Goal: Task Accomplishment & Management: Use online tool/utility

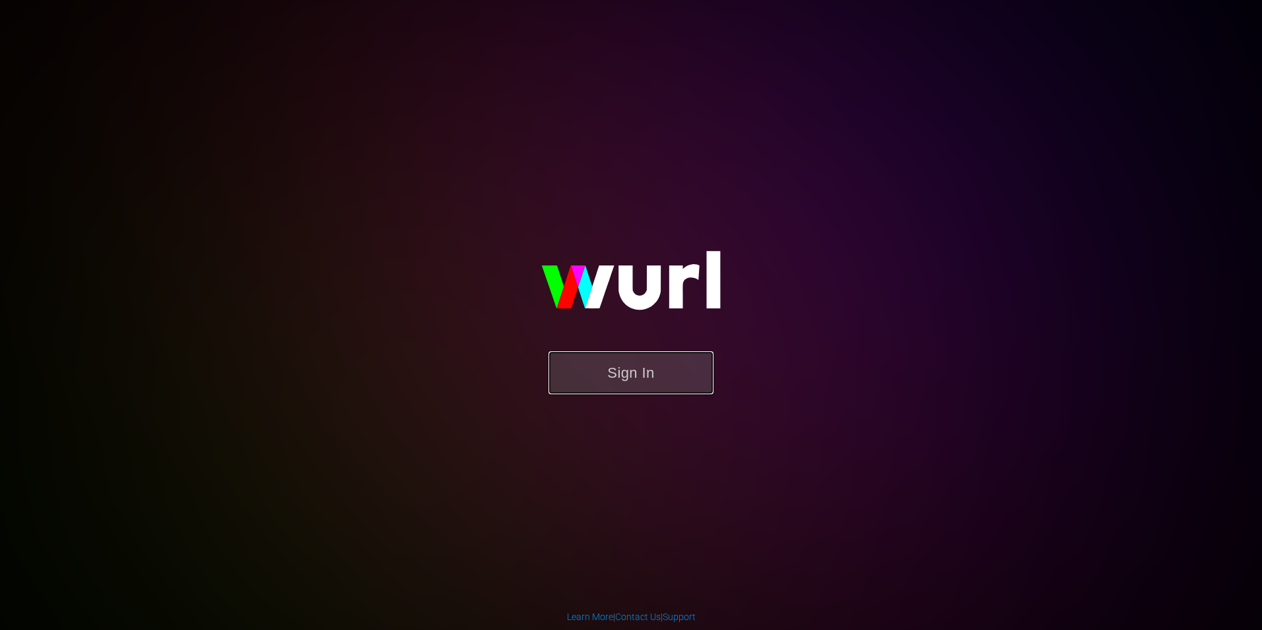
click at [597, 366] on button "Sign In" at bounding box center [630, 372] width 165 height 43
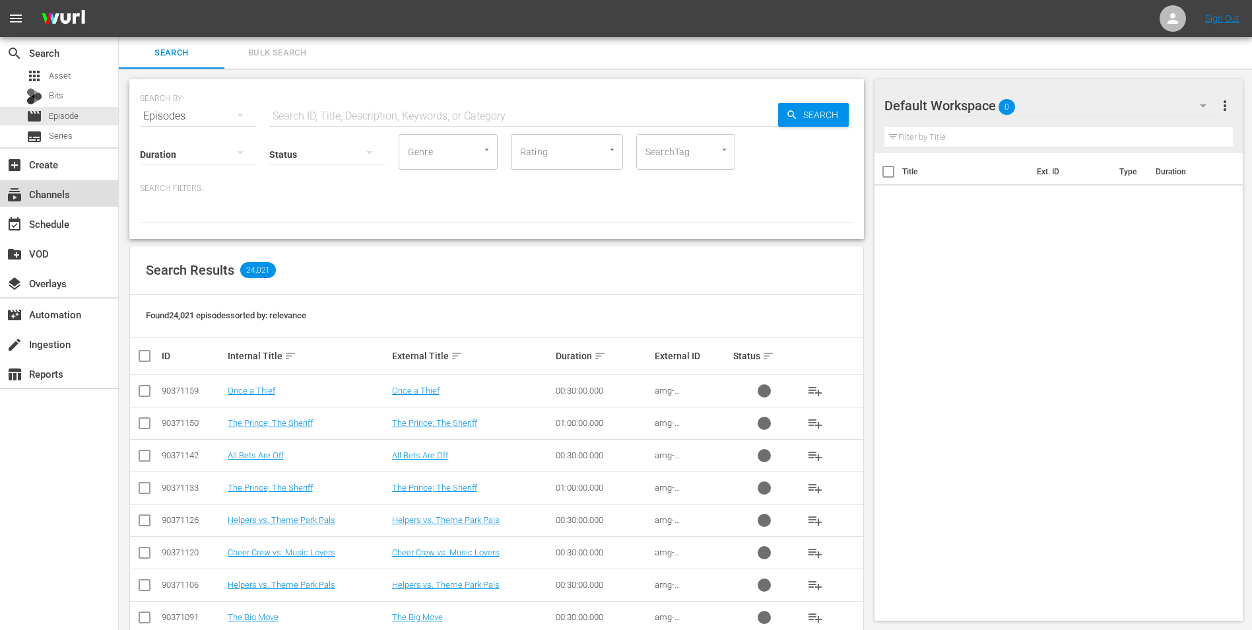
click at [76, 200] on div "subscriptions Channels" at bounding box center [59, 193] width 118 height 26
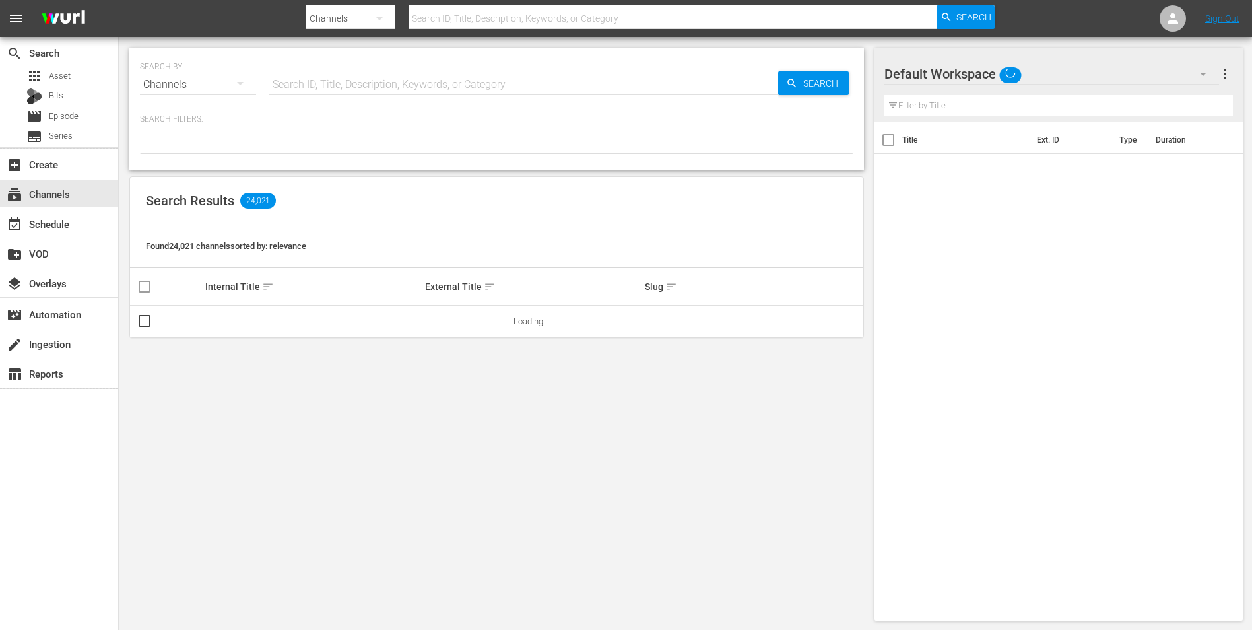
click at [1044, 67] on div "Default Workspace" at bounding box center [1051, 73] width 335 height 37
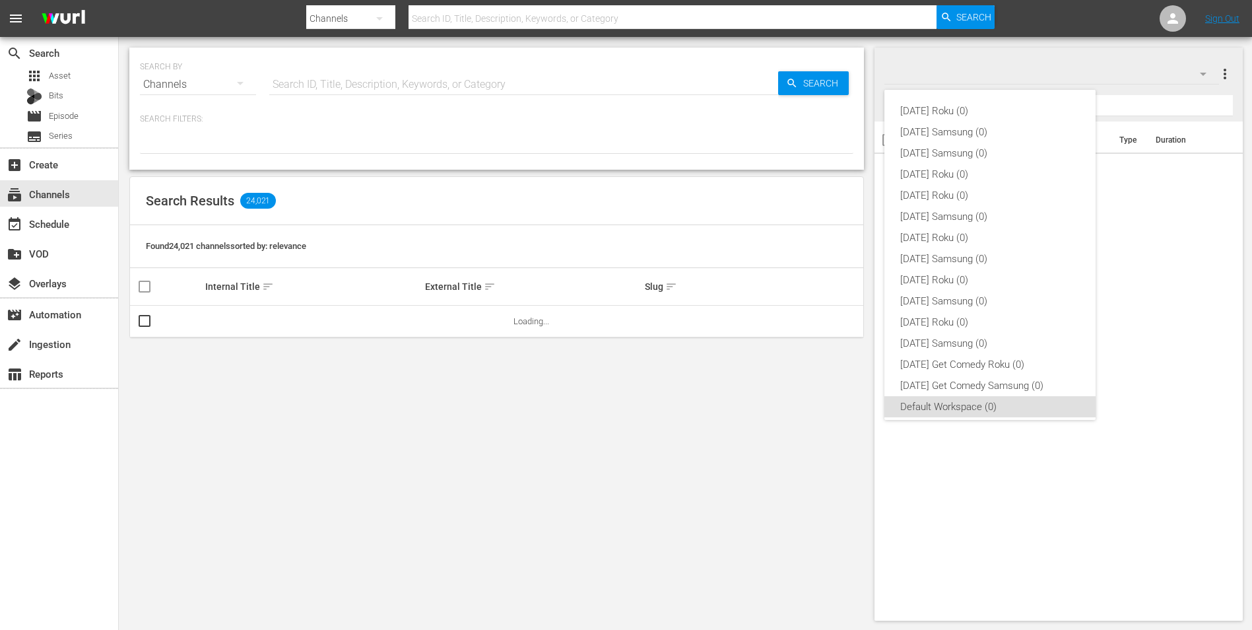
scroll to position [8, 0]
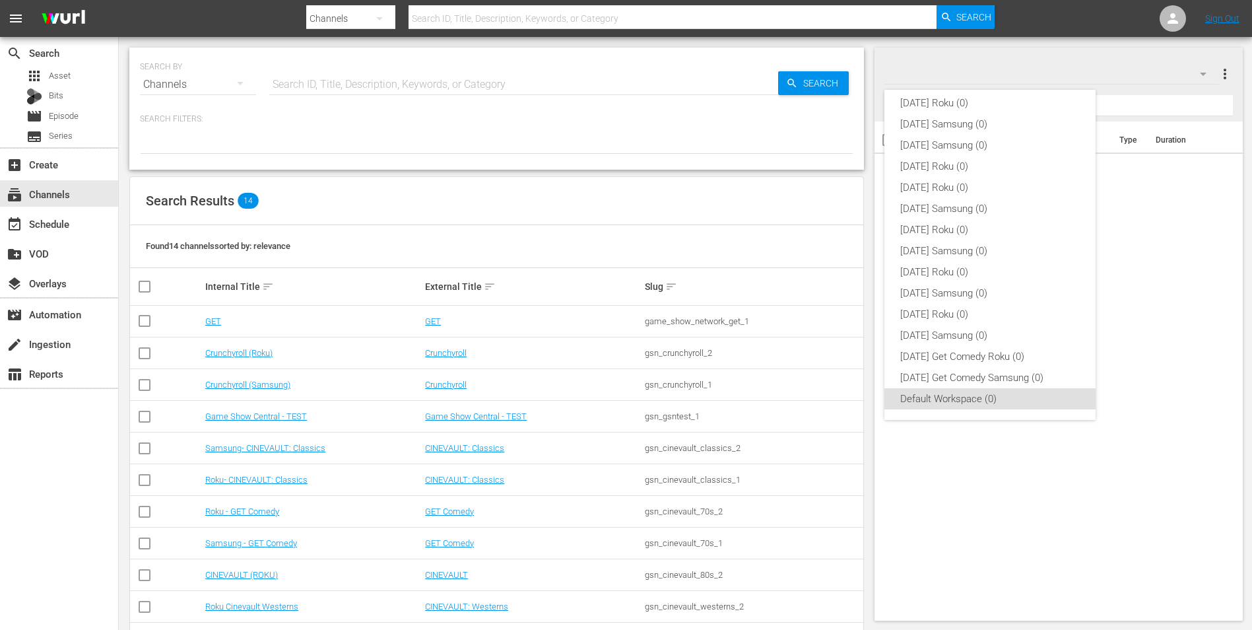
click at [1044, 67] on div "[DATE] Roku (0) [DATE] Samsung (0) [DATE] Samsung (0) [DATE] Roku (0) [DATE] Ro…" at bounding box center [626, 315] width 1252 height 630
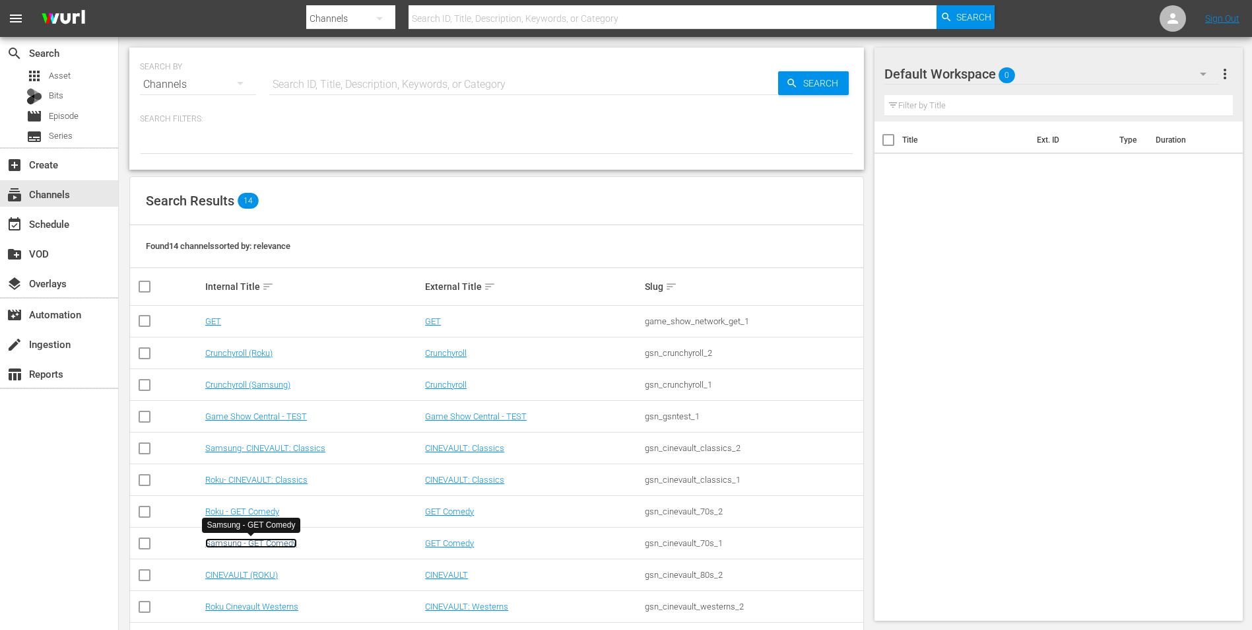
click at [279, 547] on link "Samsung - GET Comedy" at bounding box center [251, 543] width 92 height 10
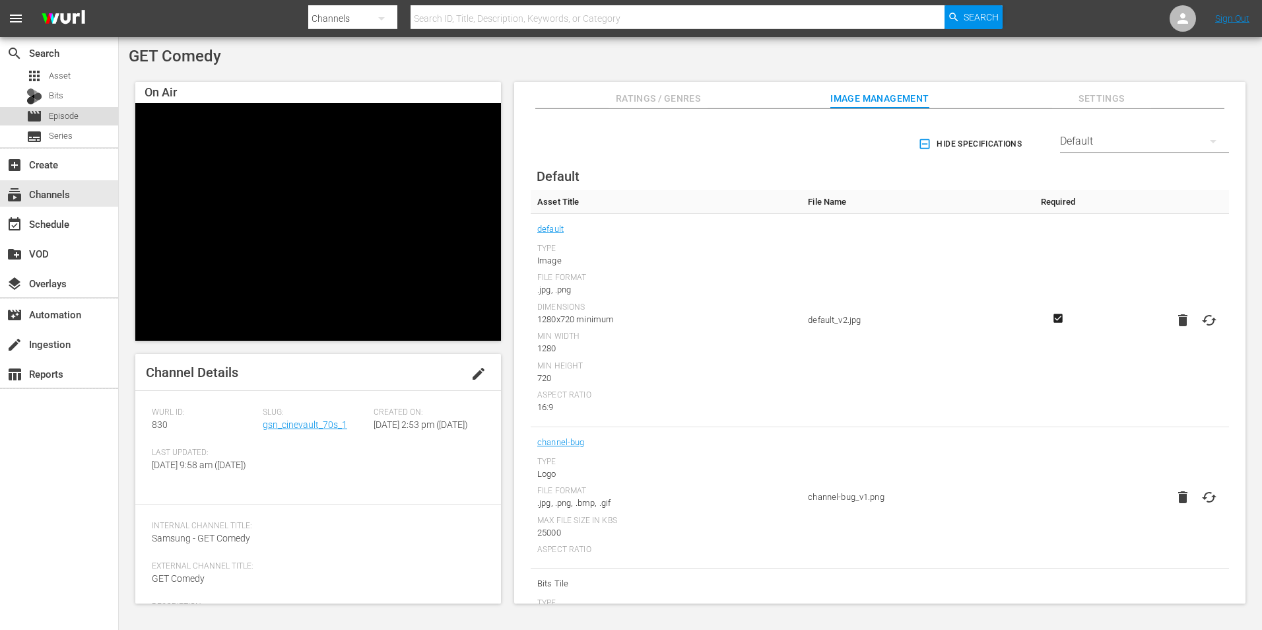
click at [59, 114] on span "Episode" at bounding box center [64, 116] width 30 height 13
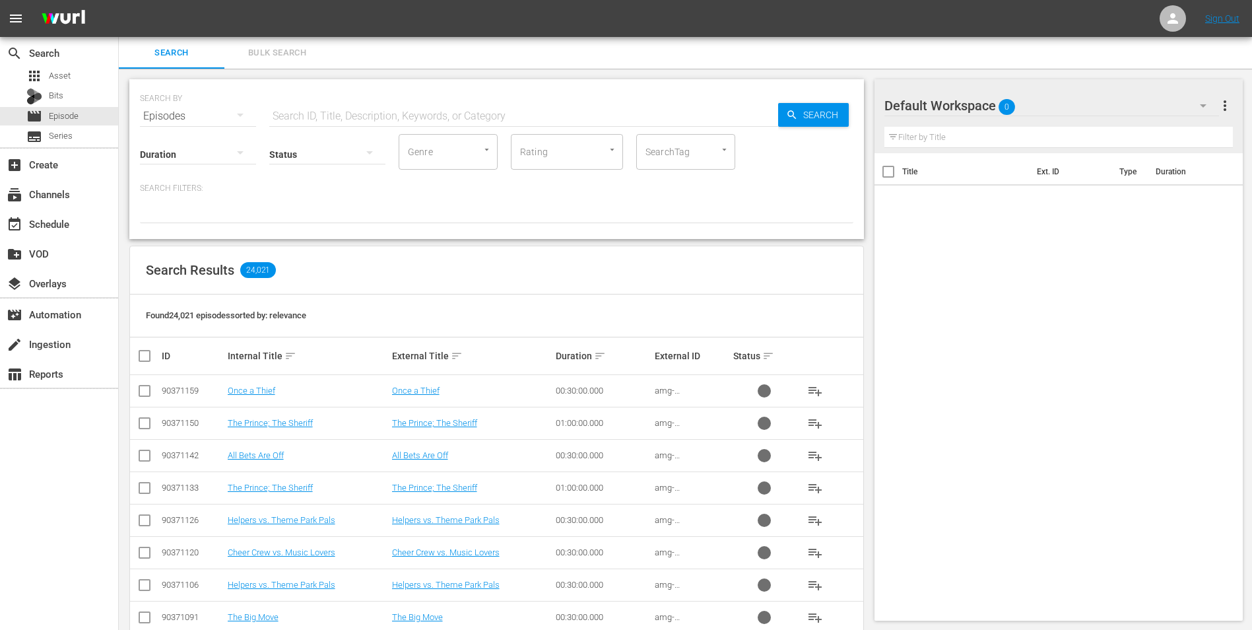
click at [1033, 101] on div "Default Workspace 0" at bounding box center [1051, 105] width 335 height 37
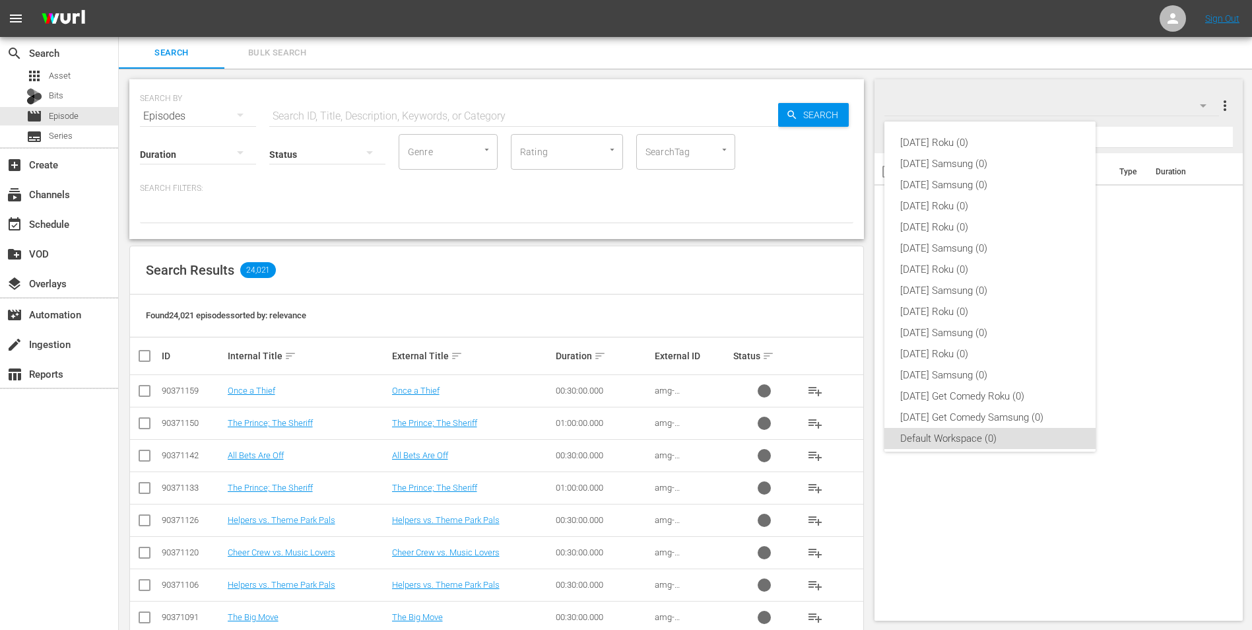
scroll to position [8, 0]
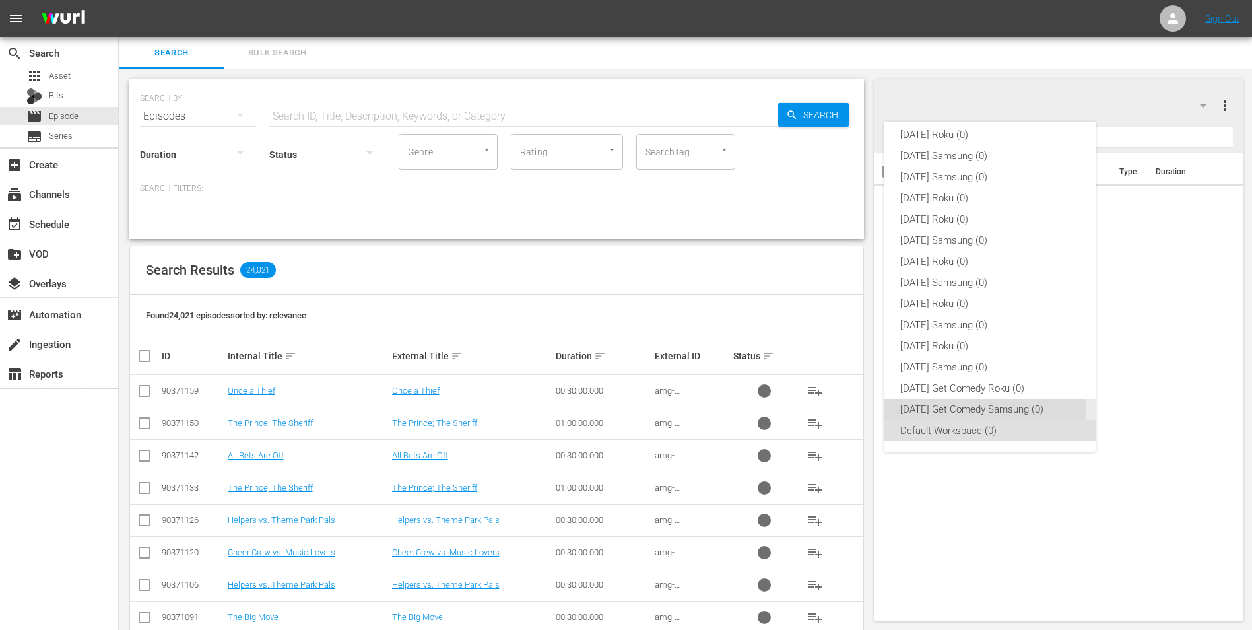
click at [966, 405] on div "[DATE] Get Comedy Samsung (0)" at bounding box center [990, 409] width 180 height 21
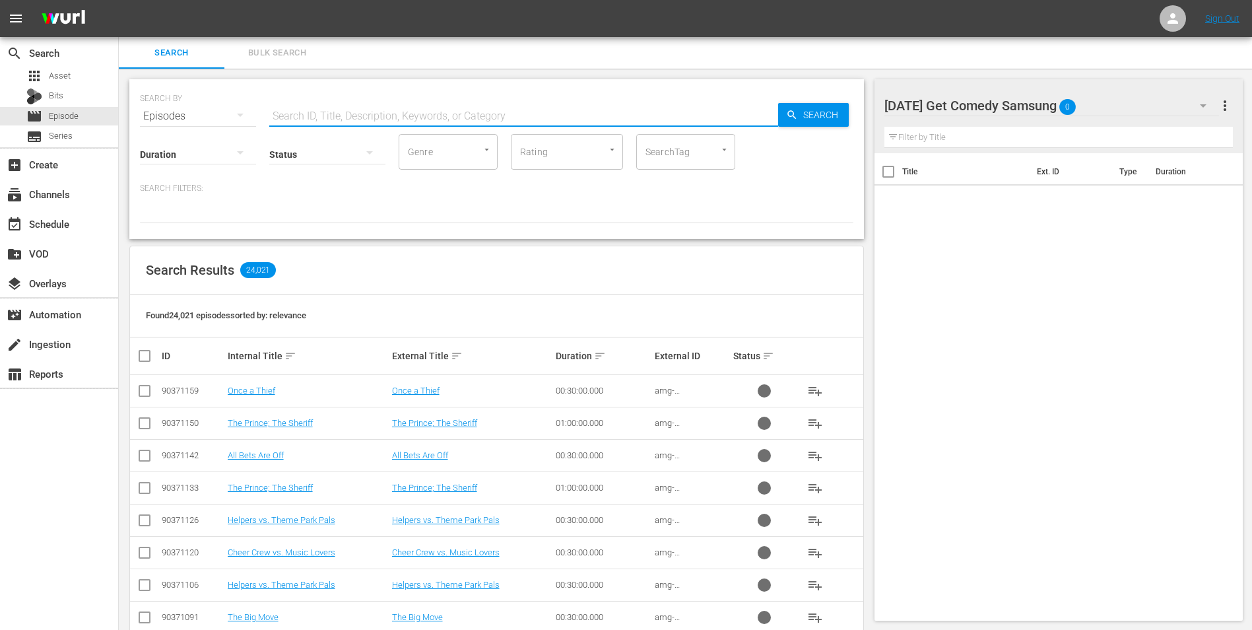
click at [318, 111] on input "text" at bounding box center [523, 116] width 509 height 32
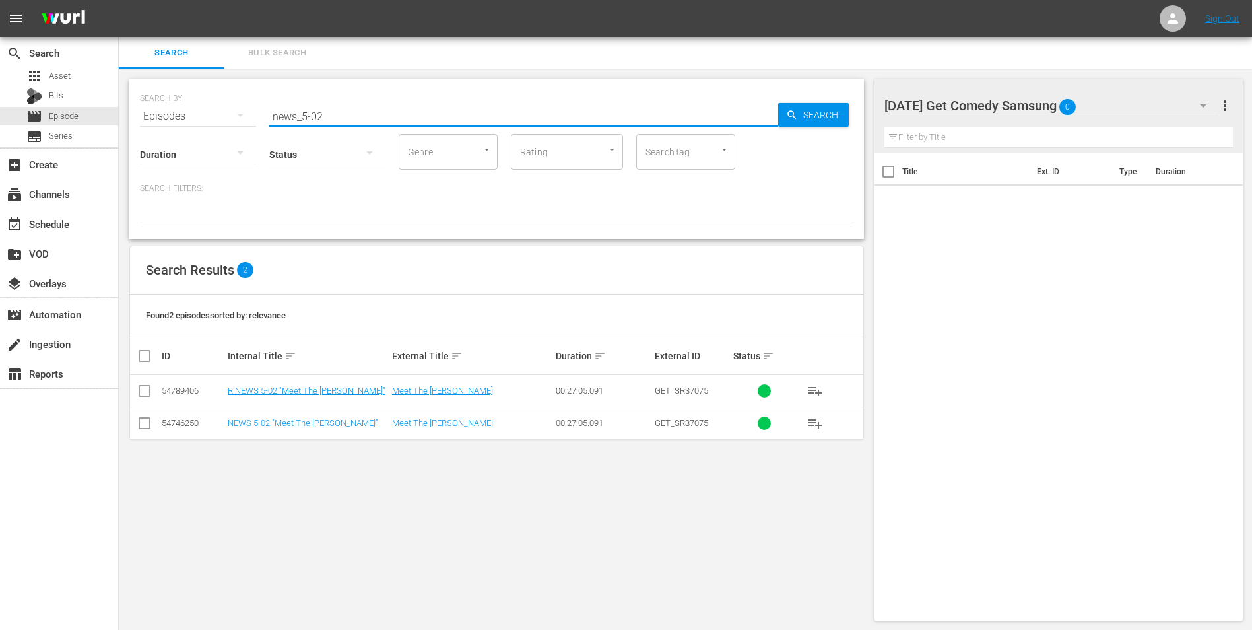
type input "news_5-02"
click at [139, 423] on input "checkbox" at bounding box center [145, 426] width 16 height 16
checkbox input "true"
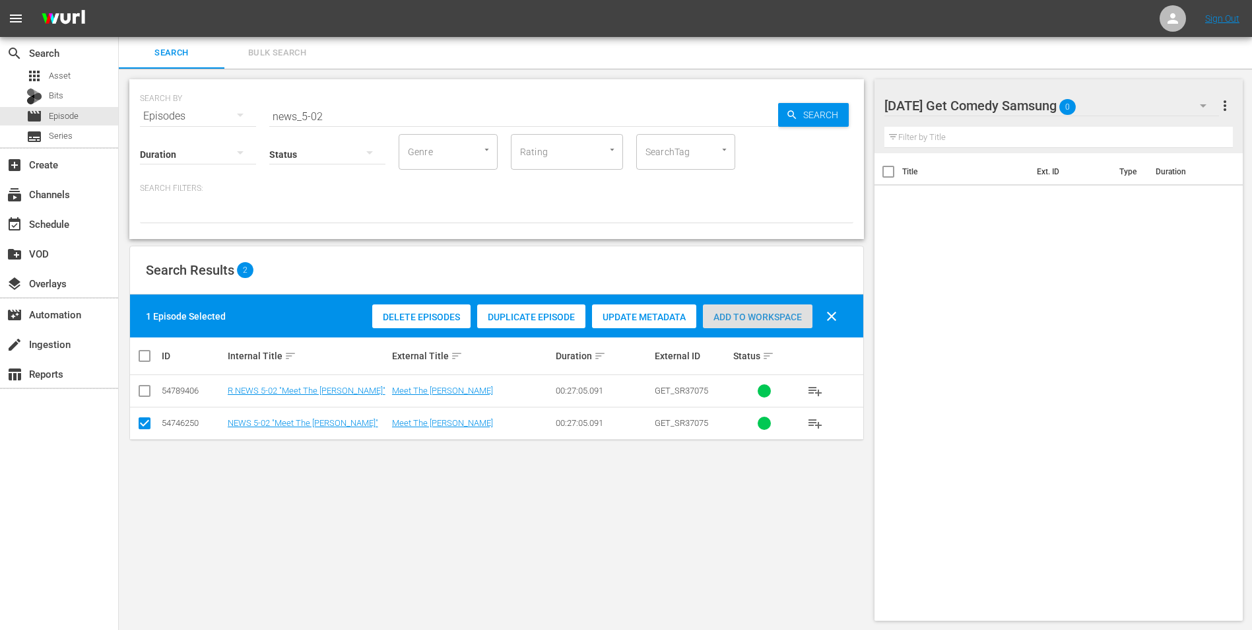
click at [774, 315] on span "Add to Workspace" at bounding box center [758, 317] width 110 height 11
click at [1135, 104] on div "[DATE] Get Comedy Samsung 1" at bounding box center [1051, 105] width 335 height 37
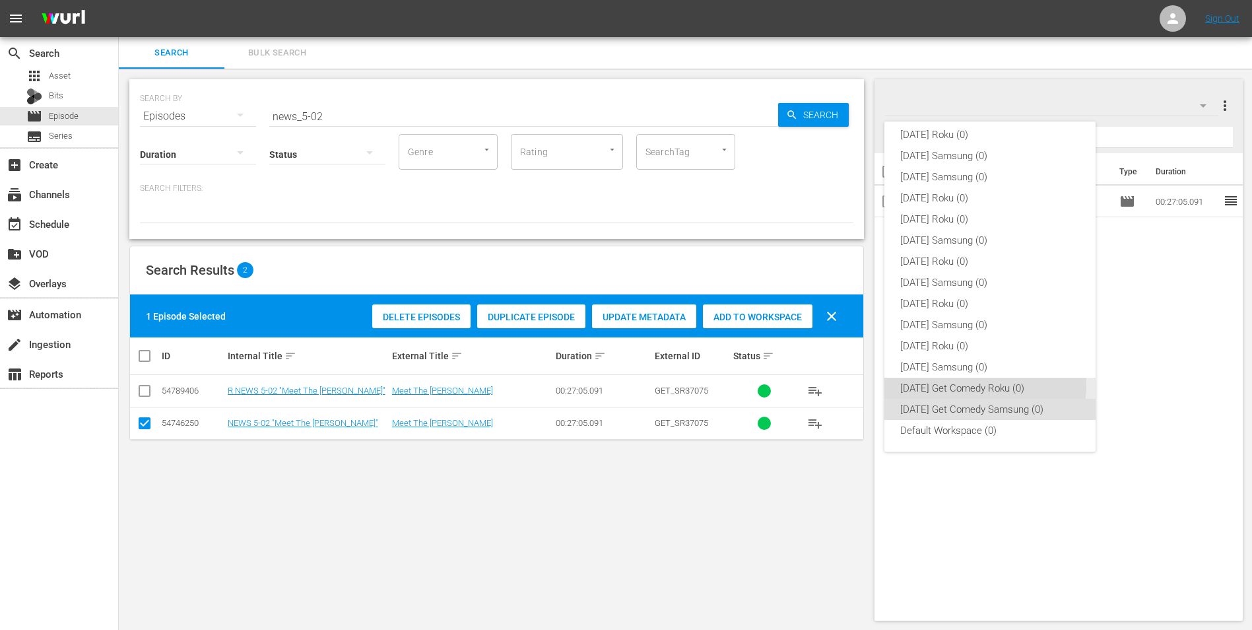
click at [940, 383] on div "[DATE] Get Comedy Roku (0)" at bounding box center [990, 388] width 180 height 21
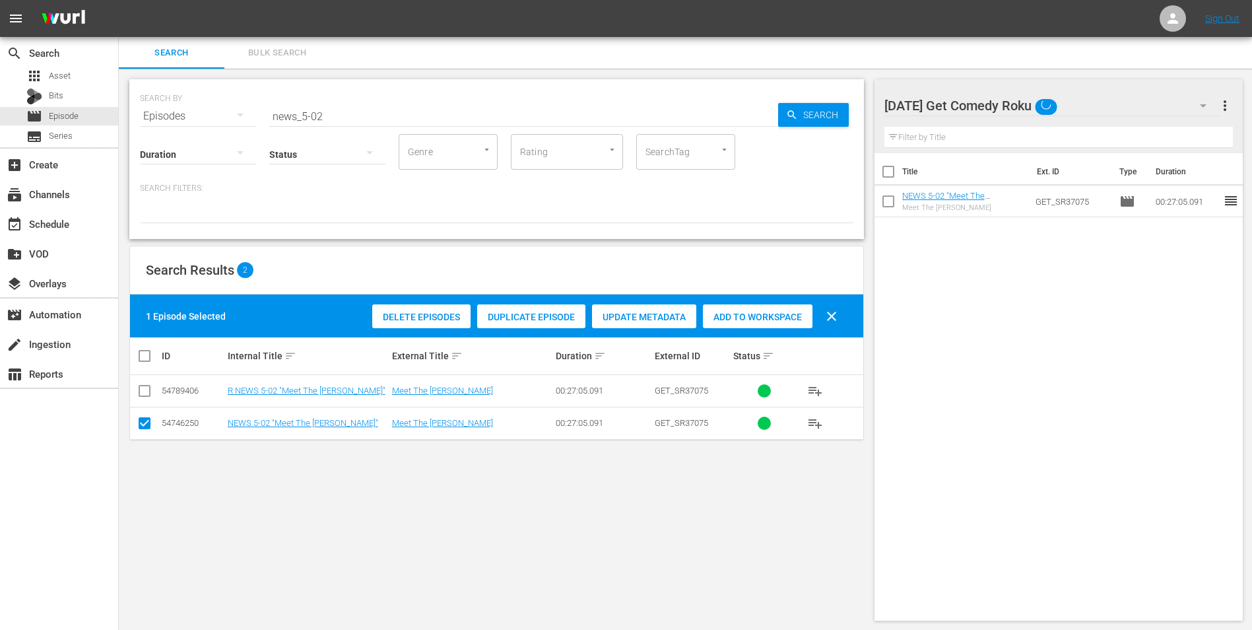
click at [143, 416] on icon at bounding box center [145, 423] width 16 height 16
click at [145, 395] on input "checkbox" at bounding box center [145, 393] width 16 height 16
checkbox input "true"
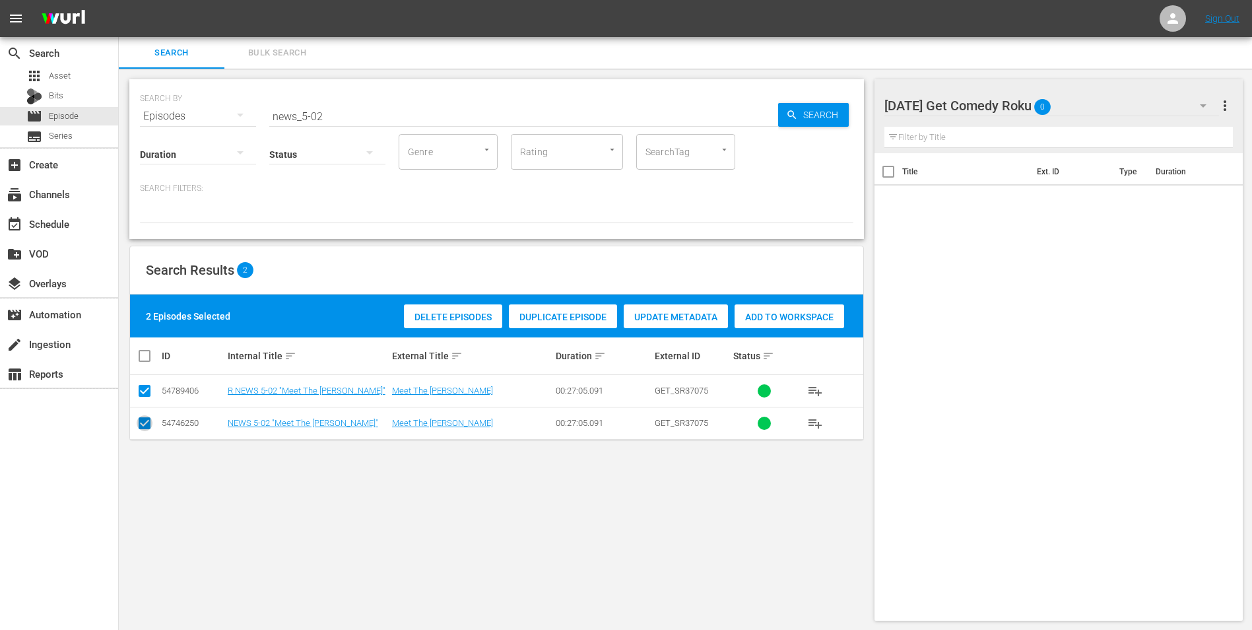
click at [145, 427] on input "checkbox" at bounding box center [145, 426] width 16 height 16
checkbox input "false"
click at [785, 312] on span "Add to Workspace" at bounding box center [758, 317] width 110 height 11
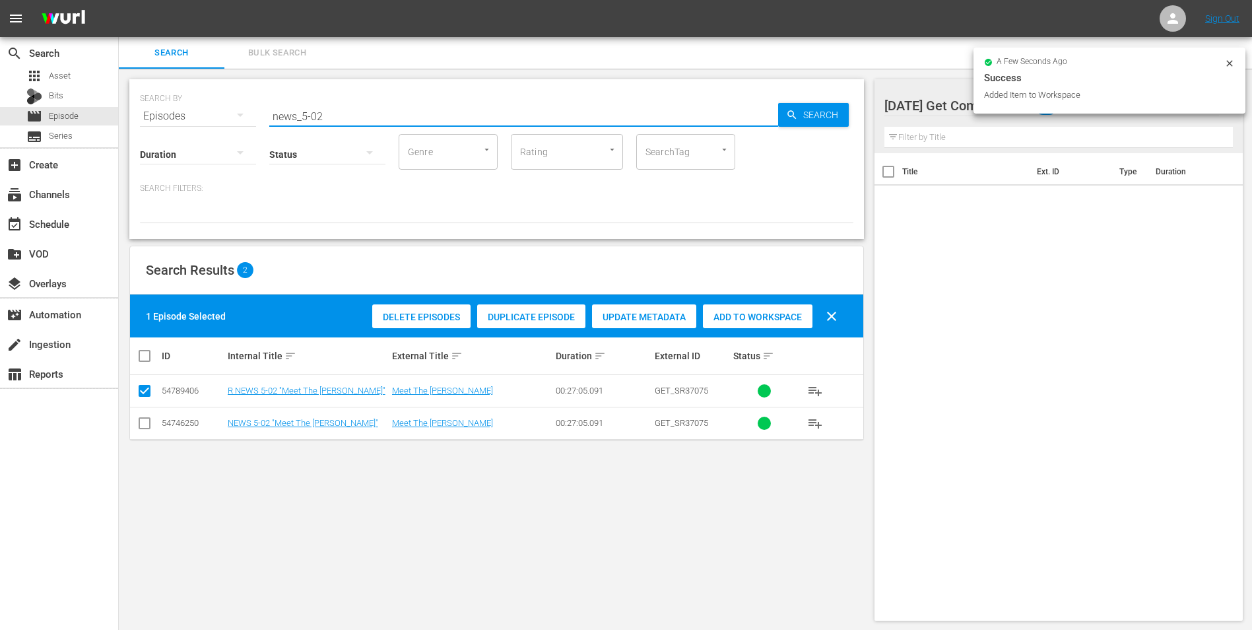
drag, startPoint x: 318, startPoint y: 112, endPoint x: 377, endPoint y: 112, distance: 58.7
click at [377, 112] on input "news_5-02" at bounding box center [523, 116] width 509 height 32
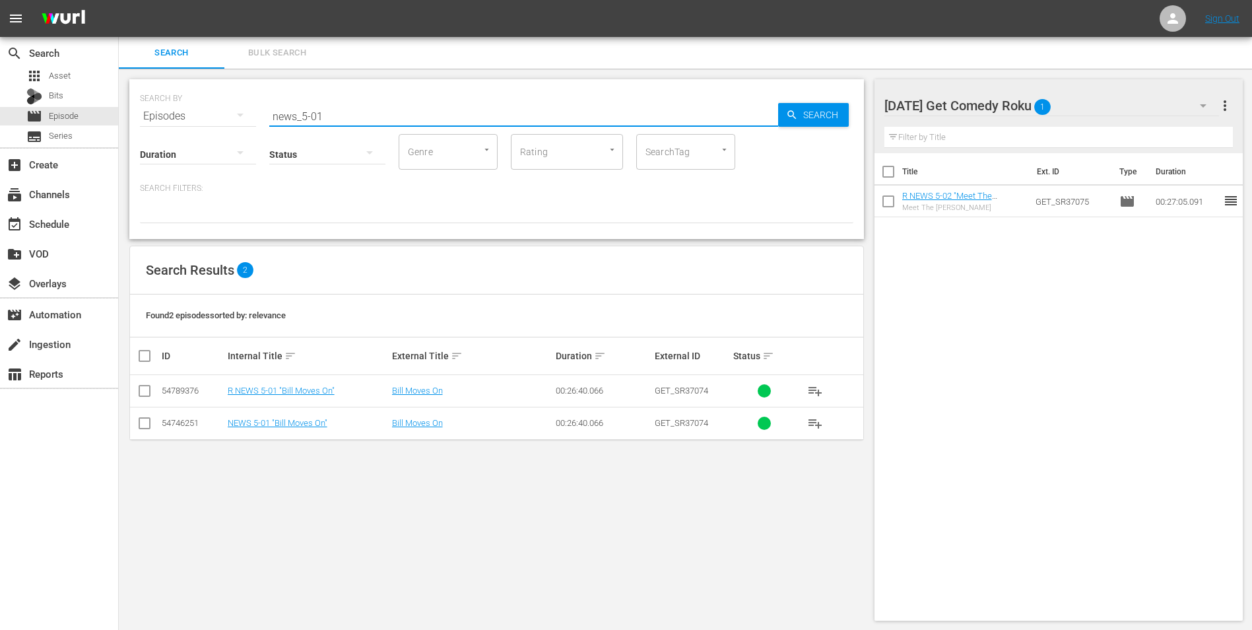
type input "news_5-01"
click at [150, 397] on input "checkbox" at bounding box center [145, 393] width 16 height 16
checkbox input "true"
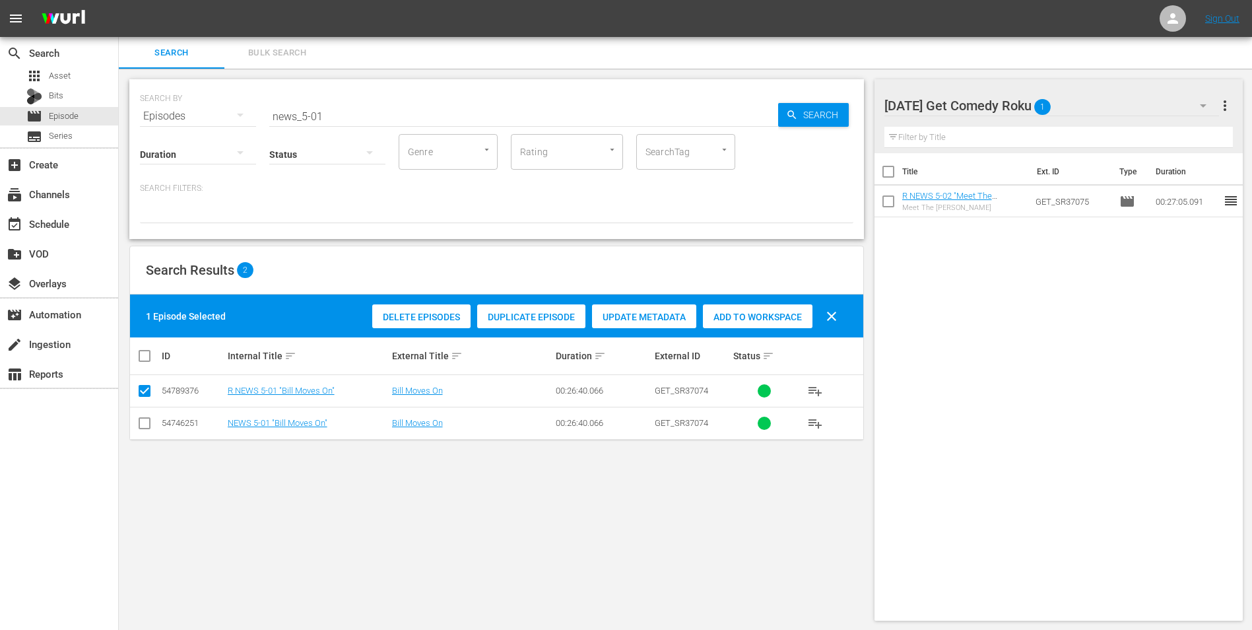
click at [770, 321] on span "Add to Workspace" at bounding box center [758, 317] width 110 height 11
click at [1081, 103] on div "[DATE] Get Comedy Roku 2" at bounding box center [1051, 105] width 335 height 37
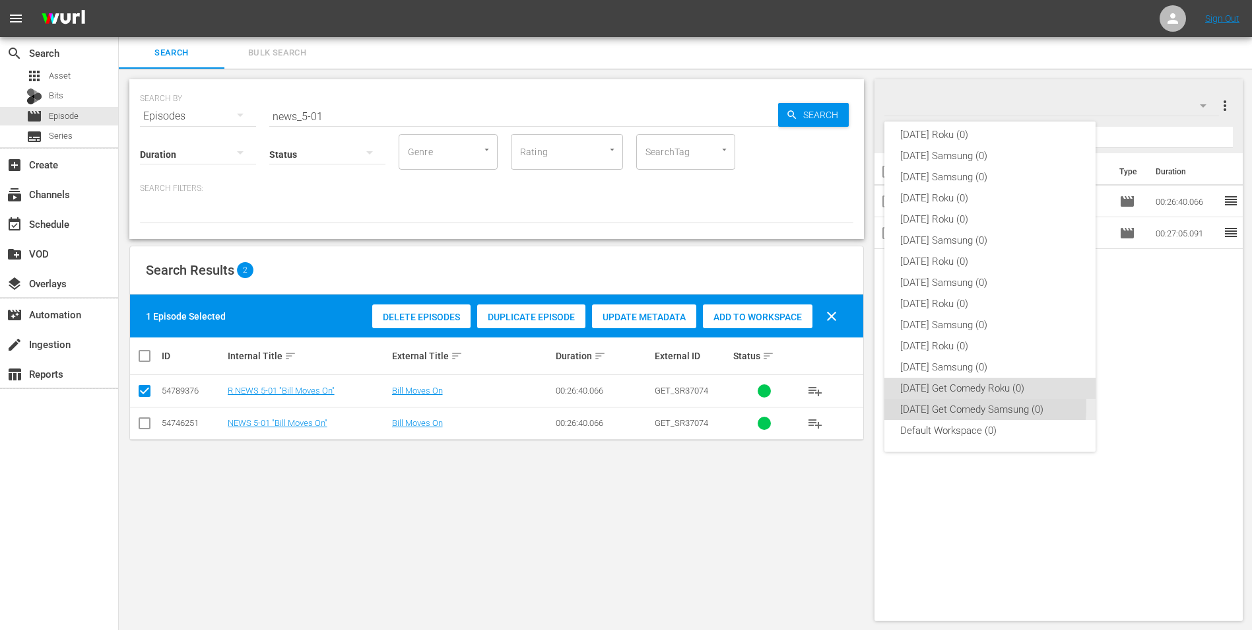
click at [935, 405] on div "[DATE] Get Comedy Samsung (0)" at bounding box center [990, 409] width 180 height 21
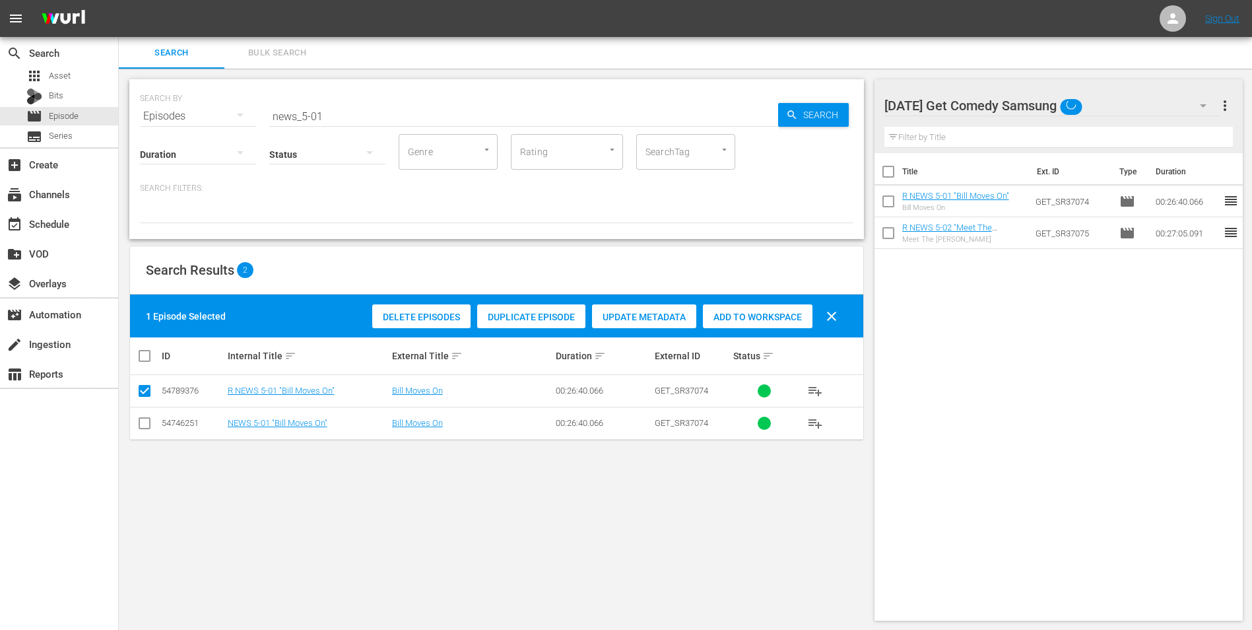
click at [144, 427] on input "checkbox" at bounding box center [145, 426] width 16 height 16
checkbox input "true"
click at [143, 393] on input "checkbox" at bounding box center [145, 393] width 16 height 16
checkbox input "false"
click at [767, 317] on span "Add to Workspace" at bounding box center [758, 317] width 110 height 11
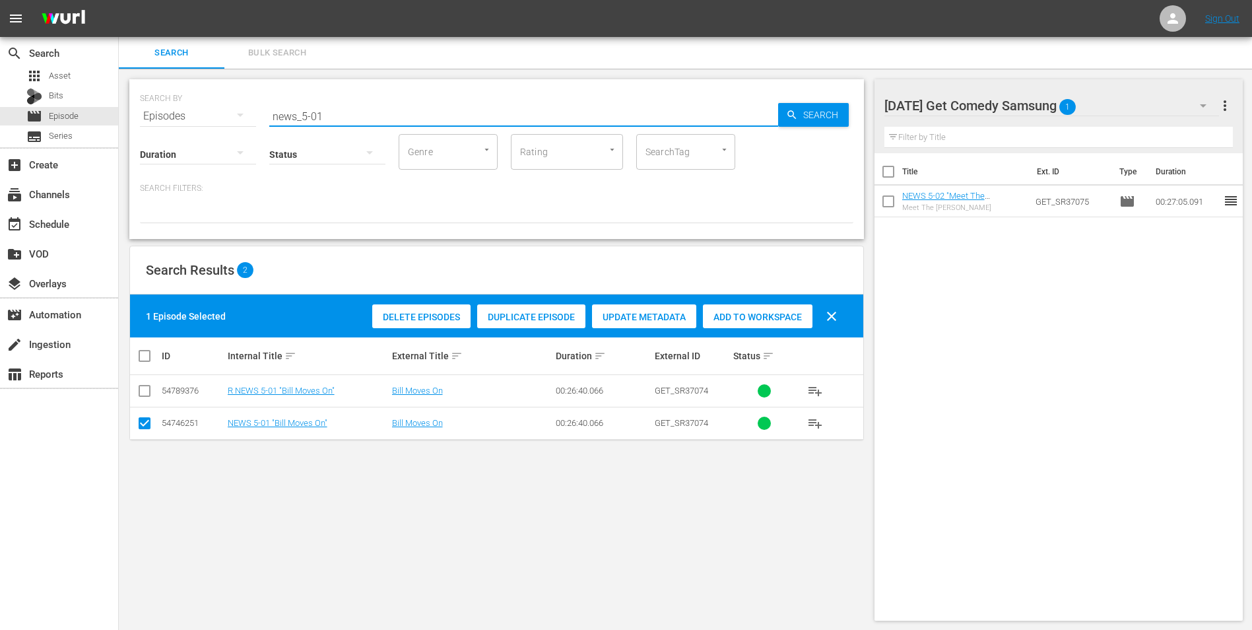
drag, startPoint x: 304, startPoint y: 116, endPoint x: 352, endPoint y: 119, distance: 48.3
click at [352, 119] on input "news_5-01" at bounding box center [523, 116] width 509 height 32
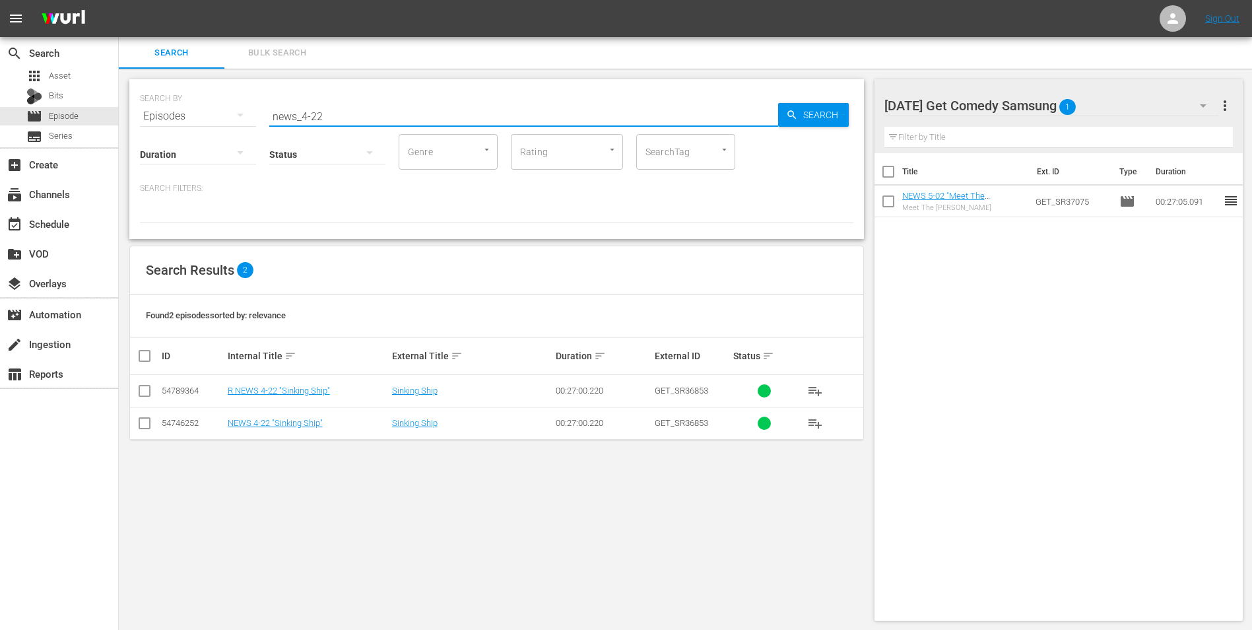
drag, startPoint x: 331, startPoint y: 115, endPoint x: 302, endPoint y: 118, distance: 29.9
click at [302, 118] on input "news_4-22" at bounding box center [523, 116] width 509 height 32
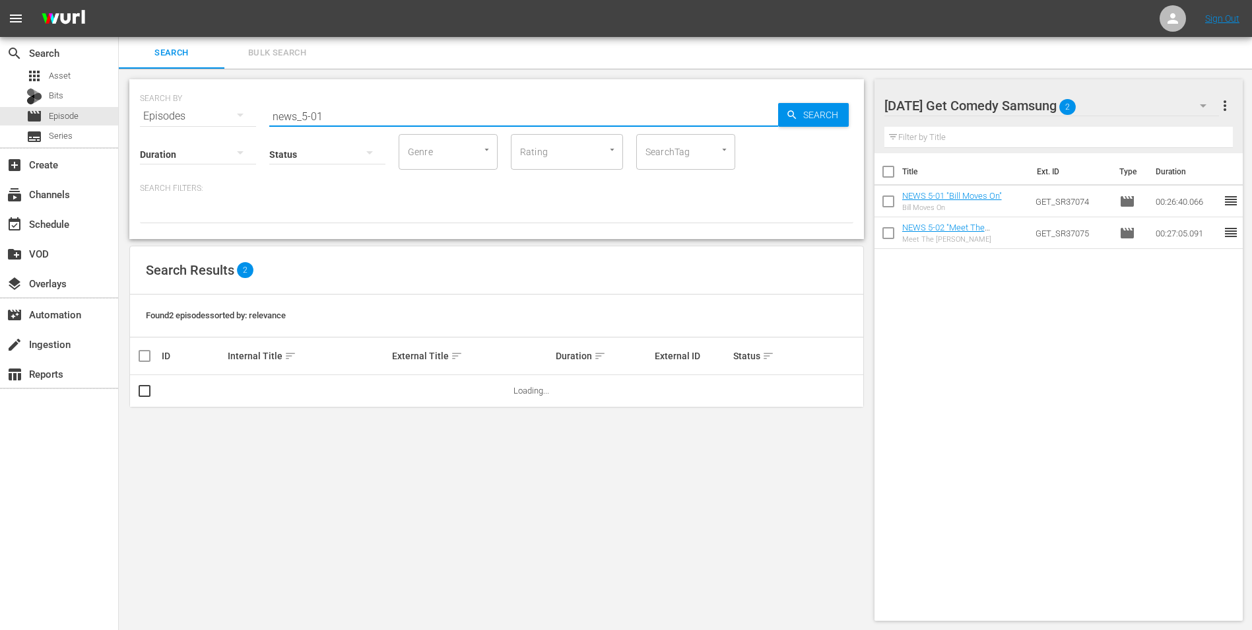
drag, startPoint x: 304, startPoint y: 116, endPoint x: 372, endPoint y: 120, distance: 68.1
click at [372, 120] on input "news_5-01" at bounding box center [523, 116] width 509 height 32
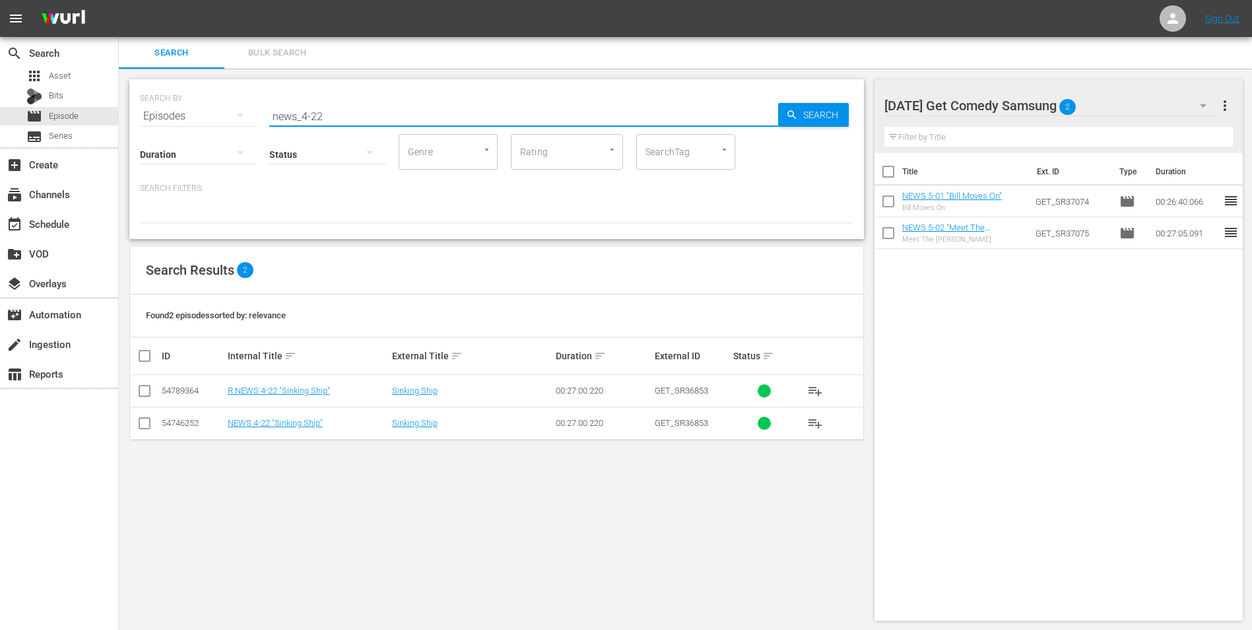
type input "news_4-22"
click at [150, 424] on input "checkbox" at bounding box center [145, 426] width 16 height 16
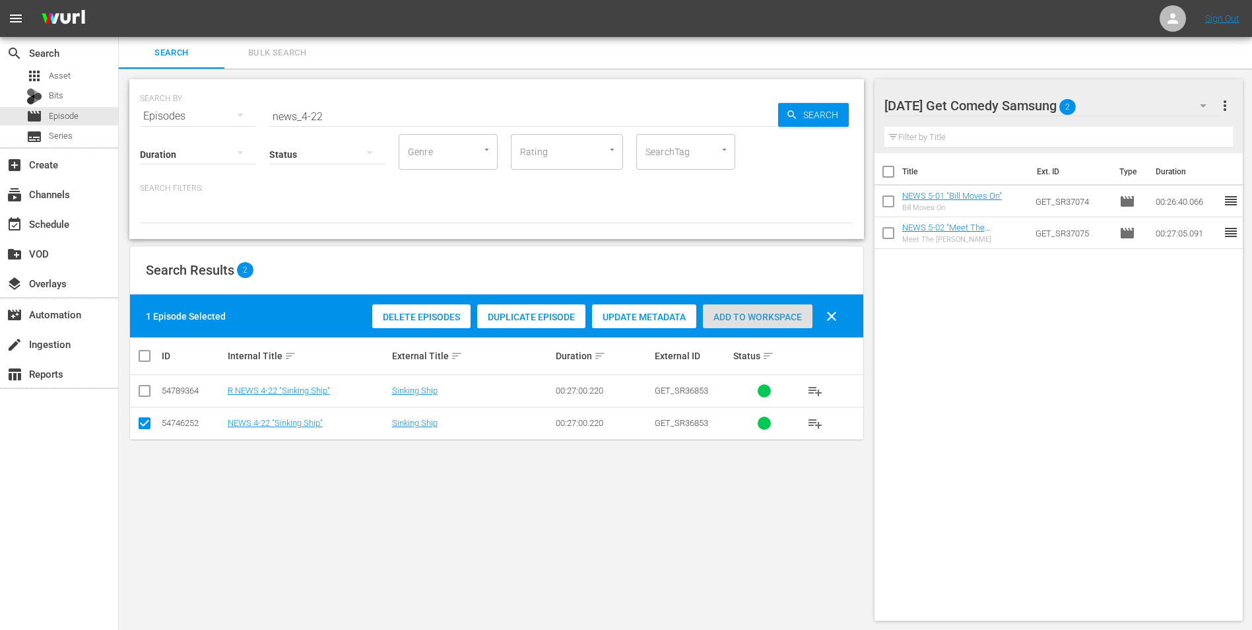
click at [774, 319] on span "Add to Workspace" at bounding box center [758, 317] width 110 height 11
click at [1104, 104] on div "[DATE] Get Comedy Samsung 3" at bounding box center [1051, 105] width 335 height 37
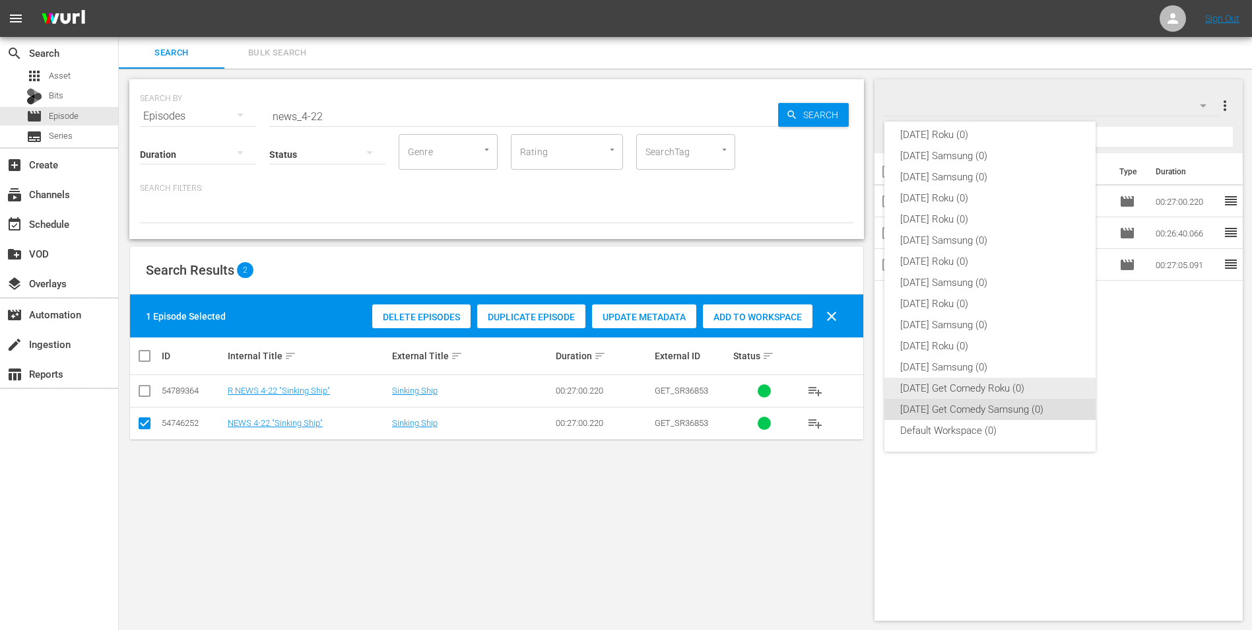
click at [940, 386] on div "[DATE] Get Comedy Roku (0)" at bounding box center [990, 388] width 180 height 21
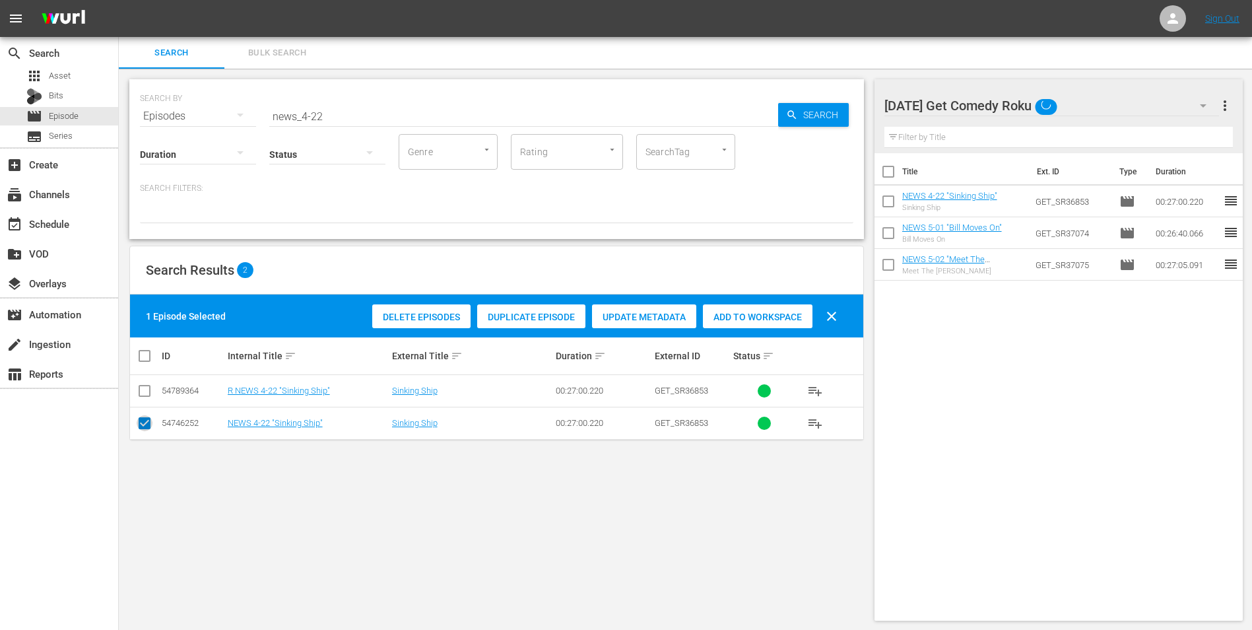
click at [149, 424] on input "checkbox" at bounding box center [145, 426] width 16 height 16
checkbox input "false"
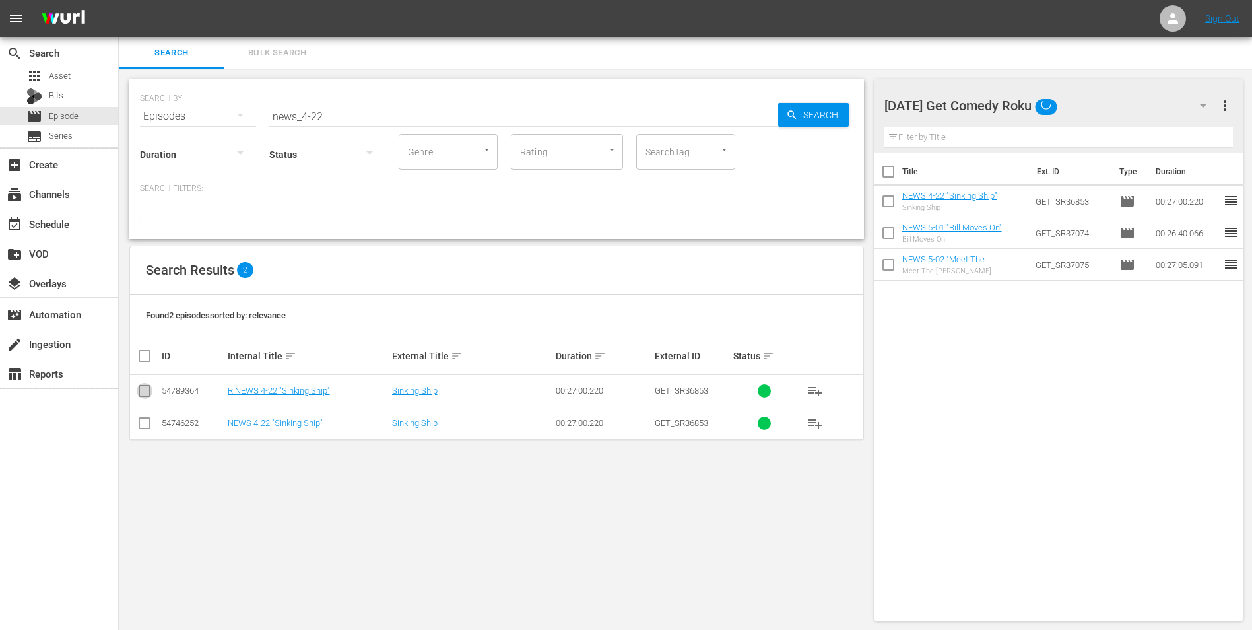
click at [146, 389] on input "checkbox" at bounding box center [145, 393] width 16 height 16
checkbox input "true"
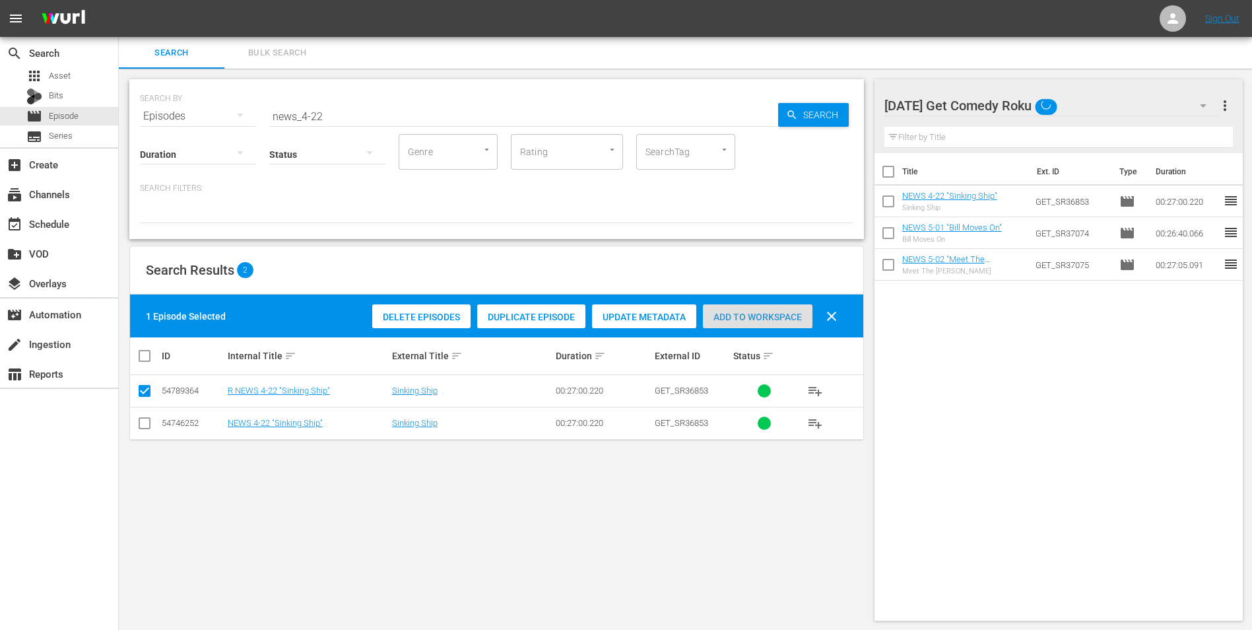
click at [791, 315] on span "Add to Workspace" at bounding box center [758, 317] width 110 height 11
drag, startPoint x: 335, startPoint y: 113, endPoint x: 211, endPoint y: 113, distance: 124.1
click at [211, 113] on div "SEARCH BY Search By Episodes Search ID, Title, Description, Keywords, or Catego…" at bounding box center [496, 108] width 713 height 48
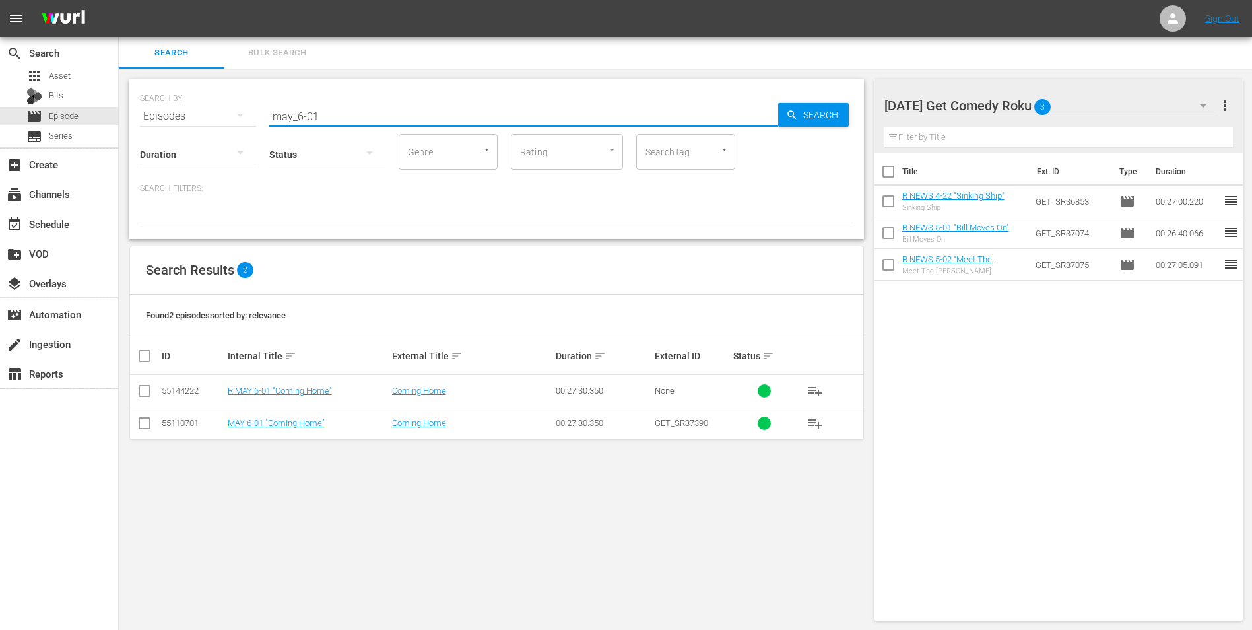
type input "may_6-01"
click at [145, 390] on input "checkbox" at bounding box center [145, 393] width 16 height 16
checkbox input "true"
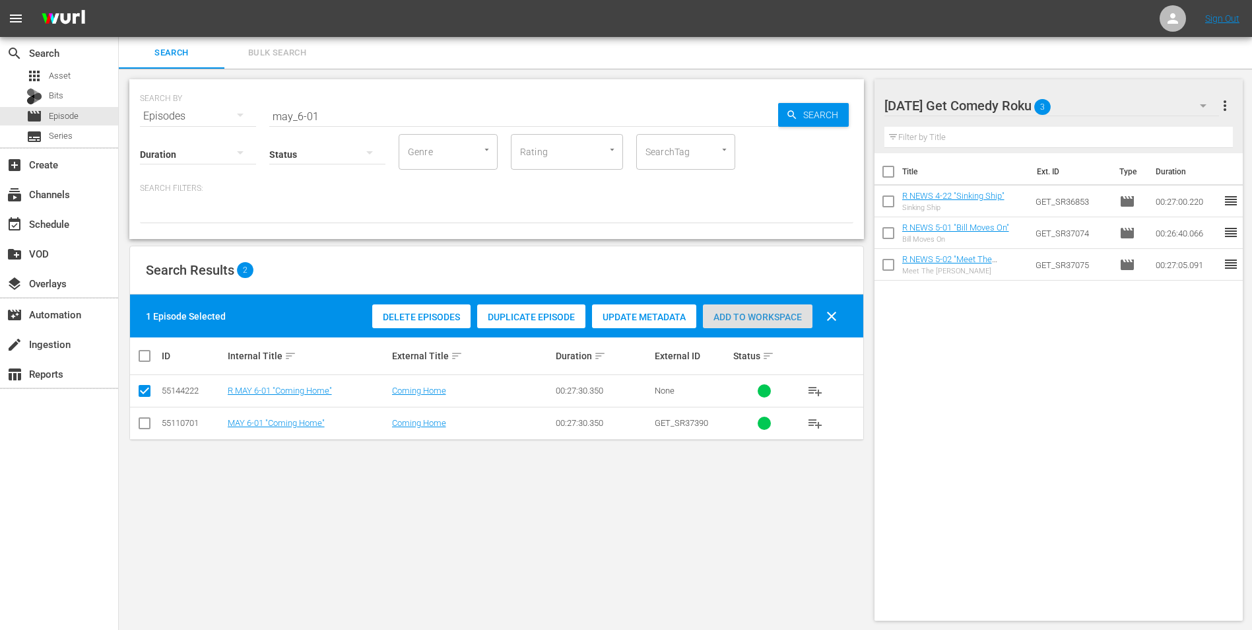
click at [765, 320] on span "Add to Workspace" at bounding box center [758, 317] width 110 height 11
click at [1069, 104] on div "[DATE] Get Comedy Roku 4" at bounding box center [1051, 105] width 335 height 37
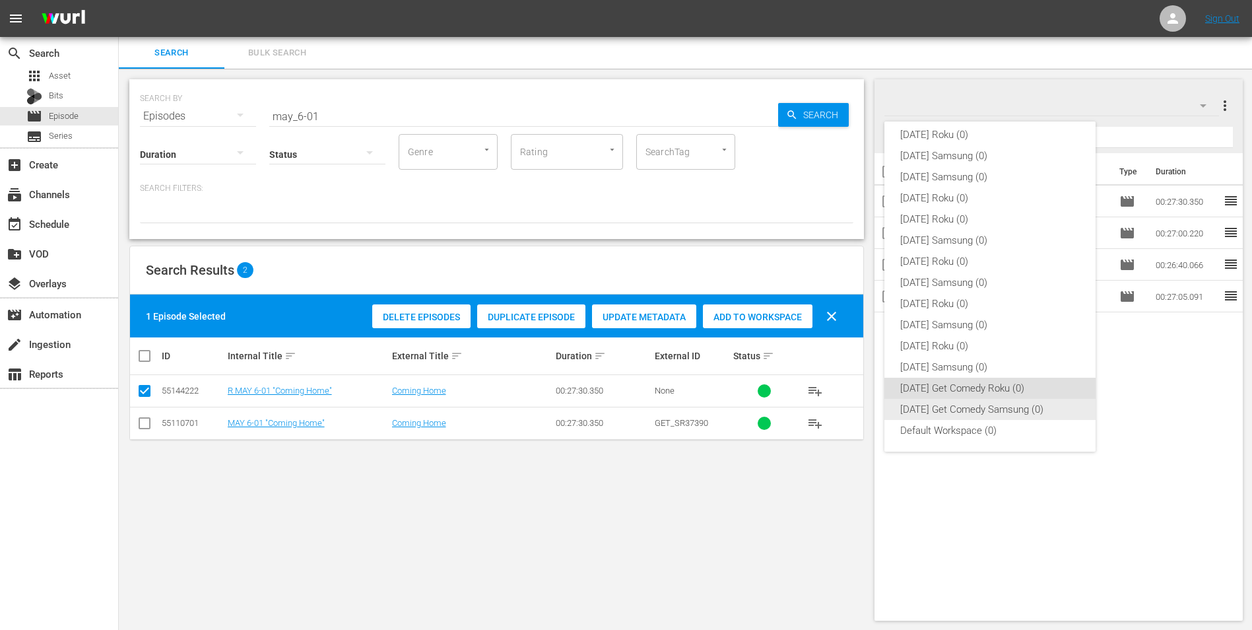
click at [1000, 400] on div "[DATE] Get Comedy Samsung (0)" at bounding box center [990, 409] width 180 height 21
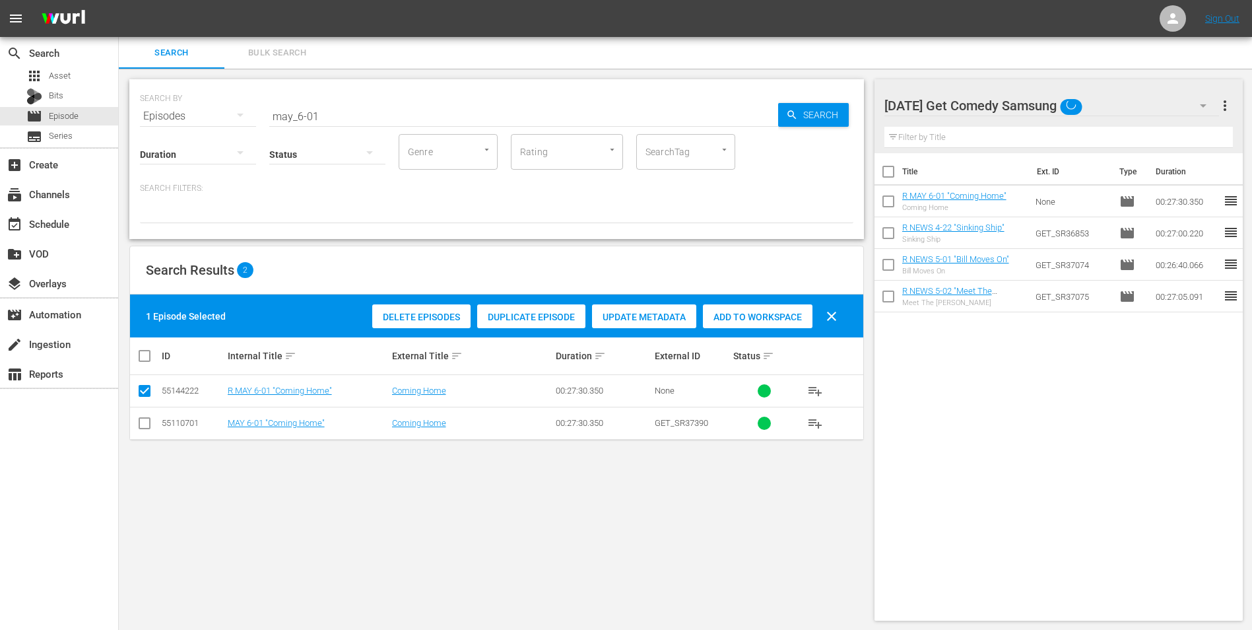
click at [144, 428] on input "checkbox" at bounding box center [145, 426] width 16 height 16
checkbox input "true"
click at [148, 383] on icon at bounding box center [145, 391] width 16 height 16
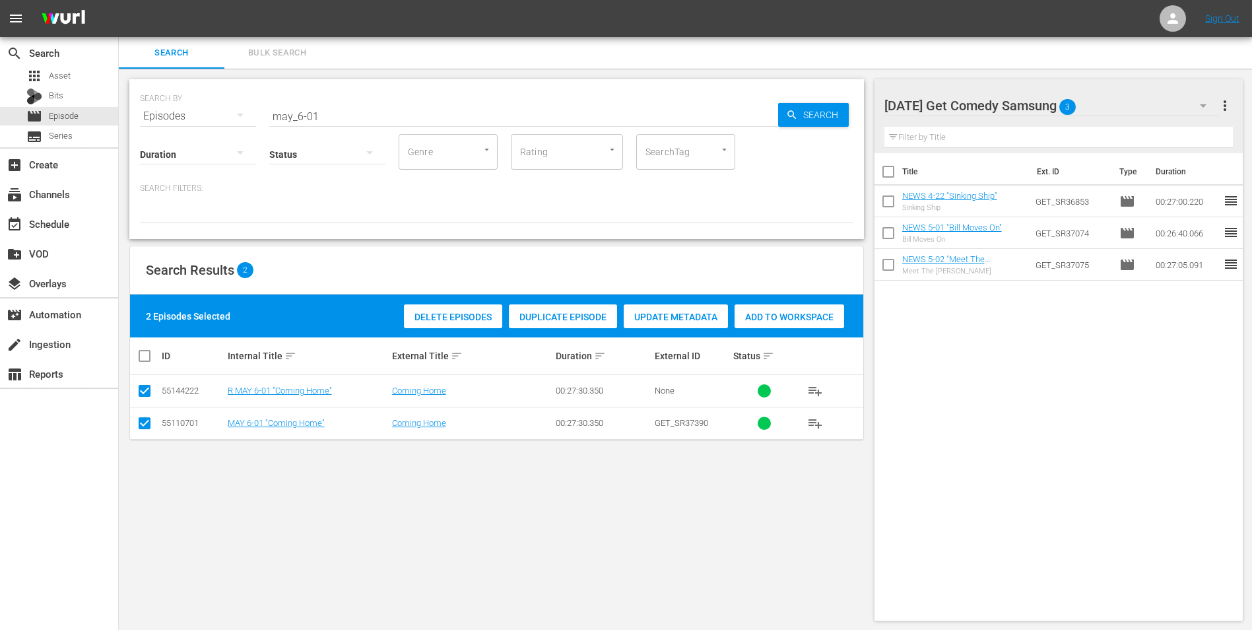
click at [144, 389] on input "checkbox" at bounding box center [145, 393] width 16 height 16
checkbox input "false"
click at [773, 321] on span "Add to Workspace" at bounding box center [758, 317] width 110 height 11
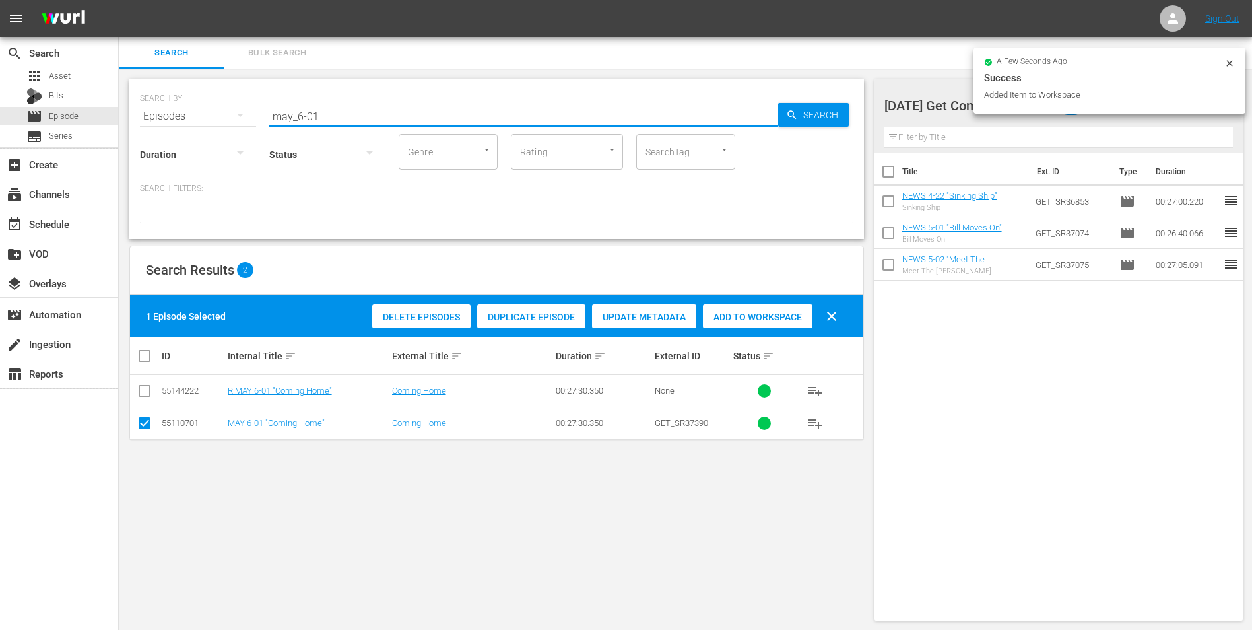
drag, startPoint x: 296, startPoint y: 121, endPoint x: 345, endPoint y: 123, distance: 48.2
click at [345, 123] on div "SEARCH BY Search By Episodes Search ID, Title, Description, Keywords, or Catego…" at bounding box center [496, 159] width 735 height 160
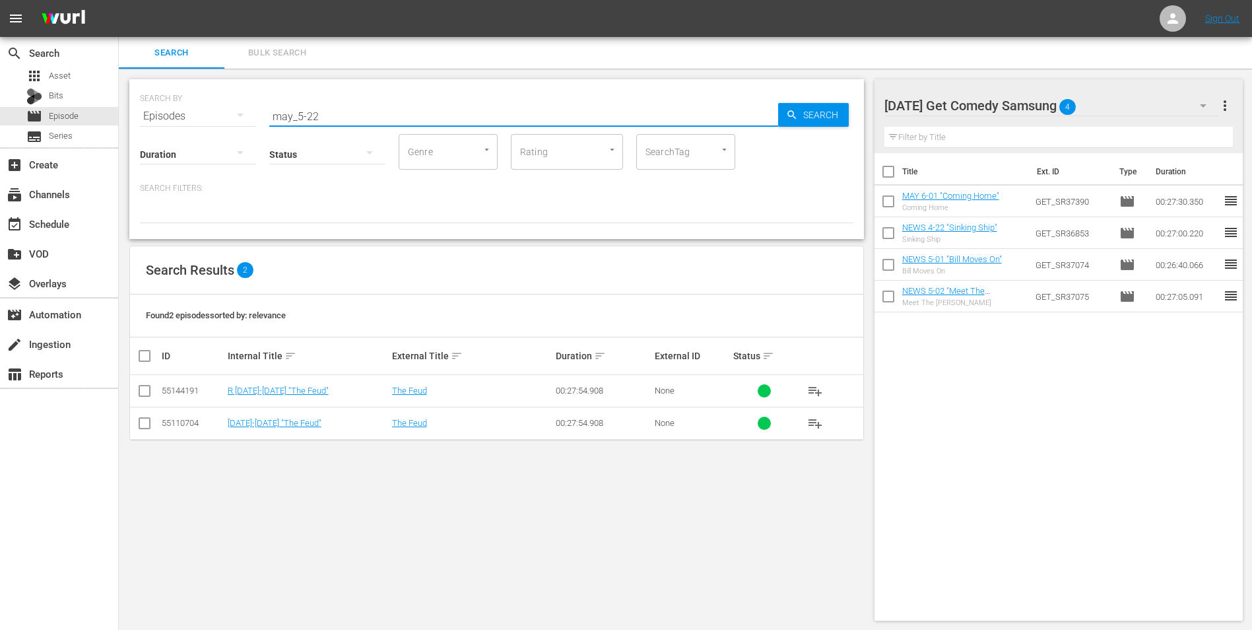
type input "may_5-22"
click at [148, 424] on input "checkbox" at bounding box center [145, 426] width 16 height 16
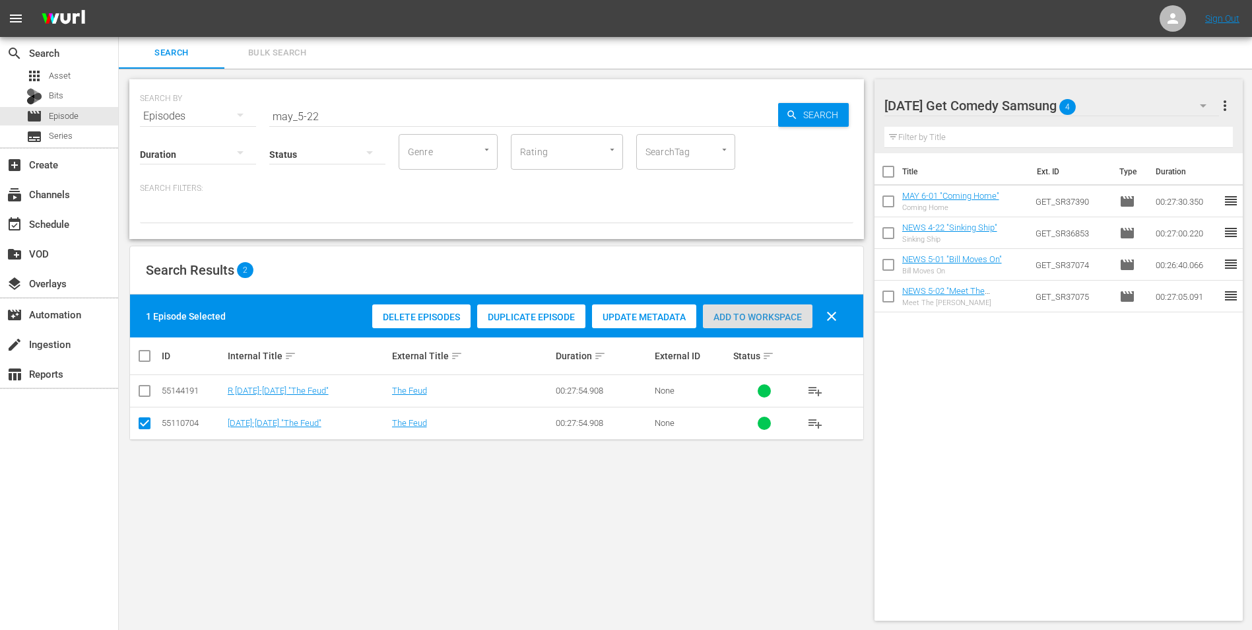
click at [785, 317] on span "Add to Workspace" at bounding box center [758, 317] width 110 height 11
click at [1109, 112] on div "[DATE] Get Comedy Samsung 5" at bounding box center [1051, 105] width 335 height 37
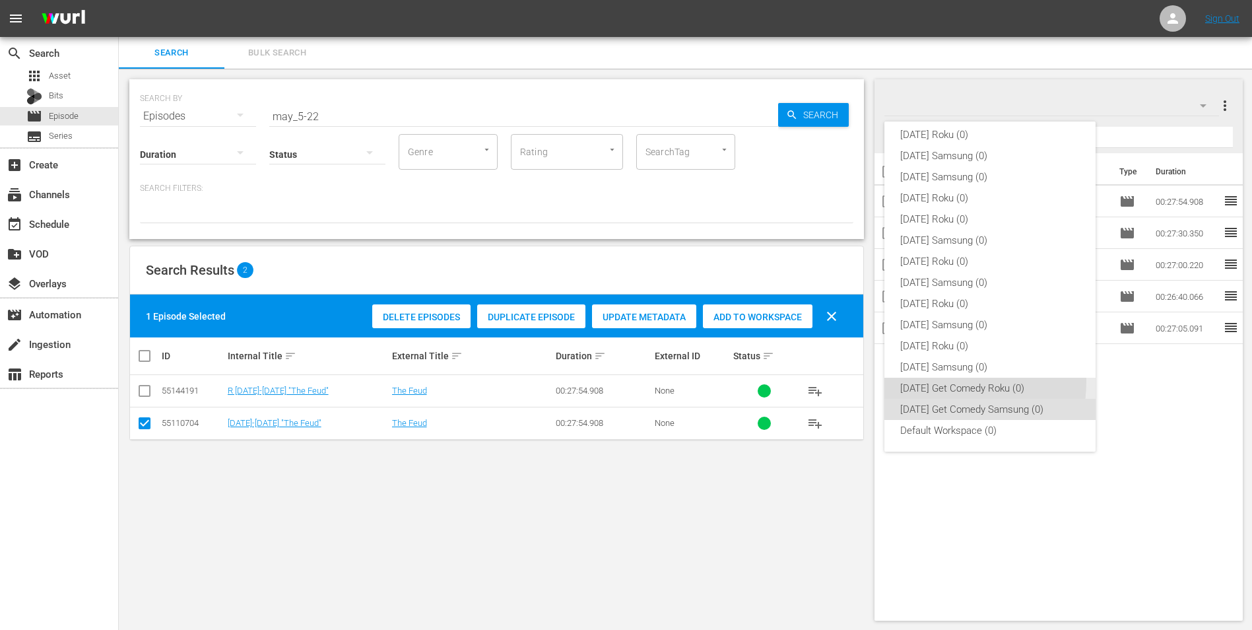
click at [915, 381] on div "[DATE] Get Comedy Roku (0)" at bounding box center [990, 388] width 180 height 21
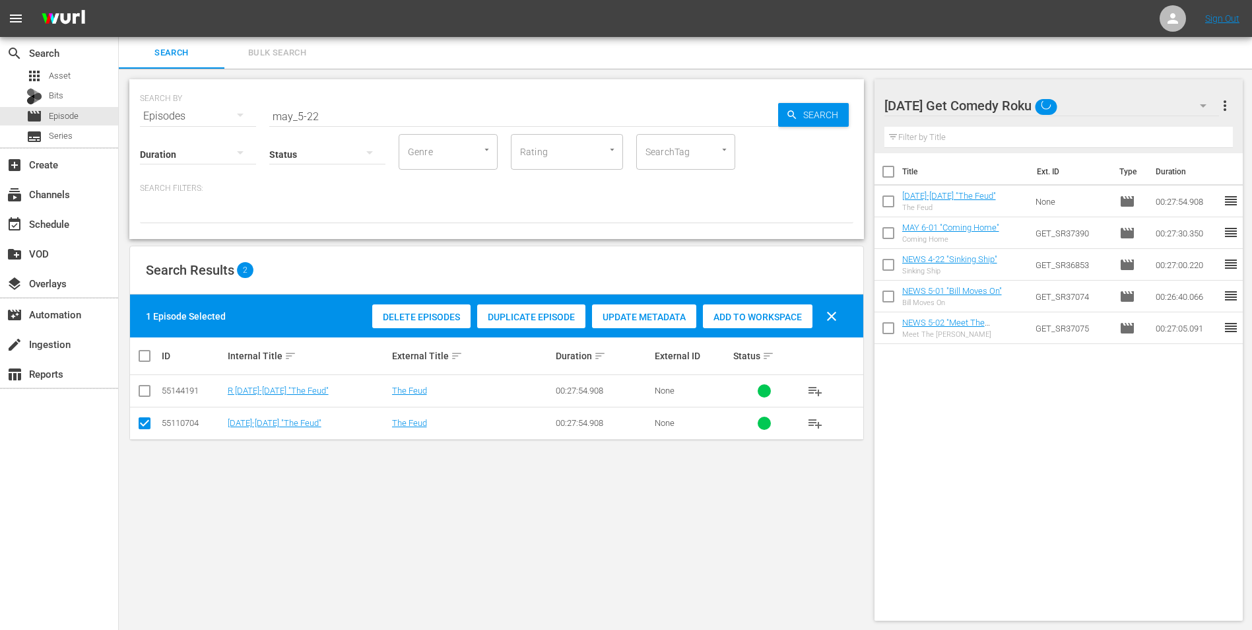
click at [146, 422] on input "checkbox" at bounding box center [145, 426] width 16 height 16
checkbox input "false"
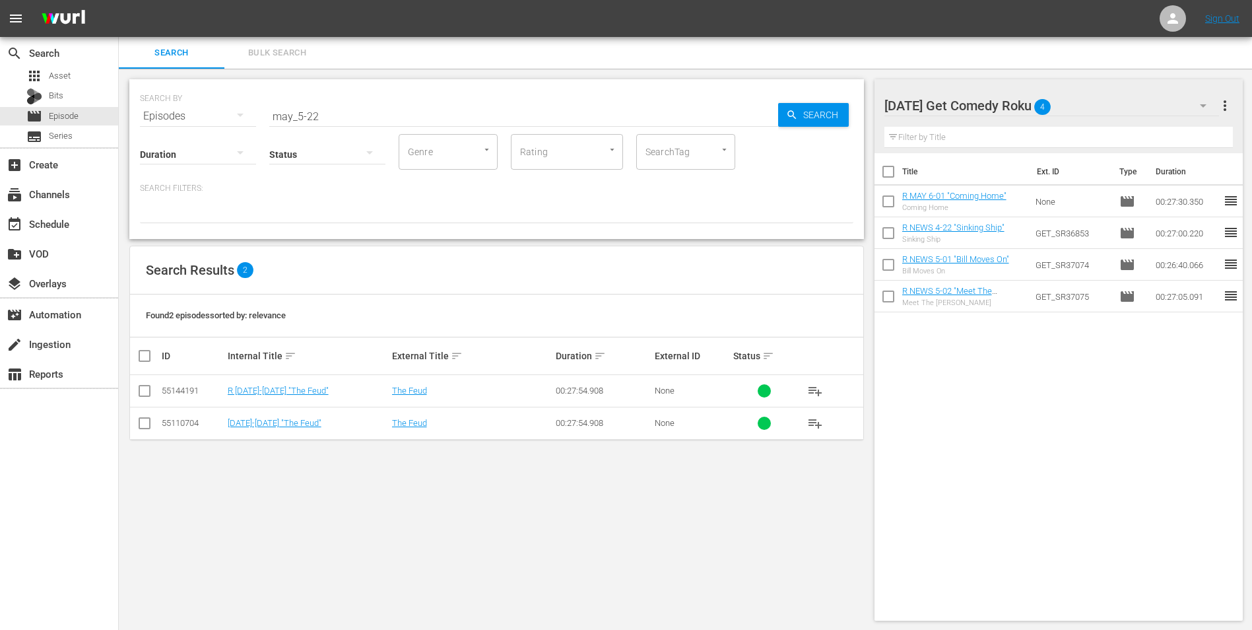
click at [143, 400] on input "checkbox" at bounding box center [145, 393] width 16 height 16
checkbox input "true"
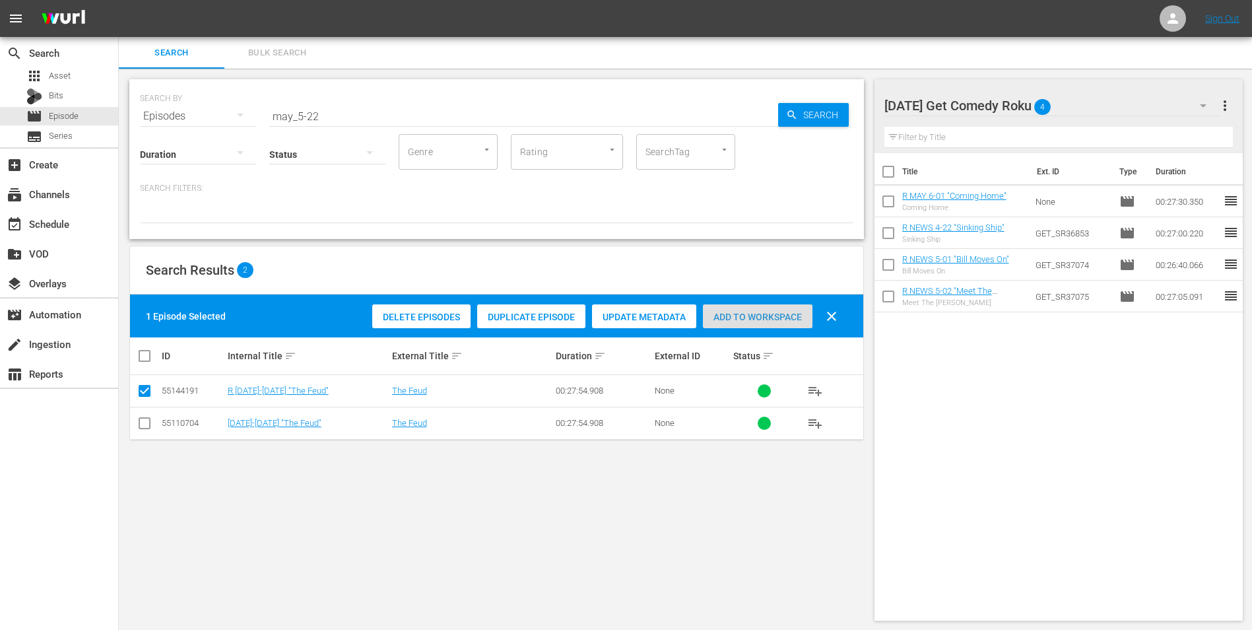
click at [750, 319] on span "Add to Workspace" at bounding box center [758, 317] width 110 height 11
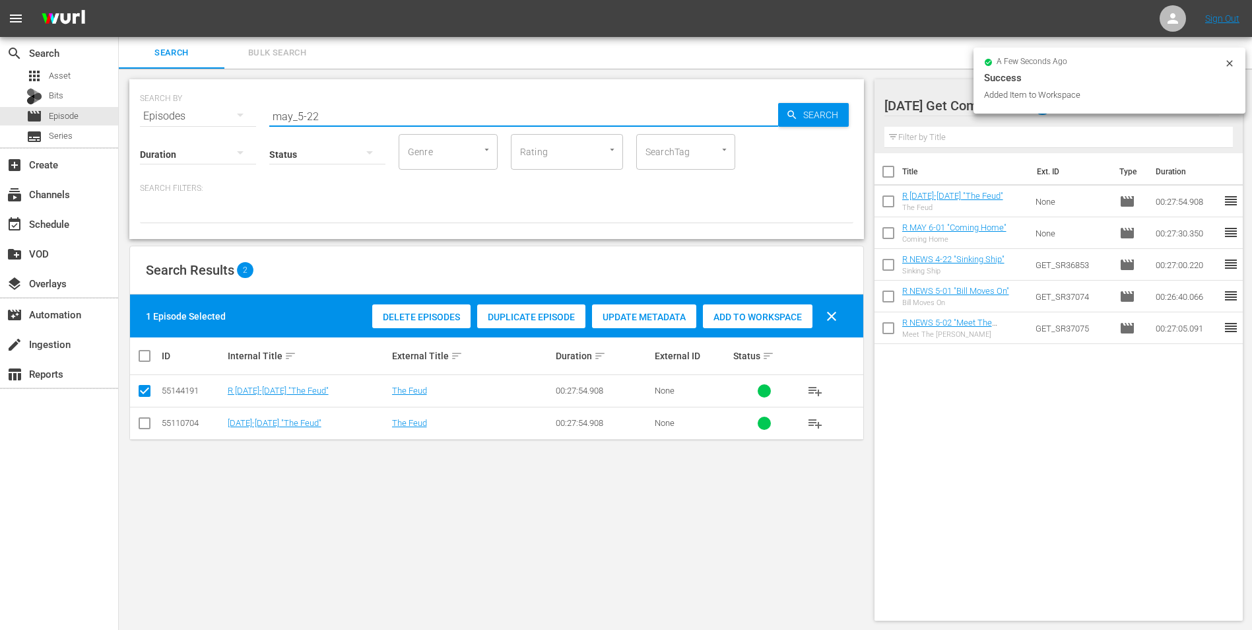
drag, startPoint x: 314, startPoint y: 119, endPoint x: 326, endPoint y: 119, distance: 11.9
click at [326, 119] on input "may_5-22" at bounding box center [523, 116] width 509 height 32
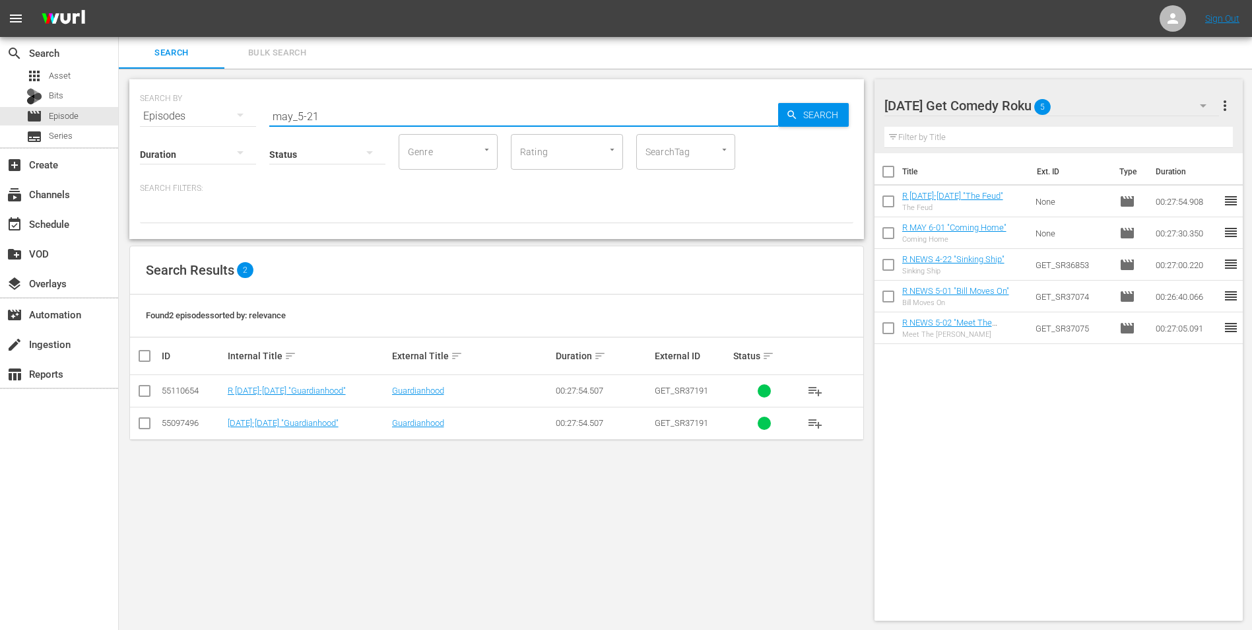
type input "may_5-21"
click at [144, 390] on input "checkbox" at bounding box center [145, 393] width 16 height 16
checkbox input "true"
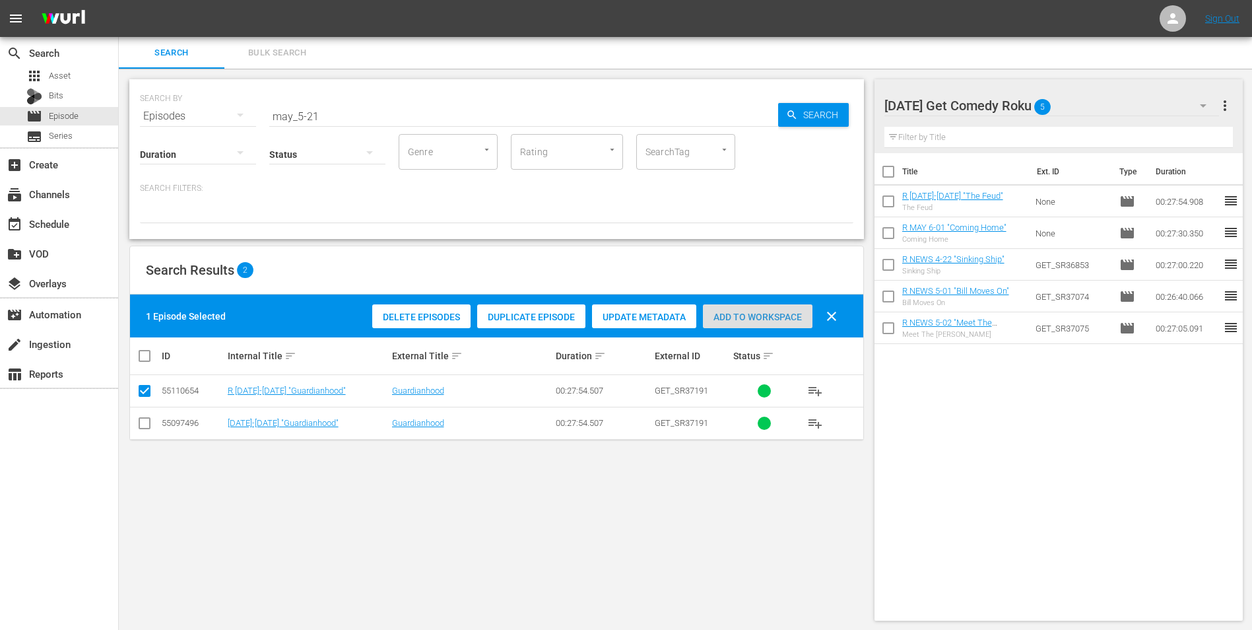
click at [764, 319] on span "Add to Workspace" at bounding box center [758, 317] width 110 height 11
click at [1098, 103] on div "[DATE] Get Comedy Roku 6" at bounding box center [1051, 105] width 335 height 37
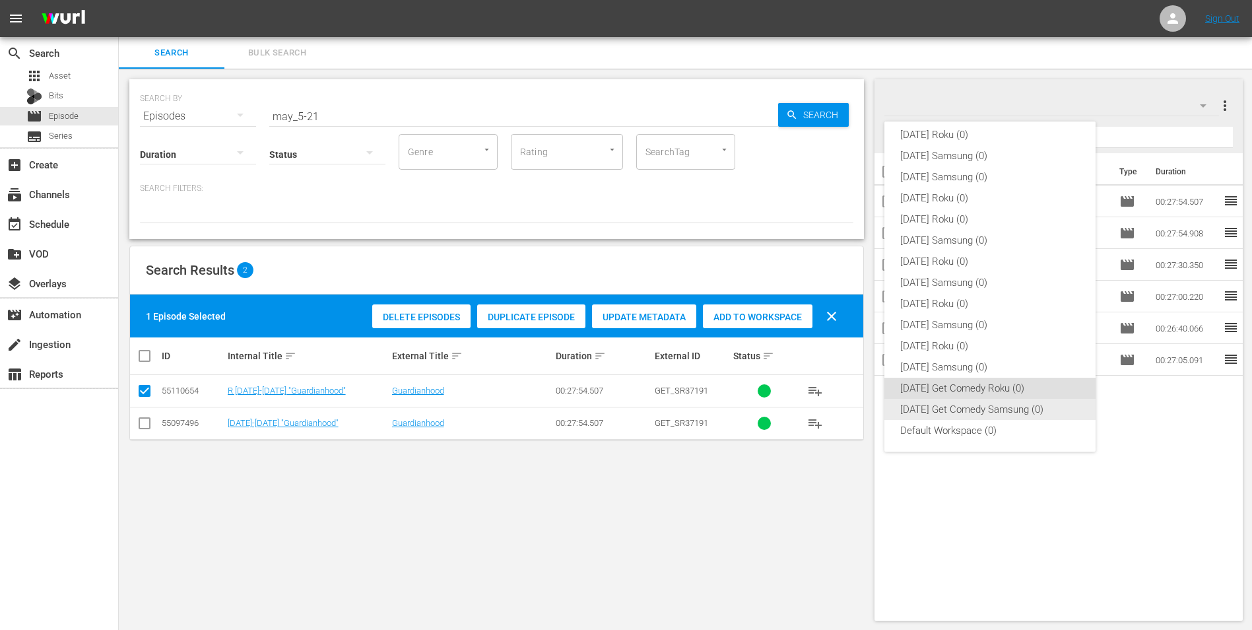
click at [963, 399] on div "[DATE] Get Comedy Samsung (0)" at bounding box center [990, 409] width 180 height 21
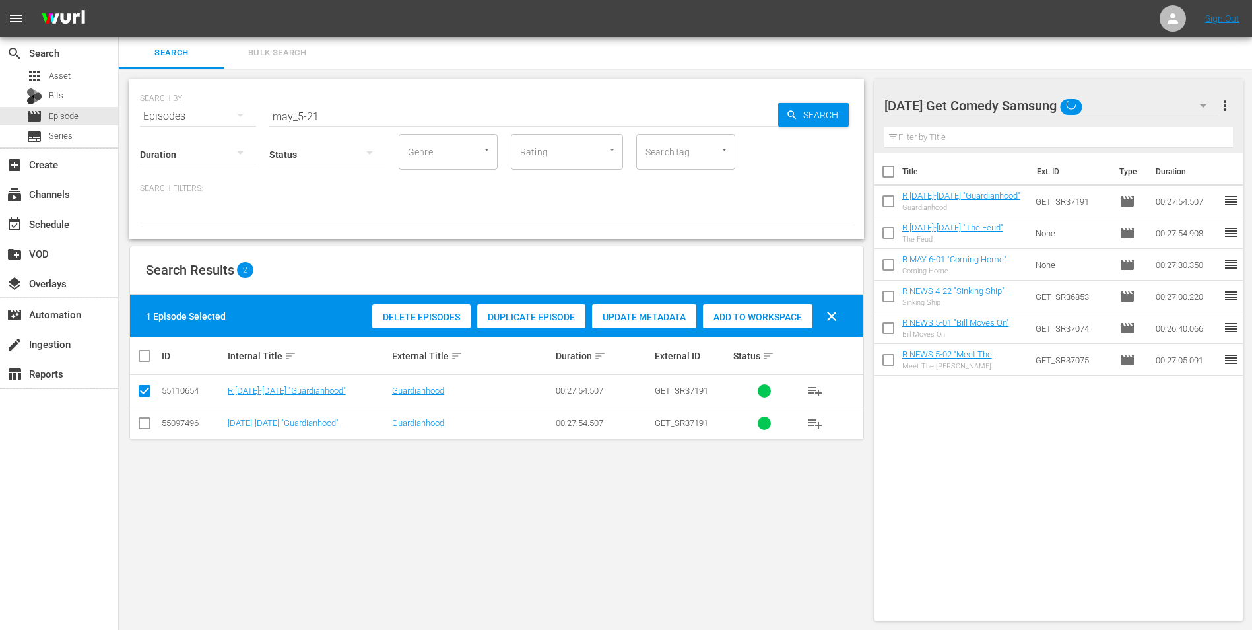
drag, startPoint x: 142, startPoint y: 434, endPoint x: 141, endPoint y: 418, distance: 16.5
click at [142, 432] on td at bounding box center [145, 423] width 30 height 32
click at [141, 418] on input "checkbox" at bounding box center [145, 426] width 16 height 16
checkbox input "true"
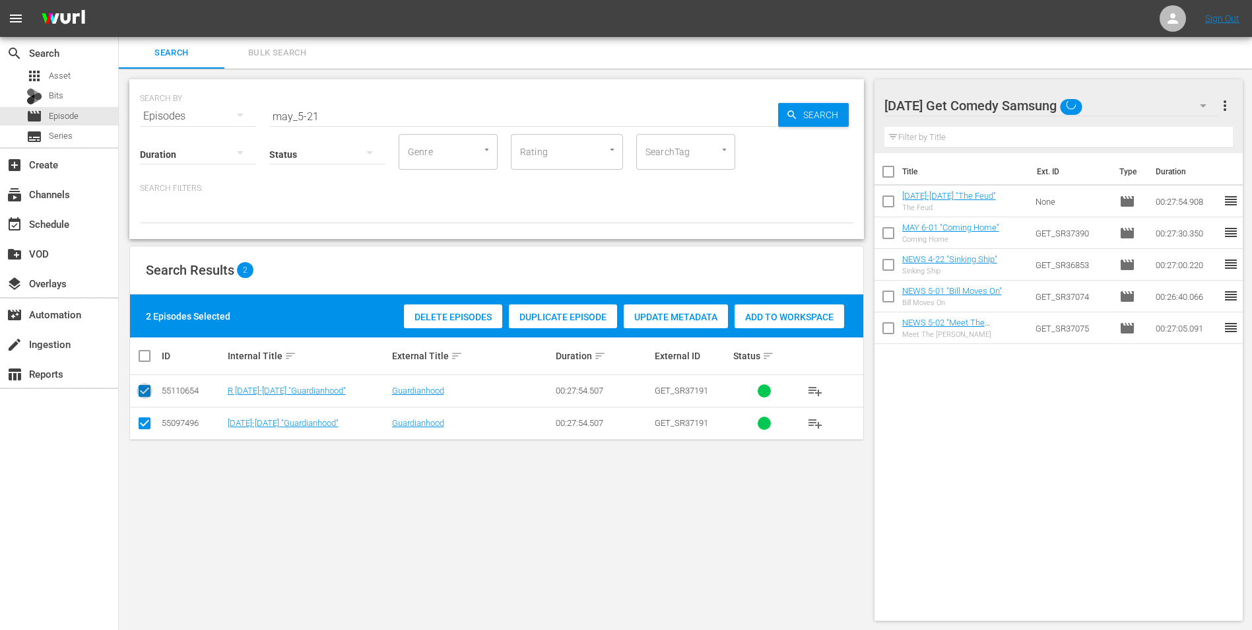
click at [141, 397] on input "checkbox" at bounding box center [145, 393] width 16 height 16
checkbox input "false"
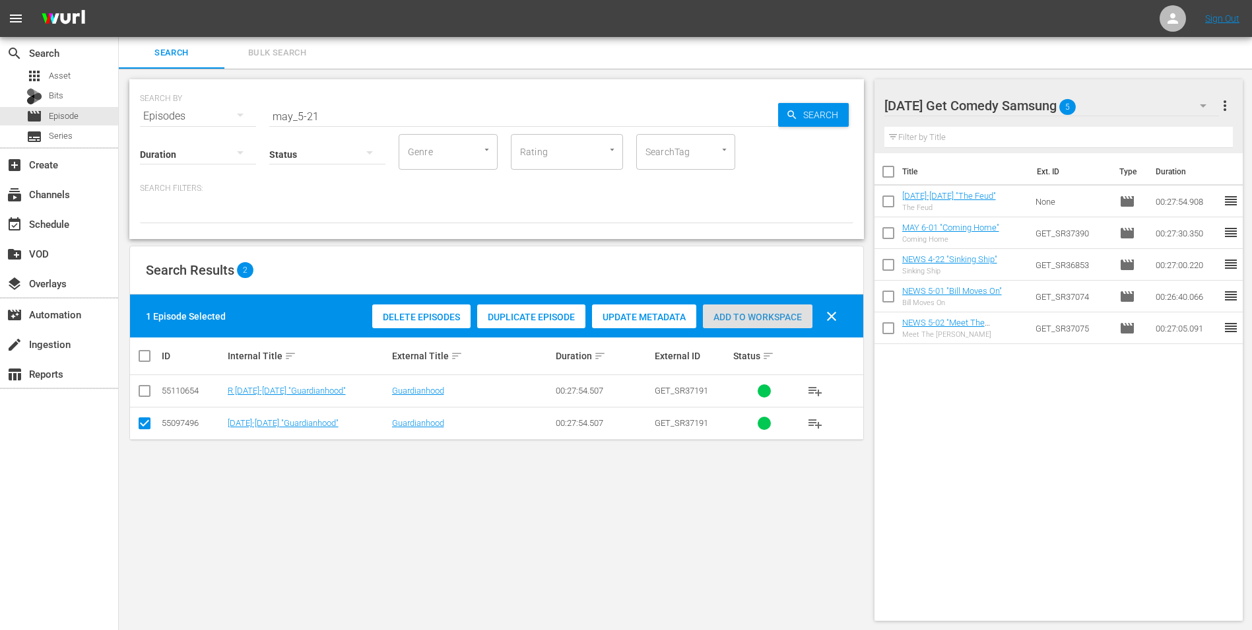
click at [775, 317] on span "Add to Workspace" at bounding box center [758, 317] width 110 height 11
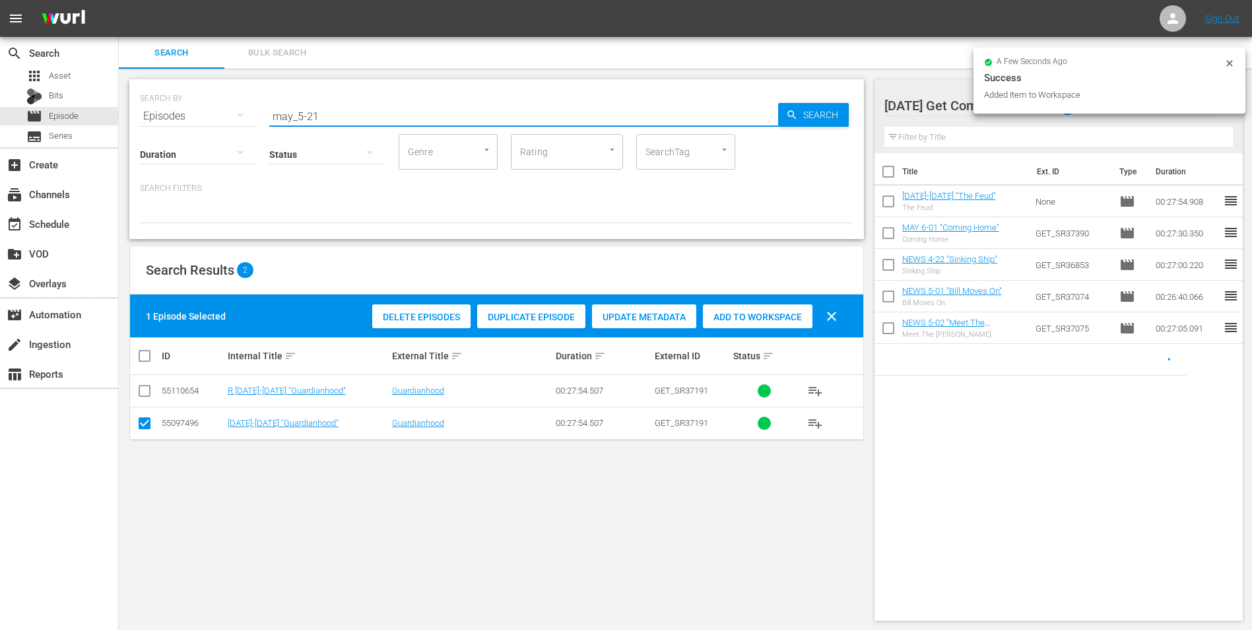
click at [313, 121] on input "may_5-21" at bounding box center [523, 116] width 509 height 32
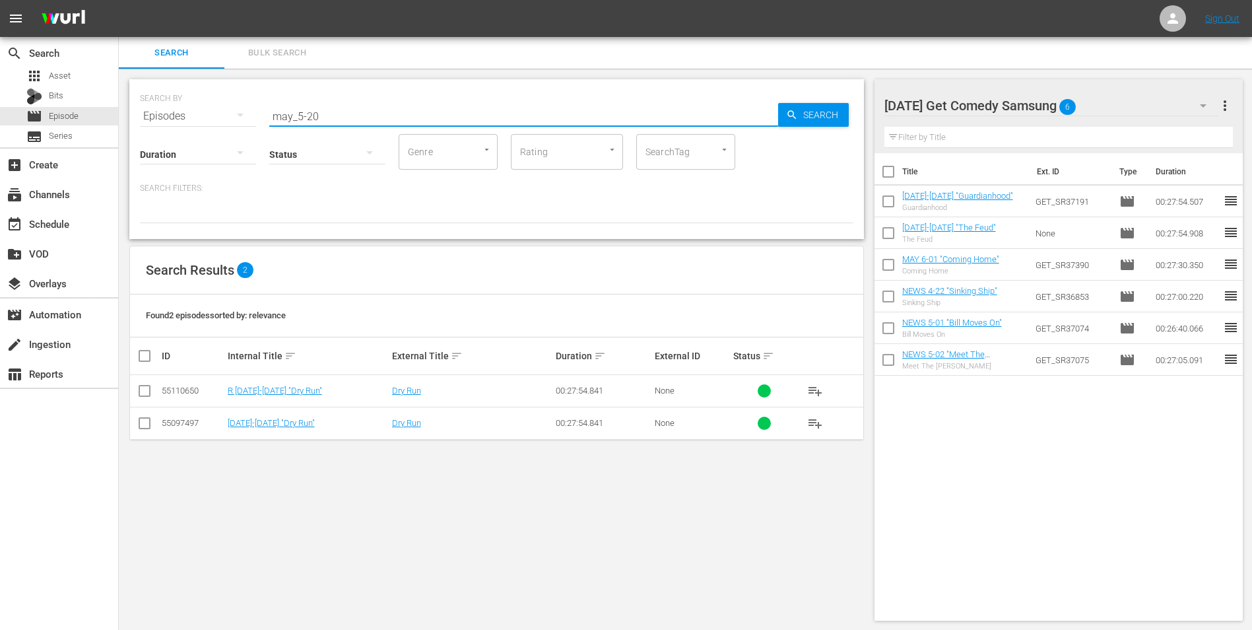
type input "may_5-20"
click at [143, 424] on input "checkbox" at bounding box center [145, 426] width 16 height 16
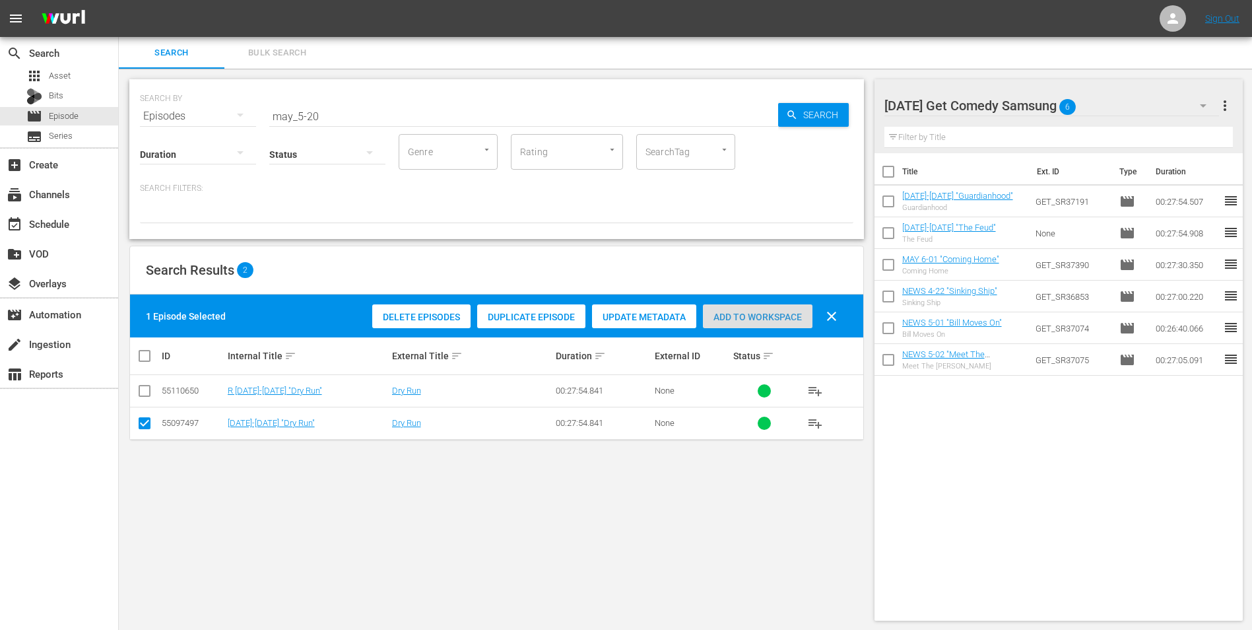
click at [781, 317] on span "Add to Workspace" at bounding box center [758, 317] width 110 height 11
click at [1129, 103] on div "[DATE] Get Comedy Samsung 7" at bounding box center [1051, 105] width 335 height 37
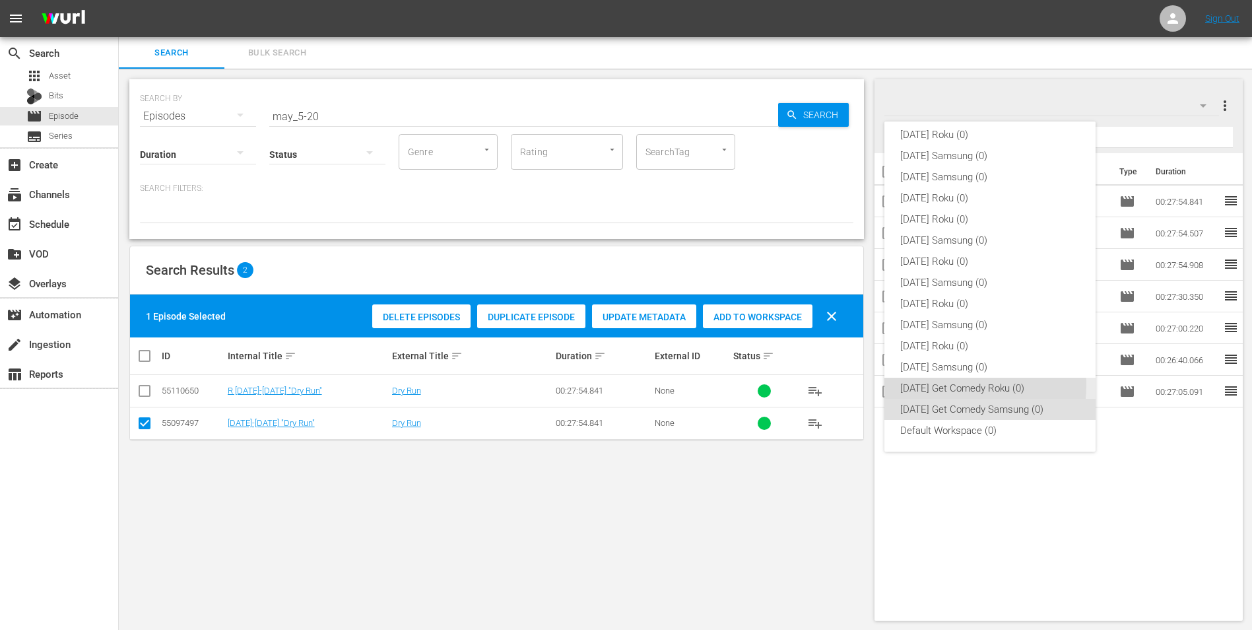
click at [961, 385] on div "[DATE] Get Comedy Roku (0)" at bounding box center [990, 388] width 180 height 21
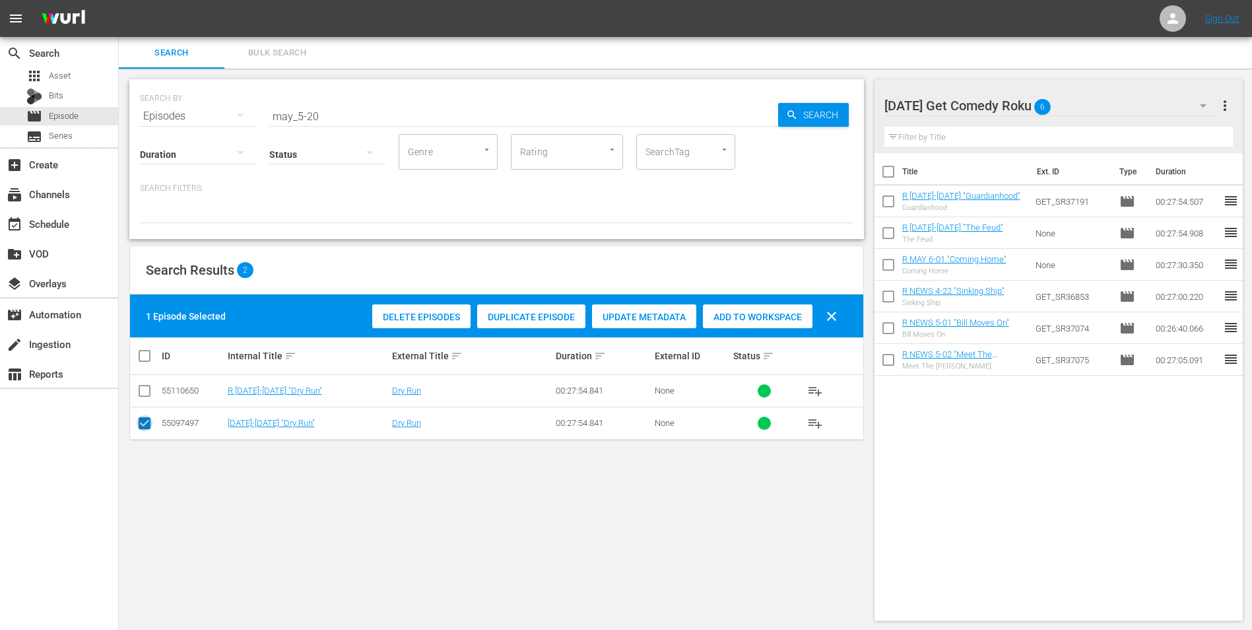
click at [144, 425] on input "checkbox" at bounding box center [145, 426] width 16 height 16
checkbox input "false"
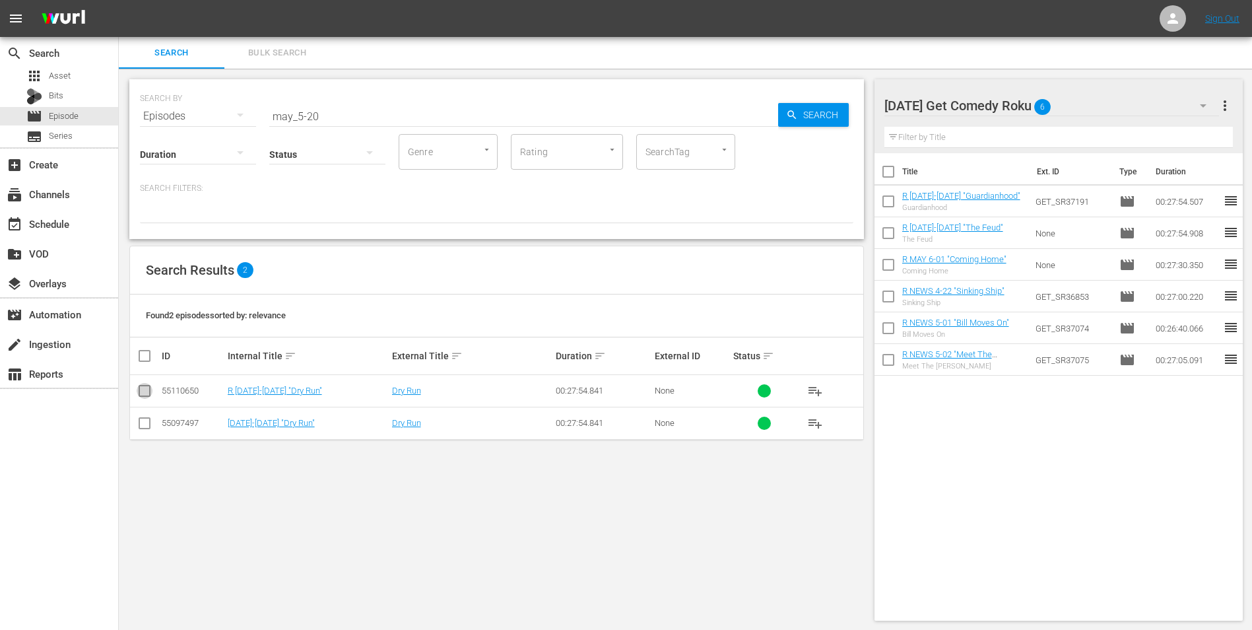
click at [149, 389] on input "checkbox" at bounding box center [145, 393] width 16 height 16
checkbox input "true"
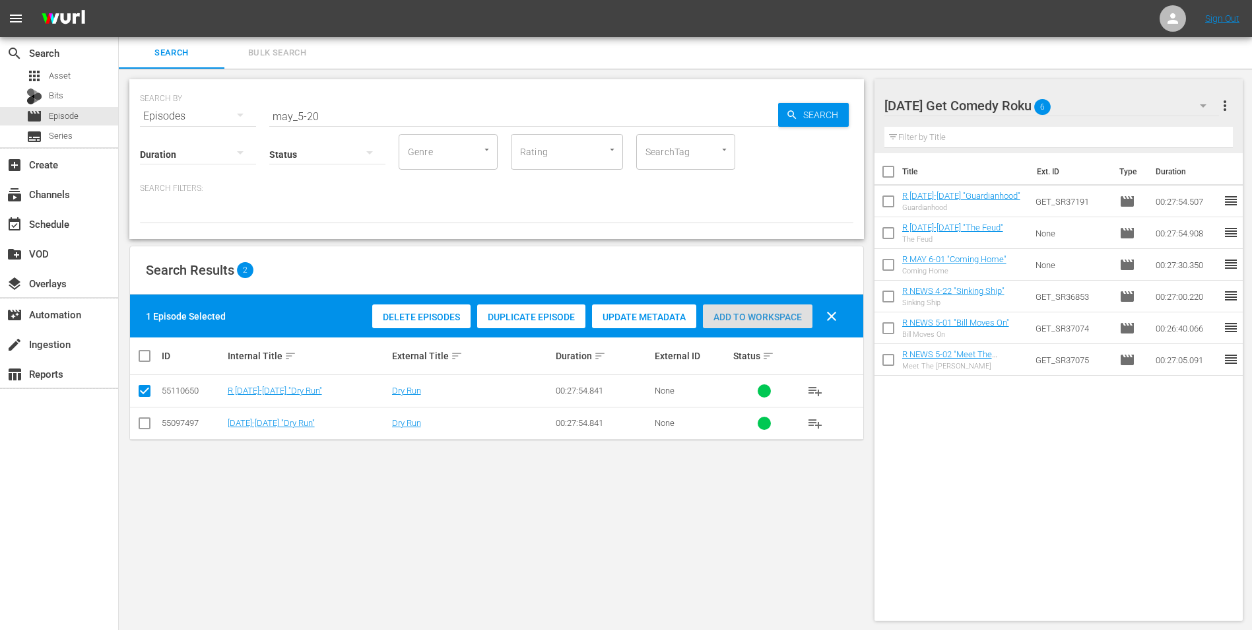
click at [736, 317] on span "Add to Workspace" at bounding box center [758, 317] width 110 height 11
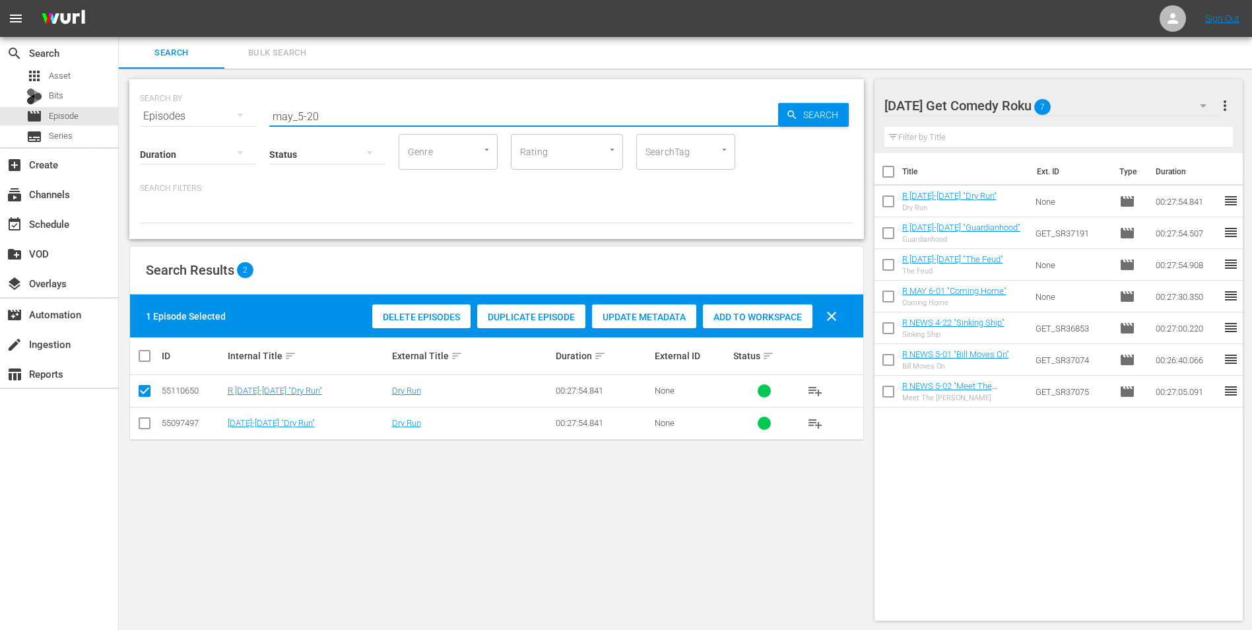
drag, startPoint x: 399, startPoint y: 114, endPoint x: 144, endPoint y: 98, distance: 255.3
click at [144, 98] on div "SEARCH BY Search By Episodes Search ID, Title, Description, Keywords, or Catego…" at bounding box center [496, 108] width 713 height 48
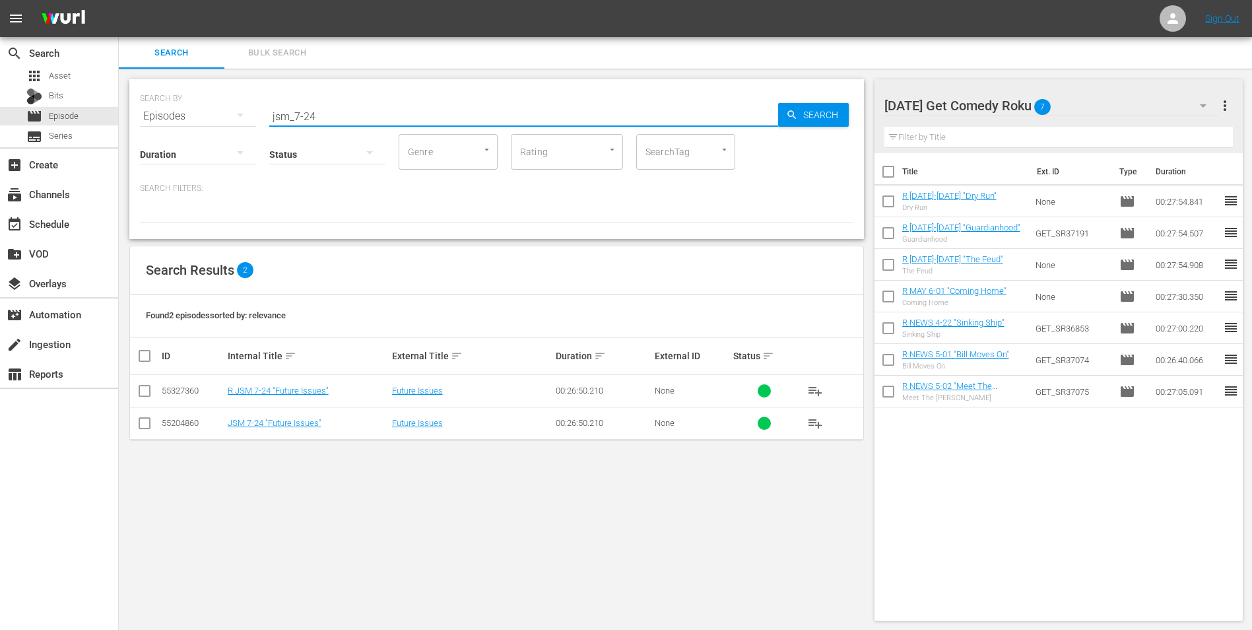
type input "jsm_7-24"
click at [138, 392] on input "checkbox" at bounding box center [145, 393] width 16 height 16
checkbox input "true"
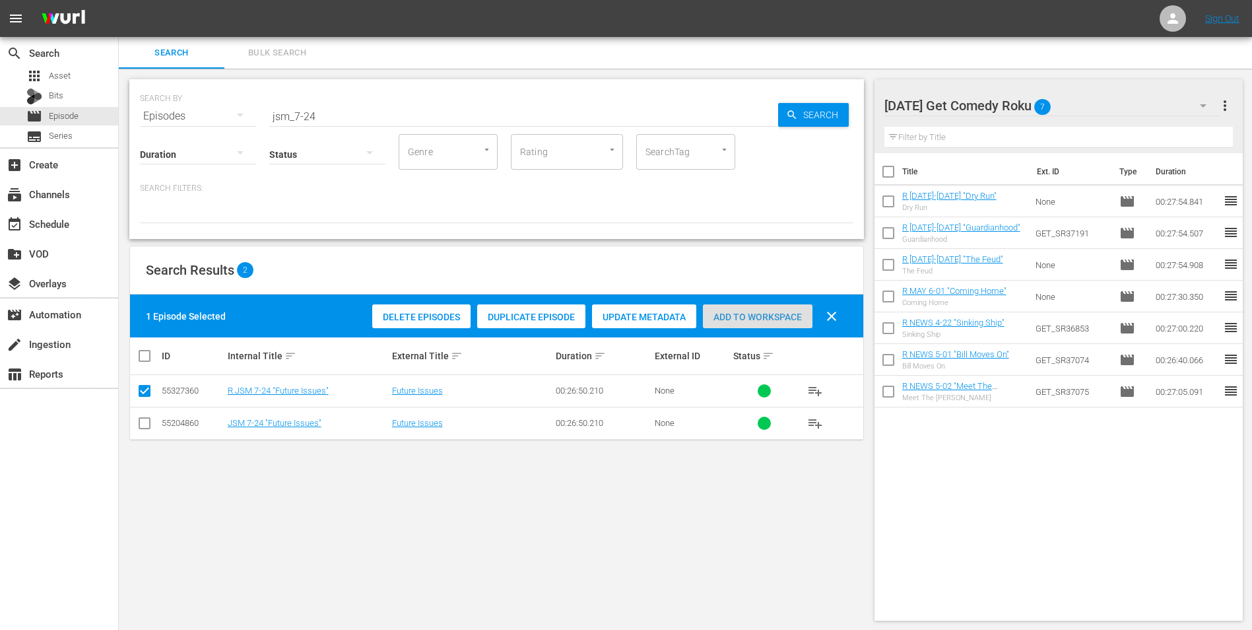
click at [772, 316] on span "Add to Workspace" at bounding box center [758, 317] width 110 height 11
click at [1096, 112] on div "[DATE] Get Comedy Roku 8" at bounding box center [1051, 105] width 335 height 37
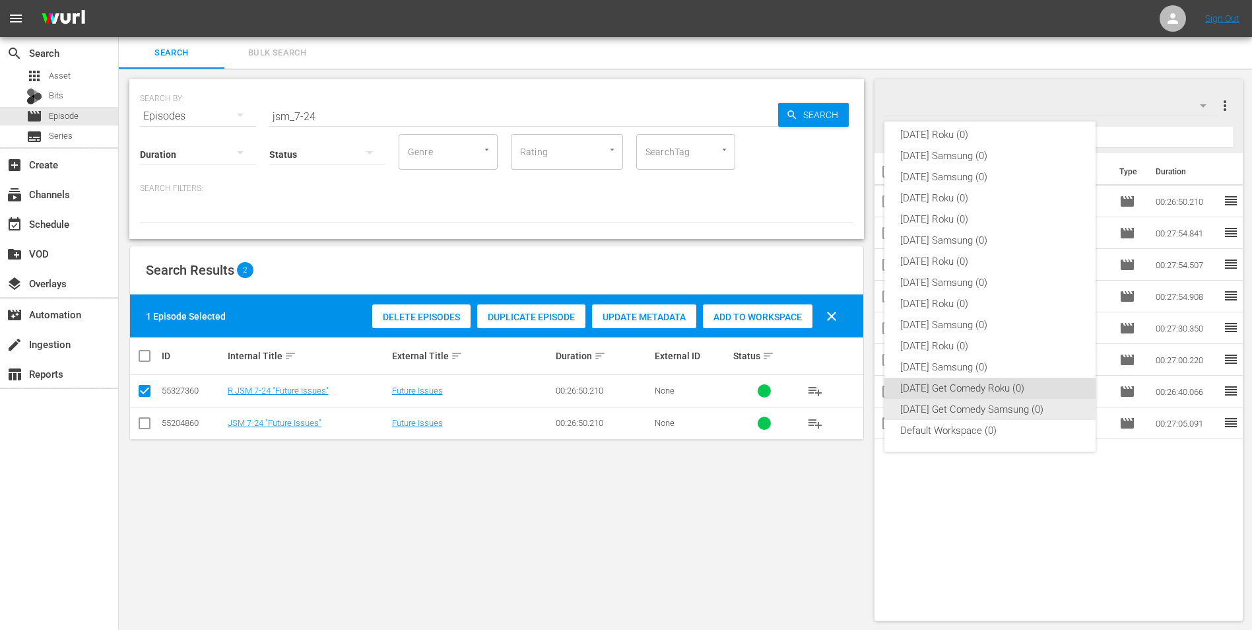
click at [946, 407] on div "[DATE] Get Comedy Samsung (0)" at bounding box center [990, 409] width 180 height 21
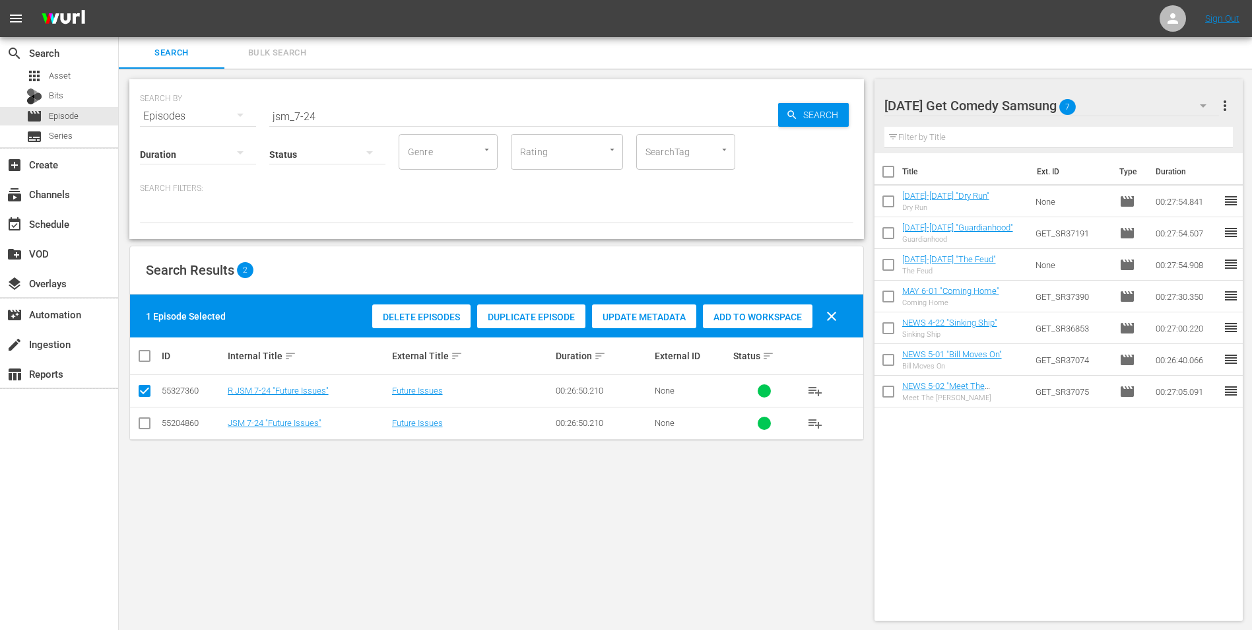
click at [150, 428] on td at bounding box center [145, 423] width 30 height 32
click at [145, 424] on input "checkbox" at bounding box center [145, 426] width 16 height 16
checkbox input "true"
click at [145, 398] on input "checkbox" at bounding box center [145, 393] width 16 height 16
checkbox input "false"
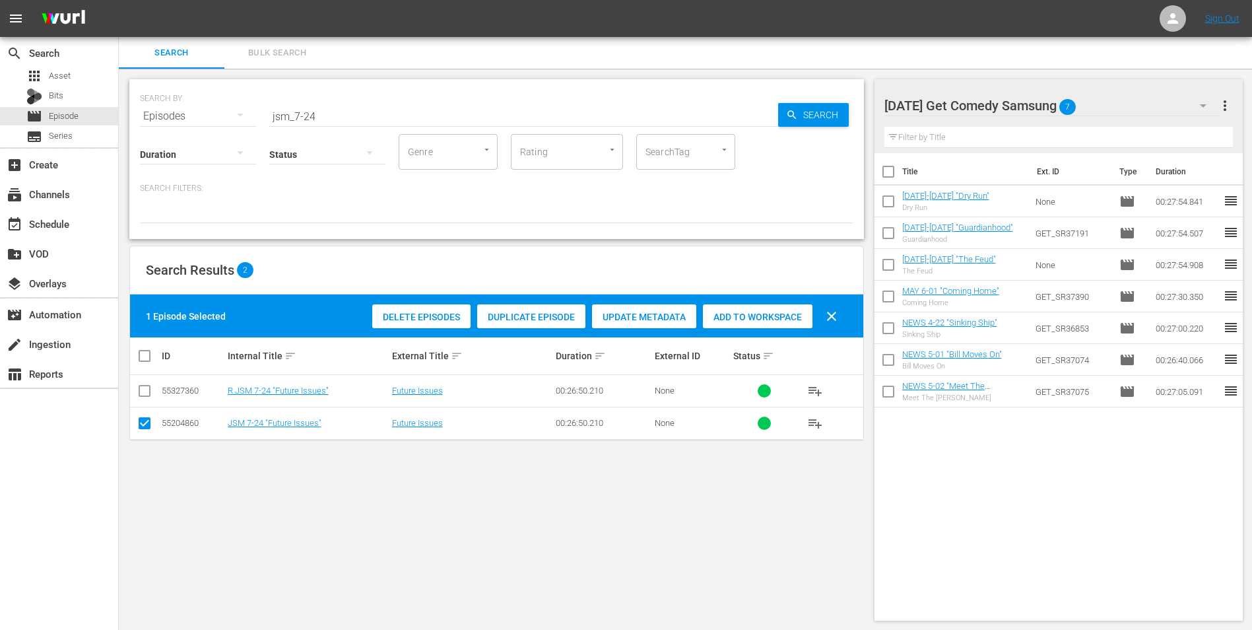
click at [783, 319] on span "Add to Workspace" at bounding box center [758, 317] width 110 height 11
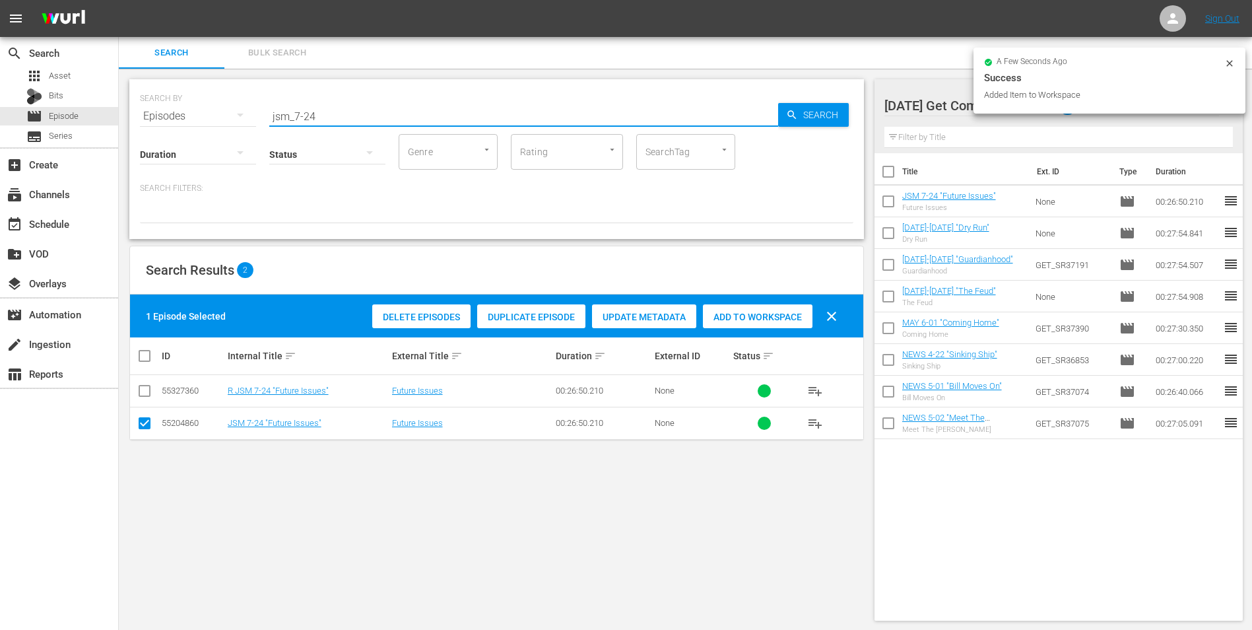
drag, startPoint x: 311, startPoint y: 118, endPoint x: 300, endPoint y: 135, distance: 20.0
click at [329, 118] on input "jsm_7-24" at bounding box center [523, 116] width 509 height 32
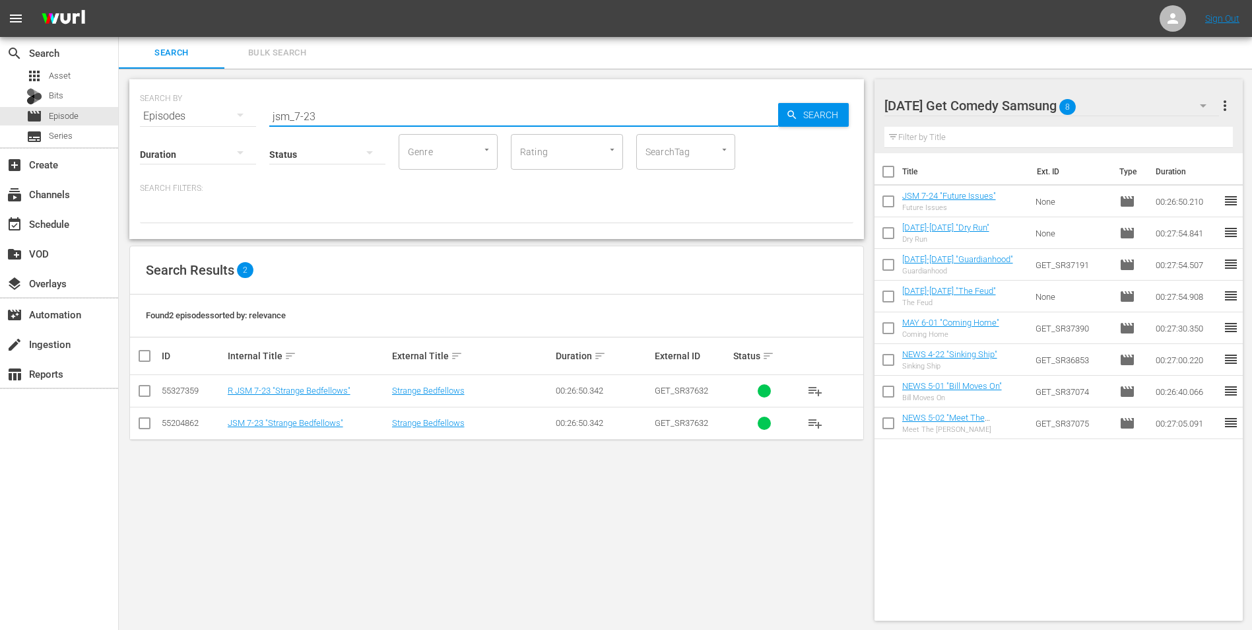
type input "jsm_7-23"
click at [152, 424] on input "checkbox" at bounding box center [145, 426] width 16 height 16
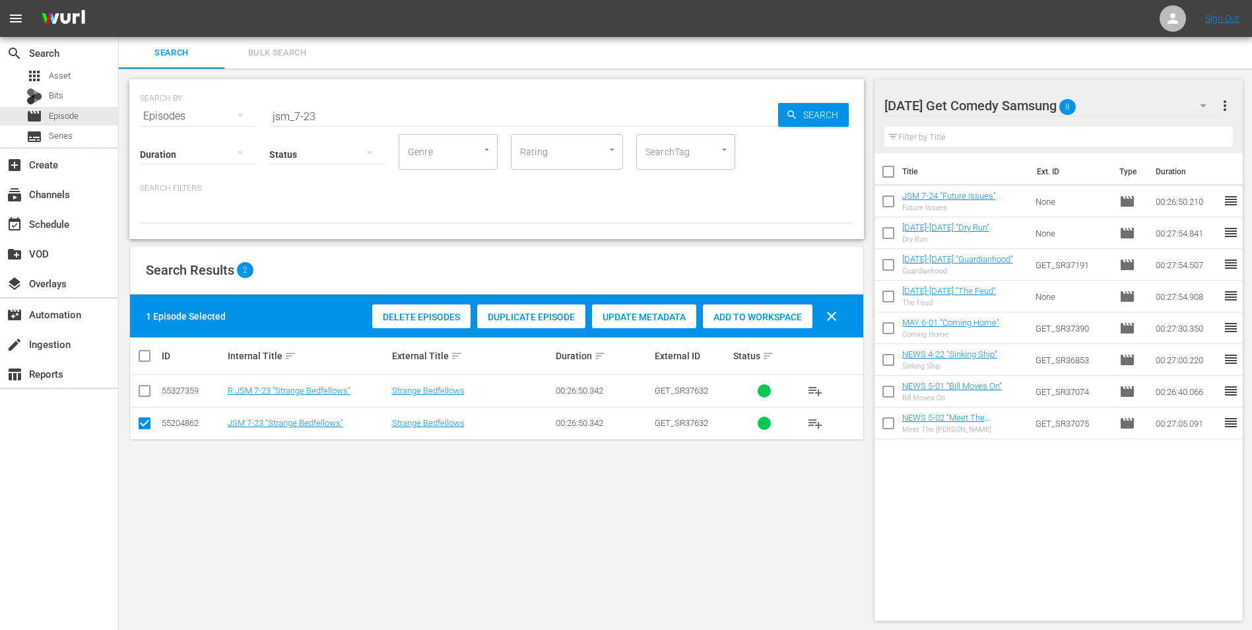
click at [766, 325] on div "Add to Workspace" at bounding box center [758, 316] width 110 height 25
click at [1114, 104] on div "[DATE] Get Comedy Samsung 9" at bounding box center [1051, 105] width 335 height 37
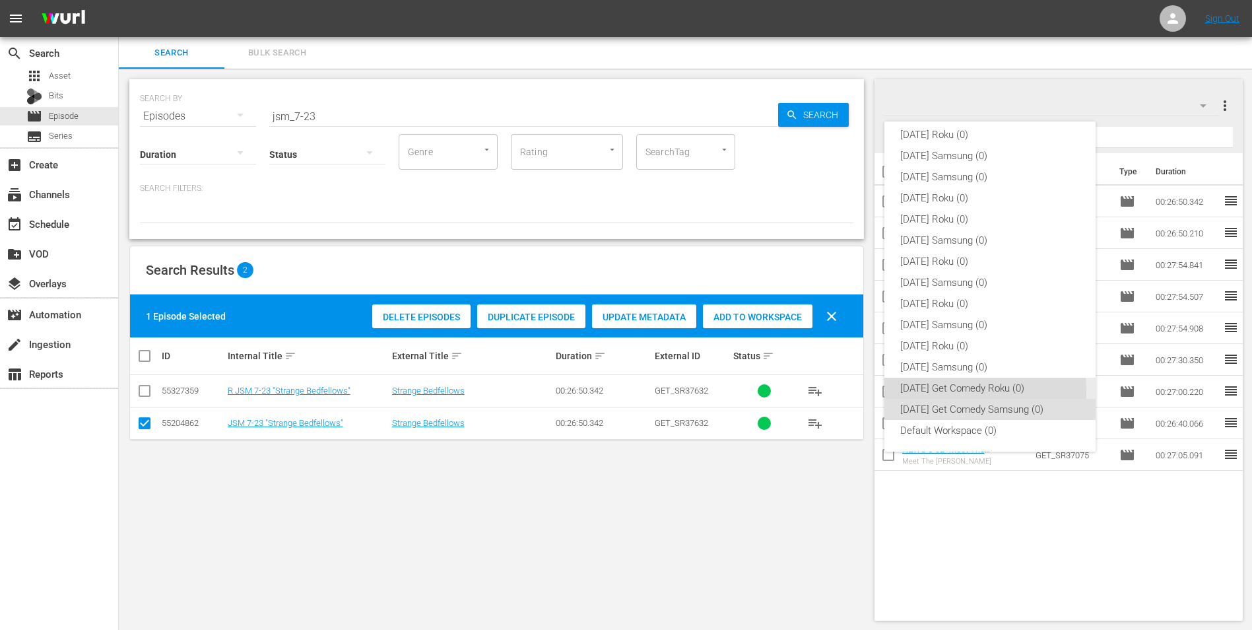
click at [942, 391] on div "[DATE] Get Comedy Roku (0)" at bounding box center [990, 388] width 180 height 21
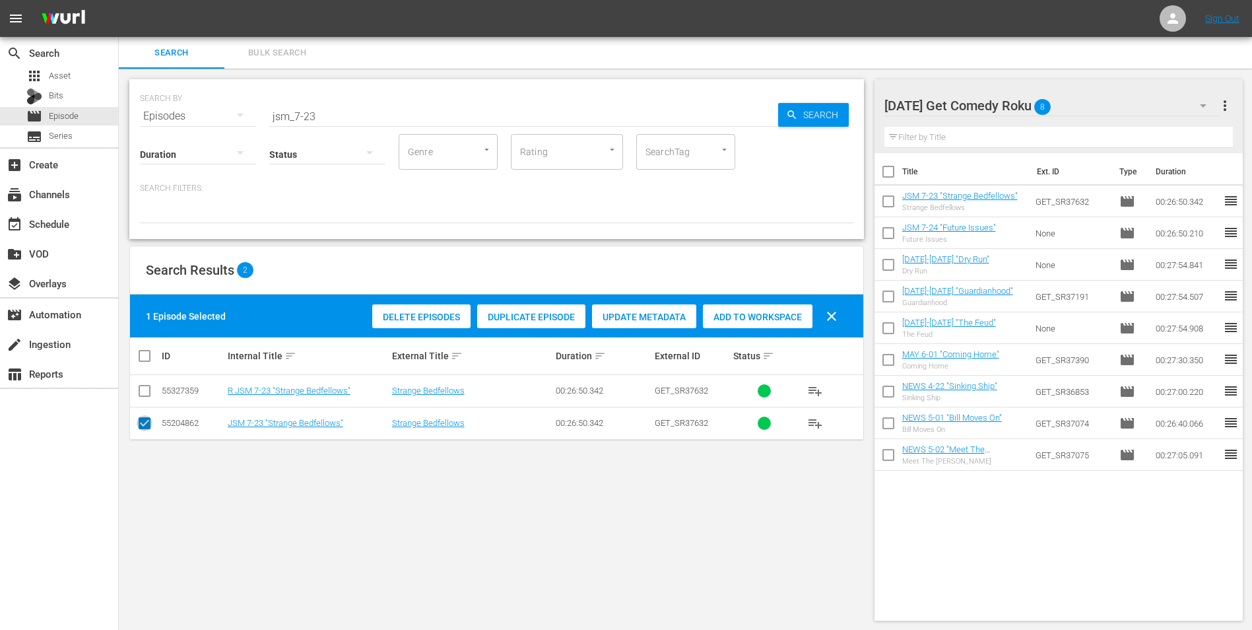
click at [146, 430] on input "checkbox" at bounding box center [145, 426] width 16 height 16
checkbox input "false"
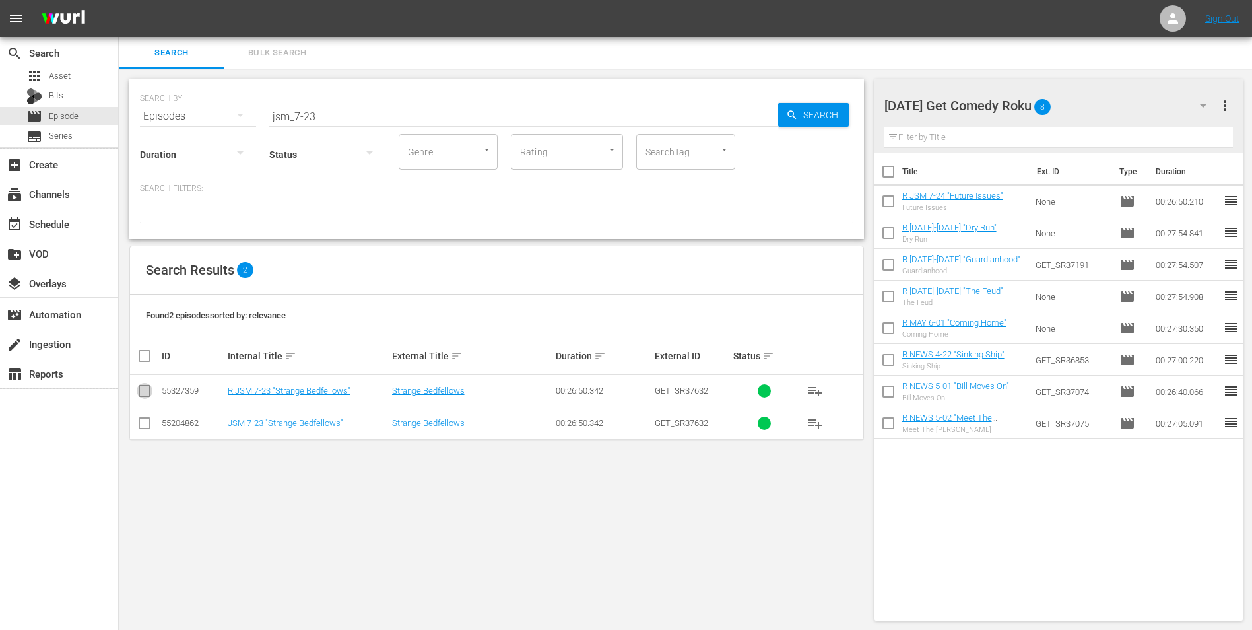
click at [137, 394] on input "checkbox" at bounding box center [145, 393] width 16 height 16
checkbox input "true"
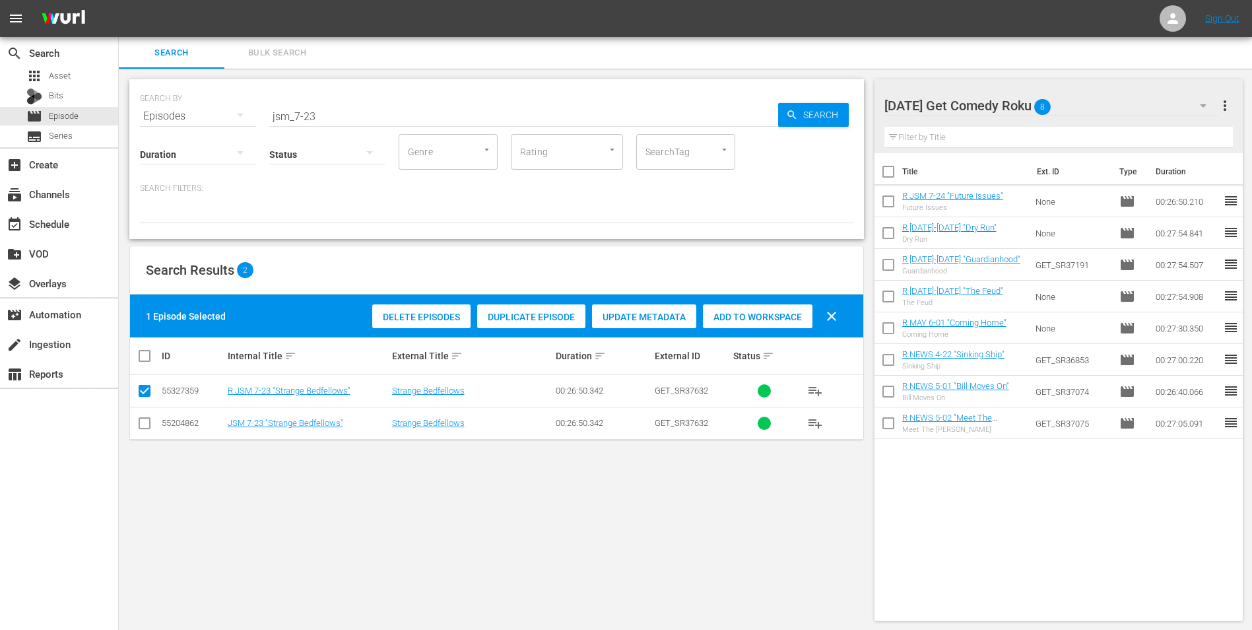
click at [772, 315] on span "Add to Workspace" at bounding box center [758, 317] width 110 height 11
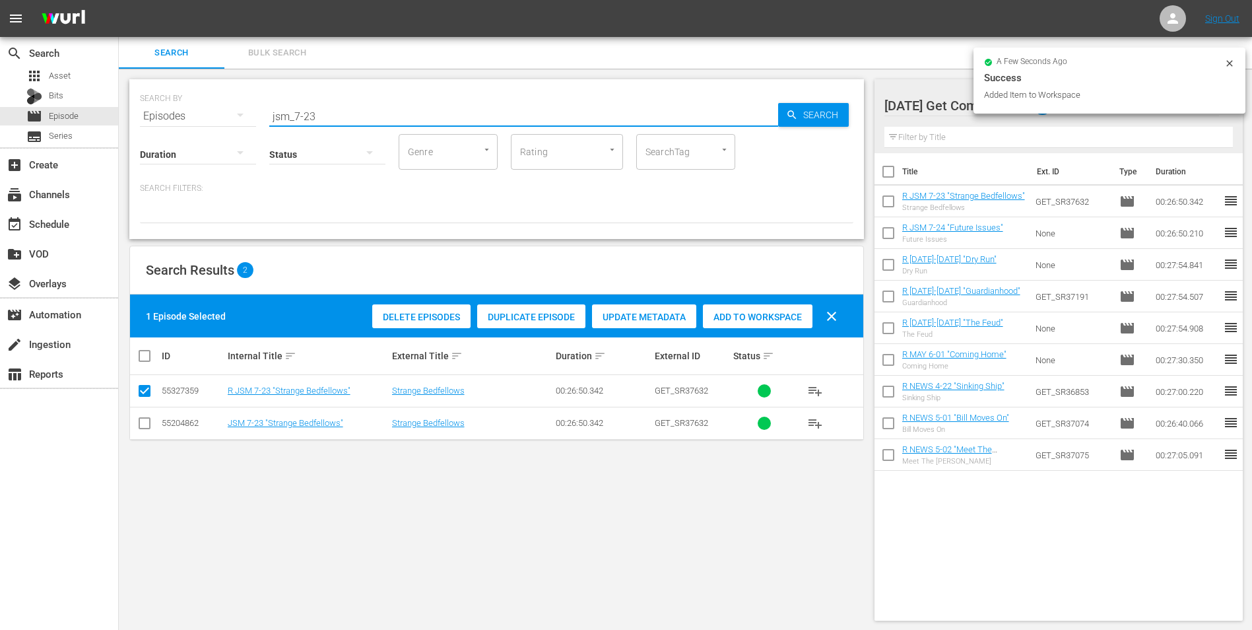
drag, startPoint x: 310, startPoint y: 121, endPoint x: 326, endPoint y: 121, distance: 15.8
click at [326, 121] on input "jsm_7-23" at bounding box center [523, 116] width 509 height 32
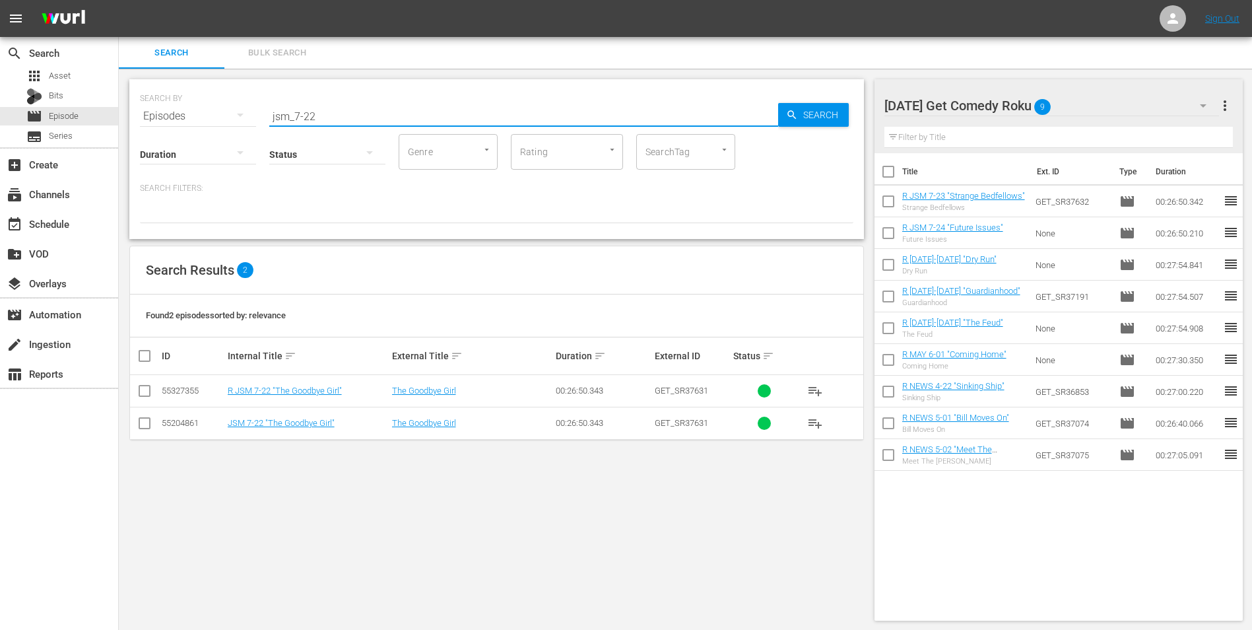
type input "jsm_7-22"
click at [142, 391] on input "checkbox" at bounding box center [145, 393] width 16 height 16
checkbox input "true"
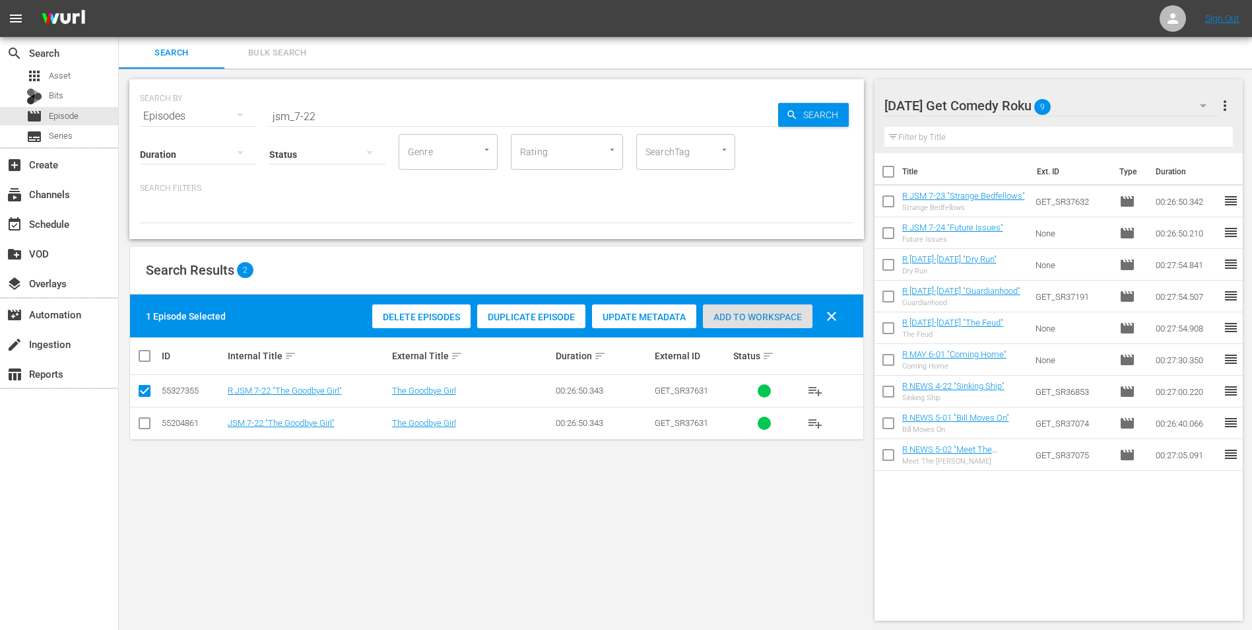
click at [764, 321] on span "Add to Workspace" at bounding box center [758, 317] width 110 height 11
click at [1094, 101] on div "[DATE] Get Comedy Roku 10" at bounding box center [1051, 105] width 335 height 37
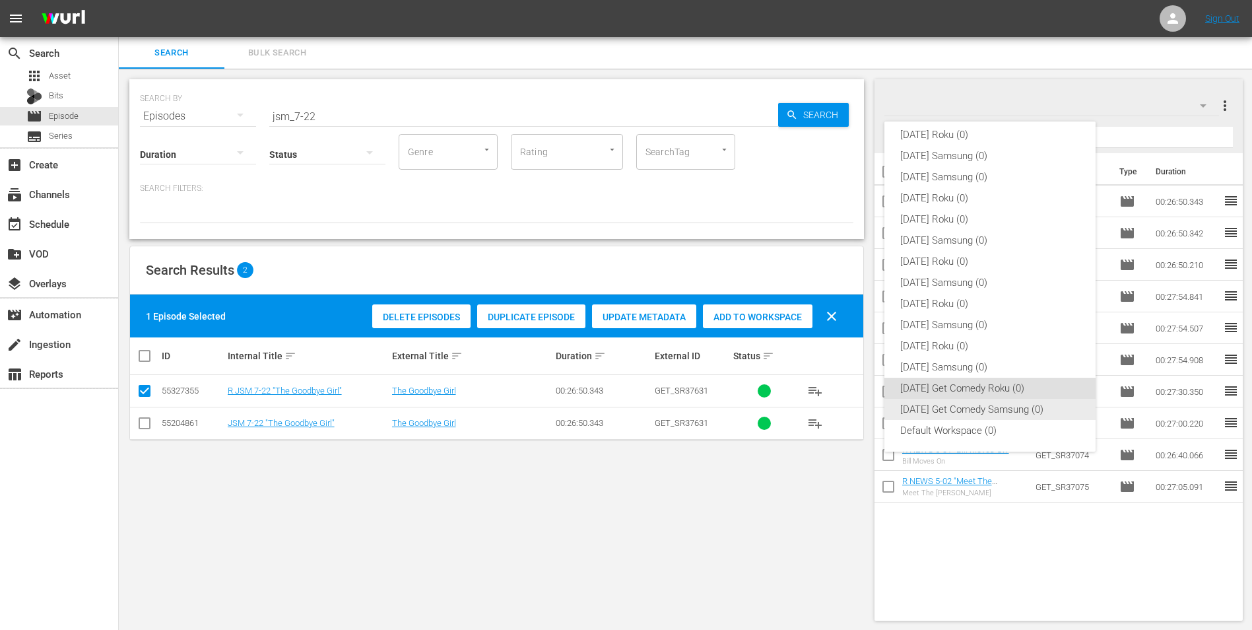
click at [922, 413] on div "[DATE] Get Comedy Samsung (0)" at bounding box center [990, 409] width 180 height 21
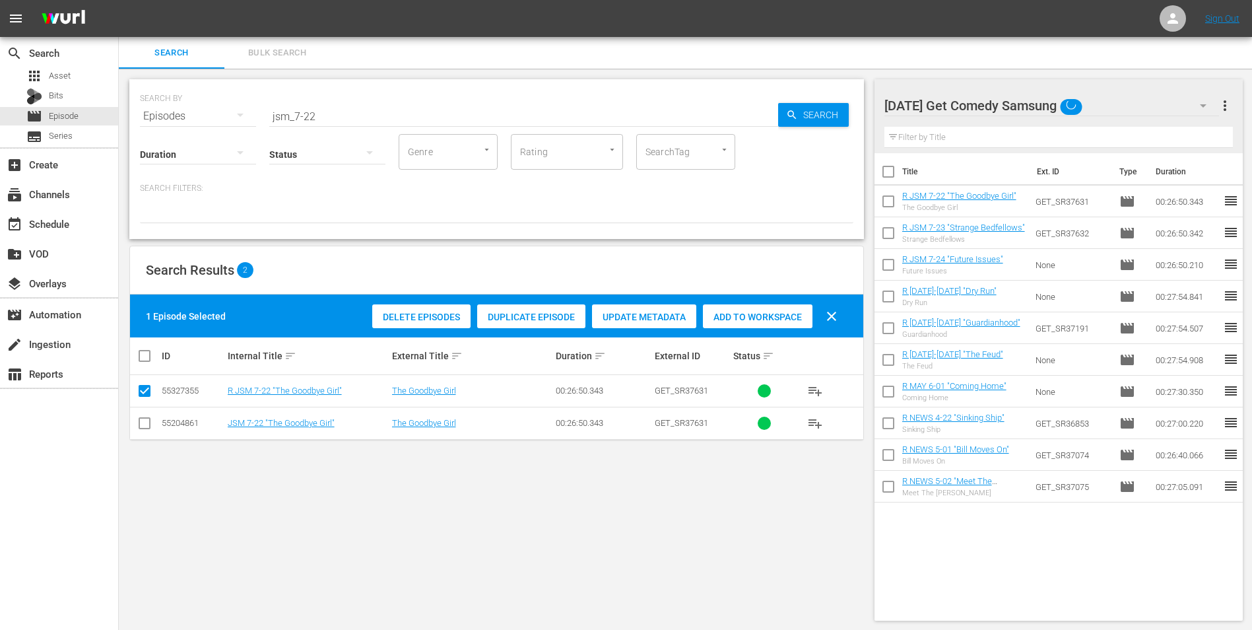
click at [140, 427] on input "checkbox" at bounding box center [145, 426] width 16 height 16
checkbox input "true"
click at [145, 387] on input "checkbox" at bounding box center [145, 393] width 16 height 16
checkbox input "false"
click at [766, 316] on span "Add to Workspace" at bounding box center [758, 317] width 110 height 11
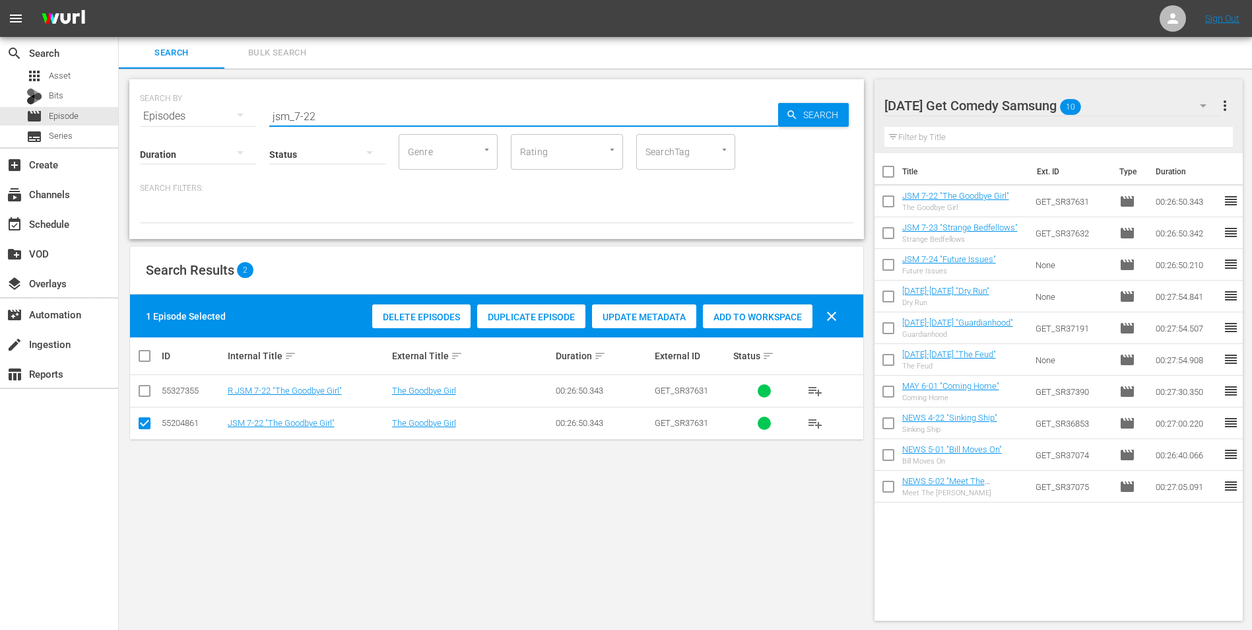
click at [309, 118] on input "jsm_7-22" at bounding box center [523, 116] width 509 height 32
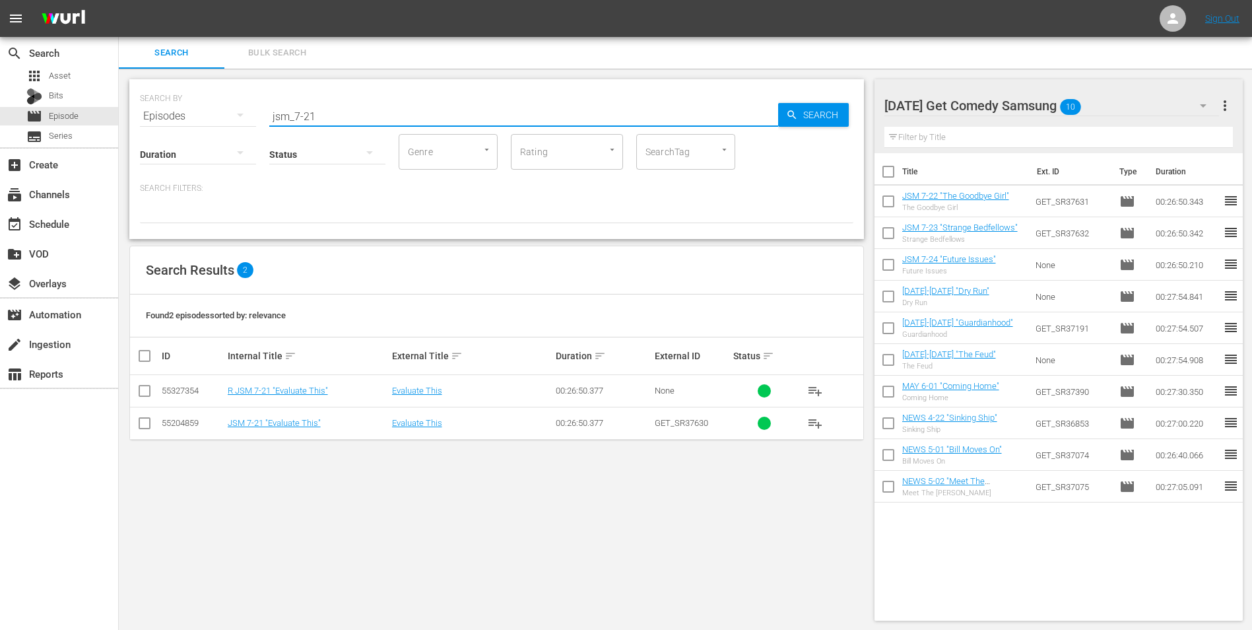
type input "jsm_7-21"
click at [144, 426] on input "checkbox" at bounding box center [145, 426] width 16 height 16
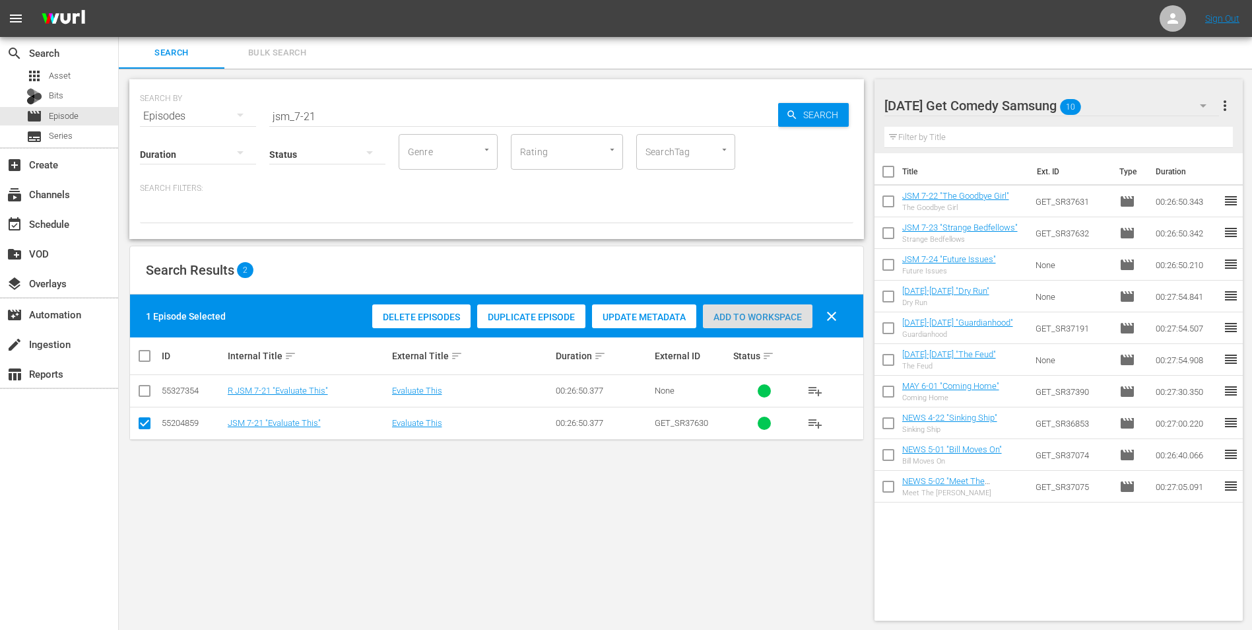
click at [783, 317] on span "Add to Workspace" at bounding box center [758, 317] width 110 height 11
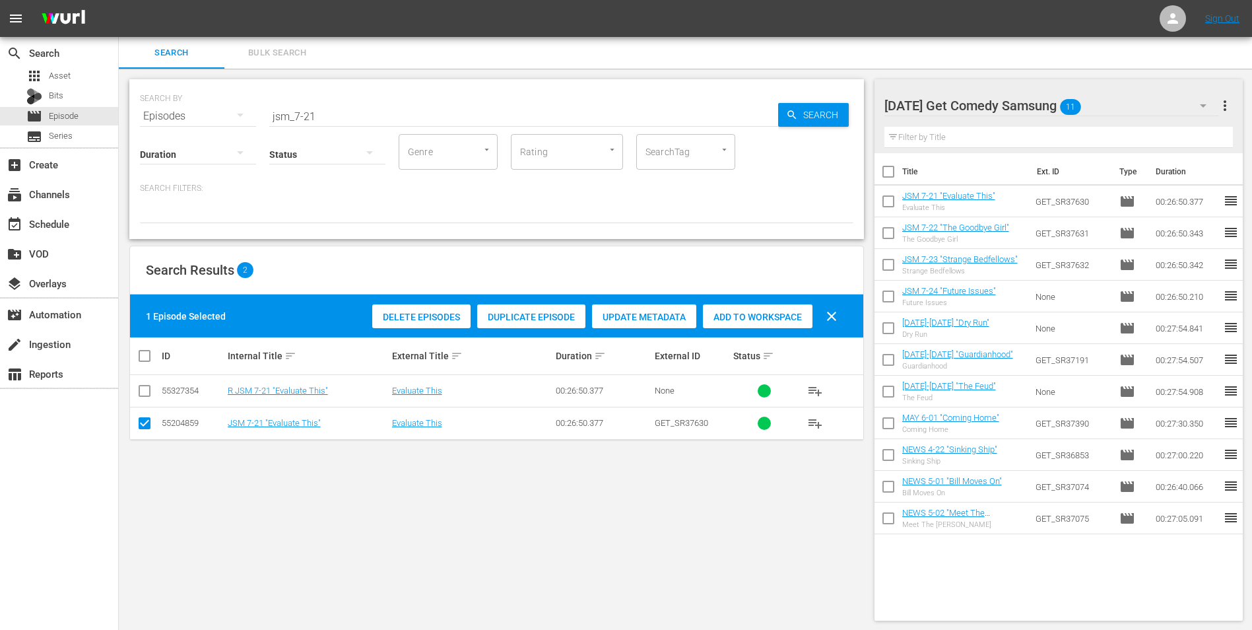
click at [1123, 102] on div "[DATE] Get Comedy Samsung 11" at bounding box center [1051, 105] width 335 height 37
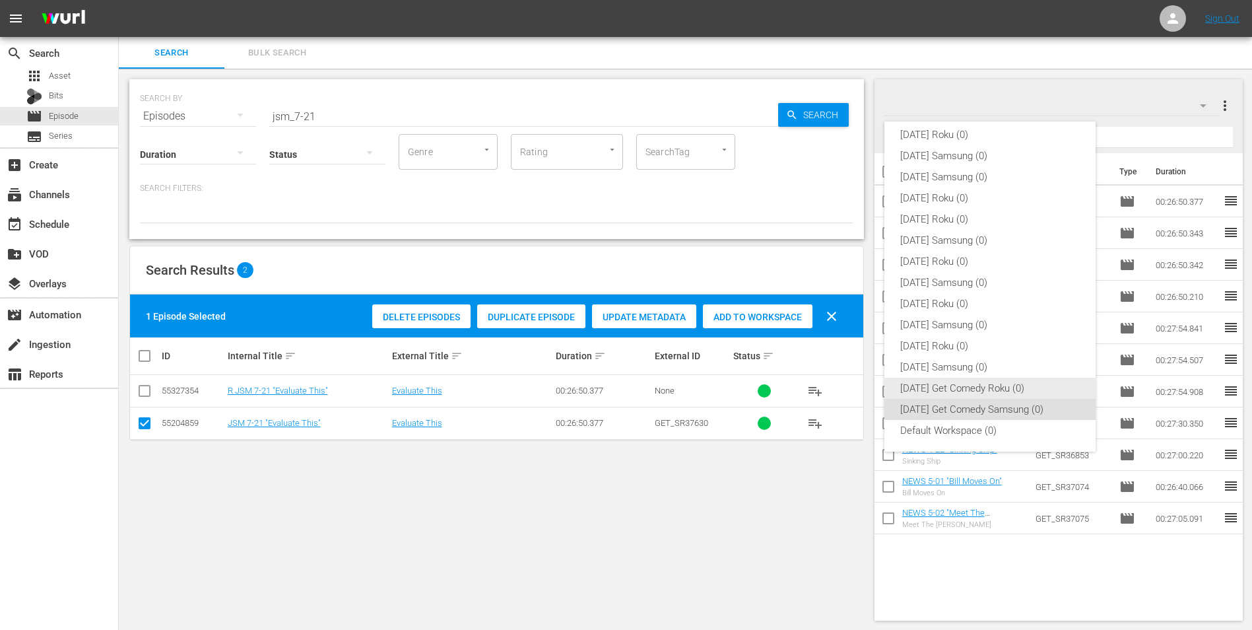
click at [954, 384] on div "[DATE] Get Comedy Roku (0)" at bounding box center [990, 388] width 180 height 21
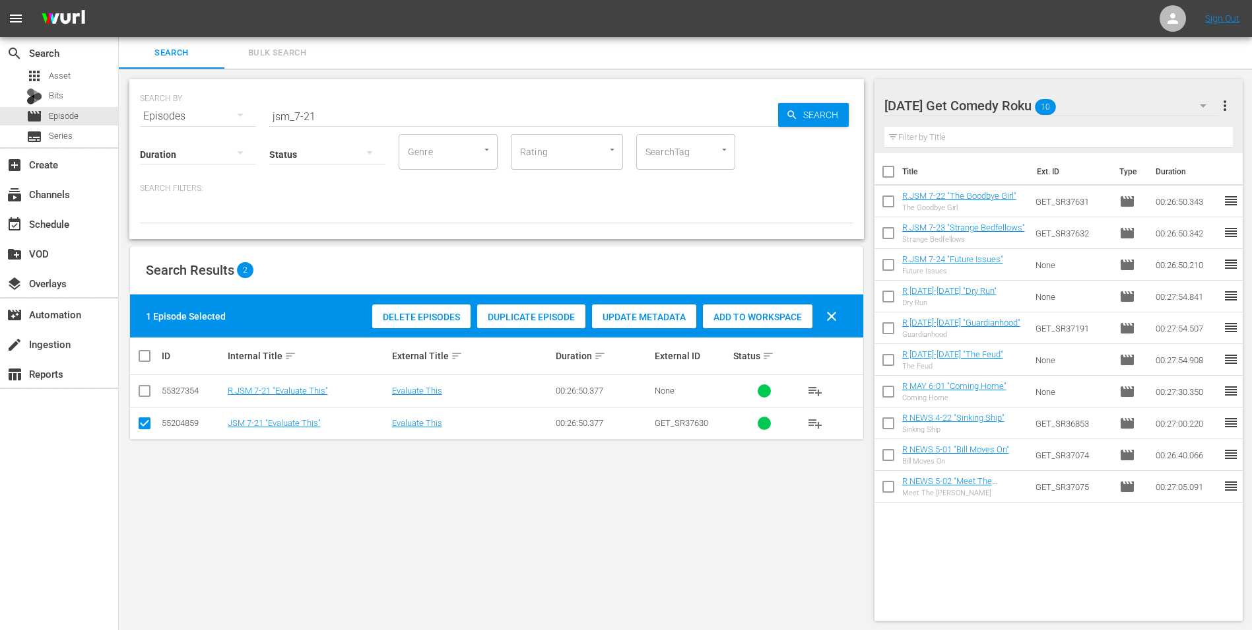
click at [147, 426] on input "checkbox" at bounding box center [145, 426] width 16 height 16
checkbox input "false"
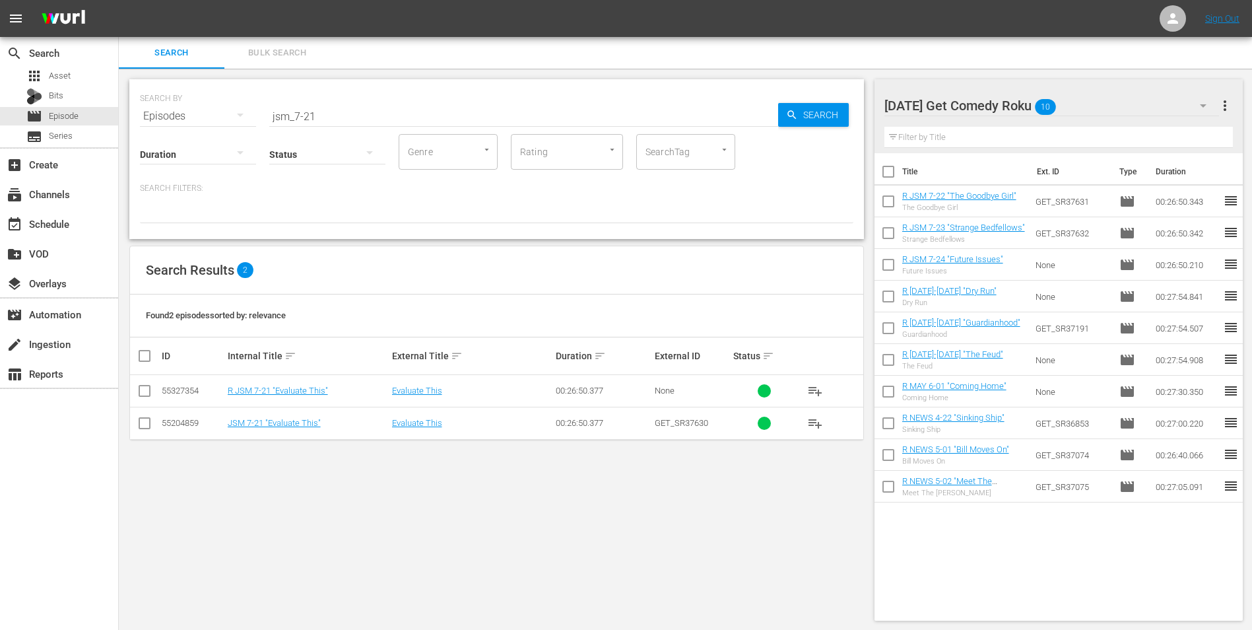
click at [135, 385] on td at bounding box center [145, 391] width 30 height 32
click at [139, 387] on input "checkbox" at bounding box center [145, 393] width 16 height 16
checkbox input "true"
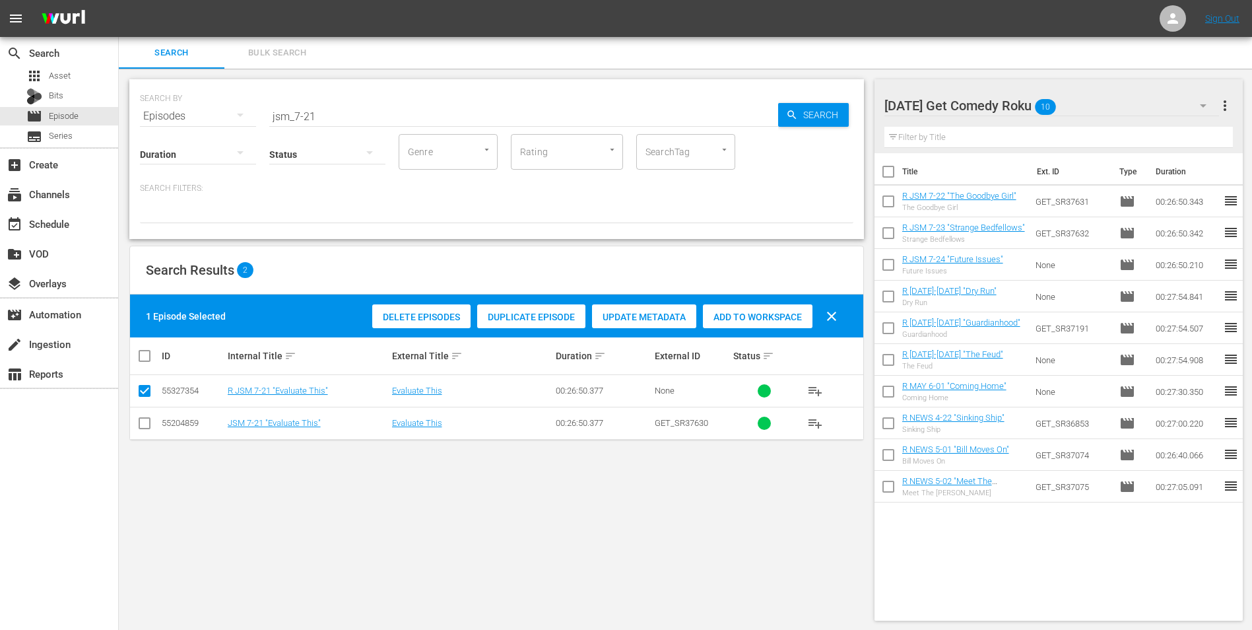
click at [759, 315] on span "Add to Workspace" at bounding box center [758, 317] width 110 height 11
drag, startPoint x: 331, startPoint y: 120, endPoint x: 225, endPoint y: 114, distance: 105.8
click at [225, 114] on div "SEARCH BY Search By Episodes Search ID, Title, Description, Keywords, or Catego…" at bounding box center [496, 108] width 713 height 48
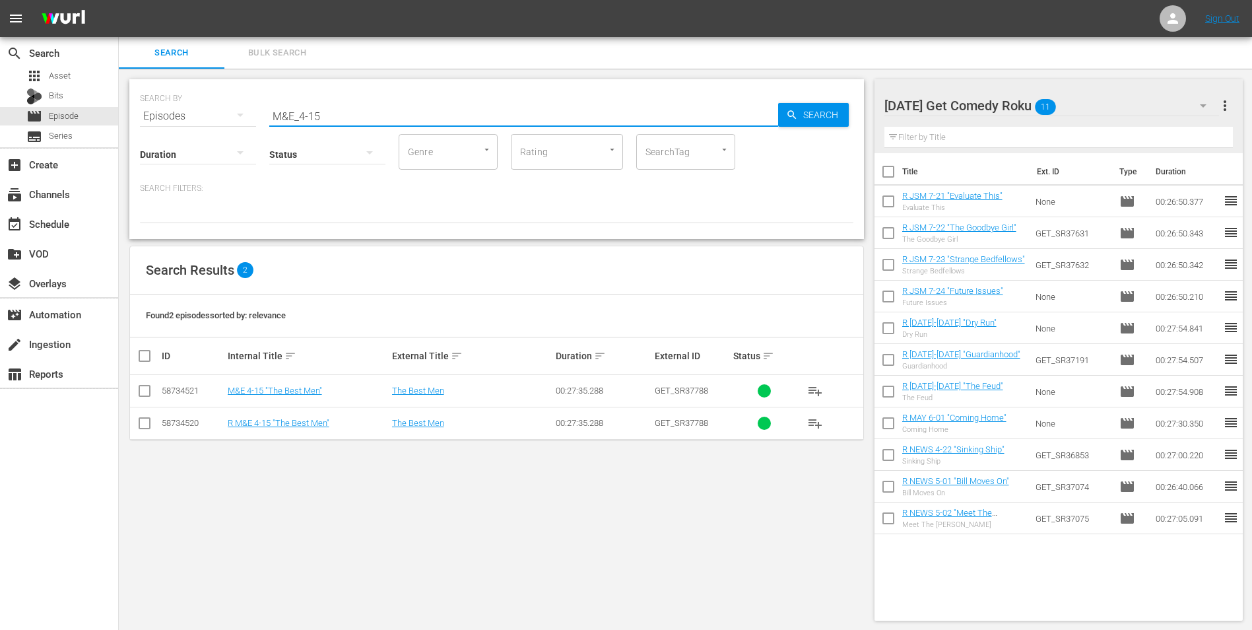
type input "M&E_4-15"
click at [140, 425] on input "checkbox" at bounding box center [145, 426] width 16 height 16
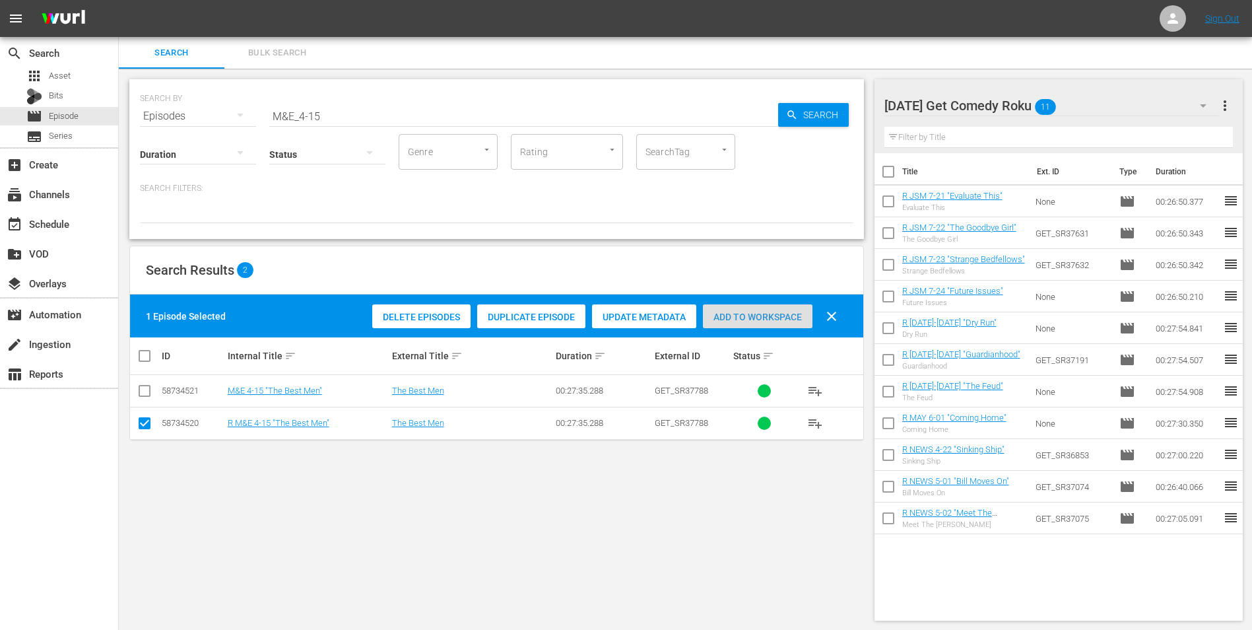
click at [784, 312] on span "Add to Workspace" at bounding box center [758, 317] width 110 height 11
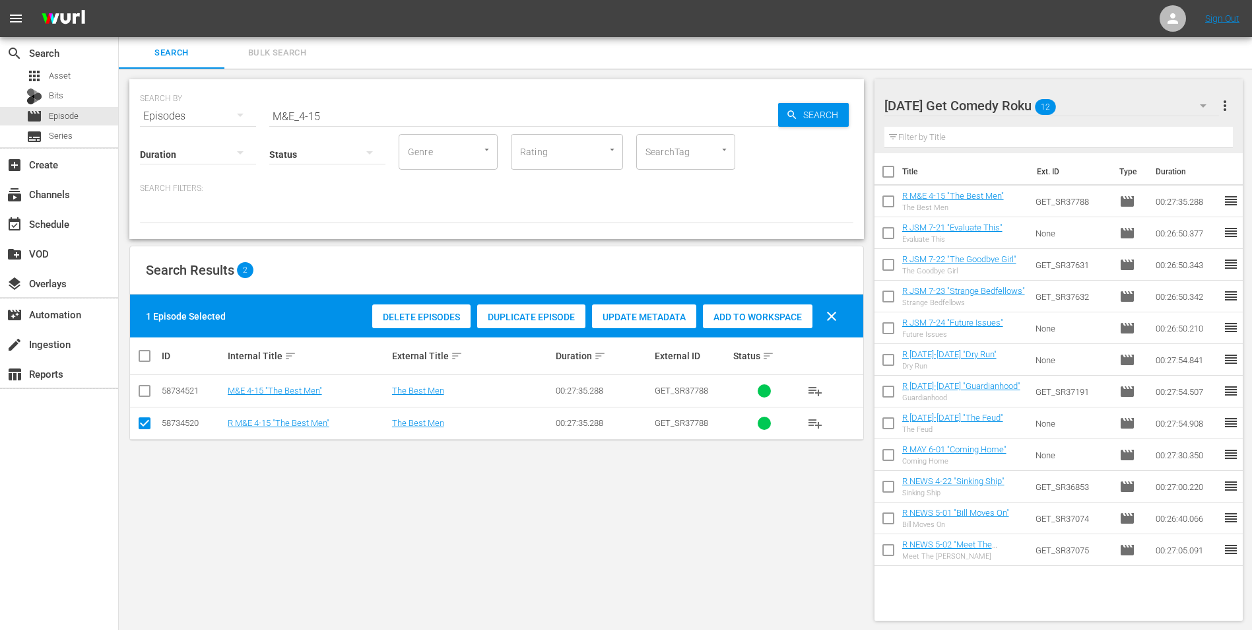
click at [1091, 100] on div "[DATE] Get Comedy Roku 12" at bounding box center [1051, 105] width 335 height 37
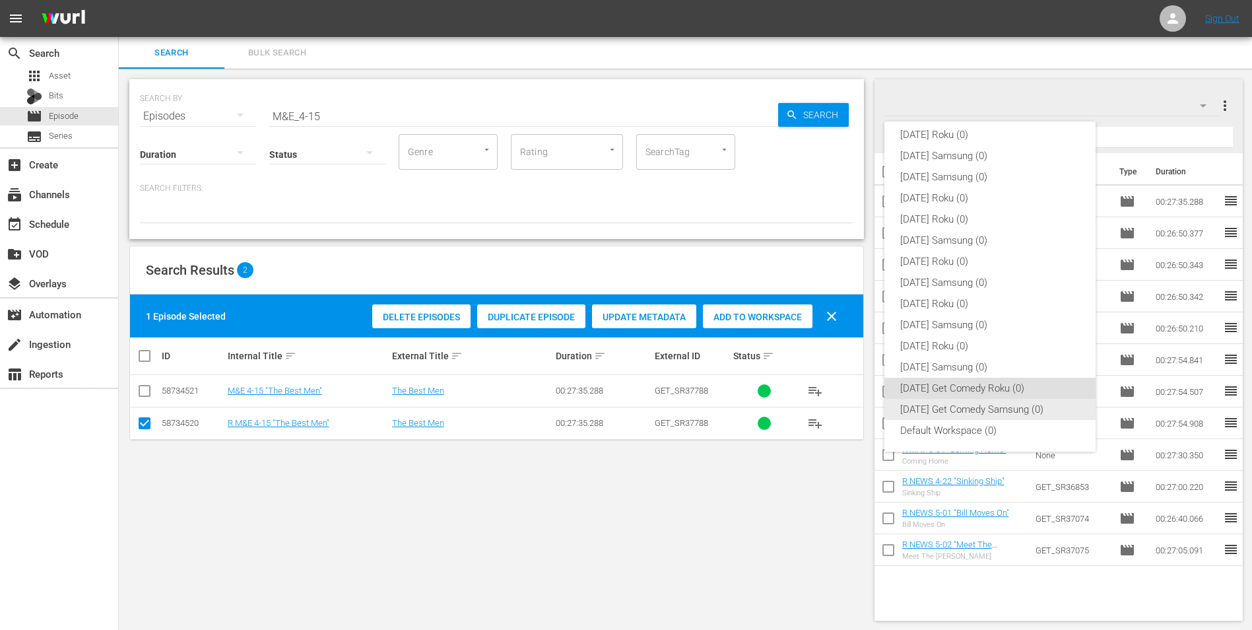
click at [906, 411] on div "[DATE] Get Comedy Samsung (0)" at bounding box center [990, 409] width 180 height 21
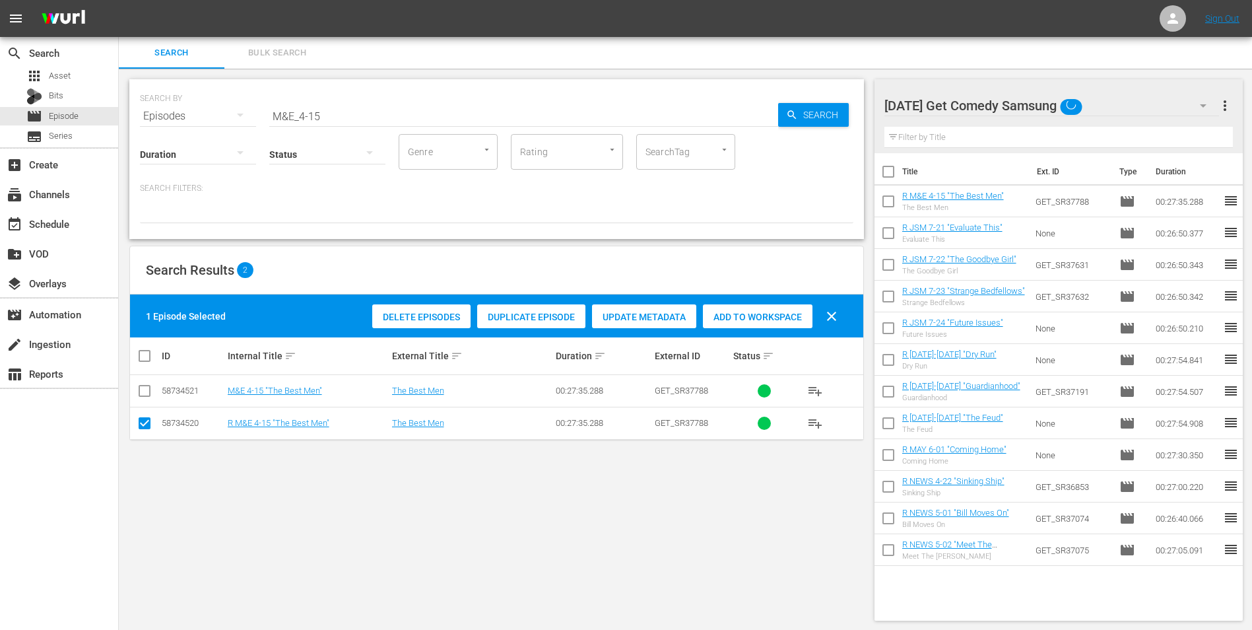
click at [150, 424] on input "checkbox" at bounding box center [145, 426] width 16 height 16
checkbox input "false"
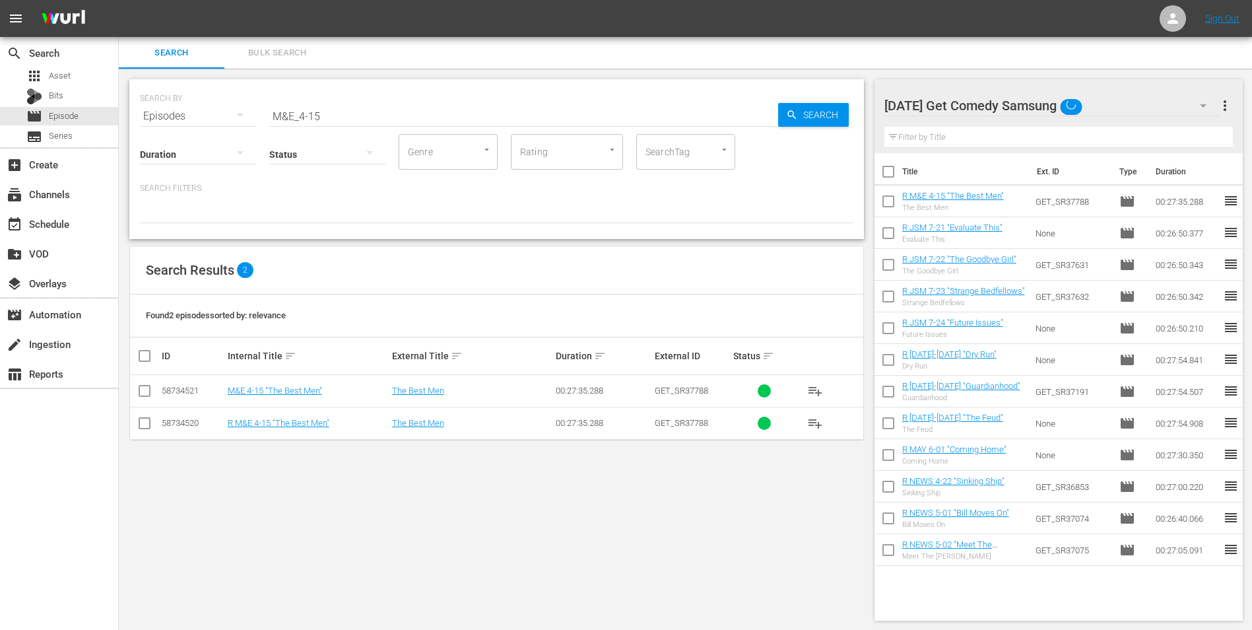
click at [145, 394] on input "checkbox" at bounding box center [145, 393] width 16 height 16
checkbox input "true"
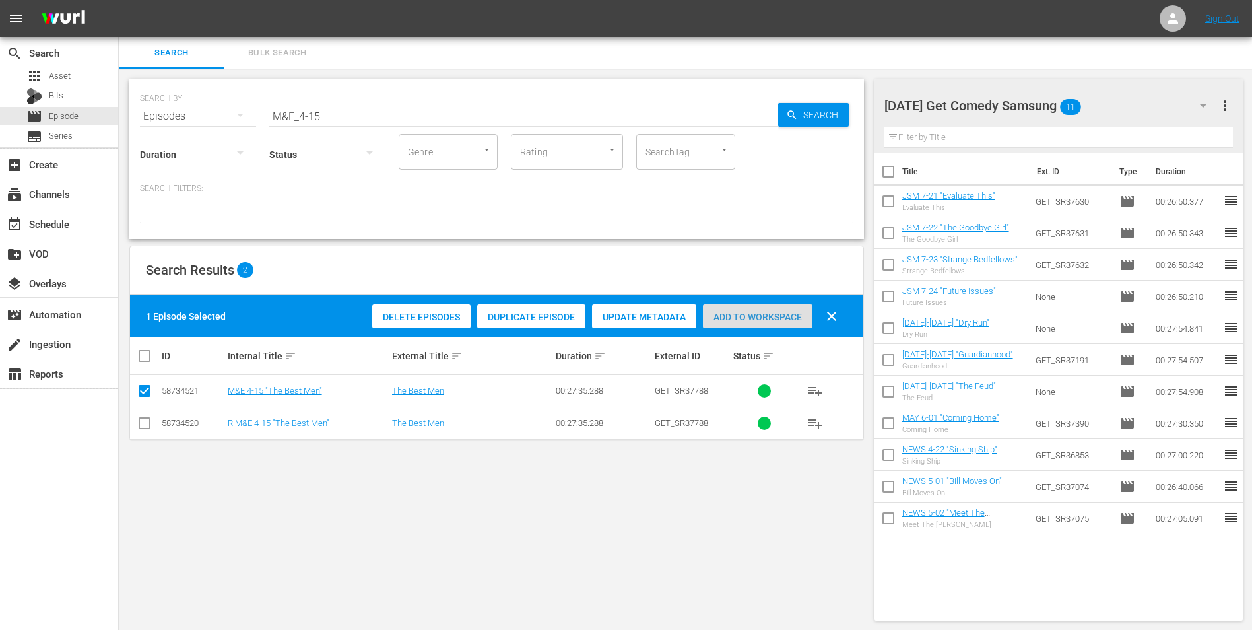
click at [798, 317] on span "Add to Workspace" at bounding box center [758, 317] width 110 height 11
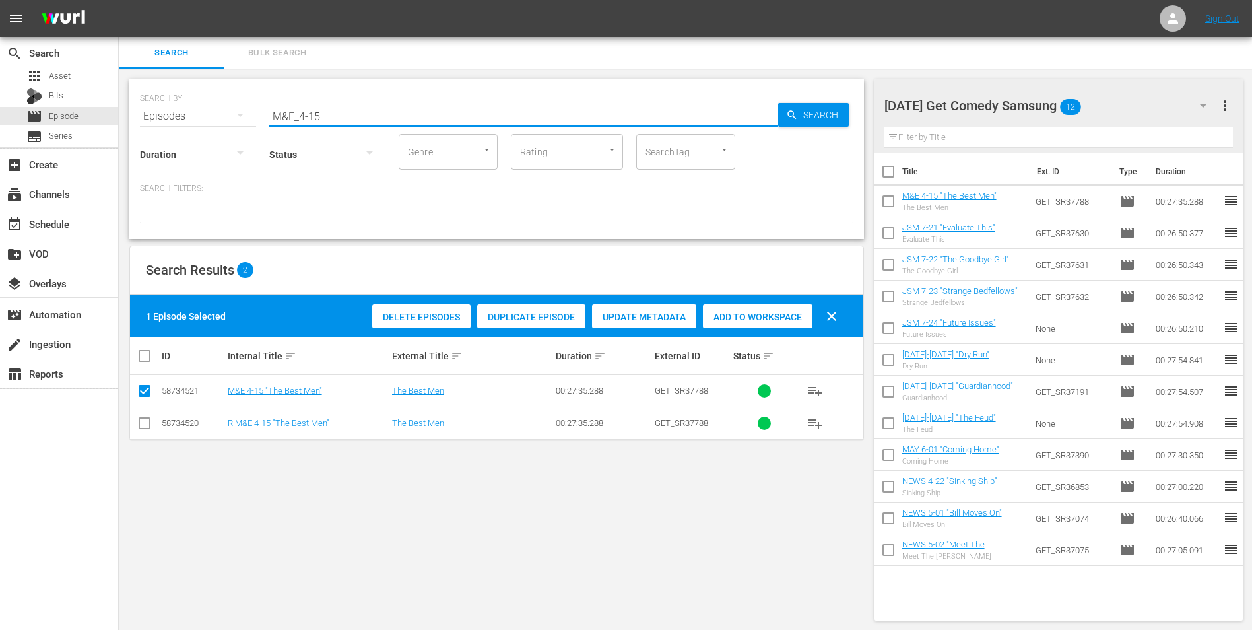
drag, startPoint x: 316, startPoint y: 112, endPoint x: 334, endPoint y: 115, distance: 18.1
click at [334, 115] on input "M&E_4-15" at bounding box center [523, 116] width 509 height 32
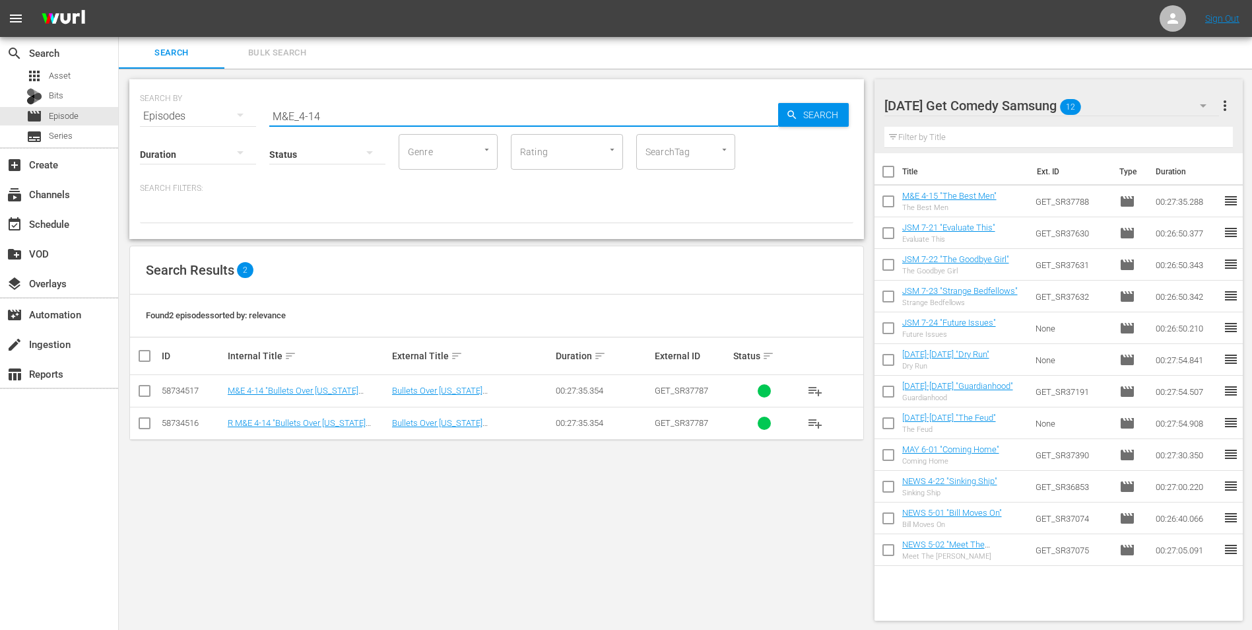
type input "M&E_4-14"
click at [146, 397] on input "checkbox" at bounding box center [145, 393] width 16 height 16
checkbox input "true"
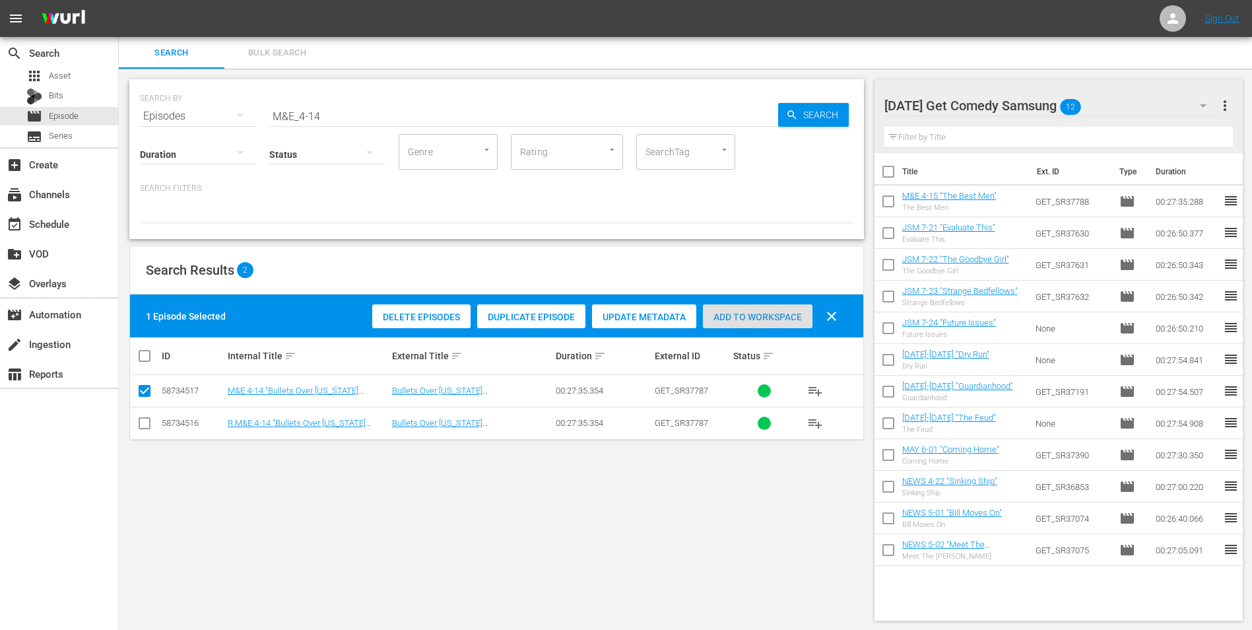
click at [750, 320] on span "Add to Workspace" at bounding box center [758, 317] width 110 height 11
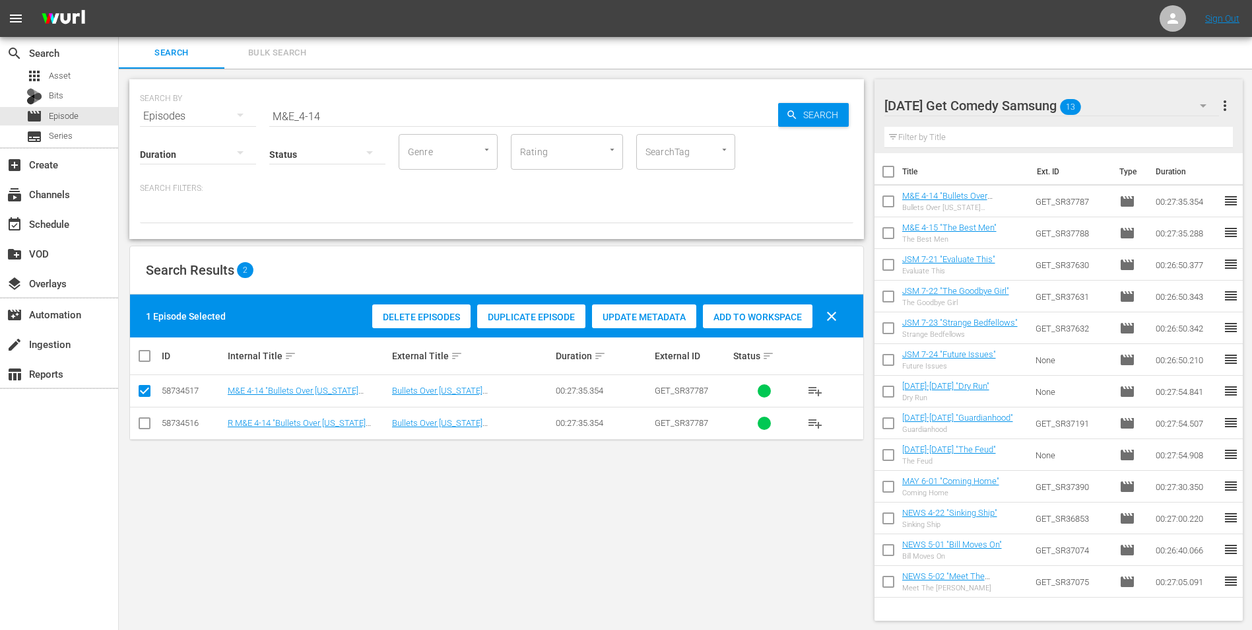
click at [1121, 110] on div "[DATE] Get Comedy Samsung 13" at bounding box center [1051, 105] width 335 height 37
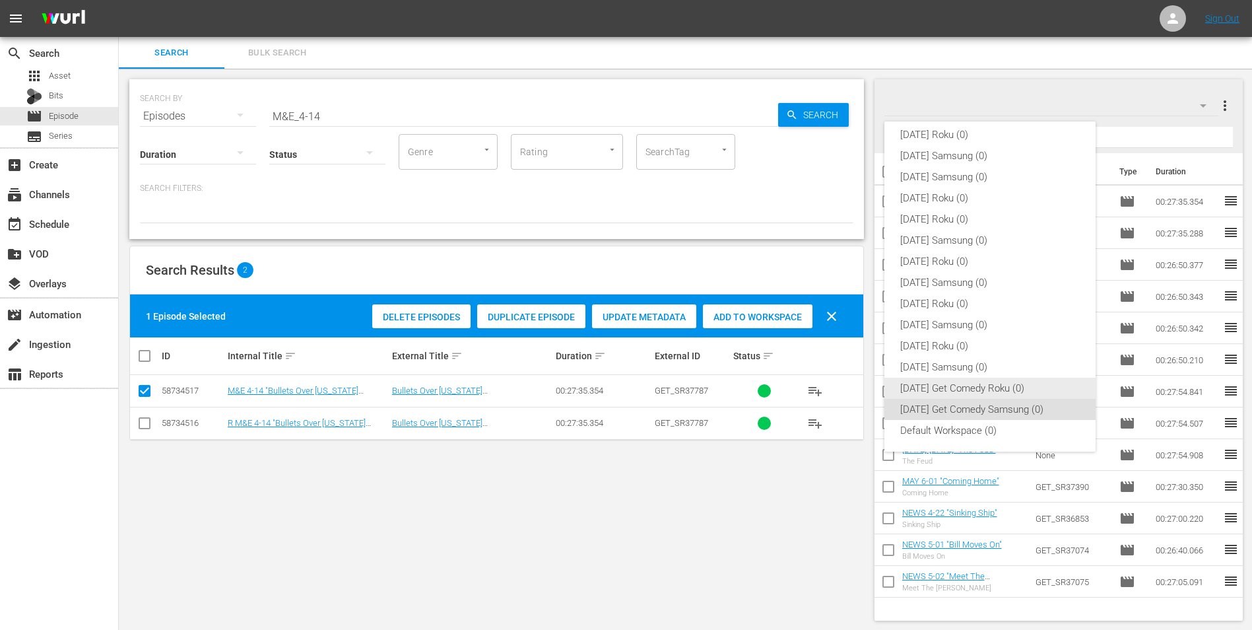
click at [962, 379] on div "[DATE] Get Comedy Roku (0)" at bounding box center [990, 388] width 180 height 21
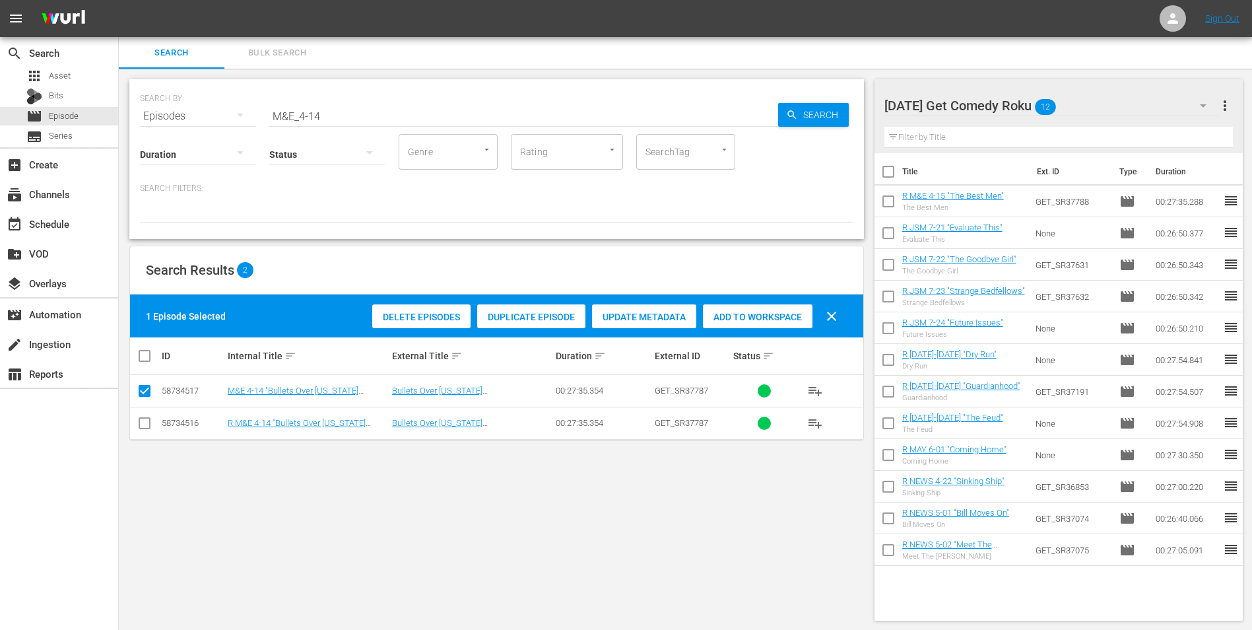
click at [143, 423] on input "checkbox" at bounding box center [145, 426] width 16 height 16
checkbox input "true"
click at [143, 385] on input "checkbox" at bounding box center [145, 393] width 16 height 16
checkbox input "false"
click at [735, 319] on span "Add to Workspace" at bounding box center [758, 317] width 110 height 11
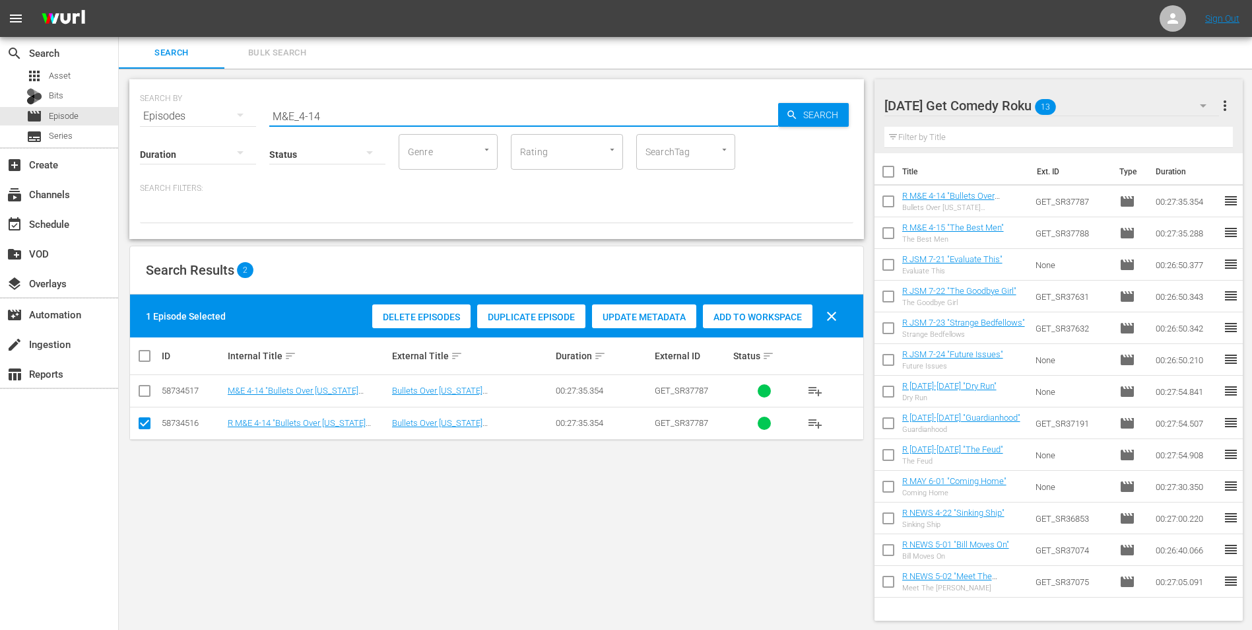
drag, startPoint x: 339, startPoint y: 108, endPoint x: 179, endPoint y: 109, distance: 160.4
click at [179, 109] on div "SEARCH BY Search By Episodes Search ID, Title, Description, Keywords, or Catego…" at bounding box center [496, 108] width 713 height 48
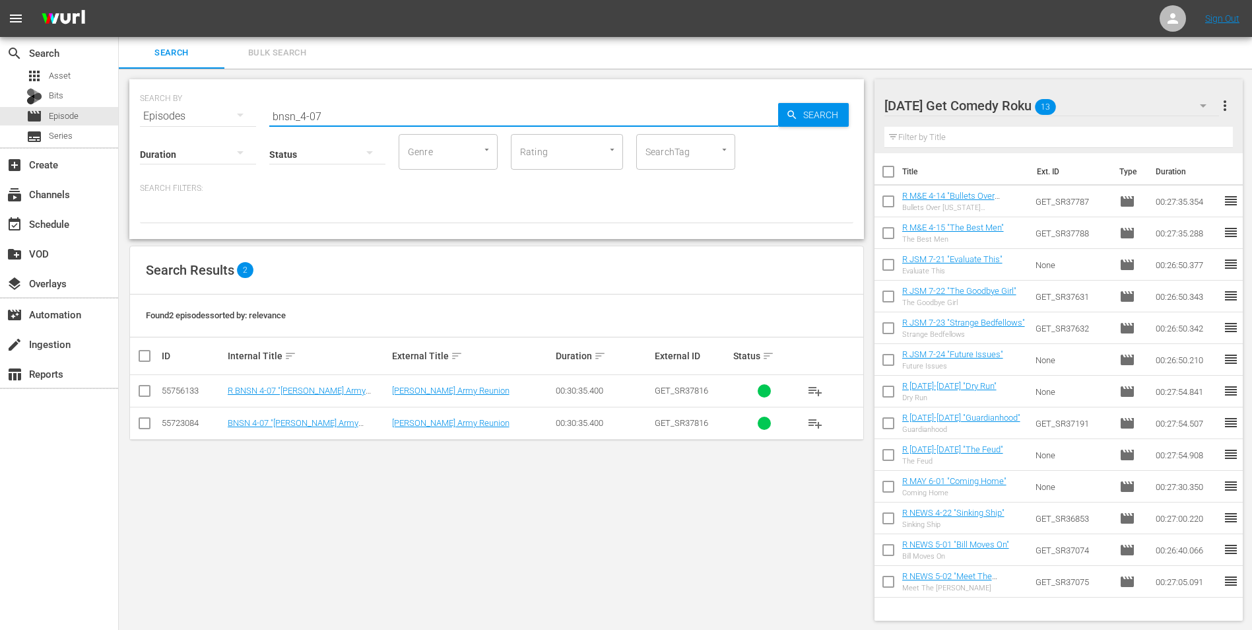
type input "bnsn_4-07"
click at [147, 395] on input "checkbox" at bounding box center [145, 393] width 16 height 16
checkbox input "true"
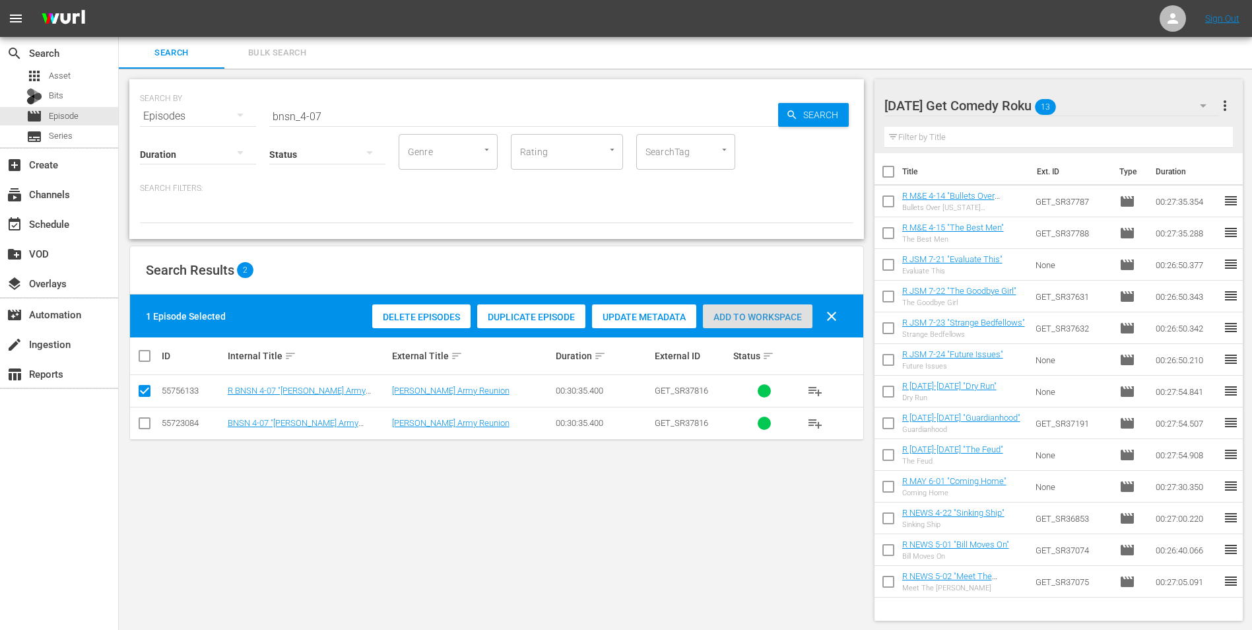
click at [789, 317] on span "Add to Workspace" at bounding box center [758, 317] width 110 height 11
click at [1098, 100] on div "[DATE] Get Comedy Roku 14" at bounding box center [1051, 105] width 335 height 37
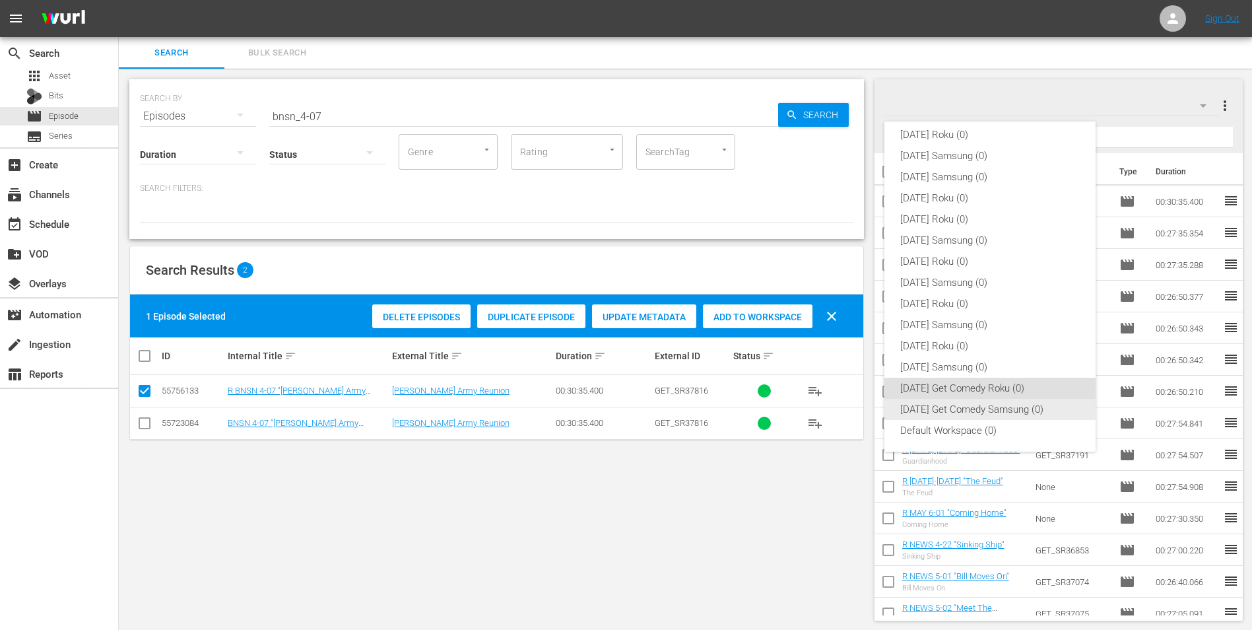
click at [951, 405] on div "[DATE] Get Comedy Samsung (0)" at bounding box center [990, 409] width 180 height 21
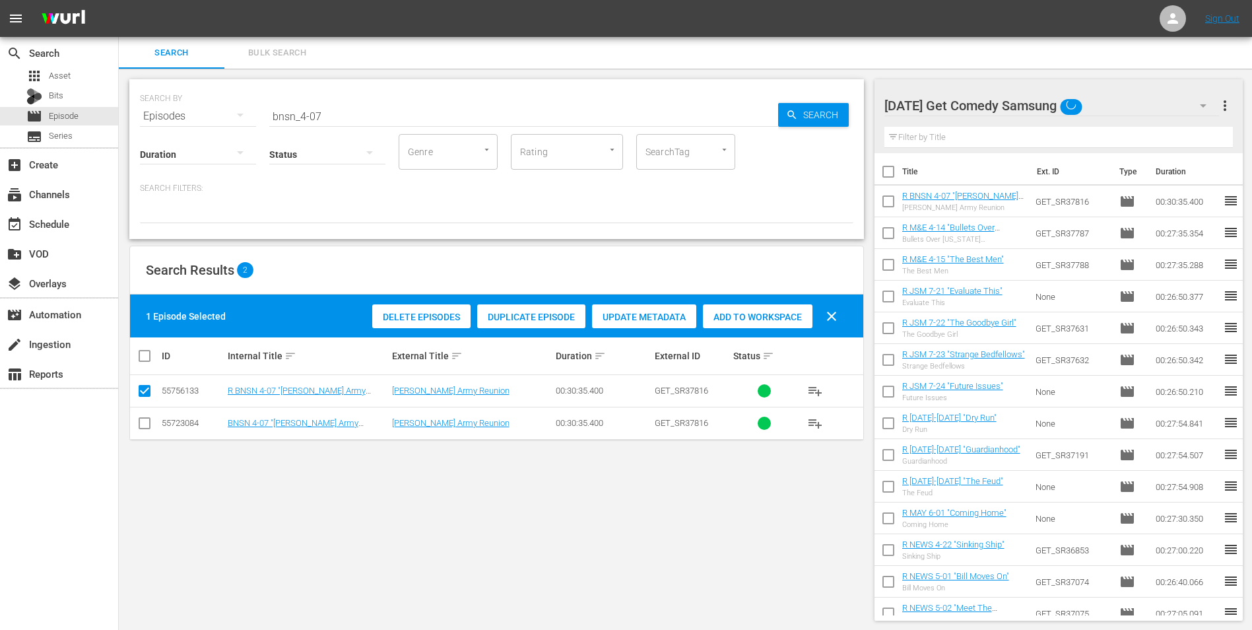
click at [143, 424] on input "checkbox" at bounding box center [145, 426] width 16 height 16
checkbox input "true"
click at [148, 386] on input "checkbox" at bounding box center [145, 393] width 16 height 16
checkbox input "false"
click at [785, 317] on span "Add to Workspace" at bounding box center [758, 317] width 110 height 11
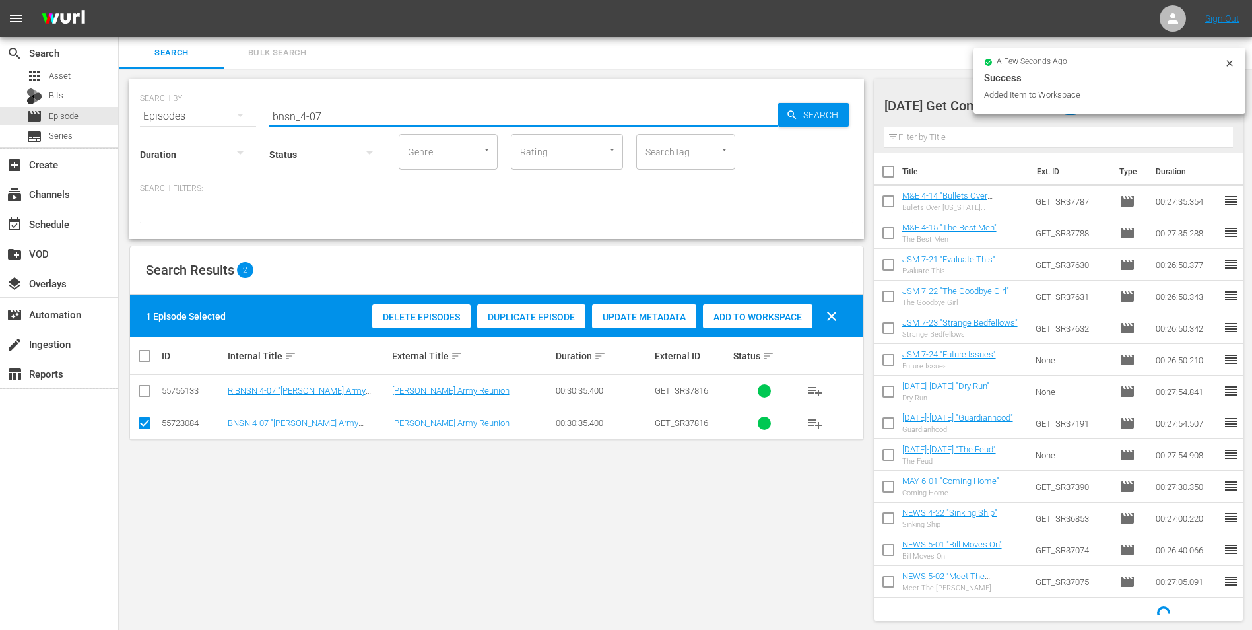
drag, startPoint x: 314, startPoint y: 114, endPoint x: 366, endPoint y: 121, distance: 52.6
click at [366, 121] on input "bnsn_4-07" at bounding box center [523, 116] width 509 height 32
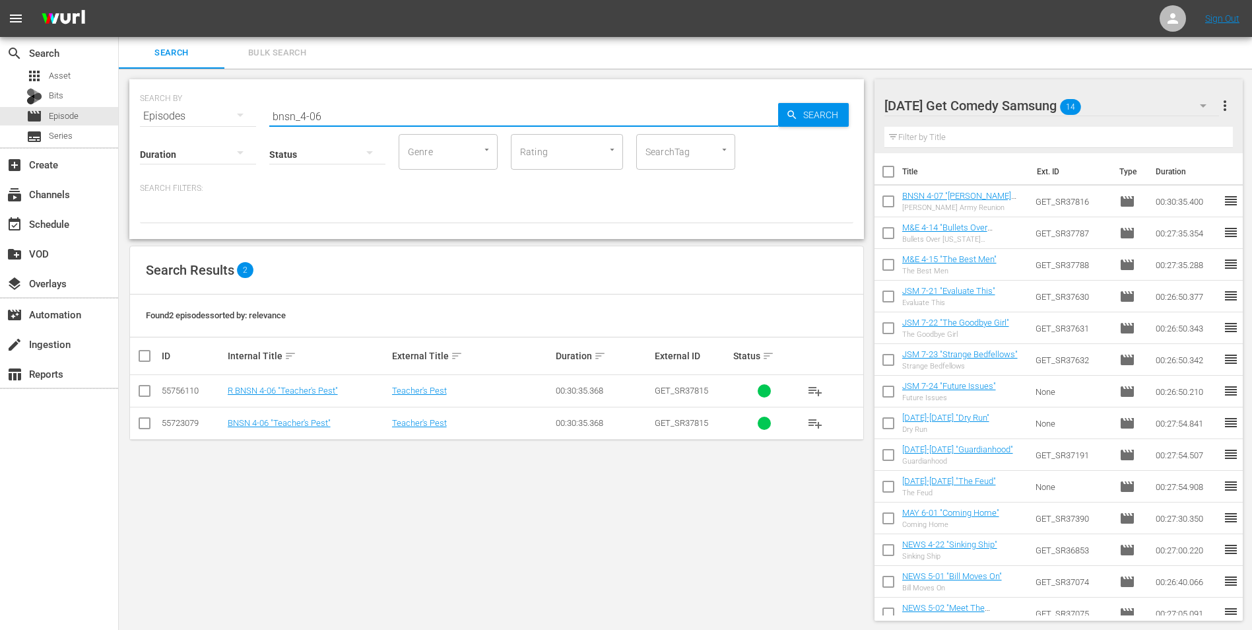
type input "bnsn_4-06"
click at [141, 429] on input "checkbox" at bounding box center [145, 426] width 16 height 16
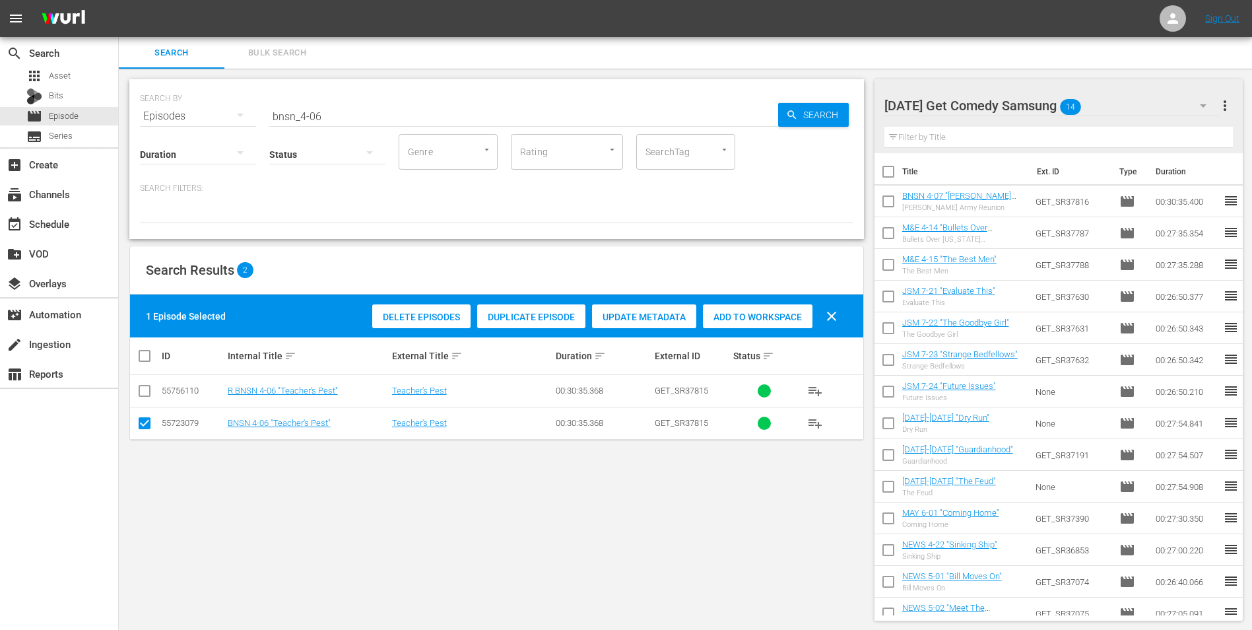
click at [744, 315] on span "Add to Workspace" at bounding box center [758, 317] width 110 height 11
click at [1112, 107] on div "[DATE] Get Comedy Samsung 15" at bounding box center [1051, 105] width 335 height 37
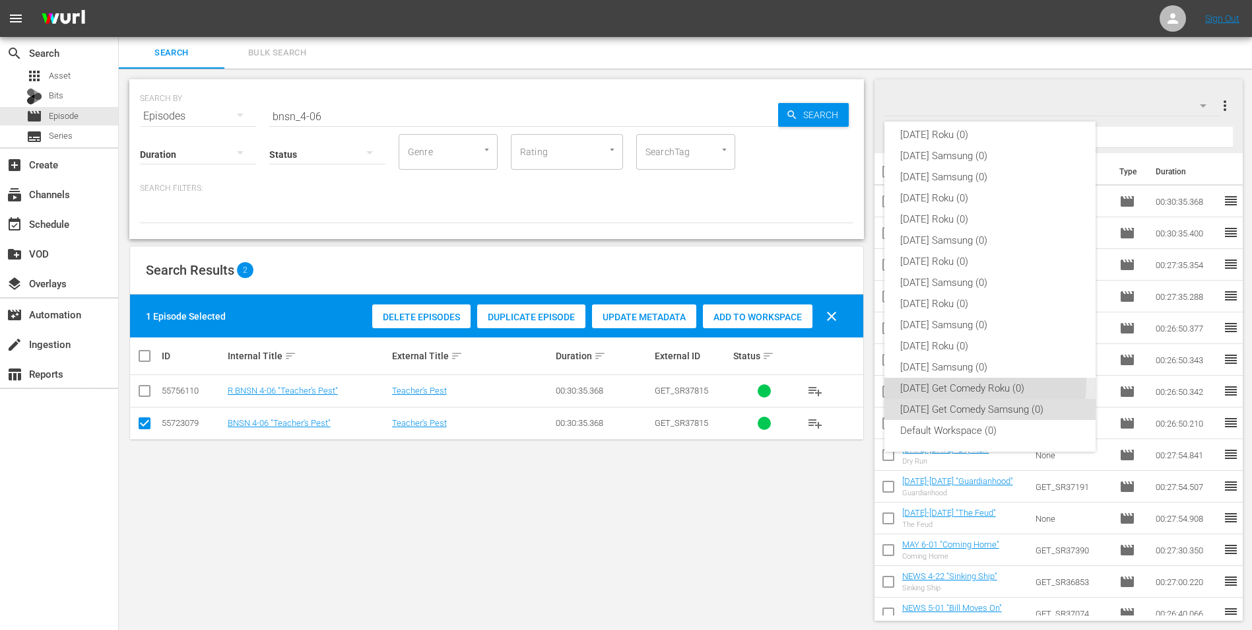
click at [973, 382] on div "[DATE] Get Comedy Roku (0)" at bounding box center [990, 388] width 180 height 21
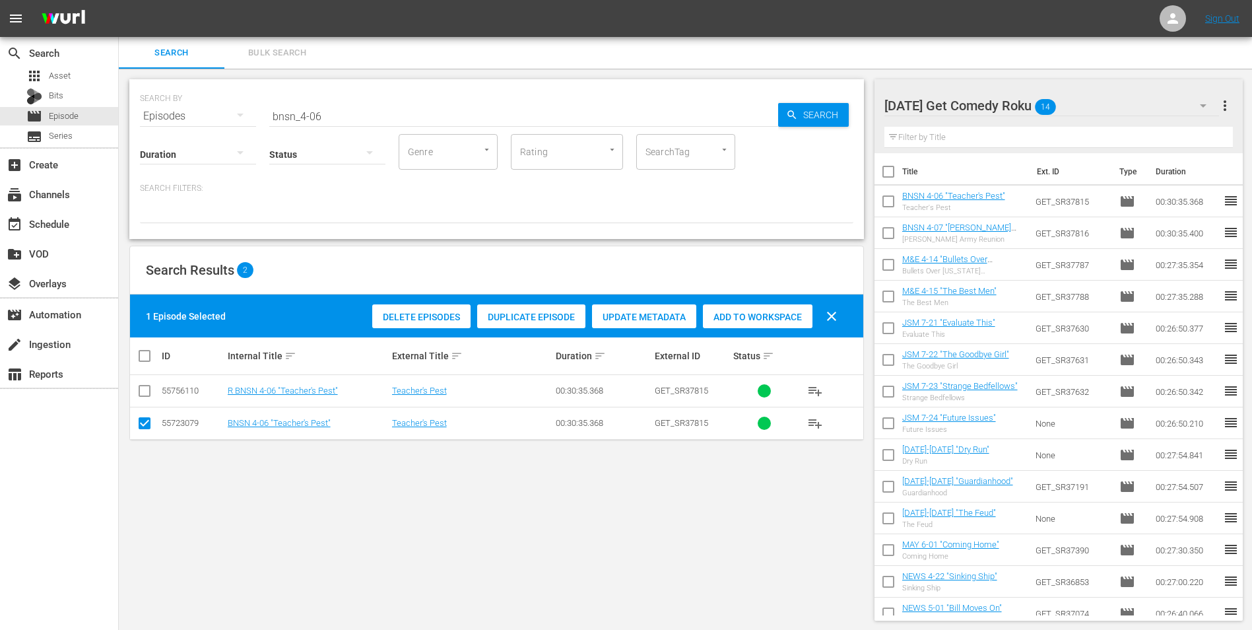
drag, startPoint x: 145, startPoint y: 431, endPoint x: 142, endPoint y: 418, distance: 13.0
click at [145, 429] on input "checkbox" at bounding box center [145, 426] width 16 height 16
checkbox input "false"
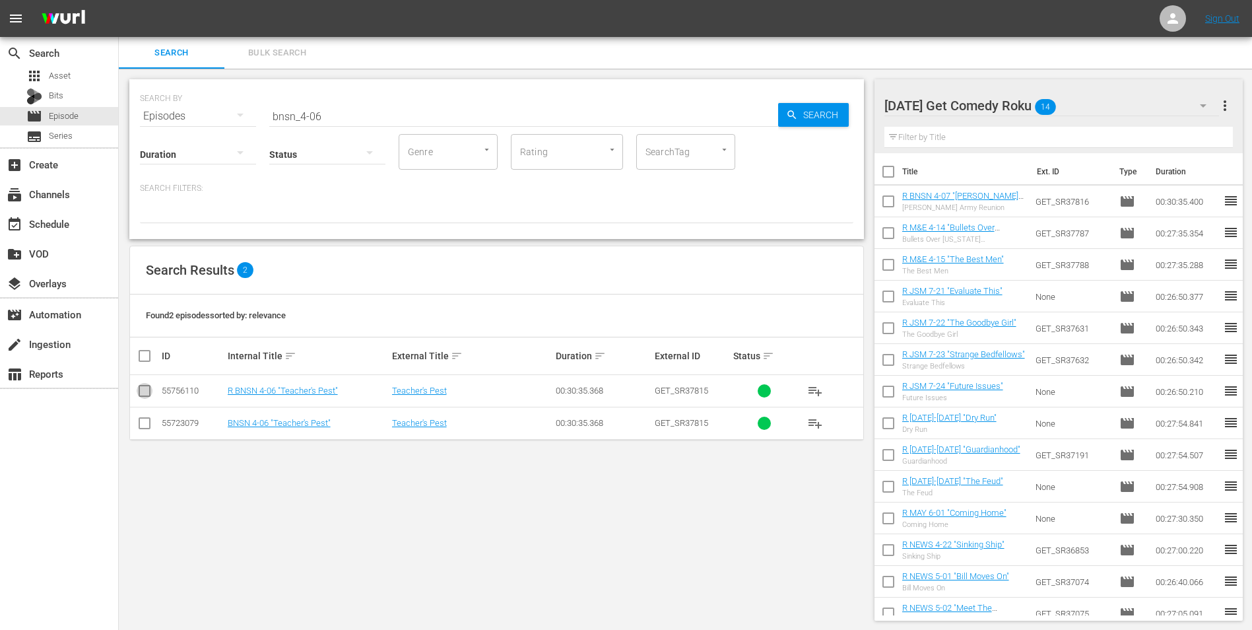
click at [142, 389] on input "checkbox" at bounding box center [145, 393] width 16 height 16
checkbox input "true"
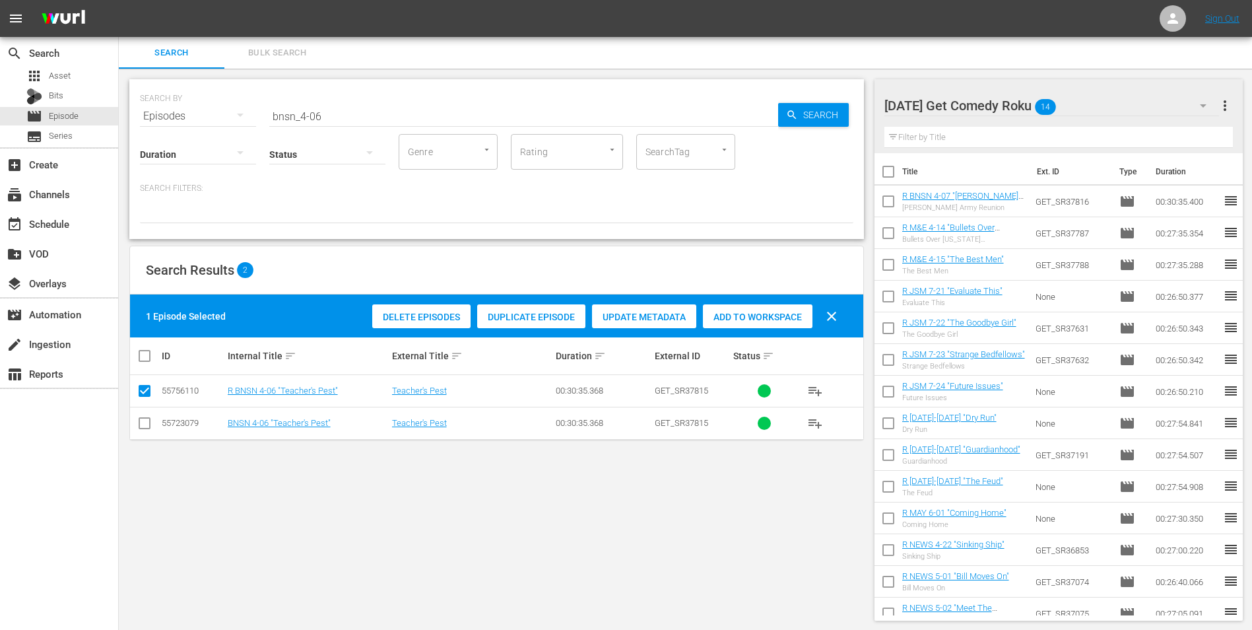
click at [744, 317] on span "Add to Workspace" at bounding box center [758, 317] width 110 height 11
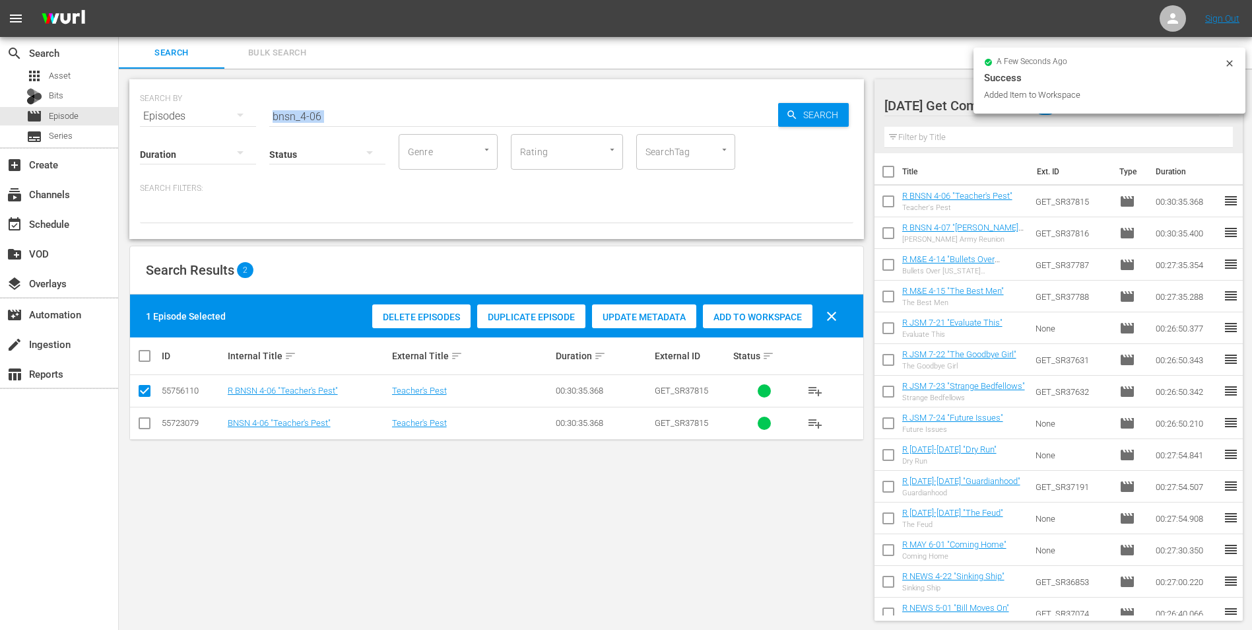
drag, startPoint x: 342, startPoint y: 123, endPoint x: 342, endPoint y: 115, distance: 7.9
click at [342, 115] on div "SEARCH BY Search By Episodes Search ID, Title, Description, Keywords, or Catego…" at bounding box center [496, 159] width 735 height 160
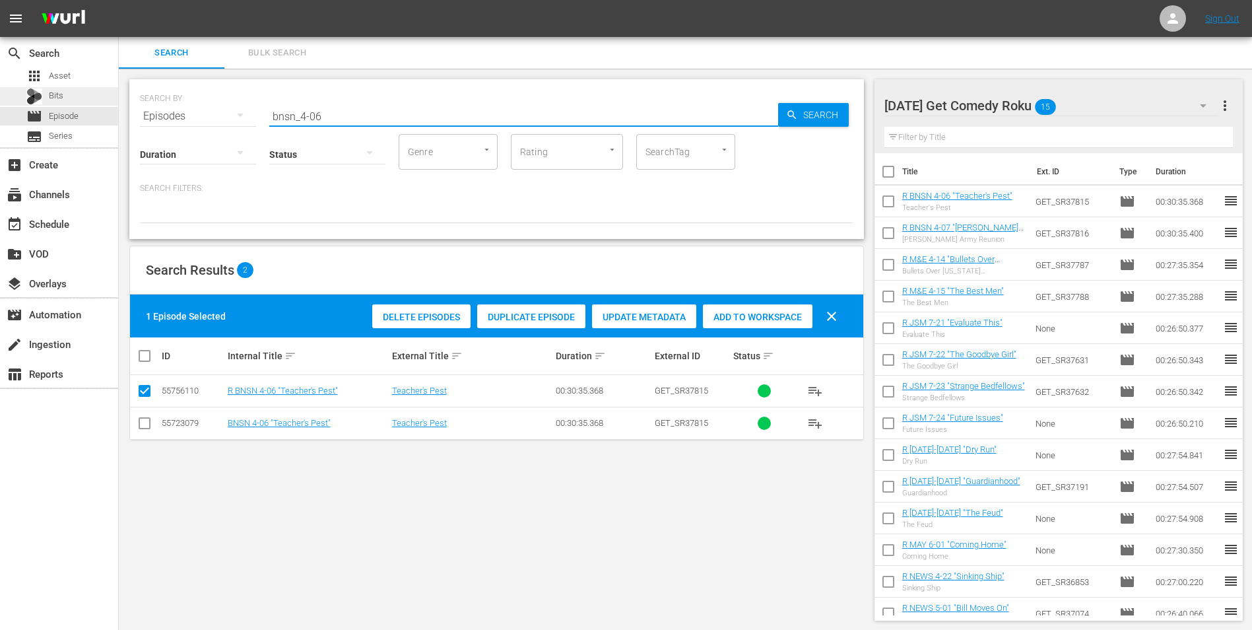
drag, startPoint x: 342, startPoint y: 115, endPoint x: 67, endPoint y: 87, distance: 276.7
click at [119, 0] on div "search Search apps Asset Bits movie Episode subtitles Series add_box Create sub…" at bounding box center [685, 0] width 1133 height 0
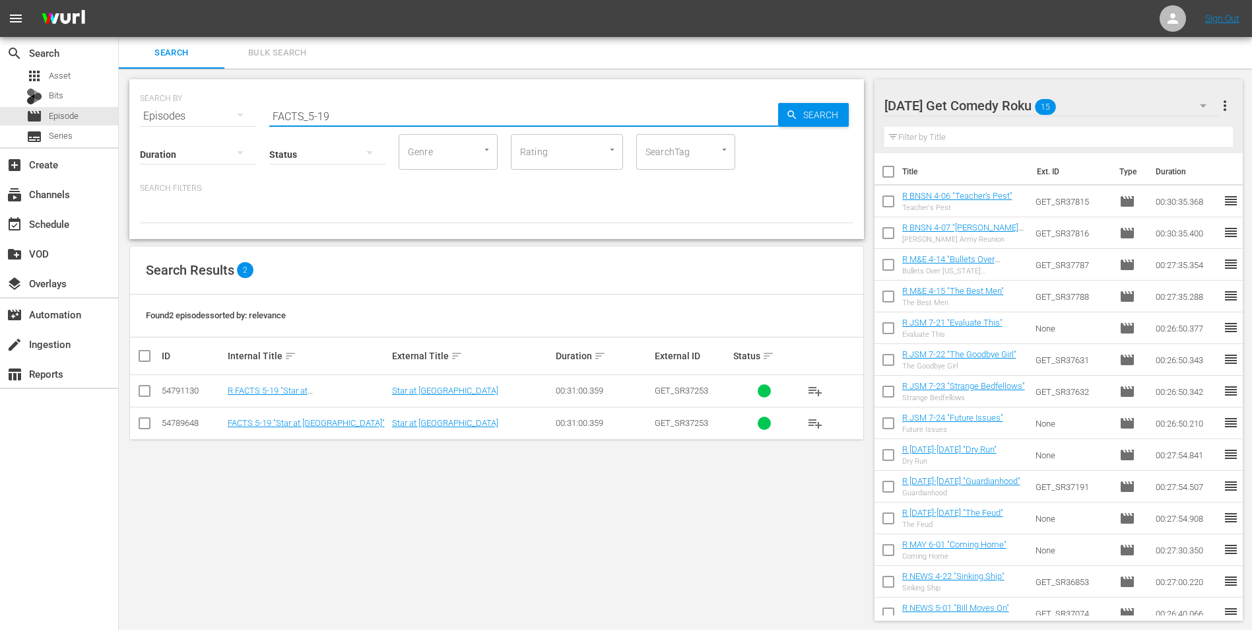
type input "FACTS_5-19"
click at [147, 394] on input "checkbox" at bounding box center [145, 393] width 16 height 16
checkbox input "true"
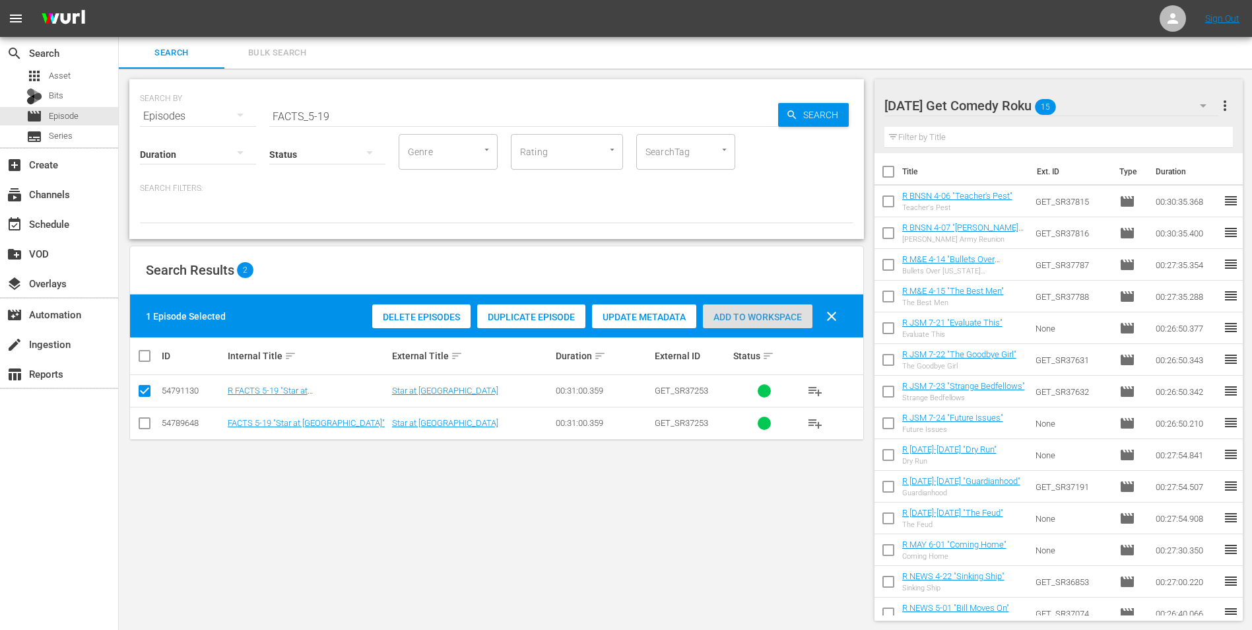
click at [785, 317] on span "Add to Workspace" at bounding box center [758, 317] width 110 height 11
click at [1103, 113] on div "[DATE] Get Comedy Roku 16" at bounding box center [1051, 105] width 335 height 37
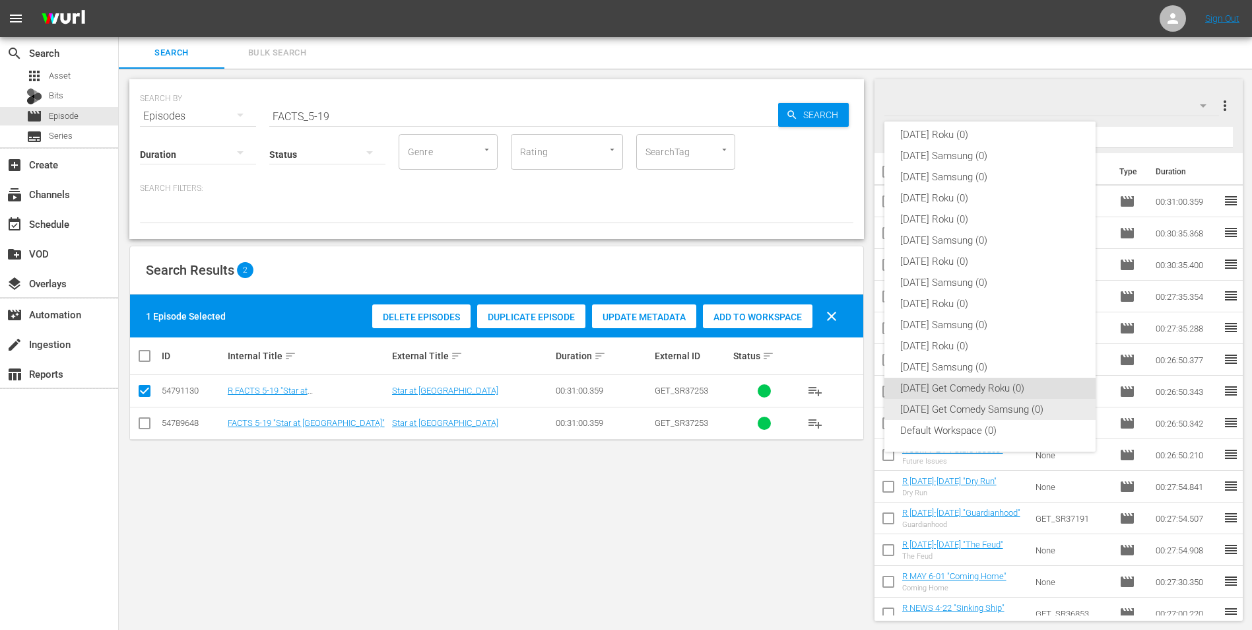
click at [983, 416] on div "[DATE] Get Comedy Samsung (0)" at bounding box center [990, 409] width 180 height 21
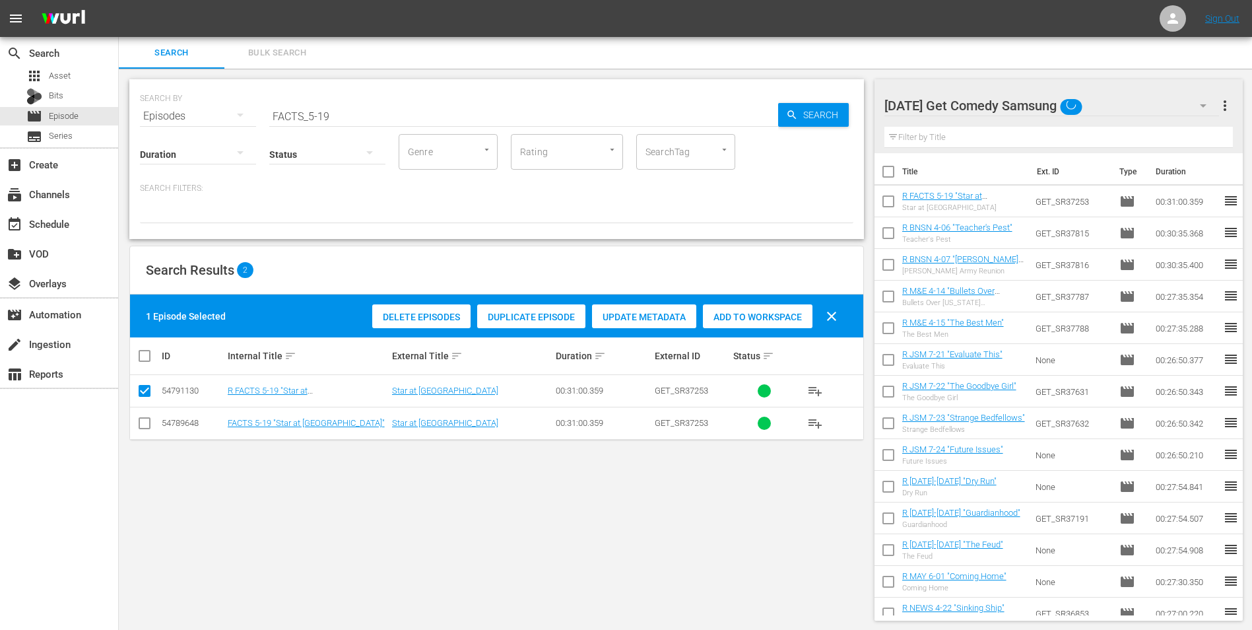
click at [145, 426] on input "checkbox" at bounding box center [145, 426] width 16 height 16
checkbox input "true"
click at [142, 395] on input "checkbox" at bounding box center [145, 393] width 16 height 16
checkbox input "false"
click at [765, 312] on span "Add to Workspace" at bounding box center [758, 317] width 110 height 11
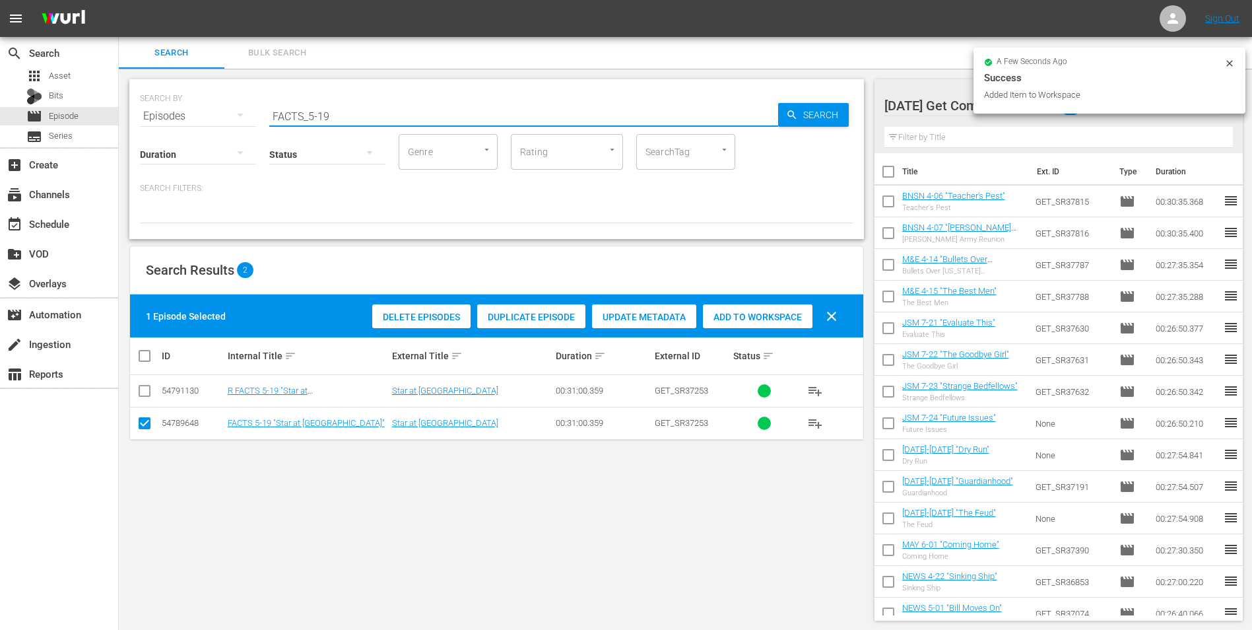
drag, startPoint x: 325, startPoint y: 117, endPoint x: 334, endPoint y: 117, distance: 8.6
click at [334, 117] on input "FACTS_5-19" at bounding box center [523, 116] width 509 height 32
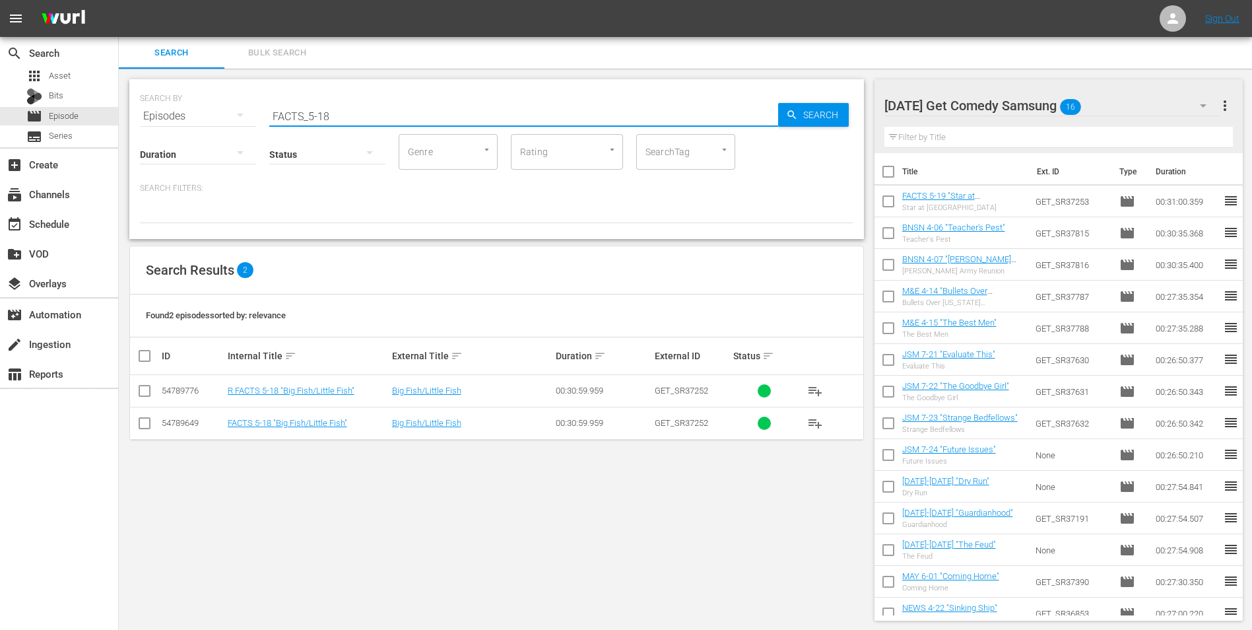
type input "FACTS_5-18"
click at [139, 423] on input "checkbox" at bounding box center [145, 426] width 16 height 16
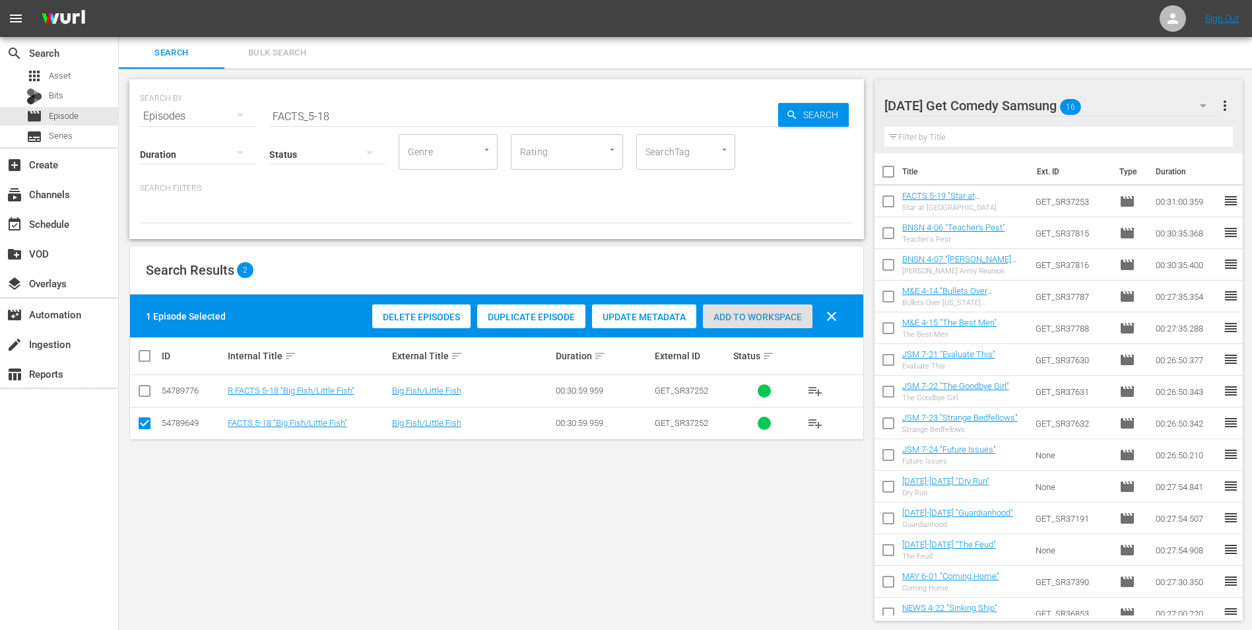
click at [745, 325] on div "Add to Workspace" at bounding box center [758, 316] width 110 height 25
click at [1113, 106] on div "[DATE] Get Comedy Samsung 17" at bounding box center [1051, 105] width 335 height 37
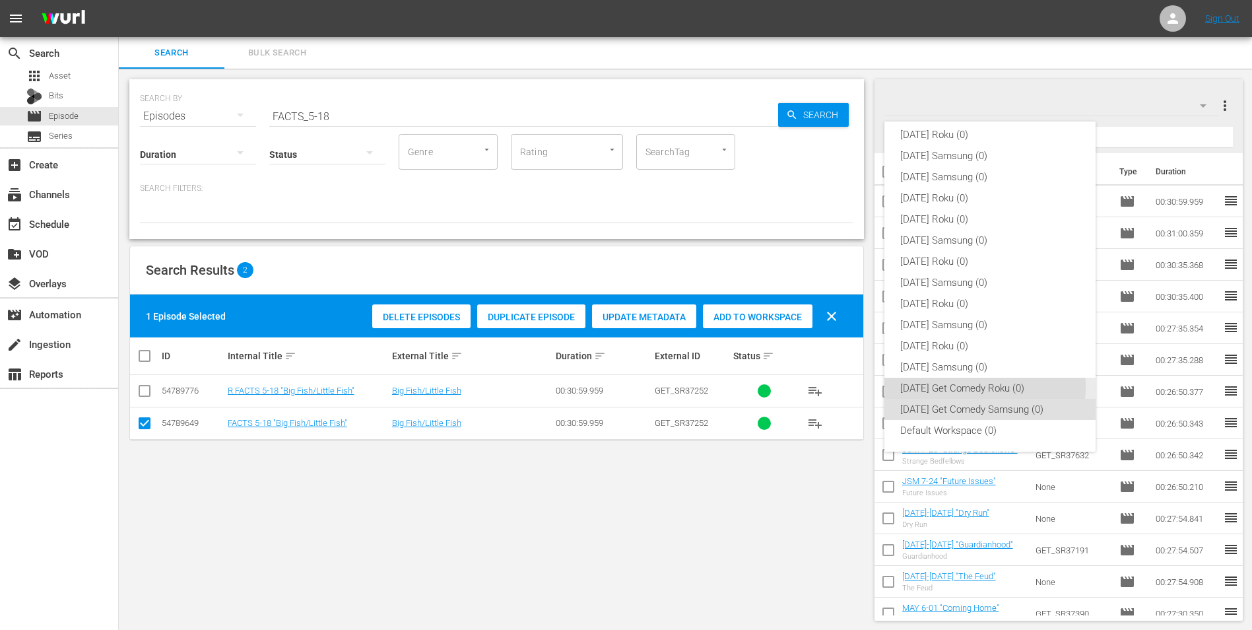
click at [954, 386] on div "[DATE] Get Comedy Roku (0)" at bounding box center [990, 388] width 180 height 21
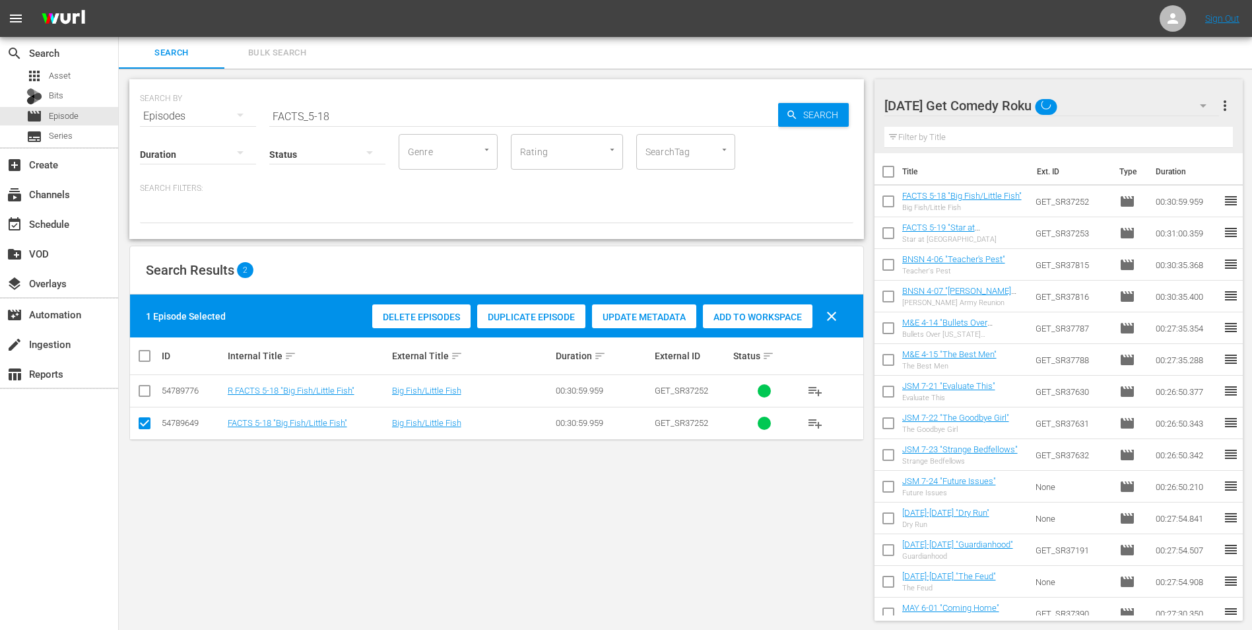
click at [141, 428] on input "checkbox" at bounding box center [145, 426] width 16 height 16
checkbox input "false"
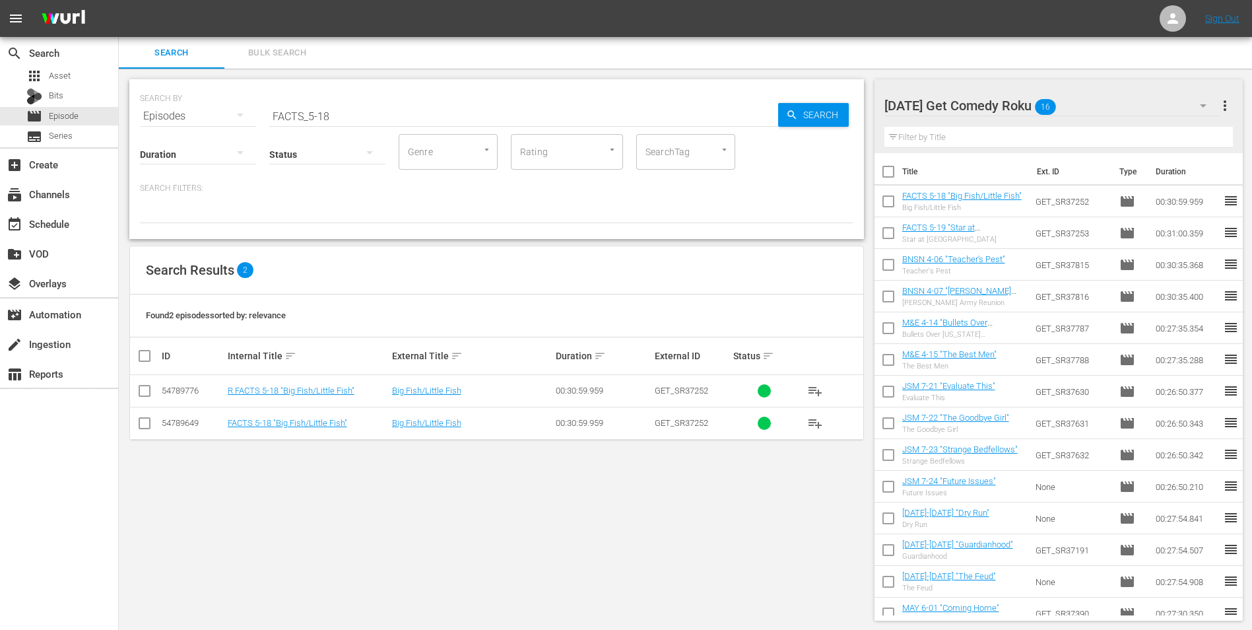
click at [139, 386] on input "checkbox" at bounding box center [145, 393] width 16 height 16
checkbox input "true"
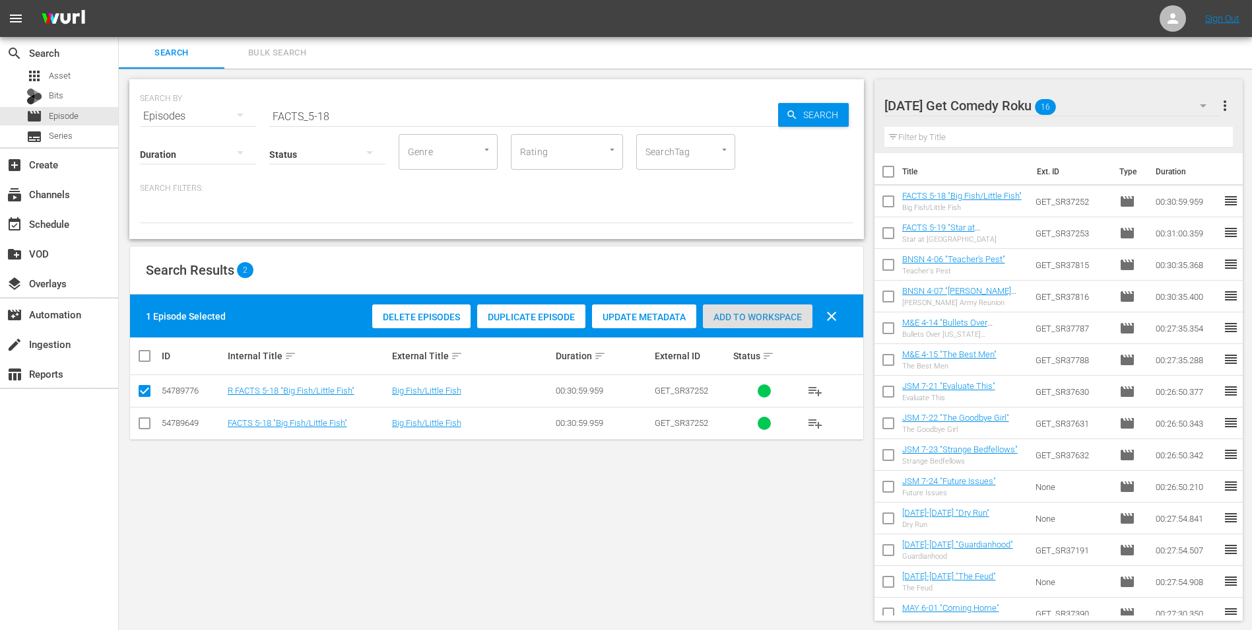
click at [732, 308] on div "Add to Workspace" at bounding box center [758, 316] width 110 height 25
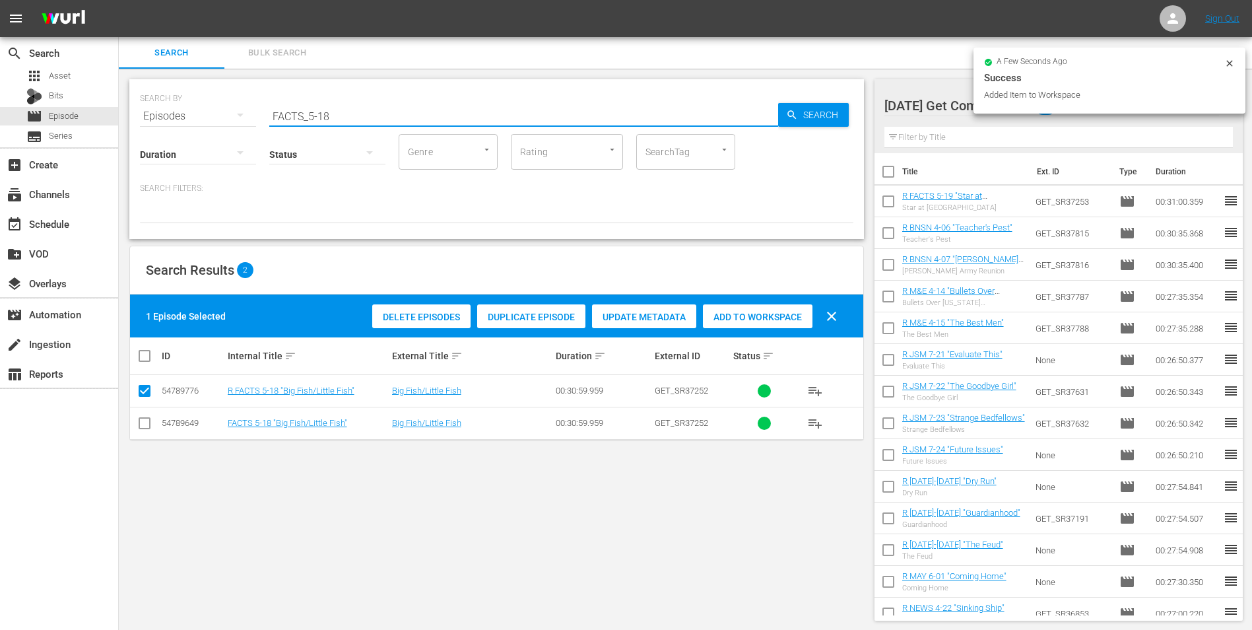
drag, startPoint x: 323, startPoint y: 117, endPoint x: 345, endPoint y: 118, distance: 22.4
click at [345, 118] on input "FACTS_5-18" at bounding box center [523, 116] width 509 height 32
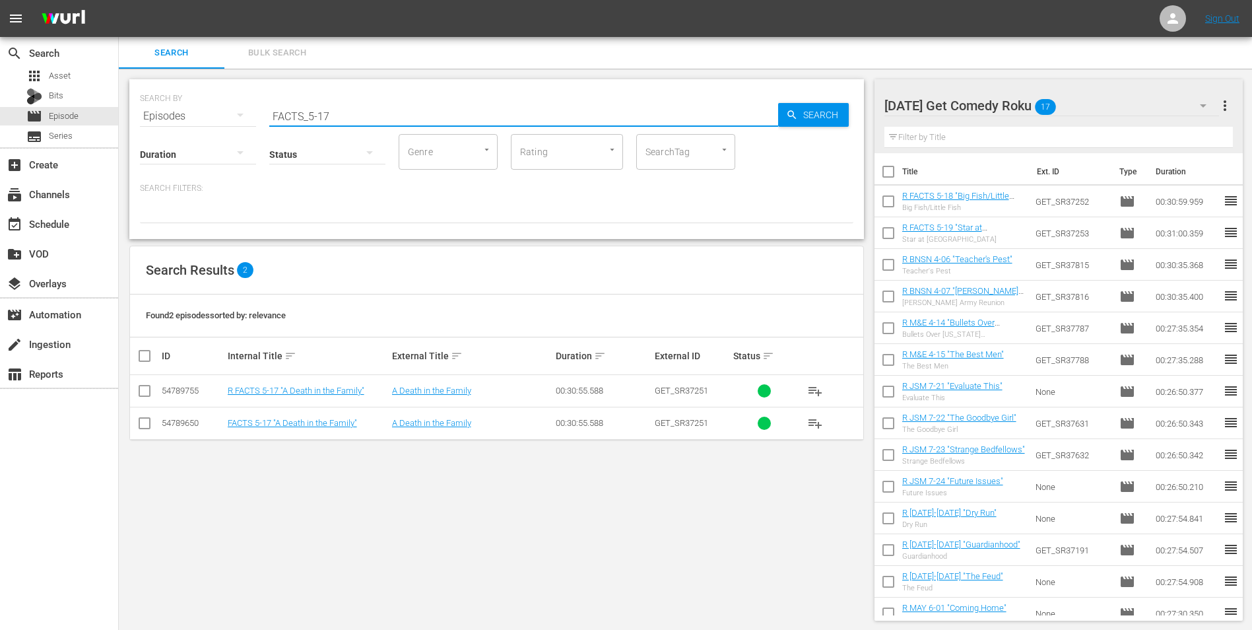
type input "FACTS_5-17"
click at [143, 390] on input "checkbox" at bounding box center [145, 393] width 16 height 16
checkbox input "true"
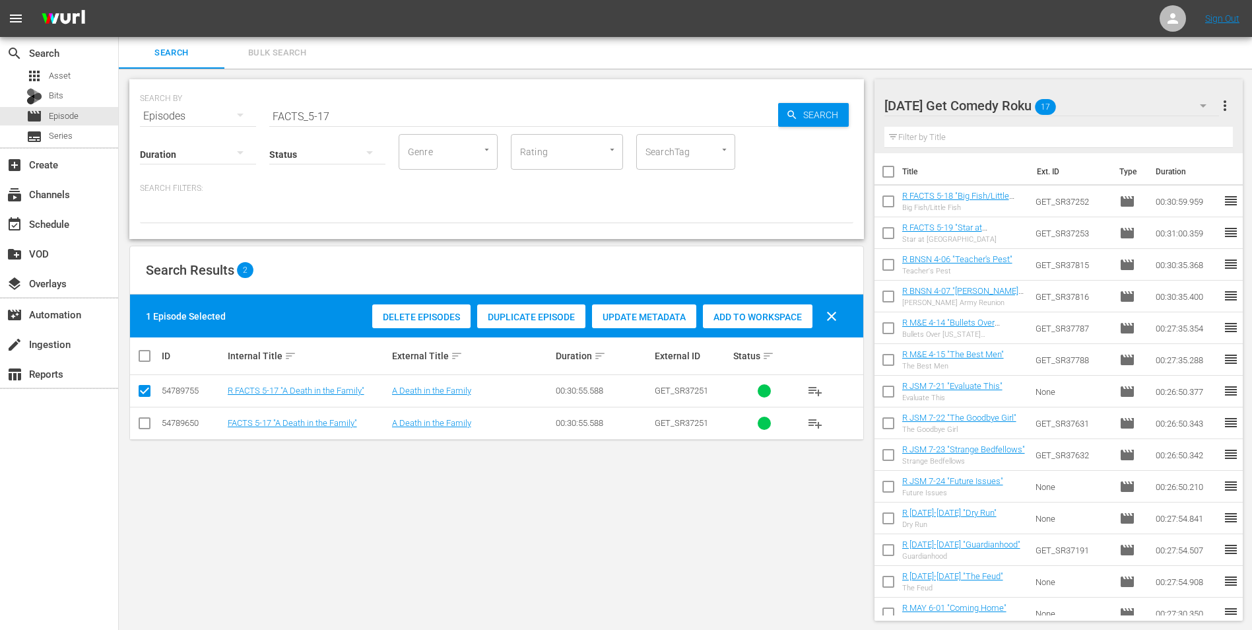
click at [775, 315] on span "Add to Workspace" at bounding box center [758, 317] width 110 height 11
click at [1084, 107] on div "[DATE] Get Comedy Roku 18" at bounding box center [1051, 105] width 335 height 37
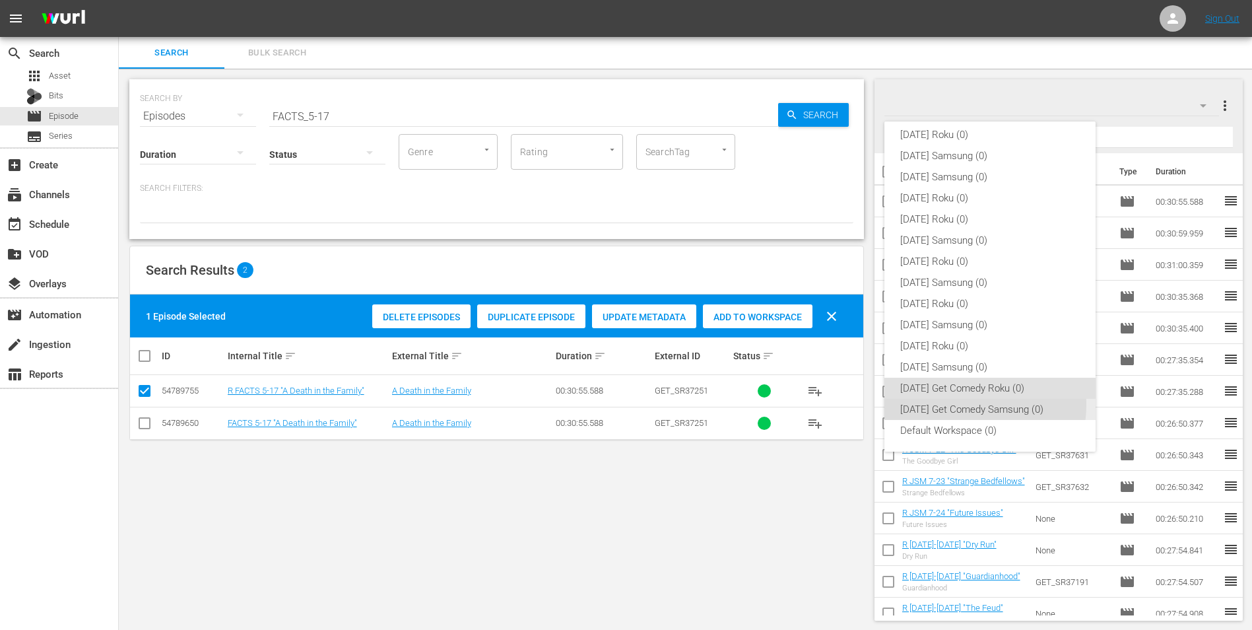
click at [958, 405] on div "[DATE] Get Comedy Samsung (0)" at bounding box center [990, 409] width 180 height 21
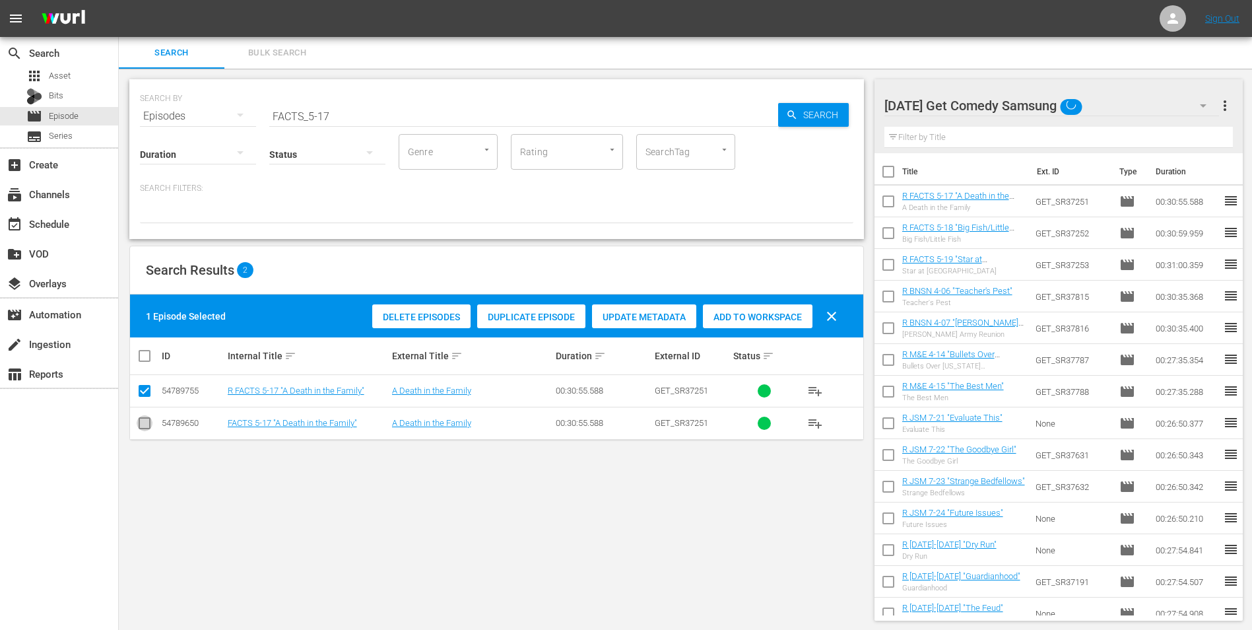
click at [140, 422] on input "checkbox" at bounding box center [145, 426] width 16 height 16
checkbox input "true"
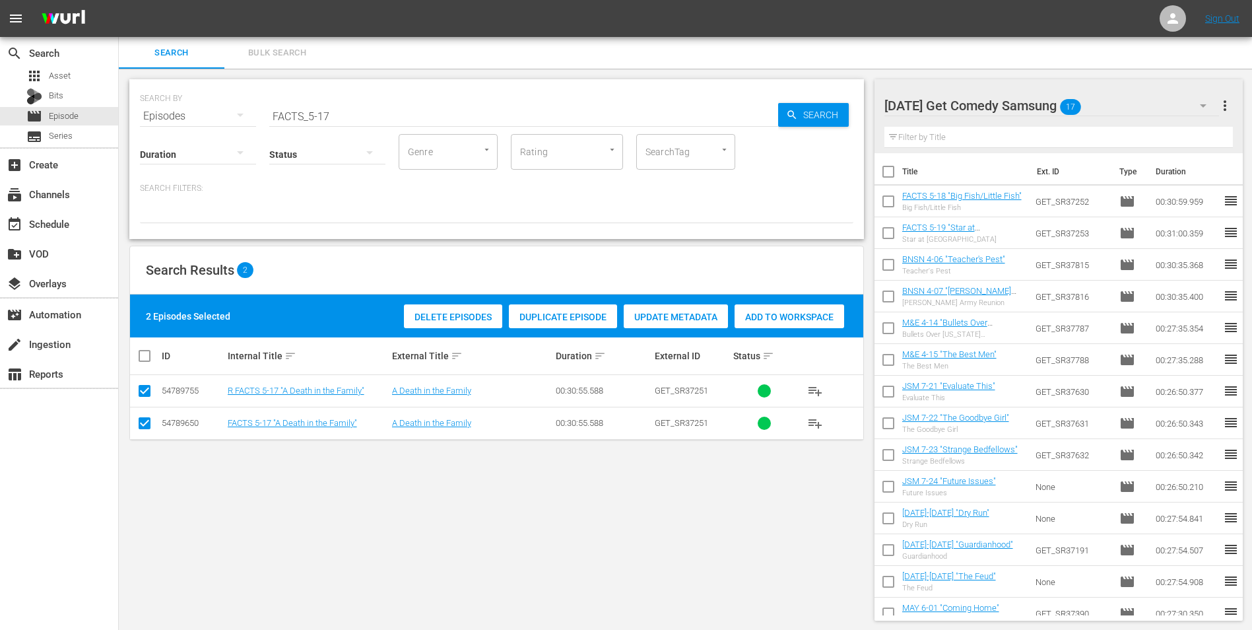
click at [141, 397] on input "checkbox" at bounding box center [145, 393] width 16 height 16
checkbox input "false"
click at [774, 315] on span "Add to Workspace" at bounding box center [758, 317] width 110 height 11
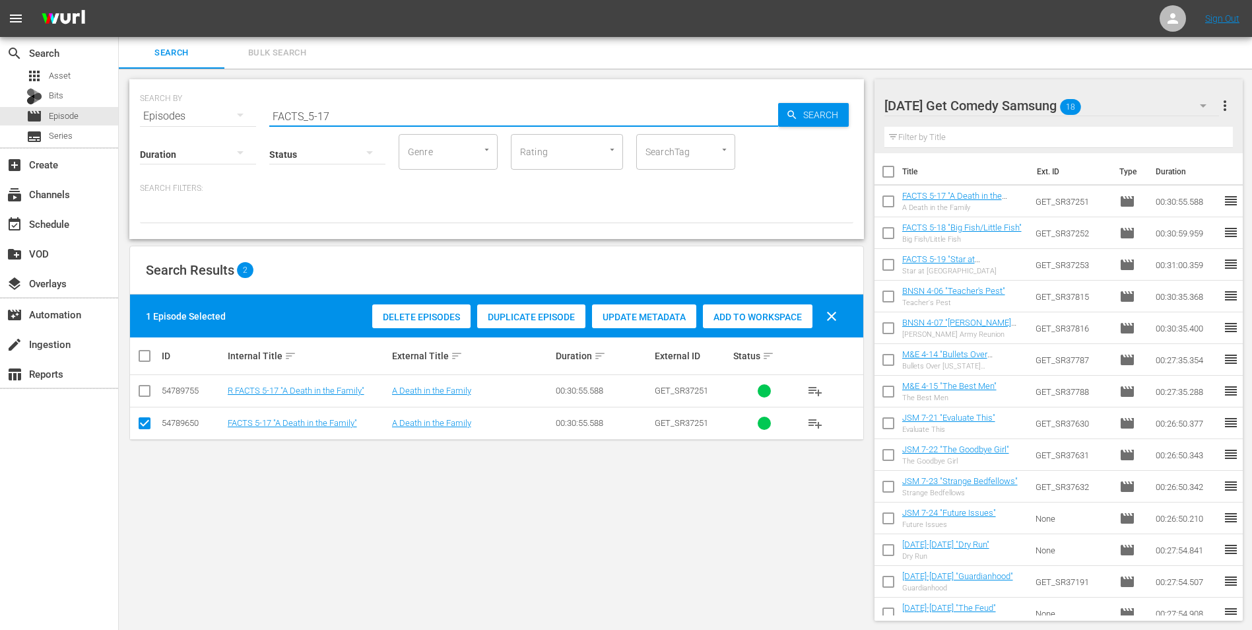
click at [324, 119] on input "FACTS_5-17" at bounding box center [523, 116] width 509 height 32
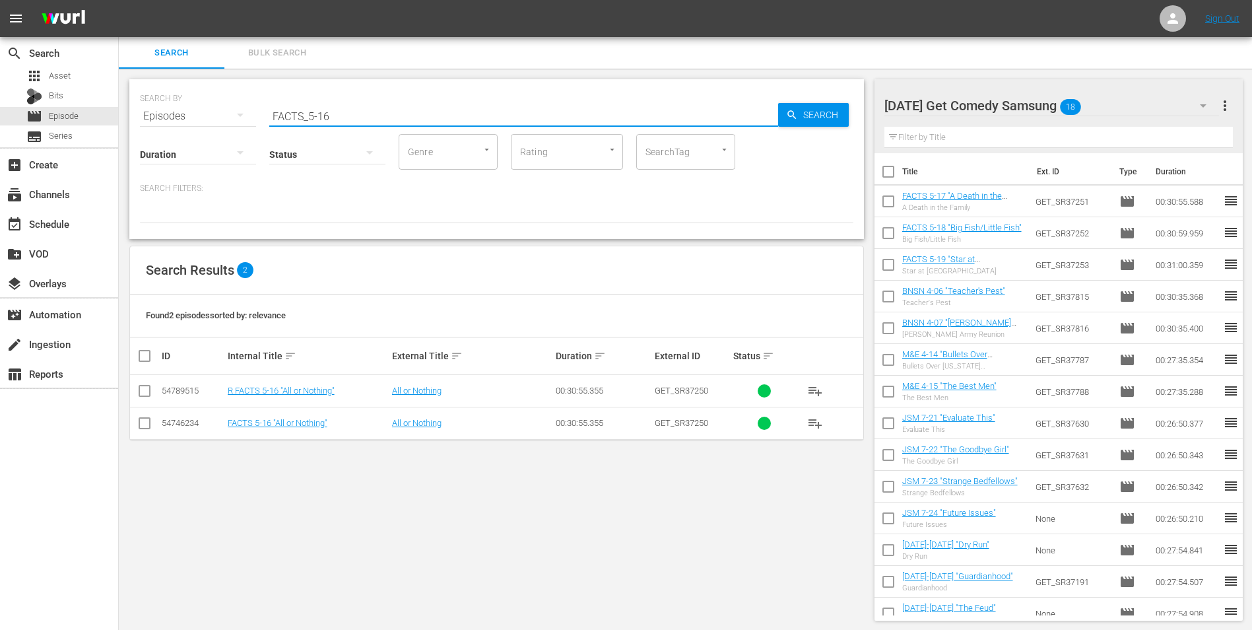
type input "FACTS_5-16"
click at [141, 420] on input "checkbox" at bounding box center [145, 426] width 16 height 16
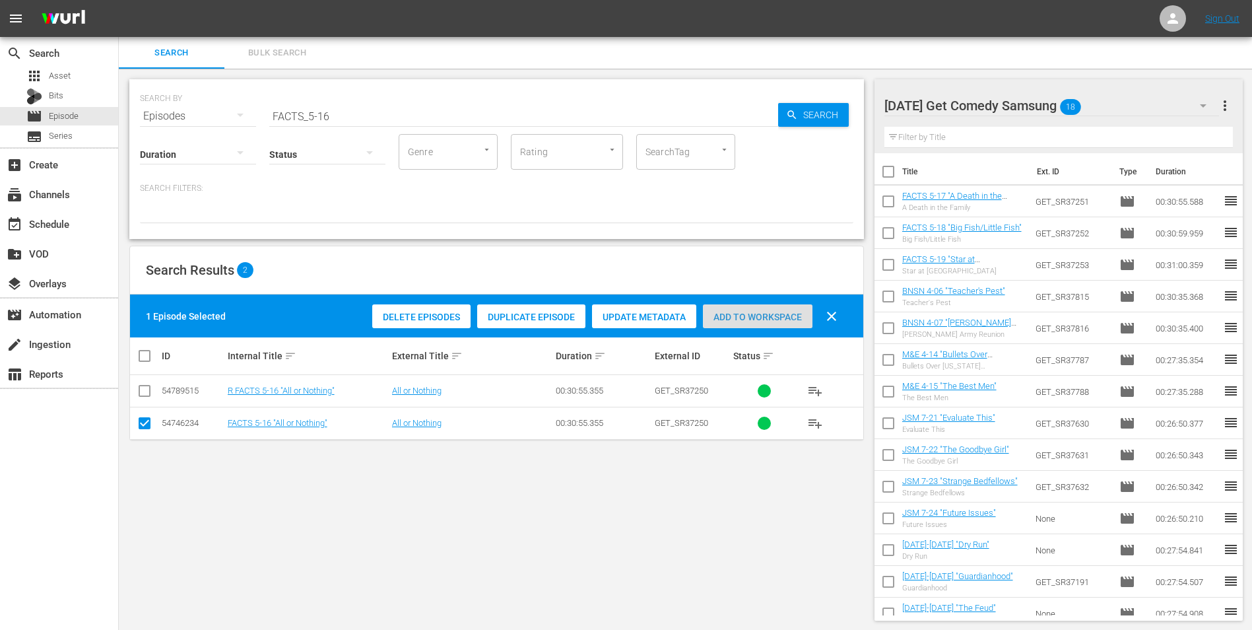
click at [765, 314] on span "Add to Workspace" at bounding box center [758, 317] width 110 height 11
click at [1128, 105] on div "[DATE] Get Comedy Samsung 19" at bounding box center [1051, 105] width 335 height 37
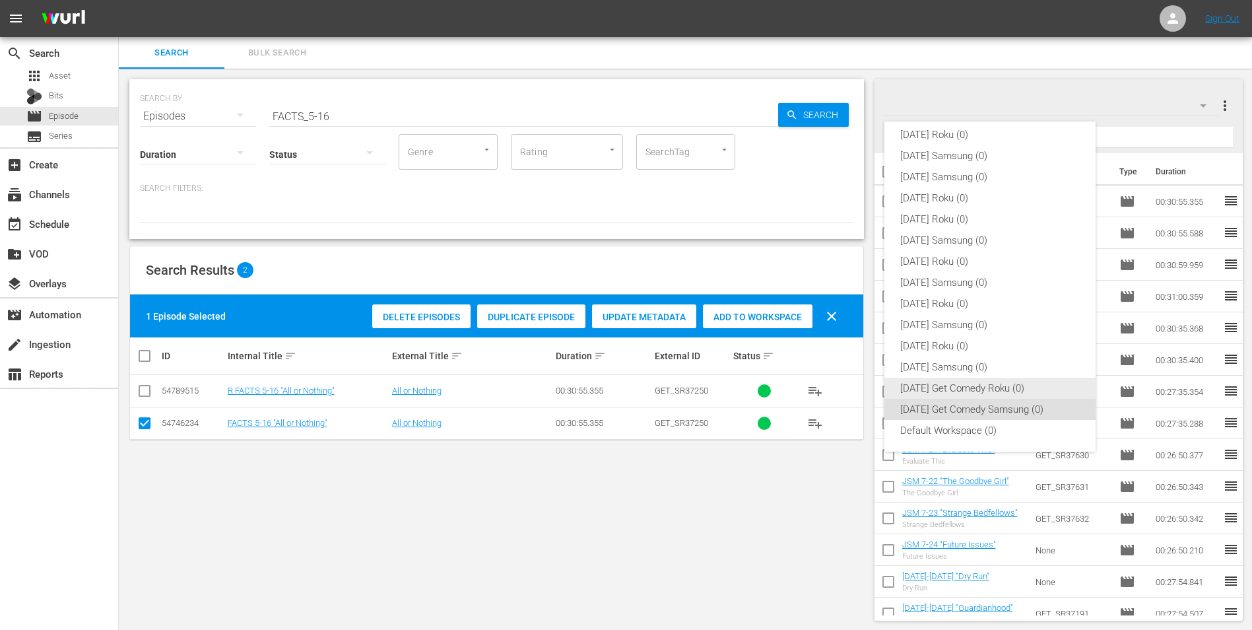
click at [969, 387] on div "[DATE] Get Comedy Roku (0)" at bounding box center [990, 388] width 180 height 21
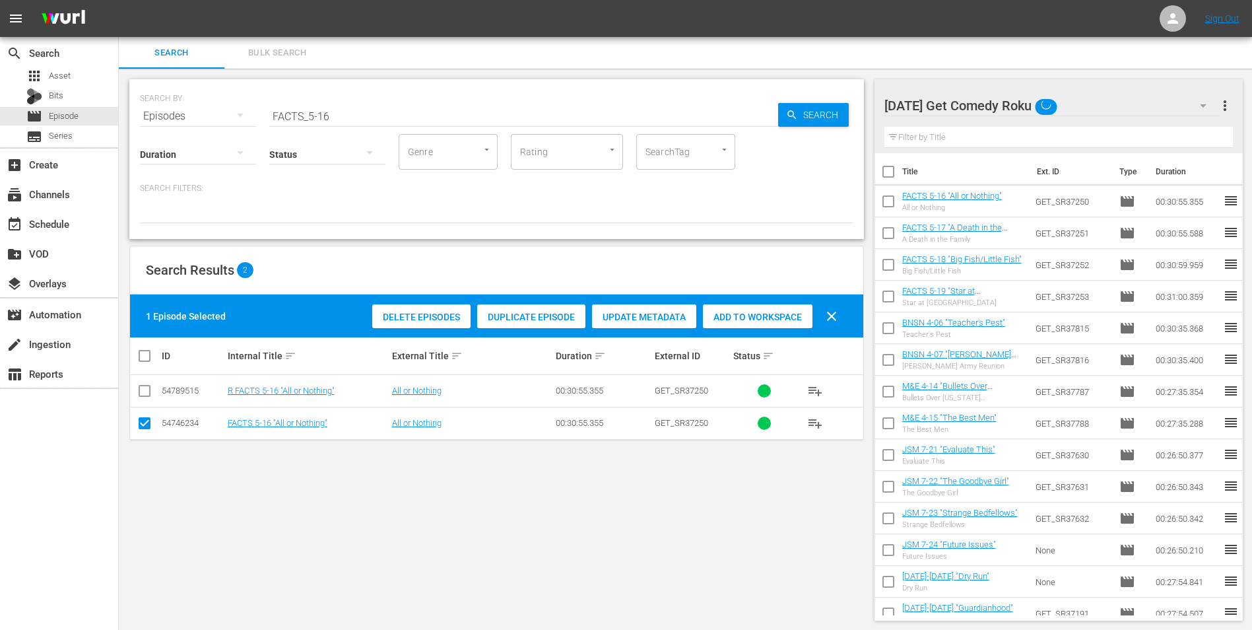
click at [150, 426] on input "checkbox" at bounding box center [145, 426] width 16 height 16
checkbox input "false"
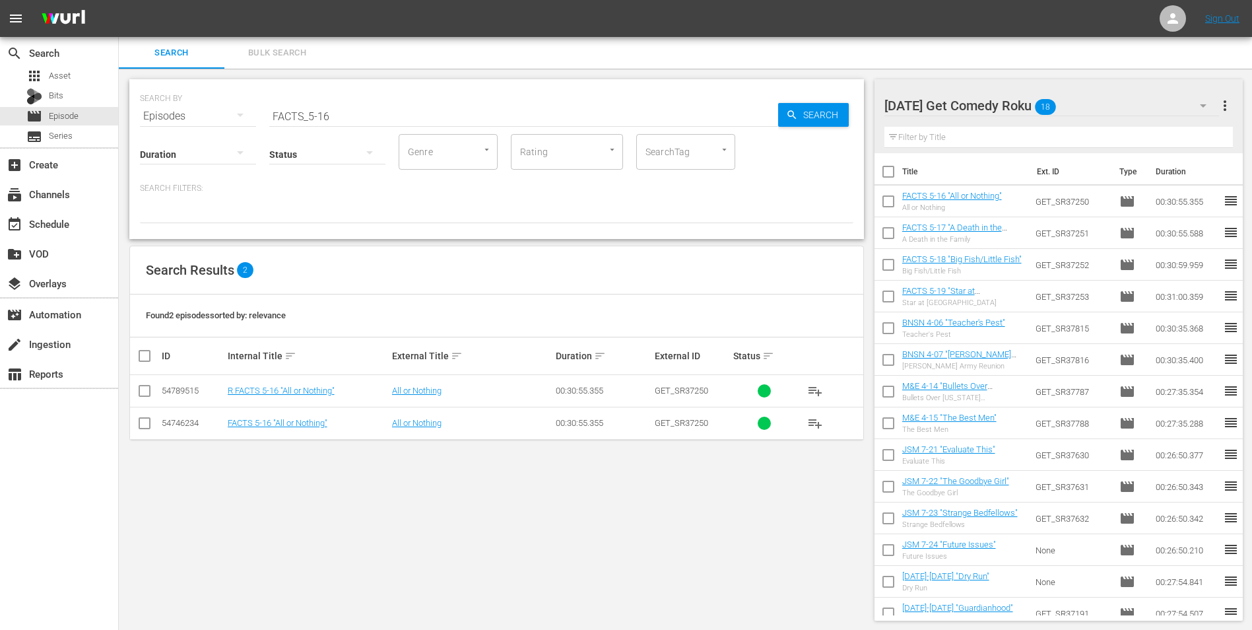
click at [144, 395] on input "checkbox" at bounding box center [145, 393] width 16 height 16
checkbox input "true"
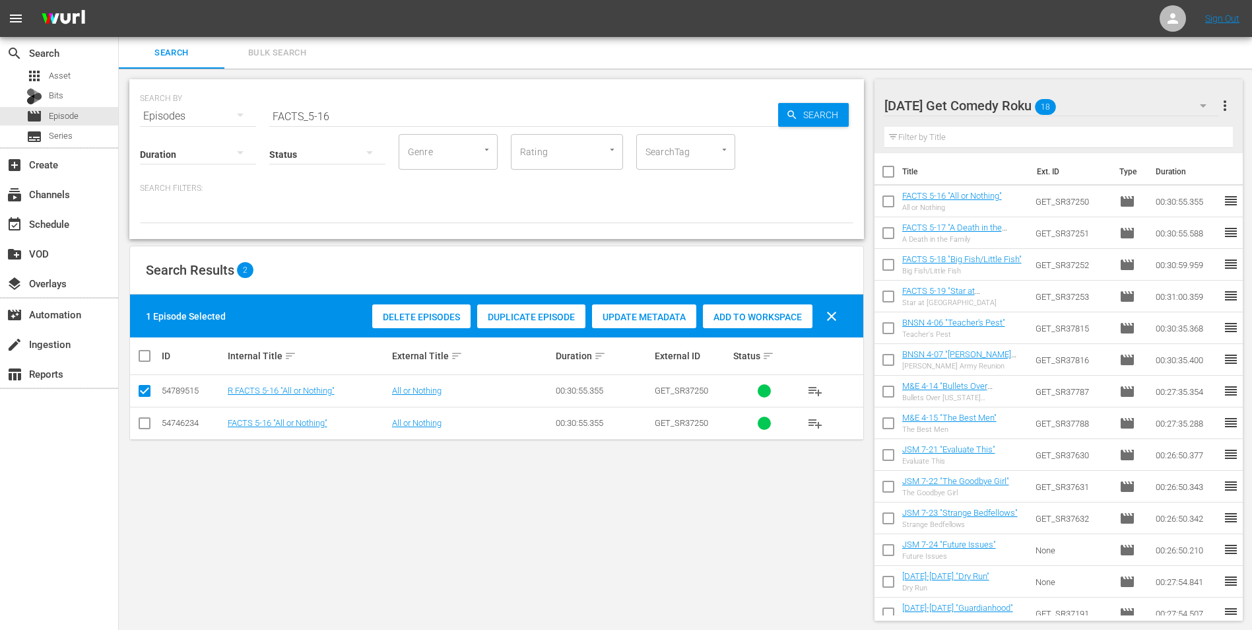
click at [764, 318] on span "Add to Workspace" at bounding box center [758, 317] width 110 height 11
drag, startPoint x: 352, startPoint y: 111, endPoint x: 94, endPoint y: 98, distance: 258.4
click at [119, 0] on div "search Search apps Asset Bits movie Episode subtitles Series add_box Create sub…" at bounding box center [685, 0] width 1133 height 0
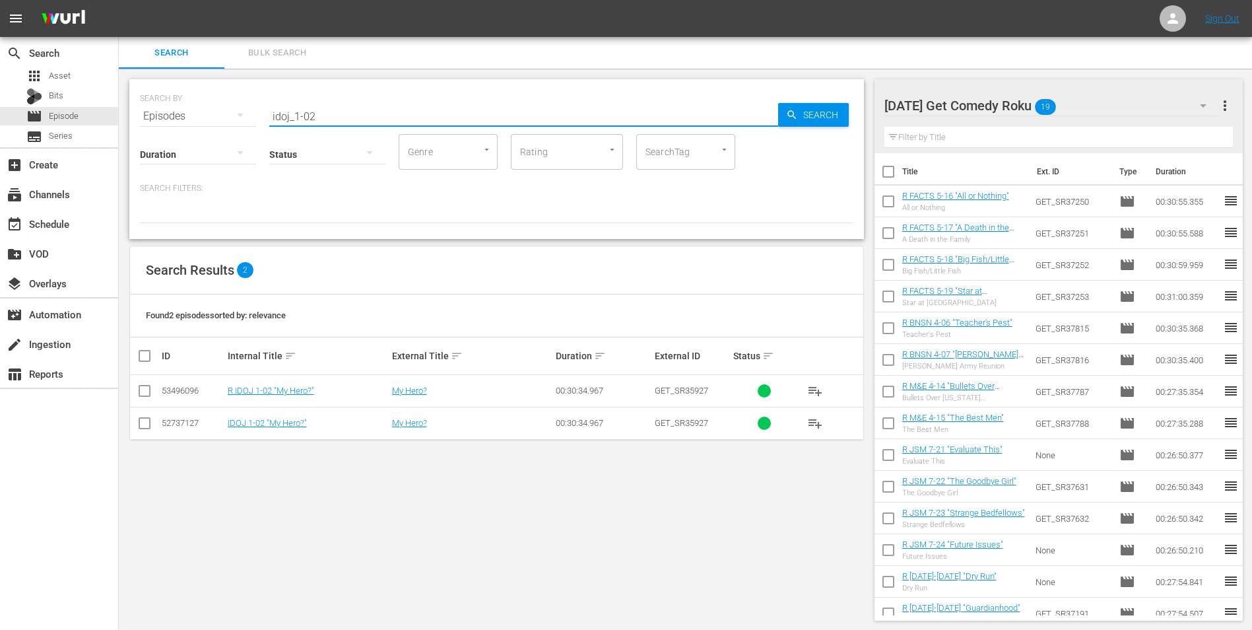
type input "idoj_1-02"
click at [146, 389] on input "checkbox" at bounding box center [145, 393] width 16 height 16
checkbox input "true"
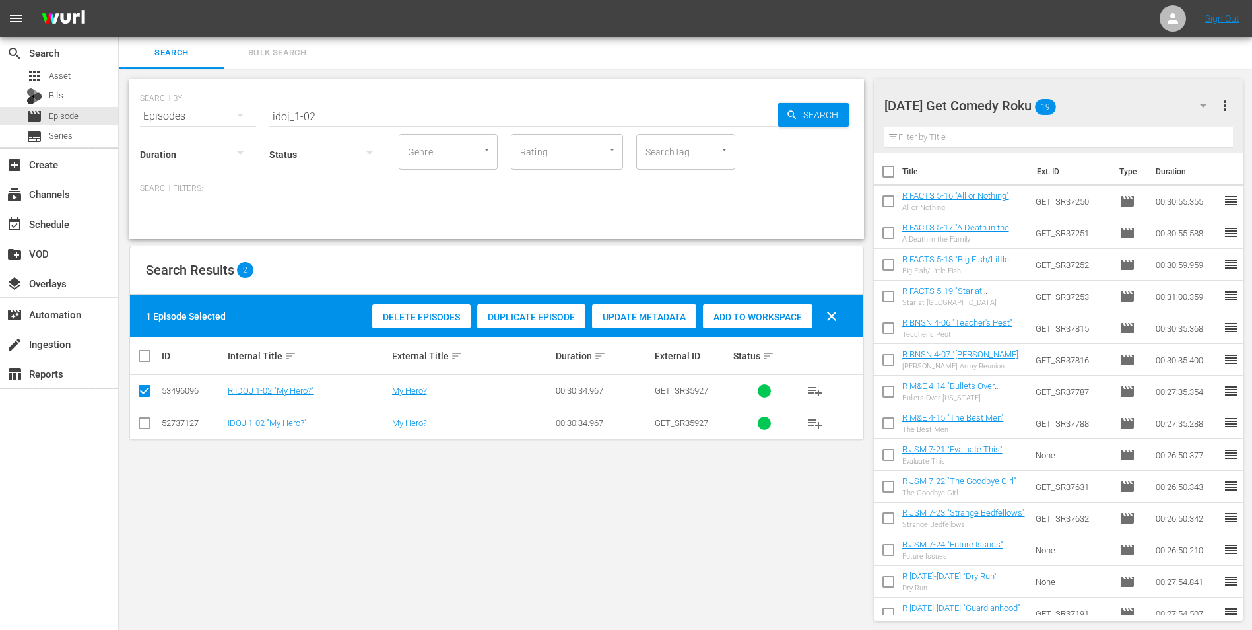
click at [774, 312] on span "Add to Workspace" at bounding box center [758, 317] width 110 height 11
click at [1092, 108] on div "[DATE] Get Comedy Roku 20" at bounding box center [1051, 105] width 335 height 37
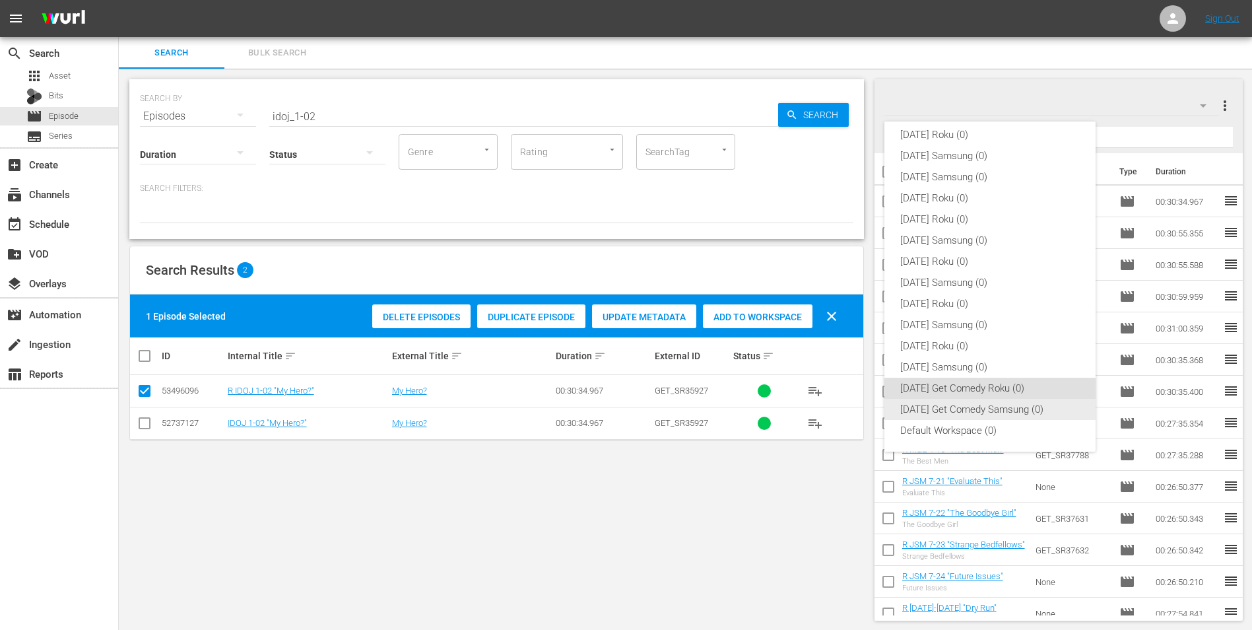
click at [953, 413] on div "[DATE] Get Comedy Samsung (0)" at bounding box center [990, 409] width 180 height 21
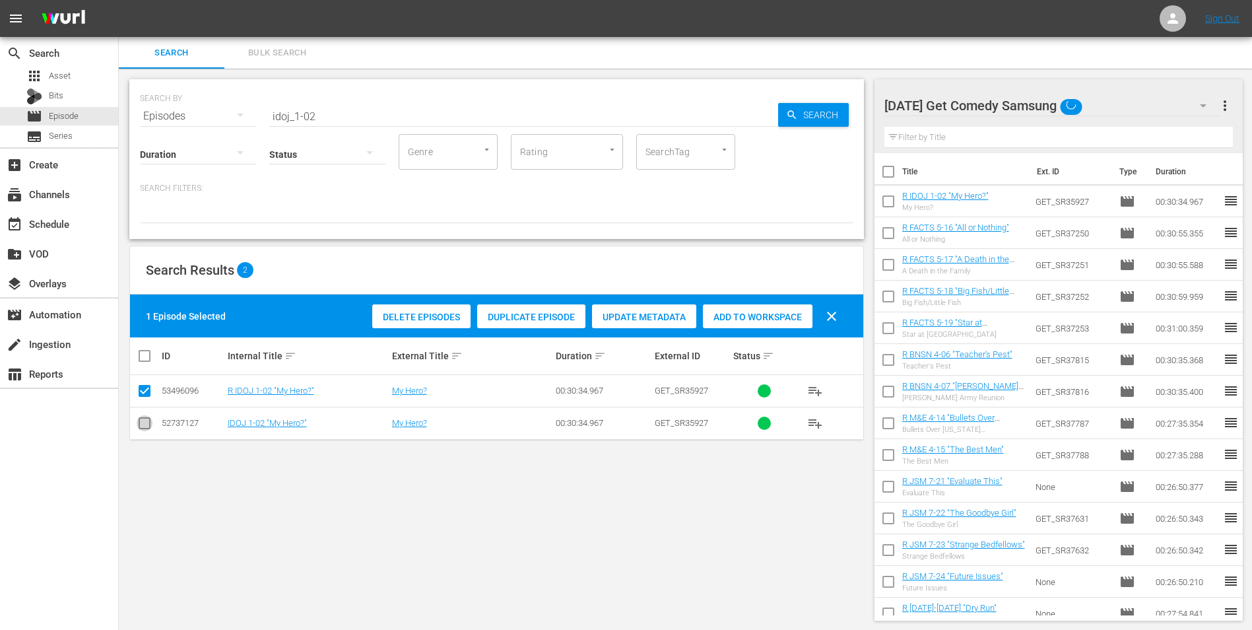
click at [150, 427] on input "checkbox" at bounding box center [145, 426] width 16 height 16
checkbox input "true"
click at [147, 385] on input "checkbox" at bounding box center [145, 393] width 16 height 16
checkbox input "false"
click at [764, 319] on span "Add to Workspace" at bounding box center [758, 317] width 110 height 11
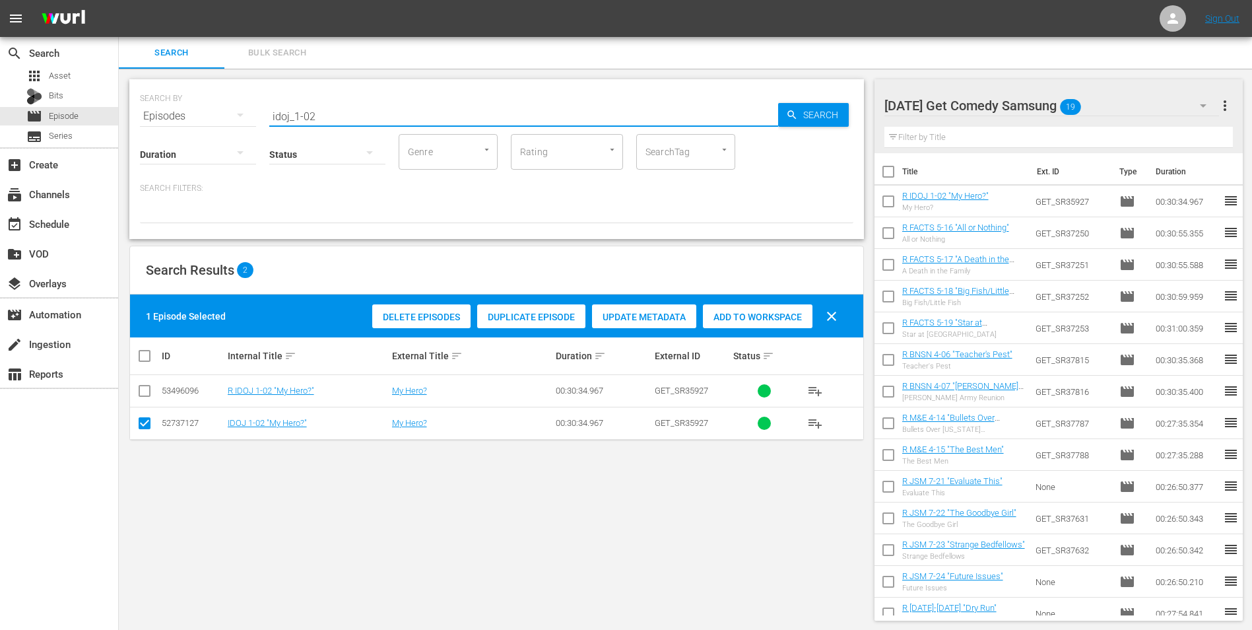
click at [310, 119] on input "idoj_1-02" at bounding box center [523, 116] width 509 height 32
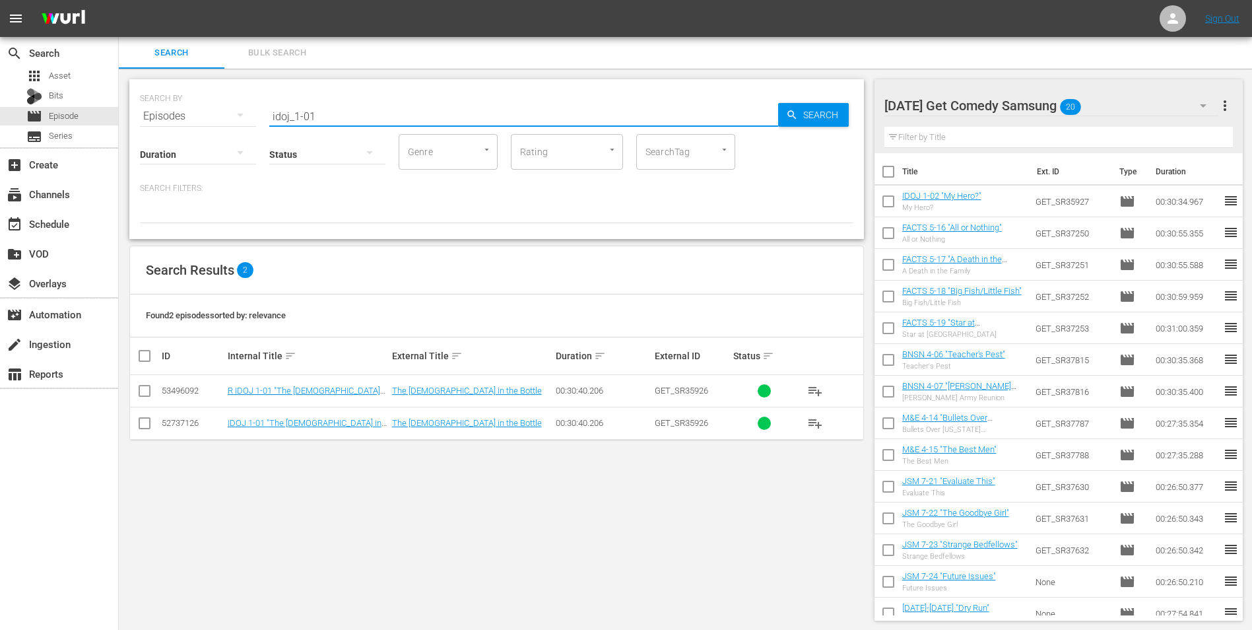
type input "idoj_1-01"
click at [150, 421] on input "checkbox" at bounding box center [145, 426] width 16 height 16
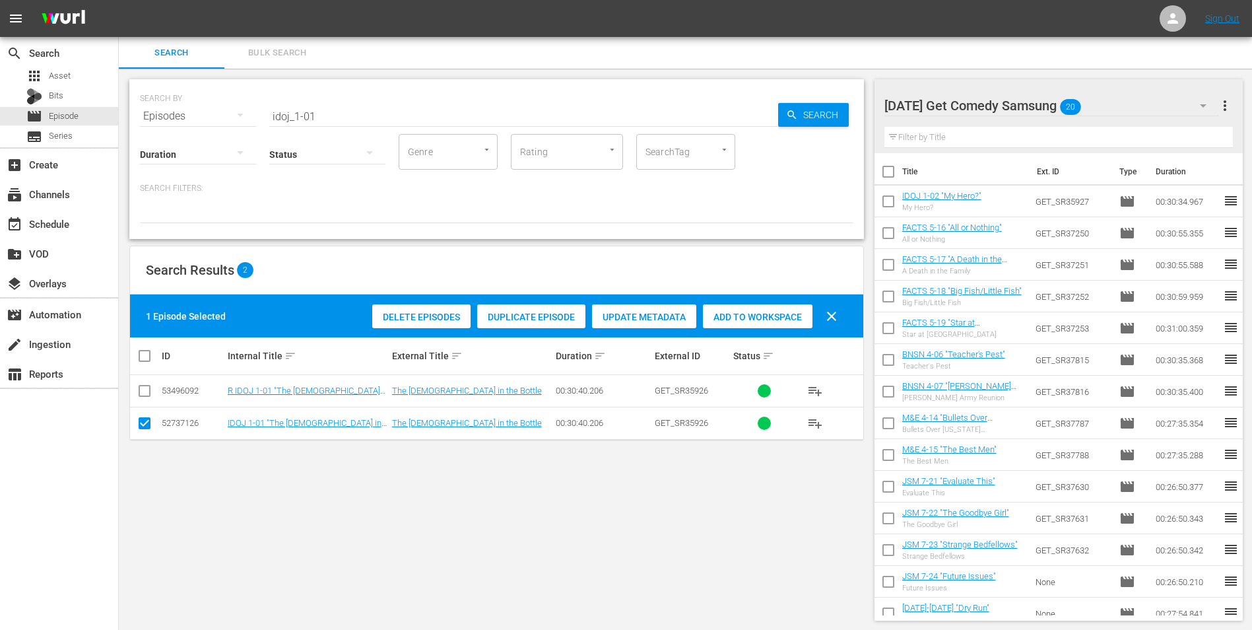
click at [780, 313] on span "Add to Workspace" at bounding box center [758, 317] width 110 height 11
click at [1105, 105] on div "[DATE] Get Comedy Samsung 21" at bounding box center [1051, 105] width 335 height 37
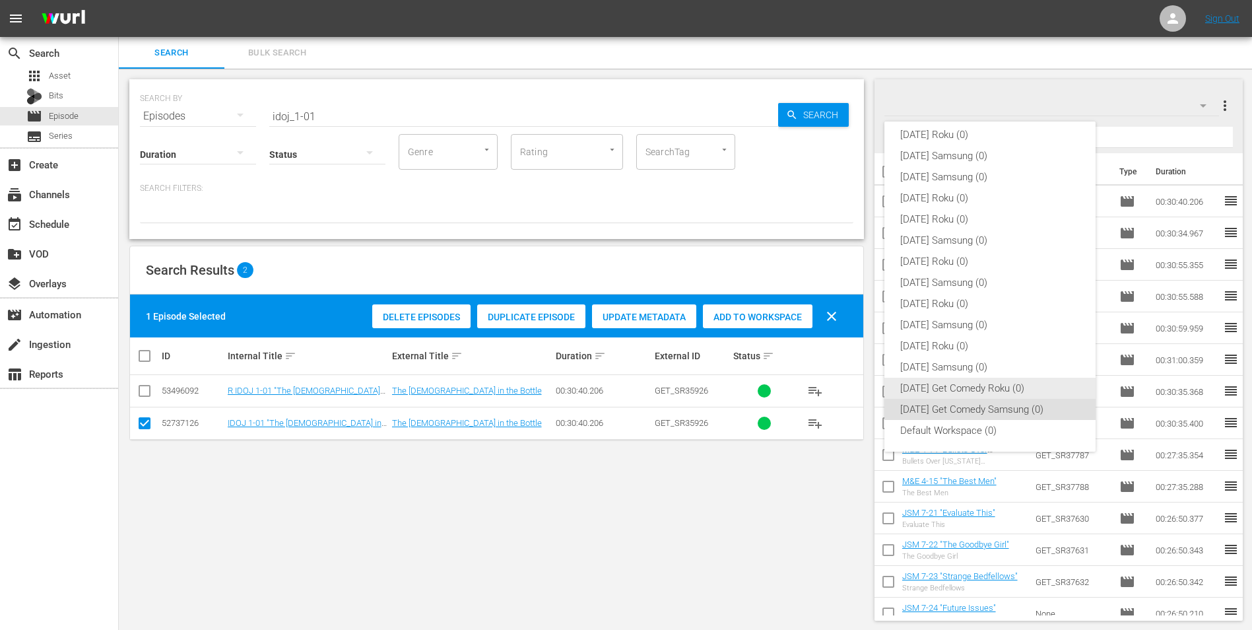
click at [1012, 389] on div "[DATE] Get Comedy Roku (0)" at bounding box center [990, 388] width 180 height 21
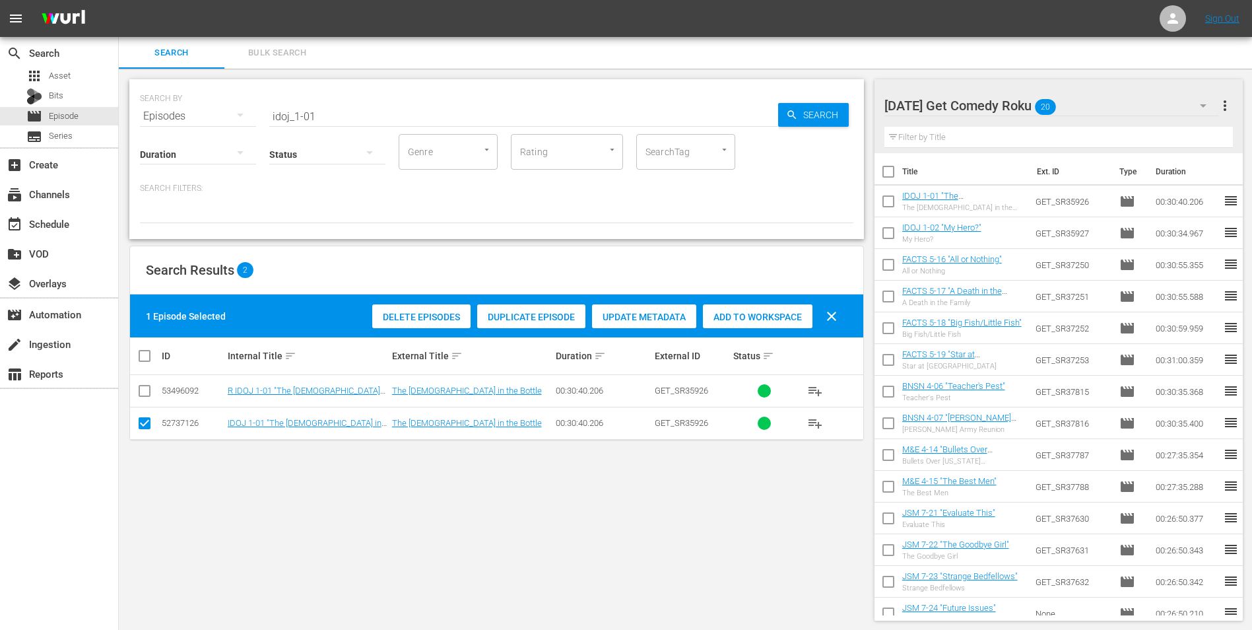
click at [140, 424] on input "checkbox" at bounding box center [145, 426] width 16 height 16
checkbox input "false"
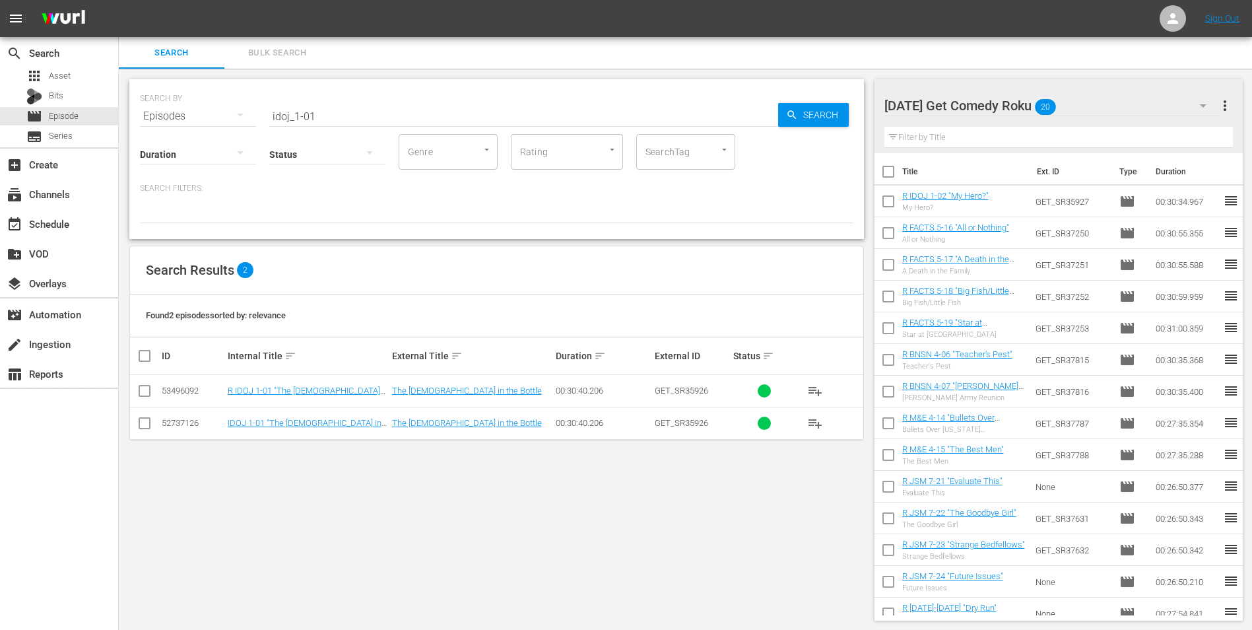
click at [138, 394] on input "checkbox" at bounding box center [145, 393] width 16 height 16
checkbox input "true"
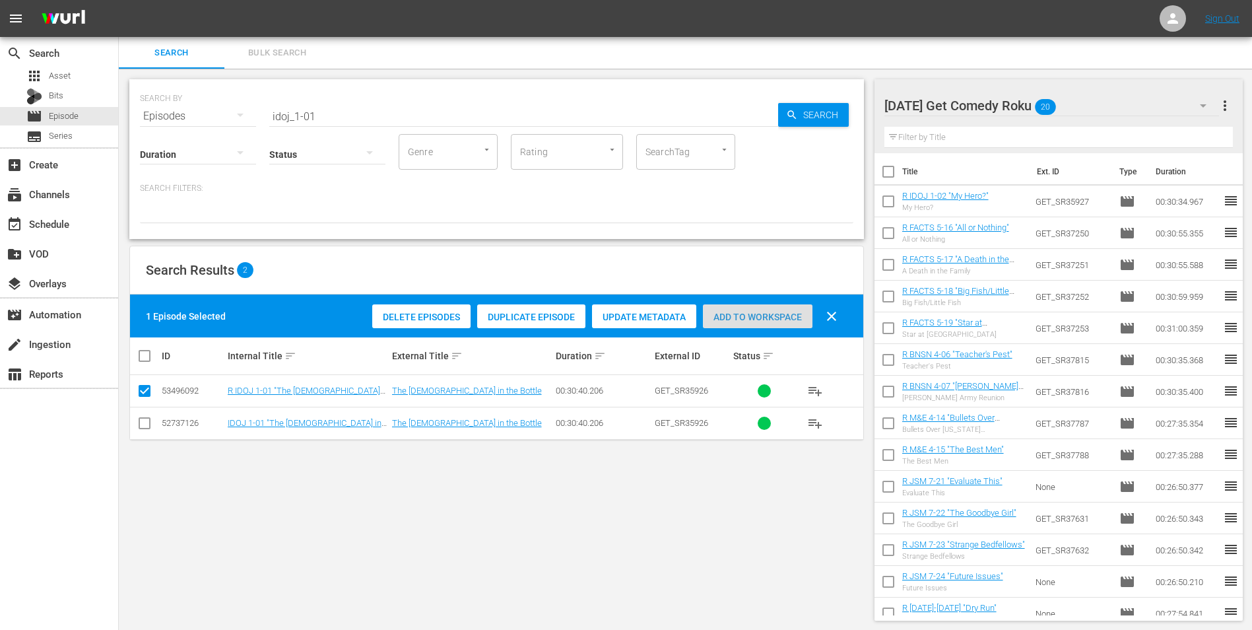
click at [768, 322] on div "Add to Workspace" at bounding box center [758, 316] width 110 height 25
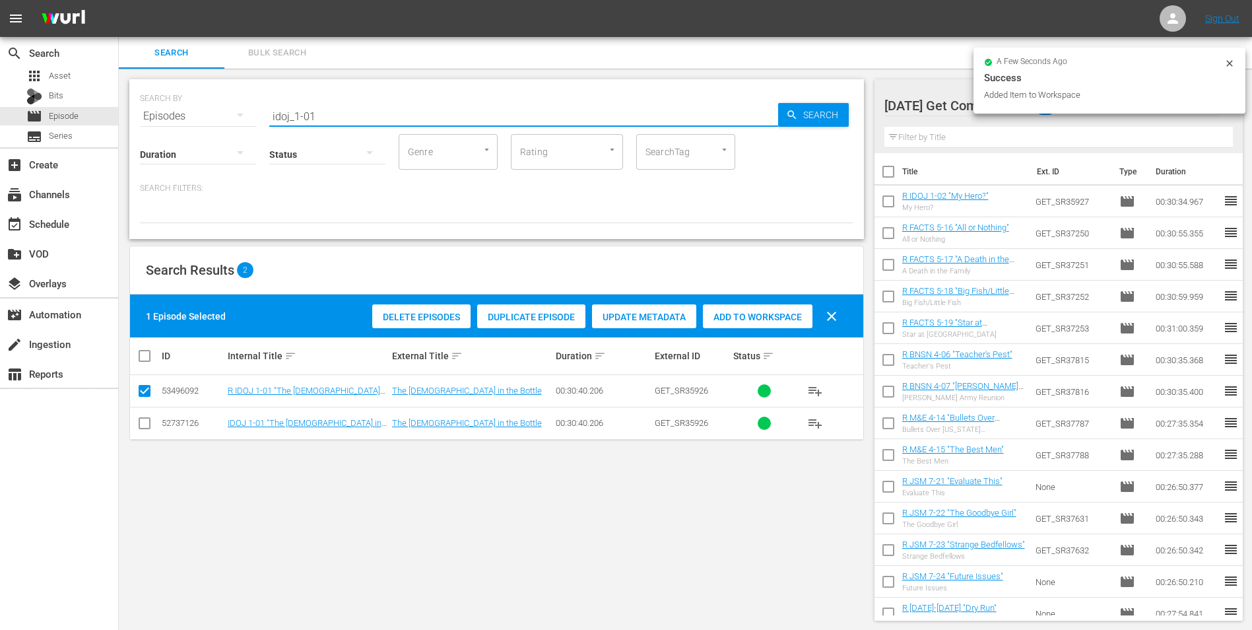
drag, startPoint x: 349, startPoint y: 114, endPoint x: 220, endPoint y: 108, distance: 128.8
click at [239, 111] on div "SEARCH BY Search By Episodes Search ID, Title, Description, Keywords, or Catego…" at bounding box center [496, 108] width 713 height 48
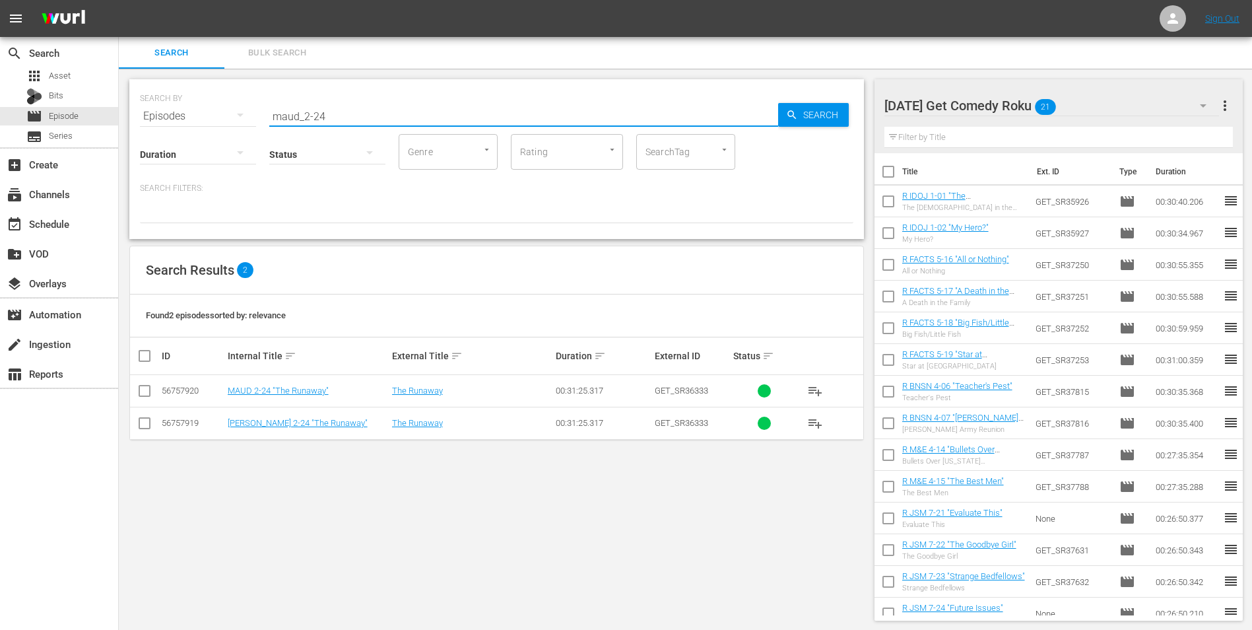
type input "maud_2-24"
click at [145, 429] on input "checkbox" at bounding box center [145, 426] width 16 height 16
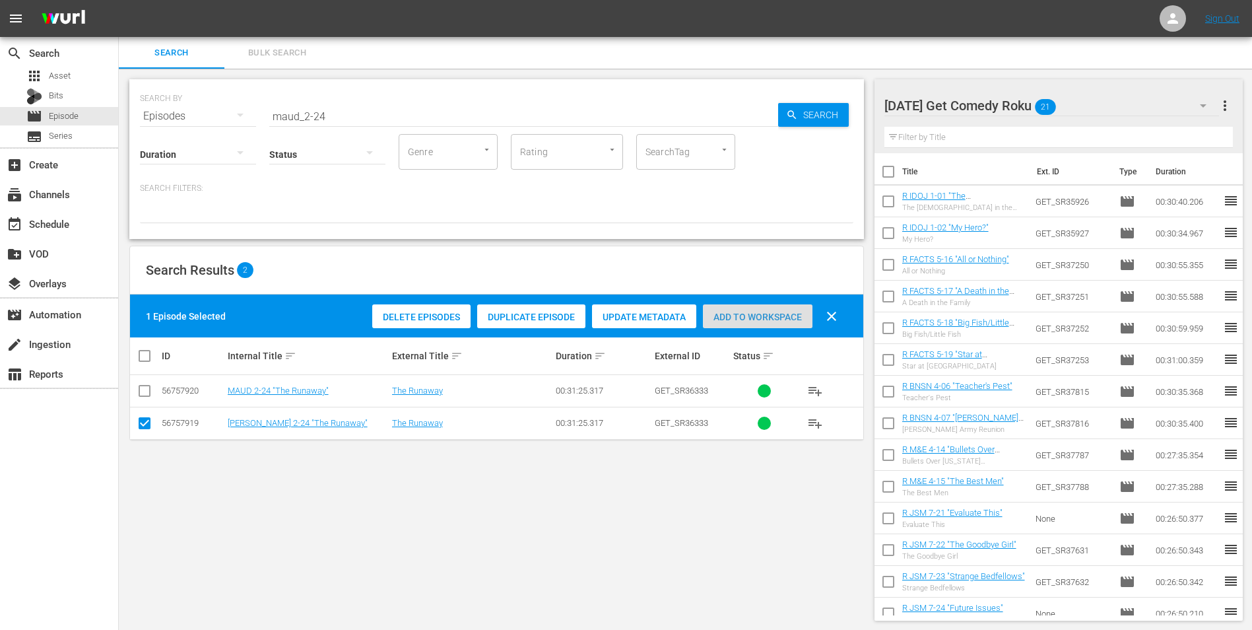
click at [762, 316] on span "Add to Workspace" at bounding box center [758, 317] width 110 height 11
click at [1100, 107] on div "[DATE] Get Comedy Roku 22" at bounding box center [1051, 105] width 335 height 37
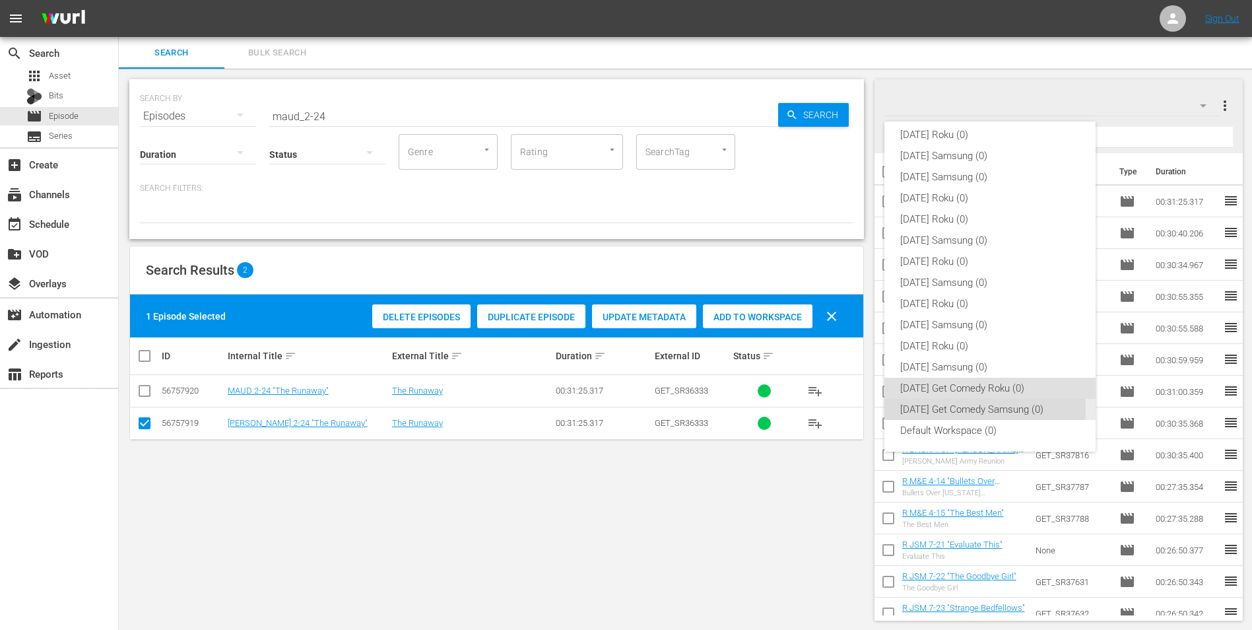
click at [946, 410] on div "[DATE] Get Comedy Samsung (0)" at bounding box center [990, 409] width 180 height 21
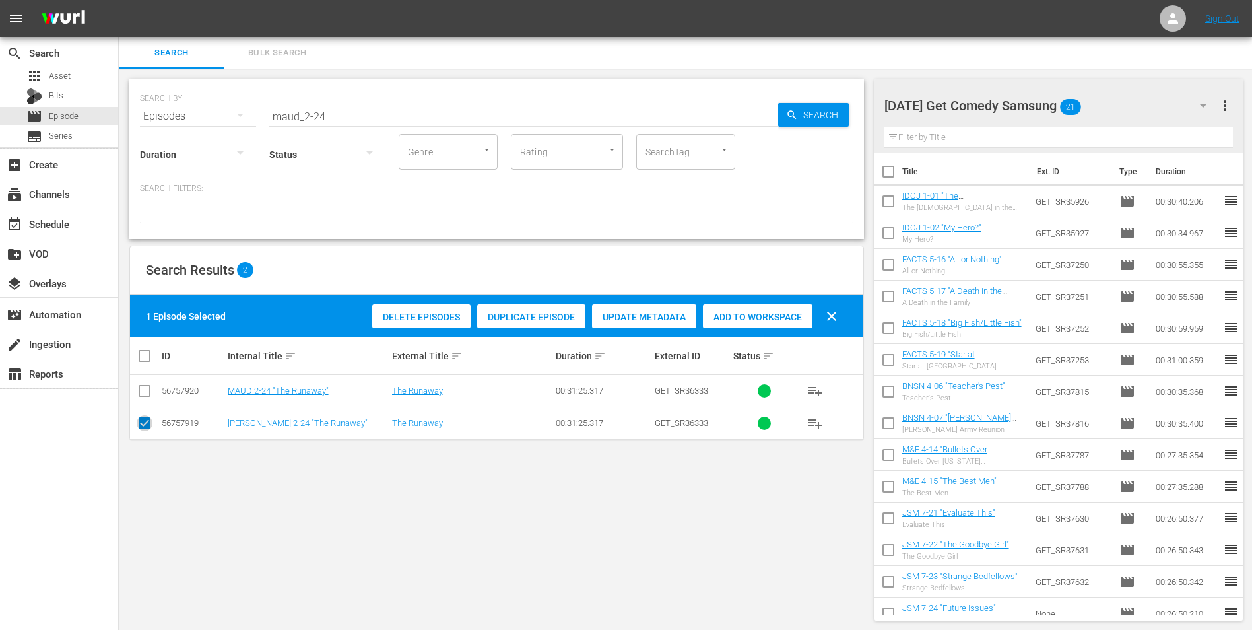
click at [146, 426] on input "checkbox" at bounding box center [145, 426] width 16 height 16
checkbox input "false"
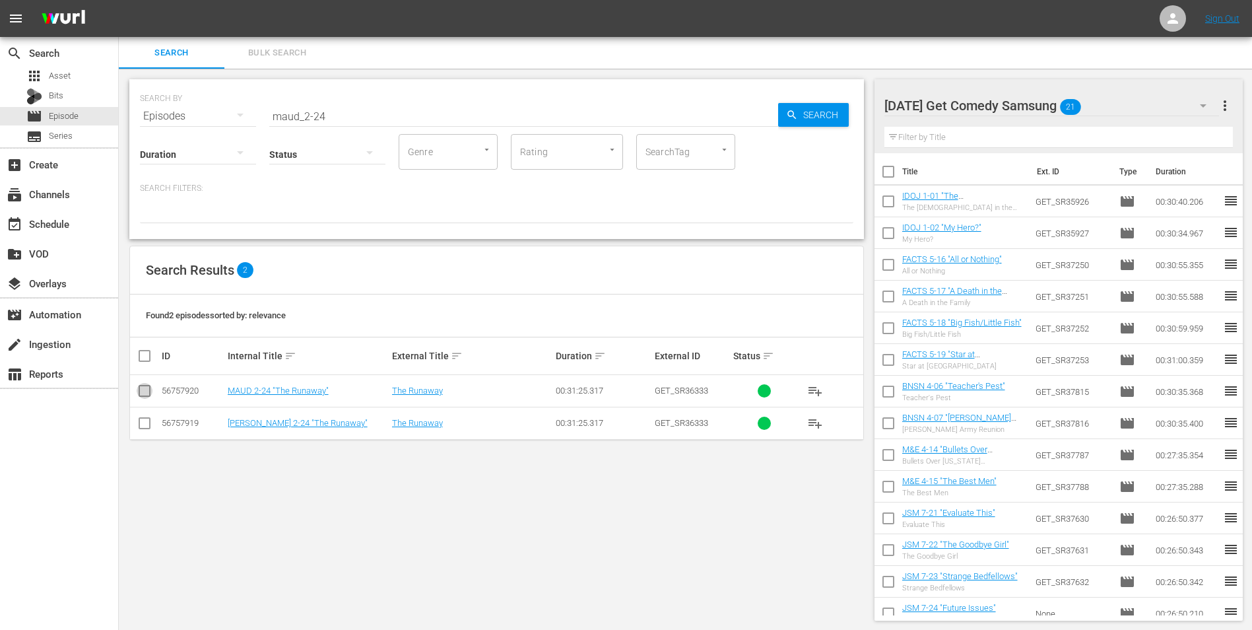
click at [141, 392] on input "checkbox" at bounding box center [145, 393] width 16 height 16
checkbox input "true"
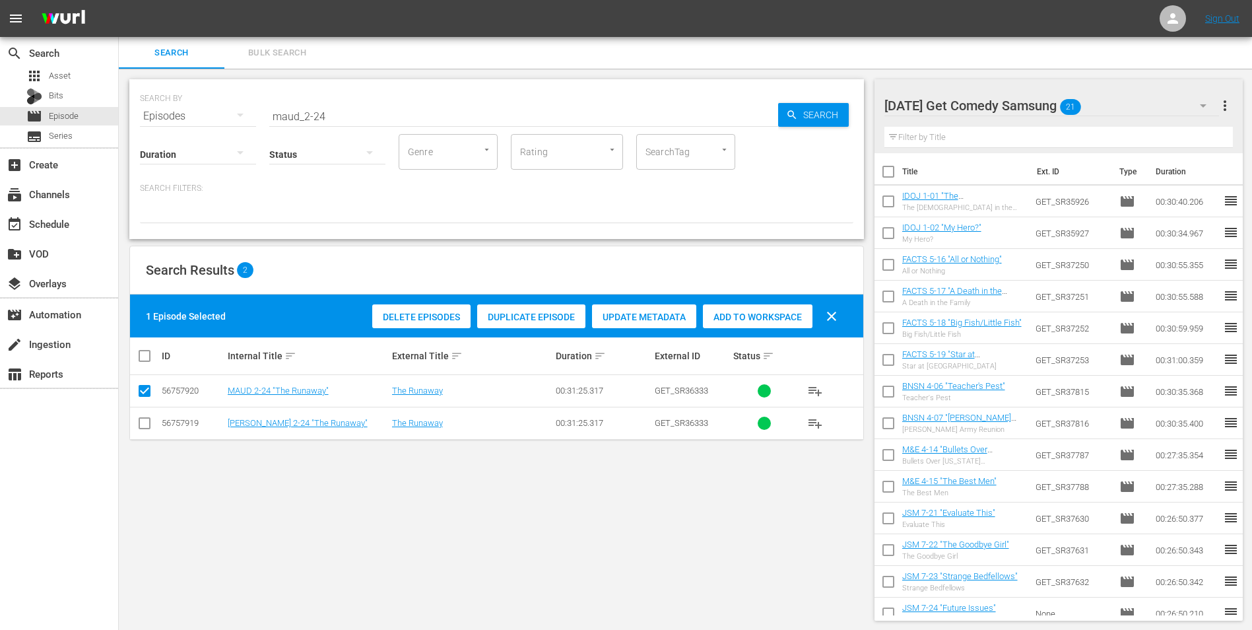
click at [725, 310] on div "Add to Workspace" at bounding box center [758, 316] width 110 height 25
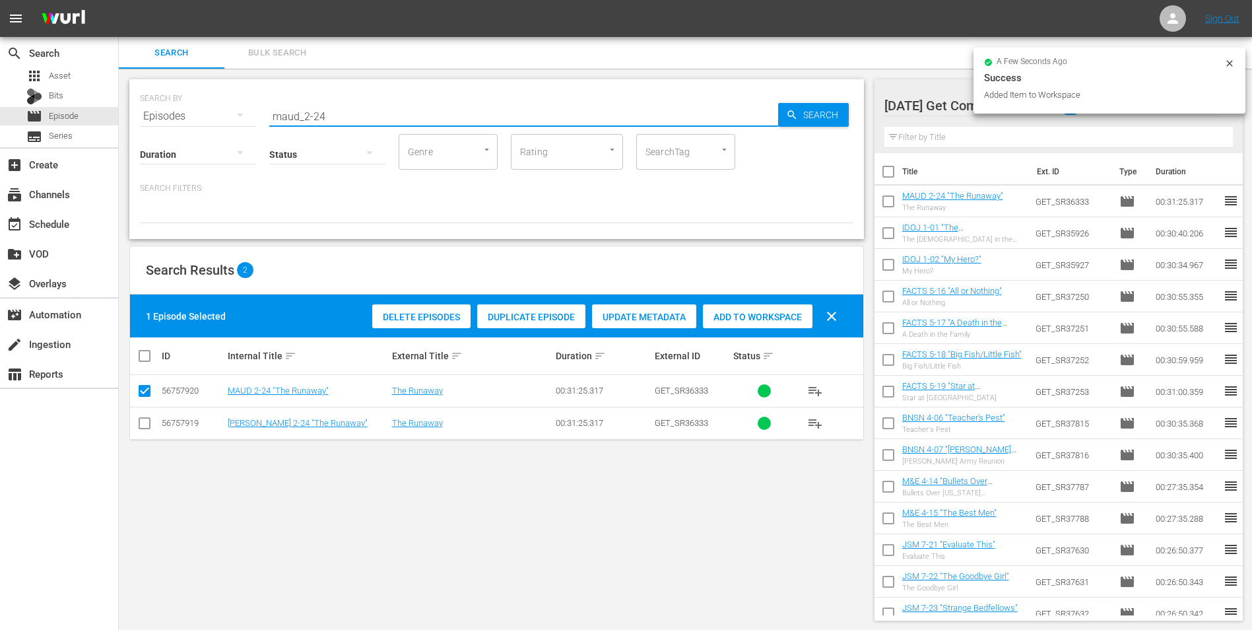
drag, startPoint x: 319, startPoint y: 114, endPoint x: 370, endPoint y: 117, distance: 50.9
click at [370, 117] on input "maud_2-24" at bounding box center [523, 116] width 509 height 32
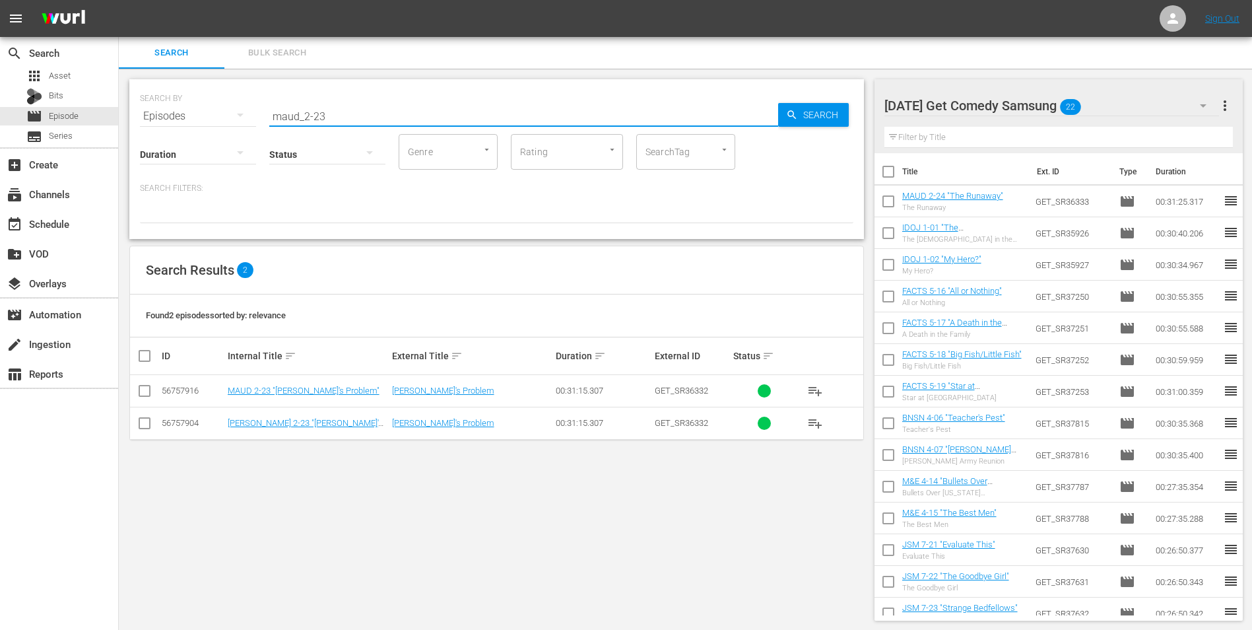
type input "maud_2-23"
click at [145, 389] on input "checkbox" at bounding box center [145, 393] width 16 height 16
checkbox input "true"
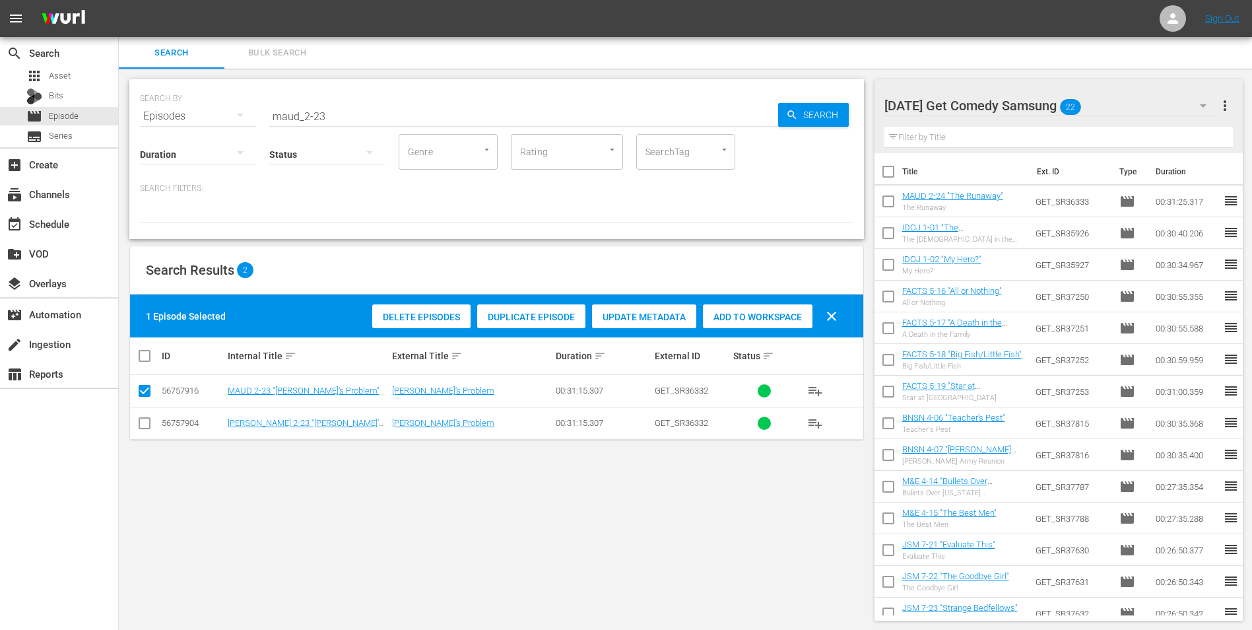
click at [768, 314] on span "Add to Workspace" at bounding box center [758, 317] width 110 height 11
click at [1104, 108] on div "[DATE] Get Comedy Samsung 23" at bounding box center [1051, 105] width 335 height 37
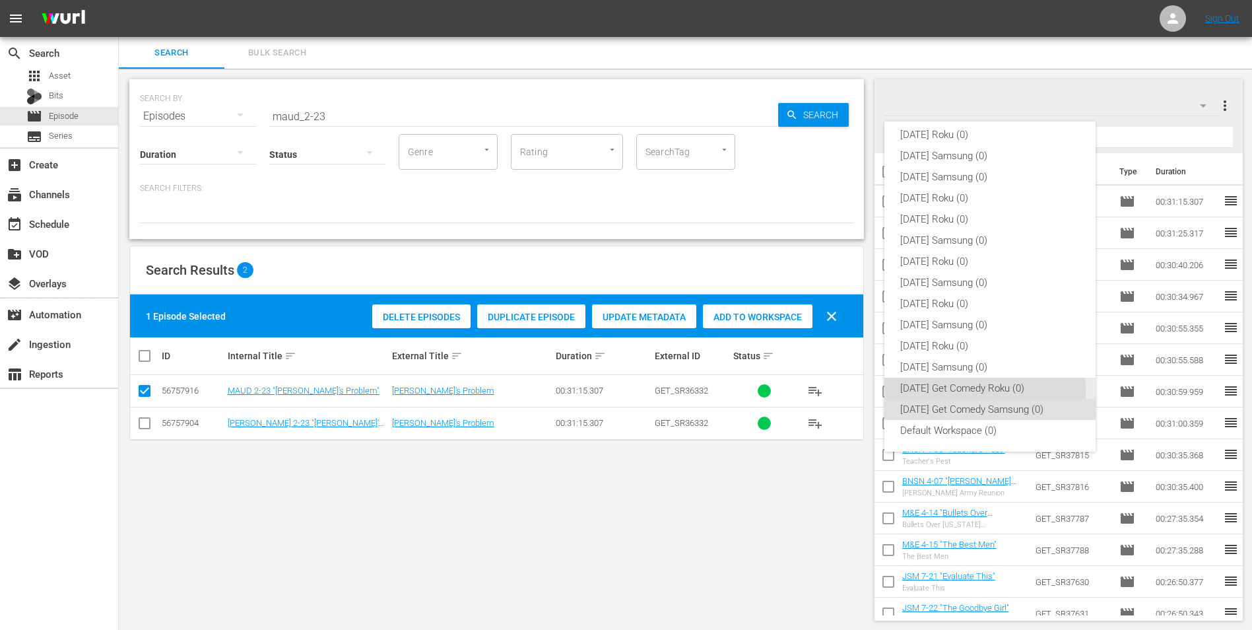
click at [910, 392] on div "[DATE] Get Comedy Roku (0)" at bounding box center [990, 388] width 180 height 21
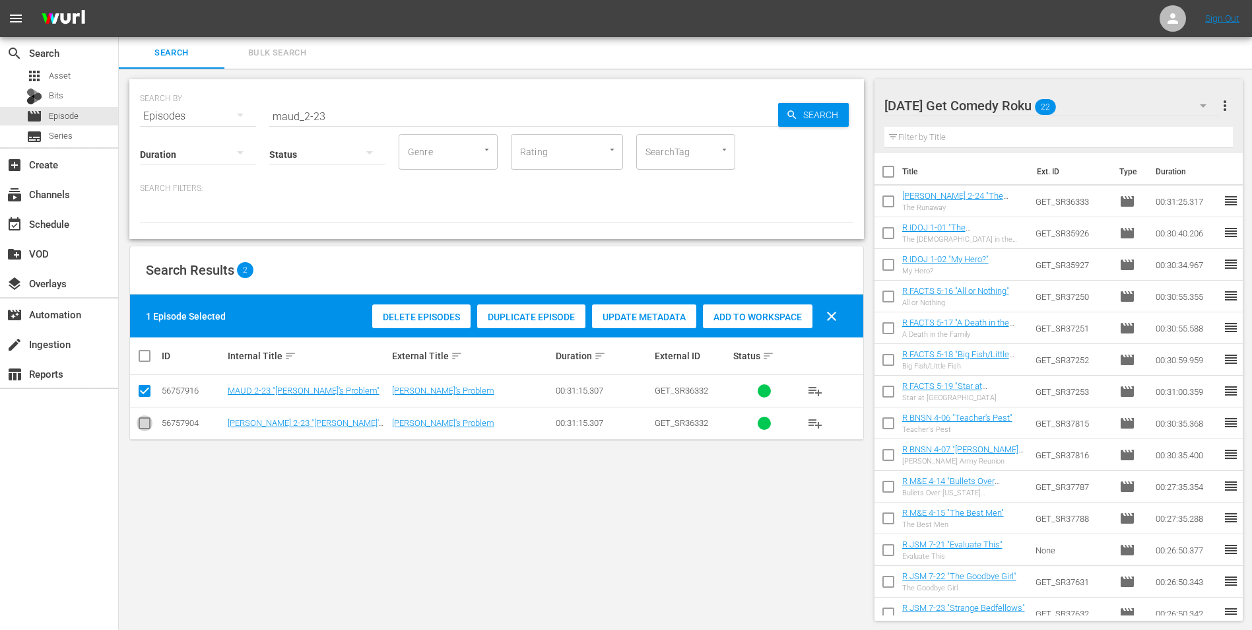
drag, startPoint x: 143, startPoint y: 429, endPoint x: 147, endPoint y: 400, distance: 29.3
click at [143, 428] on input "checkbox" at bounding box center [145, 426] width 16 height 16
checkbox input "true"
click at [148, 397] on input "checkbox" at bounding box center [145, 393] width 16 height 16
checkbox input "false"
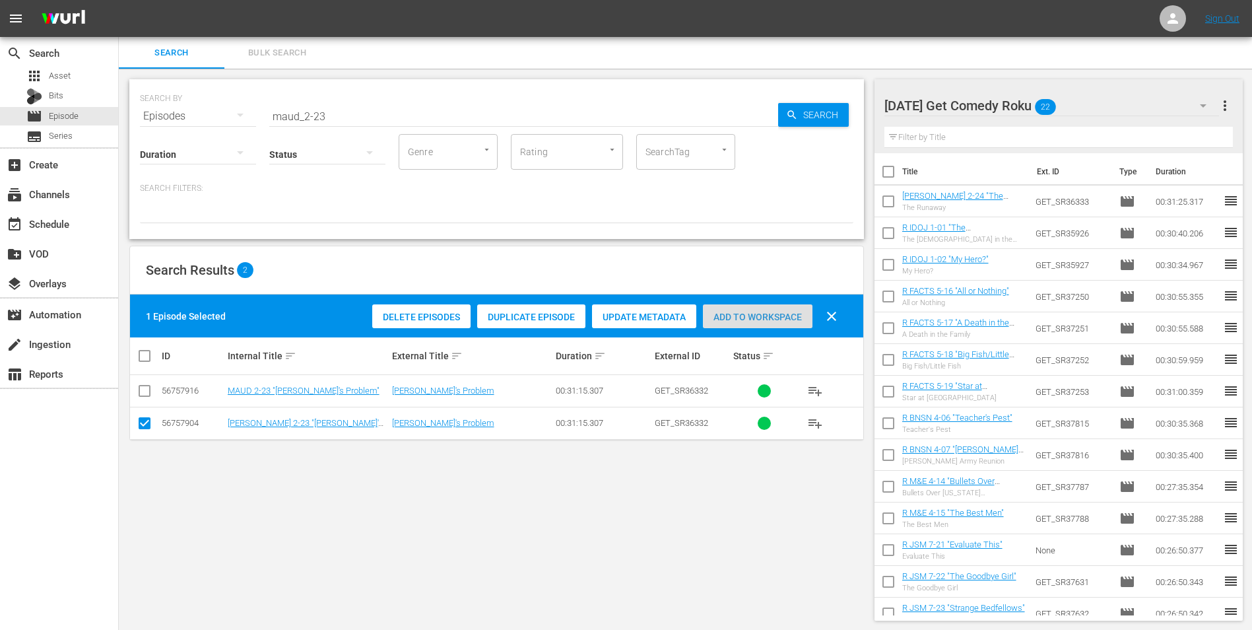
click at [776, 313] on span "Add to Workspace" at bounding box center [758, 317] width 110 height 11
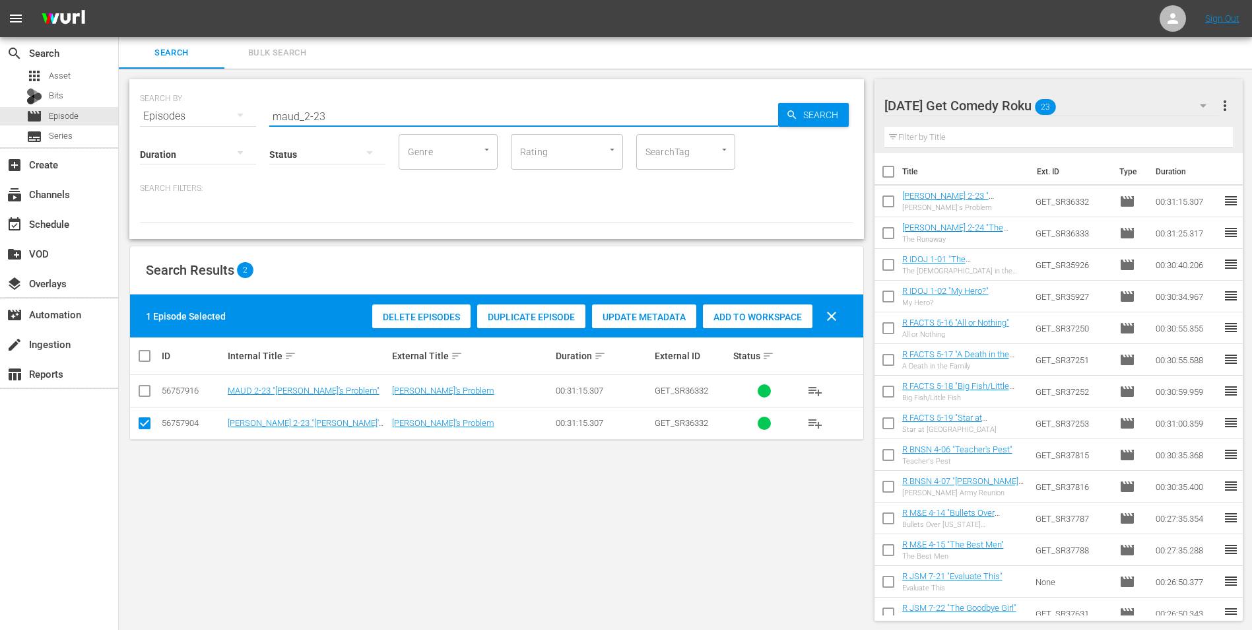
drag, startPoint x: 365, startPoint y: 120, endPoint x: 232, endPoint y: 119, distance: 133.3
click at [233, 118] on div "SEARCH BY Search By Episodes Search ID, Title, Description, Keywords, or Catego…" at bounding box center [496, 108] width 713 height 48
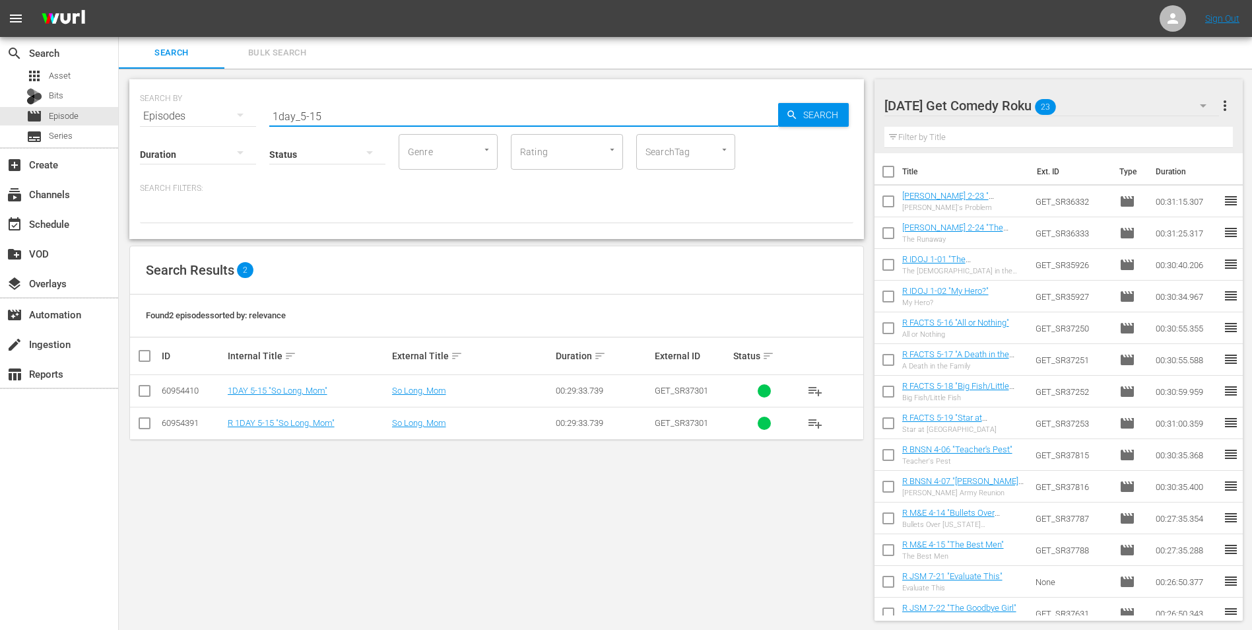
type input "1day_5-15"
click at [146, 424] on input "checkbox" at bounding box center [145, 426] width 16 height 16
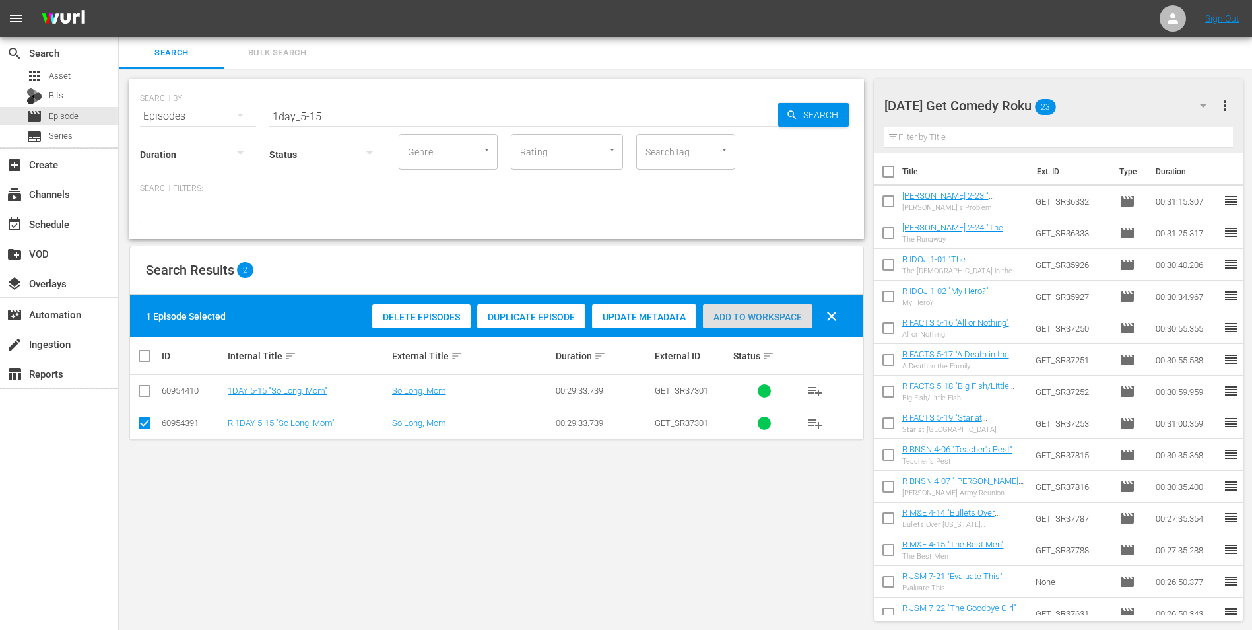
click at [788, 315] on span "Add to Workspace" at bounding box center [758, 317] width 110 height 11
click at [1087, 107] on div "[DATE] Get Comedy Roku 24" at bounding box center [1051, 105] width 335 height 37
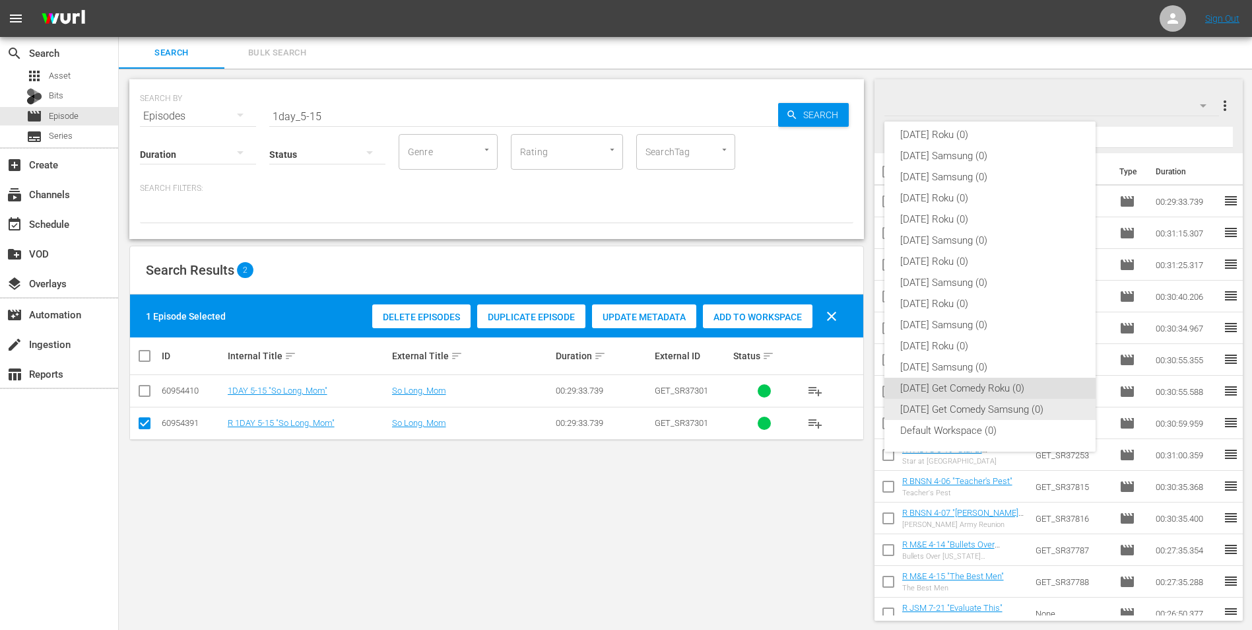
click at [923, 411] on div "[DATE] Get Comedy Samsung (0)" at bounding box center [990, 409] width 180 height 21
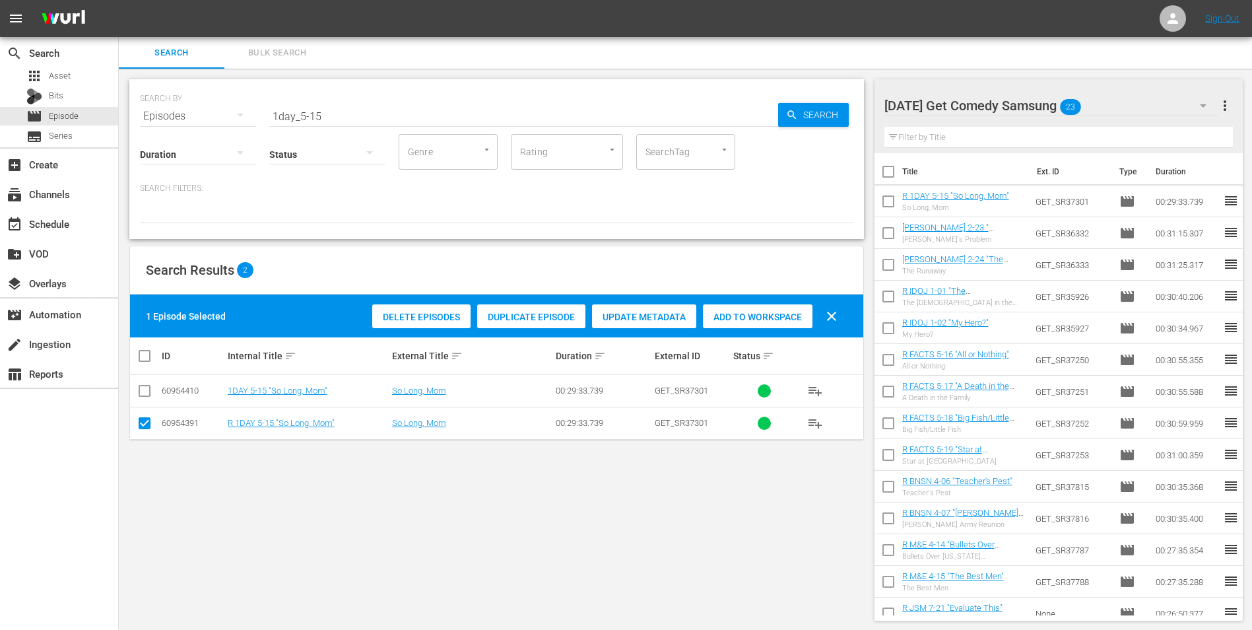
click at [143, 421] on input "checkbox" at bounding box center [145, 426] width 16 height 16
checkbox input "false"
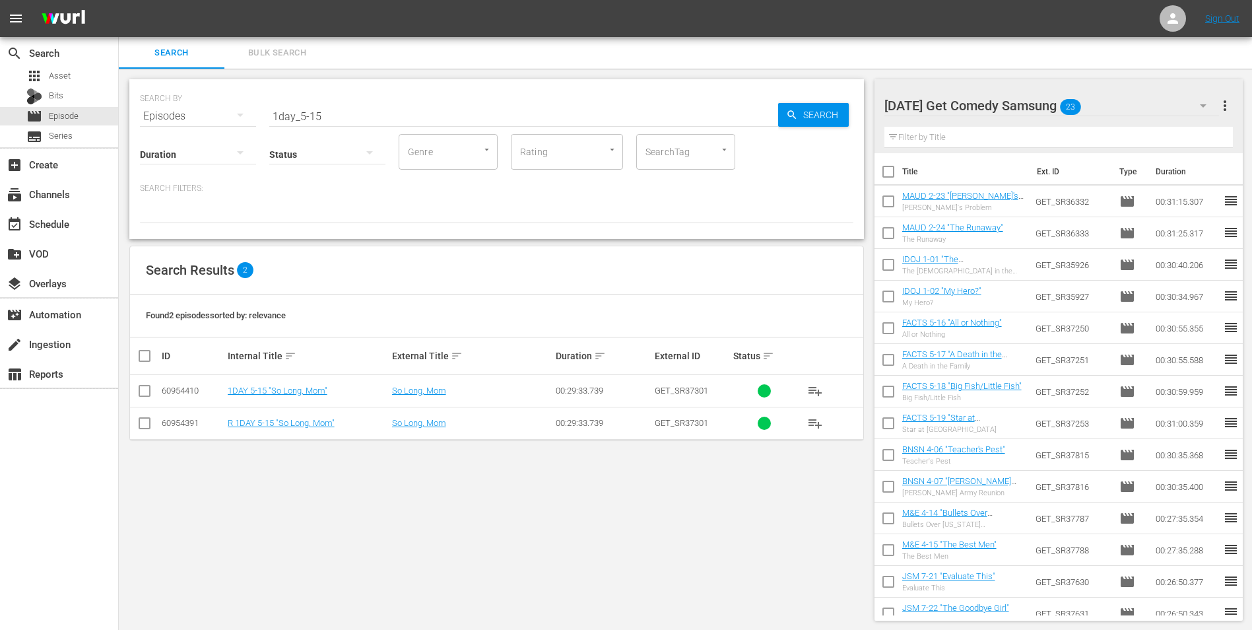
click at [146, 392] on input "checkbox" at bounding box center [145, 393] width 16 height 16
checkbox input "true"
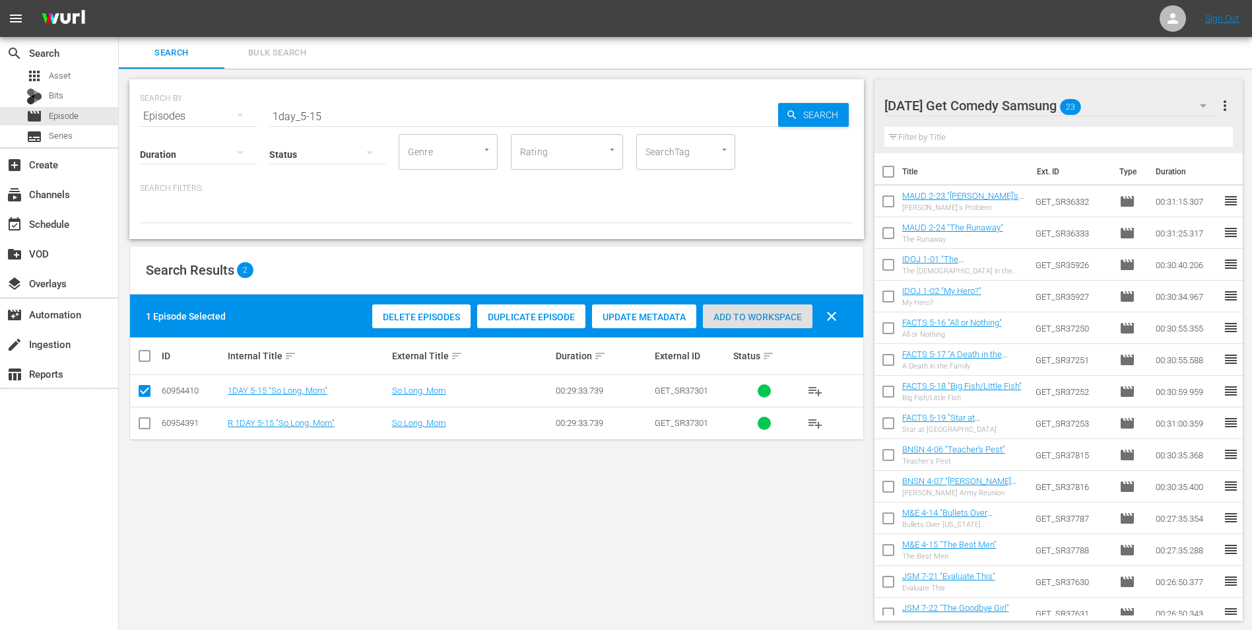
click at [777, 313] on span "Add to Workspace" at bounding box center [758, 317] width 110 height 11
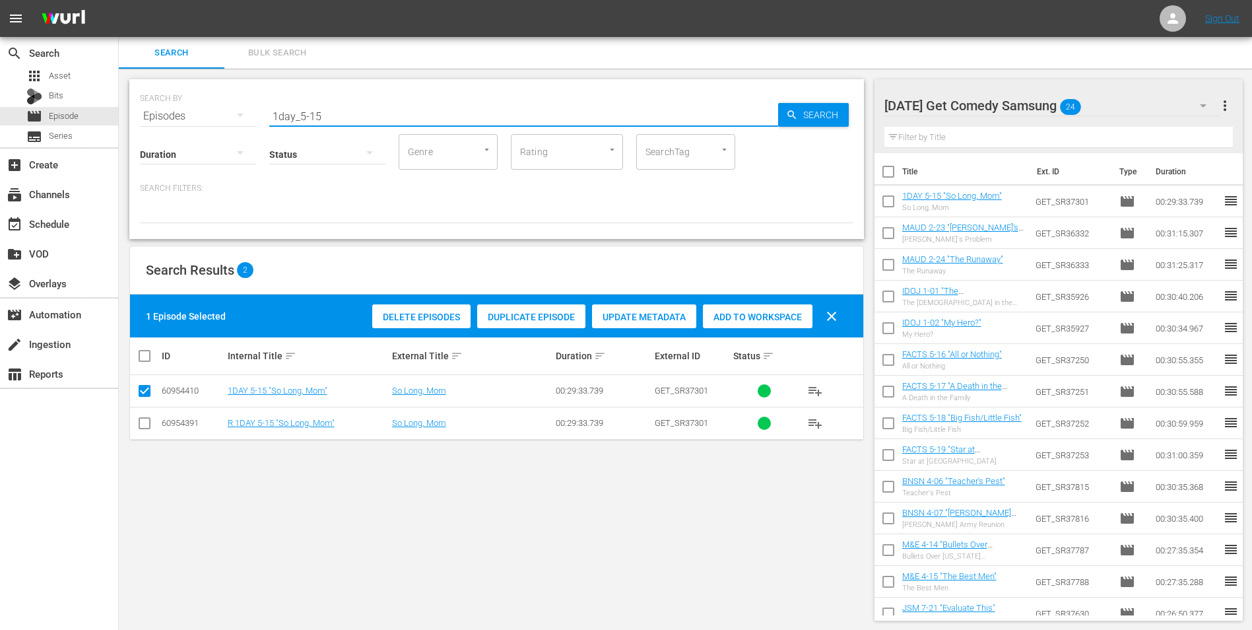
drag, startPoint x: 341, startPoint y: 114, endPoint x: 182, endPoint y: 106, distance: 158.6
click at [182, 106] on div "SEARCH BY Search By Episodes Search ID, Title, Description, Keywords, or Catego…" at bounding box center [496, 108] width 713 height 48
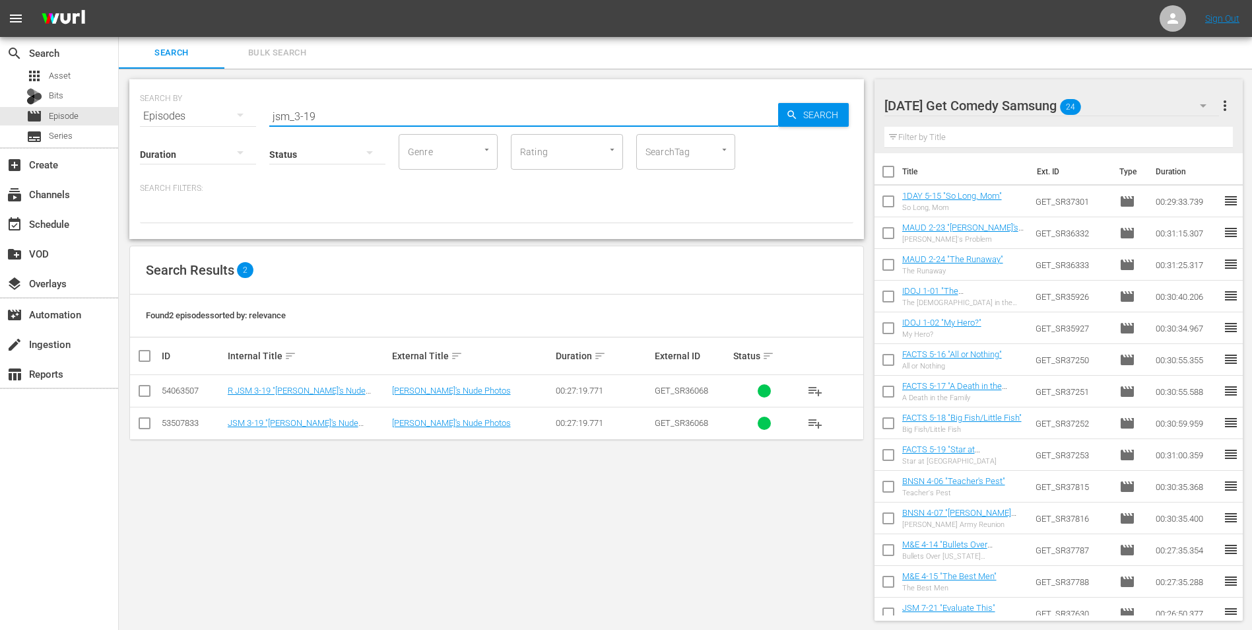
type input "jsm_3-19"
click at [150, 424] on input "checkbox" at bounding box center [145, 426] width 16 height 16
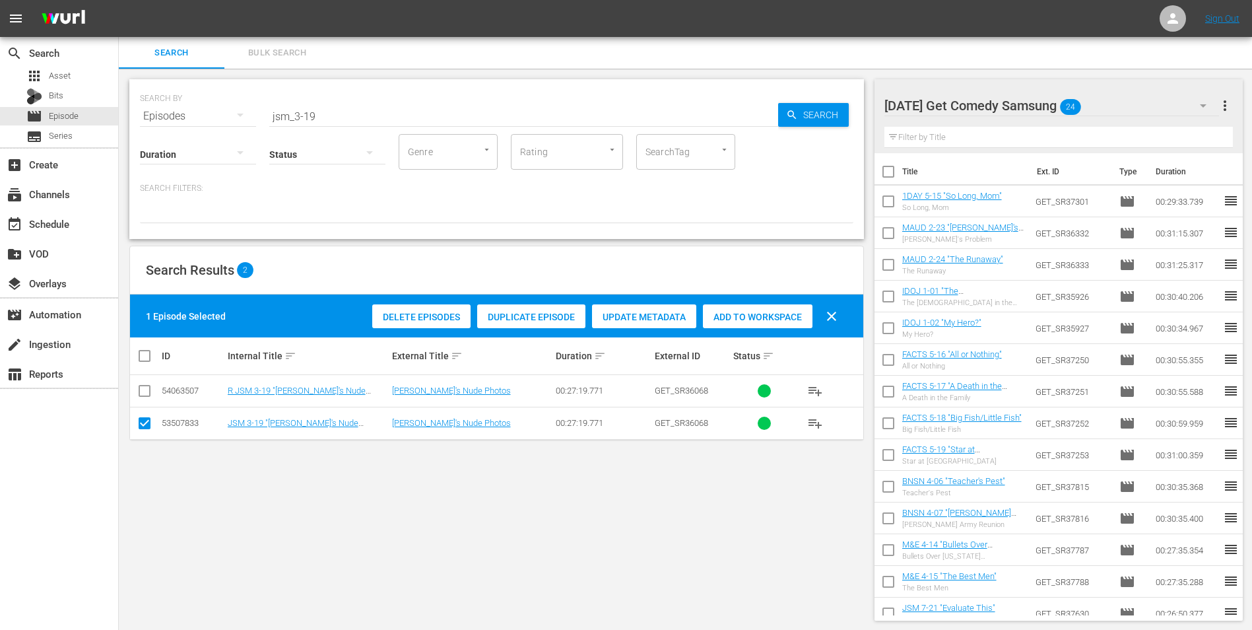
click at [774, 316] on span "Add to Workspace" at bounding box center [758, 317] width 110 height 11
click at [1118, 105] on div "[DATE] Get Comedy Samsung 25" at bounding box center [1051, 105] width 335 height 37
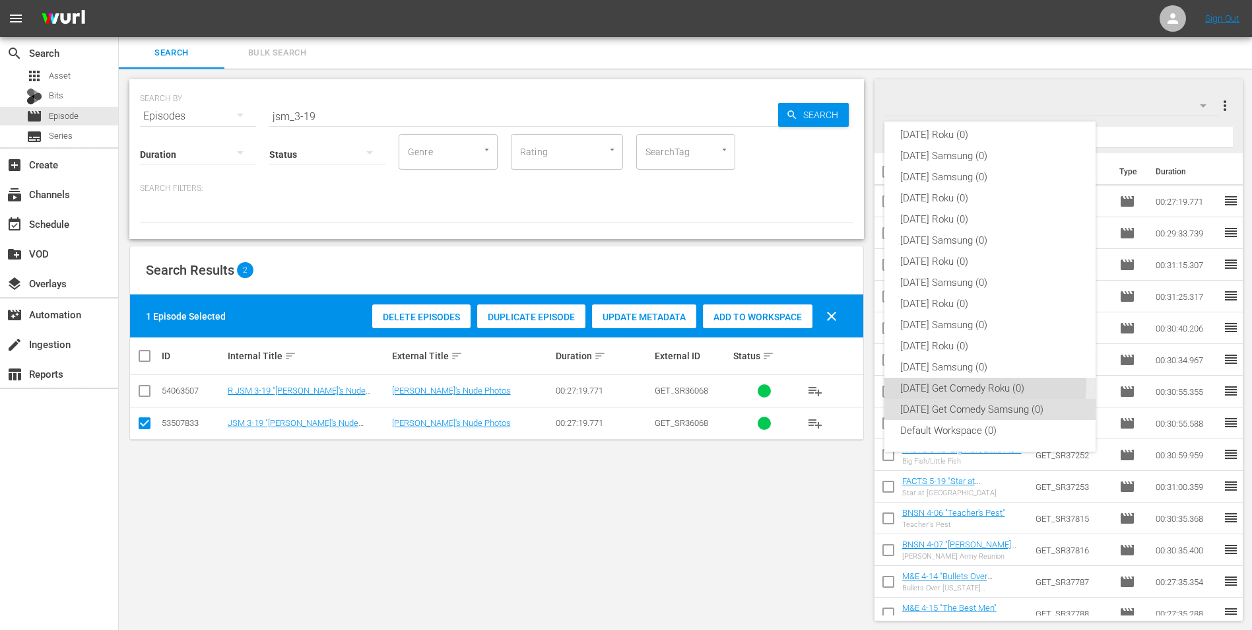
click at [958, 384] on div "[DATE] Get Comedy Roku (0)" at bounding box center [990, 388] width 180 height 21
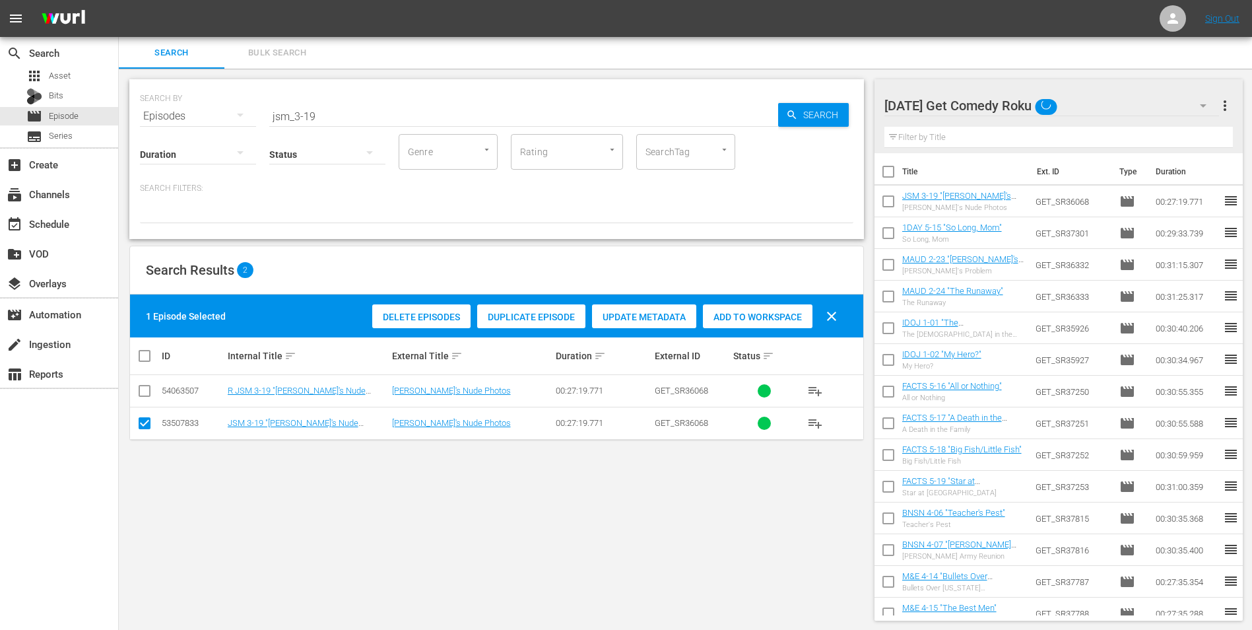
drag, startPoint x: 143, startPoint y: 422, endPoint x: 146, endPoint y: 408, distance: 14.8
click at [145, 420] on input "checkbox" at bounding box center [145, 426] width 16 height 16
checkbox input "false"
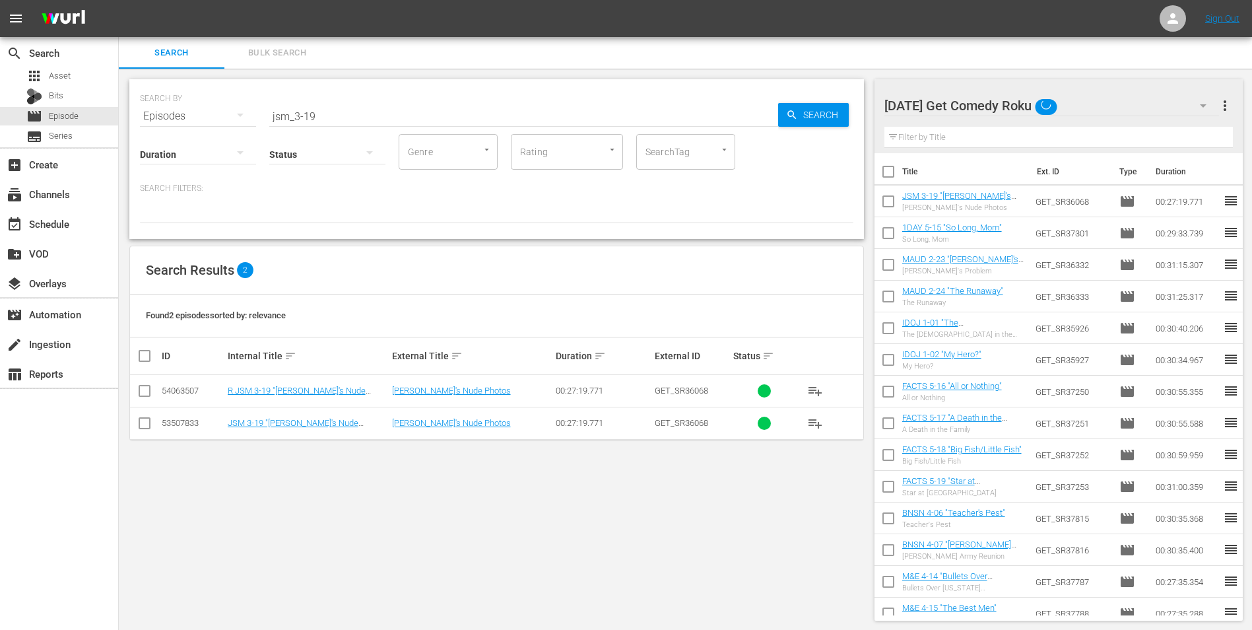
click at [147, 389] on input "checkbox" at bounding box center [145, 393] width 16 height 16
checkbox input "true"
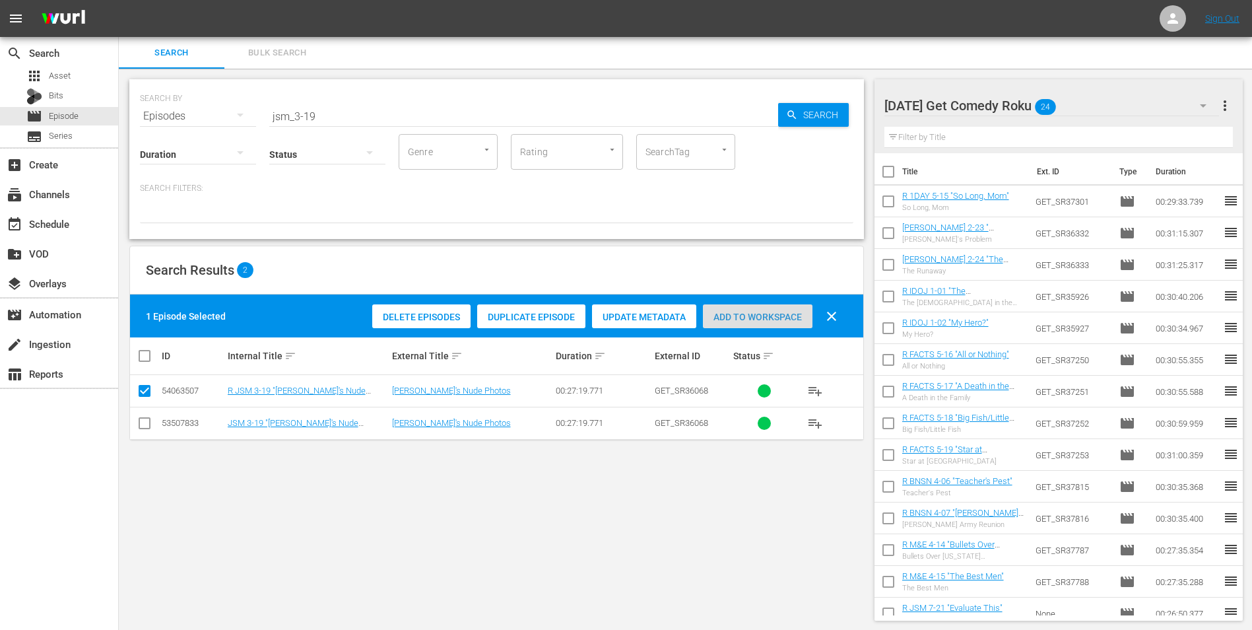
click at [735, 310] on div "Add to Workspace" at bounding box center [758, 316] width 110 height 25
click at [1146, 104] on div "[DATE] Get Comedy Roku 25" at bounding box center [1051, 105] width 335 height 37
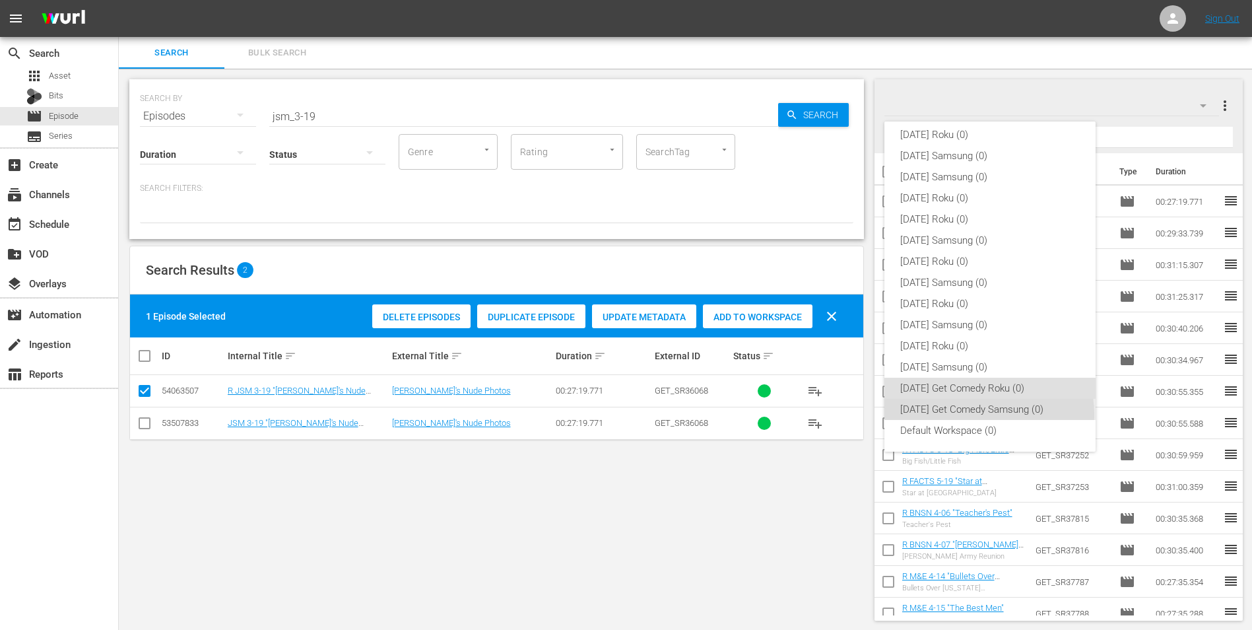
click at [989, 414] on div "[DATE] Get Comedy Samsung (0)" at bounding box center [990, 409] width 180 height 21
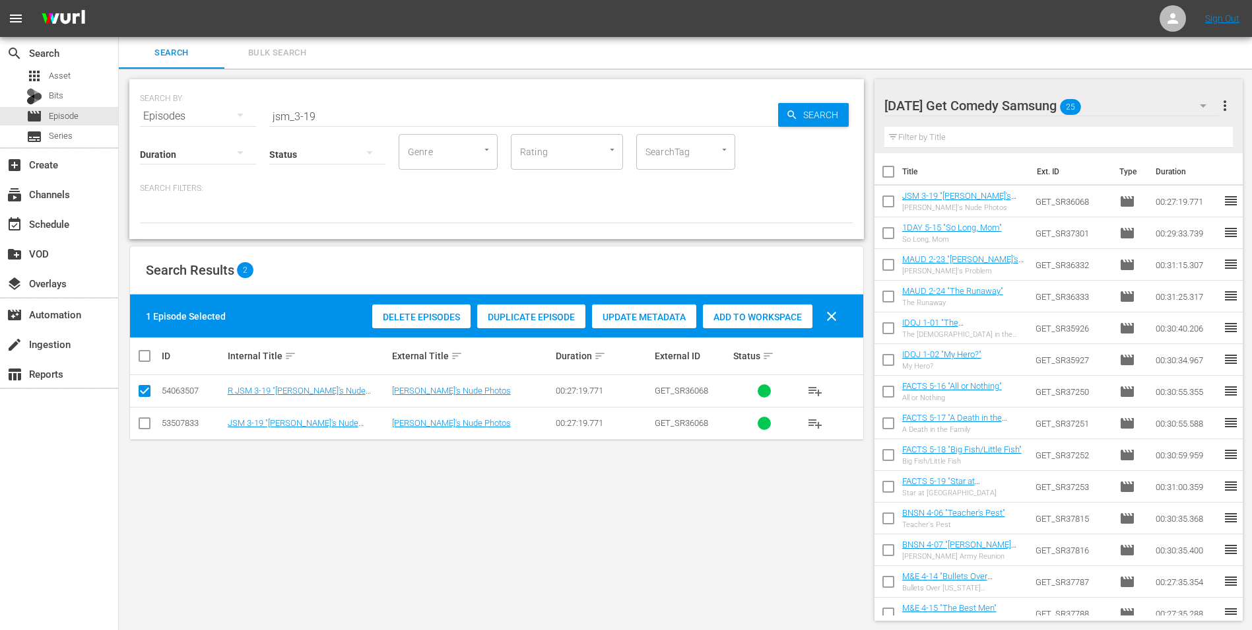
click at [1113, 106] on div "[DATE] Get Comedy Samsung 25" at bounding box center [1051, 105] width 335 height 37
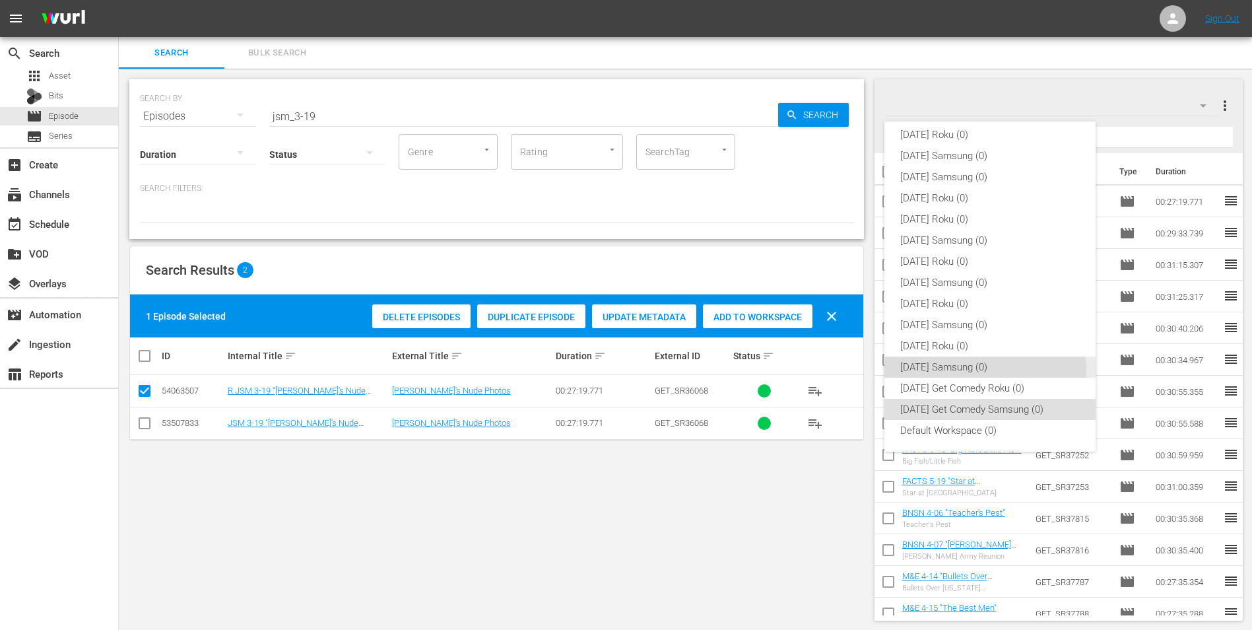
click at [963, 372] on div "[DATE] Samsung (0)" at bounding box center [990, 366] width 180 height 21
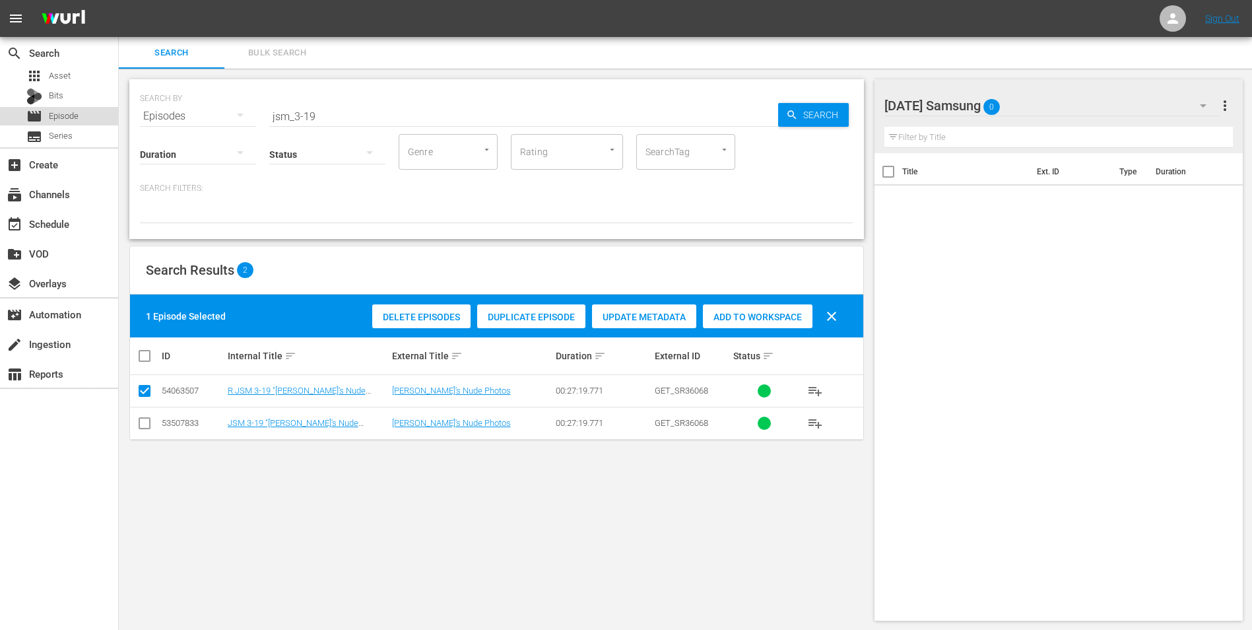
click at [70, 116] on span "Episode" at bounding box center [64, 116] width 30 height 13
click at [70, 96] on div "Bits" at bounding box center [59, 96] width 118 height 18
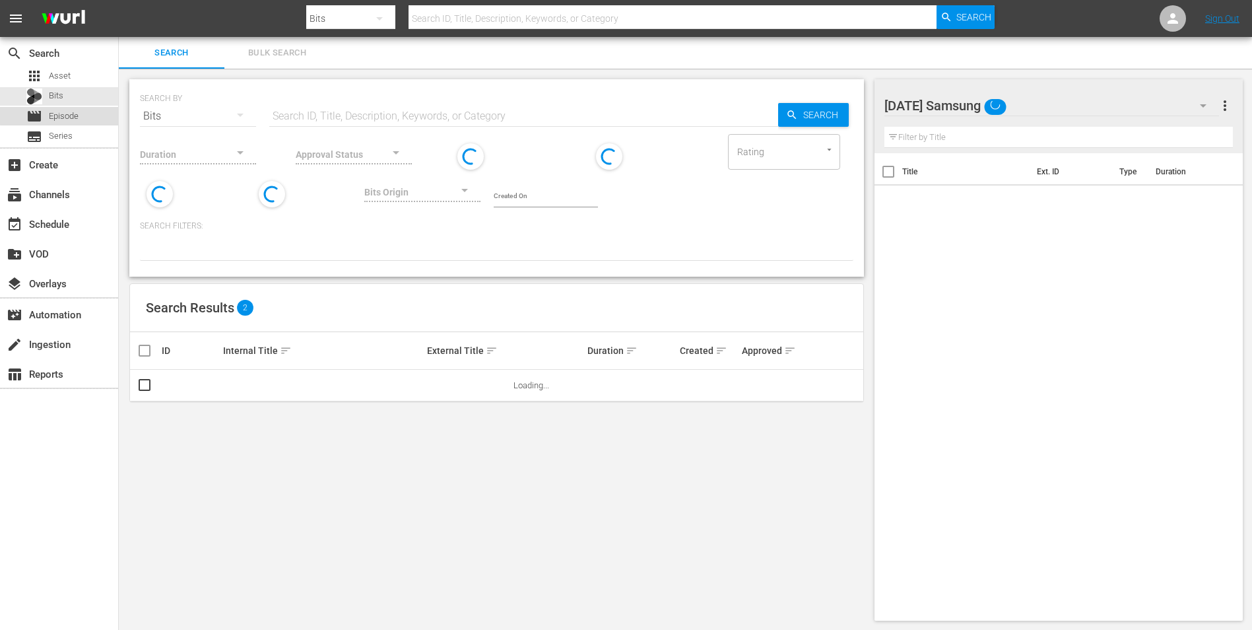
click at [67, 111] on span "Episode" at bounding box center [64, 116] width 30 height 13
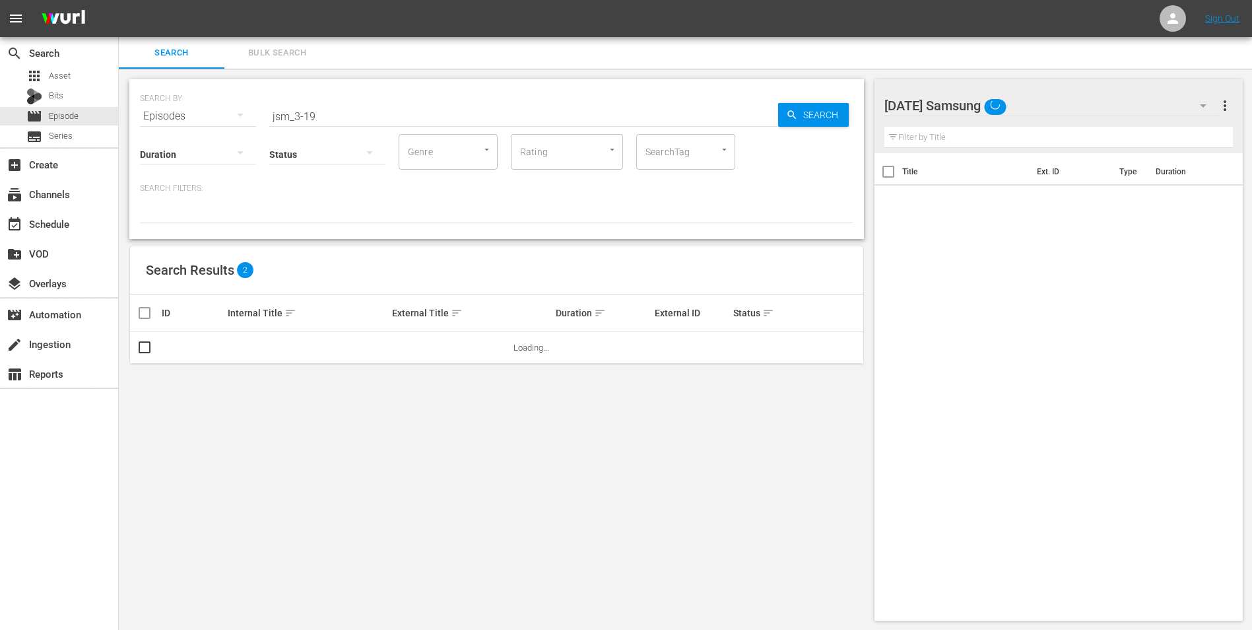
click at [1101, 100] on div "[DATE] Samsung" at bounding box center [1051, 105] width 335 height 37
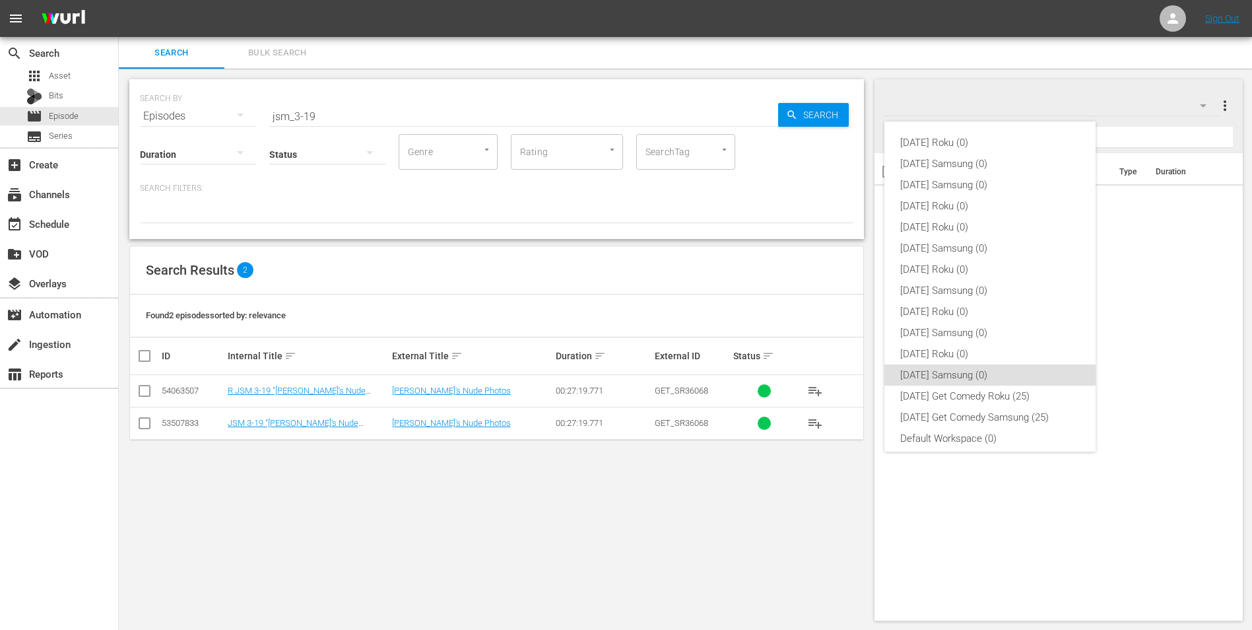
scroll to position [8, 0]
click at [1021, 362] on div "[DATE] Samsung (0)" at bounding box center [990, 366] width 180 height 21
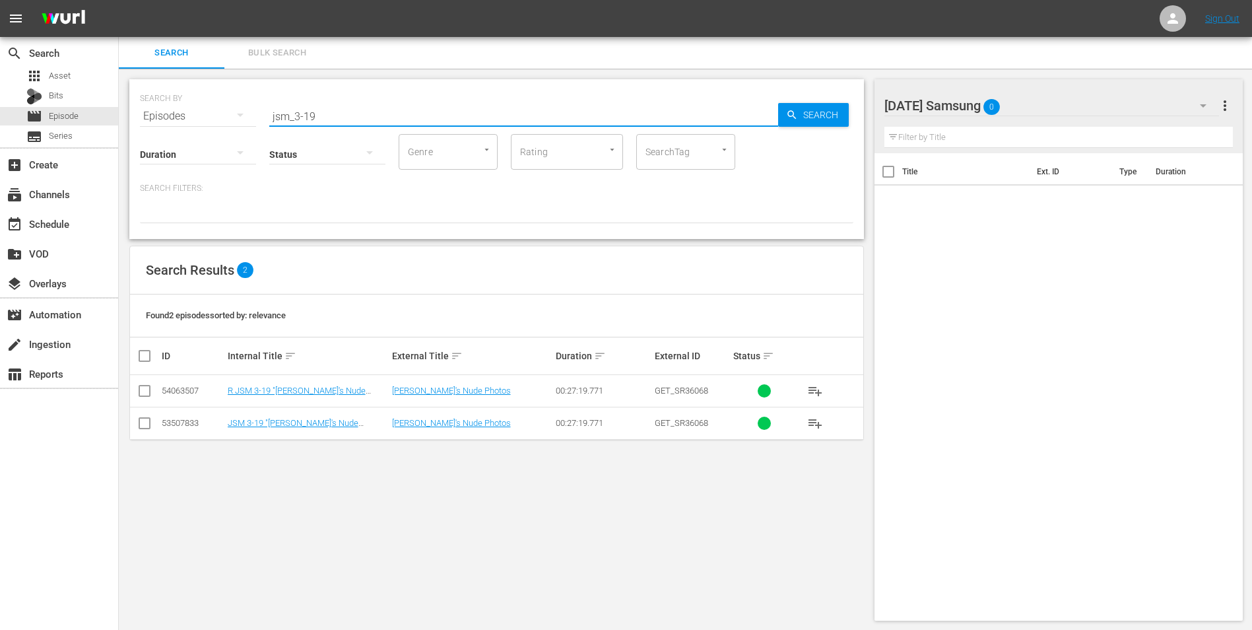
drag, startPoint x: 341, startPoint y: 120, endPoint x: 180, endPoint y: 114, distance: 160.5
click at [185, 114] on div "SEARCH BY Search By Episodes Search ID, Title, Description, Keywords, or Catego…" at bounding box center [496, 108] width 713 height 48
type input "news_5-05"
click at [147, 420] on input "checkbox" at bounding box center [145, 426] width 16 height 16
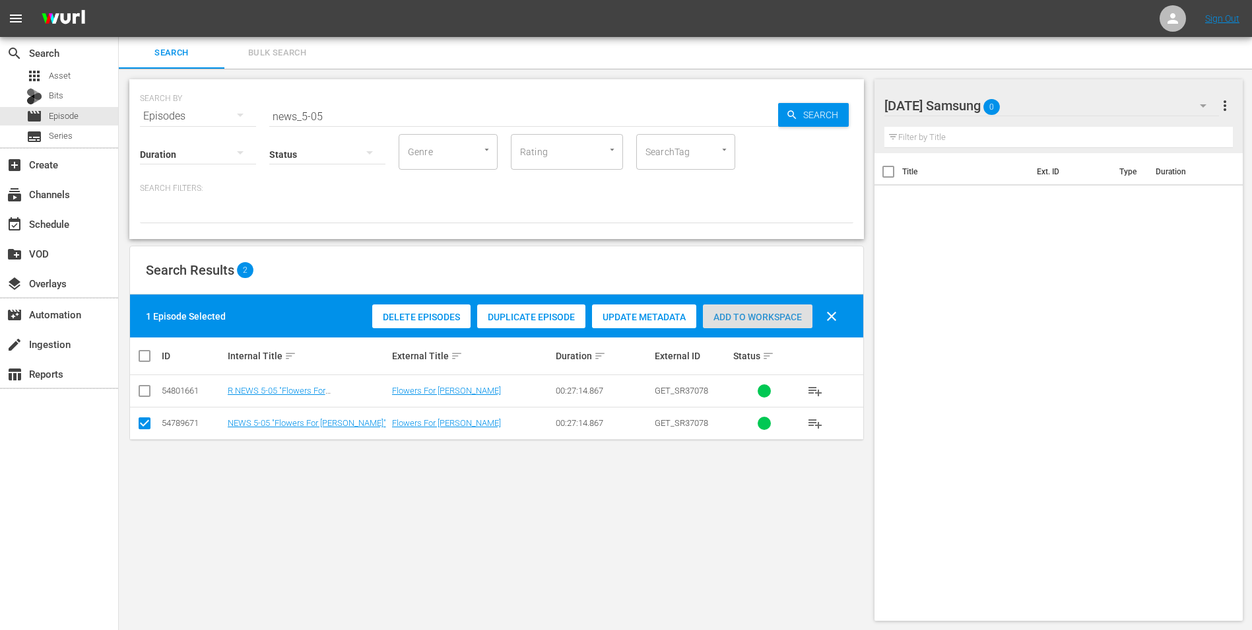
click at [777, 319] on span "Add to Workspace" at bounding box center [758, 317] width 110 height 11
click at [1111, 106] on div "[DATE] Samsung 1" at bounding box center [1051, 105] width 335 height 37
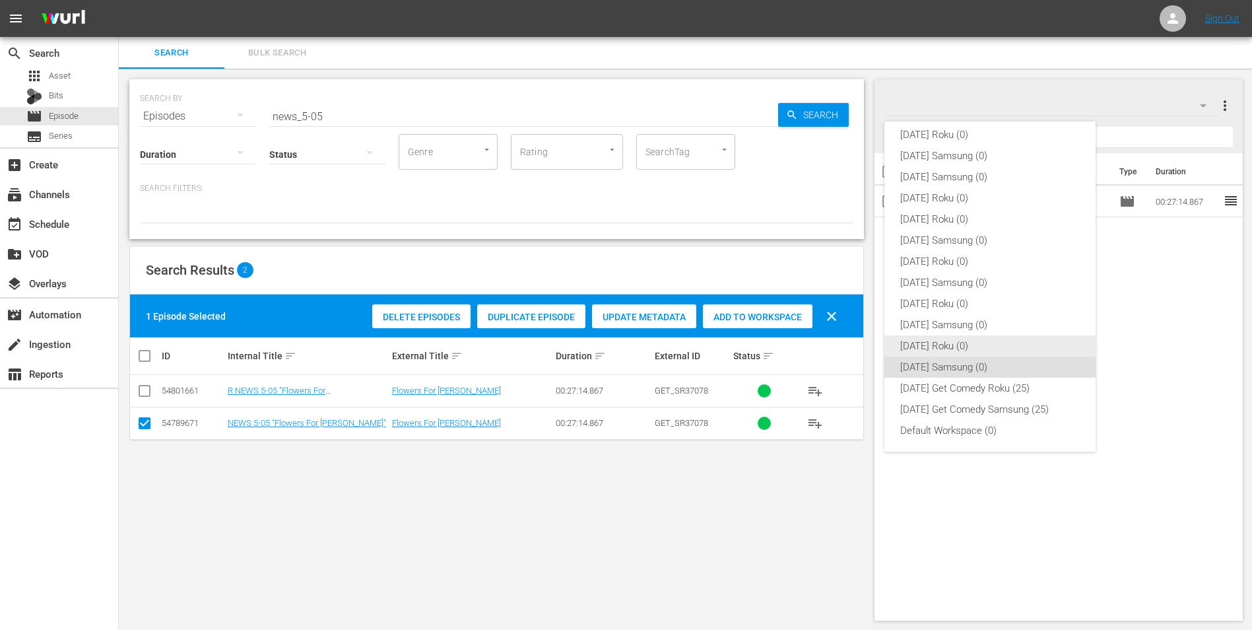
click at [966, 348] on div "[DATE] Roku (0)" at bounding box center [990, 345] width 180 height 21
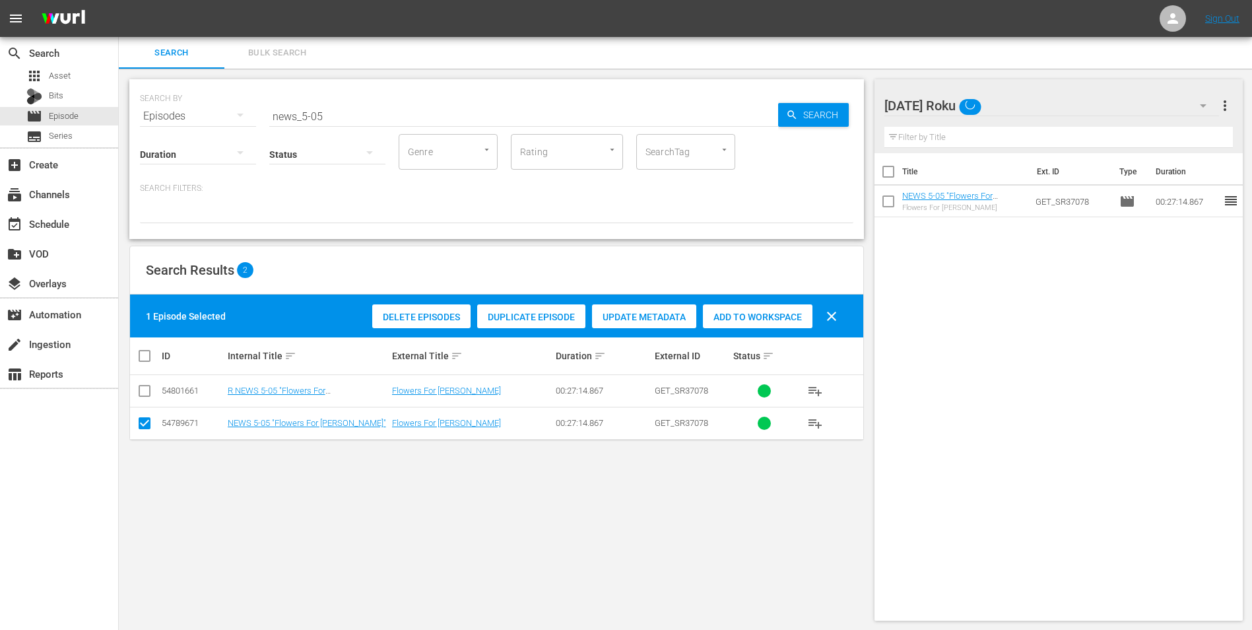
drag, startPoint x: 143, startPoint y: 430, endPoint x: 143, endPoint y: 406, distance: 24.4
click at [143, 430] on input "checkbox" at bounding box center [145, 426] width 16 height 16
checkbox input "false"
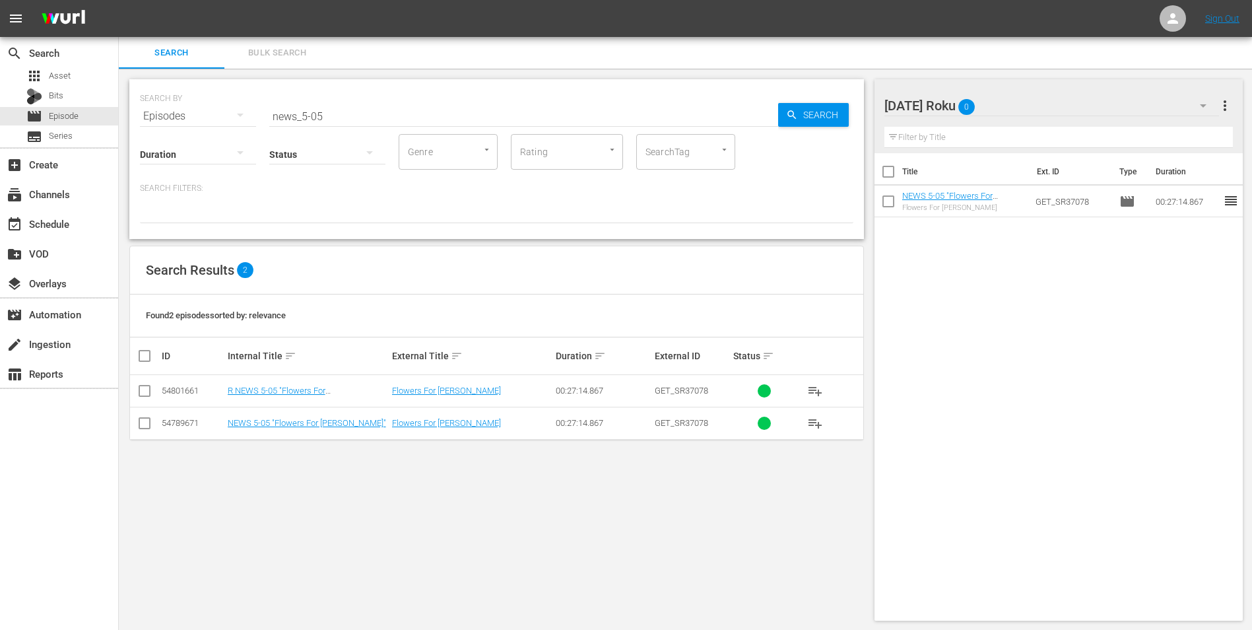
click at [143, 395] on input "checkbox" at bounding box center [145, 393] width 16 height 16
checkbox input "true"
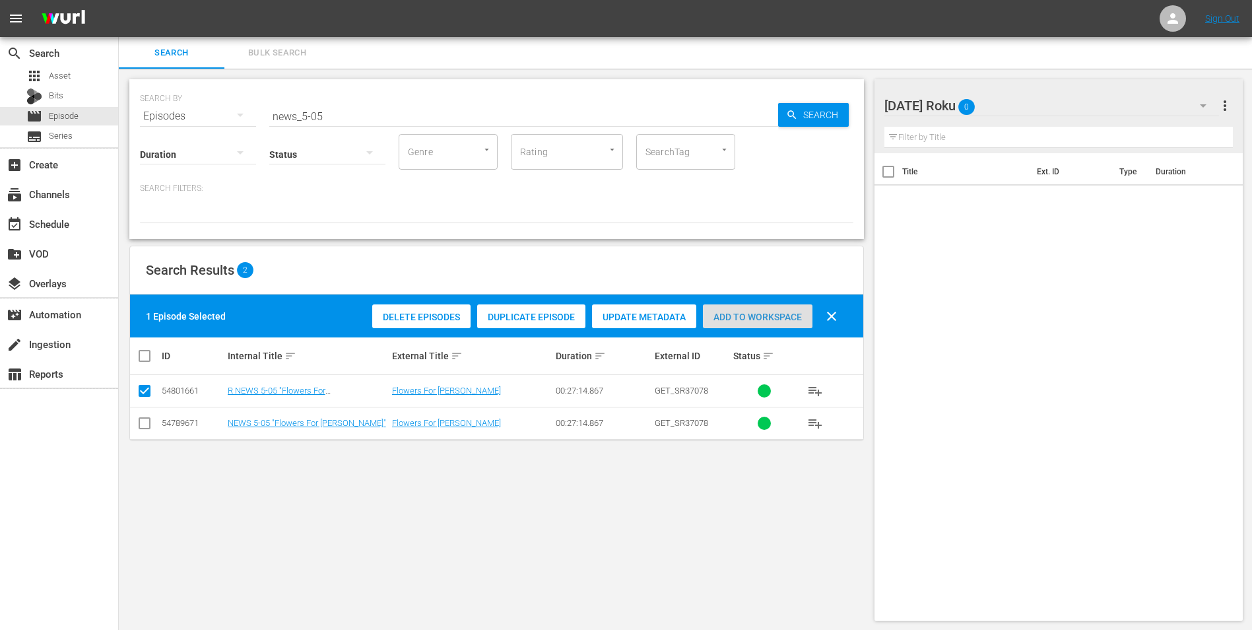
click at [759, 318] on span "Add to Workspace" at bounding box center [758, 317] width 110 height 11
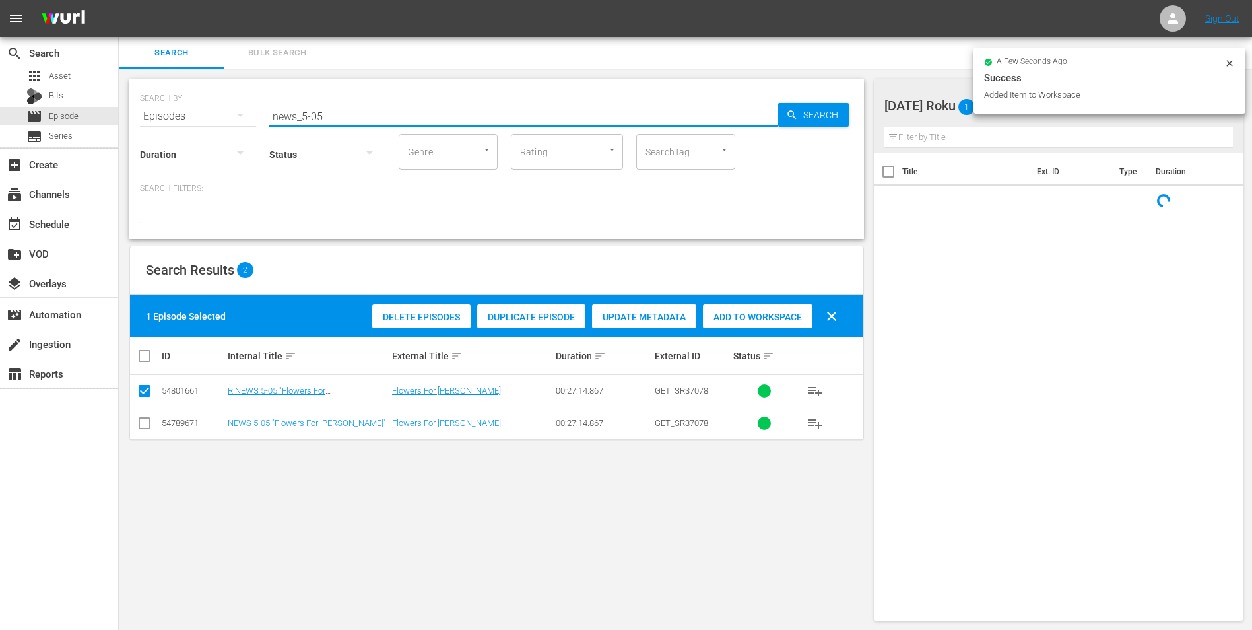
drag, startPoint x: 317, startPoint y: 114, endPoint x: 341, endPoint y: 117, distance: 24.6
click at [341, 118] on input "news_5-05" at bounding box center [523, 116] width 509 height 32
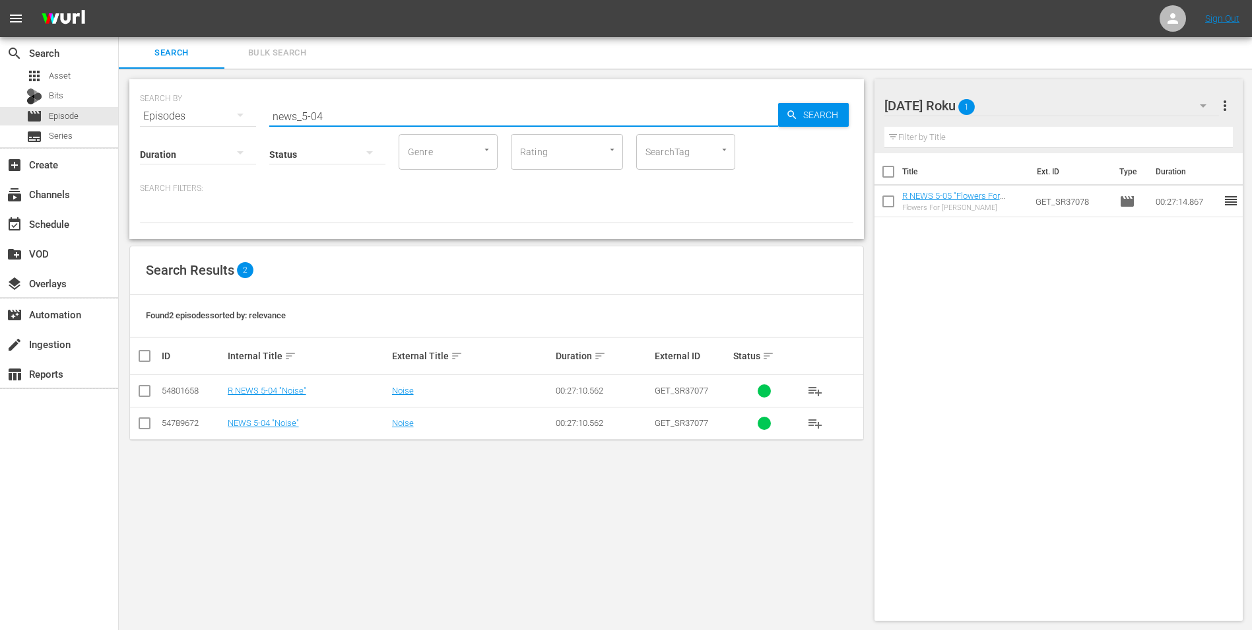
type input "news_5-04"
click at [139, 389] on input "checkbox" at bounding box center [145, 393] width 16 height 16
checkbox input "true"
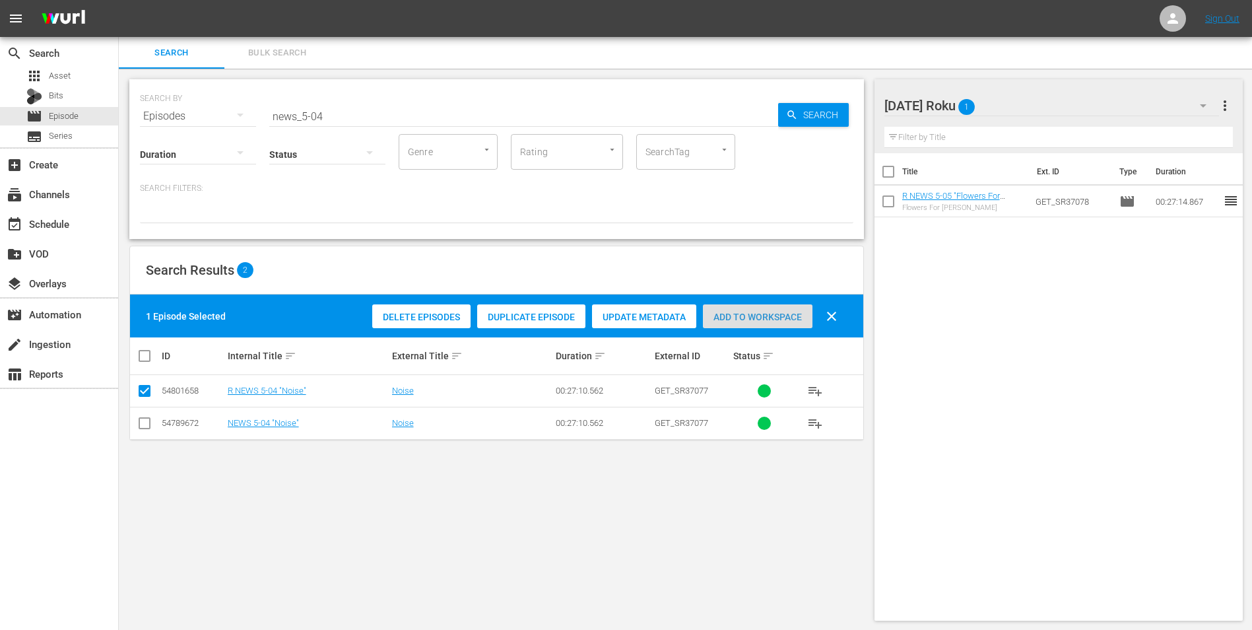
click at [776, 321] on span "Add to Workspace" at bounding box center [758, 317] width 110 height 11
click at [1012, 108] on div "[DATE] Roku 2" at bounding box center [1051, 105] width 335 height 37
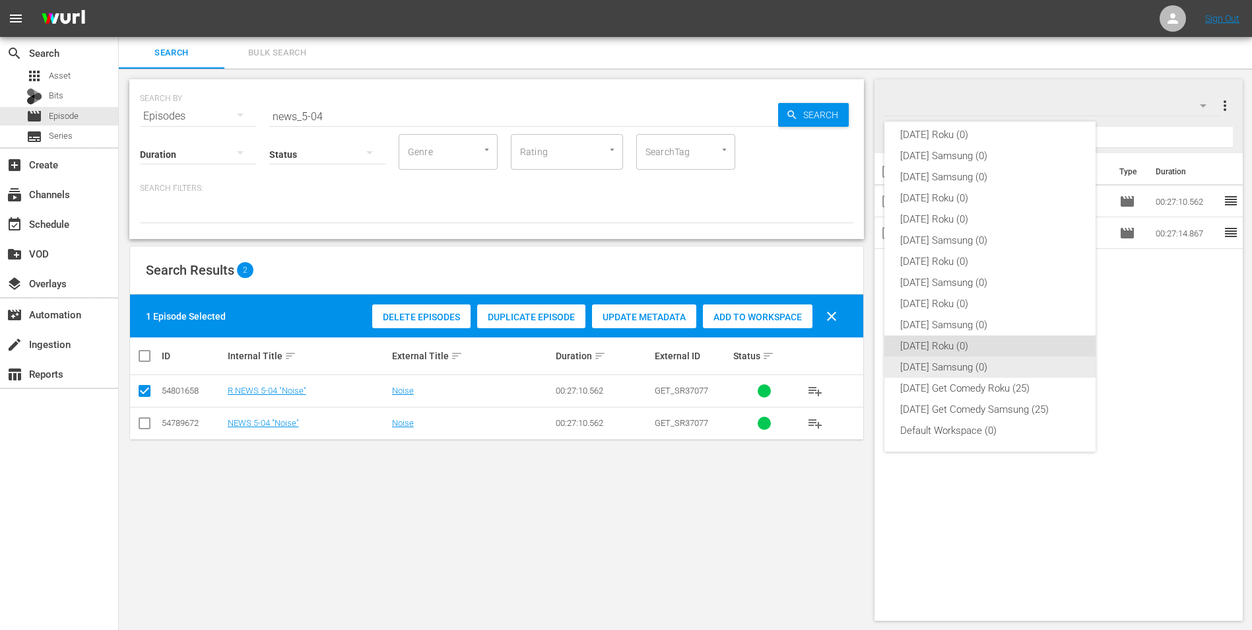
click at [956, 367] on div "[DATE] Samsung (0)" at bounding box center [990, 366] width 180 height 21
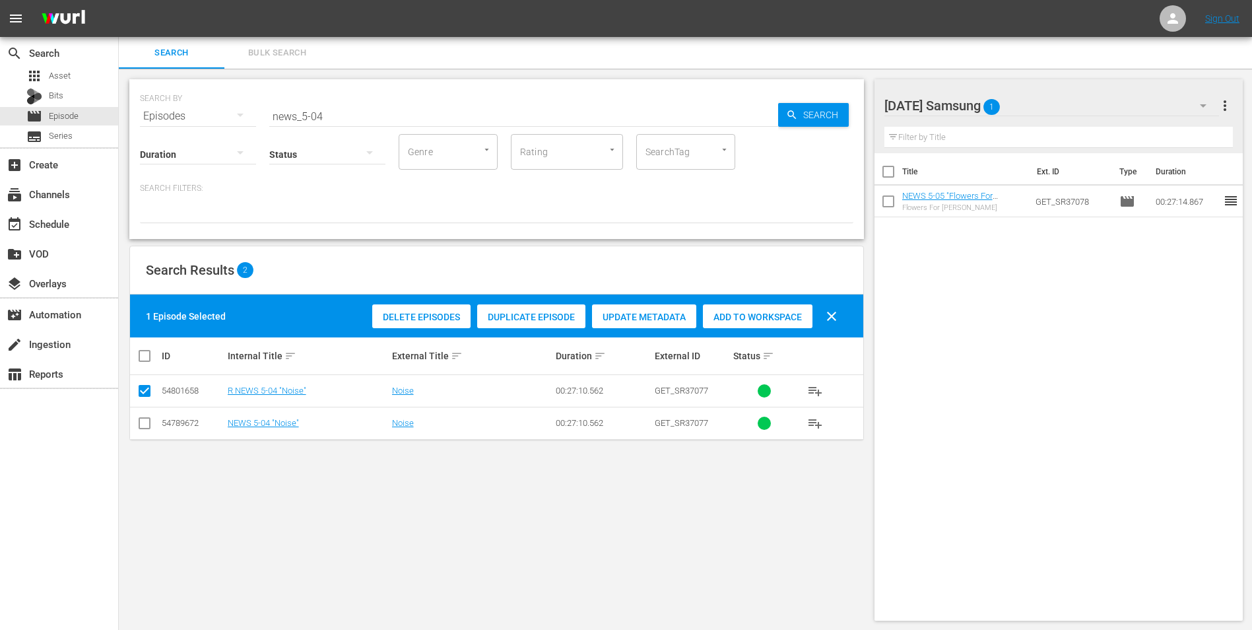
click at [146, 423] on input "checkbox" at bounding box center [145, 426] width 16 height 16
checkbox input "true"
click at [136, 379] on td at bounding box center [145, 391] width 30 height 32
click at [139, 385] on span at bounding box center [145, 391] width 16 height 16
click at [143, 390] on input "checkbox" at bounding box center [145, 393] width 16 height 16
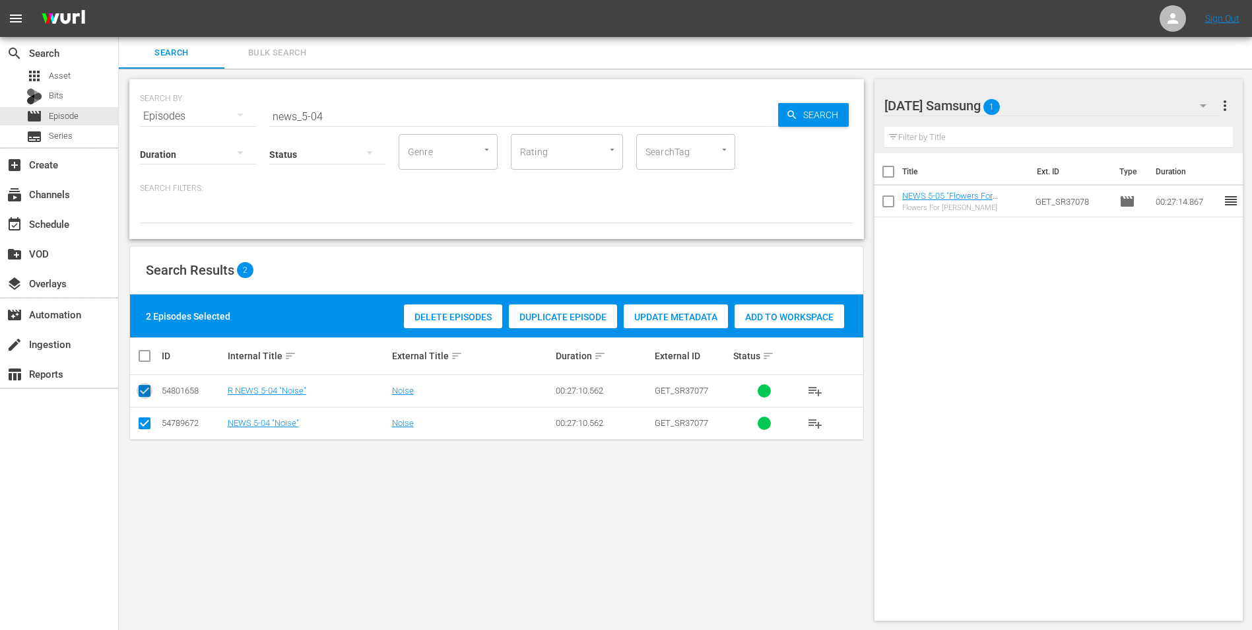
checkbox input "false"
click at [781, 317] on span "Add to Workspace" at bounding box center [758, 317] width 110 height 11
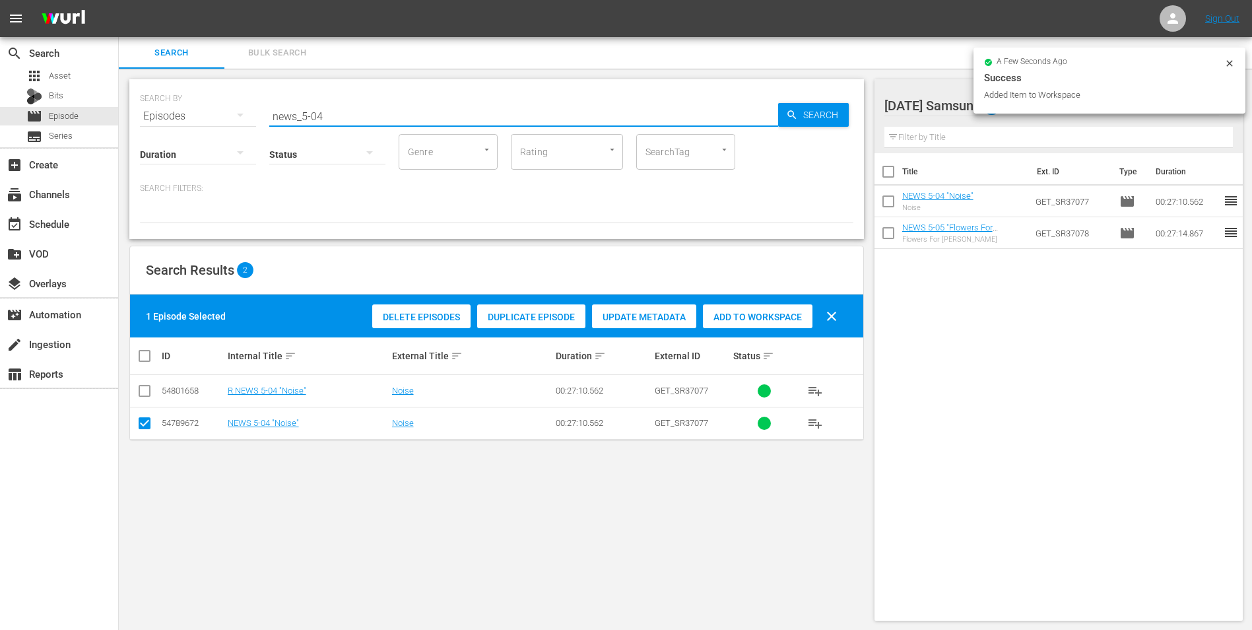
drag, startPoint x: 318, startPoint y: 116, endPoint x: 332, endPoint y: 119, distance: 14.1
click at [332, 119] on input "news_5-04" at bounding box center [523, 116] width 509 height 32
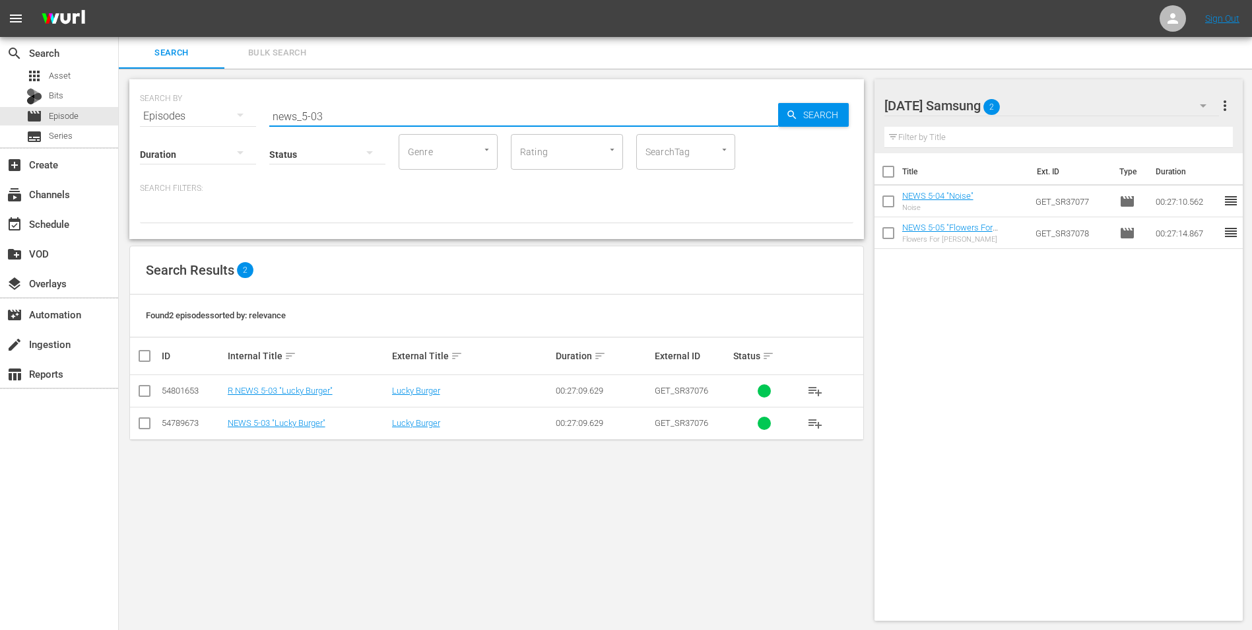
type input "news_5-03"
click at [142, 426] on input "checkbox" at bounding box center [145, 426] width 16 height 16
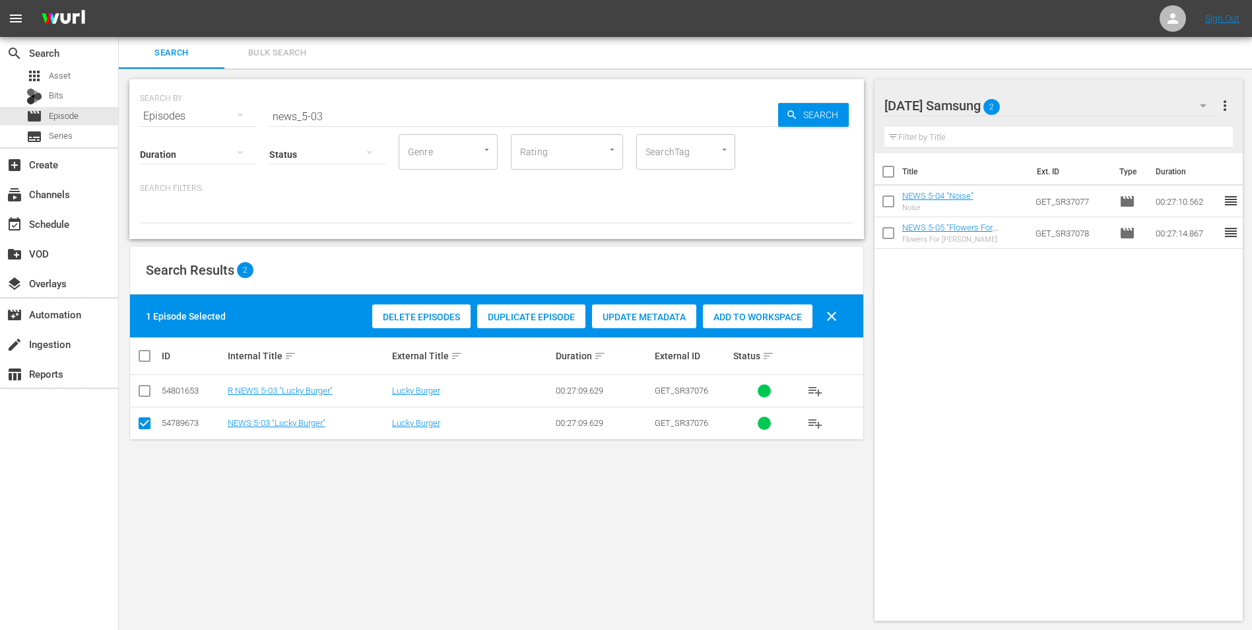
click at [751, 314] on span "Add to Workspace" at bounding box center [758, 317] width 110 height 11
click at [1055, 102] on div "[DATE] Samsung 3" at bounding box center [1051, 105] width 335 height 37
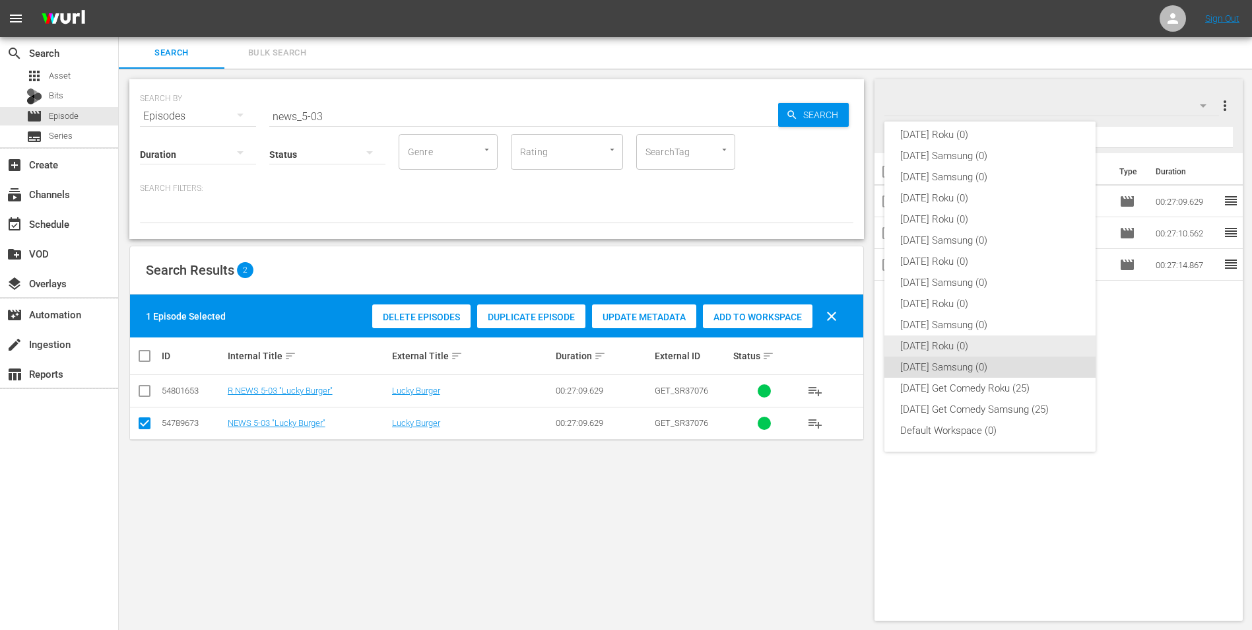
click at [946, 345] on div "[DATE] Roku (0)" at bounding box center [990, 345] width 180 height 21
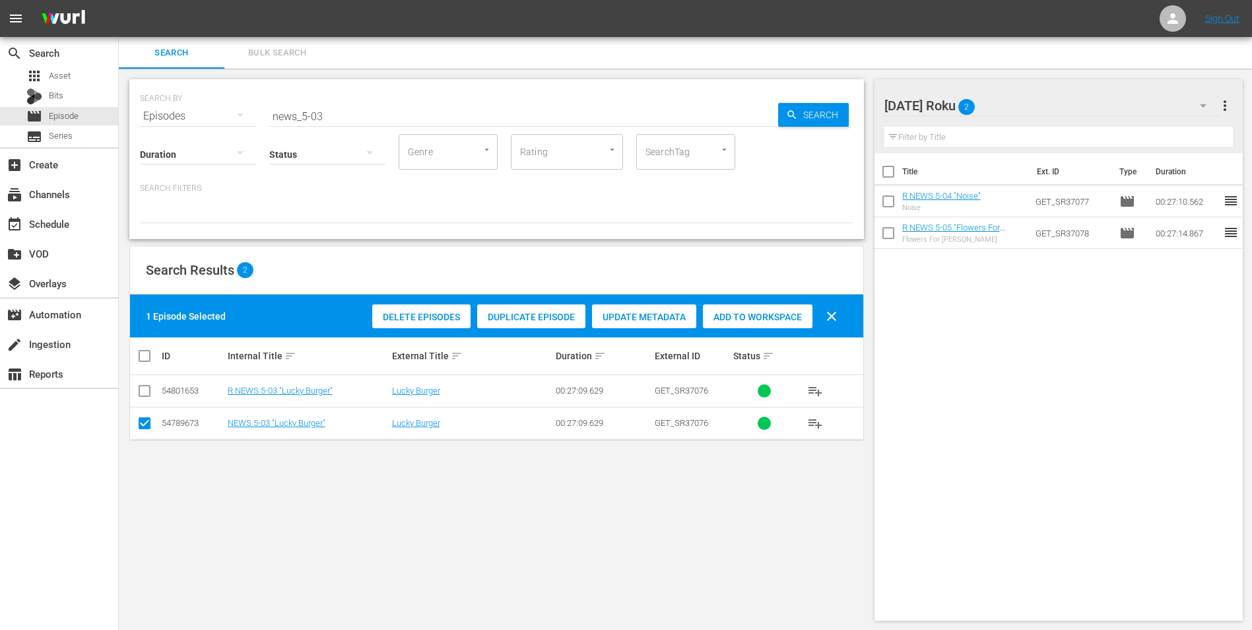
click at [148, 424] on input "checkbox" at bounding box center [145, 426] width 16 height 16
checkbox input "false"
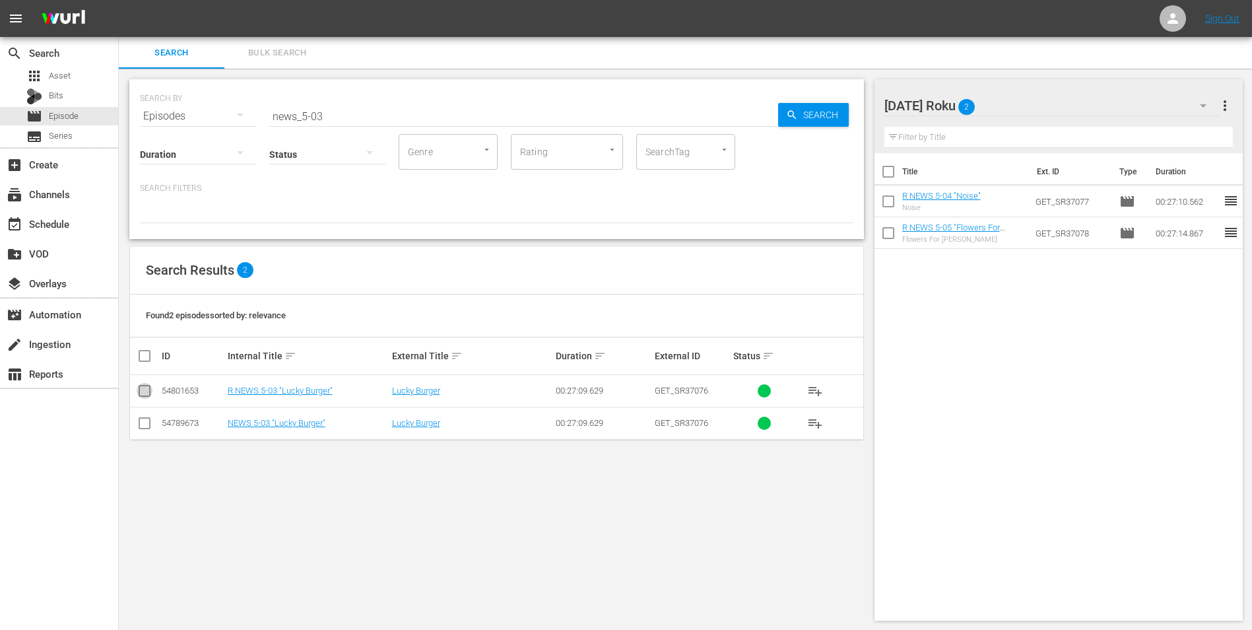
click at [147, 384] on icon at bounding box center [145, 391] width 16 height 16
click at [141, 391] on input "checkbox" at bounding box center [145, 393] width 16 height 16
checkbox input "true"
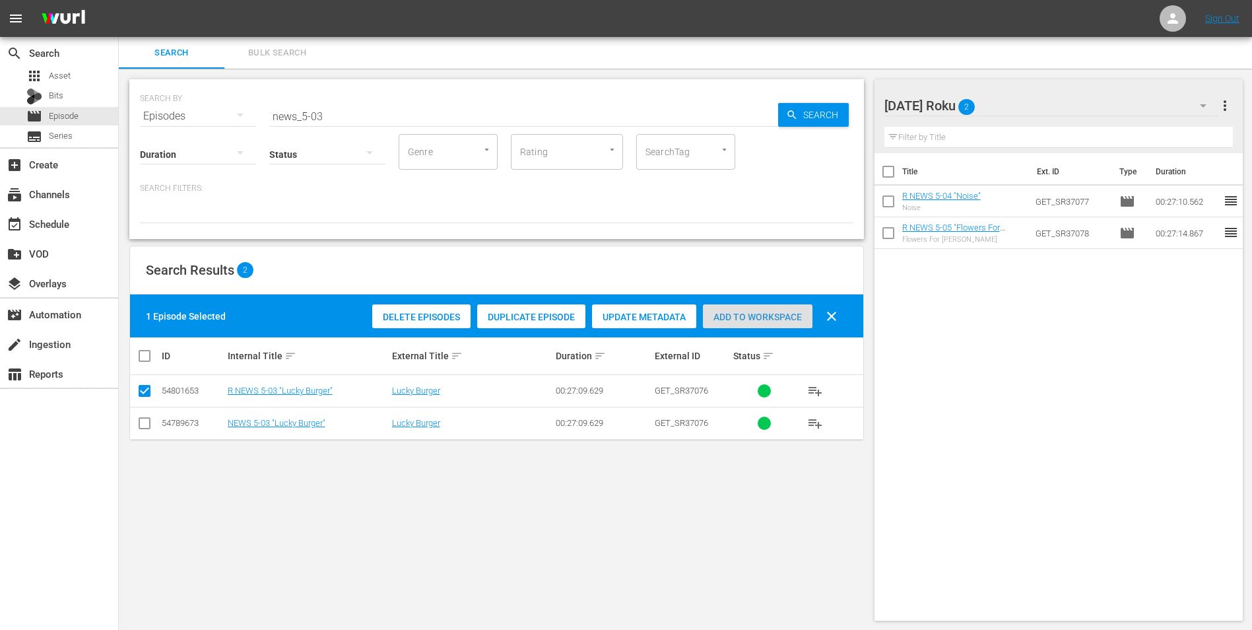
click at [750, 308] on div "Add to Workspace" at bounding box center [758, 316] width 110 height 25
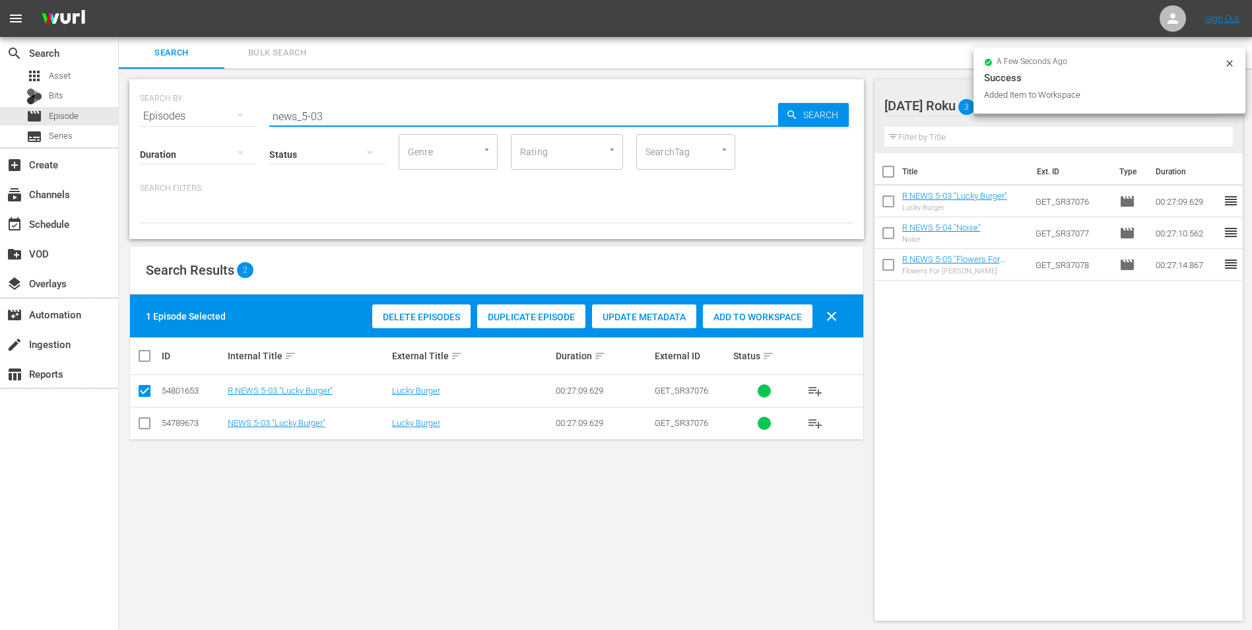
drag, startPoint x: 363, startPoint y: 117, endPoint x: 221, endPoint y: 114, distance: 141.9
click at [221, 114] on div "SEARCH BY Search By Episodes Search ID, Title, Description, Keywords, or Catego…" at bounding box center [496, 108] width 713 height 48
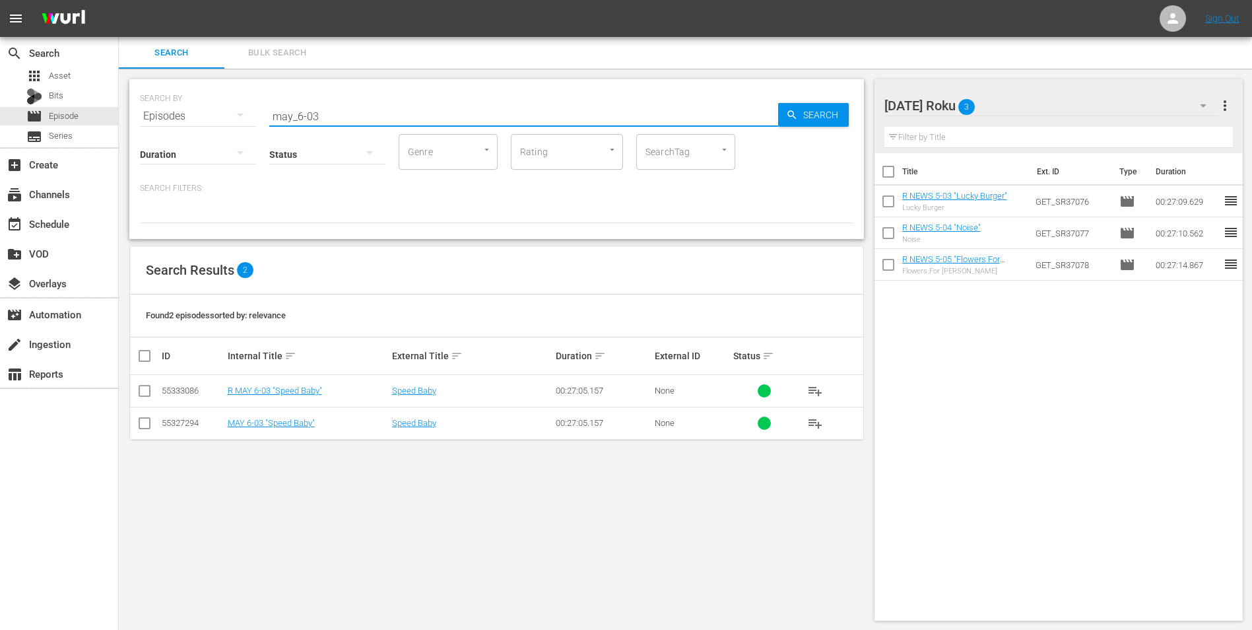
type input "may_6-03"
click at [152, 390] on td at bounding box center [145, 391] width 30 height 32
click at [148, 390] on input "checkbox" at bounding box center [145, 393] width 16 height 16
checkbox input "true"
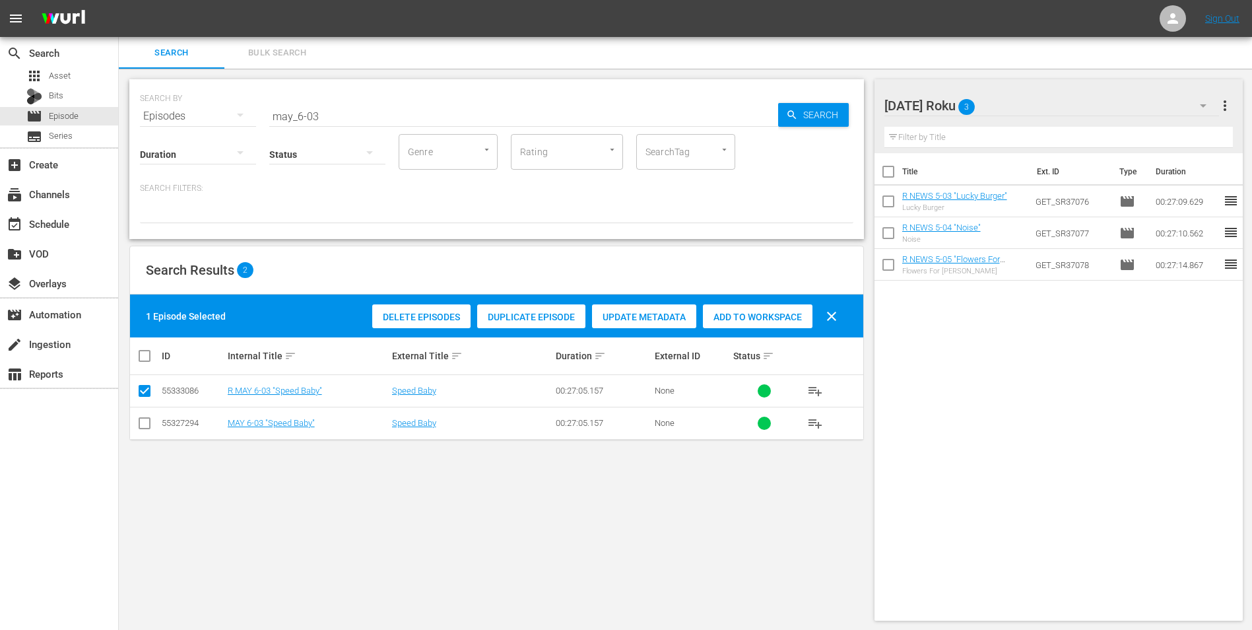
click at [775, 303] on div "Delete Episodes Duplicate Episode Update Metadata Add to Workspace clear" at bounding box center [608, 316] width 478 height 32
click at [770, 312] on span "Add to Workspace" at bounding box center [758, 317] width 110 height 11
click at [1045, 107] on div "[DATE] Roku 4" at bounding box center [1051, 105] width 335 height 37
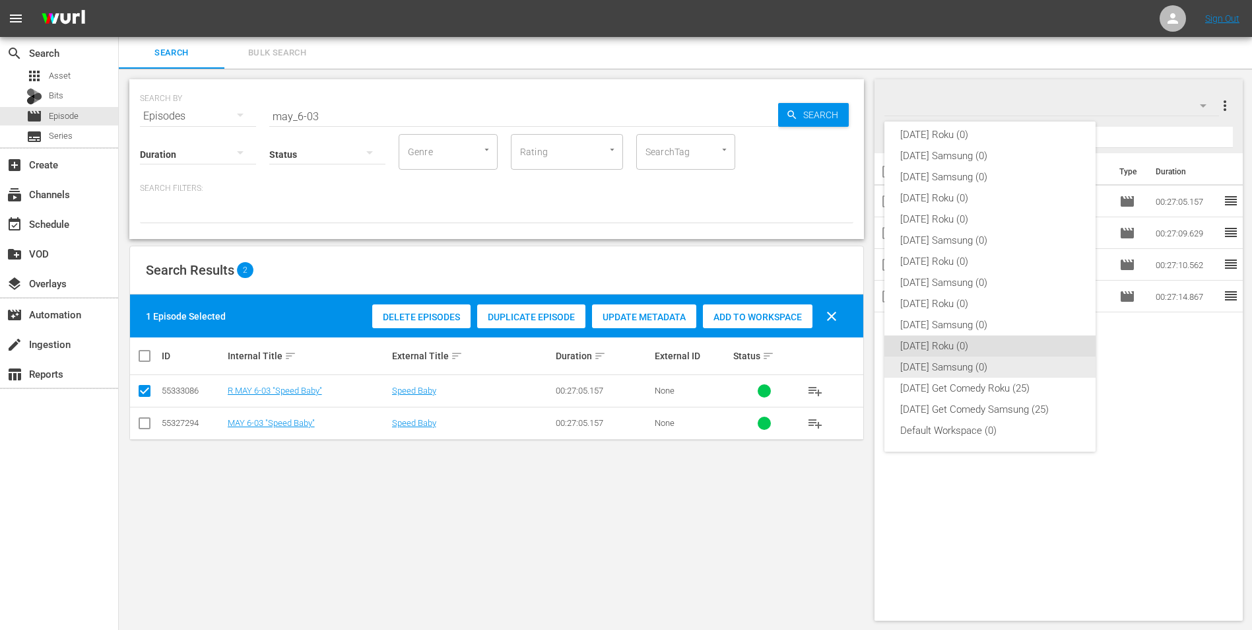
click at [922, 366] on div "[DATE] Samsung (0)" at bounding box center [990, 366] width 180 height 21
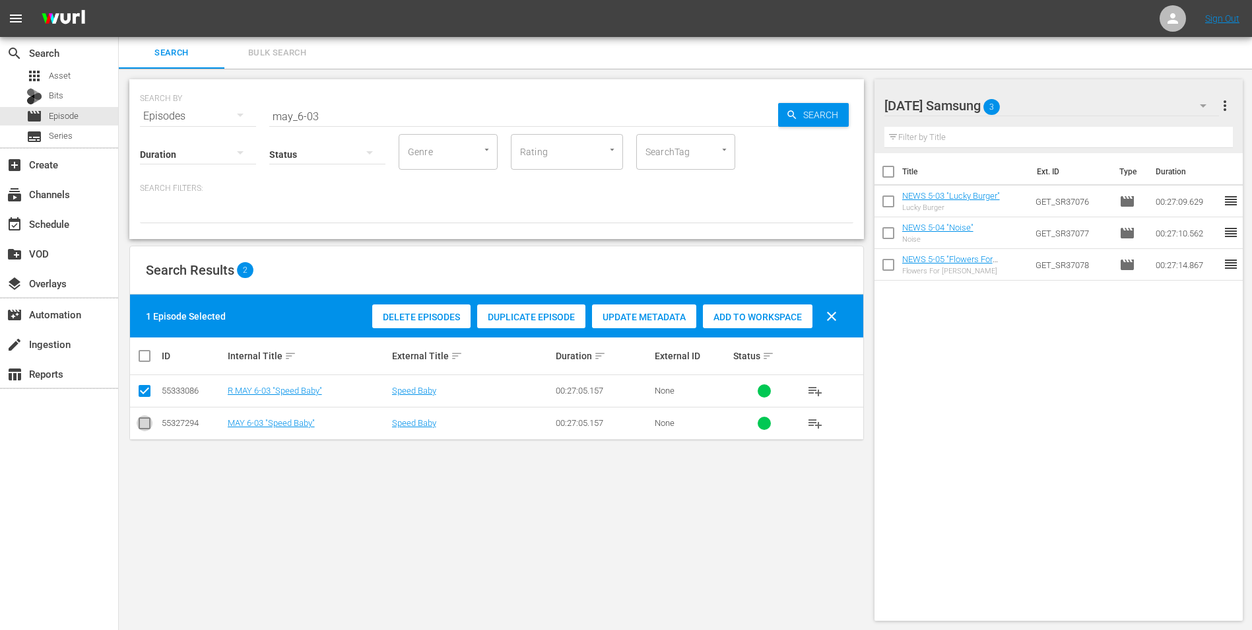
click at [144, 430] on input "checkbox" at bounding box center [145, 426] width 16 height 16
checkbox input "true"
click at [145, 401] on input "checkbox" at bounding box center [145, 393] width 16 height 16
checkbox input "false"
click at [775, 319] on span "Add to Workspace" at bounding box center [758, 317] width 110 height 11
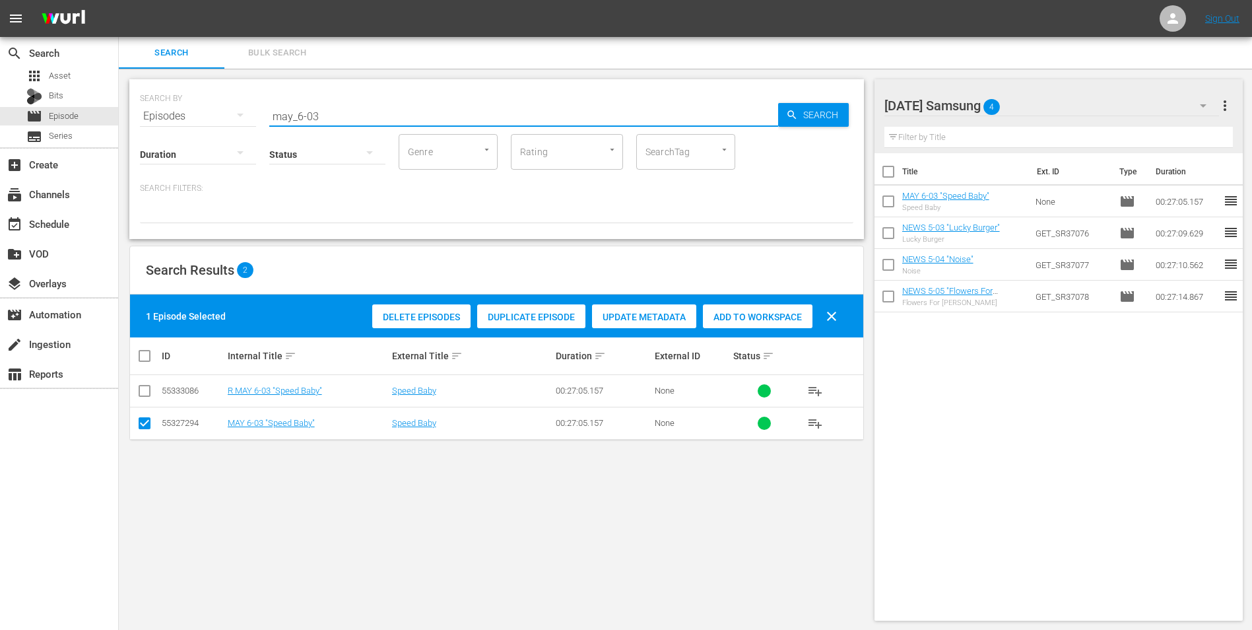
drag, startPoint x: 310, startPoint y: 110, endPoint x: 350, endPoint y: 124, distance: 42.2
click at [350, 124] on div "SEARCH BY Search By Episodes Search ID, Title, Description, Keywords, or Catego…" at bounding box center [496, 159] width 735 height 160
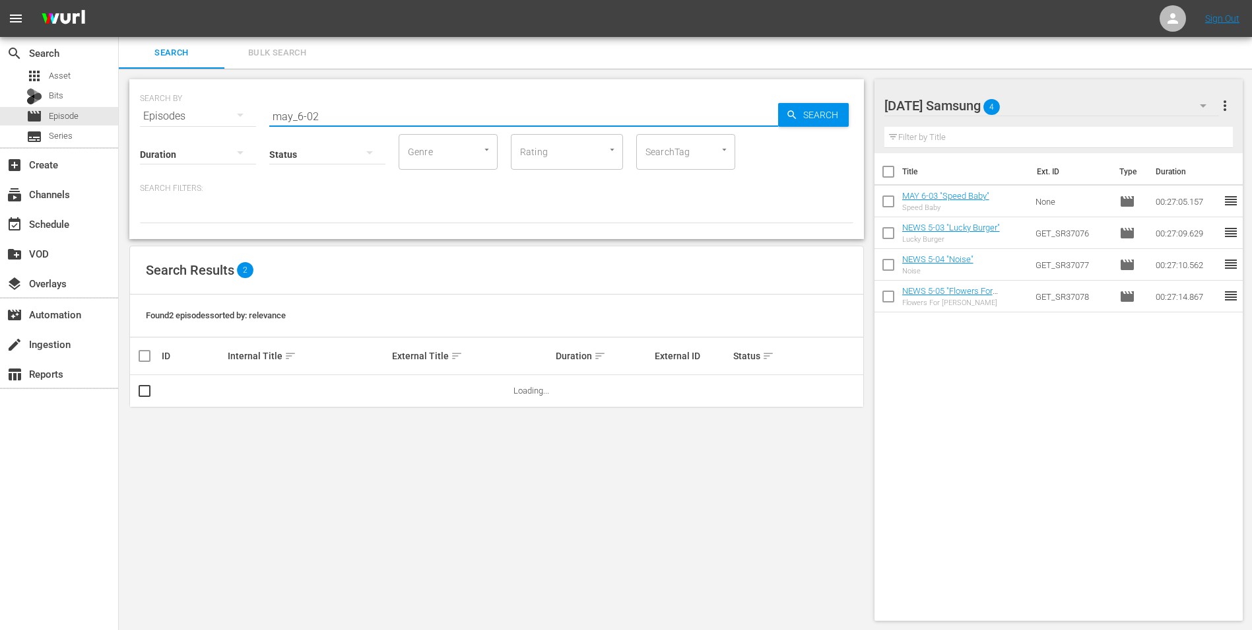
type input "may_6-02"
click at [1074, 94] on div "[DATE] Samsung 4" at bounding box center [1051, 105] width 335 height 37
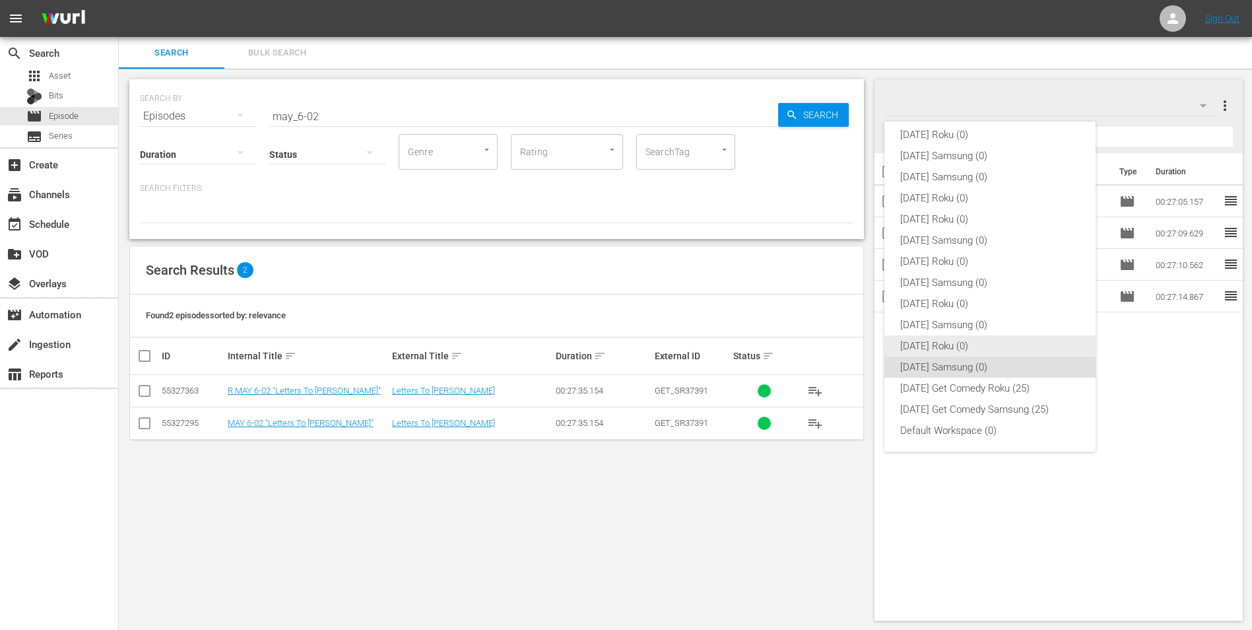
click at [976, 341] on div "[DATE] Roku (0)" at bounding box center [990, 345] width 180 height 21
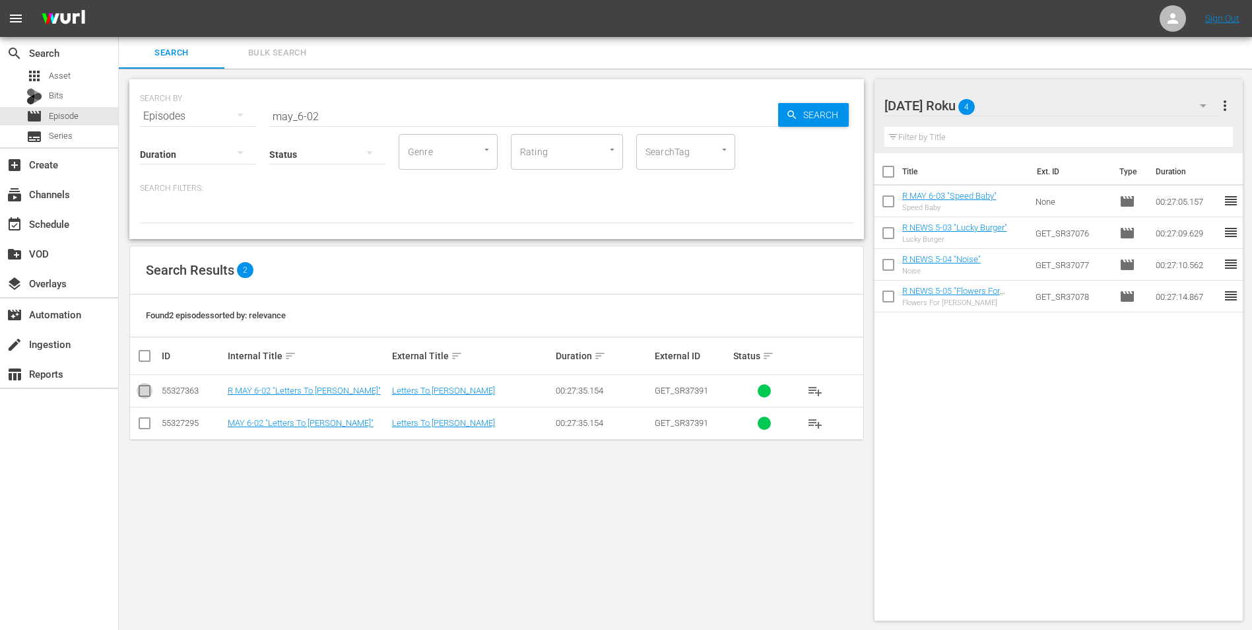
click at [144, 395] on input "checkbox" at bounding box center [145, 393] width 16 height 16
checkbox input "true"
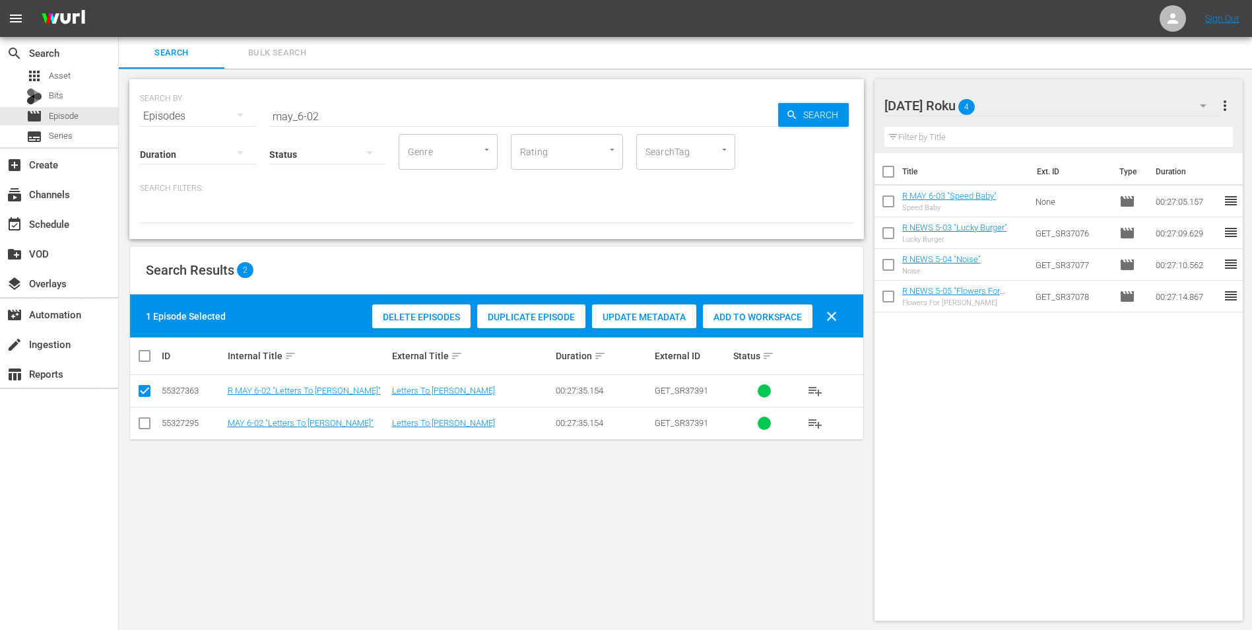
drag, startPoint x: 742, startPoint y: 327, endPoint x: 754, endPoint y: 314, distance: 17.8
click at [748, 321] on div "Add to Workspace" at bounding box center [758, 316] width 110 height 25
click at [1024, 108] on div "[DATE] Roku 5" at bounding box center [1051, 105] width 335 height 37
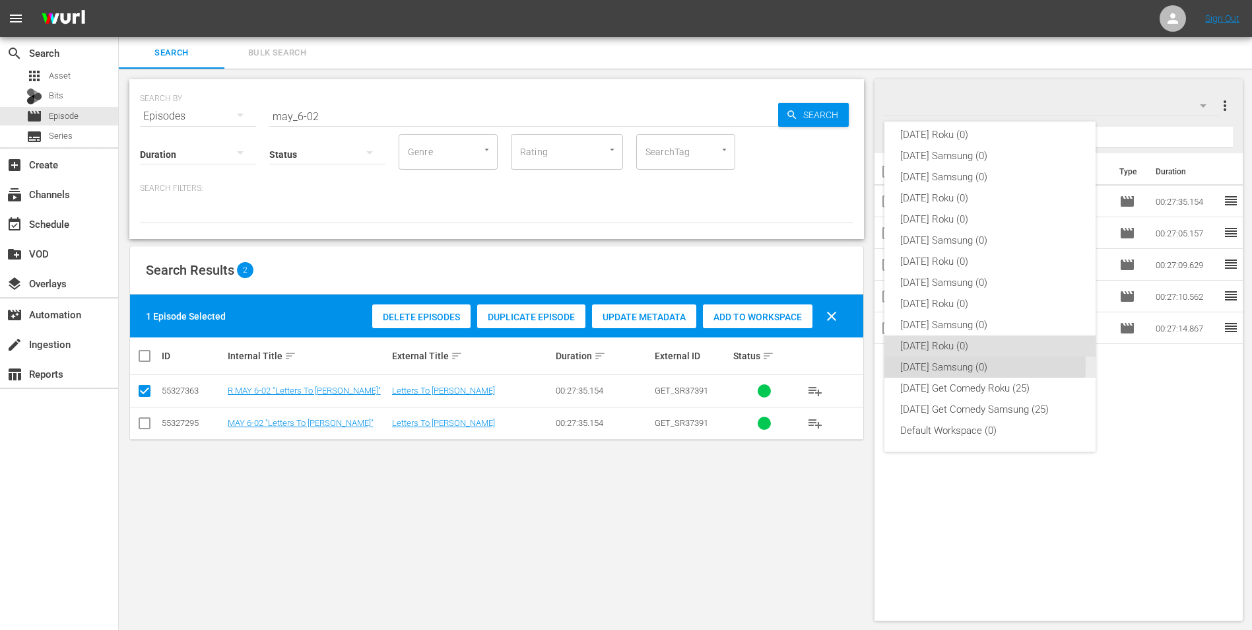
click at [917, 366] on div "[DATE] Samsung (0)" at bounding box center [990, 366] width 180 height 21
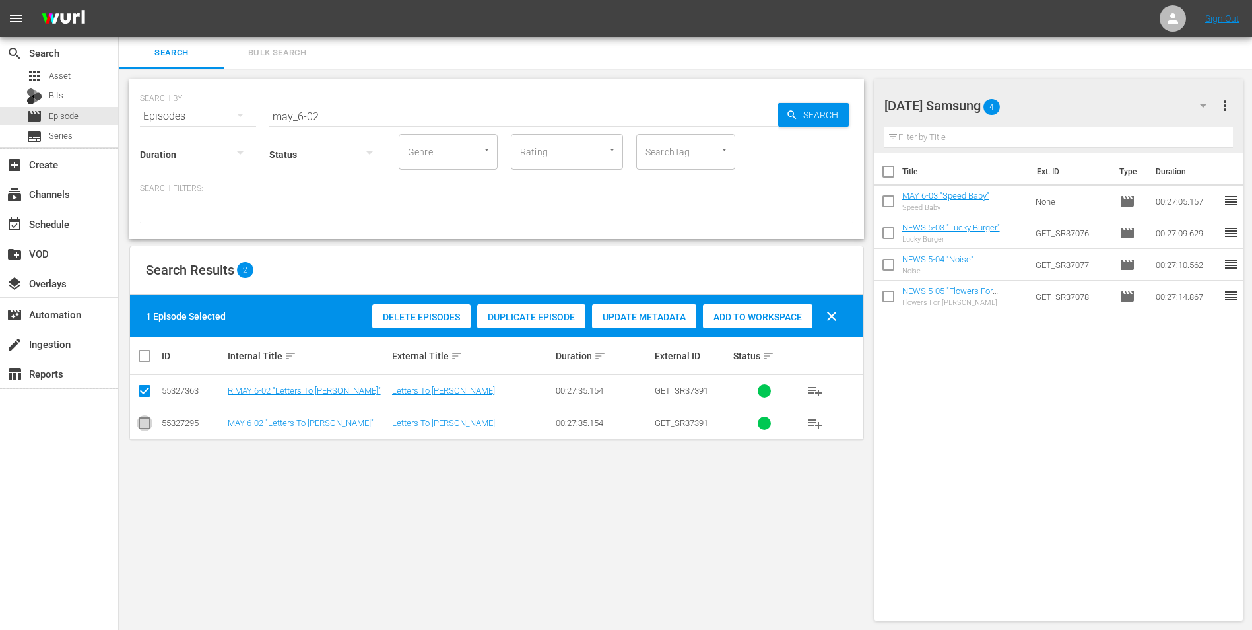
click at [137, 426] on input "checkbox" at bounding box center [145, 426] width 16 height 16
checkbox input "true"
click at [142, 399] on input "checkbox" at bounding box center [145, 393] width 16 height 16
checkbox input "false"
click at [779, 308] on div "Add to Workspace" at bounding box center [758, 316] width 110 height 25
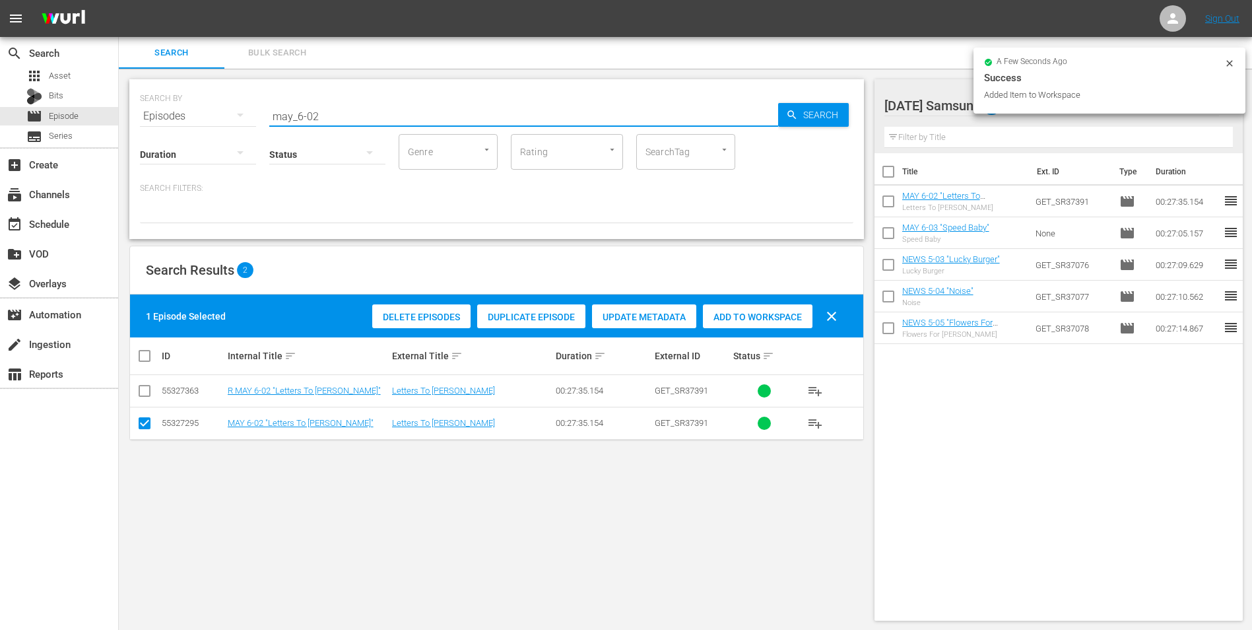
click at [300, 115] on input "may_6-02" at bounding box center [523, 116] width 509 height 32
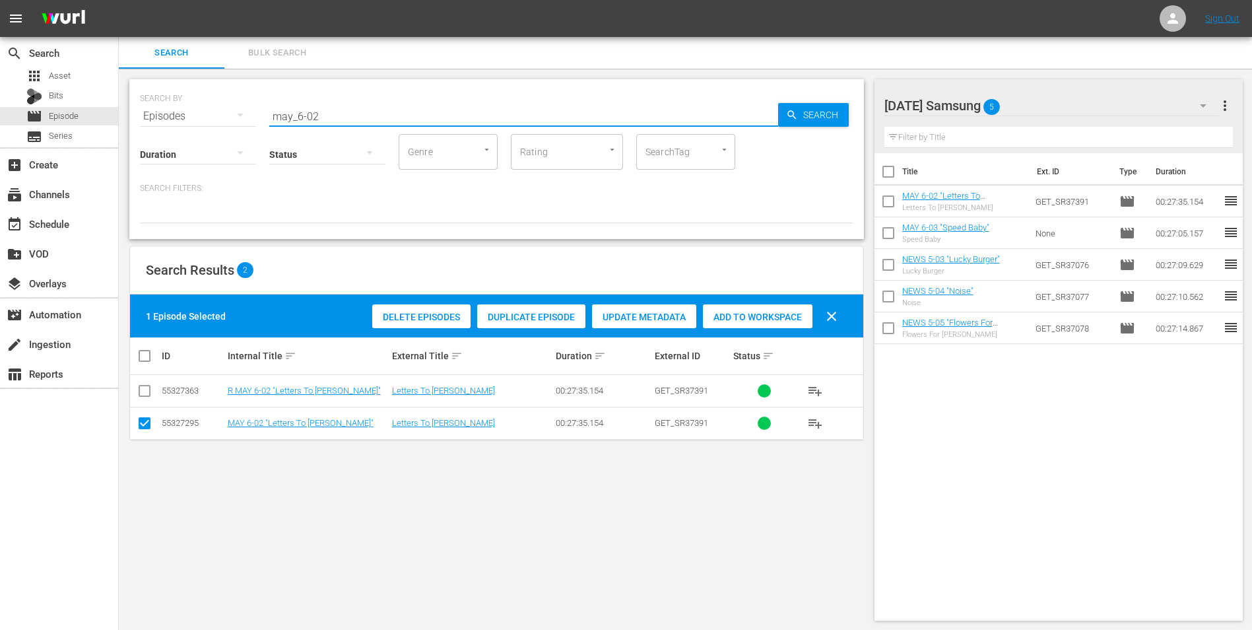
drag, startPoint x: 299, startPoint y: 115, endPoint x: 356, endPoint y: 121, distance: 57.7
click at [356, 121] on input "may_6-02" at bounding box center [523, 116] width 509 height 32
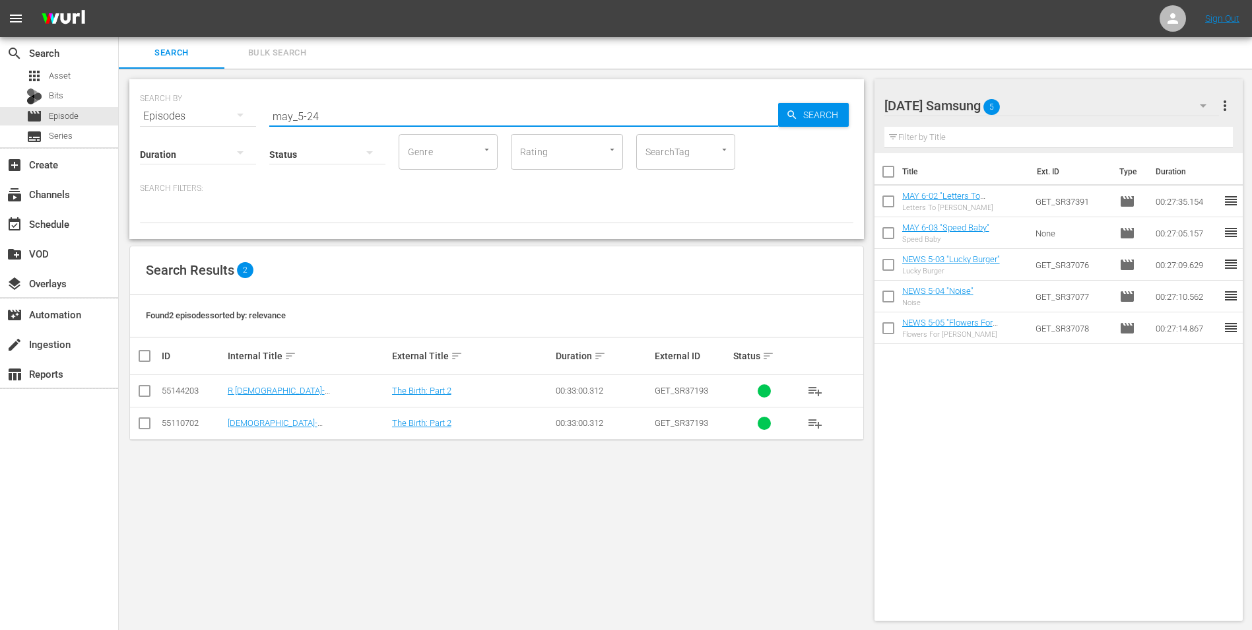
type input "may_5-24"
click at [139, 422] on input "checkbox" at bounding box center [145, 426] width 16 height 16
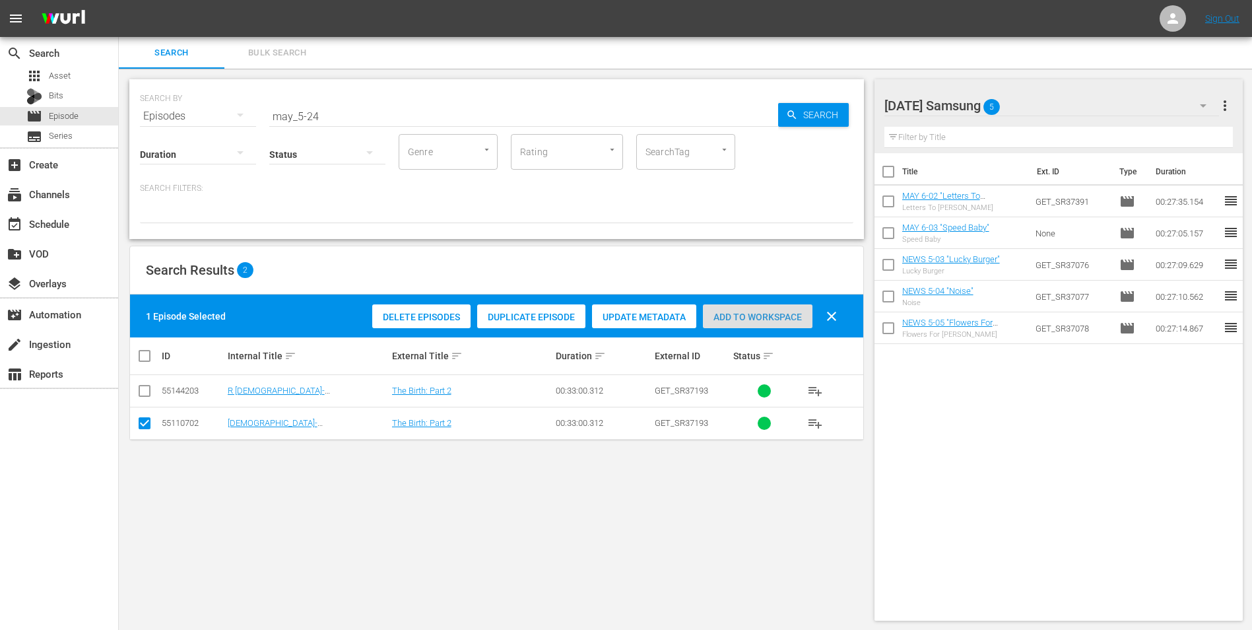
click at [775, 316] on span "Add to Workspace" at bounding box center [758, 317] width 110 height 11
click at [1071, 97] on div "[DATE] Samsung 6" at bounding box center [1051, 105] width 335 height 37
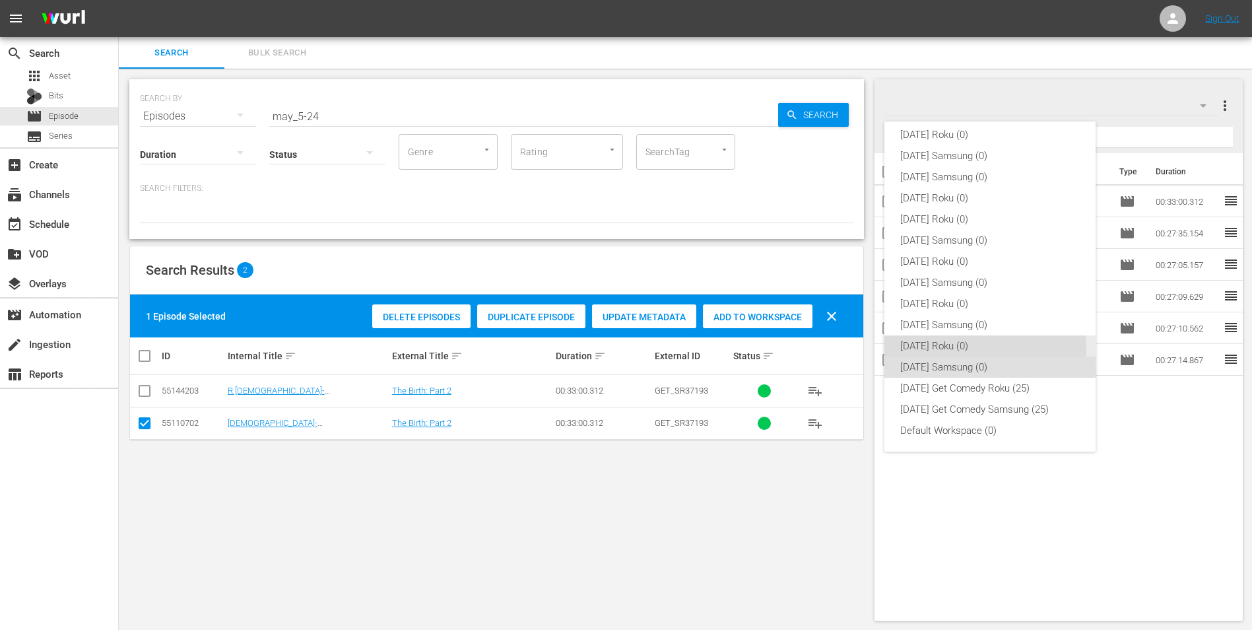
click at [923, 350] on div "[DATE] Roku (0)" at bounding box center [990, 345] width 180 height 21
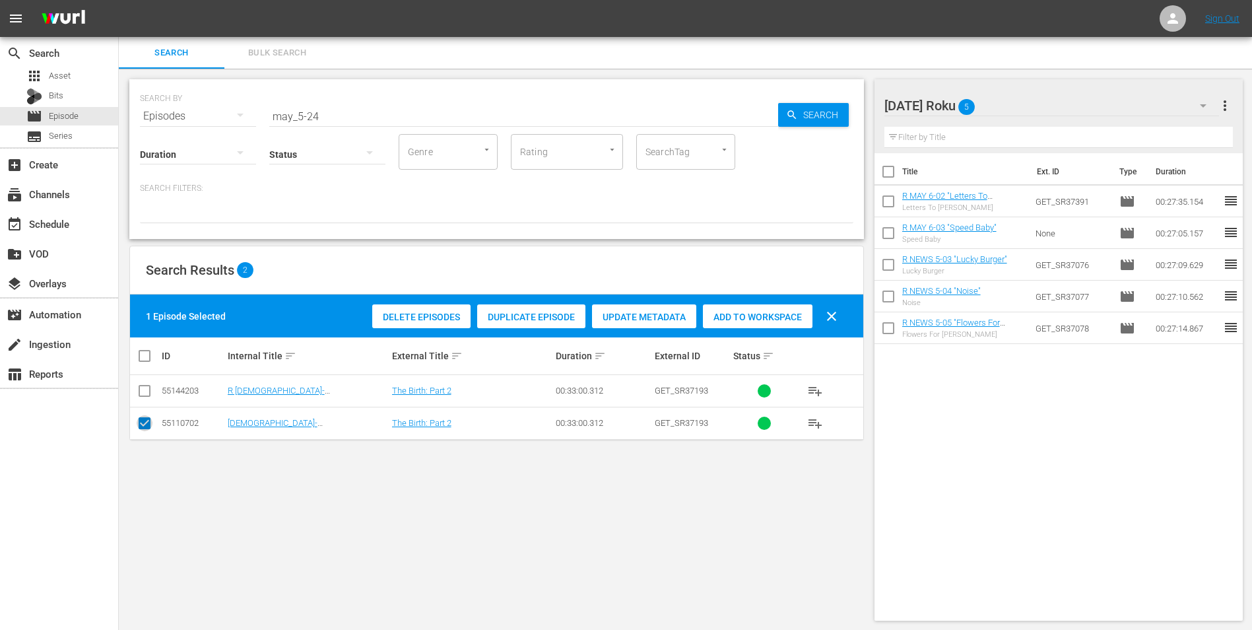
click at [143, 424] on input "checkbox" at bounding box center [145, 426] width 16 height 16
checkbox input "false"
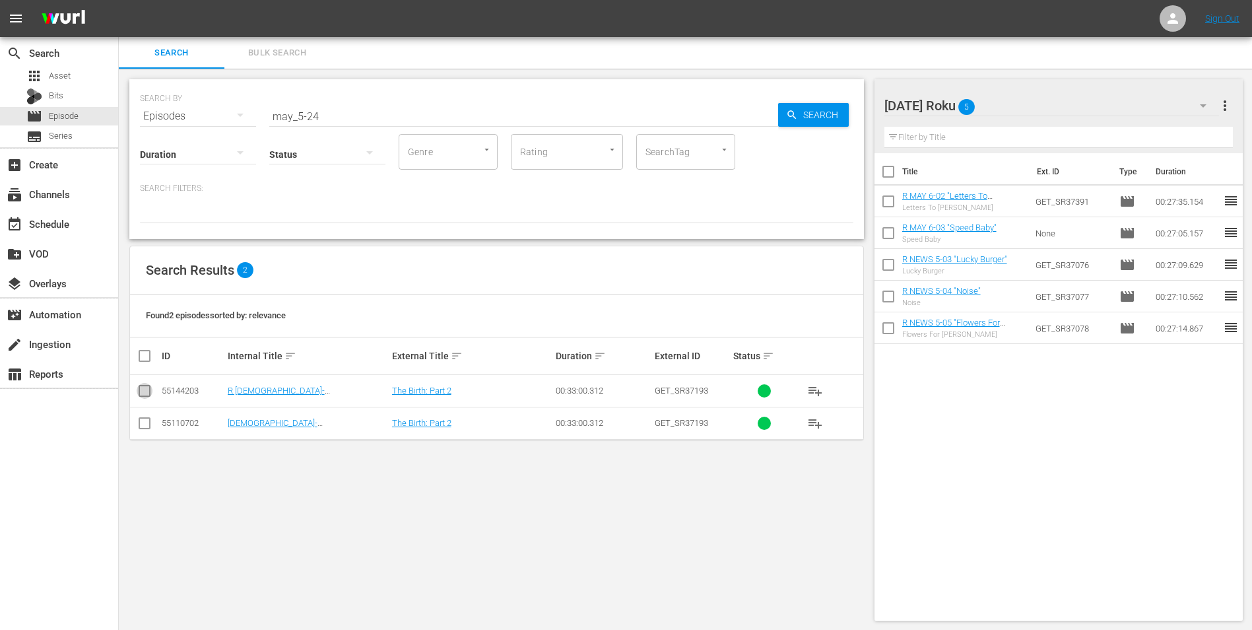
click at [143, 399] on input "checkbox" at bounding box center [145, 393] width 16 height 16
checkbox input "true"
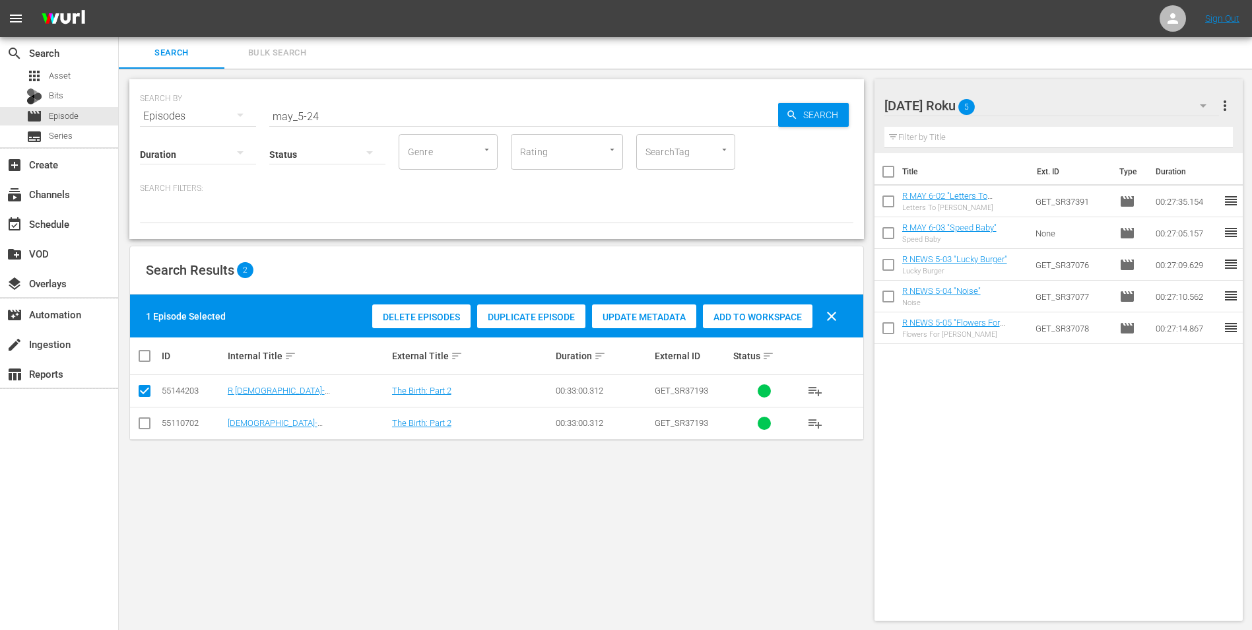
click at [745, 323] on div "Add to Workspace" at bounding box center [758, 316] width 110 height 25
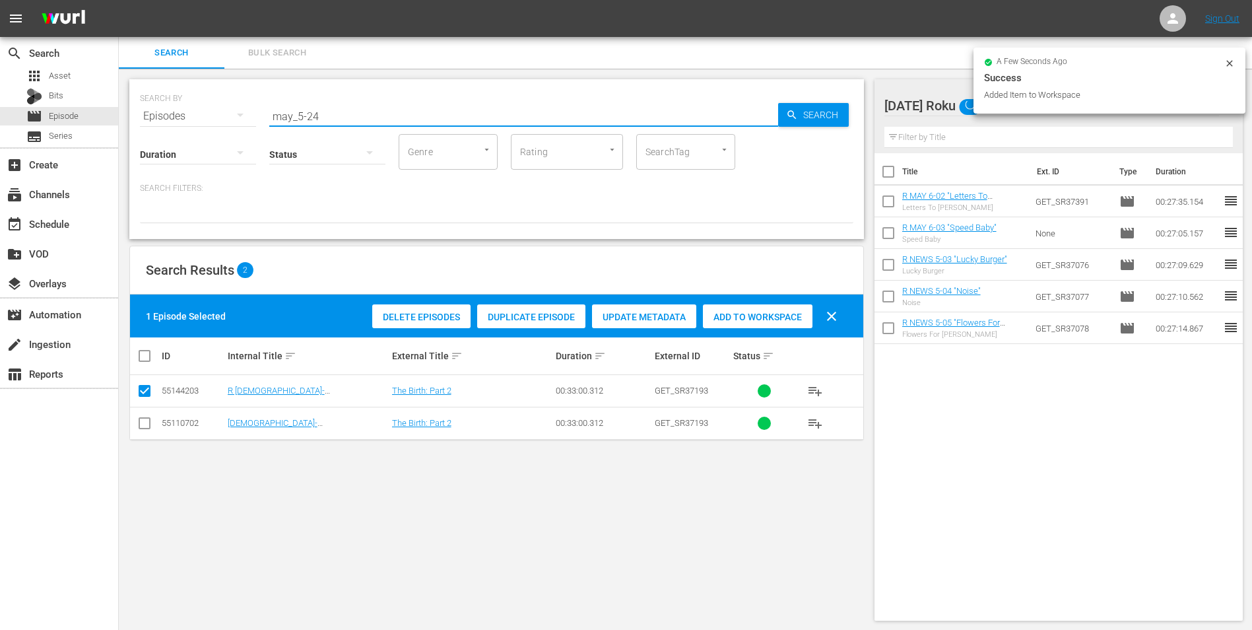
drag, startPoint x: 313, startPoint y: 112, endPoint x: 344, endPoint y: 118, distance: 31.6
click at [344, 118] on input "may_5-24" at bounding box center [523, 116] width 509 height 32
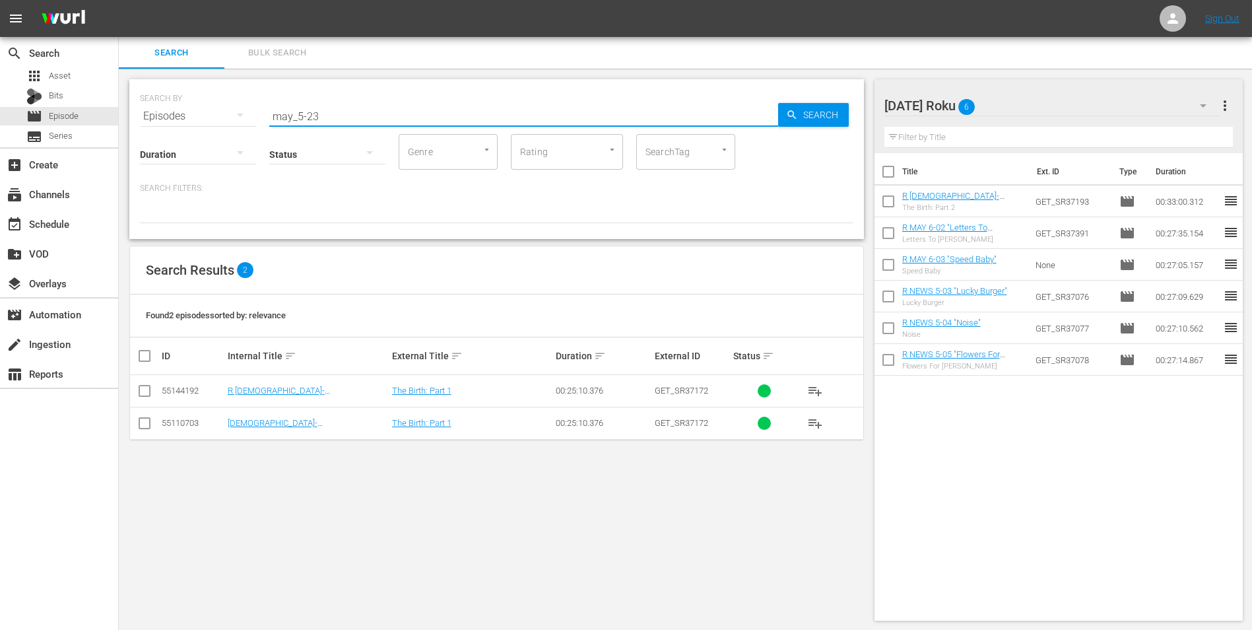
type input "may_5-23"
click at [149, 396] on input "checkbox" at bounding box center [145, 393] width 16 height 16
checkbox input "true"
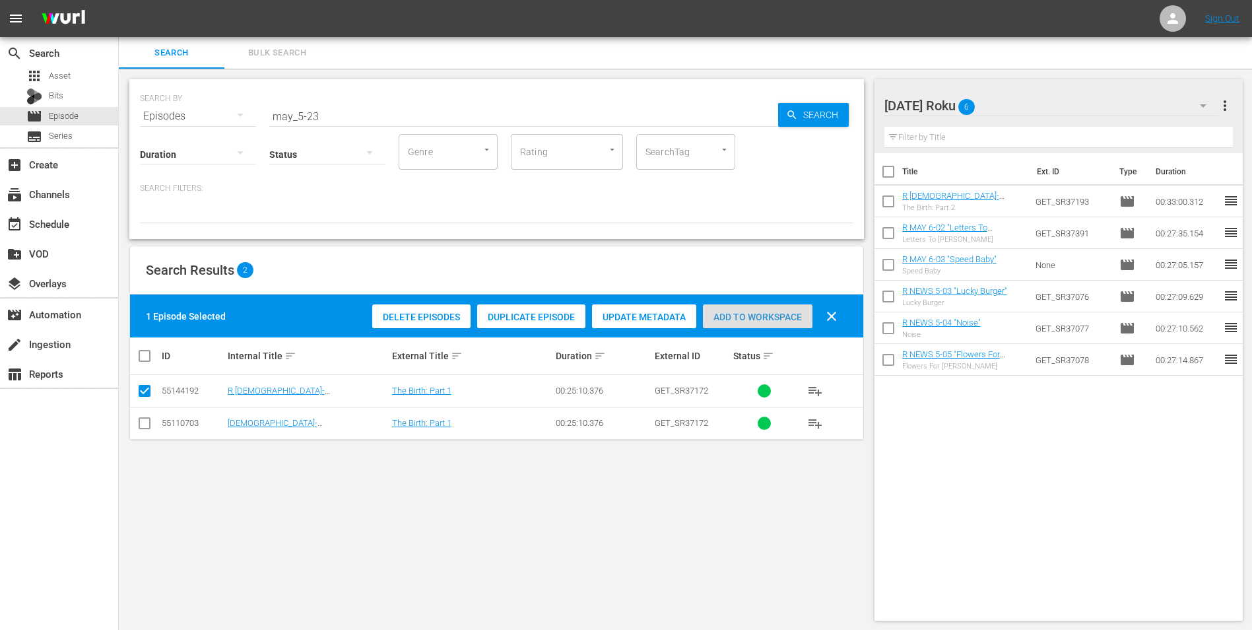
click at [787, 318] on span "Add to Workspace" at bounding box center [758, 317] width 110 height 11
click at [1021, 103] on div "[DATE] Roku 7" at bounding box center [1051, 105] width 335 height 37
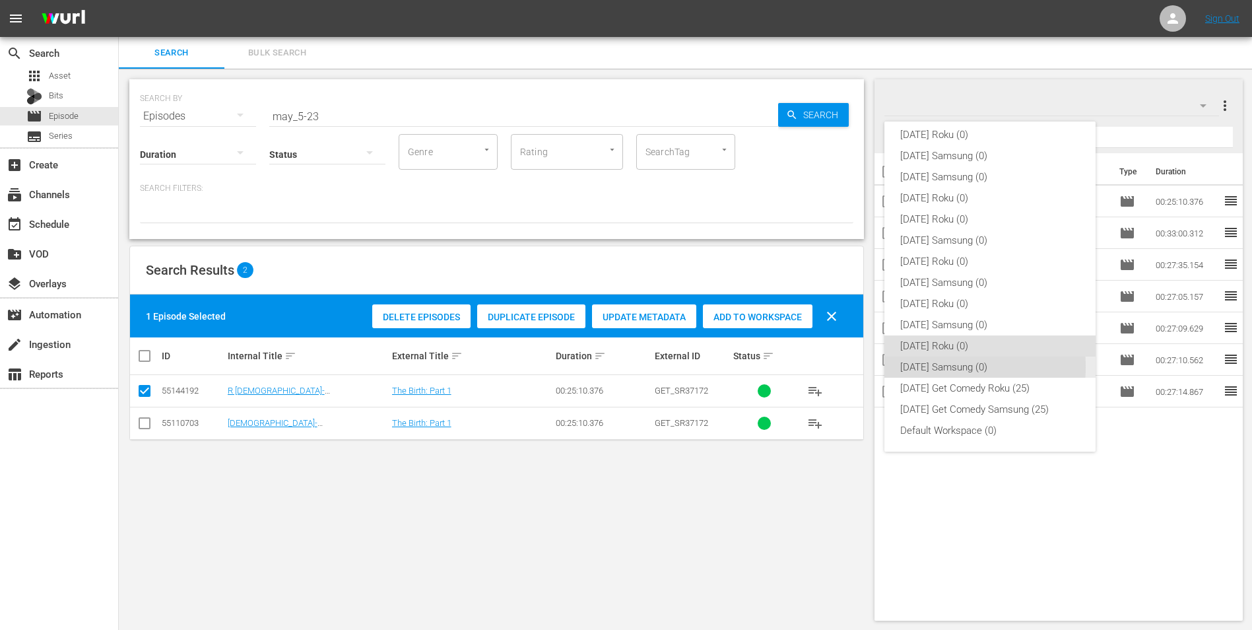
click at [900, 366] on div "[DATE] Samsung (0)" at bounding box center [990, 366] width 180 height 21
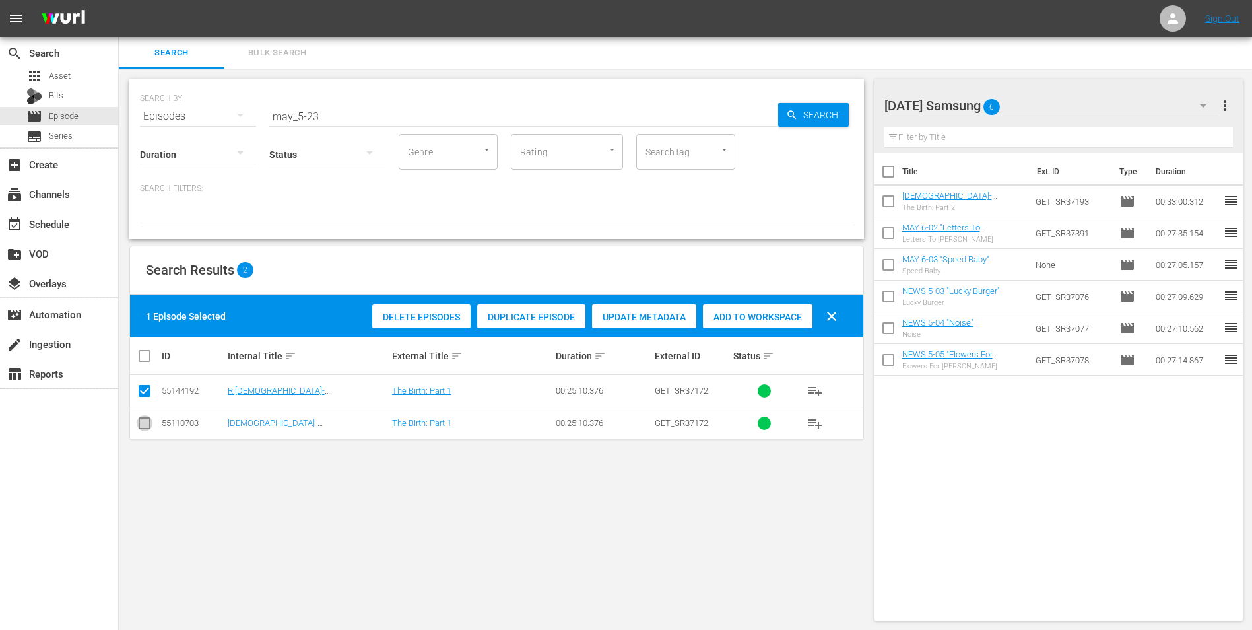
click at [141, 420] on input "checkbox" at bounding box center [145, 426] width 16 height 16
checkbox input "true"
drag, startPoint x: 143, startPoint y: 391, endPoint x: 576, endPoint y: 368, distance: 434.3
click at [144, 391] on input "checkbox" at bounding box center [145, 393] width 16 height 16
checkbox input "false"
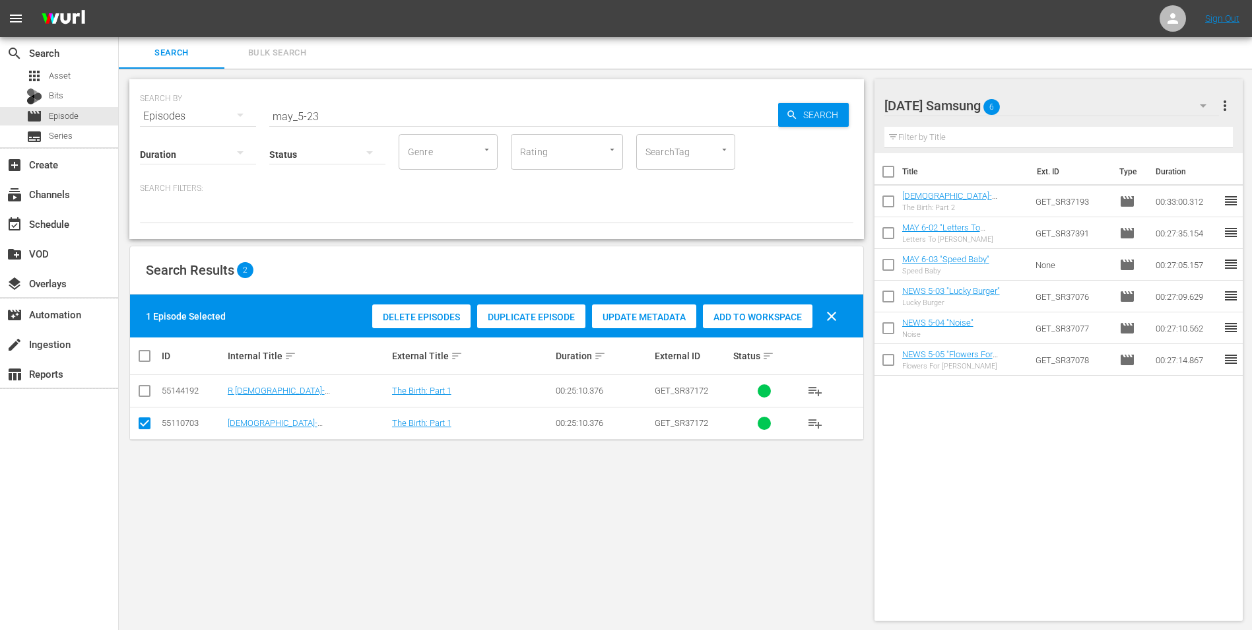
click at [783, 325] on div "Add to Workspace" at bounding box center [758, 316] width 110 height 25
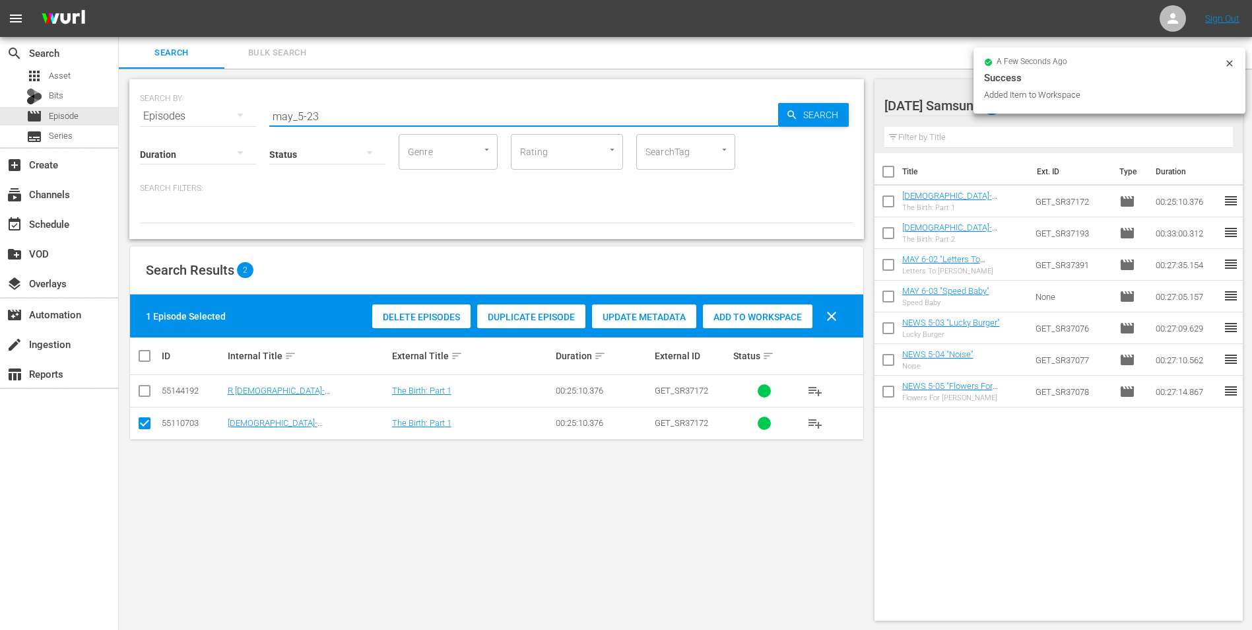
drag, startPoint x: 343, startPoint y: 117, endPoint x: 189, endPoint y: 109, distance: 153.4
click at [190, 109] on div "SEARCH BY Search By Episodes Search ID, Title, Description, Keywords, or Catego…" at bounding box center [496, 108] width 713 height 48
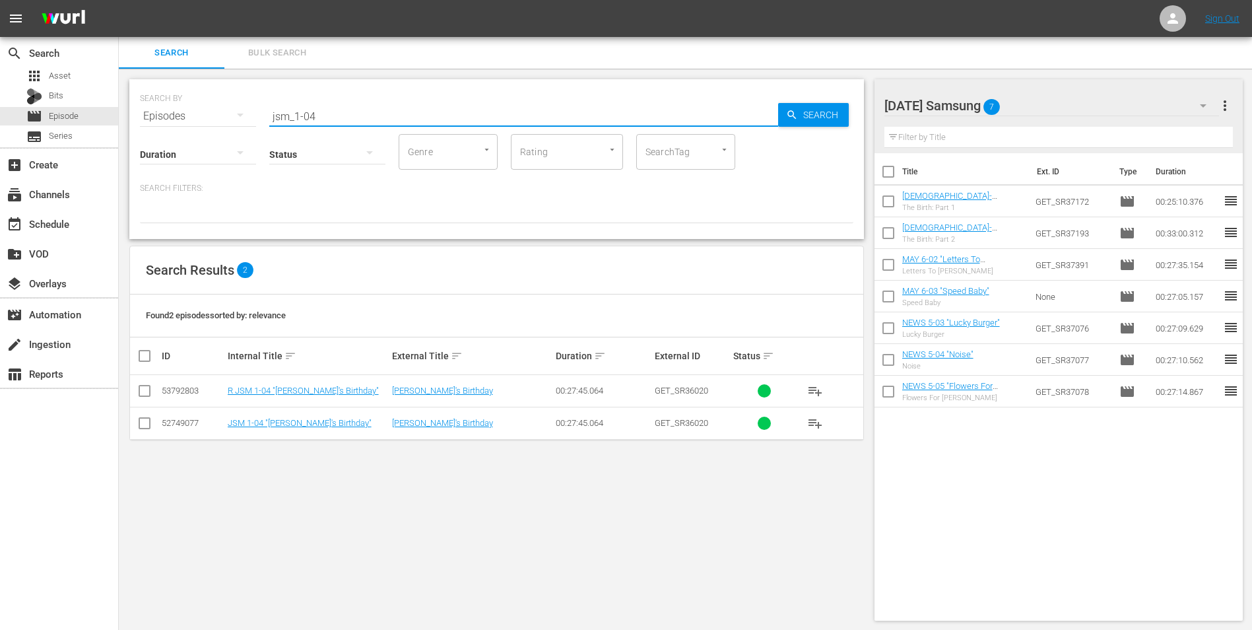
type input "jsm_1-04"
click at [145, 426] on input "checkbox" at bounding box center [145, 426] width 16 height 16
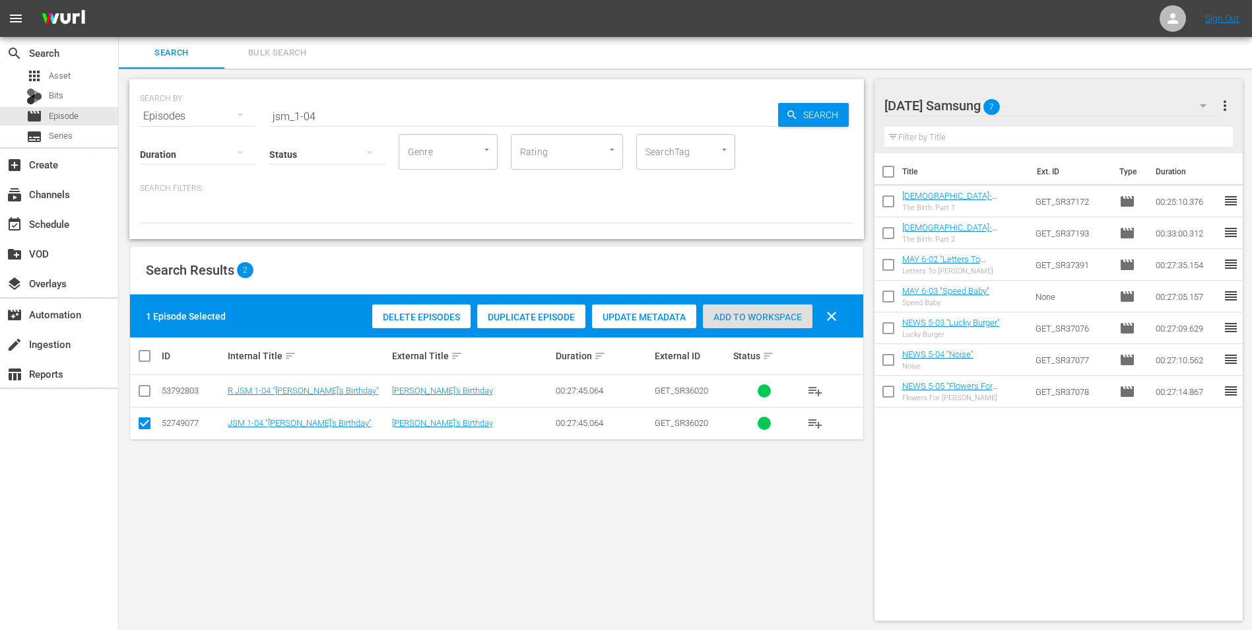
click at [781, 315] on span "Add to Workspace" at bounding box center [758, 317] width 110 height 11
click at [1048, 104] on div "[DATE] Samsung 8" at bounding box center [1051, 105] width 335 height 37
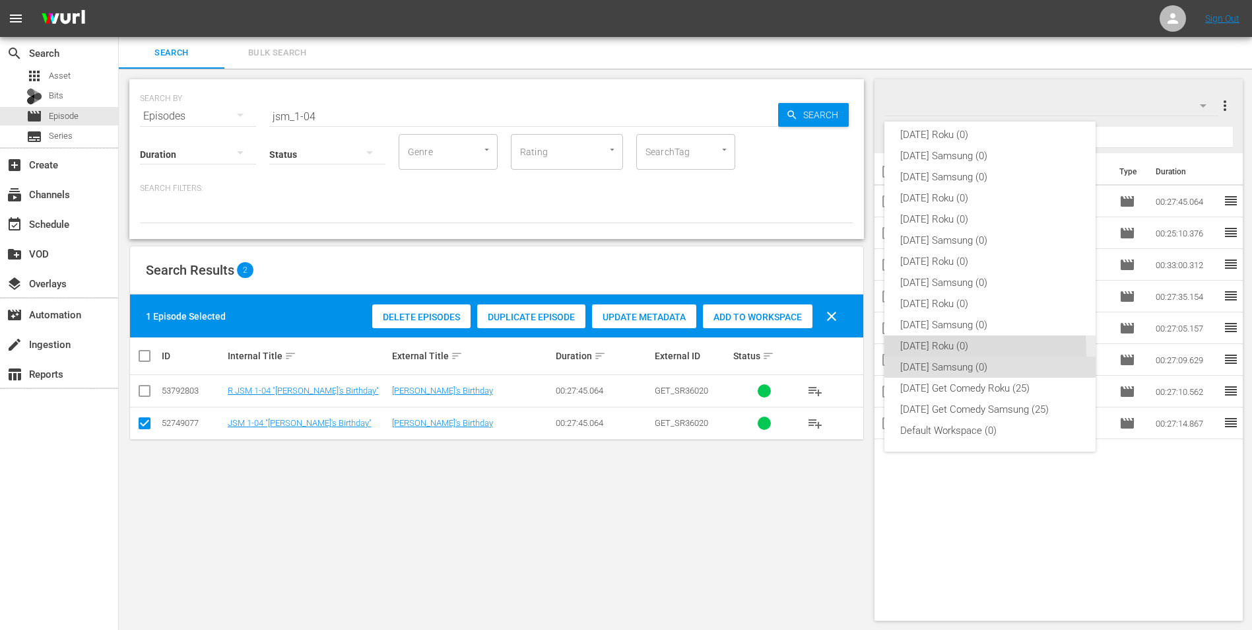
click at [947, 350] on div "[DATE] Roku (0)" at bounding box center [990, 345] width 180 height 21
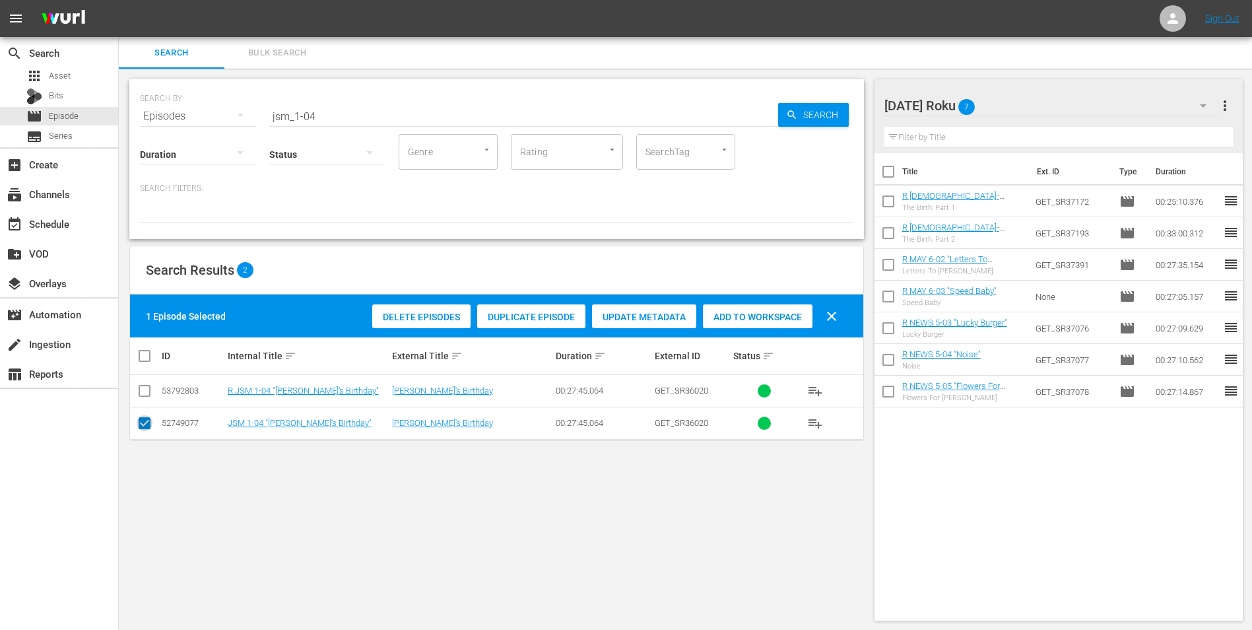
click at [145, 424] on input "checkbox" at bounding box center [145, 426] width 16 height 16
checkbox input "false"
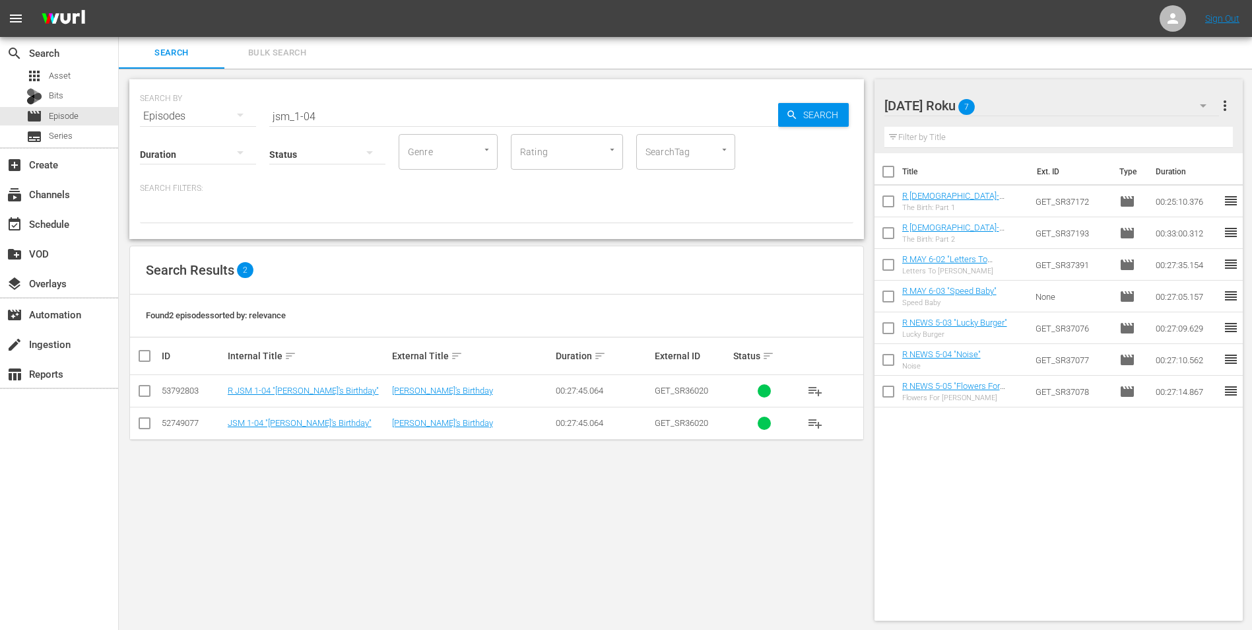
click at [143, 397] on input "checkbox" at bounding box center [145, 393] width 16 height 16
checkbox input "true"
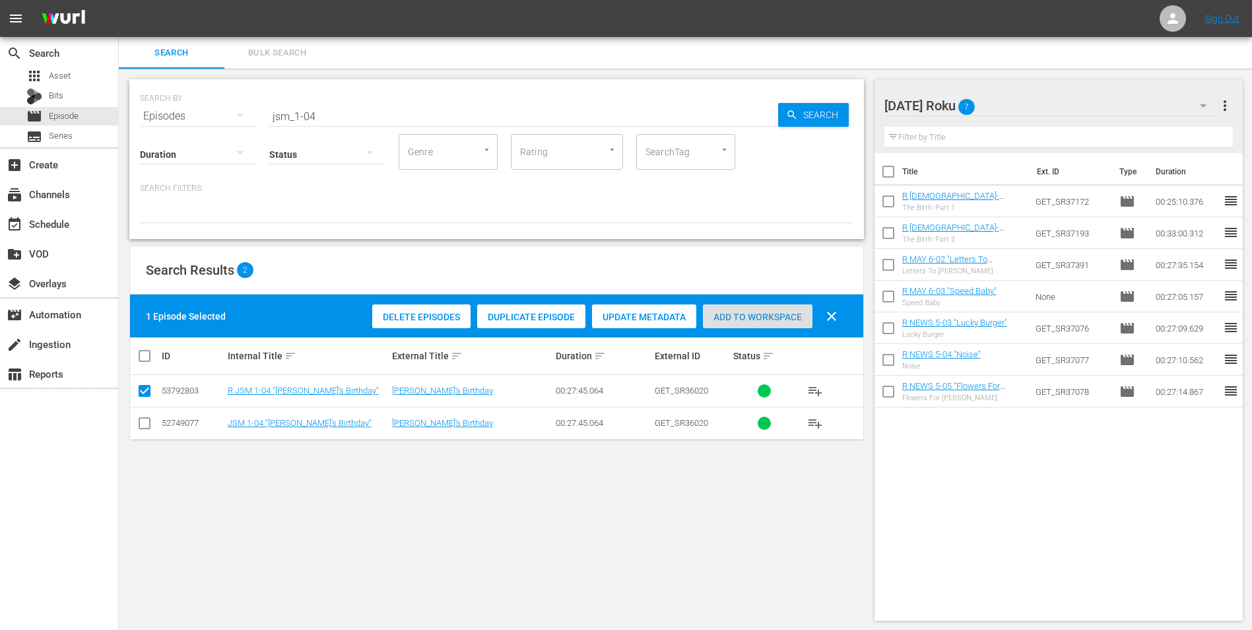
click at [746, 308] on div "Add to Workspace" at bounding box center [758, 316] width 110 height 25
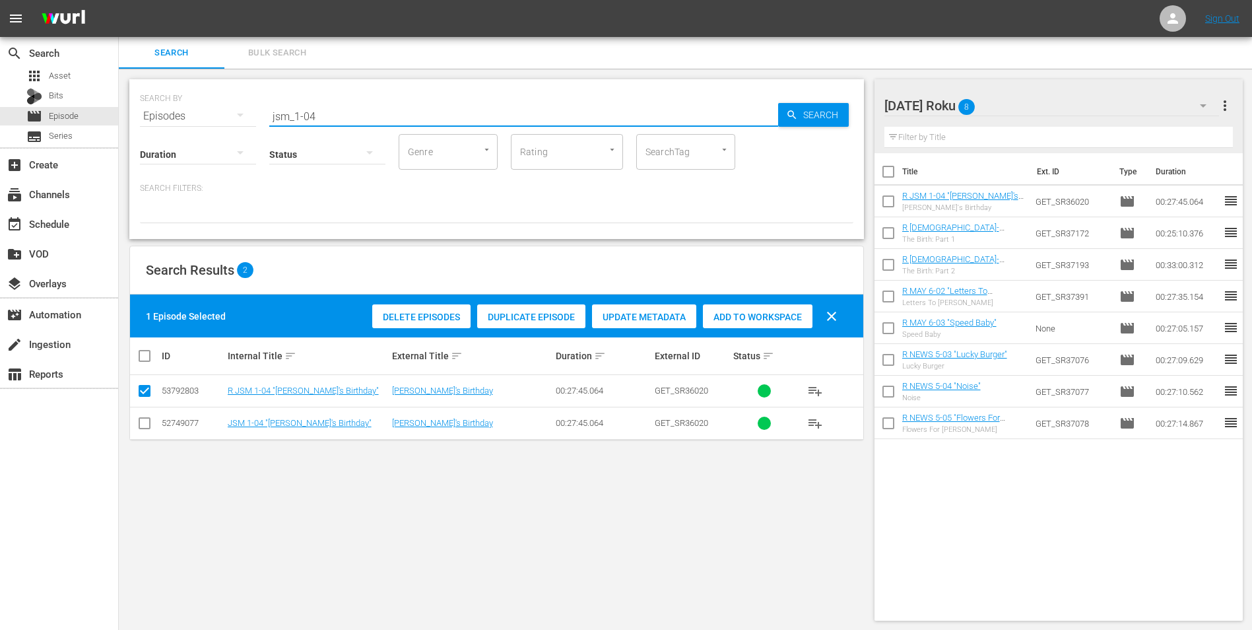
drag, startPoint x: 313, startPoint y: 110, endPoint x: 312, endPoint y: 119, distance: 9.3
click at [312, 119] on input "jsm_1-04" at bounding box center [523, 116] width 509 height 32
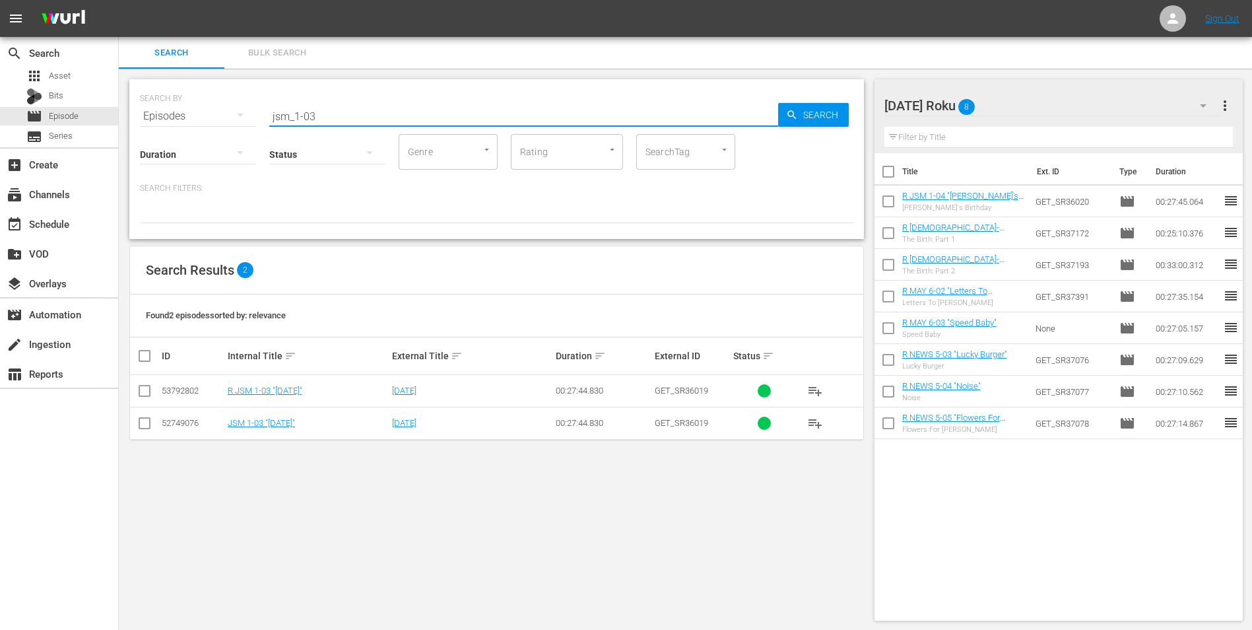
type input "jsm_1-03"
click at [137, 386] on input "checkbox" at bounding box center [145, 393] width 16 height 16
checkbox input "true"
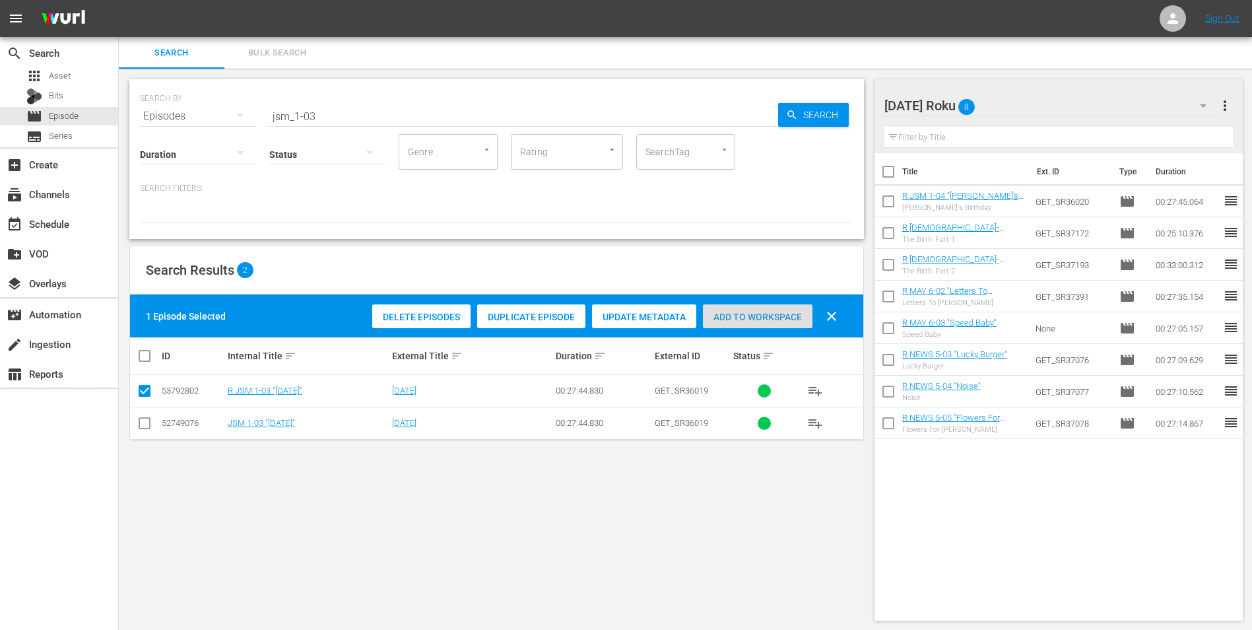
click at [771, 320] on span "Add to Workspace" at bounding box center [758, 317] width 110 height 11
click at [1034, 100] on div "[DATE] Roku 9" at bounding box center [1051, 105] width 335 height 37
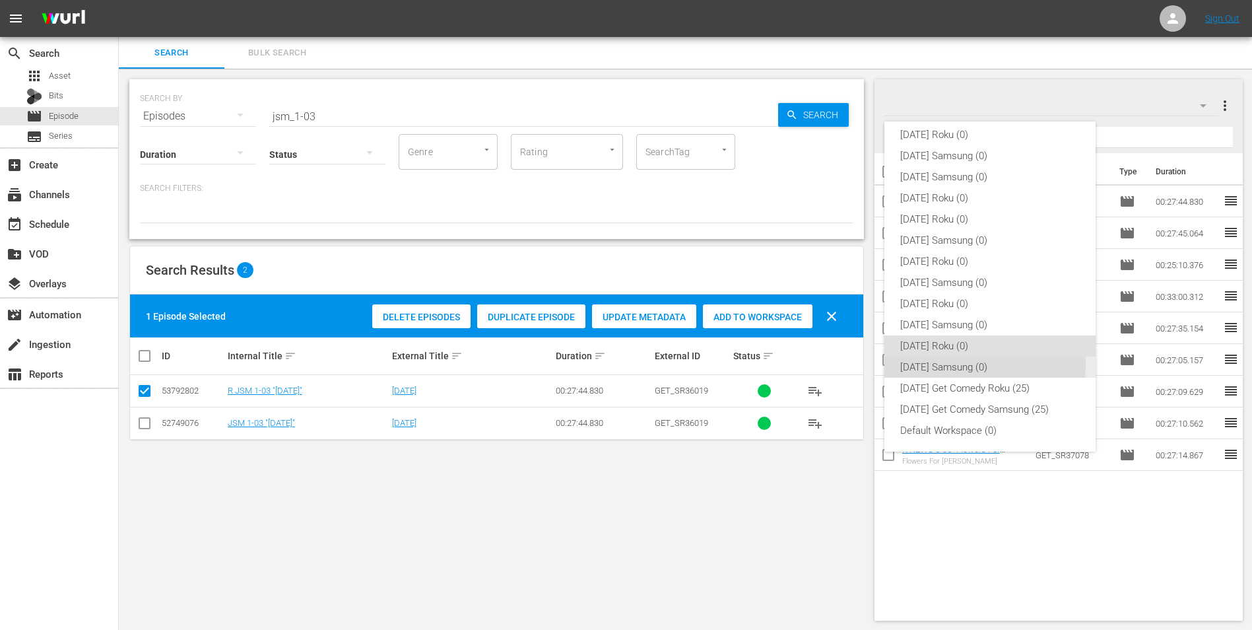
click at [940, 365] on div "[DATE] Samsung (0)" at bounding box center [990, 366] width 180 height 21
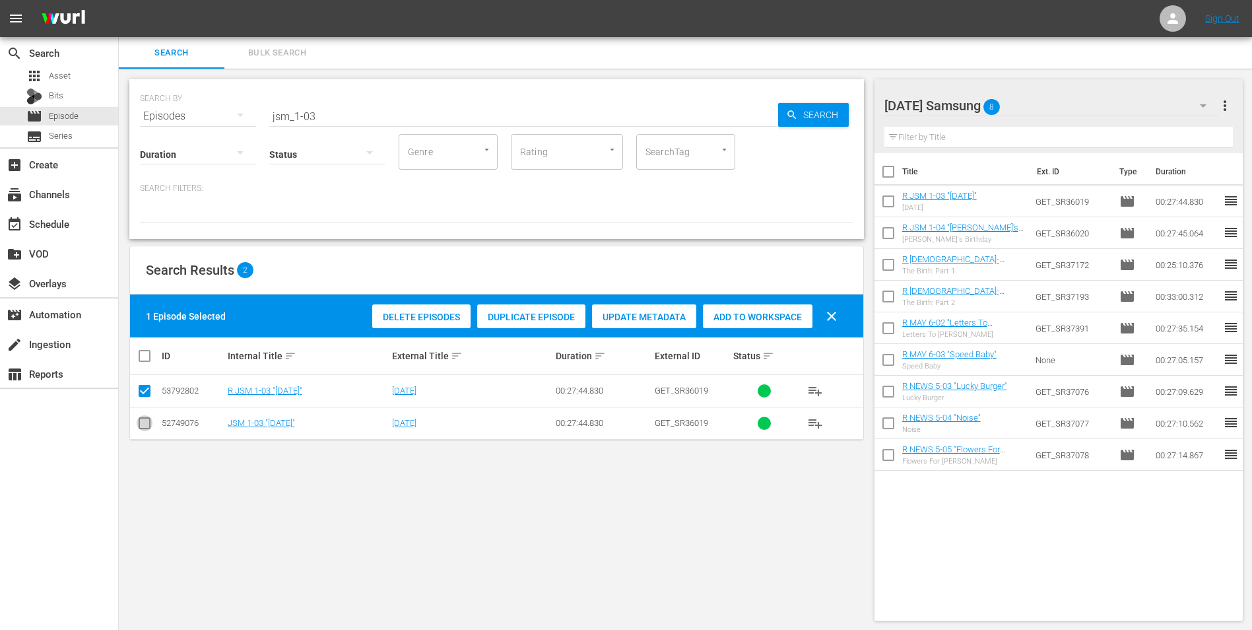
click at [144, 427] on input "checkbox" at bounding box center [145, 426] width 16 height 16
checkbox input "true"
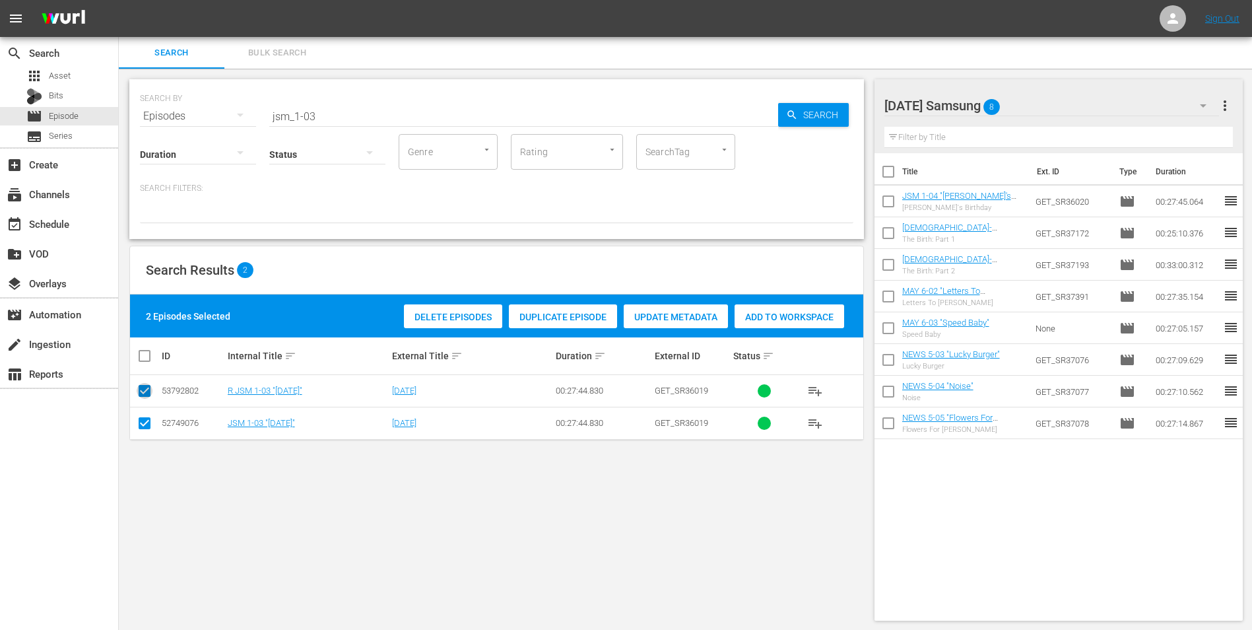
click at [144, 397] on input "checkbox" at bounding box center [145, 393] width 16 height 16
checkbox input "false"
click at [755, 310] on div "Add to Workspace" at bounding box center [758, 316] width 110 height 25
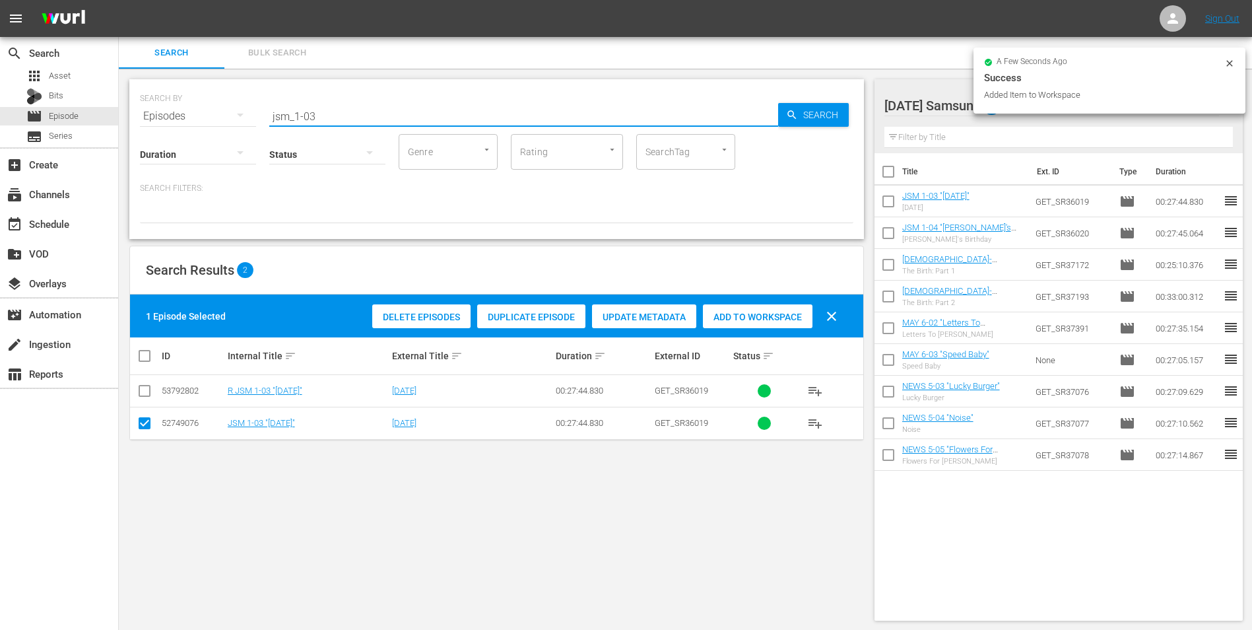
drag, startPoint x: 312, startPoint y: 110, endPoint x: 326, endPoint y: 113, distance: 14.9
click at [326, 113] on input "jsm_1-03" at bounding box center [523, 116] width 509 height 32
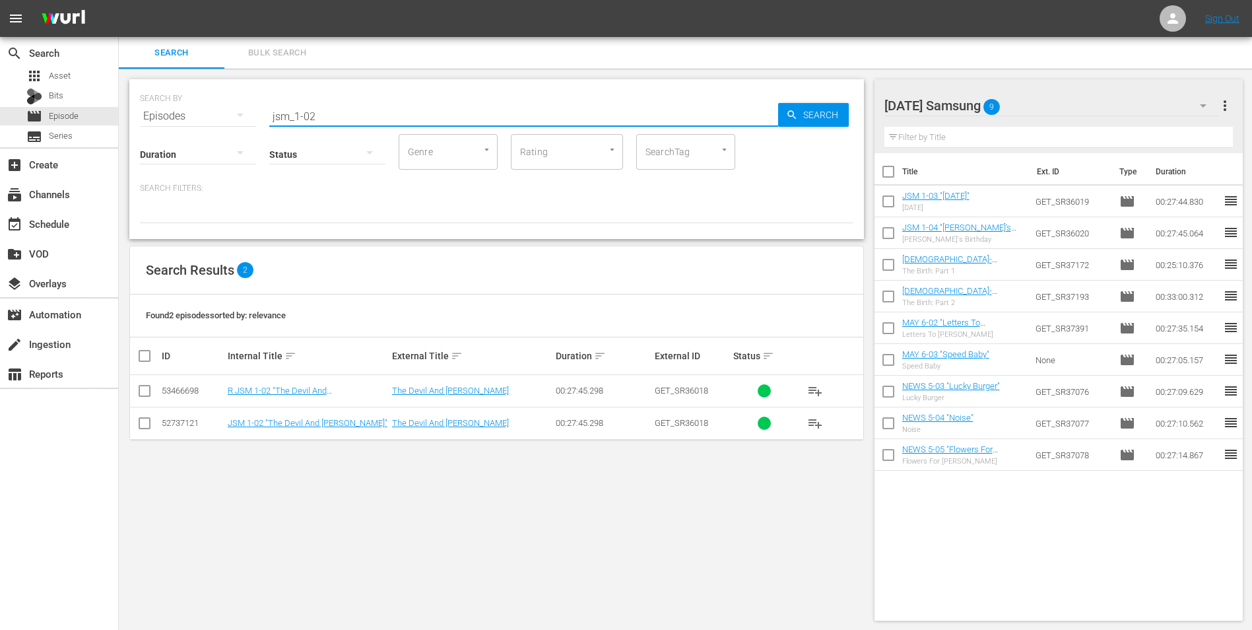
type input "jsm_1-02"
click at [146, 428] on input "checkbox" at bounding box center [145, 426] width 16 height 16
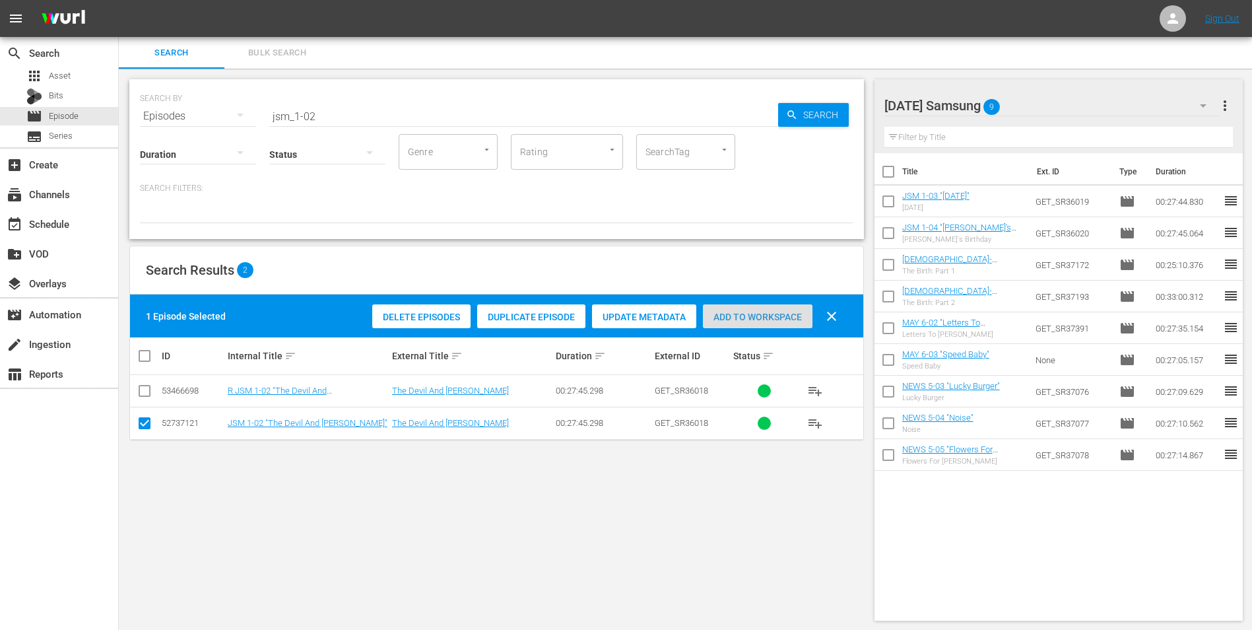
click at [749, 313] on span "Add to Workspace" at bounding box center [758, 317] width 110 height 11
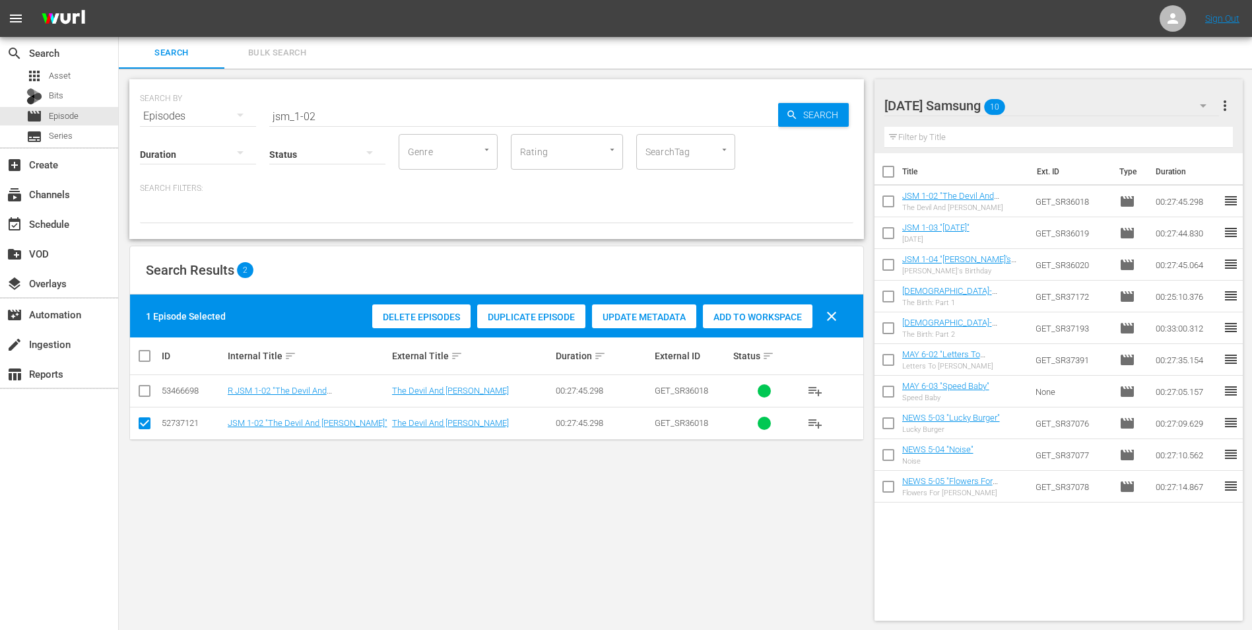
click at [1039, 107] on div "[DATE] Samsung 10" at bounding box center [1051, 105] width 335 height 37
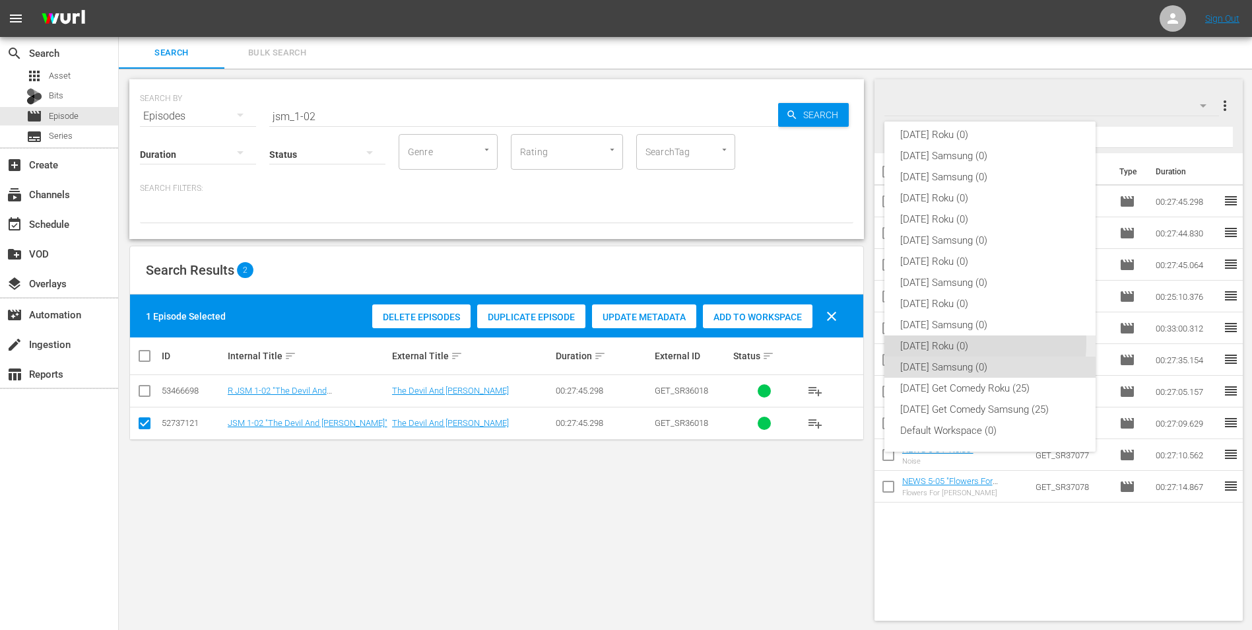
click at [932, 342] on div "[DATE] Roku (0)" at bounding box center [990, 345] width 180 height 21
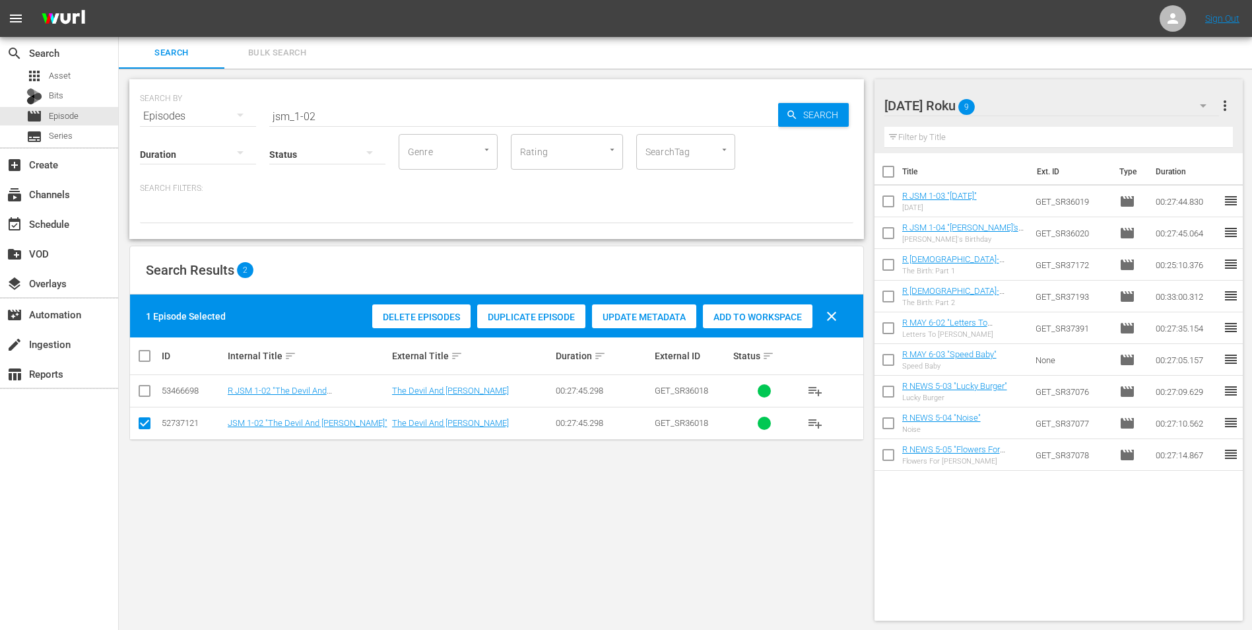
click at [147, 423] on input "checkbox" at bounding box center [145, 426] width 16 height 16
checkbox input "false"
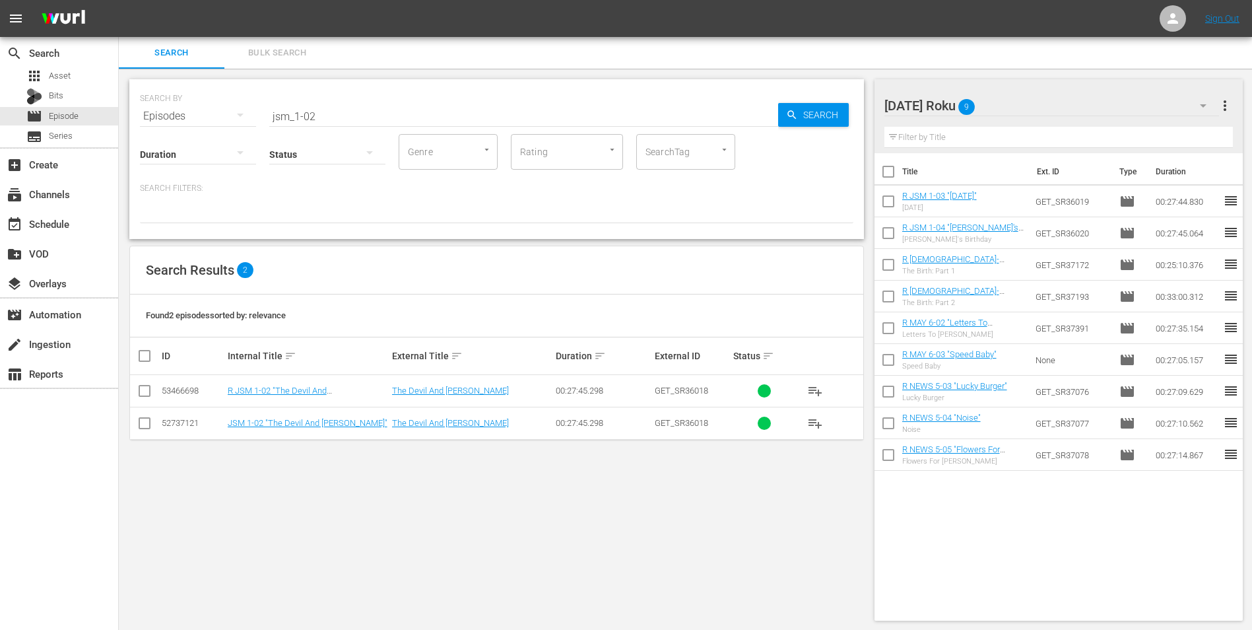
click at [147, 395] on input "checkbox" at bounding box center [145, 393] width 16 height 16
checkbox input "true"
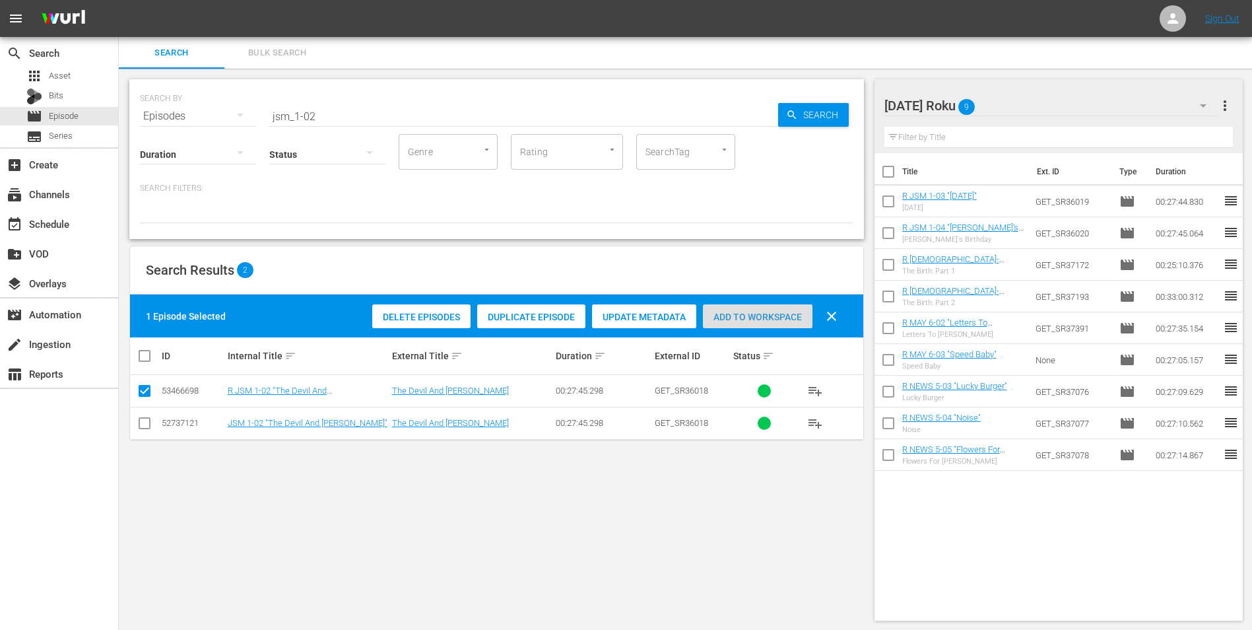
click at [747, 310] on div "Add to Workspace" at bounding box center [758, 316] width 110 height 25
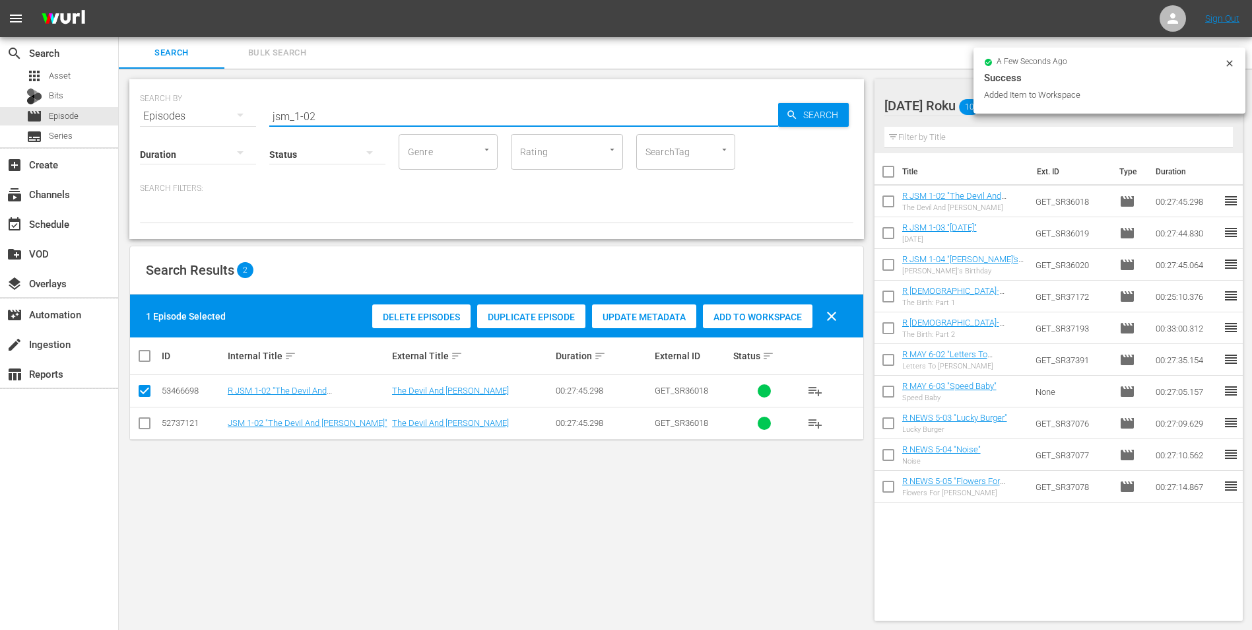
drag, startPoint x: 310, startPoint y: 116, endPoint x: 338, endPoint y: 121, distance: 28.1
click at [338, 121] on input "jsm_1-02" at bounding box center [523, 116] width 509 height 32
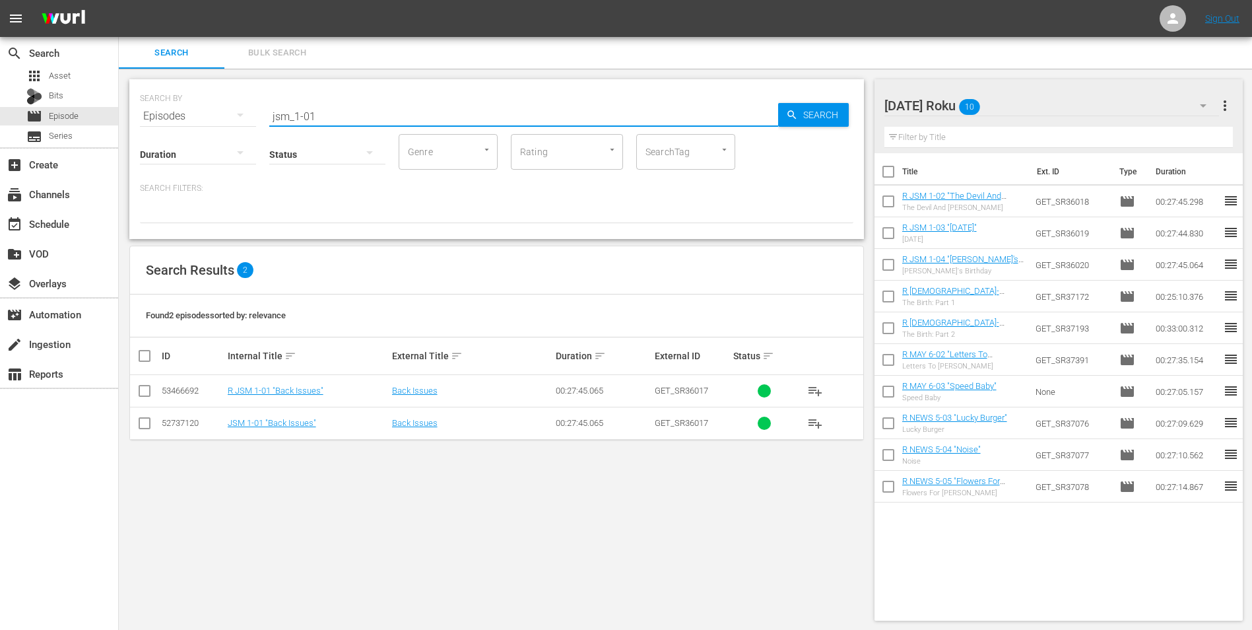
type input "jsm_1-01"
click at [143, 394] on input "checkbox" at bounding box center [145, 393] width 16 height 16
checkbox input "true"
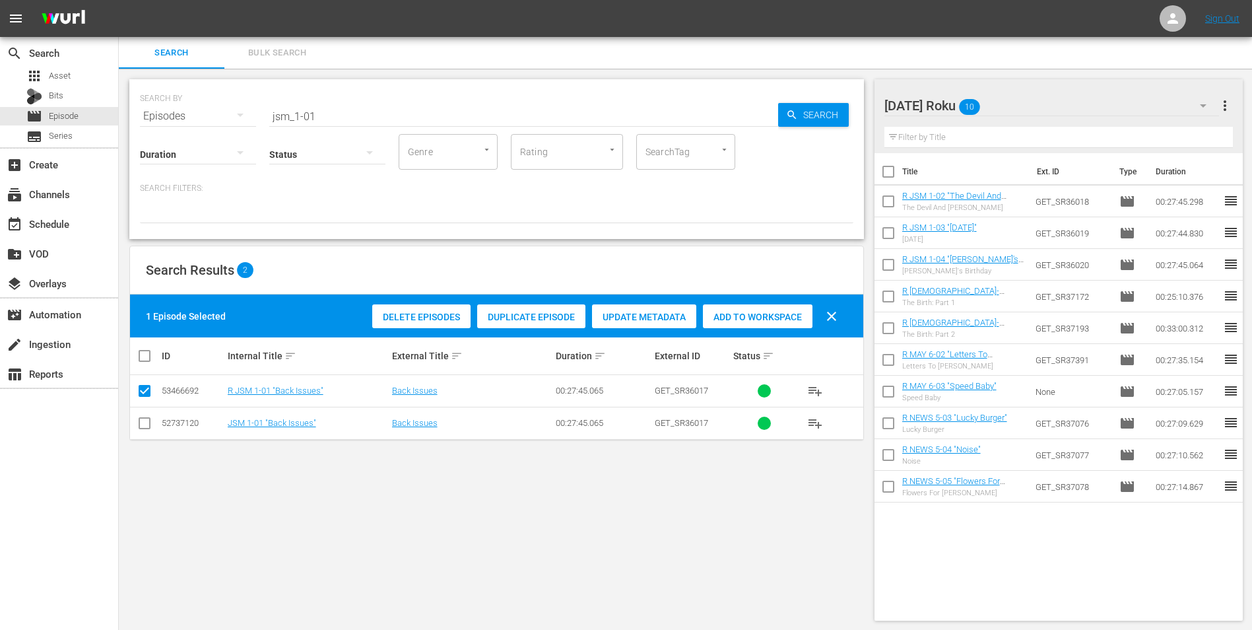
click at [760, 313] on span "Add to Workspace" at bounding box center [758, 317] width 110 height 11
click at [1037, 101] on div "[DATE] Roku 11" at bounding box center [1051, 105] width 335 height 37
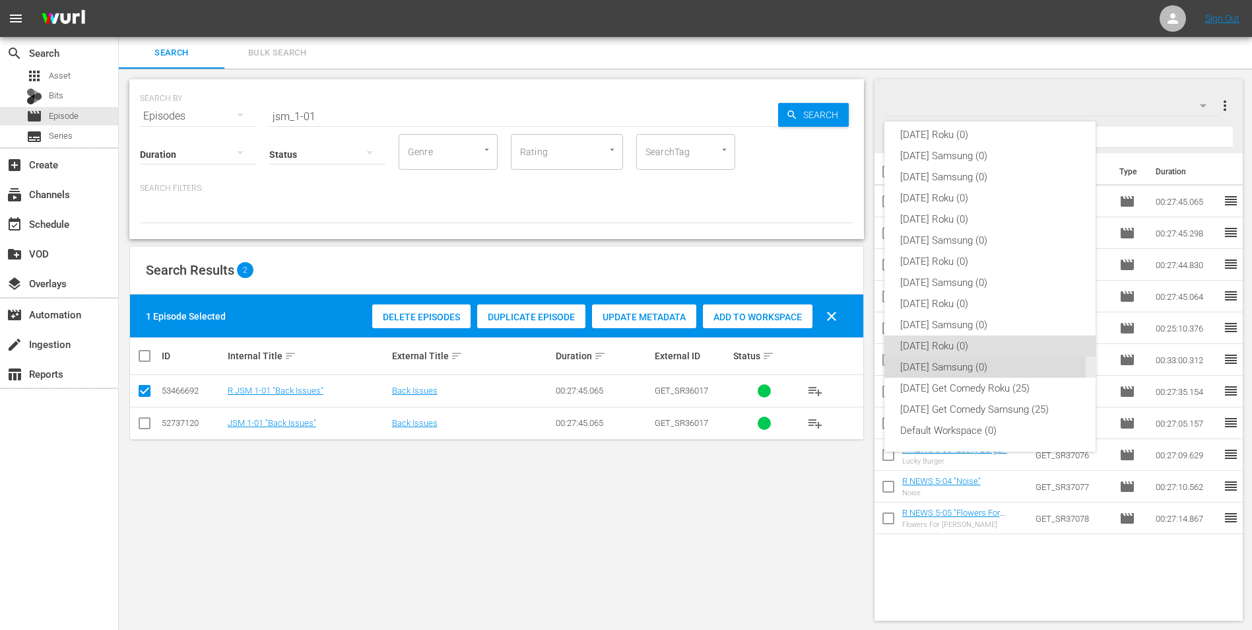
click at [942, 368] on div "[DATE] Samsung (0)" at bounding box center [990, 366] width 180 height 21
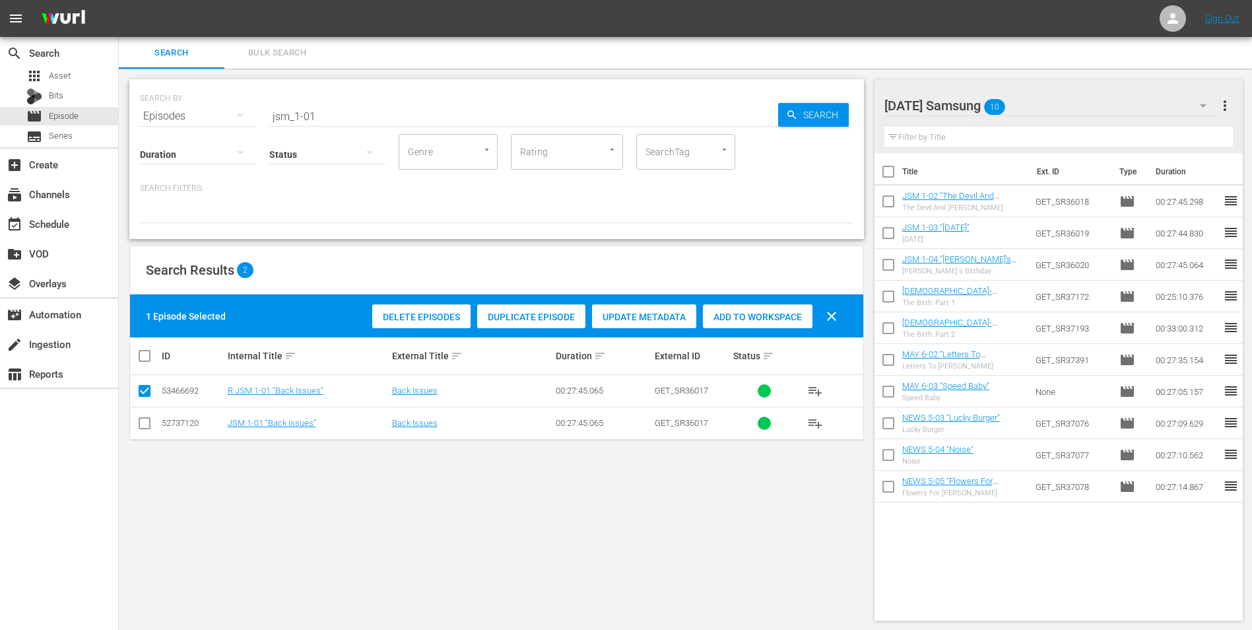
click at [136, 420] on td at bounding box center [145, 423] width 30 height 32
click at [145, 419] on input "checkbox" at bounding box center [145, 426] width 16 height 16
checkbox input "true"
click at [145, 390] on input "checkbox" at bounding box center [145, 393] width 16 height 16
checkbox input "false"
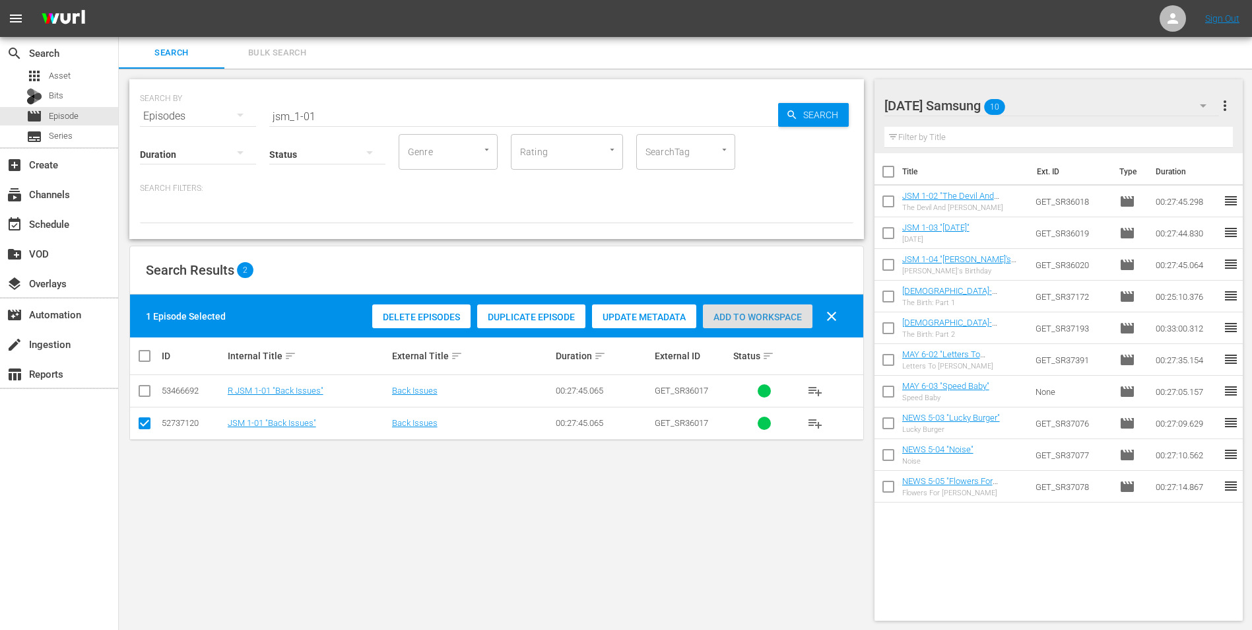
click at [742, 313] on span "Add to Workspace" at bounding box center [758, 317] width 110 height 11
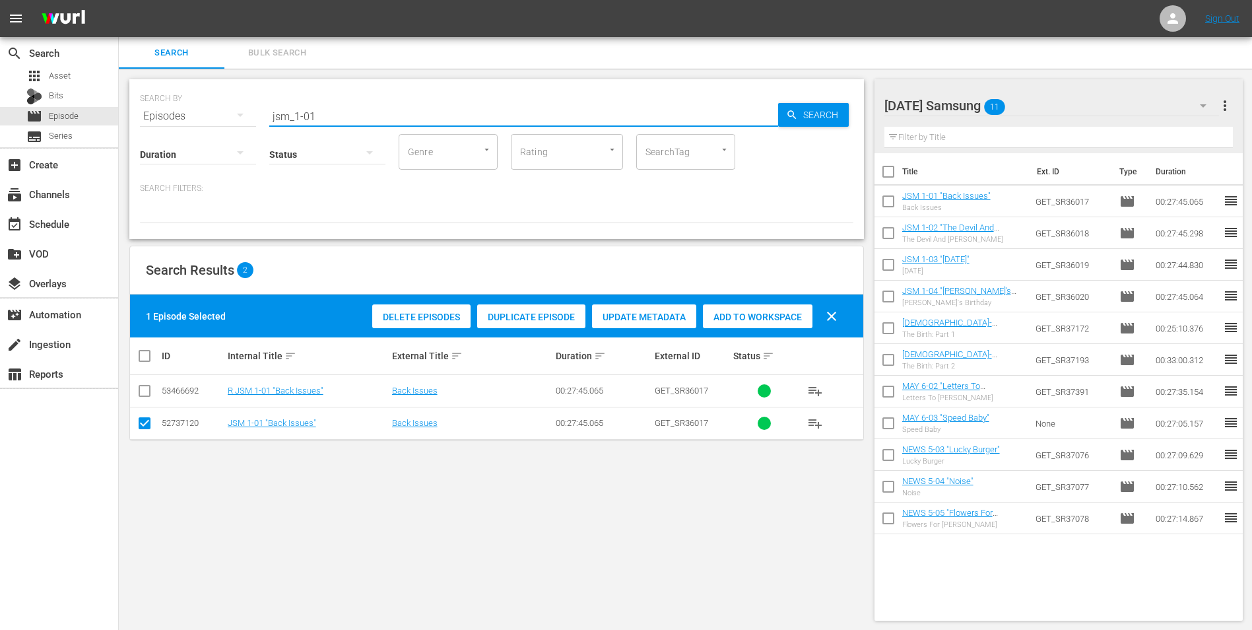
drag, startPoint x: 343, startPoint y: 115, endPoint x: 135, endPoint y: 83, distance: 209.6
click at [133, 88] on div "SEARCH BY Search By Episodes Search ID, Title, Description, Keywords, or Catego…" at bounding box center [496, 159] width 735 height 160
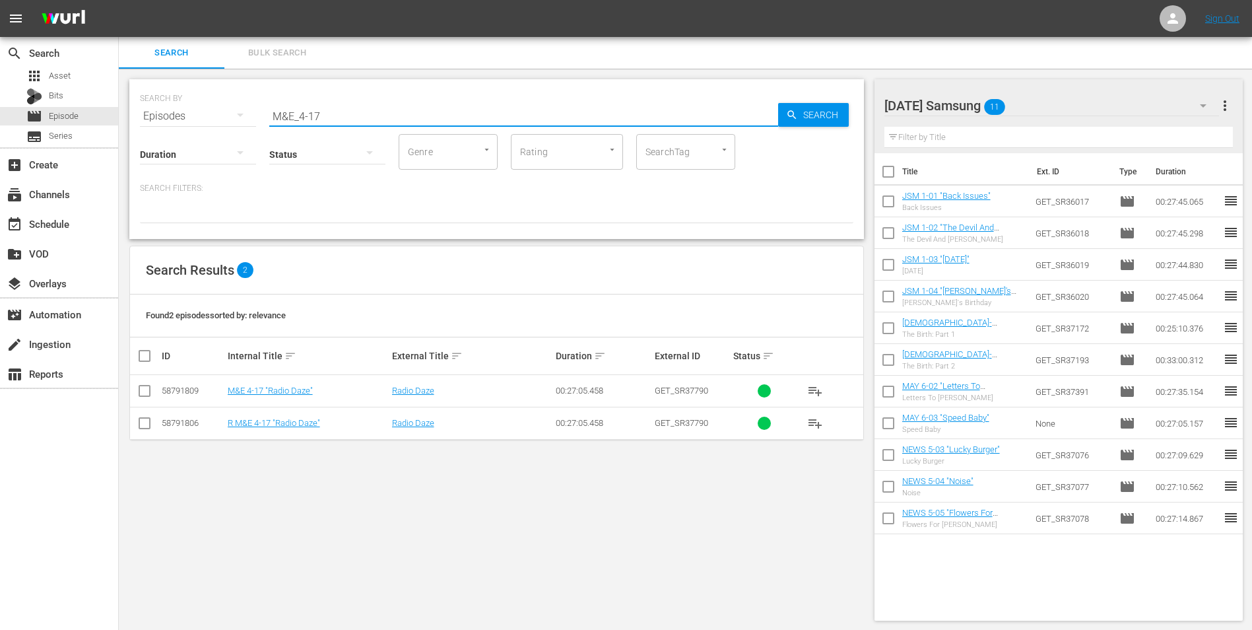
type input "M&E_4-17"
click at [145, 390] on input "checkbox" at bounding box center [145, 393] width 16 height 16
checkbox input "true"
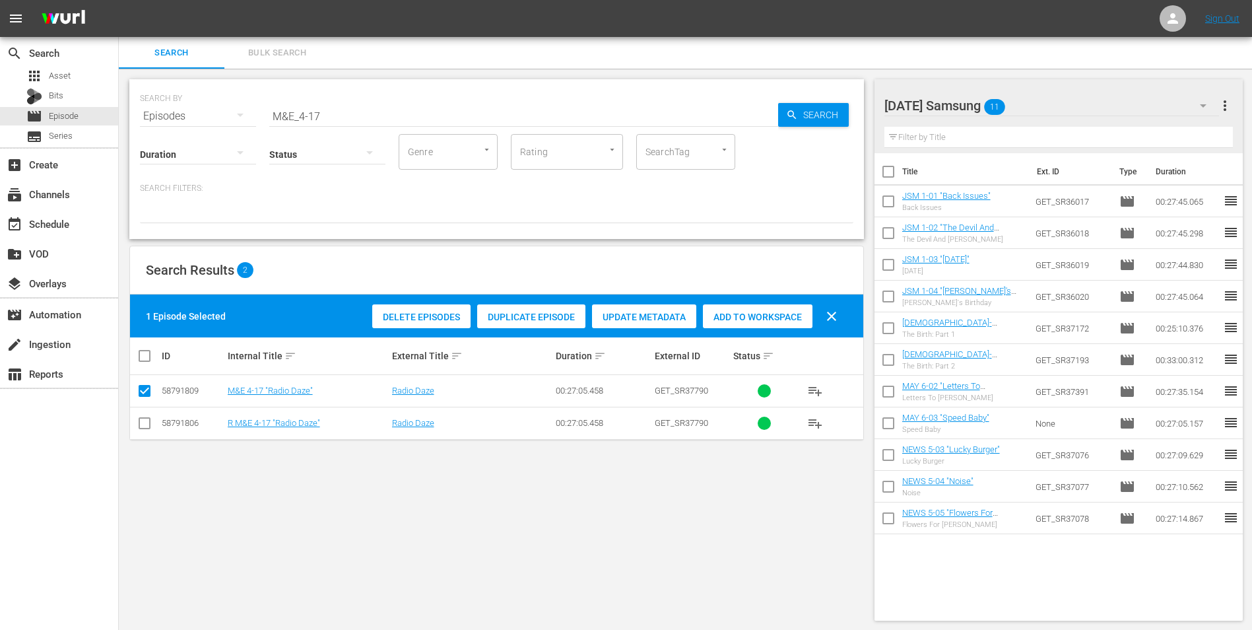
click at [740, 325] on div "Add to Workspace" at bounding box center [758, 316] width 110 height 25
click at [1061, 105] on div "[DATE] Samsung 12" at bounding box center [1051, 105] width 335 height 37
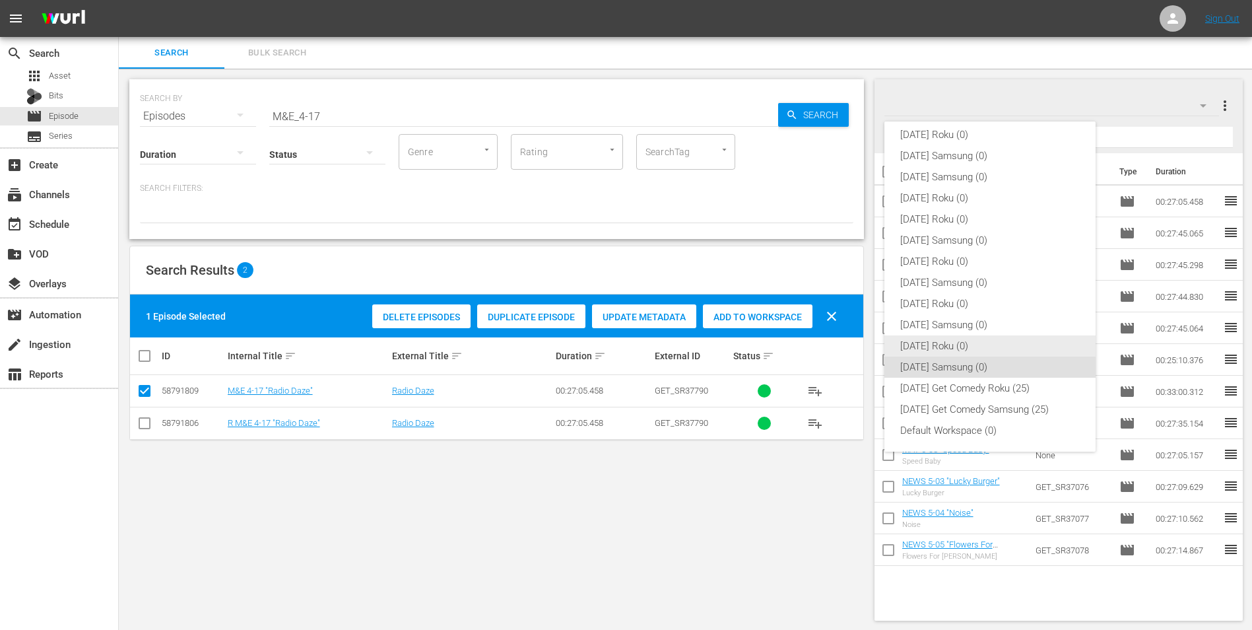
click at [927, 349] on div "[DATE] Roku (0)" at bounding box center [990, 345] width 180 height 21
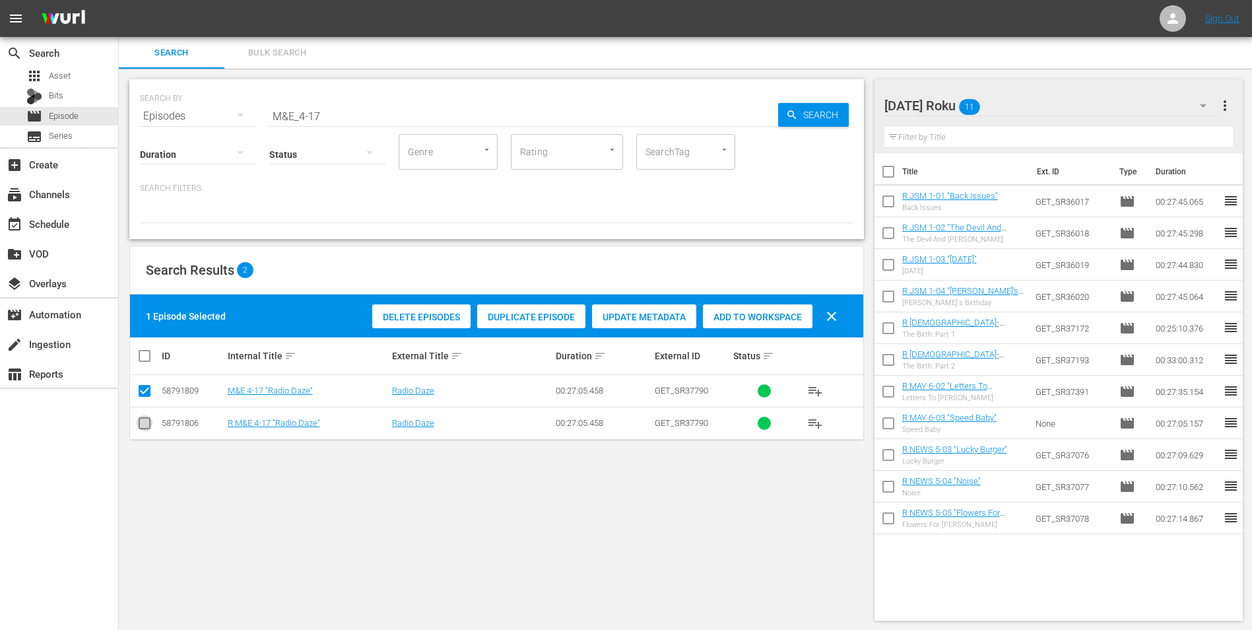
click at [139, 424] on input "checkbox" at bounding box center [145, 426] width 16 height 16
checkbox input "true"
drag, startPoint x: 147, startPoint y: 390, endPoint x: 166, endPoint y: 390, distance: 19.1
click at [151, 390] on input "checkbox" at bounding box center [145, 393] width 16 height 16
checkbox input "false"
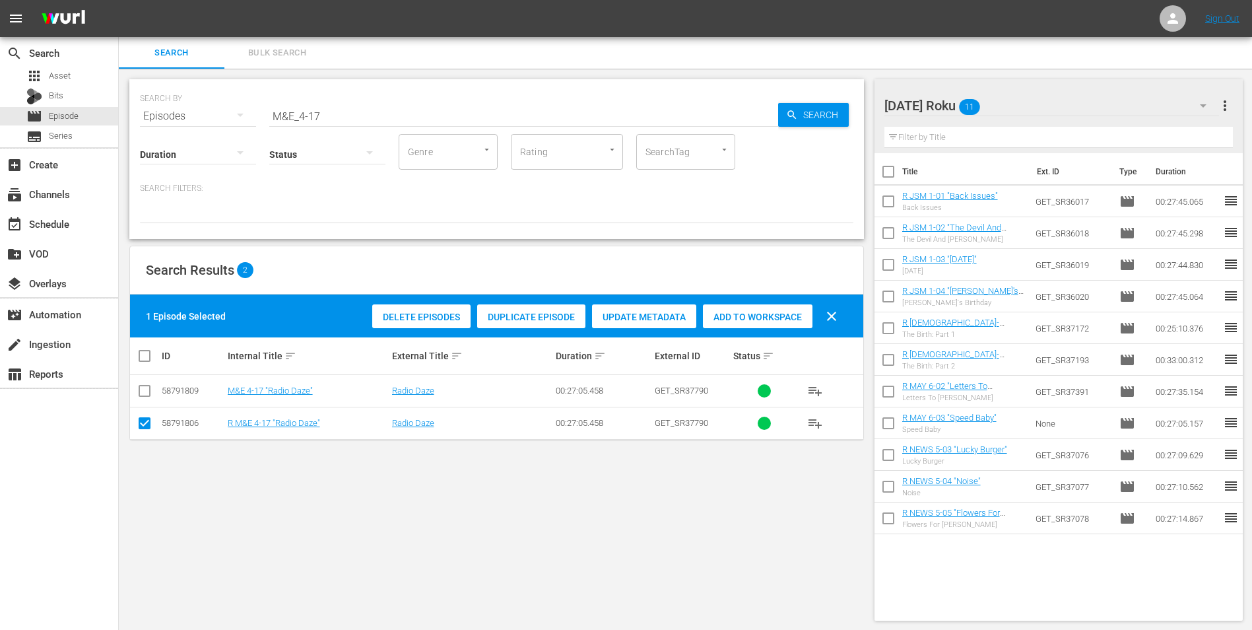
click at [778, 316] on span "Add to Workspace" at bounding box center [758, 317] width 110 height 11
click at [1100, 102] on div "[DATE] Roku 12" at bounding box center [1051, 105] width 335 height 37
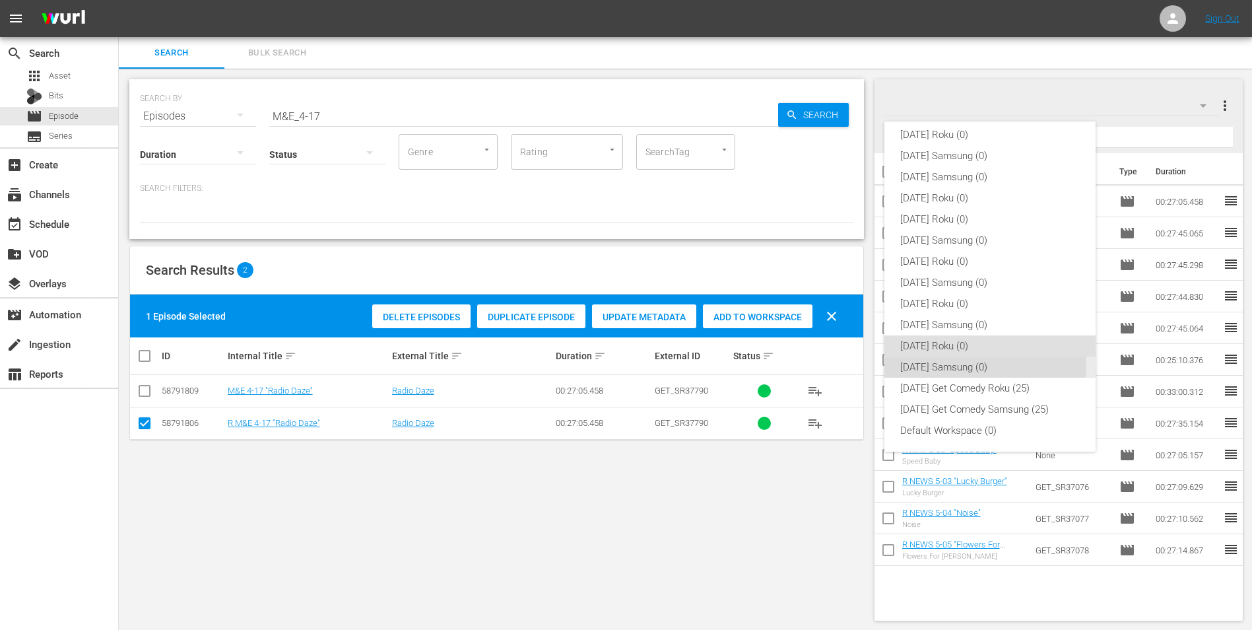
click at [955, 364] on div "[DATE] Samsung (0)" at bounding box center [990, 366] width 180 height 21
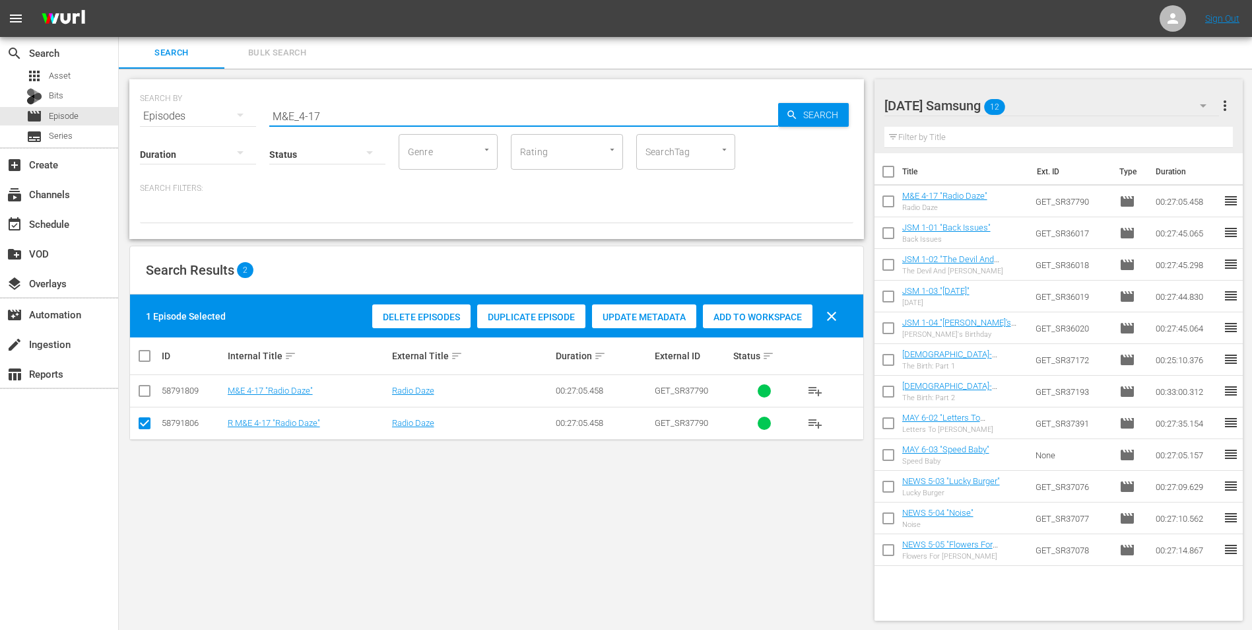
click at [316, 114] on input "M&E_4-17" at bounding box center [523, 116] width 509 height 32
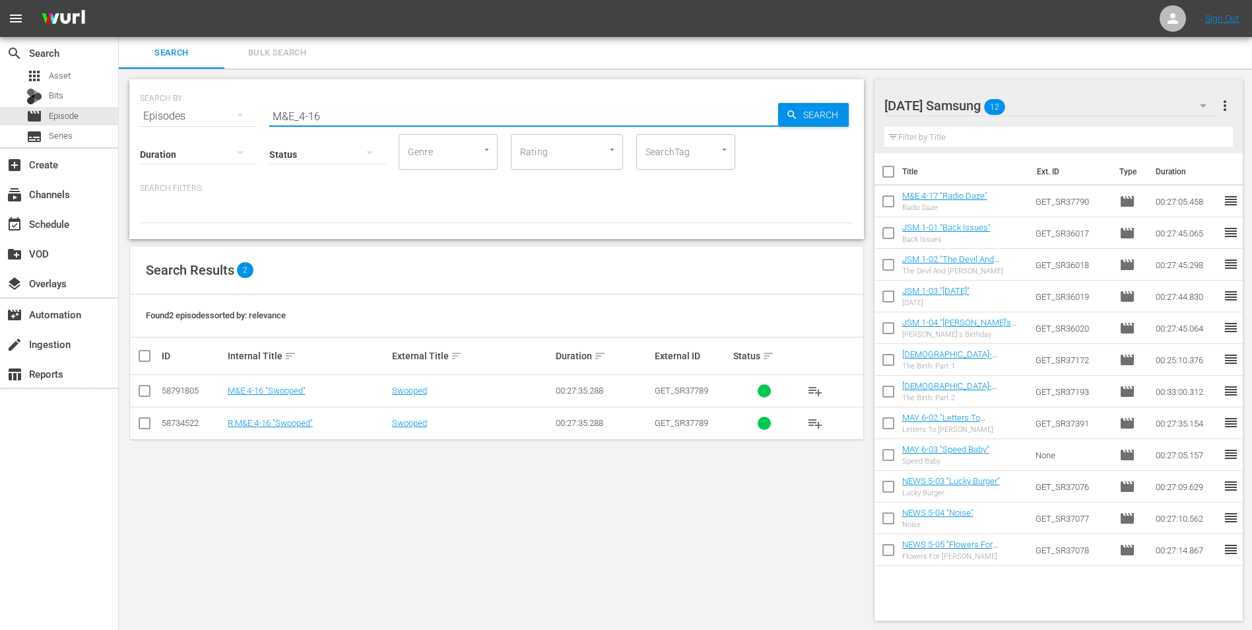
type input "M&E_4-16"
click at [141, 390] on input "checkbox" at bounding box center [145, 393] width 16 height 16
checkbox input "true"
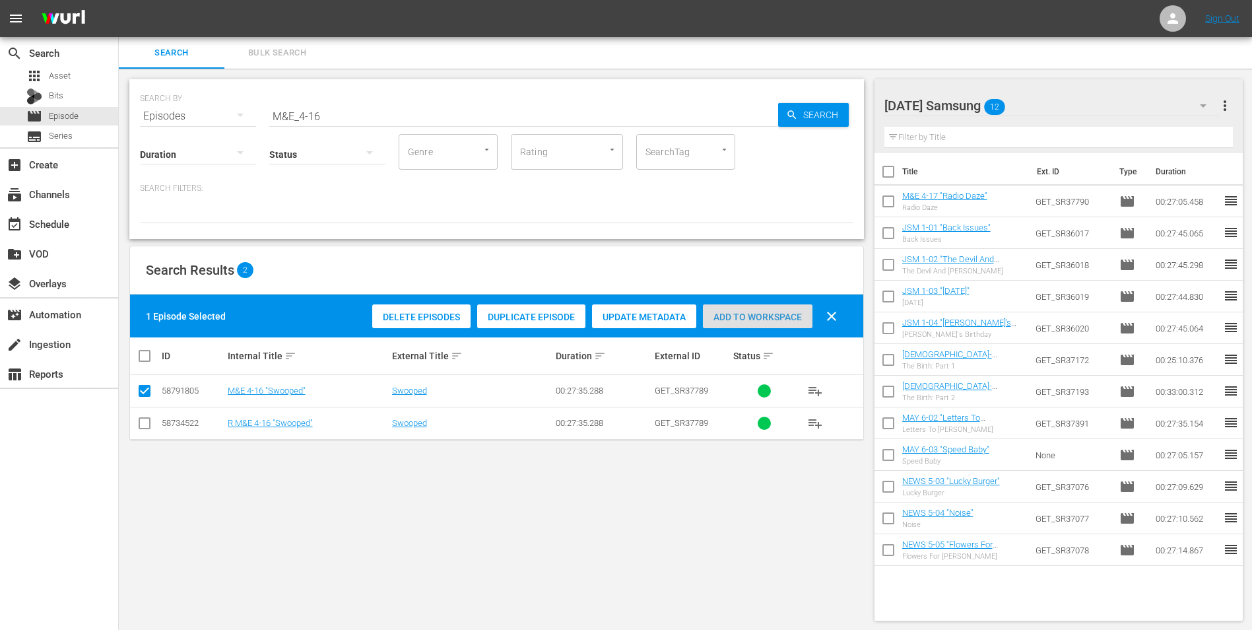
click at [772, 312] on span "Add to Workspace" at bounding box center [758, 317] width 110 height 11
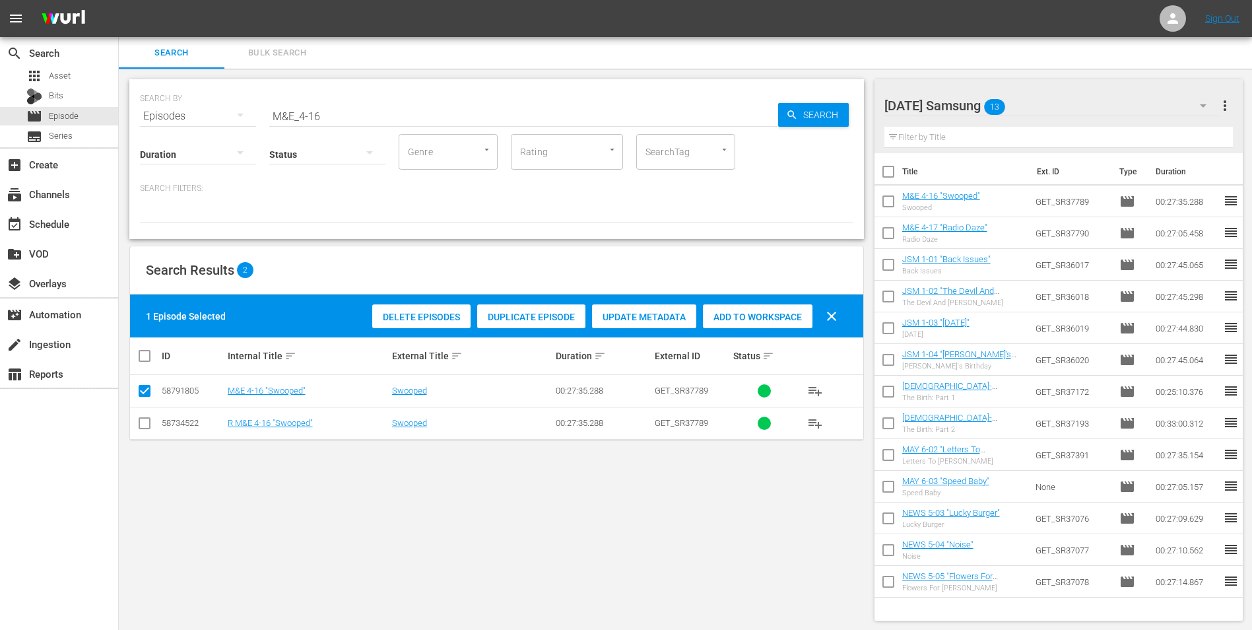
click at [1045, 108] on div "[DATE] Samsung 13" at bounding box center [1051, 105] width 335 height 37
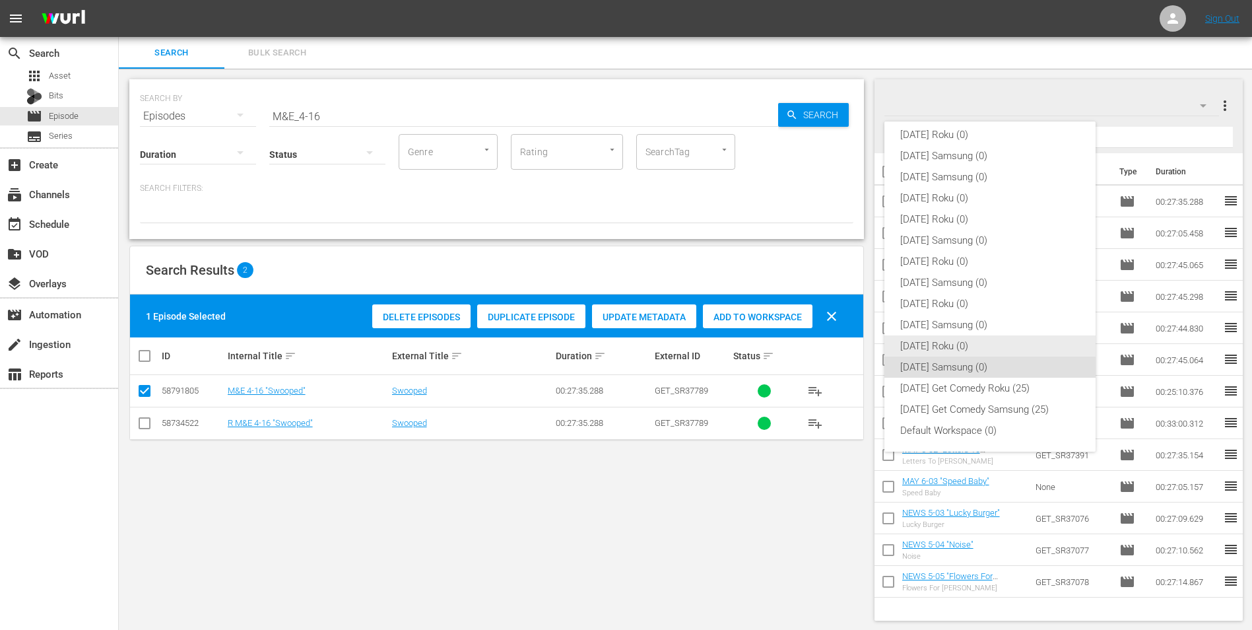
click at [941, 350] on div "[DATE] Roku (0)" at bounding box center [990, 345] width 180 height 21
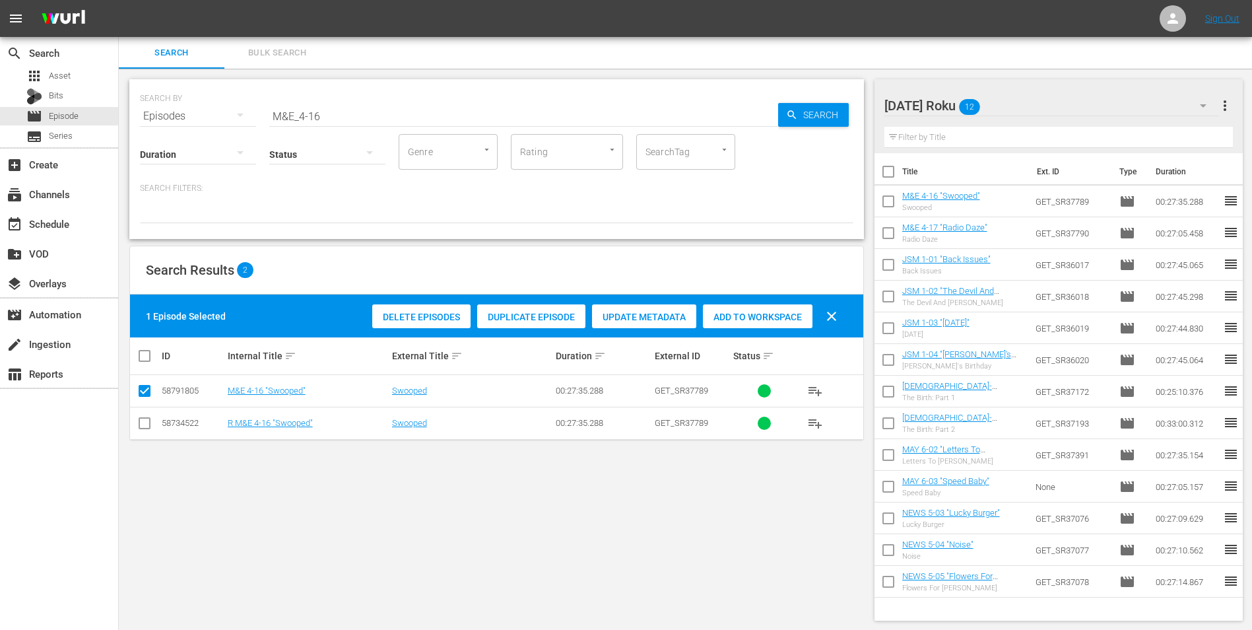
click at [135, 427] on td at bounding box center [145, 423] width 30 height 32
click at [143, 423] on input "checkbox" at bounding box center [145, 426] width 16 height 16
checkbox input "true"
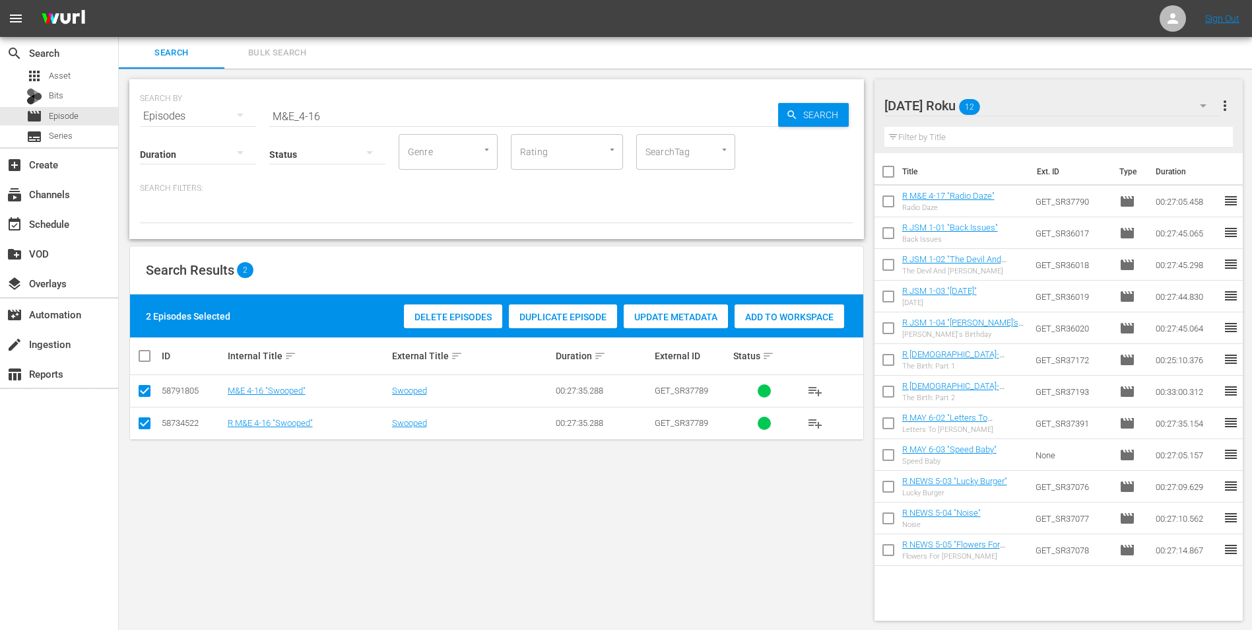
click at [145, 388] on input "checkbox" at bounding box center [145, 393] width 16 height 16
checkbox input "false"
click at [765, 304] on div "Add to Workspace" at bounding box center [758, 316] width 110 height 25
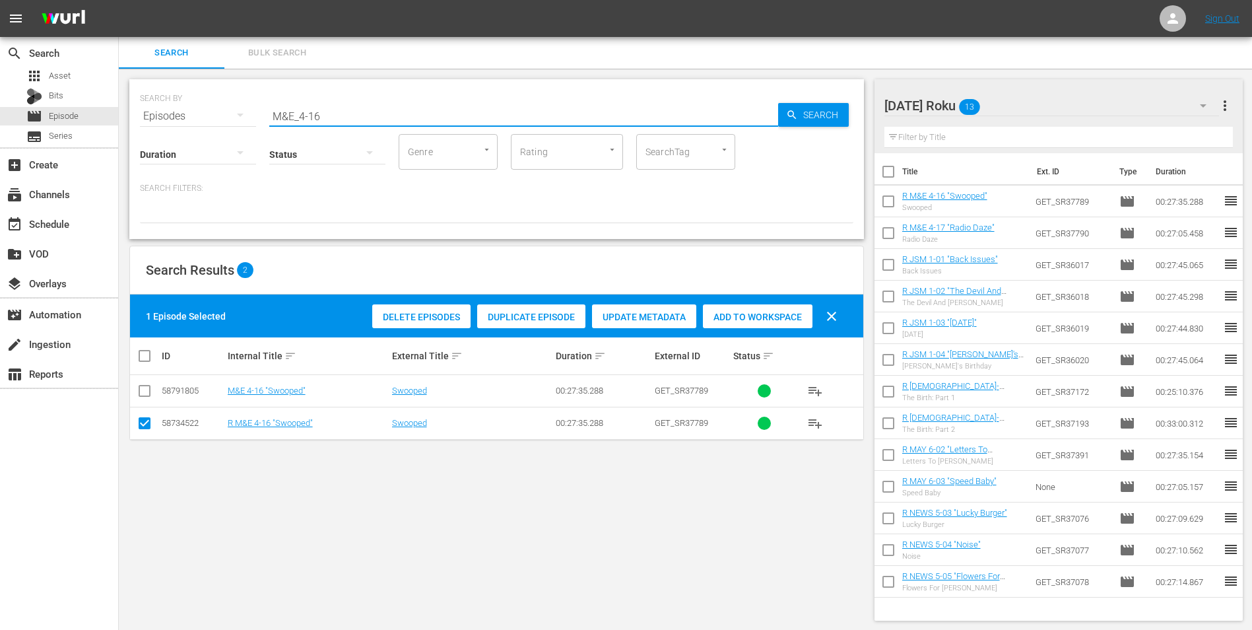
drag, startPoint x: 322, startPoint y: 119, endPoint x: 180, endPoint y: 100, distance: 143.2
click at [185, 104] on div "SEARCH BY Search By Episodes Search ID, Title, Description, Keywords, or Catego…" at bounding box center [496, 108] width 713 height 48
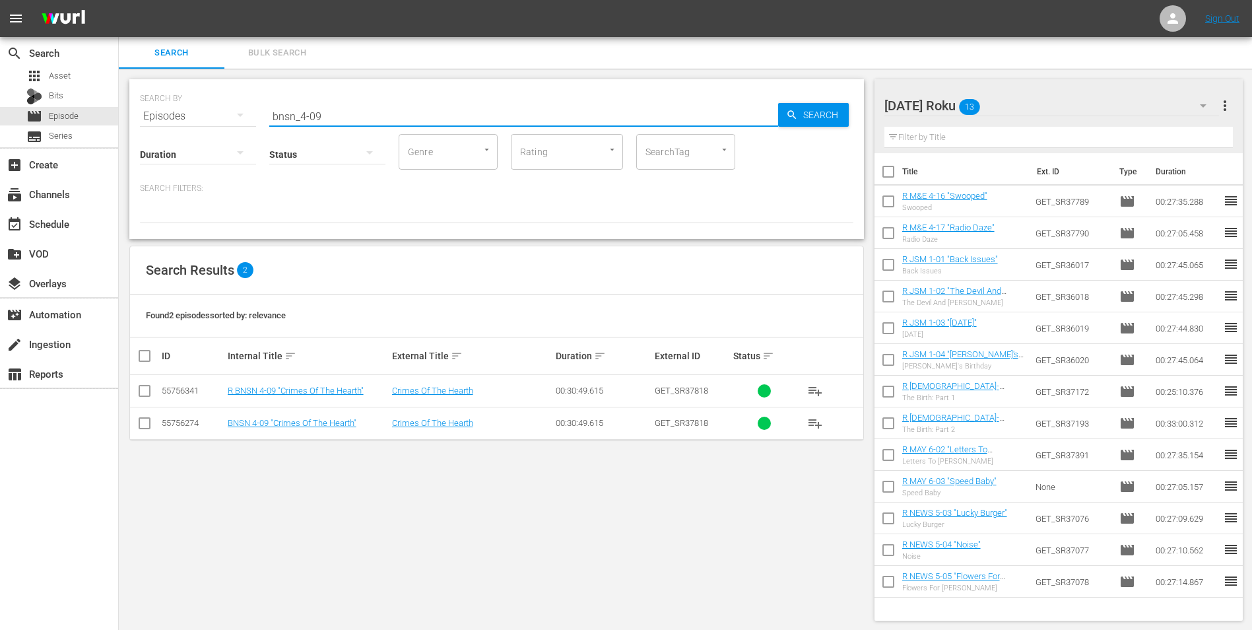
type input "bnsn_4-09"
click at [148, 389] on input "checkbox" at bounding box center [145, 393] width 16 height 16
checkbox input "true"
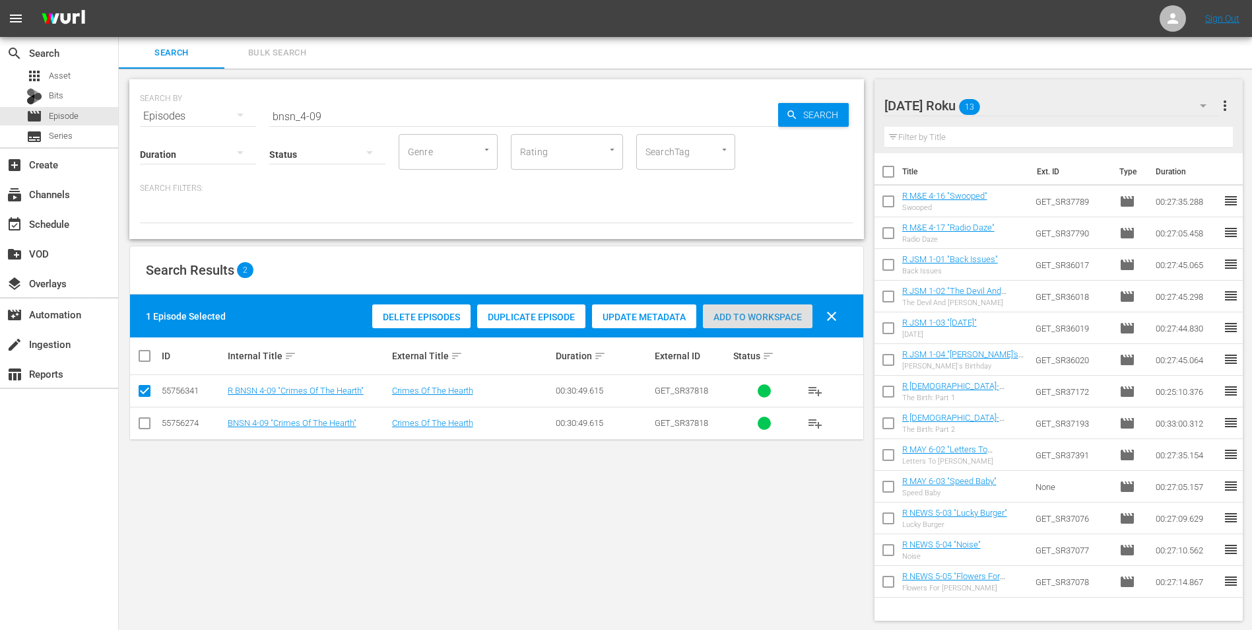
click at [721, 321] on span "Add to Workspace" at bounding box center [758, 317] width 110 height 11
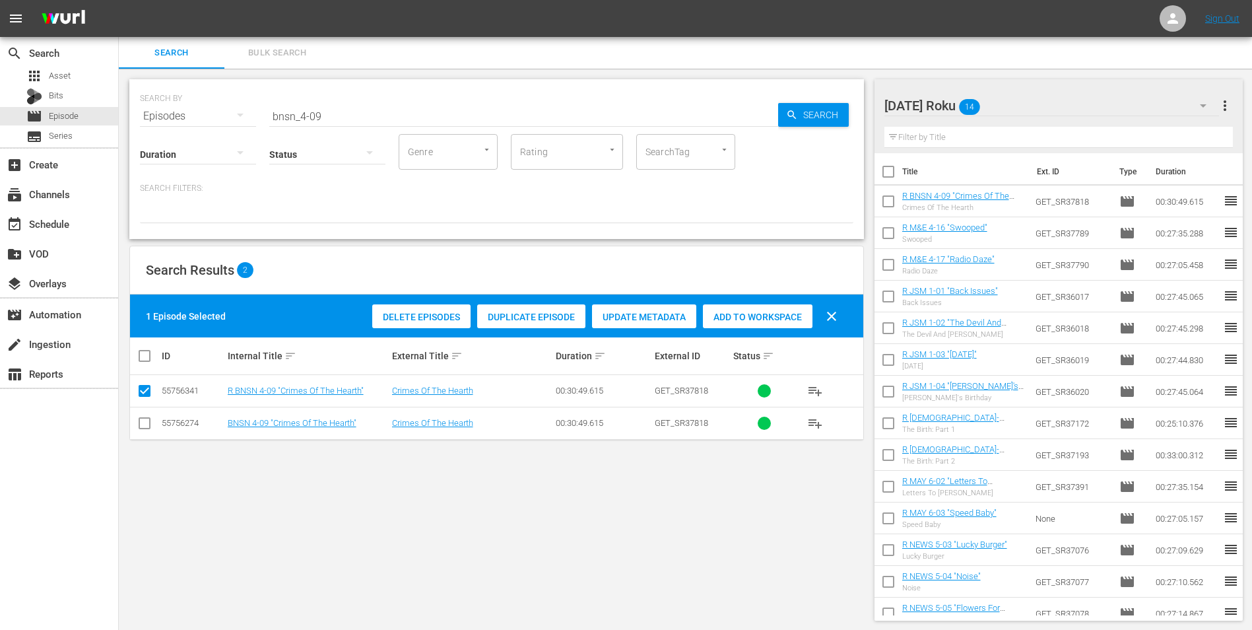
click at [1020, 108] on div "[DATE] Roku 14" at bounding box center [1051, 105] width 335 height 37
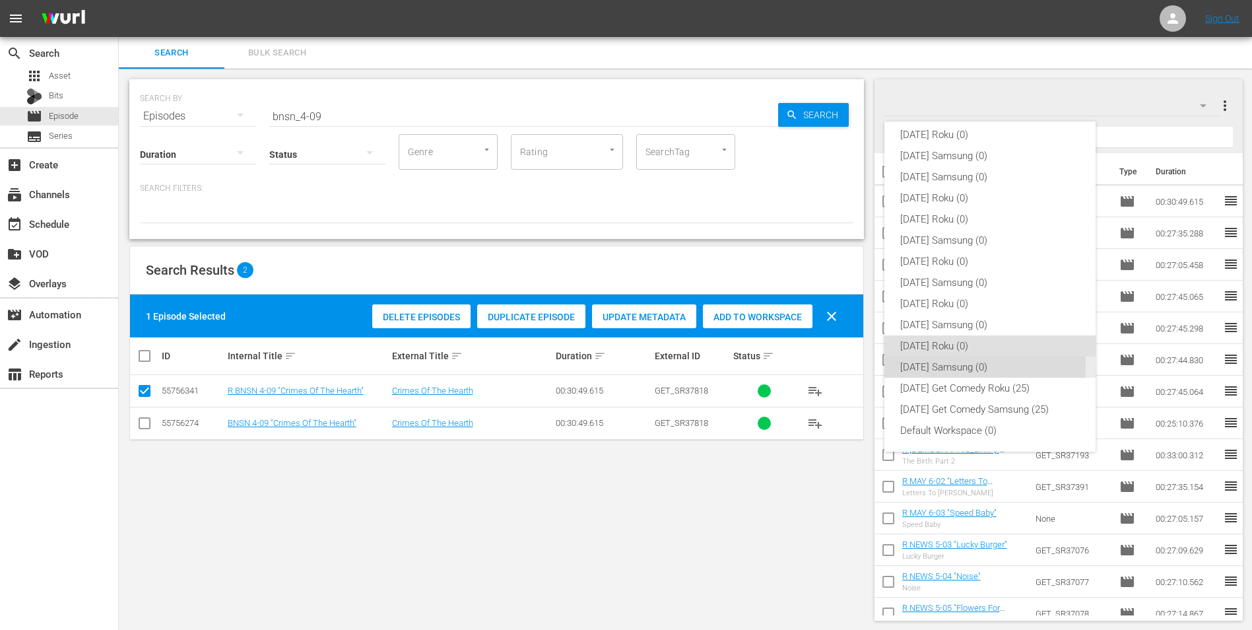
click at [926, 366] on div "[DATE] Samsung (0)" at bounding box center [990, 366] width 180 height 21
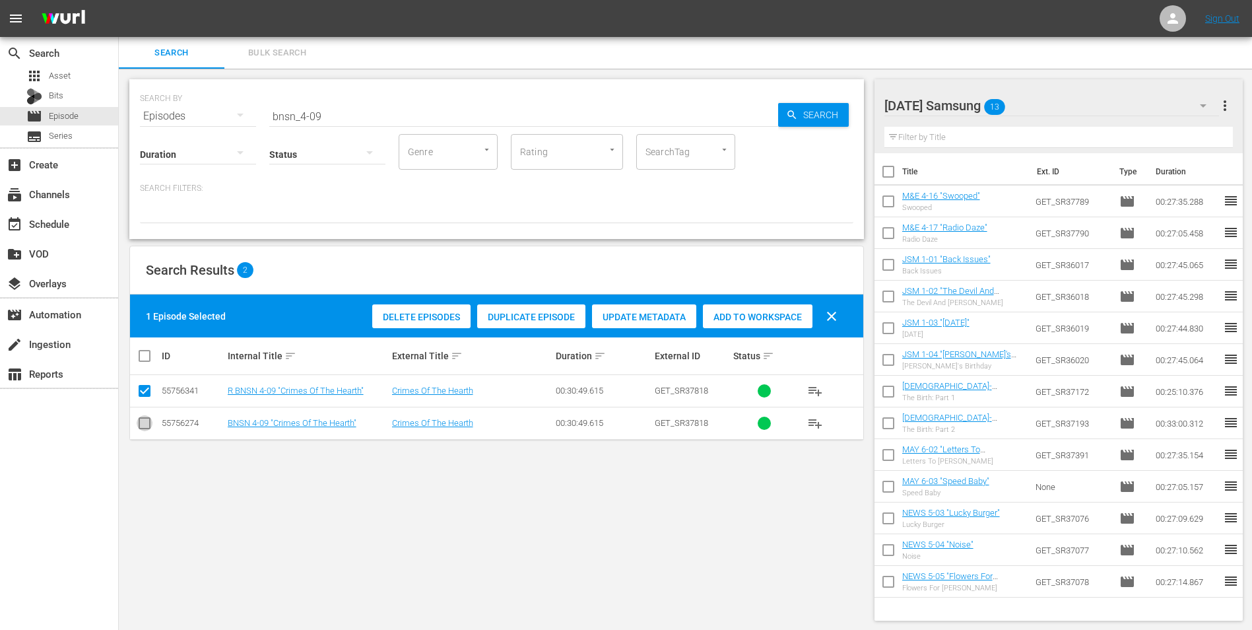
click at [146, 425] on input "checkbox" at bounding box center [145, 426] width 16 height 16
checkbox input "true"
click at [139, 391] on input "checkbox" at bounding box center [145, 393] width 16 height 16
checkbox input "false"
click at [737, 319] on span "Add to Workspace" at bounding box center [758, 317] width 110 height 11
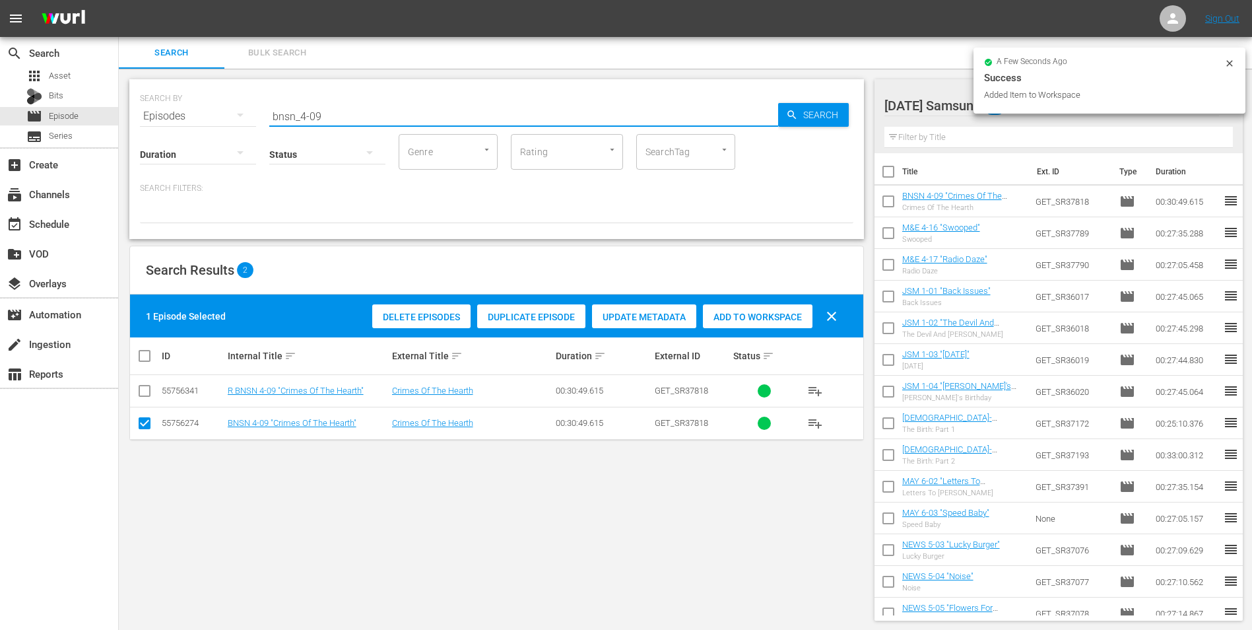
drag, startPoint x: 314, startPoint y: 112, endPoint x: 344, endPoint y: 115, distance: 30.0
click at [344, 115] on input "bnsn_4-09" at bounding box center [523, 116] width 509 height 32
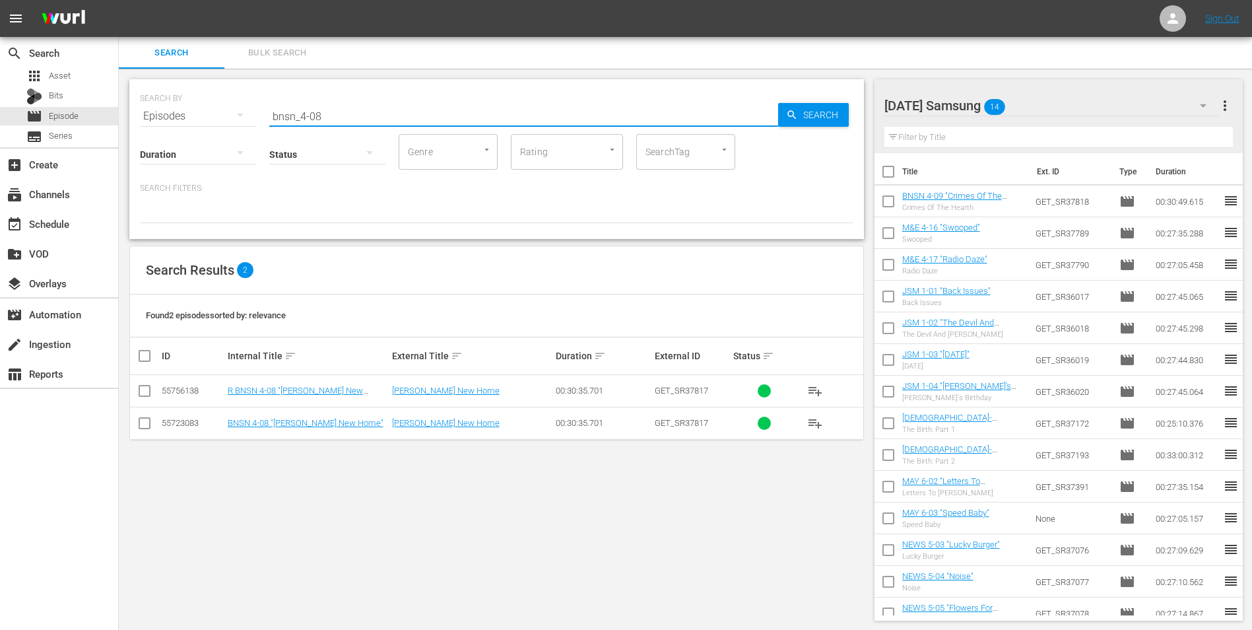
type input "bnsn_4-08"
click at [142, 430] on input "checkbox" at bounding box center [145, 426] width 16 height 16
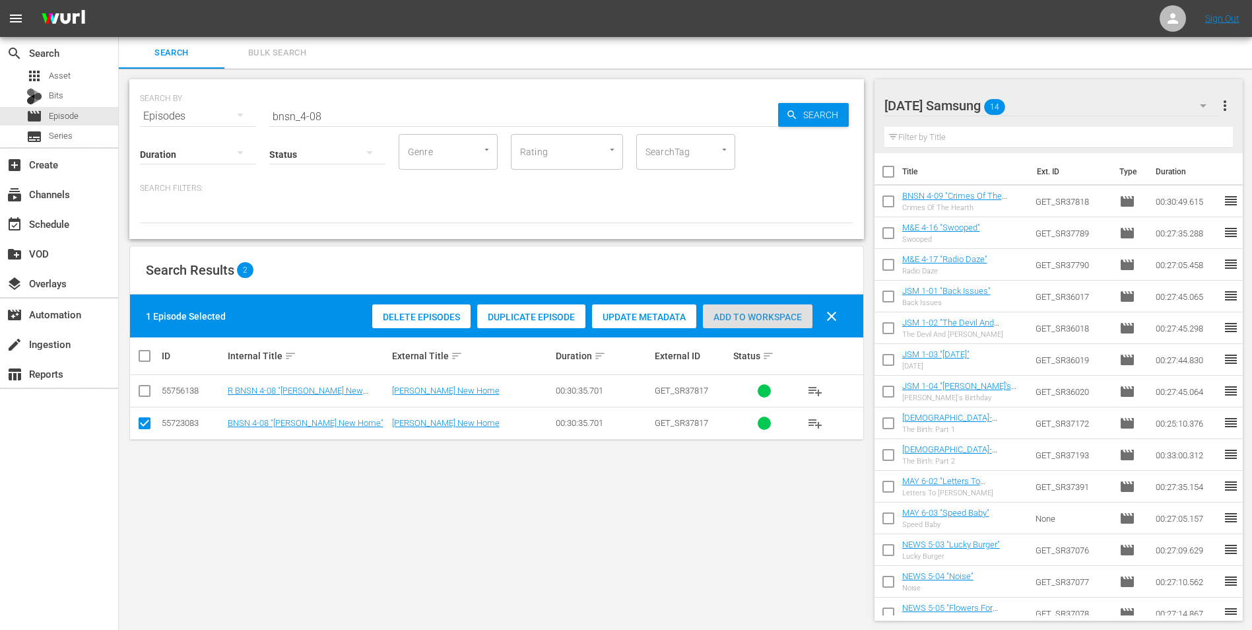
click at [755, 315] on span "Add to Workspace" at bounding box center [758, 317] width 110 height 11
click at [1053, 105] on div "[DATE] Samsung 15" at bounding box center [1051, 105] width 335 height 37
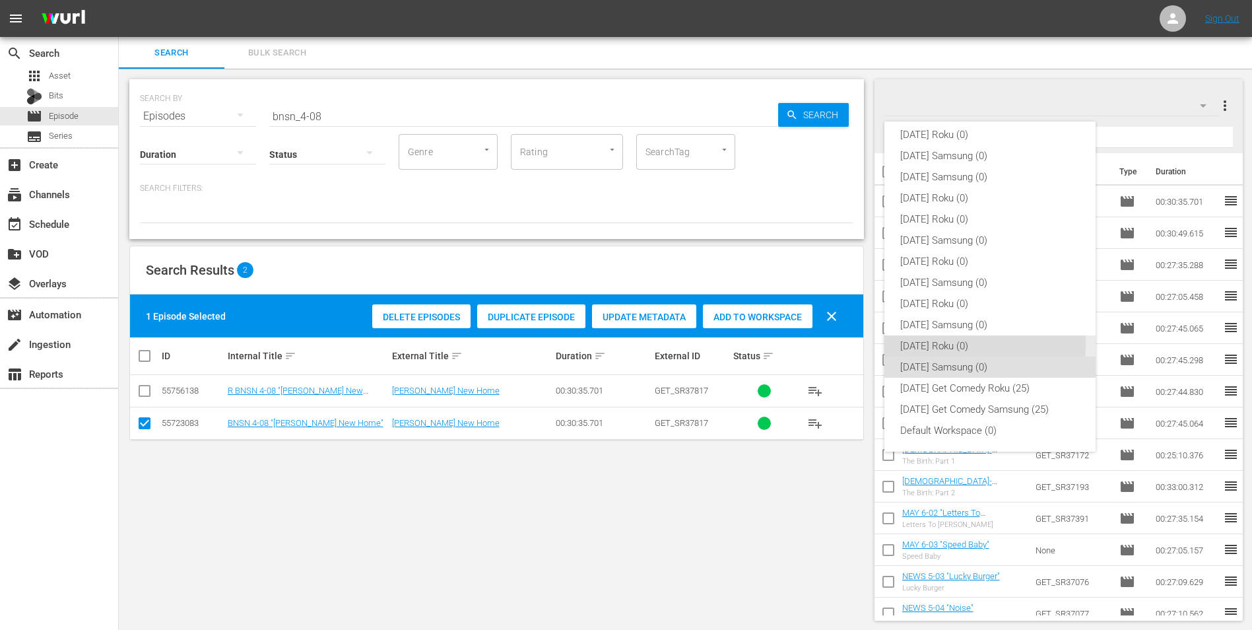
click at [915, 344] on div "[DATE] Roku (0)" at bounding box center [990, 345] width 180 height 21
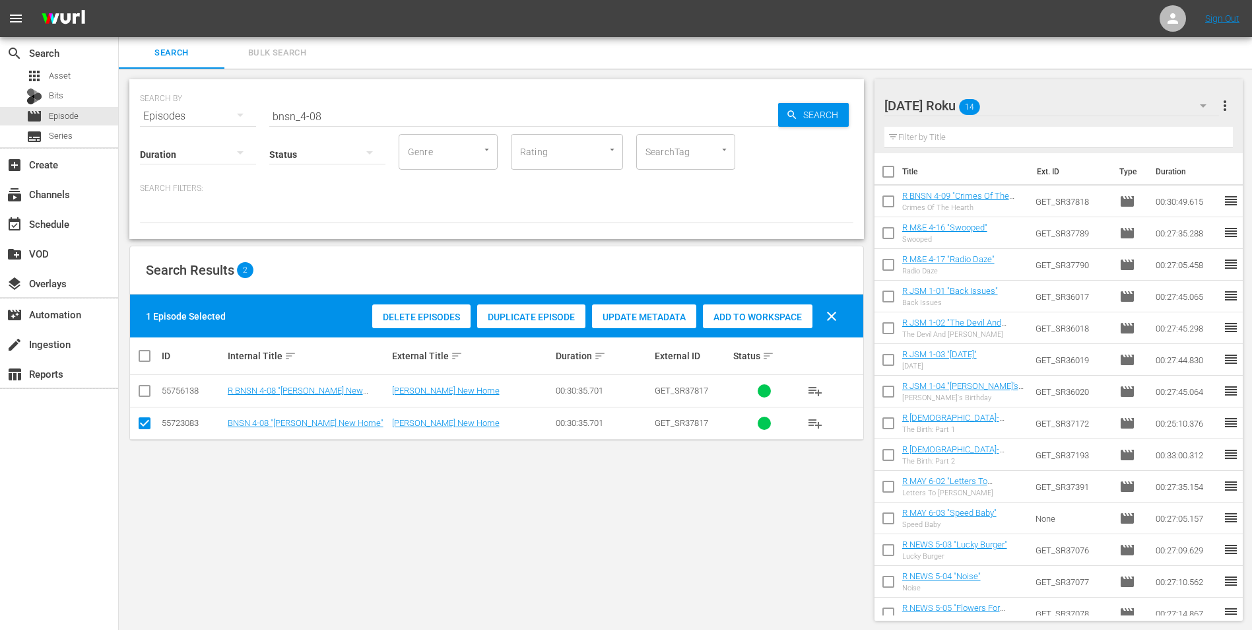
click at [145, 420] on input "checkbox" at bounding box center [145, 426] width 16 height 16
checkbox input "false"
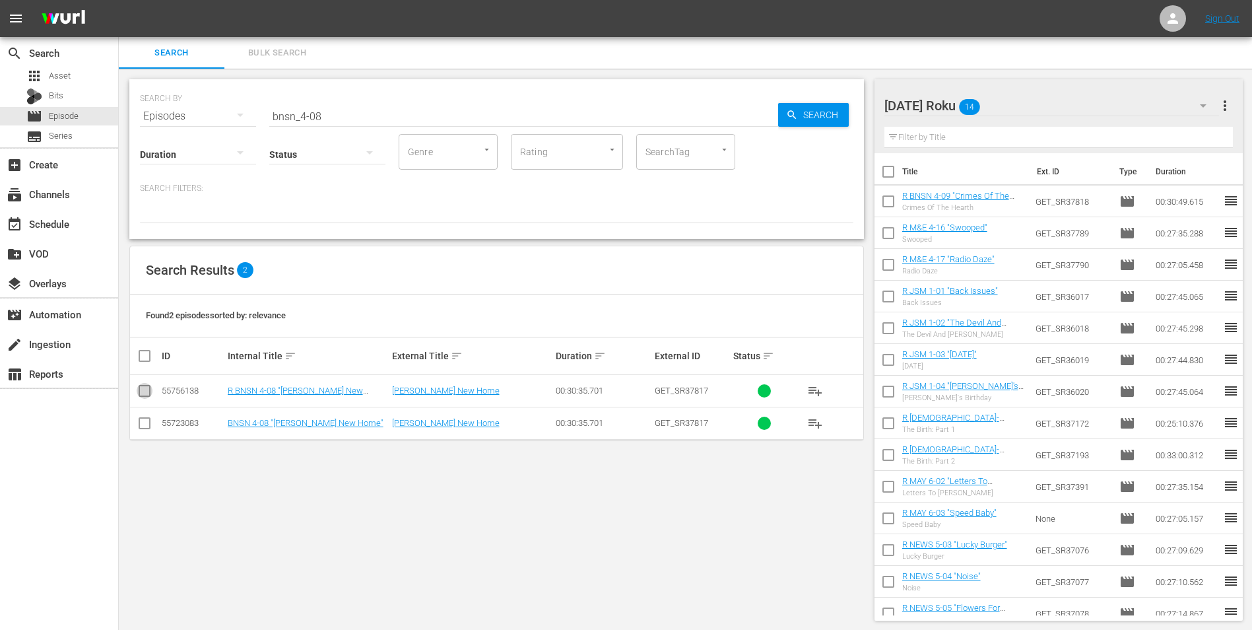
click at [146, 393] on input "checkbox" at bounding box center [145, 393] width 16 height 16
checkbox input "true"
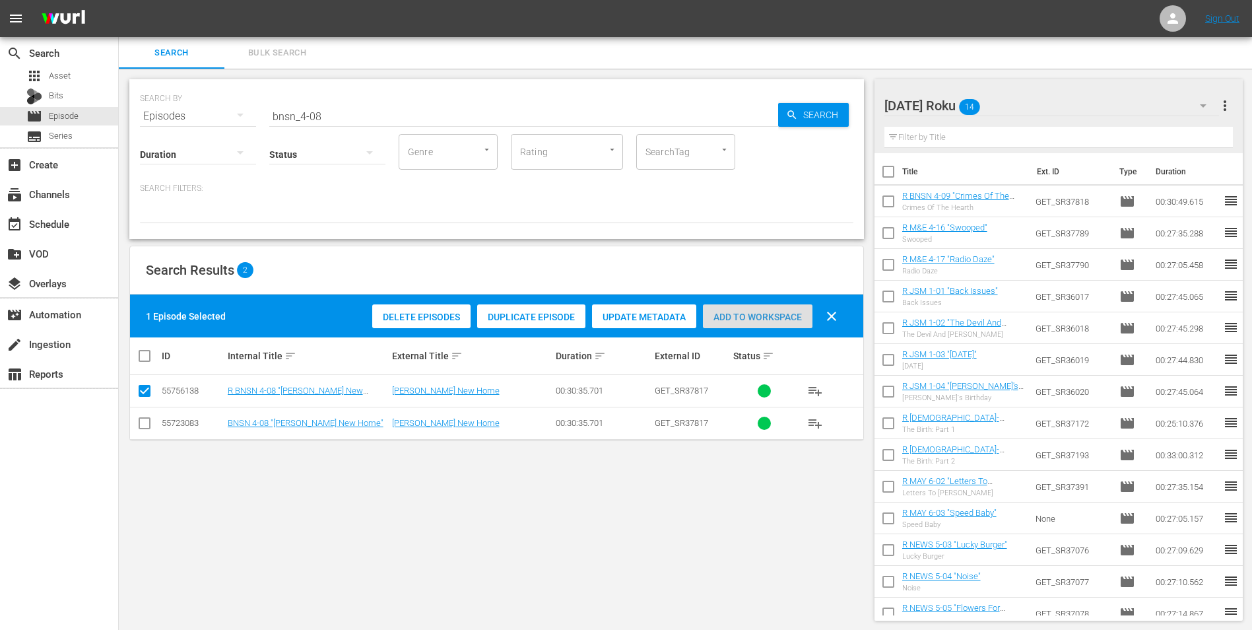
click at [758, 317] on span "Add to Workspace" at bounding box center [758, 317] width 110 height 11
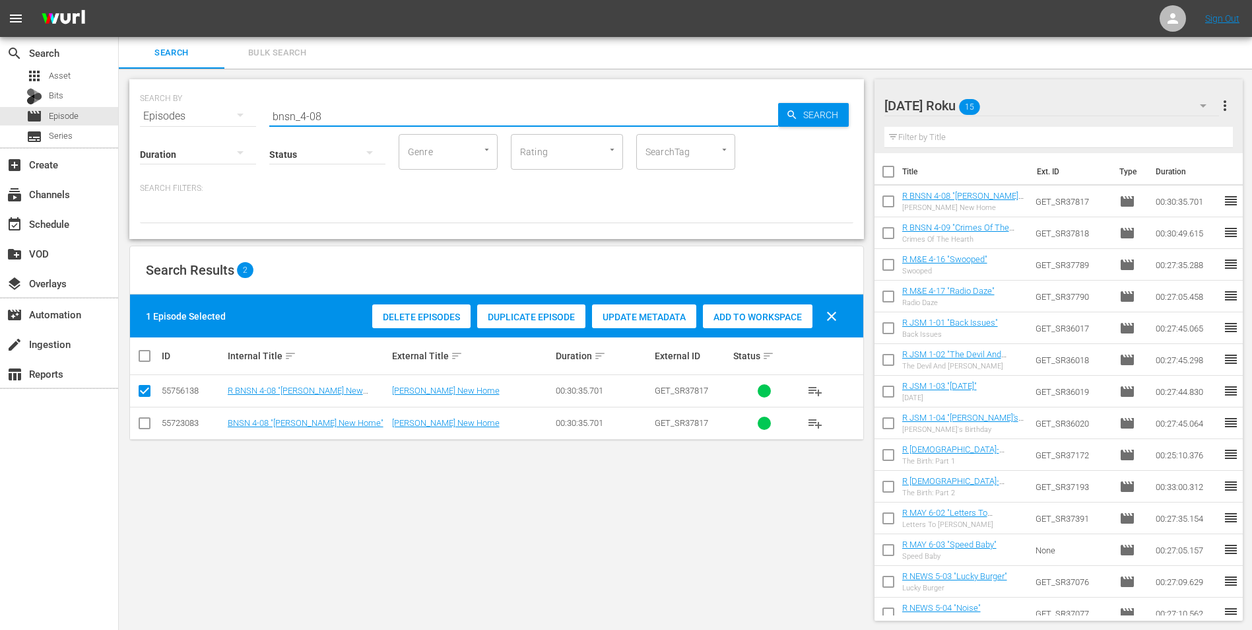
drag, startPoint x: 370, startPoint y: 119, endPoint x: 191, endPoint y: 114, distance: 179.6
click at [195, 114] on div "SEARCH BY Search By Episodes Search ID, Title, Description, Keywords, or Catego…" at bounding box center [496, 108] width 713 height 48
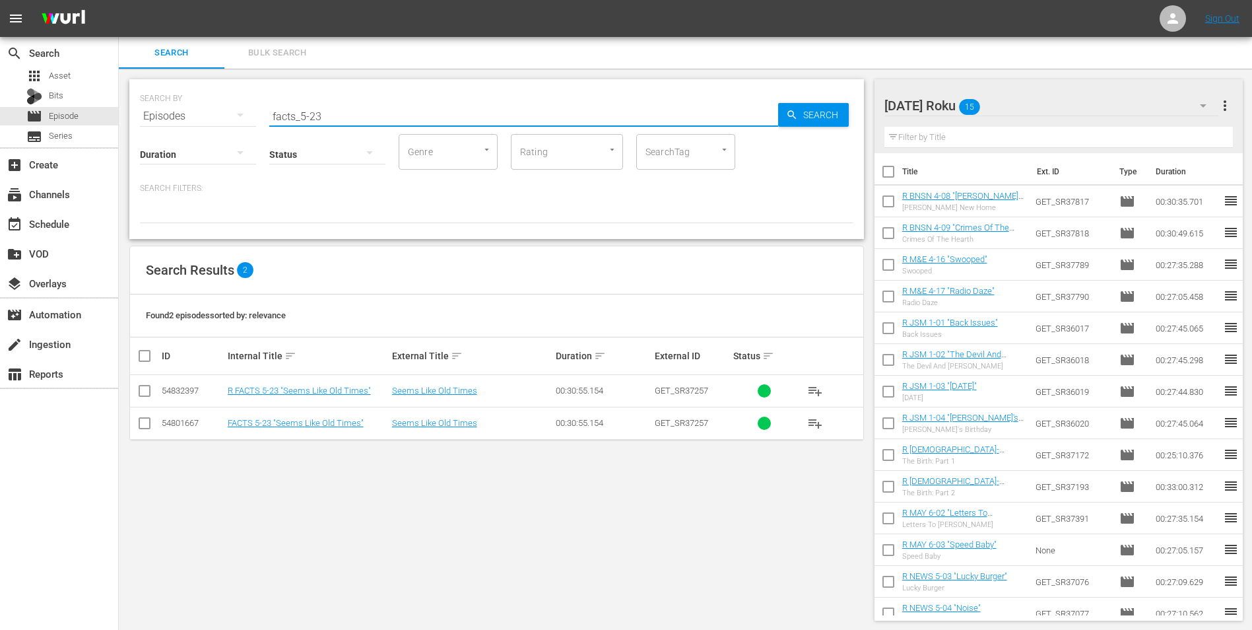
type input "facts_5-23"
click at [150, 397] on input "checkbox" at bounding box center [145, 393] width 16 height 16
checkbox input "true"
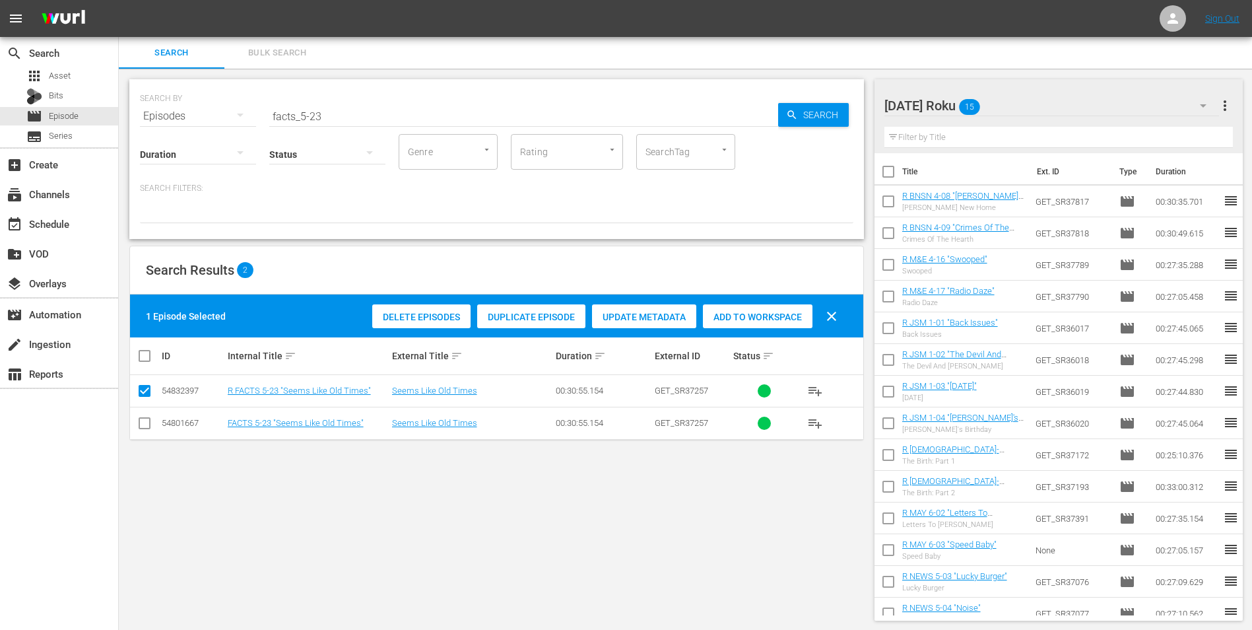
click at [791, 318] on span "Add to Workspace" at bounding box center [758, 317] width 110 height 11
click at [1026, 100] on div "[DATE] Roku 16" at bounding box center [1051, 105] width 335 height 37
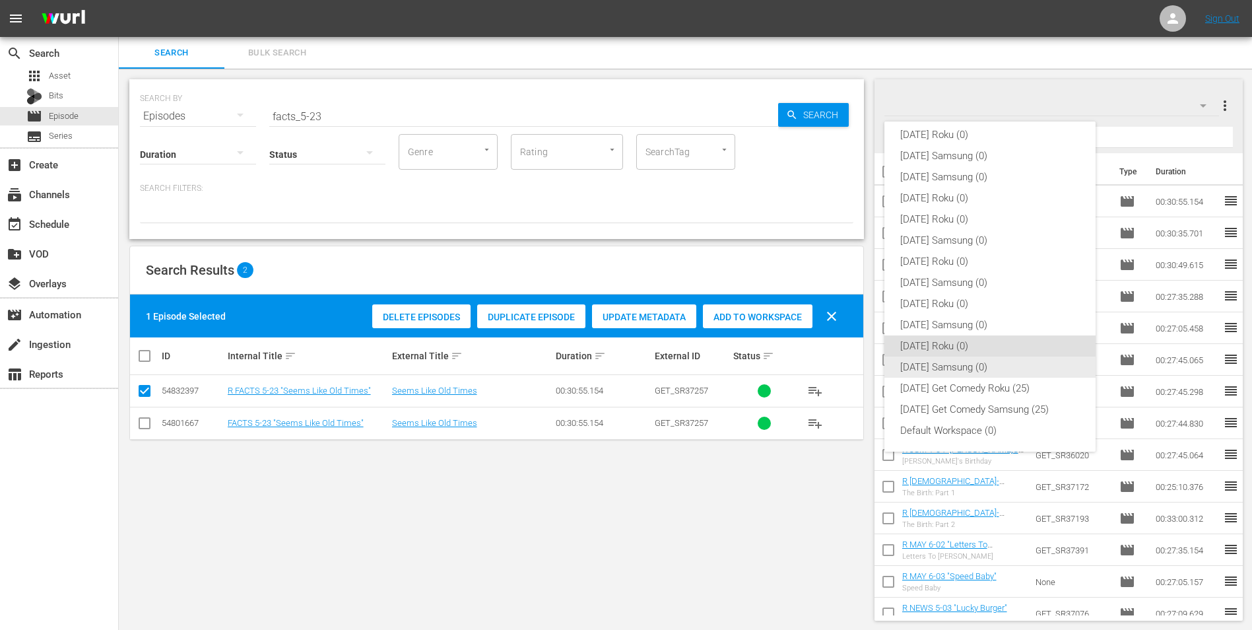
click at [941, 362] on div "[DATE] Samsung (0)" at bounding box center [990, 366] width 180 height 21
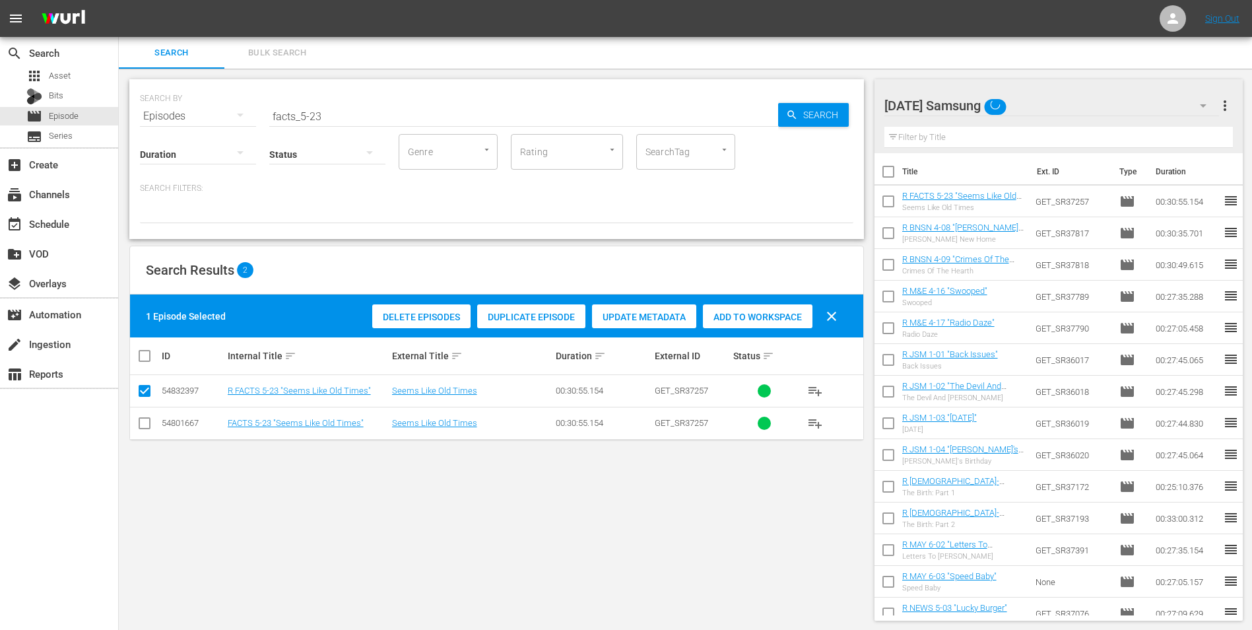
click at [144, 425] on input "checkbox" at bounding box center [145, 426] width 16 height 16
checkbox input "true"
click at [147, 393] on input "checkbox" at bounding box center [145, 393] width 16 height 16
checkbox input "false"
click at [775, 315] on span "Add to Workspace" at bounding box center [758, 317] width 110 height 11
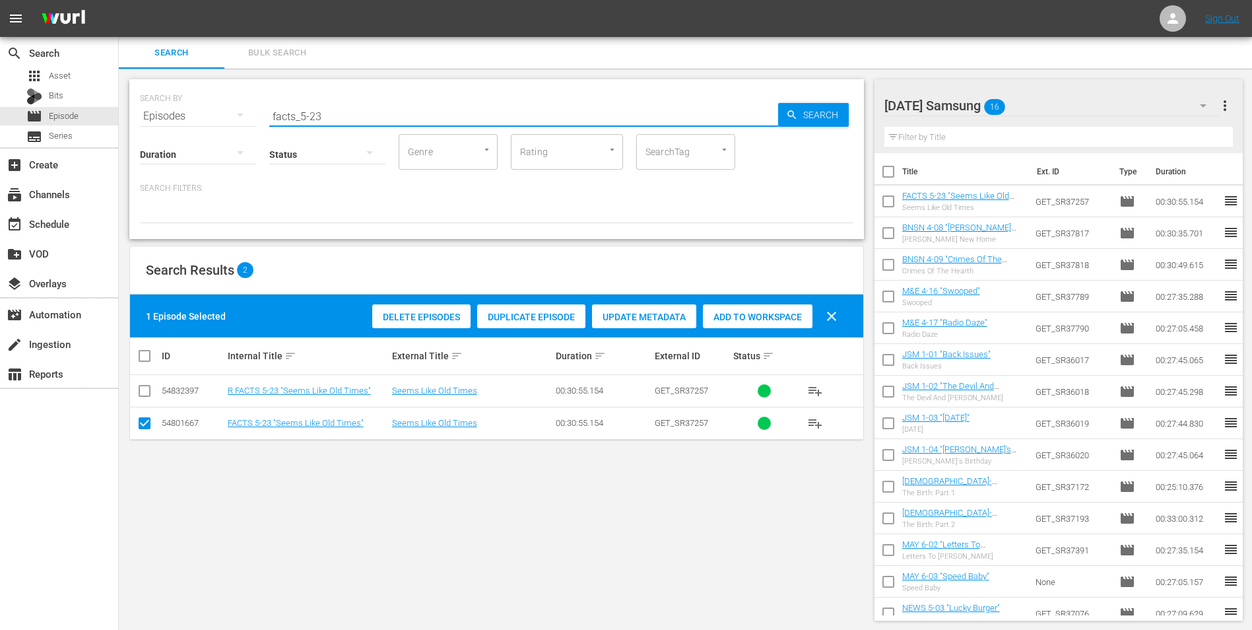
drag, startPoint x: 319, startPoint y: 119, endPoint x: 315, endPoint y: 125, distance: 7.1
click at [315, 125] on div "SEARCH BY Search By Episodes Search ID, Title, Description, Keywords, or Catego…" at bounding box center [496, 159] width 735 height 160
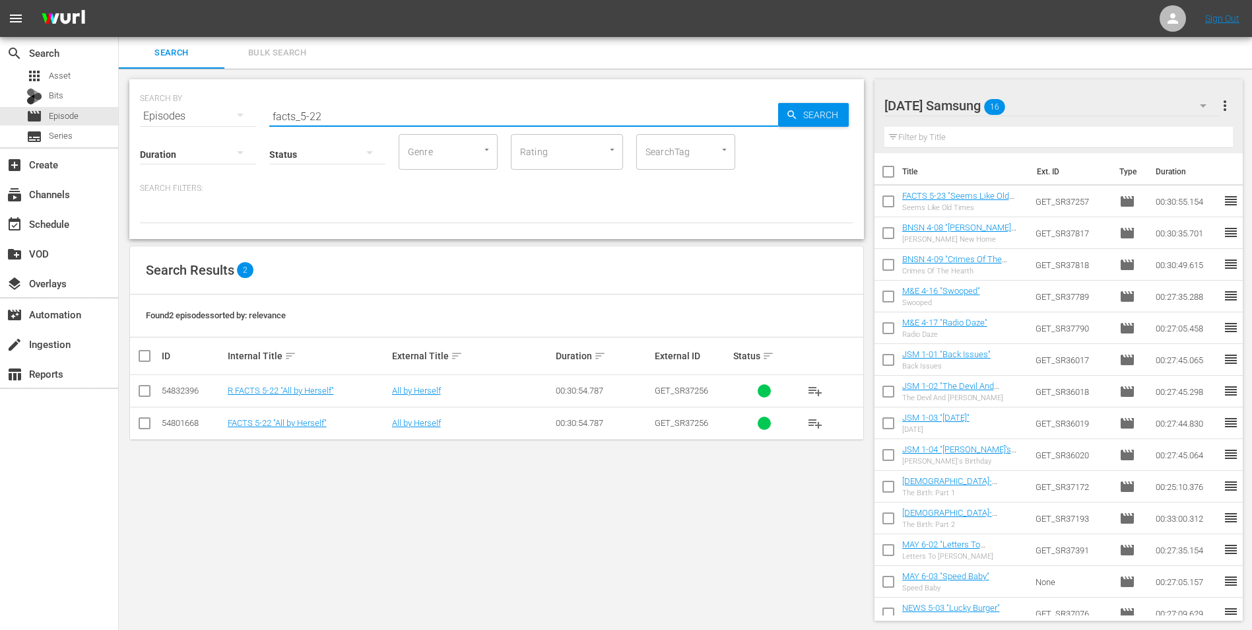
type input "facts_5-22"
click at [139, 430] on input "checkbox" at bounding box center [145, 426] width 16 height 16
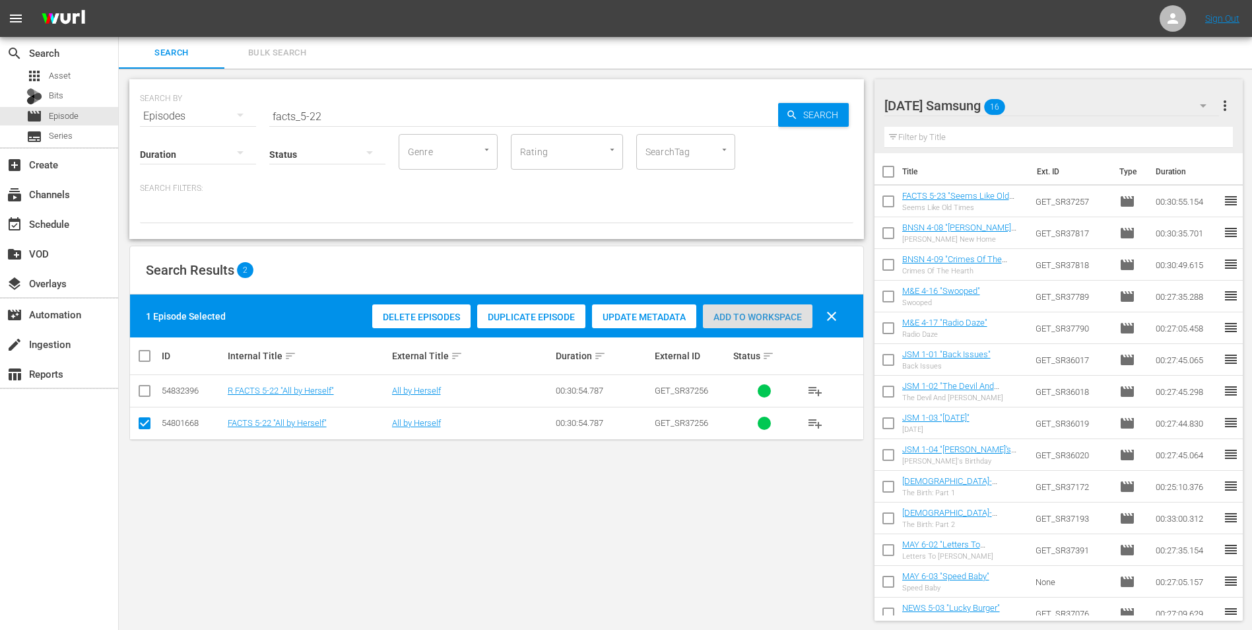
click at [780, 316] on span "Add to Workspace" at bounding box center [758, 317] width 110 height 11
click at [1059, 99] on div "[DATE] Samsung 17" at bounding box center [1051, 105] width 335 height 37
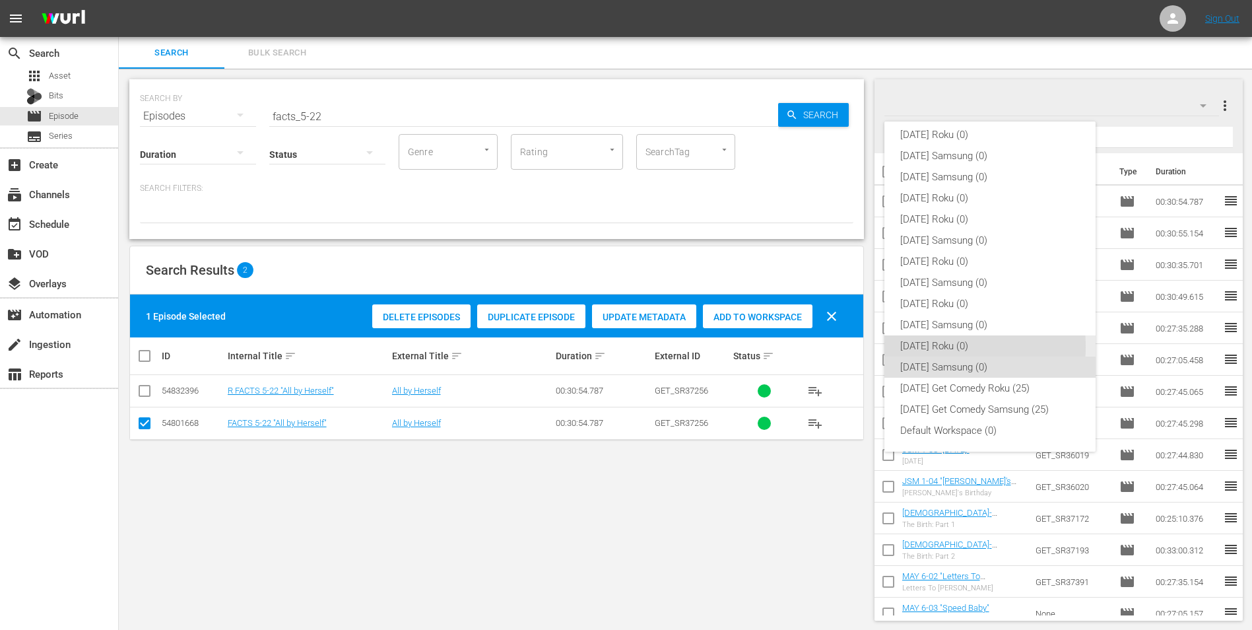
click at [917, 346] on div "[DATE] Roku (0)" at bounding box center [990, 345] width 180 height 21
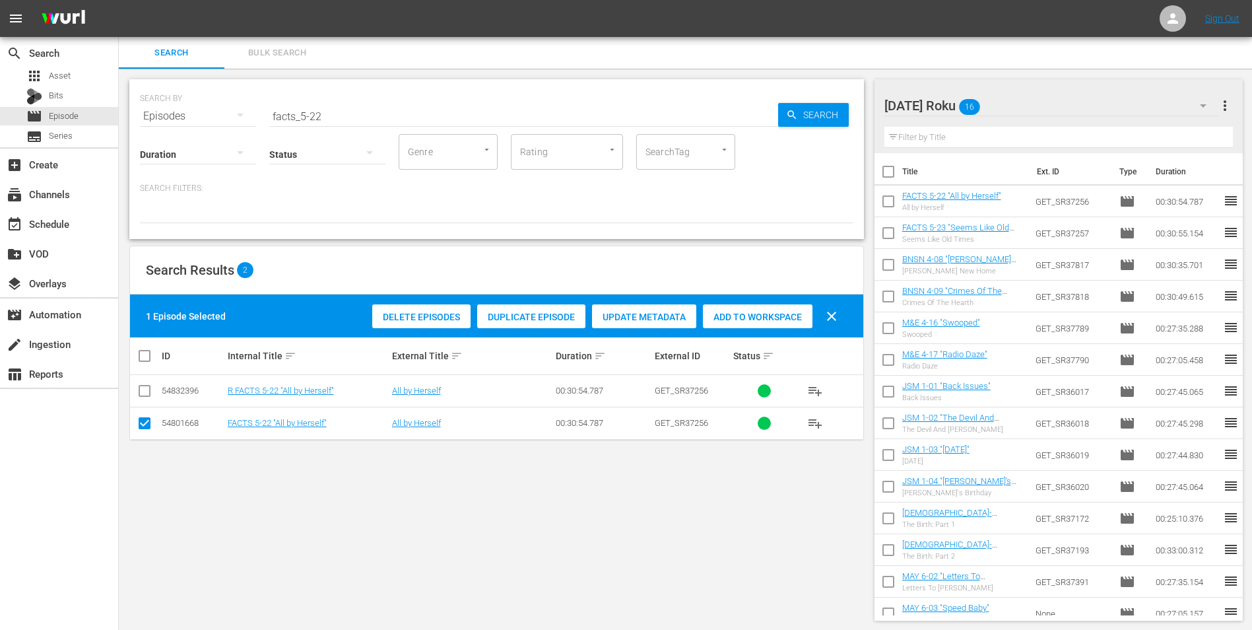
click at [147, 420] on input "checkbox" at bounding box center [145, 426] width 16 height 16
checkbox input "false"
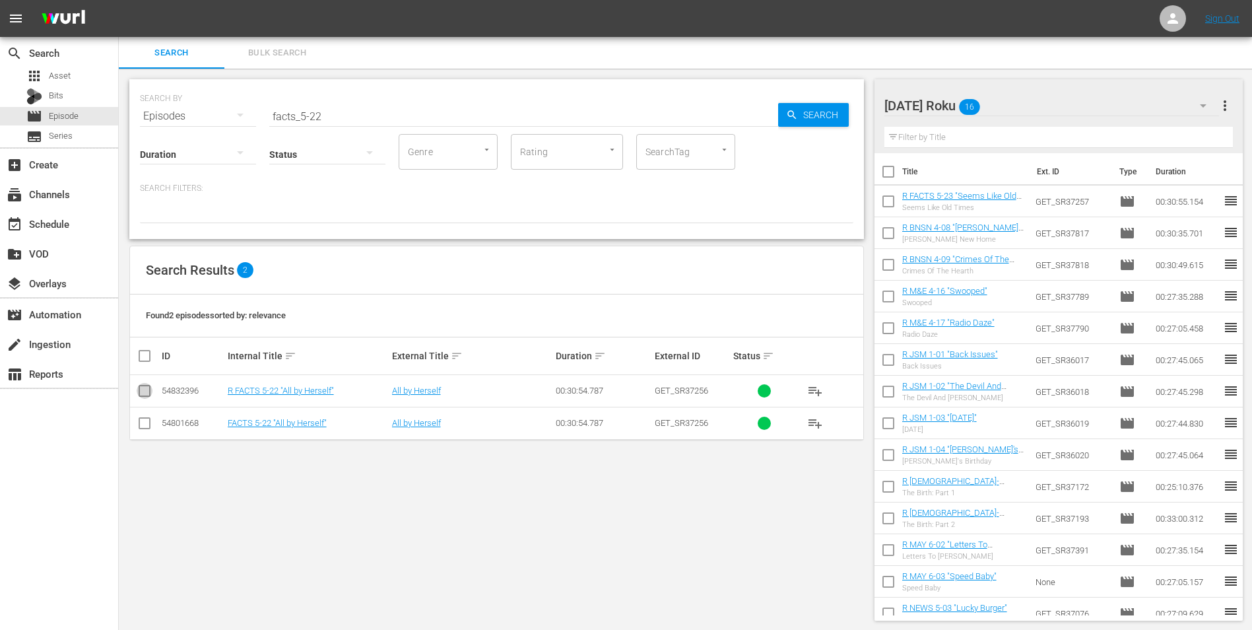
click at [147, 391] on input "checkbox" at bounding box center [145, 393] width 16 height 16
checkbox input "true"
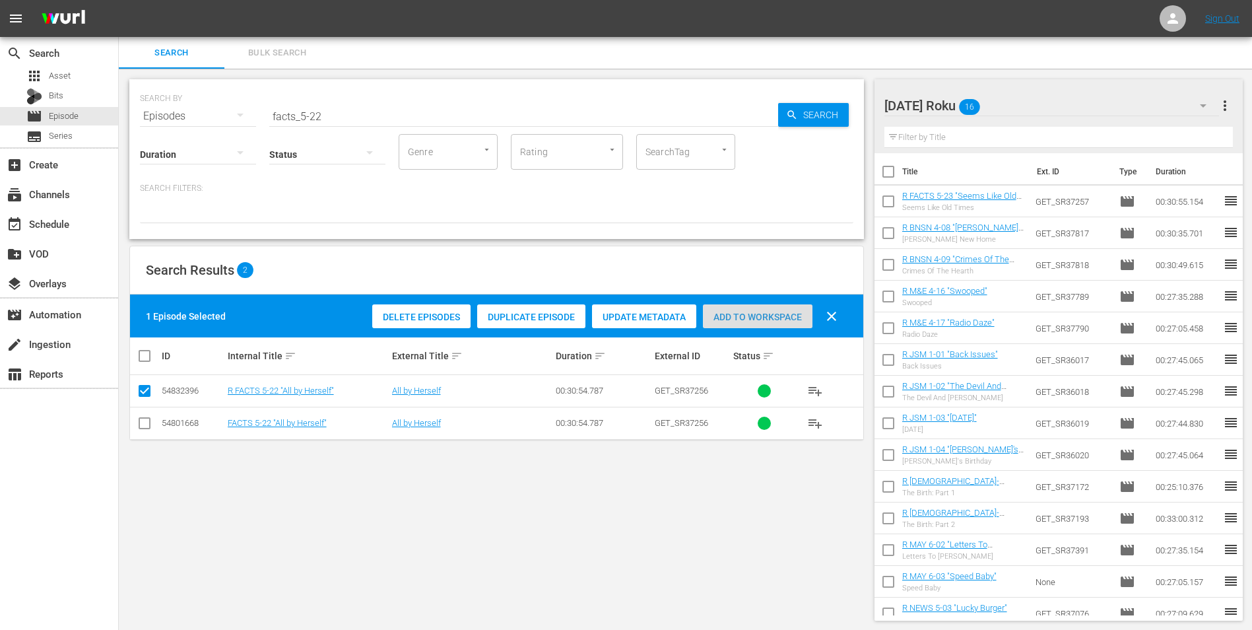
click at [726, 321] on span "Add to Workspace" at bounding box center [758, 317] width 110 height 11
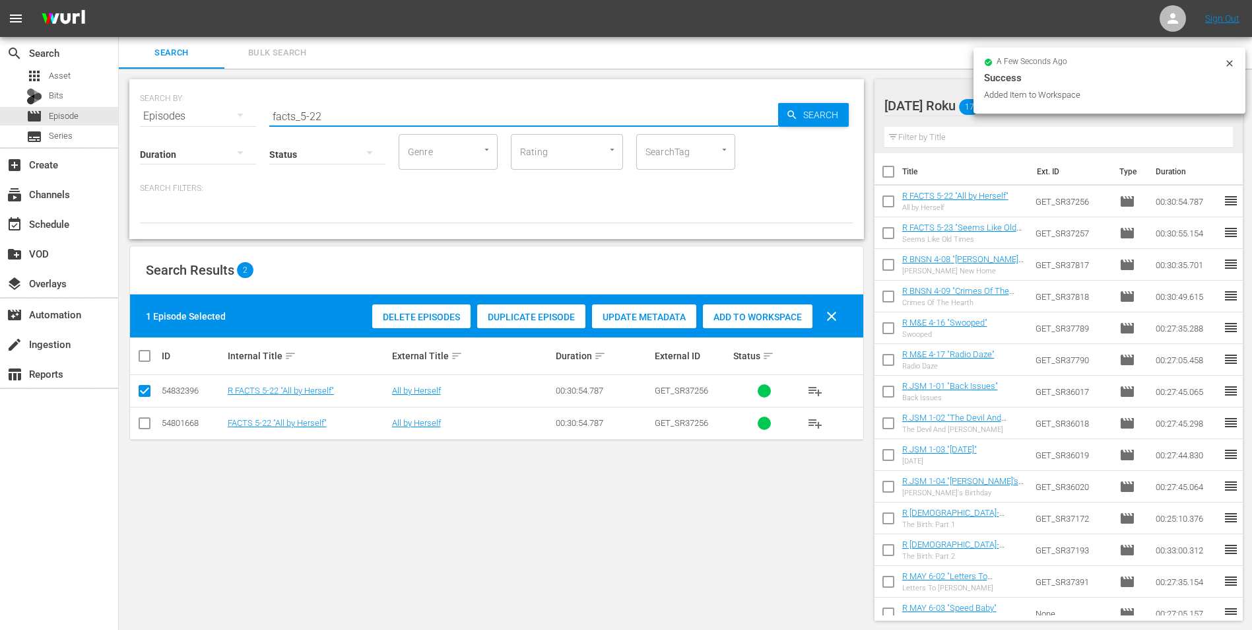
drag, startPoint x: 313, startPoint y: 110, endPoint x: 358, endPoint y: 115, distance: 44.6
click at [358, 115] on input "facts_5-22" at bounding box center [523, 116] width 509 height 32
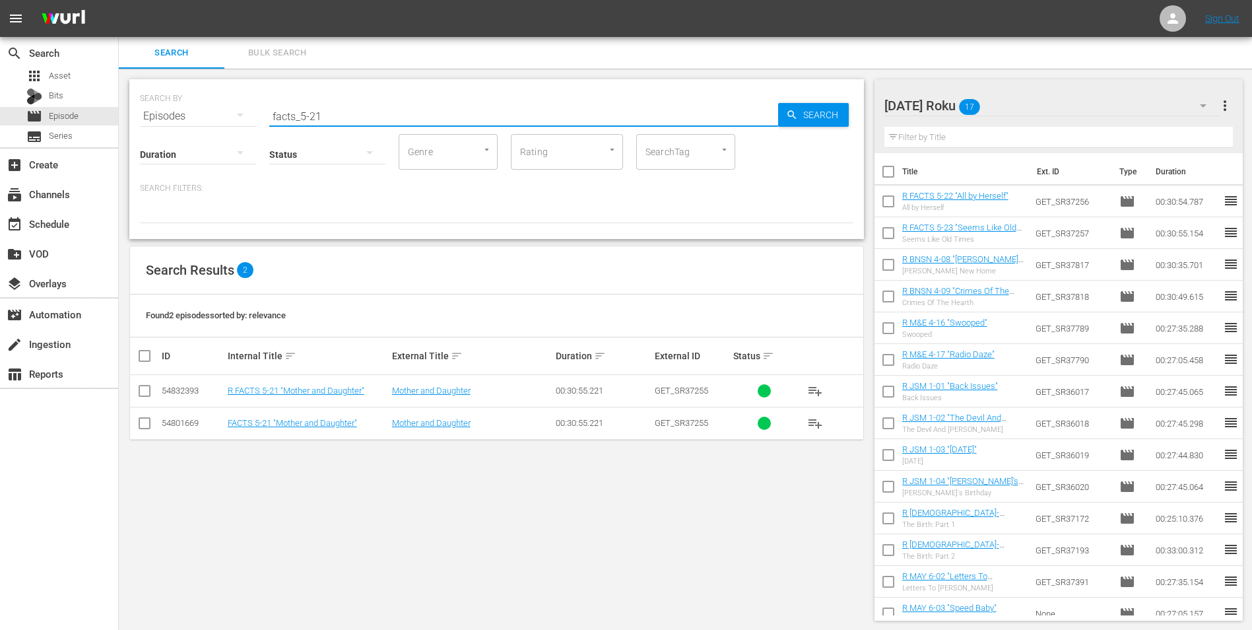
type input "facts_5-21"
click at [152, 391] on td at bounding box center [145, 391] width 30 height 32
click at [145, 391] on input "checkbox" at bounding box center [145, 393] width 16 height 16
checkbox input "true"
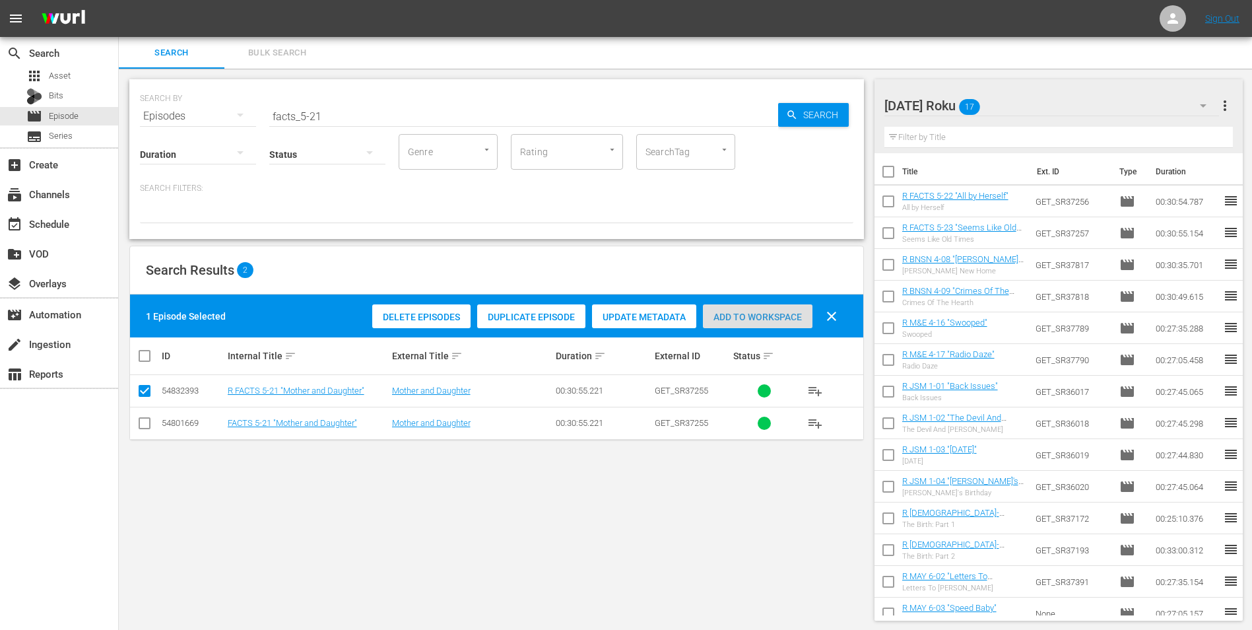
click at [767, 312] on span "Add to Workspace" at bounding box center [758, 317] width 110 height 11
click at [1036, 99] on div "[DATE] Roku 18" at bounding box center [1051, 105] width 335 height 37
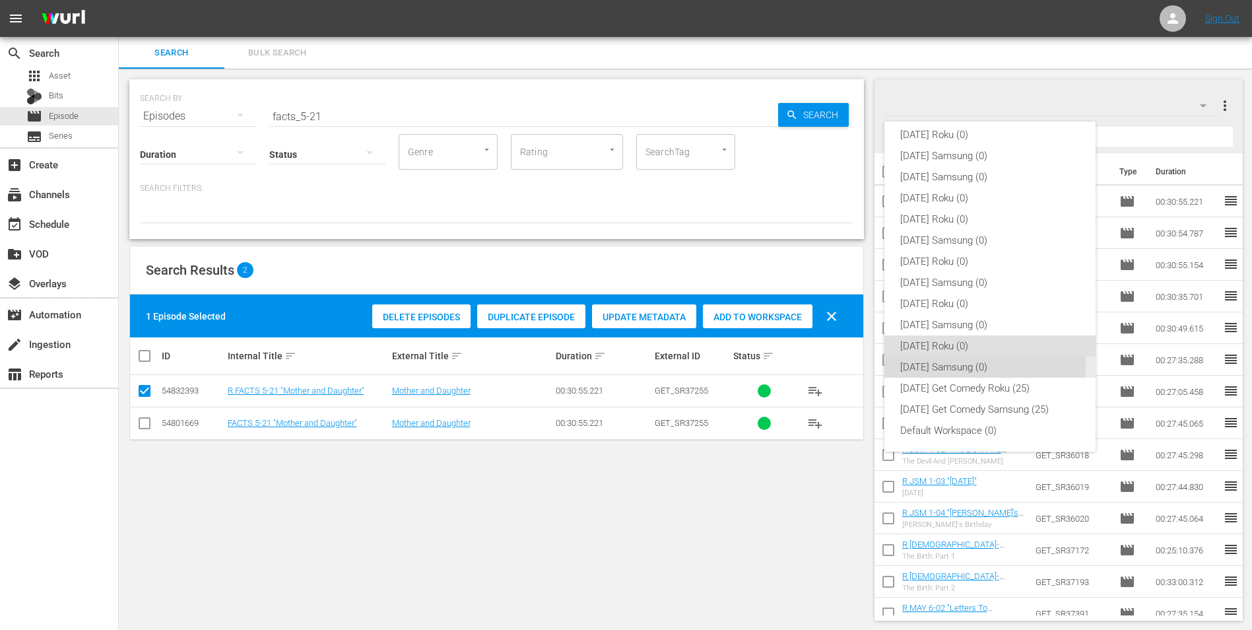
click at [936, 366] on div "[DATE] Samsung (0)" at bounding box center [990, 366] width 180 height 21
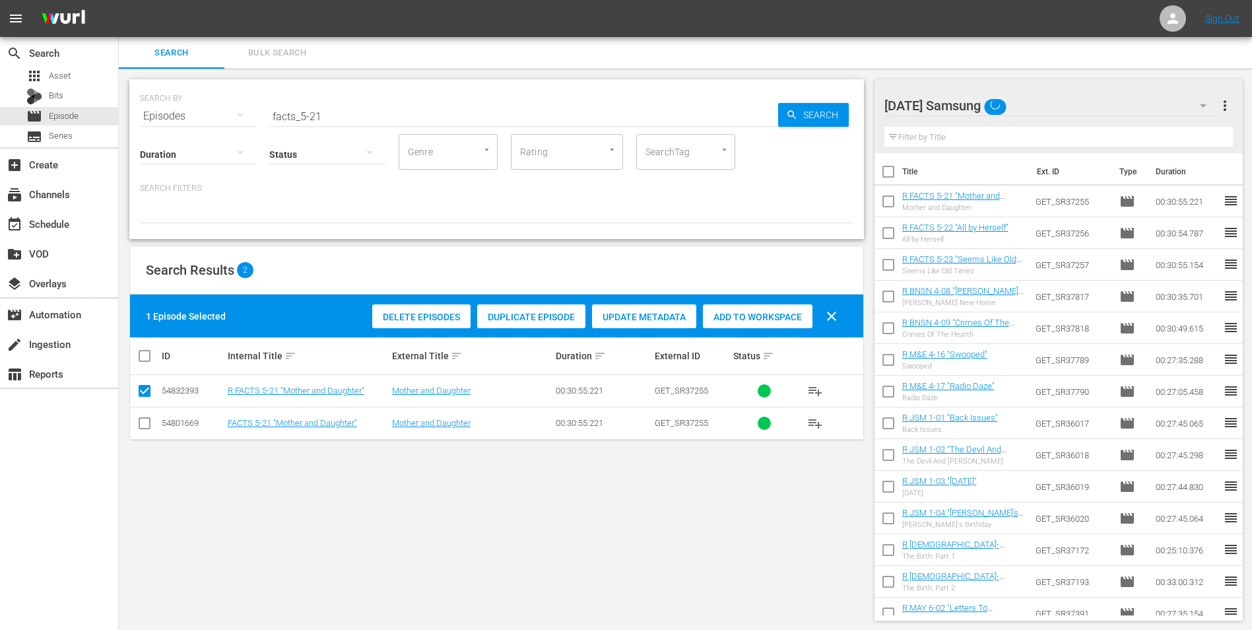
click at [149, 427] on input "checkbox" at bounding box center [145, 426] width 16 height 16
checkbox input "true"
click at [147, 397] on input "checkbox" at bounding box center [145, 393] width 16 height 16
checkbox input "false"
click at [754, 319] on span "Add to Workspace" at bounding box center [758, 317] width 110 height 11
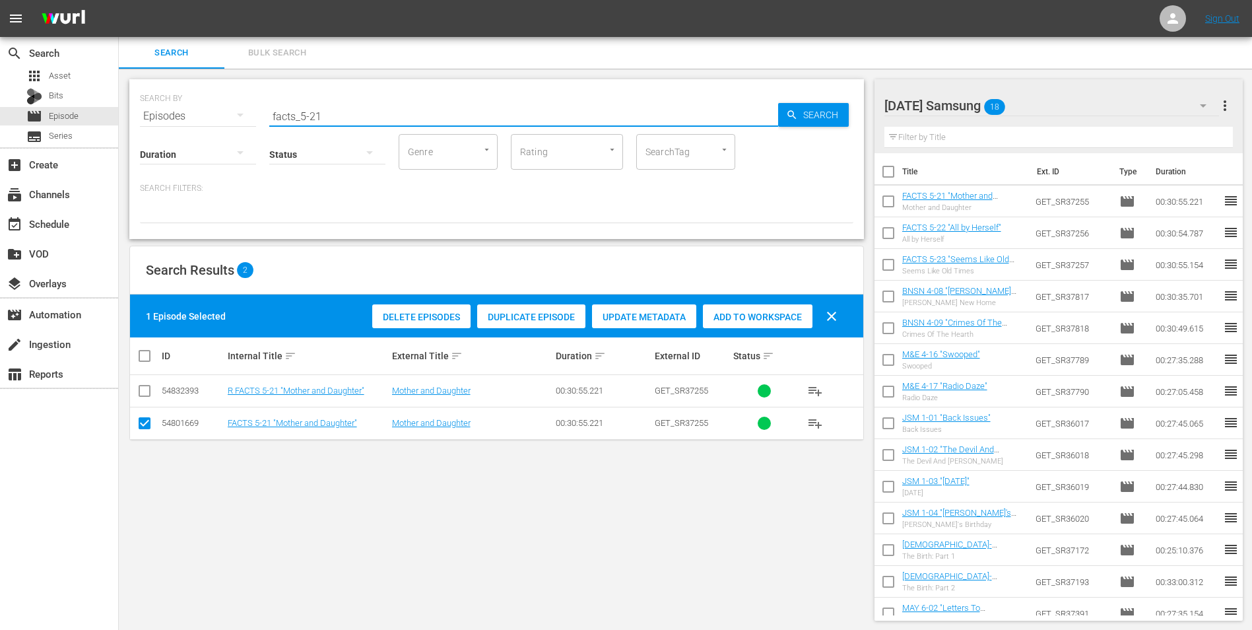
drag, startPoint x: 315, startPoint y: 112, endPoint x: 333, endPoint y: 114, distance: 18.6
click at [333, 114] on input "facts_5-21" at bounding box center [523, 116] width 509 height 32
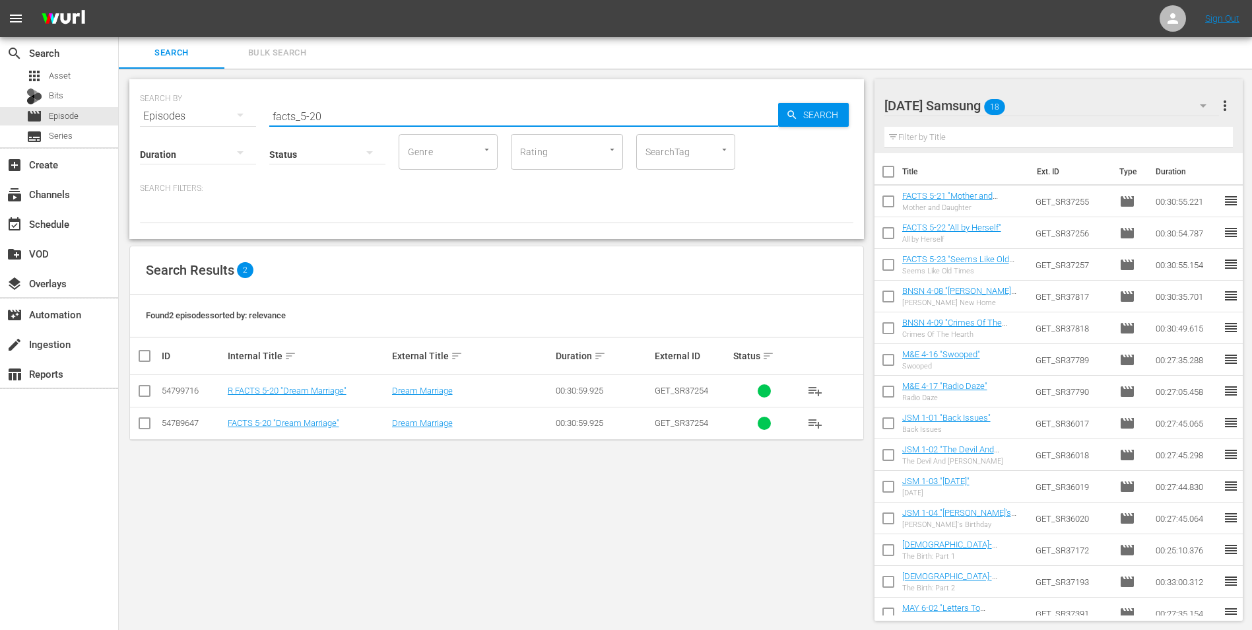
type input "facts_5-20"
click at [139, 427] on input "checkbox" at bounding box center [145, 426] width 16 height 16
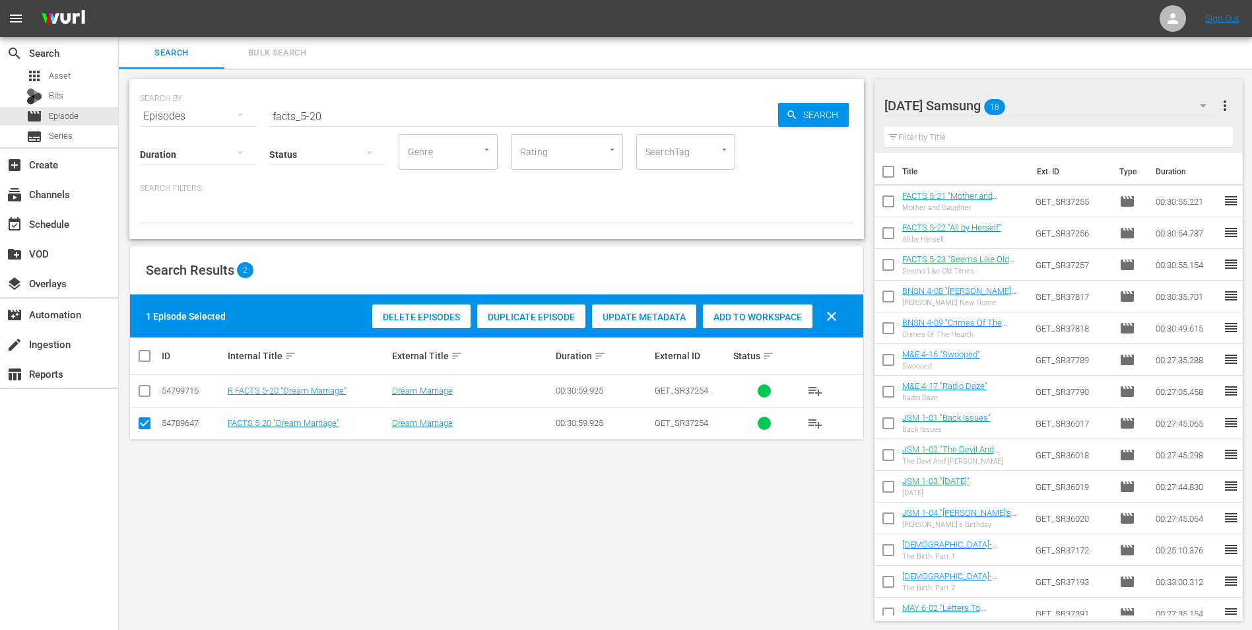
click at [750, 319] on span "Add to Workspace" at bounding box center [758, 317] width 110 height 11
click at [1053, 101] on div "[DATE] Samsung 19" at bounding box center [1051, 105] width 335 height 37
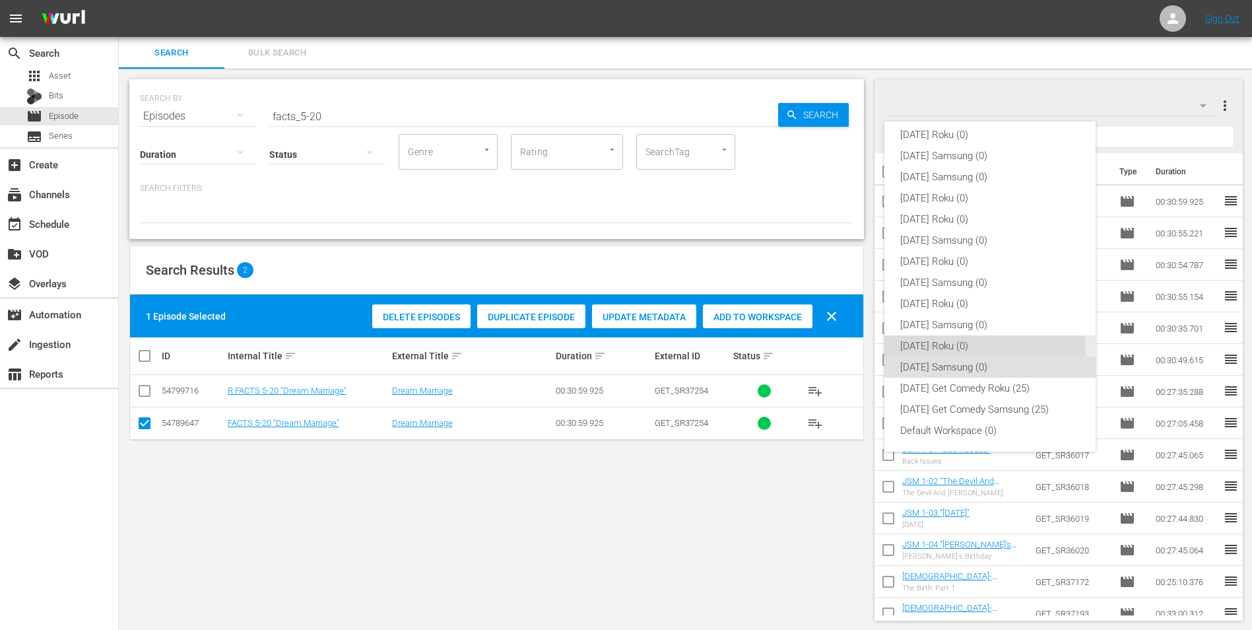
click at [947, 346] on div "[DATE] Roku (0)" at bounding box center [990, 345] width 180 height 21
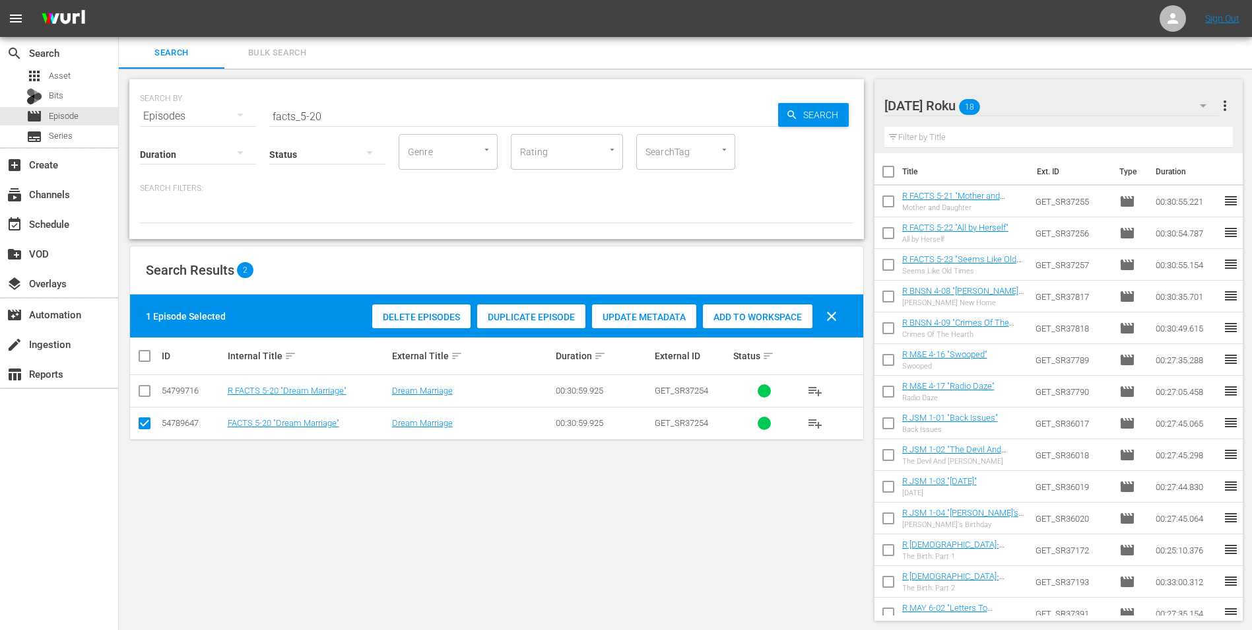
click at [146, 424] on input "checkbox" at bounding box center [145, 426] width 16 height 16
checkbox input "false"
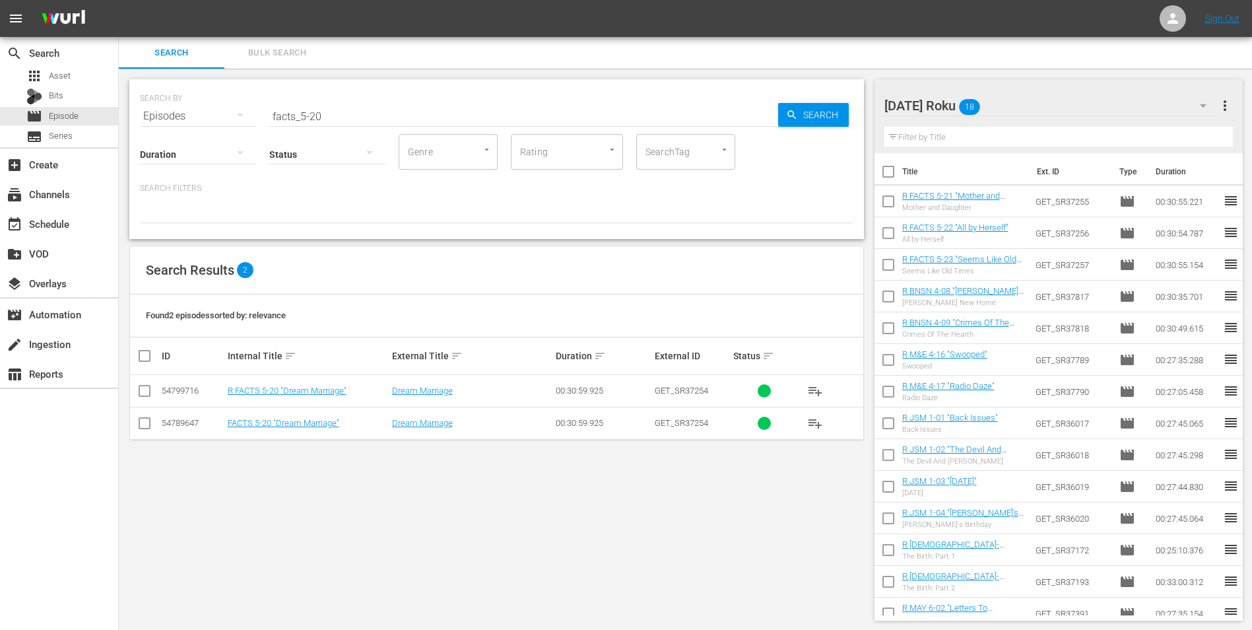
click at [146, 386] on input "checkbox" at bounding box center [145, 393] width 16 height 16
checkbox input "true"
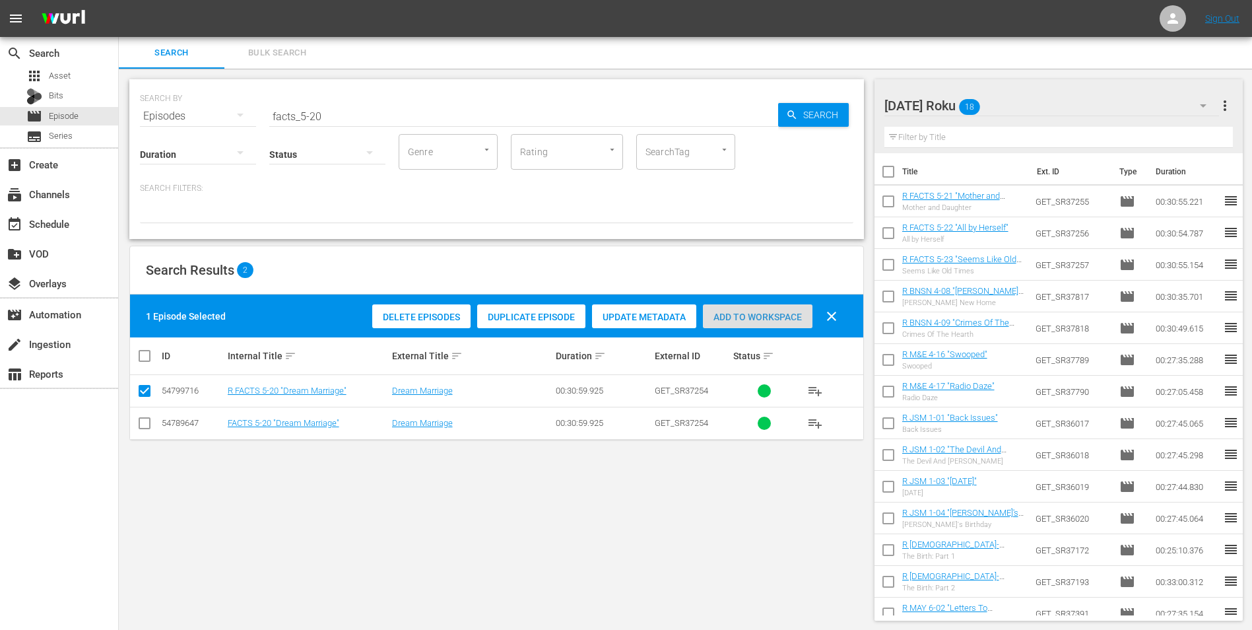
click at [744, 318] on span "Add to Workspace" at bounding box center [758, 317] width 110 height 11
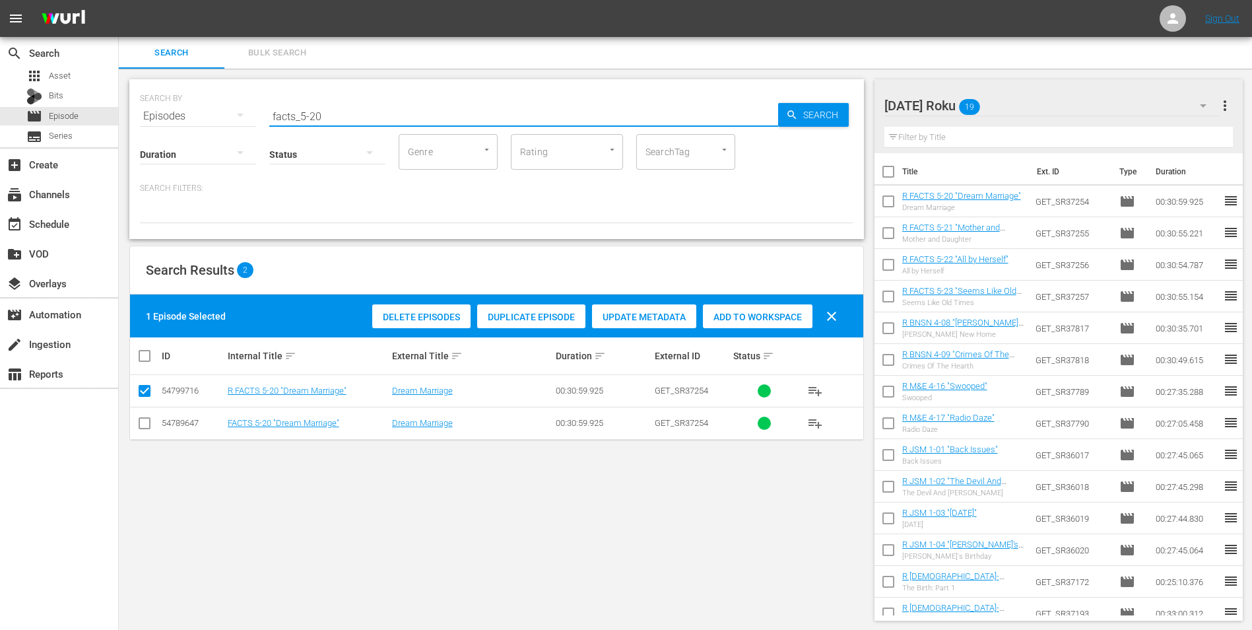
drag, startPoint x: 364, startPoint y: 119, endPoint x: 198, endPoint y: 114, distance: 166.4
click at [198, 114] on div "SEARCH BY Search By Episodes Search ID, Title, Description, Keywords, or Catego…" at bounding box center [496, 108] width 713 height 48
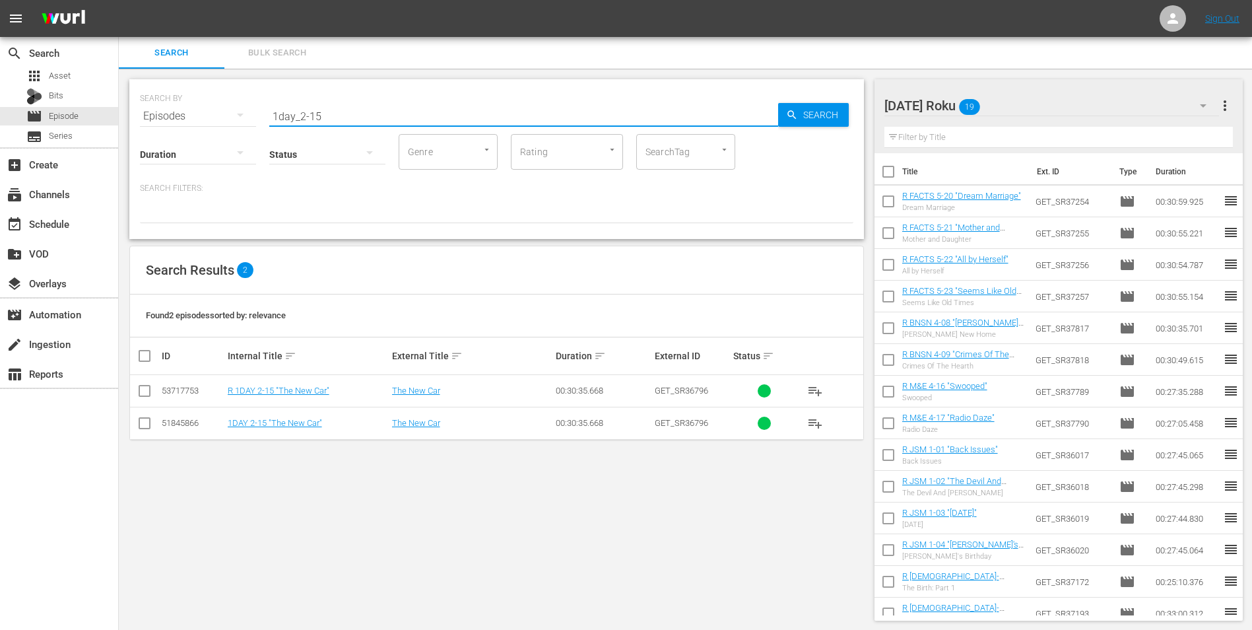
type input "1day_2-15"
click at [142, 391] on input "checkbox" at bounding box center [145, 393] width 16 height 16
checkbox input "true"
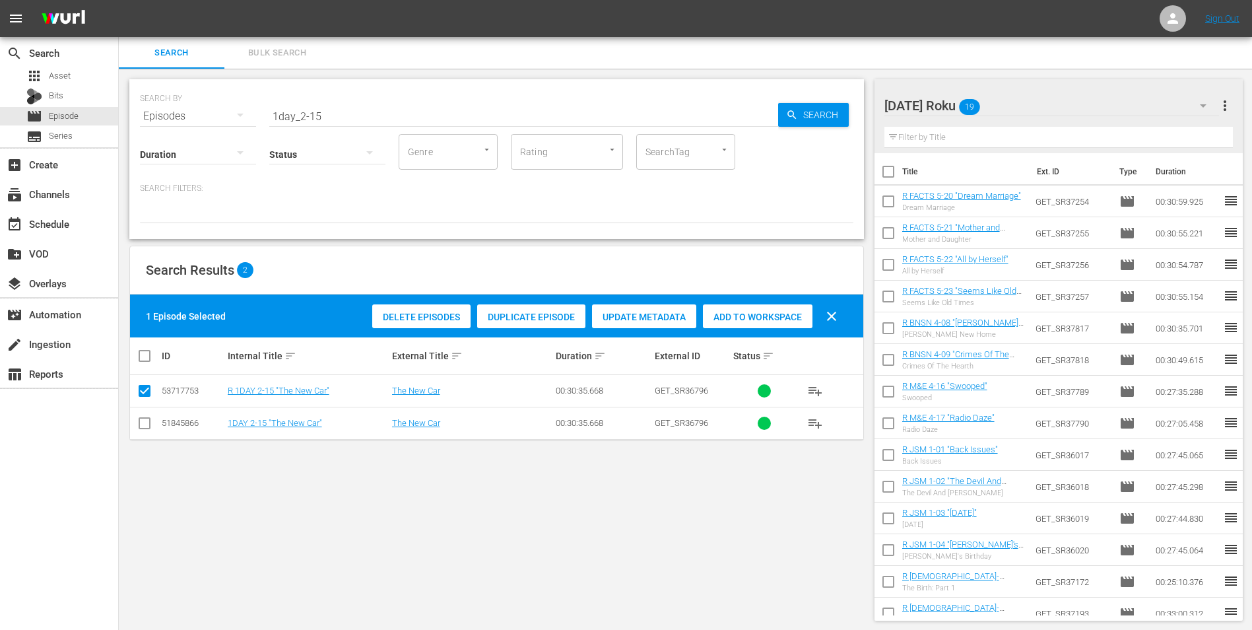
click at [744, 319] on span "Add to Workspace" at bounding box center [758, 317] width 110 height 11
click at [1037, 104] on div "[DATE] Roku 20" at bounding box center [1051, 105] width 335 height 37
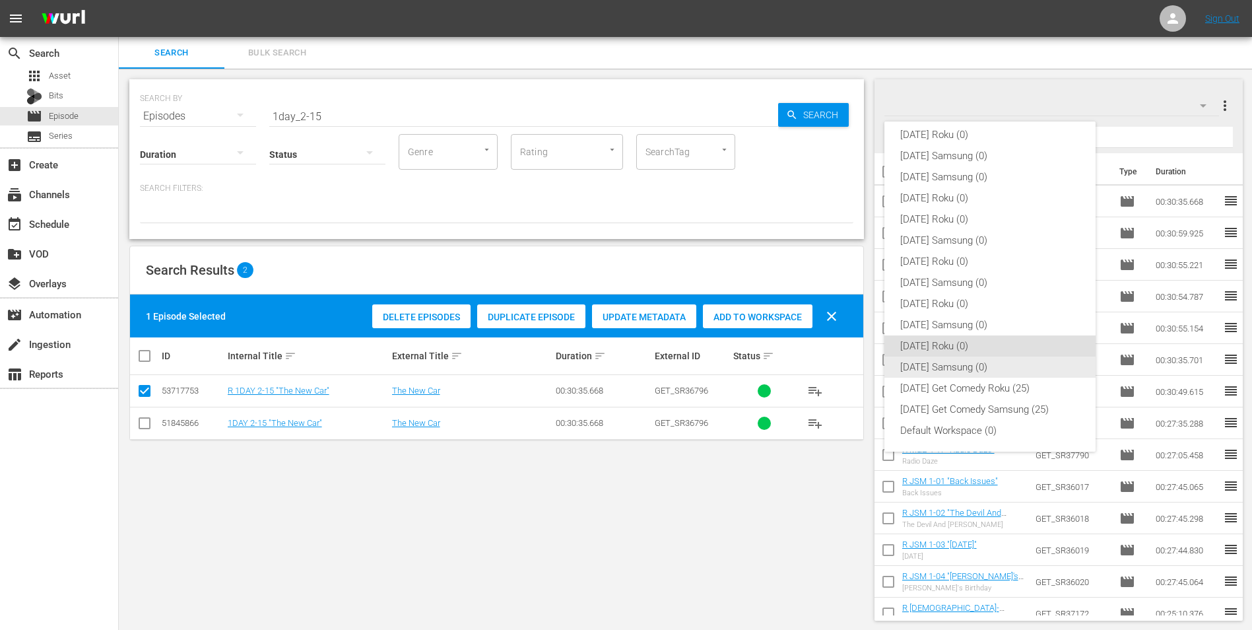
click at [917, 371] on div "[DATE] Samsung (0)" at bounding box center [990, 366] width 180 height 21
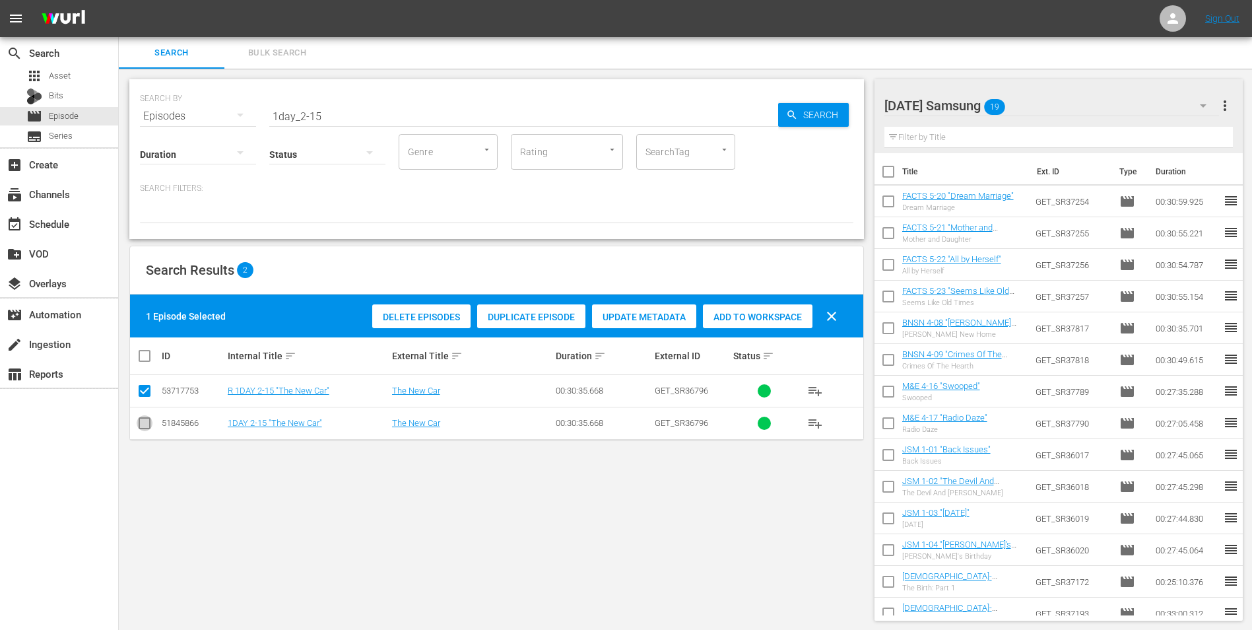
click at [148, 425] on input "checkbox" at bounding box center [145, 426] width 16 height 16
checkbox input "true"
click at [145, 386] on input "checkbox" at bounding box center [145, 393] width 16 height 16
checkbox input "false"
click at [792, 322] on div "Add to Workspace" at bounding box center [758, 316] width 110 height 25
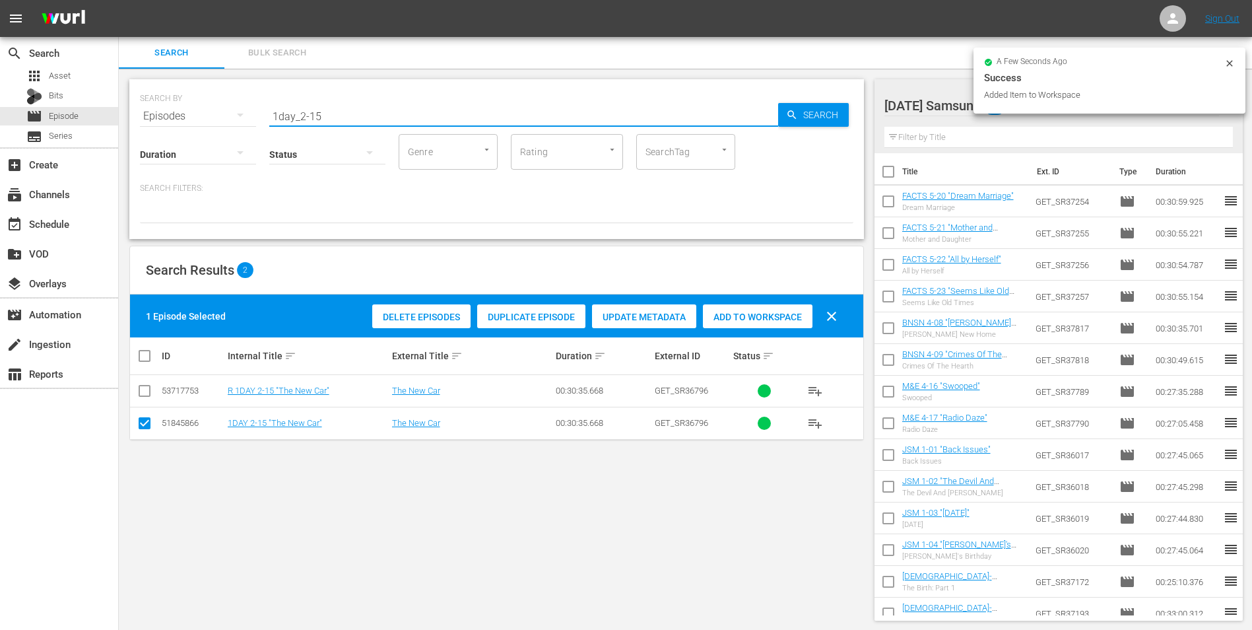
drag, startPoint x: 315, startPoint y: 119, endPoint x: 347, endPoint y: 119, distance: 31.7
click at [347, 119] on input "1day_2-15" at bounding box center [523, 116] width 509 height 32
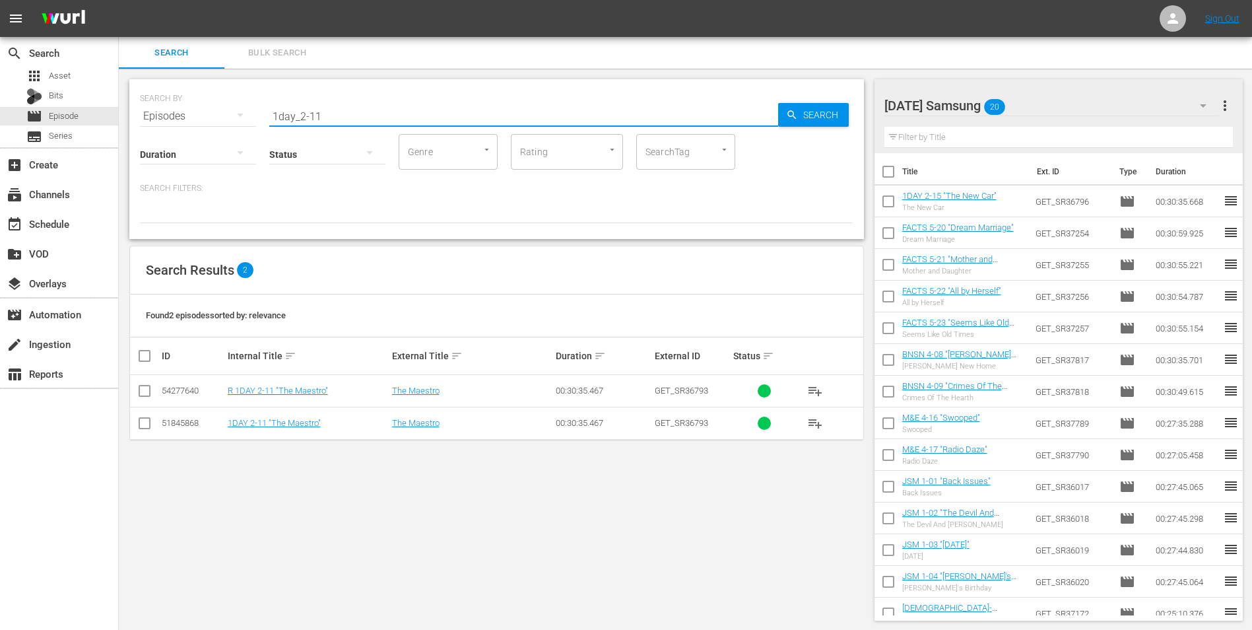
type input "1day_2-11"
click at [145, 426] on input "checkbox" at bounding box center [145, 426] width 16 height 16
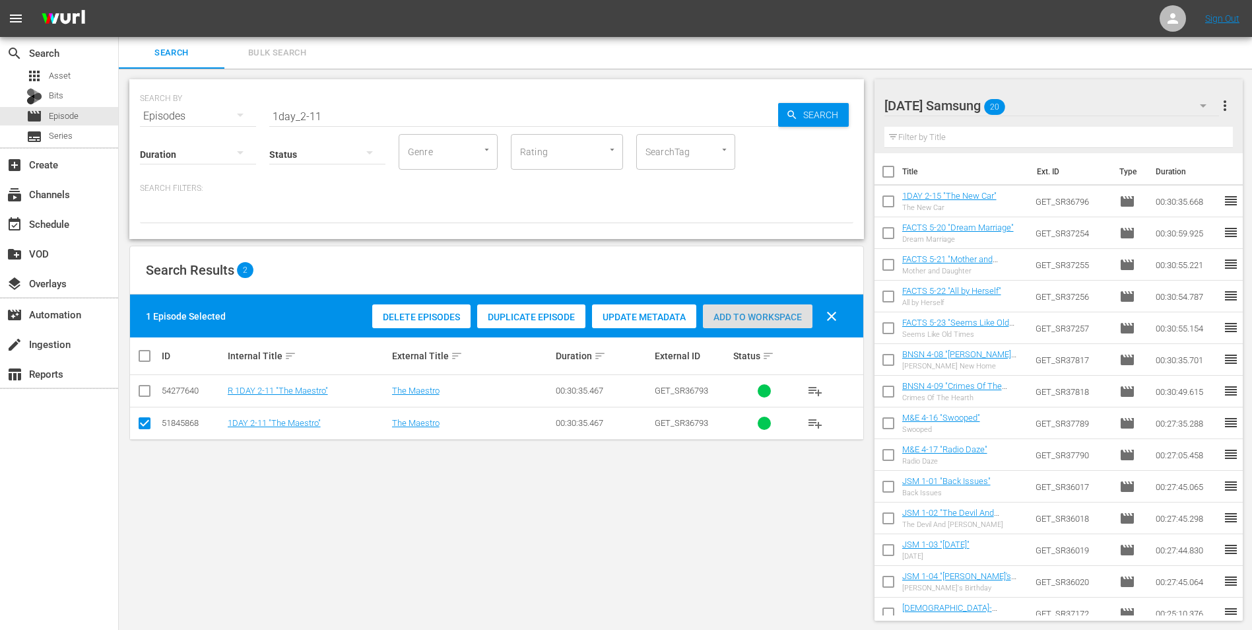
click at [758, 312] on span "Add to Workspace" at bounding box center [758, 317] width 110 height 11
click at [1067, 101] on div "[DATE] Samsung 21" at bounding box center [1051, 105] width 335 height 37
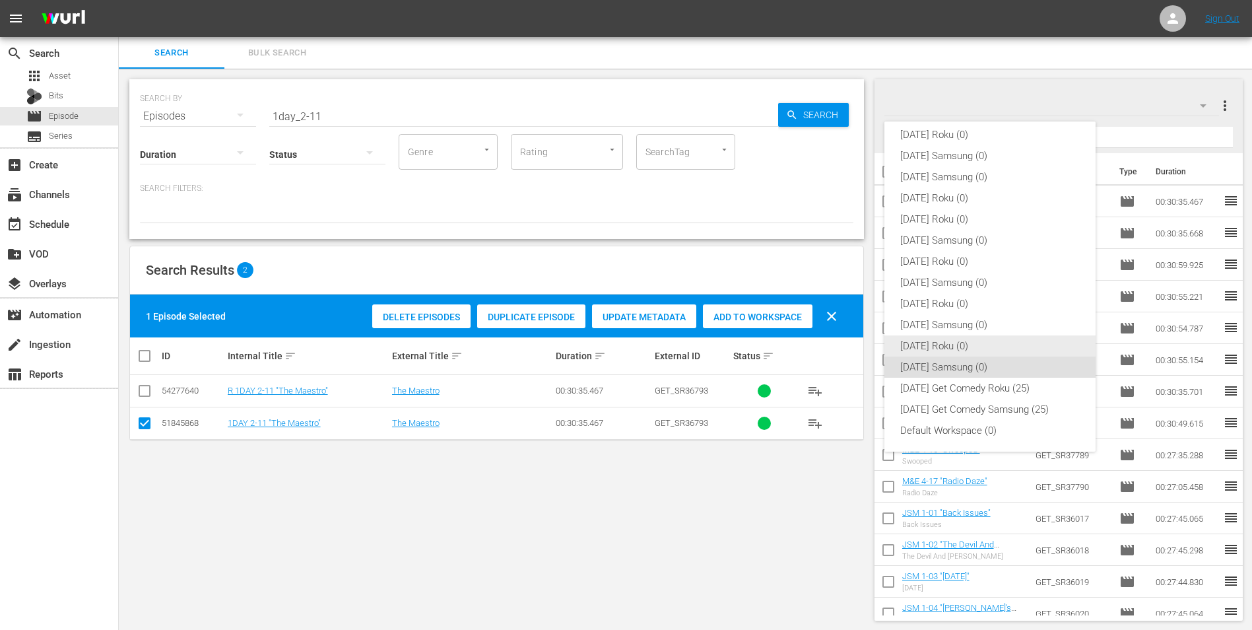
click at [968, 344] on div "[DATE] Roku (0)" at bounding box center [990, 345] width 180 height 21
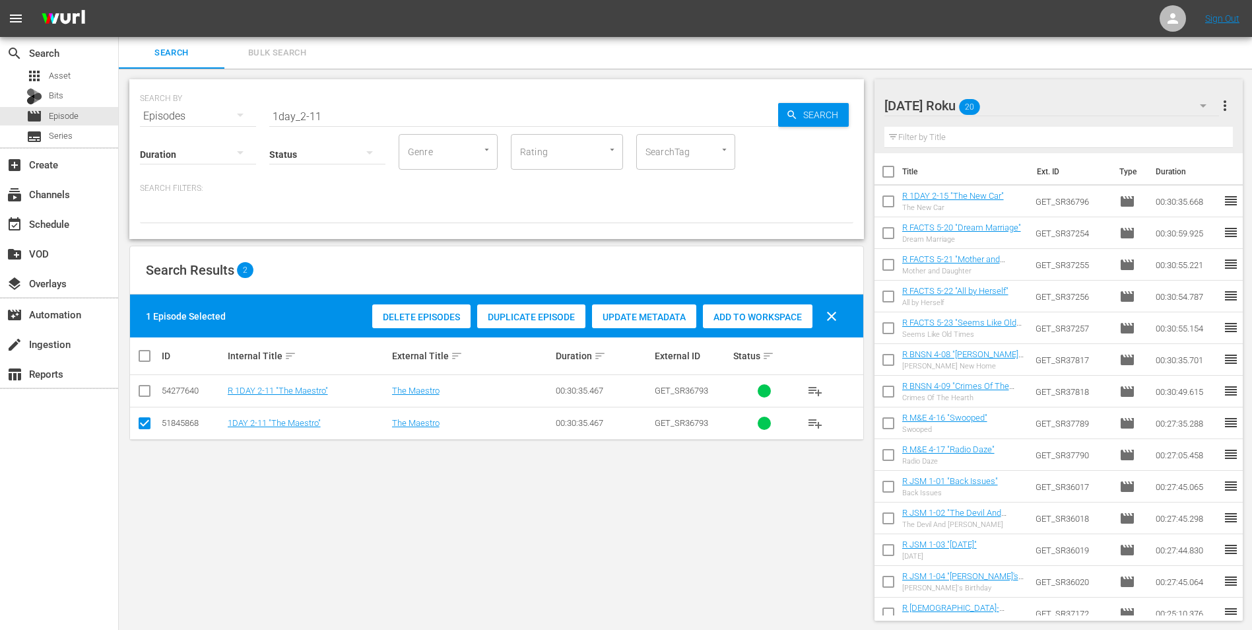
click at [140, 426] on input "checkbox" at bounding box center [145, 426] width 16 height 16
checkbox input "false"
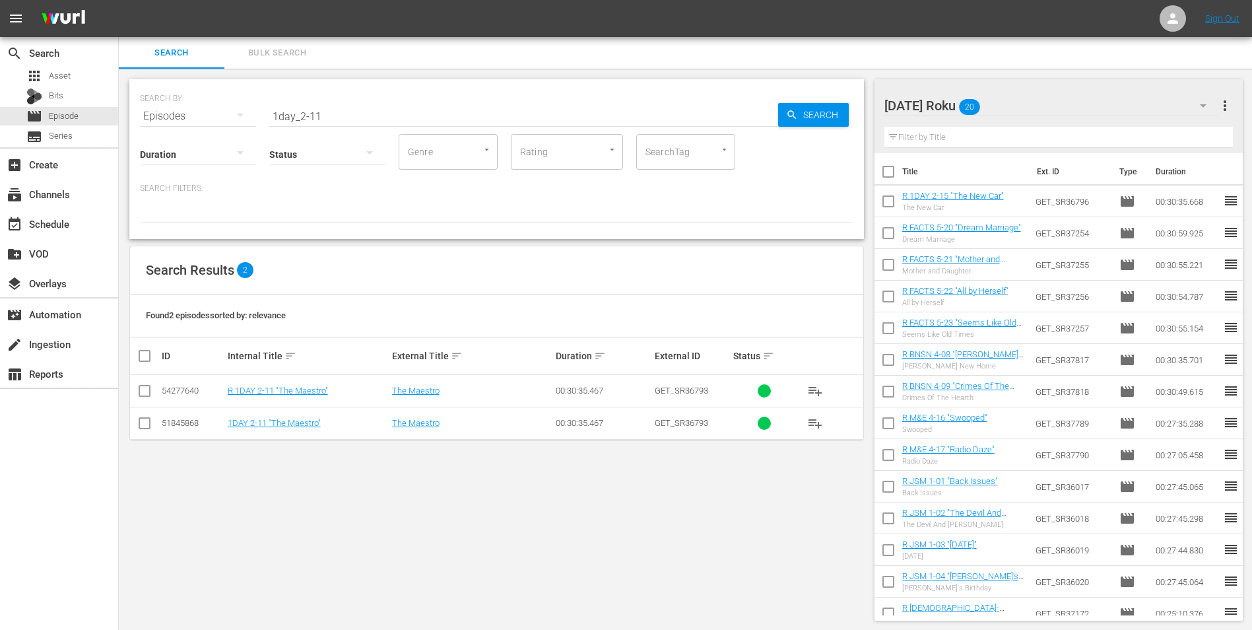
click at [139, 393] on input "checkbox" at bounding box center [145, 393] width 16 height 16
checkbox input "true"
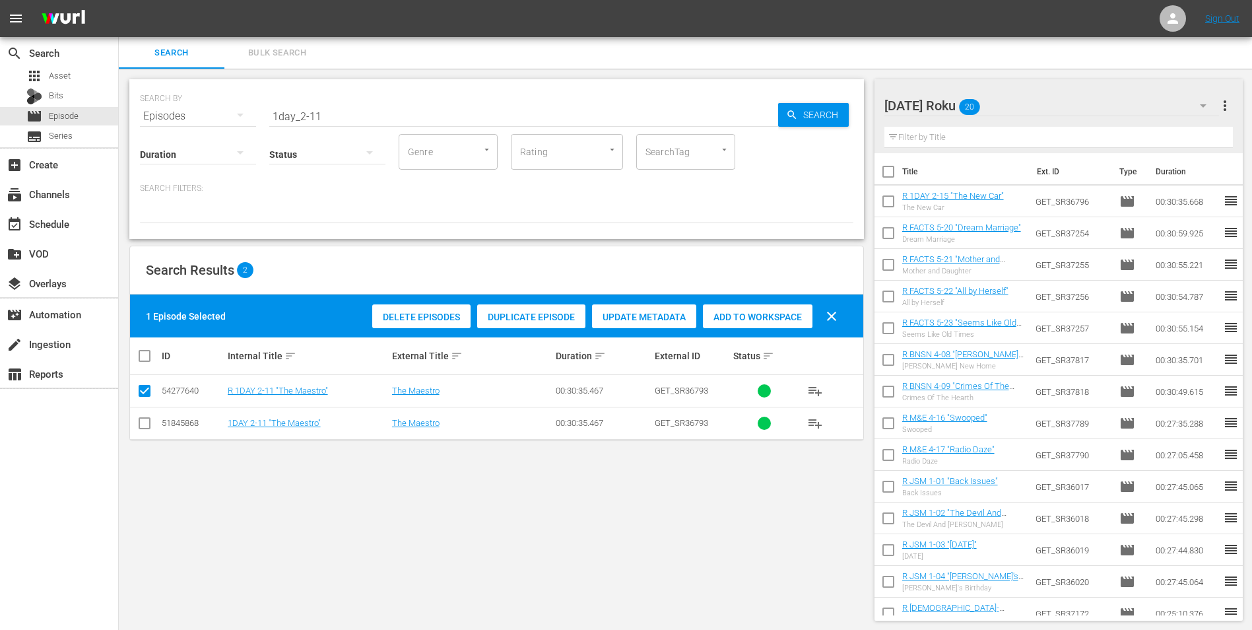
click at [772, 310] on div "Add to Workspace" at bounding box center [758, 316] width 110 height 25
drag, startPoint x: 350, startPoint y: 119, endPoint x: 130, endPoint y: 114, distance: 219.8
click at [135, 114] on div "SEARCH BY Search By Episodes Search ID, Title, Description, Keywords, or Catego…" at bounding box center [496, 159] width 735 height 160
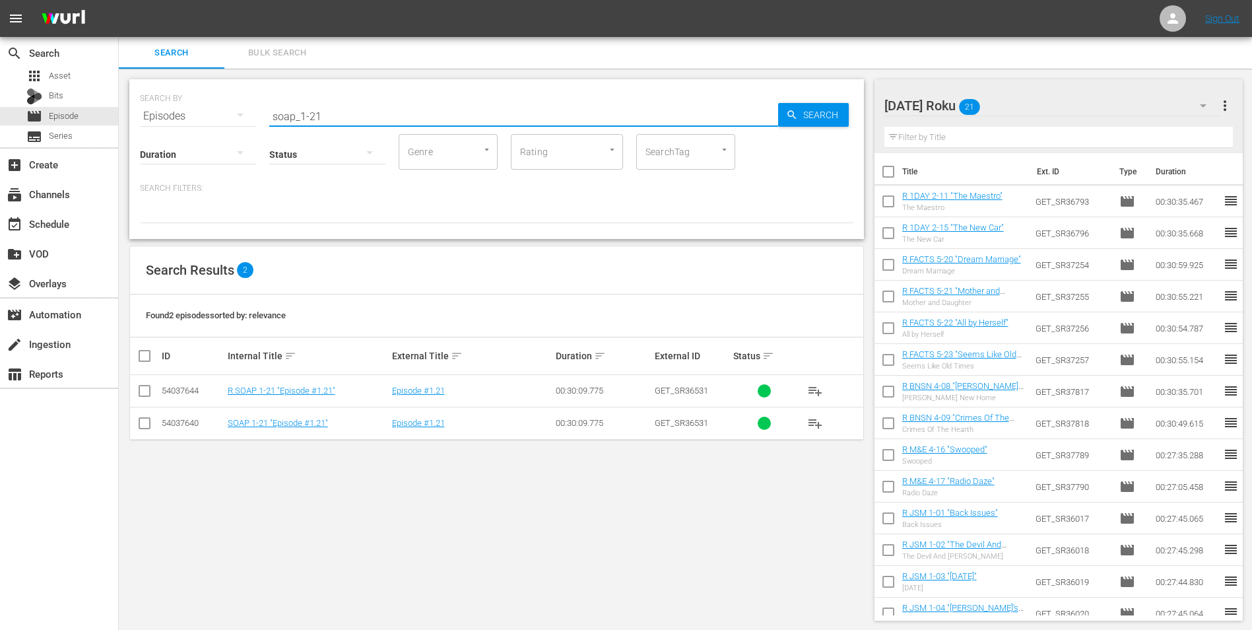
type input "soap_1-21"
click at [147, 392] on input "checkbox" at bounding box center [145, 393] width 16 height 16
checkbox input "true"
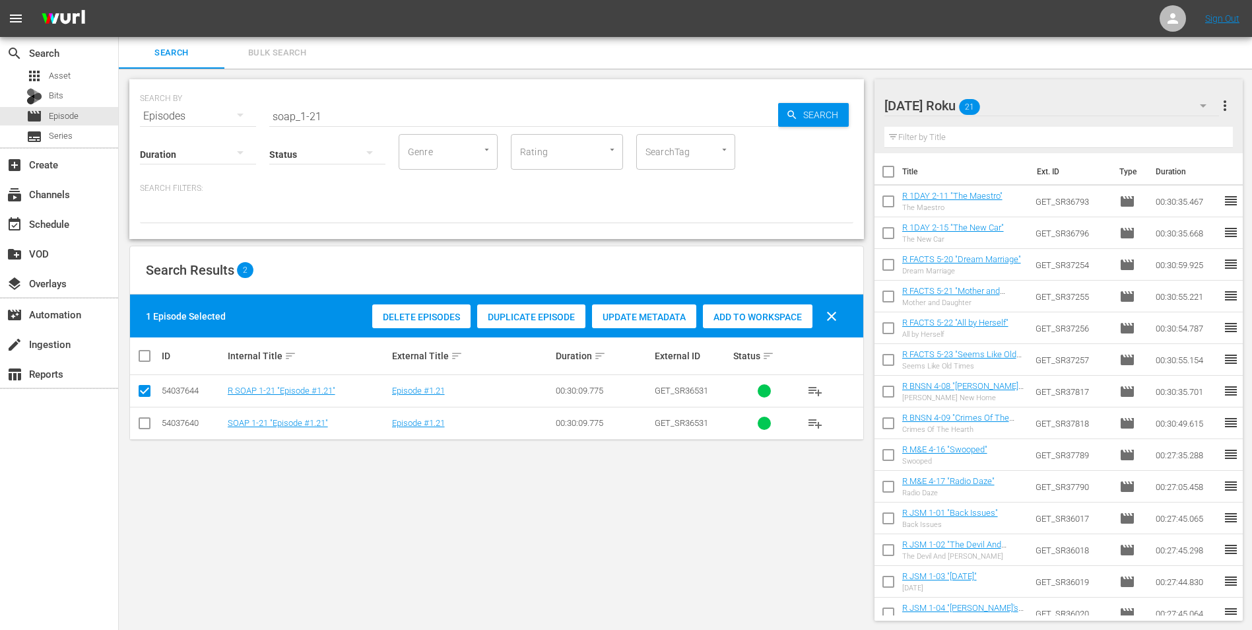
click at [788, 312] on span "Add to Workspace" at bounding box center [758, 317] width 110 height 11
click at [1041, 102] on div "[DATE] Roku 22" at bounding box center [1051, 105] width 335 height 37
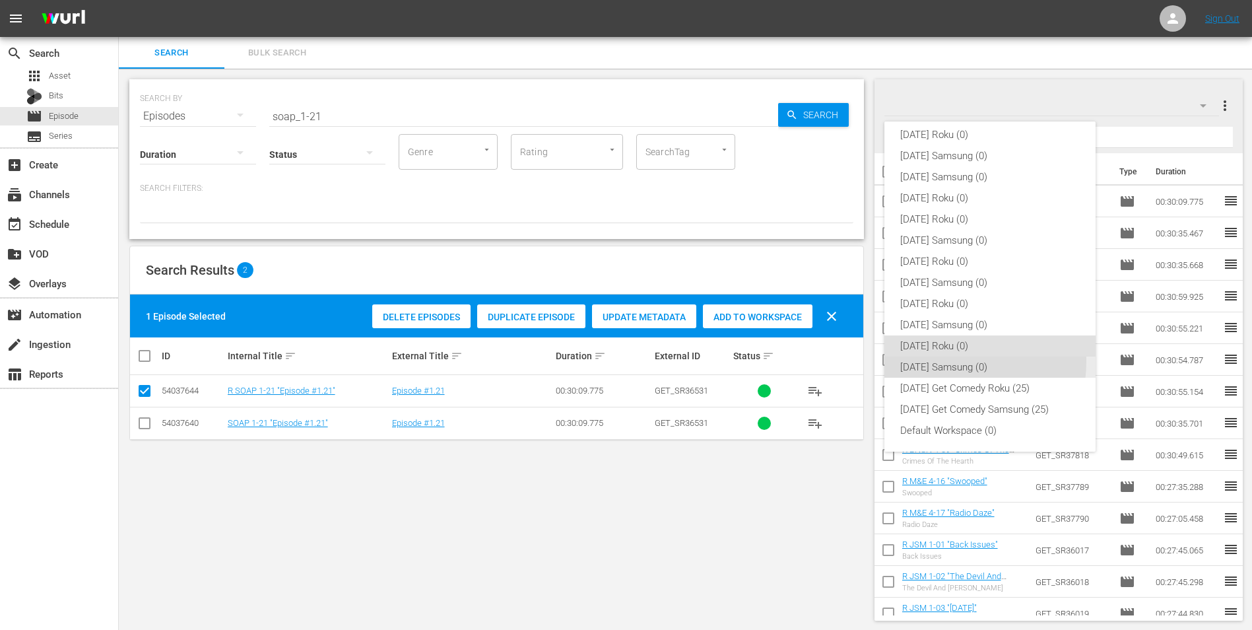
click at [923, 360] on div "[DATE] Samsung (0)" at bounding box center [990, 366] width 180 height 21
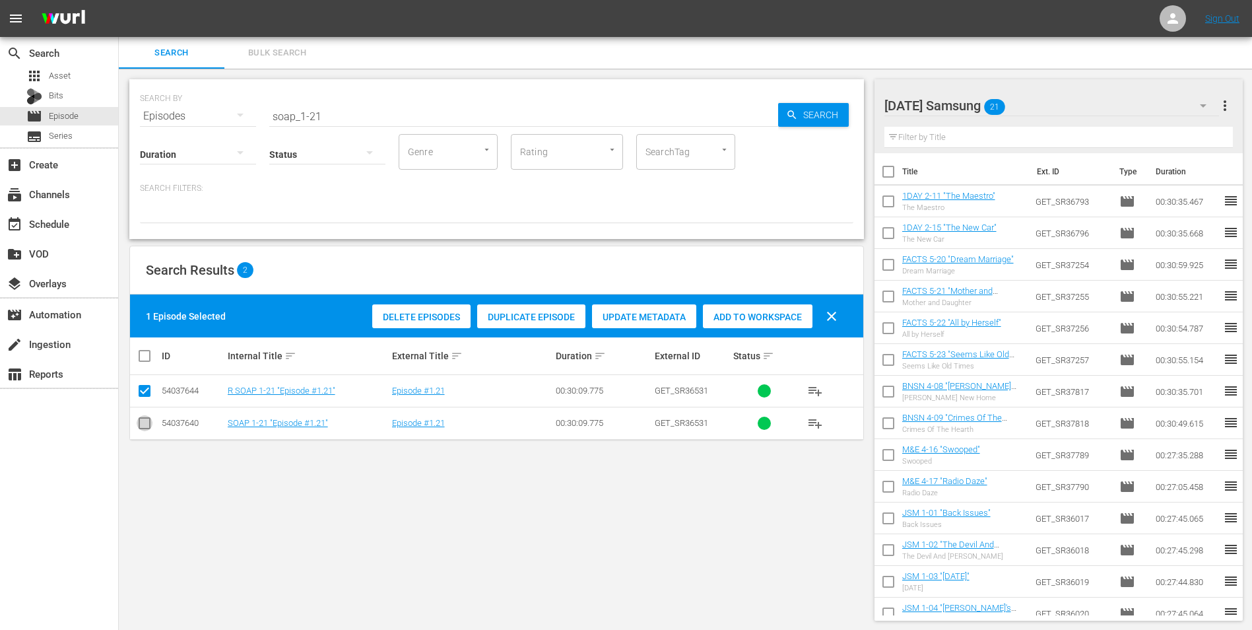
click at [139, 424] on input "checkbox" at bounding box center [145, 426] width 16 height 16
checkbox input "true"
click at [149, 394] on input "checkbox" at bounding box center [145, 393] width 16 height 16
checkbox input "false"
click at [744, 310] on div "Add to Workspace" at bounding box center [758, 316] width 110 height 25
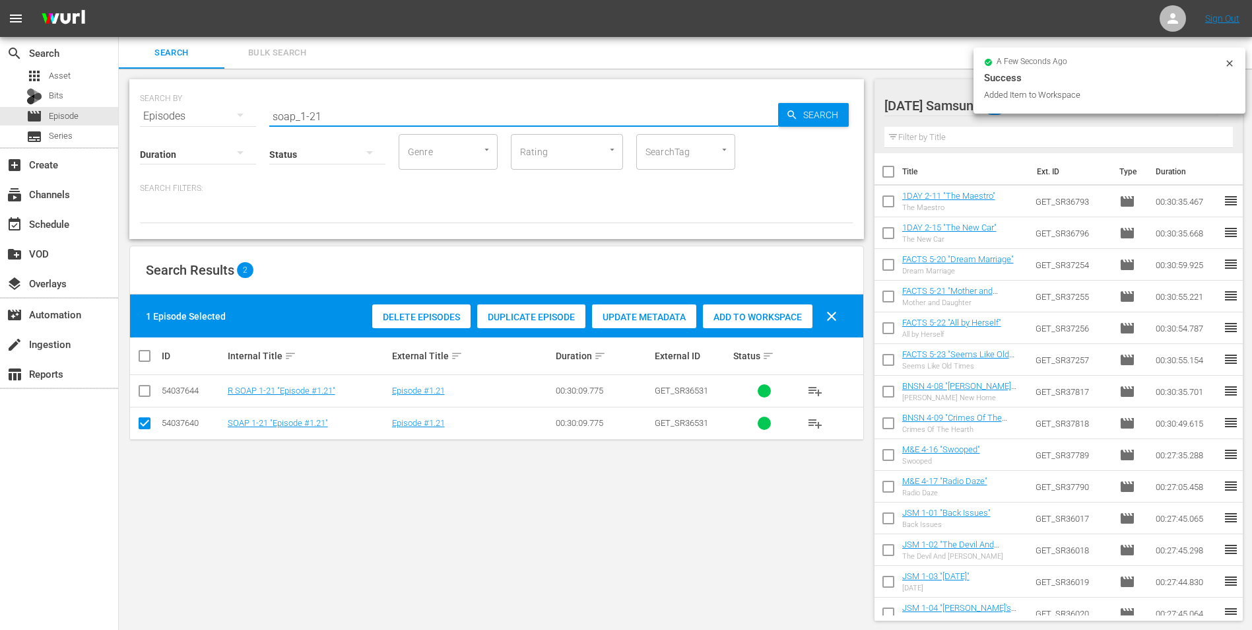
drag, startPoint x: 316, startPoint y: 114, endPoint x: 333, endPoint y: 112, distance: 16.6
click at [333, 112] on input "soap_1-21" at bounding box center [523, 116] width 509 height 32
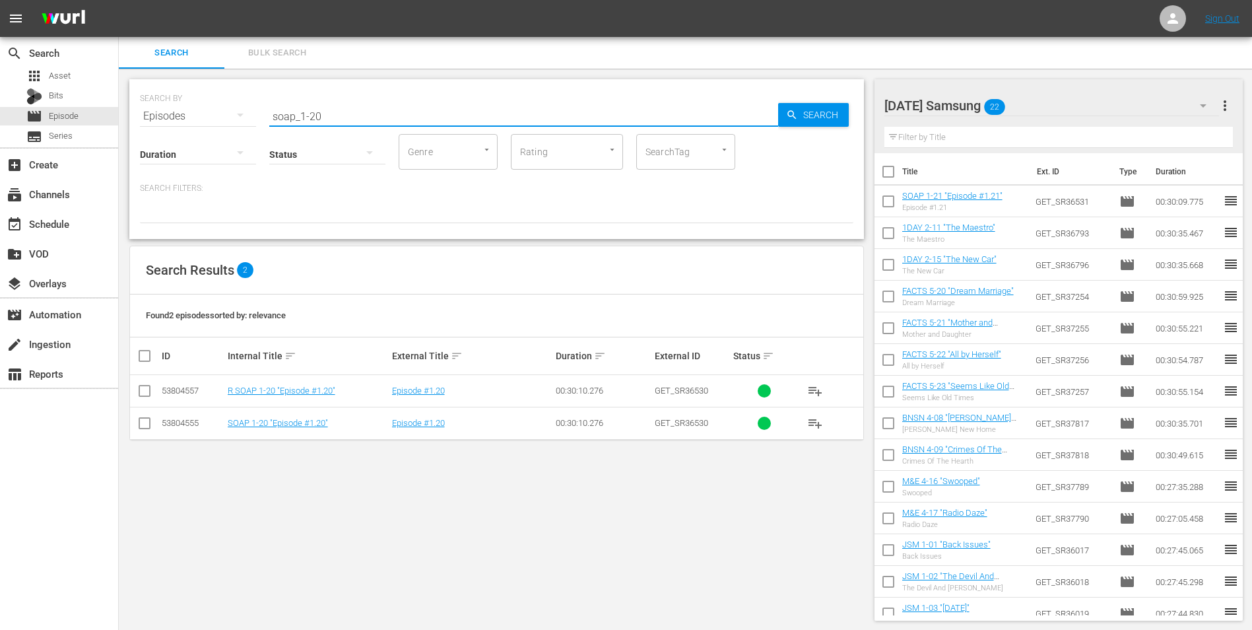
type input "soap_1-20"
click at [143, 422] on input "checkbox" at bounding box center [145, 426] width 16 height 16
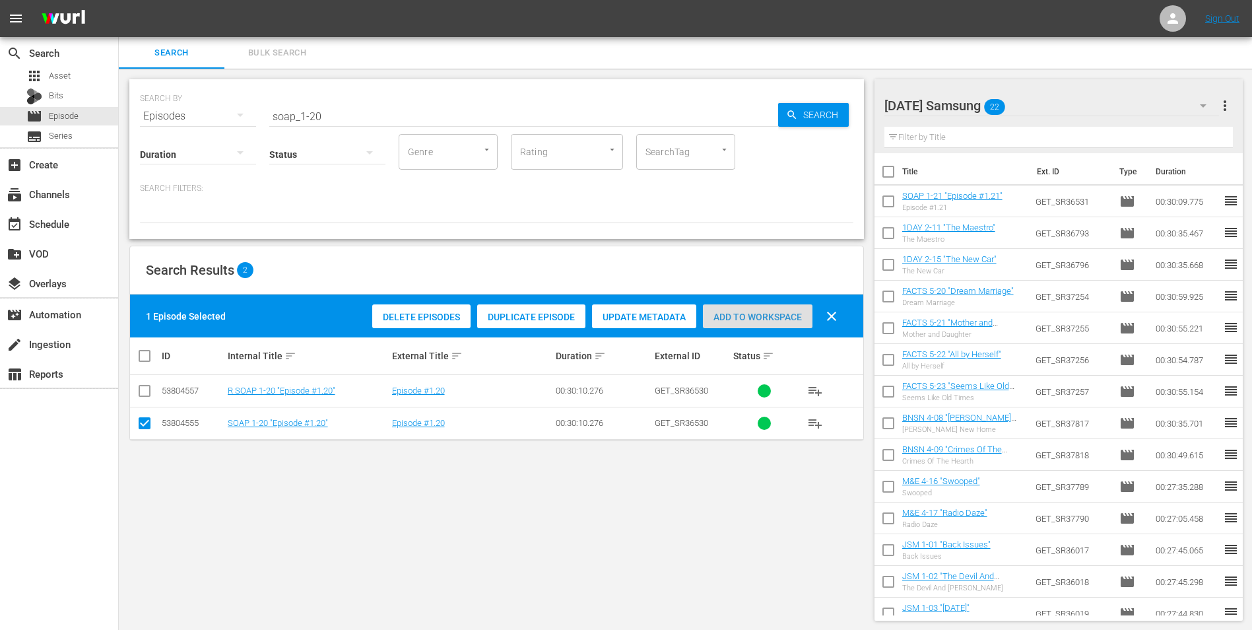
click at [773, 320] on span "Add to Workspace" at bounding box center [758, 317] width 110 height 11
click at [1084, 100] on div "[DATE] Samsung 23" at bounding box center [1051, 105] width 335 height 37
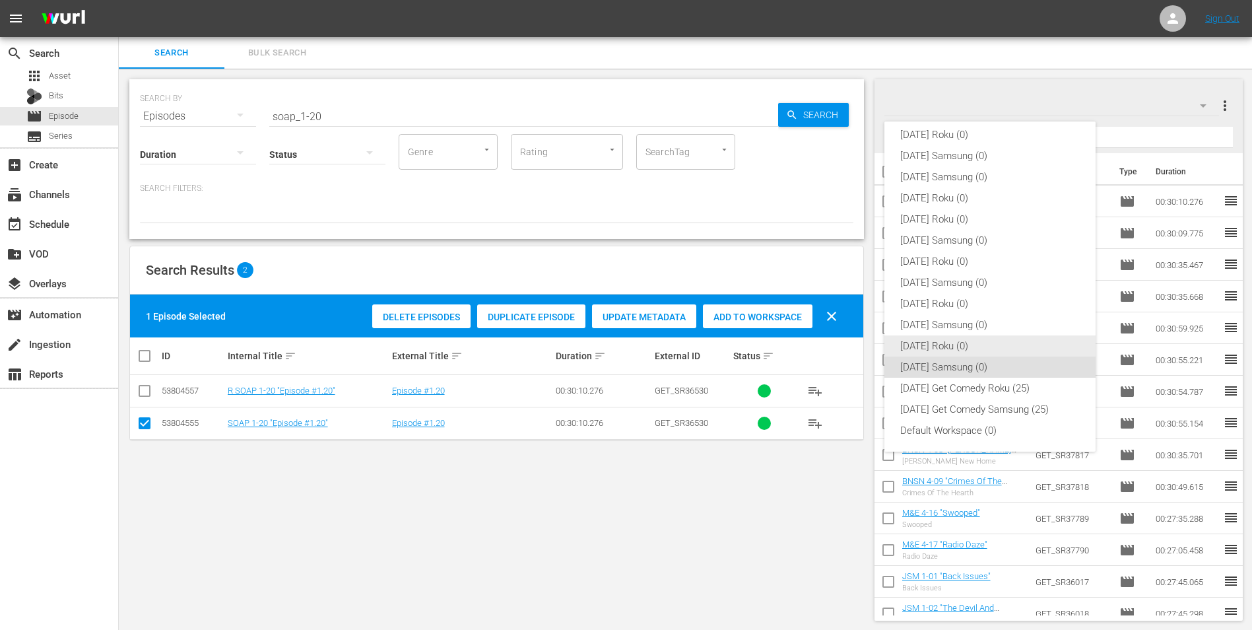
drag, startPoint x: 953, startPoint y: 346, endPoint x: 924, endPoint y: 350, distance: 29.4
click at [953, 346] on div "[DATE] Roku (0)" at bounding box center [990, 345] width 180 height 21
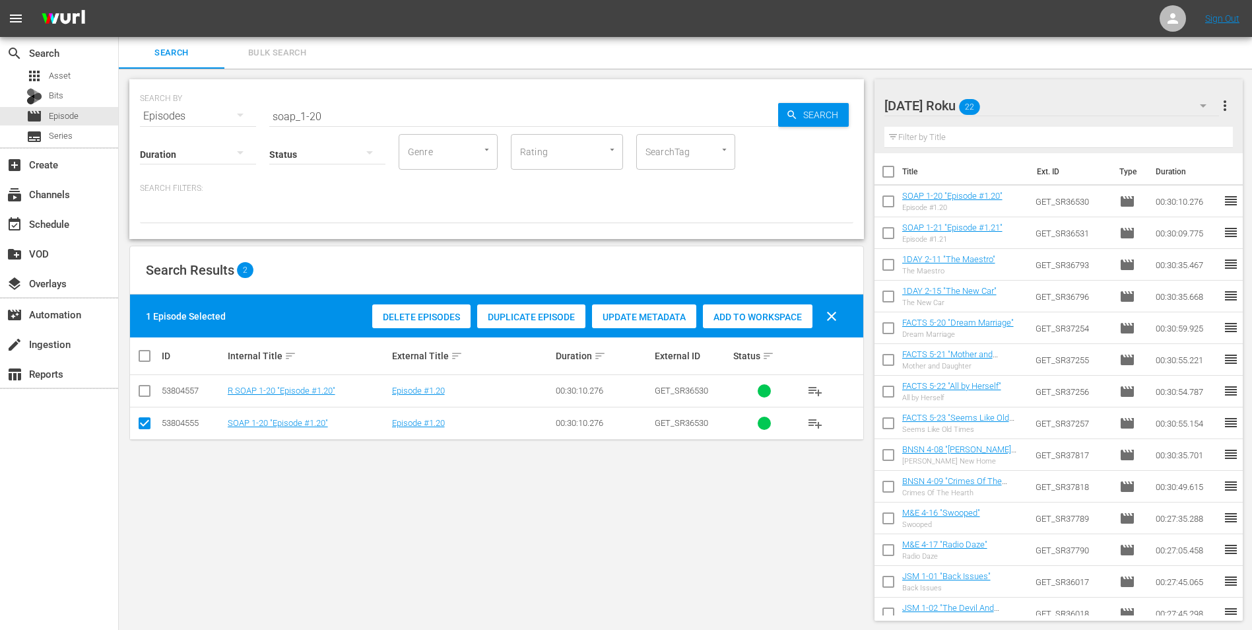
click at [143, 413] on td at bounding box center [145, 423] width 30 height 32
click at [141, 422] on input "checkbox" at bounding box center [145, 426] width 16 height 16
checkbox input "false"
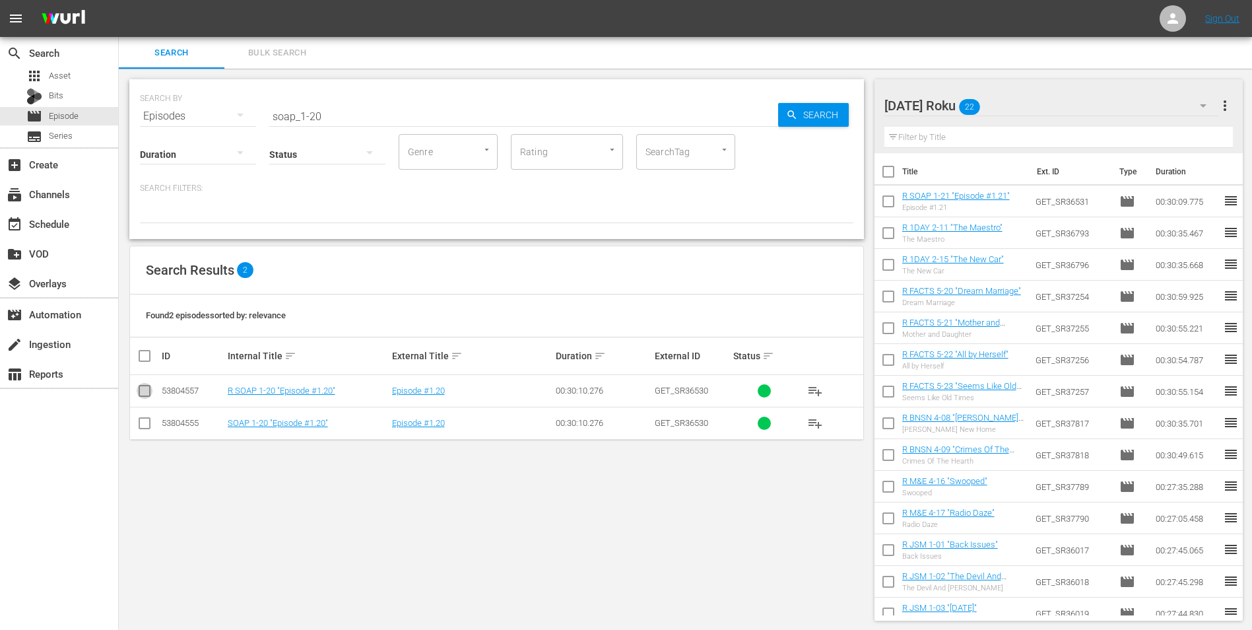
click at [141, 386] on input "checkbox" at bounding box center [145, 393] width 16 height 16
checkbox input "true"
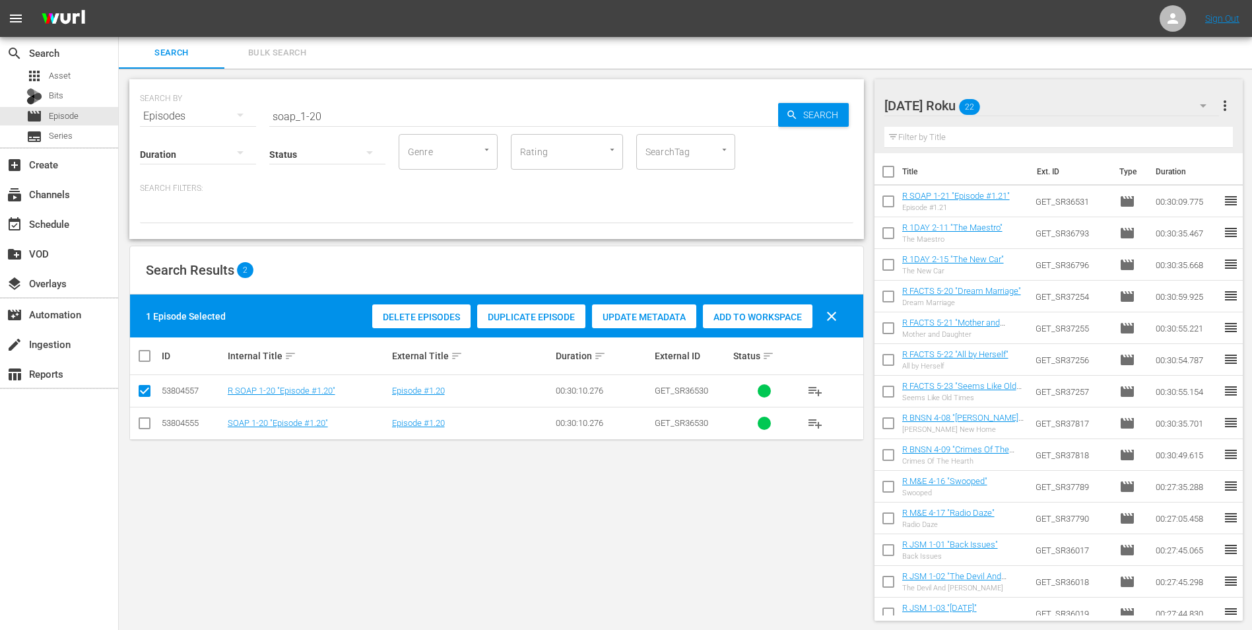
click at [764, 312] on span "Add to Workspace" at bounding box center [758, 317] width 110 height 11
drag, startPoint x: 298, startPoint y: 112, endPoint x: 252, endPoint y: 110, distance: 45.6
click at [252, 110] on div "SEARCH BY Search By Episodes Search ID, Title, Description, Keywords, or Catego…" at bounding box center [496, 108] width 713 height 48
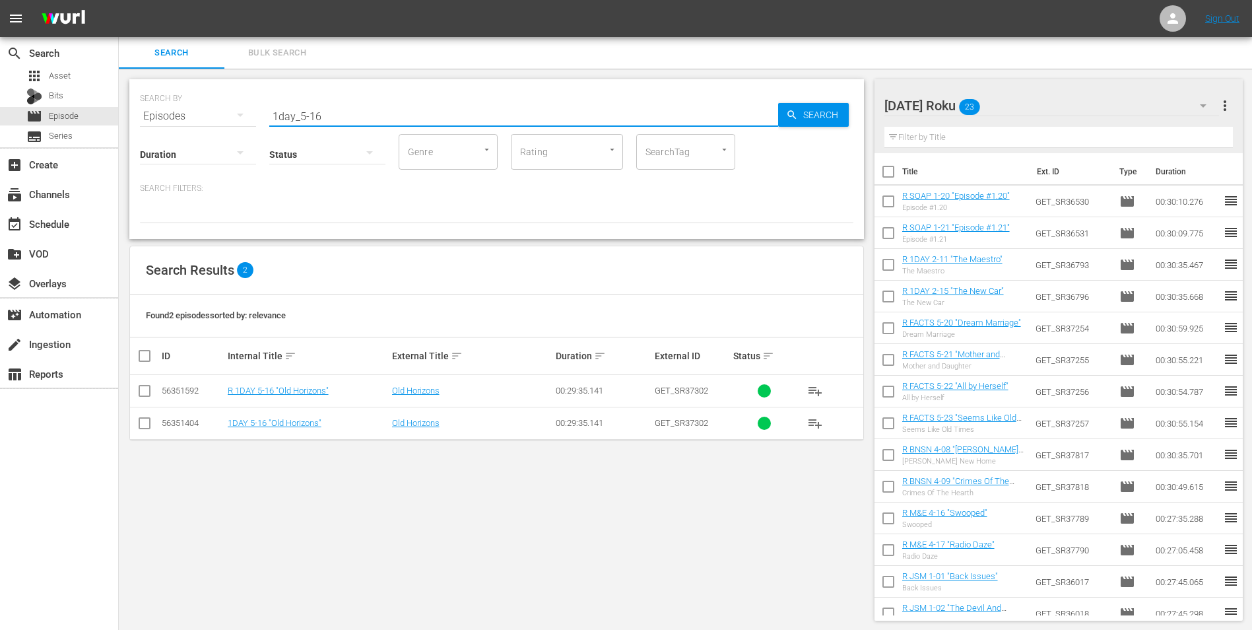
type input "1day_5-16"
click at [145, 390] on input "checkbox" at bounding box center [145, 393] width 16 height 16
checkbox input "true"
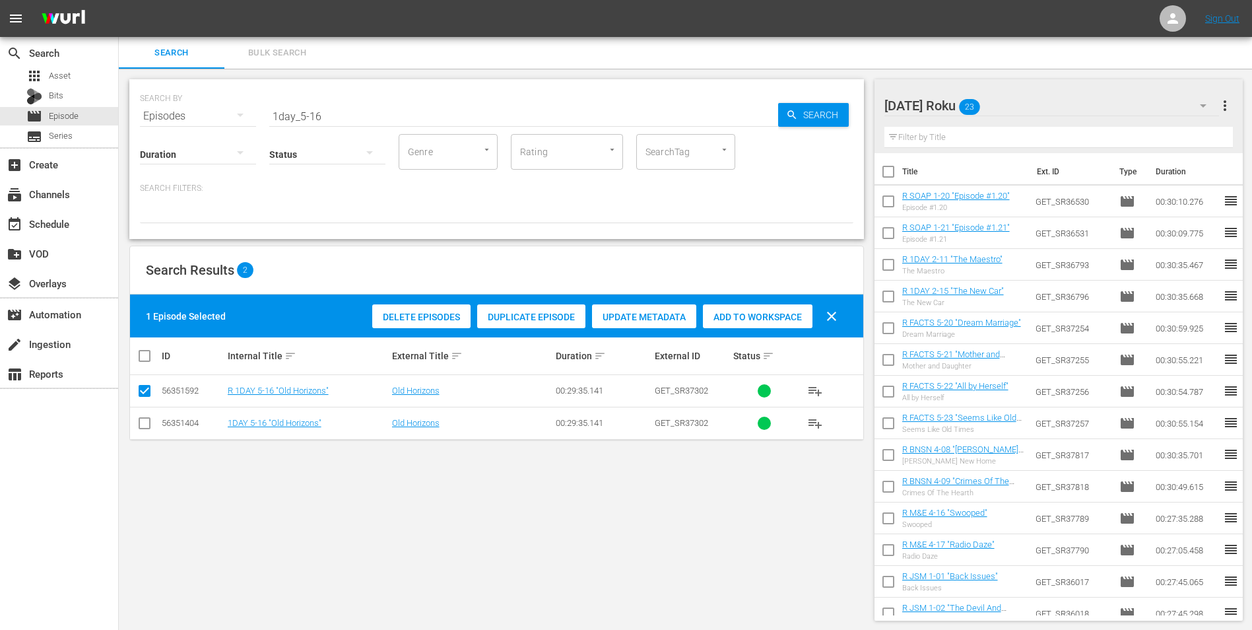
click at [756, 315] on span "Add to Workspace" at bounding box center [758, 317] width 110 height 11
click at [1014, 102] on div "[DATE] Roku 24" at bounding box center [1051, 105] width 335 height 37
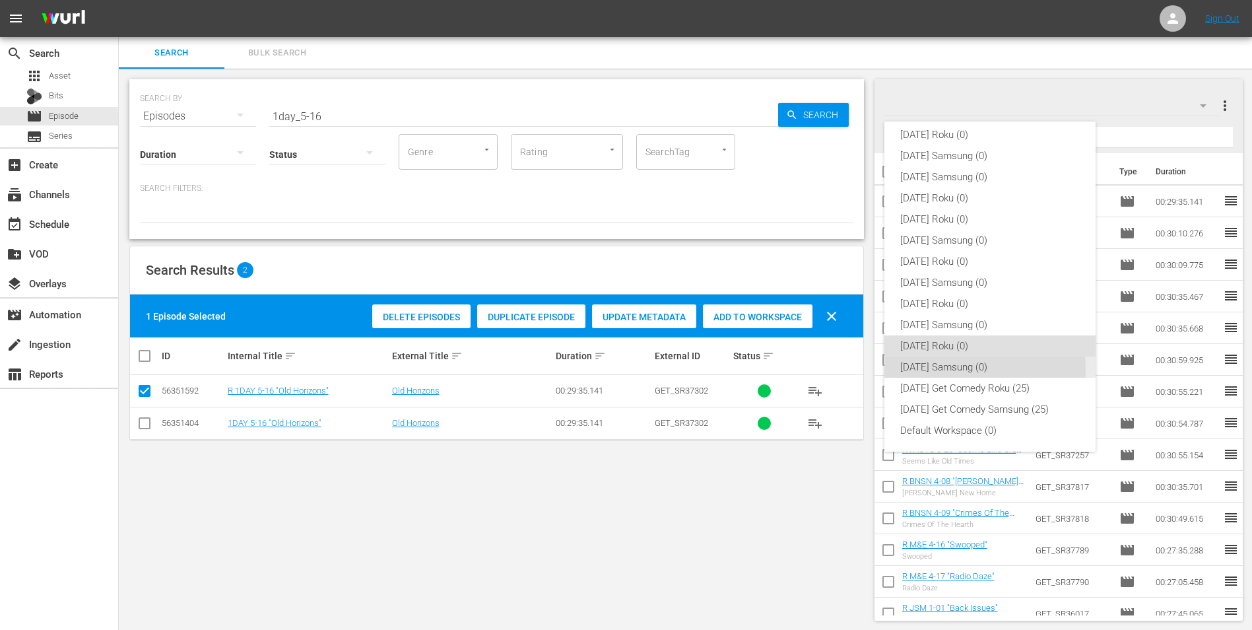
click at [940, 368] on div "[DATE] Samsung (0)" at bounding box center [990, 366] width 180 height 21
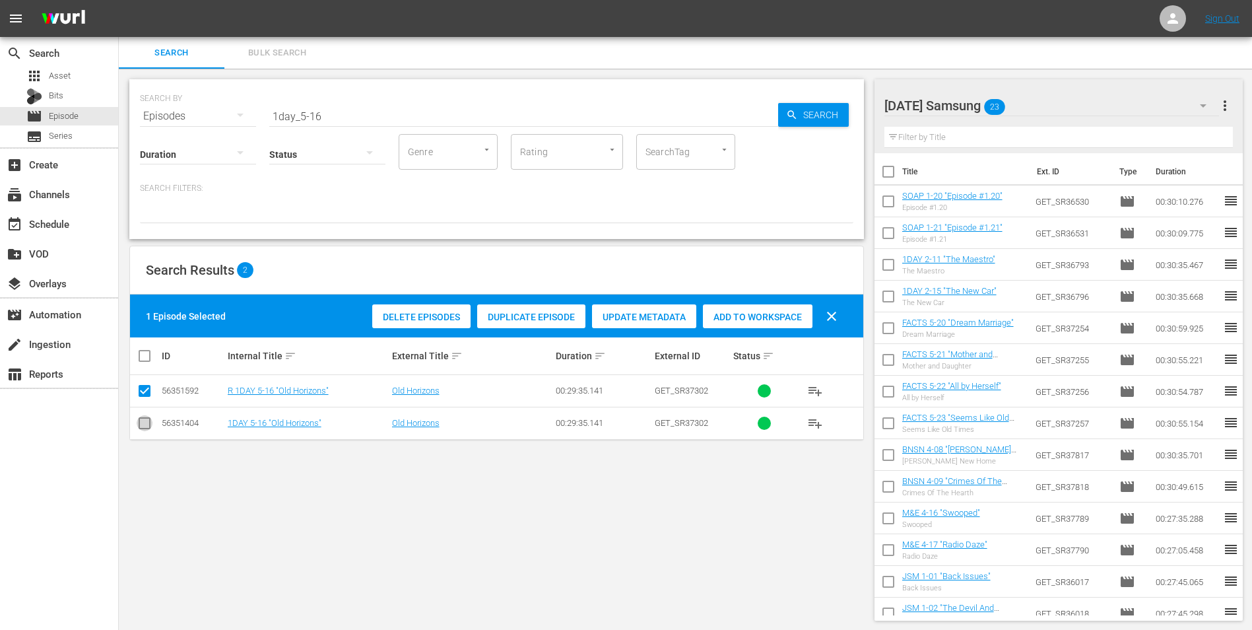
click at [146, 424] on input "checkbox" at bounding box center [145, 426] width 16 height 16
checkbox input "true"
click at [141, 385] on input "checkbox" at bounding box center [145, 393] width 16 height 16
checkbox input "false"
click at [771, 307] on div "Add to Workspace" at bounding box center [758, 316] width 110 height 25
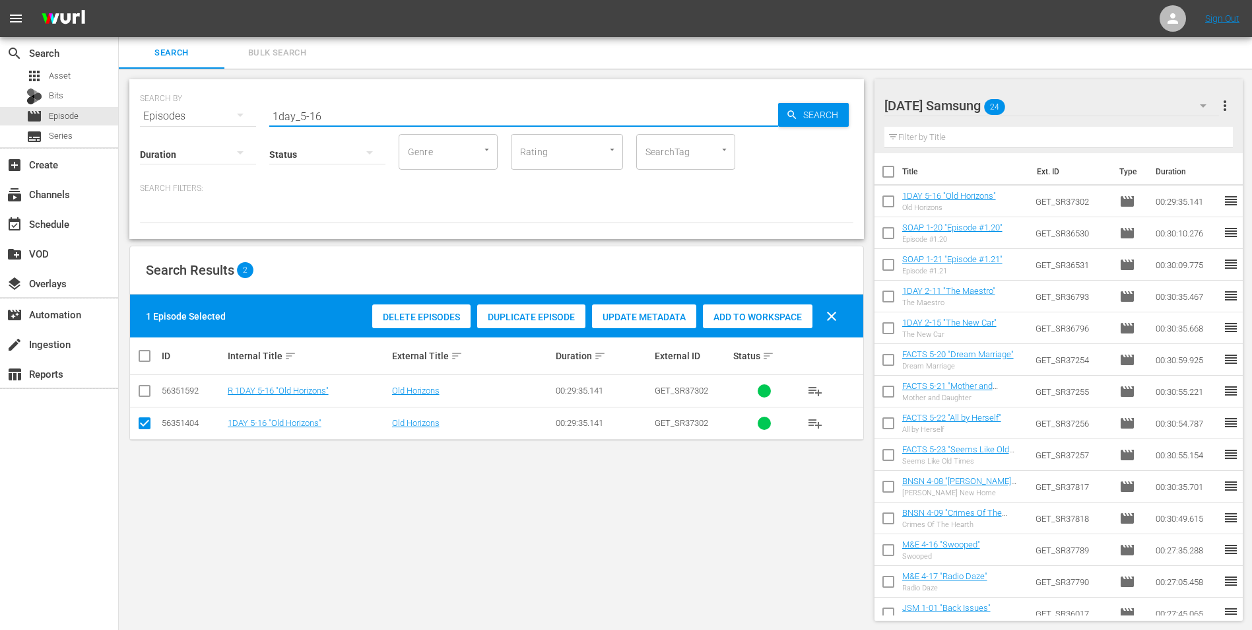
drag, startPoint x: 327, startPoint y: 117, endPoint x: 250, endPoint y: 107, distance: 77.9
click at [251, 107] on div "SEARCH BY Search By Episodes Search ID, Title, Description, Keywords, or Catego…" at bounding box center [496, 108] width 713 height 48
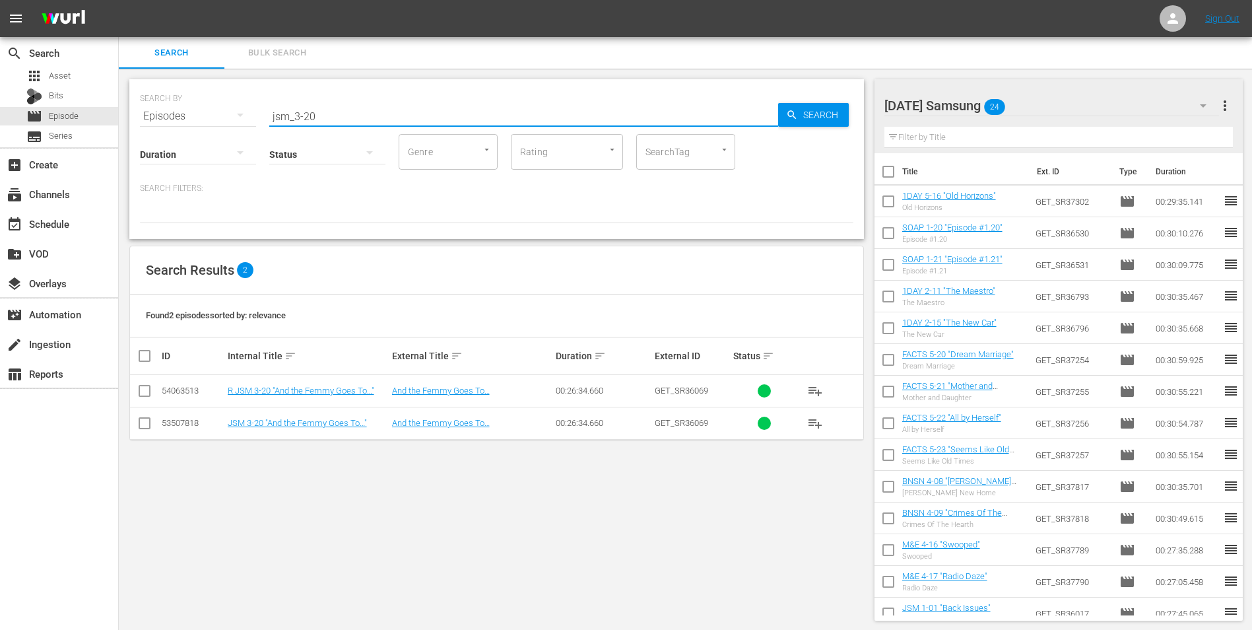
type input "jsm_3-20"
click at [147, 424] on input "checkbox" at bounding box center [145, 426] width 16 height 16
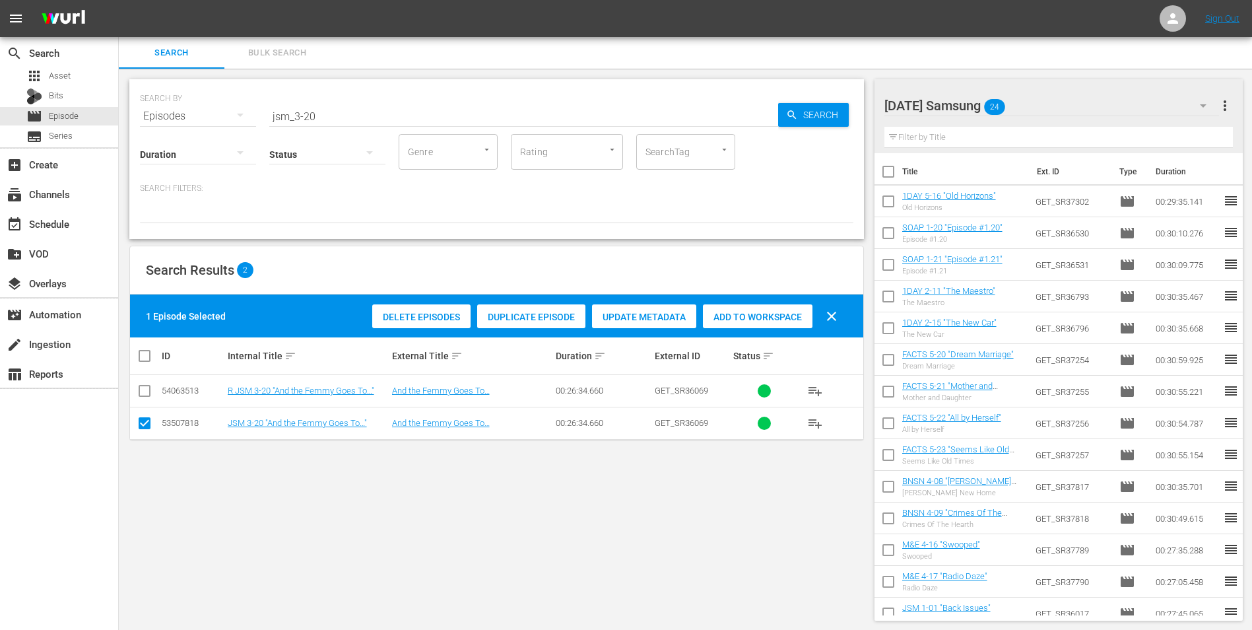
click at [781, 310] on div "Add to Workspace" at bounding box center [758, 316] width 110 height 25
click at [1059, 102] on div "[DATE] Samsung 25" at bounding box center [1051, 105] width 335 height 37
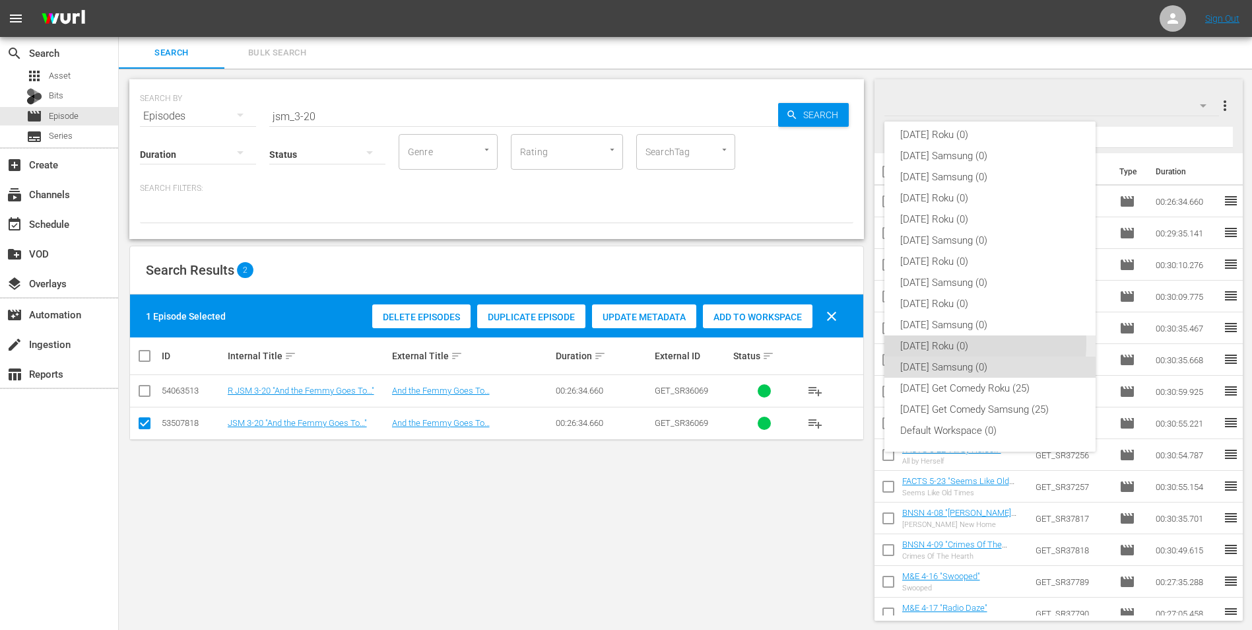
click at [940, 343] on div "[DATE] Roku (0)" at bounding box center [990, 345] width 180 height 21
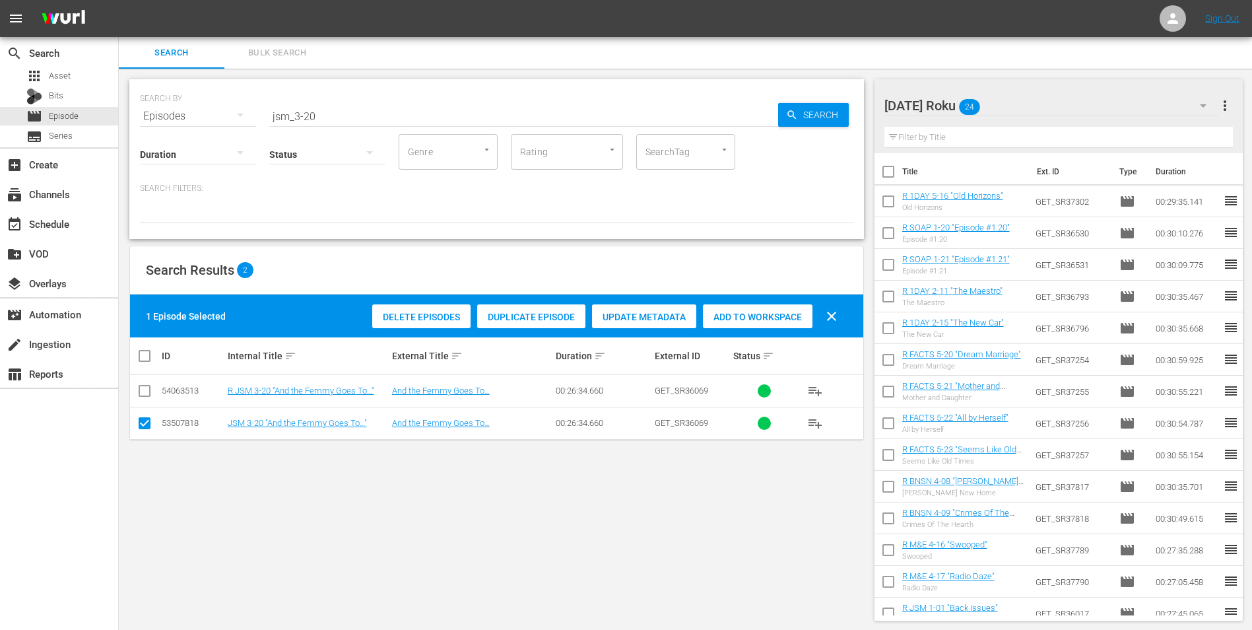
click at [147, 424] on input "checkbox" at bounding box center [145, 426] width 16 height 16
checkbox input "false"
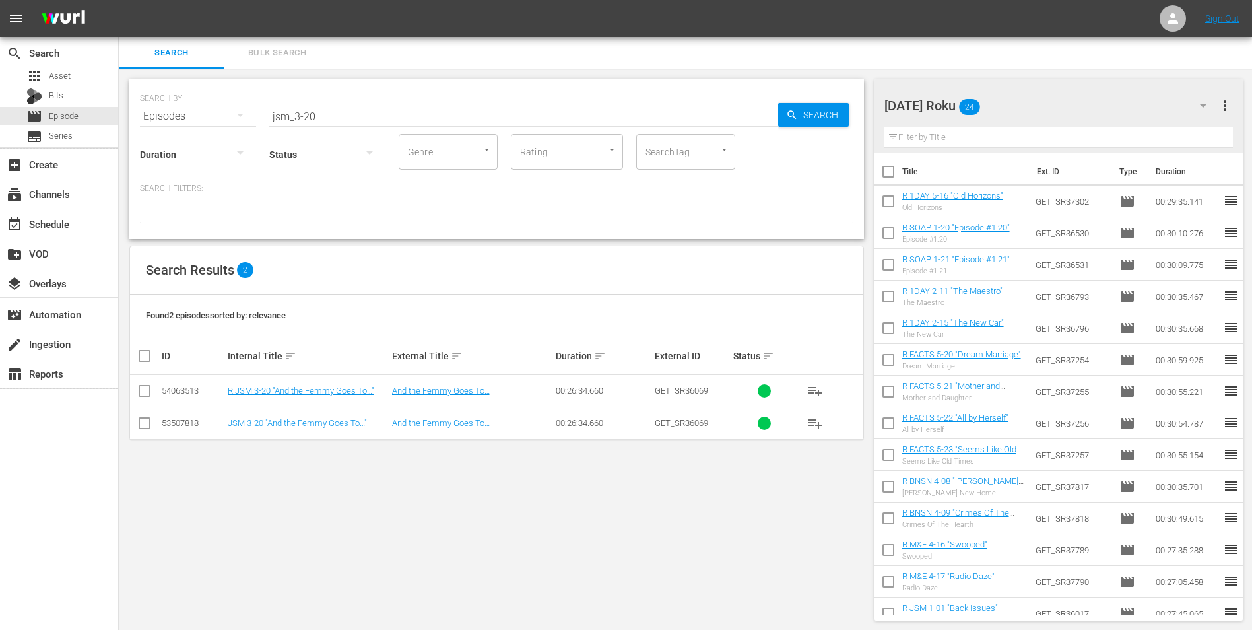
click at [143, 392] on input "checkbox" at bounding box center [145, 393] width 16 height 16
checkbox input "true"
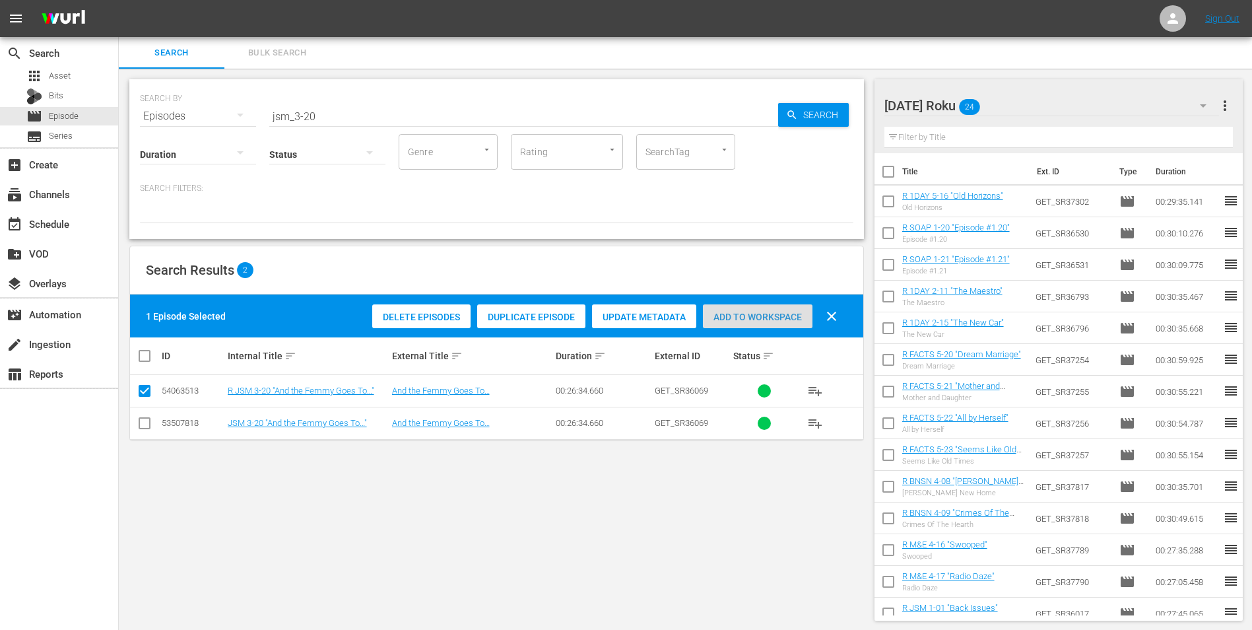
click at [754, 313] on span "Add to Workspace" at bounding box center [758, 317] width 110 height 11
click at [1014, 104] on div "[DATE] Roku 25" at bounding box center [1051, 105] width 335 height 37
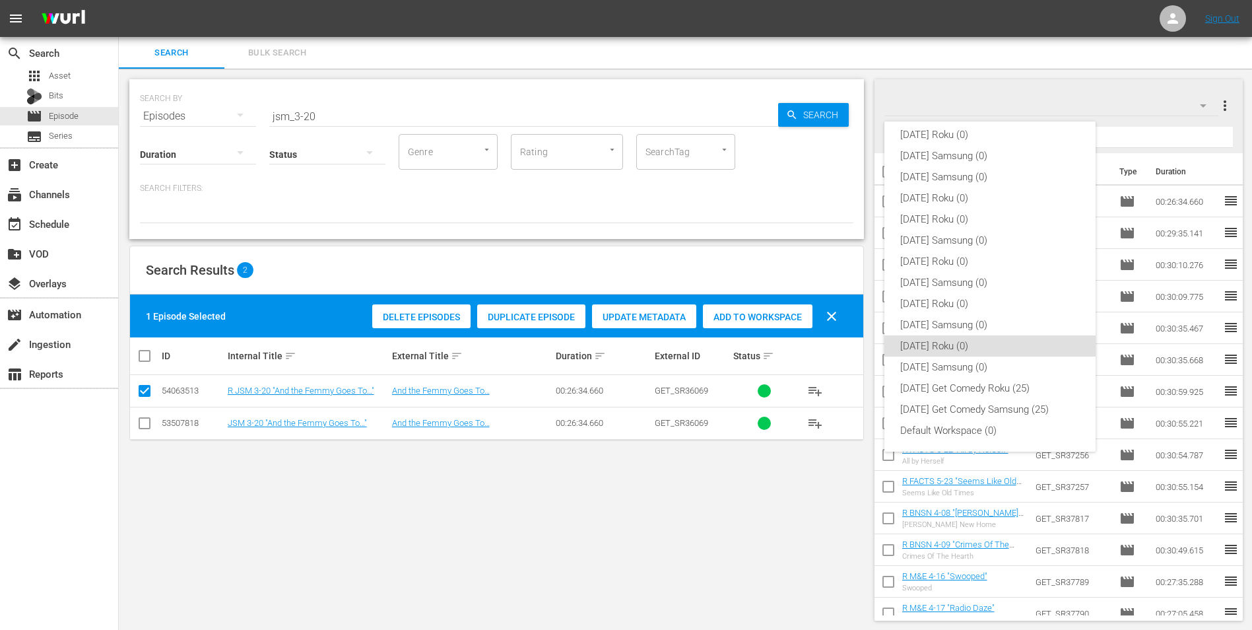
click at [73, 114] on div "[DATE] Roku (0) [DATE] Samsung (0) [DATE] Samsung (0) [DATE] Roku (0) [DATE] Ro…" at bounding box center [626, 315] width 1252 height 630
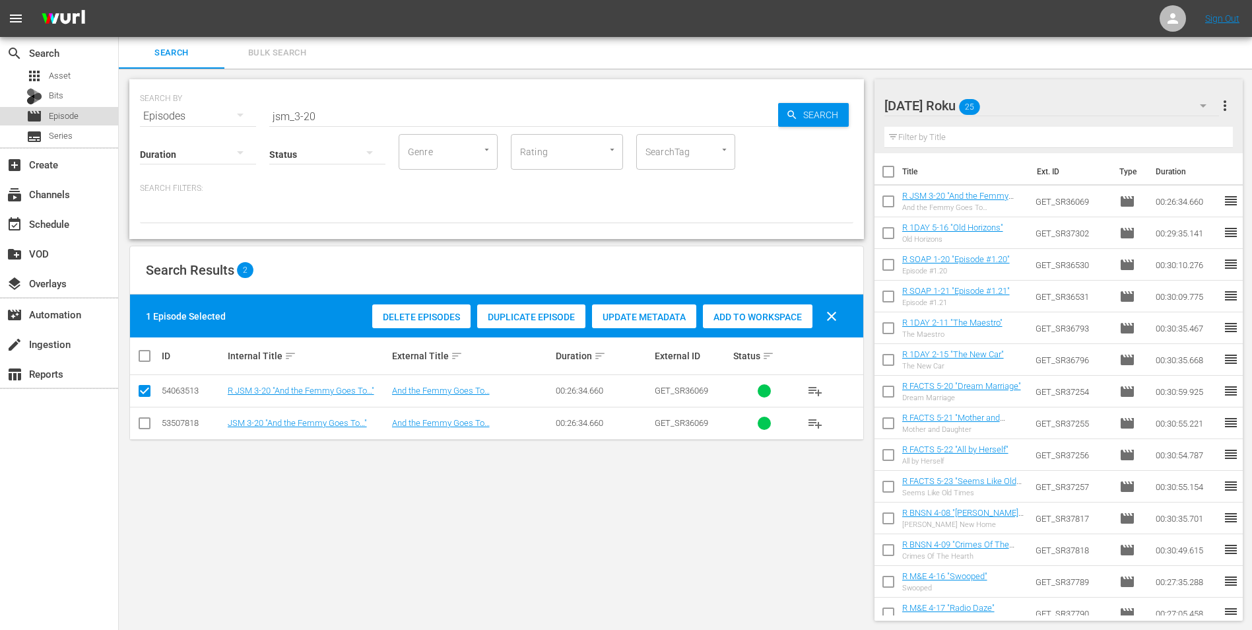
click at [63, 116] on span "Episode" at bounding box center [64, 116] width 30 height 13
click at [81, 115] on div "movie Episode" at bounding box center [59, 116] width 118 height 18
click at [55, 88] on div "Bits" at bounding box center [44, 96] width 37 height 18
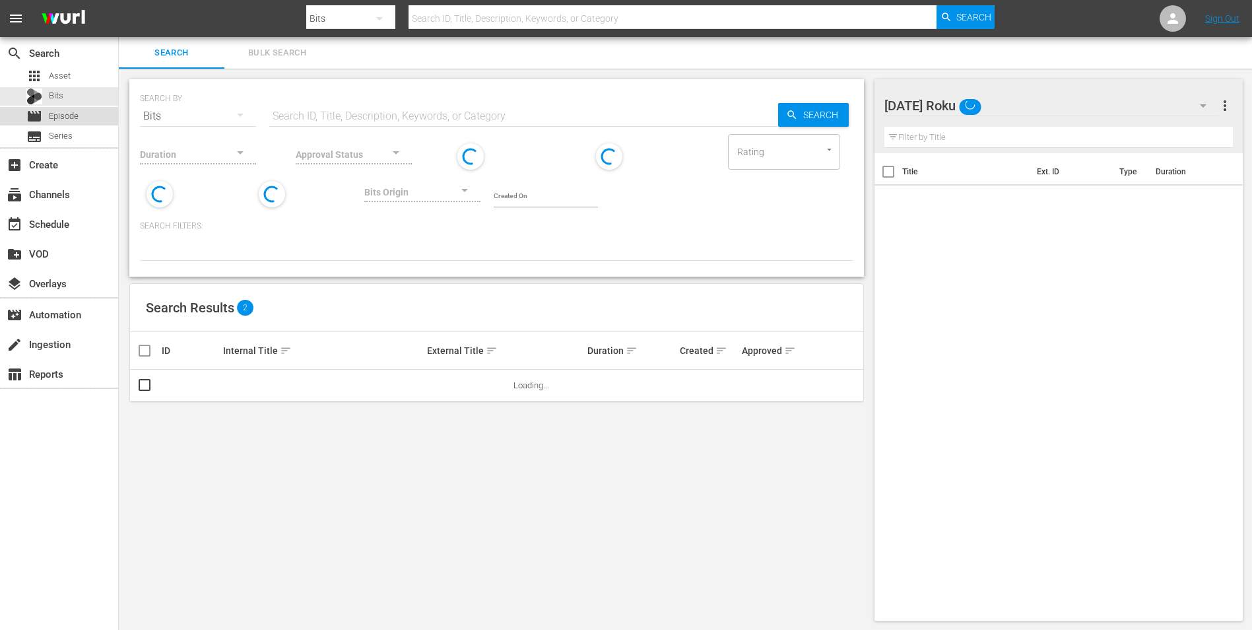
click at [58, 113] on span "Episode" at bounding box center [64, 116] width 30 height 13
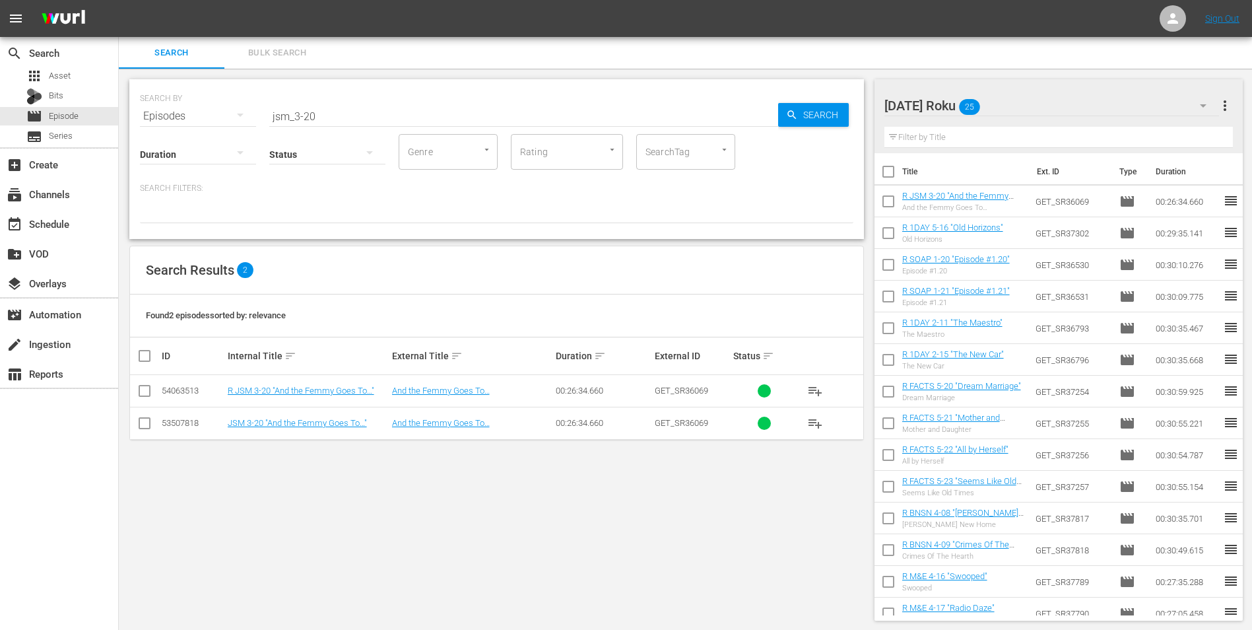
click at [1018, 99] on div "[DATE] Roku 25" at bounding box center [1051, 105] width 335 height 37
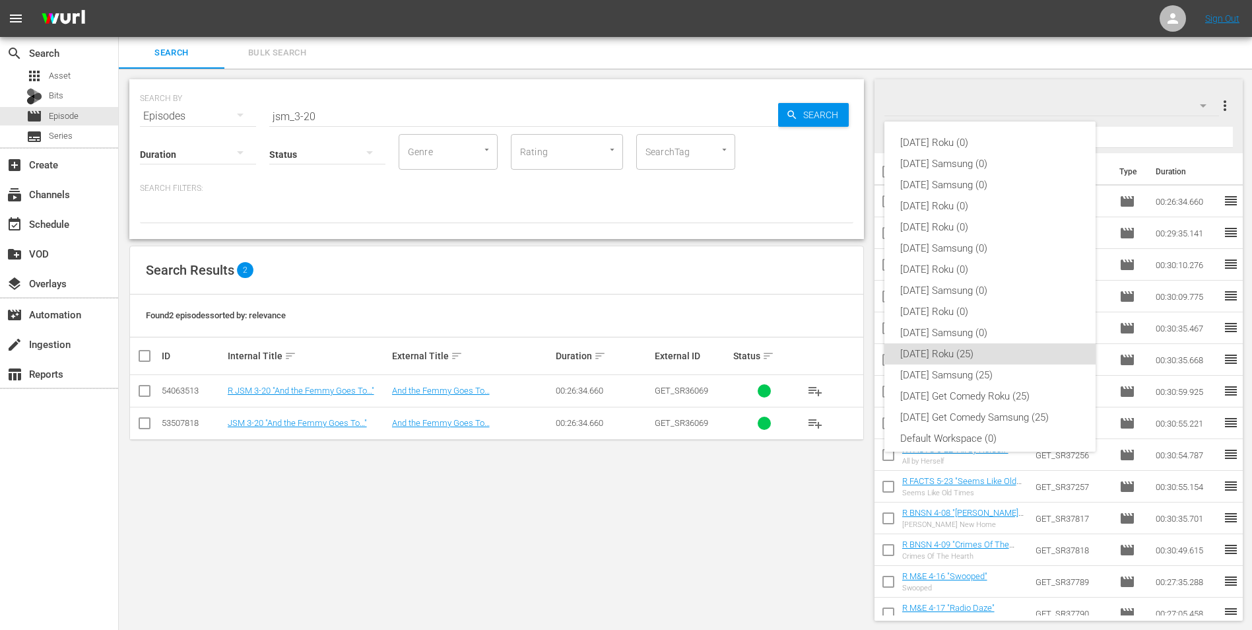
scroll to position [8, 0]
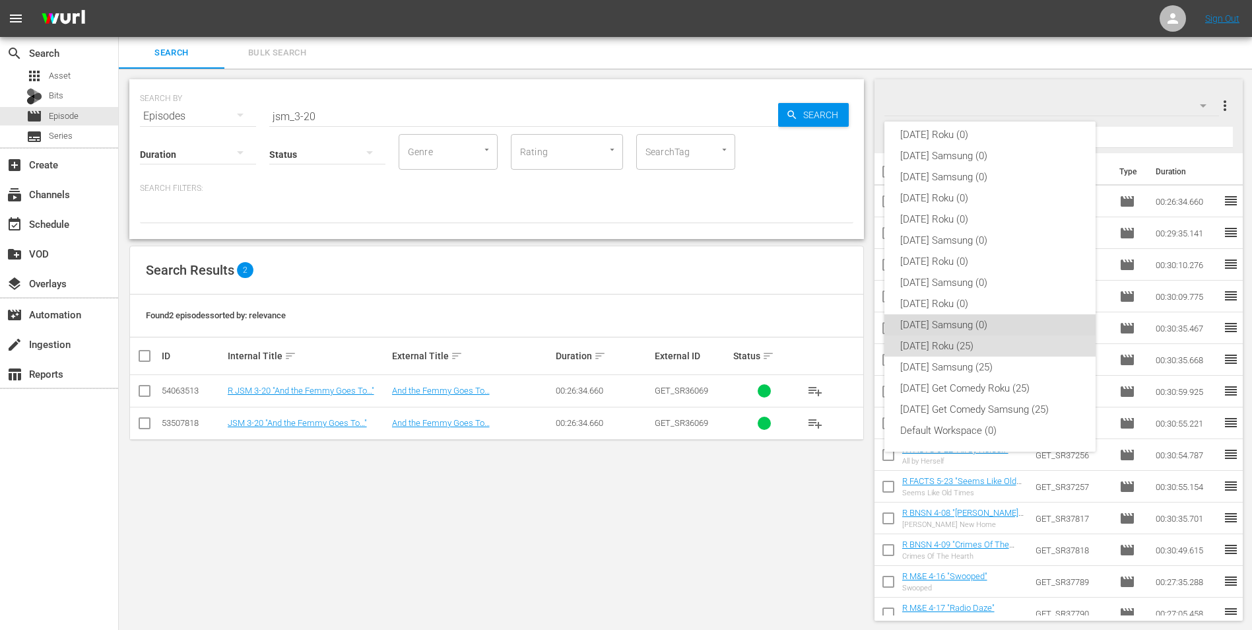
click at [999, 325] on div "[DATE] Samsung (0)" at bounding box center [990, 324] width 180 height 21
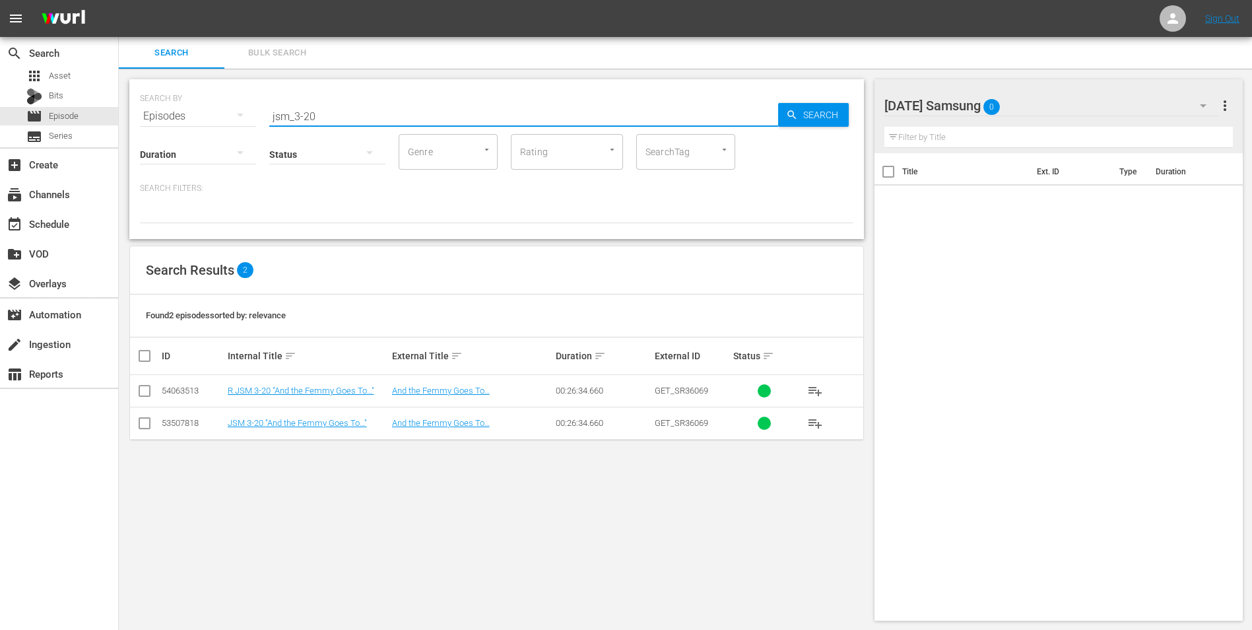
drag, startPoint x: 346, startPoint y: 118, endPoint x: 193, endPoint y: 114, distance: 153.8
click at [199, 115] on div "SEARCH BY Search By Episodes Search ID, Title, Description, Keywords, or Catego…" at bounding box center [496, 108] width 713 height 48
type input "news_5-08"
click at [136, 420] on td at bounding box center [145, 423] width 30 height 32
click at [146, 425] on input "checkbox" at bounding box center [145, 426] width 16 height 16
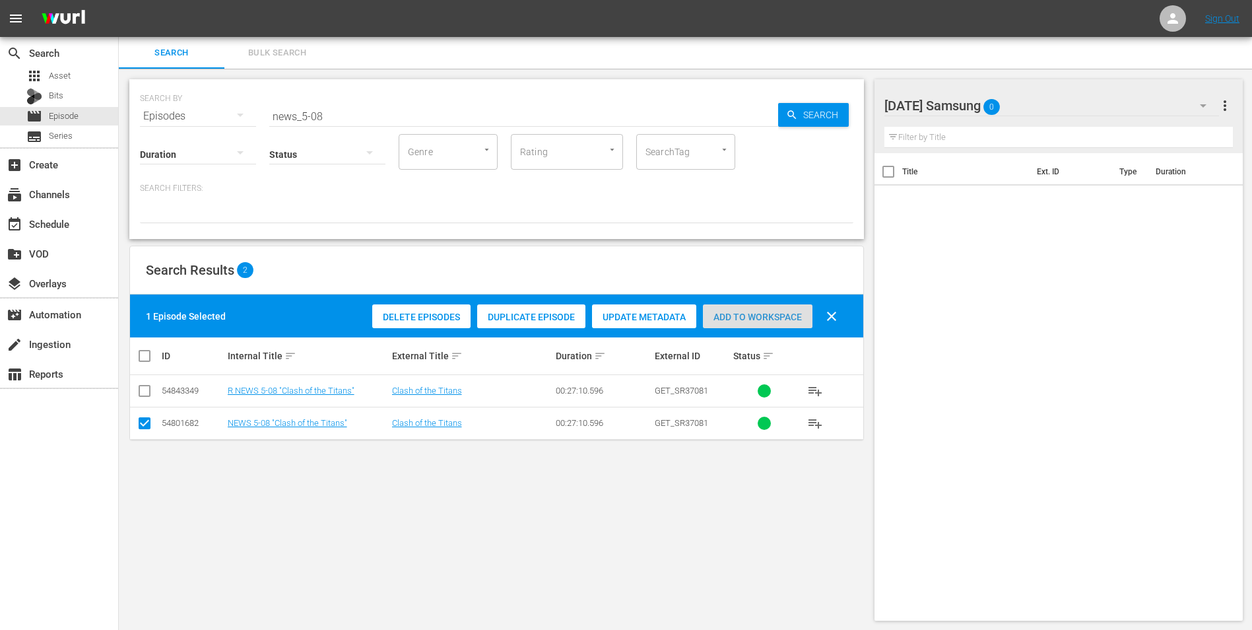
click at [744, 313] on span "Add to Workspace" at bounding box center [758, 317] width 110 height 11
click at [1043, 96] on div "[DATE] Samsung 1" at bounding box center [1051, 105] width 335 height 37
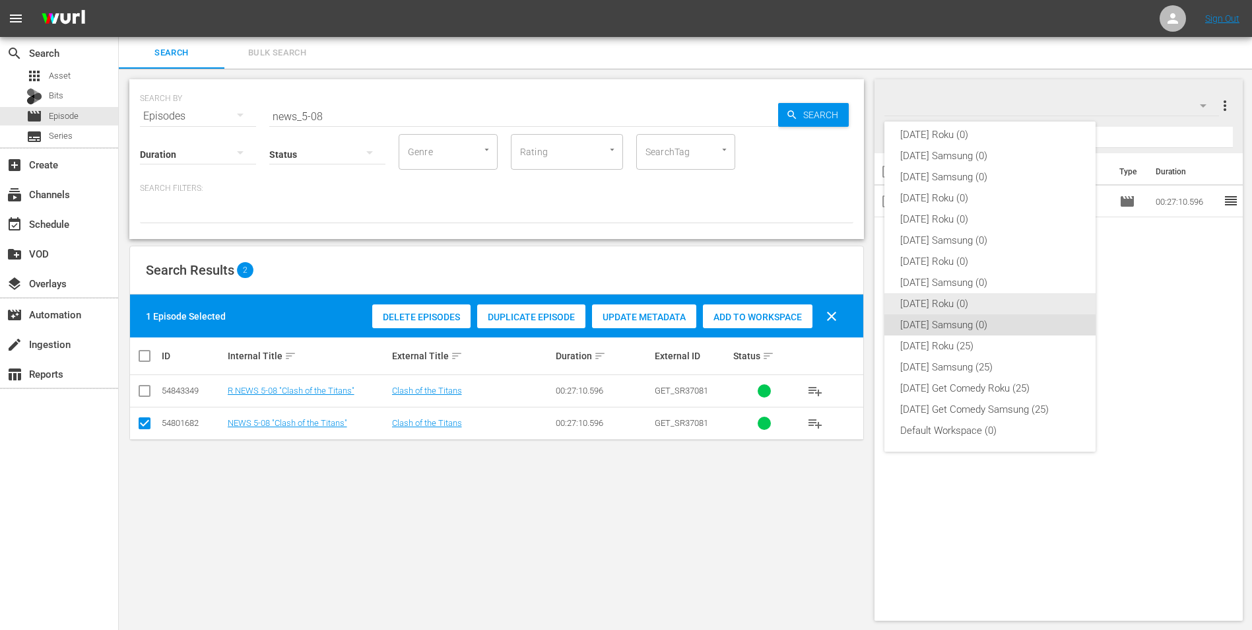
click at [958, 302] on div "[DATE] Roku (0)" at bounding box center [990, 303] width 180 height 21
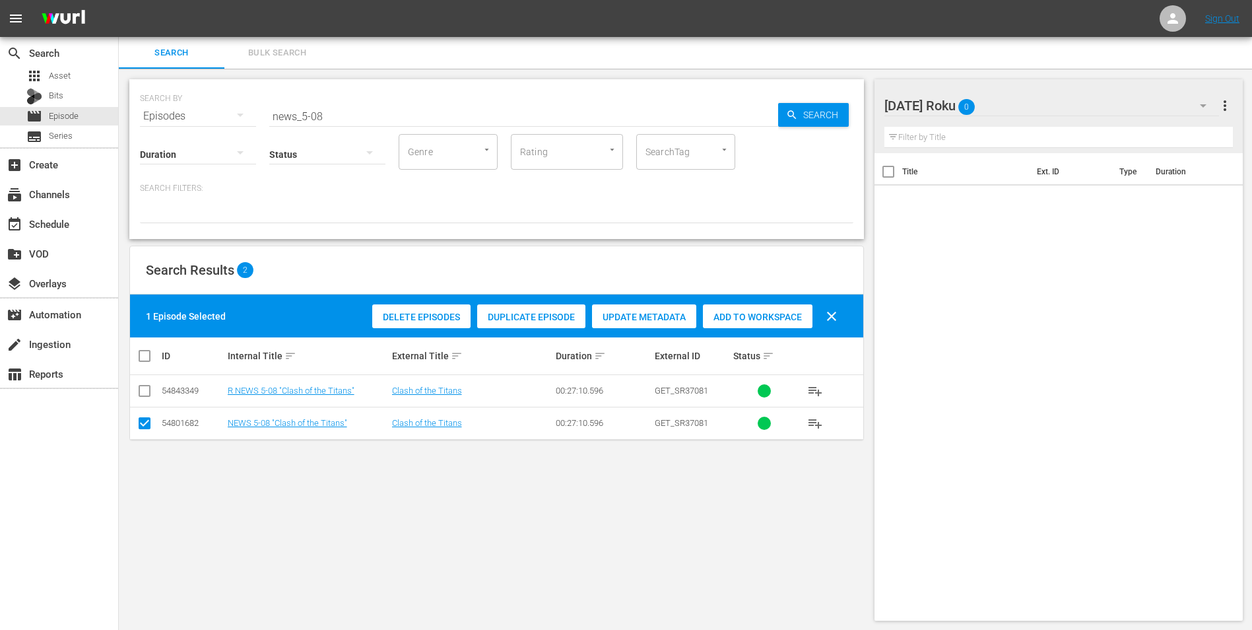
click at [145, 418] on input "checkbox" at bounding box center [145, 426] width 16 height 16
checkbox input "false"
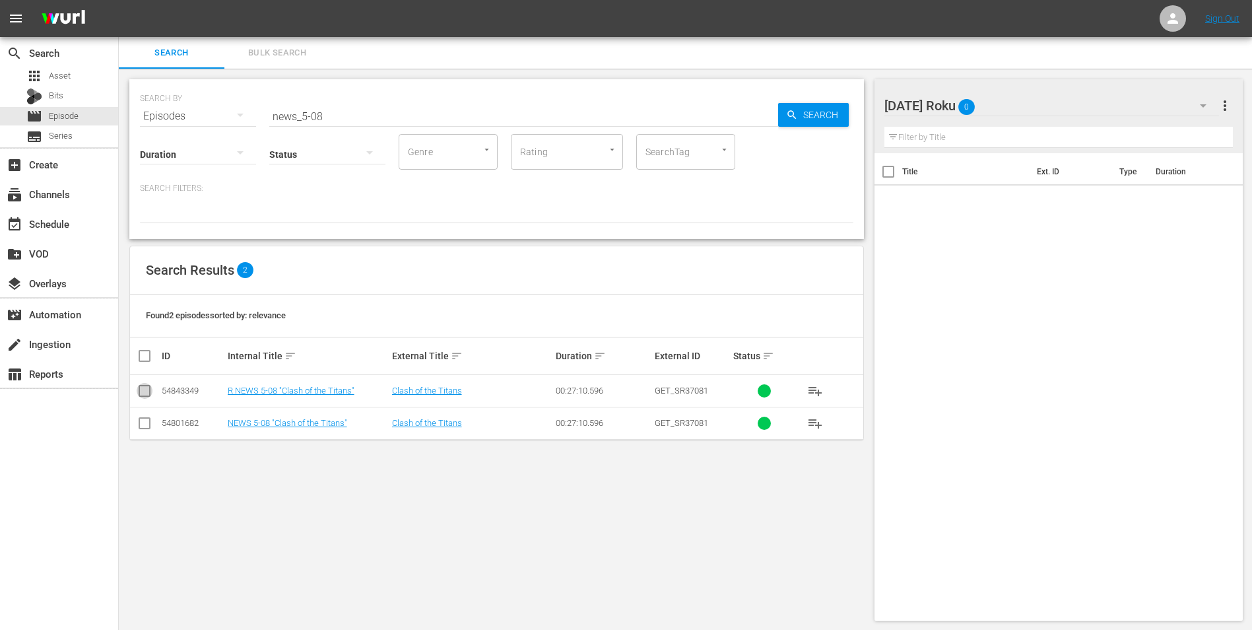
click at [143, 390] on input "checkbox" at bounding box center [145, 393] width 16 height 16
checkbox input "true"
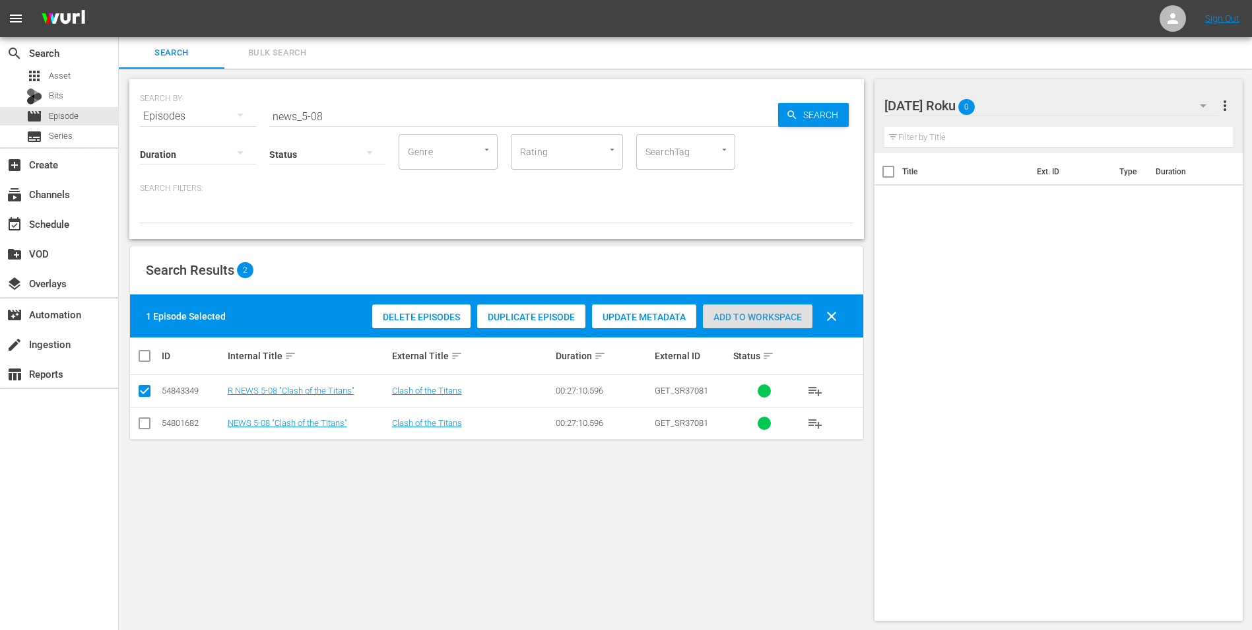
click at [744, 313] on span "Add to Workspace" at bounding box center [758, 317] width 110 height 11
click at [1021, 100] on div "[DATE] Roku 1" at bounding box center [1051, 105] width 335 height 37
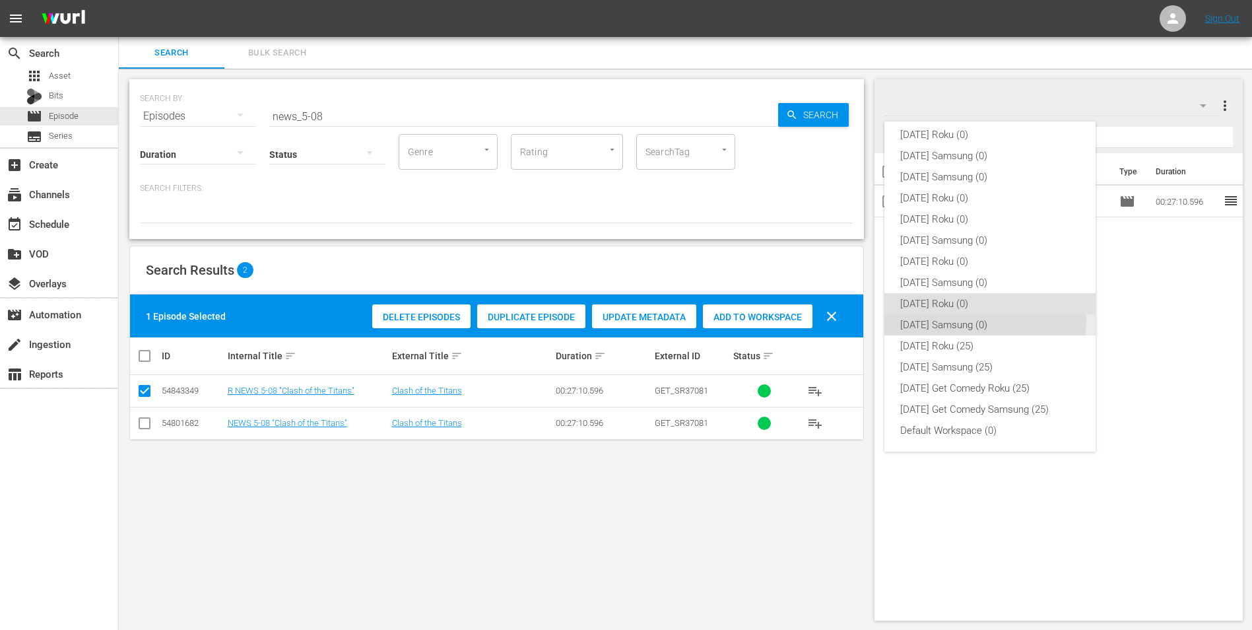
click at [971, 319] on div "[DATE] Samsung (0)" at bounding box center [990, 324] width 180 height 21
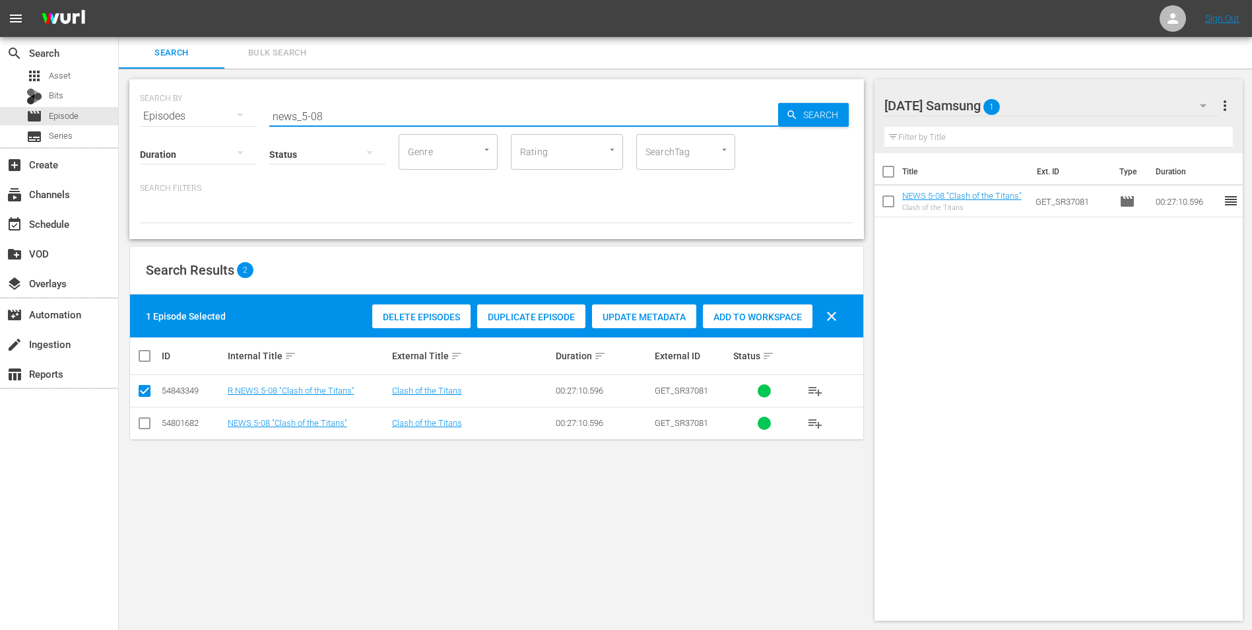
click at [317, 116] on input "news_5-08" at bounding box center [523, 116] width 509 height 32
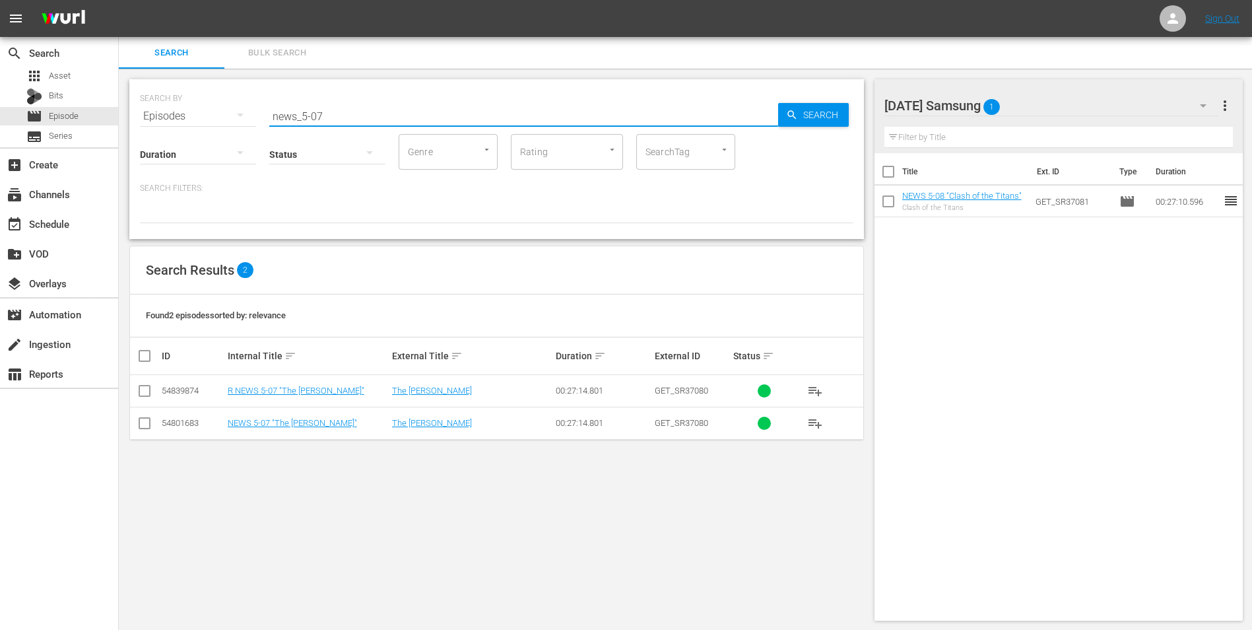
type input "news_5-07"
click at [147, 429] on input "checkbox" at bounding box center [145, 426] width 16 height 16
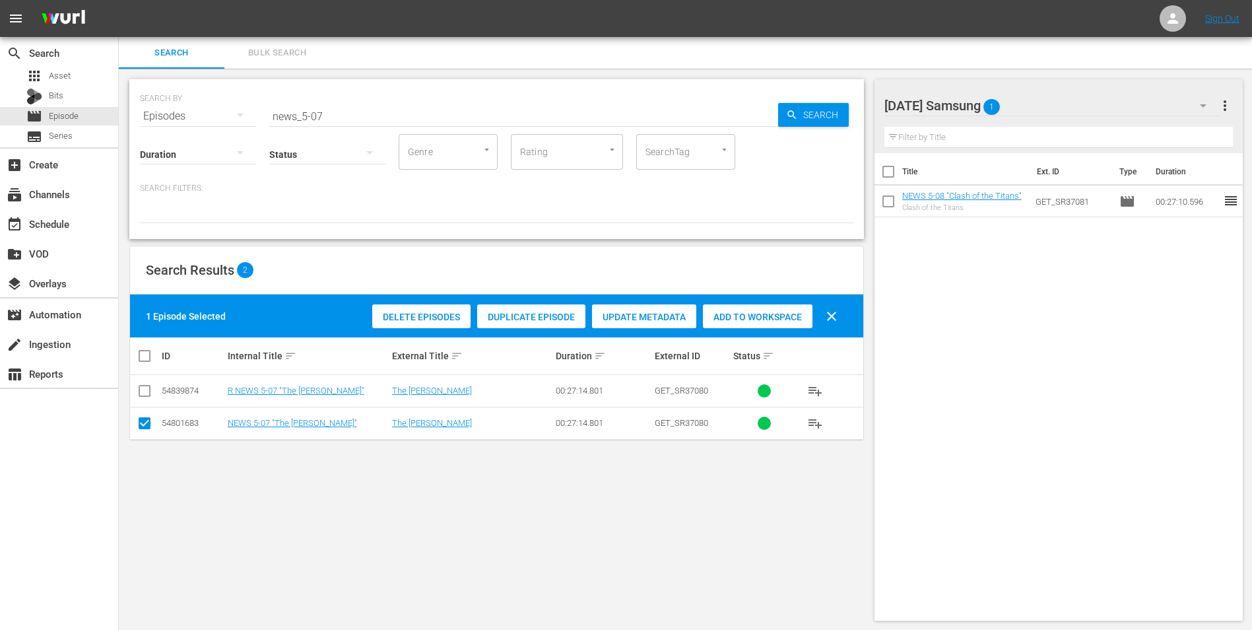
click at [793, 313] on span "Add to Workspace" at bounding box center [758, 317] width 110 height 11
click at [1065, 104] on div "[DATE] Samsung 2" at bounding box center [1051, 105] width 335 height 37
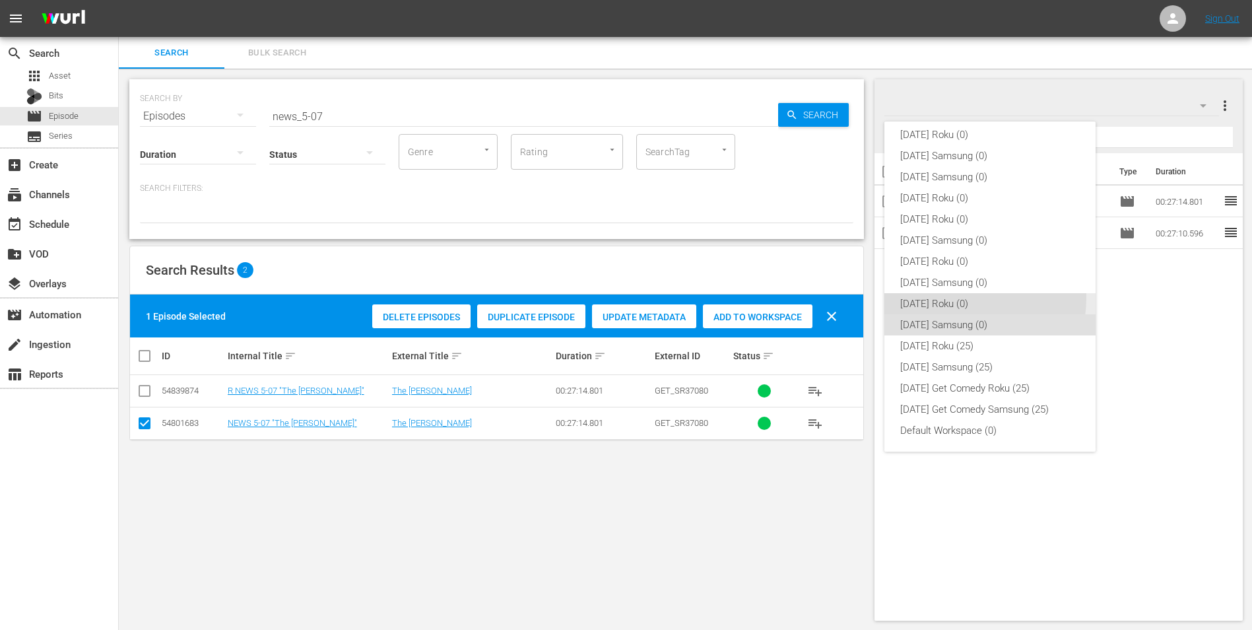
click at [974, 298] on div "[DATE] Roku (0)" at bounding box center [990, 303] width 180 height 21
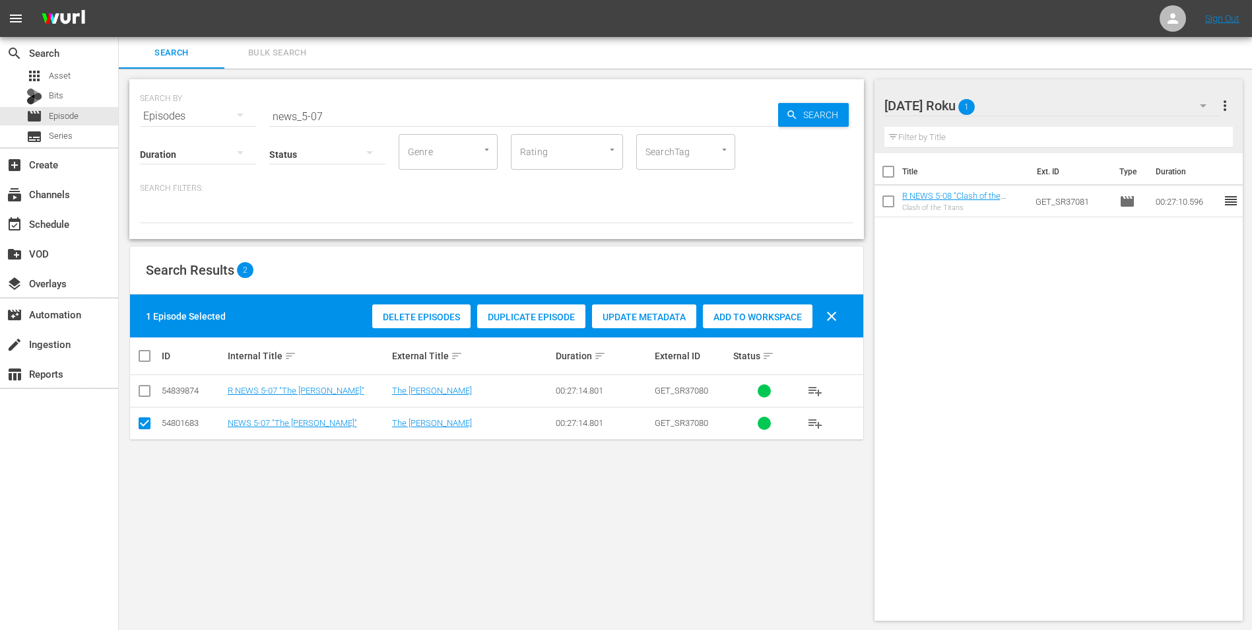
click at [141, 427] on input "checkbox" at bounding box center [145, 426] width 16 height 16
checkbox input "false"
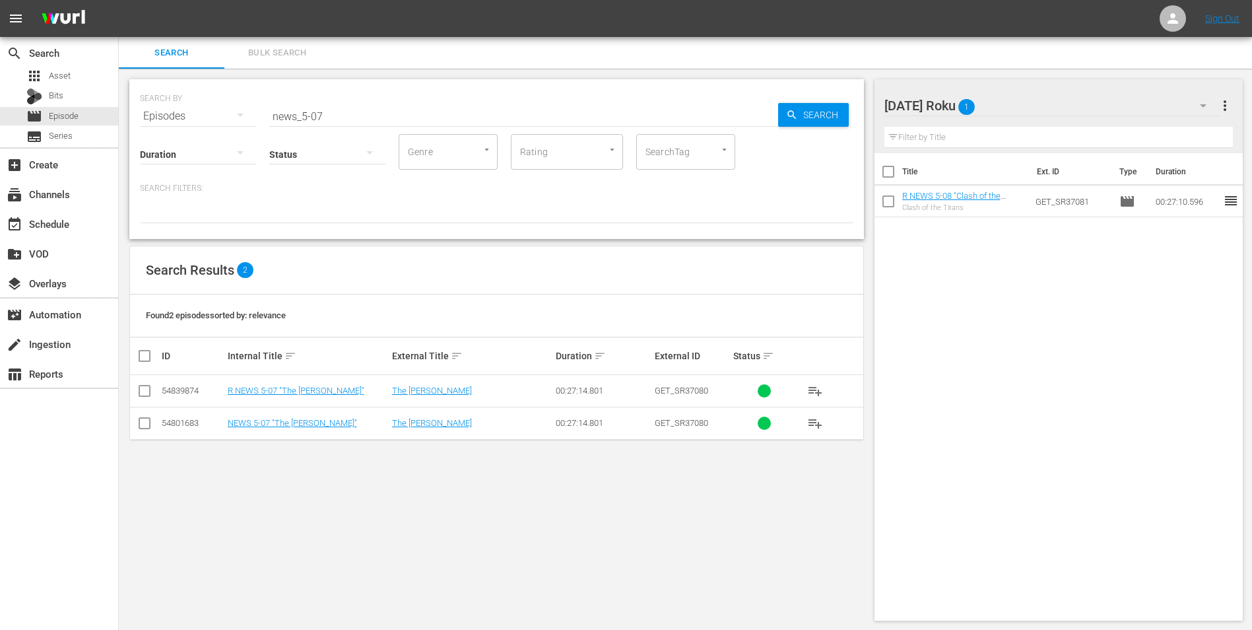
click at [143, 391] on input "checkbox" at bounding box center [145, 393] width 16 height 16
checkbox input "true"
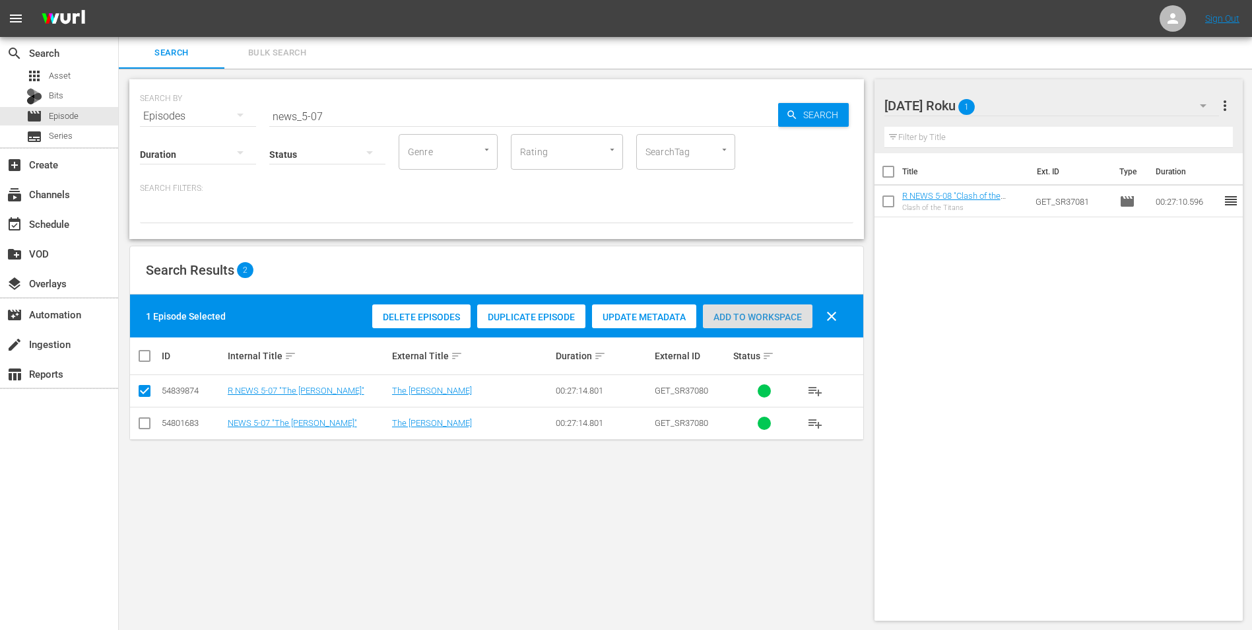
click at [770, 310] on div "Add to Workspace" at bounding box center [758, 316] width 110 height 25
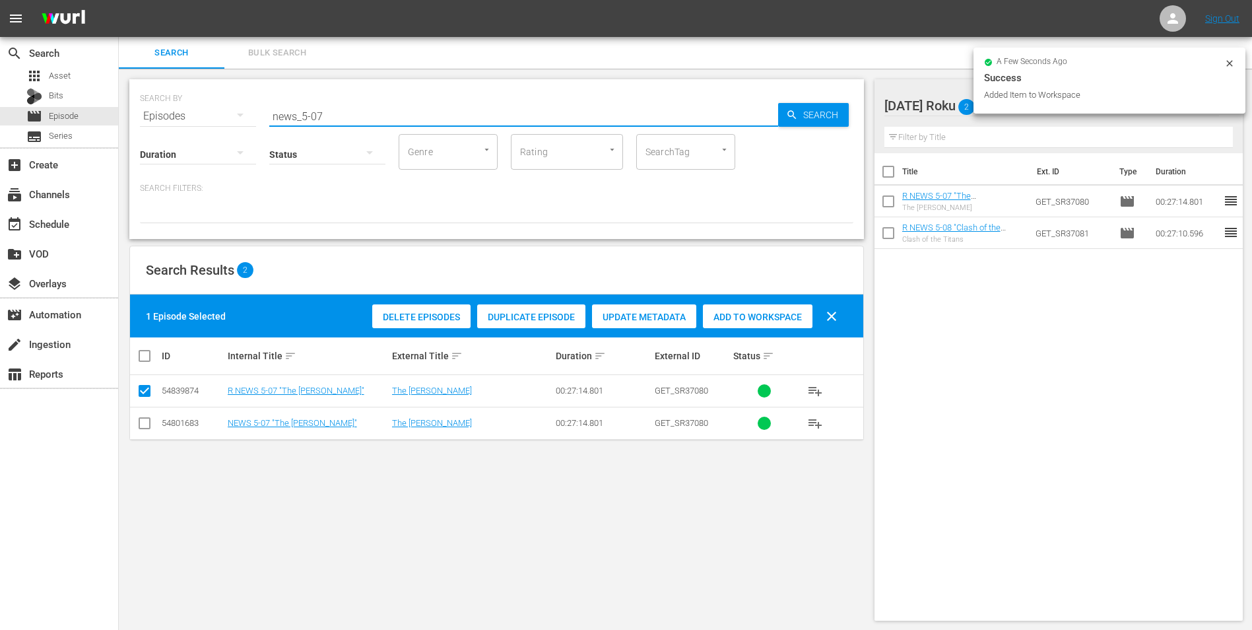
drag, startPoint x: 315, startPoint y: 117, endPoint x: 342, endPoint y: 117, distance: 26.4
click at [342, 117] on input "news_5-07" at bounding box center [523, 116] width 509 height 32
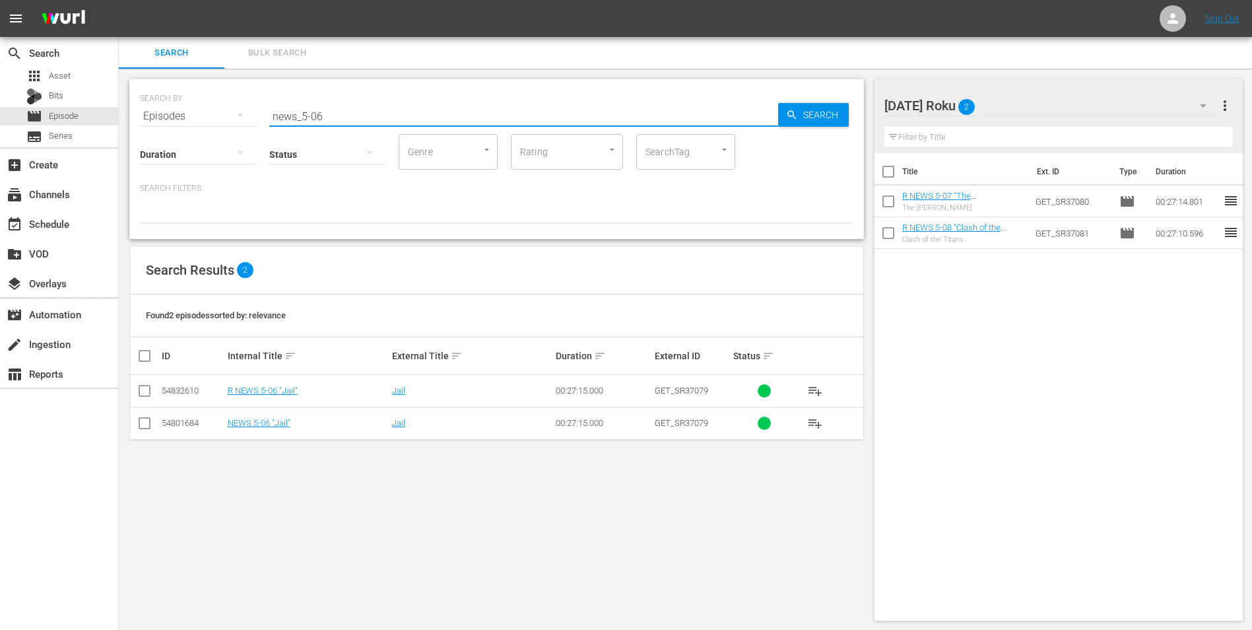
type input "news_5-06"
click at [141, 390] on input "checkbox" at bounding box center [145, 393] width 16 height 16
checkbox input "true"
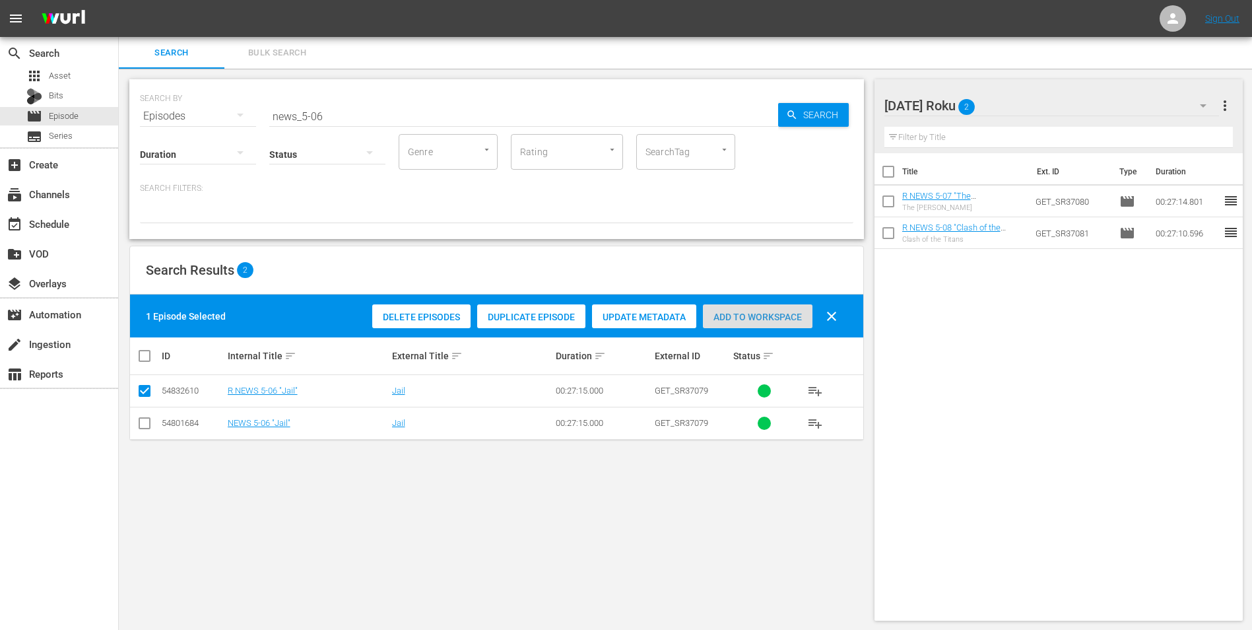
click at [742, 310] on div "Add to Workspace" at bounding box center [758, 316] width 110 height 25
click at [1032, 101] on div "[DATE] Roku 3" at bounding box center [1051, 105] width 335 height 37
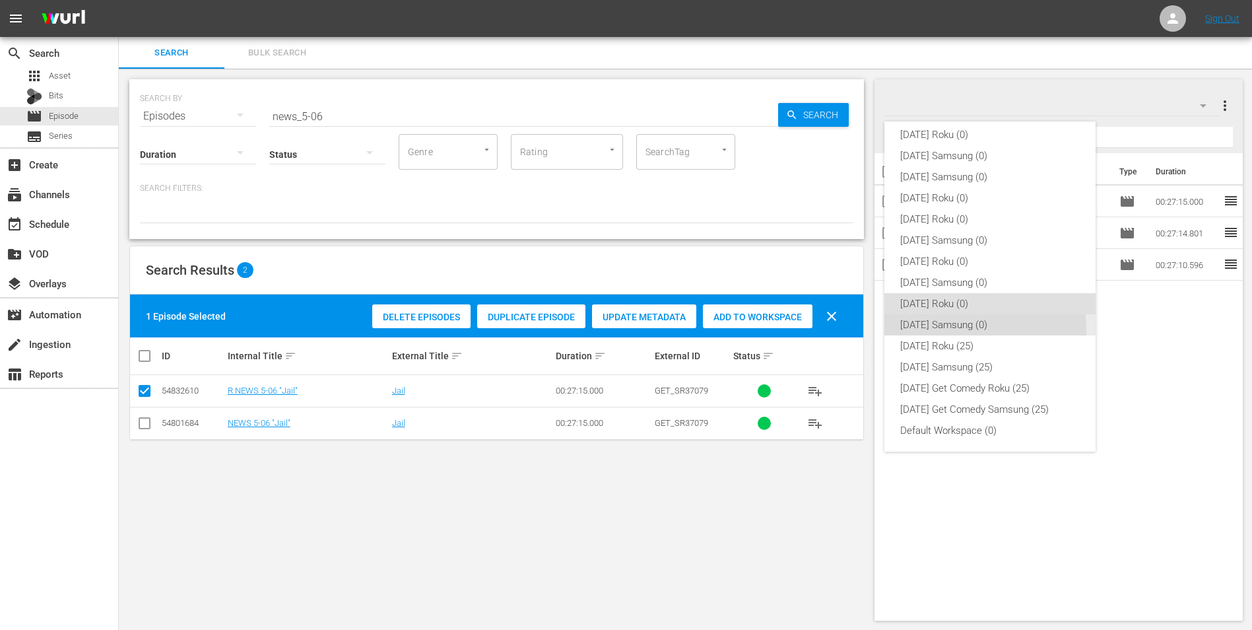
drag, startPoint x: 930, startPoint y: 331, endPoint x: 515, endPoint y: 416, distance: 423.6
click at [929, 331] on div "[DATE] Samsung (0)" at bounding box center [990, 324] width 180 height 21
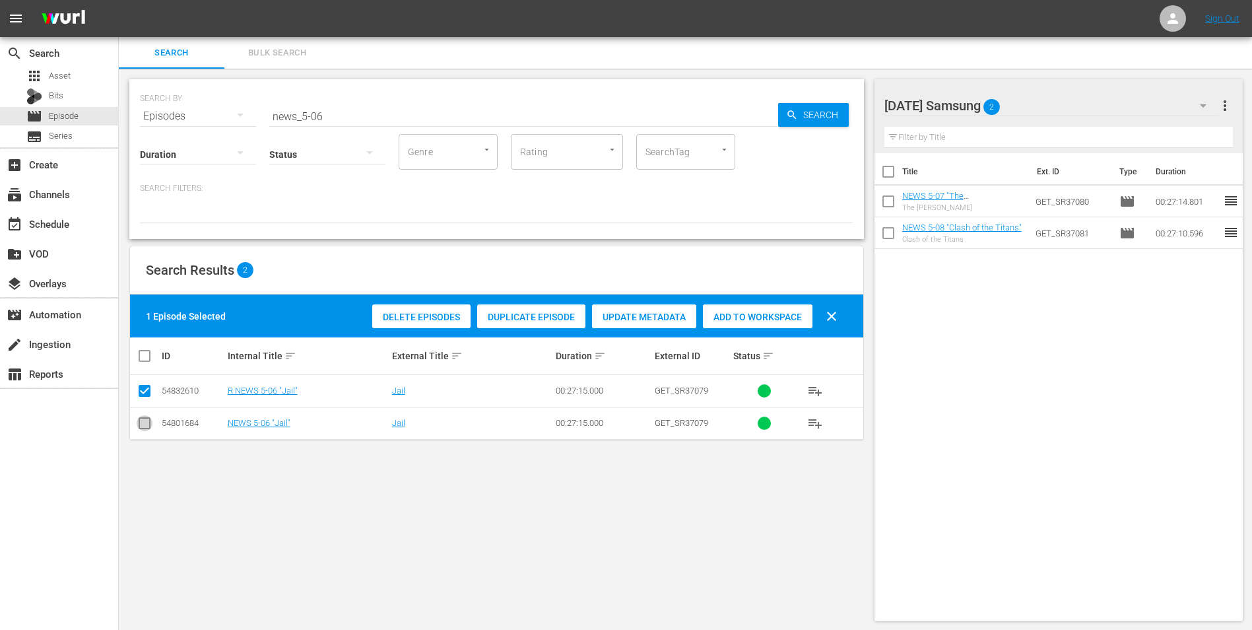
drag, startPoint x: 143, startPoint y: 425, endPoint x: 145, endPoint y: 396, distance: 29.1
click at [143, 424] on input "checkbox" at bounding box center [145, 426] width 16 height 16
checkbox input "true"
click at [145, 396] on input "checkbox" at bounding box center [145, 393] width 16 height 16
checkbox input "false"
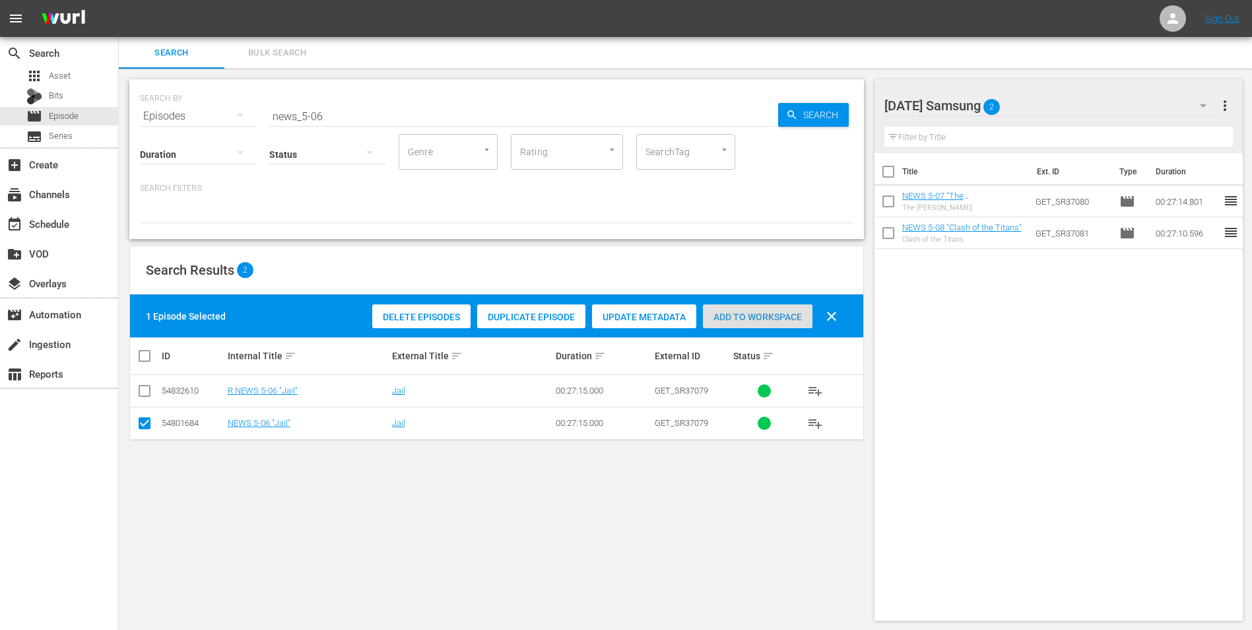
click at [732, 315] on span "Add to Workspace" at bounding box center [758, 317] width 110 height 11
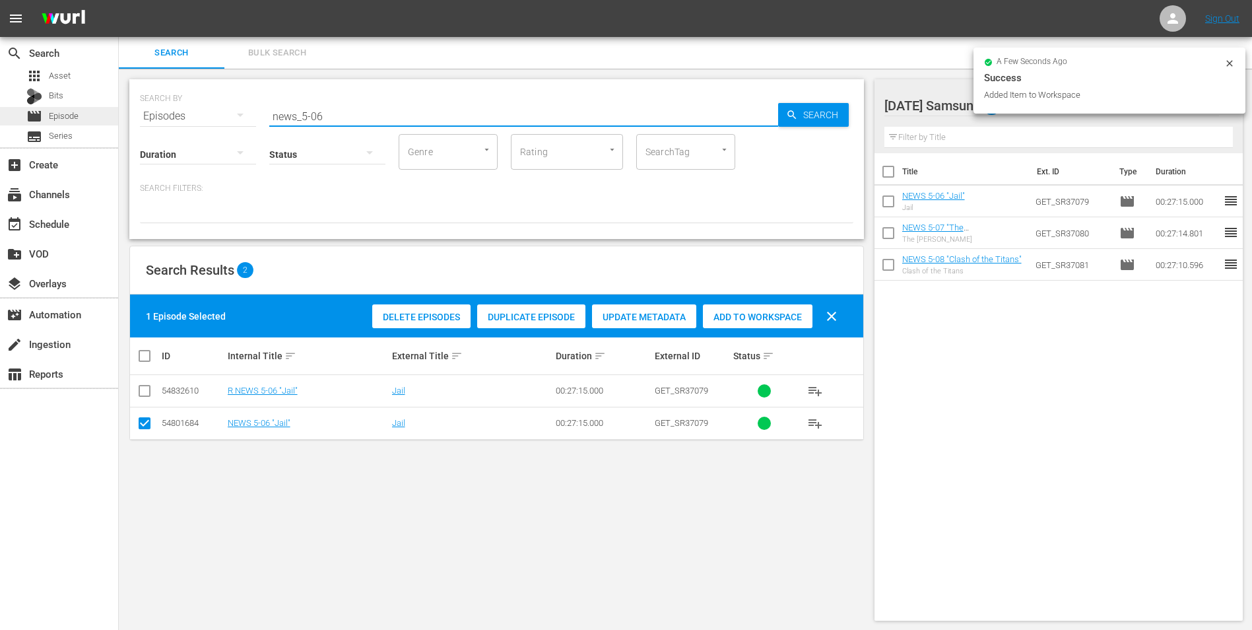
drag, startPoint x: 379, startPoint y: 112, endPoint x: 63, endPoint y: 112, distance: 316.8
click at [119, 0] on div "search Search apps Asset Bits movie Episode subtitles Series add_box Create sub…" at bounding box center [685, 0] width 1133 height 0
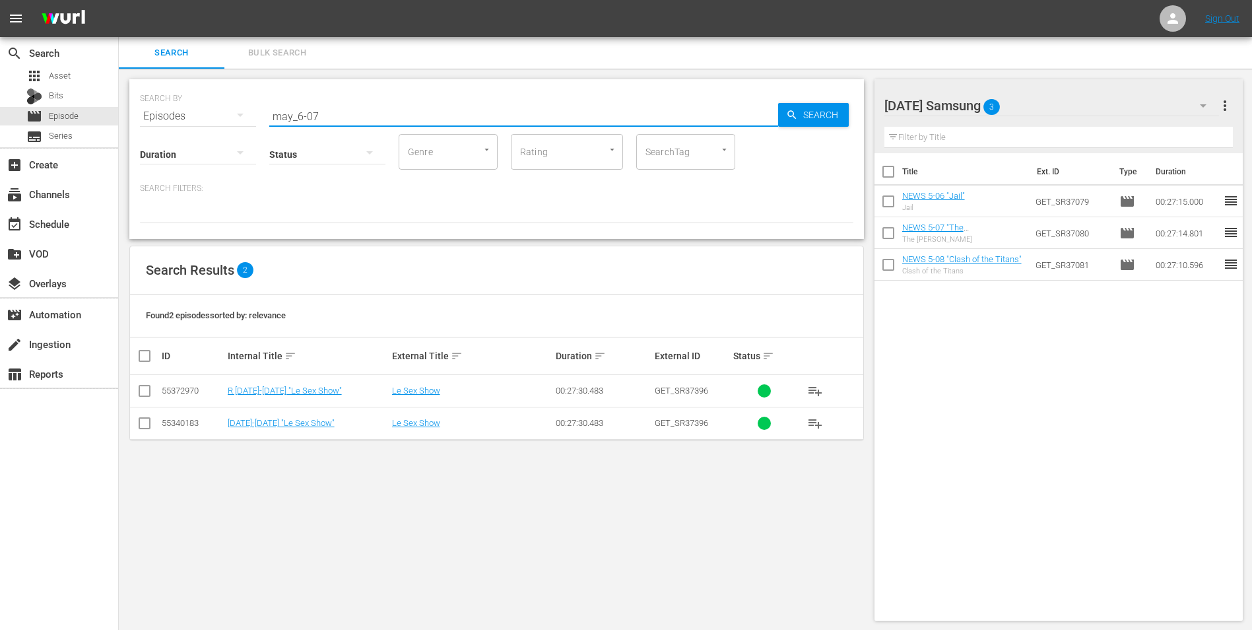
type input "may_6-07"
click at [143, 426] on input "checkbox" at bounding box center [145, 426] width 16 height 16
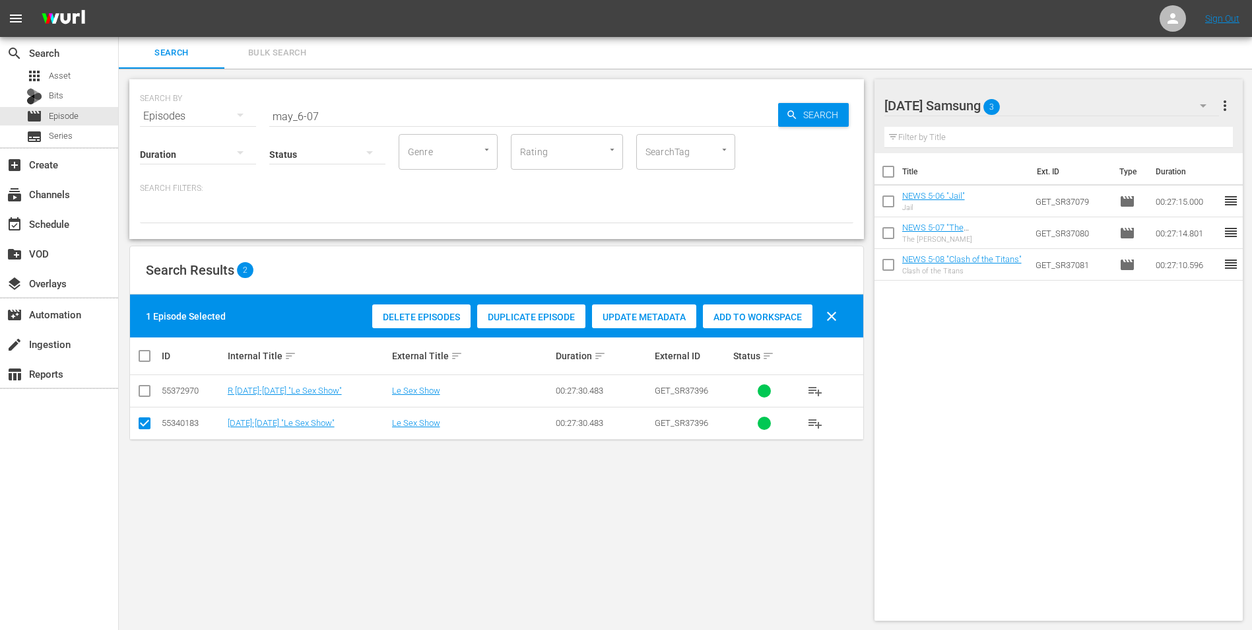
click at [716, 316] on span "Add to Workspace" at bounding box center [758, 317] width 110 height 11
click at [1066, 101] on div "[DATE] Samsung 4" at bounding box center [1051, 105] width 335 height 37
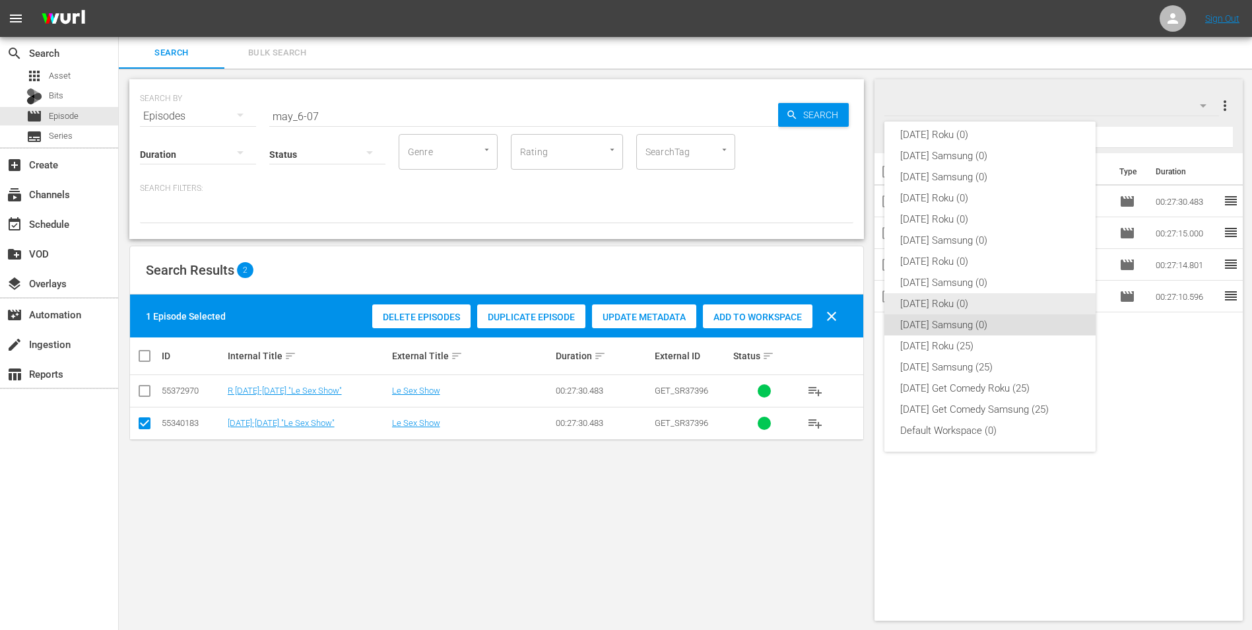
click at [938, 305] on div "[DATE] Roku (0)" at bounding box center [990, 303] width 180 height 21
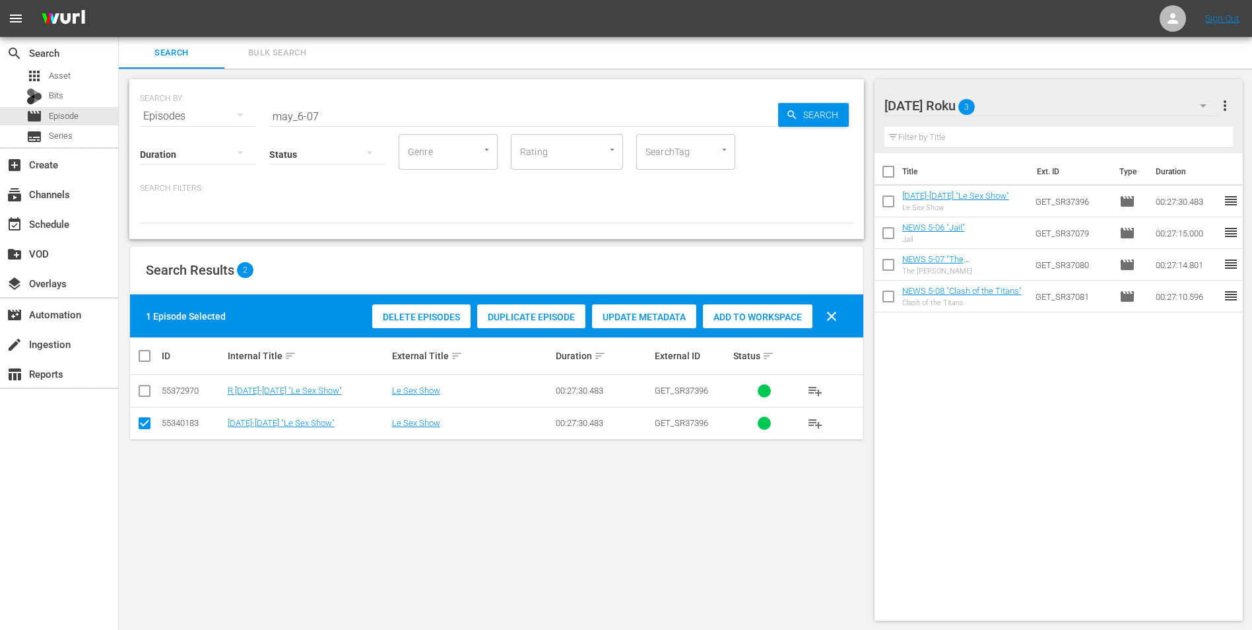
click at [145, 425] on input "checkbox" at bounding box center [145, 426] width 16 height 16
checkbox input "false"
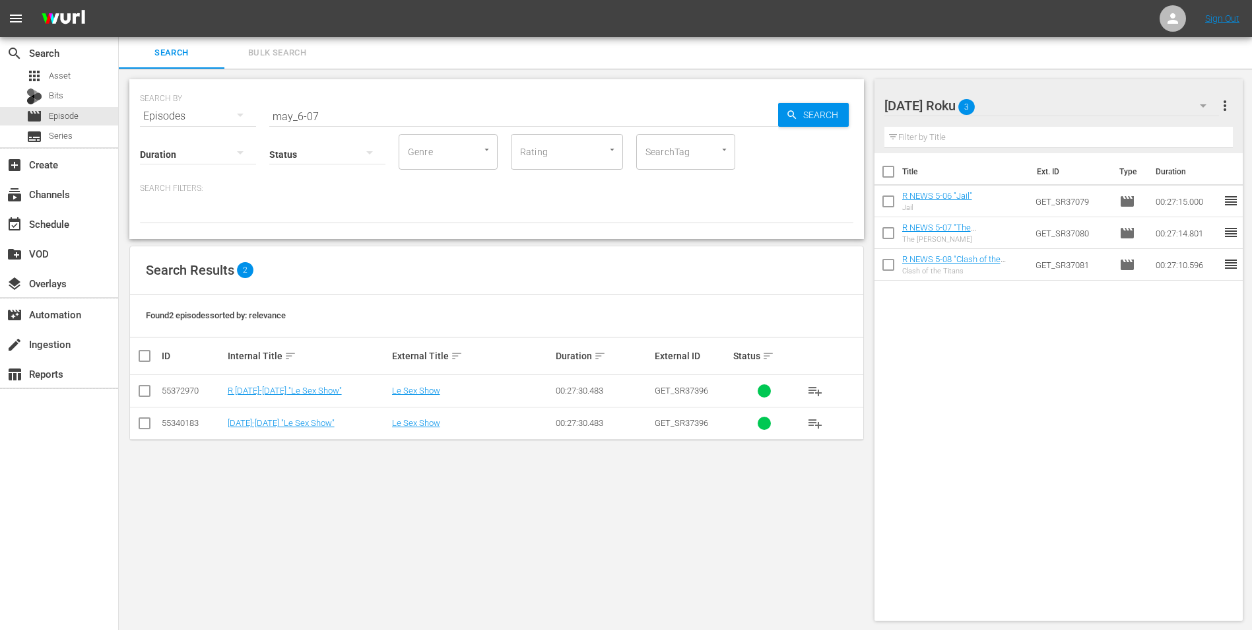
click at [143, 386] on input "checkbox" at bounding box center [145, 393] width 16 height 16
checkbox input "true"
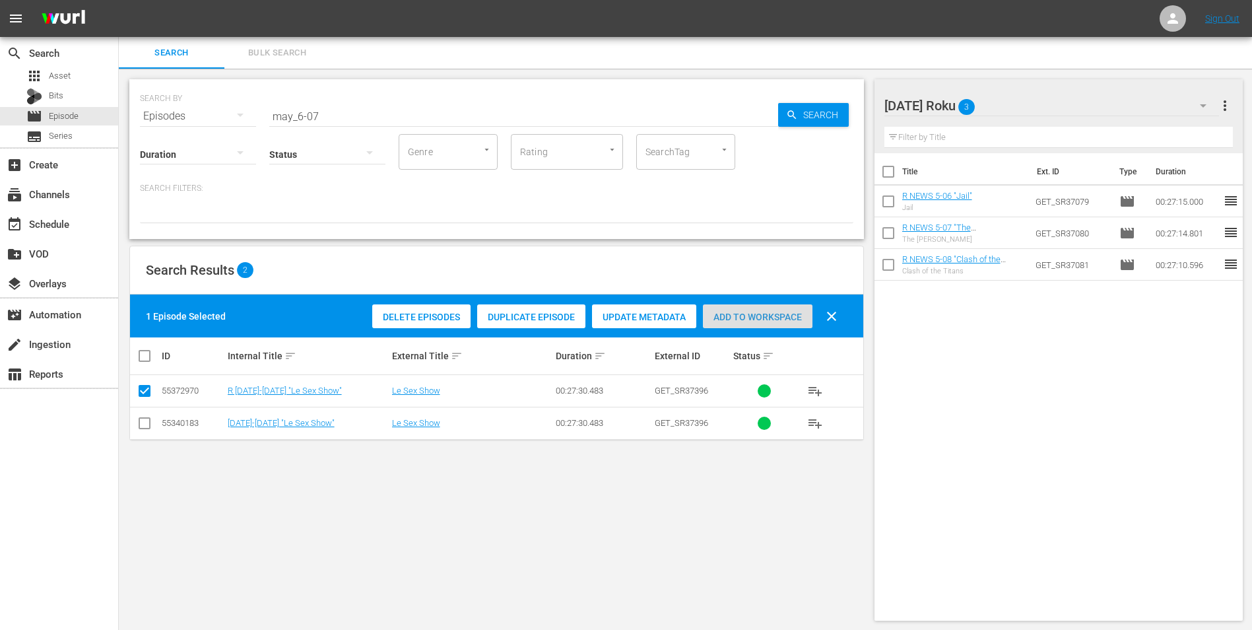
click at [796, 310] on div "Add to Workspace" at bounding box center [758, 316] width 110 height 25
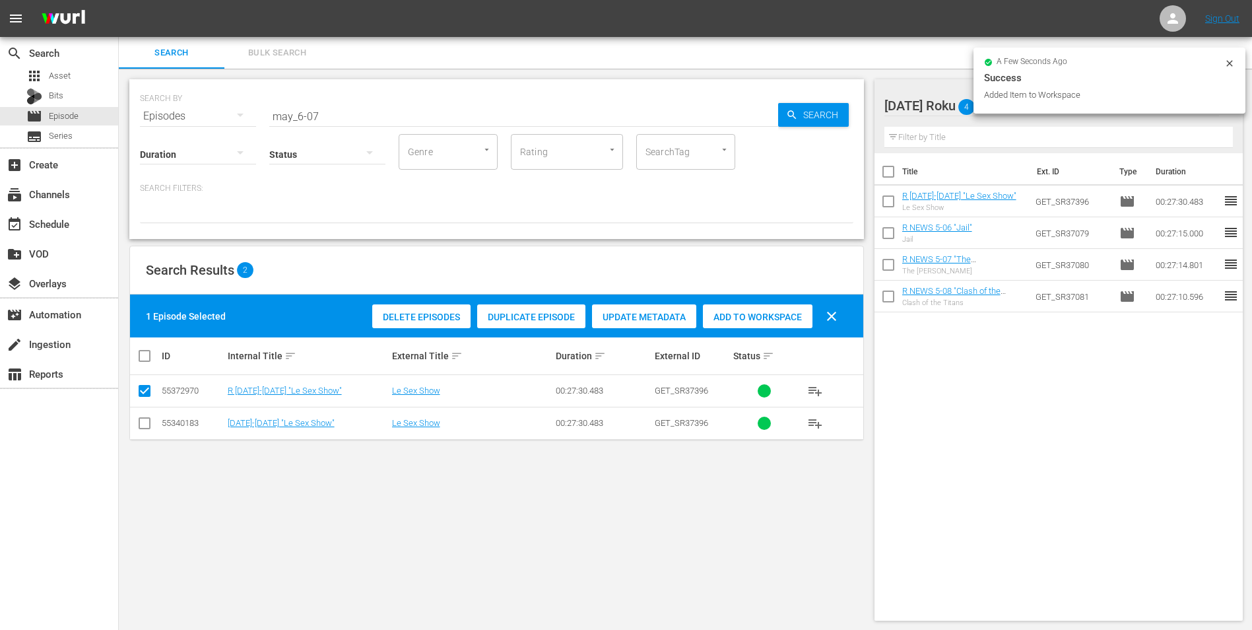
drag, startPoint x: 381, startPoint y: 123, endPoint x: 312, endPoint y: 114, distance: 70.7
click at [313, 117] on div "SEARCH BY Search By Episodes Search ID, Title, Description, Keywords, or Catego…" at bounding box center [496, 159] width 735 height 160
drag, startPoint x: 312, startPoint y: 114, endPoint x: 327, endPoint y: 116, distance: 15.4
click at [326, 116] on input "may_6-07" at bounding box center [523, 116] width 509 height 32
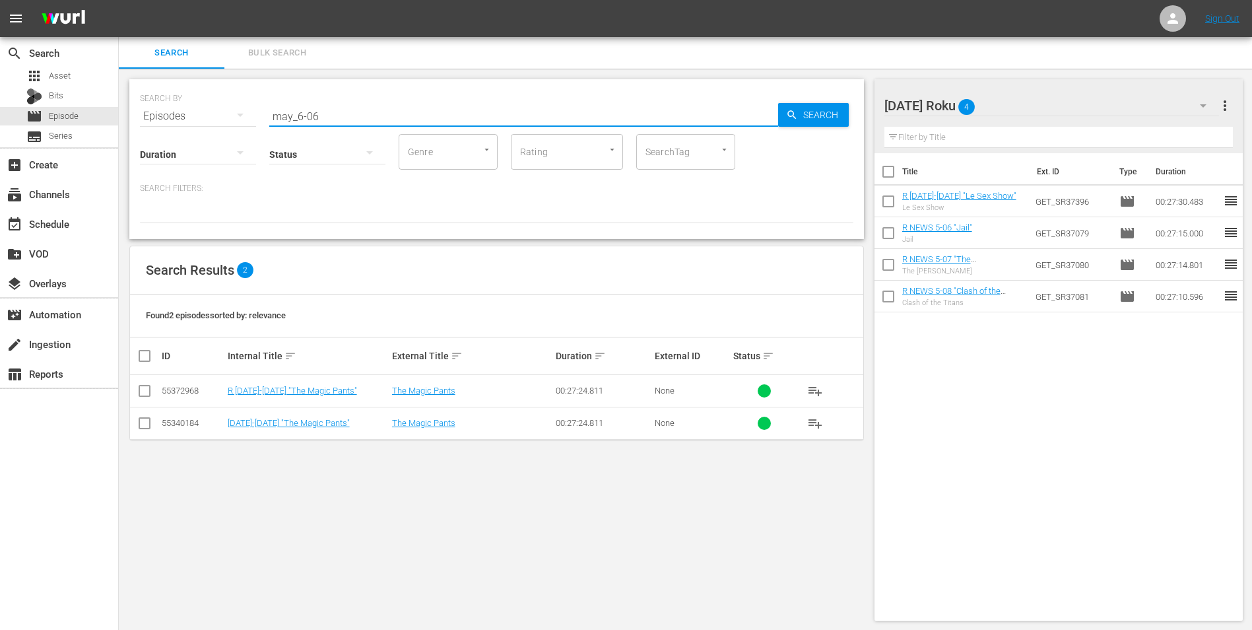
type input "may_6-06"
click at [141, 393] on input "checkbox" at bounding box center [145, 393] width 16 height 16
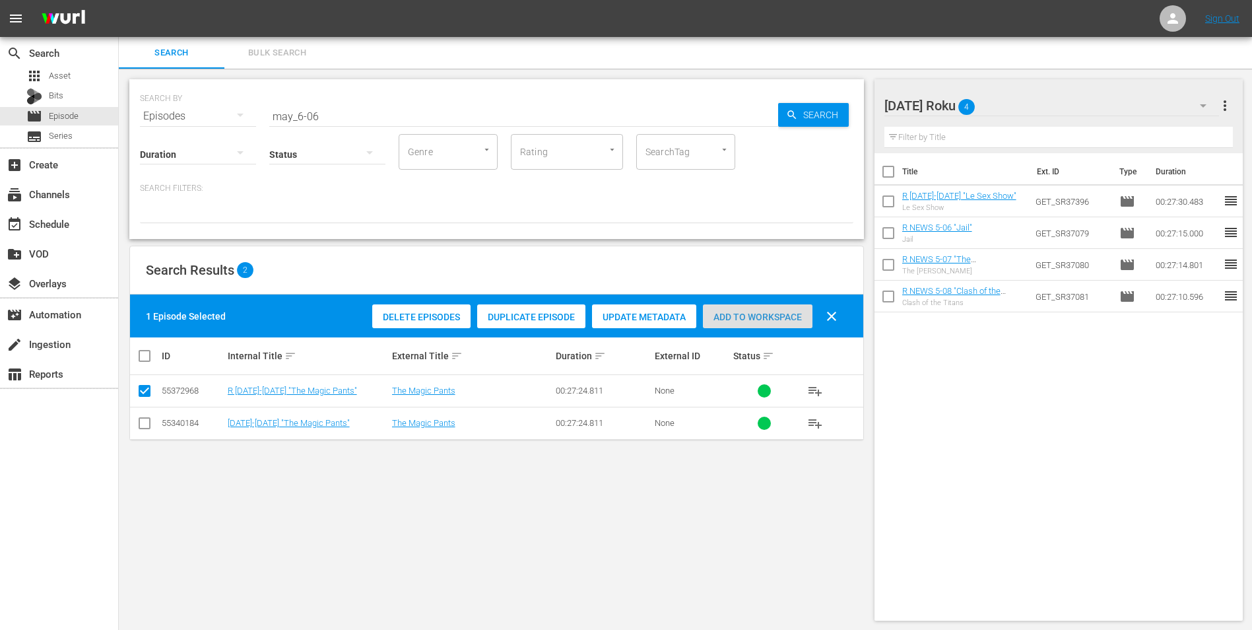
click at [764, 317] on span "Add to Workspace" at bounding box center [758, 317] width 110 height 11
click at [1057, 102] on div "[DATE] Roku 5" at bounding box center [1051, 105] width 335 height 37
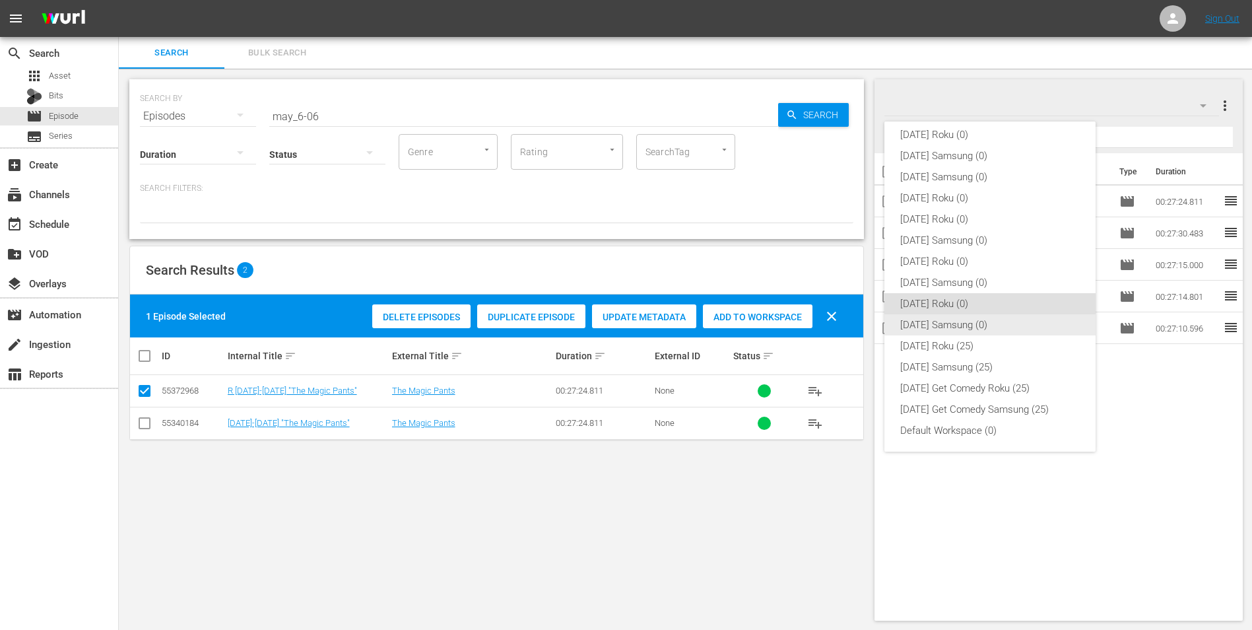
click at [964, 317] on div "[DATE] Samsung (0)" at bounding box center [990, 324] width 180 height 21
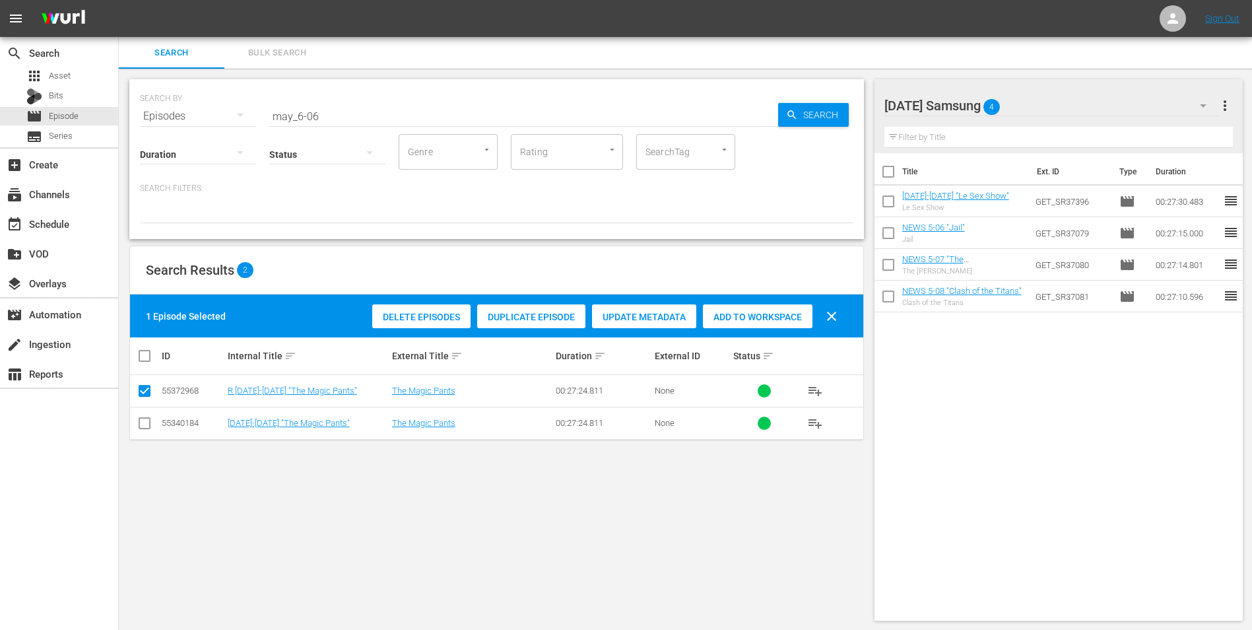
click at [143, 416] on icon at bounding box center [145, 423] width 16 height 16
click at [141, 387] on input "checkbox" at bounding box center [145, 393] width 16 height 16
checkbox input "false"
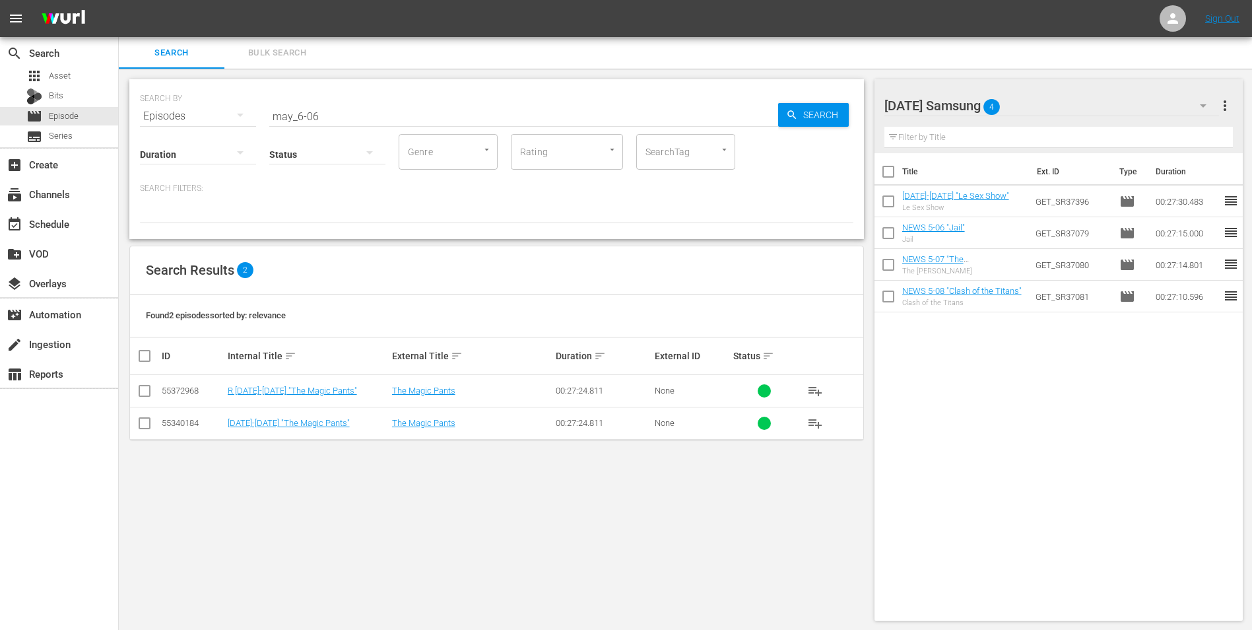
click at [145, 432] on input "checkbox" at bounding box center [145, 426] width 16 height 16
checkbox input "true"
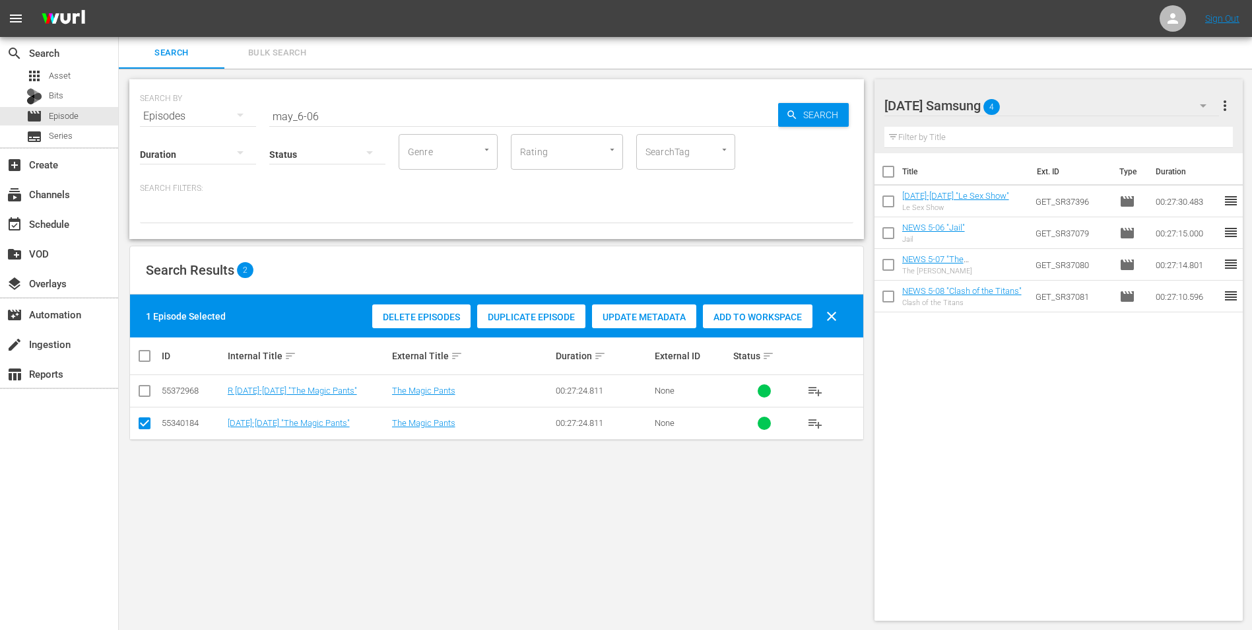
click at [768, 313] on span "Add to Workspace" at bounding box center [758, 317] width 110 height 11
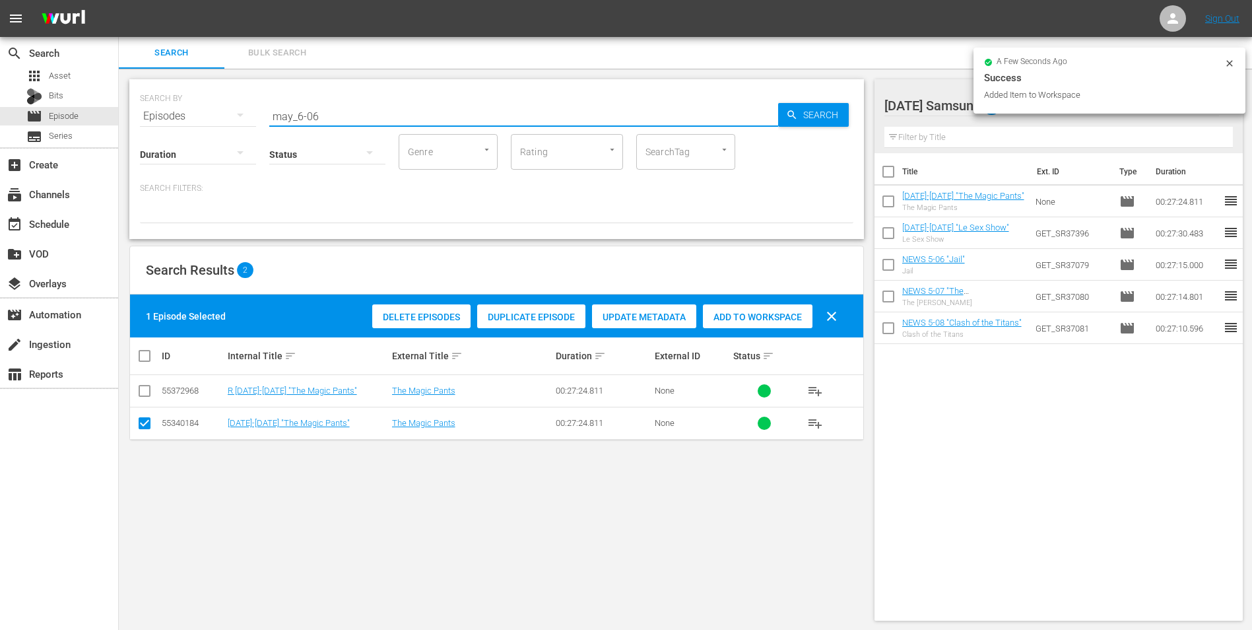
drag, startPoint x: 311, startPoint y: 115, endPoint x: 354, endPoint y: 115, distance: 42.9
click at [354, 115] on input "may_6-06" at bounding box center [523, 116] width 509 height 32
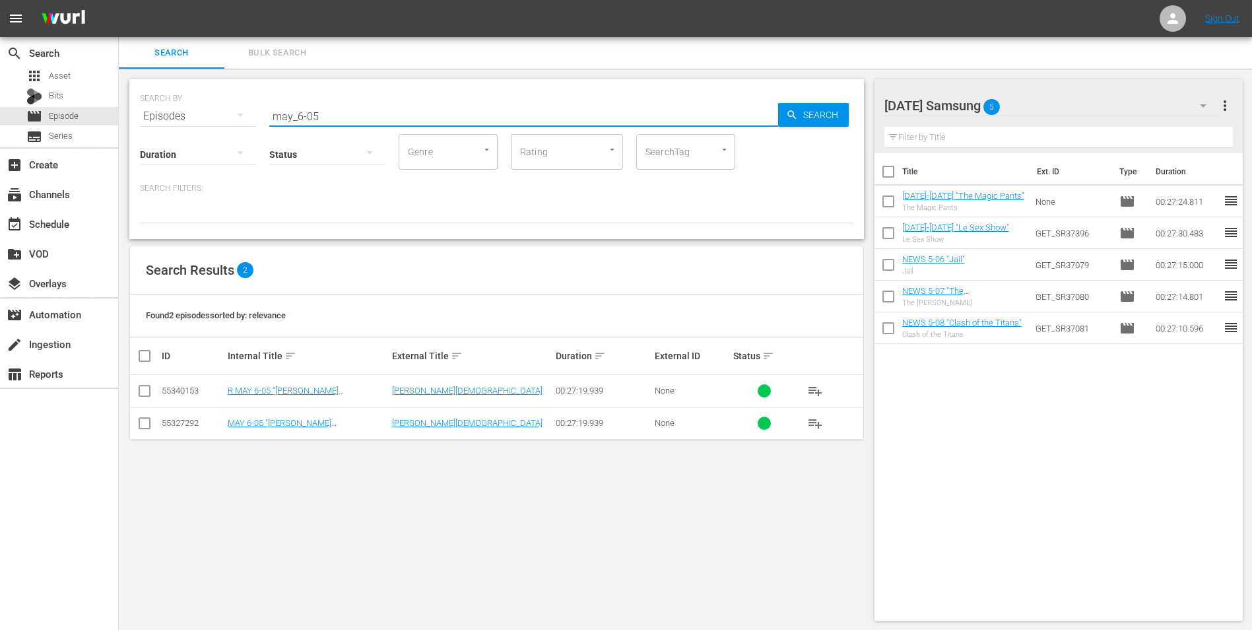
type input "may_6-05"
click at [145, 424] on input "checkbox" at bounding box center [145, 426] width 16 height 16
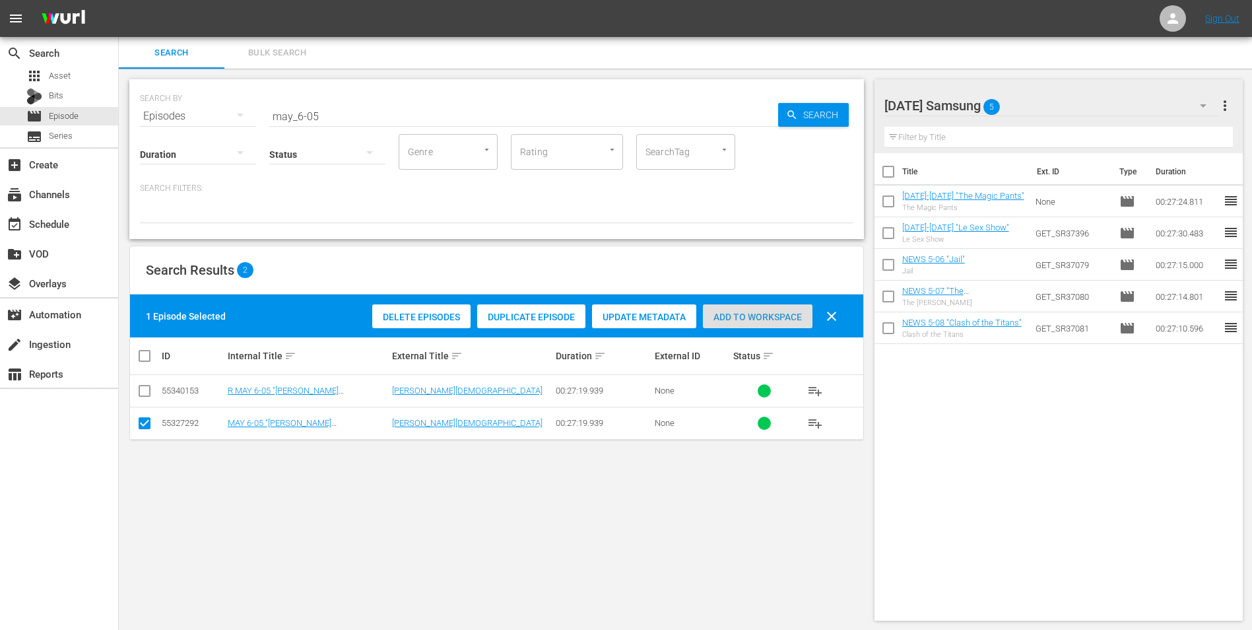
click at [780, 317] on span "Add to Workspace" at bounding box center [758, 317] width 110 height 11
click at [1059, 103] on div "[DATE] Samsung 6" at bounding box center [1051, 105] width 335 height 37
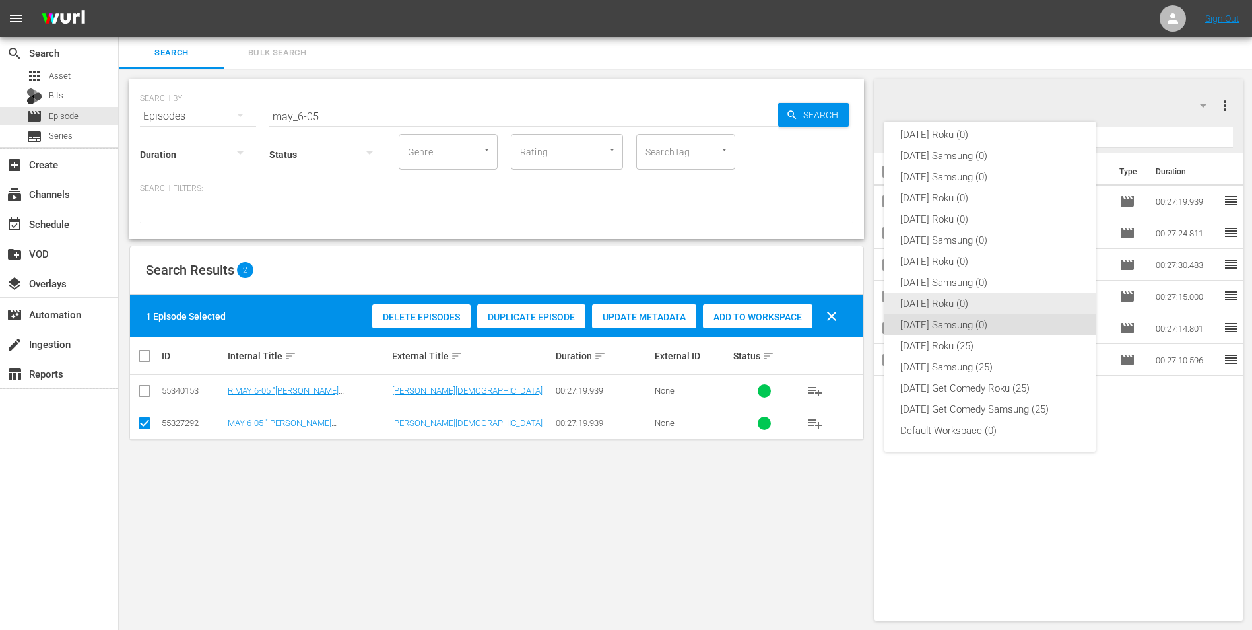
click at [911, 300] on div "[DATE] Roku (0)" at bounding box center [990, 303] width 180 height 21
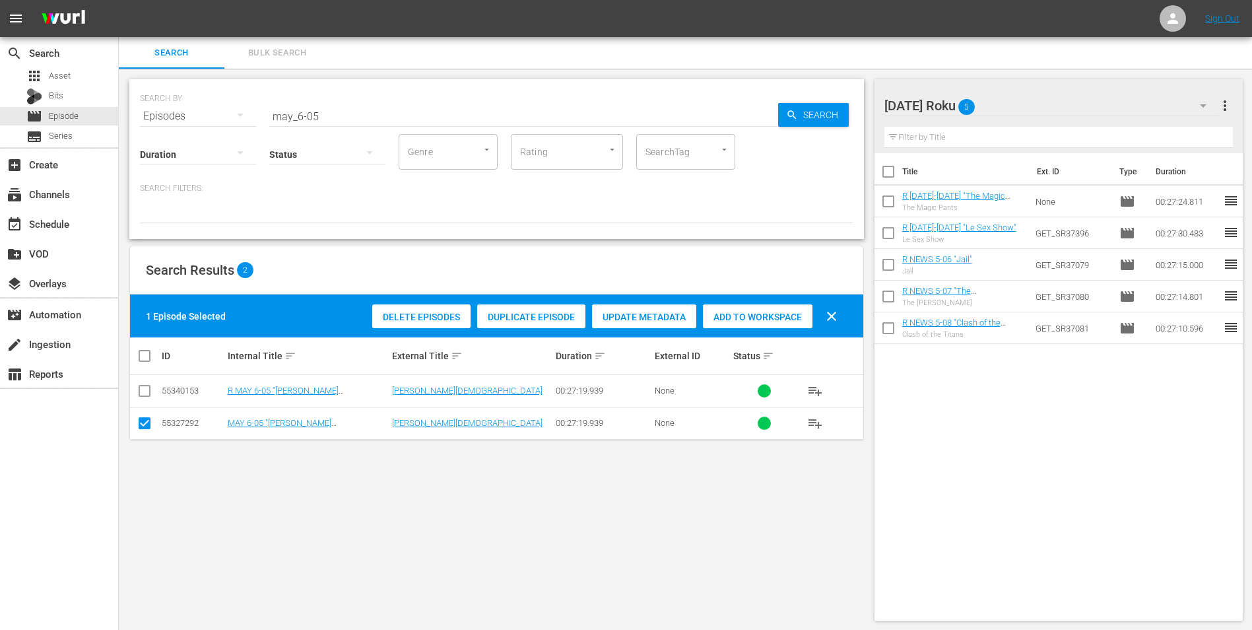
drag, startPoint x: 141, startPoint y: 425, endPoint x: 143, endPoint y: 403, distance: 22.5
click at [141, 423] on input "checkbox" at bounding box center [145, 426] width 16 height 16
checkbox input "false"
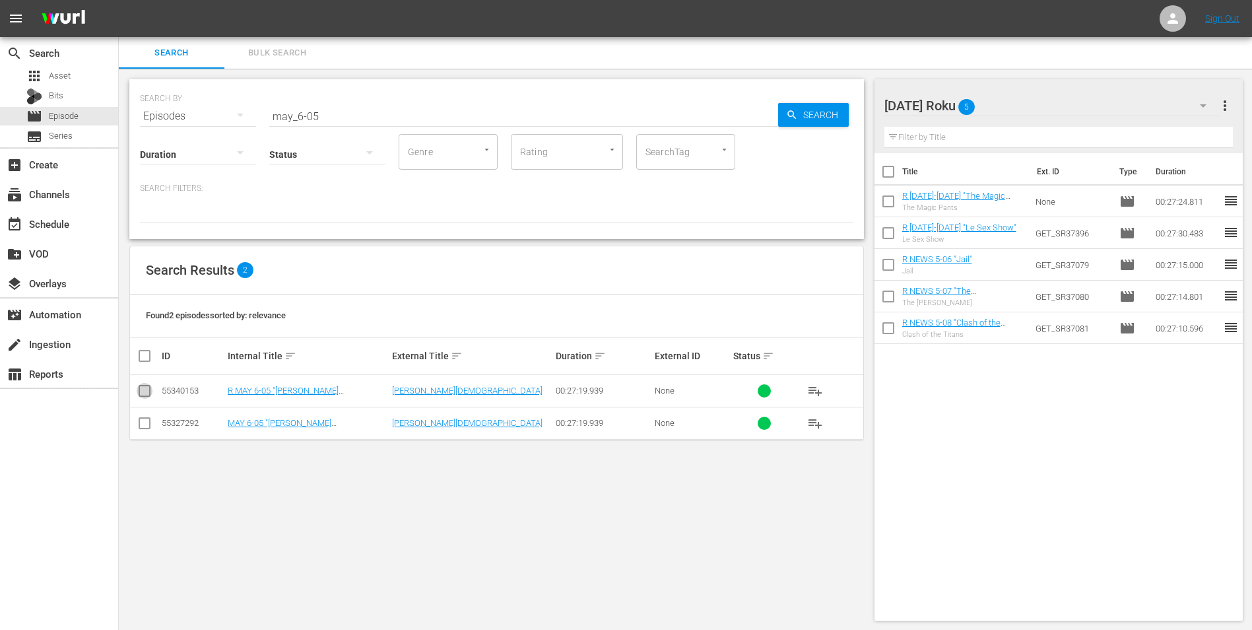
click at [145, 390] on input "checkbox" at bounding box center [145, 393] width 16 height 16
checkbox input "true"
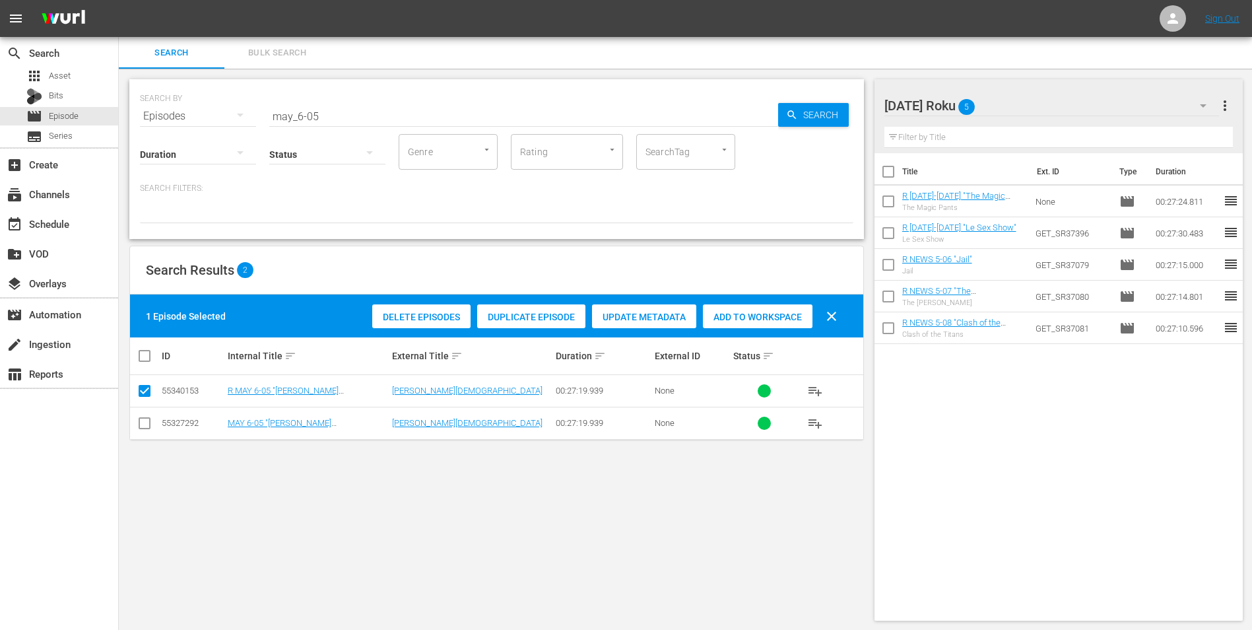
click at [739, 313] on span "Add to Workspace" at bounding box center [758, 317] width 110 height 11
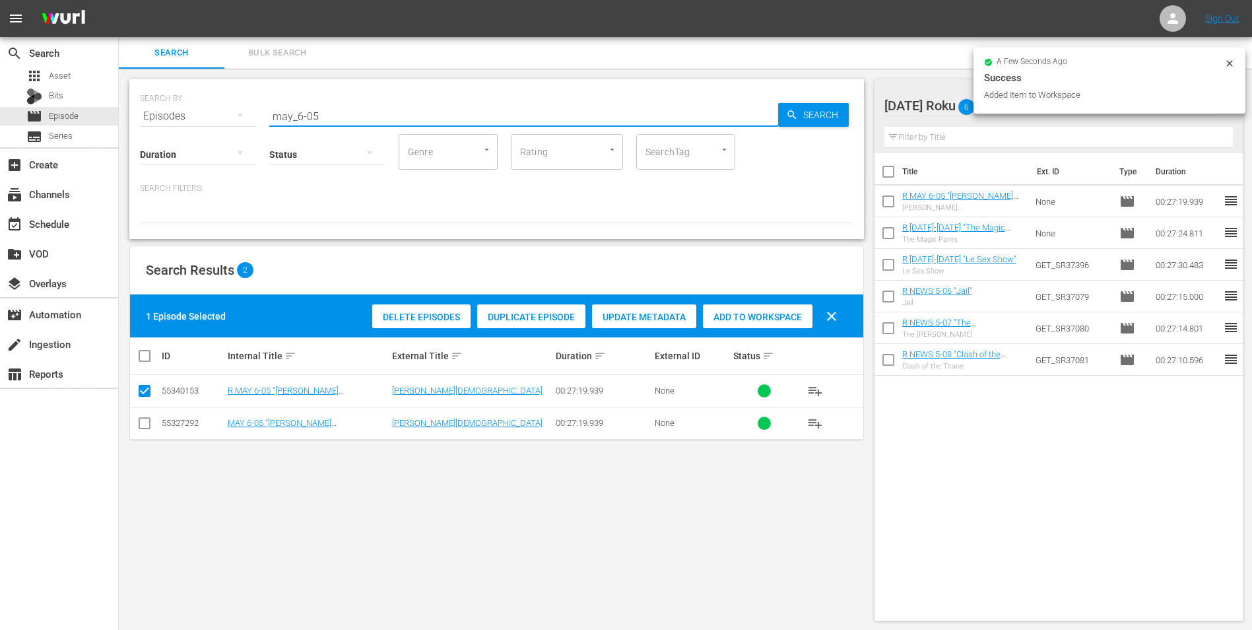
drag, startPoint x: 310, startPoint y: 117, endPoint x: 358, endPoint y: 129, distance: 49.0
click at [373, 124] on div "SEARCH BY Search By Episodes Search ID, Title, Description, Keywords, or Catego…" at bounding box center [496, 159] width 735 height 160
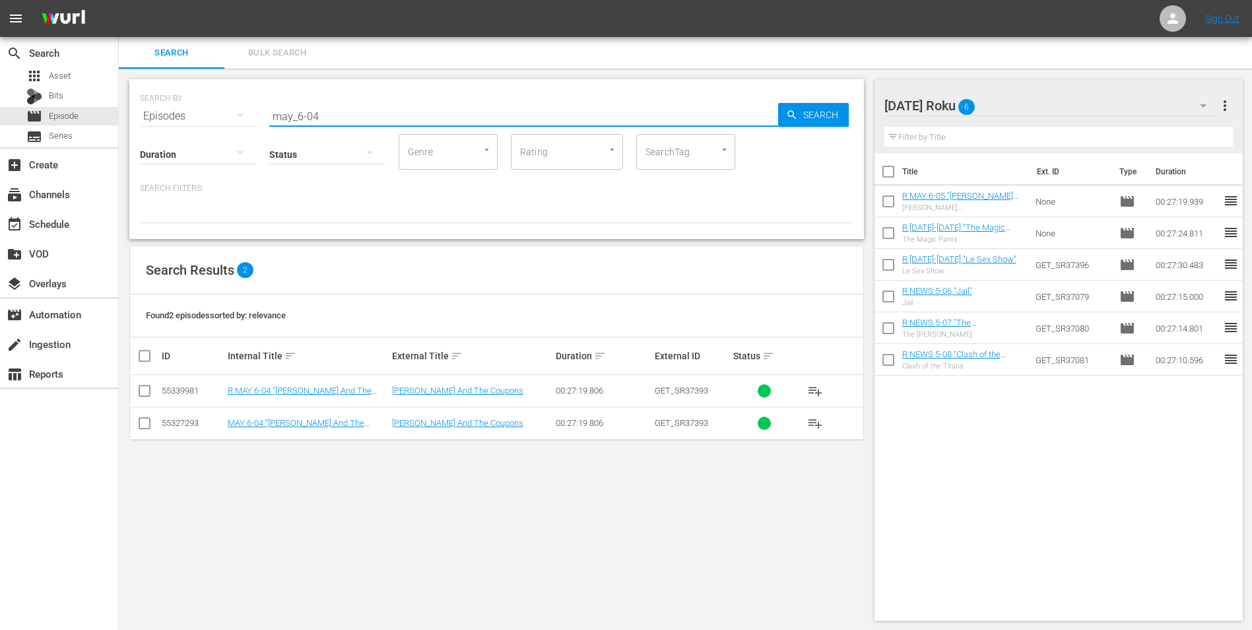
type input "may_6-04"
click at [147, 391] on input "checkbox" at bounding box center [145, 393] width 16 height 16
checkbox input "true"
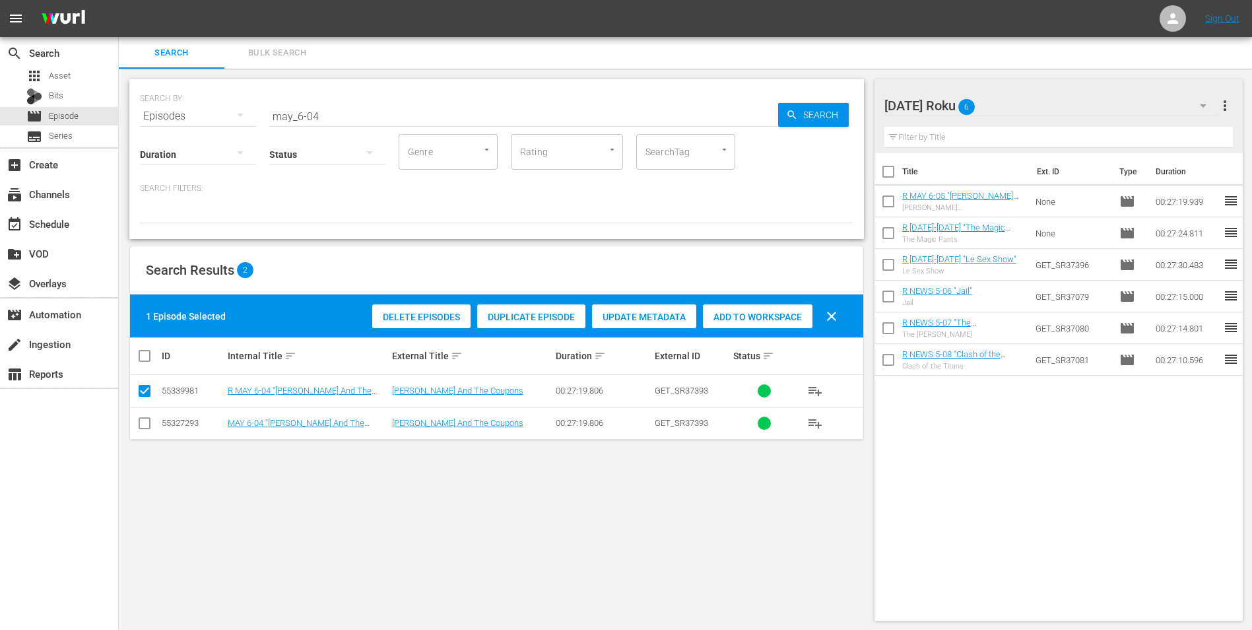
click at [744, 319] on span "Add to Workspace" at bounding box center [758, 317] width 110 height 11
click at [1041, 105] on div "[DATE] Roku 7" at bounding box center [1051, 105] width 335 height 37
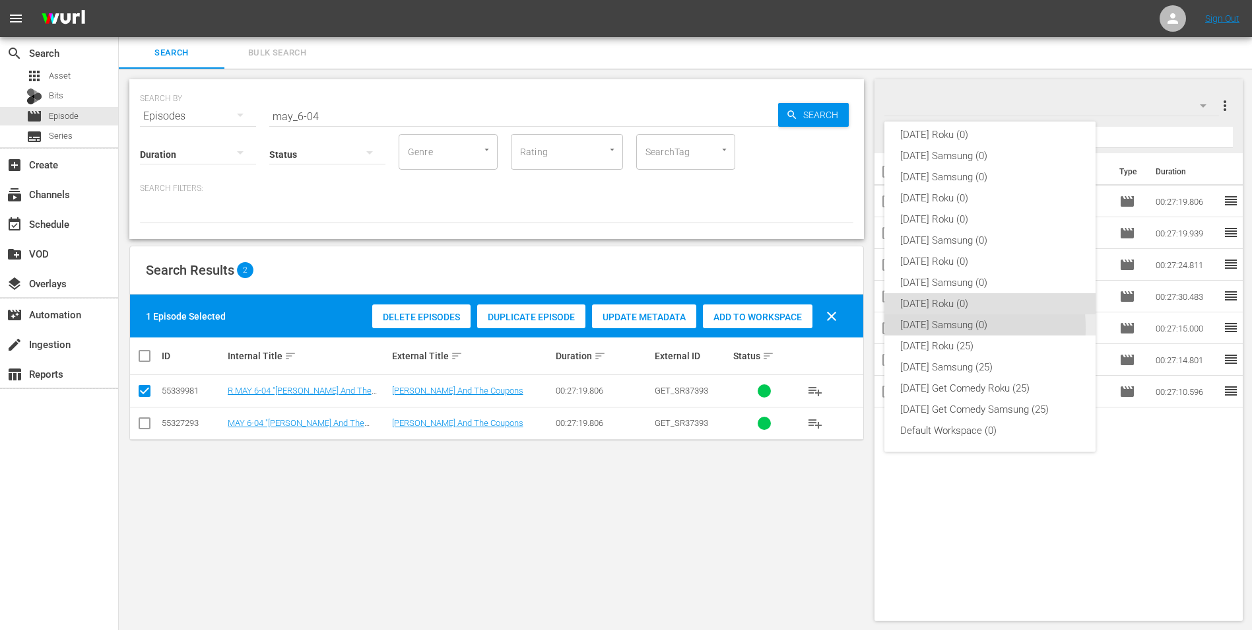
drag, startPoint x: 930, startPoint y: 327, endPoint x: 469, endPoint y: 417, distance: 470.0
click at [930, 327] on div "[DATE] Samsung (0)" at bounding box center [990, 324] width 180 height 21
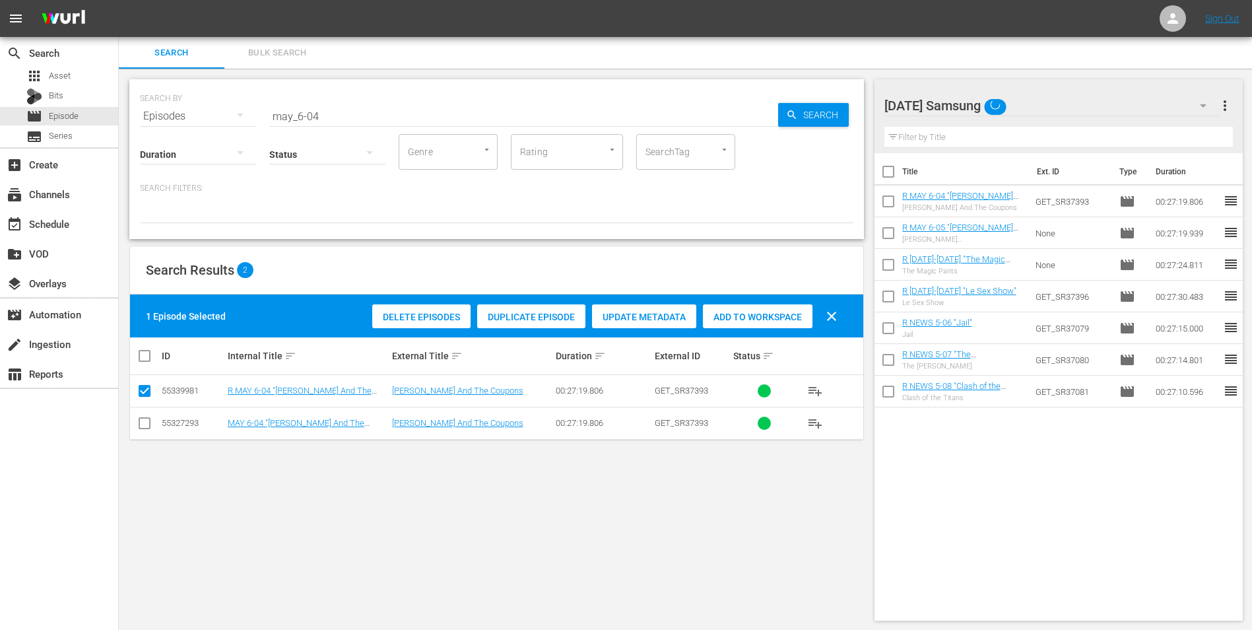
click at [153, 428] on td at bounding box center [145, 423] width 30 height 32
click at [149, 426] on input "checkbox" at bounding box center [145, 426] width 16 height 16
checkbox input "true"
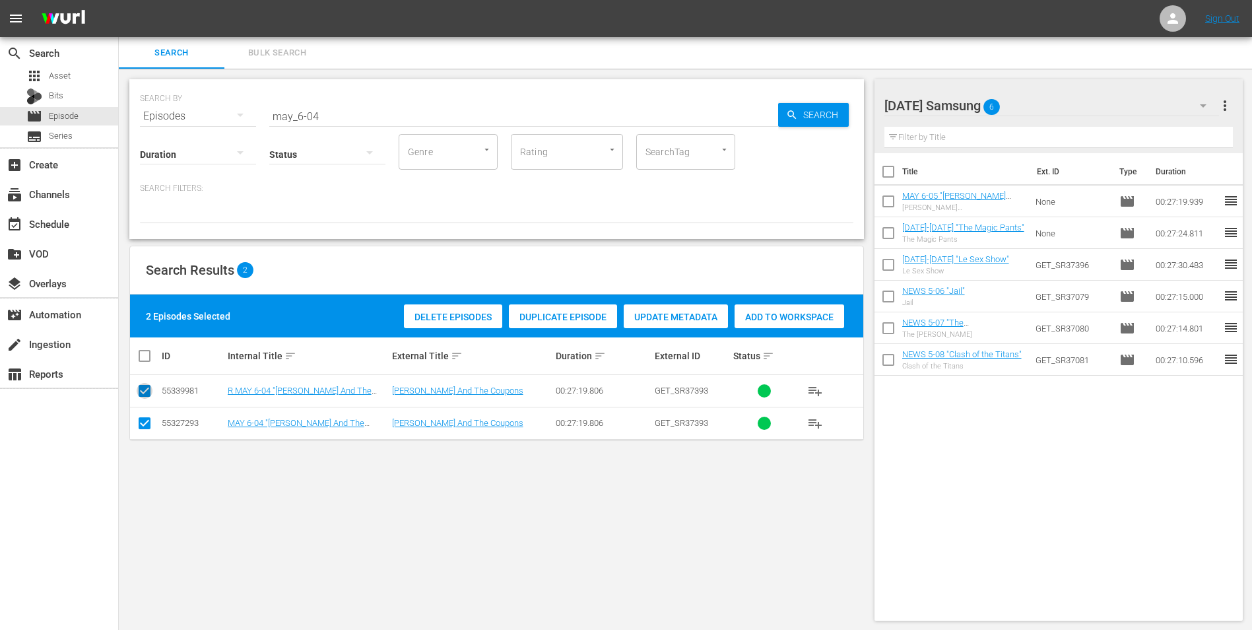
click at [150, 396] on input "checkbox" at bounding box center [145, 393] width 16 height 16
checkbox input "false"
click at [728, 313] on span "Add to Workspace" at bounding box center [758, 317] width 110 height 11
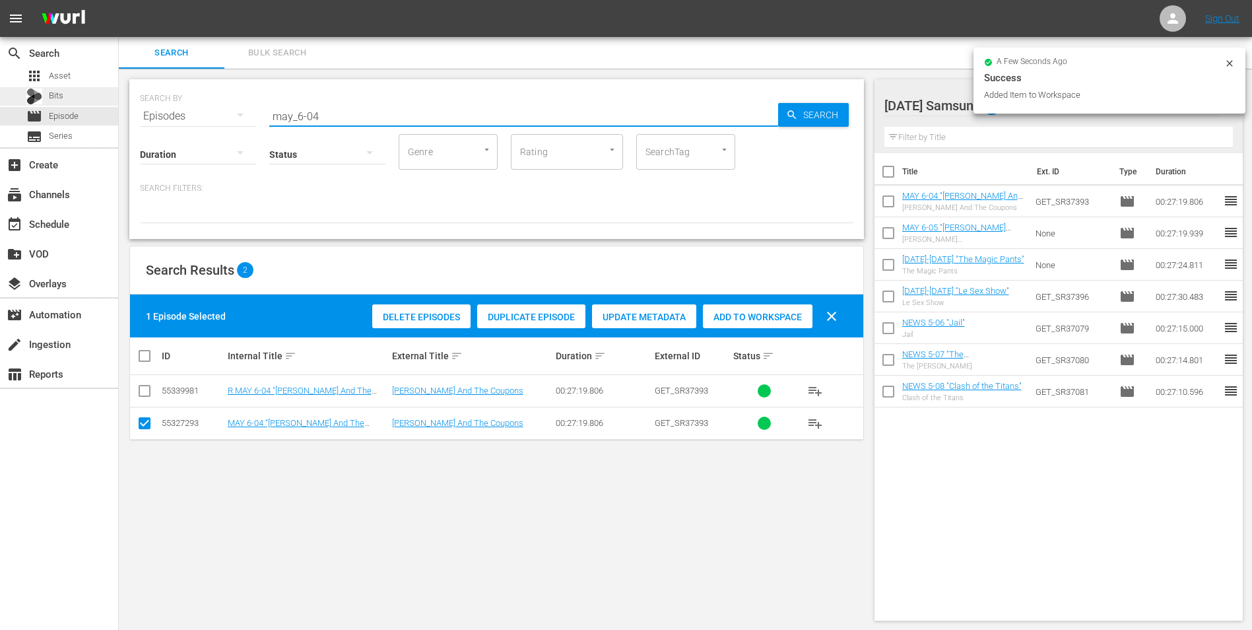
drag, startPoint x: 343, startPoint y: 114, endPoint x: 79, endPoint y: 96, distance: 263.9
click at [119, 0] on div "search Search apps Asset Bits movie Episode subtitles Series add_box Create sub…" at bounding box center [685, 0] width 1133 height 0
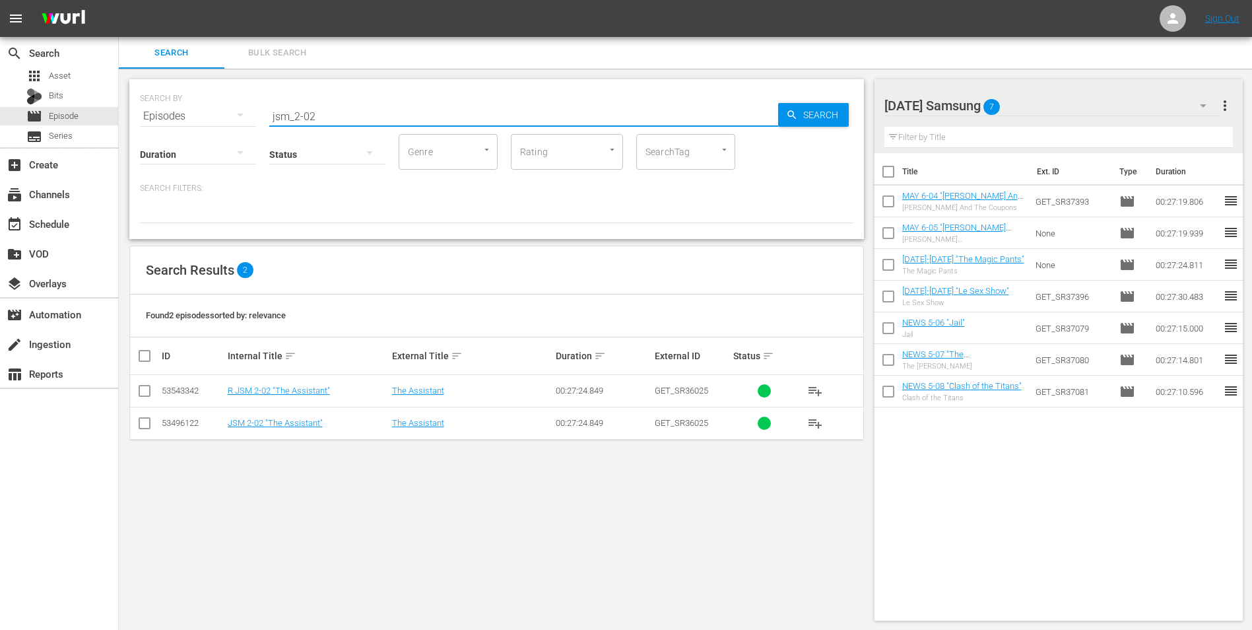
type input "jsm_2-02"
click at [143, 424] on input "checkbox" at bounding box center [145, 426] width 16 height 16
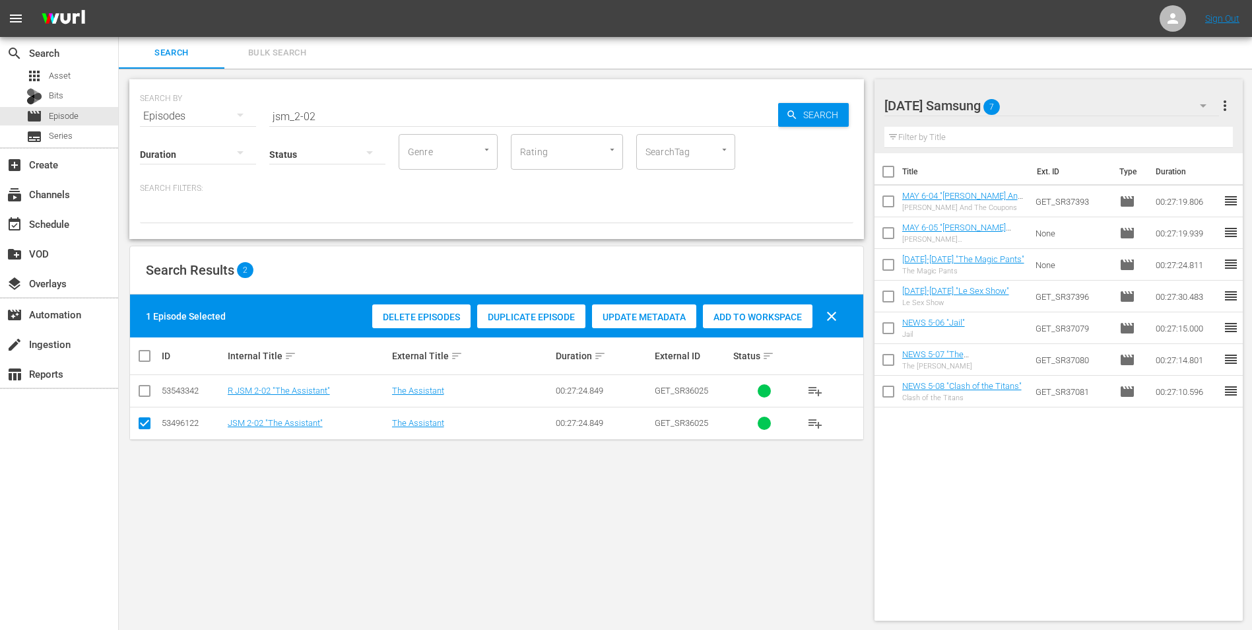
click at [754, 319] on span "Add to Workspace" at bounding box center [758, 317] width 110 height 11
click at [1043, 106] on div "[DATE] Samsung 8" at bounding box center [1051, 105] width 335 height 37
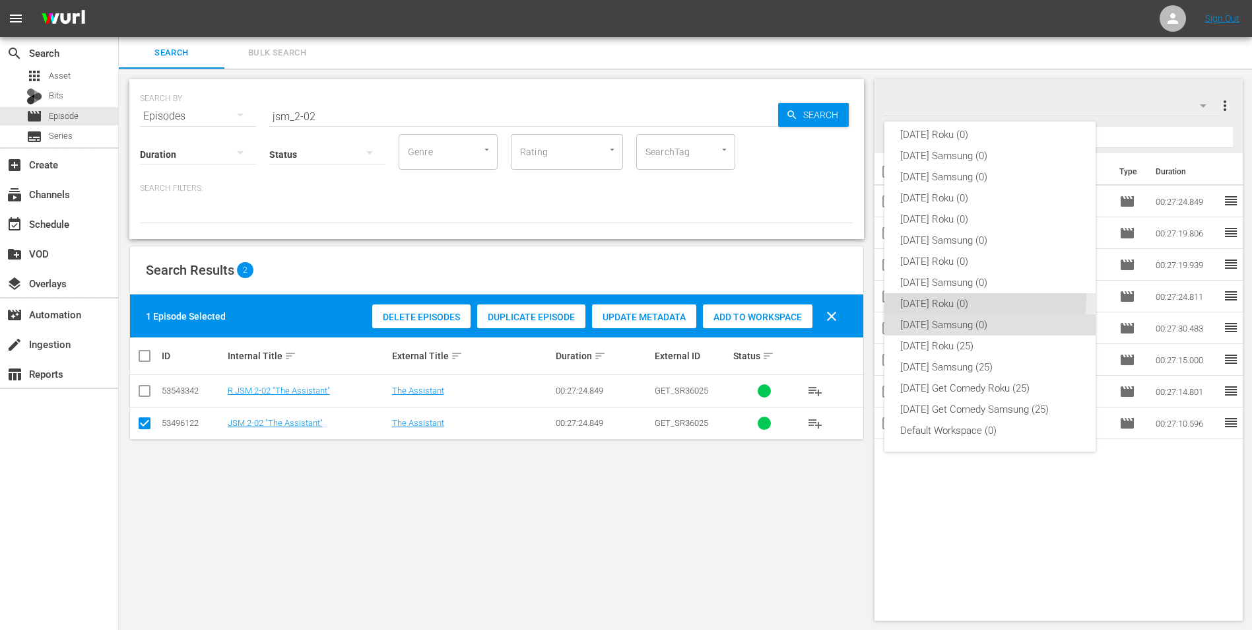
click at [962, 295] on div "[DATE] Roku (0)" at bounding box center [990, 303] width 180 height 21
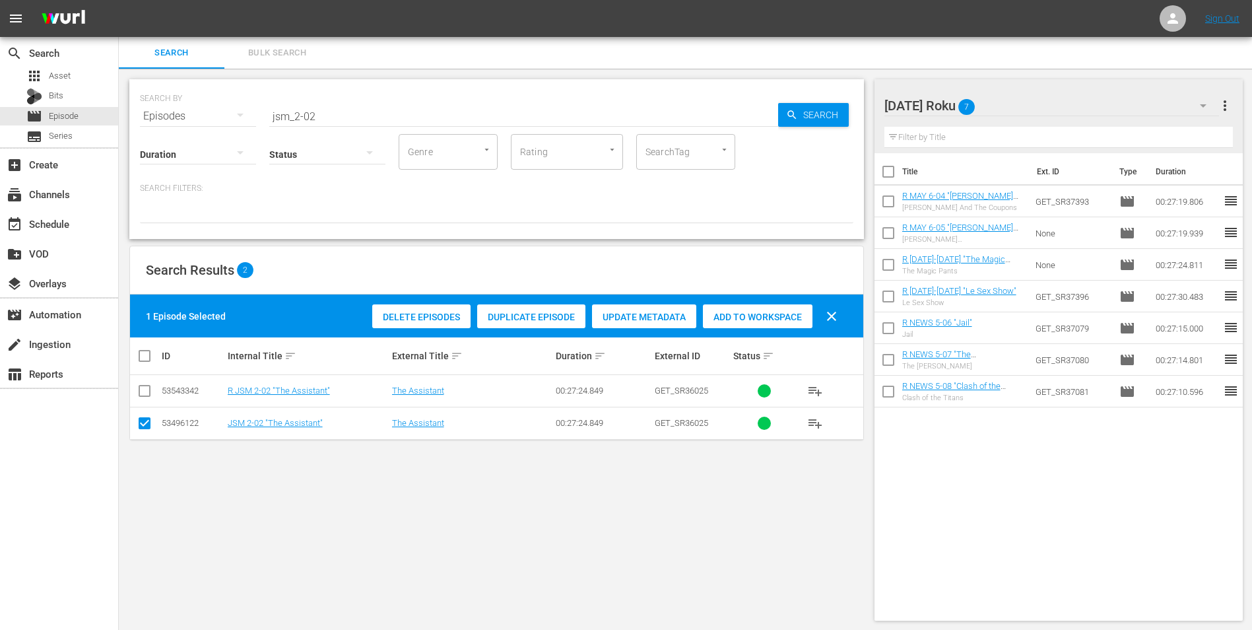
click at [136, 422] on td at bounding box center [145, 423] width 30 height 32
click at [139, 421] on input "checkbox" at bounding box center [145, 426] width 16 height 16
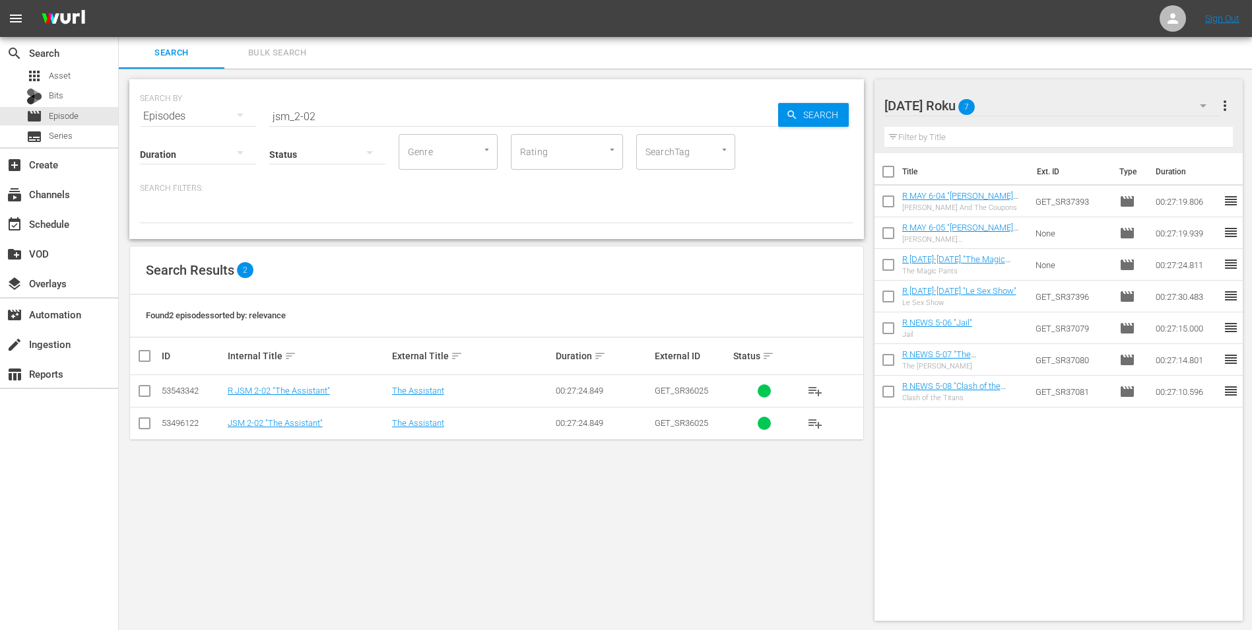
click at [145, 392] on input "checkbox" at bounding box center [145, 393] width 16 height 16
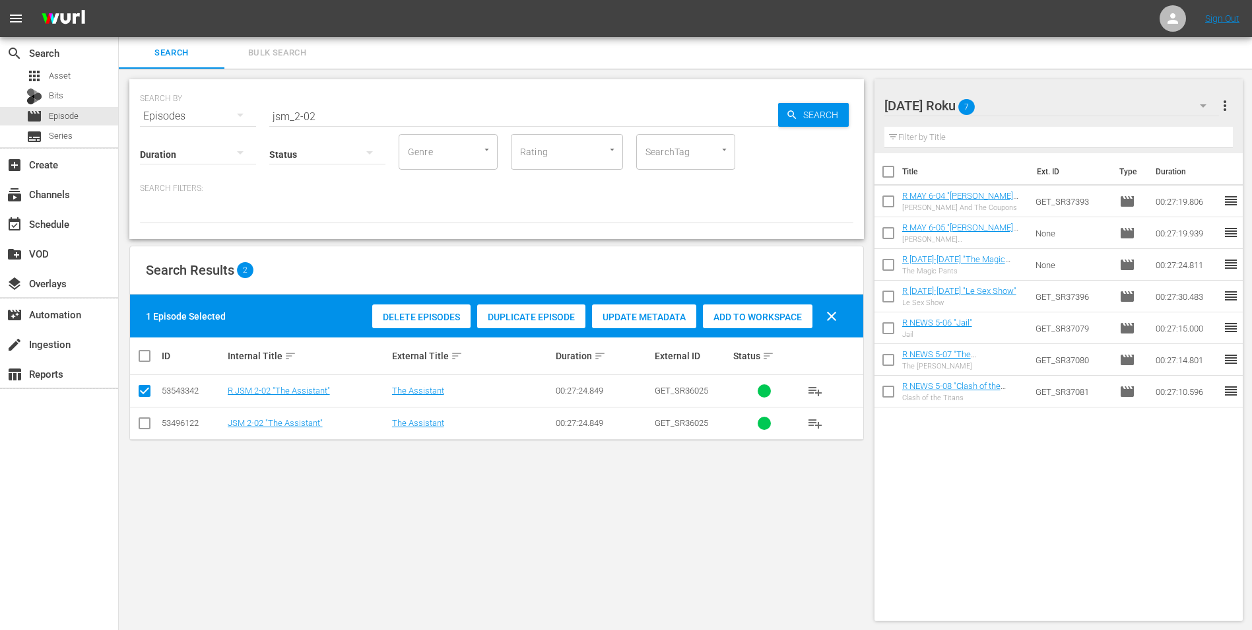
click at [761, 312] on span "Add to Workspace" at bounding box center [758, 317] width 110 height 11
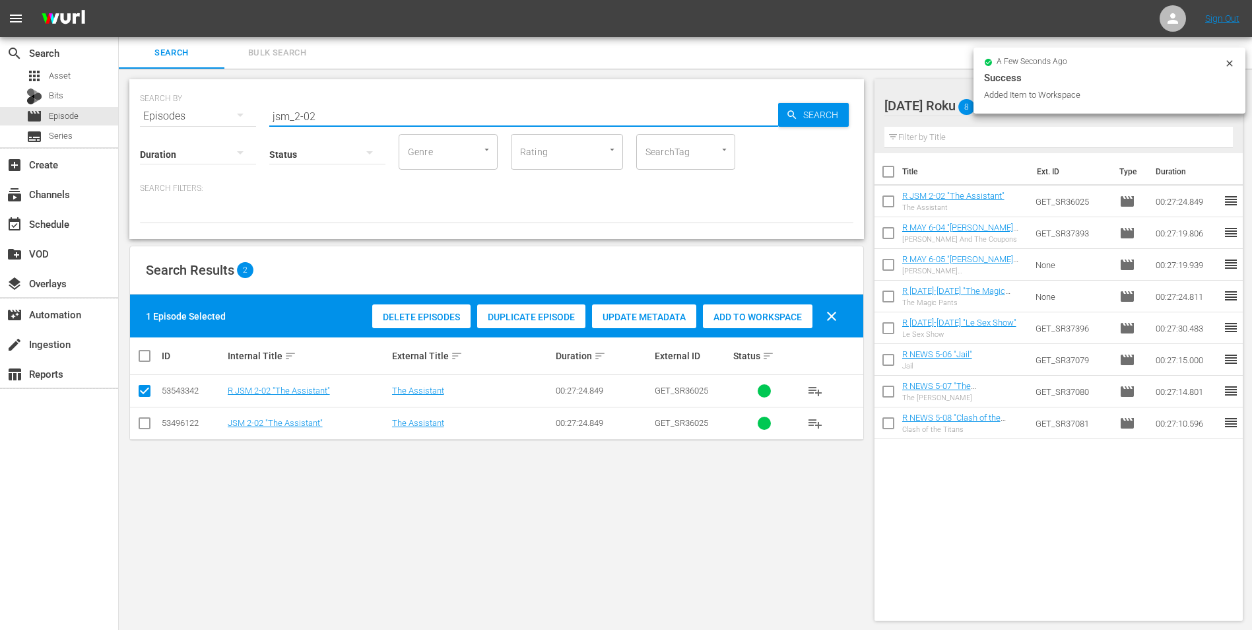
drag, startPoint x: 312, startPoint y: 114, endPoint x: 340, endPoint y: 125, distance: 30.3
click at [340, 125] on div "SEARCH BY Search By Episodes Search ID, Title, Description, Keywords, or Catego…" at bounding box center [496, 159] width 735 height 160
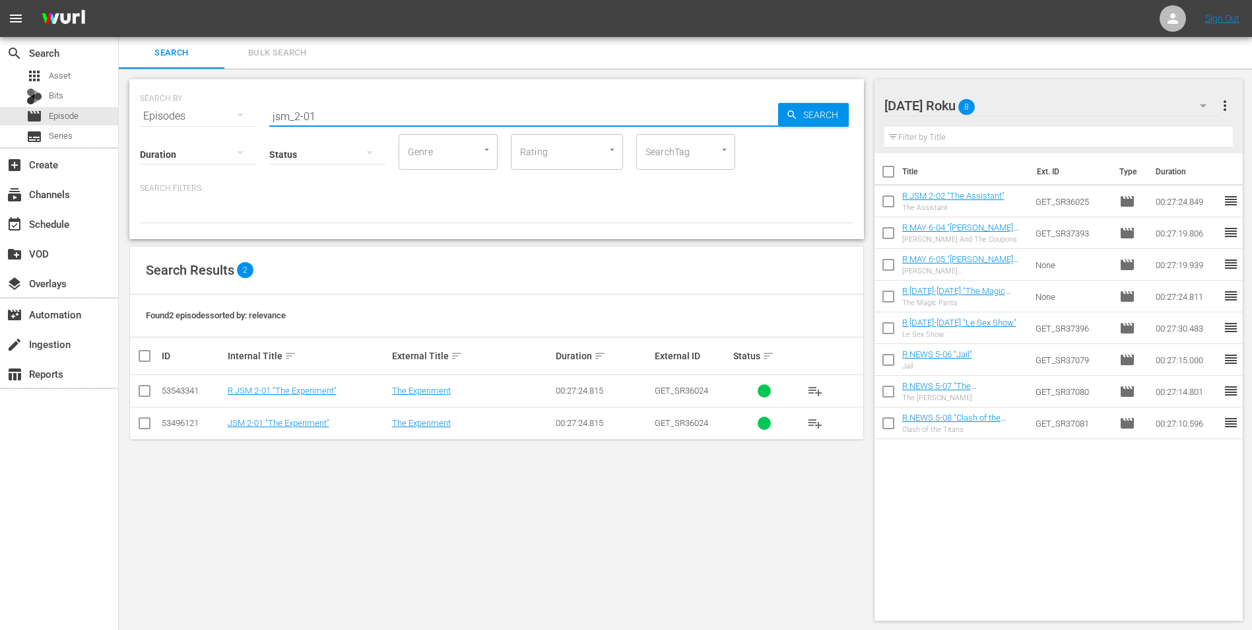
click at [145, 393] on input "checkbox" at bounding box center [145, 393] width 16 height 16
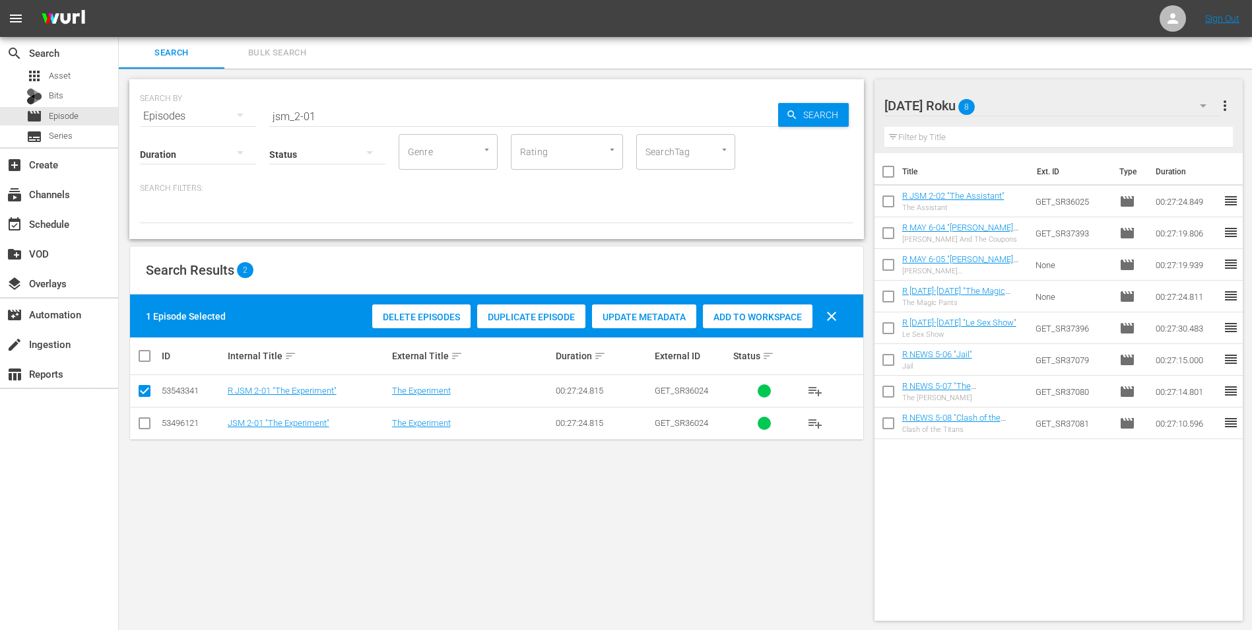
click at [783, 320] on span "Add to Workspace" at bounding box center [758, 317] width 110 height 11
click at [1040, 109] on div "[DATE] Roku 9" at bounding box center [1051, 105] width 335 height 37
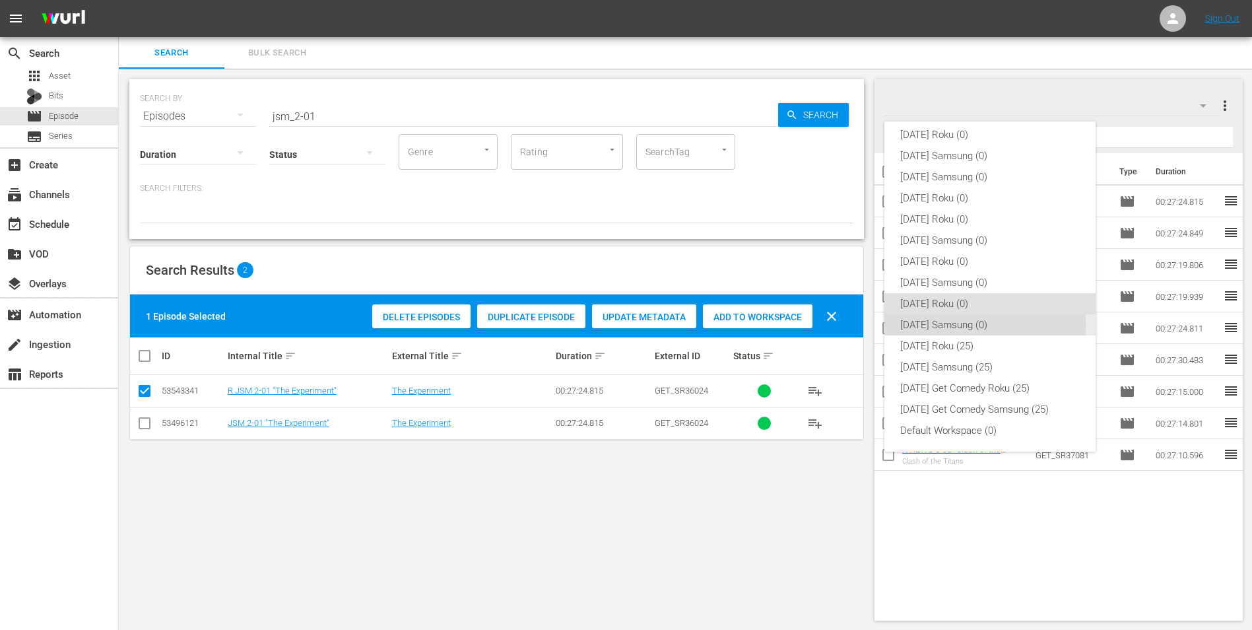
click at [912, 324] on div "[DATE] Samsung (0)" at bounding box center [990, 324] width 180 height 21
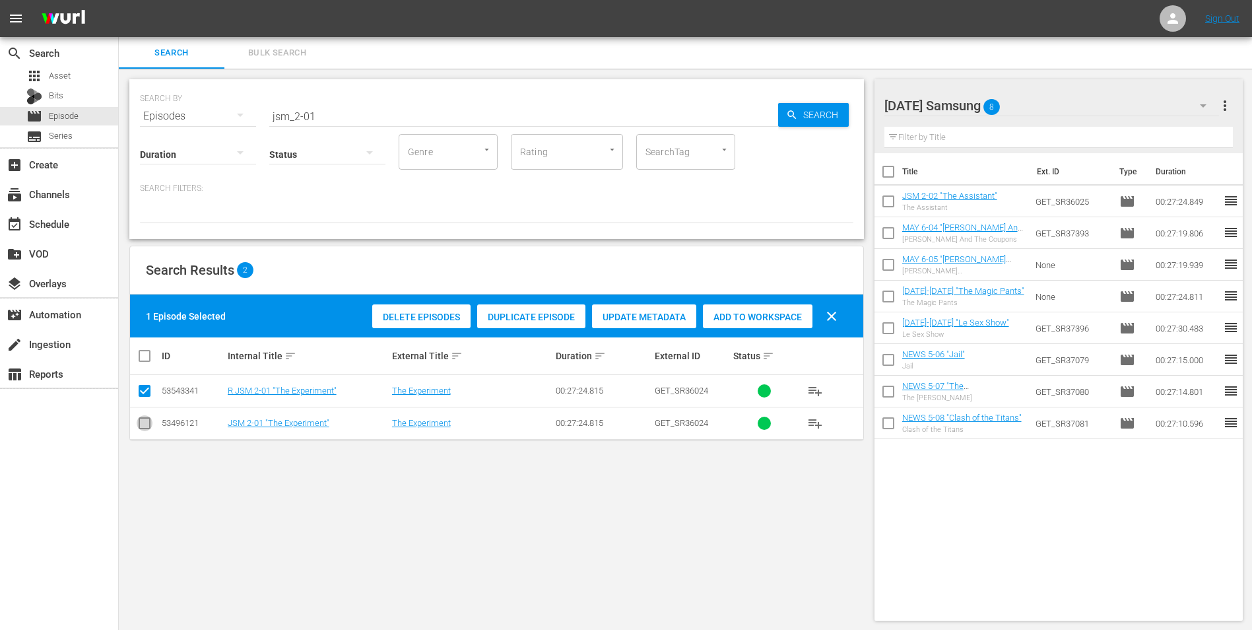
click at [145, 422] on input "checkbox" at bounding box center [145, 426] width 16 height 16
drag, startPoint x: 149, startPoint y: 382, endPoint x: 139, endPoint y: 390, distance: 13.2
click at [148, 383] on icon at bounding box center [145, 391] width 16 height 16
click at [138, 390] on input "checkbox" at bounding box center [145, 393] width 16 height 16
click at [742, 316] on span "Add to Workspace" at bounding box center [758, 317] width 110 height 11
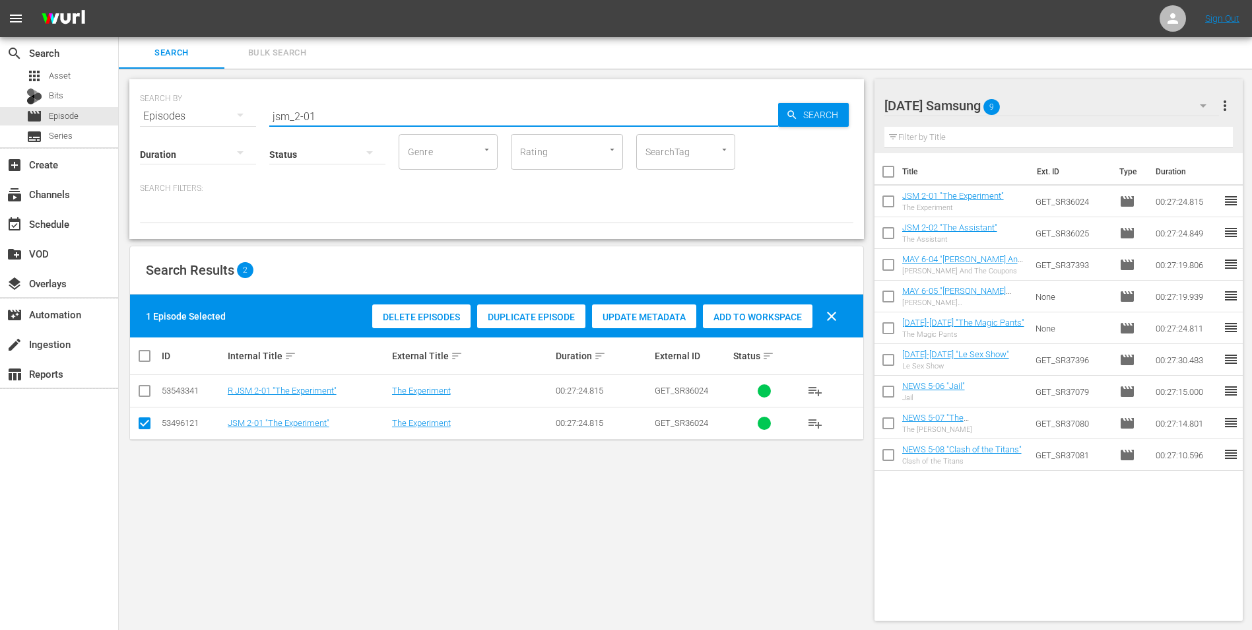
drag, startPoint x: 294, startPoint y: 118, endPoint x: 370, endPoint y: 137, distance: 78.8
click at [370, 137] on div "SEARCH BY Search By Episodes Search ID, Title, Description, Keywords, or Catego…" at bounding box center [496, 159] width 735 height 160
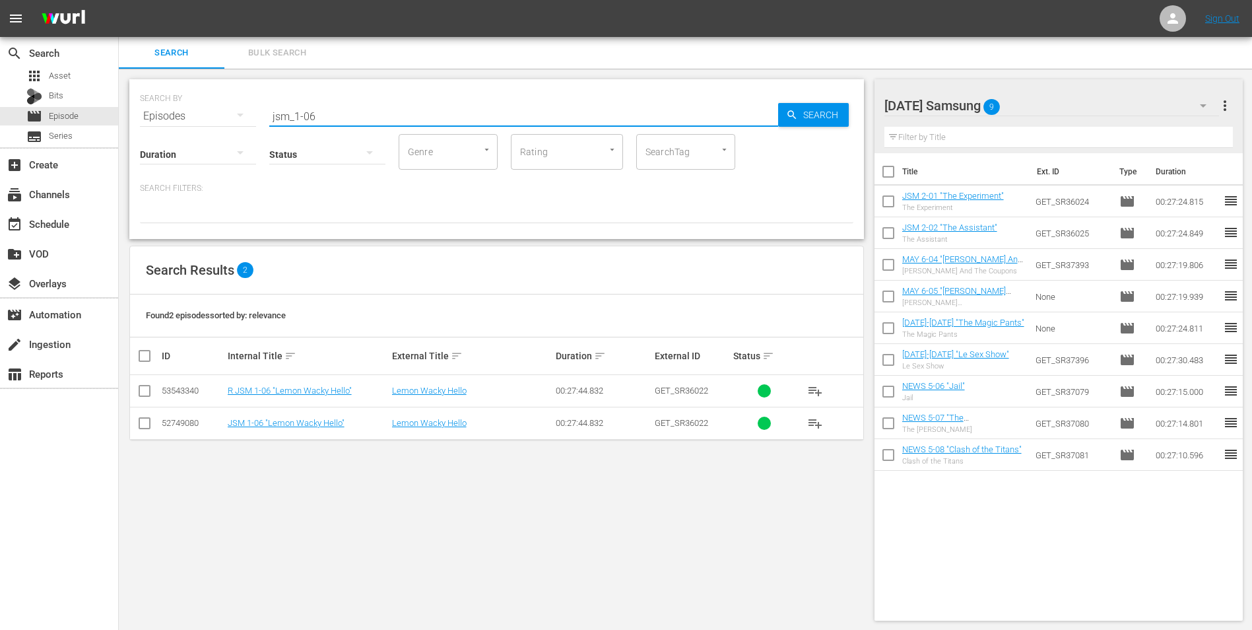
click at [145, 425] on input "checkbox" at bounding box center [145, 426] width 16 height 16
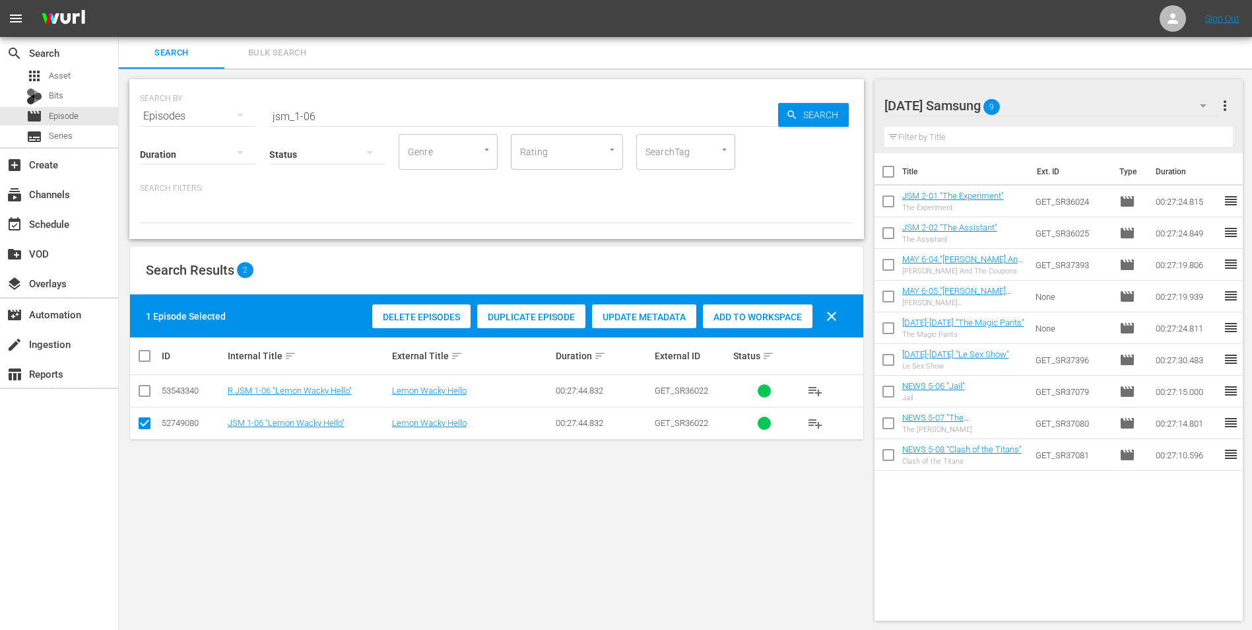
click at [790, 317] on span "Add to Workspace" at bounding box center [758, 317] width 110 height 11
click at [1073, 114] on div "[DATE] Samsung 10" at bounding box center [1051, 105] width 335 height 37
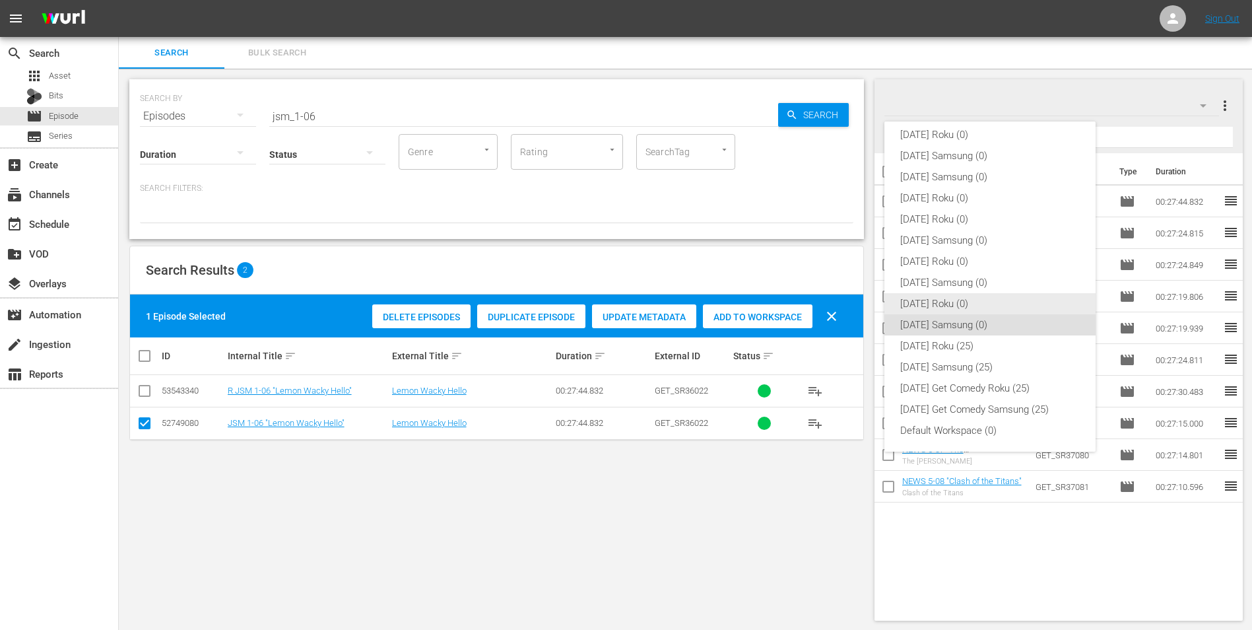
click at [977, 306] on div "[DATE] Roku (0)" at bounding box center [990, 303] width 180 height 21
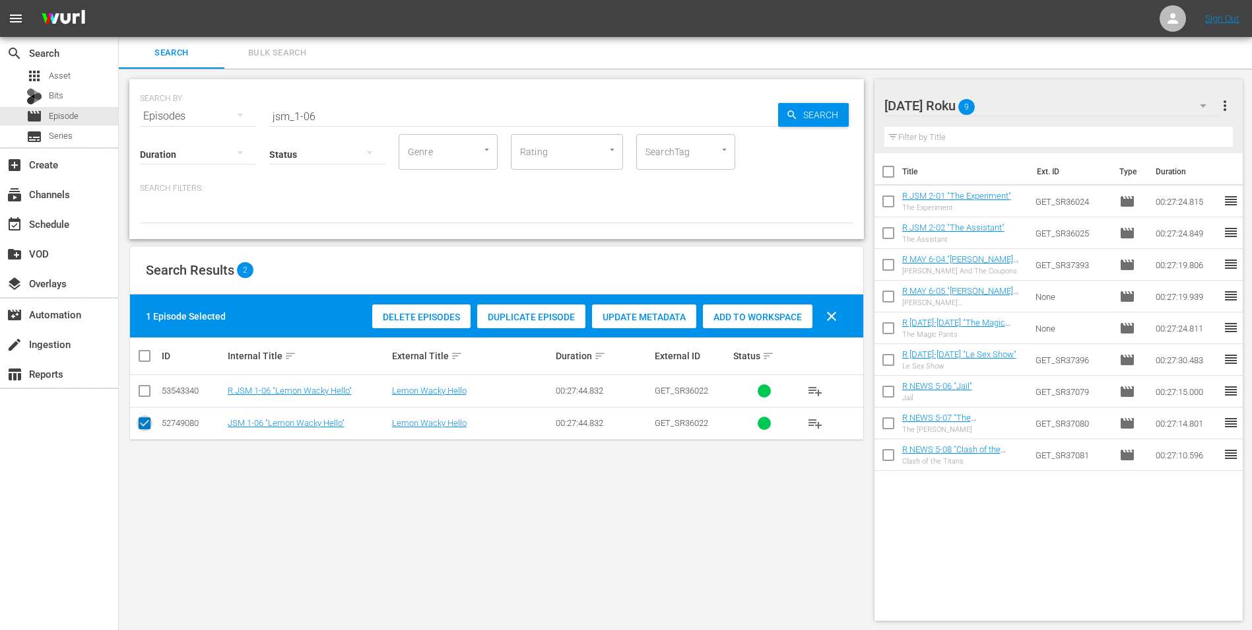
click at [142, 422] on input "checkbox" at bounding box center [145, 426] width 16 height 16
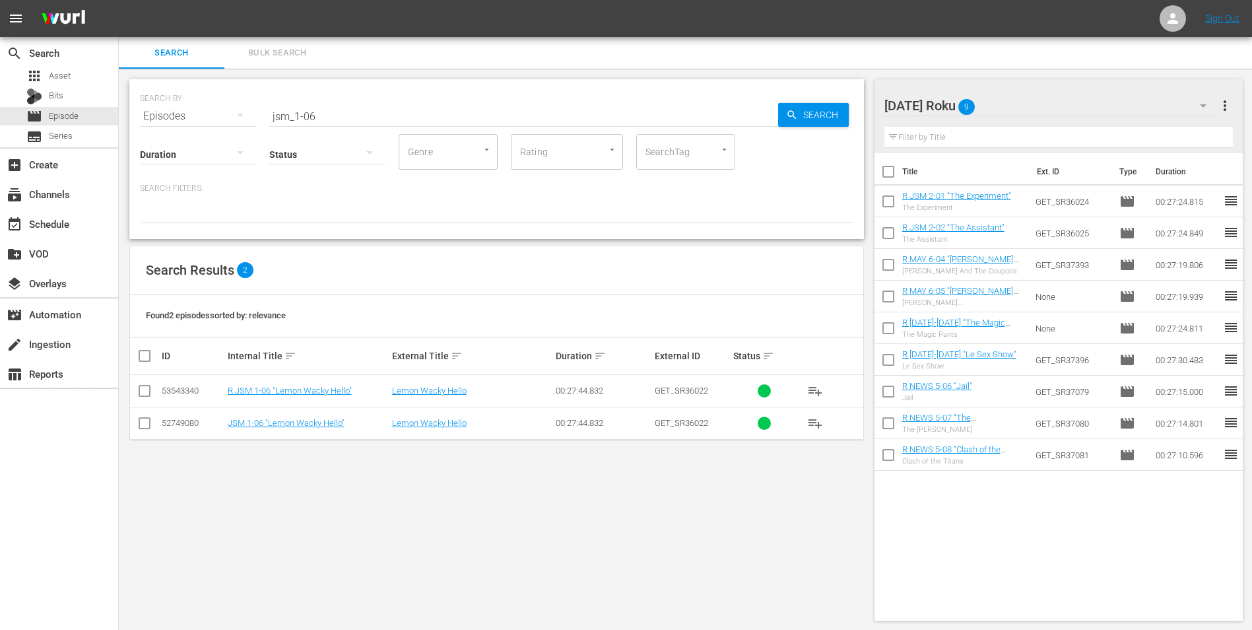
click at [146, 387] on input "checkbox" at bounding box center [145, 393] width 16 height 16
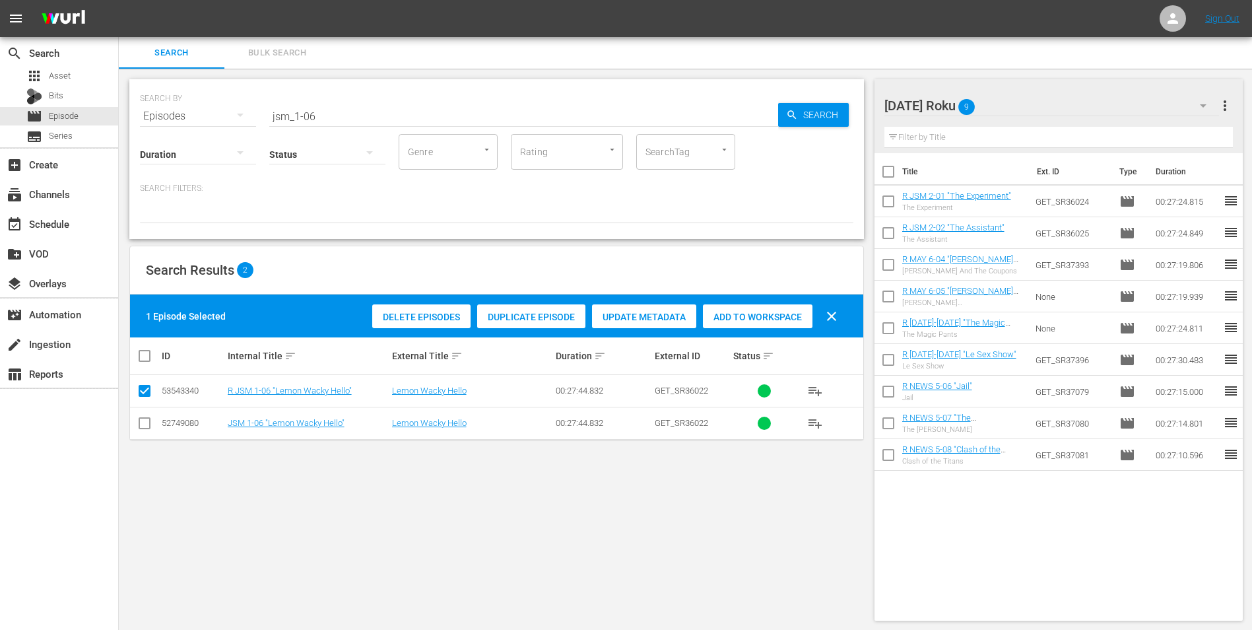
click at [733, 323] on div "Add to Workspace" at bounding box center [758, 316] width 110 height 25
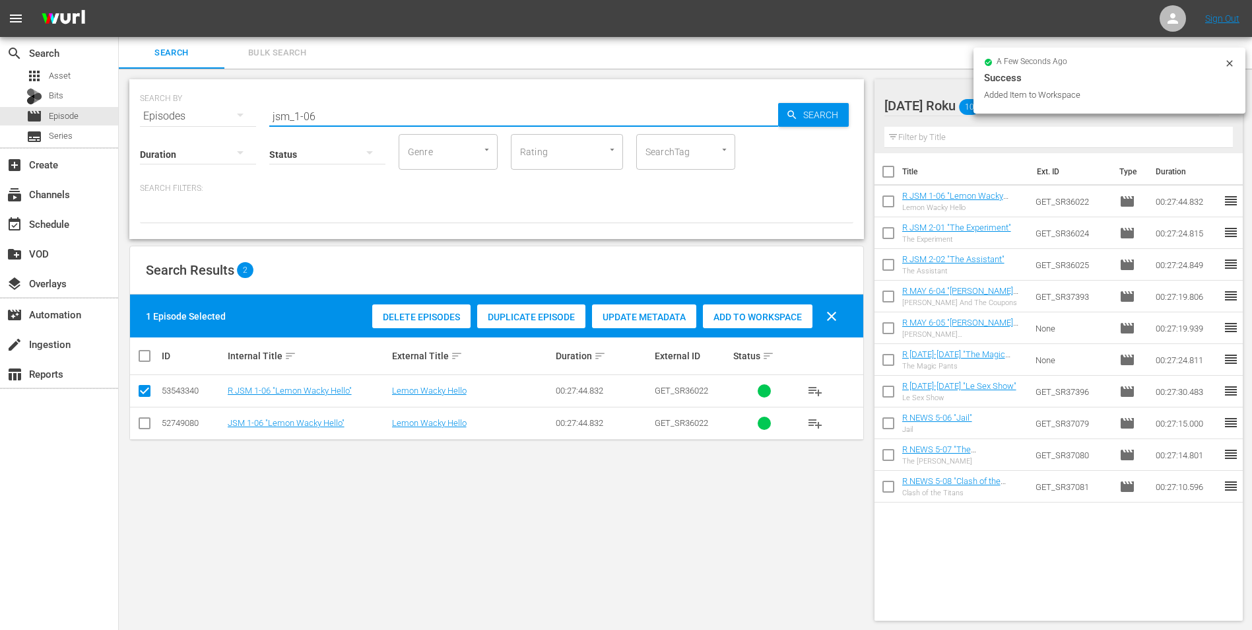
drag, startPoint x: 309, startPoint y: 112, endPoint x: 349, endPoint y: 129, distance: 43.5
click at [345, 117] on input "jsm_1-06" at bounding box center [523, 116] width 509 height 32
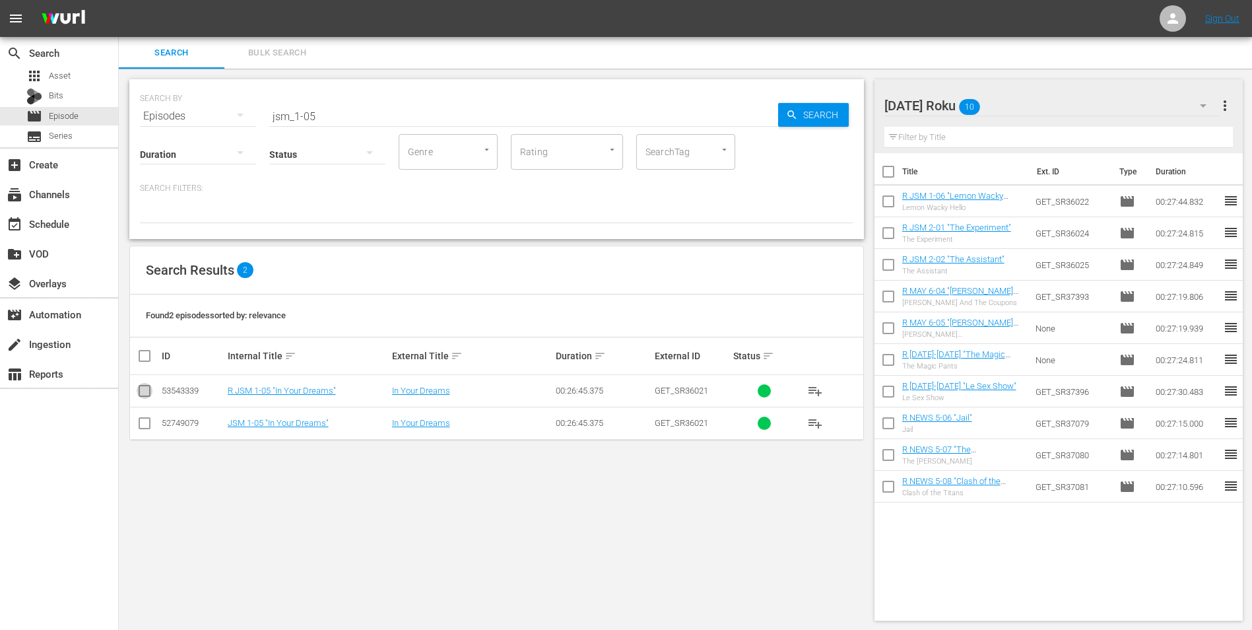
click at [143, 392] on input "checkbox" at bounding box center [145, 393] width 16 height 16
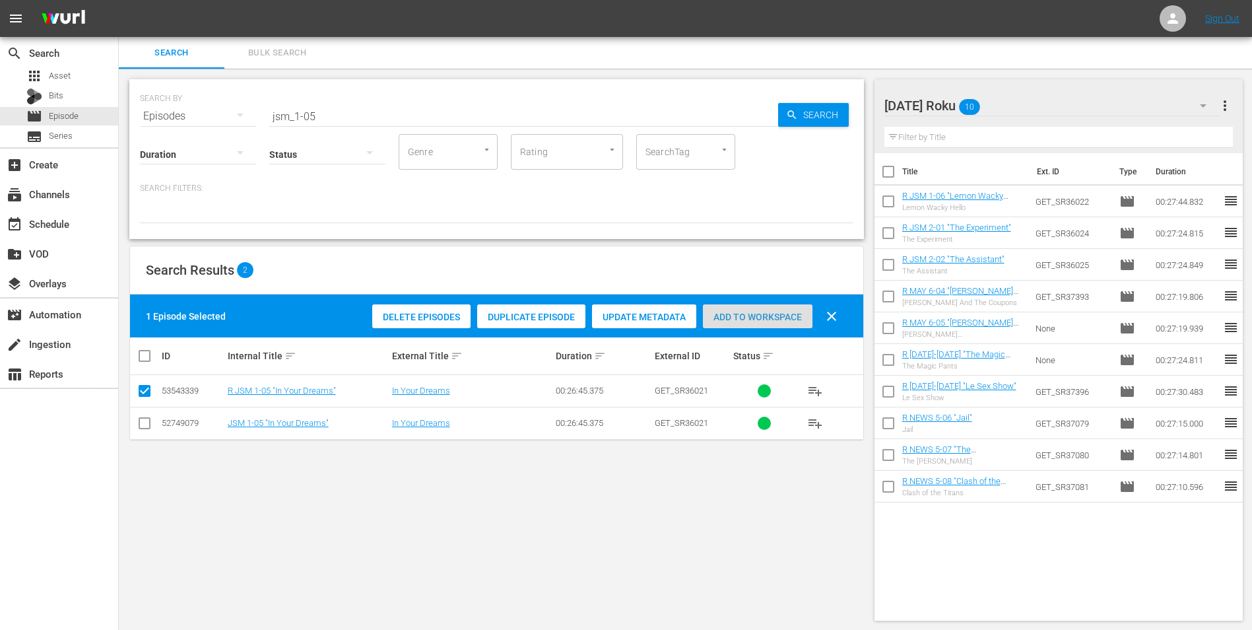
click at [760, 321] on span "Add to Workspace" at bounding box center [758, 317] width 110 height 11
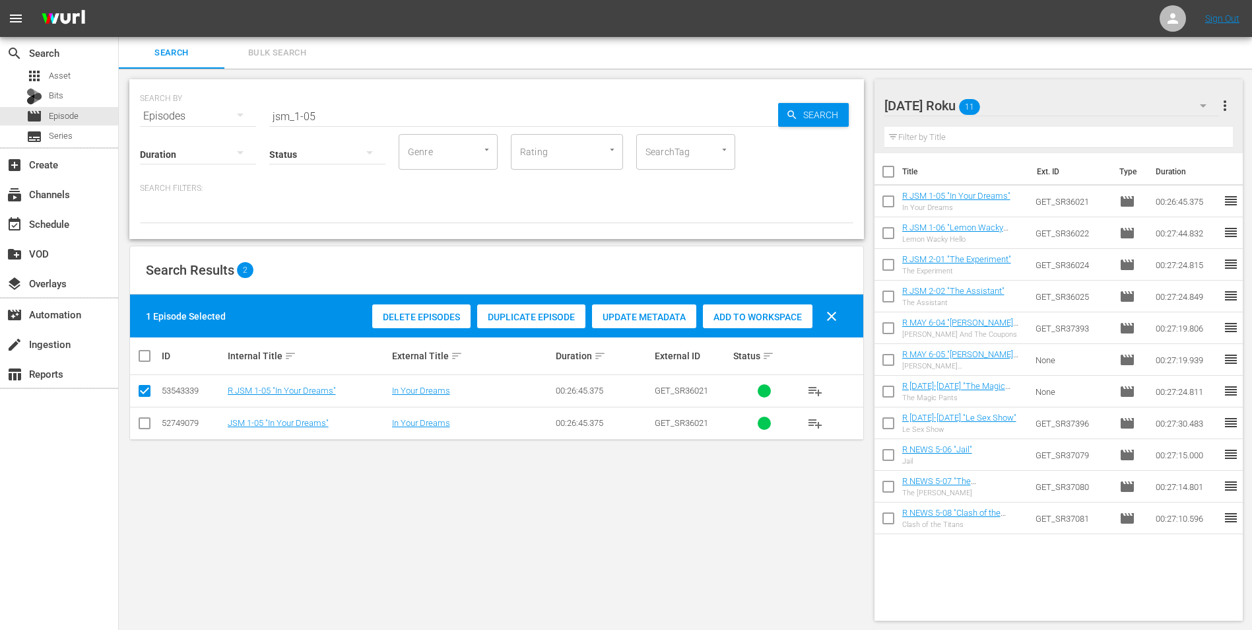
click at [1032, 109] on div "[DATE] Roku 11" at bounding box center [1051, 105] width 335 height 37
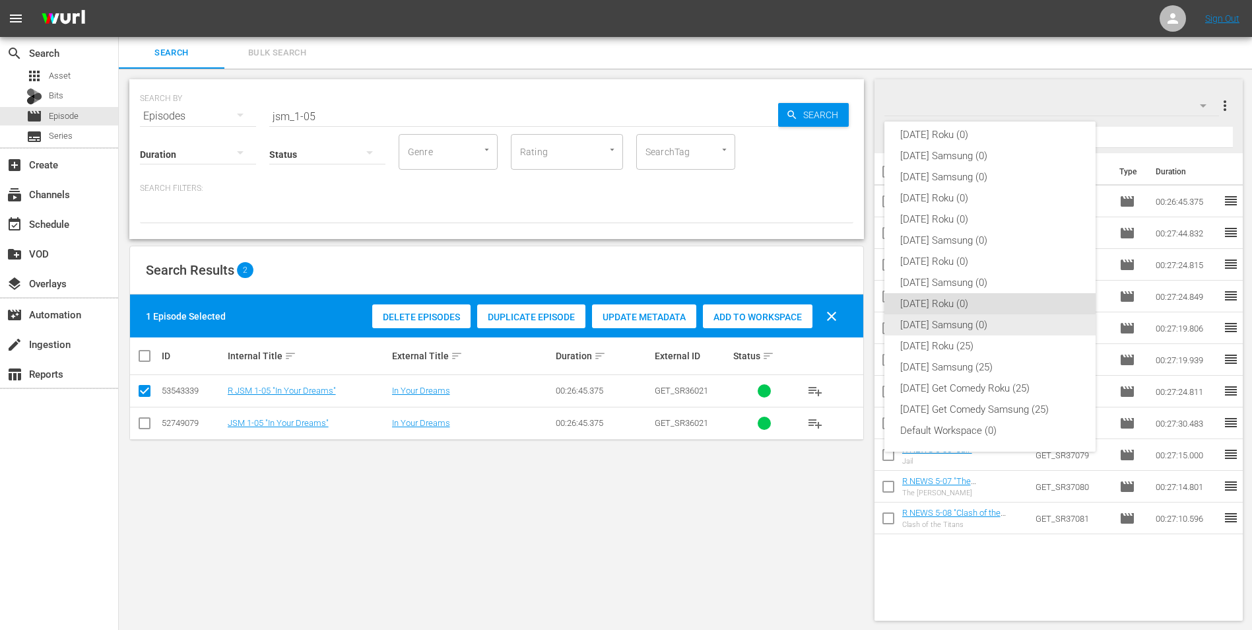
click at [953, 323] on div "[DATE] Samsung (0)" at bounding box center [990, 324] width 180 height 21
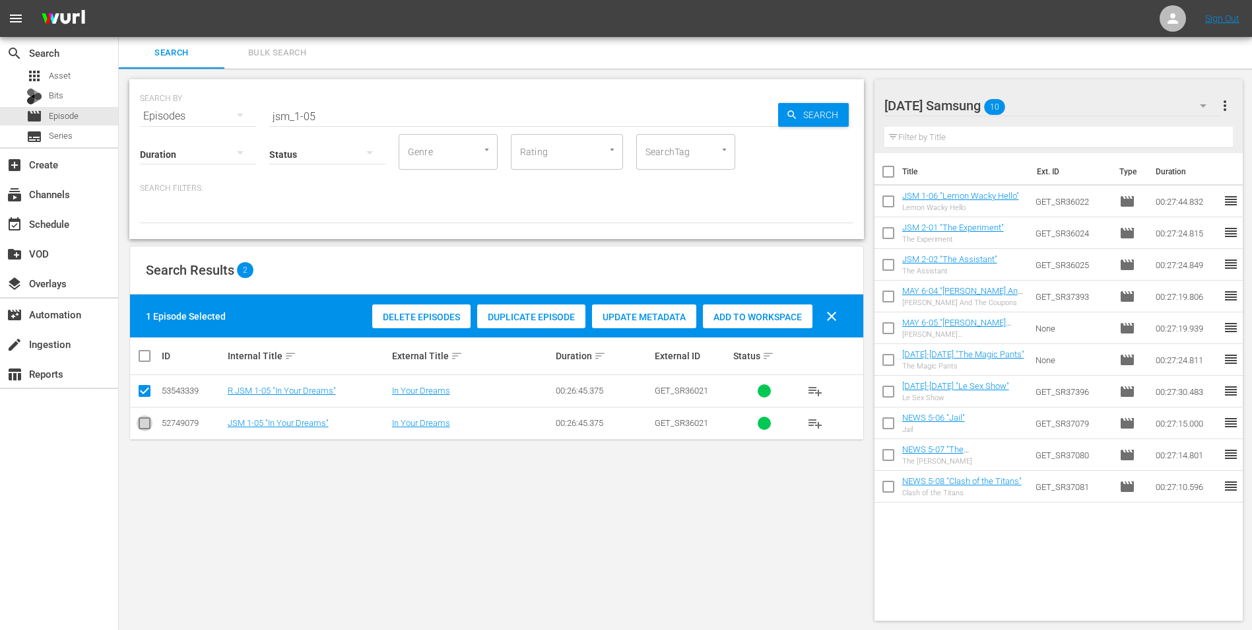
click at [147, 422] on input "checkbox" at bounding box center [145, 426] width 16 height 16
click at [146, 393] on input "checkbox" at bounding box center [145, 393] width 16 height 16
click at [781, 319] on span "Add to Workspace" at bounding box center [758, 317] width 110 height 11
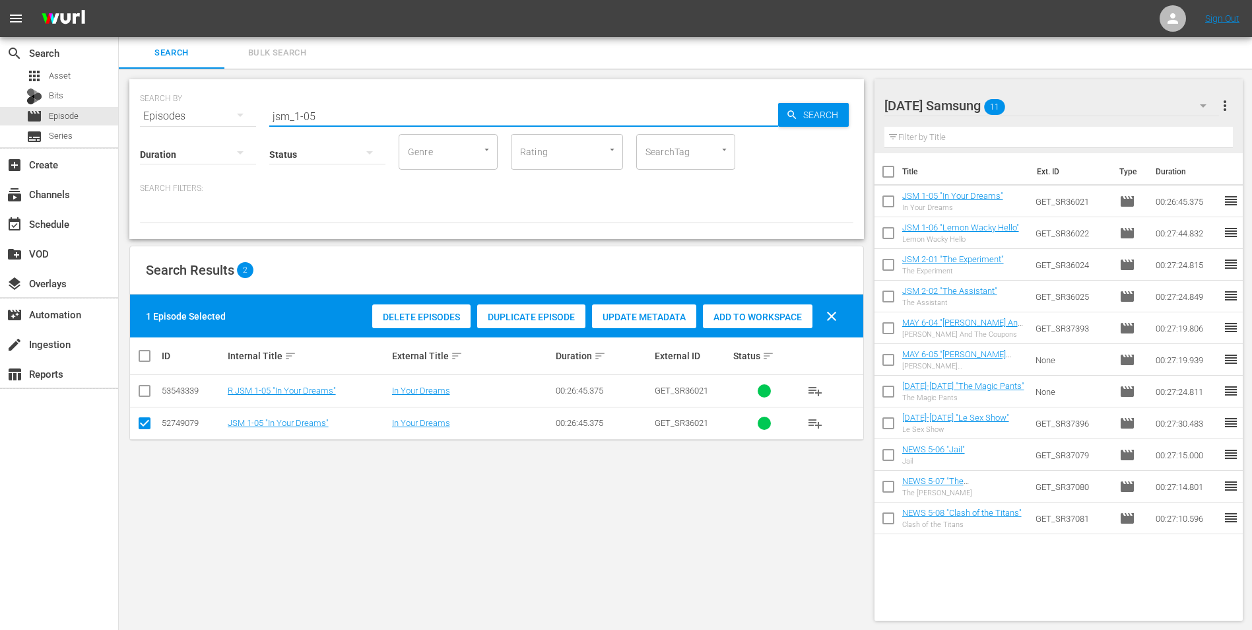
drag, startPoint x: 338, startPoint y: 115, endPoint x: 183, endPoint y: 117, distance: 155.1
click at [185, 114] on div "SEARCH BY Search By Episodes Search ID, Title, Description, Keywords, or Catego…" at bounding box center [496, 108] width 713 height 48
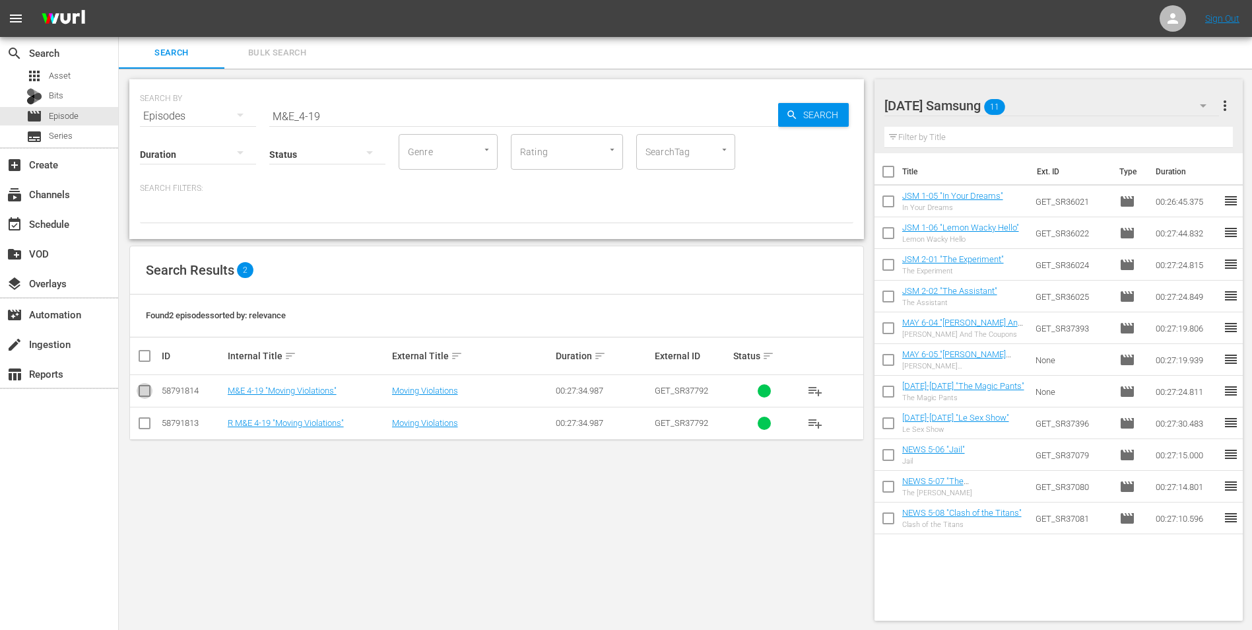
click at [143, 395] on input "checkbox" at bounding box center [145, 393] width 16 height 16
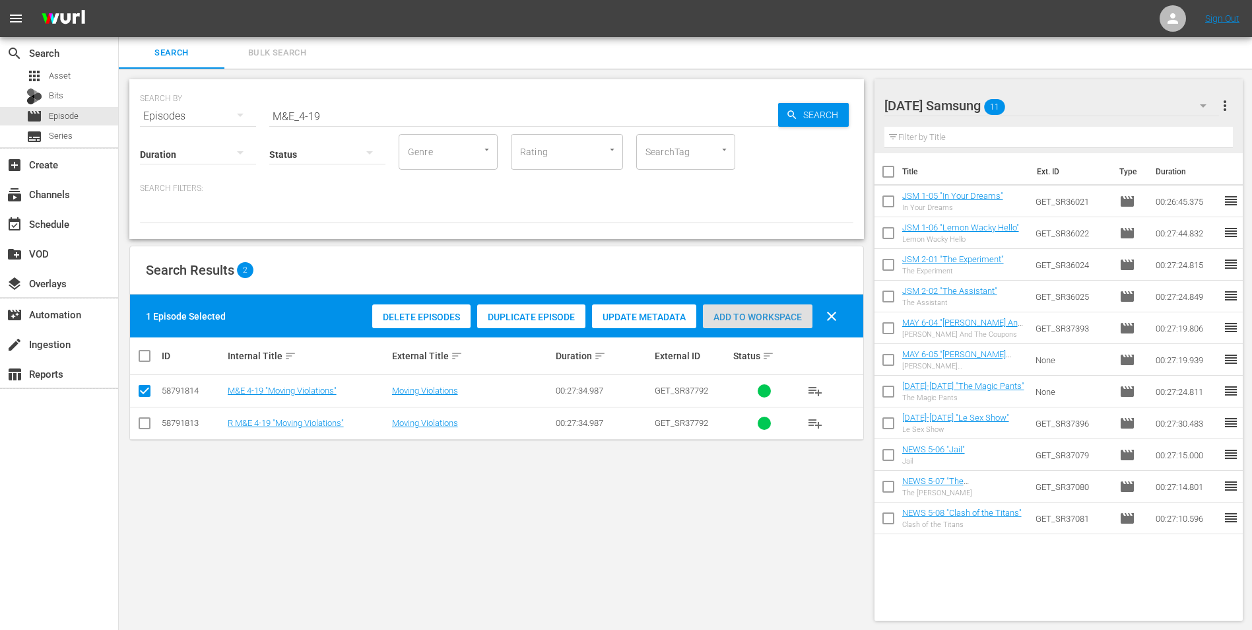
click at [756, 315] on span "Add to Workspace" at bounding box center [758, 317] width 110 height 11
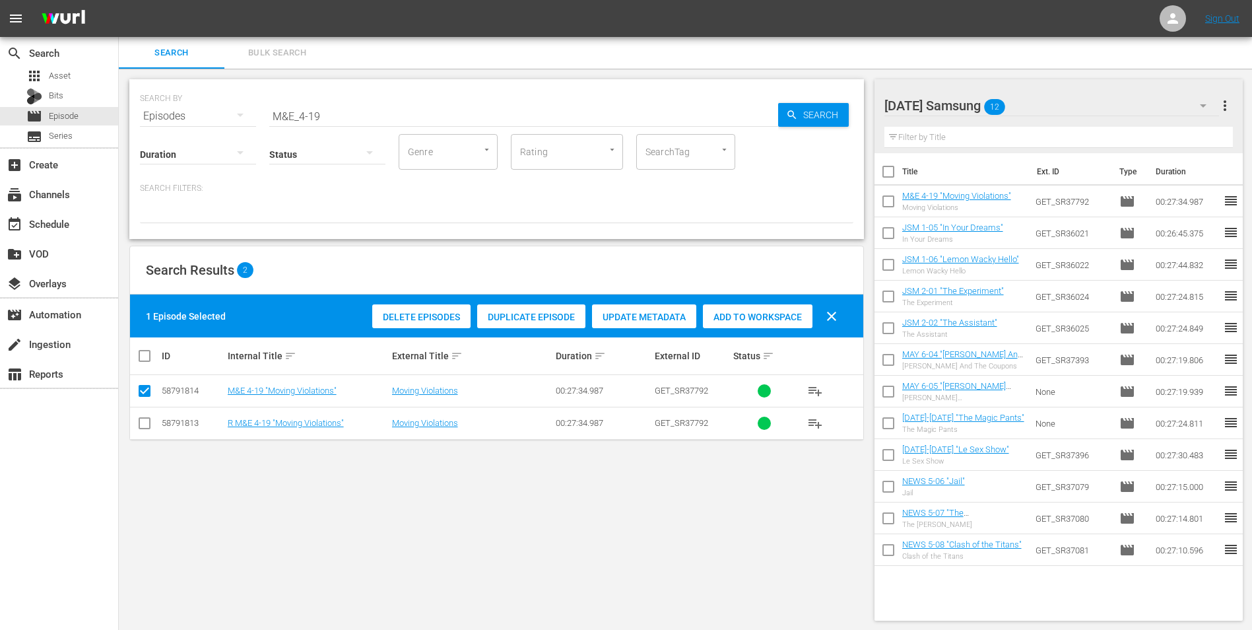
click at [1060, 107] on div "[DATE] Samsung 12" at bounding box center [1051, 105] width 335 height 37
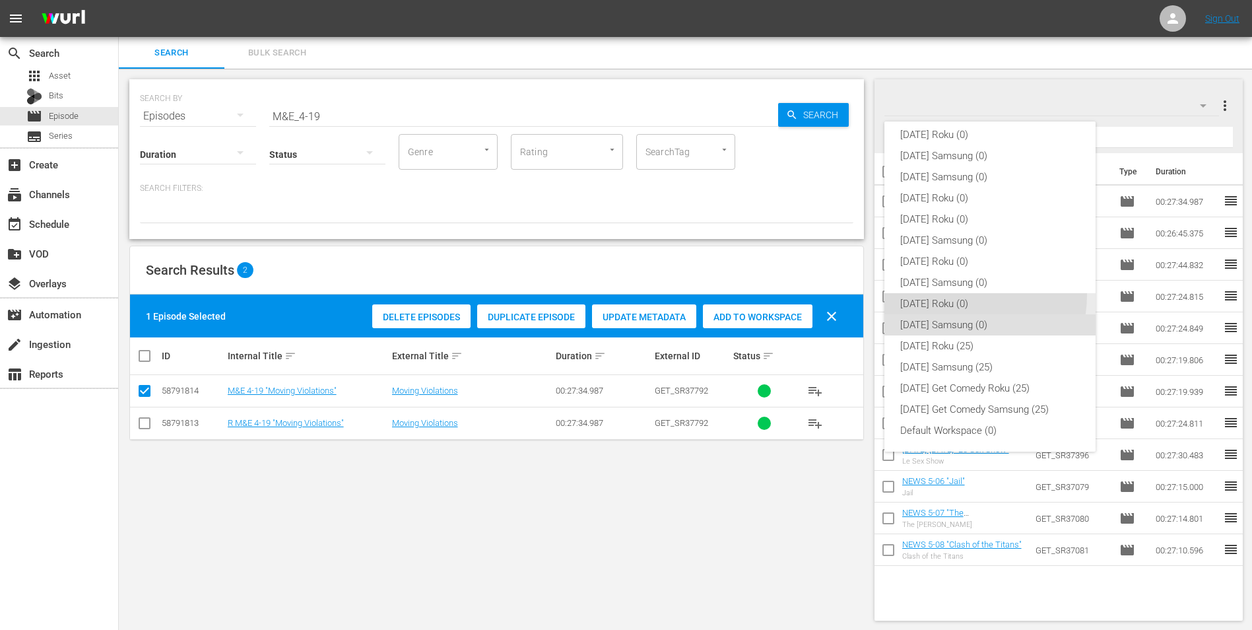
click at [950, 294] on div "[DATE] Roku (0)" at bounding box center [990, 303] width 180 height 21
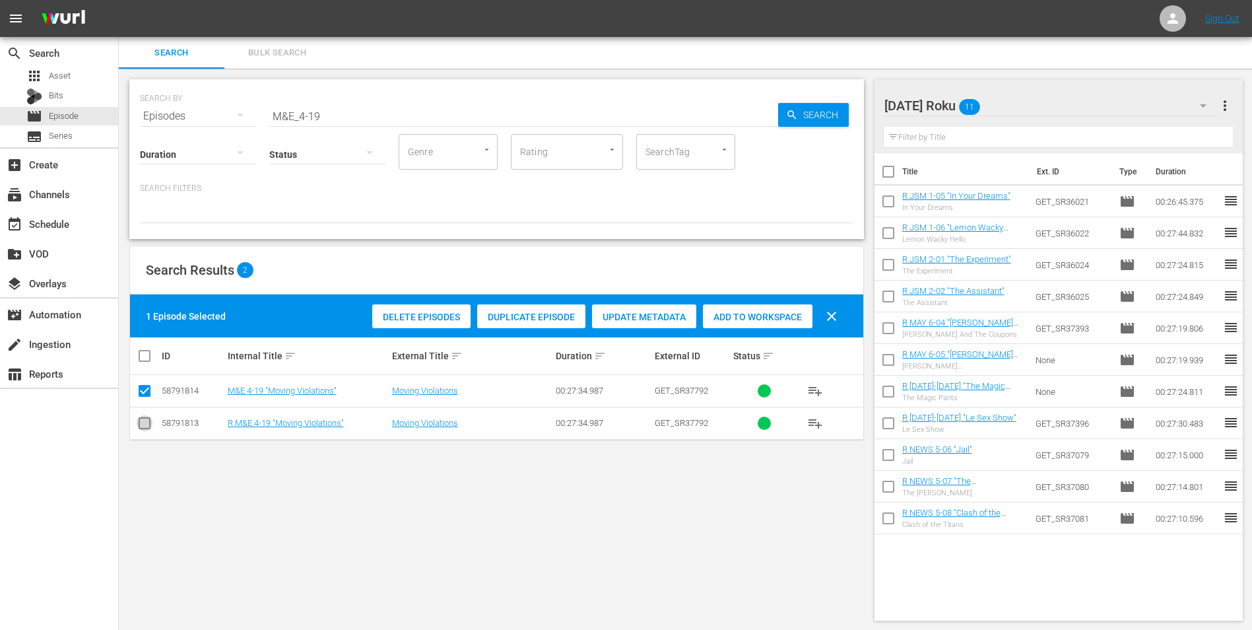
click at [143, 424] on input "checkbox" at bounding box center [145, 426] width 16 height 16
click at [147, 391] on input "checkbox" at bounding box center [145, 393] width 16 height 16
click at [741, 319] on span "Add to Workspace" at bounding box center [758, 317] width 110 height 11
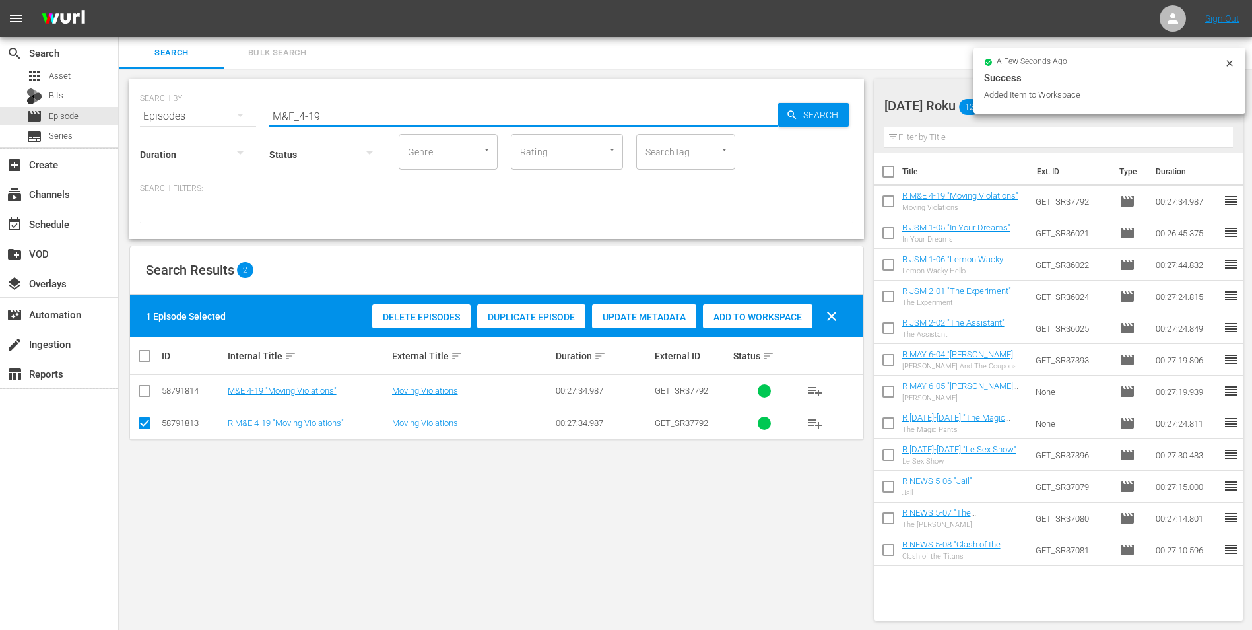
drag, startPoint x: 314, startPoint y: 115, endPoint x: 340, endPoint y: 115, distance: 25.7
click at [340, 115] on input "M&E_4-19" at bounding box center [523, 116] width 509 height 32
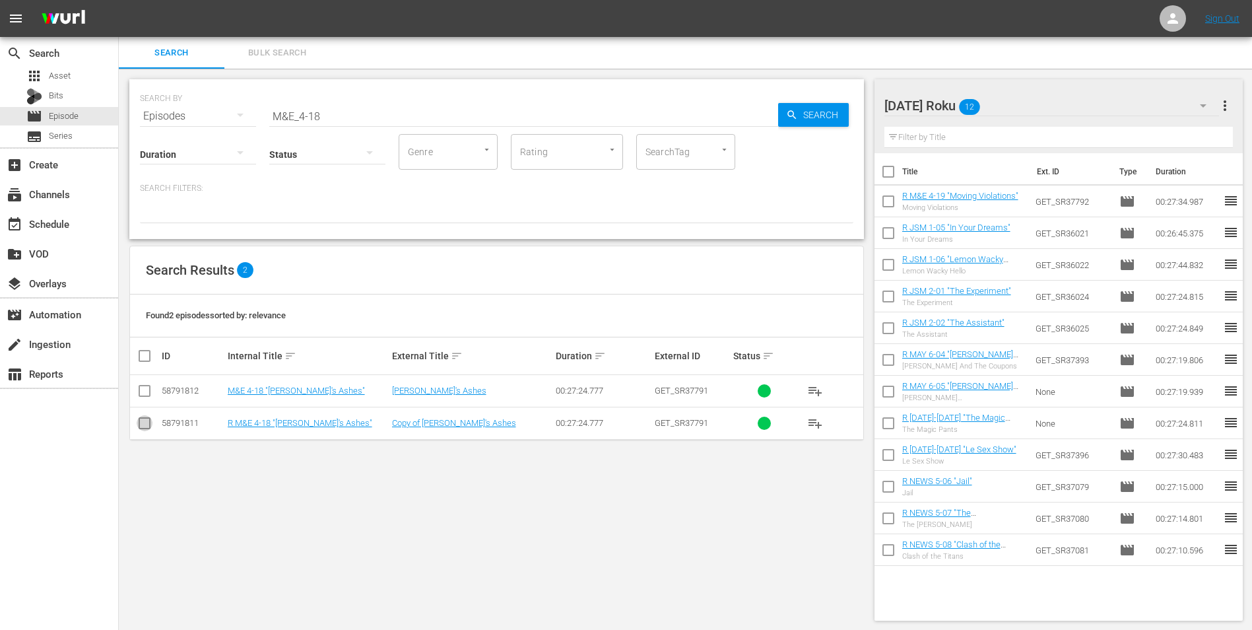
click at [146, 430] on input "checkbox" at bounding box center [145, 426] width 16 height 16
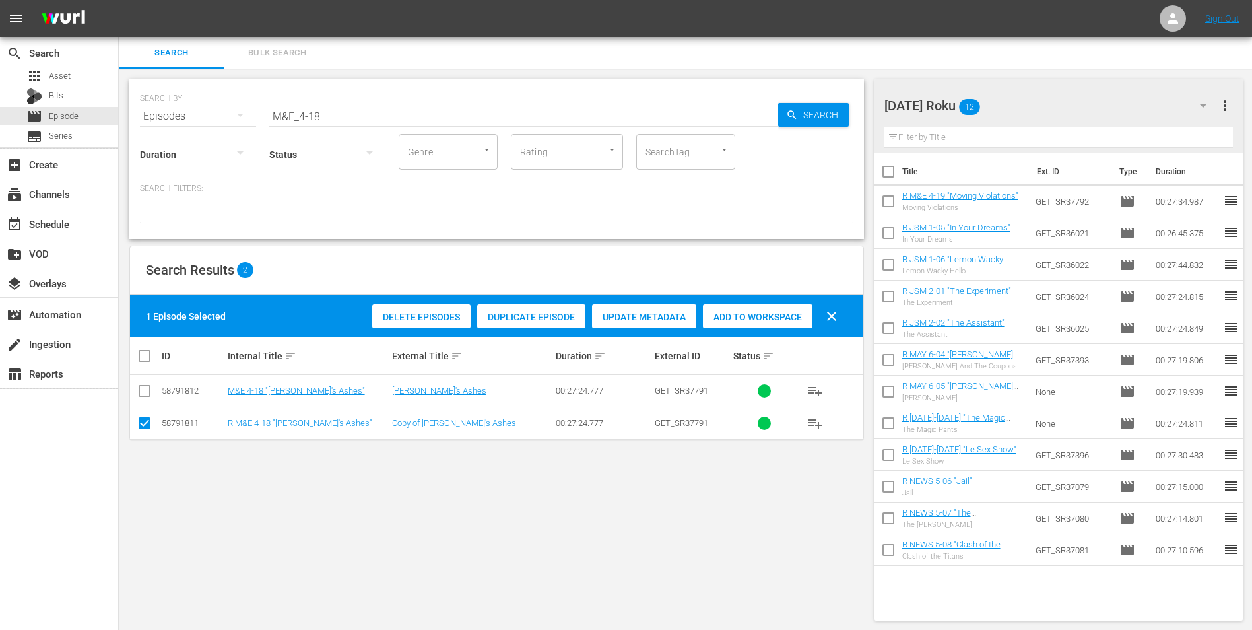
click at [793, 317] on span "Add to Workspace" at bounding box center [758, 317] width 110 height 11
click at [1052, 105] on div "[DATE] Roku 13" at bounding box center [1051, 105] width 335 height 37
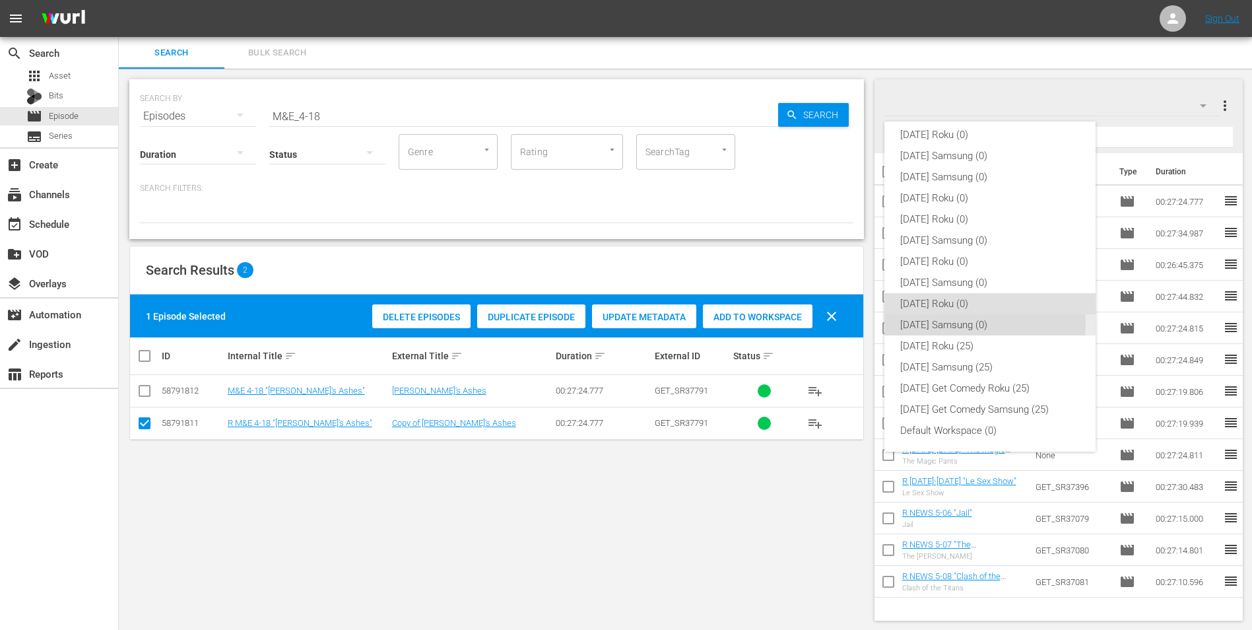
click at [937, 323] on div "[DATE] Samsung (0)" at bounding box center [990, 324] width 180 height 21
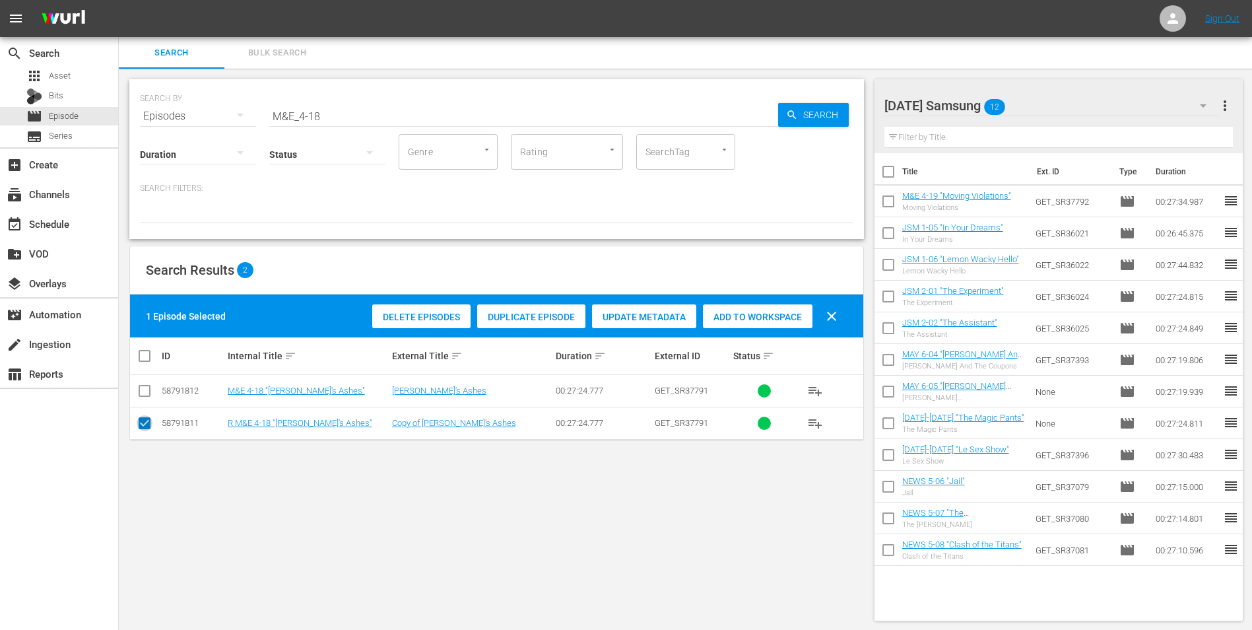
click at [139, 430] on input "checkbox" at bounding box center [145, 426] width 16 height 16
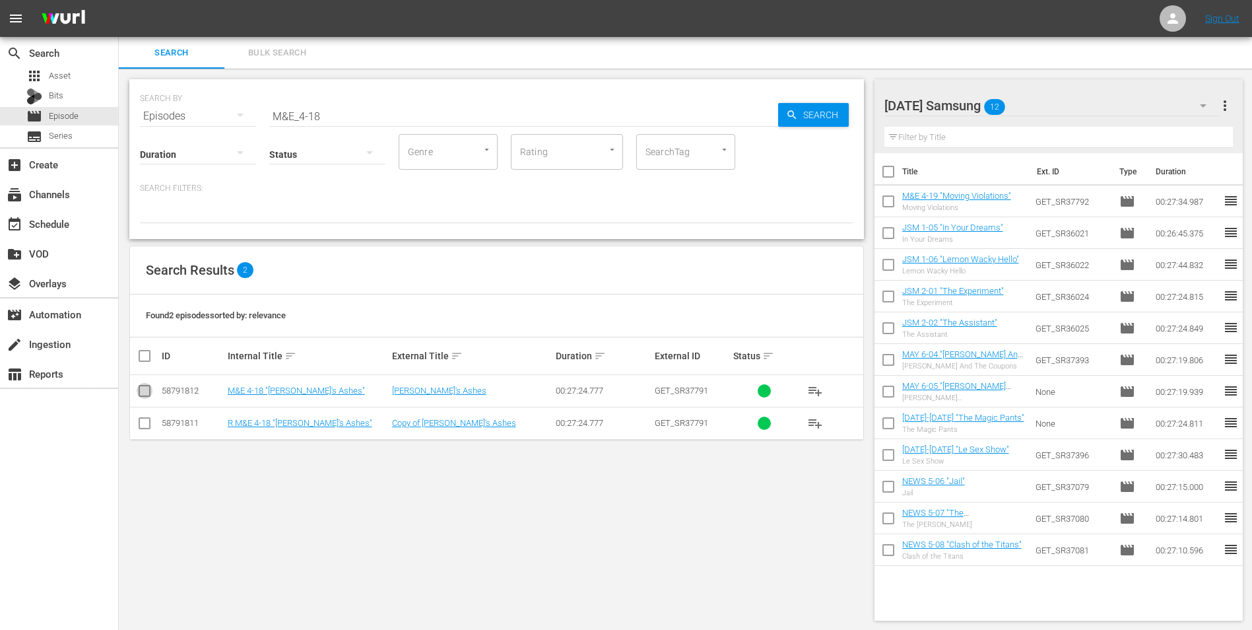
click at [141, 391] on input "checkbox" at bounding box center [145, 393] width 16 height 16
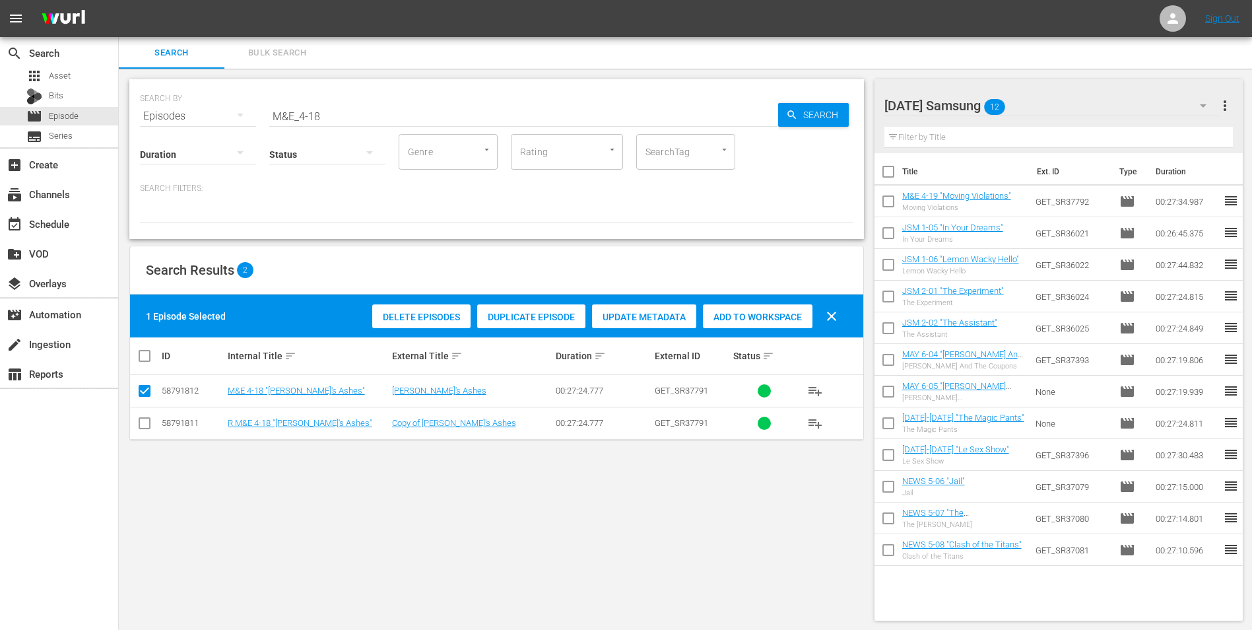
click at [732, 312] on span "Add to Workspace" at bounding box center [758, 317] width 110 height 11
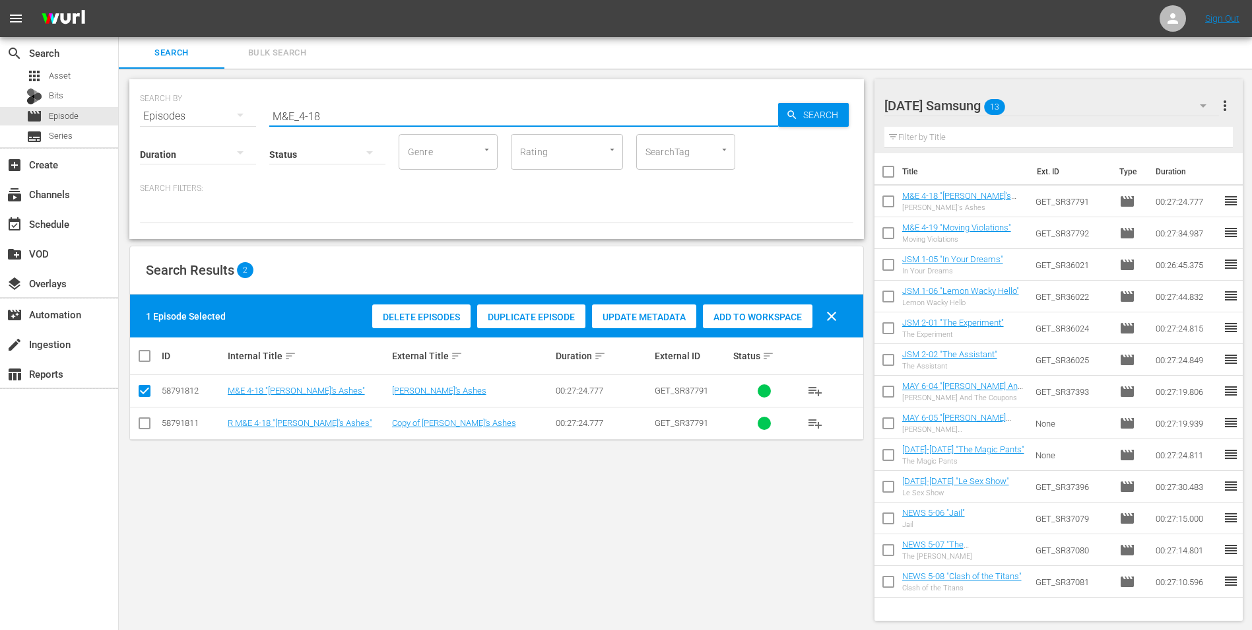
drag, startPoint x: 356, startPoint y: 119, endPoint x: 180, endPoint y: 110, distance: 177.2
click at [180, 110] on div "SEARCH BY Search By Episodes Search ID, Title, Description, Keywords, or Catego…" at bounding box center [496, 108] width 713 height 48
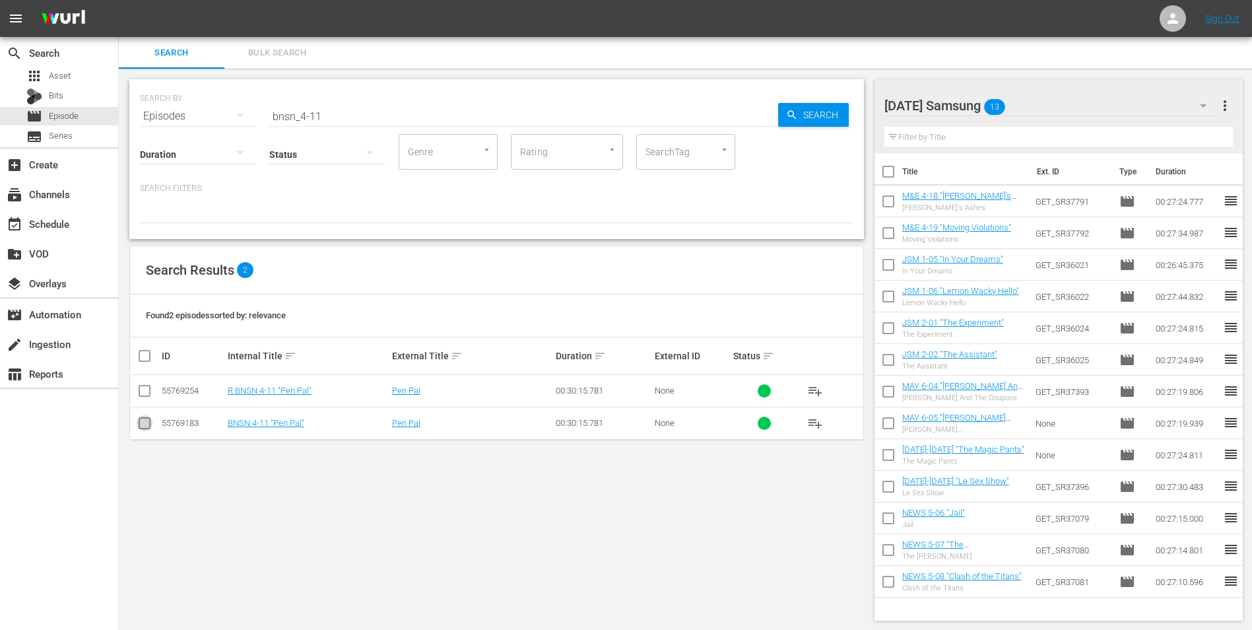
click at [148, 424] on input "checkbox" at bounding box center [145, 426] width 16 height 16
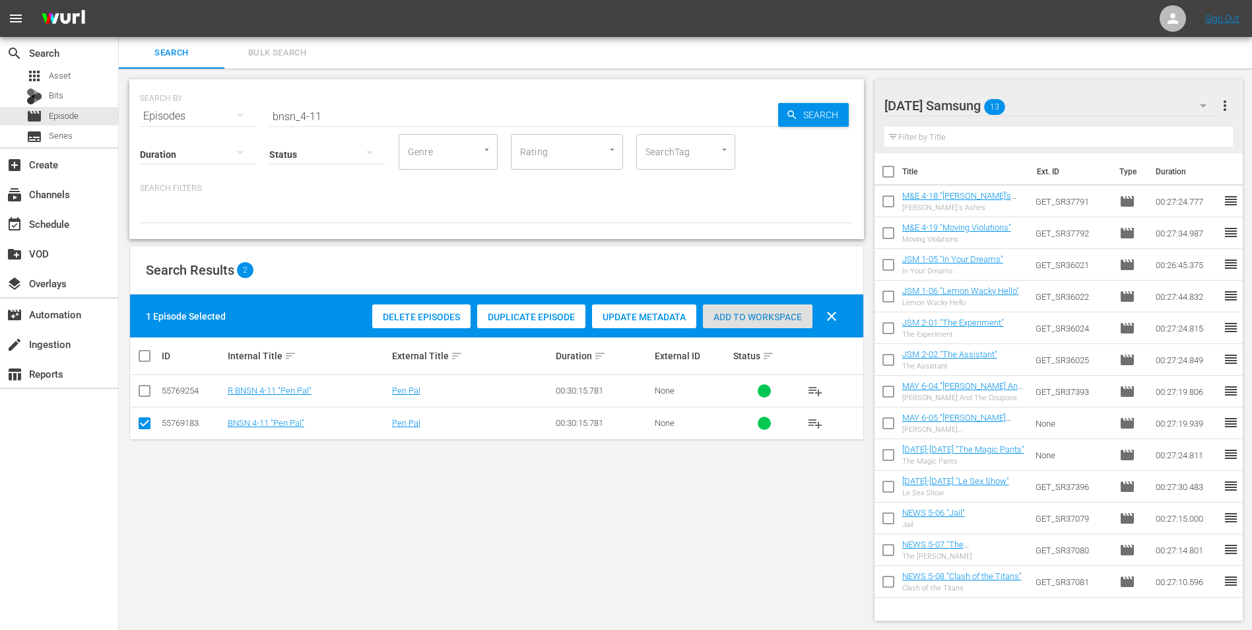
click at [785, 318] on span "Add to Workspace" at bounding box center [758, 317] width 110 height 11
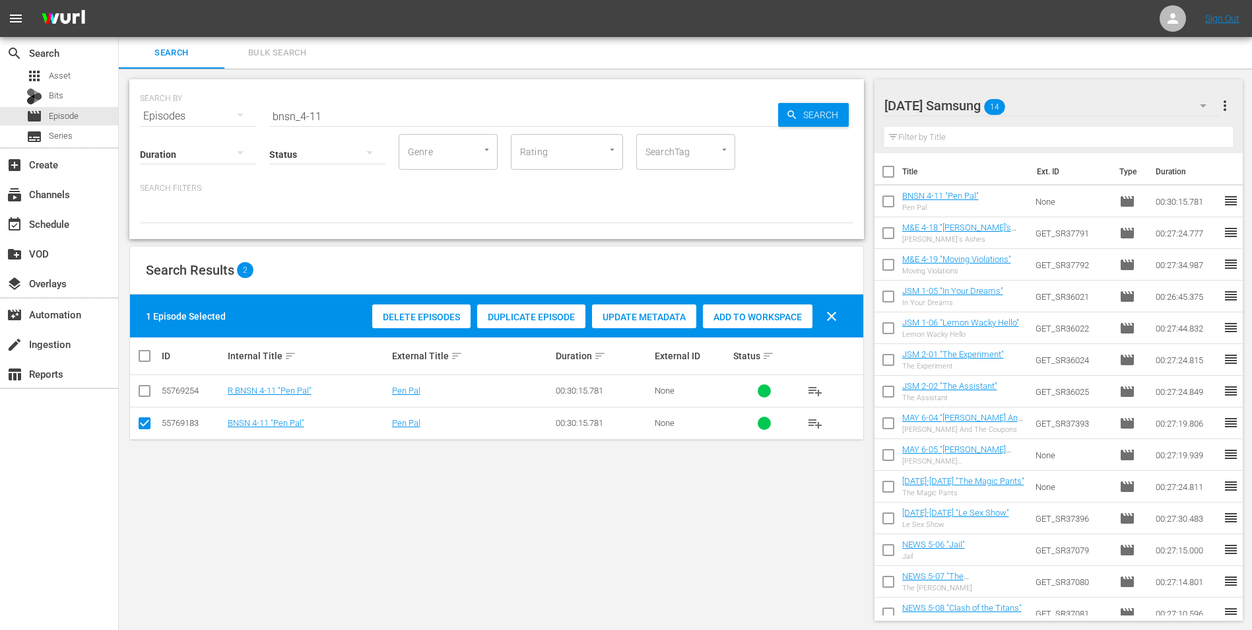
click at [1071, 103] on div "[DATE] Samsung 14" at bounding box center [1051, 105] width 335 height 37
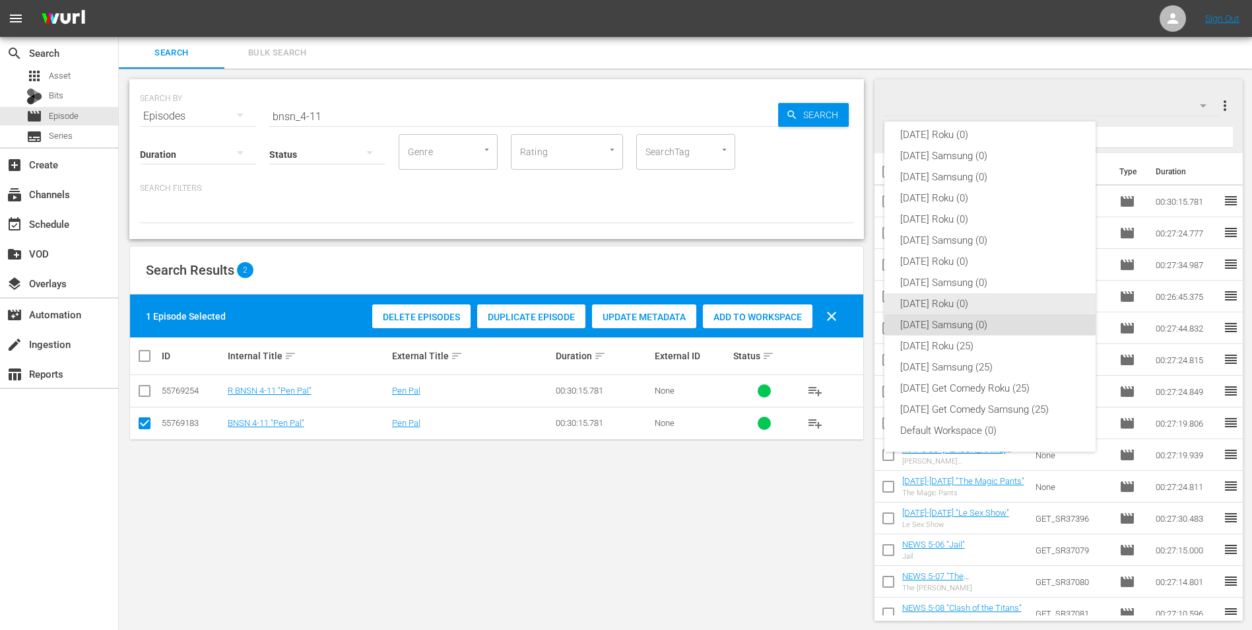
click at [958, 303] on div "[DATE] Roku (0)" at bounding box center [990, 303] width 180 height 21
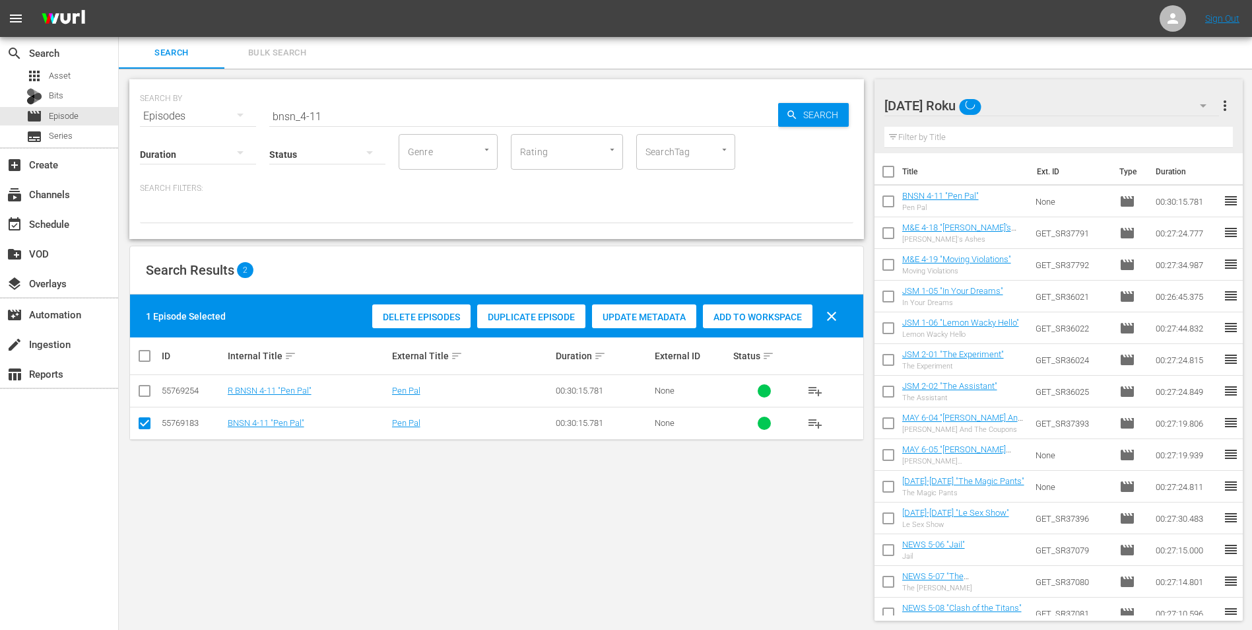
click at [146, 416] on icon at bounding box center [145, 423] width 16 height 16
click at [139, 393] on input "checkbox" at bounding box center [145, 393] width 16 height 16
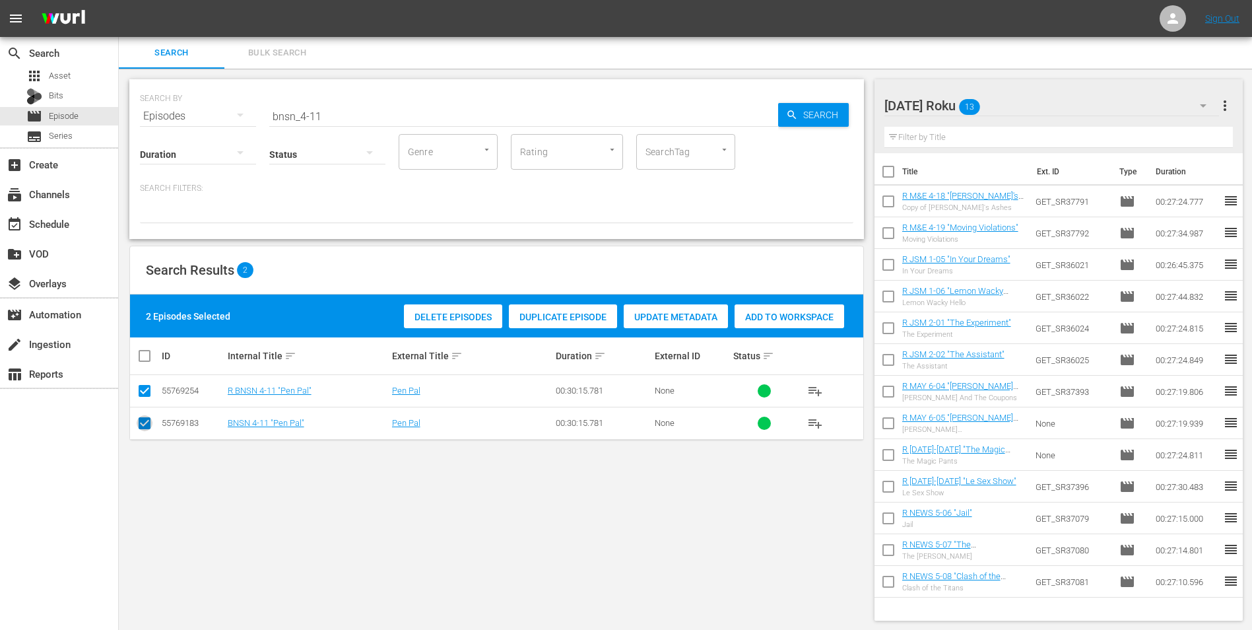
click at [143, 426] on input "checkbox" at bounding box center [145, 426] width 16 height 16
click at [777, 319] on span "Add to Workspace" at bounding box center [758, 317] width 110 height 11
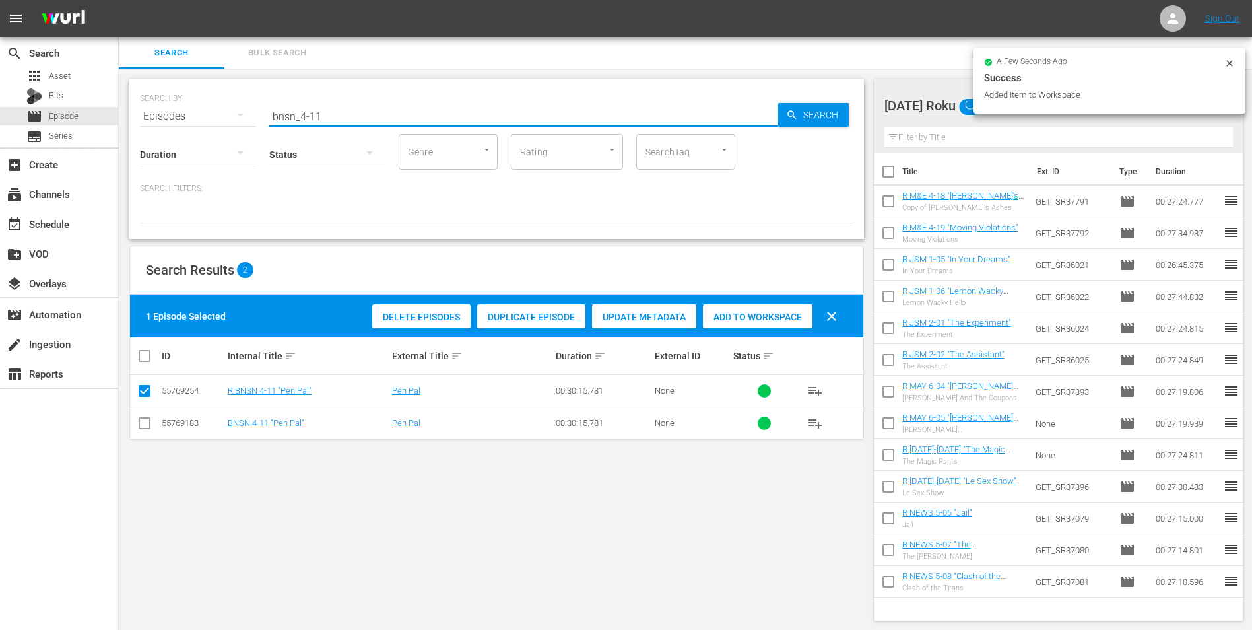
drag, startPoint x: 317, startPoint y: 116, endPoint x: 329, endPoint y: 117, distance: 11.9
click at [329, 117] on input "bnsn_4-11" at bounding box center [523, 116] width 509 height 32
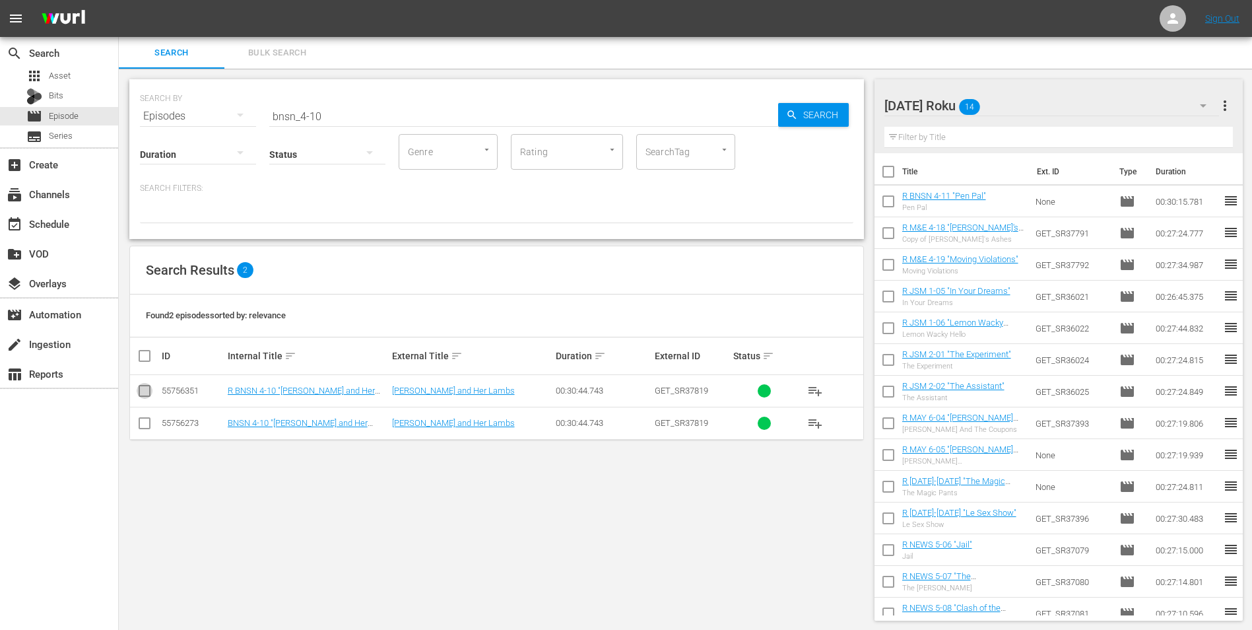
click at [143, 391] on input "checkbox" at bounding box center [145, 393] width 16 height 16
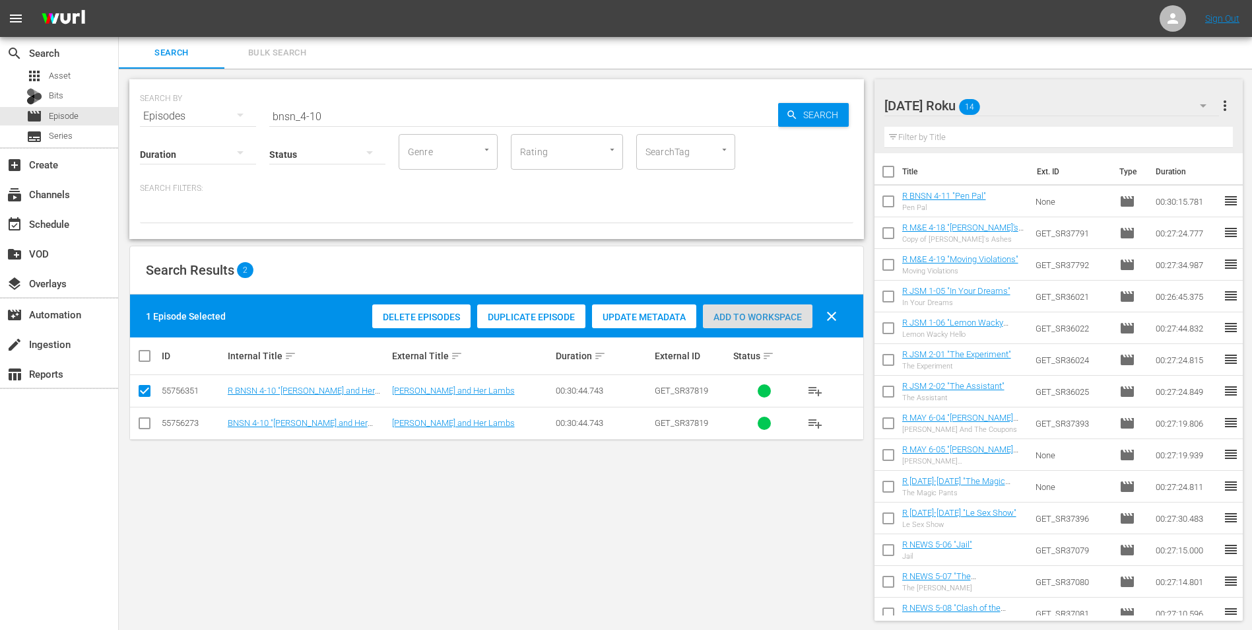
click at [772, 312] on span "Add to Workspace" at bounding box center [758, 317] width 110 height 11
click at [1055, 99] on div "[DATE] Roku 15" at bounding box center [1051, 105] width 335 height 37
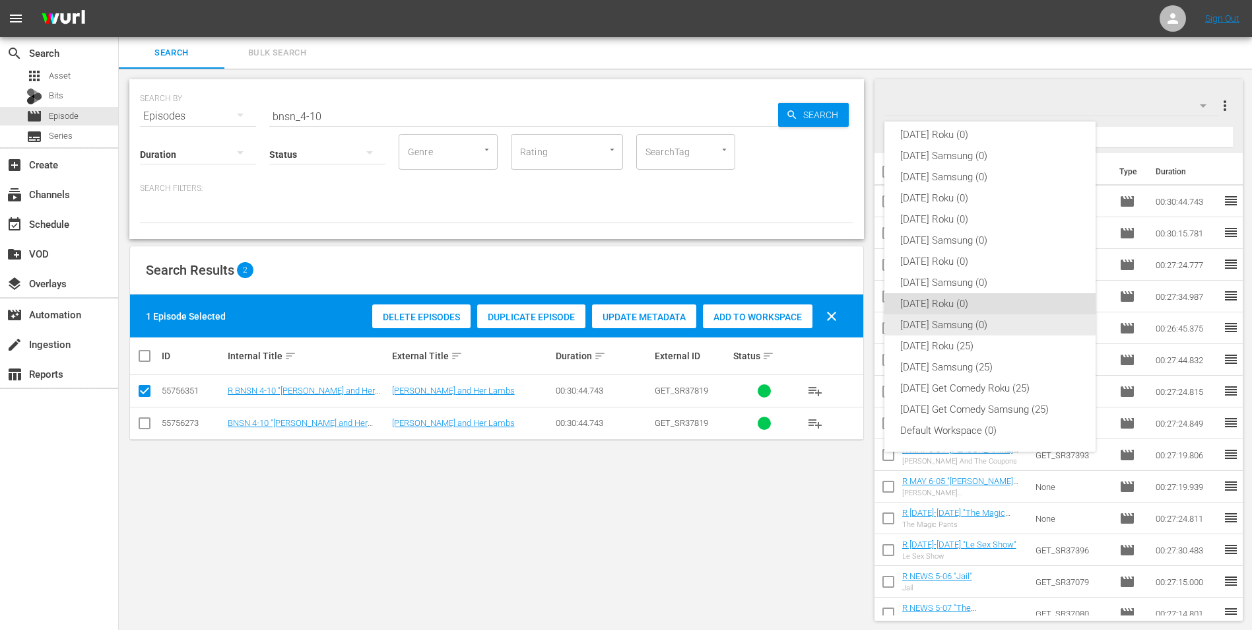
click at [956, 330] on div "[DATE] Samsung (0)" at bounding box center [990, 324] width 180 height 21
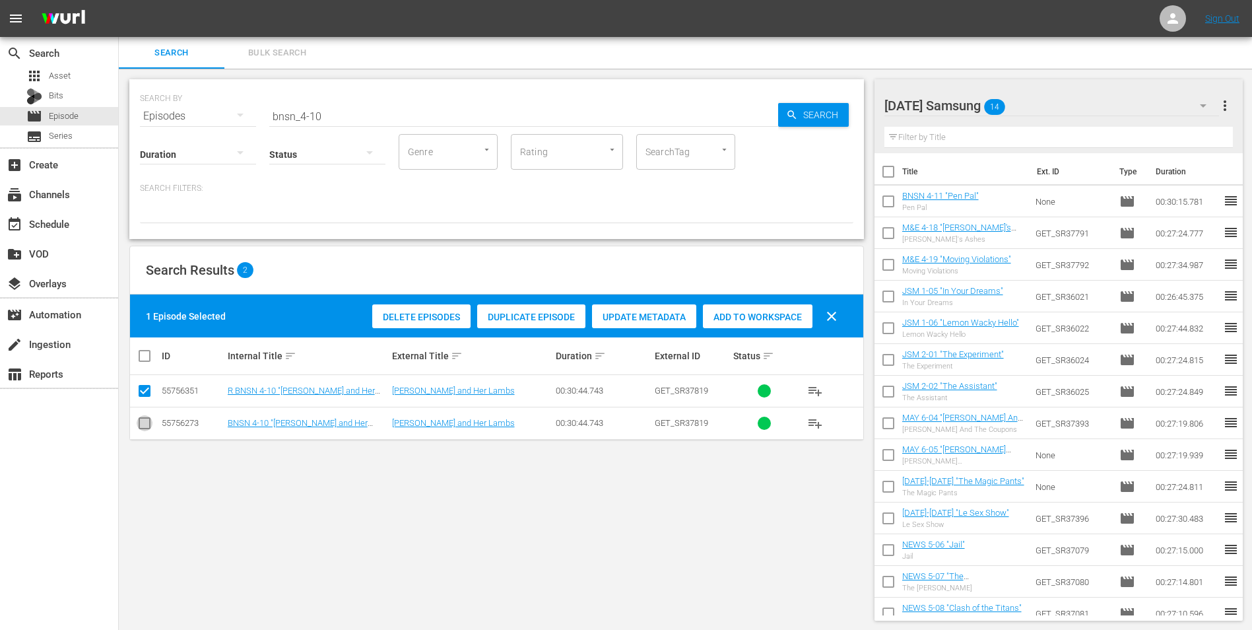
click at [141, 429] on input "checkbox" at bounding box center [145, 426] width 16 height 16
click at [143, 389] on input "checkbox" at bounding box center [145, 393] width 16 height 16
click at [785, 306] on div "Add to Workspace" at bounding box center [758, 316] width 110 height 25
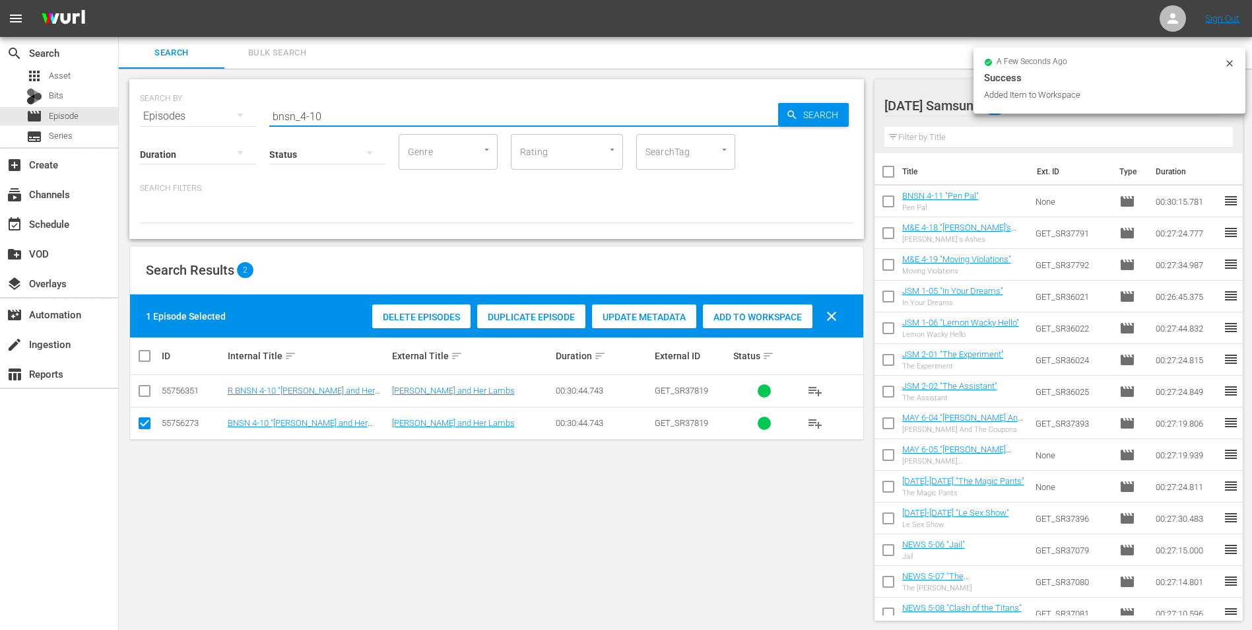
drag, startPoint x: 301, startPoint y: 114, endPoint x: 397, endPoint y: 119, distance: 95.8
click at [397, 119] on input "bnsn_4-10" at bounding box center [523, 116] width 509 height 32
click at [341, 119] on input "bnsn_4-10" at bounding box center [523, 116] width 509 height 32
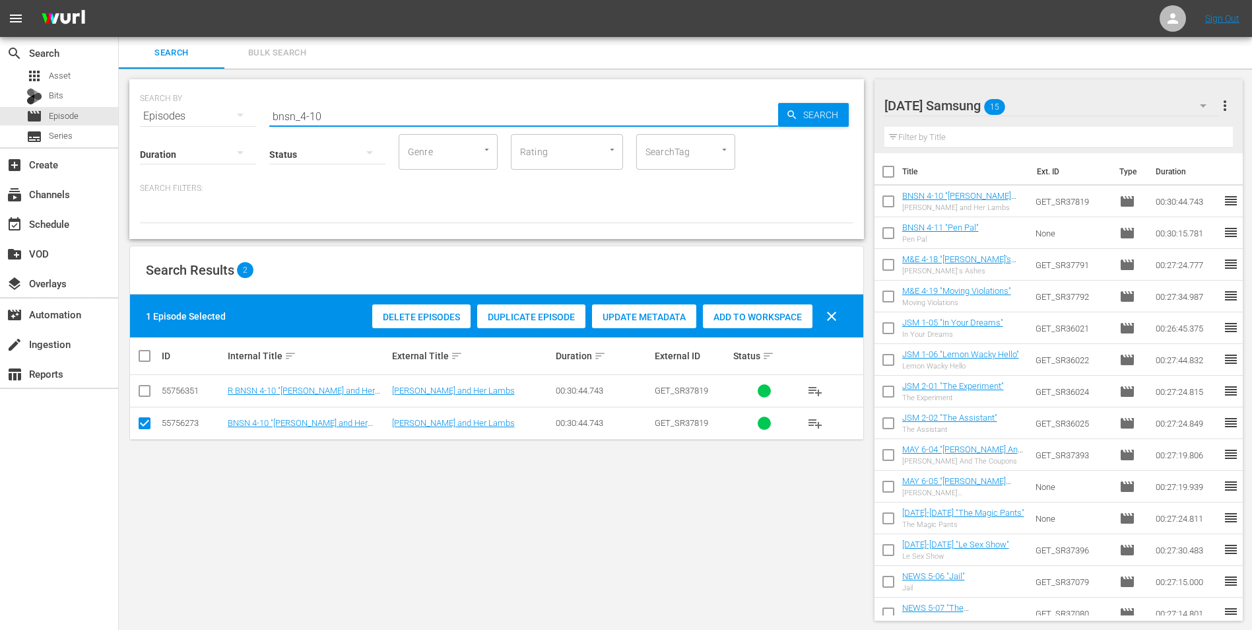
drag, startPoint x: 356, startPoint y: 115, endPoint x: 172, endPoint y: 103, distance: 183.9
click at [180, 104] on div "SEARCH BY Search By Episodes Search ID, Title, Description, Keywords, or Catego…" at bounding box center [496, 108] width 713 height 48
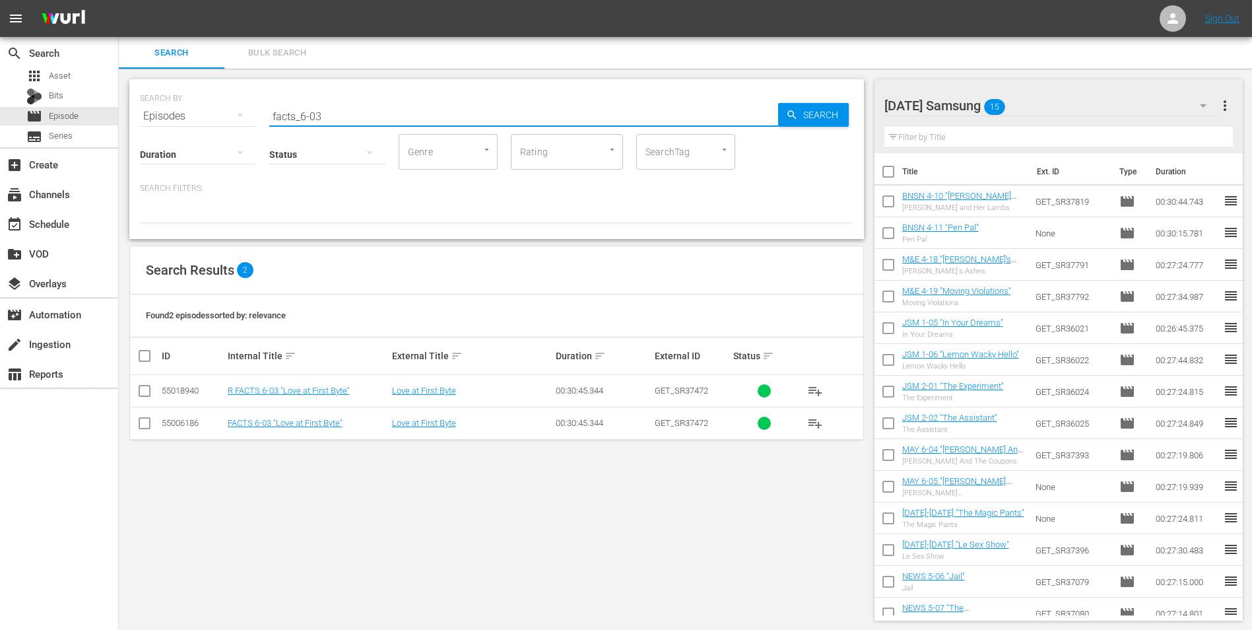
click at [143, 428] on input "checkbox" at bounding box center [145, 426] width 16 height 16
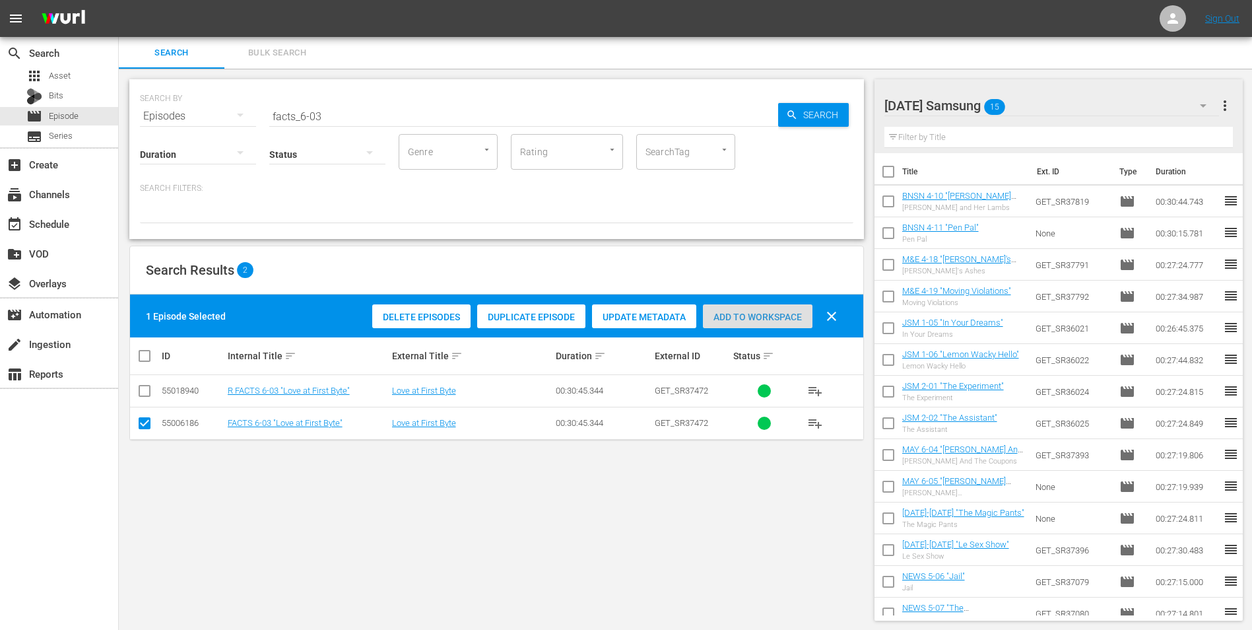
click at [781, 305] on div "Add to Workspace" at bounding box center [758, 316] width 110 height 25
click at [1061, 101] on div "[DATE] Samsung 16" at bounding box center [1051, 105] width 335 height 37
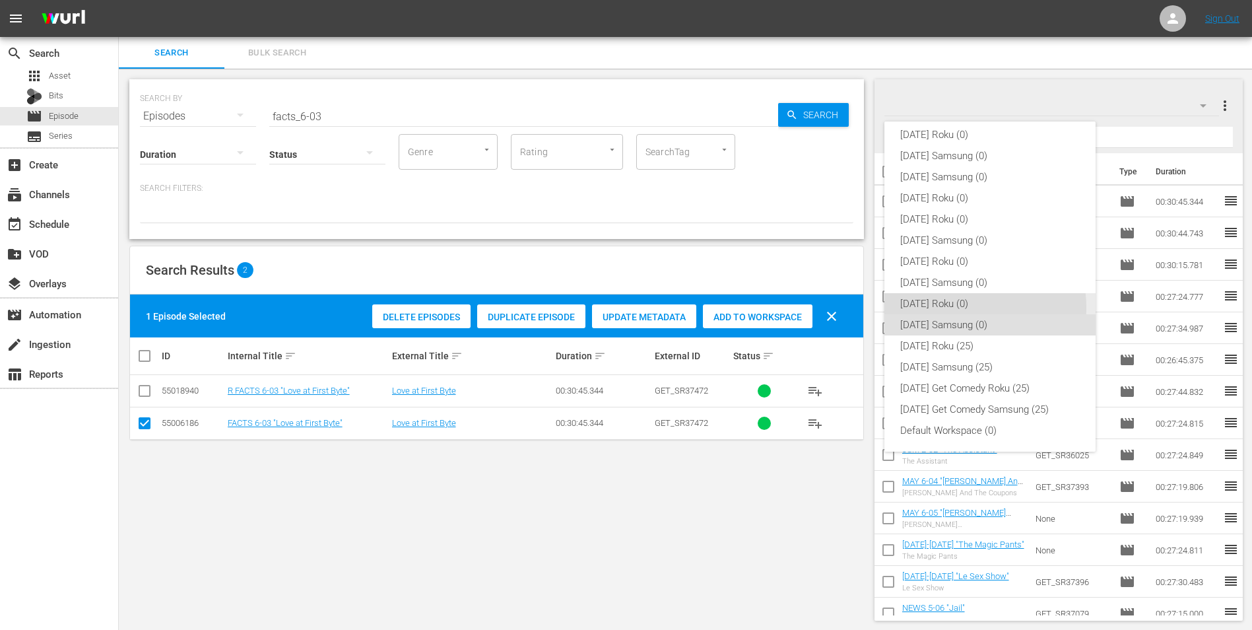
click at [956, 308] on div "[DATE] Roku (0)" at bounding box center [990, 303] width 180 height 21
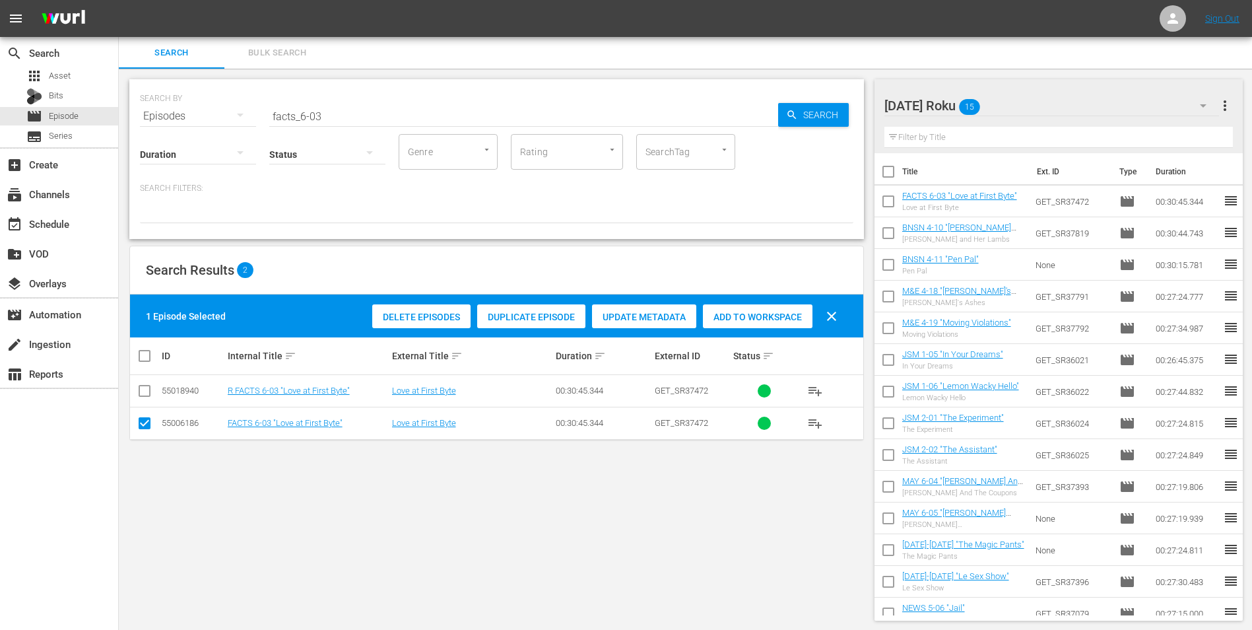
click at [146, 422] on input "checkbox" at bounding box center [145, 426] width 16 height 16
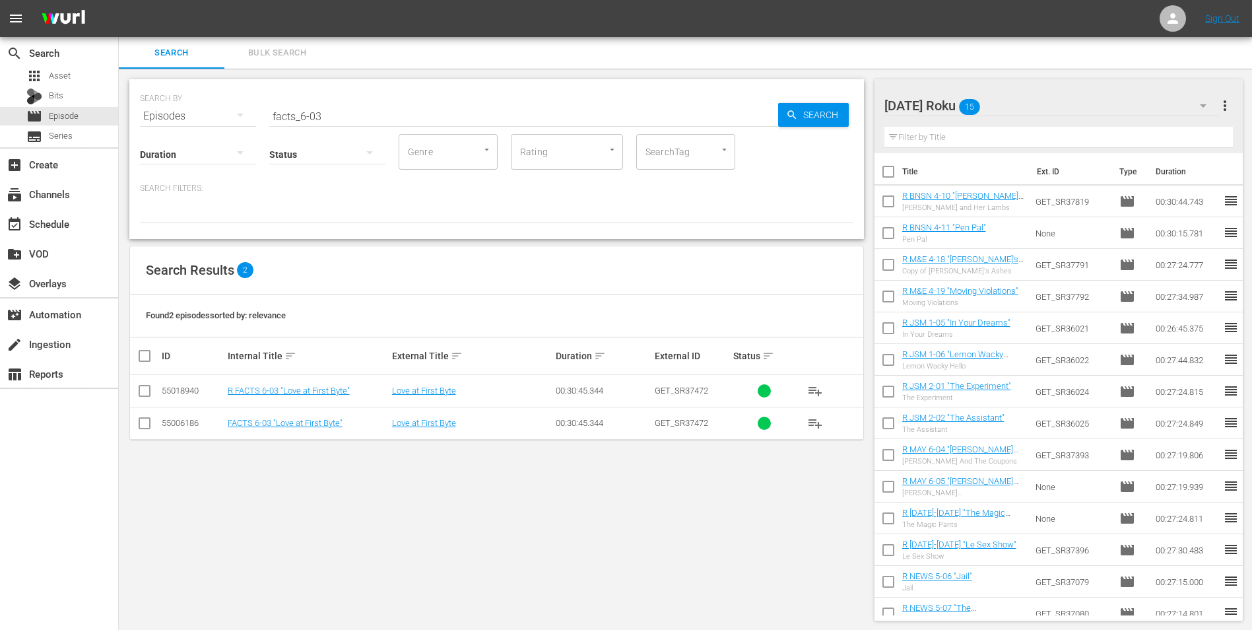
click at [141, 391] on input "checkbox" at bounding box center [145, 393] width 16 height 16
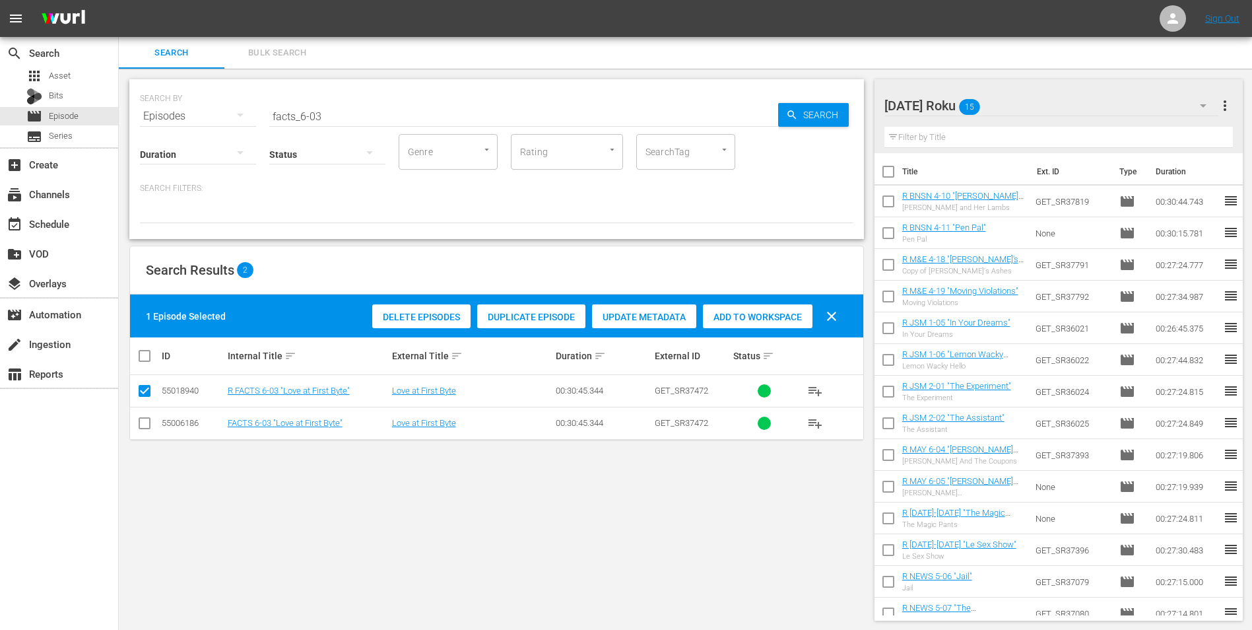
click at [777, 315] on span "Add to Workspace" at bounding box center [758, 317] width 110 height 11
click at [1041, 108] on div "[DATE] Roku 16" at bounding box center [1051, 105] width 335 height 37
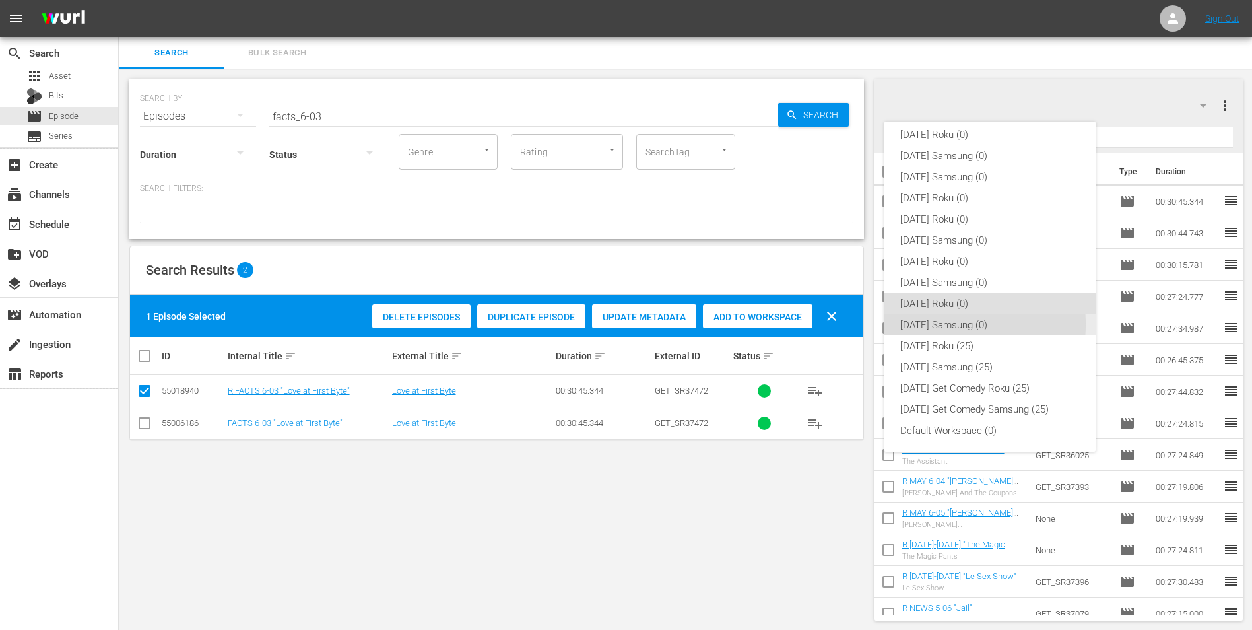
drag, startPoint x: 931, startPoint y: 324, endPoint x: 1014, endPoint y: 166, distance: 178.6
click at [931, 323] on div "[DATE] Samsung (0)" at bounding box center [990, 324] width 180 height 21
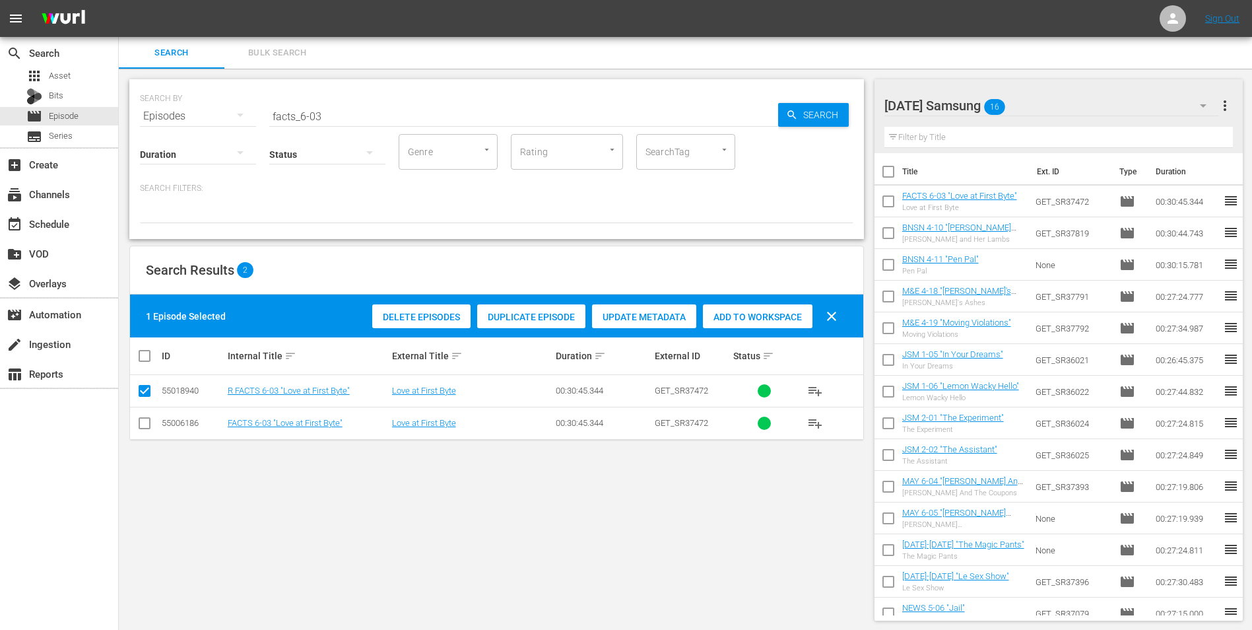
click at [1049, 106] on div "[DATE] Samsung 16" at bounding box center [1051, 105] width 335 height 37
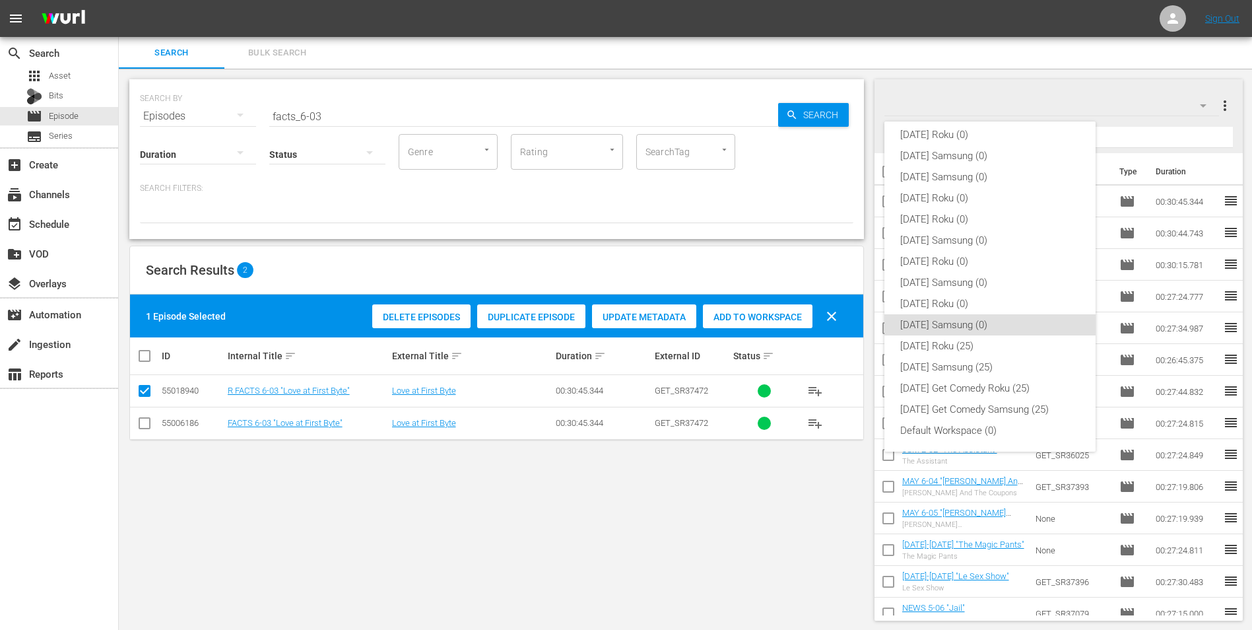
click at [1020, 52] on div "[DATE] Roku (0) [DATE] Samsung (0) [DATE] Samsung (0) [DATE] Roku (0) [DATE] Ro…" at bounding box center [626, 315] width 1252 height 630
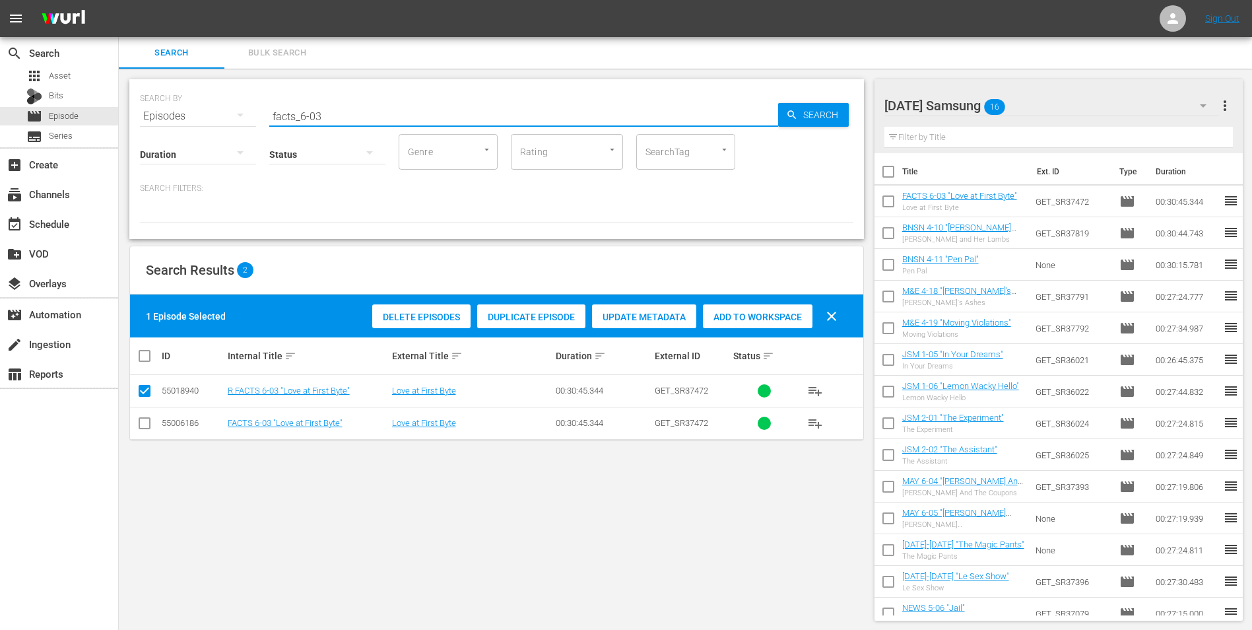
drag, startPoint x: 315, startPoint y: 115, endPoint x: 364, endPoint y: 129, distance: 50.1
click at [362, 129] on div "SEARCH BY Search By Episodes Search ID, Title, Description, Keywords, or Catego…" at bounding box center [496, 159] width 735 height 160
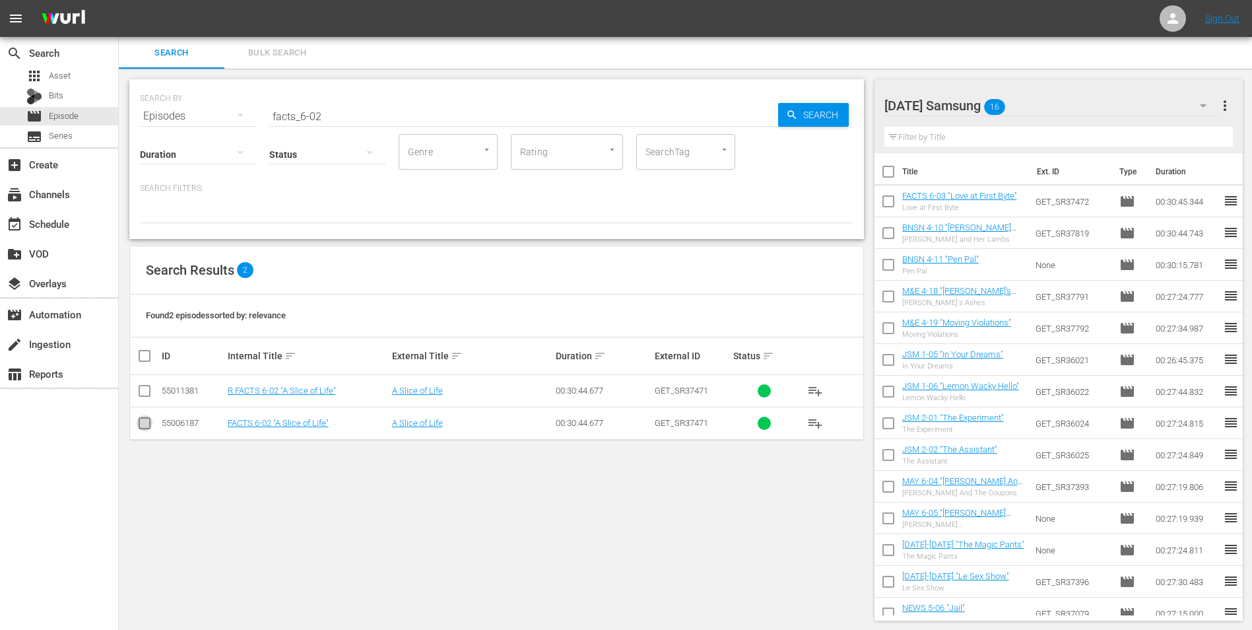
click at [147, 428] on input "checkbox" at bounding box center [145, 426] width 16 height 16
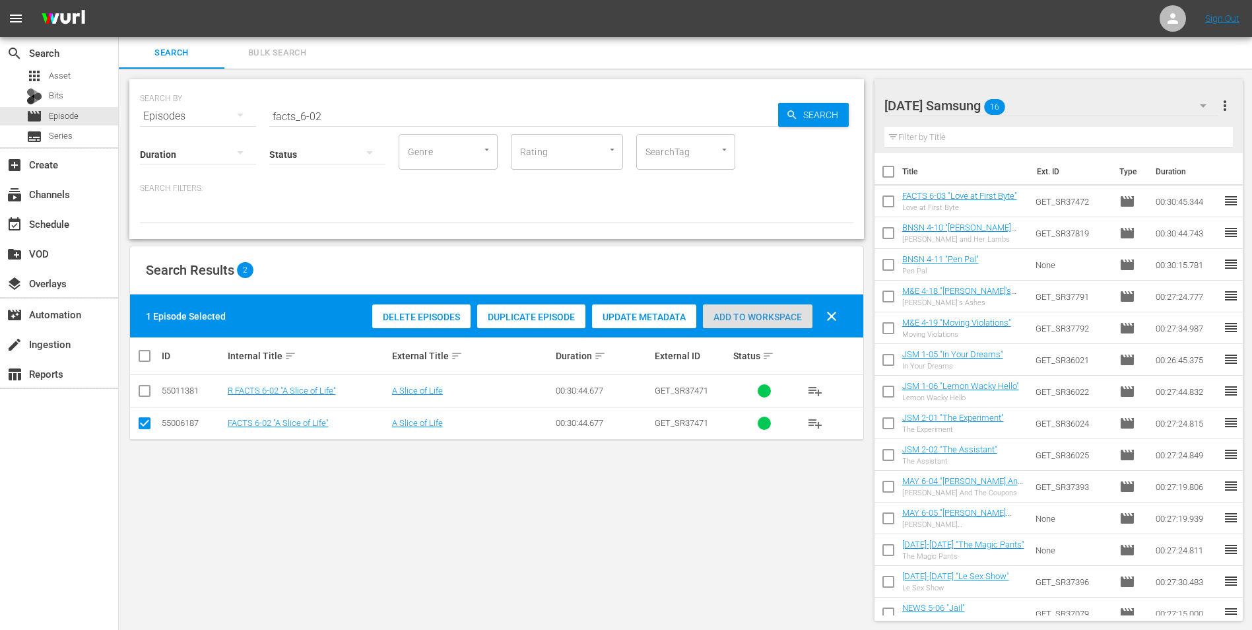
click at [762, 323] on div "Add to Workspace" at bounding box center [758, 316] width 110 height 25
click at [1079, 103] on div "[DATE] Samsung 17" at bounding box center [1051, 105] width 335 height 37
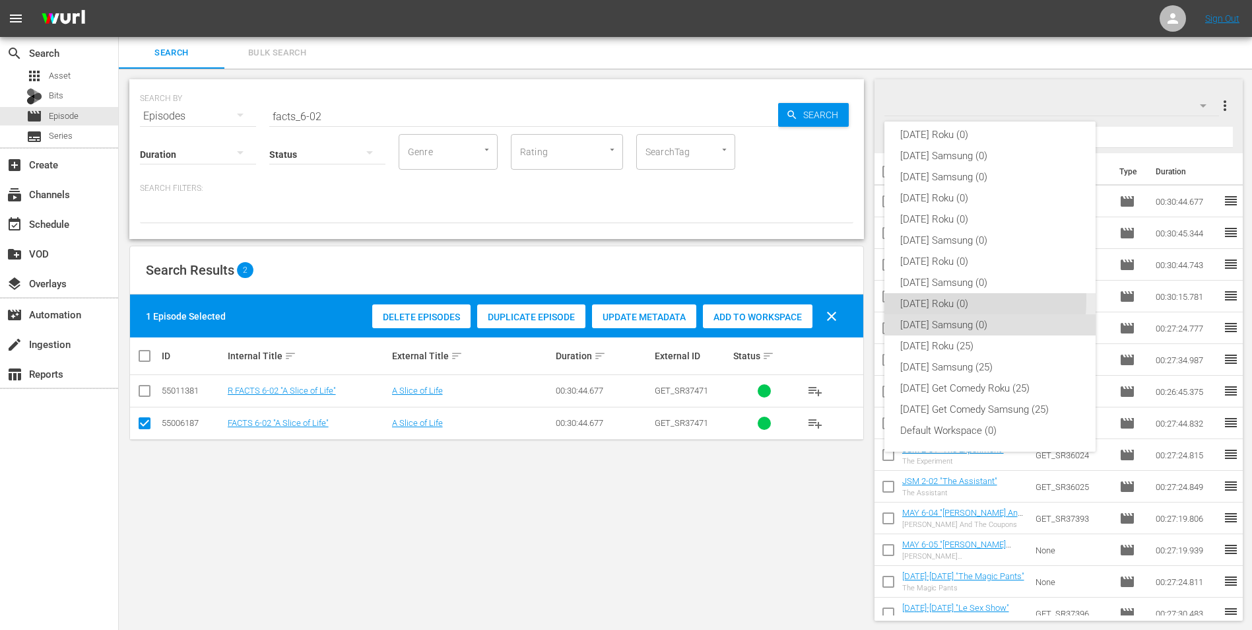
click at [912, 299] on div "[DATE] Roku (0)" at bounding box center [990, 303] width 180 height 21
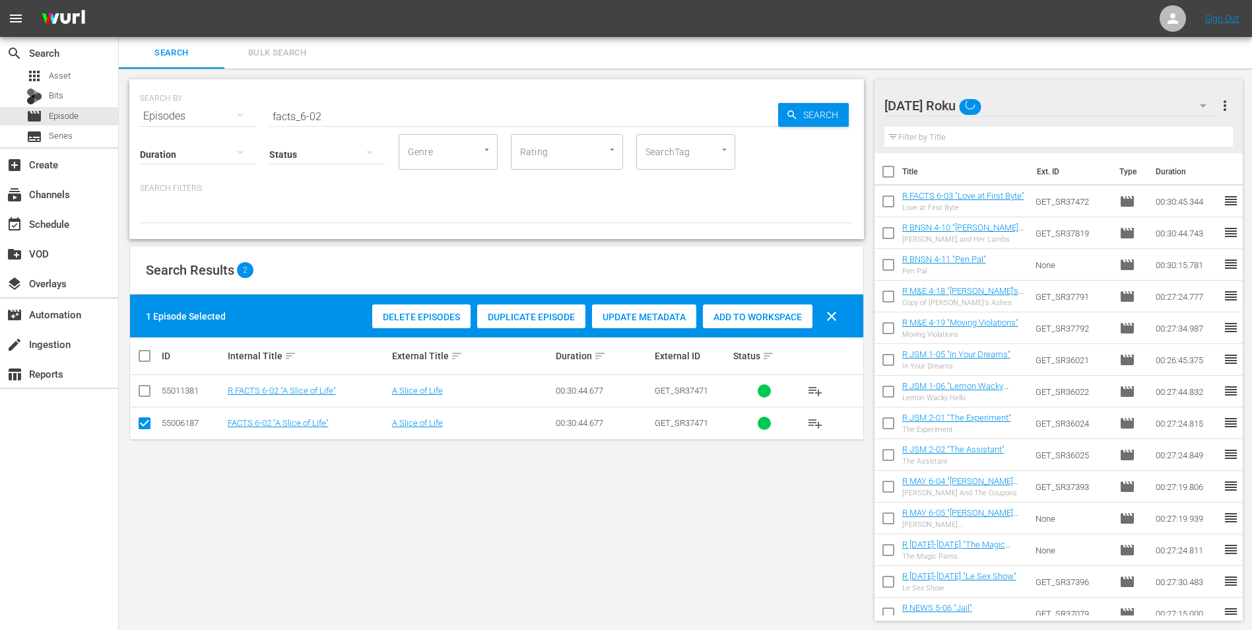
click at [145, 424] on input "checkbox" at bounding box center [145, 426] width 16 height 16
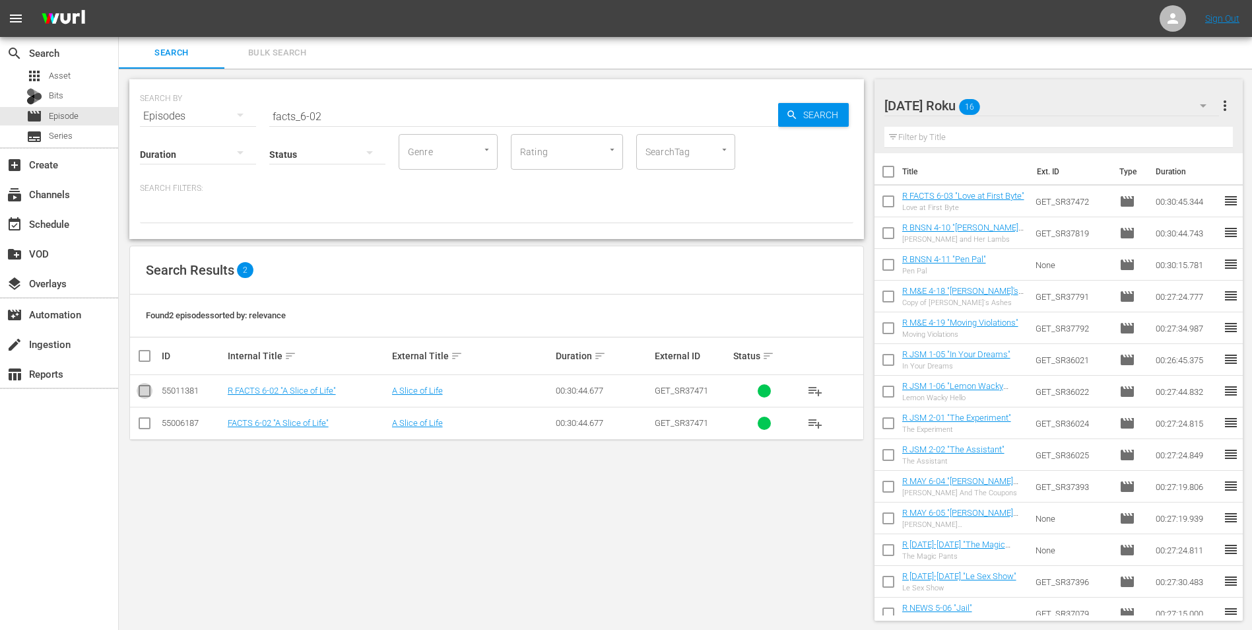
click at [147, 384] on icon at bounding box center [145, 391] width 16 height 16
click at [148, 389] on input "checkbox" at bounding box center [145, 393] width 16 height 16
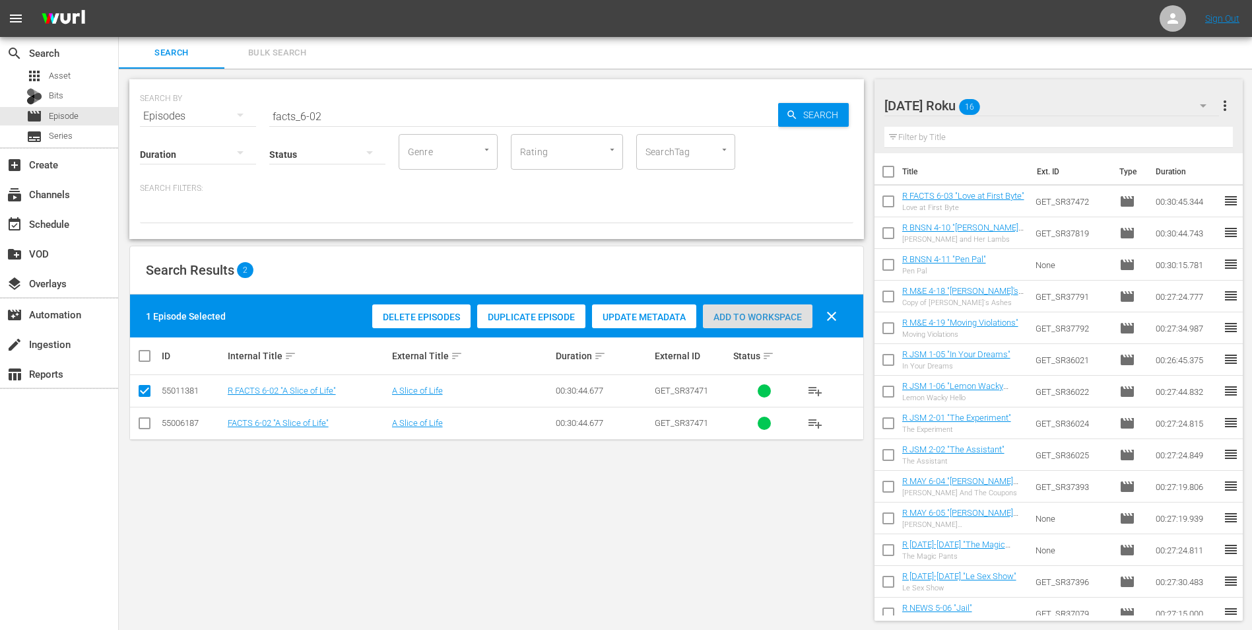
click at [771, 317] on span "Add to Workspace" at bounding box center [758, 317] width 110 height 11
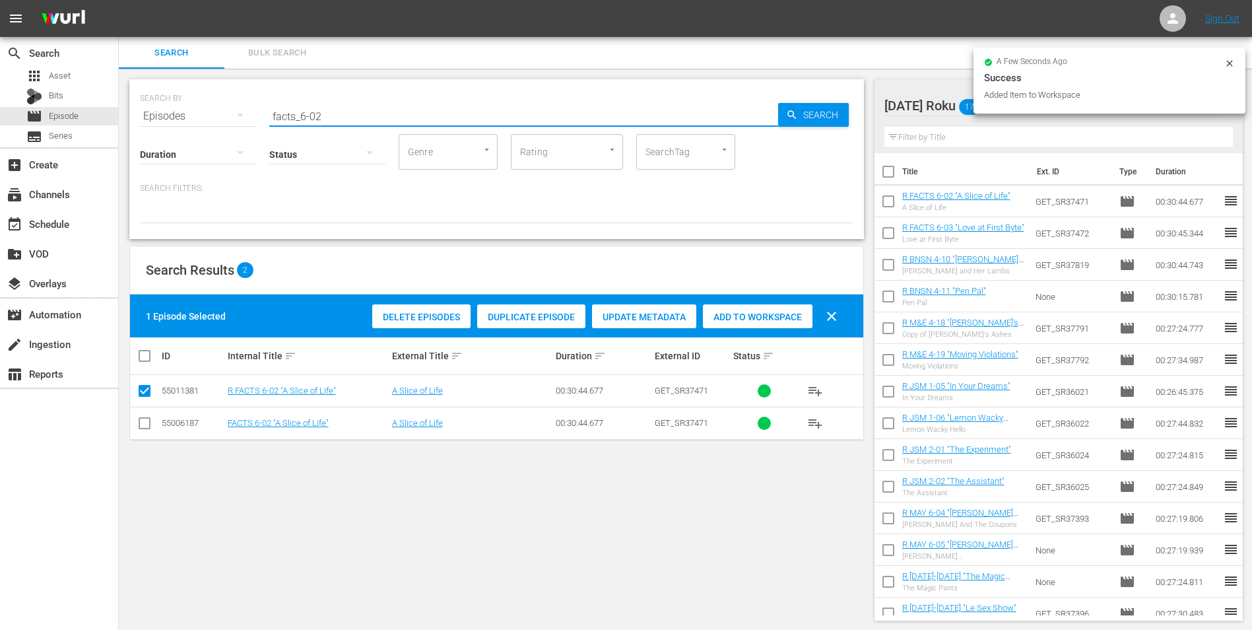
drag, startPoint x: 315, startPoint y: 115, endPoint x: 358, endPoint y: 117, distance: 43.6
click at [358, 117] on input "facts_6-02" at bounding box center [523, 116] width 509 height 32
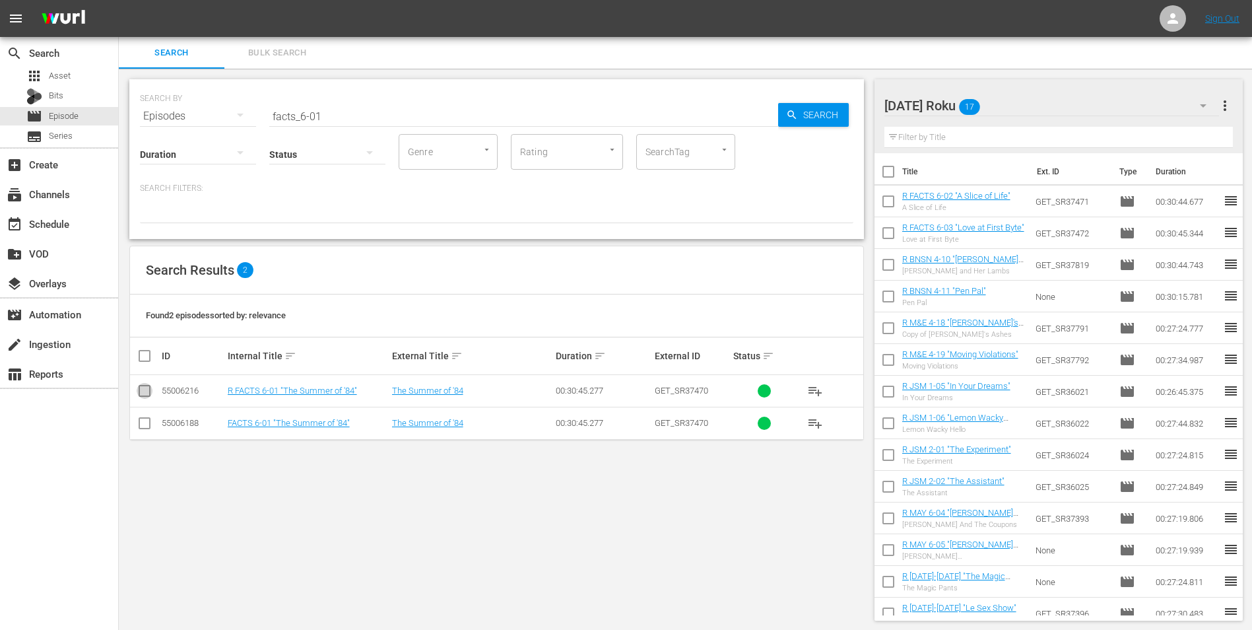
click at [150, 396] on input "checkbox" at bounding box center [145, 393] width 16 height 16
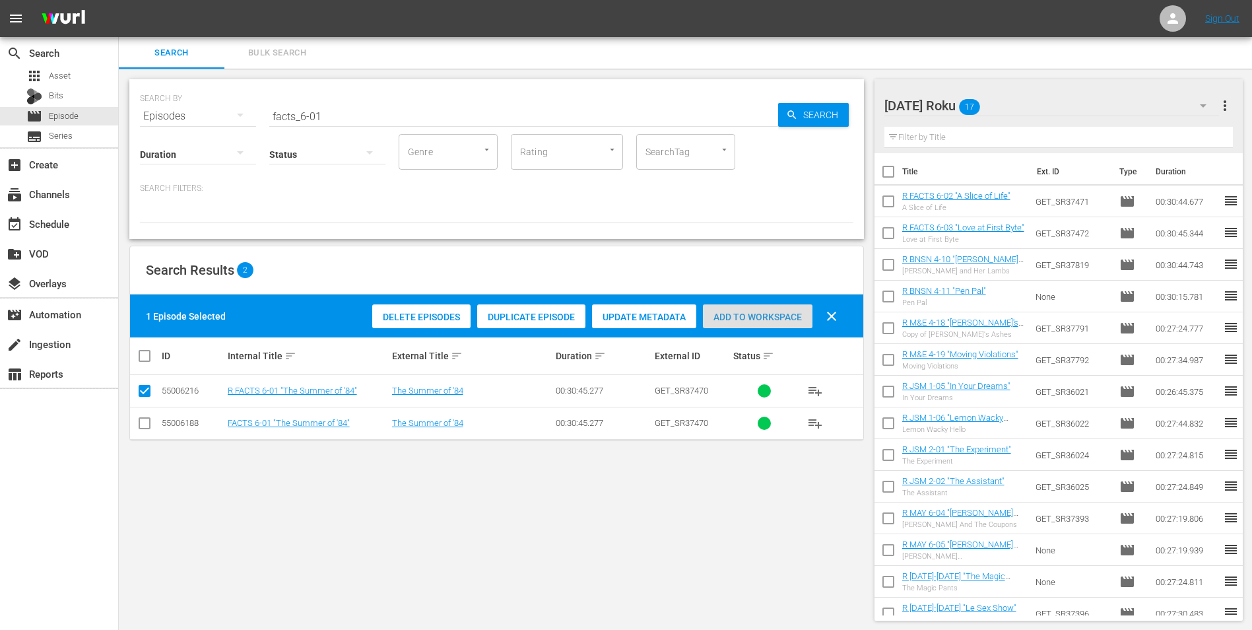
click at [779, 313] on span "Add to Workspace" at bounding box center [758, 317] width 110 height 11
click at [1024, 103] on div "[DATE] Roku 18" at bounding box center [1051, 105] width 335 height 37
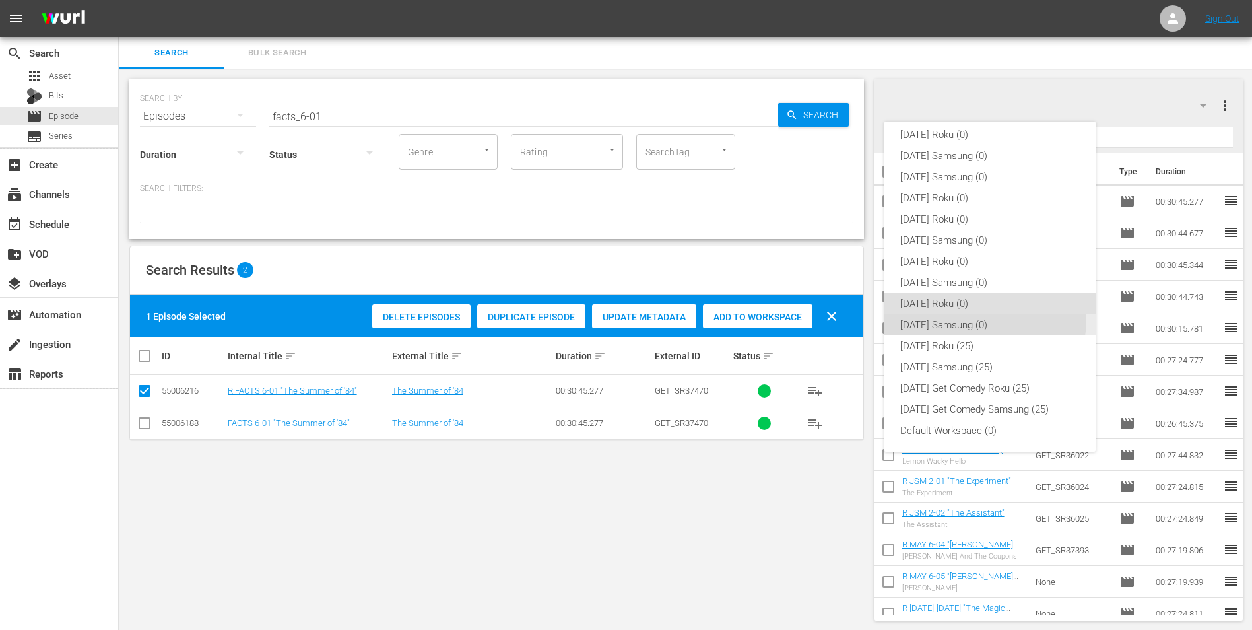
click at [973, 319] on div "[DATE] Samsung (0)" at bounding box center [990, 324] width 180 height 21
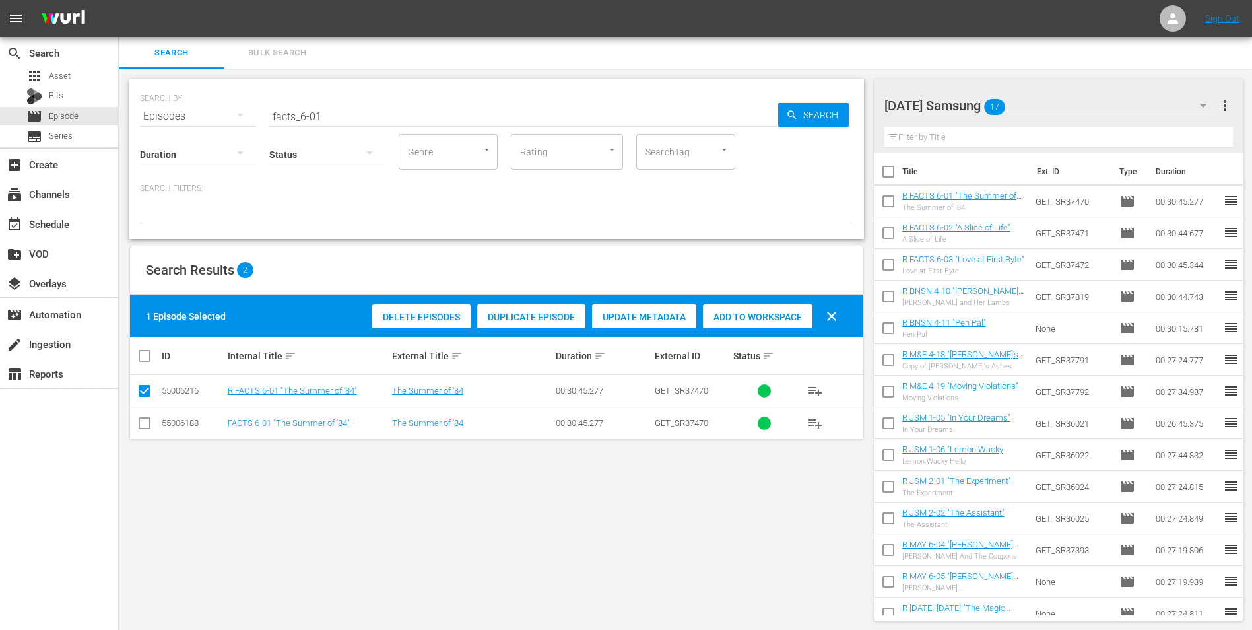
click at [145, 426] on input "checkbox" at bounding box center [145, 426] width 16 height 16
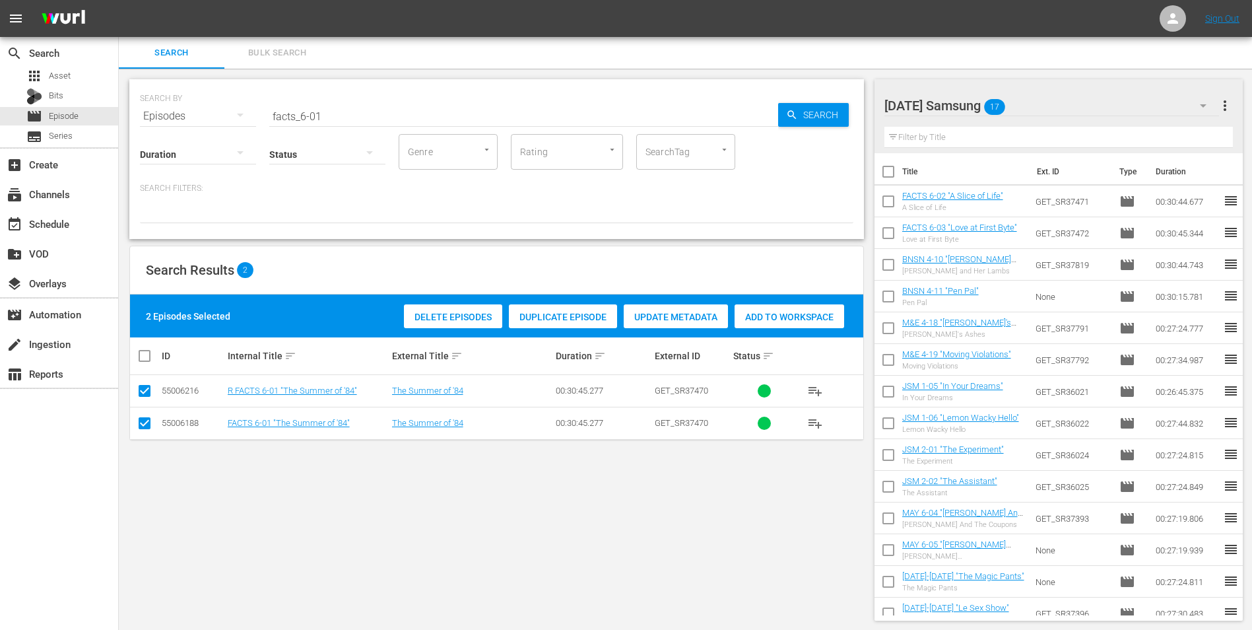
click at [143, 389] on input "checkbox" at bounding box center [145, 393] width 16 height 16
click at [777, 314] on span "Add to Workspace" at bounding box center [758, 317] width 110 height 11
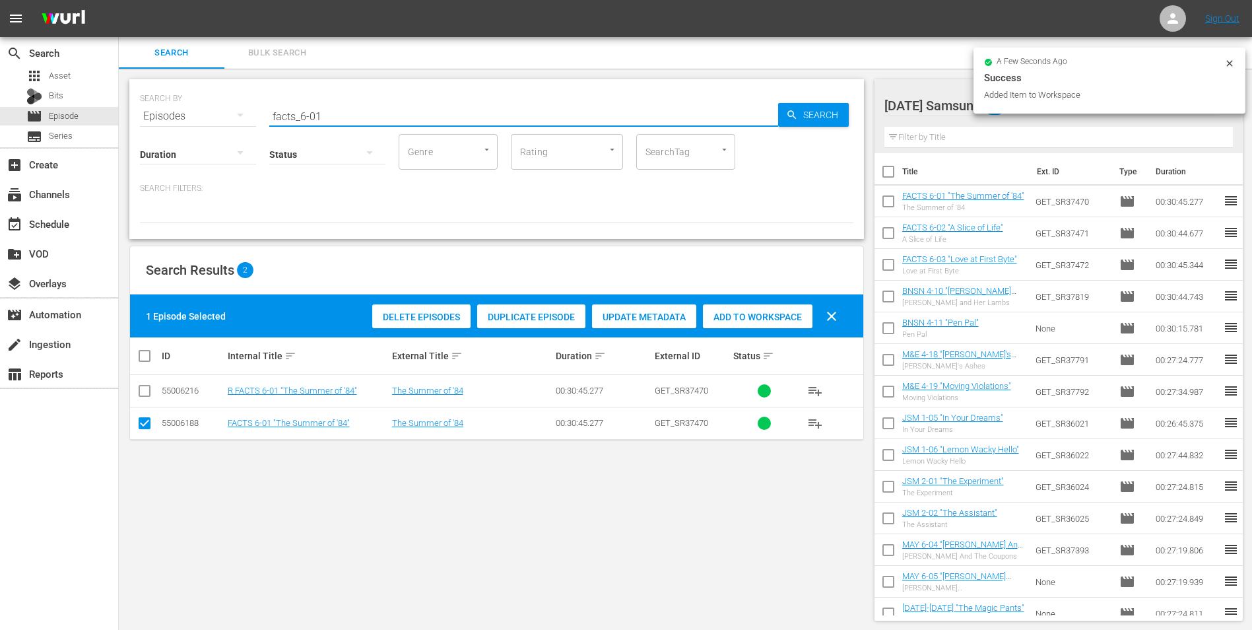
drag, startPoint x: 301, startPoint y: 117, endPoint x: 378, endPoint y: 117, distance: 76.6
click at [377, 117] on input "facts_6-01" at bounding box center [523, 116] width 509 height 32
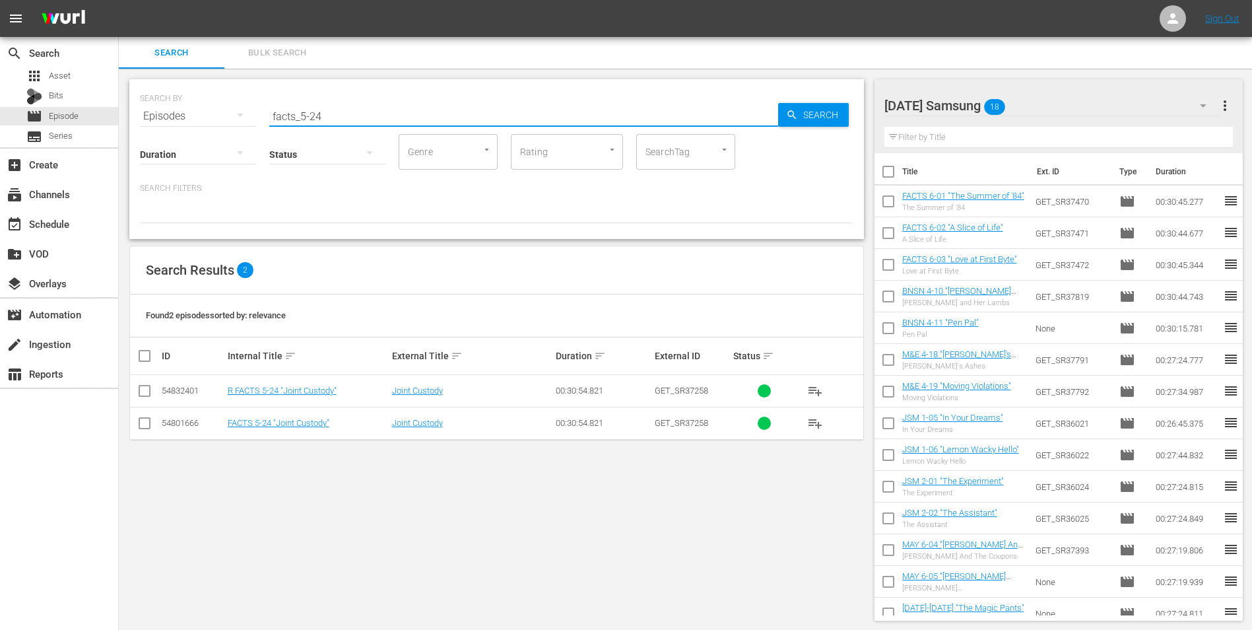
click at [145, 421] on input "checkbox" at bounding box center [145, 426] width 16 height 16
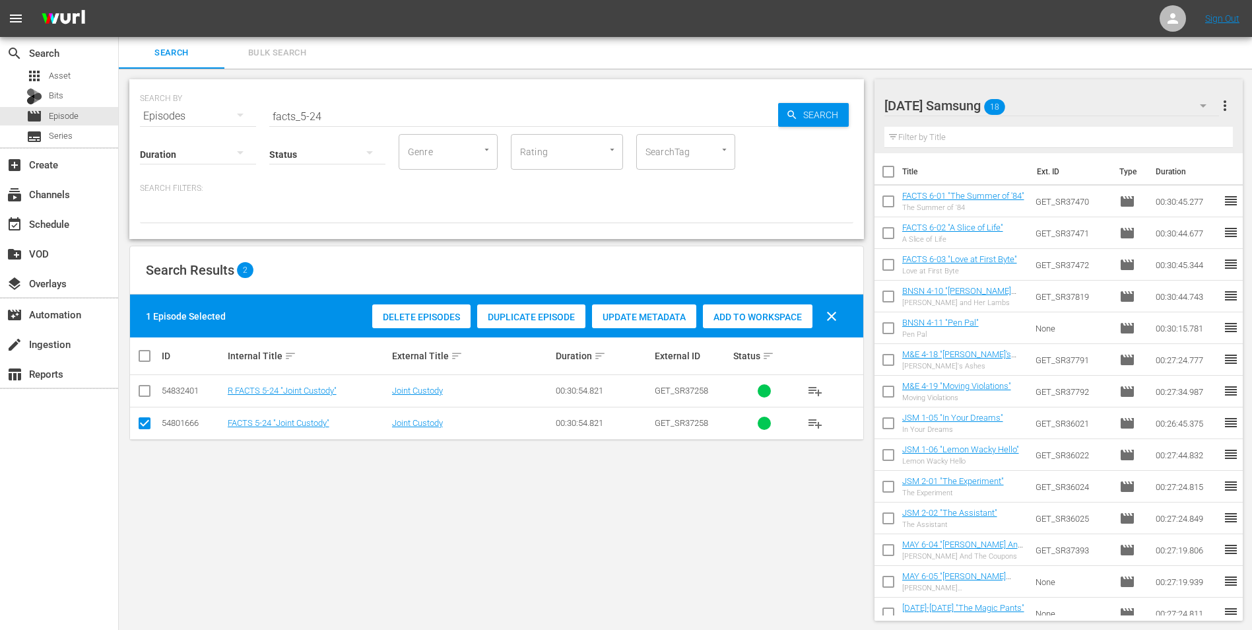
click at [749, 308] on div "Add to Workspace" at bounding box center [758, 316] width 110 height 25
click at [1072, 98] on div "[DATE] Samsung 19" at bounding box center [1051, 105] width 335 height 37
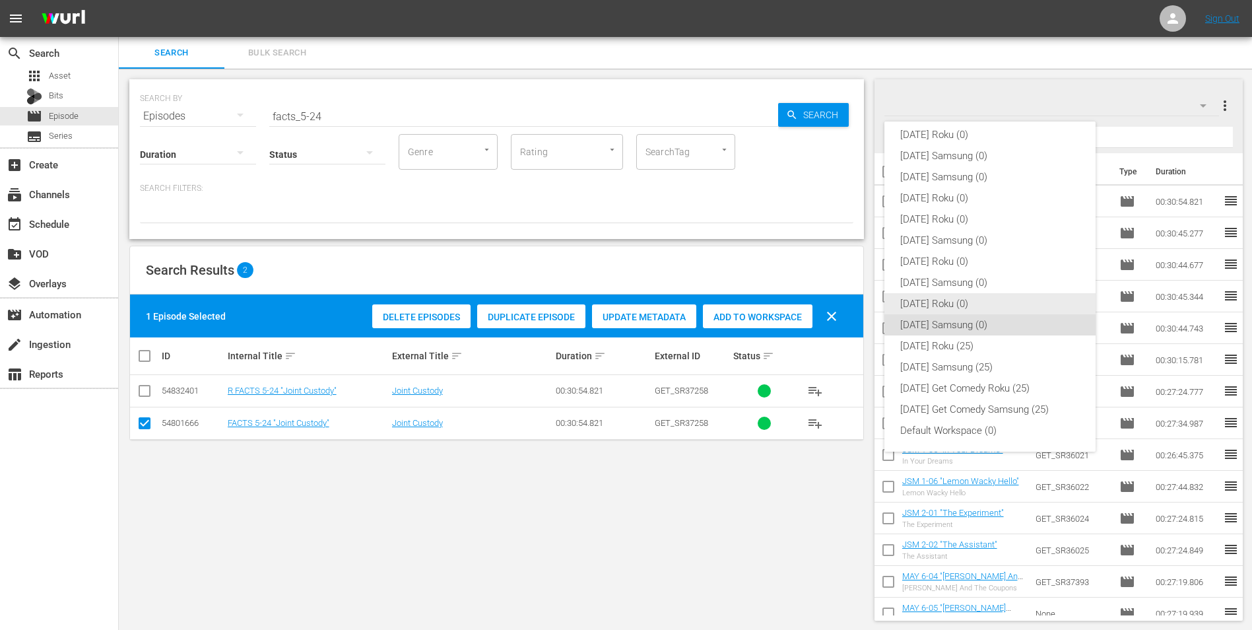
drag, startPoint x: 942, startPoint y: 304, endPoint x: 876, endPoint y: 310, distance: 66.9
click at [941, 304] on div "[DATE] Roku (0)" at bounding box center [990, 303] width 180 height 21
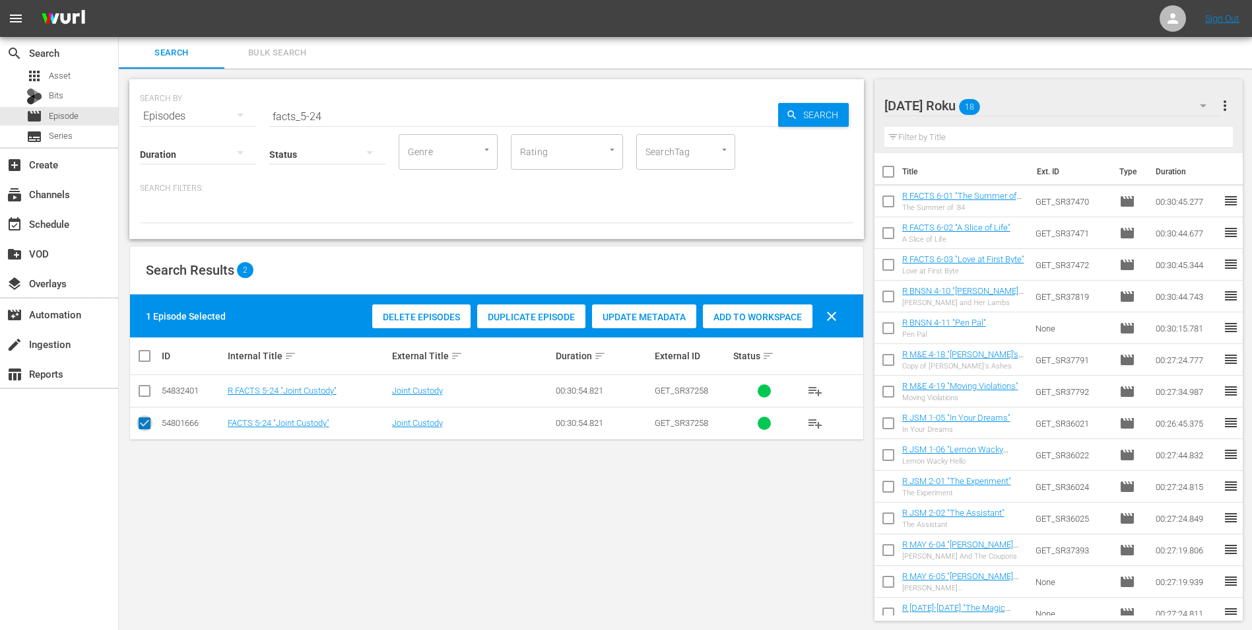
click at [141, 423] on input "checkbox" at bounding box center [145, 426] width 16 height 16
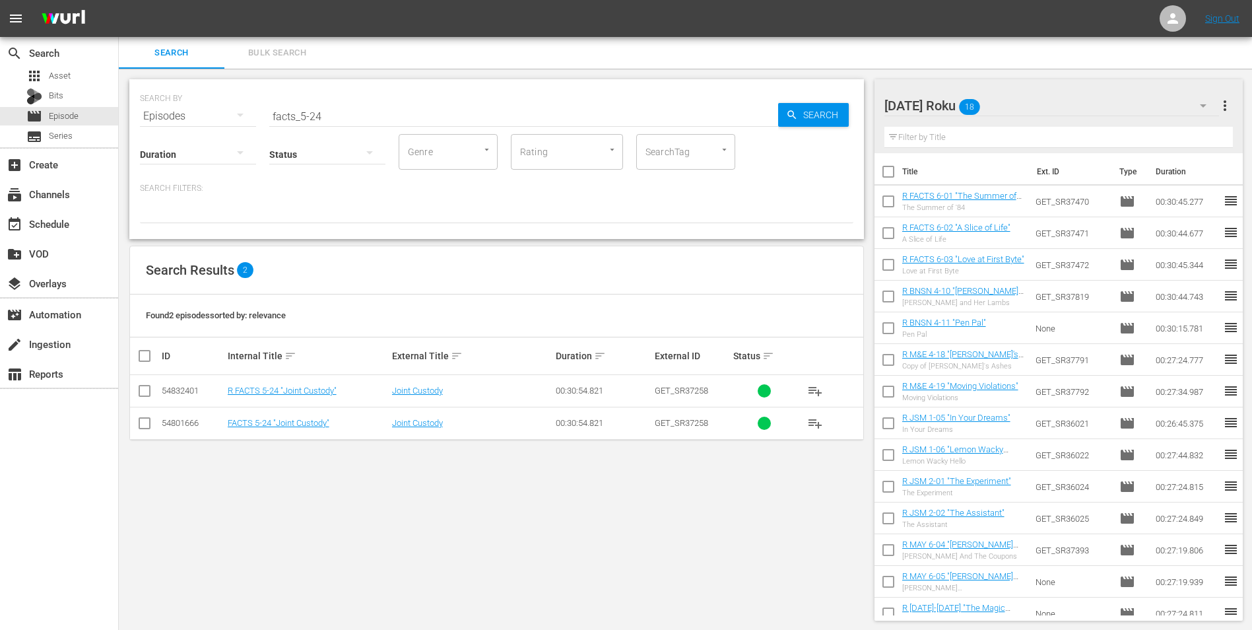
click at [141, 397] on input "checkbox" at bounding box center [145, 393] width 16 height 16
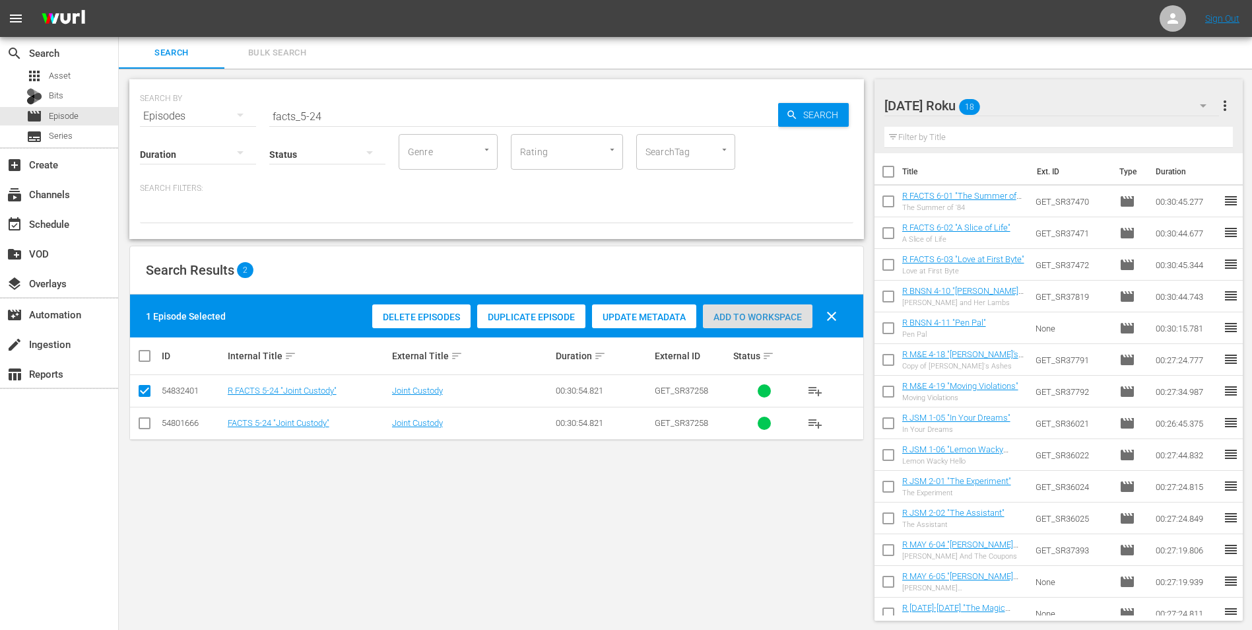
click at [790, 310] on div "Add to Workspace" at bounding box center [758, 316] width 110 height 25
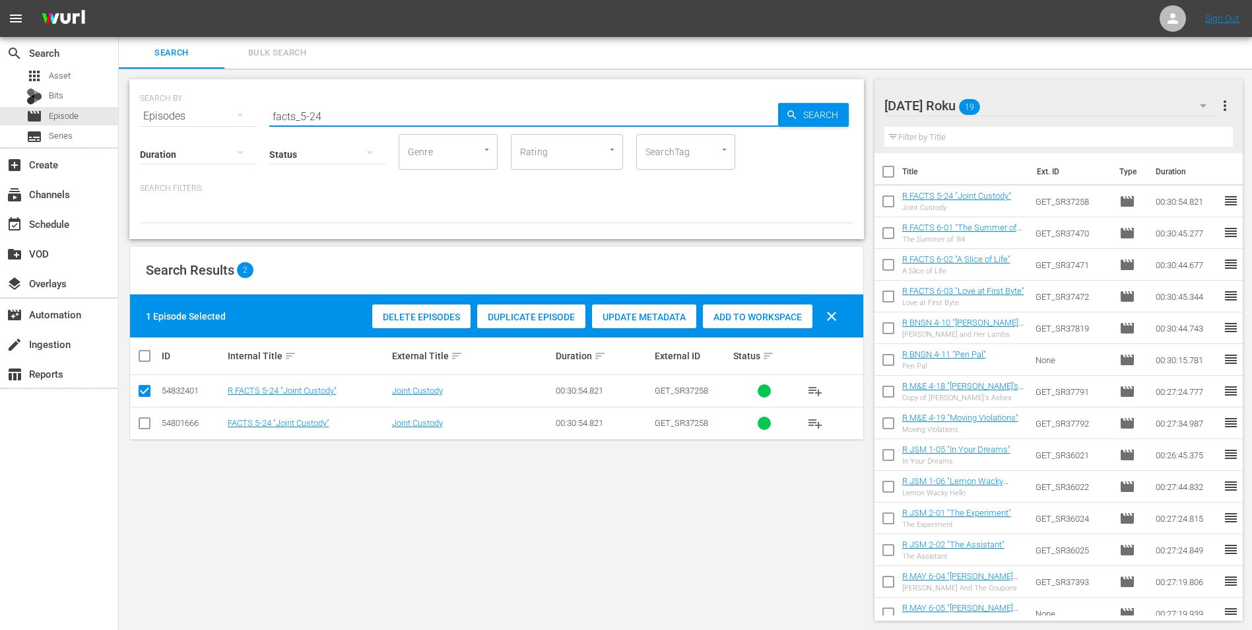
drag, startPoint x: 346, startPoint y: 117, endPoint x: 189, endPoint y: 115, distance: 157.7
click at [189, 115] on div "SEARCH BY Search By Episodes Search ID, Title, Description, Keywords, or Catego…" at bounding box center [496, 108] width 713 height 48
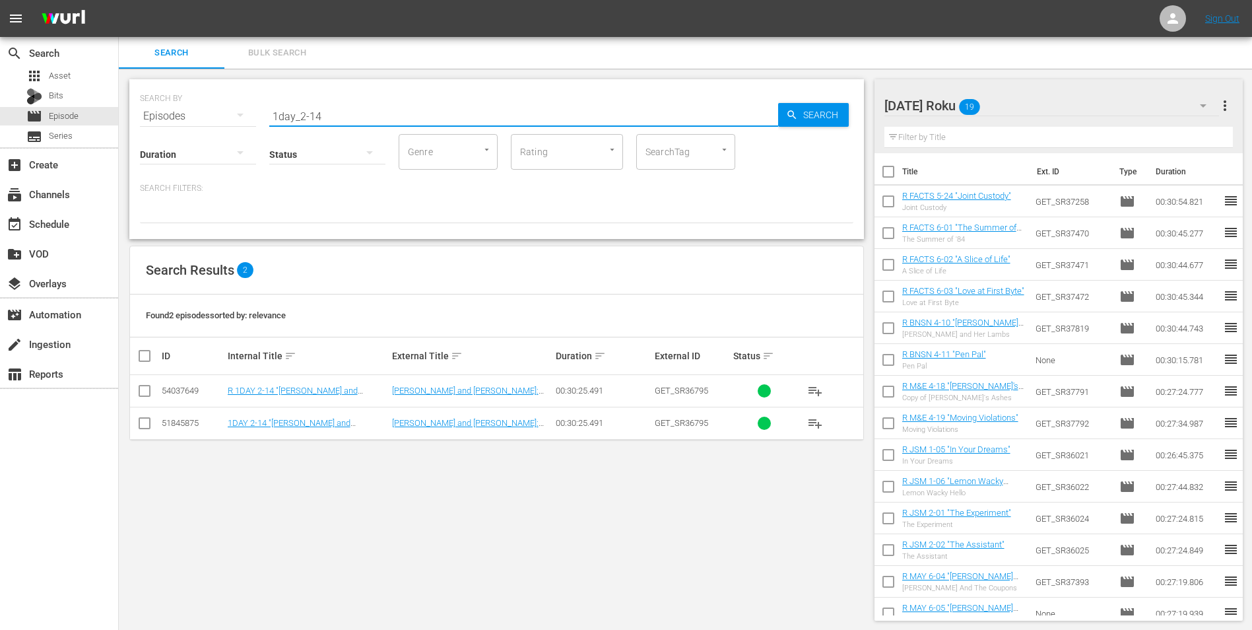
click at [145, 389] on input "checkbox" at bounding box center [145, 393] width 16 height 16
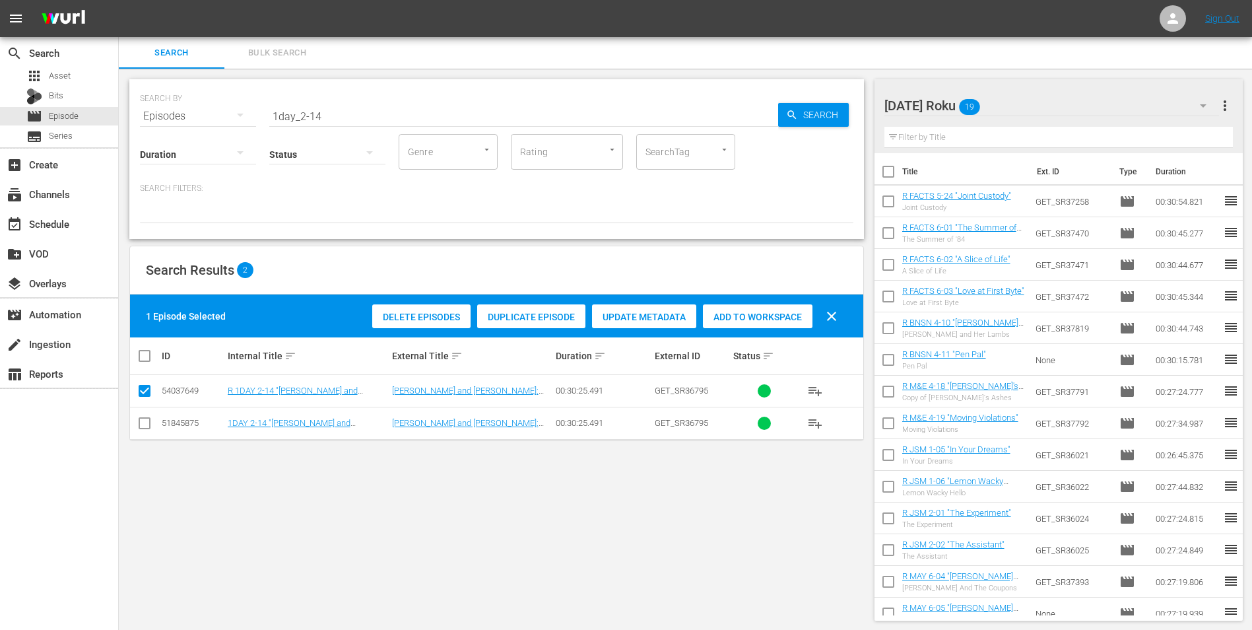
click at [770, 316] on span "Add to Workspace" at bounding box center [758, 317] width 110 height 11
click at [1025, 100] on div "[DATE] Roku 20" at bounding box center [1051, 105] width 335 height 37
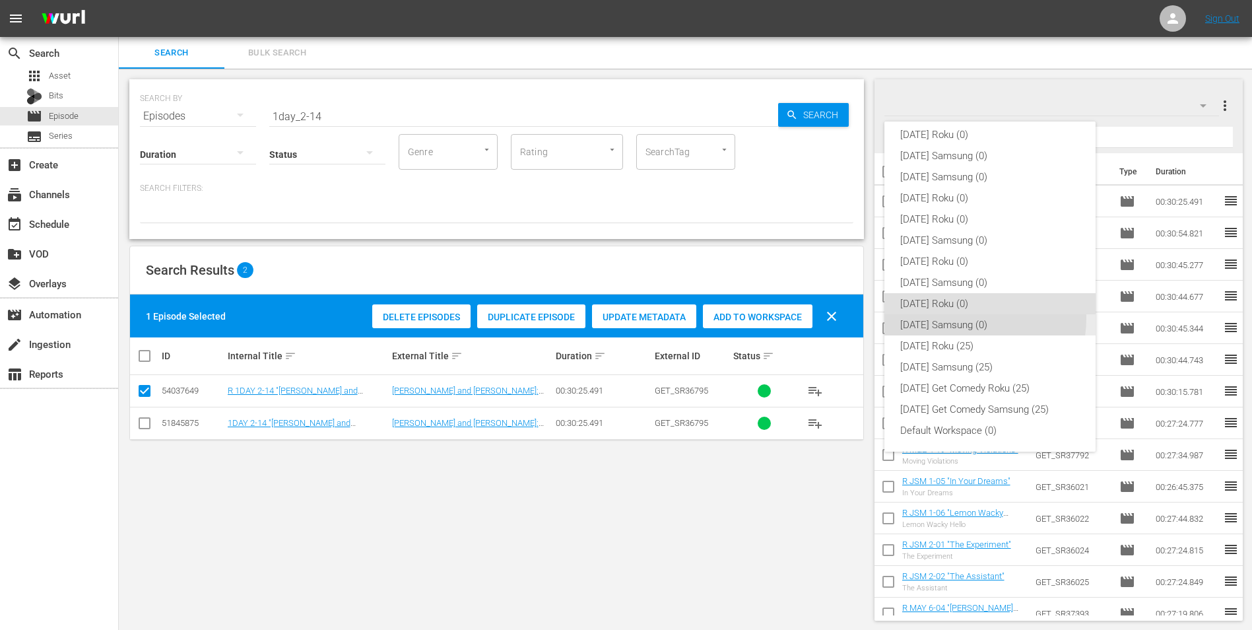
click at [954, 317] on div "[DATE] Samsung (0)" at bounding box center [990, 324] width 180 height 21
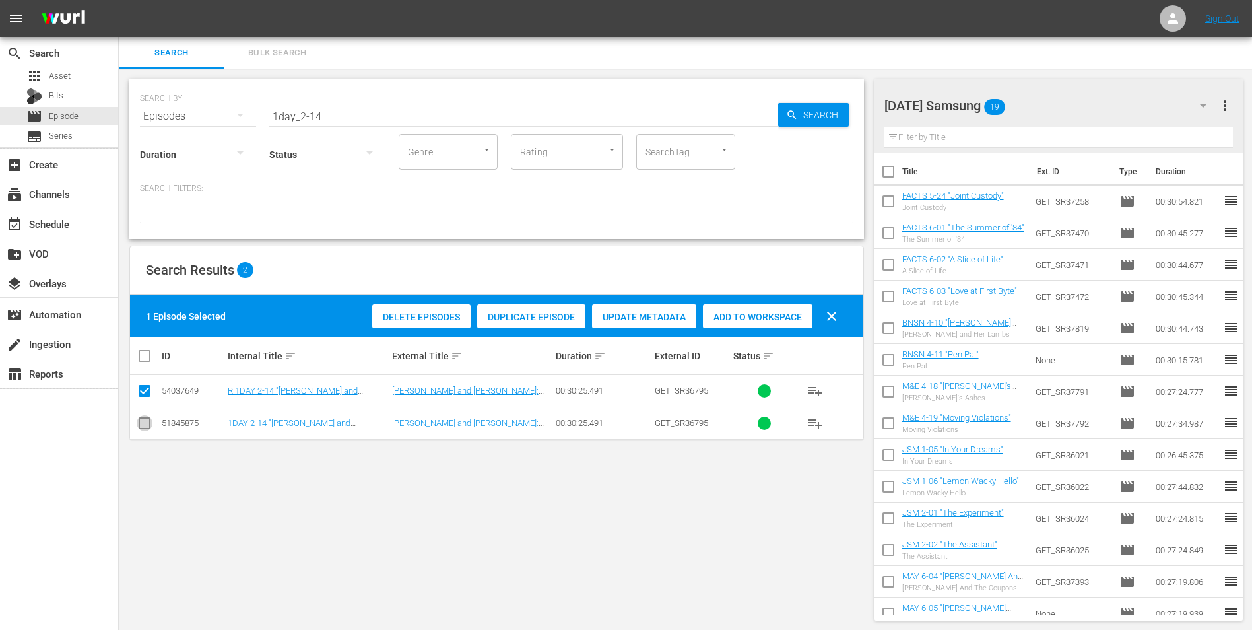
click at [139, 422] on input "checkbox" at bounding box center [145, 426] width 16 height 16
click at [136, 391] on td at bounding box center [145, 391] width 30 height 32
click at [139, 391] on input "checkbox" at bounding box center [145, 393] width 16 height 16
click at [758, 310] on div "Add to Workspace" at bounding box center [758, 316] width 110 height 25
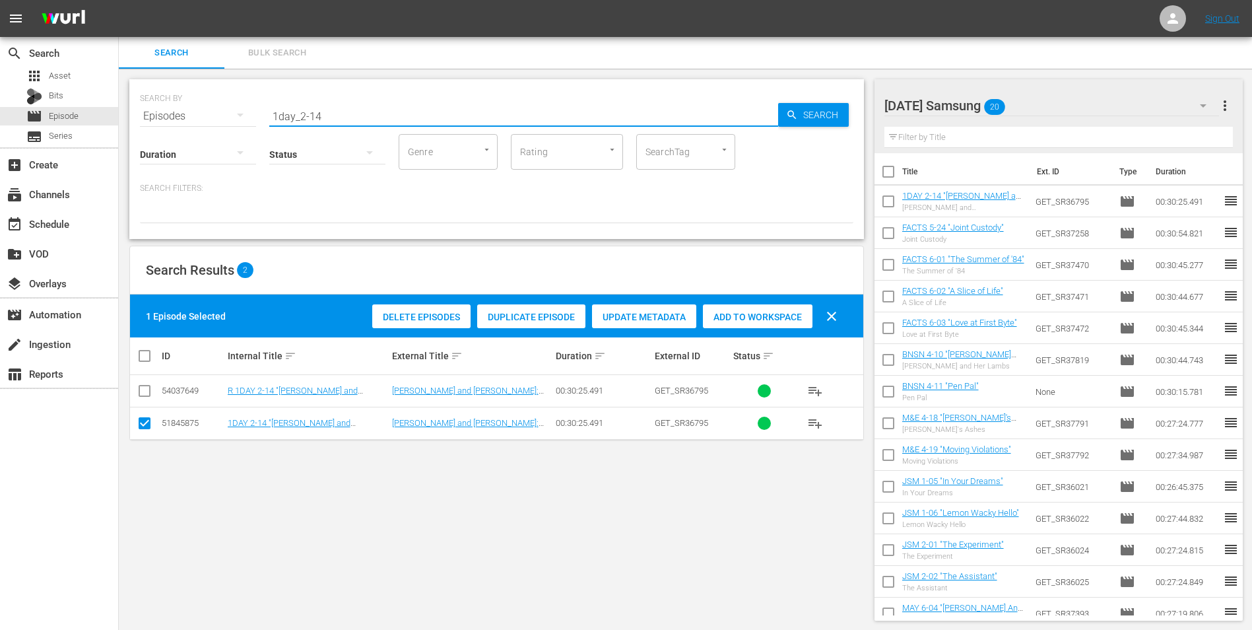
drag, startPoint x: 315, startPoint y: 114, endPoint x: 366, endPoint y: 118, distance: 51.0
click at [364, 118] on input "1day_2-14" at bounding box center [523, 116] width 509 height 32
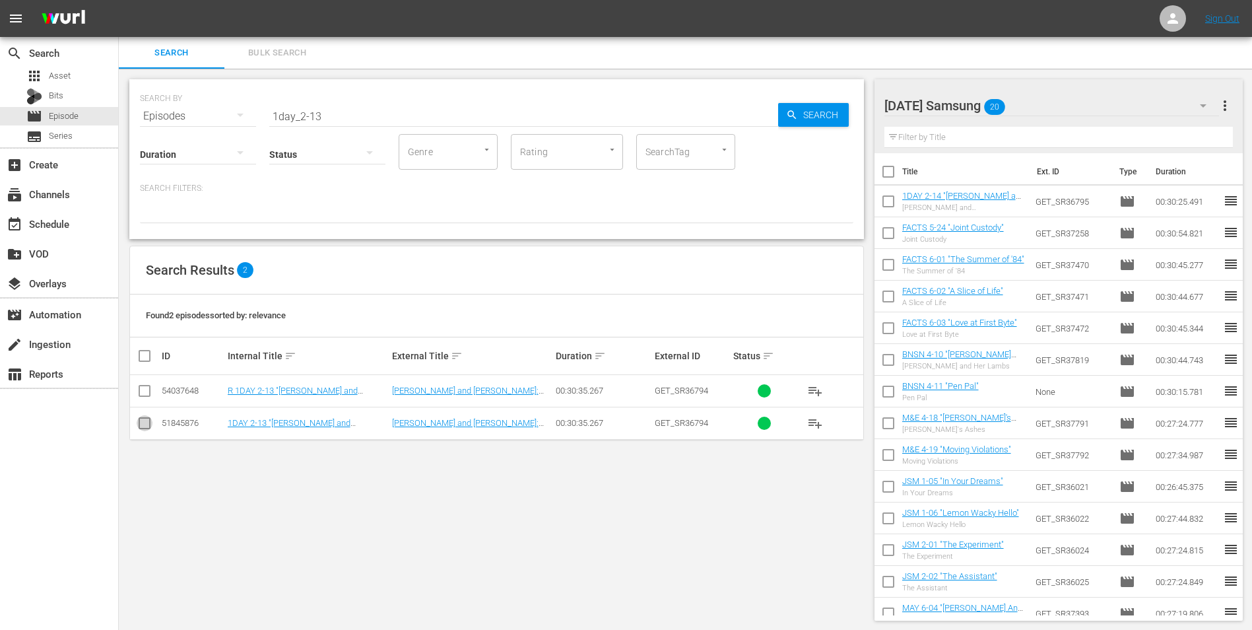
click at [139, 426] on input "checkbox" at bounding box center [145, 426] width 16 height 16
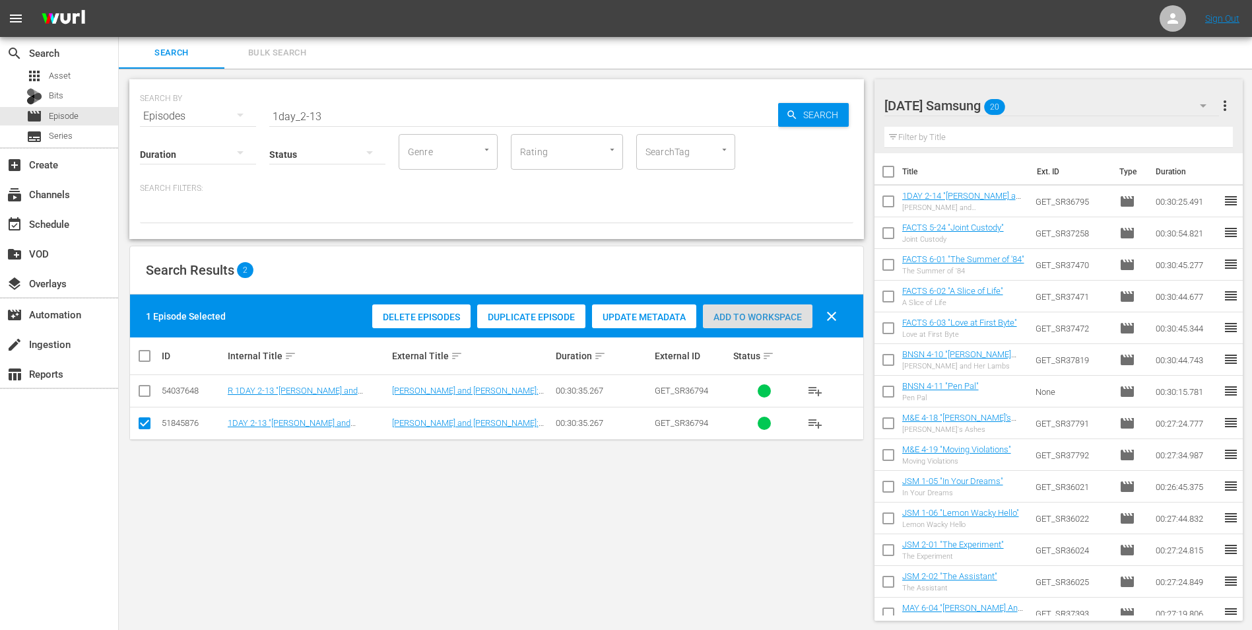
click at [799, 315] on span "Add to Workspace" at bounding box center [758, 317] width 110 height 11
click at [1079, 97] on div "[DATE] Samsung 21" at bounding box center [1051, 105] width 335 height 37
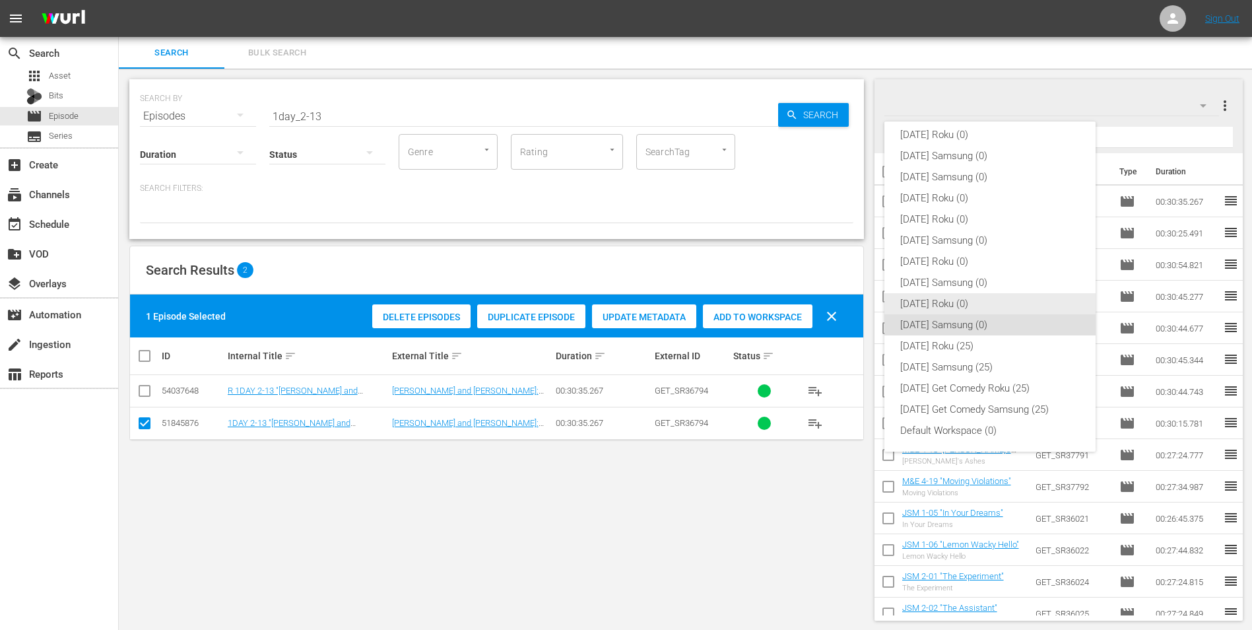
click at [965, 293] on div "[DATE] Roku (0)" at bounding box center [990, 303] width 180 height 21
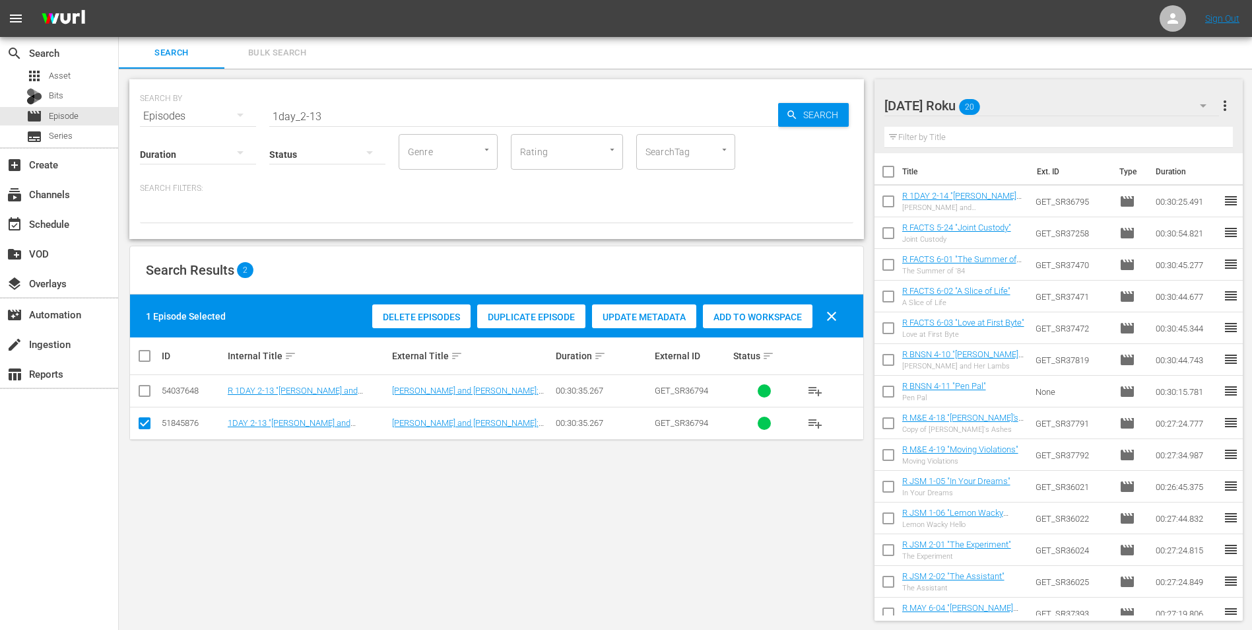
click at [148, 428] on input "checkbox" at bounding box center [145, 426] width 16 height 16
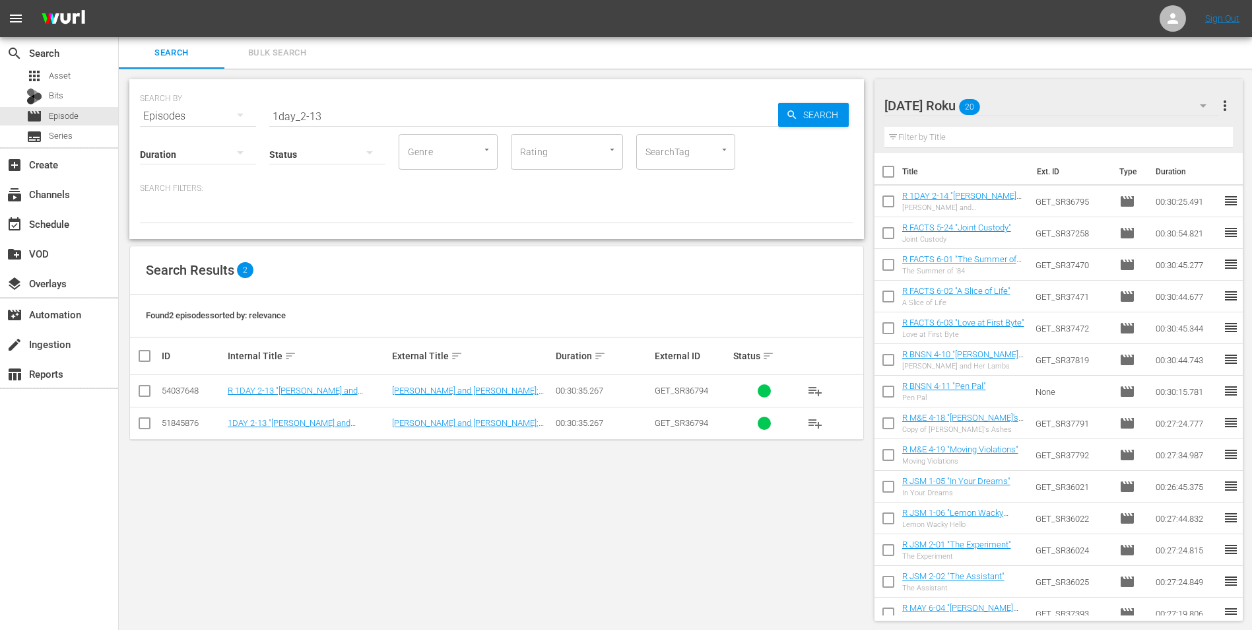
click at [147, 388] on input "checkbox" at bounding box center [145, 393] width 16 height 16
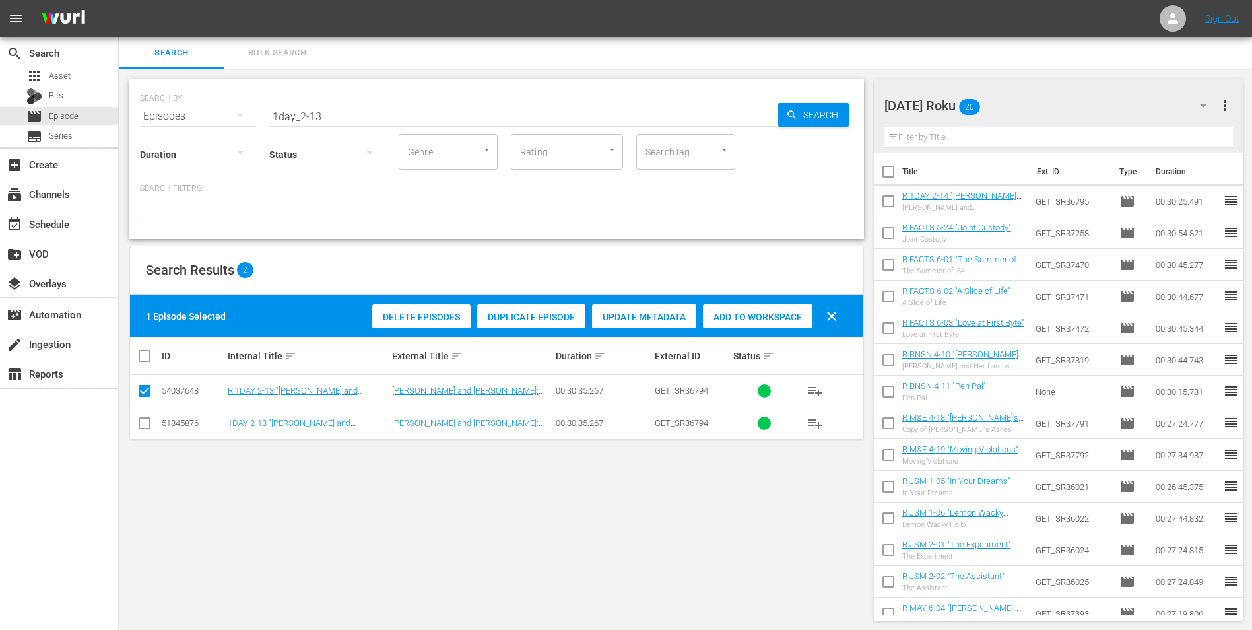
click at [768, 318] on span "Add to Workspace" at bounding box center [758, 317] width 110 height 11
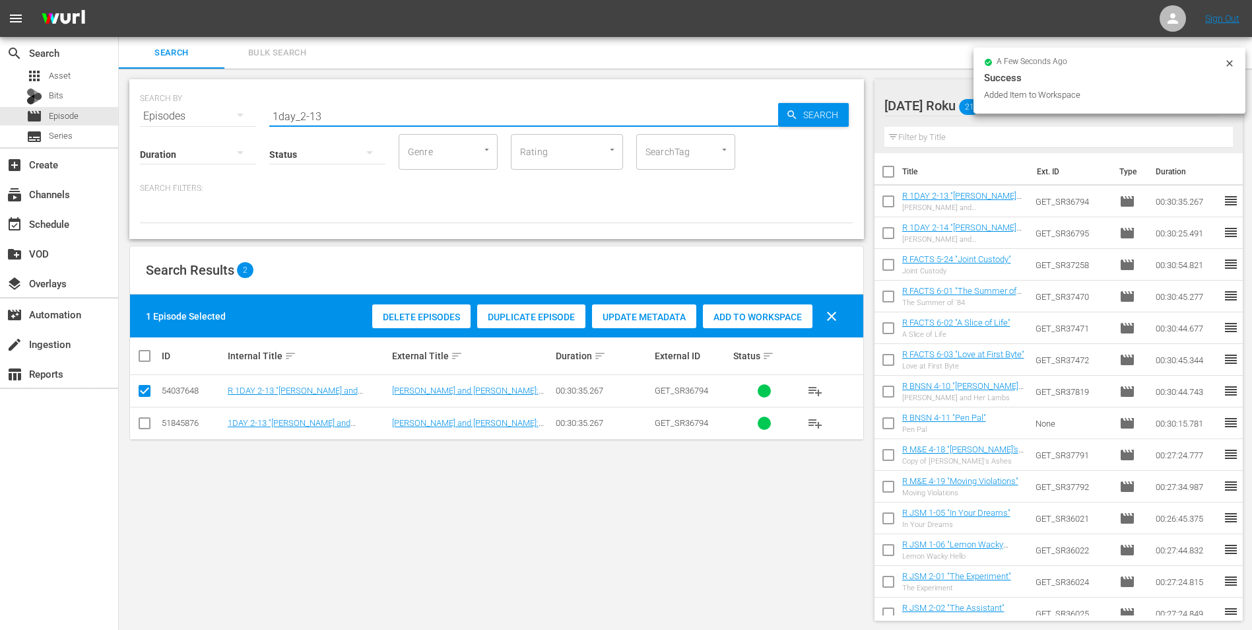
drag, startPoint x: 342, startPoint y: 110, endPoint x: 199, endPoint y: 111, distance: 142.6
click at [205, 111] on div "SEARCH BY Search By Episodes Search ID, Title, Description, Keywords, or Catego…" at bounding box center [496, 108] width 713 height 48
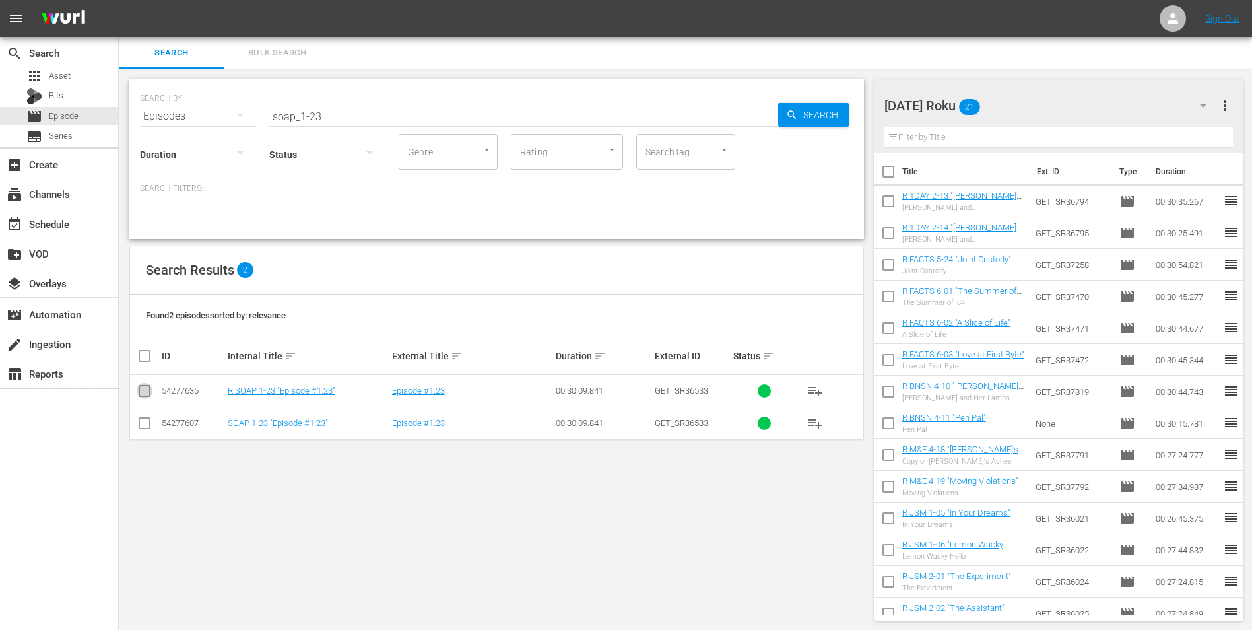
click at [139, 393] on input "checkbox" at bounding box center [145, 393] width 16 height 16
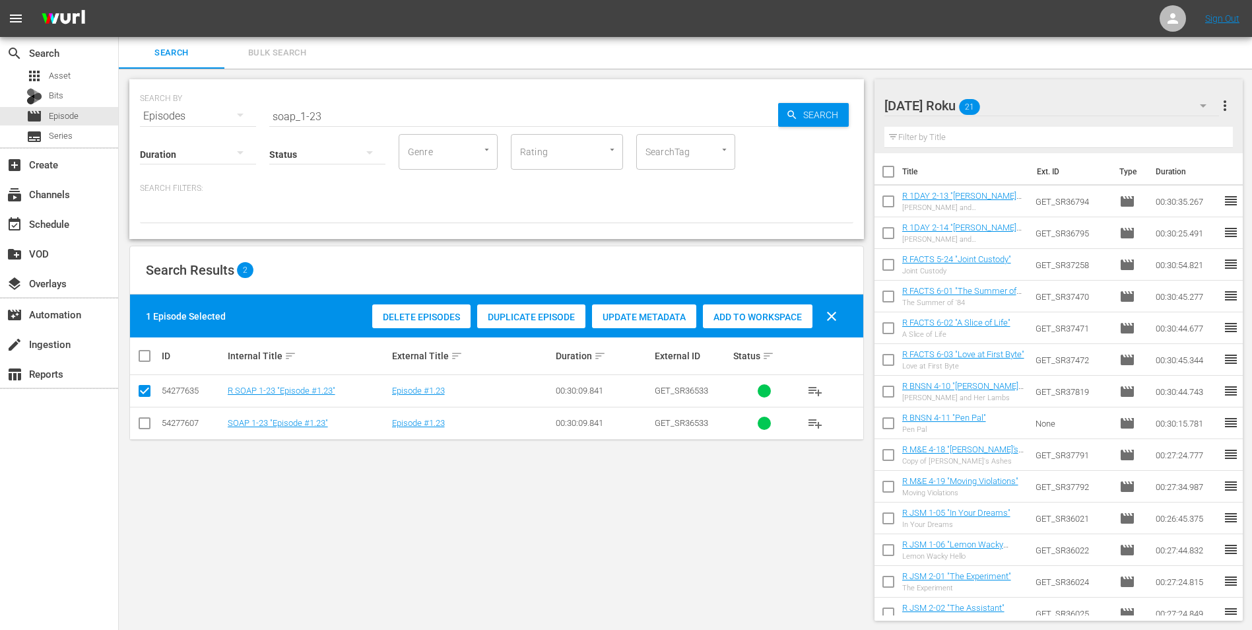
click at [728, 314] on span "Add to Workspace" at bounding box center [758, 317] width 110 height 11
click at [1057, 98] on div "[DATE] Roku 22" at bounding box center [1051, 105] width 335 height 37
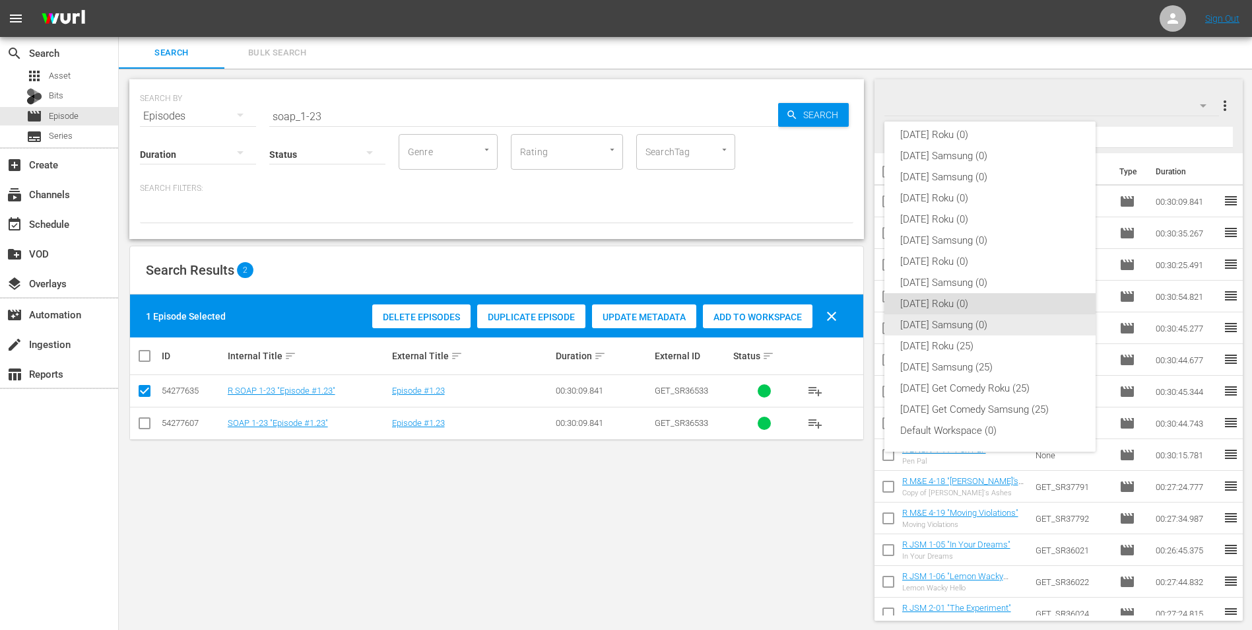
click at [970, 331] on div "[DATE] Samsung (0)" at bounding box center [990, 324] width 180 height 21
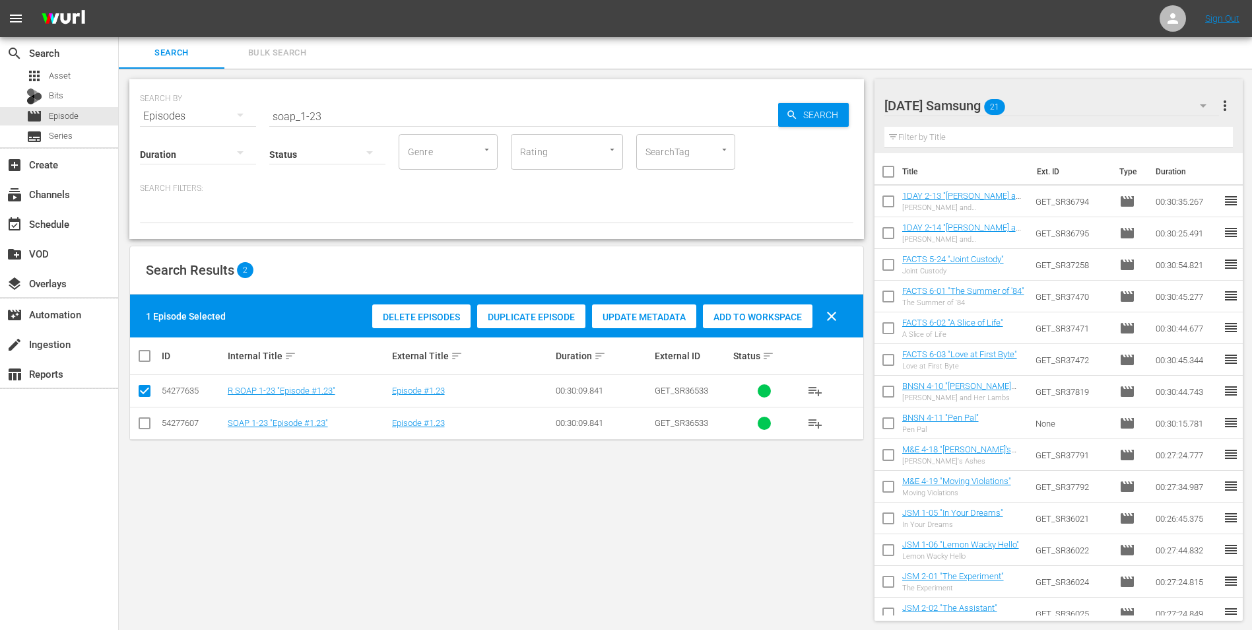
click at [139, 423] on input "checkbox" at bounding box center [145, 426] width 16 height 16
click at [144, 395] on input "checkbox" at bounding box center [145, 393] width 16 height 16
click at [741, 308] on div "Add to Workspace" at bounding box center [758, 316] width 110 height 25
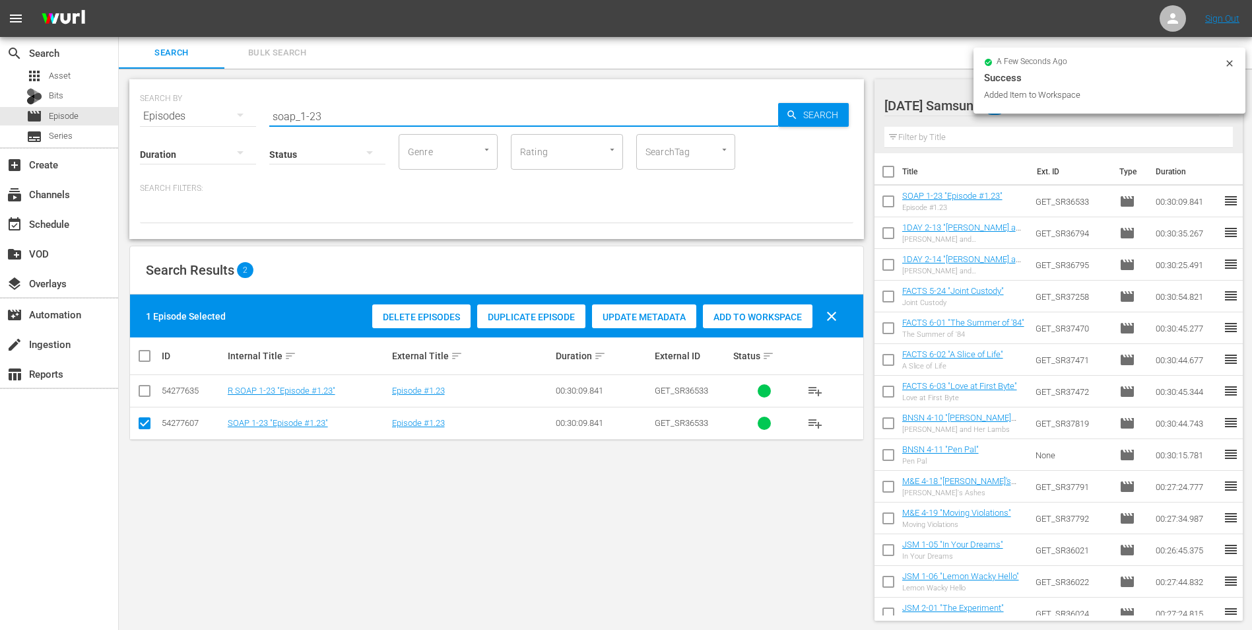
drag, startPoint x: 317, startPoint y: 115, endPoint x: 368, endPoint y: 115, distance: 50.8
click at [367, 115] on input "soap_1-23" at bounding box center [523, 116] width 509 height 32
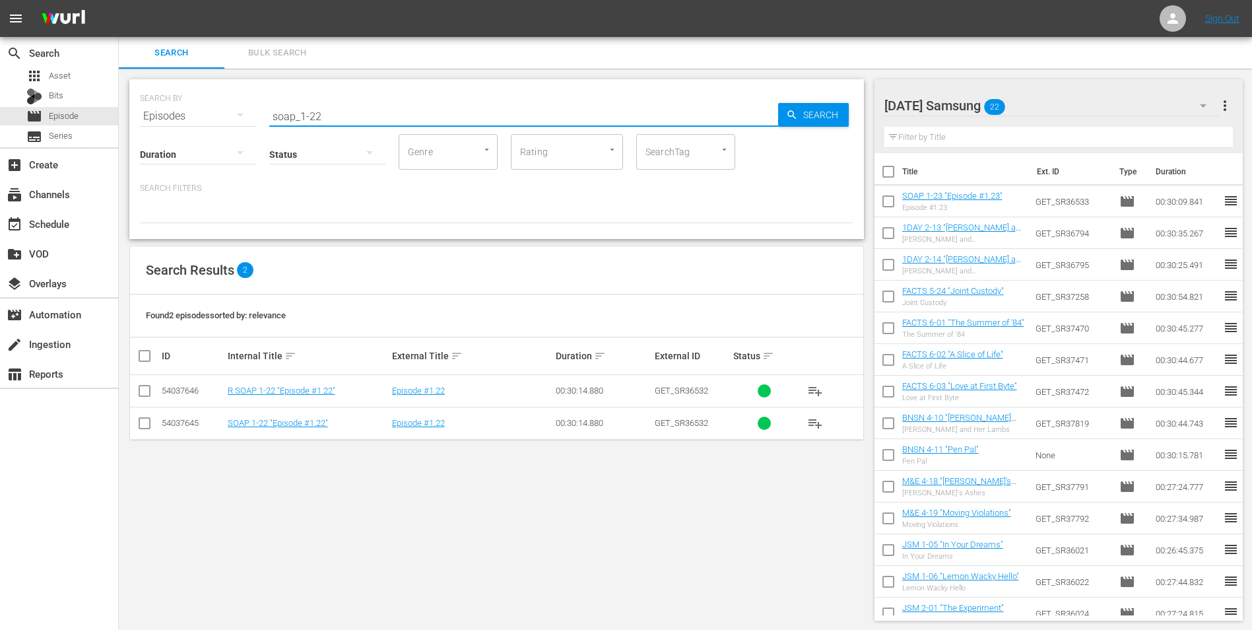
click at [147, 428] on input "checkbox" at bounding box center [145, 426] width 16 height 16
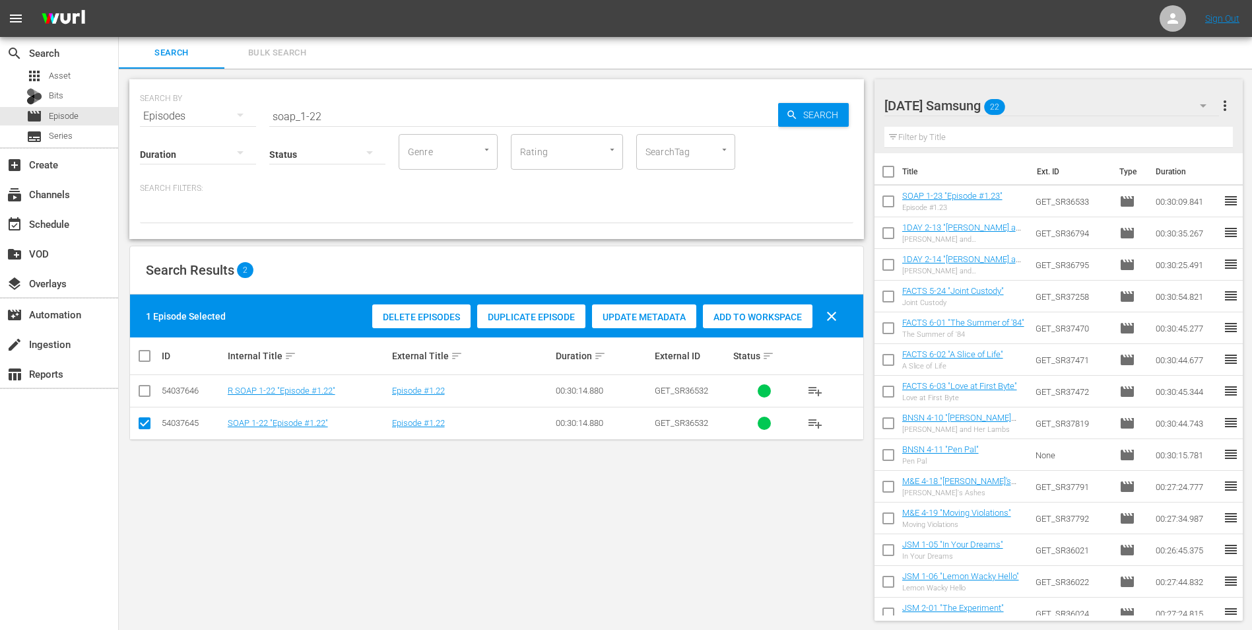
click at [751, 312] on span "Add to Workspace" at bounding box center [758, 317] width 110 height 11
click at [1082, 104] on div "[DATE] Samsung 23" at bounding box center [1051, 105] width 335 height 37
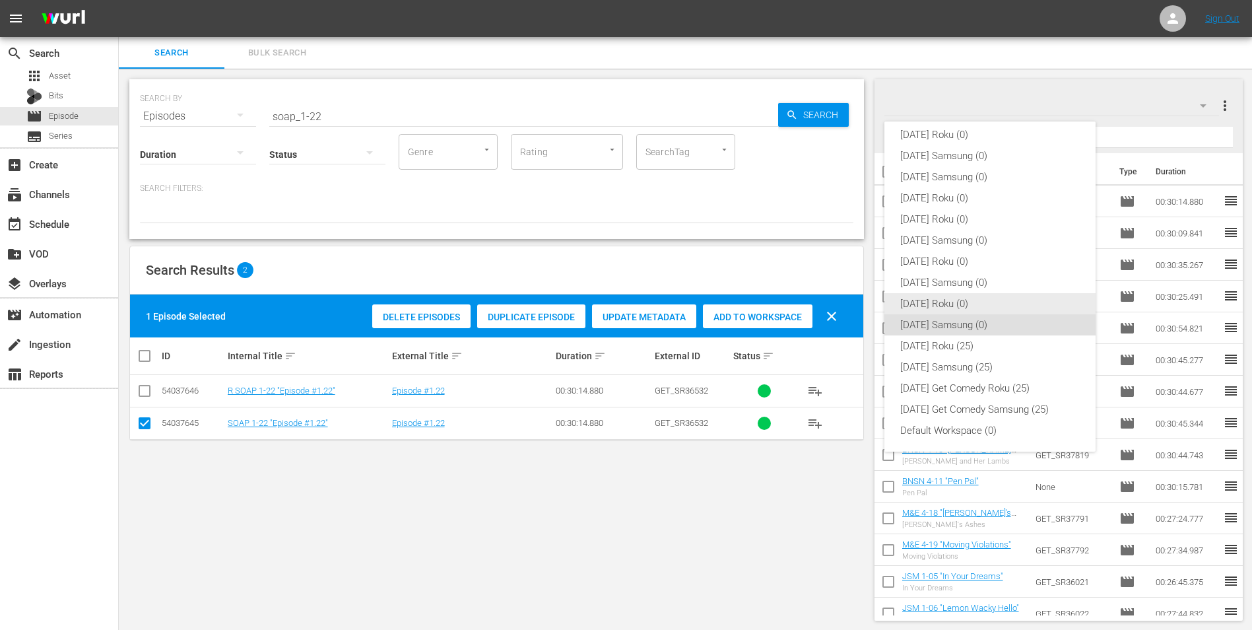
drag, startPoint x: 963, startPoint y: 310, endPoint x: 628, endPoint y: 349, distance: 337.6
click at [962, 310] on div "[DATE] Roku (0)" at bounding box center [990, 303] width 180 height 21
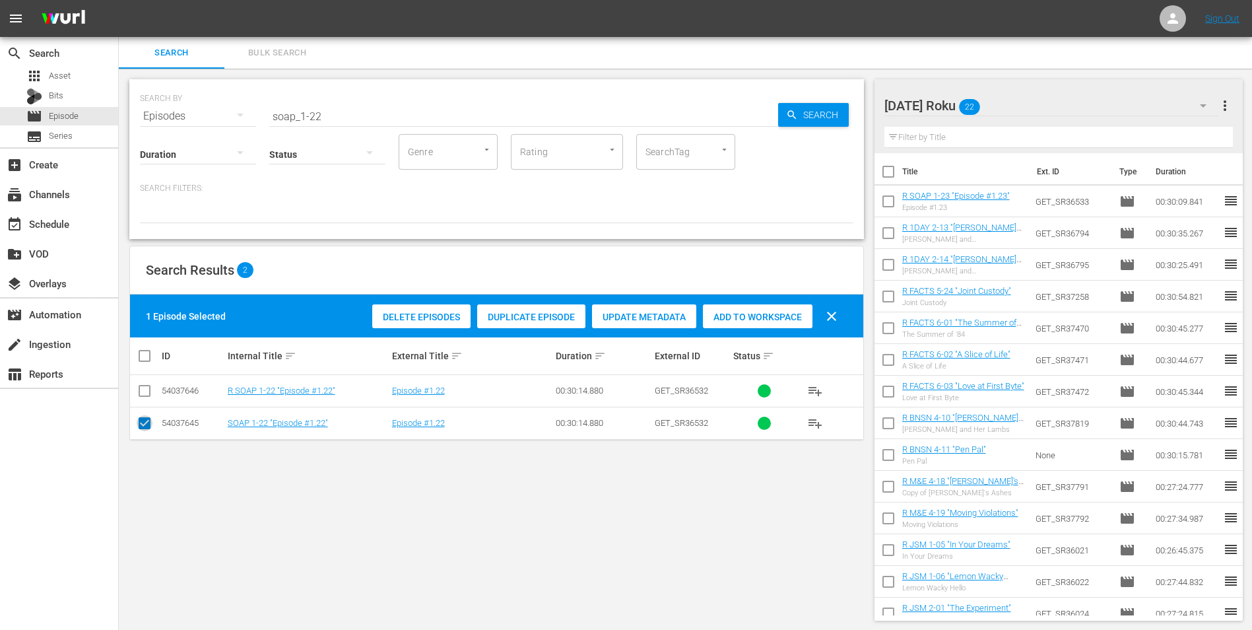
click at [147, 423] on input "checkbox" at bounding box center [145, 426] width 16 height 16
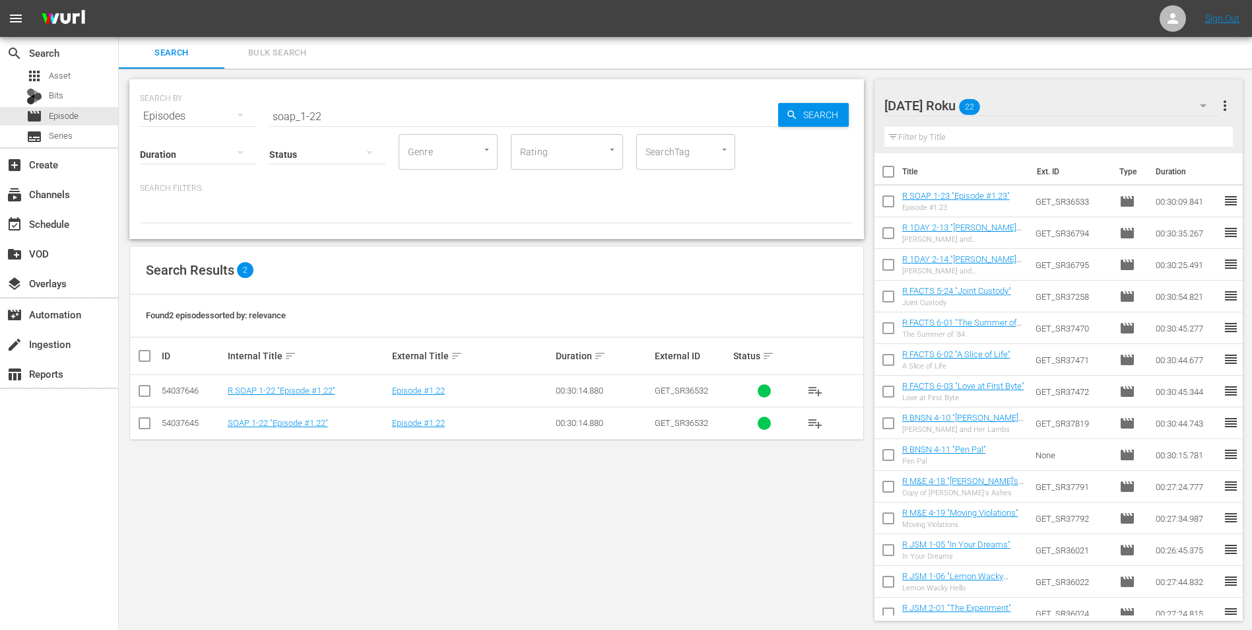
click at [142, 385] on input "checkbox" at bounding box center [145, 393] width 16 height 16
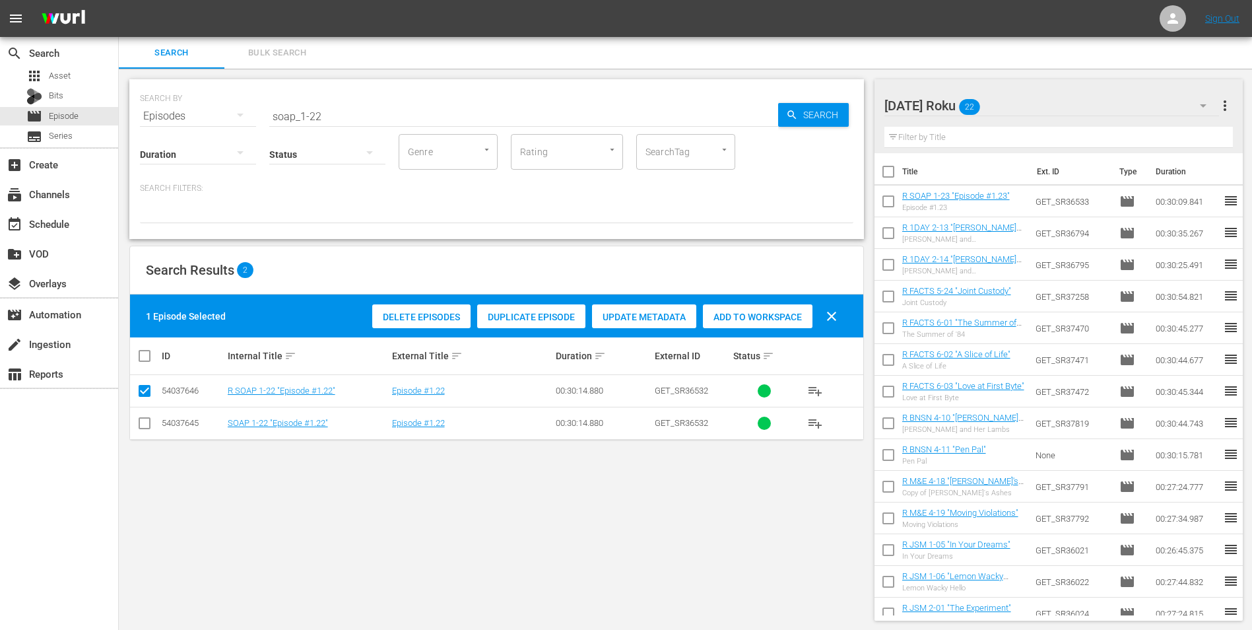
click at [743, 298] on div "1 Episode Selected Delete Episodes Duplicate Episode Update Metadata Add to Wor…" at bounding box center [496, 315] width 733 height 43
click at [742, 315] on span "Add to Workspace" at bounding box center [758, 317] width 110 height 11
drag, startPoint x: 340, startPoint y: 115, endPoint x: 216, endPoint y: 112, distance: 124.1
click at [216, 112] on div "SEARCH BY Search By Episodes Search ID, Title, Description, Keywords, or Catego…" at bounding box center [496, 108] width 713 height 48
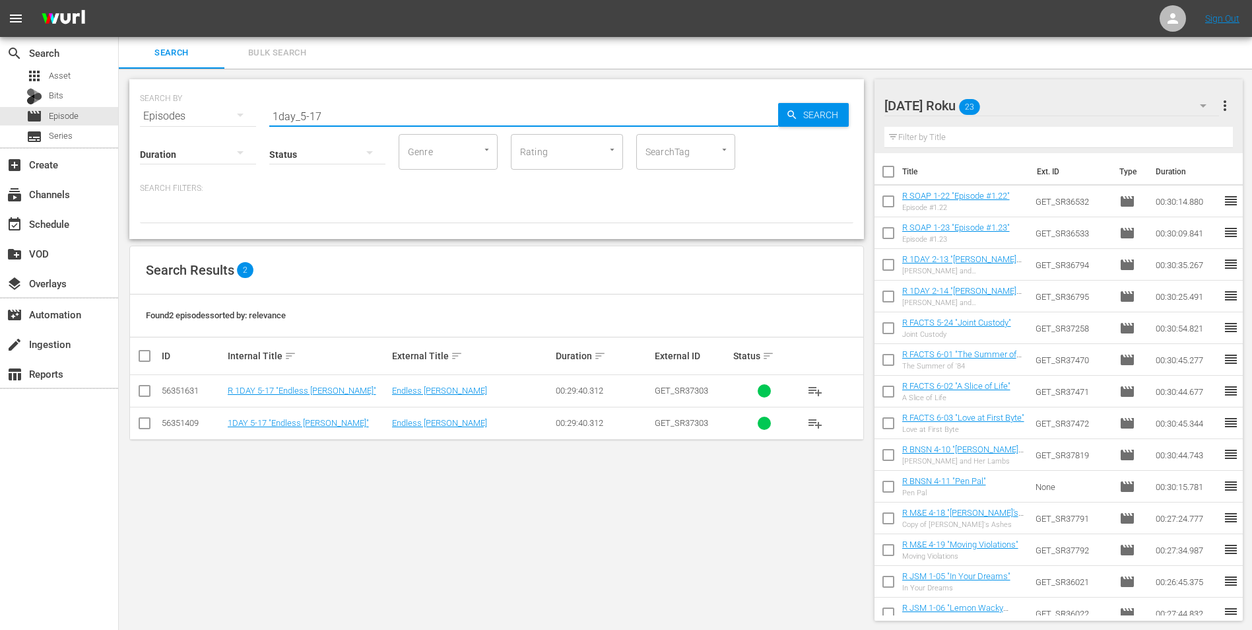
click at [152, 392] on input "checkbox" at bounding box center [145, 393] width 16 height 16
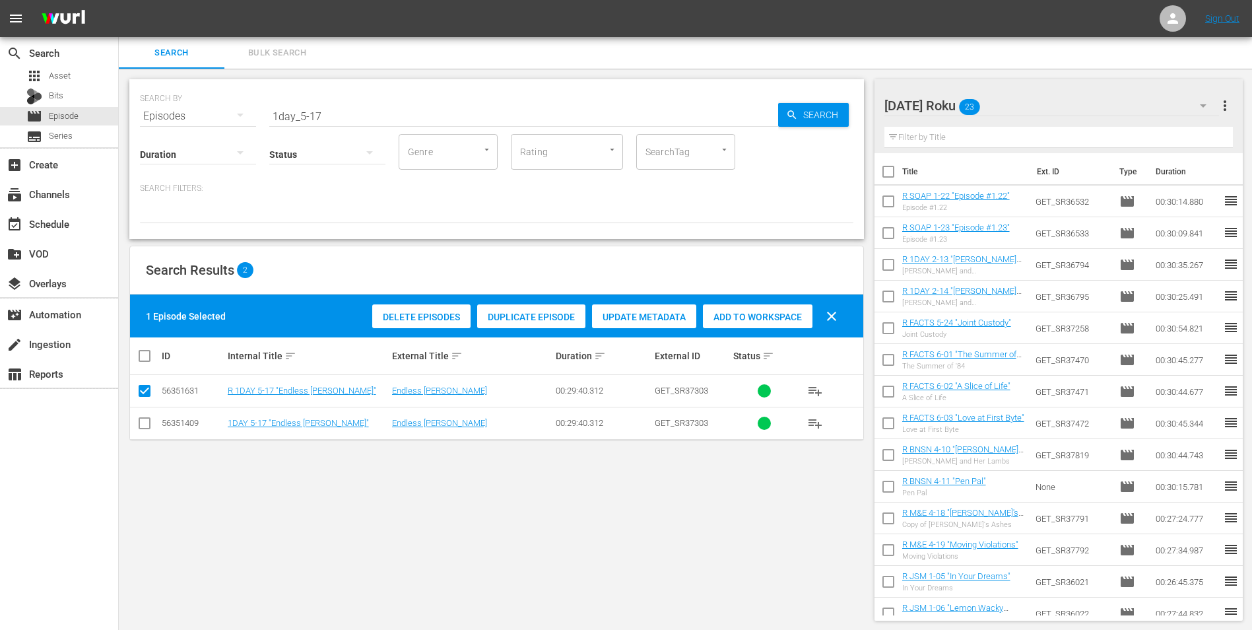
click at [751, 318] on span "Add to Workspace" at bounding box center [758, 317] width 110 height 11
click at [1043, 99] on div "[DATE] Roku 24" at bounding box center [1051, 105] width 335 height 37
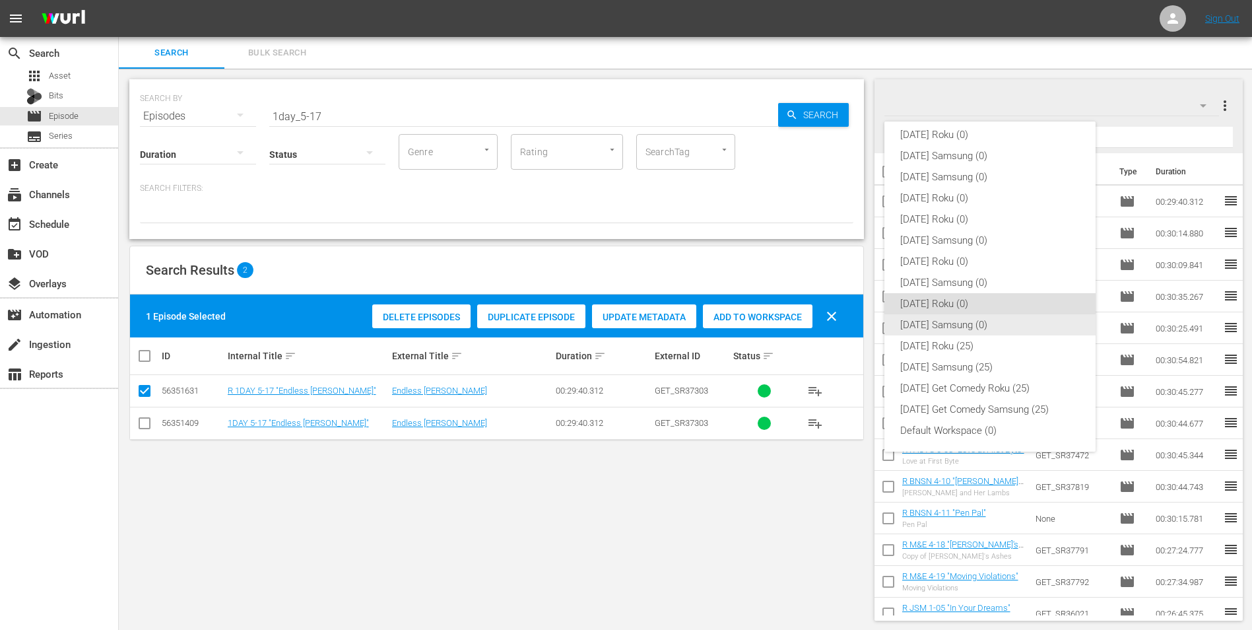
click at [917, 321] on div "[DATE] Samsung (0)" at bounding box center [990, 324] width 180 height 21
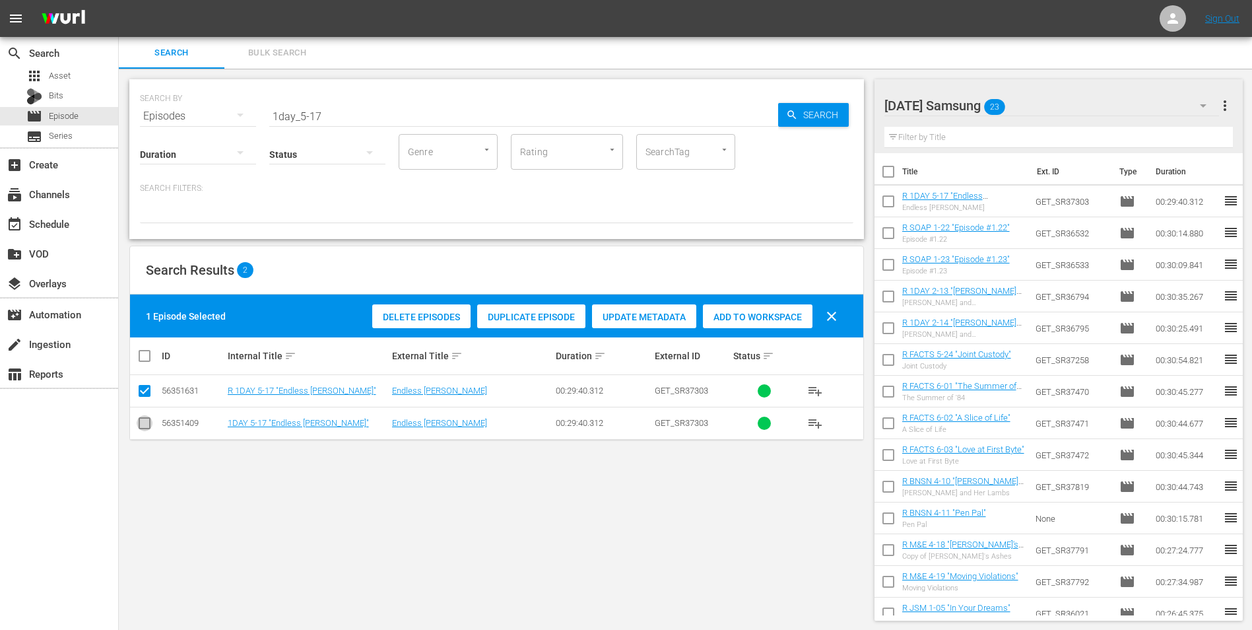
click at [141, 428] on input "checkbox" at bounding box center [145, 426] width 16 height 16
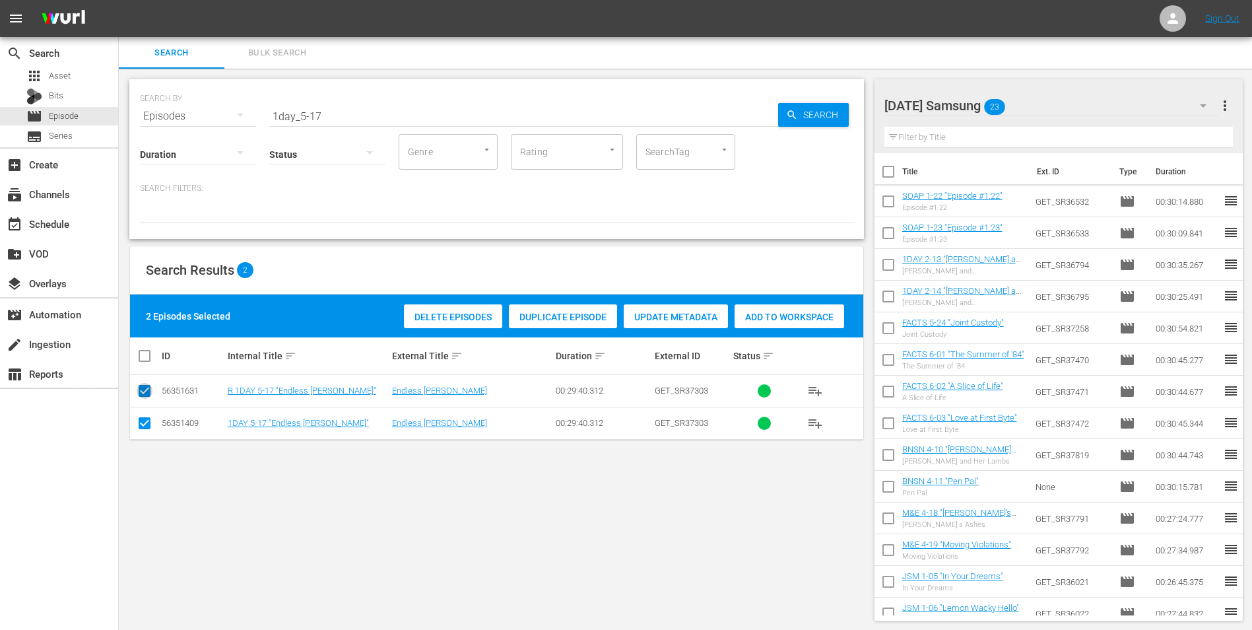
click at [142, 393] on input "checkbox" at bounding box center [145, 393] width 16 height 16
click at [726, 306] on div "Add to Workspace" at bounding box center [758, 316] width 110 height 25
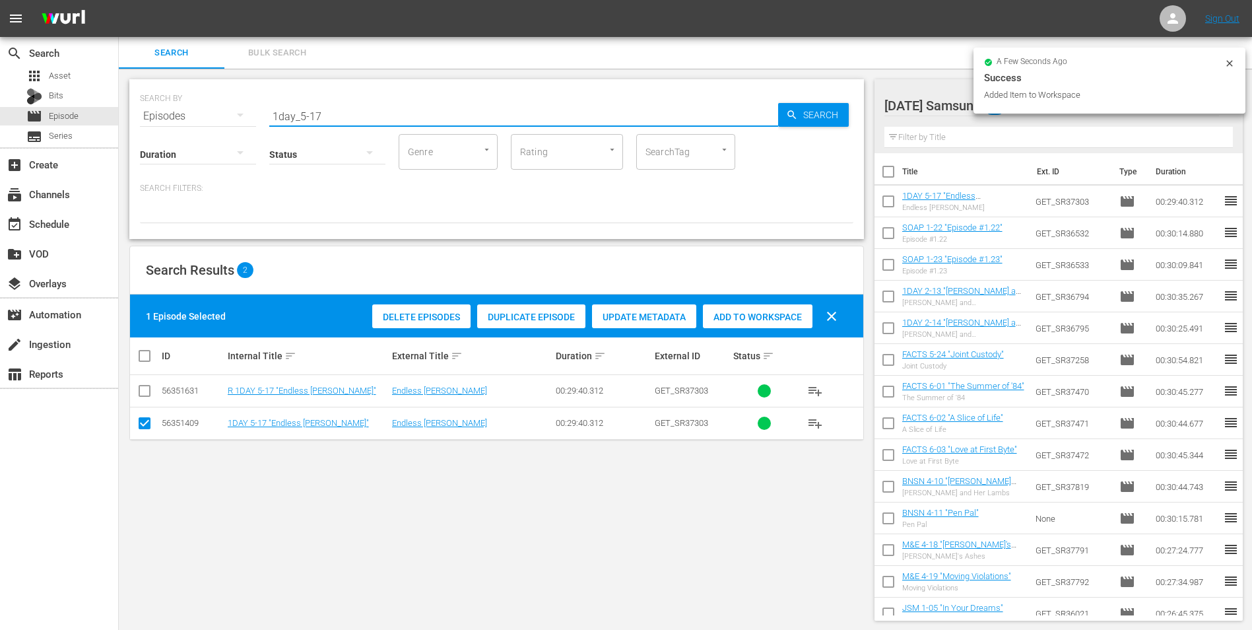
drag, startPoint x: 354, startPoint y: 116, endPoint x: 141, endPoint y: 111, distance: 212.6
click at [143, 112] on div "SEARCH BY Search By Episodes Search ID, Title, Description, Keywords, or Catego…" at bounding box center [496, 108] width 713 height 48
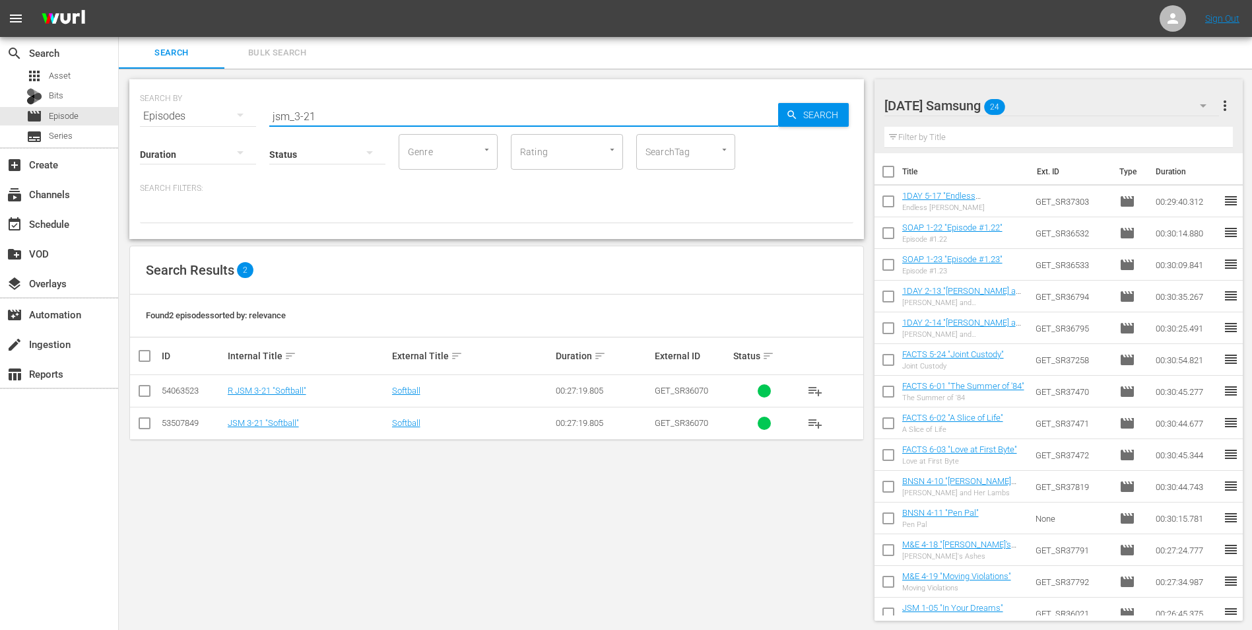
click at [142, 428] on input "checkbox" at bounding box center [145, 426] width 16 height 16
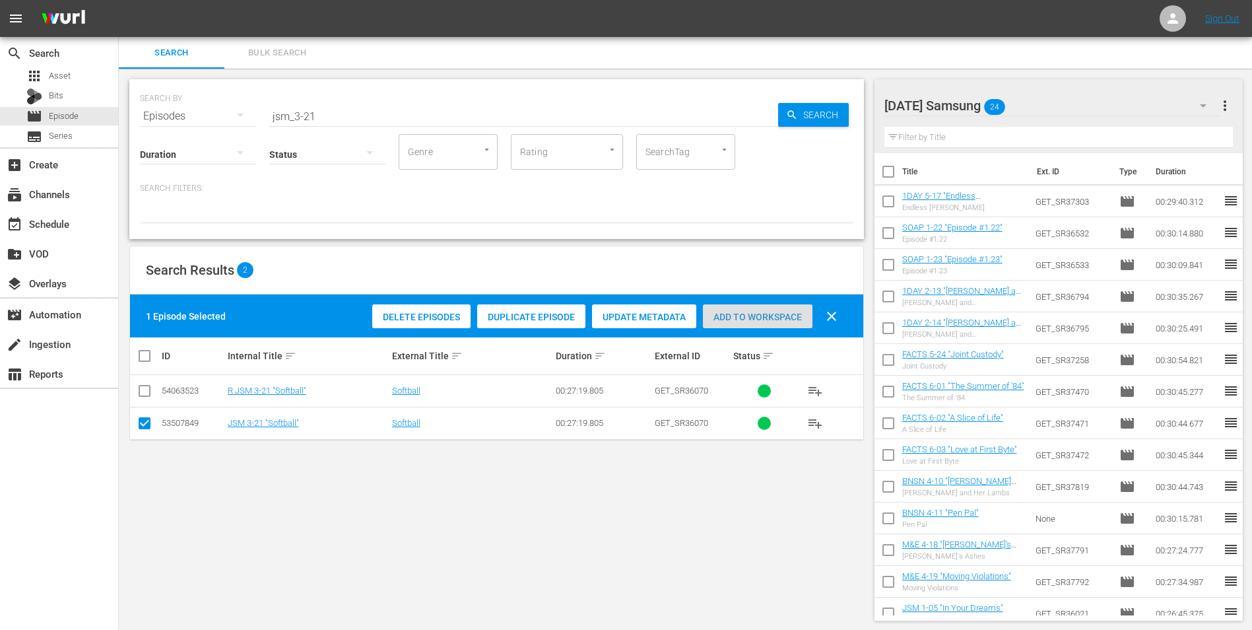
click at [787, 317] on span "Add to Workspace" at bounding box center [758, 317] width 110 height 11
click at [1090, 96] on div "[DATE] Samsung 25" at bounding box center [1051, 105] width 335 height 37
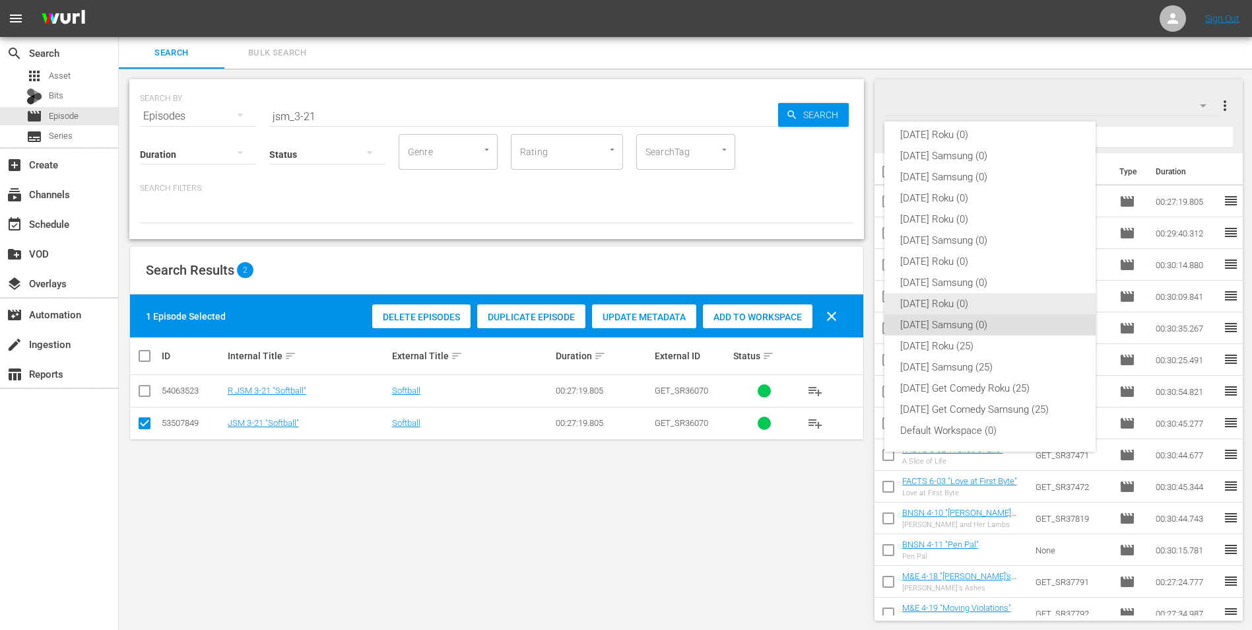
click at [963, 306] on div "[DATE] Roku (0)" at bounding box center [990, 303] width 180 height 21
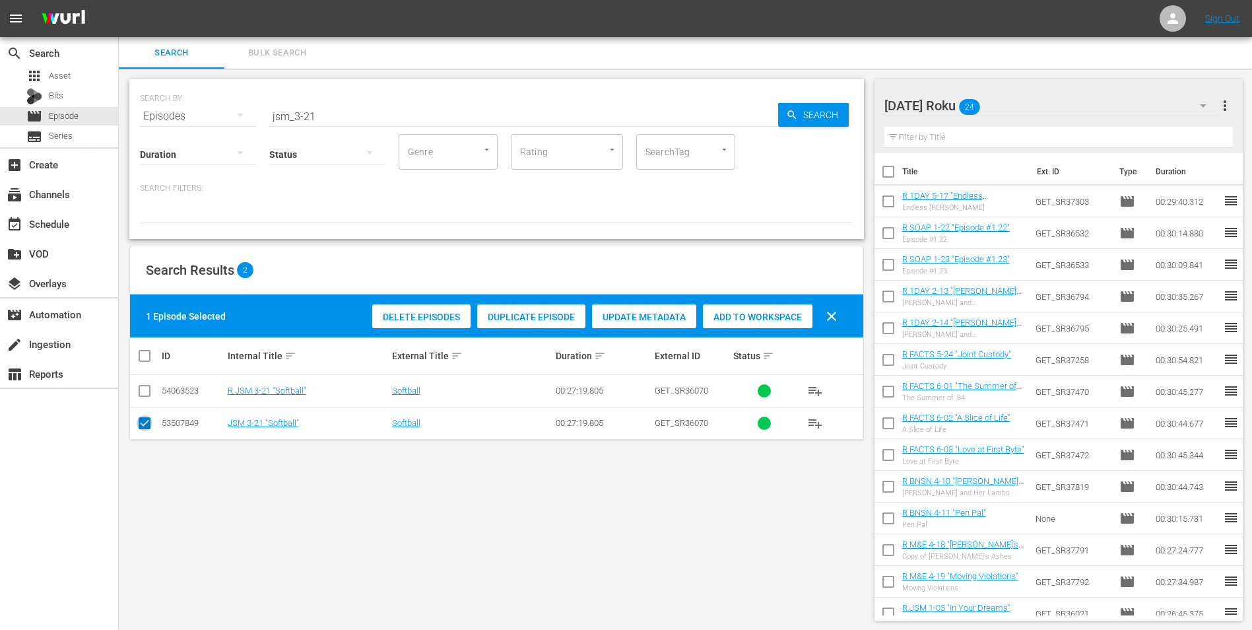
click at [148, 422] on input "checkbox" at bounding box center [145, 426] width 16 height 16
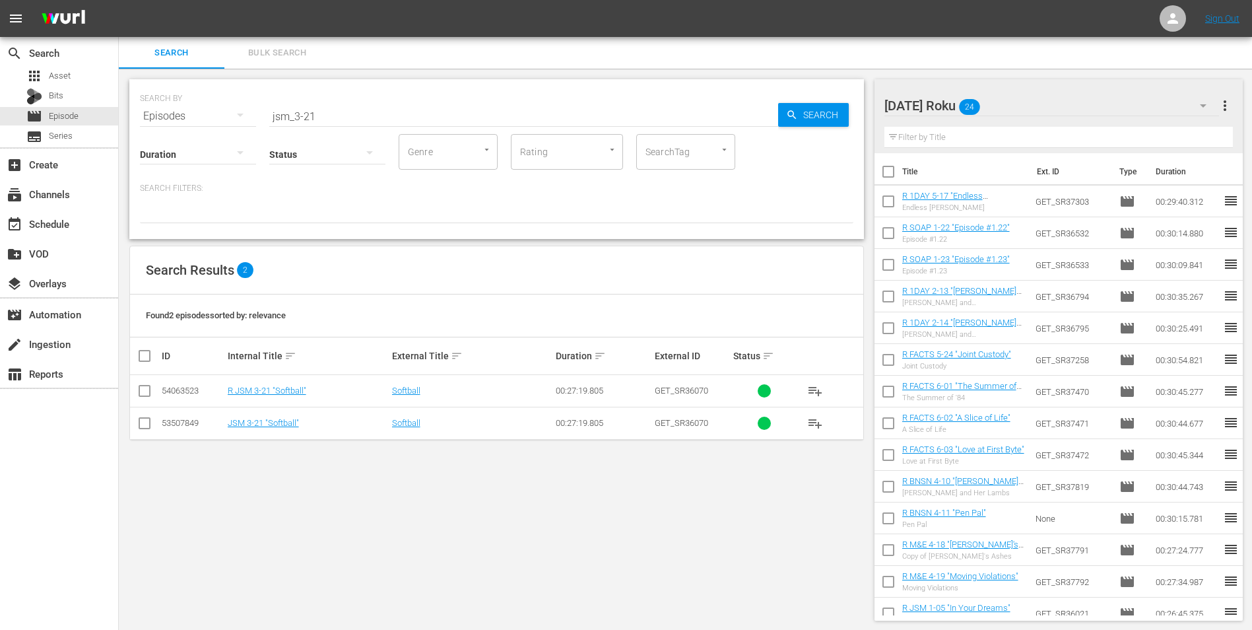
click at [143, 383] on icon at bounding box center [145, 391] width 16 height 16
click at [143, 389] on input "checkbox" at bounding box center [145, 393] width 16 height 16
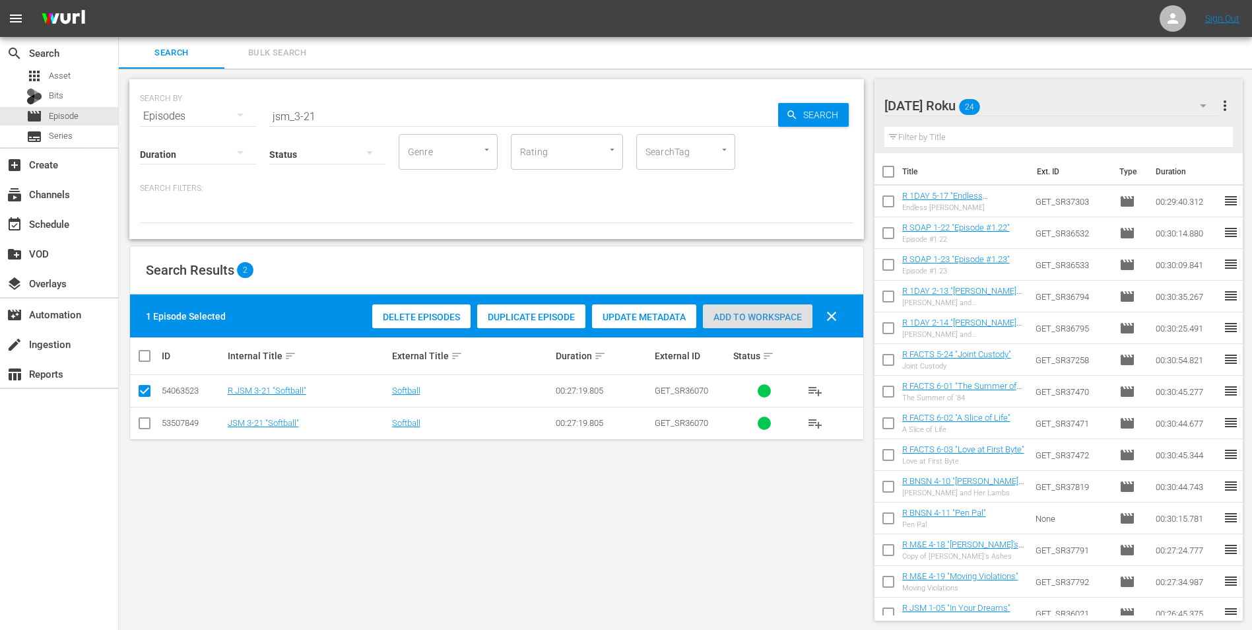
click at [734, 317] on span "Add to Workspace" at bounding box center [758, 317] width 110 height 11
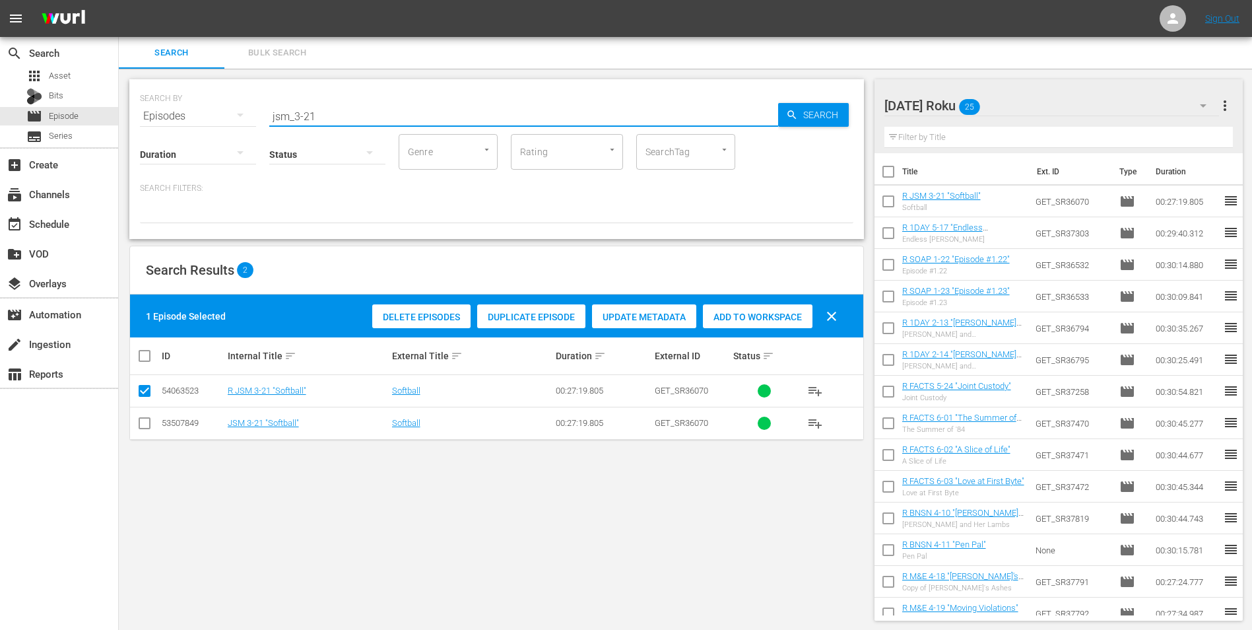
drag, startPoint x: 322, startPoint y: 117, endPoint x: 207, endPoint y: 108, distance: 115.8
click at [207, 108] on div "SEARCH BY Search By Episodes Search ID, Title, Description, Keywords, or Catego…" at bounding box center [496, 108] width 713 height 48
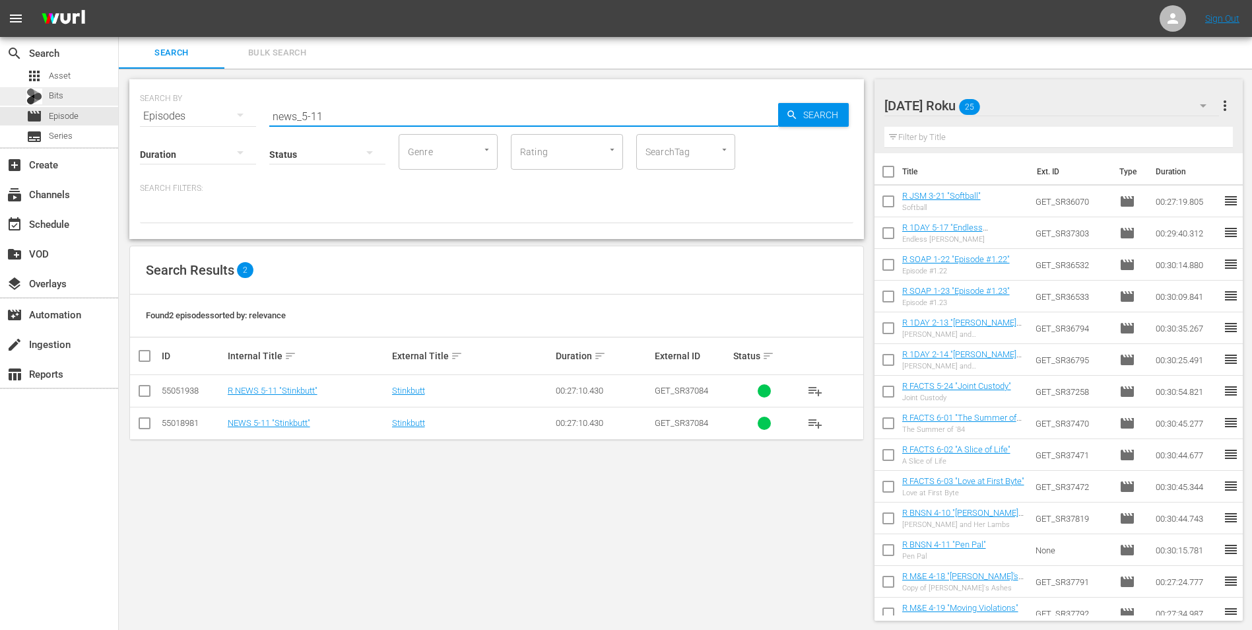
click at [61, 93] on span "Bits" at bounding box center [56, 95] width 15 height 13
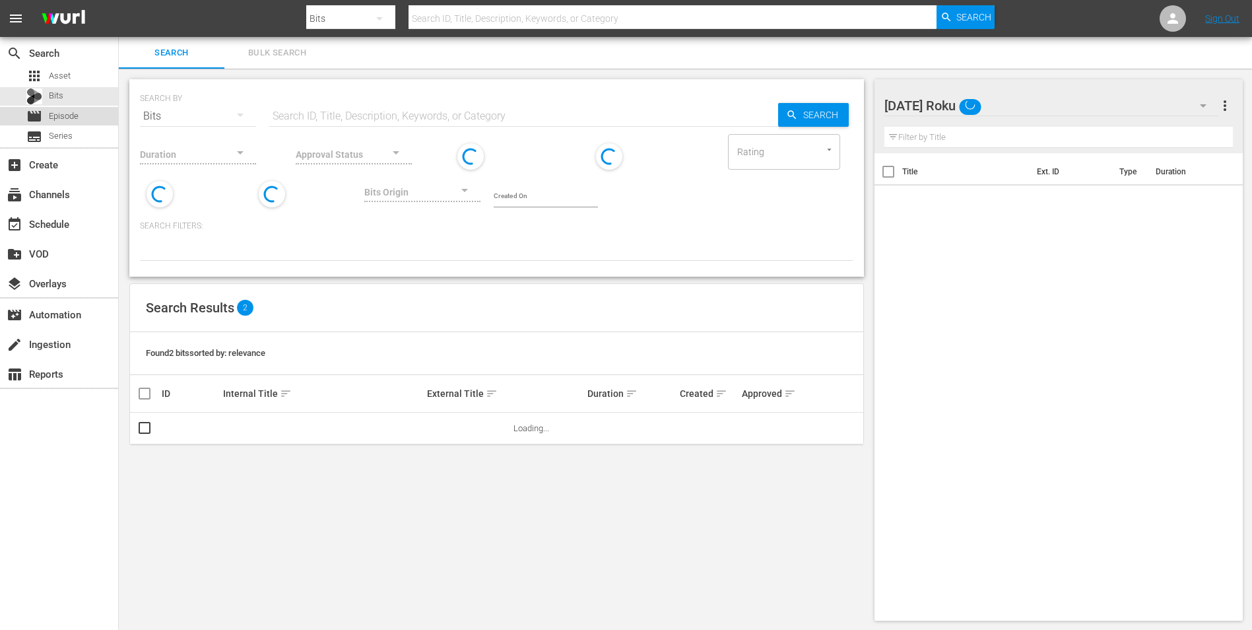
click at [63, 115] on span "Episode" at bounding box center [64, 116] width 30 height 13
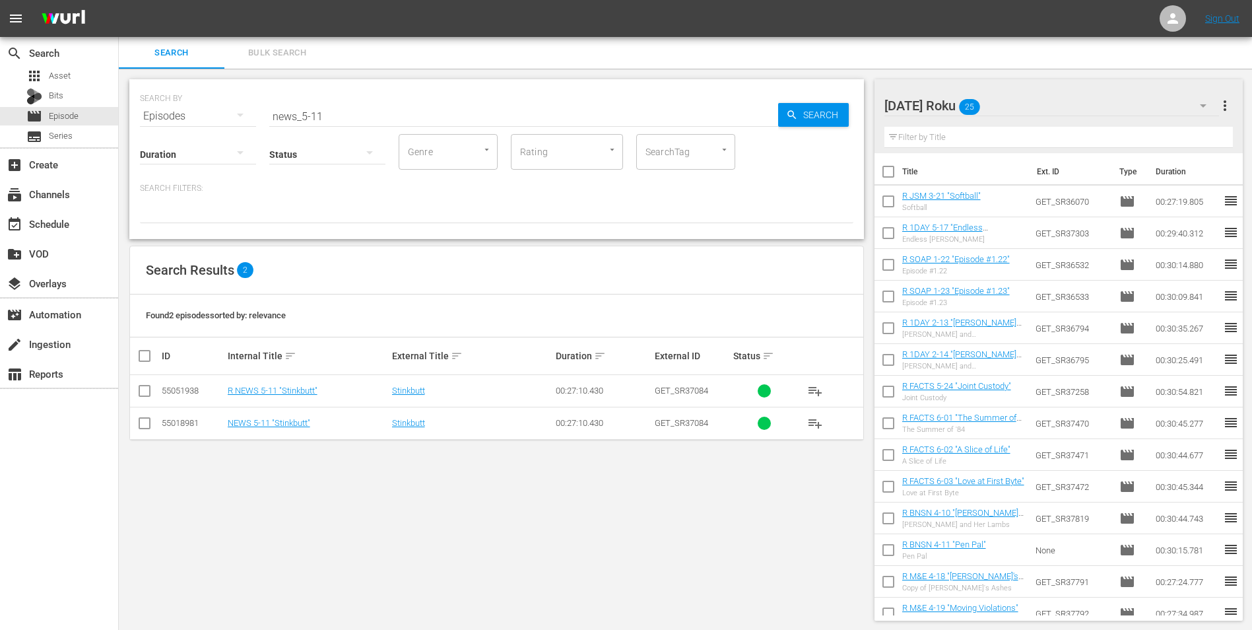
click at [1046, 104] on div "[DATE] Roku 25" at bounding box center [1051, 105] width 335 height 37
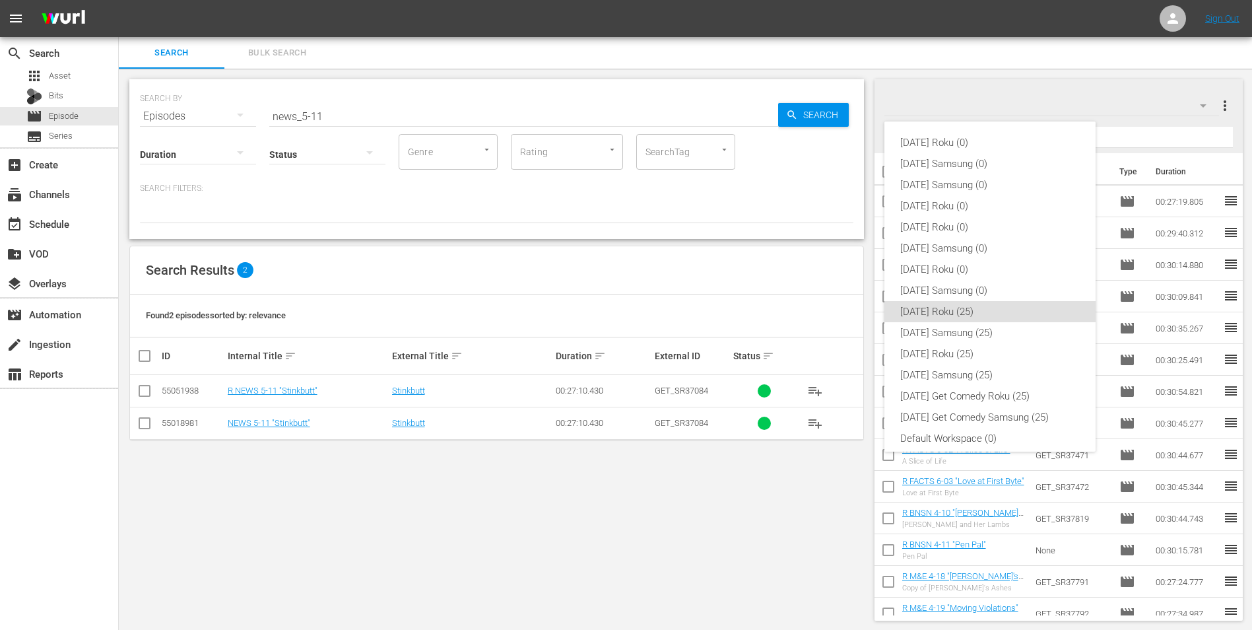
scroll to position [8, 0]
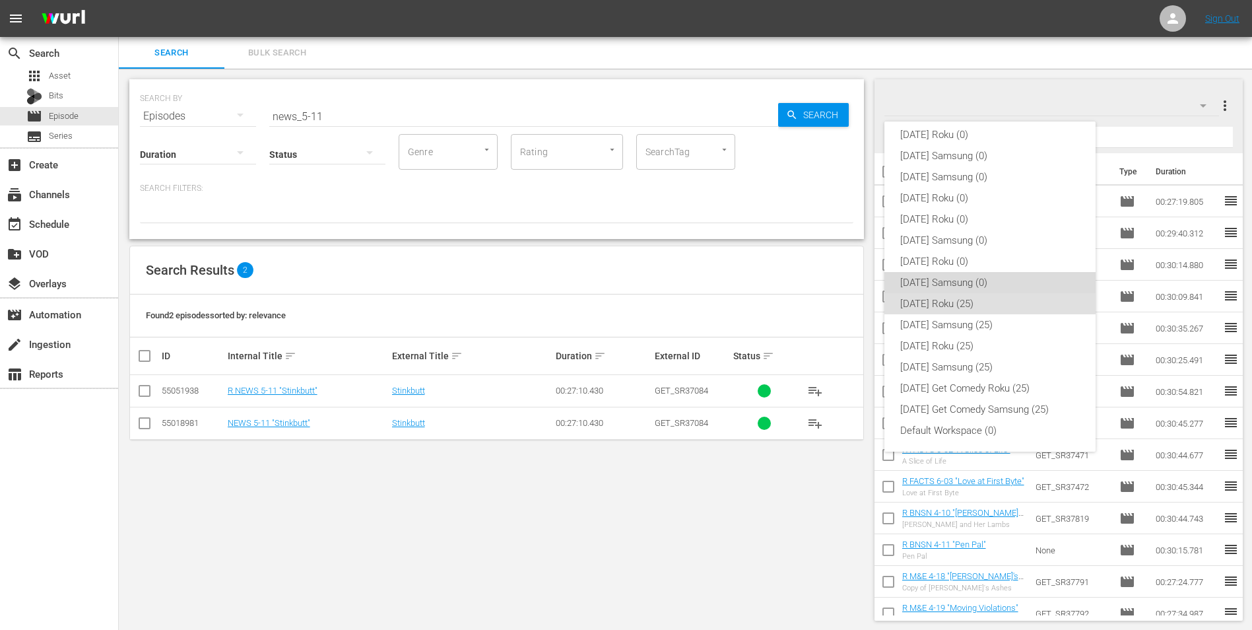
click at [1002, 280] on div "[DATE] Samsung (0)" at bounding box center [990, 282] width 180 height 21
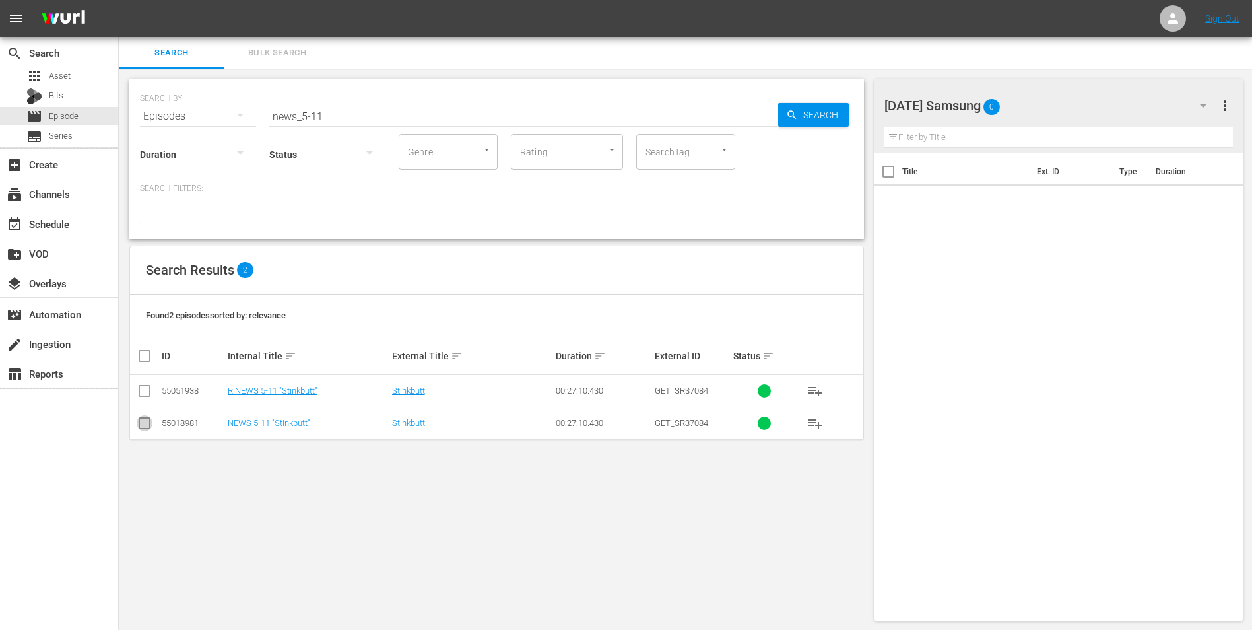
click at [139, 425] on input "checkbox" at bounding box center [145, 426] width 16 height 16
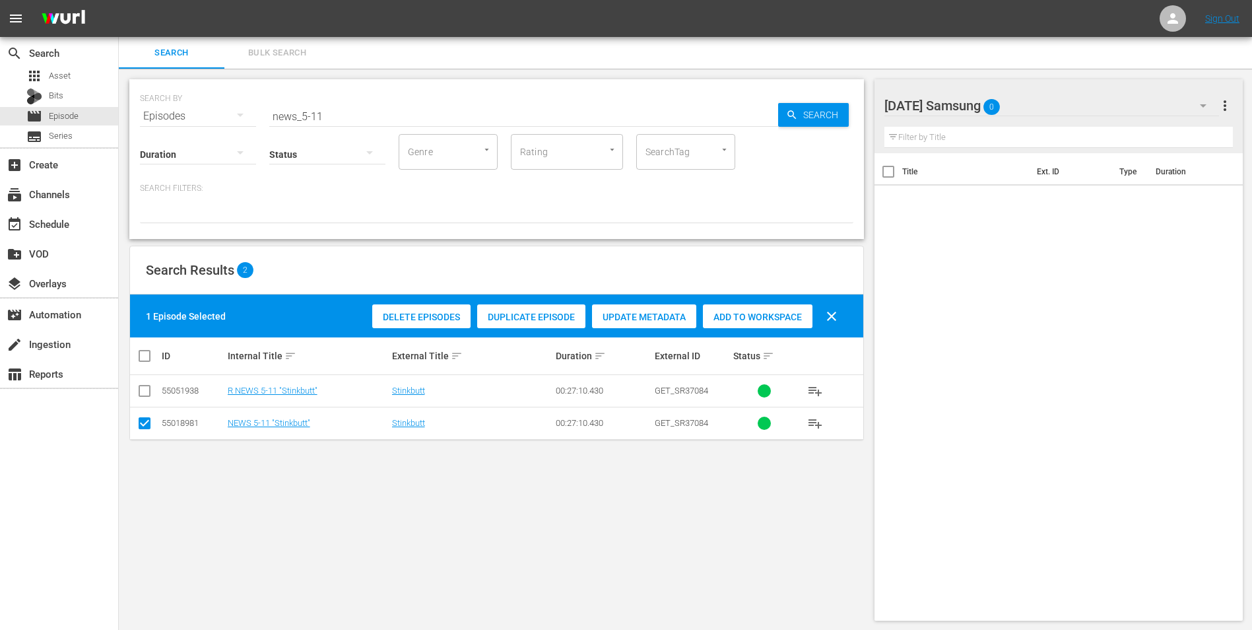
click at [741, 315] on span "Add to Workspace" at bounding box center [758, 317] width 110 height 11
click at [1053, 106] on div "[DATE] Samsung 1" at bounding box center [1051, 105] width 335 height 37
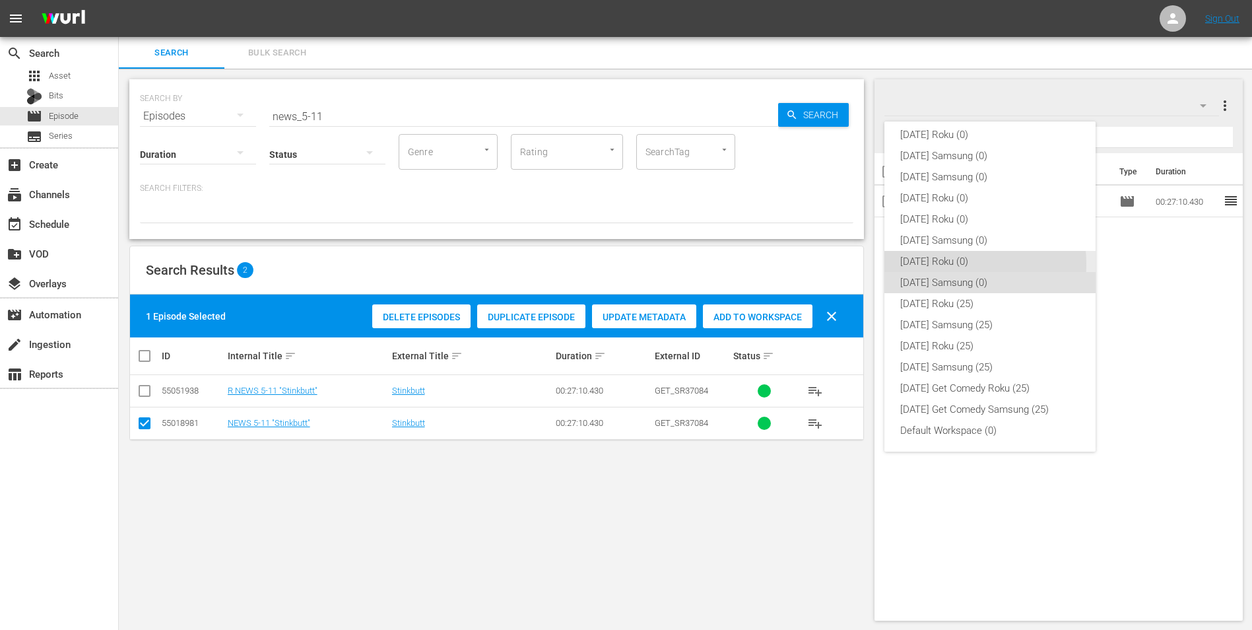
click at [952, 264] on div "[DATE] Roku (0)" at bounding box center [990, 261] width 180 height 21
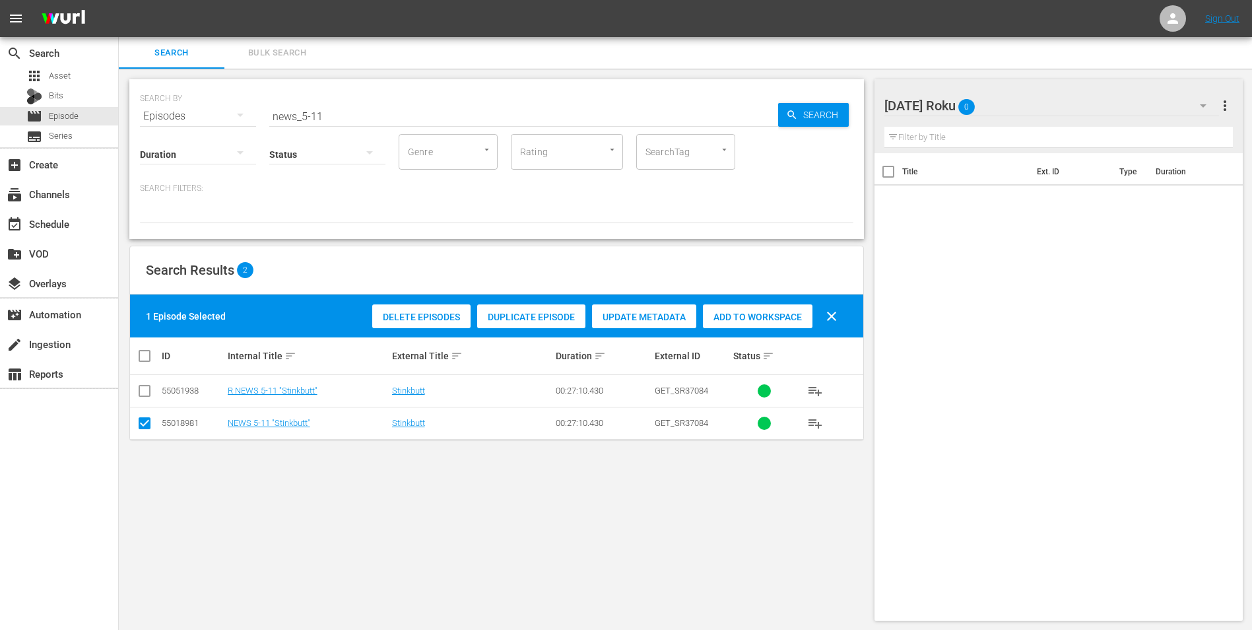
click at [143, 424] on input "checkbox" at bounding box center [145, 426] width 16 height 16
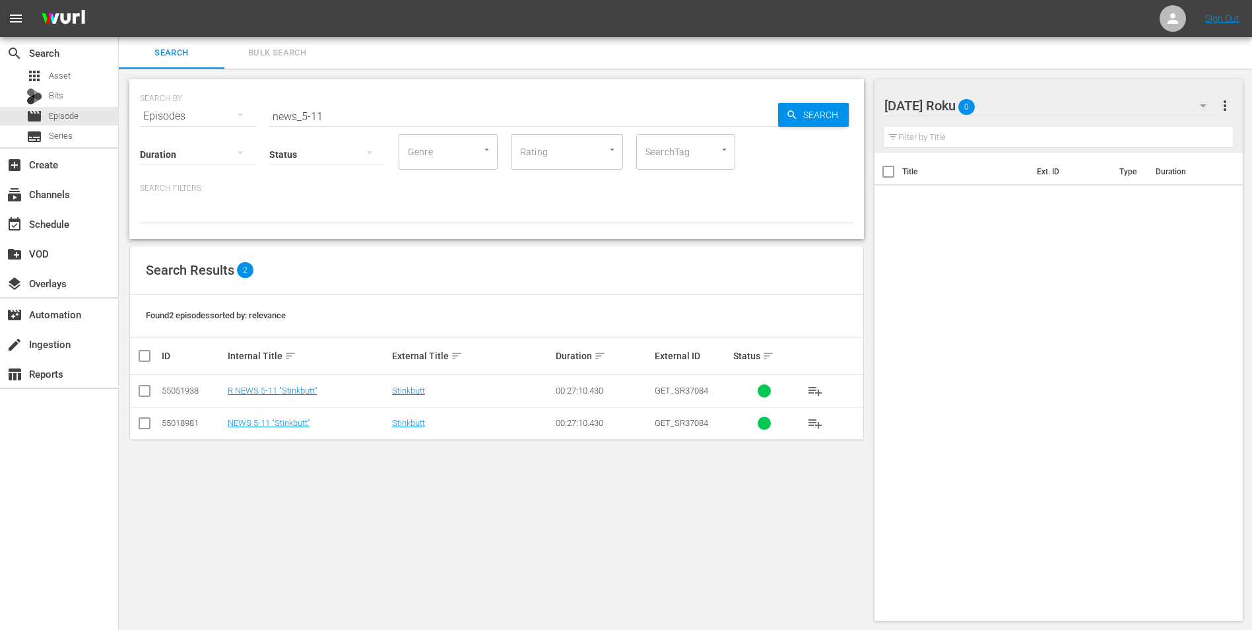
click at [146, 385] on input "checkbox" at bounding box center [145, 393] width 16 height 16
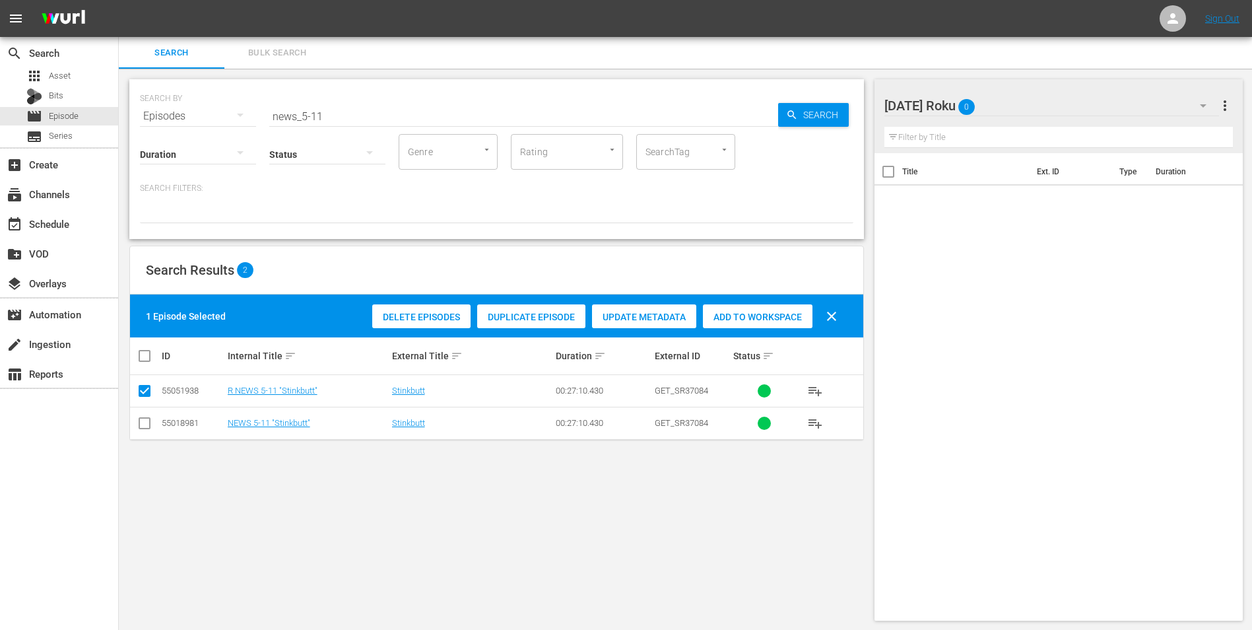
click at [760, 308] on div "Add to Workspace" at bounding box center [758, 316] width 110 height 25
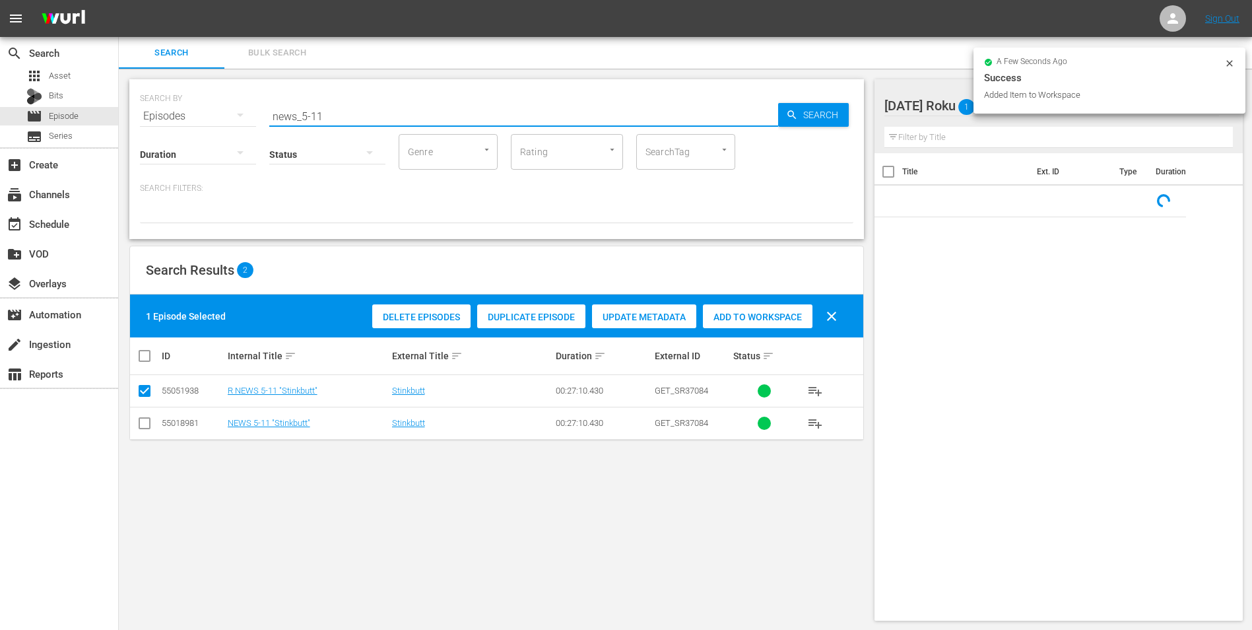
drag, startPoint x: 317, startPoint y: 114, endPoint x: 361, endPoint y: 123, distance: 45.0
click at [361, 123] on div "SEARCH BY Search By Episodes Search ID, Title, Description, Keywords, or Catego…" at bounding box center [496, 159] width 735 height 160
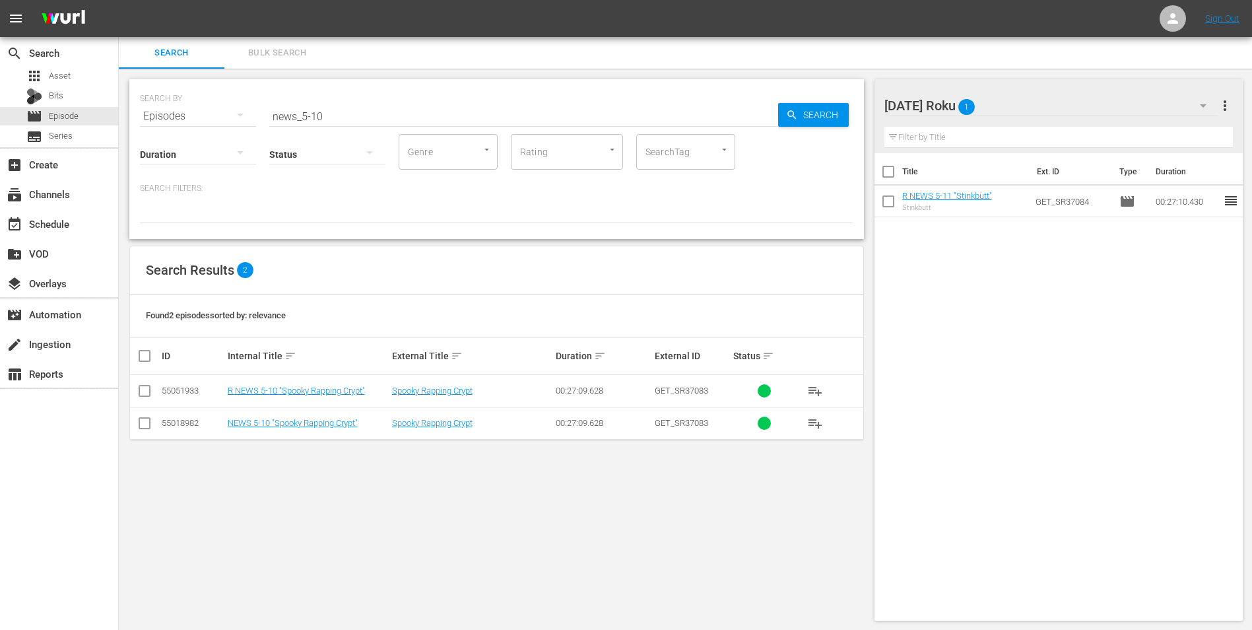
click at [1024, 110] on div "[DATE] Roku 1" at bounding box center [1051, 105] width 335 height 37
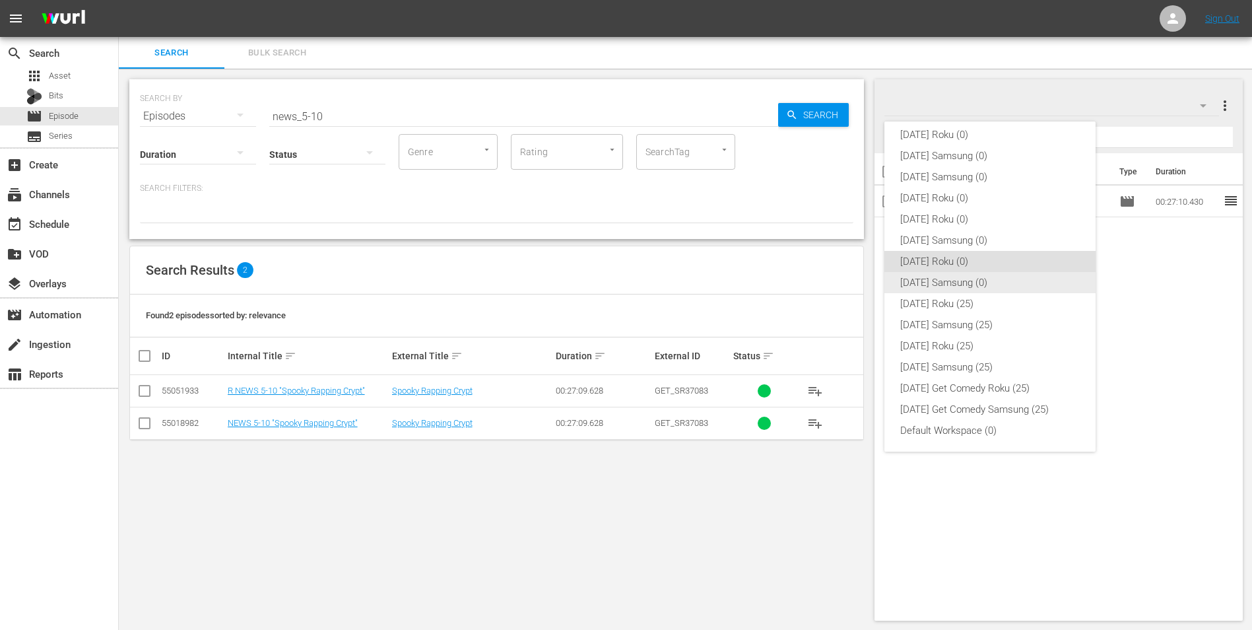
click at [941, 282] on div "[DATE] Samsung (0)" at bounding box center [990, 282] width 180 height 21
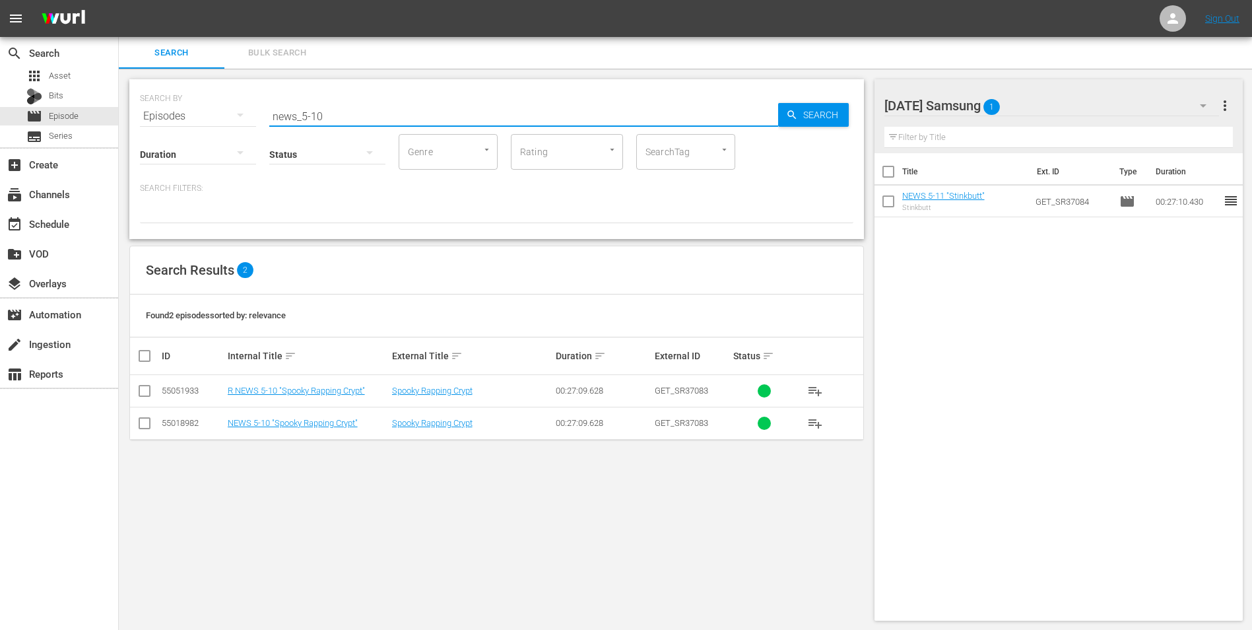
click at [329, 118] on input "news_5-10" at bounding box center [523, 116] width 509 height 32
click at [145, 424] on input "checkbox" at bounding box center [145, 426] width 16 height 16
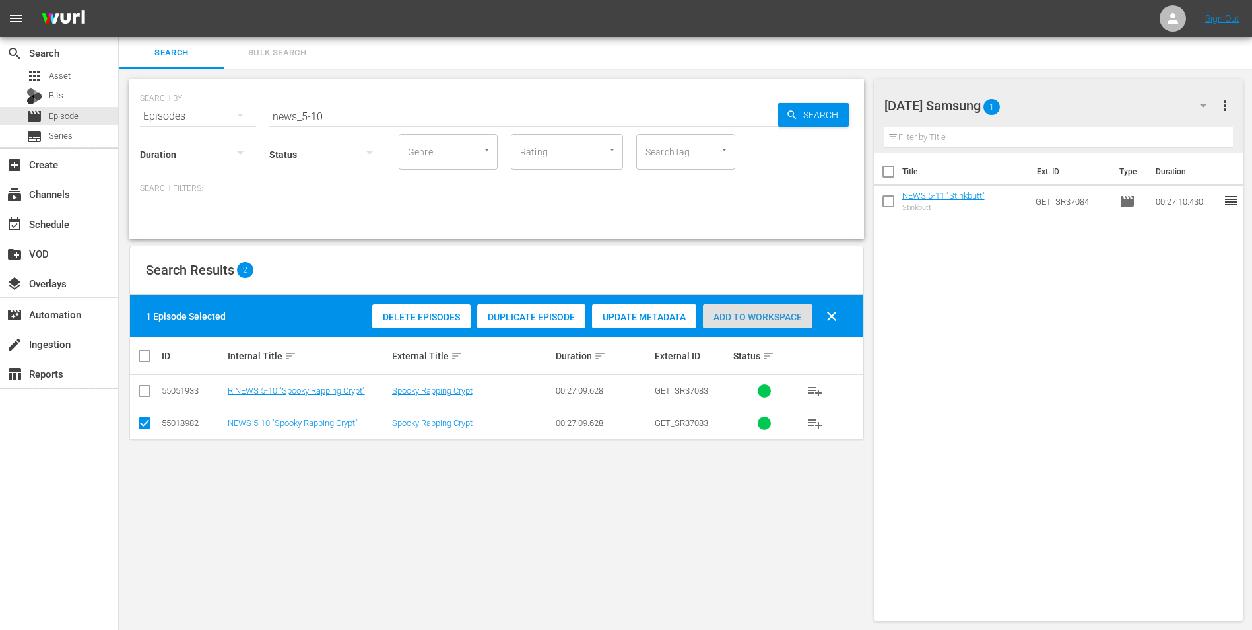
click at [786, 320] on span "Add to Workspace" at bounding box center [758, 317] width 110 height 11
click at [1035, 102] on div "[DATE] Samsung 2" at bounding box center [1051, 105] width 335 height 37
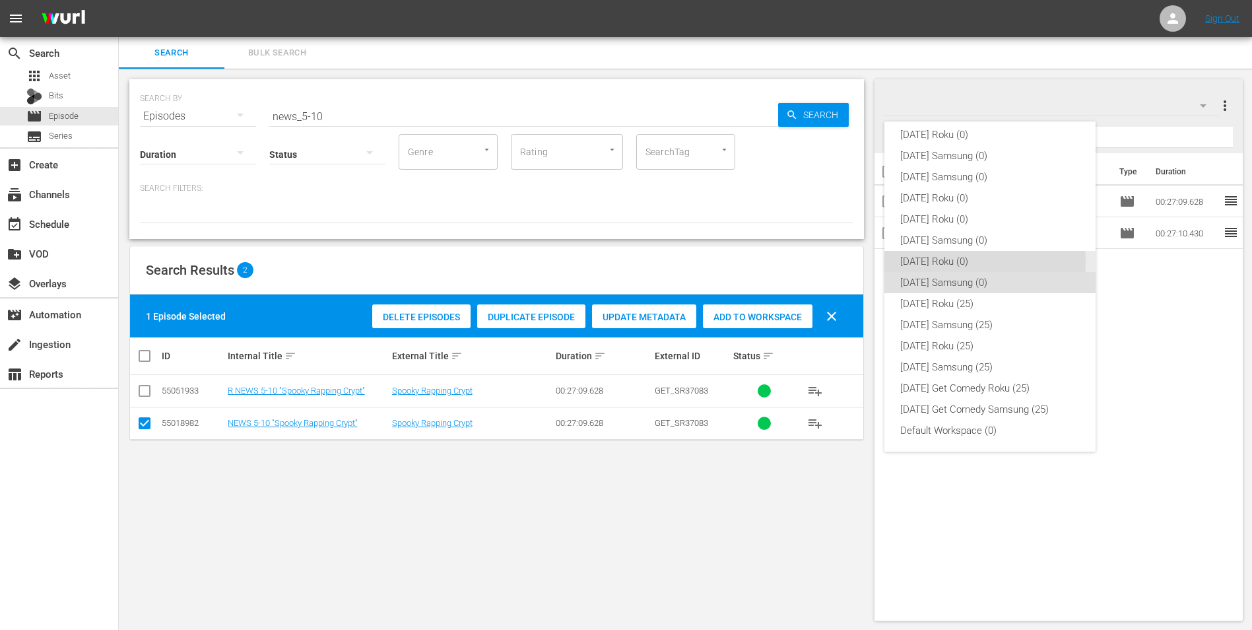
click at [936, 261] on div "[DATE] Roku (0)" at bounding box center [990, 261] width 180 height 21
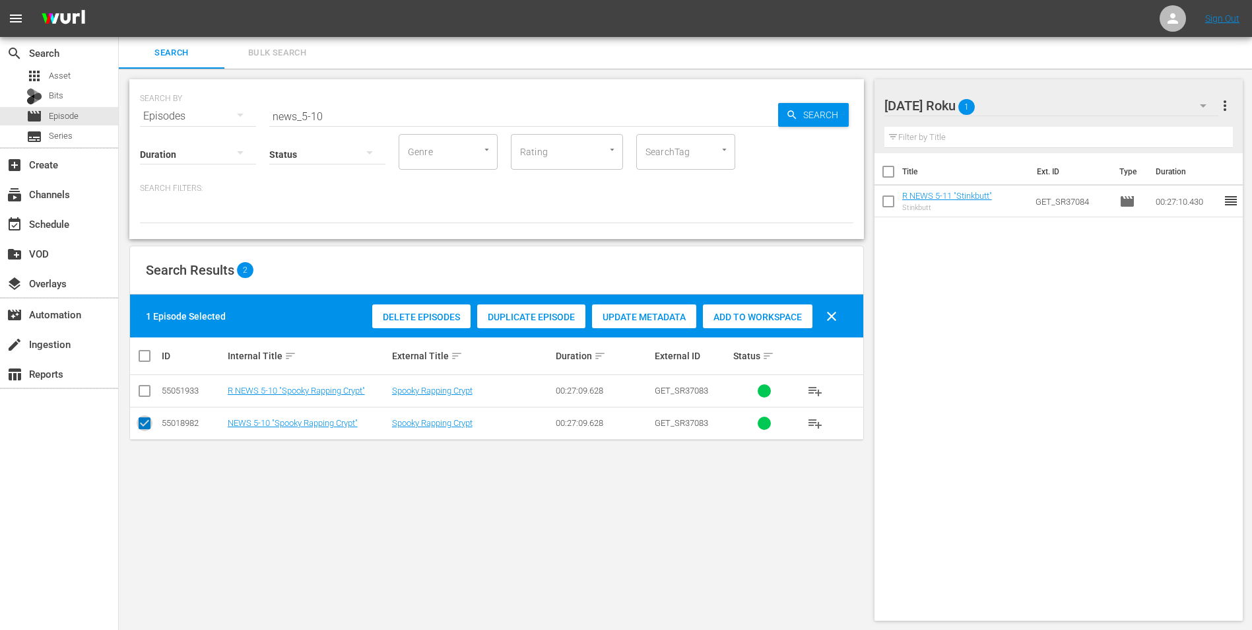
drag, startPoint x: 143, startPoint y: 424, endPoint x: 145, endPoint y: 397, distance: 27.8
click at [143, 424] on input "checkbox" at bounding box center [145, 426] width 16 height 16
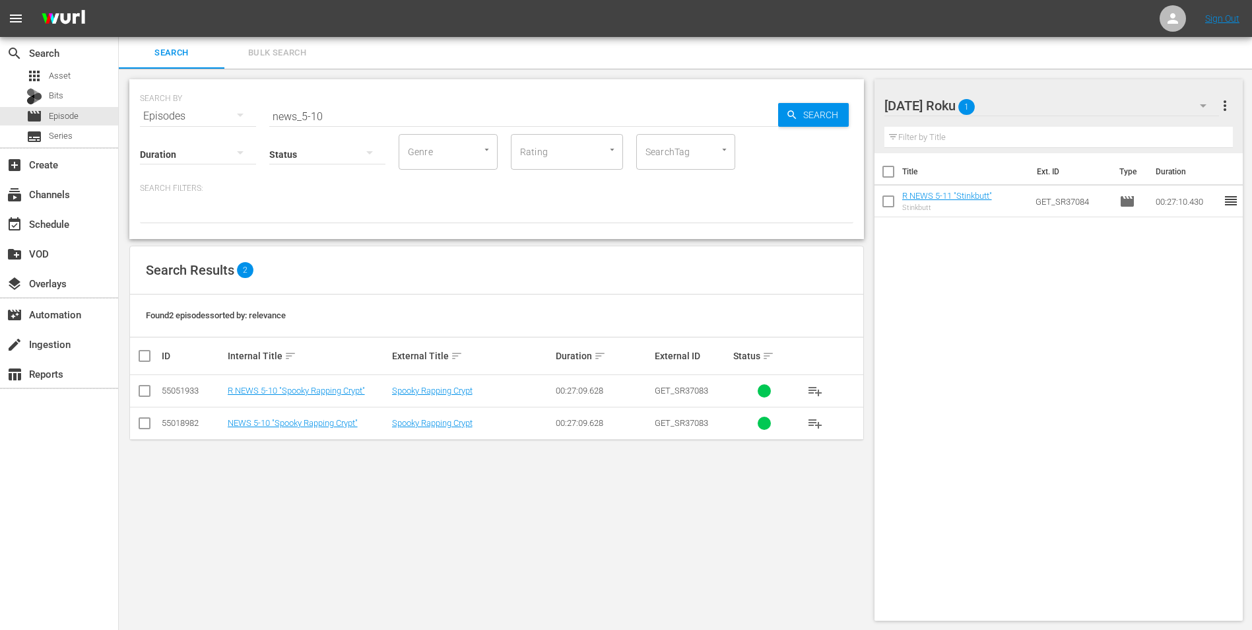
click at [145, 387] on input "checkbox" at bounding box center [145, 393] width 16 height 16
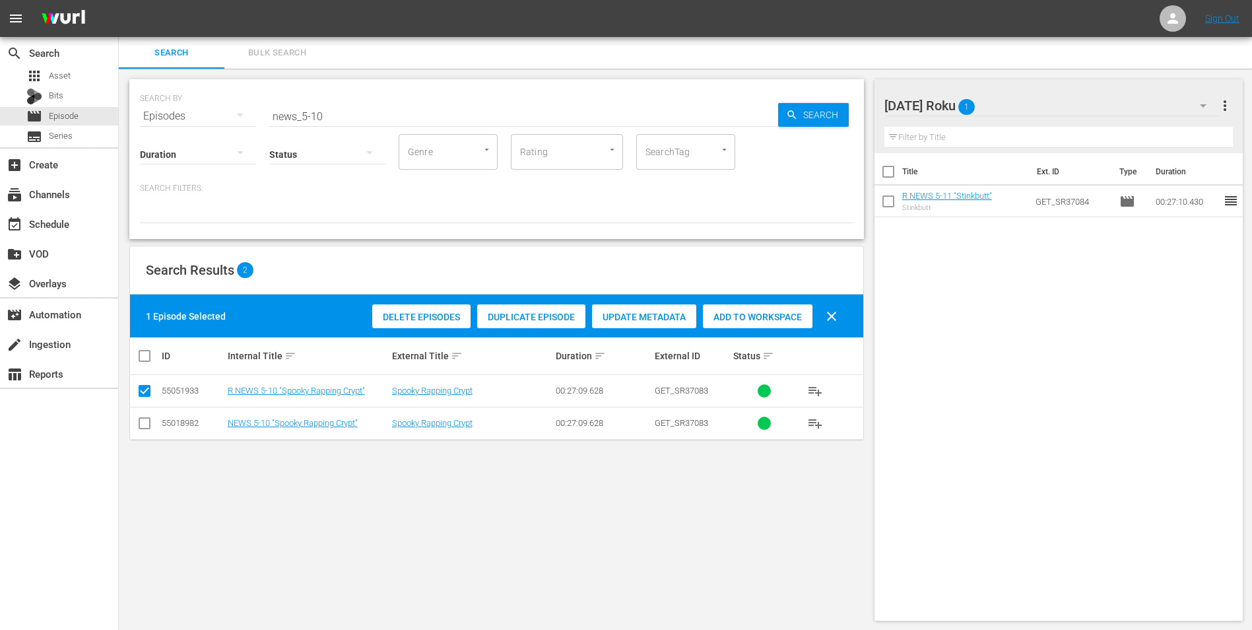
click at [779, 313] on span "Add to Workspace" at bounding box center [758, 317] width 110 height 11
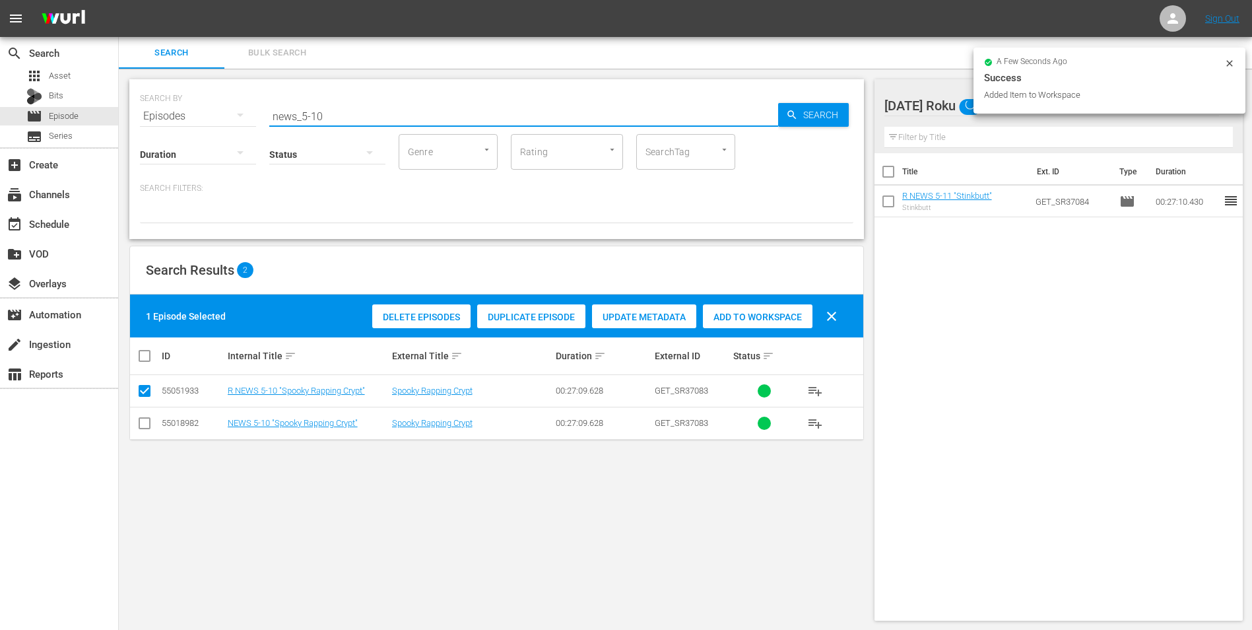
drag, startPoint x: 312, startPoint y: 119, endPoint x: 354, endPoint y: 121, distance: 43.0
click at [352, 121] on input "news_5-10" at bounding box center [523, 116] width 509 height 32
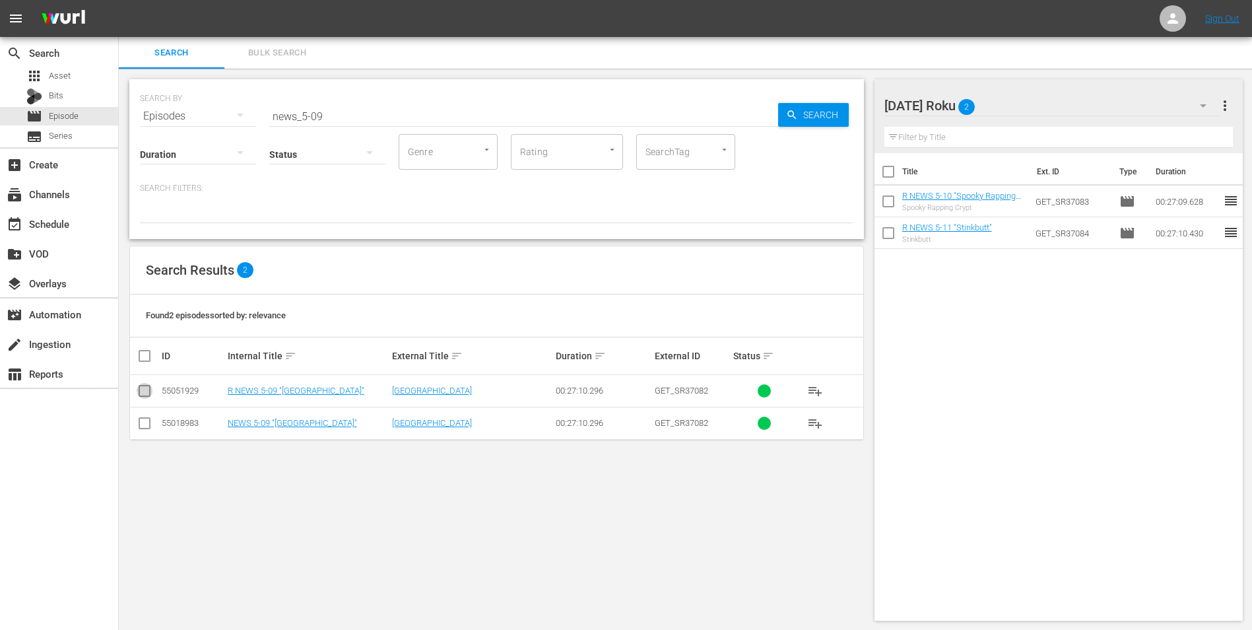
click at [143, 391] on input "checkbox" at bounding box center [145, 393] width 16 height 16
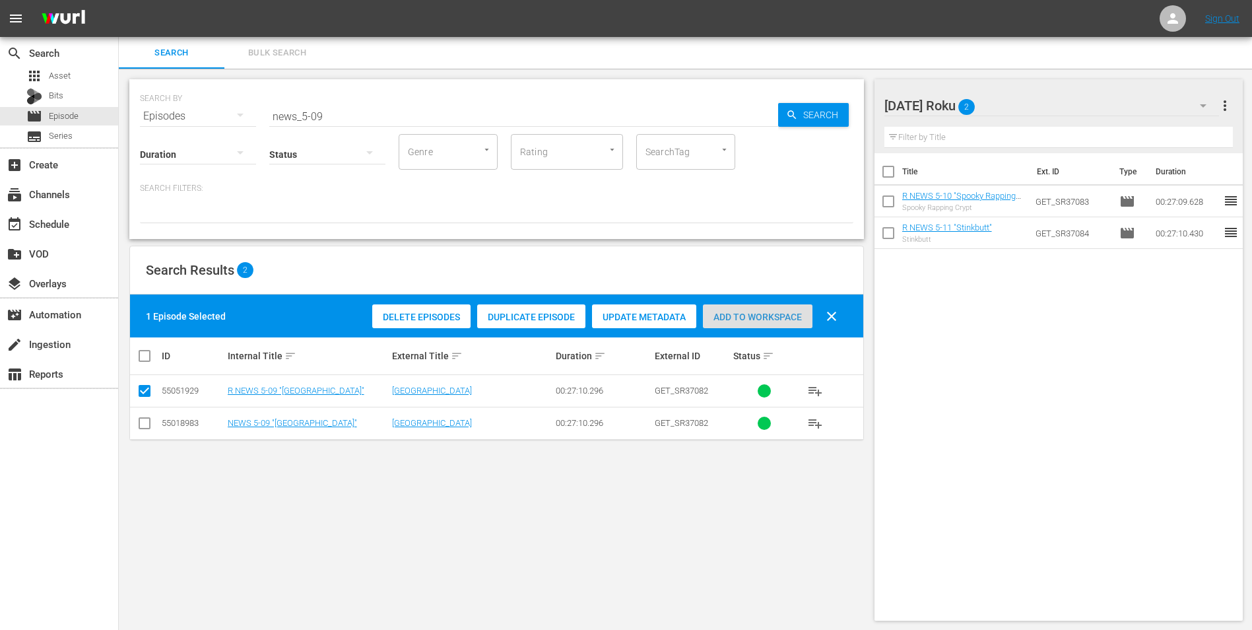
click at [777, 317] on span "Add to Workspace" at bounding box center [758, 317] width 110 height 11
click at [1055, 106] on div "[DATE] Roku 3" at bounding box center [1051, 105] width 335 height 37
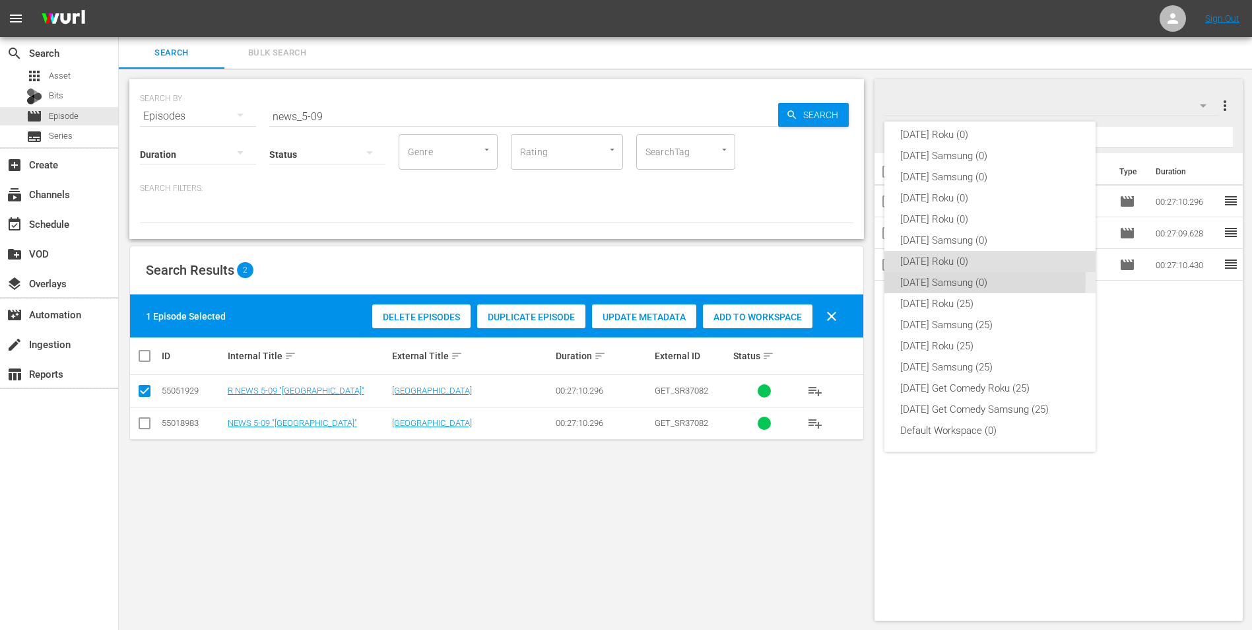
click at [957, 280] on div "[DATE] Samsung (0)" at bounding box center [990, 282] width 180 height 21
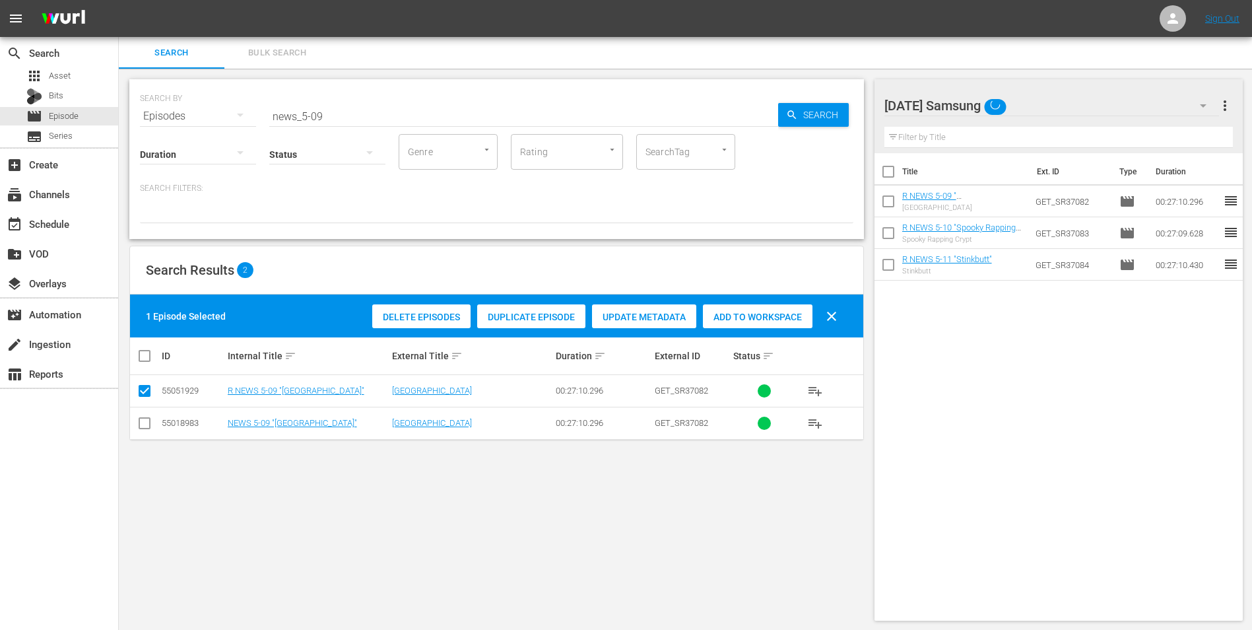
drag, startPoint x: 145, startPoint y: 431, endPoint x: 138, endPoint y: 414, distance: 18.4
click at [145, 430] on input "checkbox" at bounding box center [145, 426] width 16 height 16
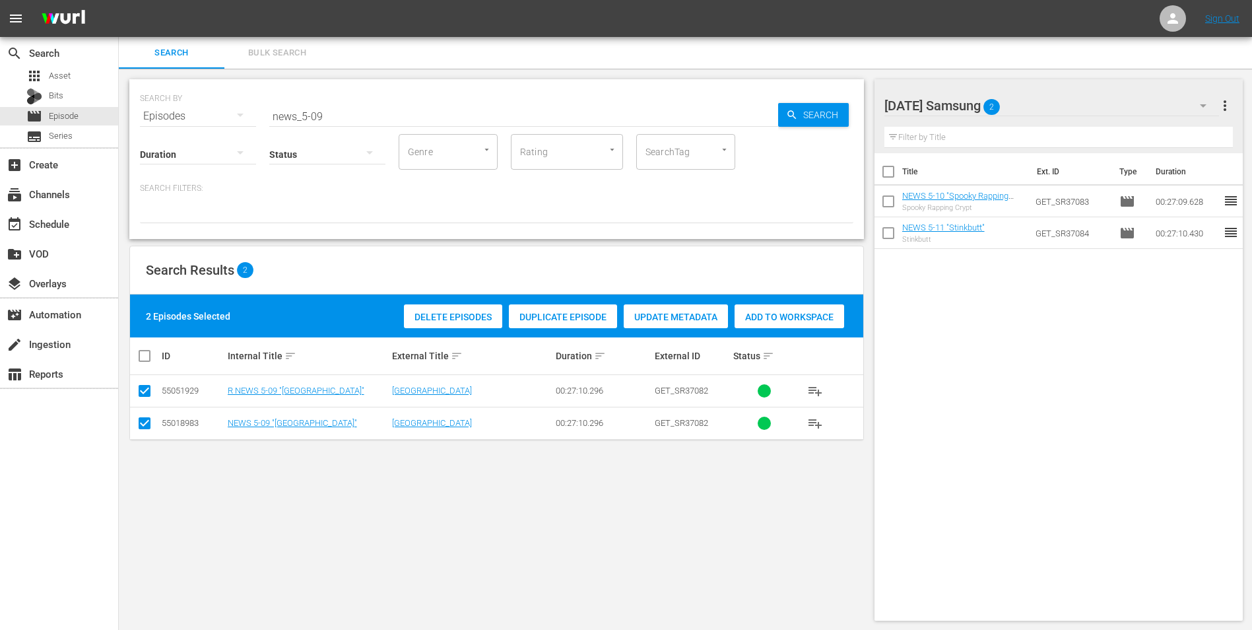
click at [136, 388] on td at bounding box center [145, 391] width 30 height 32
click at [139, 388] on input "checkbox" at bounding box center [145, 393] width 16 height 16
click at [812, 310] on div "Delete Episodes Duplicate Episode Update Metadata Add to Workspace clear" at bounding box center [608, 316] width 478 height 32
click at [792, 310] on div "Add to Workspace" at bounding box center [758, 316] width 110 height 25
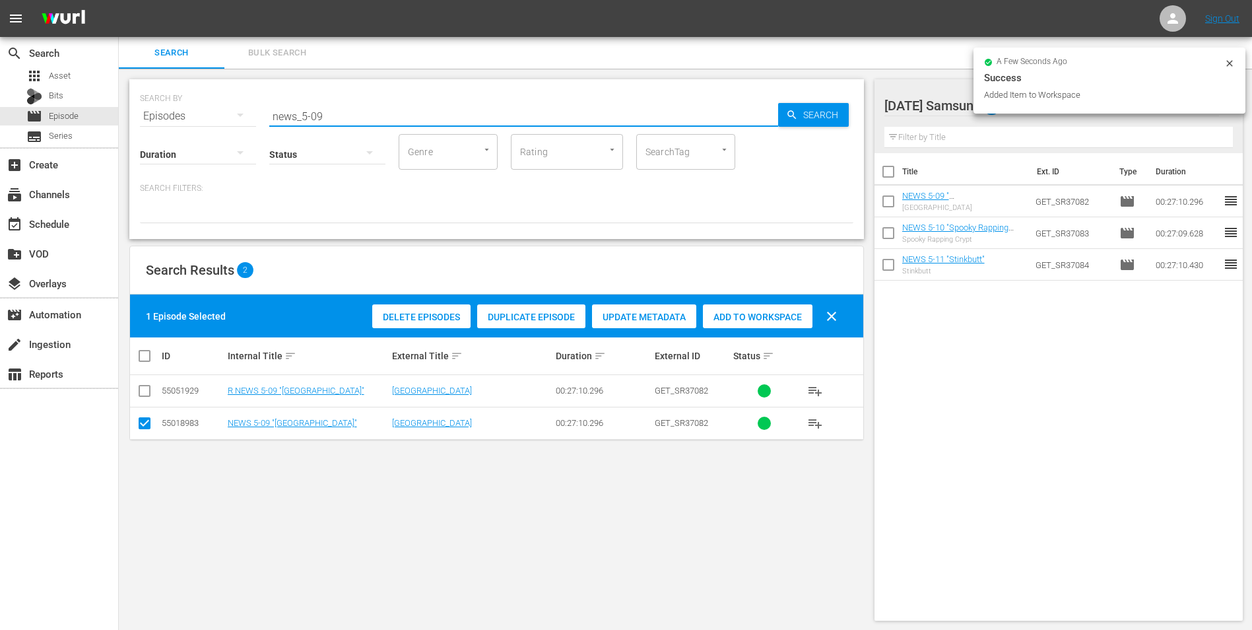
drag, startPoint x: 356, startPoint y: 115, endPoint x: 220, endPoint y: 104, distance: 136.5
click at [221, 104] on div "SEARCH BY Search By Episodes Search ID, Title, Description, Keywords, or Catego…" at bounding box center [496, 108] width 713 height 48
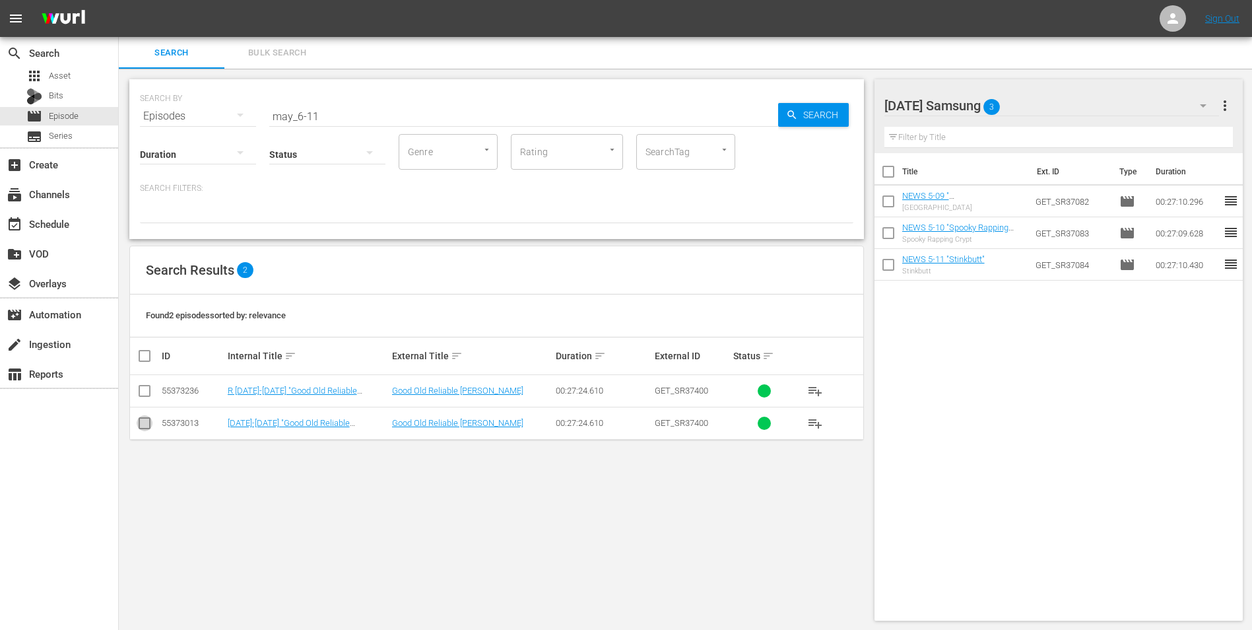
click at [147, 430] on input "checkbox" at bounding box center [145, 426] width 16 height 16
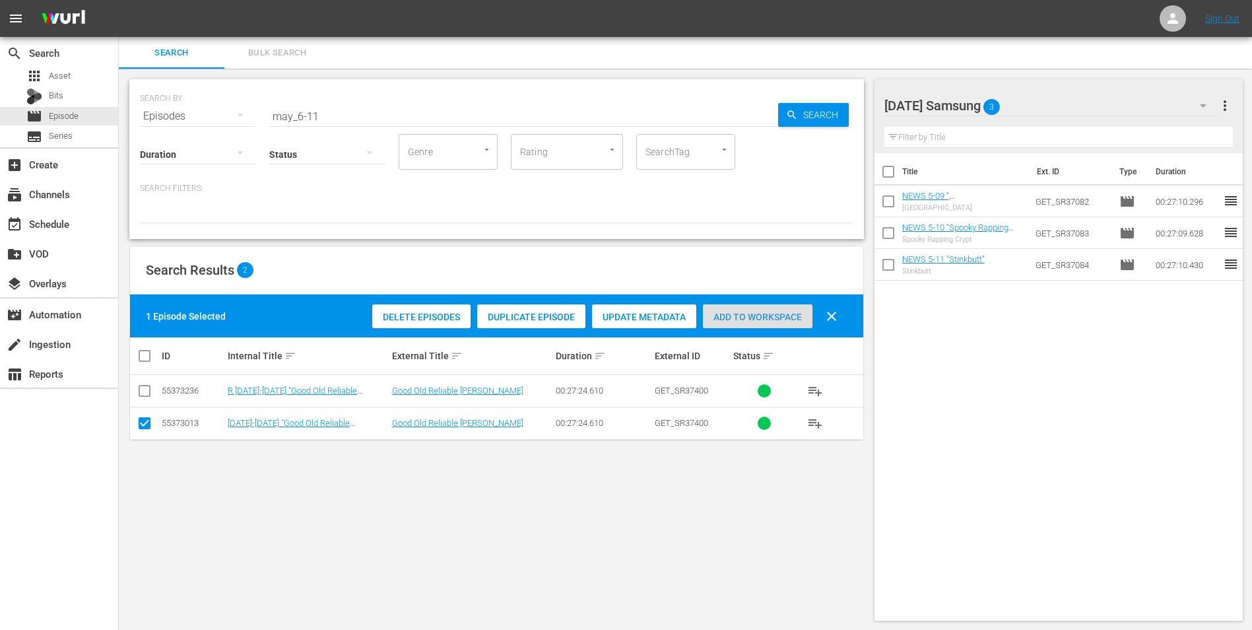
click at [748, 310] on div "Add to Workspace" at bounding box center [758, 316] width 110 height 25
click at [1063, 107] on div "[DATE] Samsung 4" at bounding box center [1051, 105] width 335 height 37
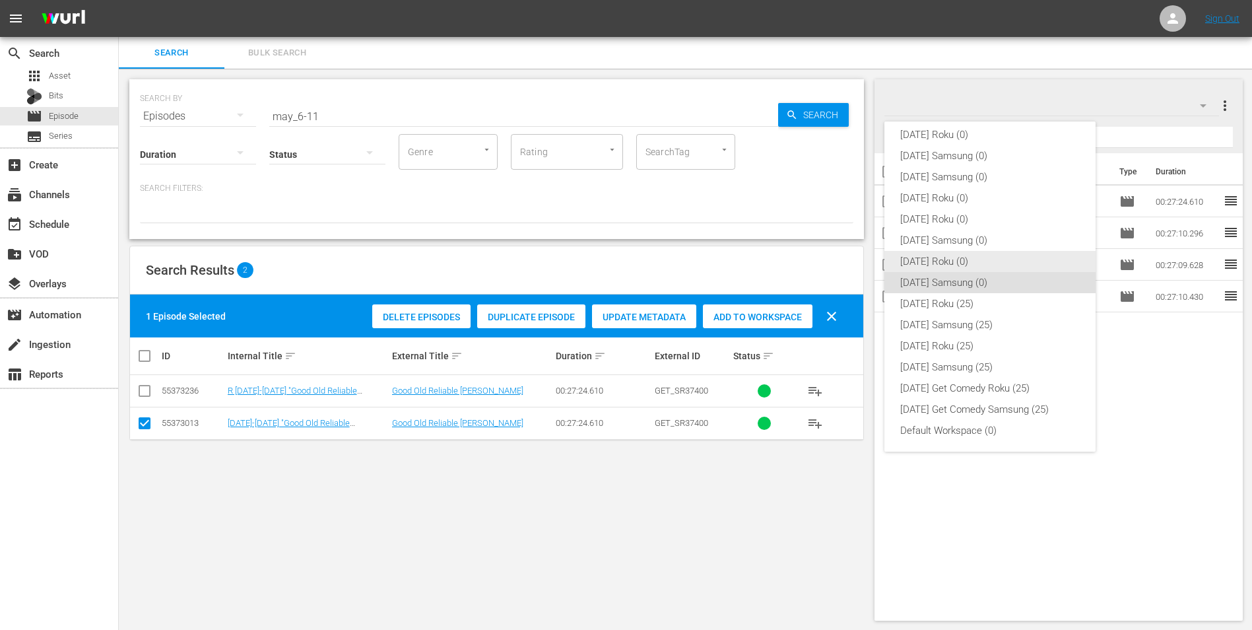
click at [960, 266] on div "[DATE] Roku (0)" at bounding box center [990, 261] width 180 height 21
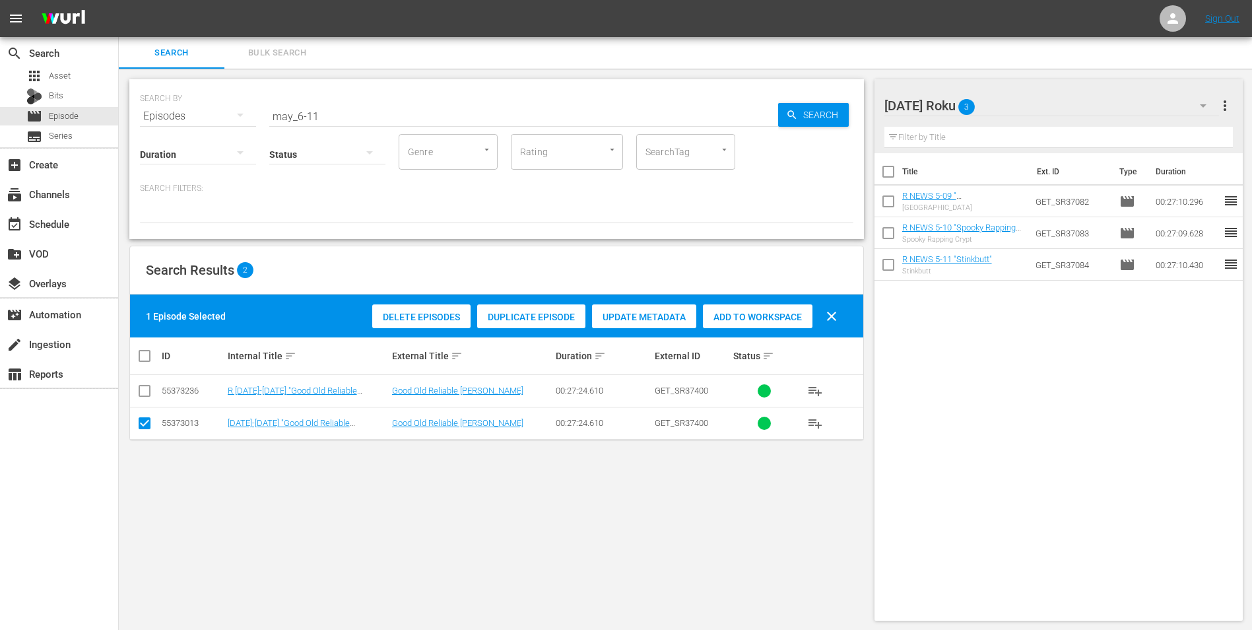
drag, startPoint x: 150, startPoint y: 419, endPoint x: 147, endPoint y: 399, distance: 20.6
click at [150, 418] on input "checkbox" at bounding box center [145, 426] width 16 height 16
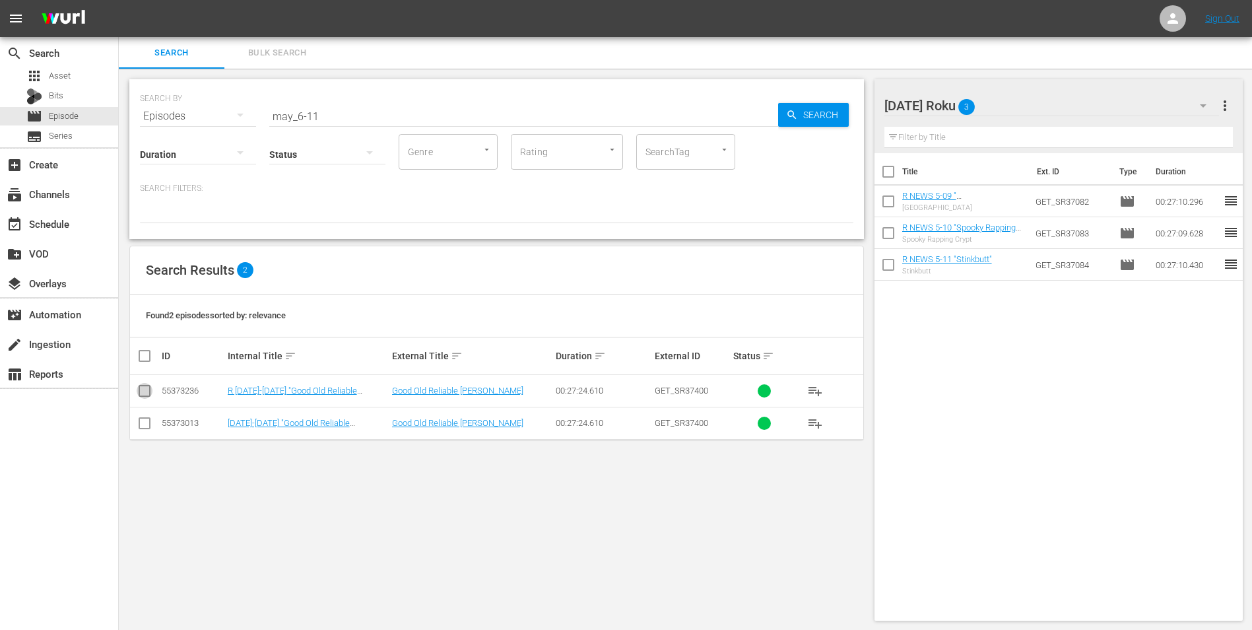
click at [147, 391] on input "checkbox" at bounding box center [145, 393] width 16 height 16
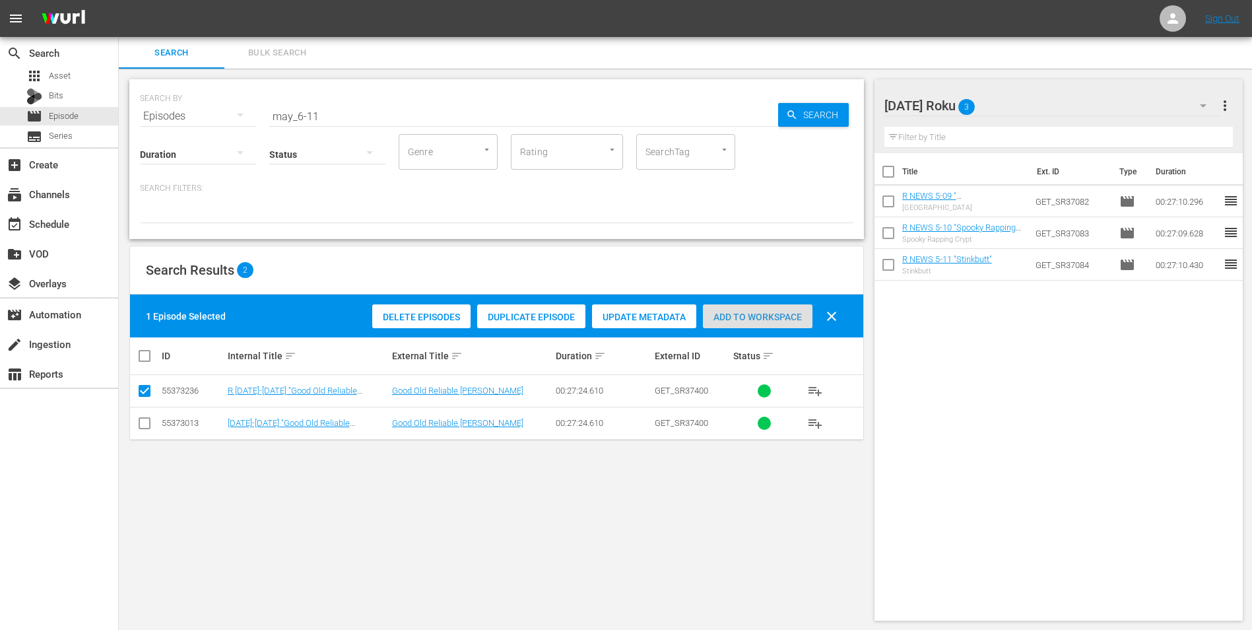
click at [744, 320] on span "Add to Workspace" at bounding box center [758, 317] width 110 height 11
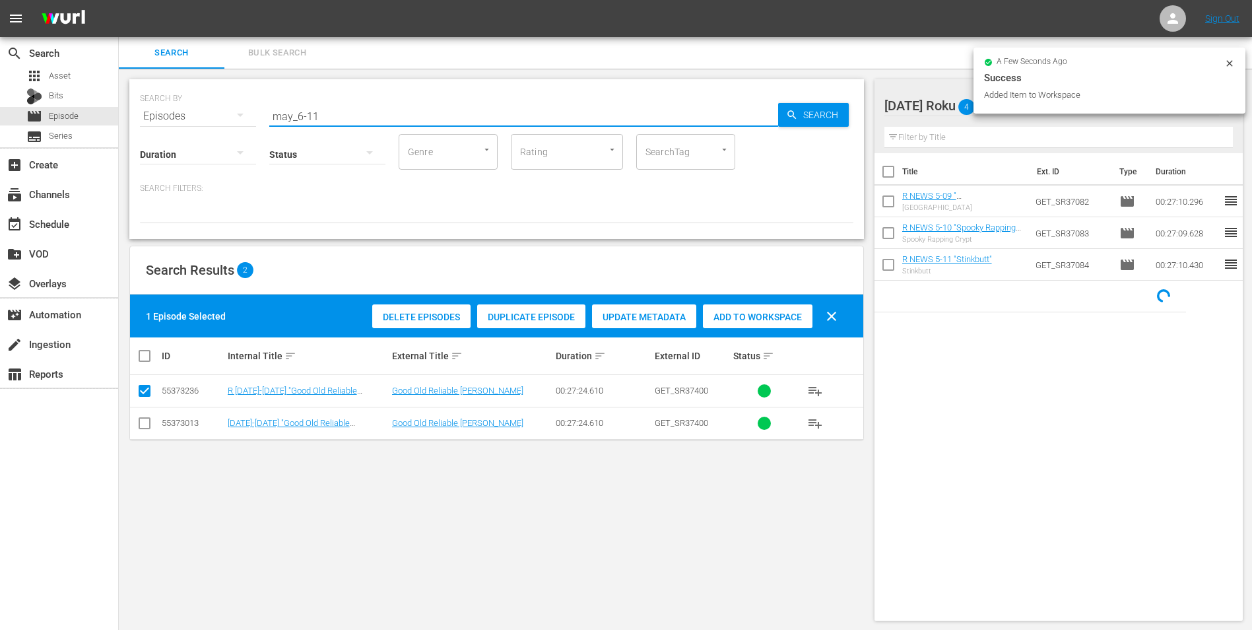
drag, startPoint x: 312, startPoint y: 118, endPoint x: 341, endPoint y: 121, distance: 29.9
click at [341, 121] on input "may_6-11" at bounding box center [523, 116] width 509 height 32
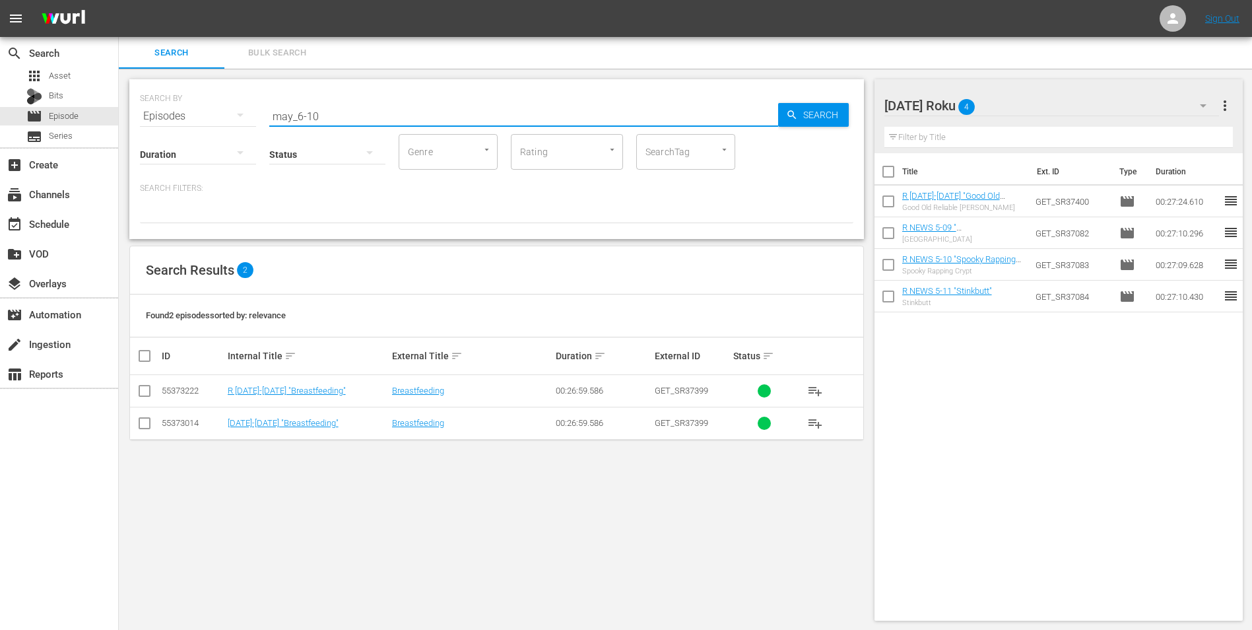
click at [147, 395] on input "checkbox" at bounding box center [145, 393] width 16 height 16
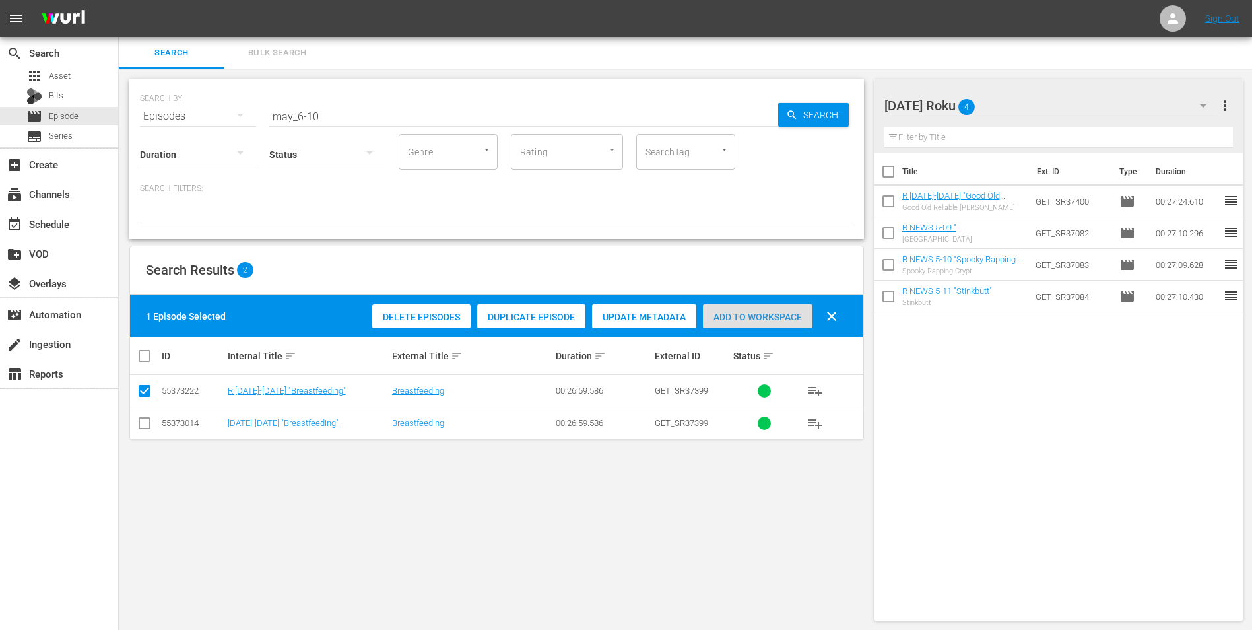
click at [772, 315] on span "Add to Workspace" at bounding box center [758, 317] width 110 height 11
click at [1026, 103] on div "[DATE] Roku 5" at bounding box center [1051, 105] width 335 height 37
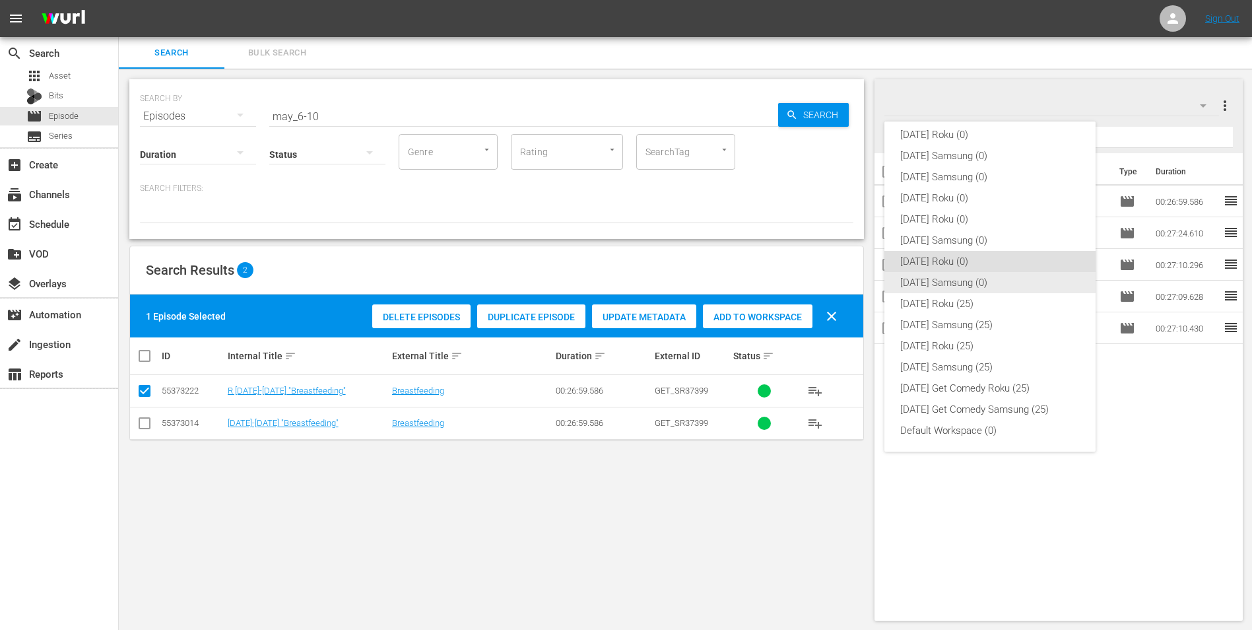
click at [935, 284] on div "[DATE] Samsung (0)" at bounding box center [990, 282] width 180 height 21
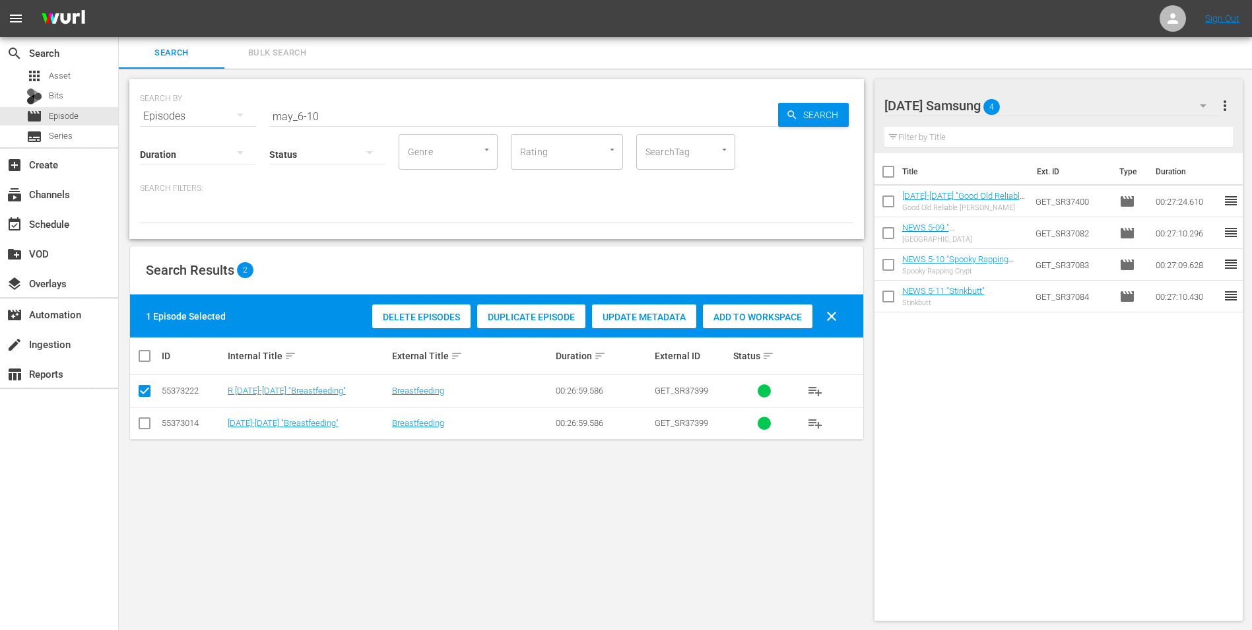
click at [141, 421] on input "checkbox" at bounding box center [145, 426] width 16 height 16
click at [148, 395] on input "checkbox" at bounding box center [145, 393] width 16 height 16
click at [761, 312] on span "Add to Workspace" at bounding box center [758, 317] width 110 height 11
click at [1047, 104] on div "[DATE] Samsung 5" at bounding box center [1051, 105] width 335 height 37
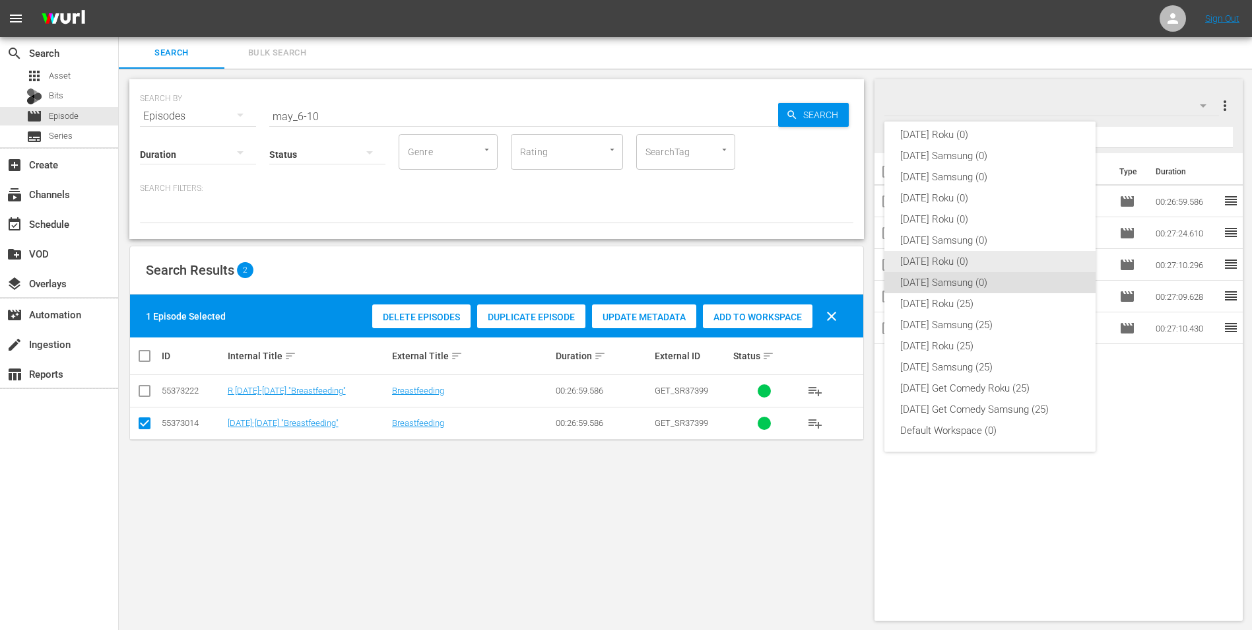
click at [945, 265] on div "[DATE] Roku (0)" at bounding box center [990, 261] width 180 height 21
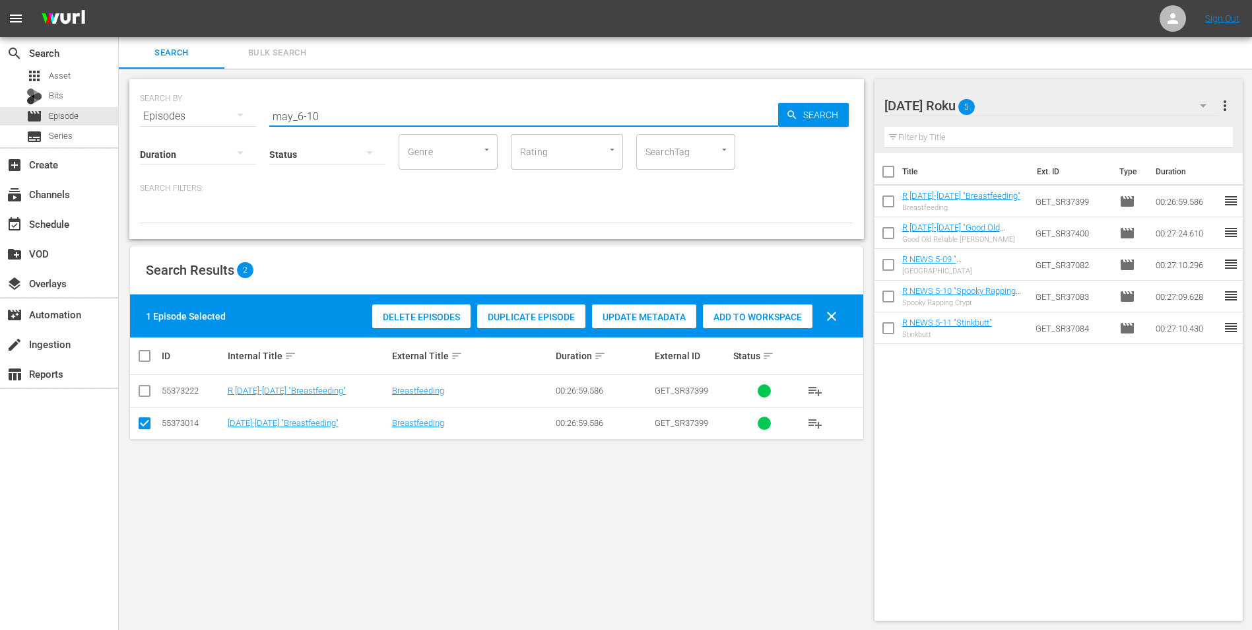
drag, startPoint x: 308, startPoint y: 115, endPoint x: 414, endPoint y: 125, distance: 106.1
click at [405, 125] on div "Search ID, Title, Description, Keywords, or Category may_6-10" at bounding box center [523, 116] width 509 height 32
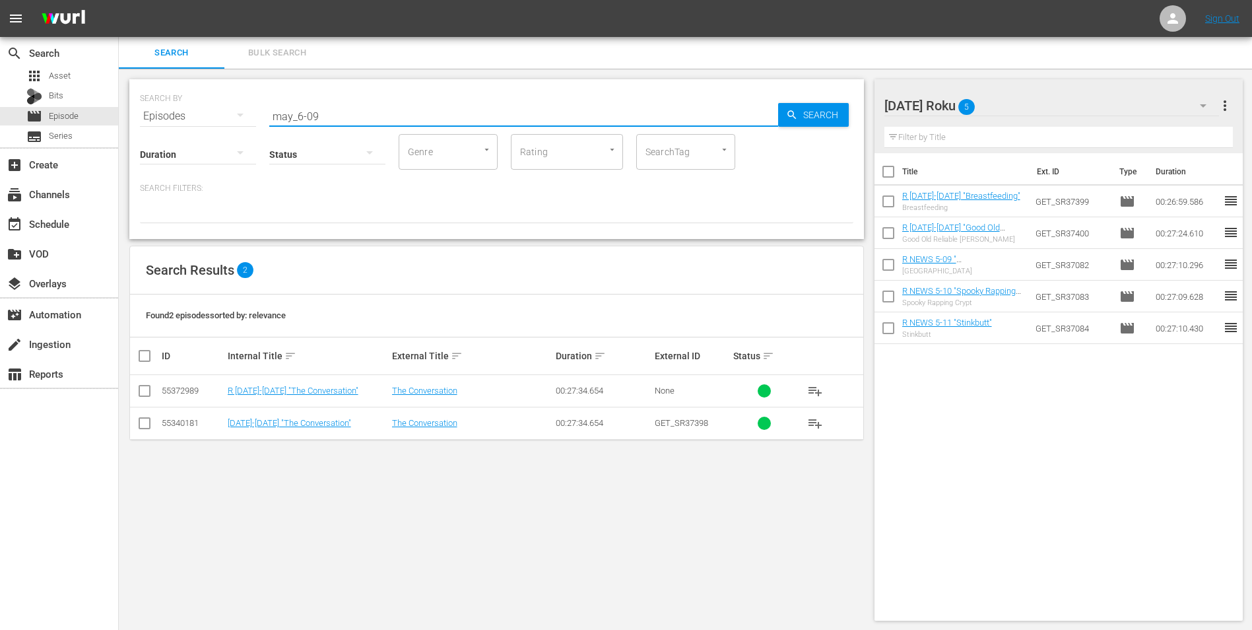
click at [143, 389] on input "checkbox" at bounding box center [145, 393] width 16 height 16
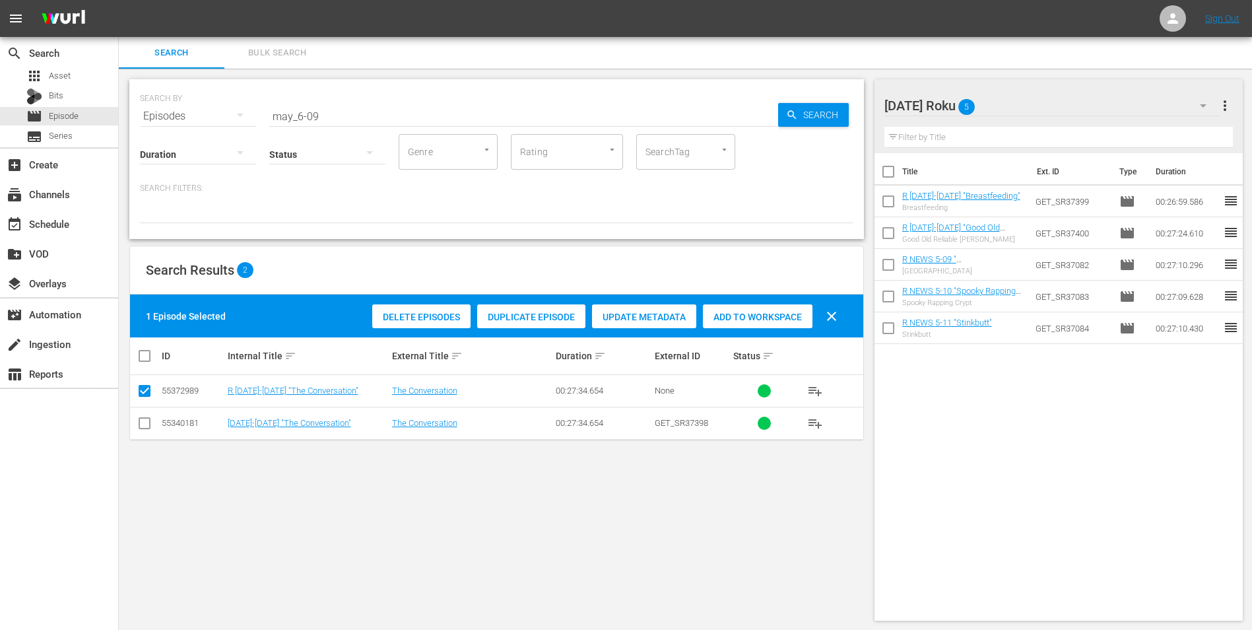
click at [783, 315] on span "Add to Workspace" at bounding box center [758, 317] width 110 height 11
click at [1033, 104] on div "[DATE] Roku 6" at bounding box center [1051, 105] width 335 height 37
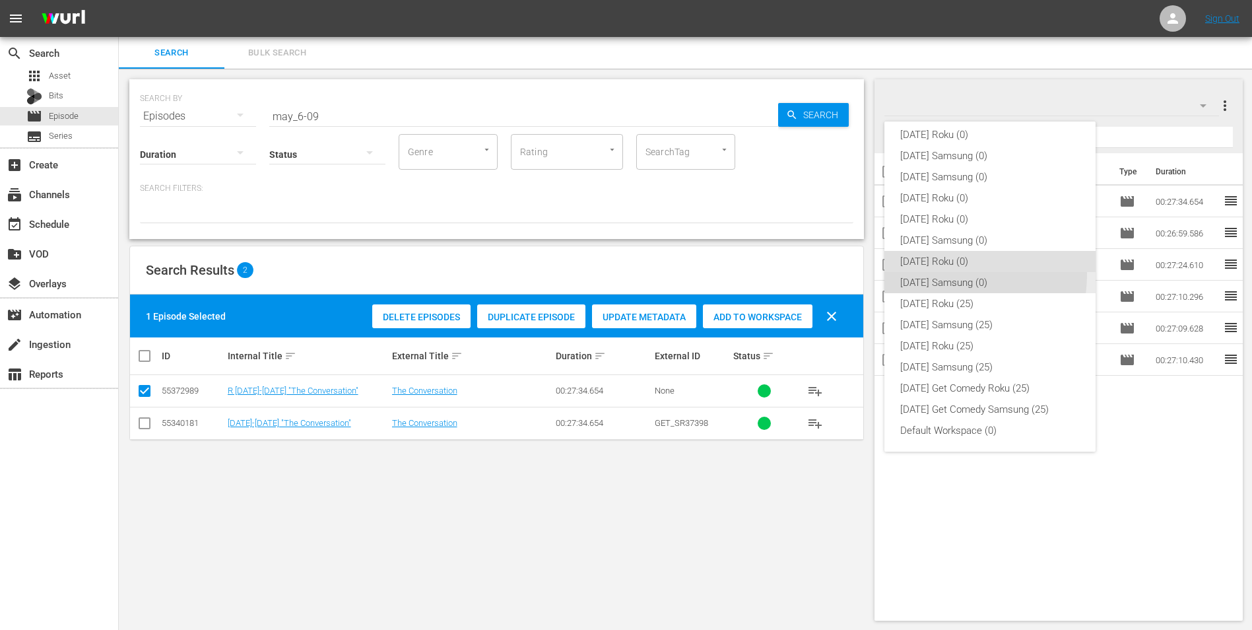
click at [934, 273] on div "[DATE] Samsung (0)" at bounding box center [990, 282] width 180 height 21
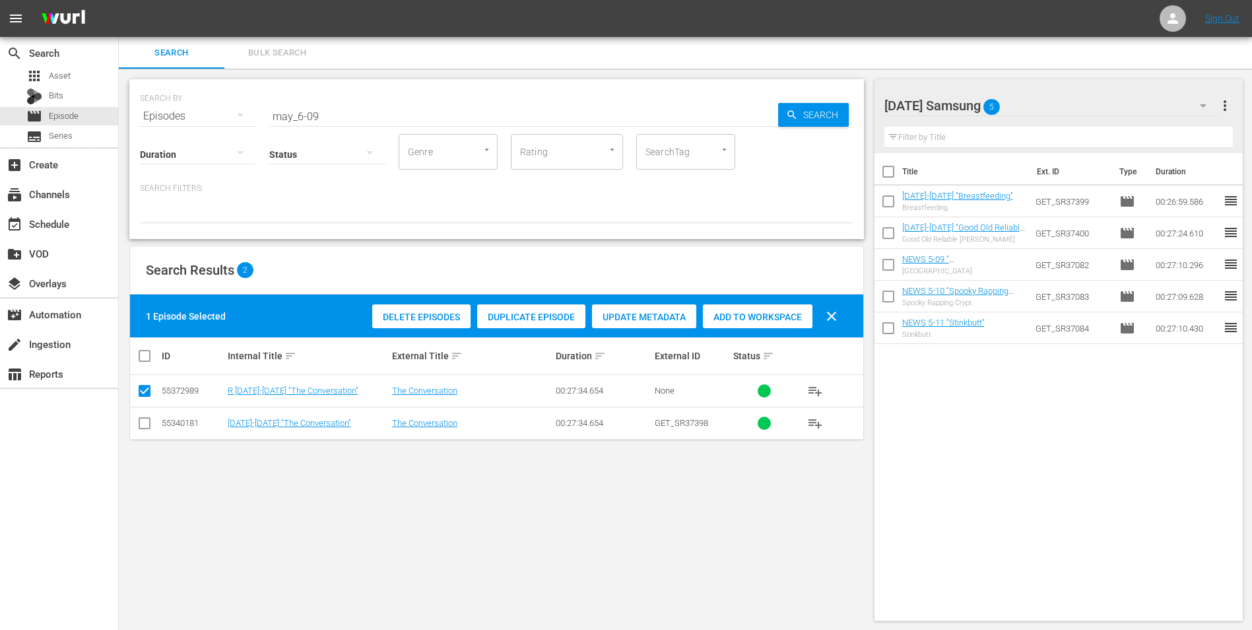
click at [147, 428] on input "checkbox" at bounding box center [145, 426] width 16 height 16
click at [143, 395] on input "checkbox" at bounding box center [145, 393] width 16 height 16
click at [768, 315] on span "Add to Workspace" at bounding box center [758, 317] width 110 height 11
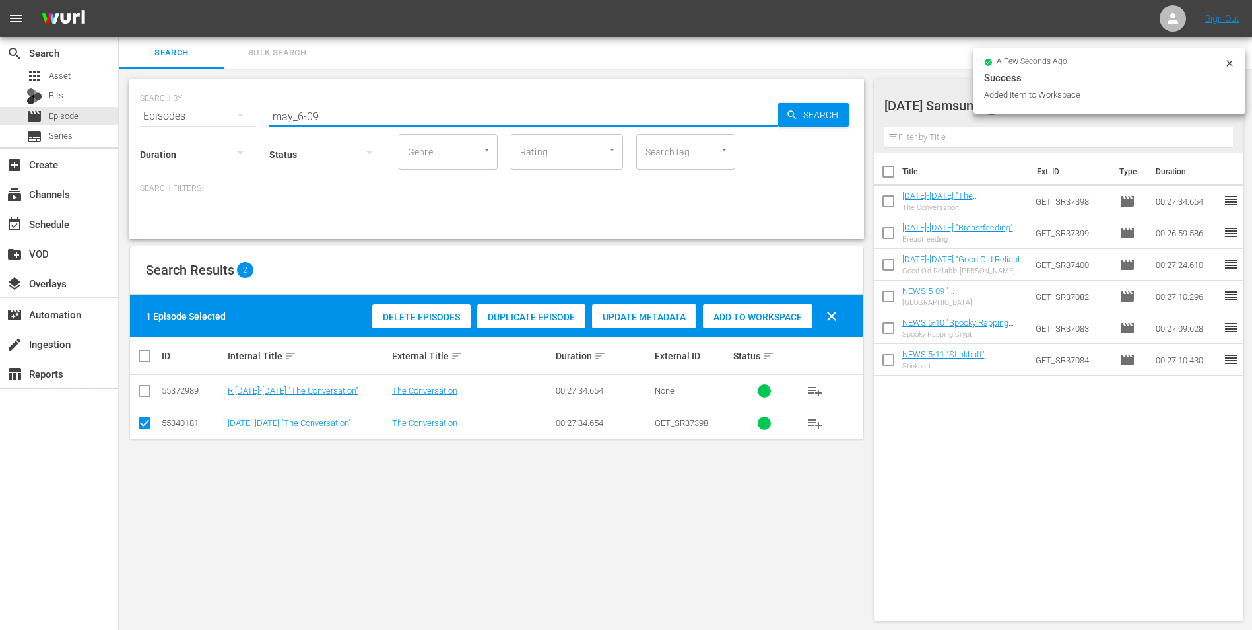
drag, startPoint x: 313, startPoint y: 114, endPoint x: 353, endPoint y: 117, distance: 40.5
click at [353, 117] on input "may_6-09" at bounding box center [523, 116] width 509 height 32
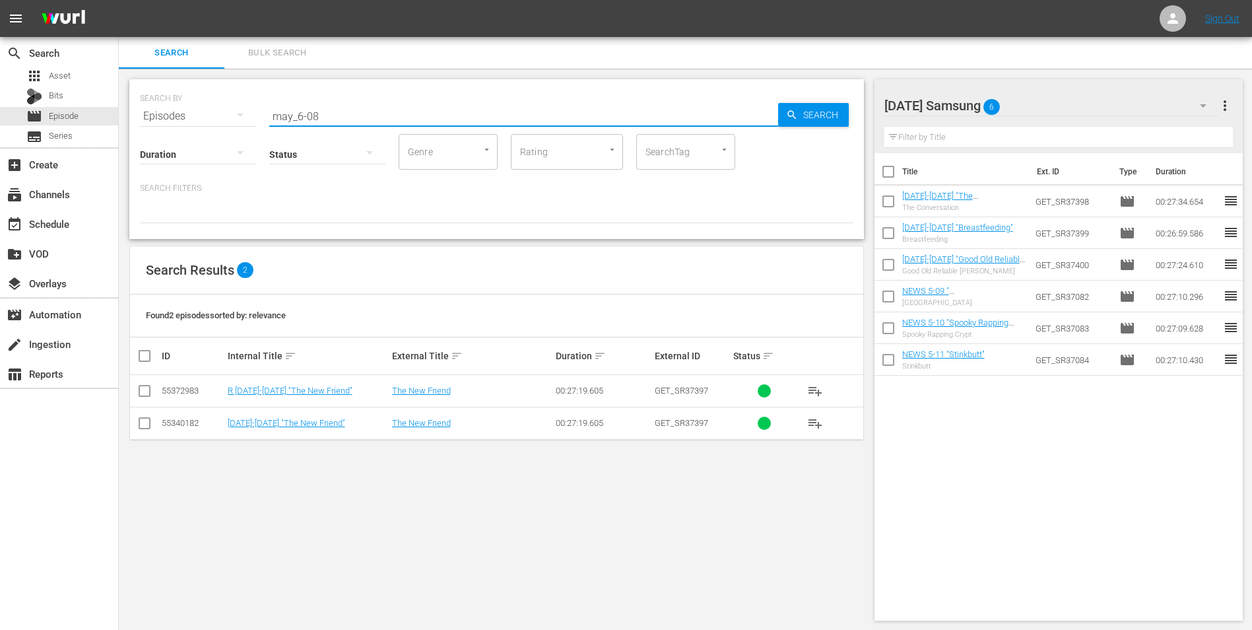
click at [149, 425] on input "checkbox" at bounding box center [145, 426] width 16 height 16
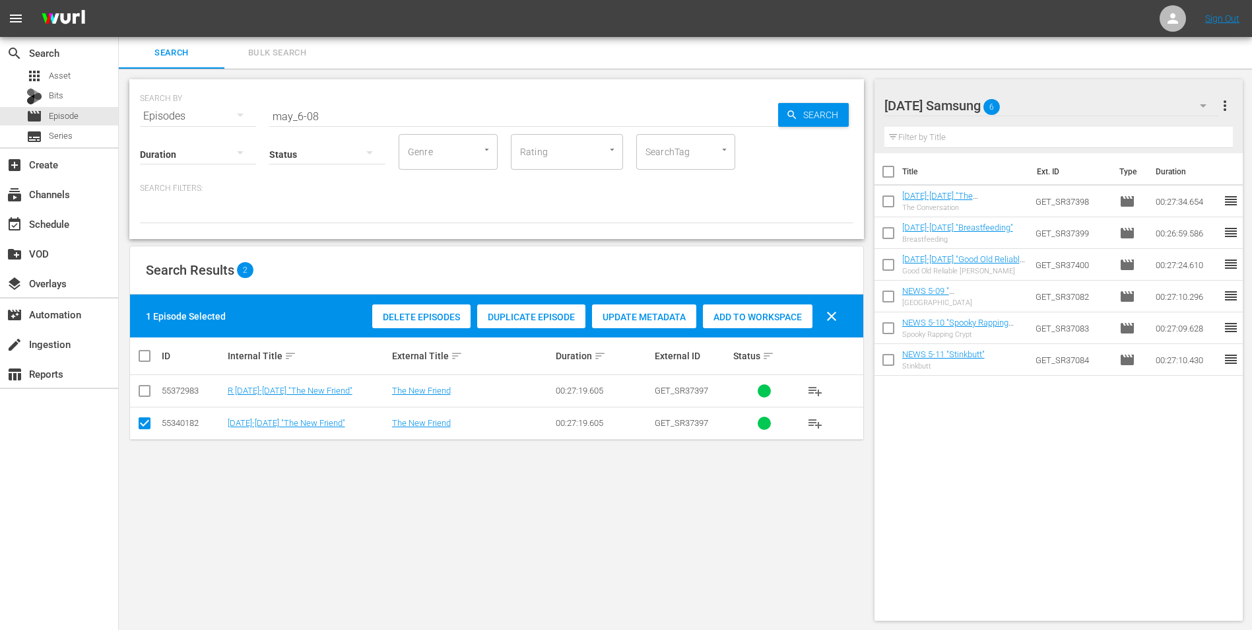
click at [769, 312] on span "Add to Workspace" at bounding box center [758, 317] width 110 height 11
click at [1067, 100] on div "[DATE] Samsung 7" at bounding box center [1051, 105] width 335 height 37
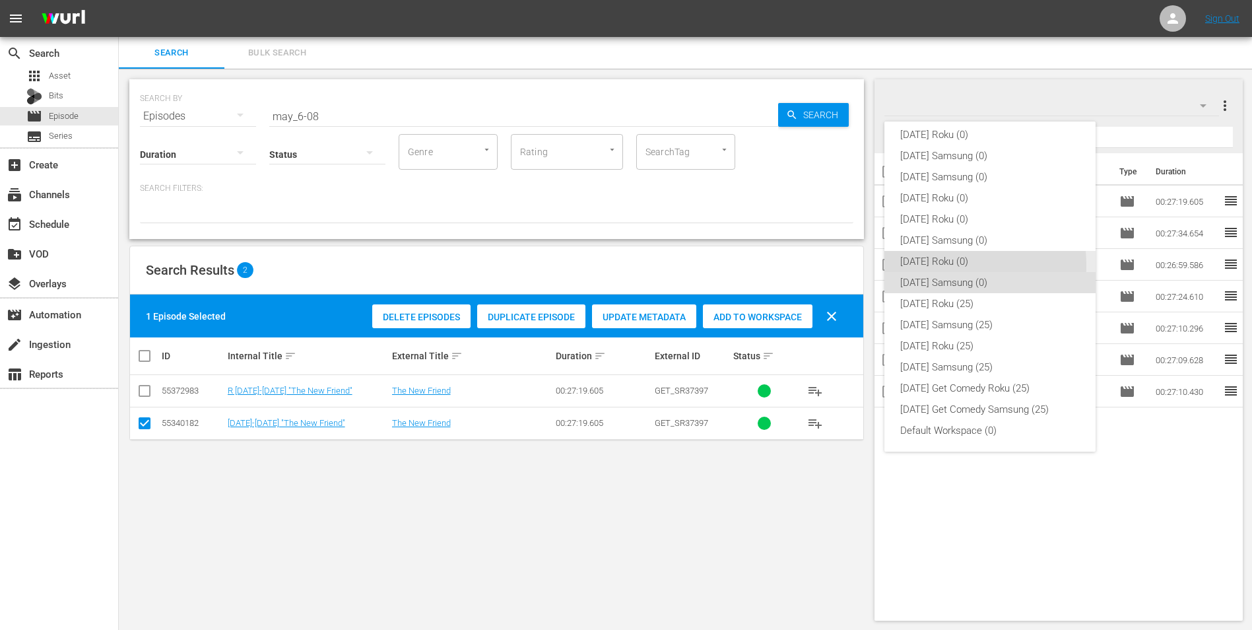
click at [923, 265] on div "[DATE] Roku (0)" at bounding box center [990, 261] width 180 height 21
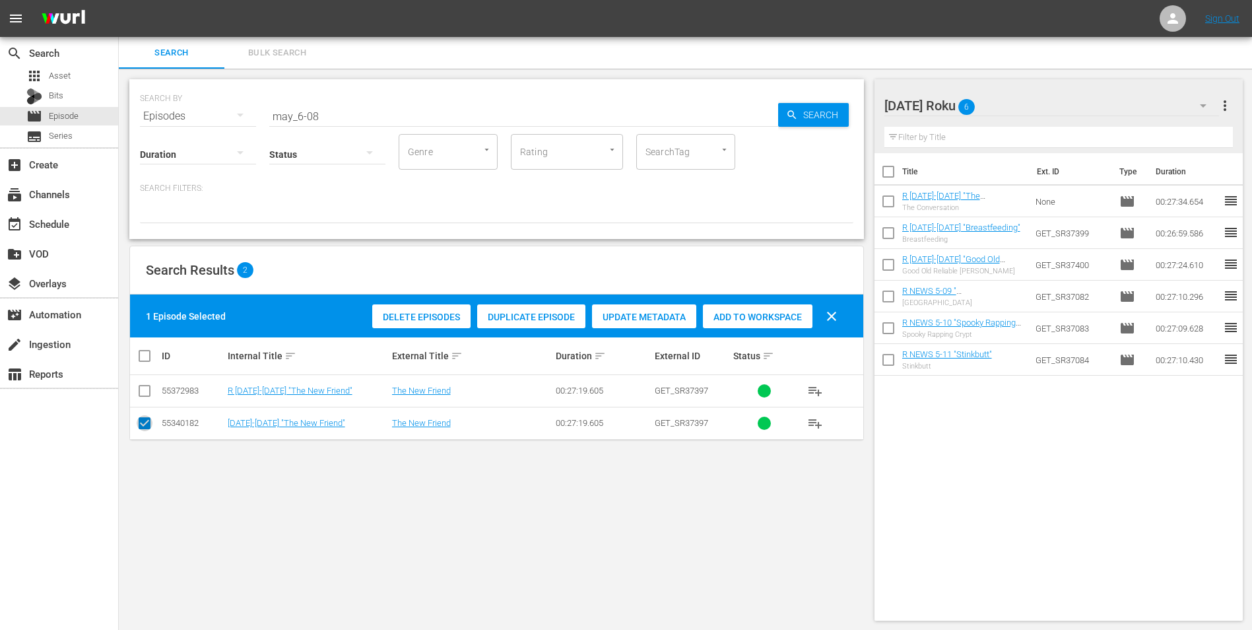
drag, startPoint x: 145, startPoint y: 421, endPoint x: 145, endPoint y: 389, distance: 31.7
click at [145, 418] on input "checkbox" at bounding box center [145, 426] width 16 height 16
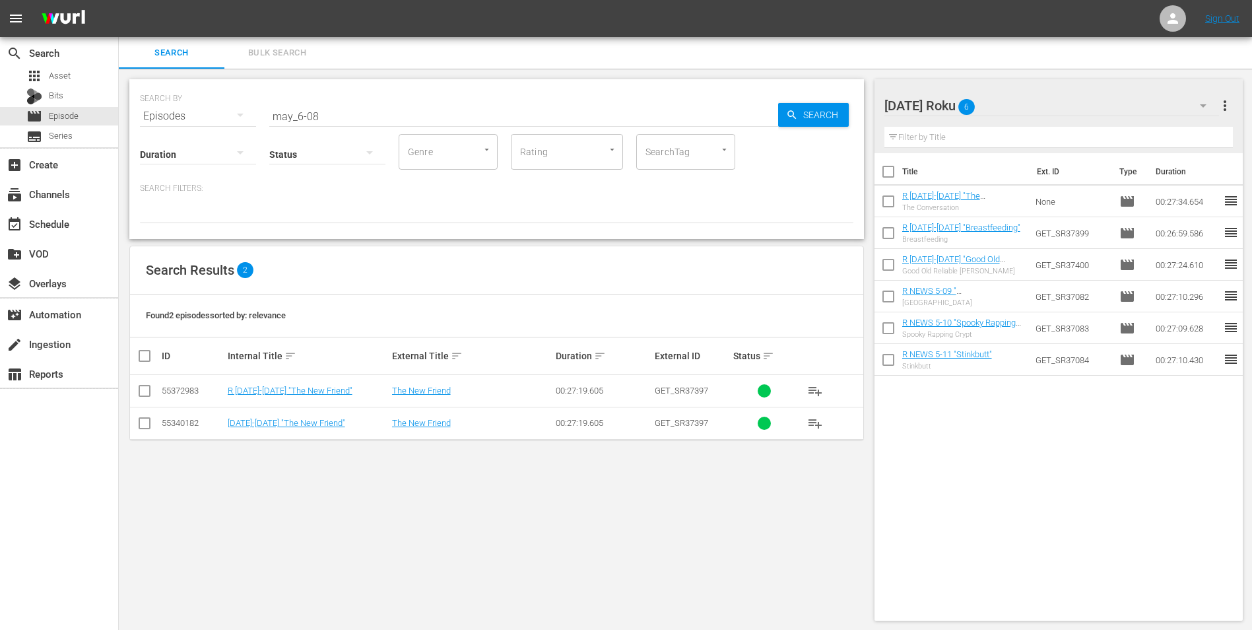
click at [145, 388] on input "checkbox" at bounding box center [145, 393] width 16 height 16
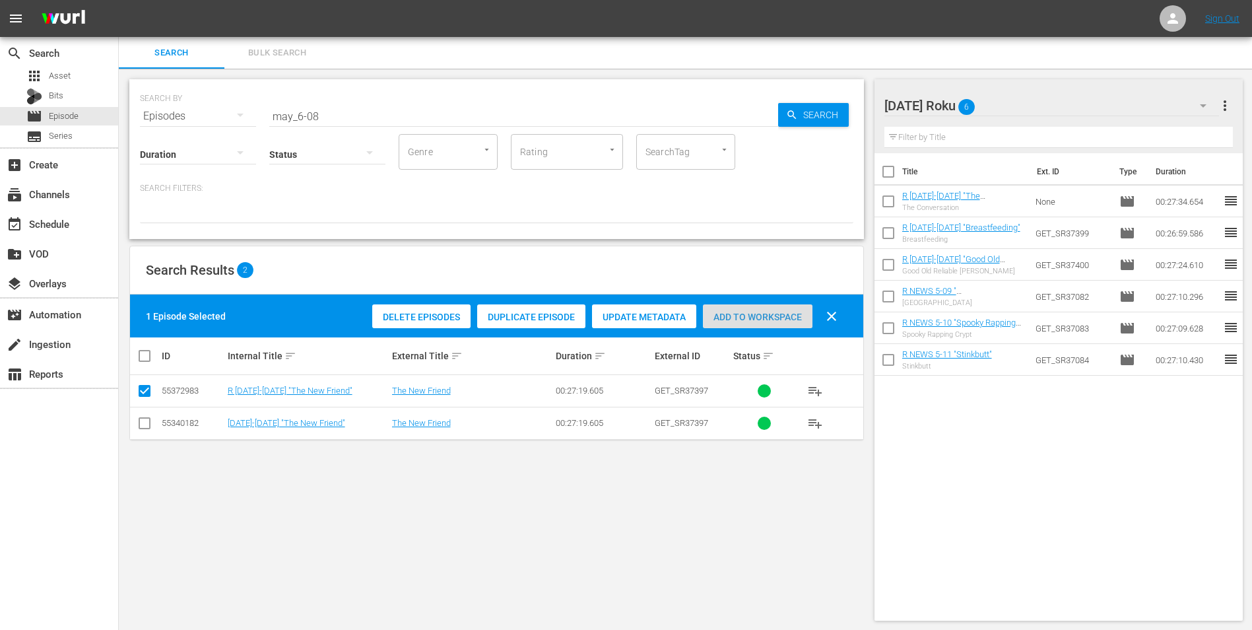
click at [736, 317] on span "Add to Workspace" at bounding box center [758, 317] width 110 height 11
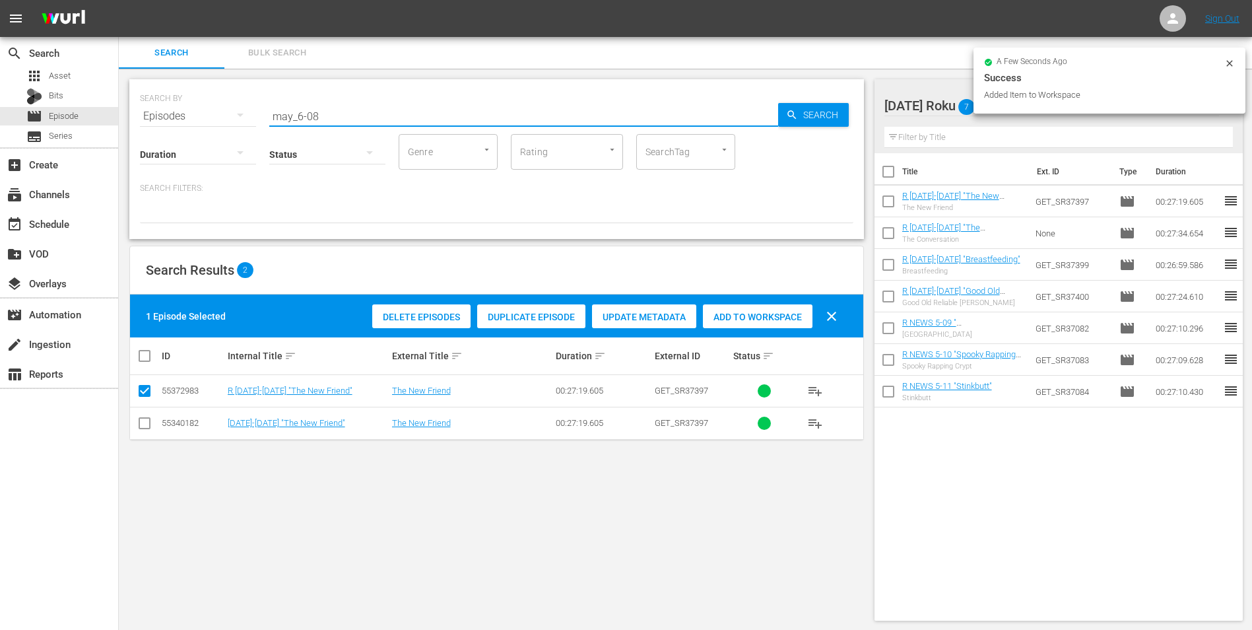
drag, startPoint x: 341, startPoint y: 115, endPoint x: 135, endPoint y: 127, distance: 207.0
click at [135, 127] on div "SEARCH BY Search By Episodes Search ID, Title, Description, Keywords, or Catego…" at bounding box center [496, 159] width 735 height 160
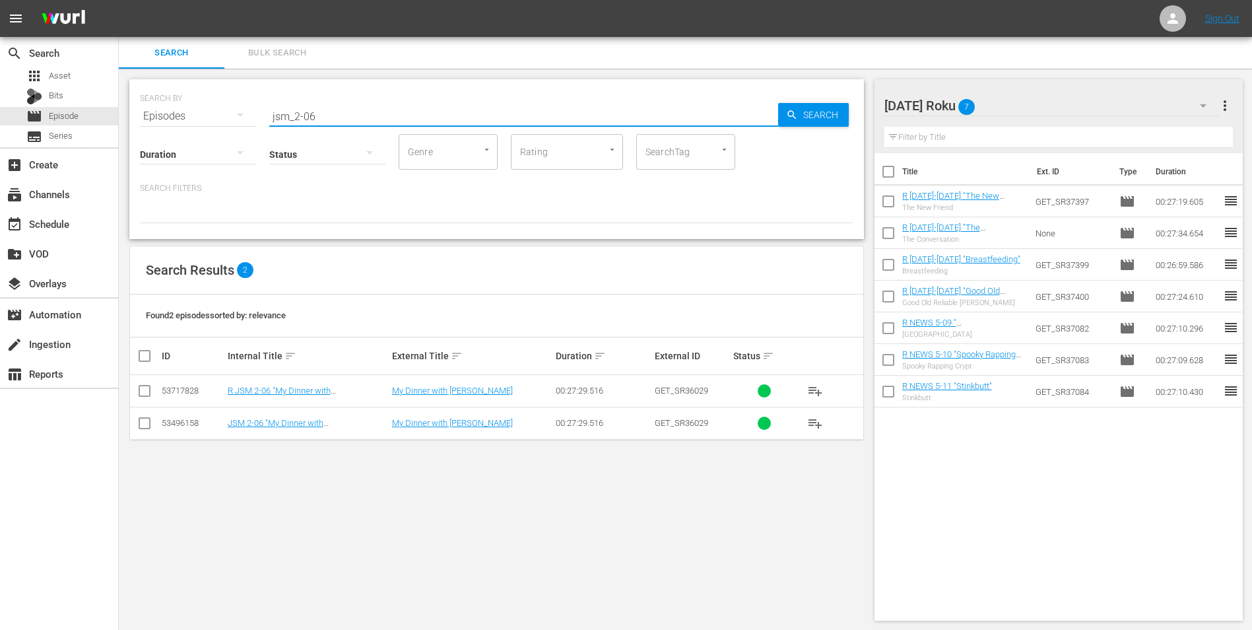
click at [143, 395] on input "checkbox" at bounding box center [145, 393] width 16 height 16
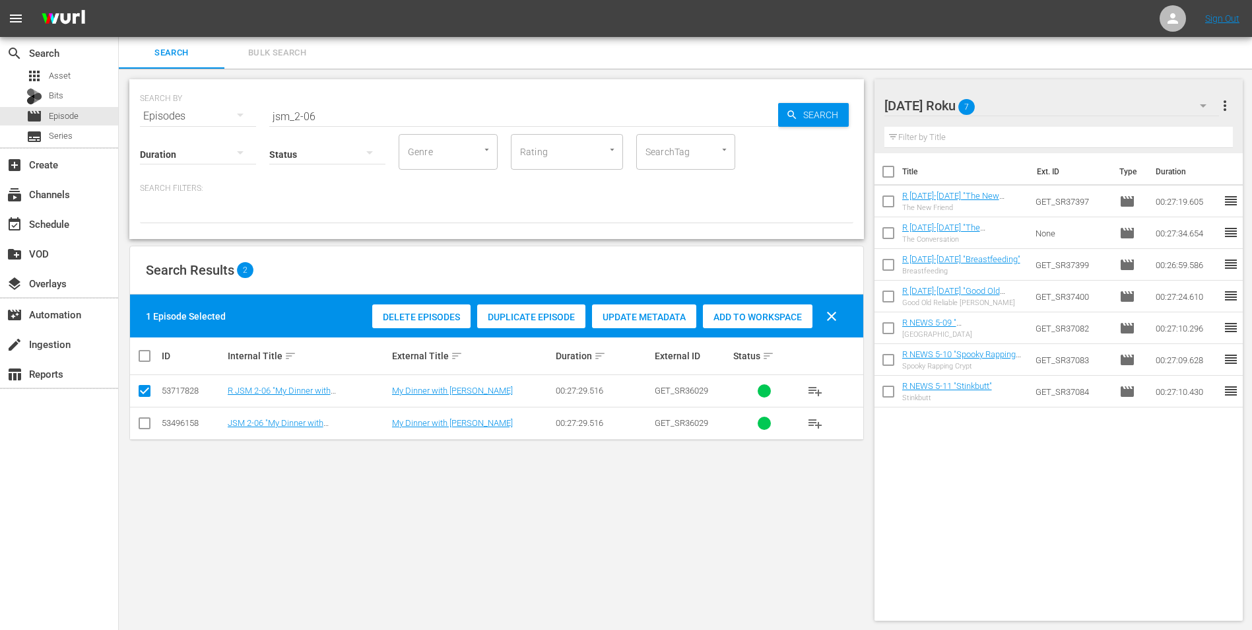
click at [775, 317] on span "Add to Workspace" at bounding box center [758, 317] width 110 height 11
click at [1019, 102] on div "[DATE] Roku 8" at bounding box center [1051, 105] width 335 height 37
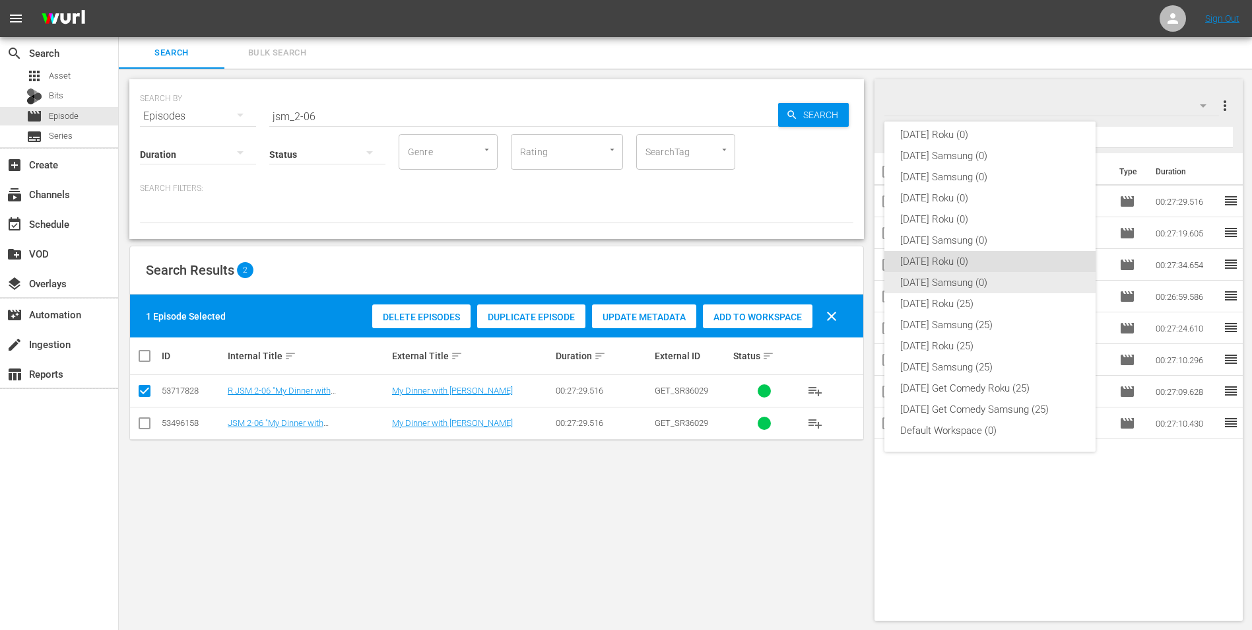
click at [930, 284] on div "[DATE] Samsung (0)" at bounding box center [990, 282] width 180 height 21
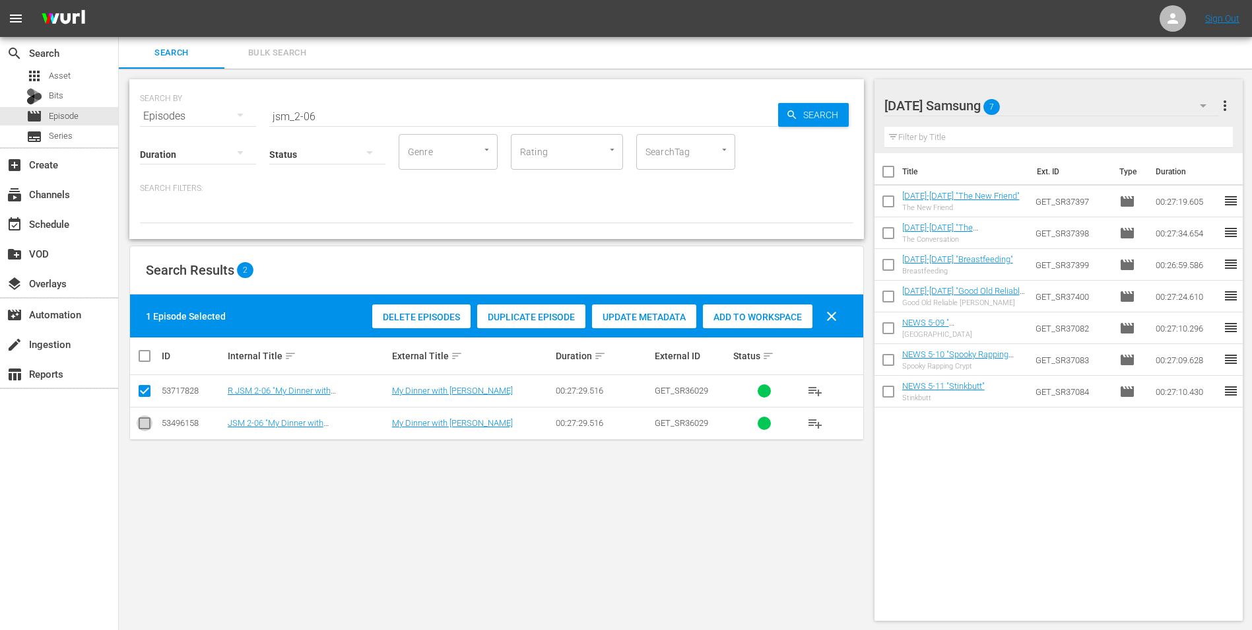
click at [145, 426] on input "checkbox" at bounding box center [145, 426] width 16 height 16
click at [145, 397] on input "checkbox" at bounding box center [145, 393] width 16 height 16
click at [743, 310] on div "Add to Workspace" at bounding box center [758, 316] width 110 height 25
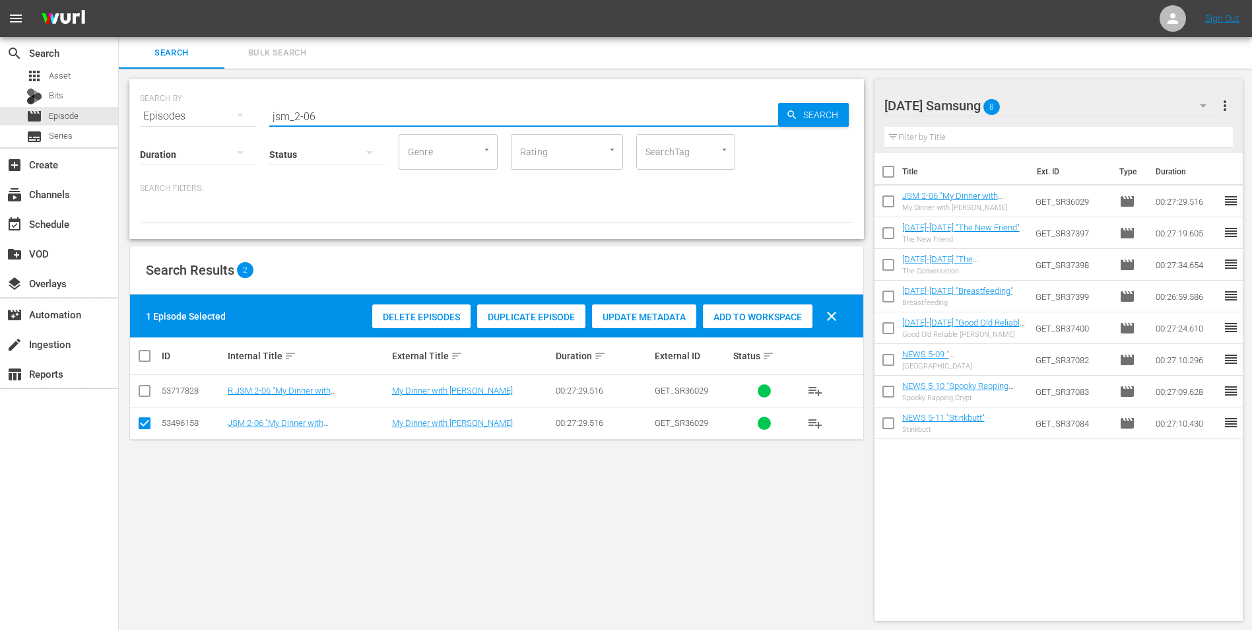
drag, startPoint x: 307, startPoint y: 115, endPoint x: 356, endPoint y: 114, distance: 49.5
click at [355, 115] on input "jsm_2-06" at bounding box center [523, 116] width 509 height 32
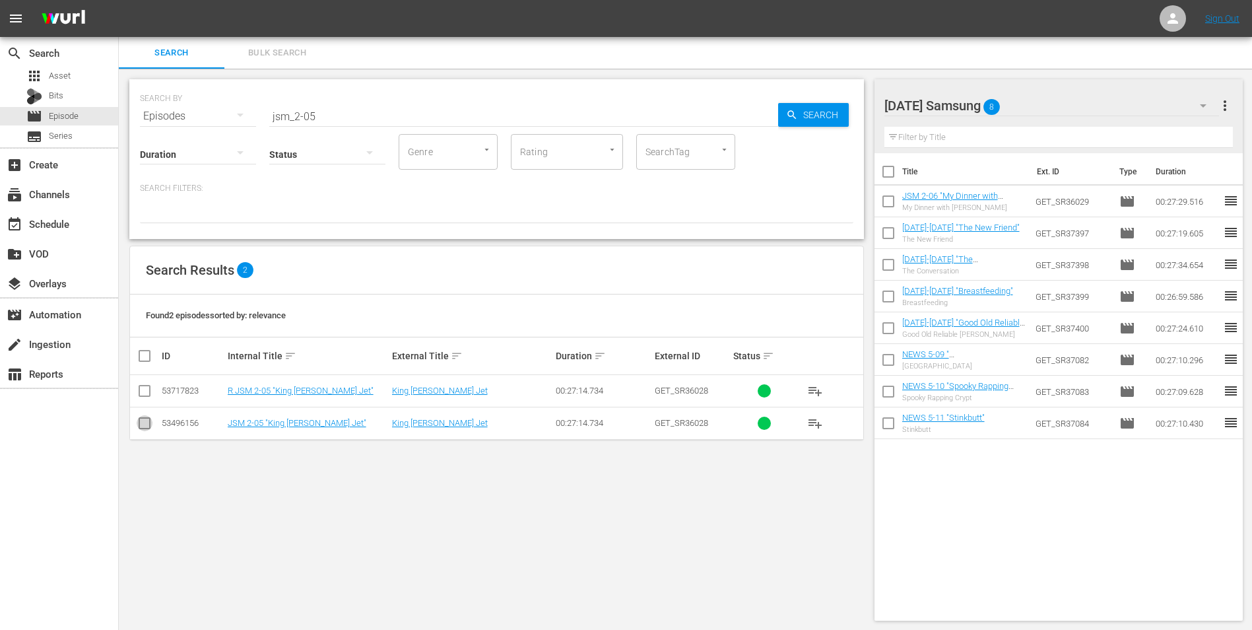
click at [150, 424] on input "checkbox" at bounding box center [145, 426] width 16 height 16
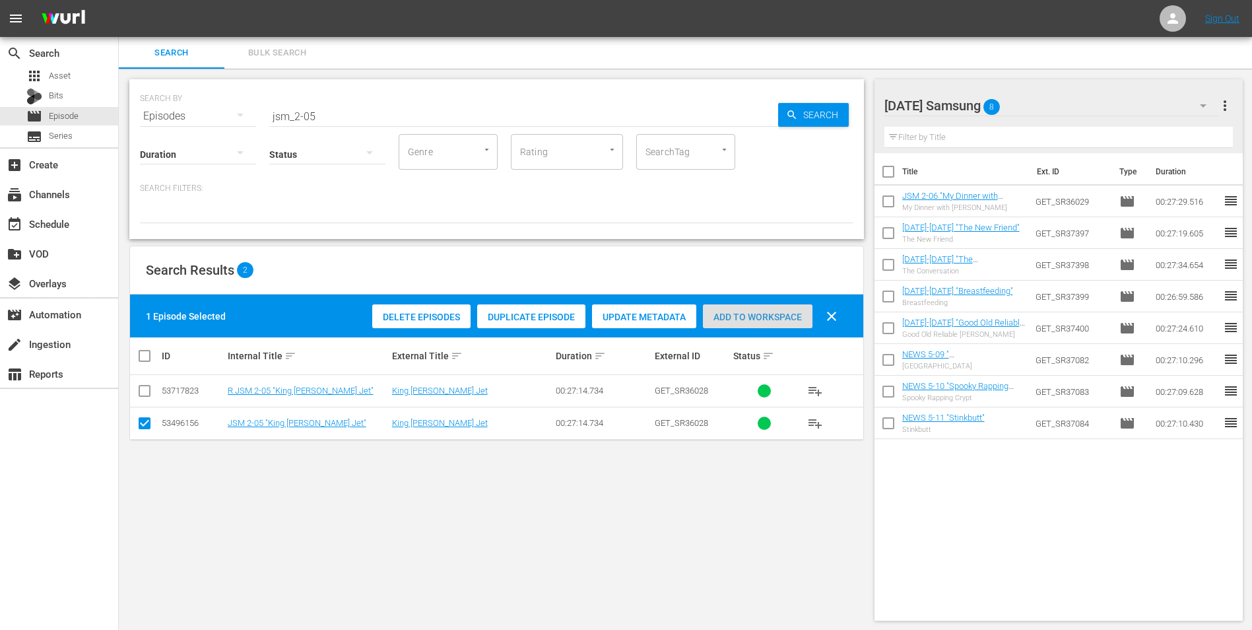
click at [746, 312] on span "Add to Workspace" at bounding box center [758, 317] width 110 height 11
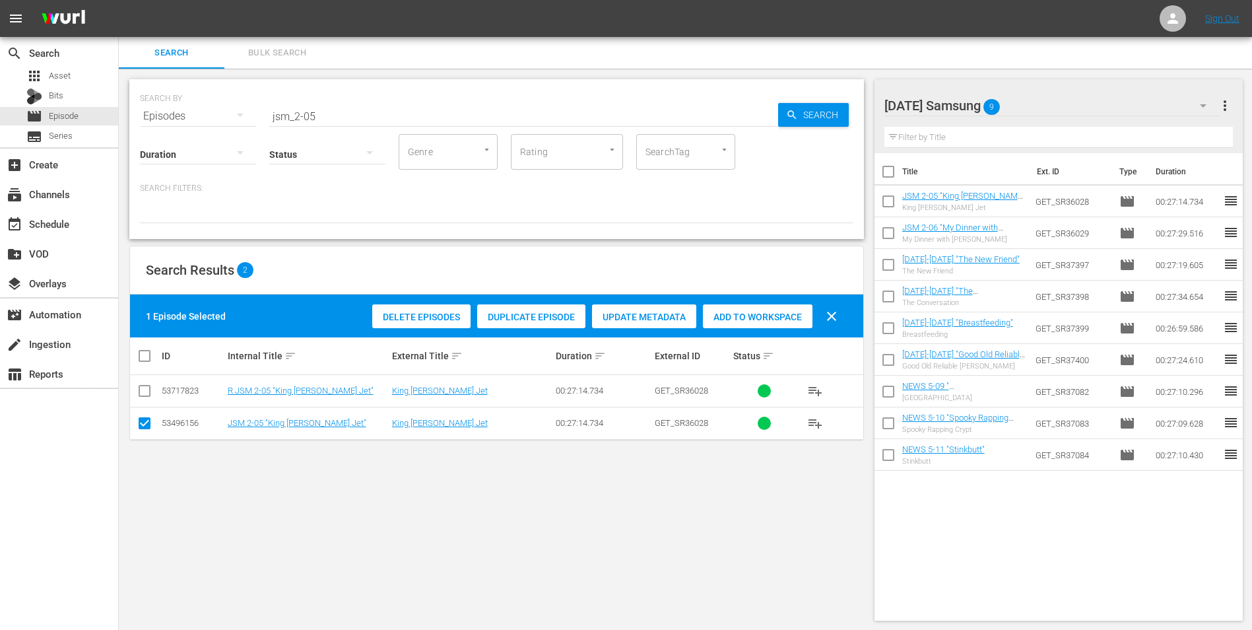
click at [1061, 101] on div "[DATE] Samsung 9" at bounding box center [1051, 105] width 335 height 37
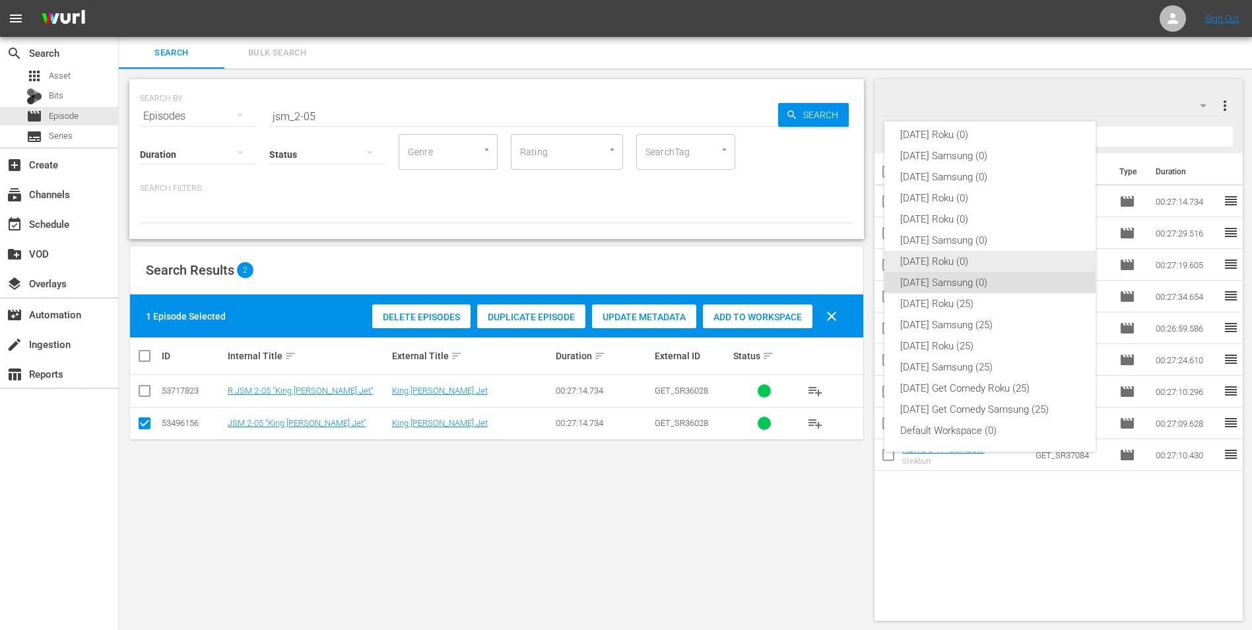
click at [932, 265] on div "[DATE] Roku (0)" at bounding box center [990, 261] width 180 height 21
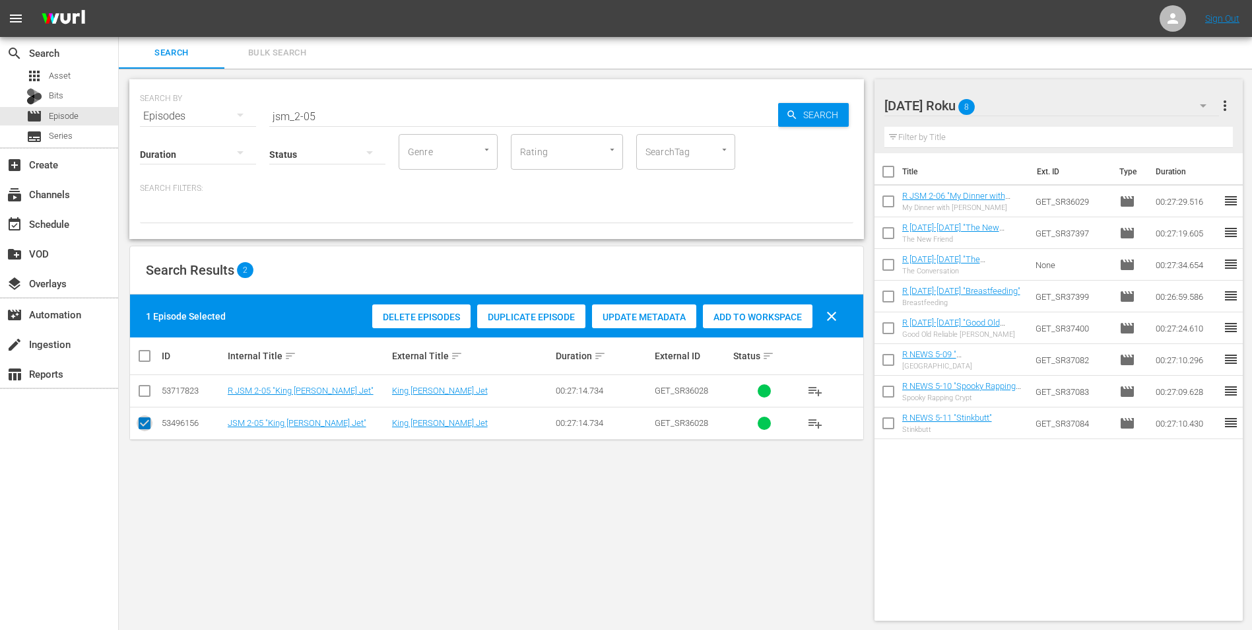
drag, startPoint x: 145, startPoint y: 423, endPoint x: 146, endPoint y: 395, distance: 27.8
click at [145, 422] on input "checkbox" at bounding box center [145, 426] width 16 height 16
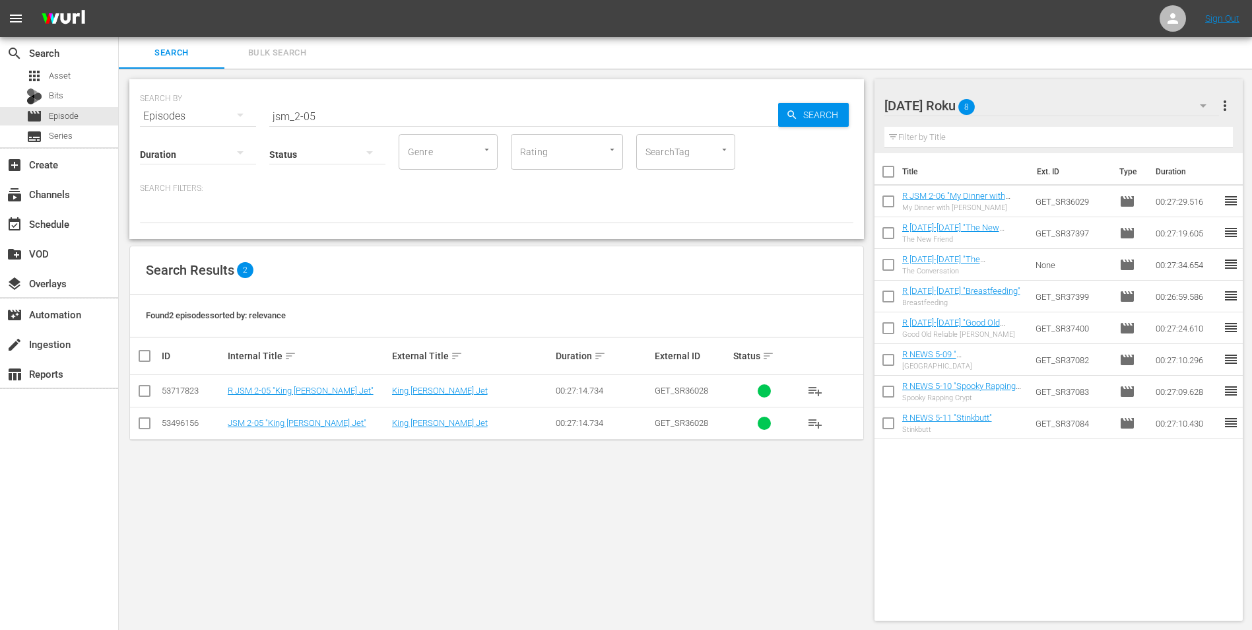
click at [146, 395] on input "checkbox" at bounding box center [145, 393] width 16 height 16
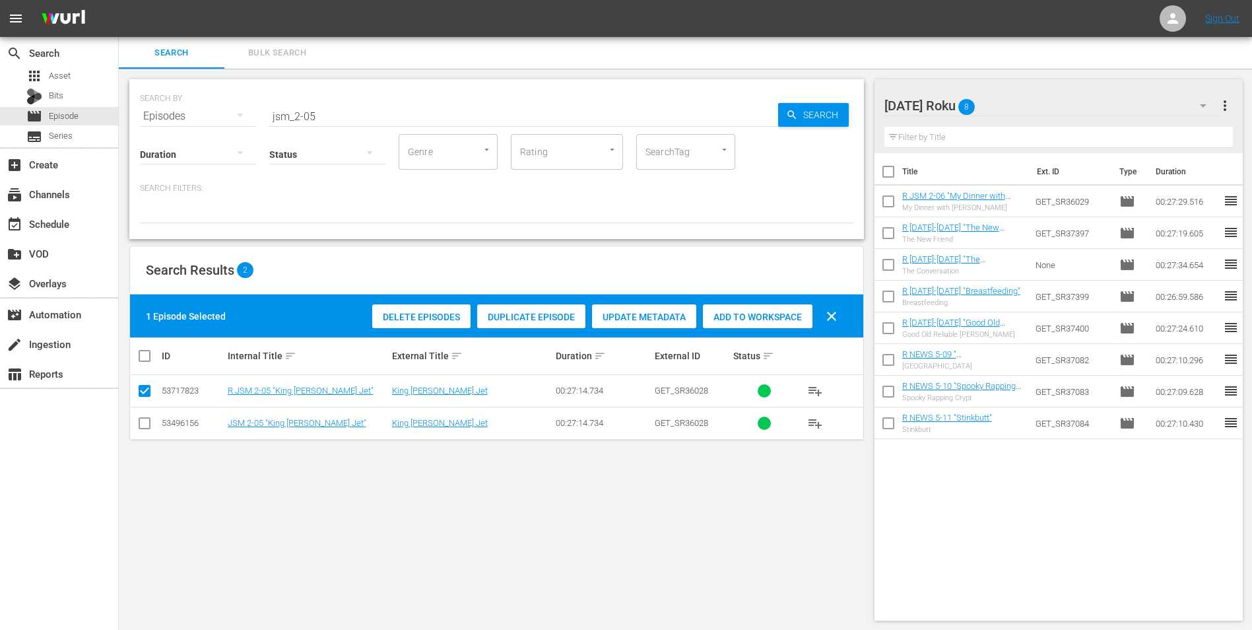
click at [781, 312] on span "Add to Workspace" at bounding box center [758, 317] width 110 height 11
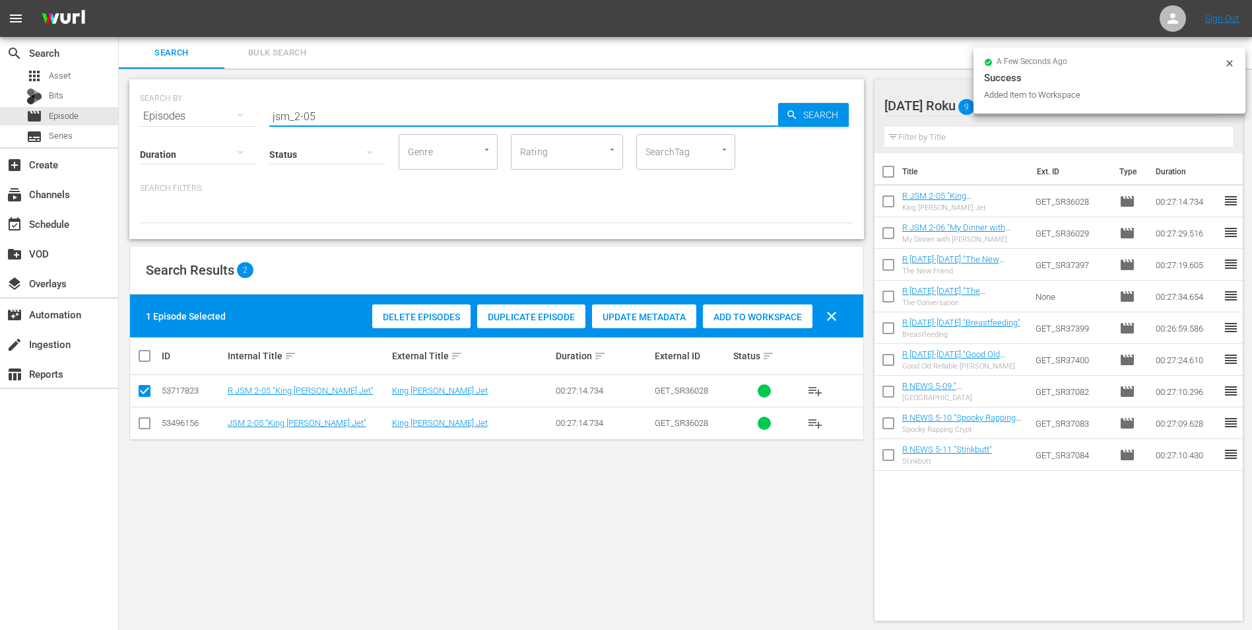
drag, startPoint x: 310, startPoint y: 115, endPoint x: 337, endPoint y: 116, distance: 26.4
click at [337, 116] on input "jsm_2-05" at bounding box center [523, 116] width 509 height 32
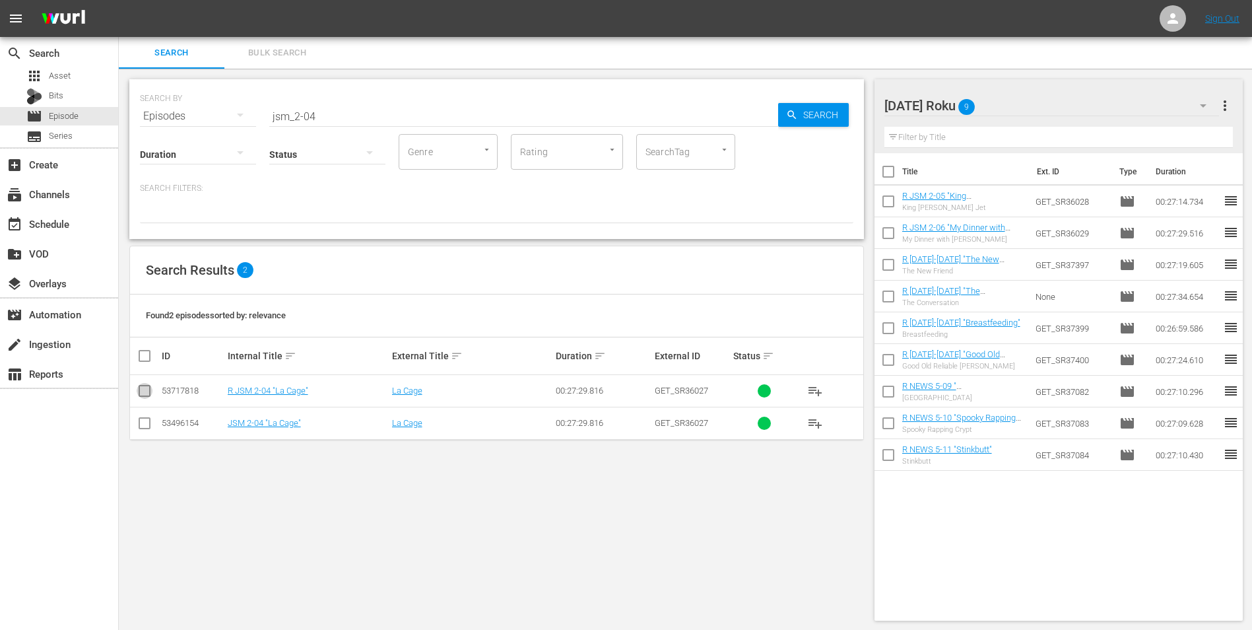
click at [148, 388] on input "checkbox" at bounding box center [145, 393] width 16 height 16
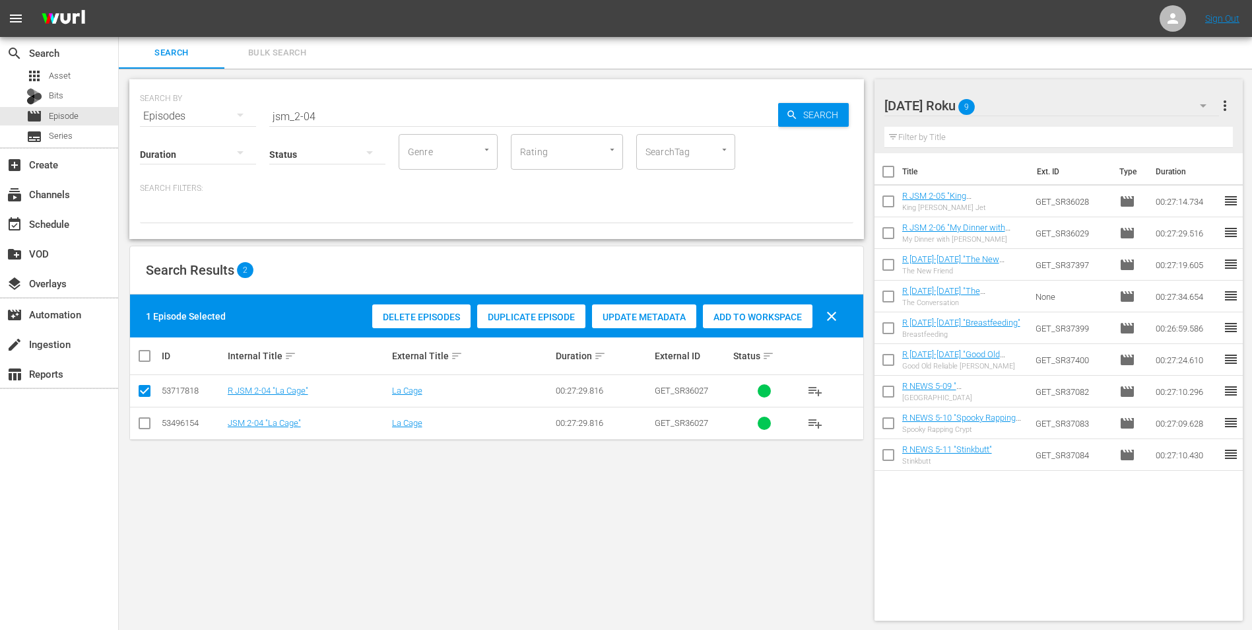
click at [788, 313] on span "Add to Workspace" at bounding box center [758, 317] width 110 height 11
click at [1065, 106] on div "[DATE] Roku 10" at bounding box center [1051, 105] width 335 height 37
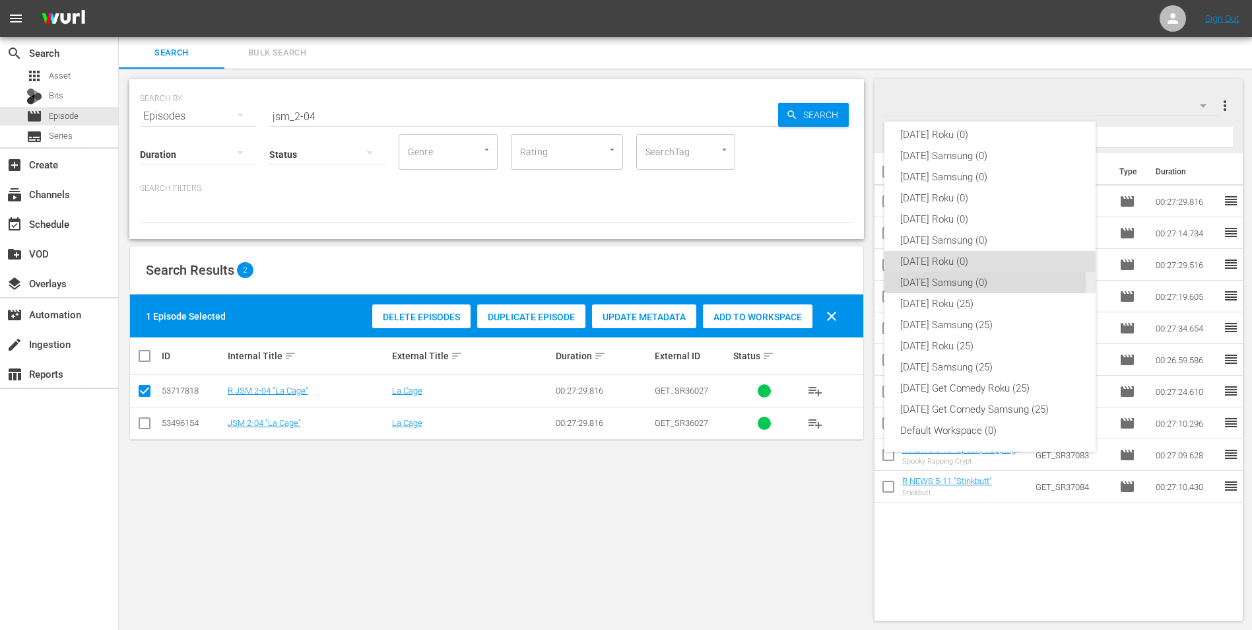
click at [931, 283] on div "[DATE] Samsung (0)" at bounding box center [990, 282] width 180 height 21
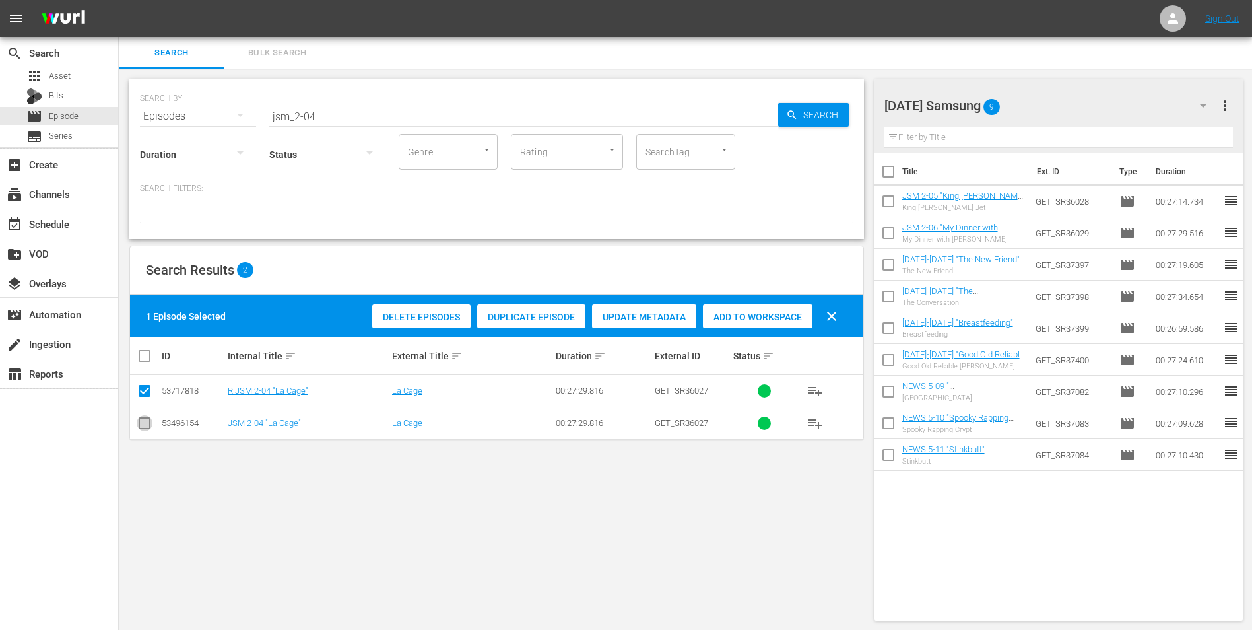
drag, startPoint x: 141, startPoint y: 430, endPoint x: 142, endPoint y: 424, distance: 6.6
click at [141, 426] on input "checkbox" at bounding box center [145, 426] width 16 height 16
drag, startPoint x: 145, startPoint y: 390, endPoint x: 156, endPoint y: 389, distance: 12.0
click at [147, 389] on input "checkbox" at bounding box center [145, 393] width 16 height 16
click at [775, 315] on span "Add to Workspace" at bounding box center [758, 317] width 110 height 11
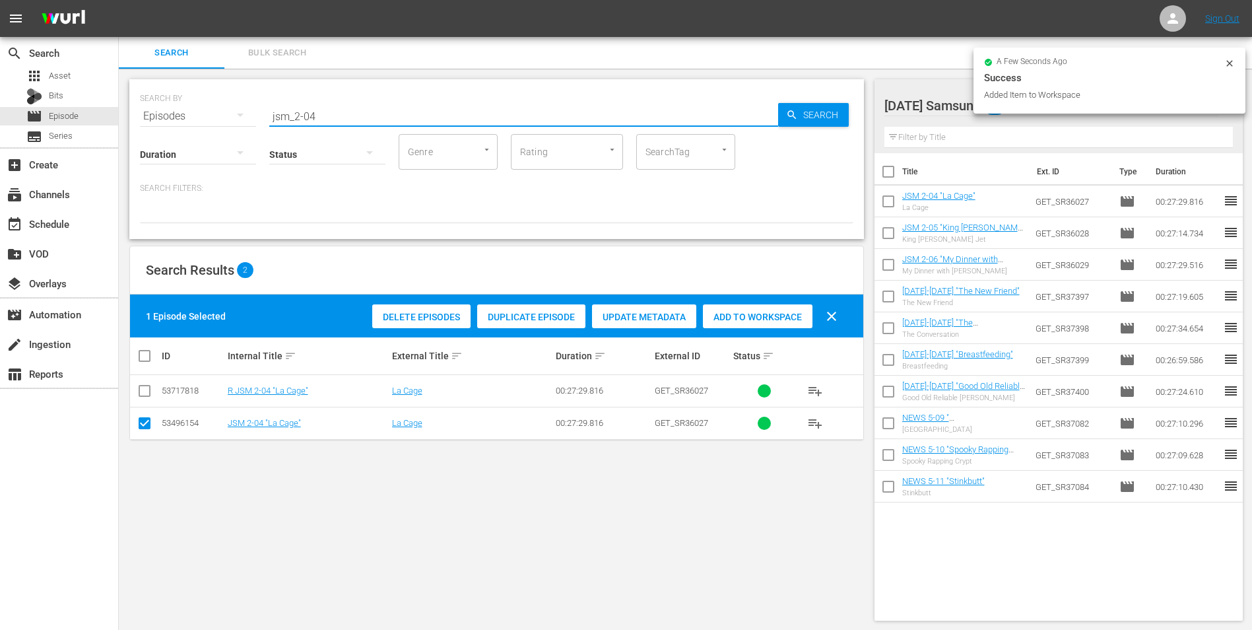
click at [310, 115] on input "jsm_2-04" at bounding box center [523, 116] width 509 height 32
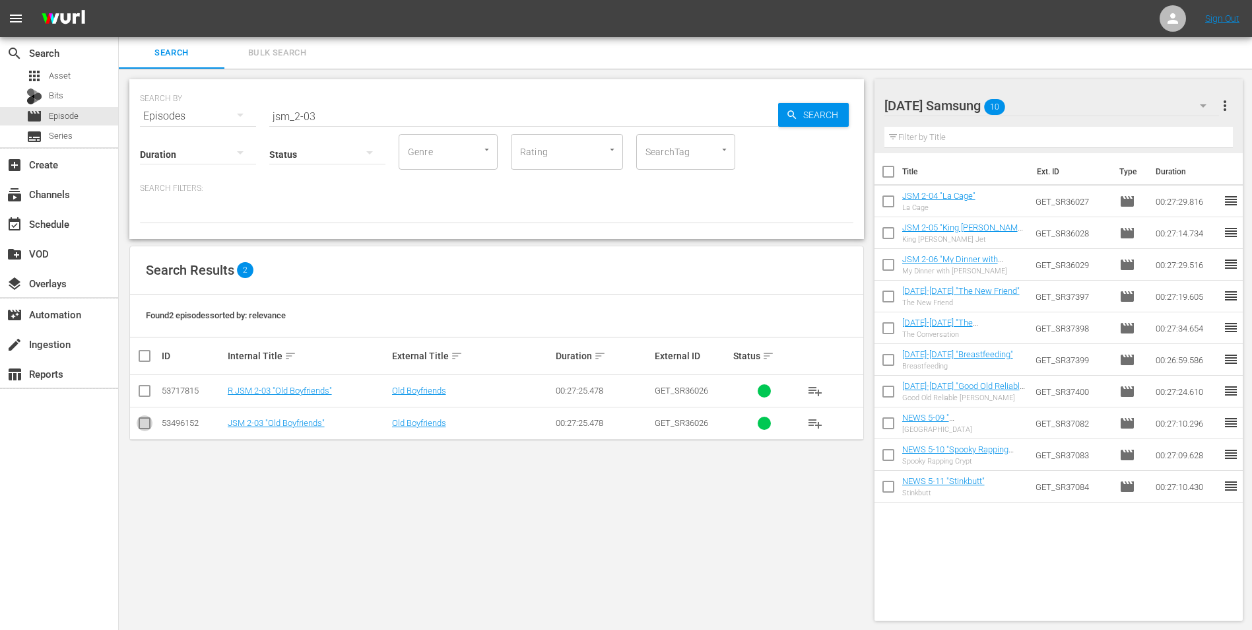
click at [145, 426] on input "checkbox" at bounding box center [145, 426] width 16 height 16
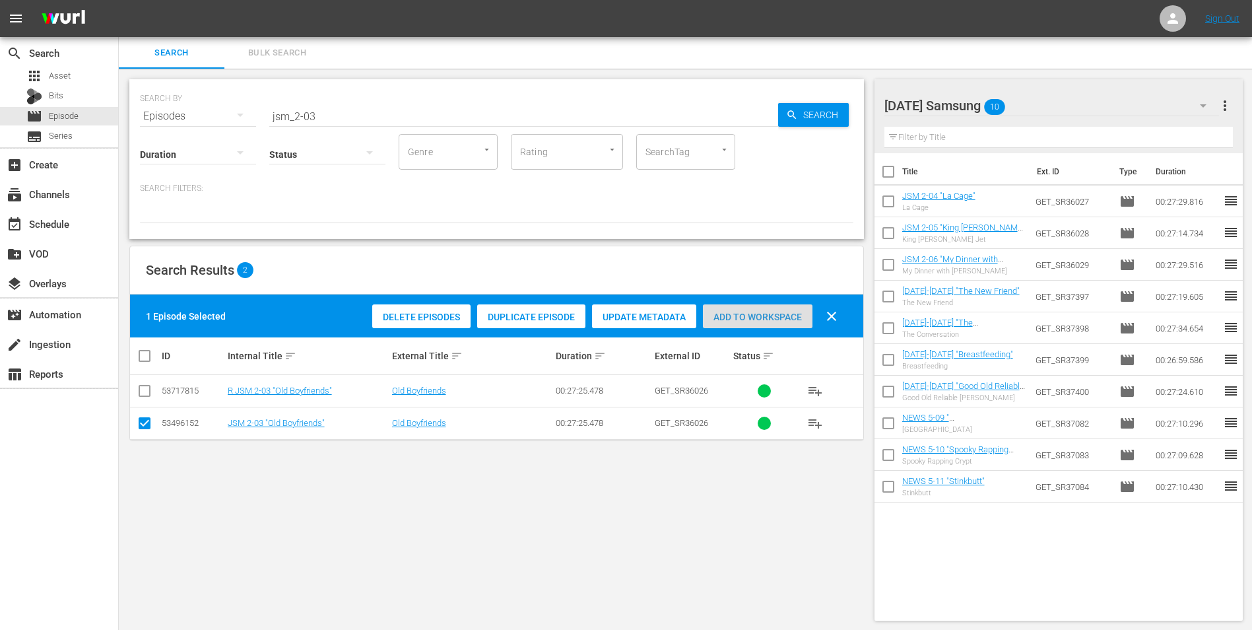
click at [756, 315] on span "Add to Workspace" at bounding box center [758, 317] width 110 height 11
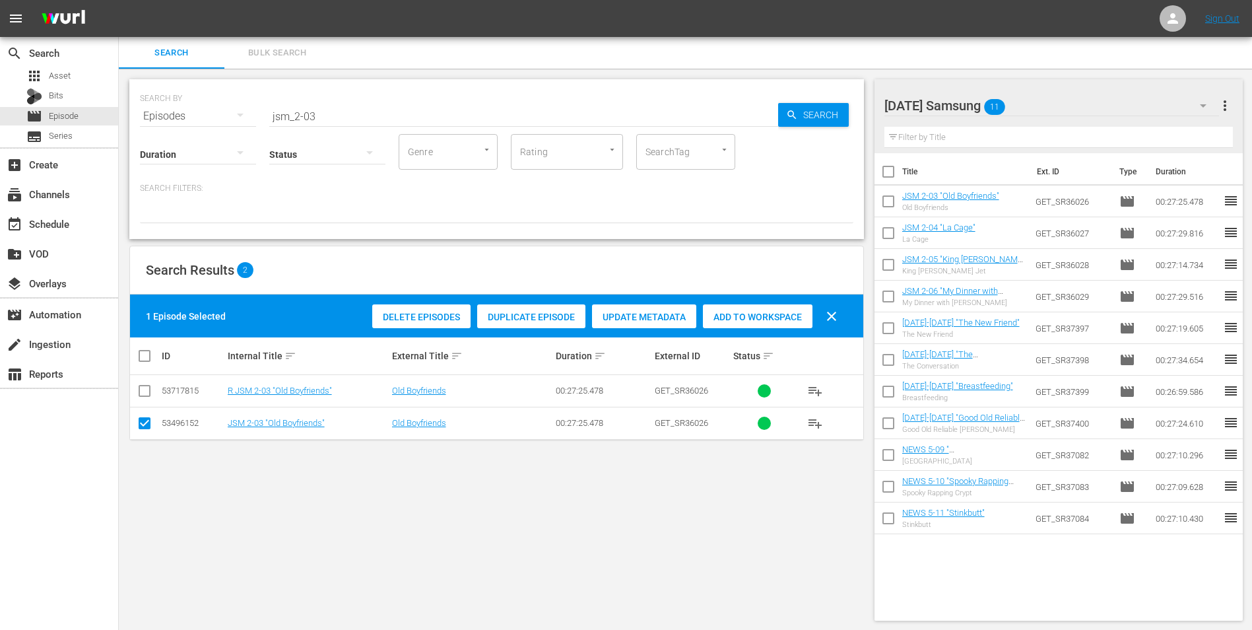
click at [1067, 109] on div "[DATE] Samsung 11" at bounding box center [1051, 105] width 335 height 37
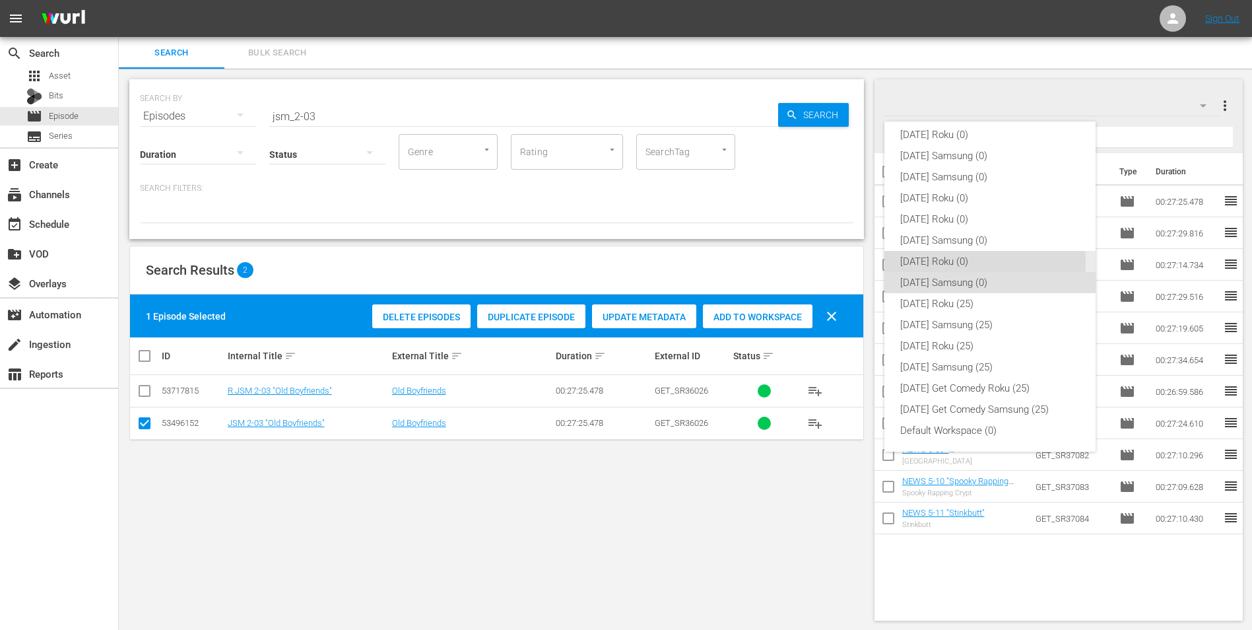
click at [911, 262] on div "[DATE] Roku (0)" at bounding box center [990, 261] width 180 height 21
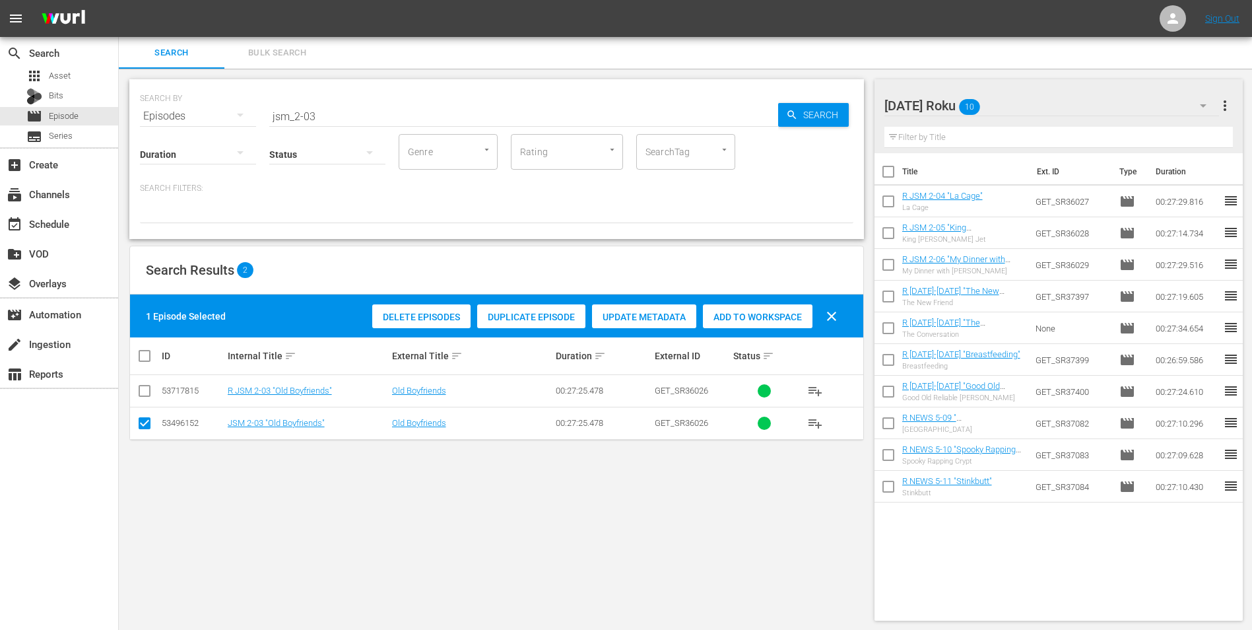
click at [143, 424] on input "checkbox" at bounding box center [145, 426] width 16 height 16
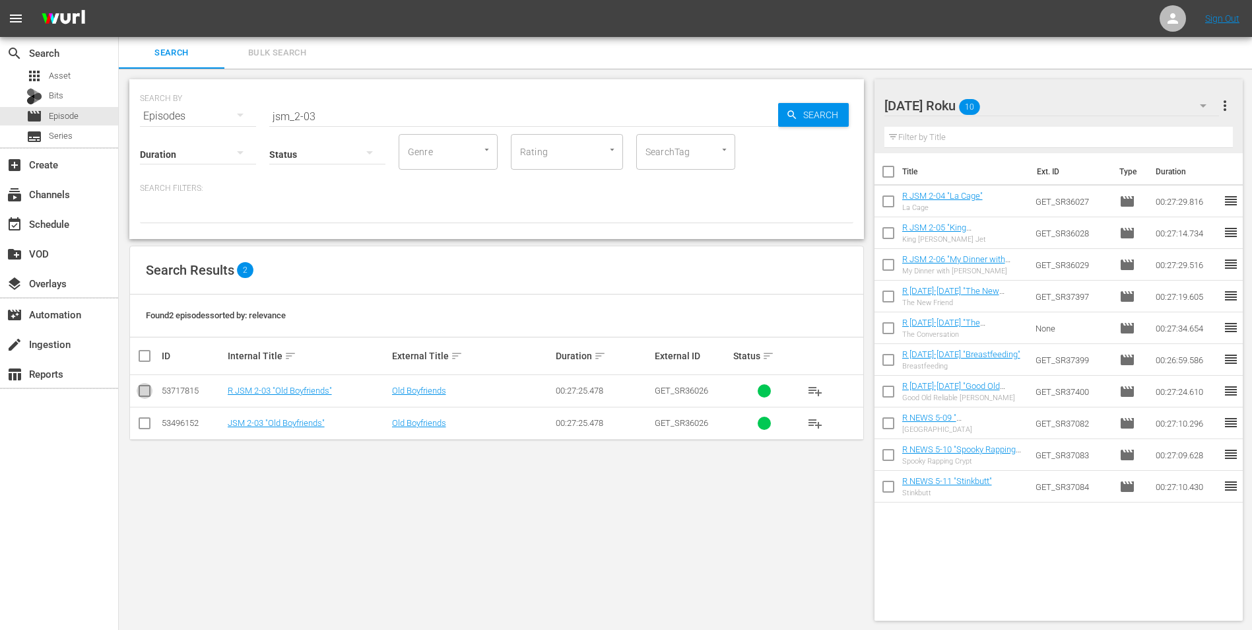
click at [146, 396] on input "checkbox" at bounding box center [145, 393] width 16 height 16
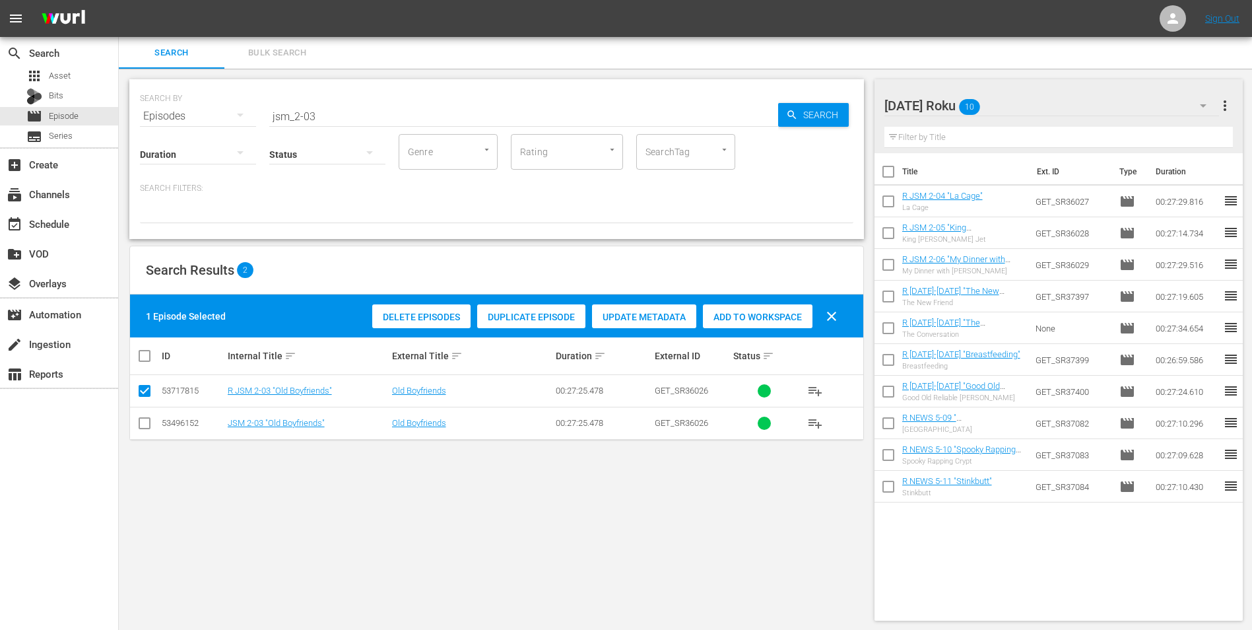
click at [750, 321] on span "Add to Workspace" at bounding box center [758, 317] width 110 height 11
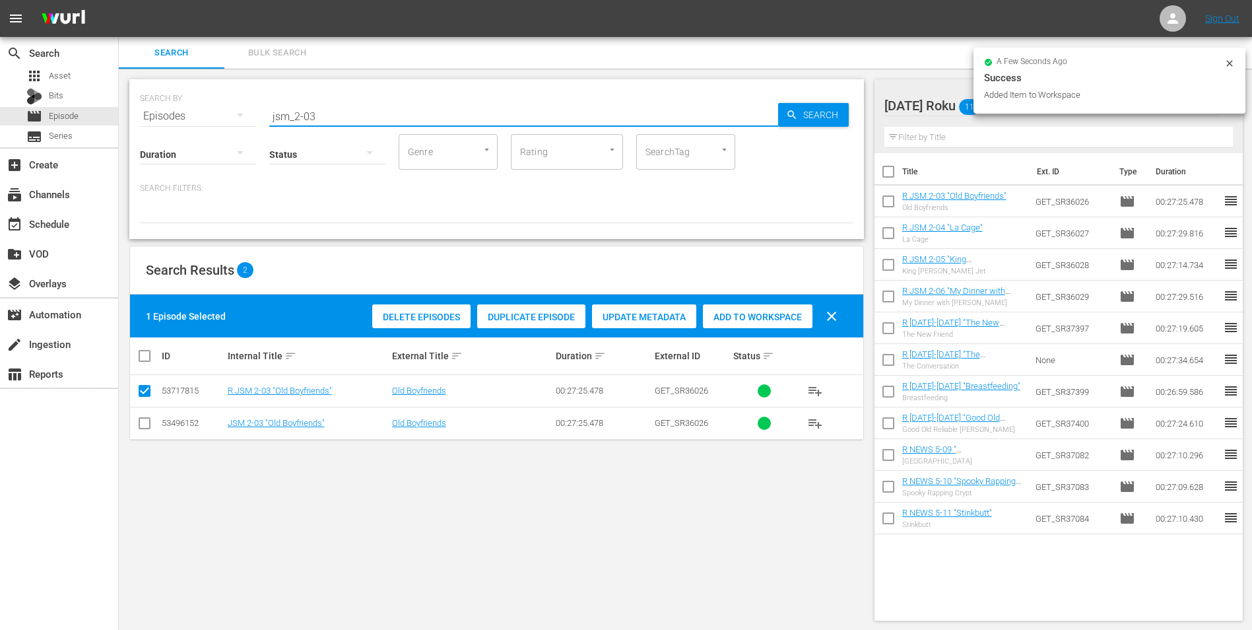
drag, startPoint x: 337, startPoint y: 114, endPoint x: 203, endPoint y: 114, distance: 133.3
click at [203, 114] on div "SEARCH BY Search By Episodes Search ID, Title, Description, Keywords, or Catego…" at bounding box center [496, 108] width 713 height 48
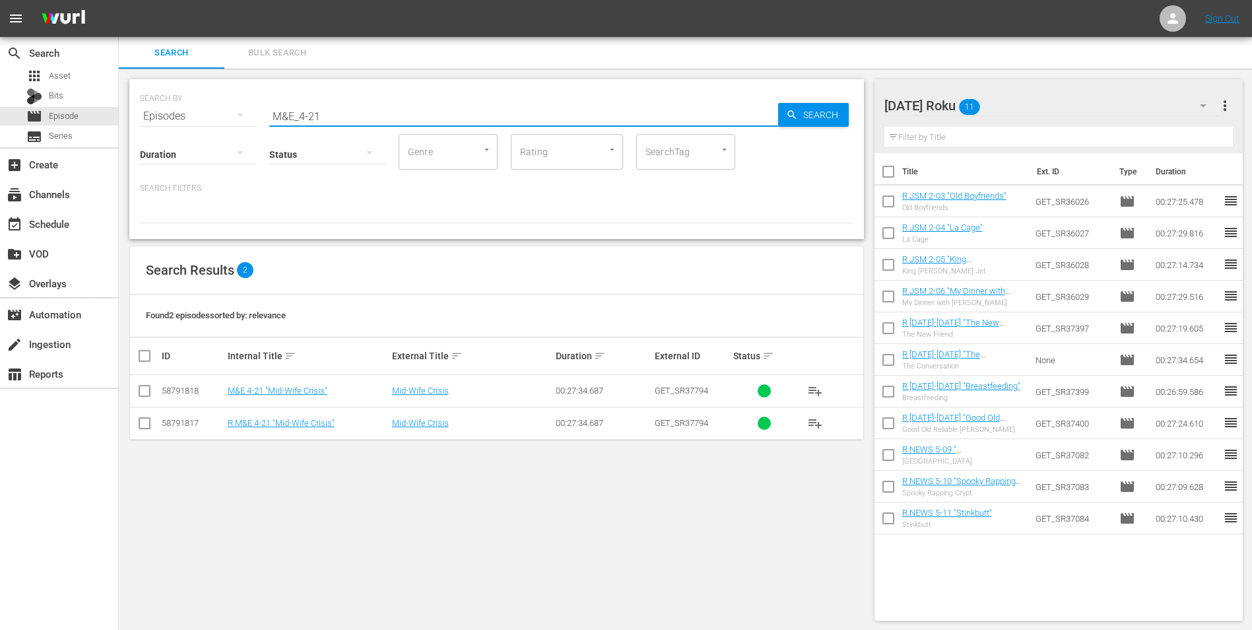
click at [138, 421] on input "checkbox" at bounding box center [145, 426] width 16 height 16
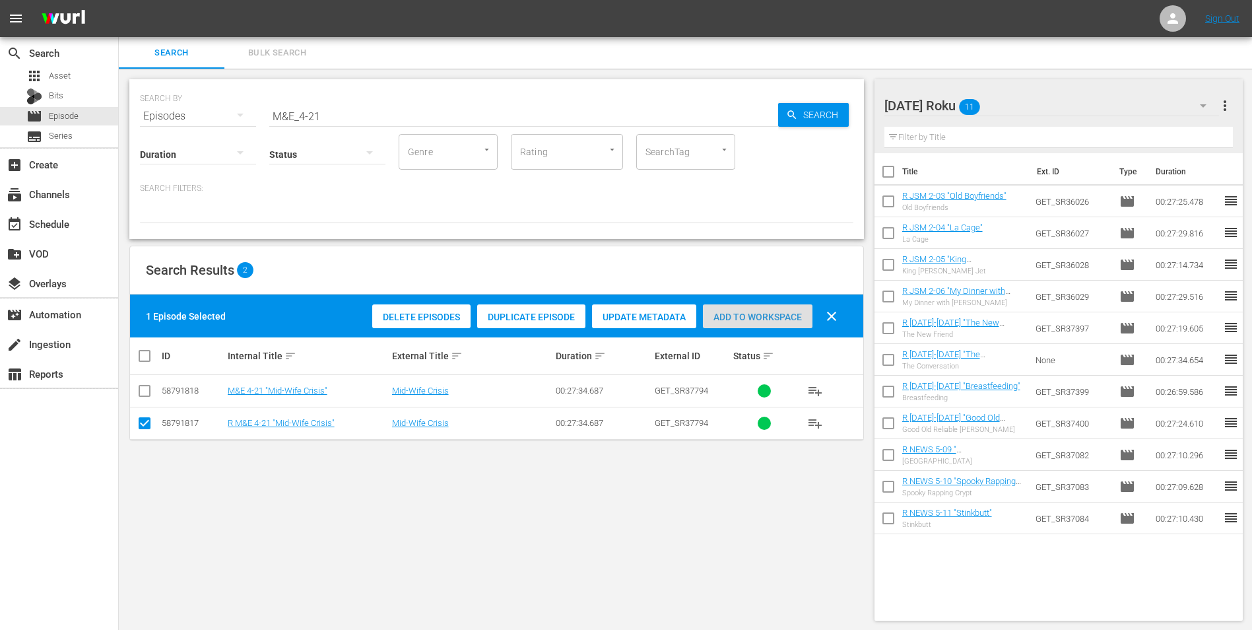
click at [793, 319] on span "Add to Workspace" at bounding box center [758, 317] width 110 height 11
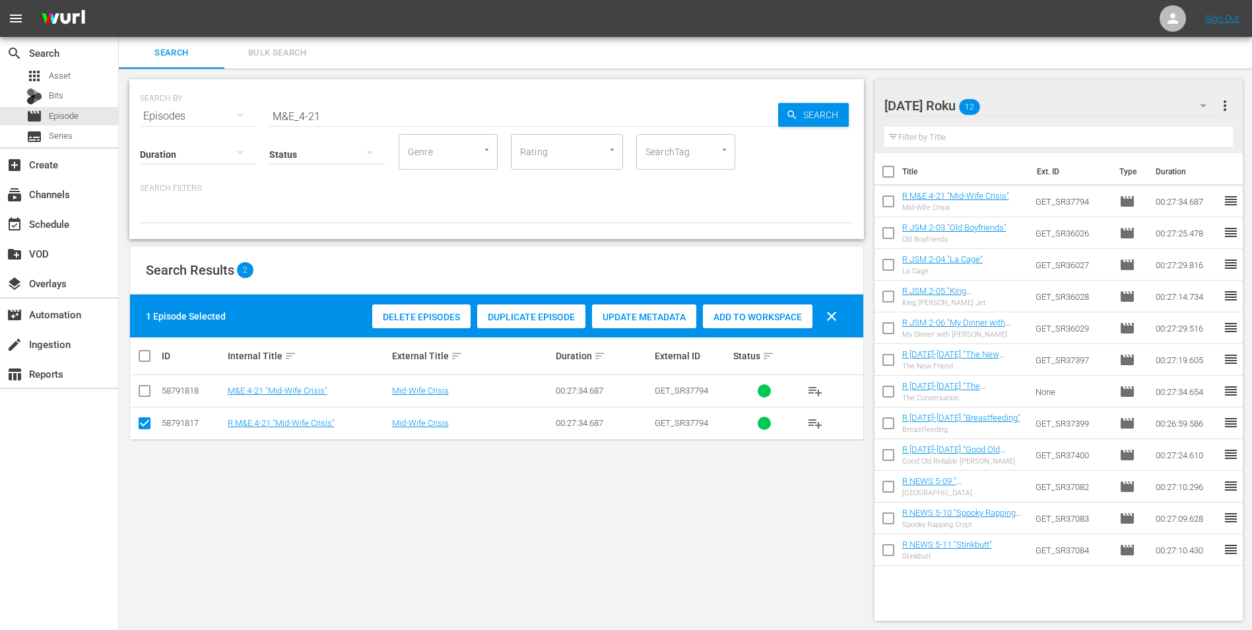
click at [1038, 109] on div "[DATE] Roku 12" at bounding box center [1051, 105] width 335 height 37
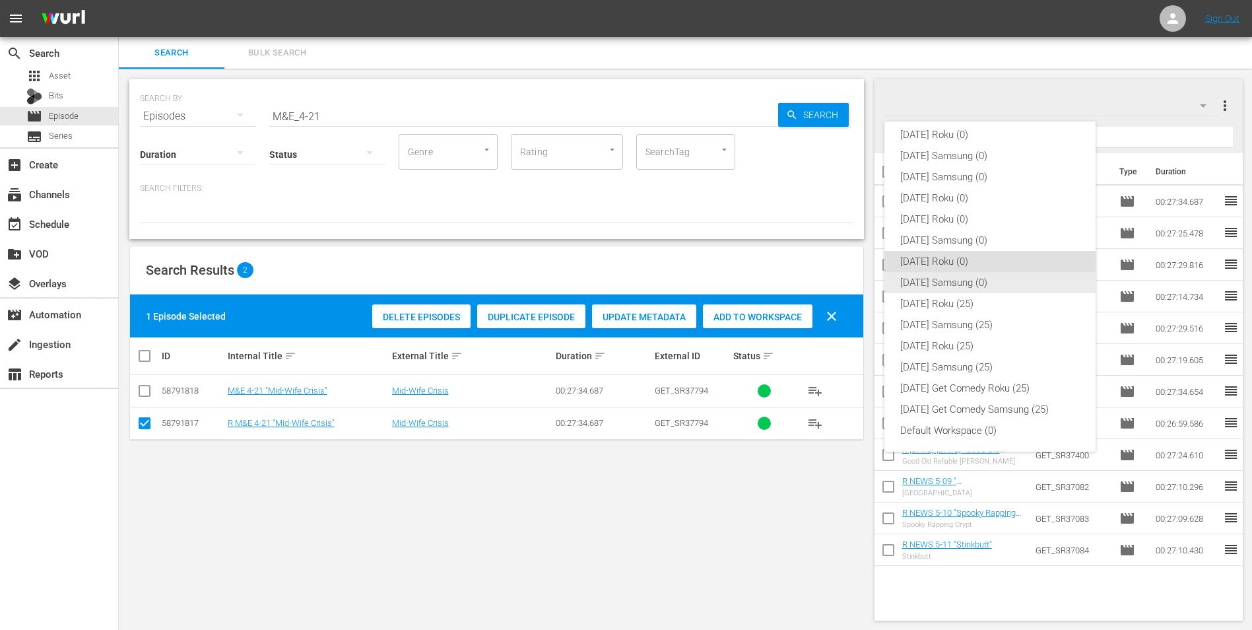
click at [937, 286] on div "[DATE] Samsung (0)" at bounding box center [990, 282] width 180 height 21
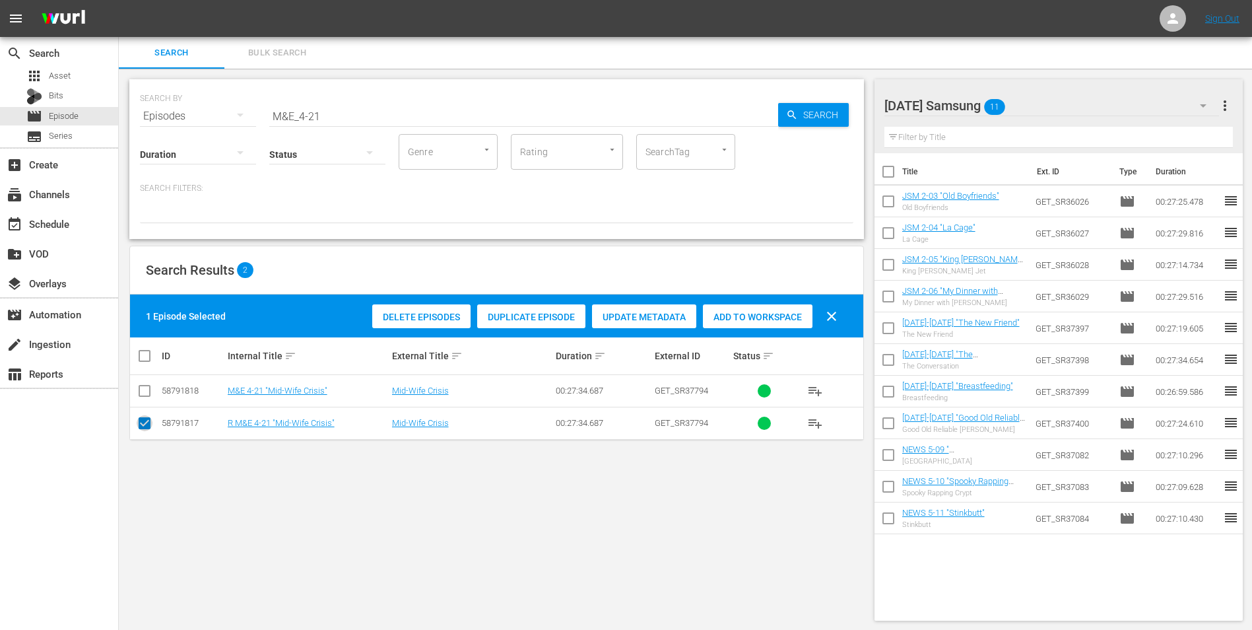
click at [137, 428] on input "checkbox" at bounding box center [145, 426] width 16 height 16
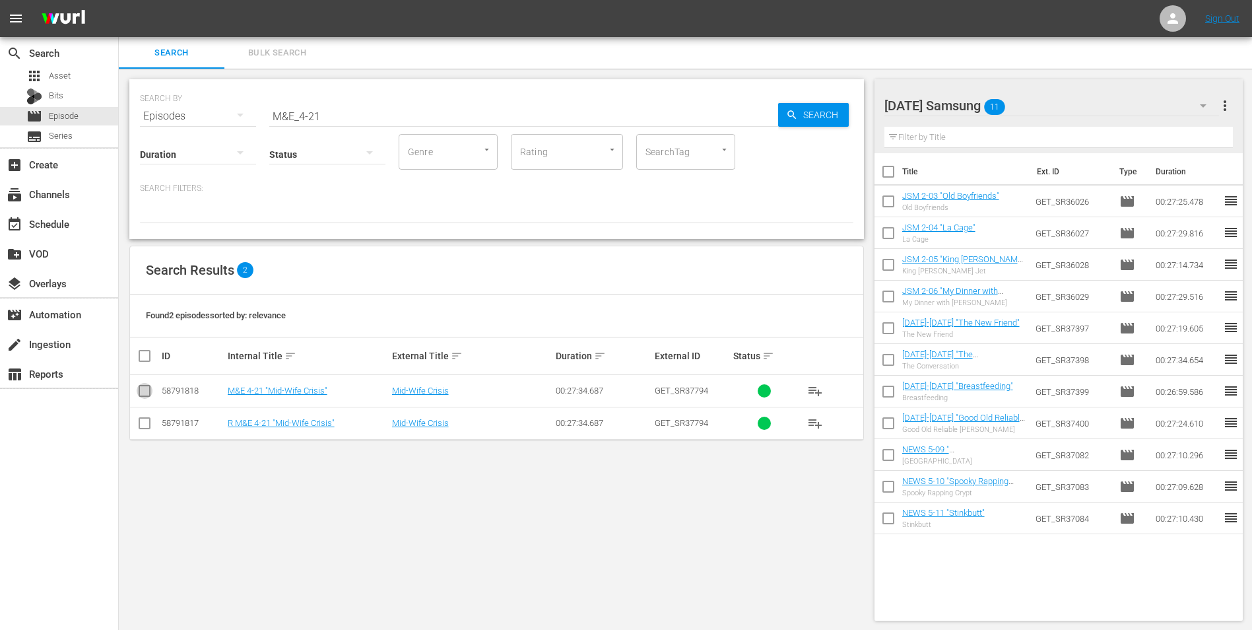
click at [142, 393] on input "checkbox" at bounding box center [145, 393] width 16 height 16
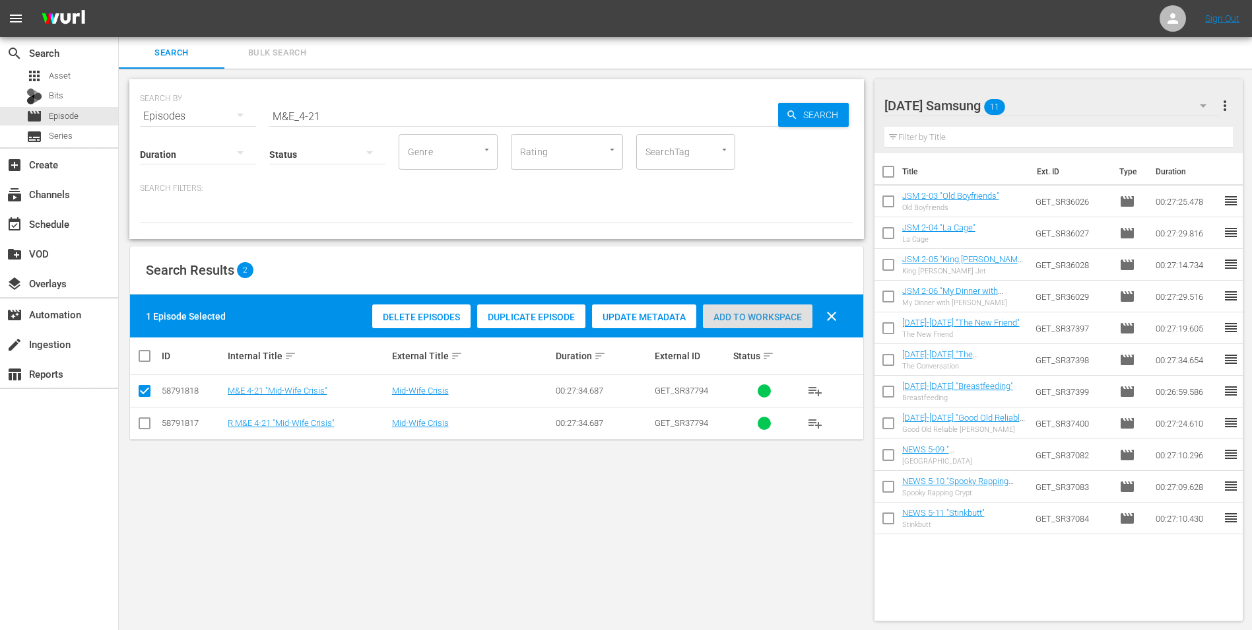
click at [778, 319] on span "Add to Workspace" at bounding box center [758, 317] width 110 height 11
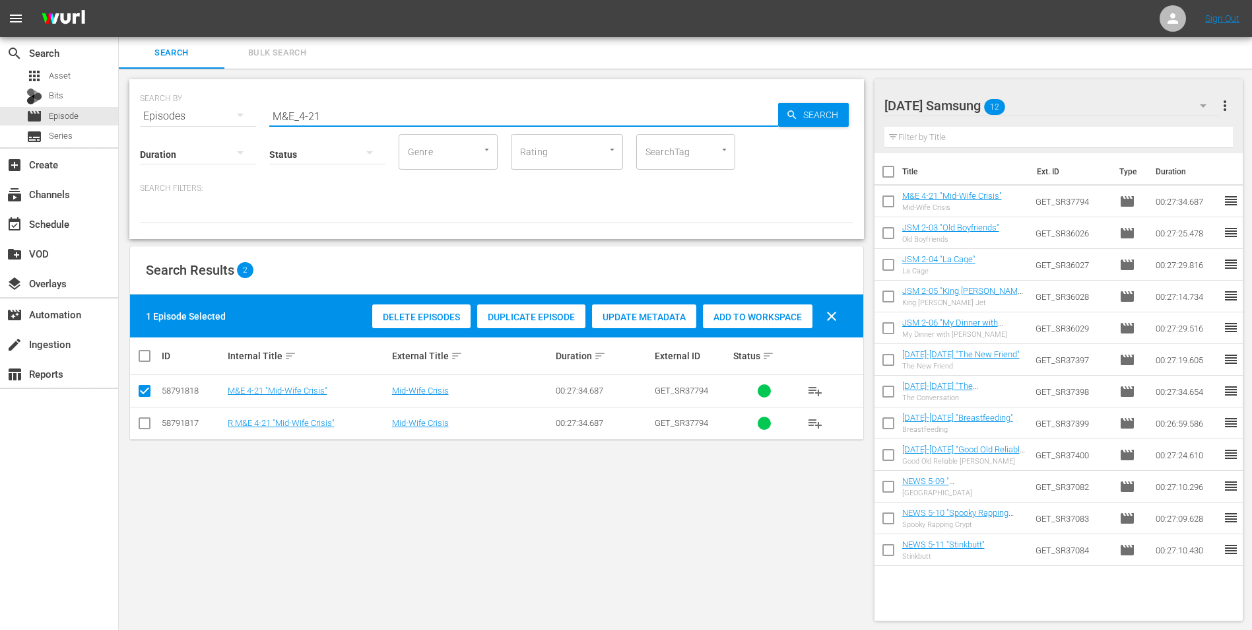
drag, startPoint x: 313, startPoint y: 121, endPoint x: 347, endPoint y: 123, distance: 34.4
click at [346, 121] on input "M&E_4-21" at bounding box center [523, 116] width 509 height 32
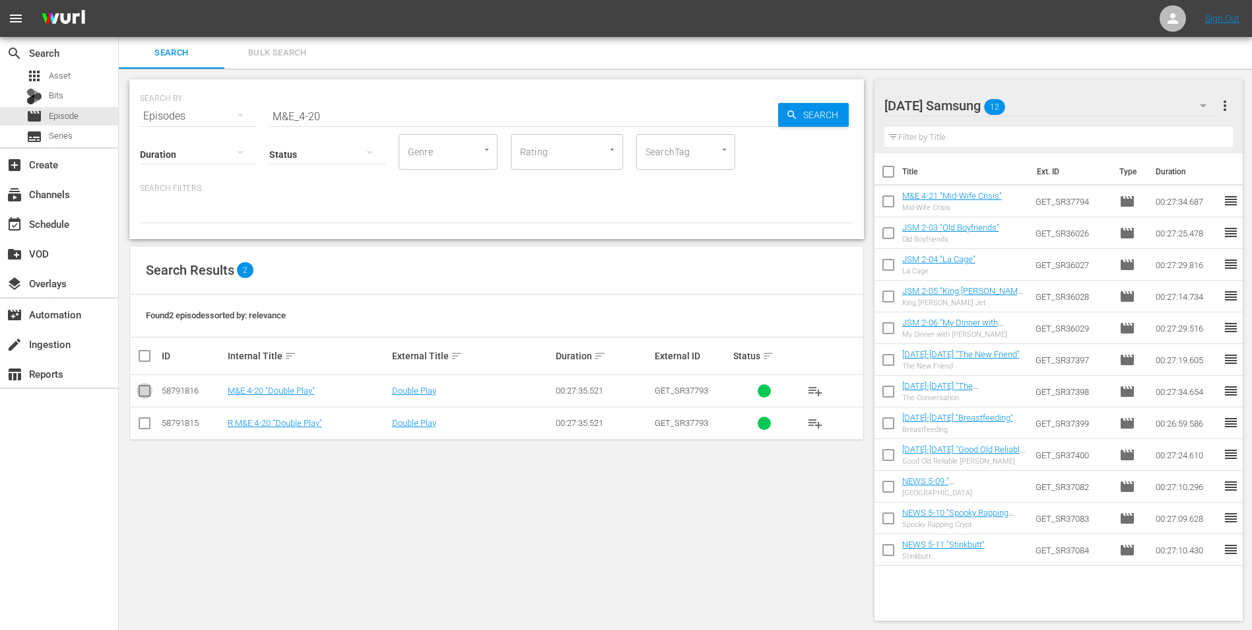
click at [144, 390] on input "checkbox" at bounding box center [145, 393] width 16 height 16
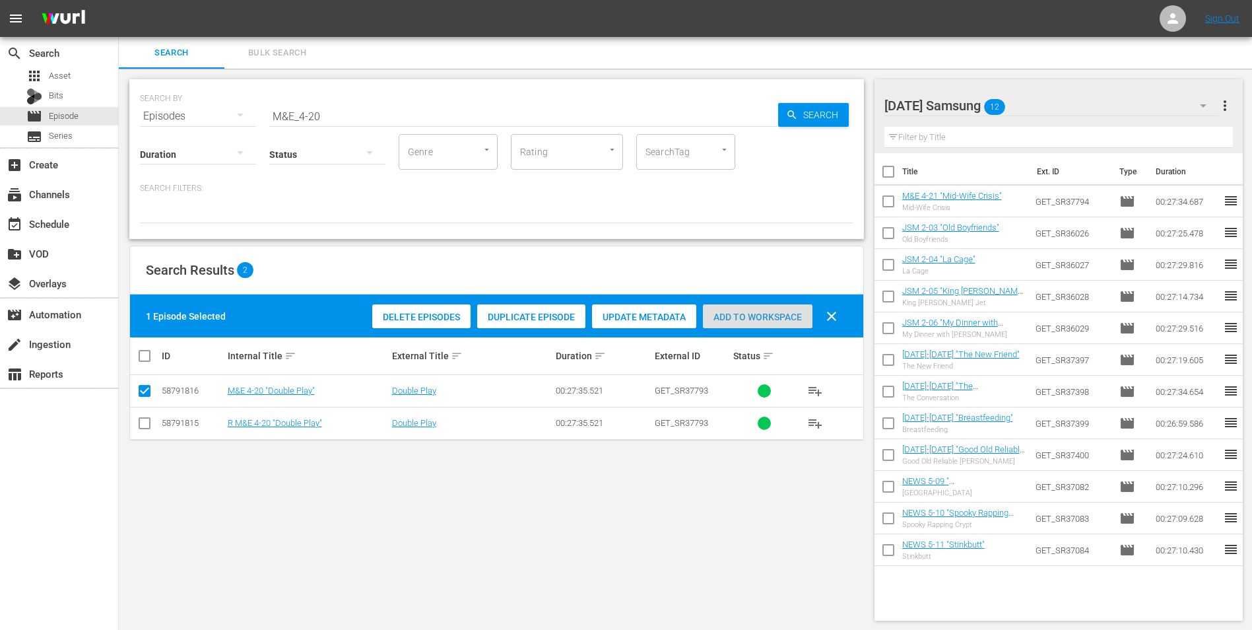
click at [758, 319] on span "Add to Workspace" at bounding box center [758, 317] width 110 height 11
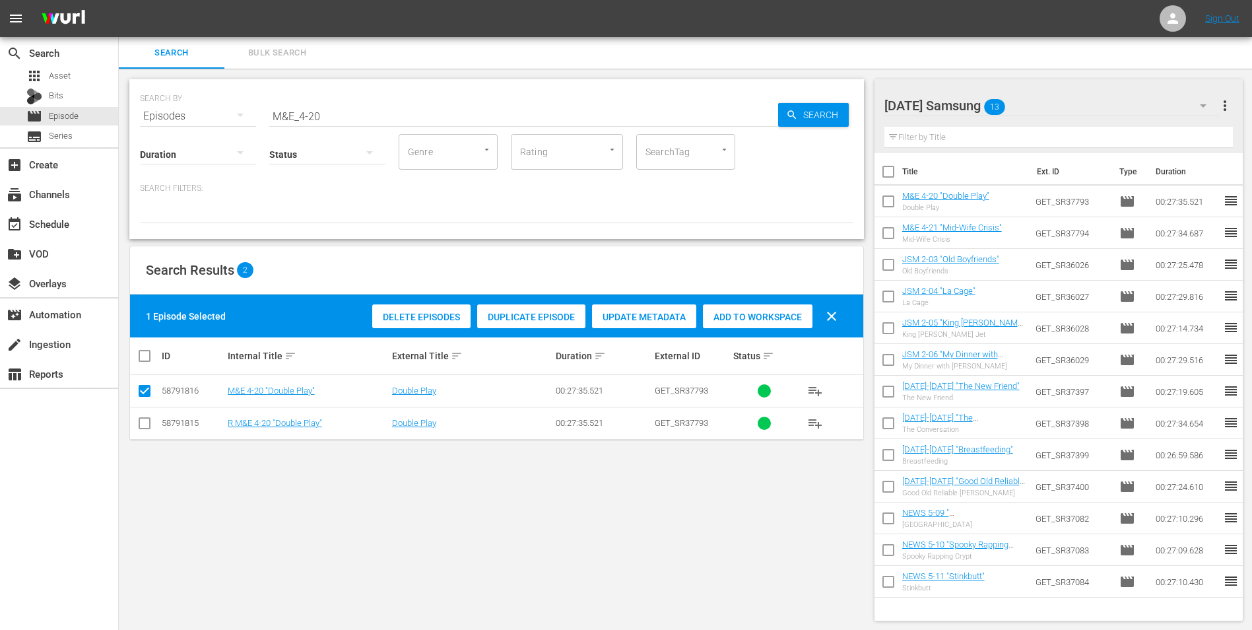
click at [1031, 96] on div "[DATE] Samsung 13" at bounding box center [1051, 105] width 335 height 37
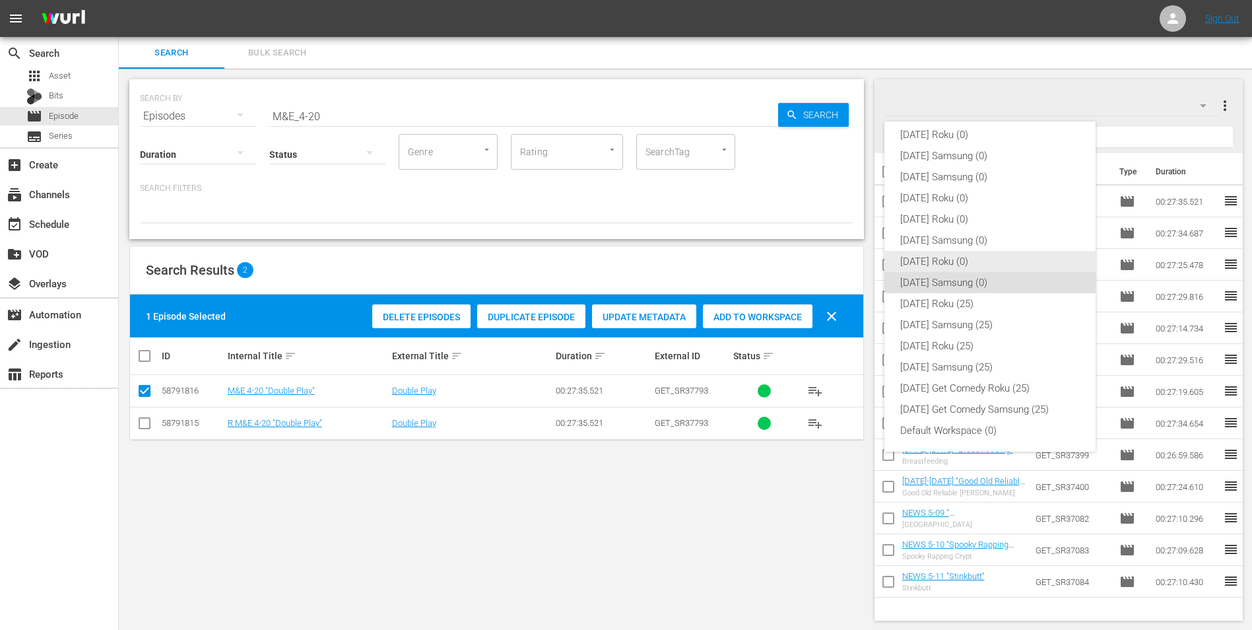
click at [919, 269] on div "[DATE] Roku (0)" at bounding box center [990, 261] width 180 height 21
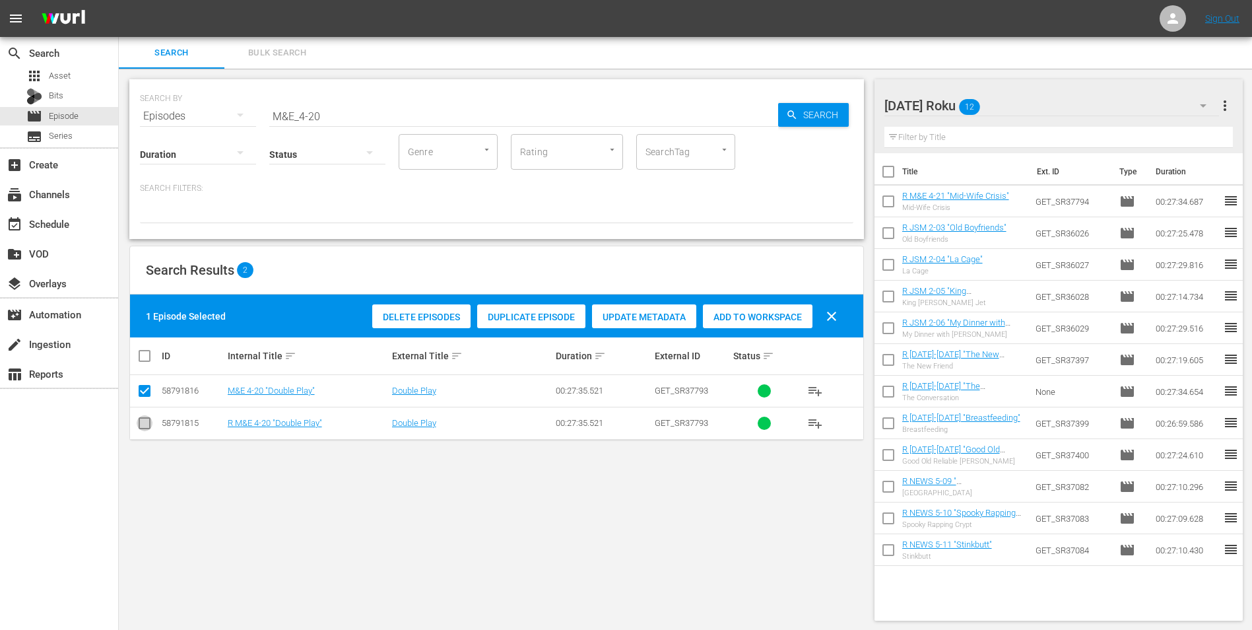
drag, startPoint x: 142, startPoint y: 422, endPoint x: 143, endPoint y: 385, distance: 37.6
click at [142, 420] on input "checkbox" at bounding box center [145, 426] width 16 height 16
click at [143, 384] on icon at bounding box center [145, 391] width 16 height 16
click at [138, 391] on input "checkbox" at bounding box center [145, 393] width 16 height 16
click at [759, 321] on span "Add to Workspace" at bounding box center [758, 317] width 110 height 11
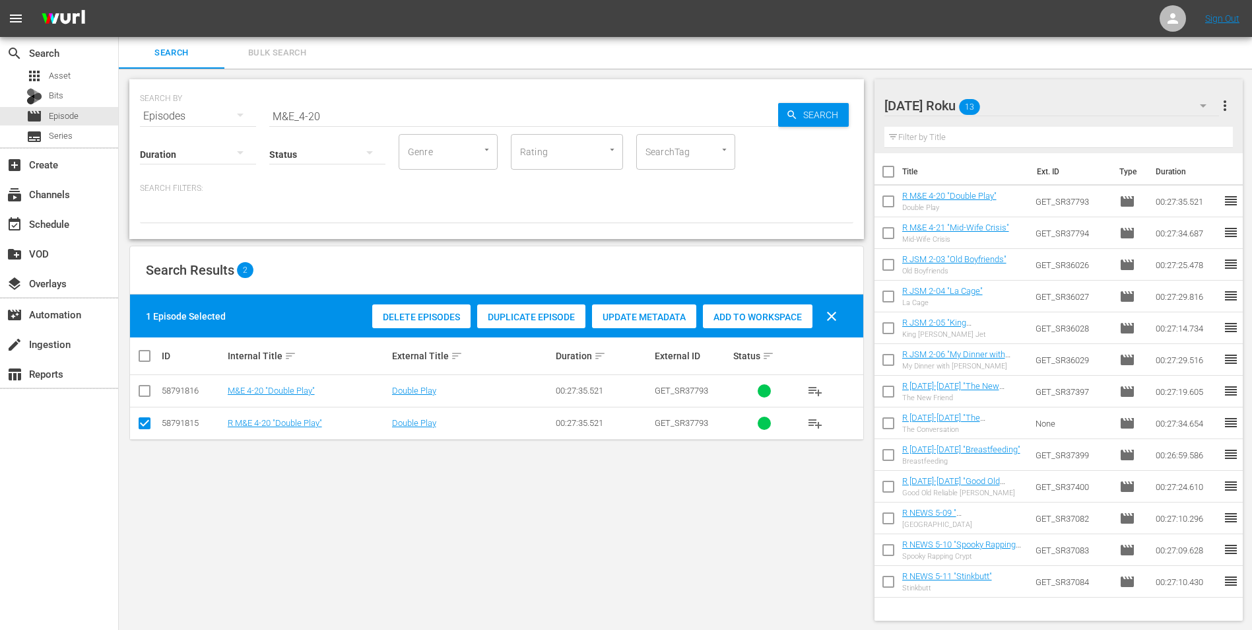
click at [787, 272] on div "Search Results 2" at bounding box center [496, 270] width 733 height 48
click at [1032, 98] on div "[DATE] Roku 13" at bounding box center [1051, 105] width 335 height 37
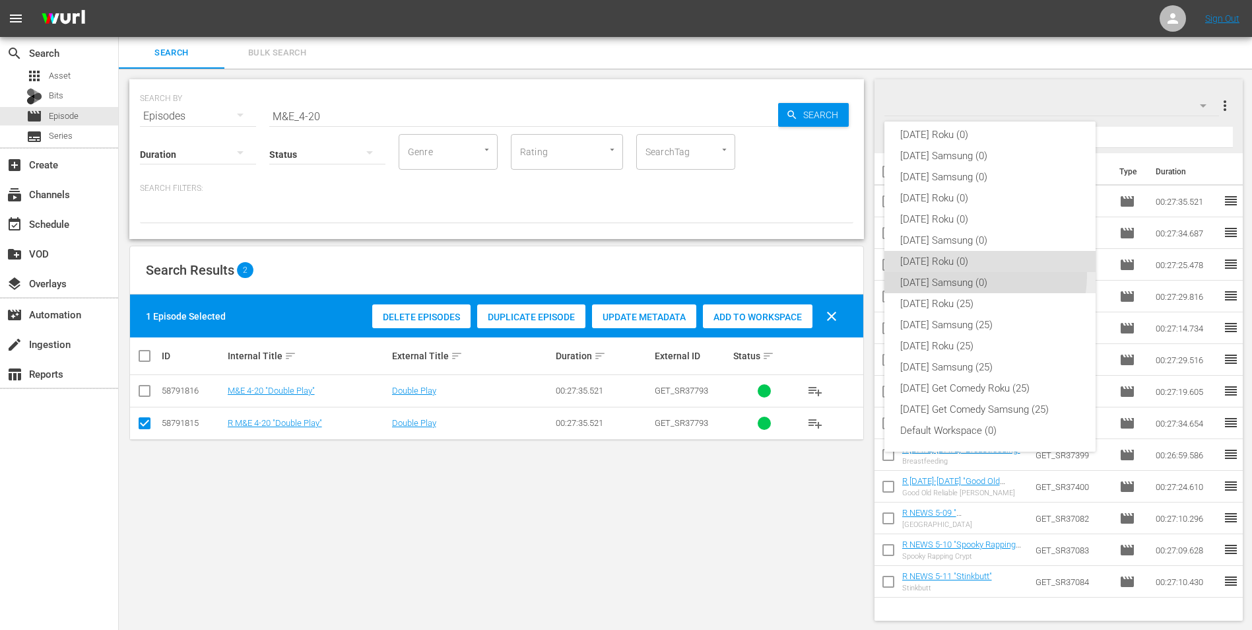
click at [960, 274] on div "[DATE] Samsung (0)" at bounding box center [990, 282] width 180 height 21
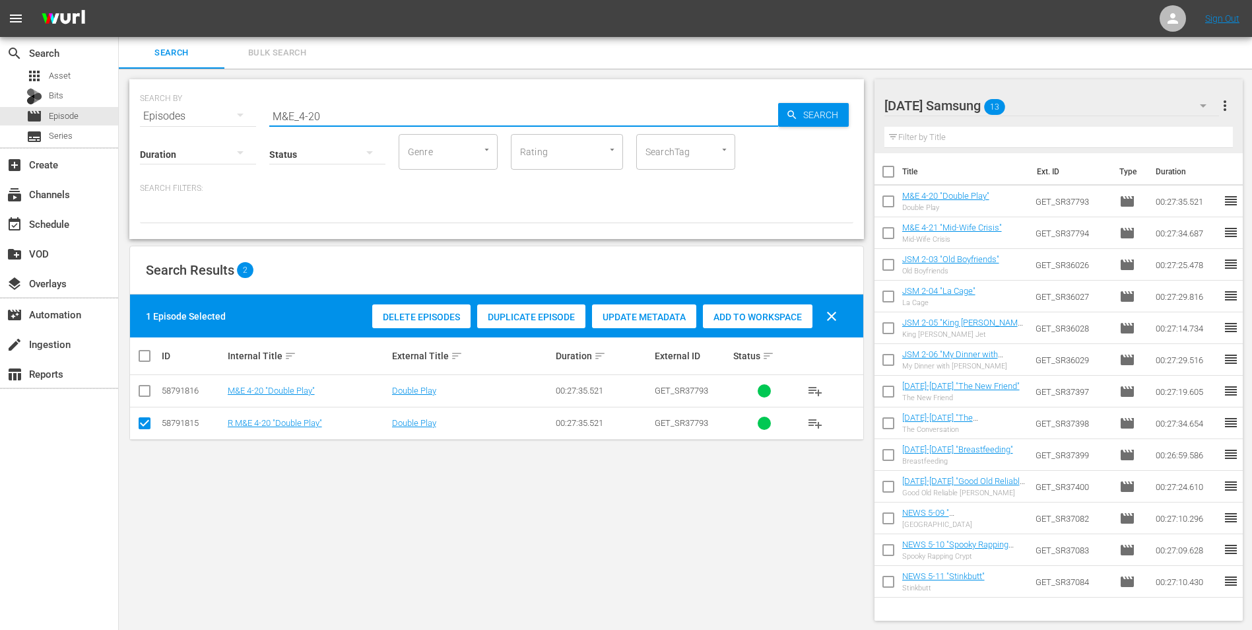
drag, startPoint x: 336, startPoint y: 119, endPoint x: 168, endPoint y: 108, distance: 168.0
click at [168, 108] on div "SEARCH BY Search By Episodes Search ID, Title, Description, Keywords, or Catego…" at bounding box center [496, 108] width 713 height 48
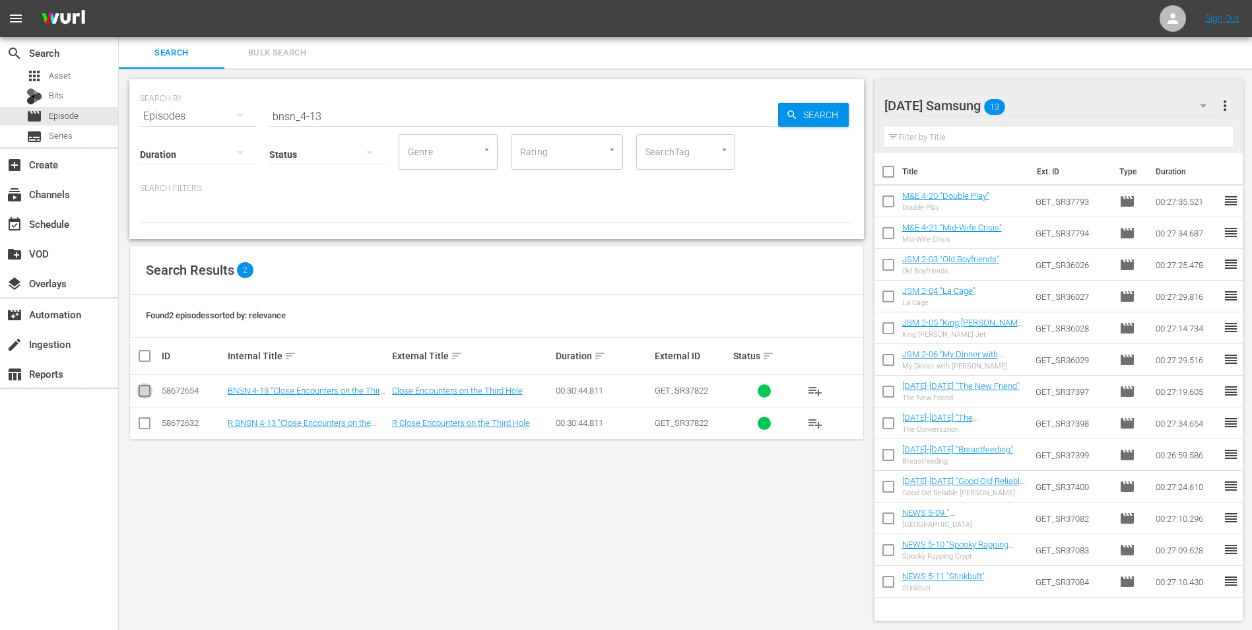
click at [143, 387] on input "checkbox" at bounding box center [145, 393] width 16 height 16
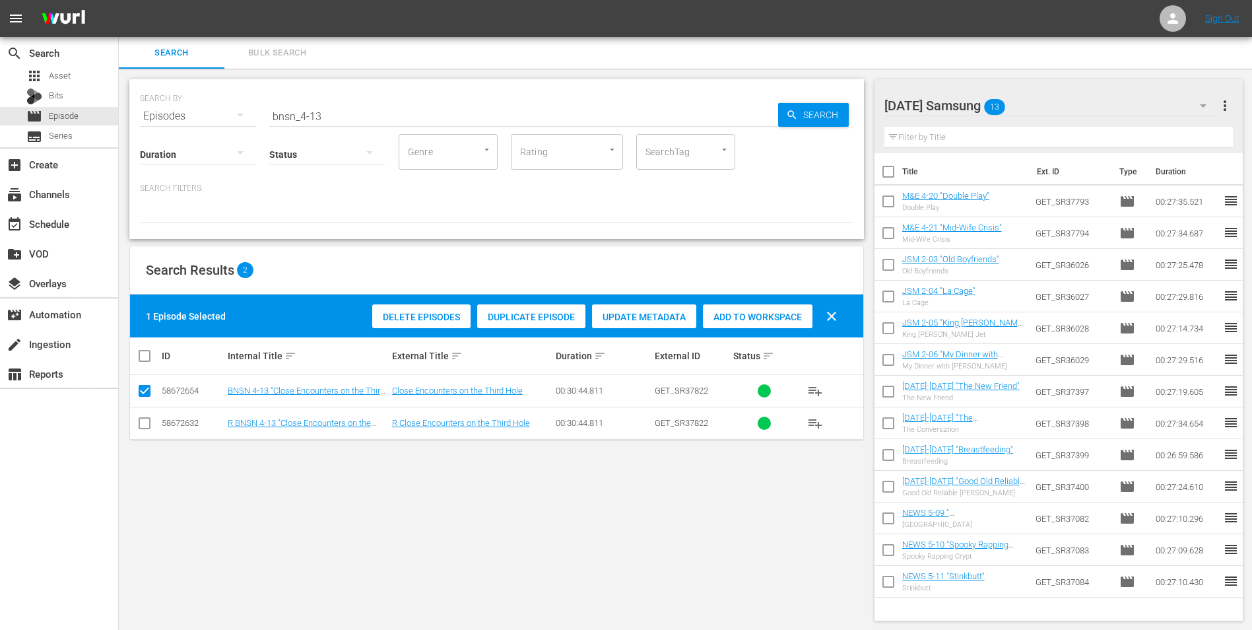
click at [795, 313] on span "Add to Workspace" at bounding box center [758, 317] width 110 height 11
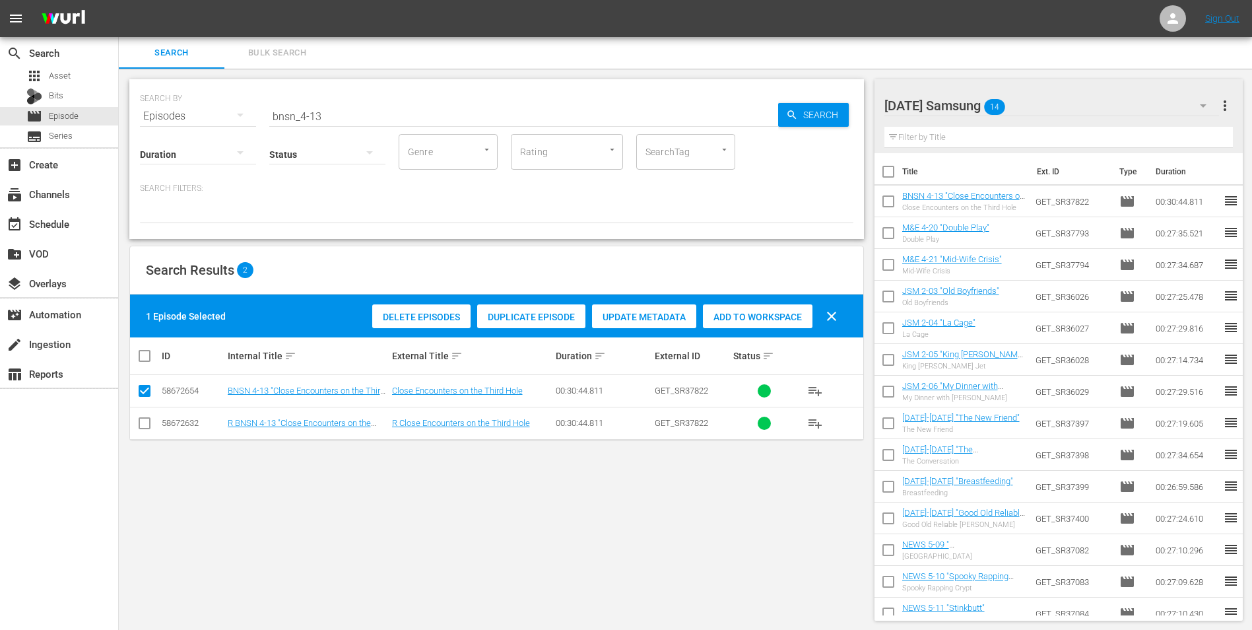
click at [1057, 108] on div "[DATE] Samsung 14" at bounding box center [1051, 105] width 335 height 37
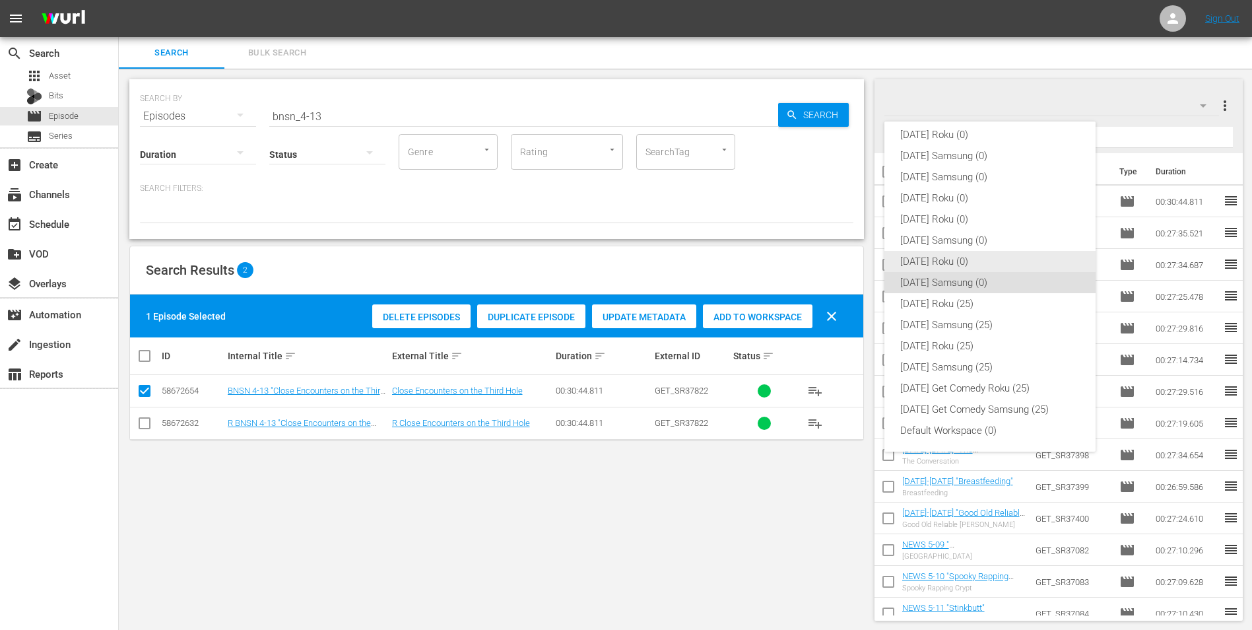
click at [928, 260] on div "[DATE] Roku (0)" at bounding box center [990, 261] width 180 height 21
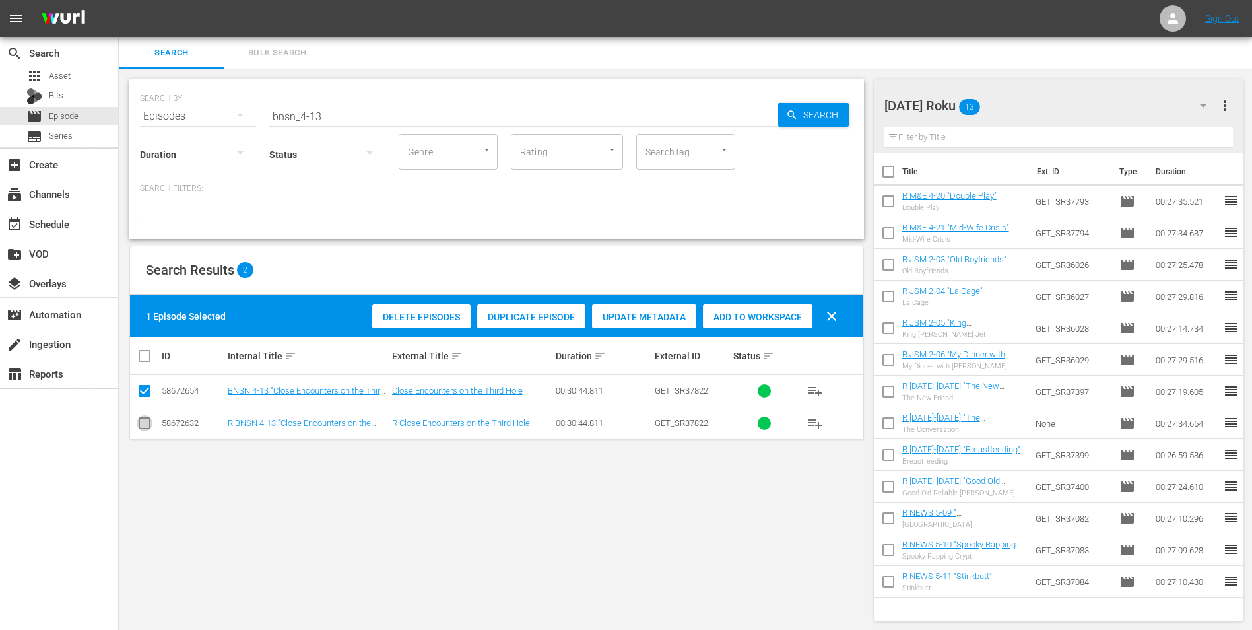
click at [147, 426] on input "checkbox" at bounding box center [145, 426] width 16 height 16
click at [138, 392] on input "checkbox" at bounding box center [145, 393] width 16 height 16
click at [779, 312] on span "Add to Workspace" at bounding box center [758, 317] width 110 height 11
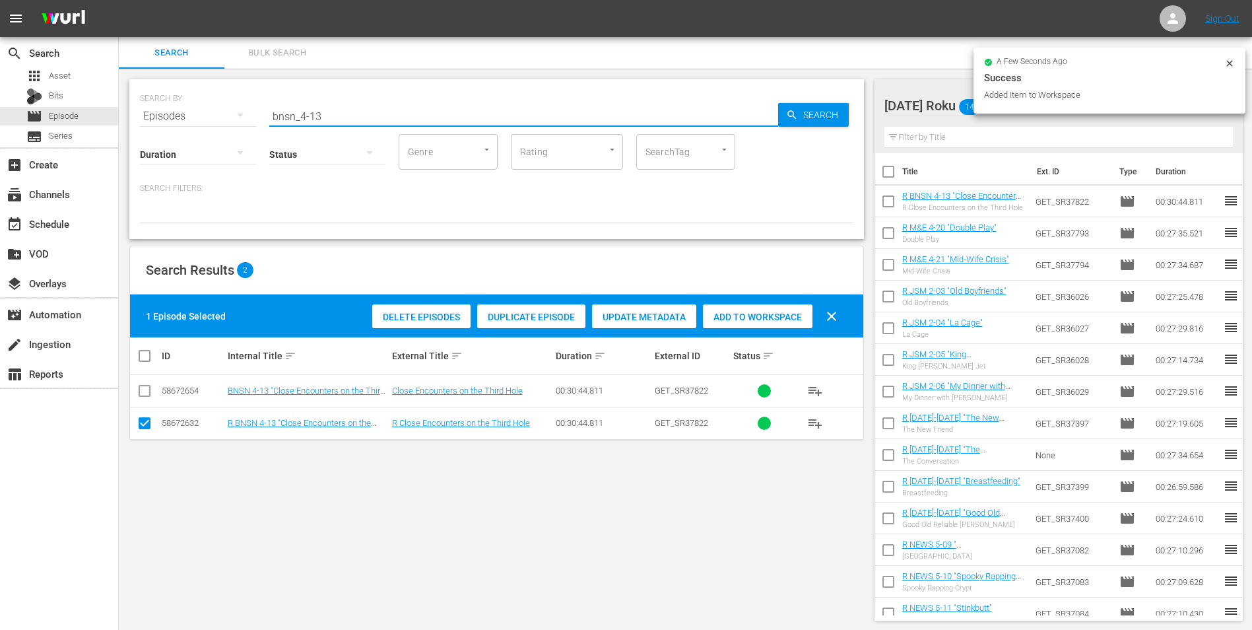
drag, startPoint x: 312, startPoint y: 115, endPoint x: 363, endPoint y: 121, distance: 51.9
click at [348, 121] on input "bnsn_4-13" at bounding box center [523, 116] width 509 height 32
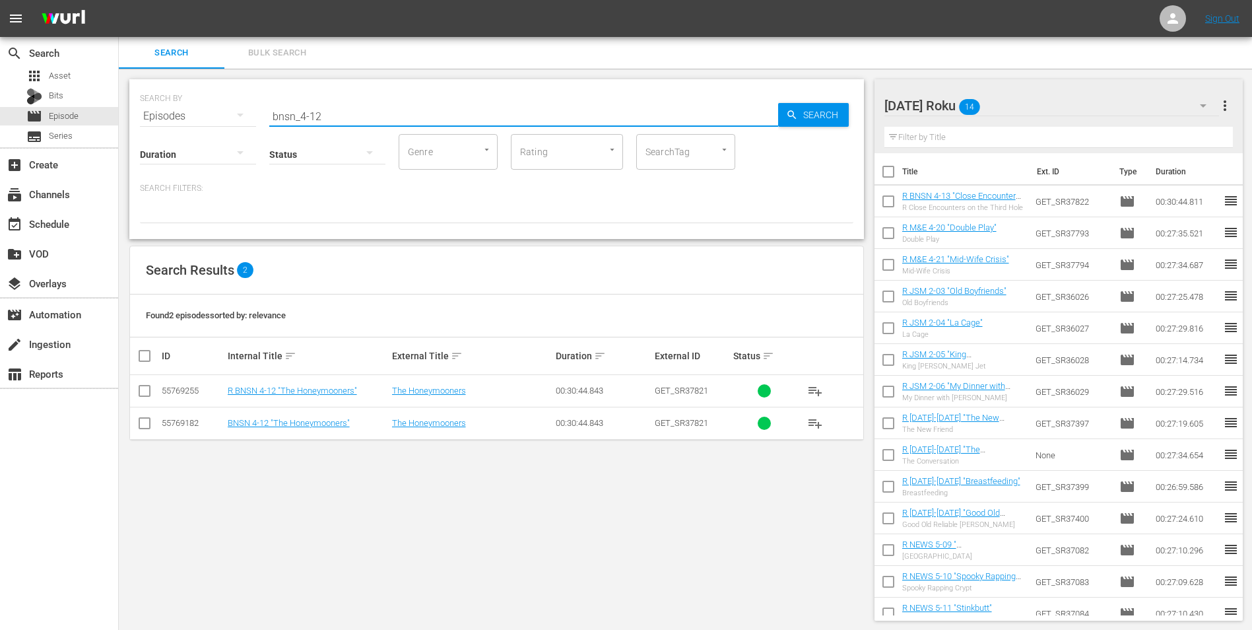
click at [144, 395] on input "checkbox" at bounding box center [145, 393] width 16 height 16
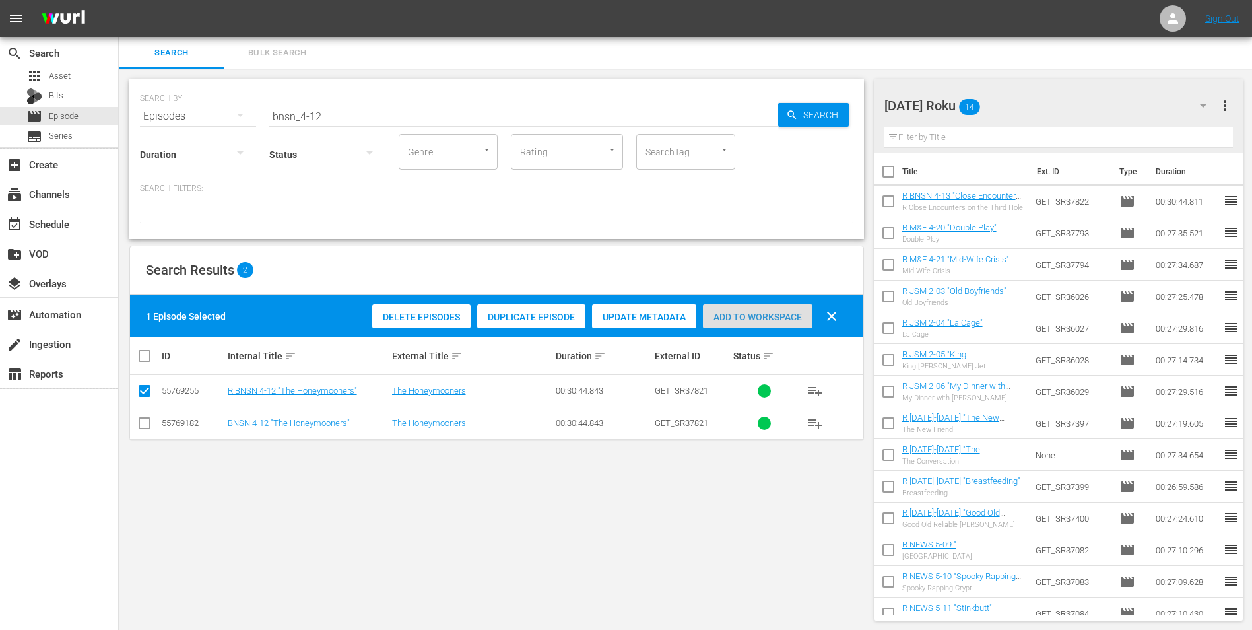
click at [770, 317] on span "Add to Workspace" at bounding box center [758, 317] width 110 height 11
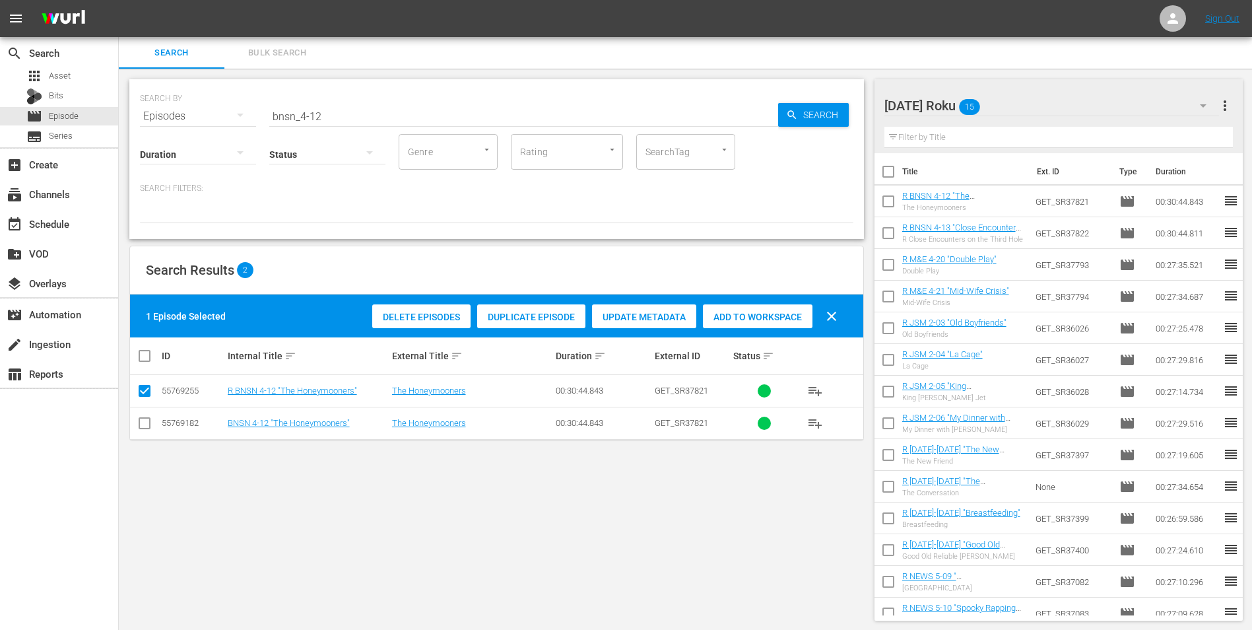
click at [1053, 112] on div "[DATE] Roku 15" at bounding box center [1051, 105] width 335 height 37
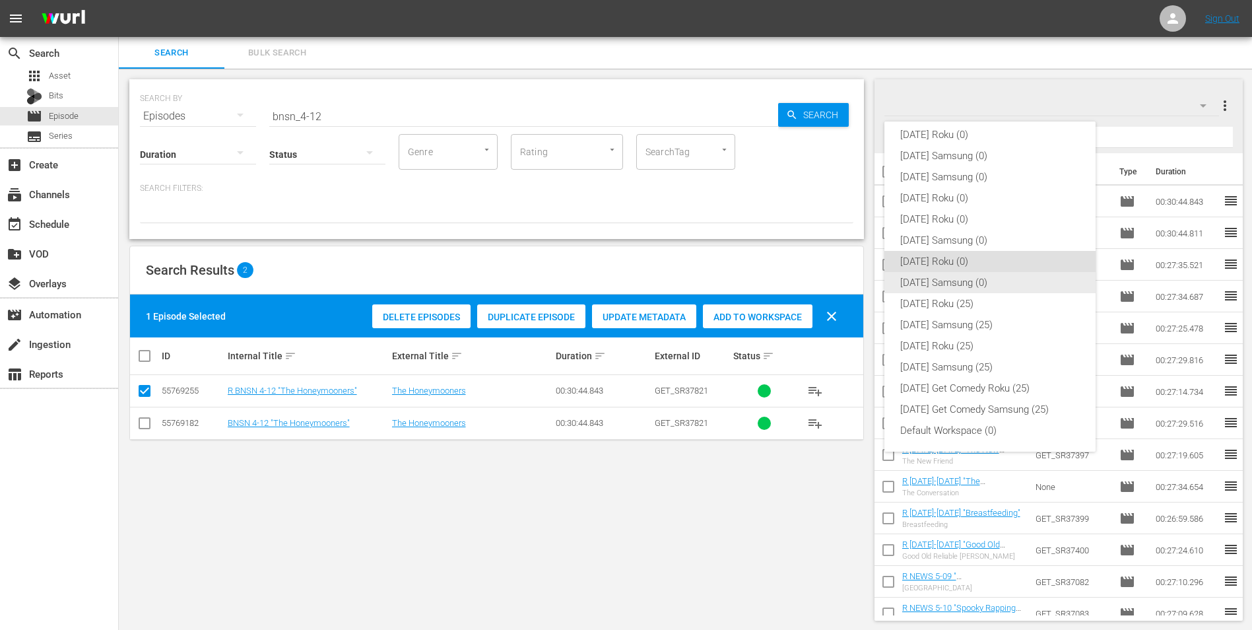
click at [921, 288] on div "[DATE] Samsung (0)" at bounding box center [990, 282] width 180 height 21
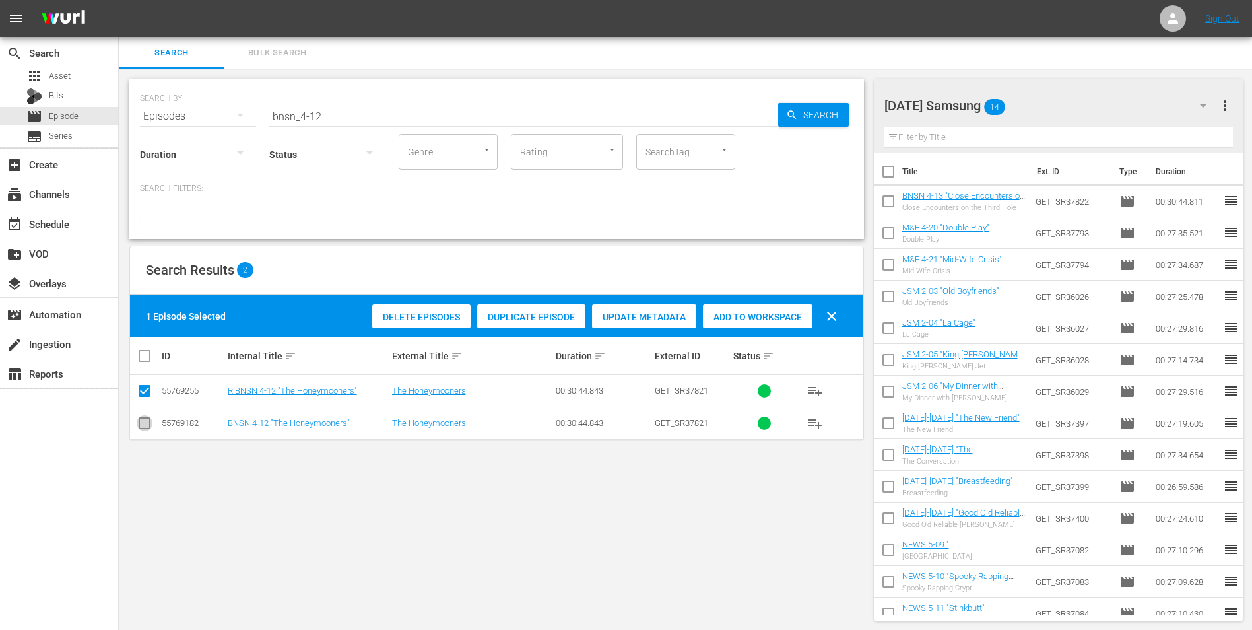
click at [143, 426] on input "checkbox" at bounding box center [145, 426] width 16 height 16
click at [143, 389] on input "checkbox" at bounding box center [145, 393] width 16 height 16
click at [758, 325] on div "Add to Workspace" at bounding box center [758, 316] width 110 height 25
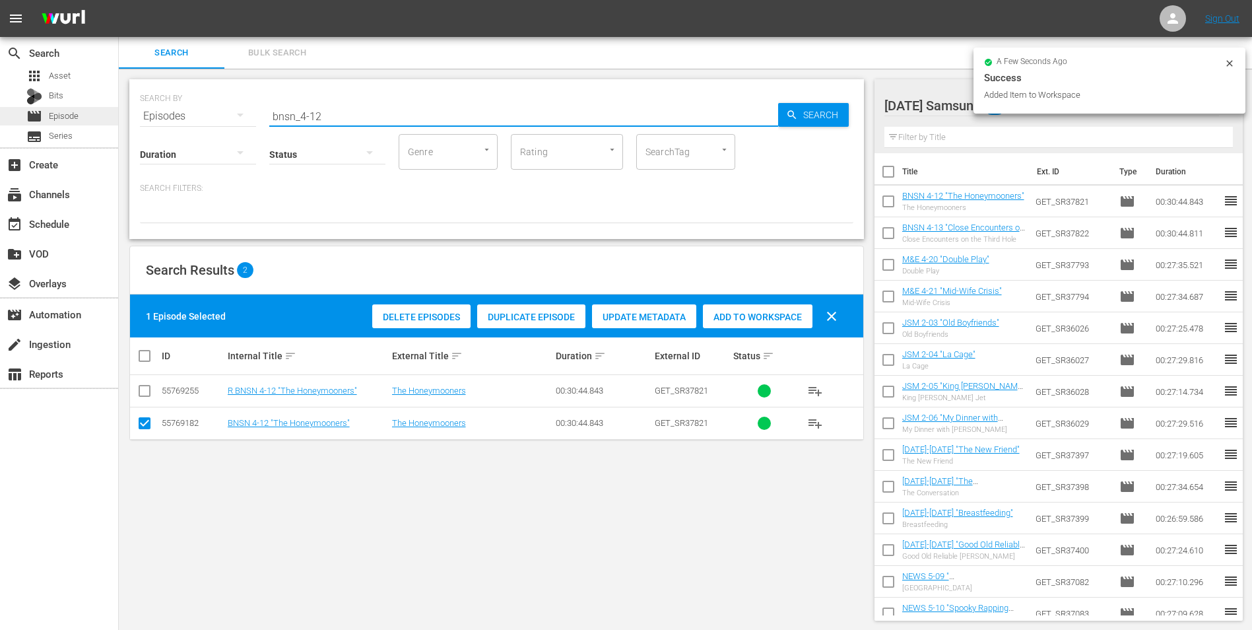
drag, startPoint x: 342, startPoint y: 118, endPoint x: 101, endPoint y: 115, distance: 240.9
click at [119, 0] on div "search Search apps Asset Bits movie Episode subtitles Series add_box Create sub…" at bounding box center [685, 0] width 1133 height 0
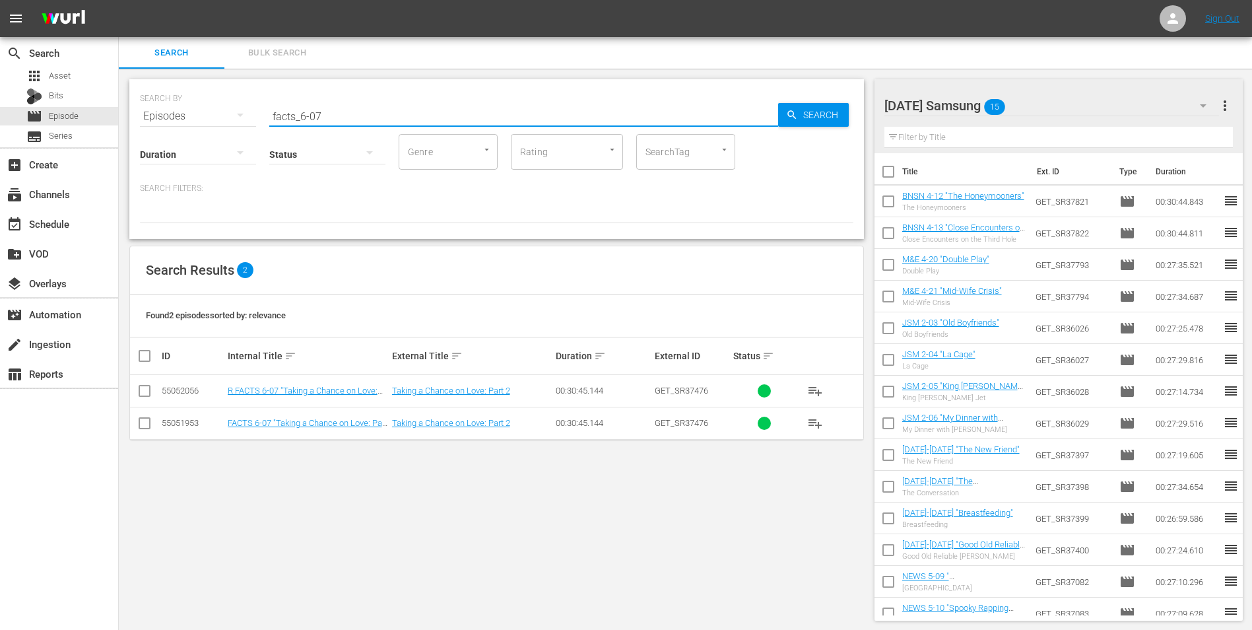
click at [145, 420] on input "checkbox" at bounding box center [145, 426] width 16 height 16
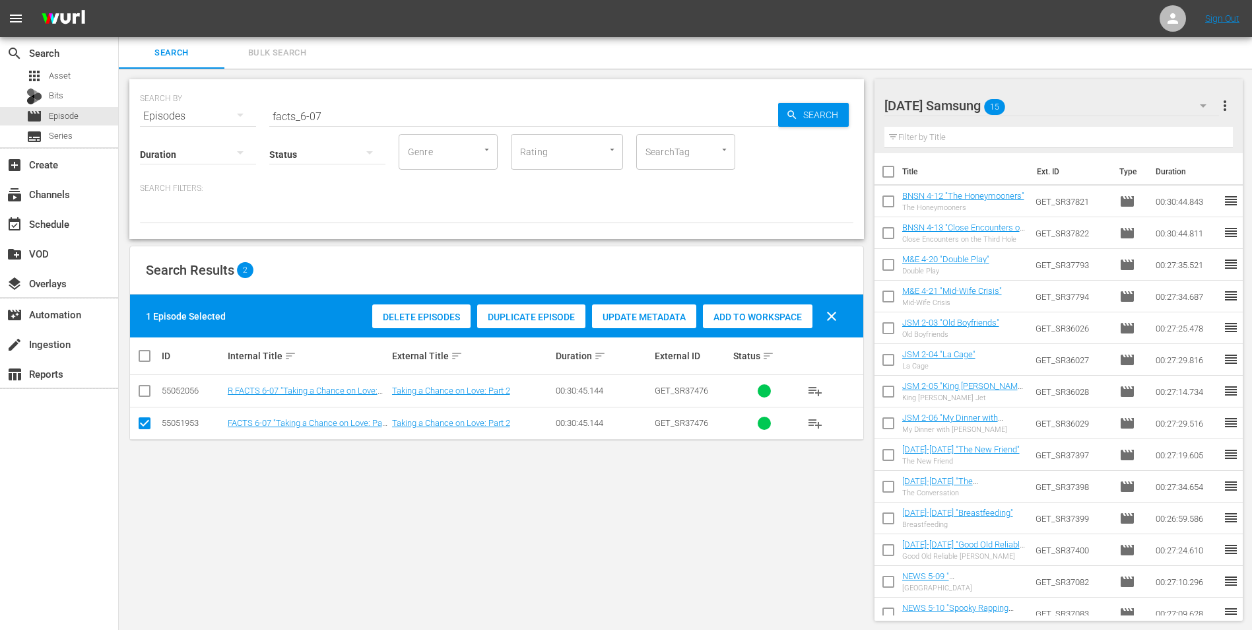
click at [750, 321] on span "Add to Workspace" at bounding box center [758, 317] width 110 height 11
click at [1067, 111] on div "[DATE] Samsung 16" at bounding box center [1051, 105] width 335 height 37
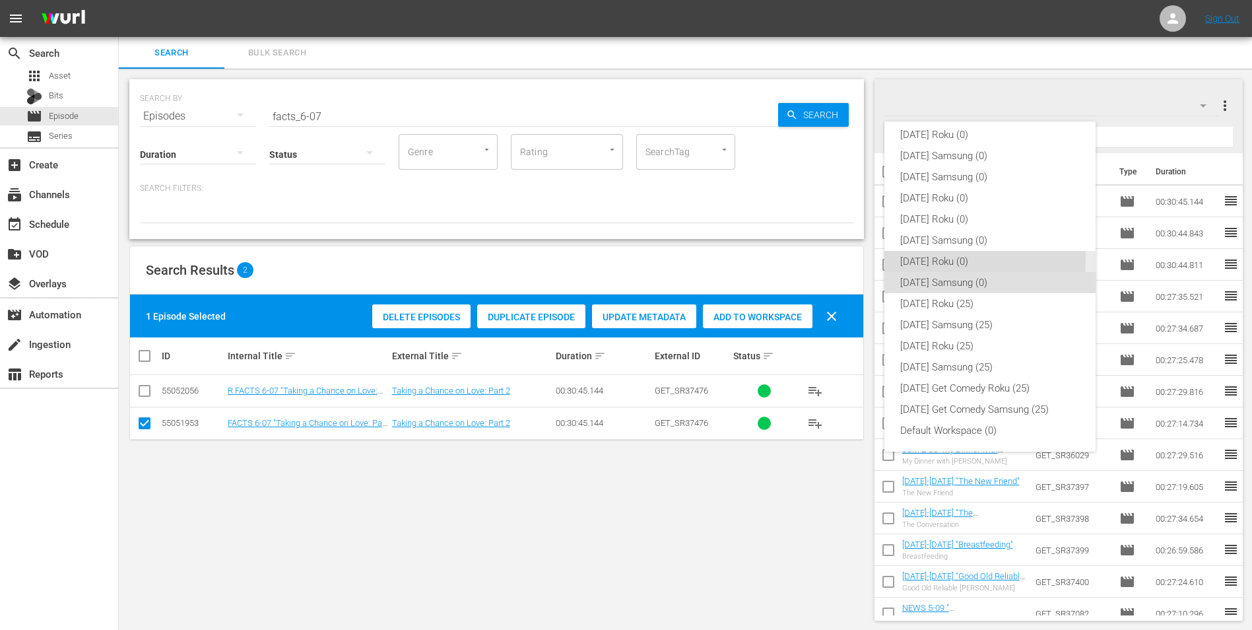
drag, startPoint x: 954, startPoint y: 259, endPoint x: 321, endPoint y: 488, distance: 673.1
click at [952, 259] on div "[DATE] Roku (0)" at bounding box center [990, 261] width 180 height 21
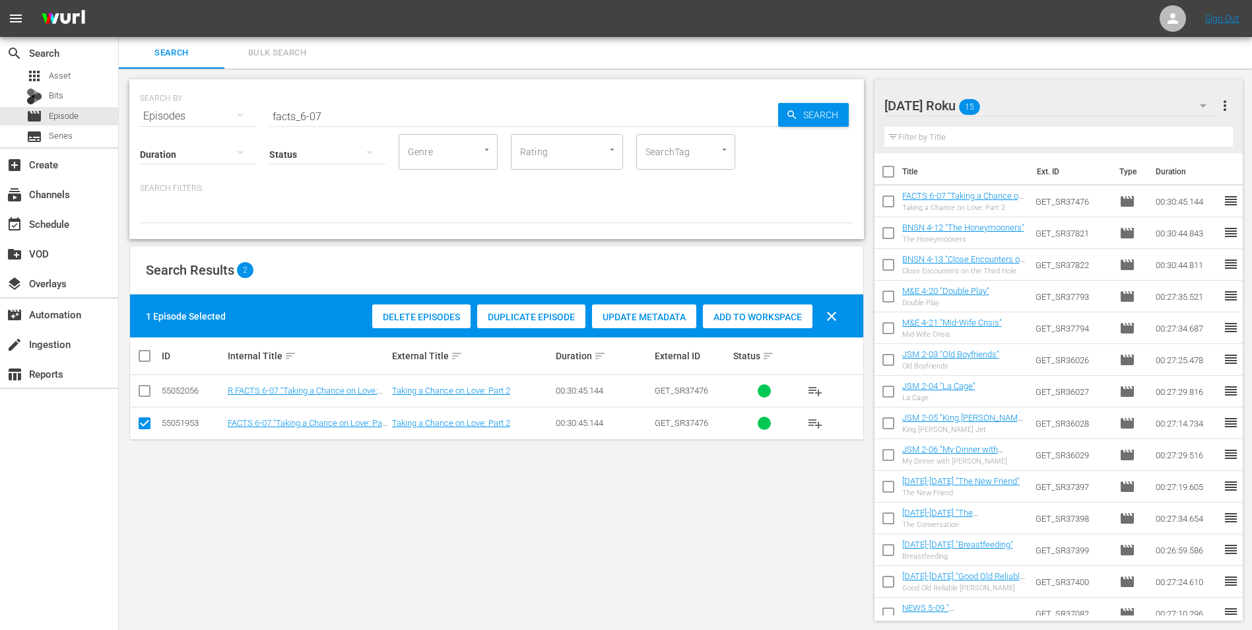
click at [148, 427] on input "checkbox" at bounding box center [145, 426] width 16 height 16
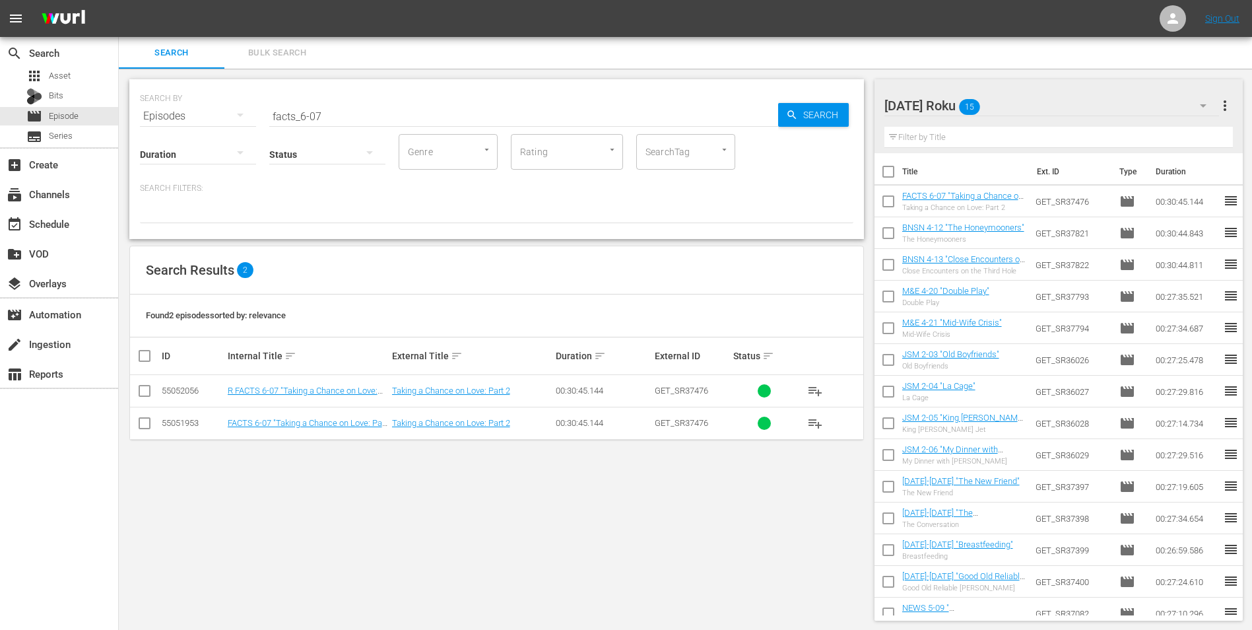
click at [143, 395] on input "checkbox" at bounding box center [145, 393] width 16 height 16
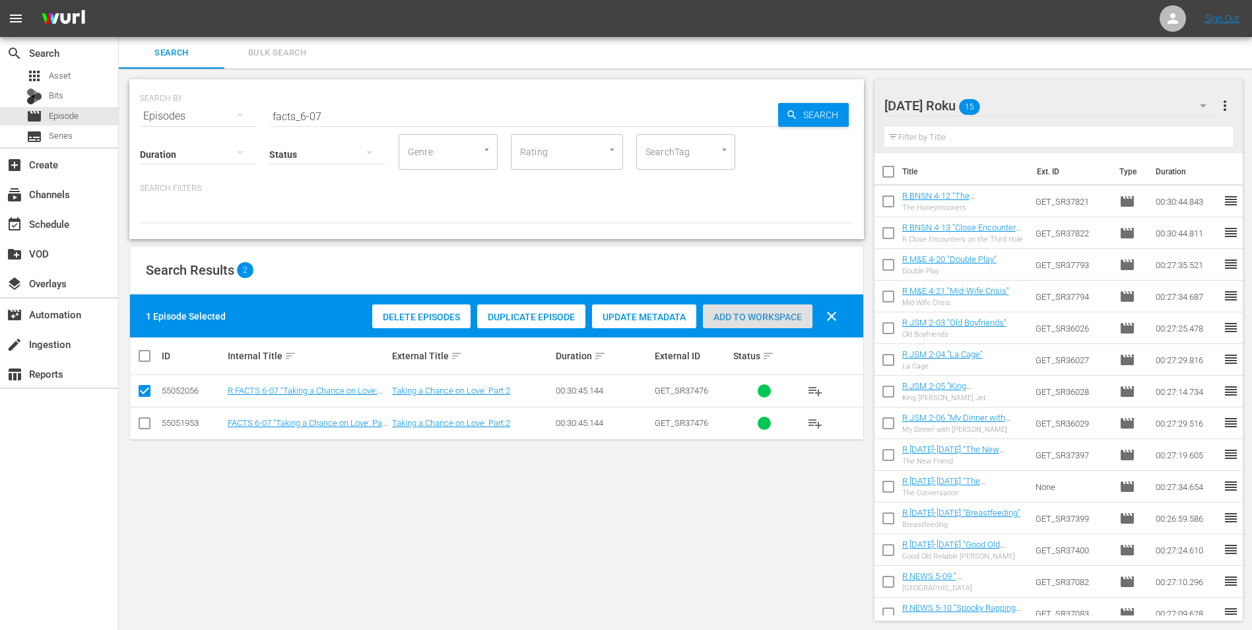
click at [711, 318] on span "Add to Workspace" at bounding box center [758, 317] width 110 height 11
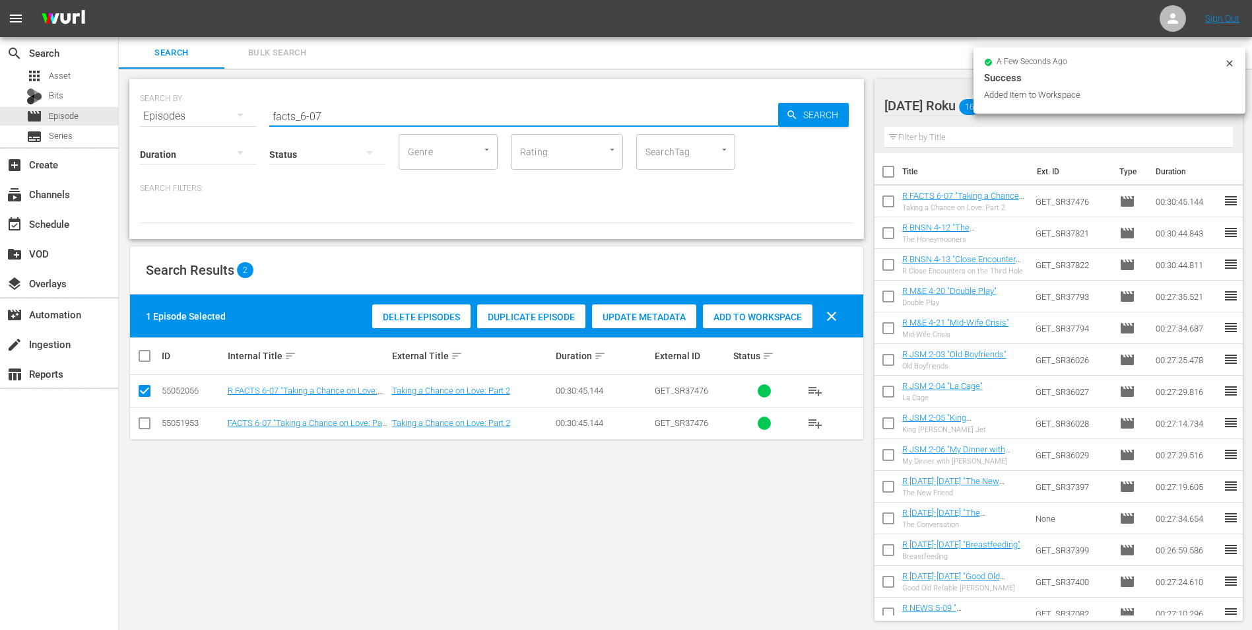
drag, startPoint x: 317, startPoint y: 110, endPoint x: 385, endPoint y: 122, distance: 69.1
click at [381, 122] on div "SEARCH BY Search By Episodes Search ID, Title, Description, Keywords, or Catego…" at bounding box center [496, 159] width 735 height 160
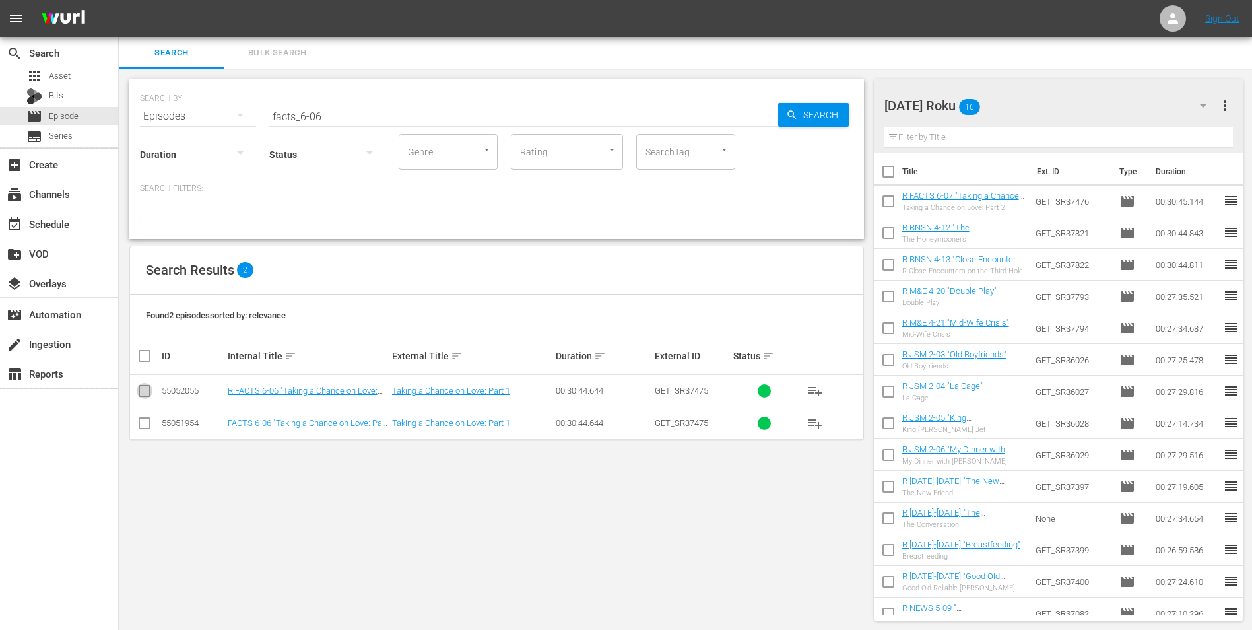
click at [144, 389] on input "checkbox" at bounding box center [145, 393] width 16 height 16
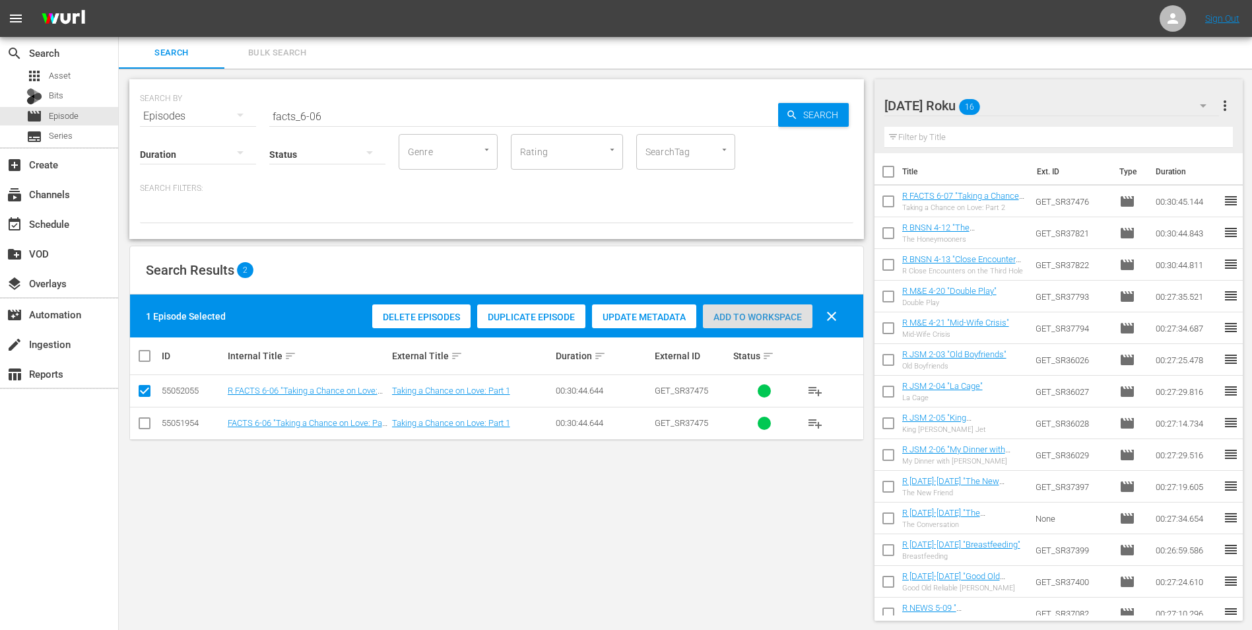
click at [777, 316] on span "Add to Workspace" at bounding box center [758, 317] width 110 height 11
click at [1011, 85] on div "[DATE] Roku 17 [DATE] Roku more_vert" at bounding box center [1058, 100] width 349 height 42
click at [1019, 102] on div "[DATE] Roku 17" at bounding box center [1051, 105] width 335 height 37
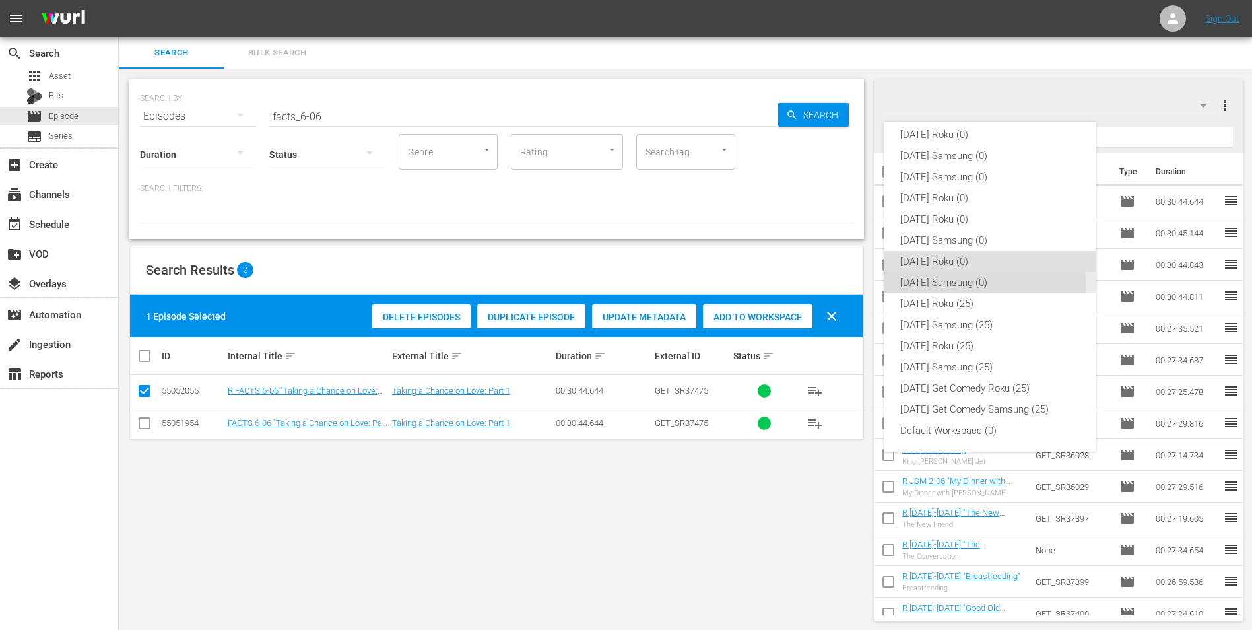
click at [937, 285] on div "[DATE] Samsung (0)" at bounding box center [990, 282] width 180 height 21
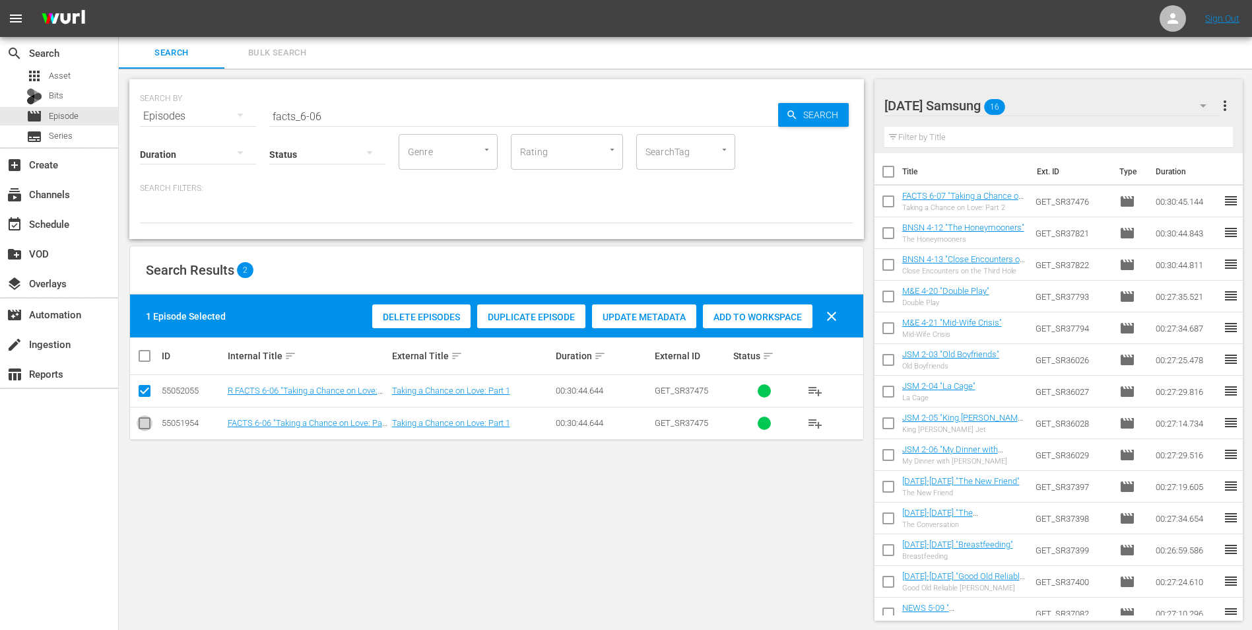
click at [149, 421] on input "checkbox" at bounding box center [145, 426] width 16 height 16
click at [141, 381] on td at bounding box center [145, 391] width 30 height 32
click at [143, 396] on input "checkbox" at bounding box center [145, 393] width 16 height 16
click at [759, 310] on div "Add to Workspace" at bounding box center [758, 316] width 110 height 25
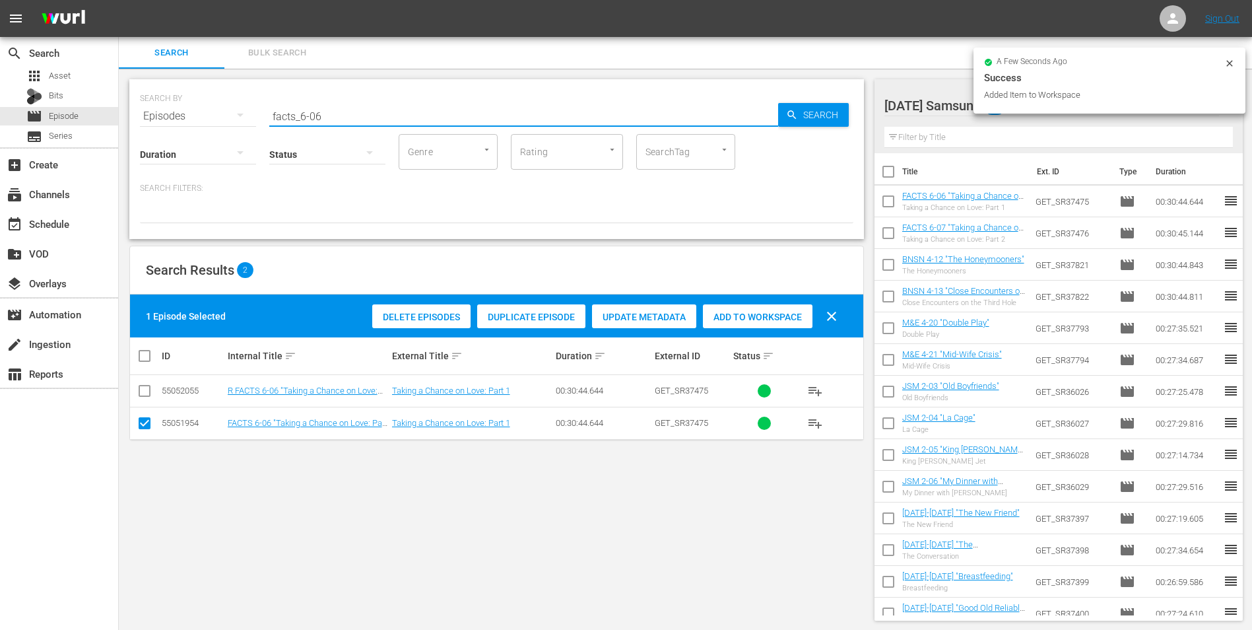
click at [313, 116] on input "facts_6-06" at bounding box center [523, 116] width 509 height 32
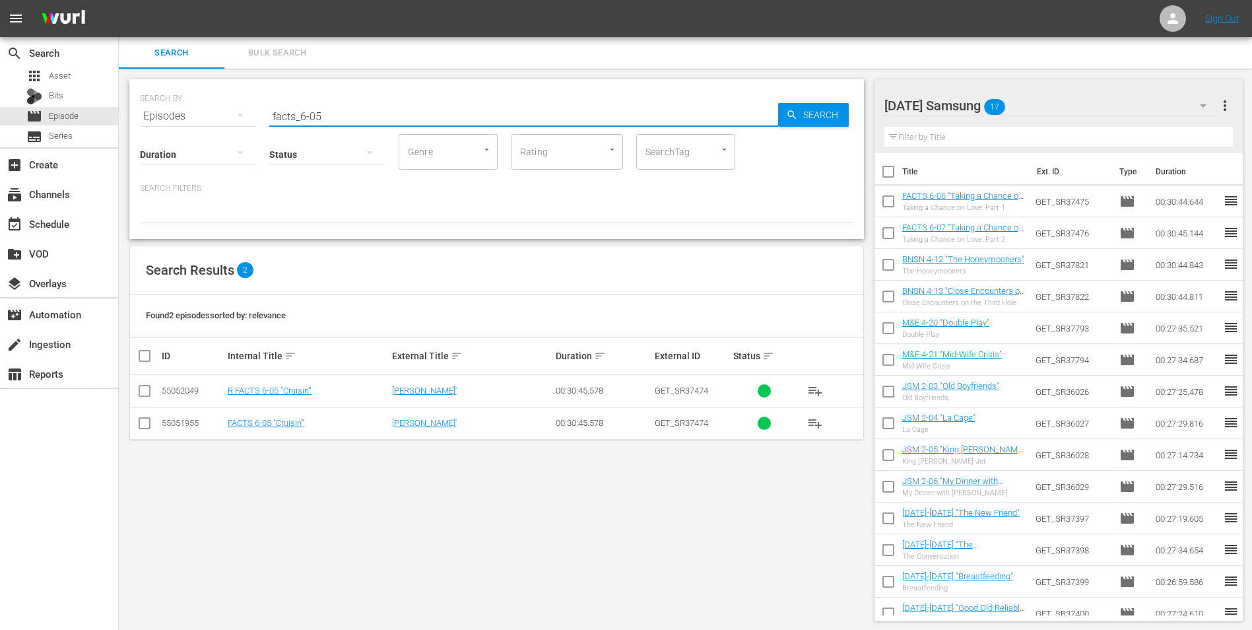
click at [140, 426] on input "checkbox" at bounding box center [145, 426] width 16 height 16
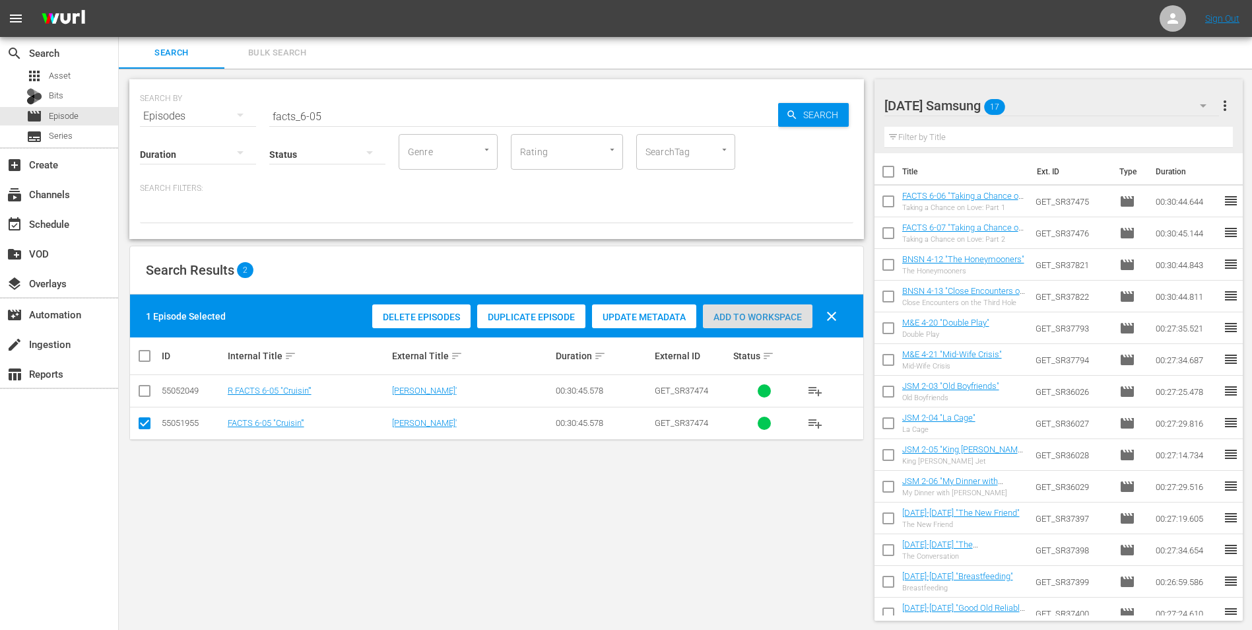
click at [757, 318] on span "Add to Workspace" at bounding box center [758, 317] width 110 height 11
click at [1059, 110] on div "[DATE] Samsung 18" at bounding box center [1051, 105] width 335 height 37
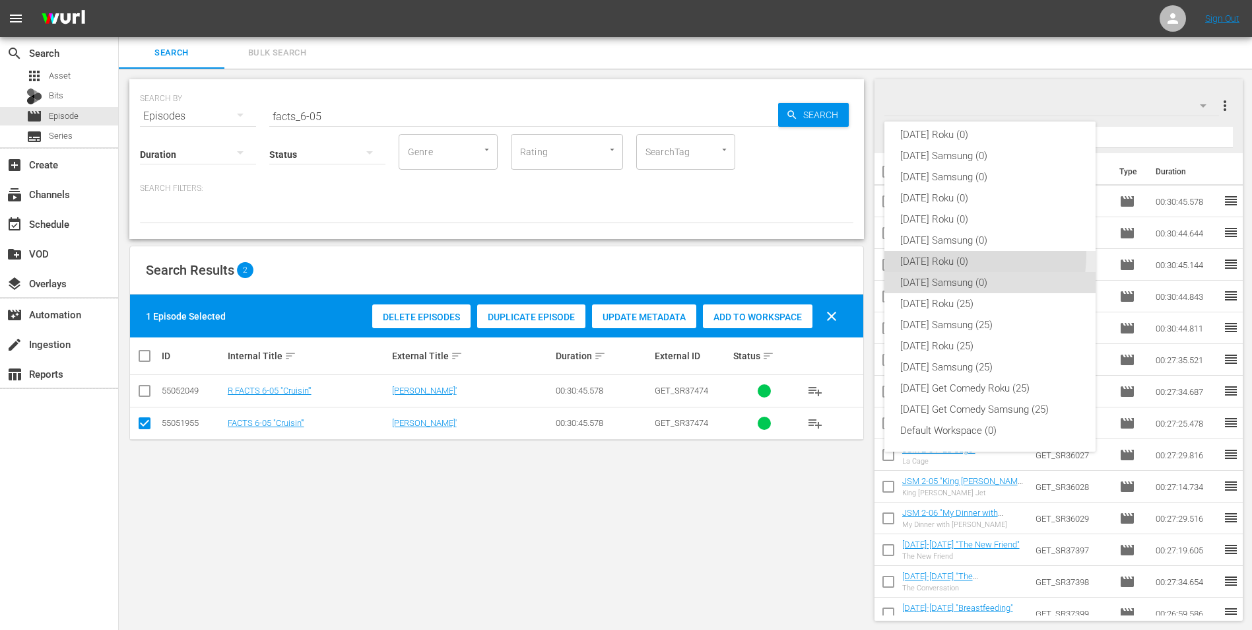
click at [937, 253] on div "[DATE] Roku (0)" at bounding box center [990, 261] width 180 height 21
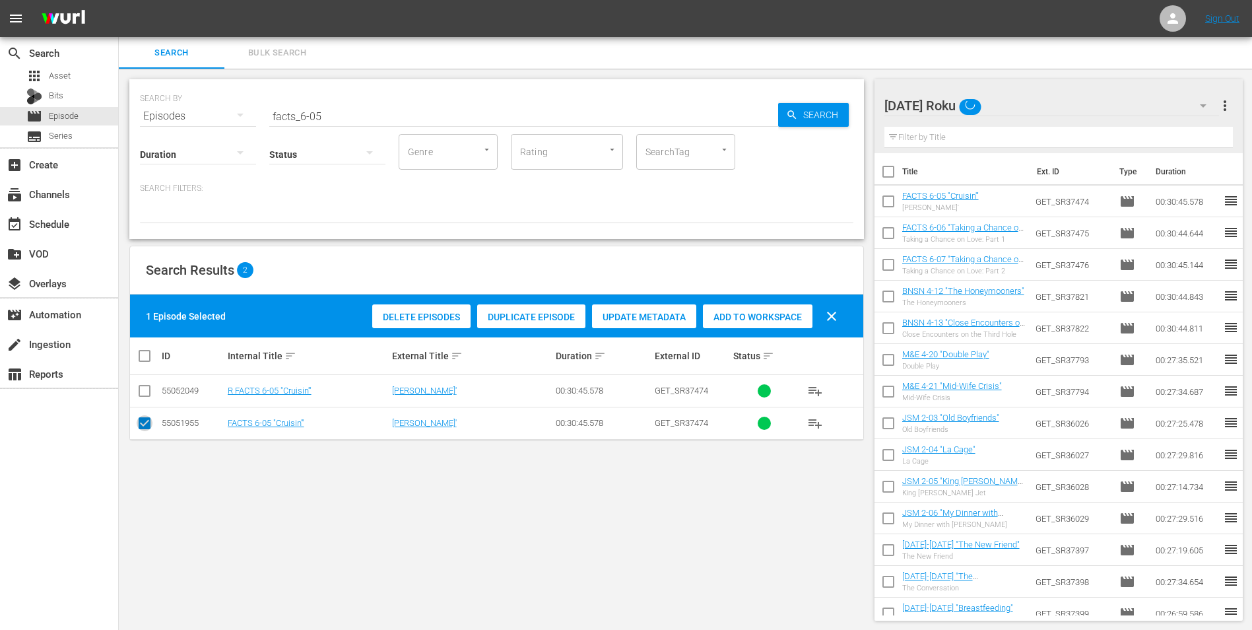
drag, startPoint x: 143, startPoint y: 426, endPoint x: 143, endPoint y: 401, distance: 24.4
click at [143, 425] on input "checkbox" at bounding box center [145, 426] width 16 height 16
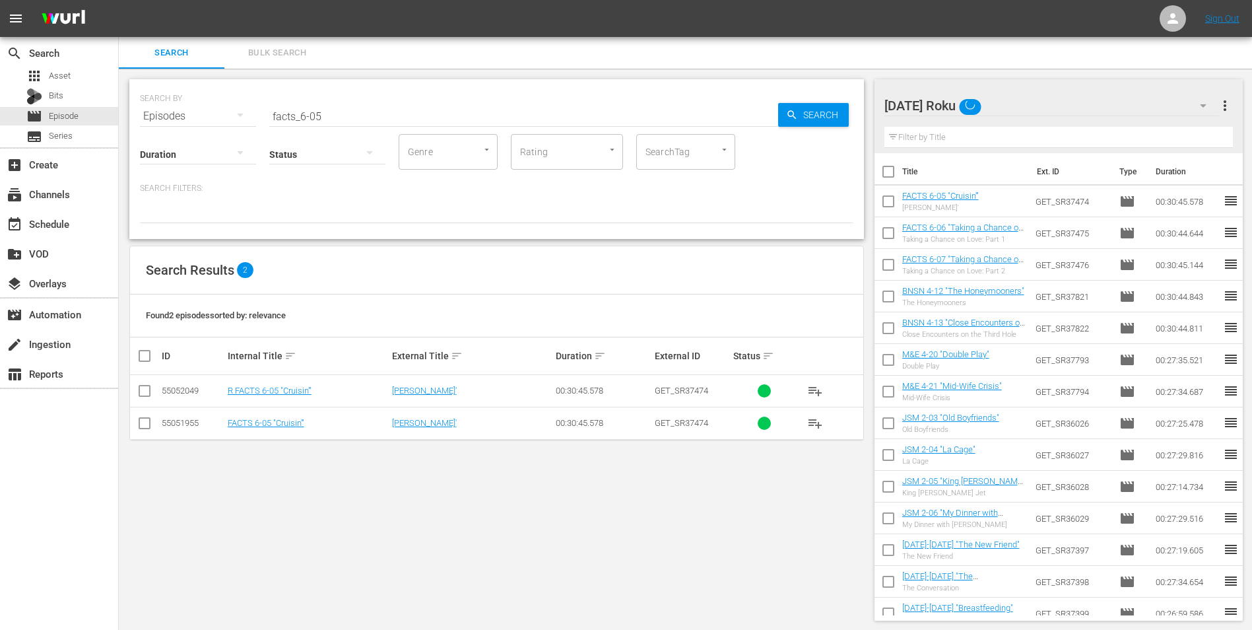
click at [142, 399] on input "checkbox" at bounding box center [145, 393] width 16 height 16
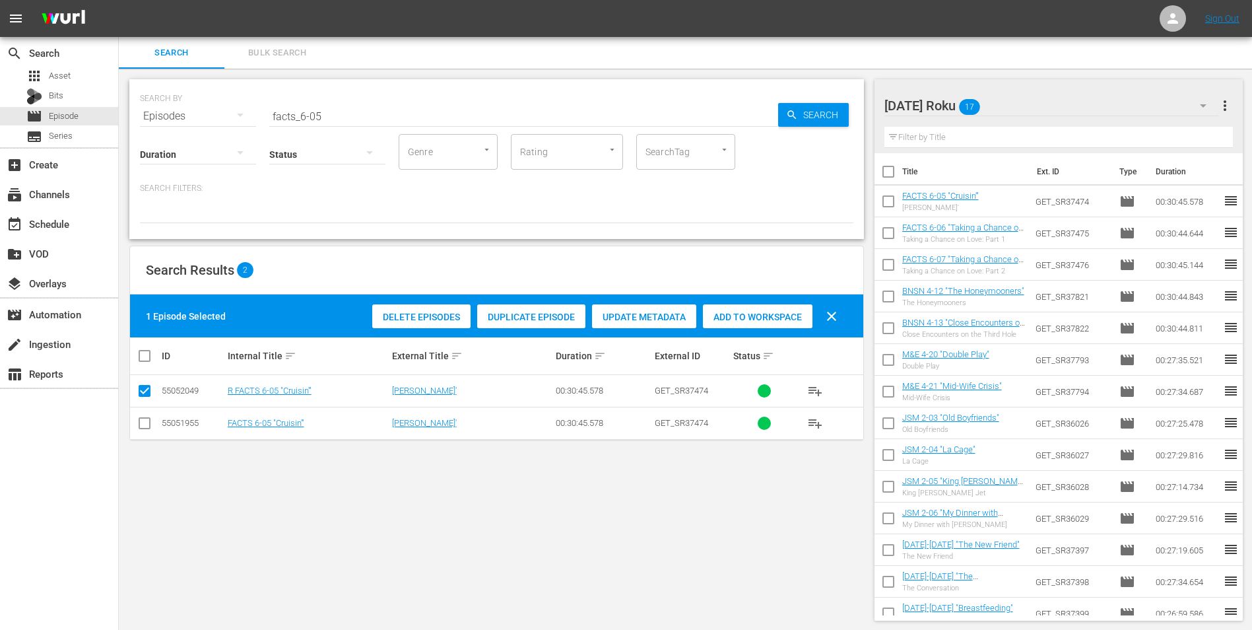
click at [758, 315] on span "Add to Workspace" at bounding box center [758, 317] width 110 height 11
drag, startPoint x: 317, startPoint y: 111, endPoint x: 327, endPoint y: 114, distance: 10.2
click at [327, 114] on input "facts_6-05" at bounding box center [523, 116] width 509 height 32
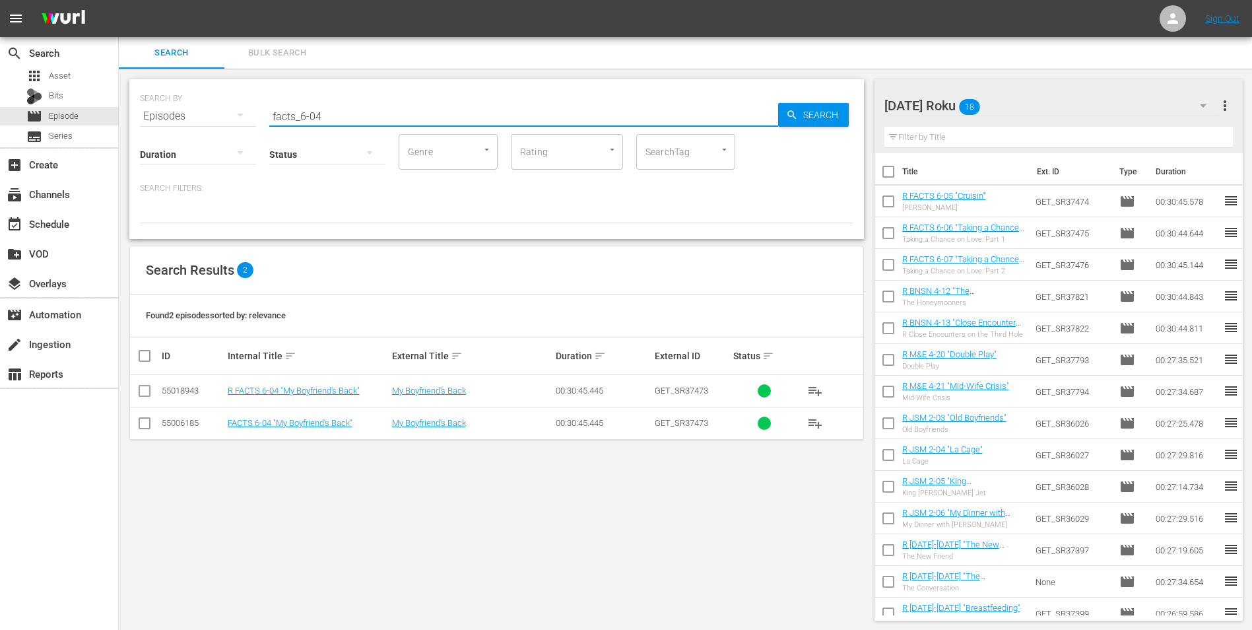
click at [145, 391] on input "checkbox" at bounding box center [145, 393] width 16 height 16
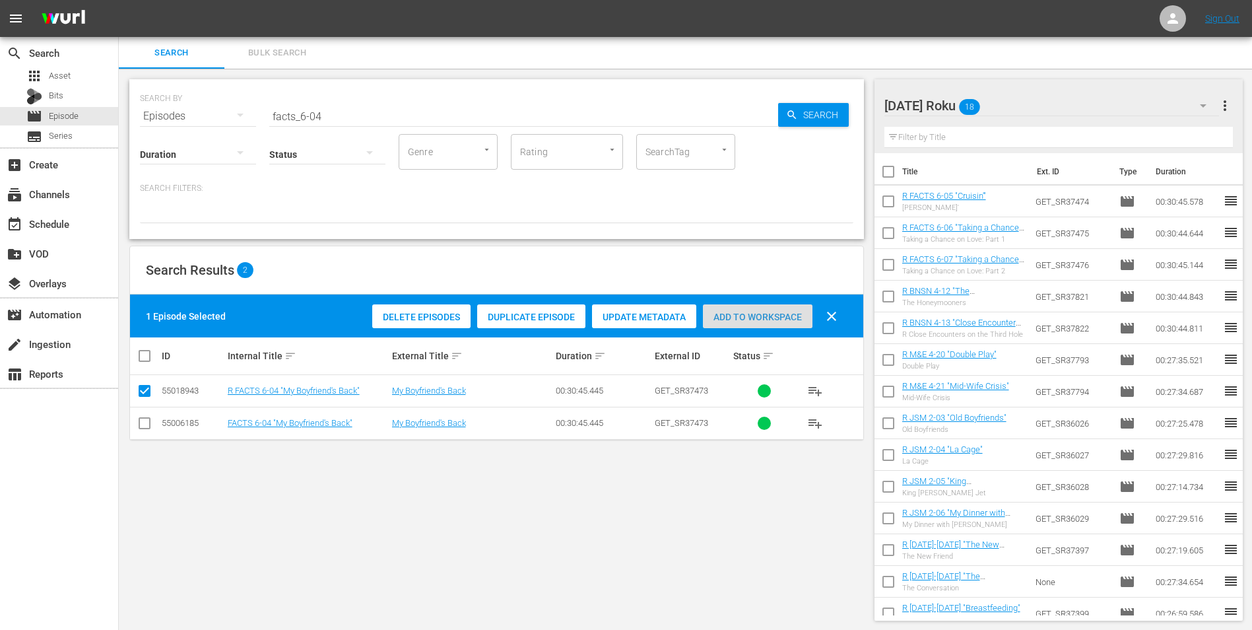
click at [726, 316] on span "Add to Workspace" at bounding box center [758, 317] width 110 height 11
click at [1049, 109] on div "[DATE] Roku 19" at bounding box center [1051, 105] width 335 height 37
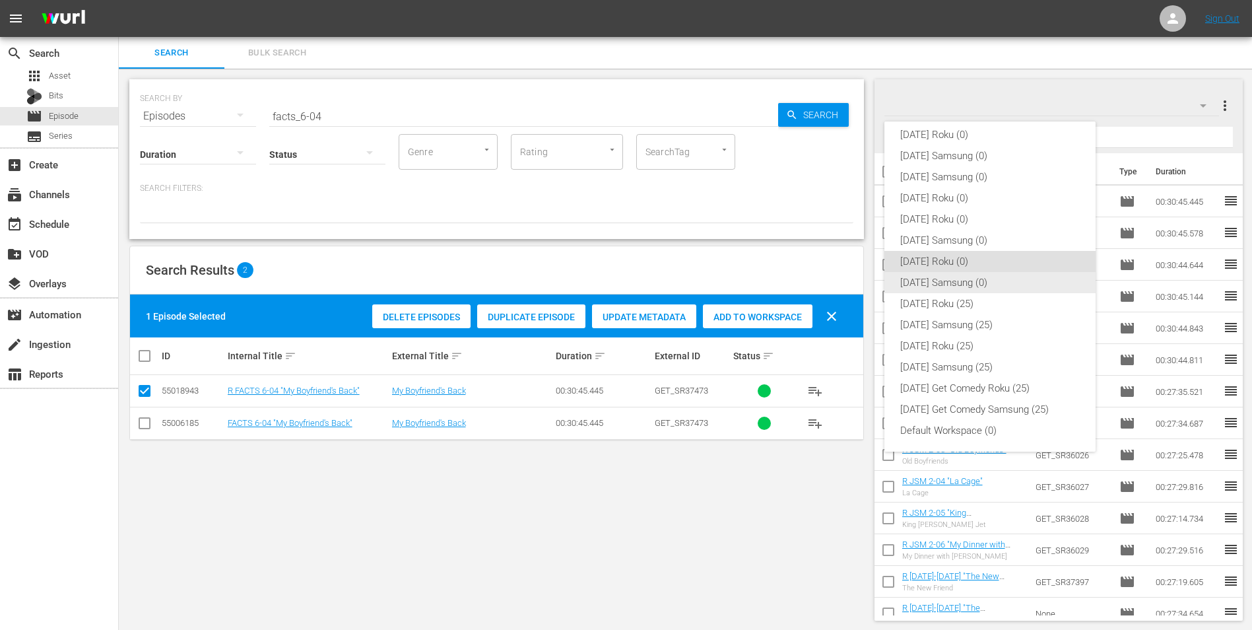
click at [904, 285] on div "[DATE] Samsung (0)" at bounding box center [990, 282] width 180 height 21
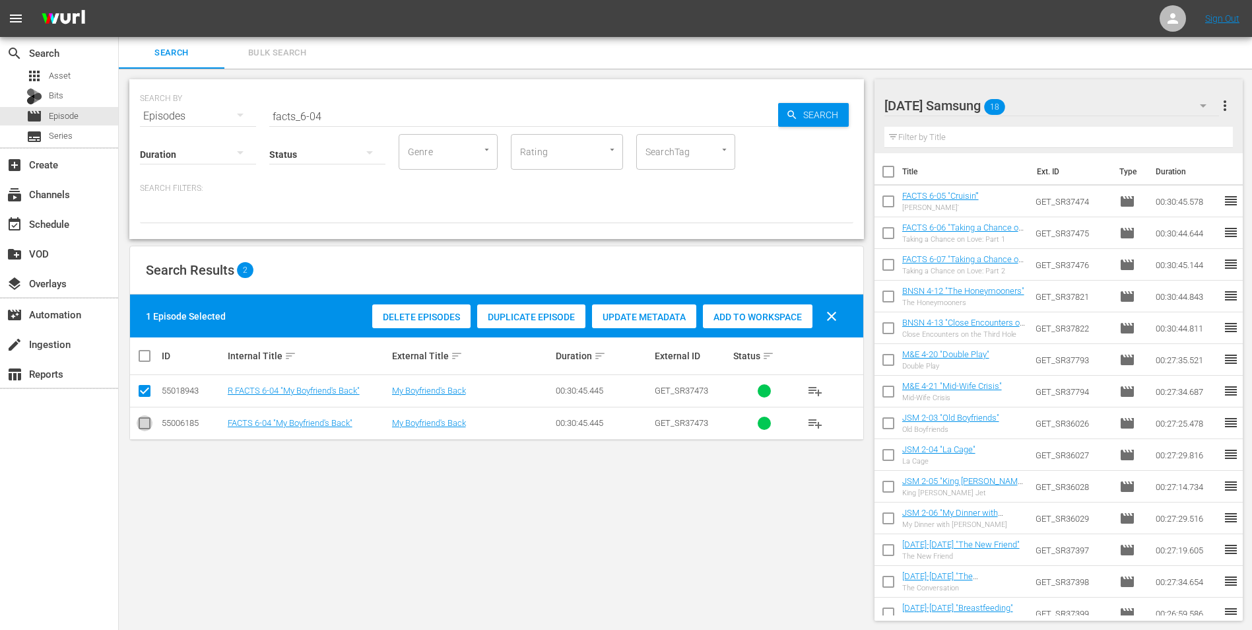
drag, startPoint x: 139, startPoint y: 424, endPoint x: 145, endPoint y: 395, distance: 30.4
click at [139, 424] on input "checkbox" at bounding box center [145, 426] width 16 height 16
click at [145, 385] on input "checkbox" at bounding box center [145, 393] width 16 height 16
click at [758, 316] on span "Add to Workspace" at bounding box center [758, 317] width 110 height 11
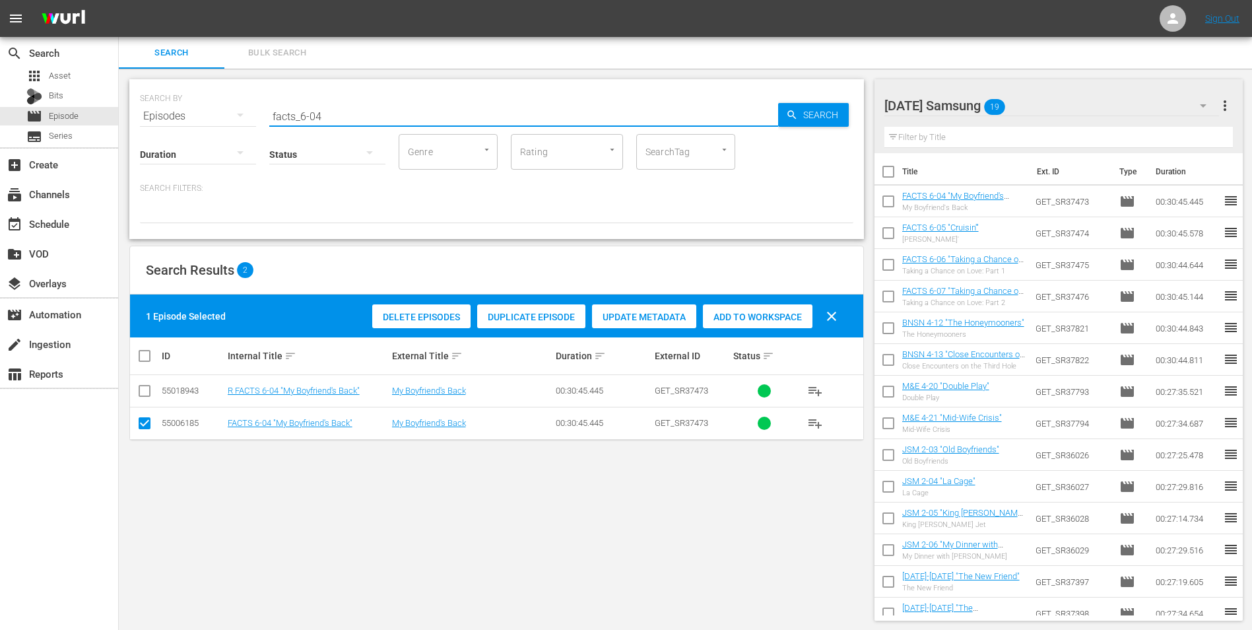
drag, startPoint x: 338, startPoint y: 115, endPoint x: 212, endPoint y: 110, distance: 126.1
click at [212, 110] on div "SEARCH BY Search By Episodes Search ID, Title, Description, Keywords, or Catego…" at bounding box center [496, 108] width 713 height 48
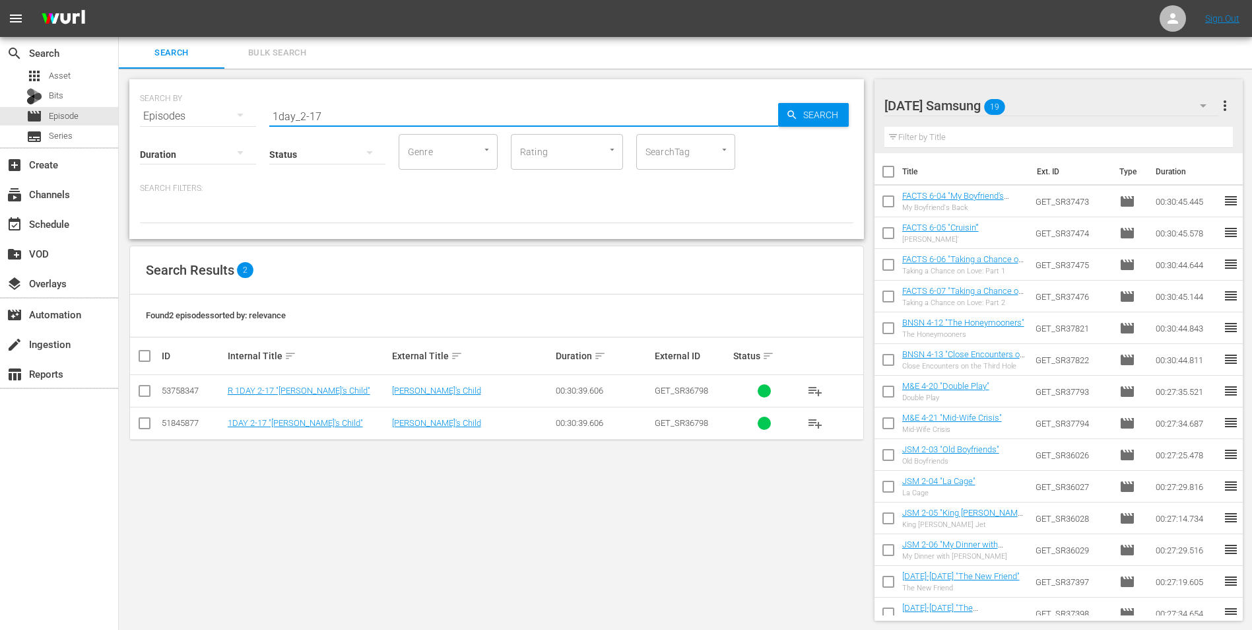
click at [145, 425] on input "checkbox" at bounding box center [145, 426] width 16 height 16
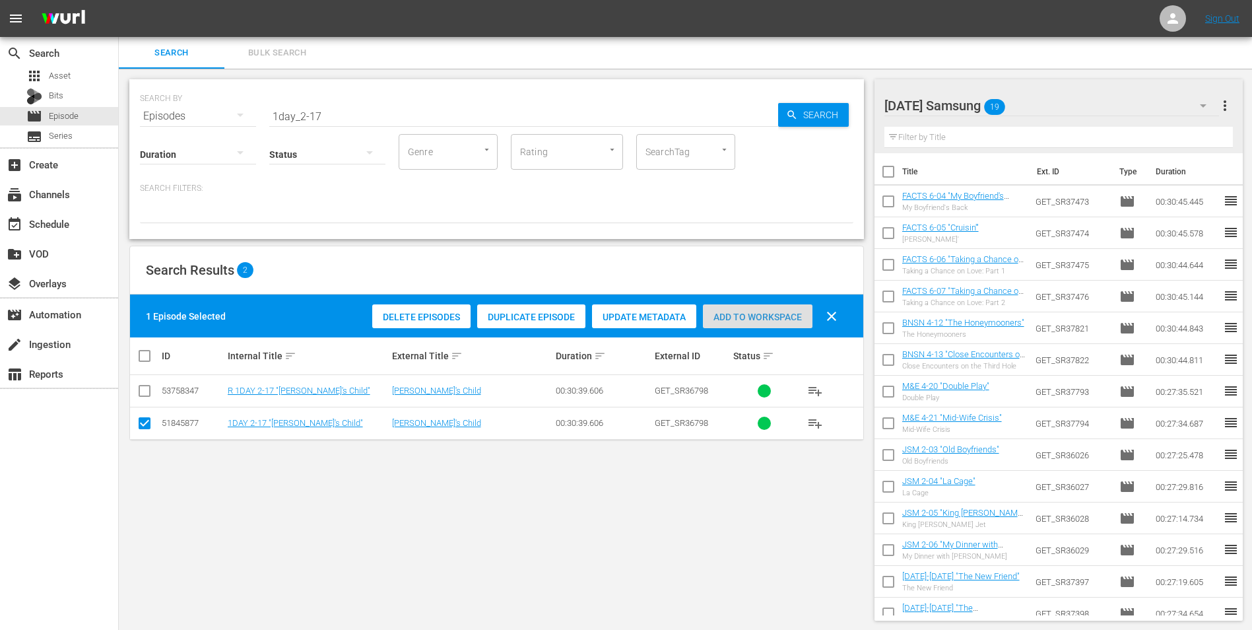
click at [790, 315] on span "Add to Workspace" at bounding box center [758, 317] width 110 height 11
click at [1069, 108] on div "[DATE] Samsung 20" at bounding box center [1051, 105] width 335 height 37
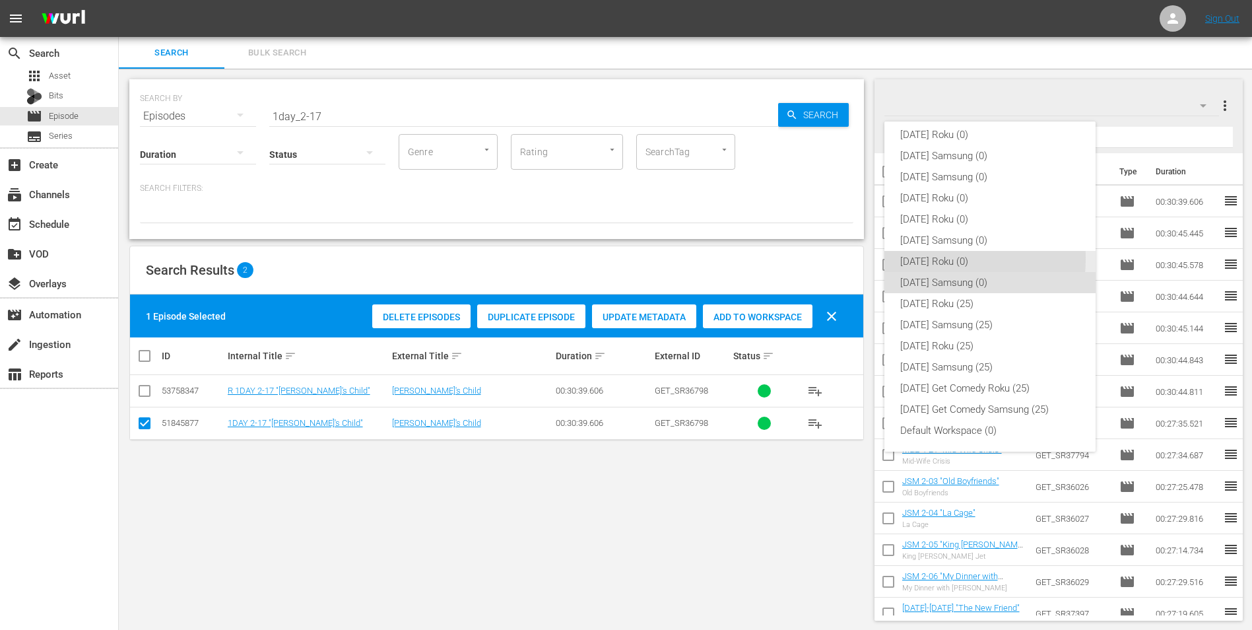
click at [910, 258] on div "[DATE] Roku (0)" at bounding box center [990, 261] width 180 height 21
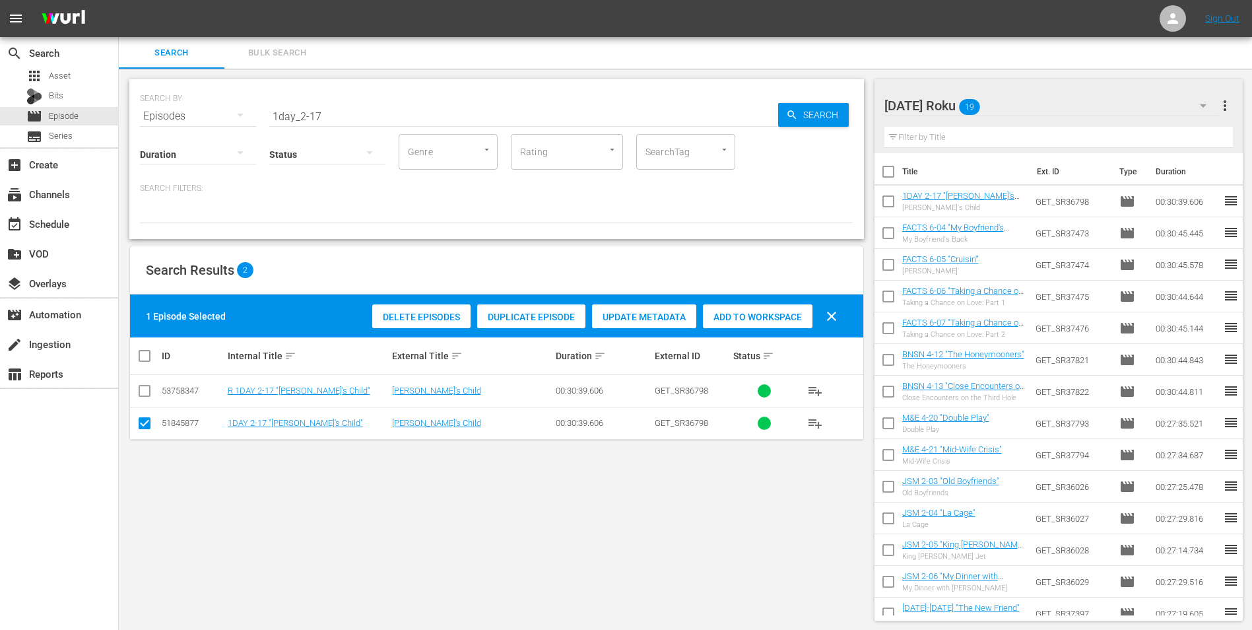
click at [145, 426] on input "checkbox" at bounding box center [145, 426] width 16 height 16
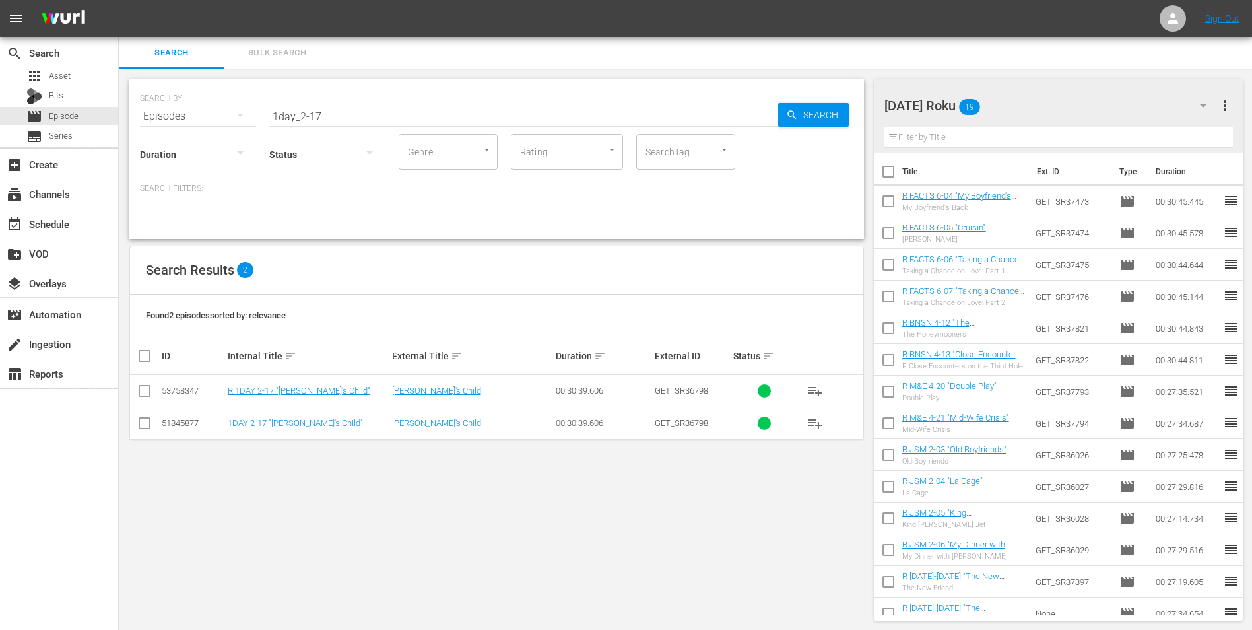
click at [144, 393] on input "checkbox" at bounding box center [145, 393] width 16 height 16
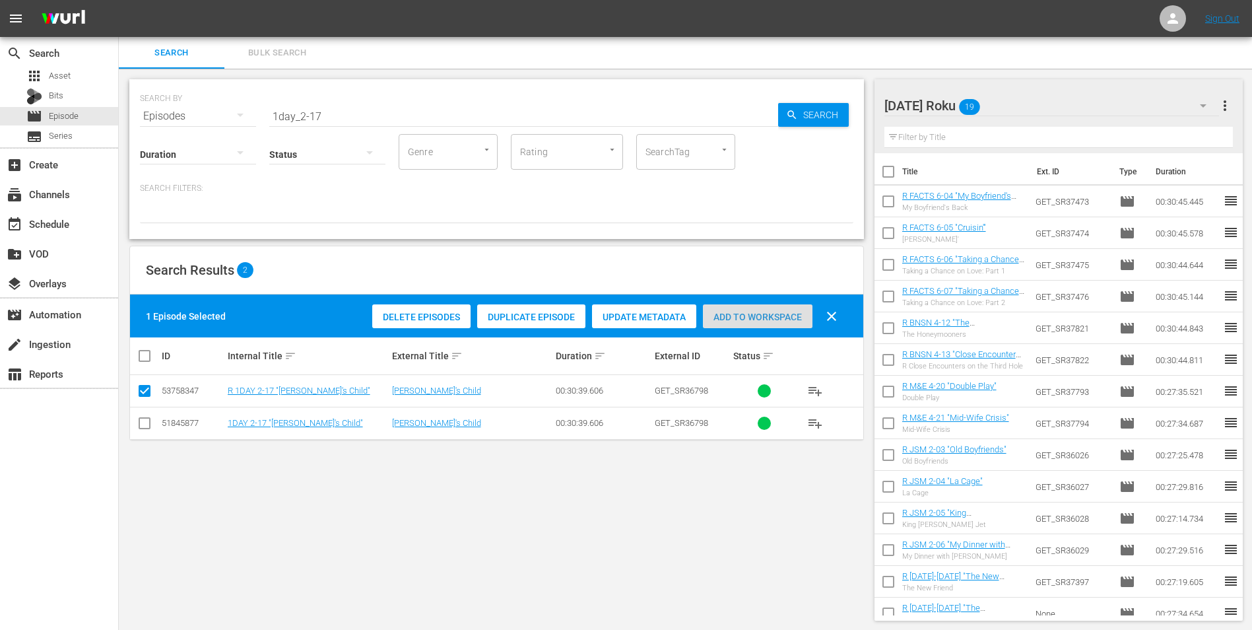
click at [782, 322] on div "Add to Workspace" at bounding box center [758, 316] width 110 height 25
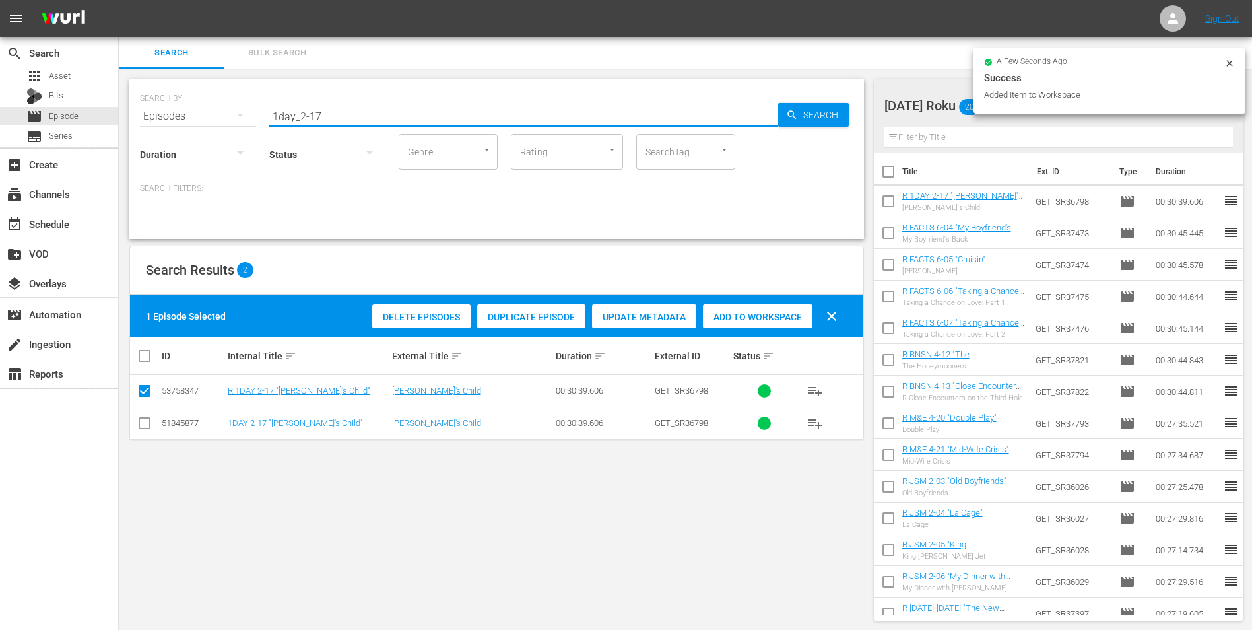
drag, startPoint x: 316, startPoint y: 115, endPoint x: 331, endPoint y: 115, distance: 14.5
click at [329, 115] on input "1day_2-17" at bounding box center [523, 116] width 509 height 32
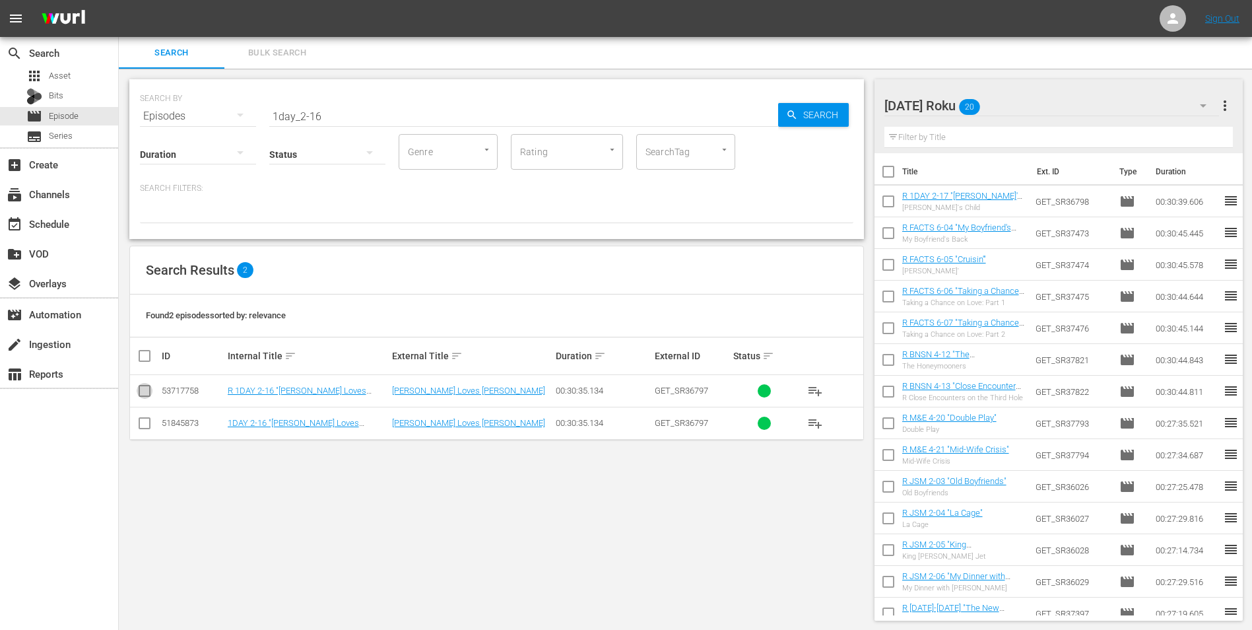
click at [148, 392] on input "checkbox" at bounding box center [145, 393] width 16 height 16
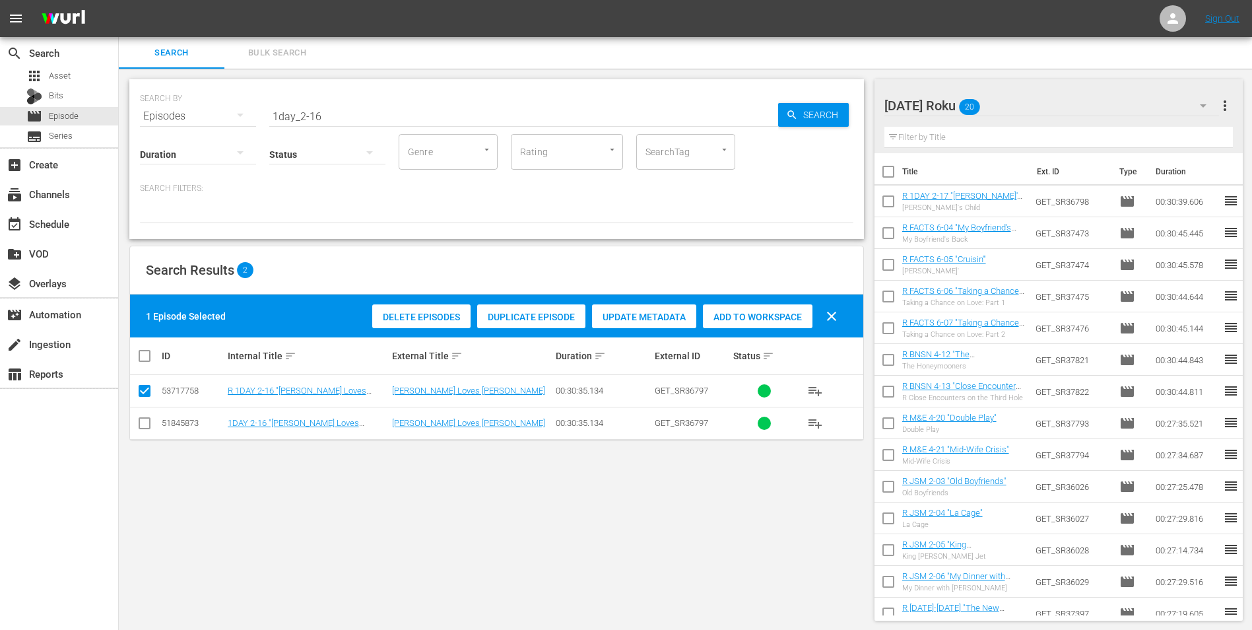
click at [737, 313] on span "Add to Workspace" at bounding box center [758, 317] width 110 height 11
click at [1030, 104] on div "[DATE] Roku 21" at bounding box center [1051, 105] width 335 height 37
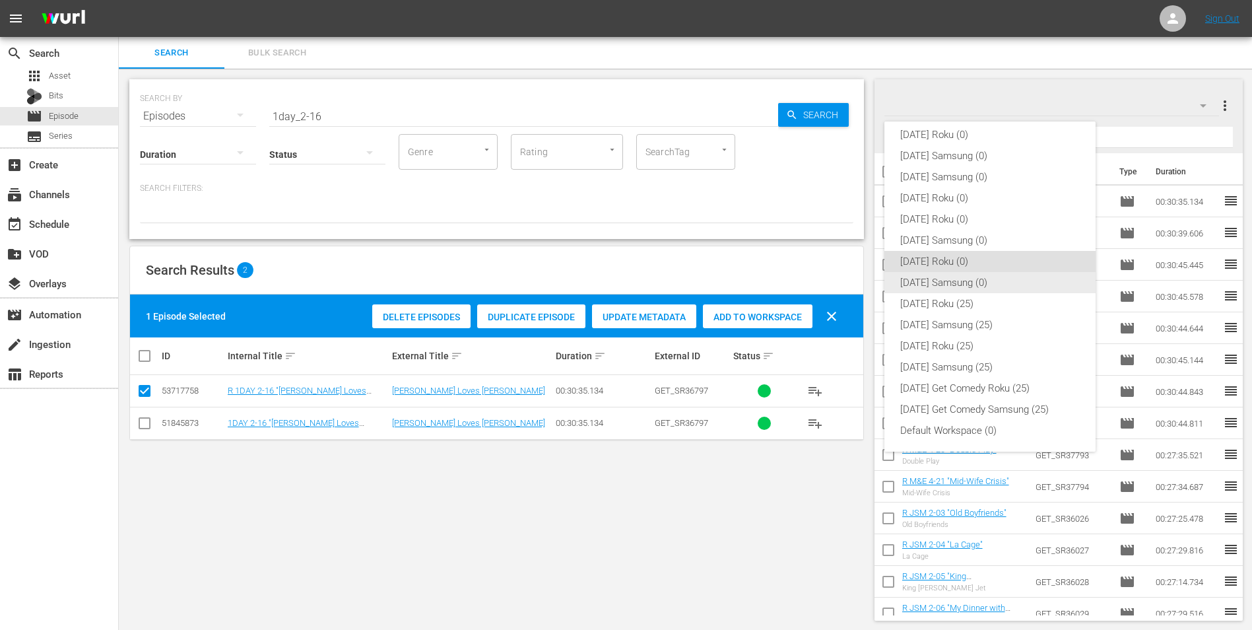
click at [929, 284] on div "[DATE] Samsung (0)" at bounding box center [990, 282] width 180 height 21
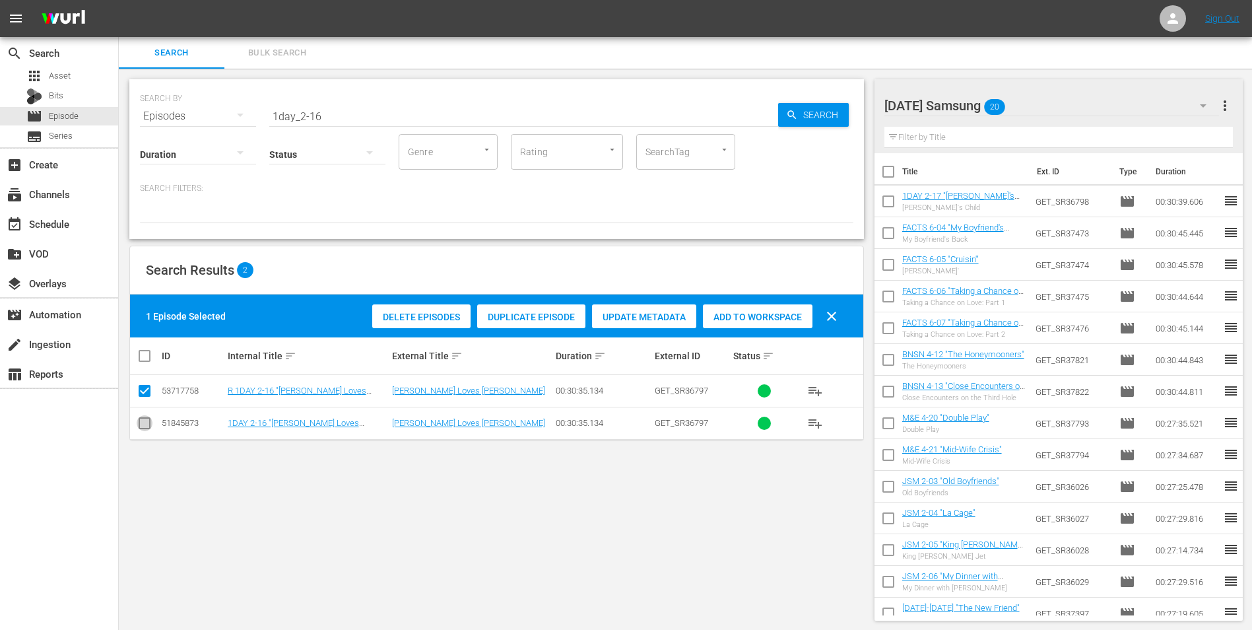
click at [137, 423] on input "checkbox" at bounding box center [145, 426] width 16 height 16
click at [143, 384] on icon at bounding box center [145, 391] width 16 height 16
click at [145, 389] on input "checkbox" at bounding box center [145, 393] width 16 height 16
click at [757, 314] on span "Add to Workspace" at bounding box center [758, 317] width 110 height 11
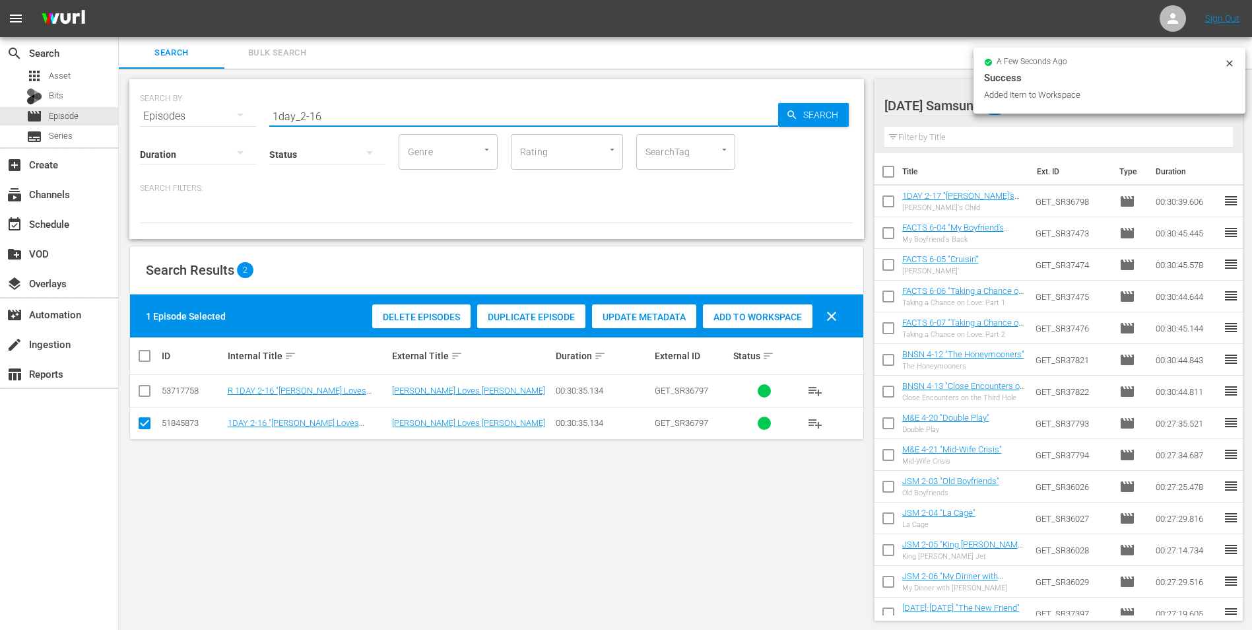
drag, startPoint x: 339, startPoint y: 117, endPoint x: 231, endPoint y: 120, distance: 107.6
click at [231, 120] on div "SEARCH BY Search By Episodes Search ID, Title, Description, Keywords, or Catego…" at bounding box center [496, 108] width 713 height 48
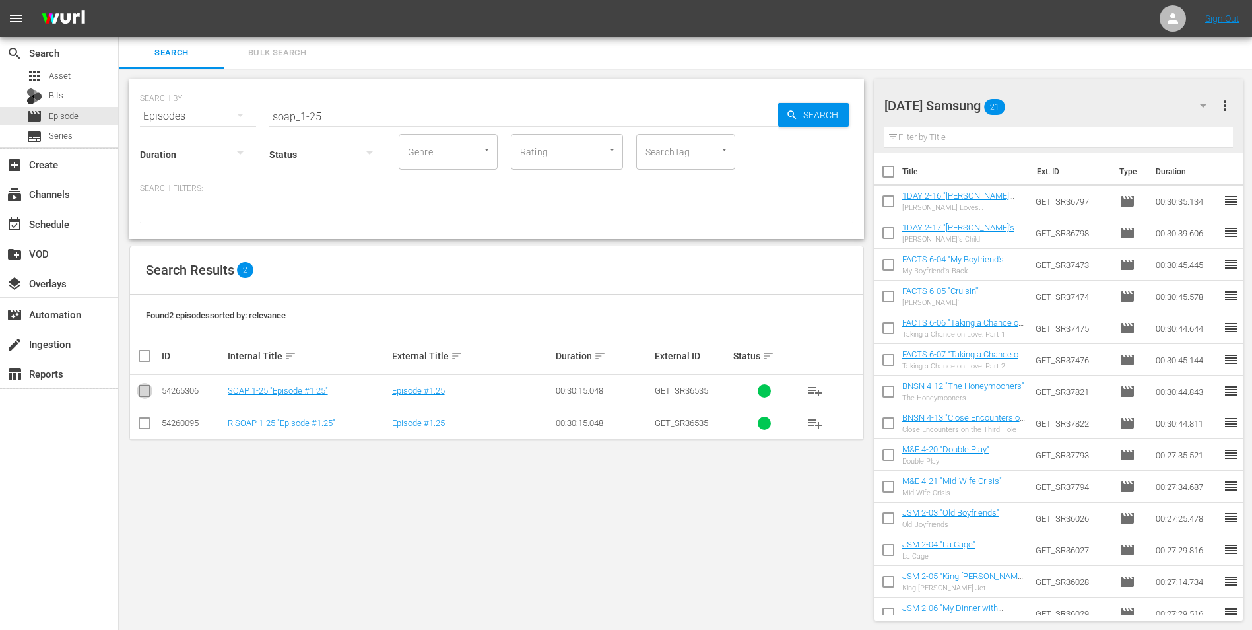
click at [143, 388] on input "checkbox" at bounding box center [145, 393] width 16 height 16
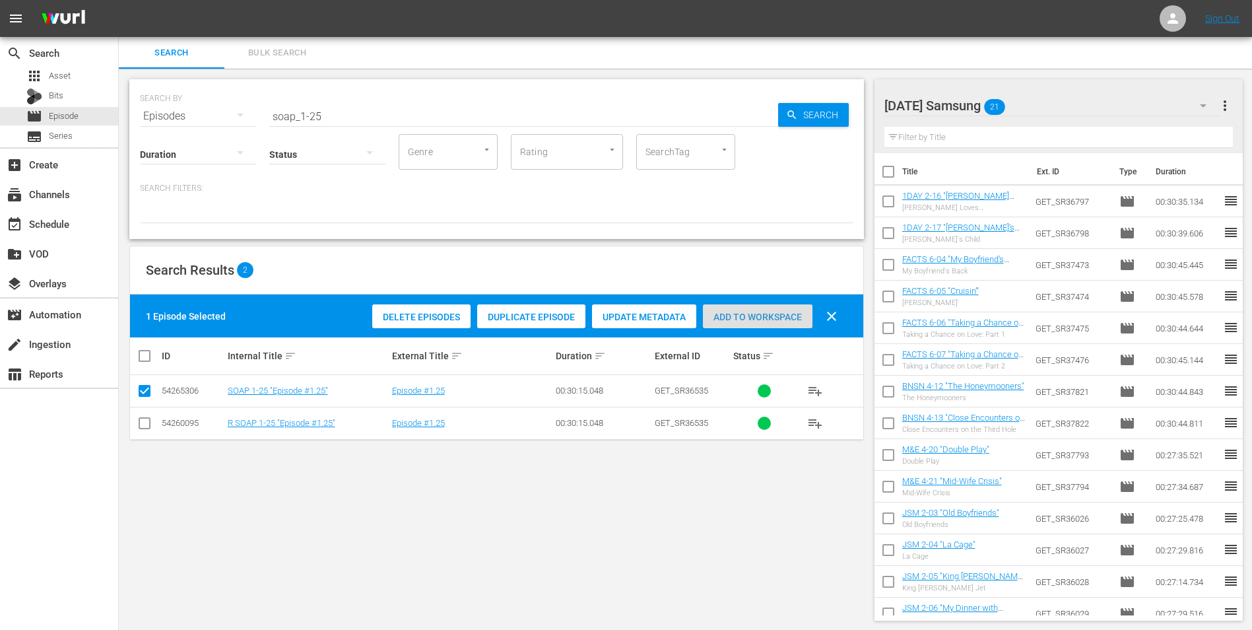
click at [793, 317] on span "Add to Workspace" at bounding box center [758, 317] width 110 height 11
click at [1059, 102] on div "[DATE] Samsung 22" at bounding box center [1051, 105] width 335 height 37
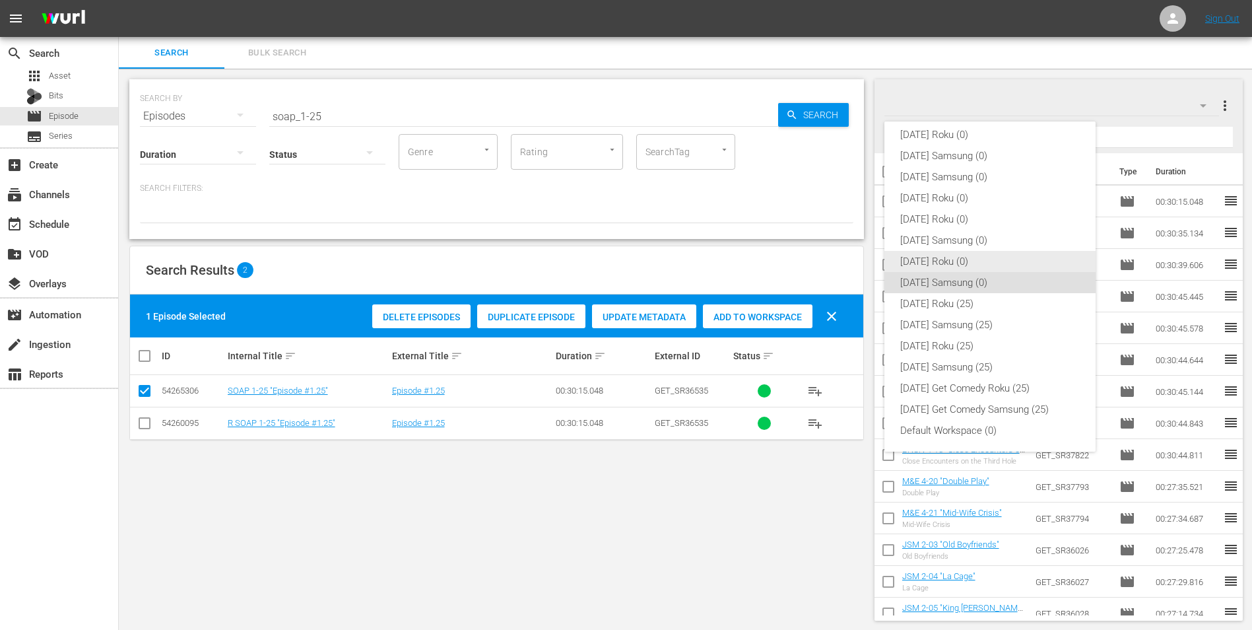
click at [925, 256] on div "[DATE] Roku (0)" at bounding box center [990, 261] width 180 height 21
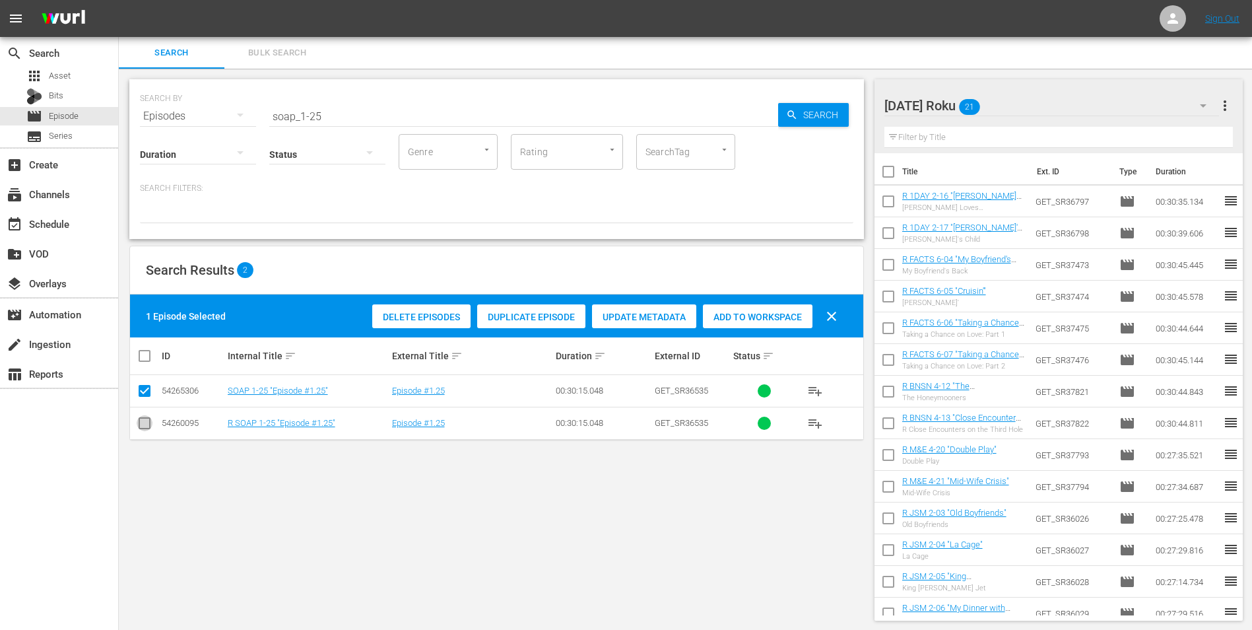
drag, startPoint x: 145, startPoint y: 430, endPoint x: 143, endPoint y: 400, distance: 29.8
click at [145, 428] on input "checkbox" at bounding box center [145, 426] width 16 height 16
click at [143, 399] on input "checkbox" at bounding box center [145, 393] width 16 height 16
click at [775, 304] on div "Add to Workspace" at bounding box center [758, 316] width 110 height 25
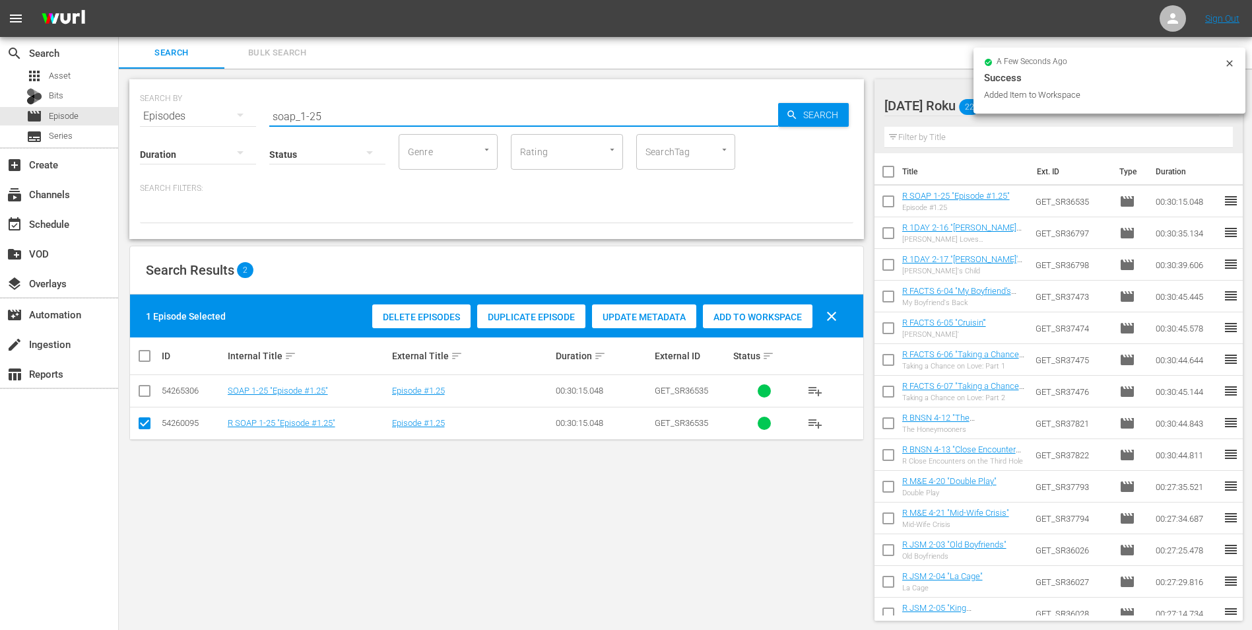
drag, startPoint x: 314, startPoint y: 121, endPoint x: 348, endPoint y: 125, distance: 34.5
click at [348, 125] on div "SEARCH BY Search By Episodes Search ID, Title, Description, Keywords, or Catego…" at bounding box center [496, 159] width 735 height 160
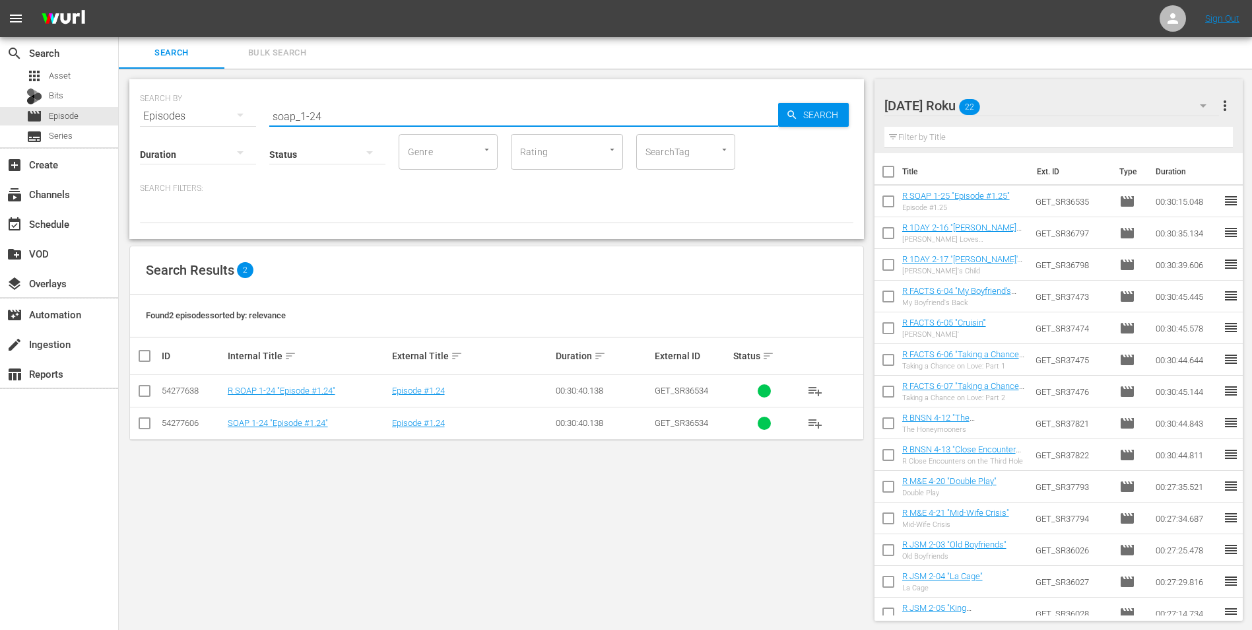
click at [145, 387] on input "checkbox" at bounding box center [145, 393] width 16 height 16
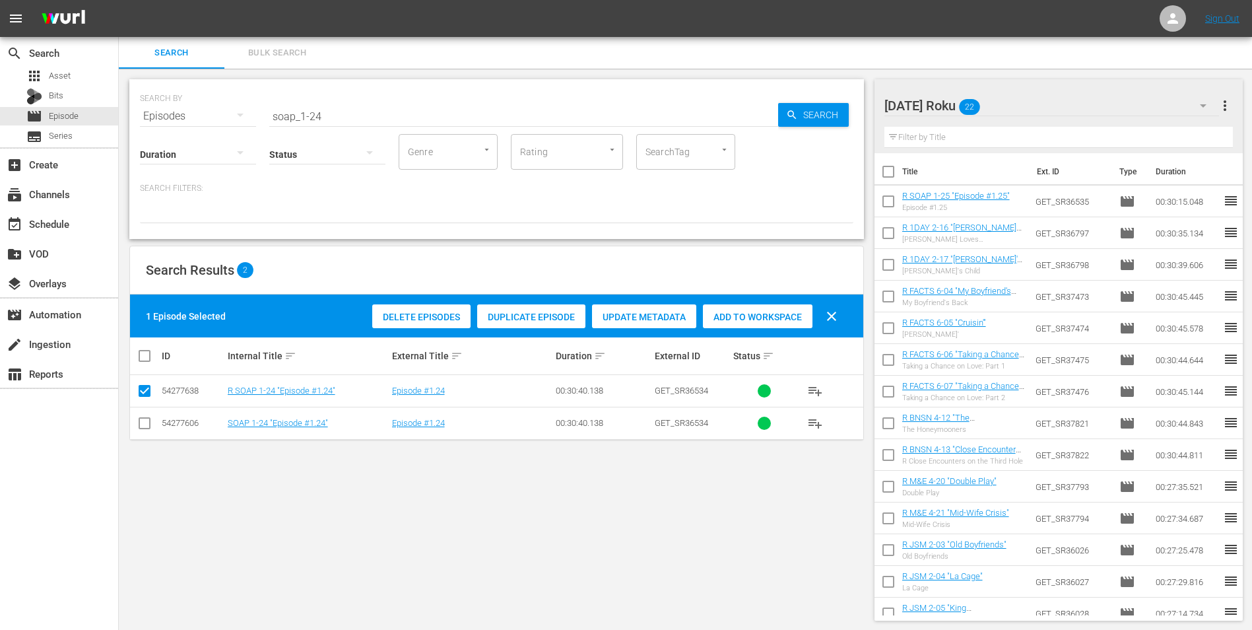
click at [764, 321] on span "Add to Workspace" at bounding box center [758, 317] width 110 height 11
click at [1026, 102] on div "[DATE] Roku 23" at bounding box center [1051, 105] width 335 height 37
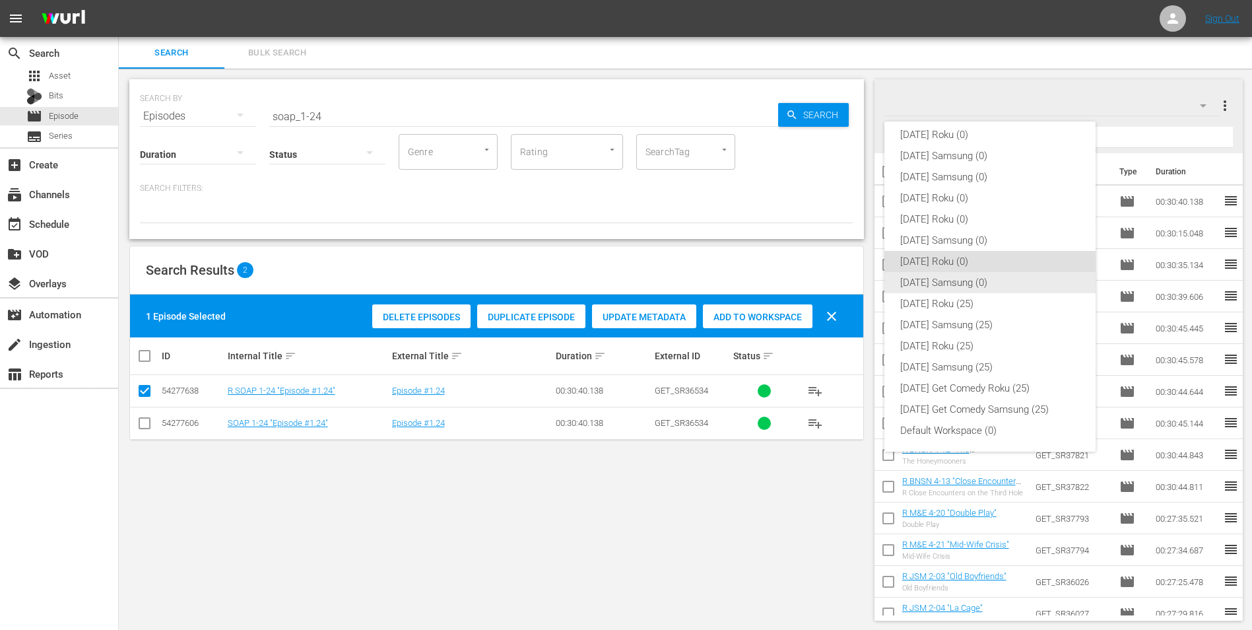
click at [960, 284] on div "[DATE] Samsung (0)" at bounding box center [990, 282] width 180 height 21
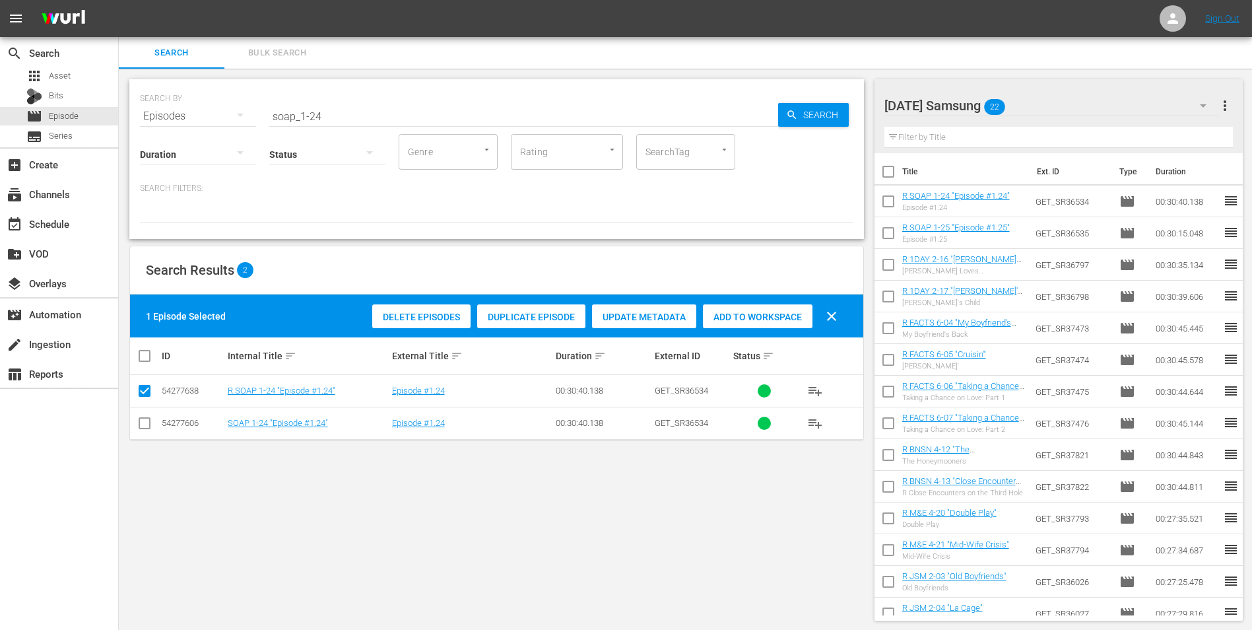
click at [141, 424] on input "checkbox" at bounding box center [145, 426] width 16 height 16
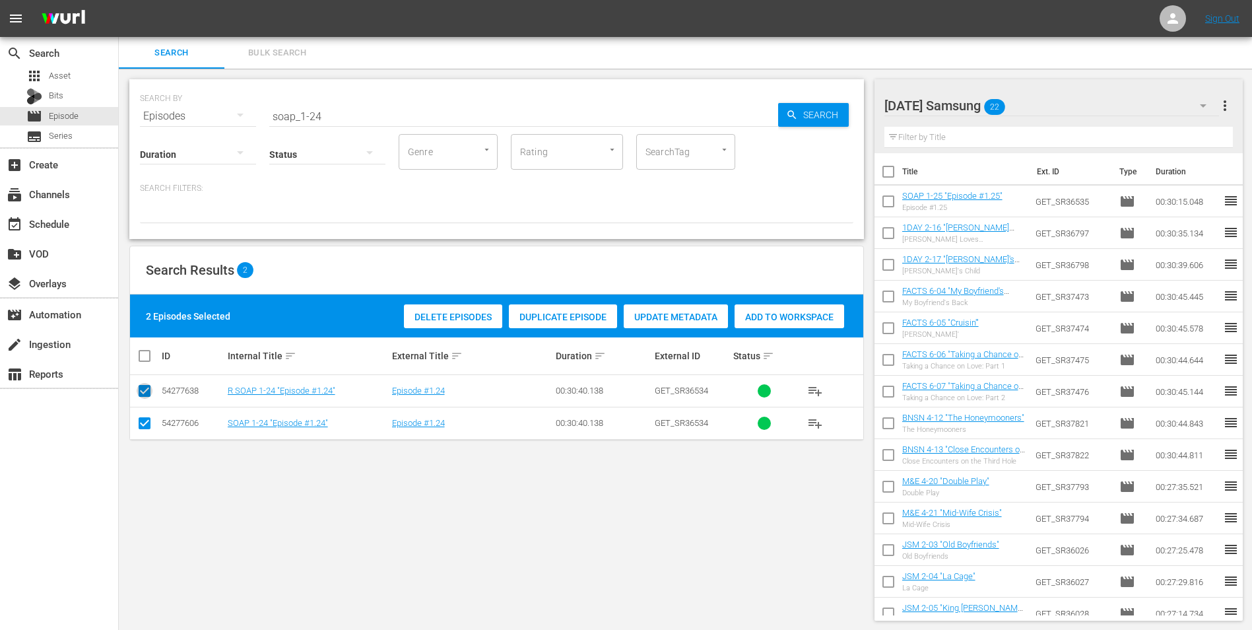
click at [143, 391] on input "checkbox" at bounding box center [145, 393] width 16 height 16
click at [783, 312] on span "Add to Workspace" at bounding box center [758, 317] width 110 height 11
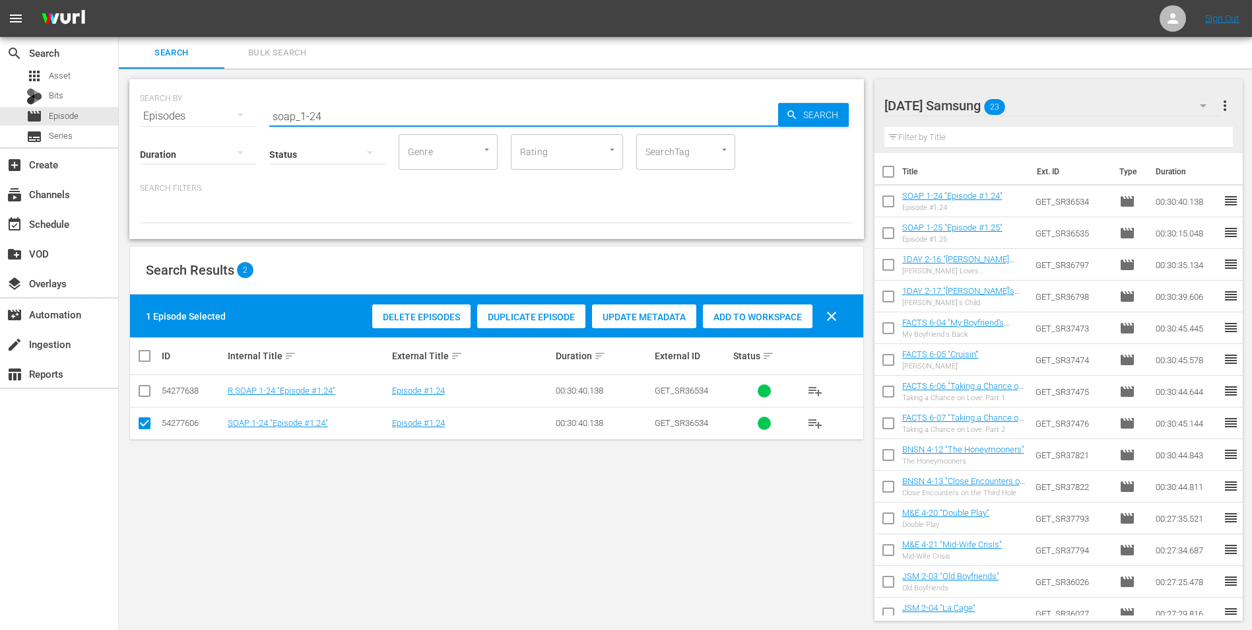
drag, startPoint x: 354, startPoint y: 109, endPoint x: 257, endPoint y: 118, distance: 98.1
click at [257, 118] on div "SEARCH BY Search By Episodes Search ID, Title, Description, Keywords, or Catego…" at bounding box center [496, 108] width 713 height 48
click at [1053, 100] on div "[DATE] Samsung 23" at bounding box center [1051, 105] width 335 height 37
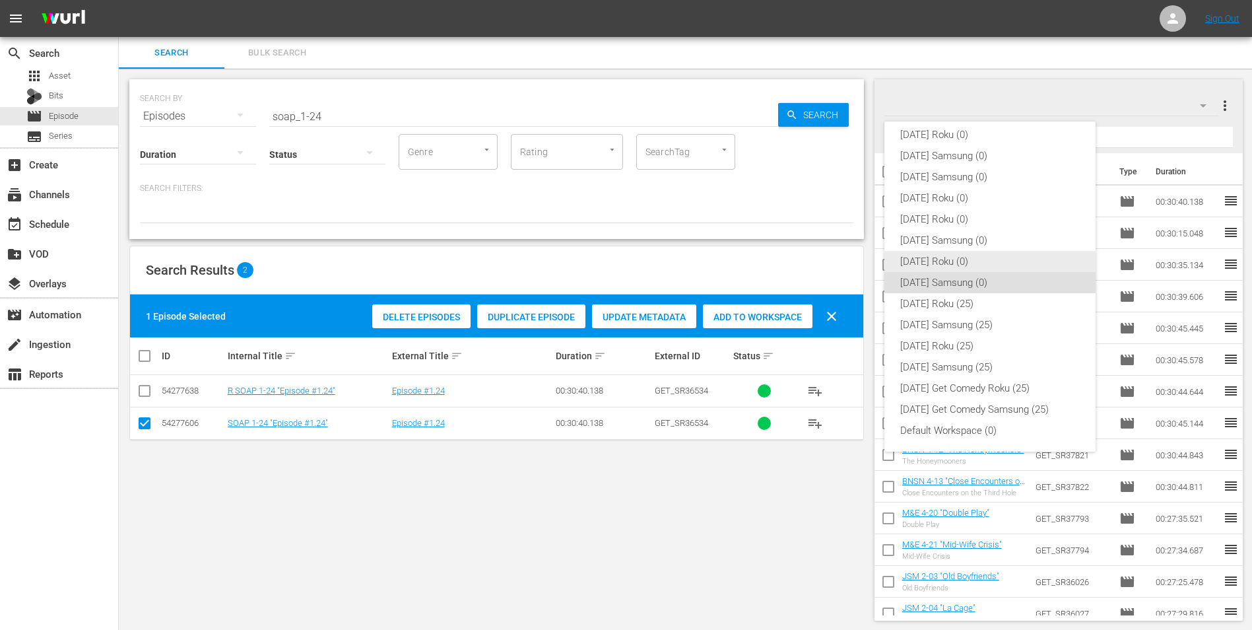
click at [952, 257] on div "[DATE] Roku (0)" at bounding box center [990, 261] width 180 height 21
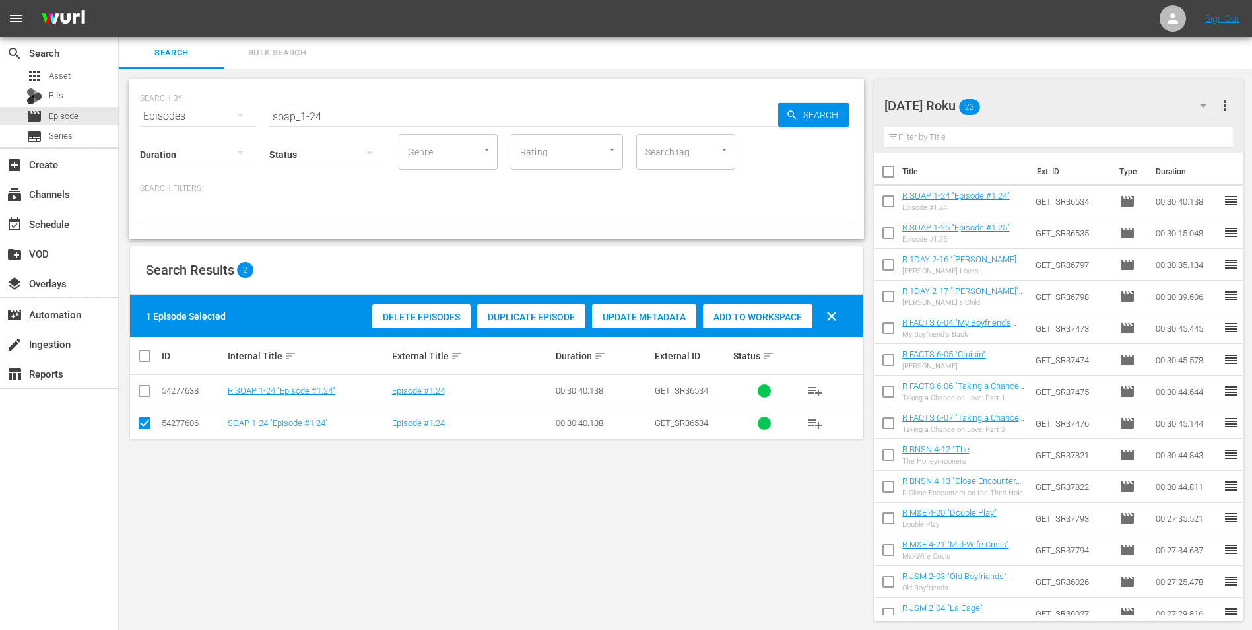
click at [1053, 110] on div "[DATE] Roku 23" at bounding box center [1051, 105] width 335 height 37
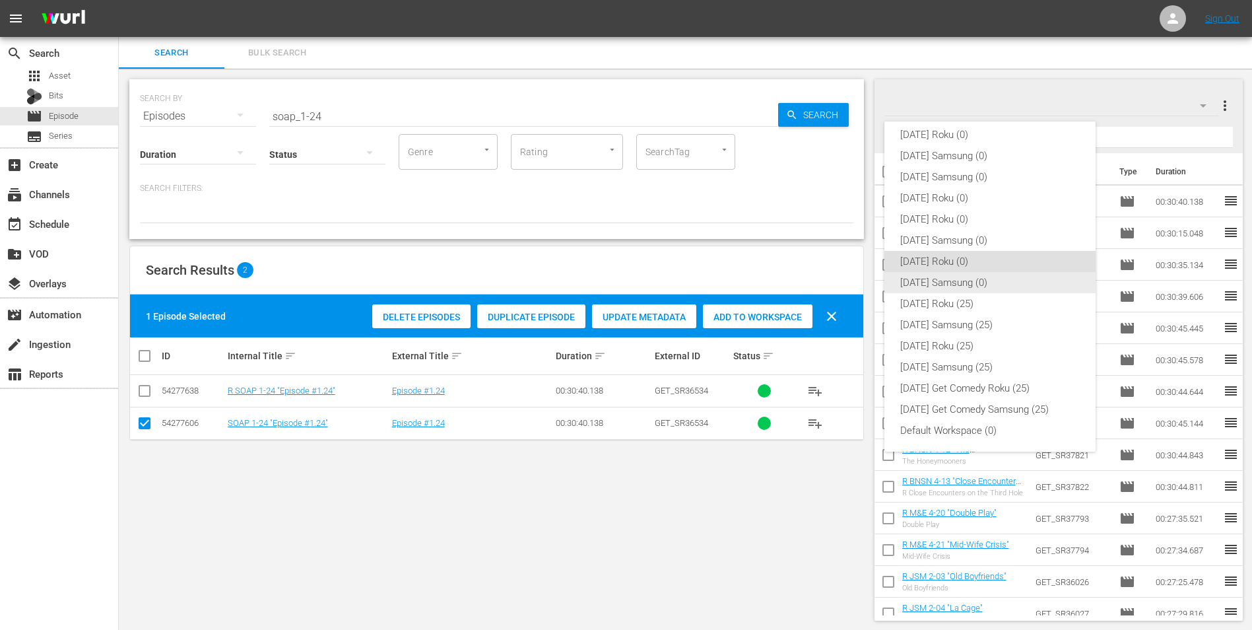
drag, startPoint x: 946, startPoint y: 282, endPoint x: 787, endPoint y: 262, distance: 160.3
click at [943, 282] on div "[DATE] Samsung (0)" at bounding box center [990, 282] width 180 height 21
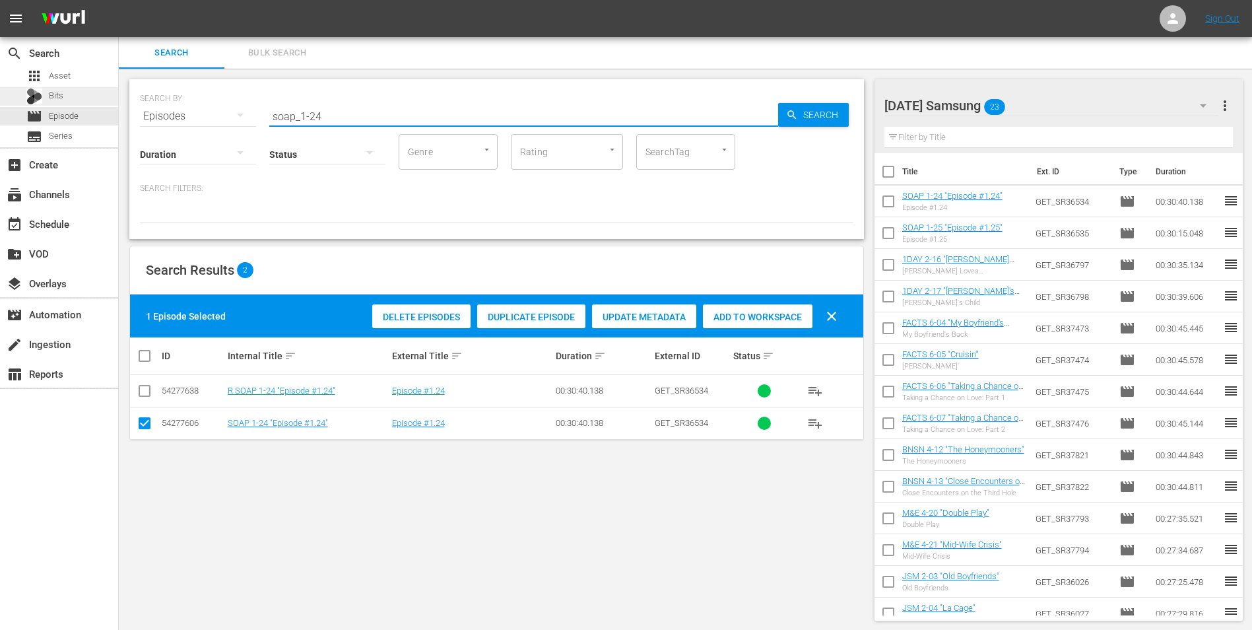
drag, startPoint x: 372, startPoint y: 117, endPoint x: 105, endPoint y: 105, distance: 266.9
click at [119, 0] on div "search Search apps Asset Bits movie Episode subtitles Series add_box Create sub…" at bounding box center [685, 0] width 1133 height 0
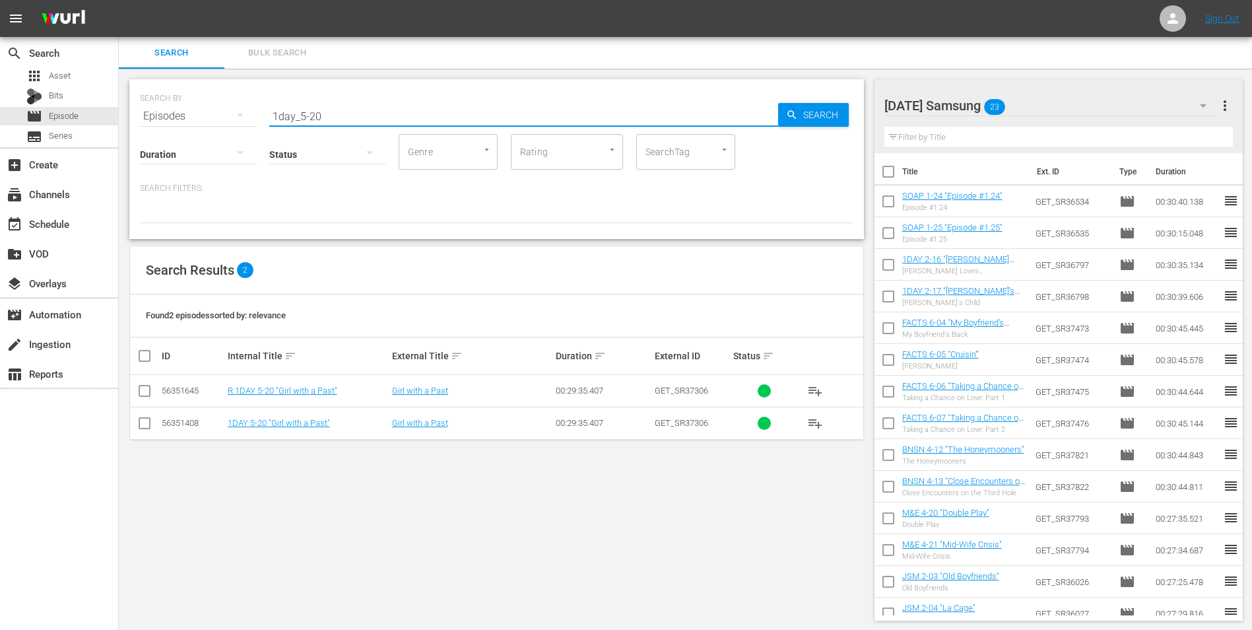
click at [149, 430] on input "checkbox" at bounding box center [145, 426] width 16 height 16
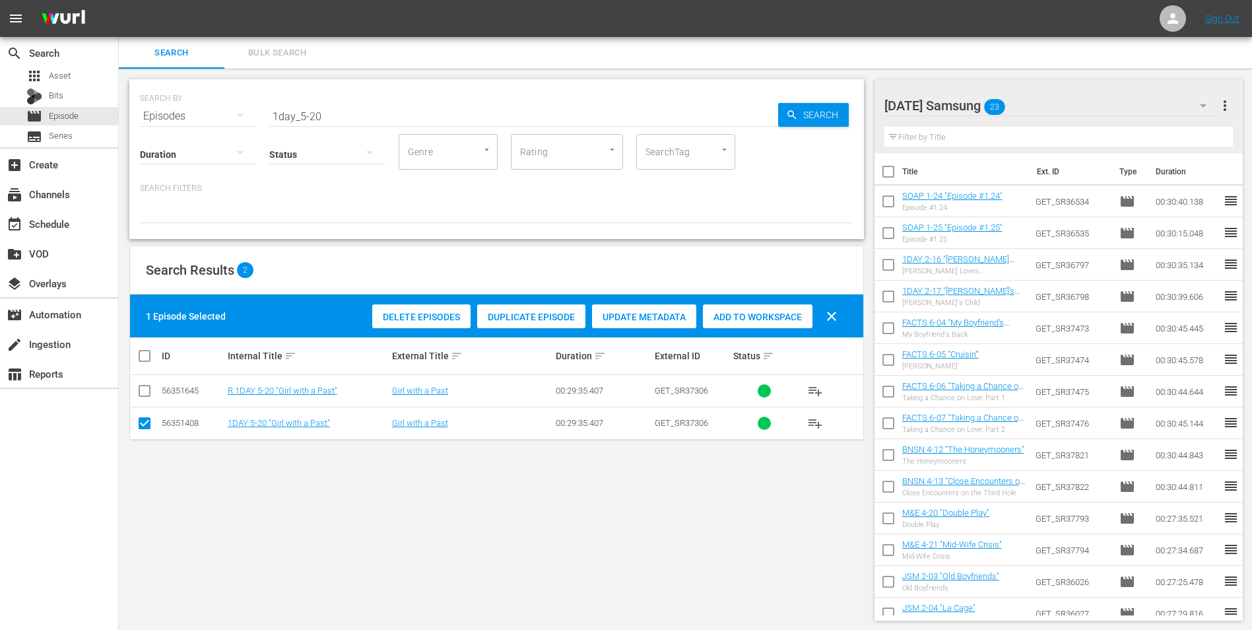
click at [783, 325] on div "Add to Workspace" at bounding box center [758, 316] width 110 height 25
click at [1067, 108] on div "[DATE] Samsung 24" at bounding box center [1051, 105] width 335 height 37
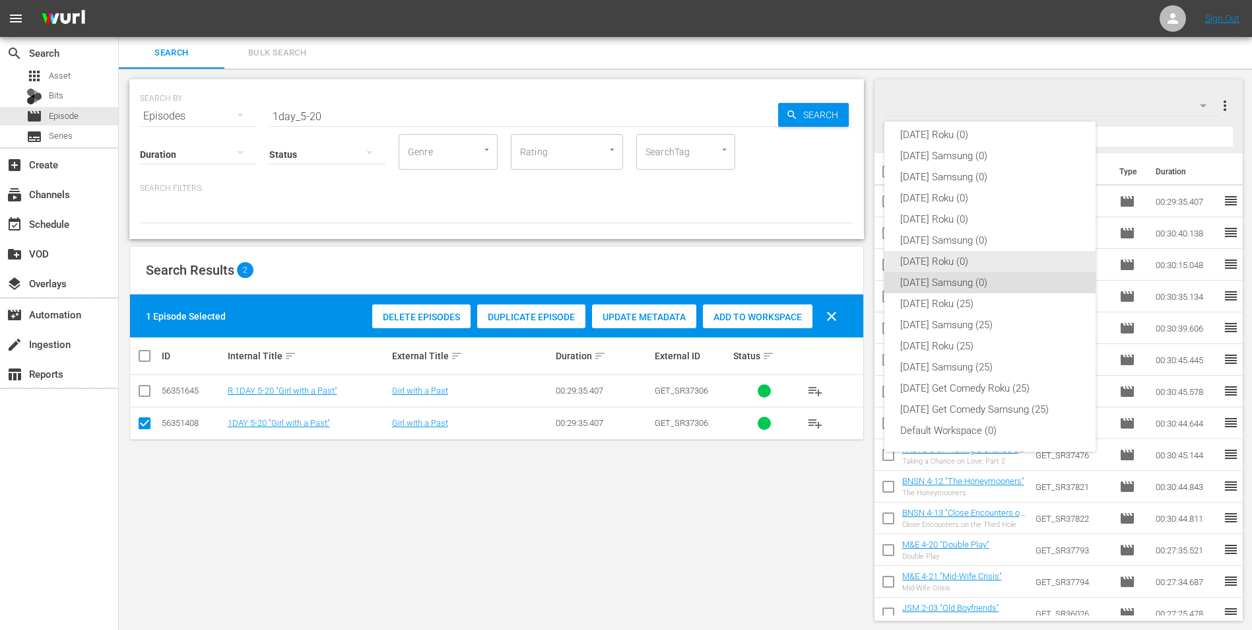
click at [944, 257] on div "[DATE] Roku (0)" at bounding box center [990, 261] width 180 height 21
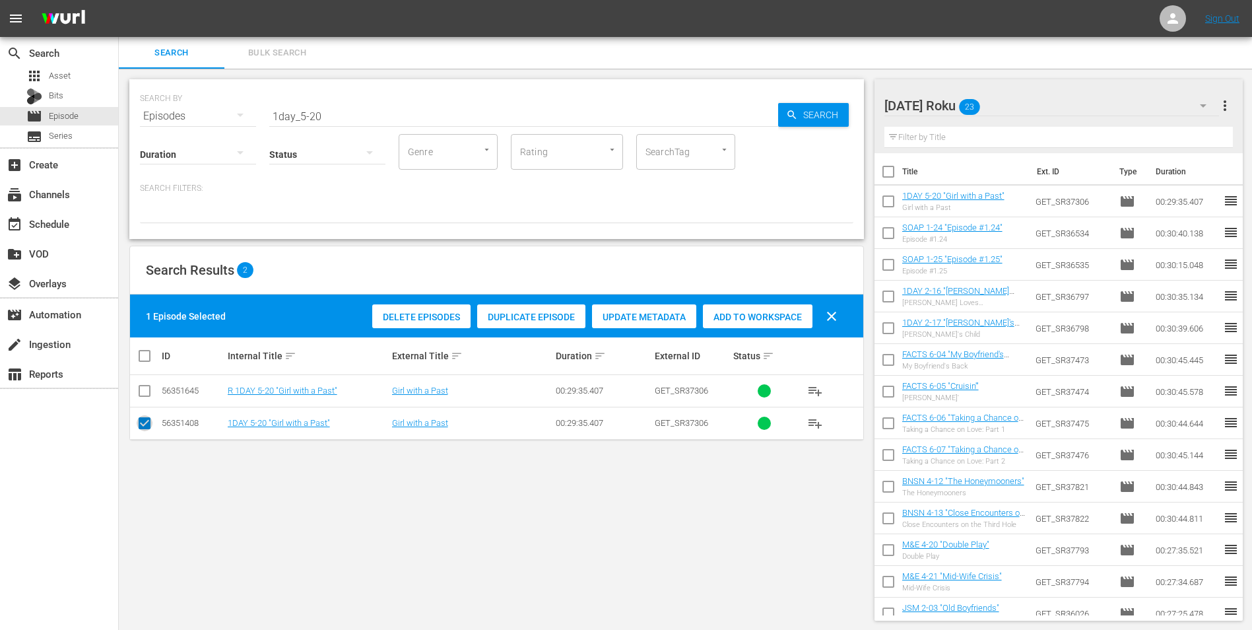
click at [145, 422] on input "checkbox" at bounding box center [145, 426] width 16 height 16
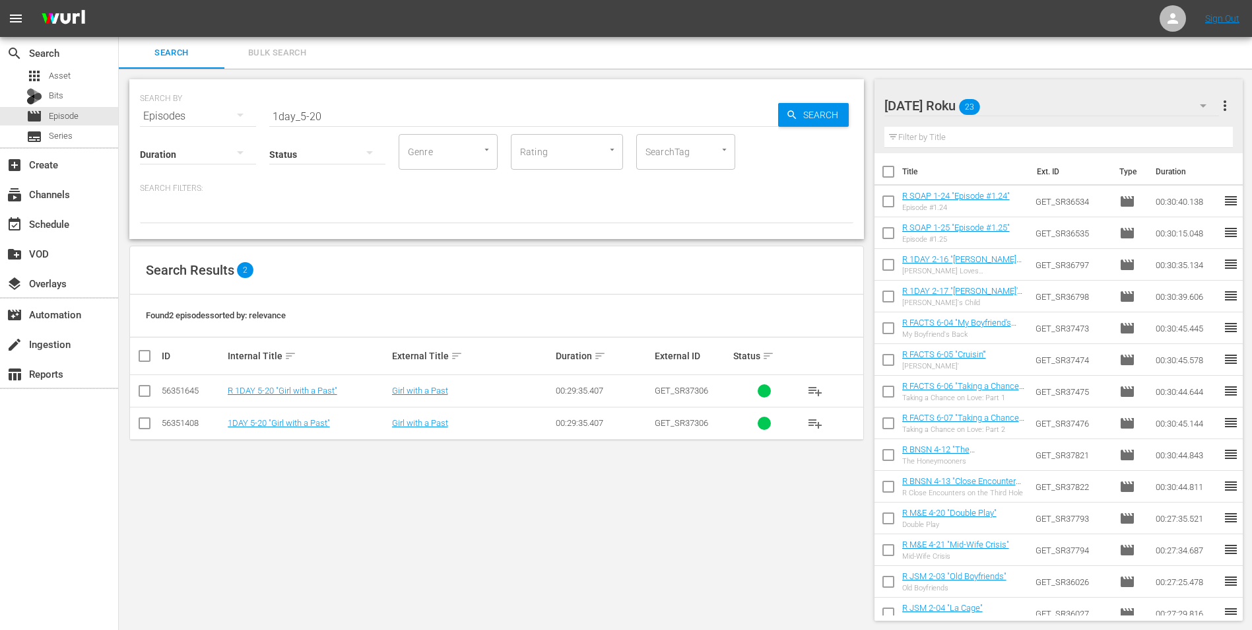
click at [147, 394] on input "checkbox" at bounding box center [145, 393] width 16 height 16
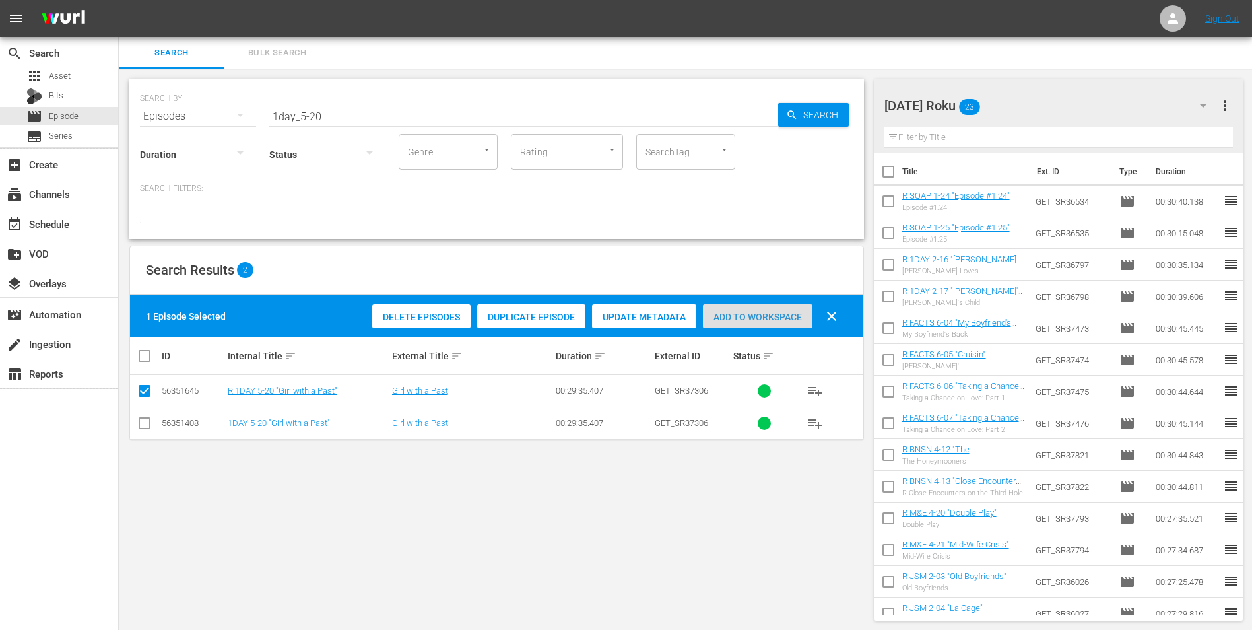
click at [767, 314] on span "Add to Workspace" at bounding box center [758, 317] width 110 height 11
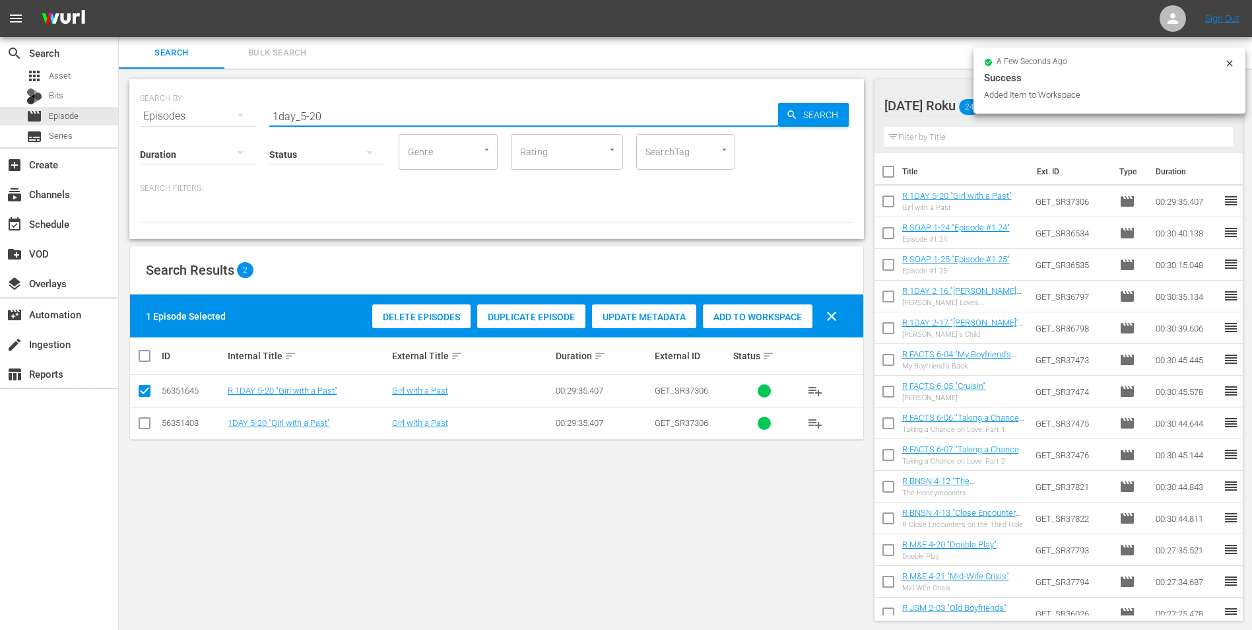
drag, startPoint x: 349, startPoint y: 117, endPoint x: 213, endPoint y: 111, distance: 136.7
click at [222, 112] on div "SEARCH BY Search By Episodes Search ID, Title, Description, Keywords, or Catego…" at bounding box center [496, 108] width 713 height 48
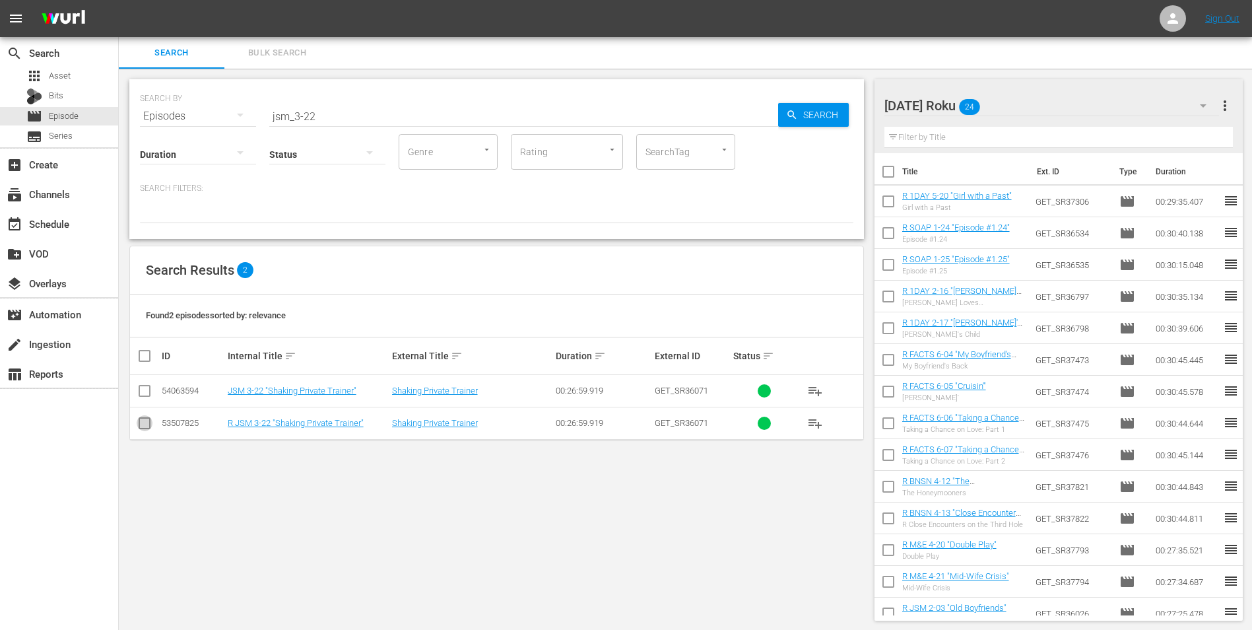
click at [148, 430] on input "checkbox" at bounding box center [145, 426] width 16 height 16
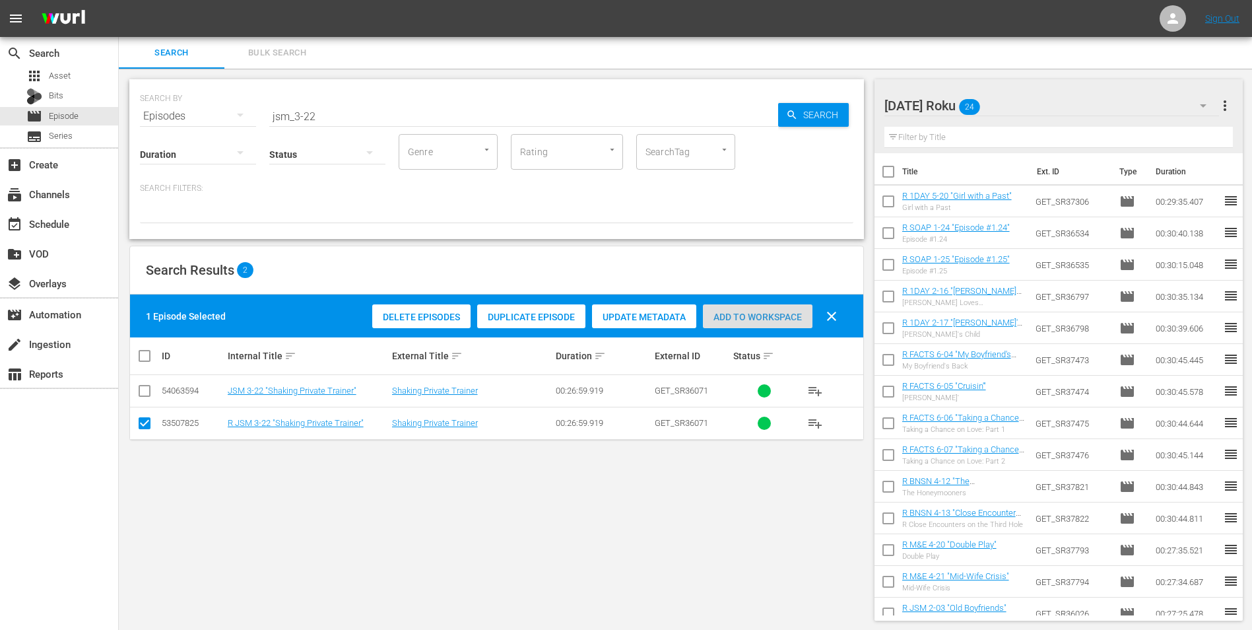
click at [781, 315] on span "Add to Workspace" at bounding box center [758, 317] width 110 height 11
click at [1018, 95] on div "[DATE] Roku 25" at bounding box center [1051, 105] width 335 height 37
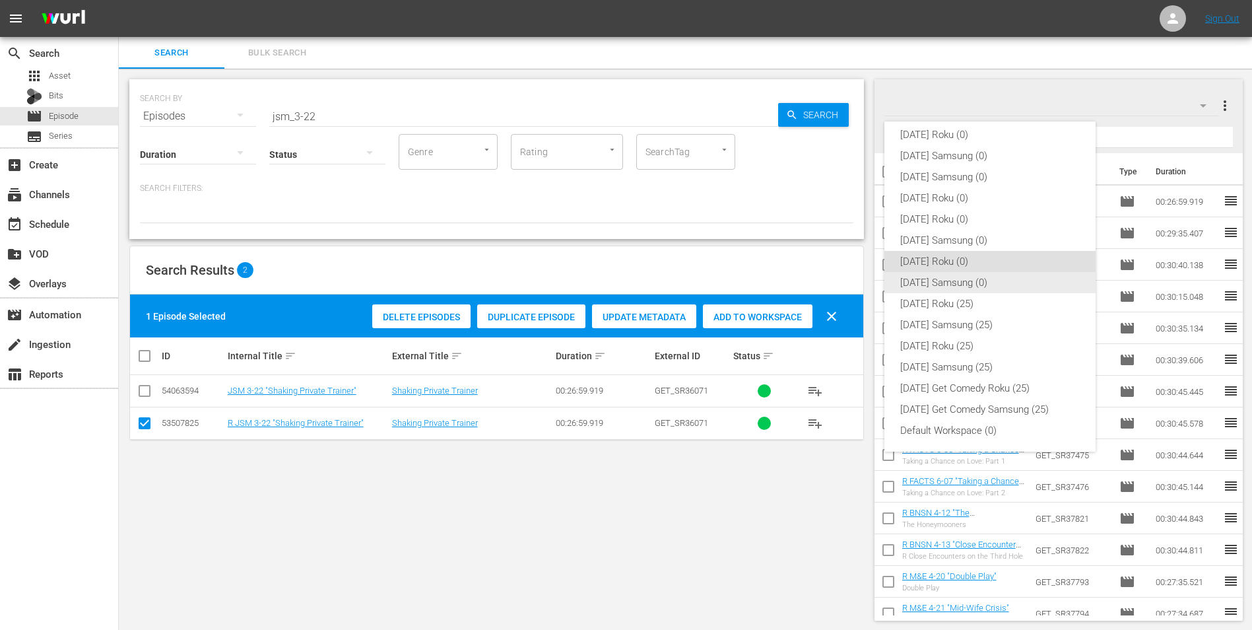
click at [958, 279] on div "[DATE] Samsung (0)" at bounding box center [990, 282] width 180 height 21
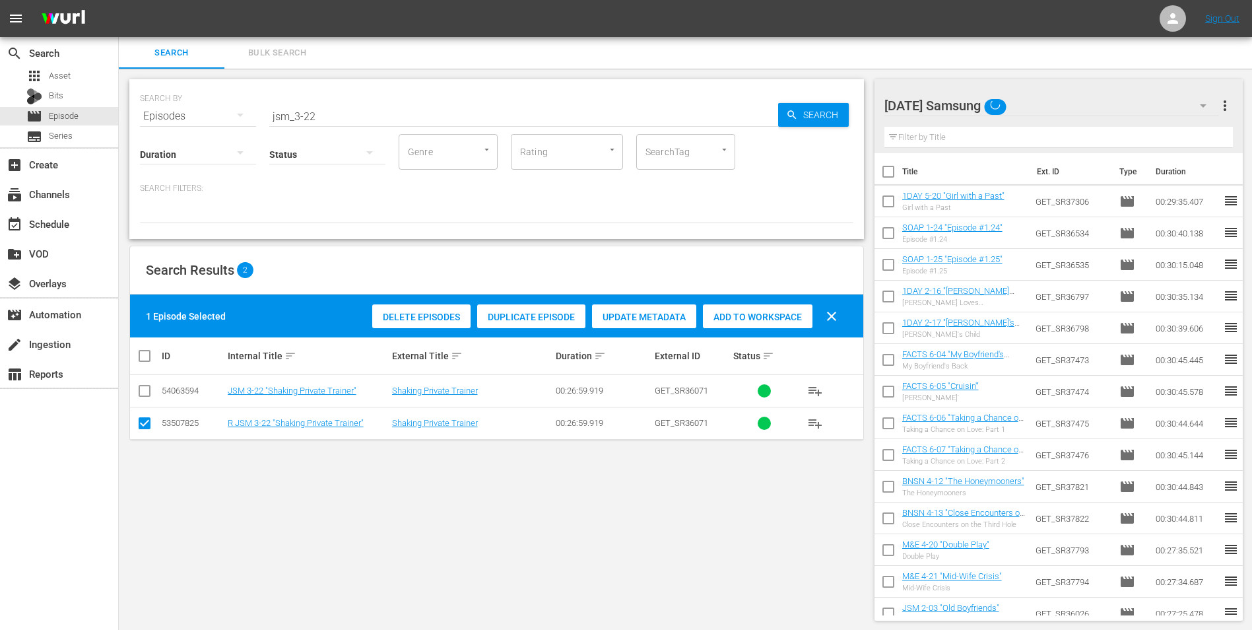
click at [135, 424] on td at bounding box center [145, 423] width 30 height 32
click at [143, 420] on input "checkbox" at bounding box center [145, 426] width 16 height 16
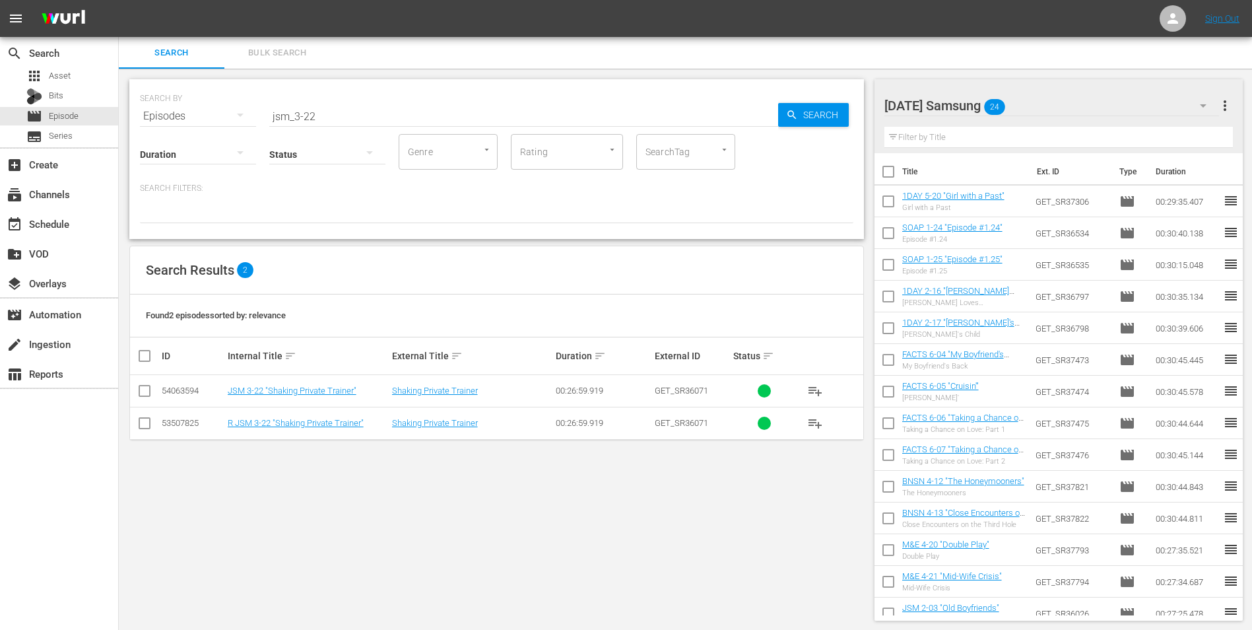
click at [142, 396] on input "checkbox" at bounding box center [145, 393] width 16 height 16
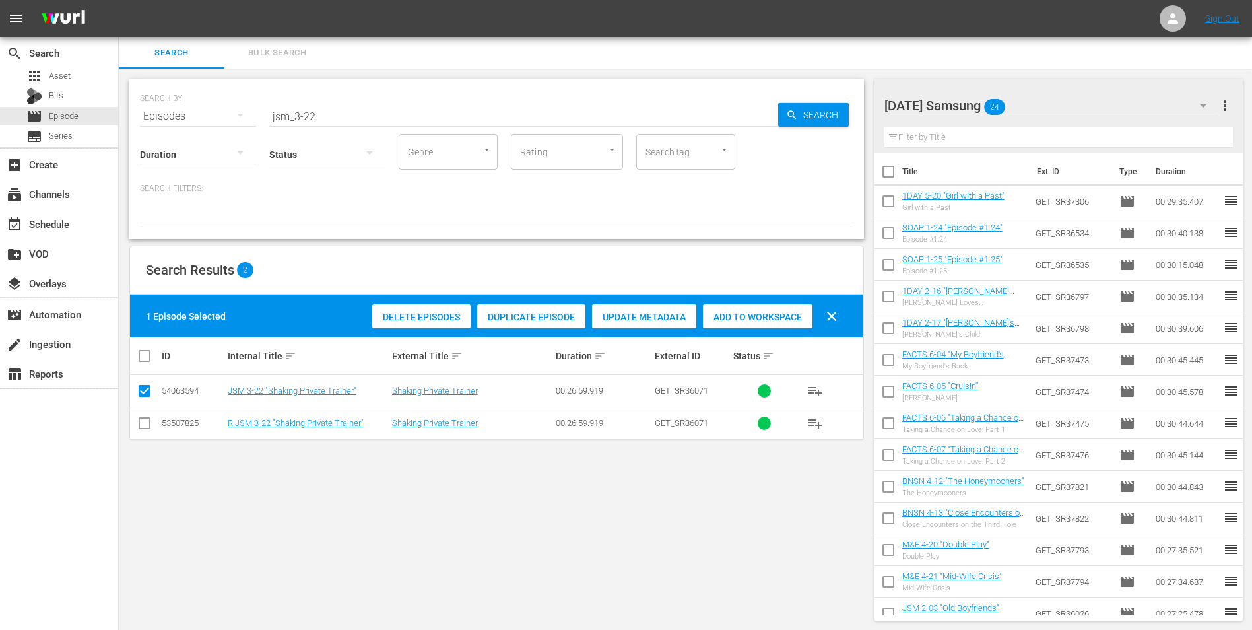
click at [749, 312] on span "Add to Workspace" at bounding box center [758, 317] width 110 height 11
click at [51, 86] on div "apps Asset Bits movie Episode subtitles Series" at bounding box center [59, 106] width 118 height 79
click at [51, 91] on span "Bits" at bounding box center [56, 95] width 15 height 13
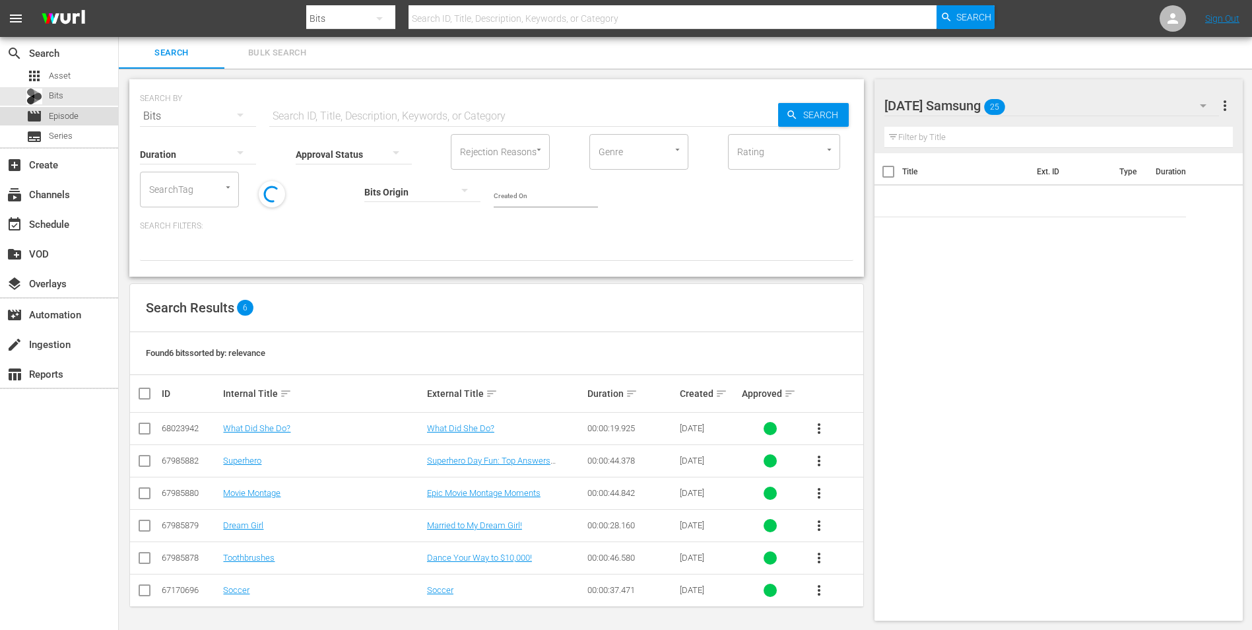
click at [59, 117] on span "Episode" at bounding box center [64, 116] width 30 height 13
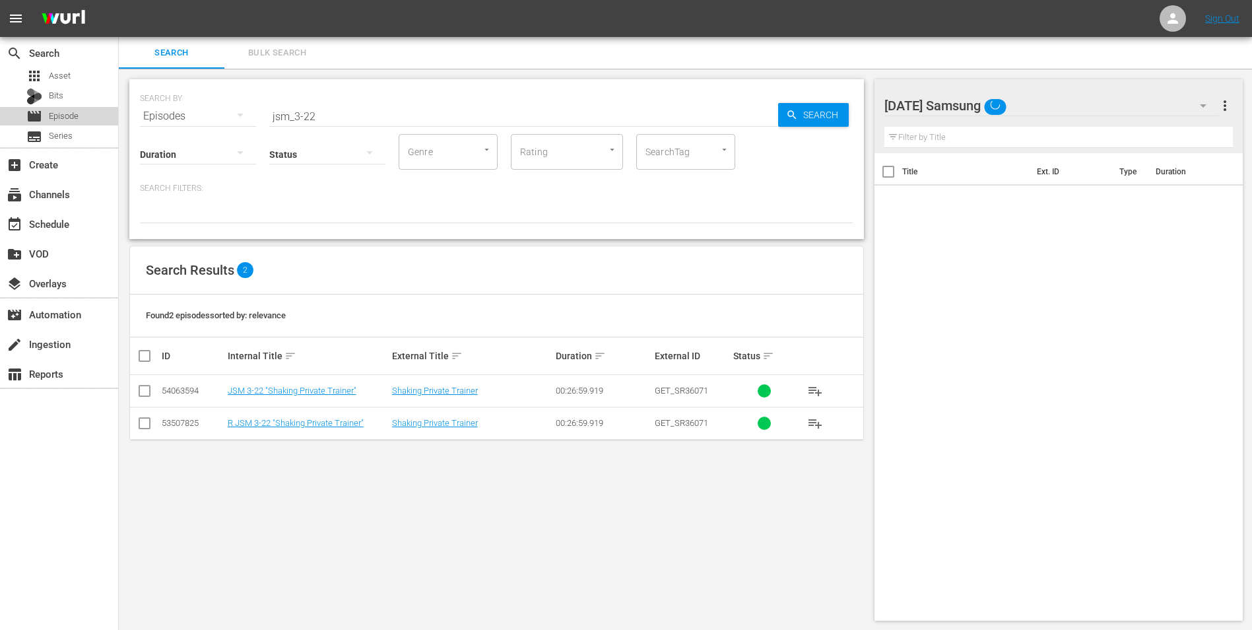
click at [59, 117] on span "Episode" at bounding box center [64, 116] width 30 height 13
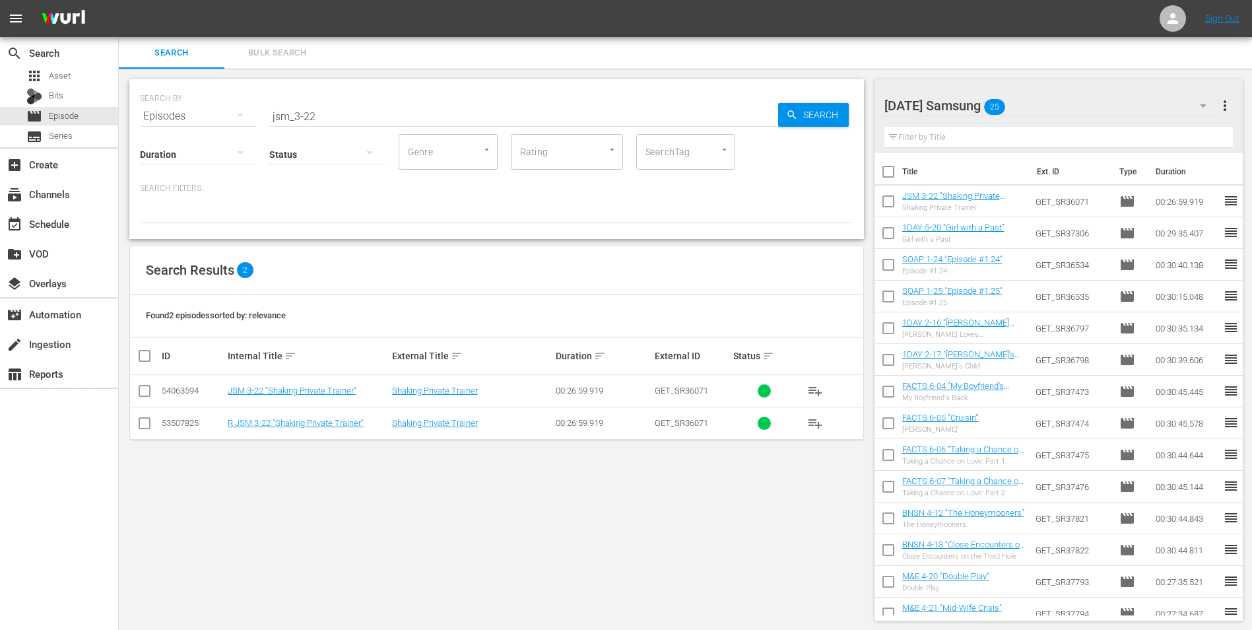
click at [1092, 100] on div "[DATE] Samsung 25" at bounding box center [1051, 105] width 335 height 37
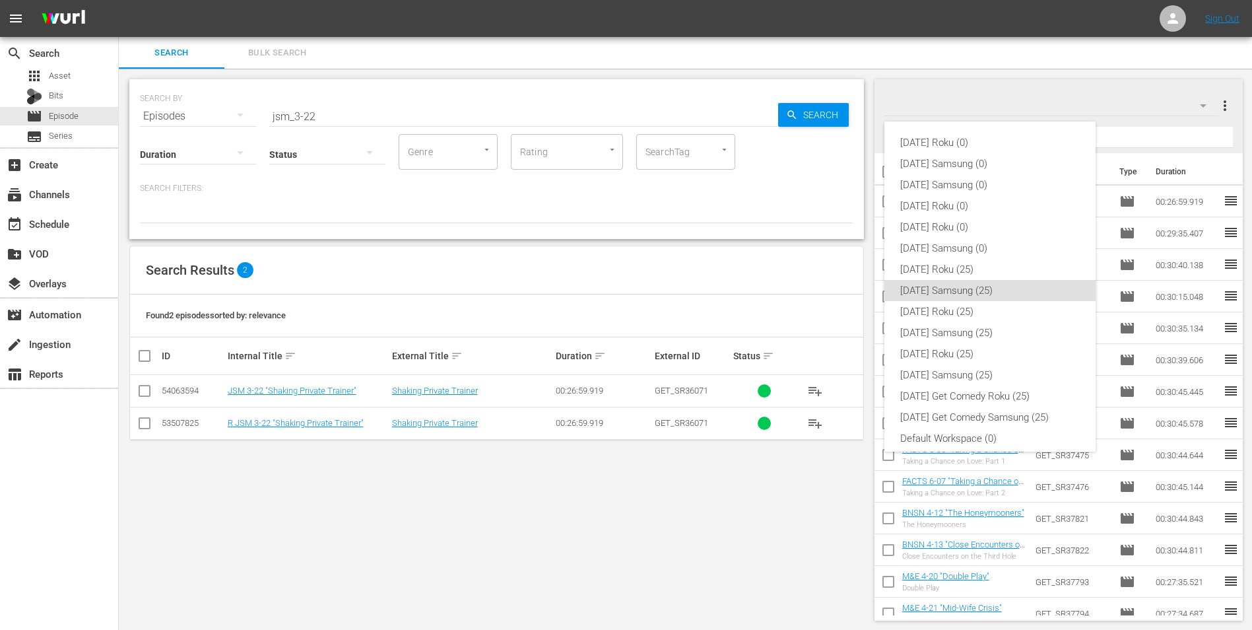
scroll to position [8, 0]
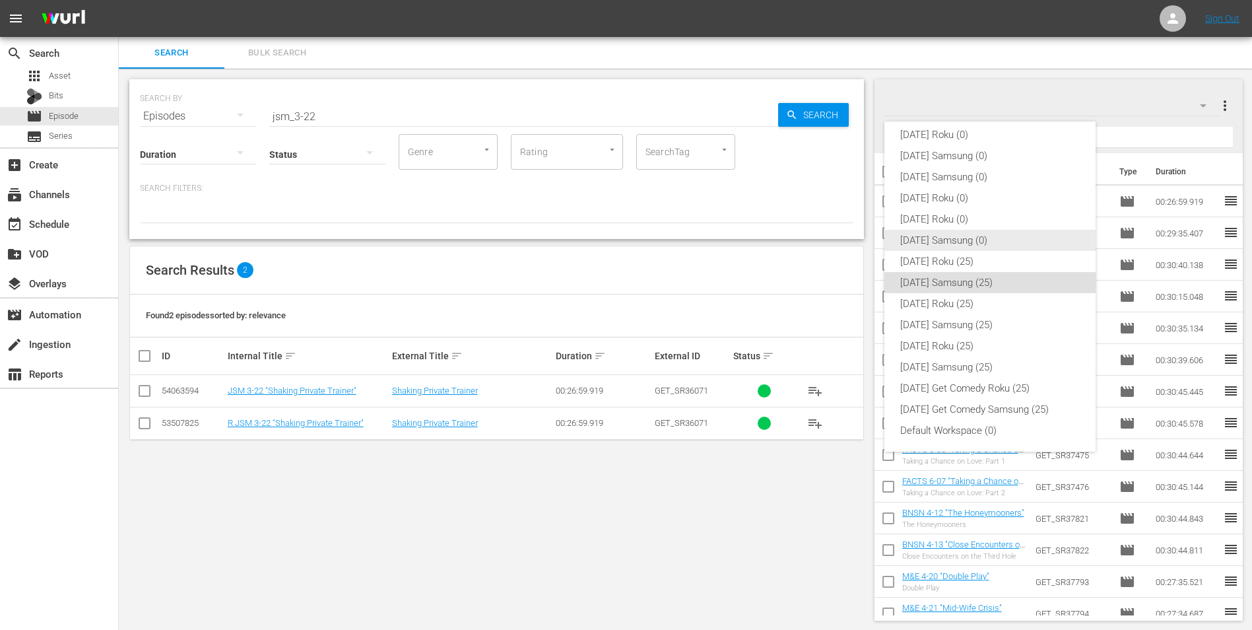
click at [994, 236] on div "[DATE] Samsung (0)" at bounding box center [990, 240] width 180 height 21
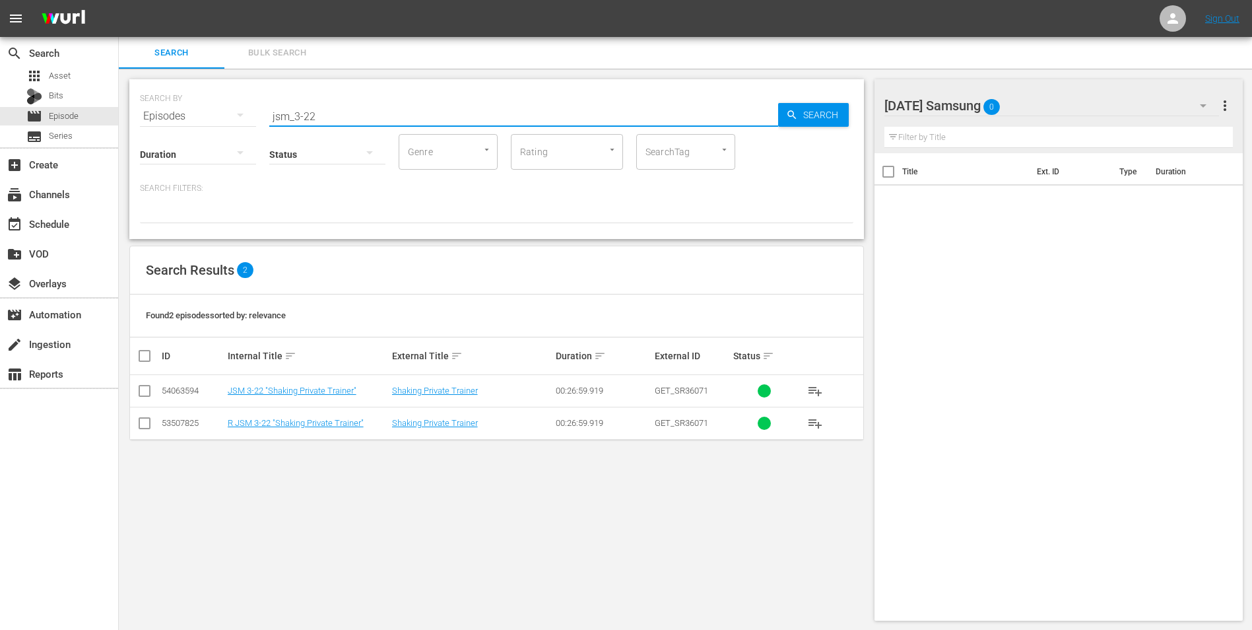
drag, startPoint x: 335, startPoint y: 112, endPoint x: 162, endPoint y: 106, distance: 173.0
click at [168, 107] on div "SEARCH BY Search By Episodes Search ID, Title, Description, Keywords, or Catego…" at bounding box center [496, 108] width 713 height 48
click at [138, 426] on input "checkbox" at bounding box center [145, 426] width 16 height 16
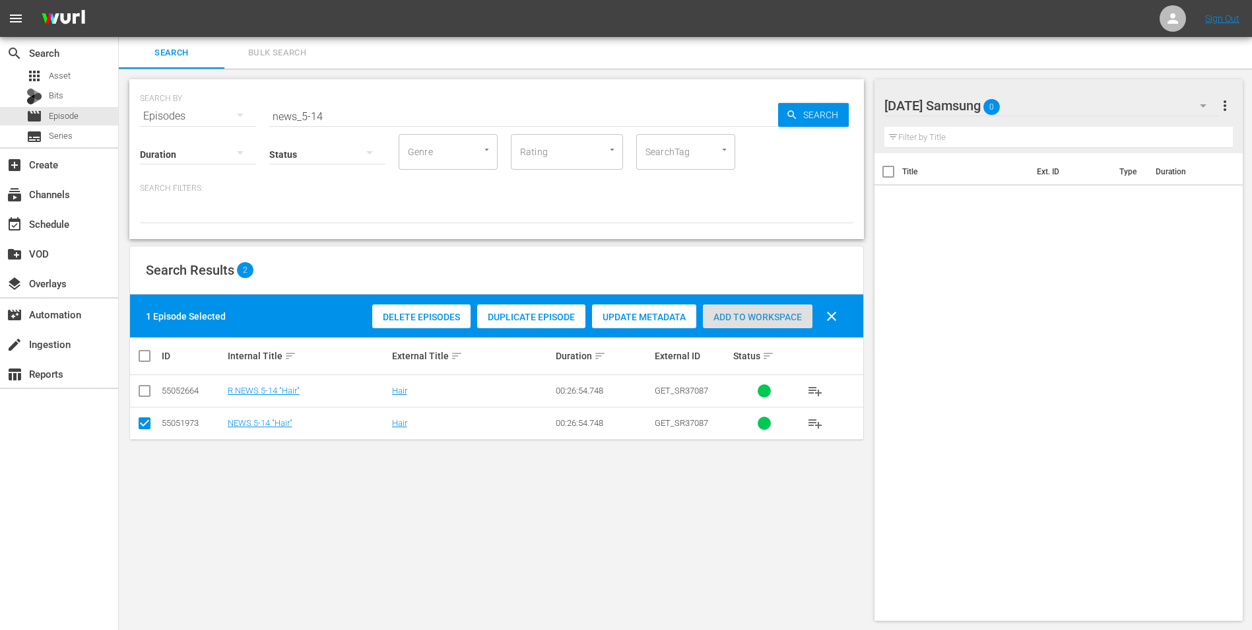
click at [768, 324] on div "Add to Workspace" at bounding box center [758, 316] width 110 height 25
click at [1054, 108] on div "[DATE] Samsung 1" at bounding box center [1051, 105] width 335 height 37
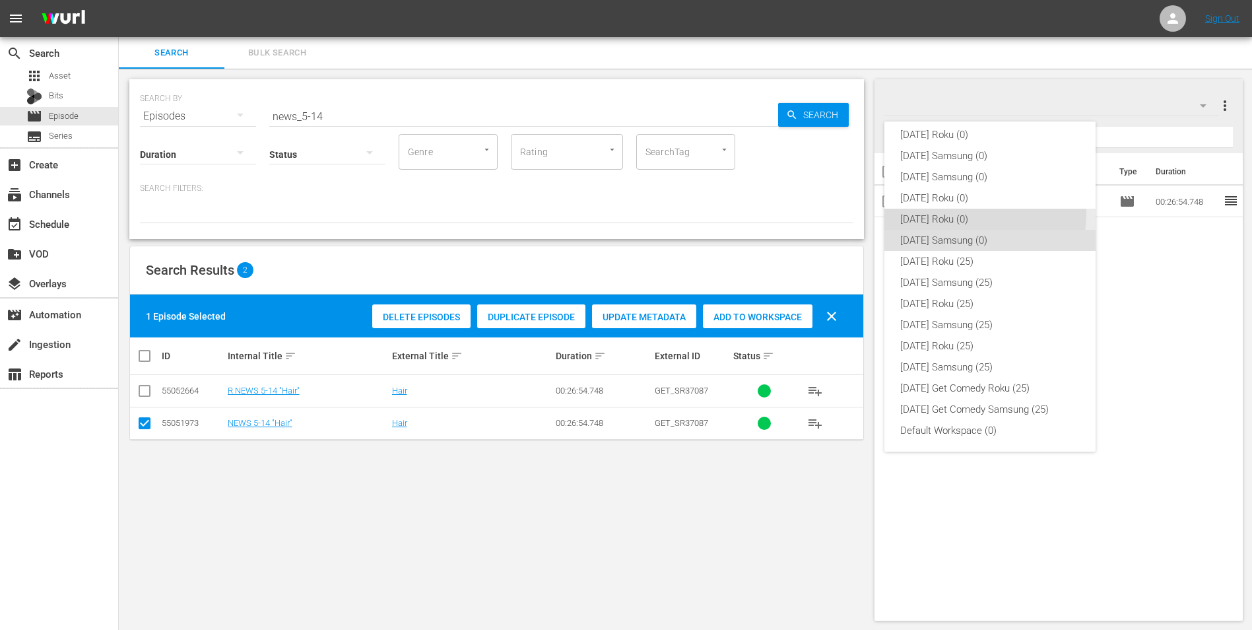
click at [945, 213] on div "[DATE] Roku (0)" at bounding box center [990, 219] width 180 height 21
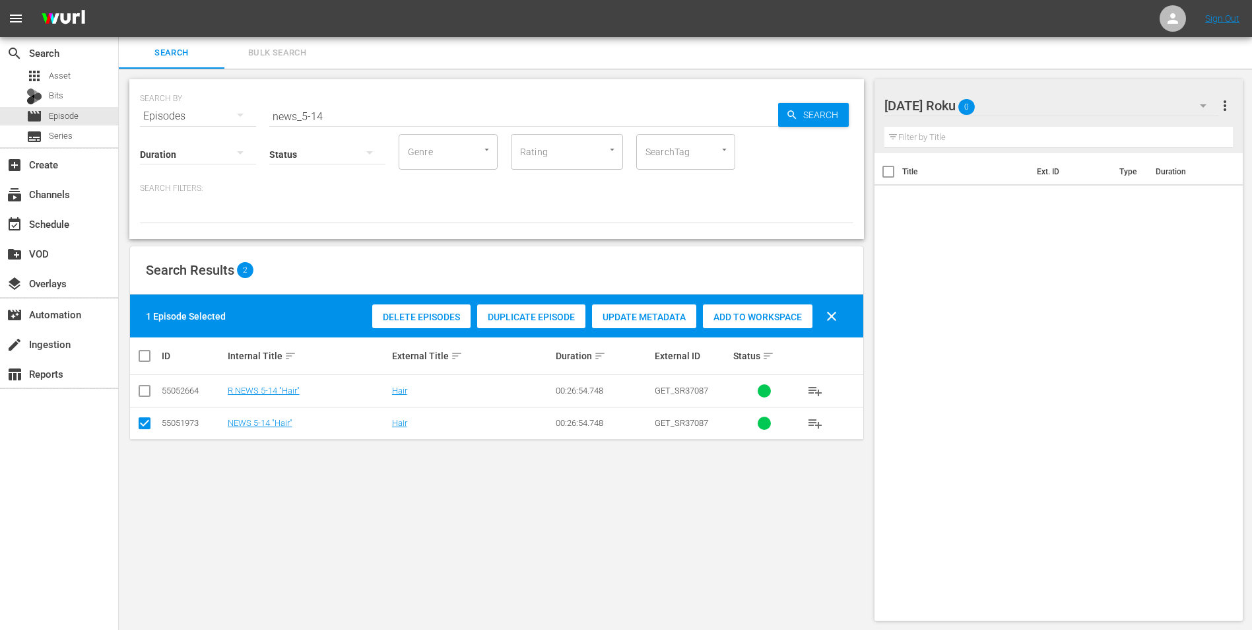
click at [147, 420] on input "checkbox" at bounding box center [145, 426] width 16 height 16
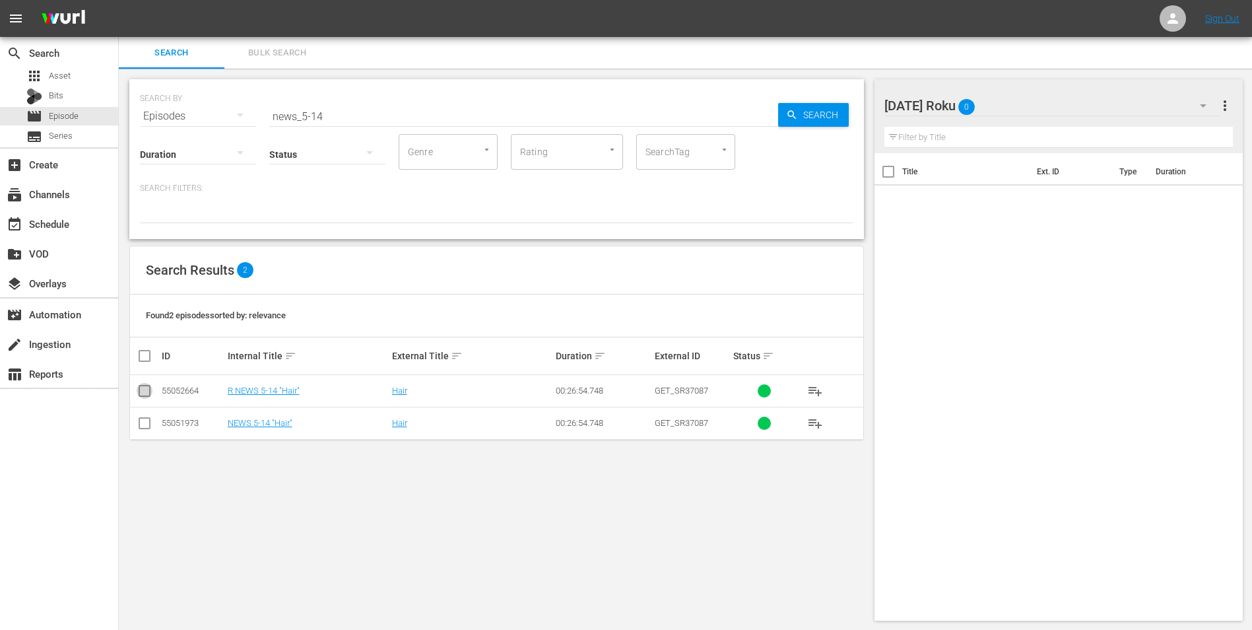
click at [146, 393] on input "checkbox" at bounding box center [145, 393] width 16 height 16
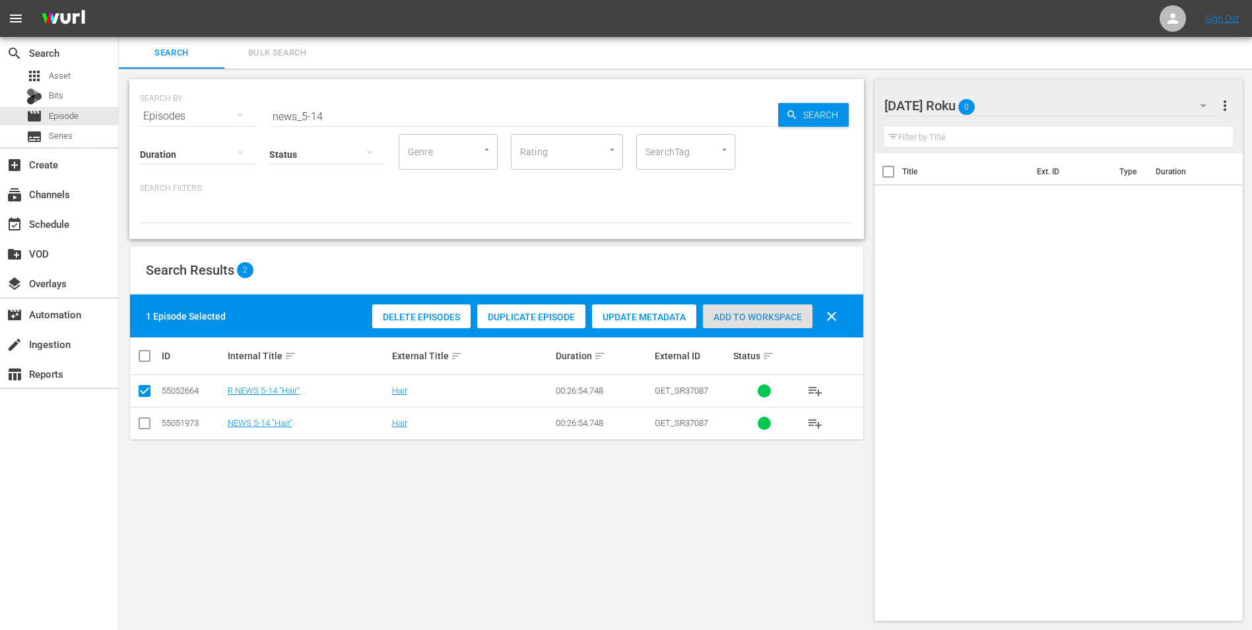
click at [762, 326] on div "Add to Workspace" at bounding box center [758, 316] width 110 height 25
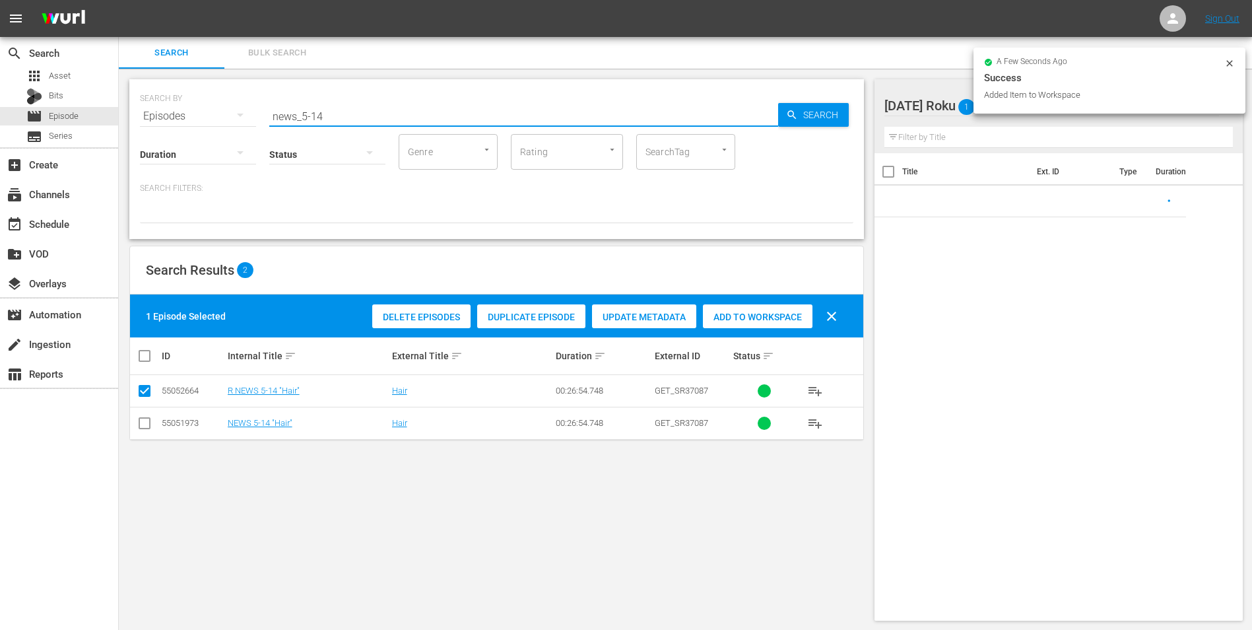
drag, startPoint x: 315, startPoint y: 112, endPoint x: 371, endPoint y: 117, distance: 56.3
click at [371, 117] on input "news_5-14" at bounding box center [523, 116] width 509 height 32
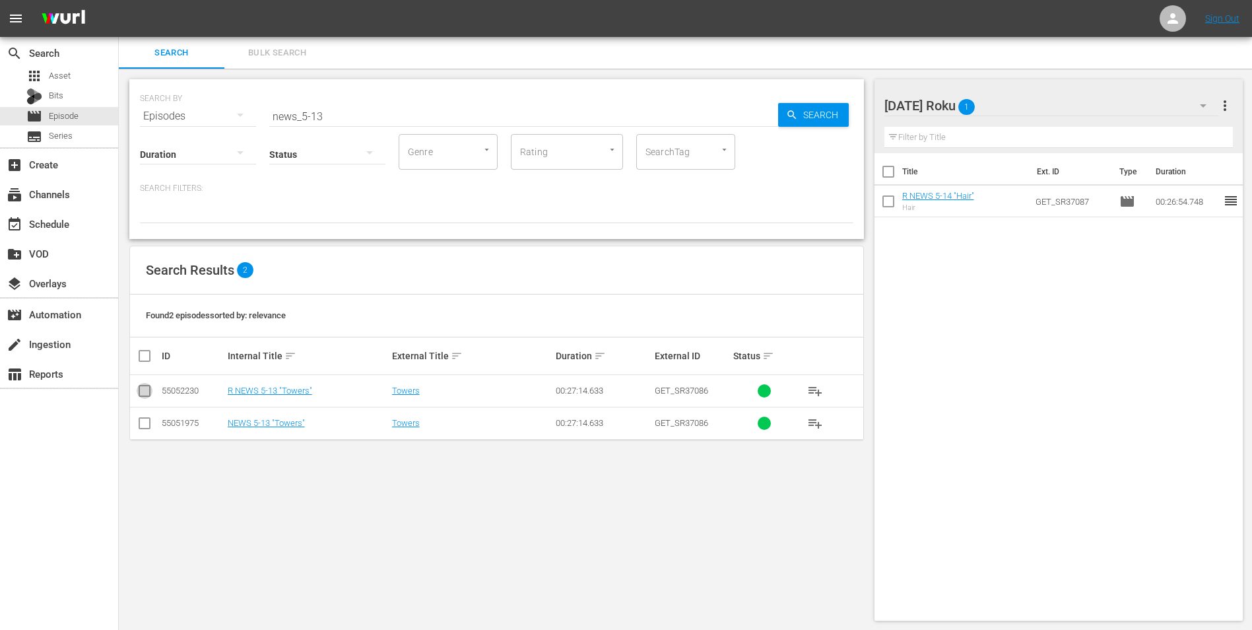
click at [152, 394] on input "checkbox" at bounding box center [145, 393] width 16 height 16
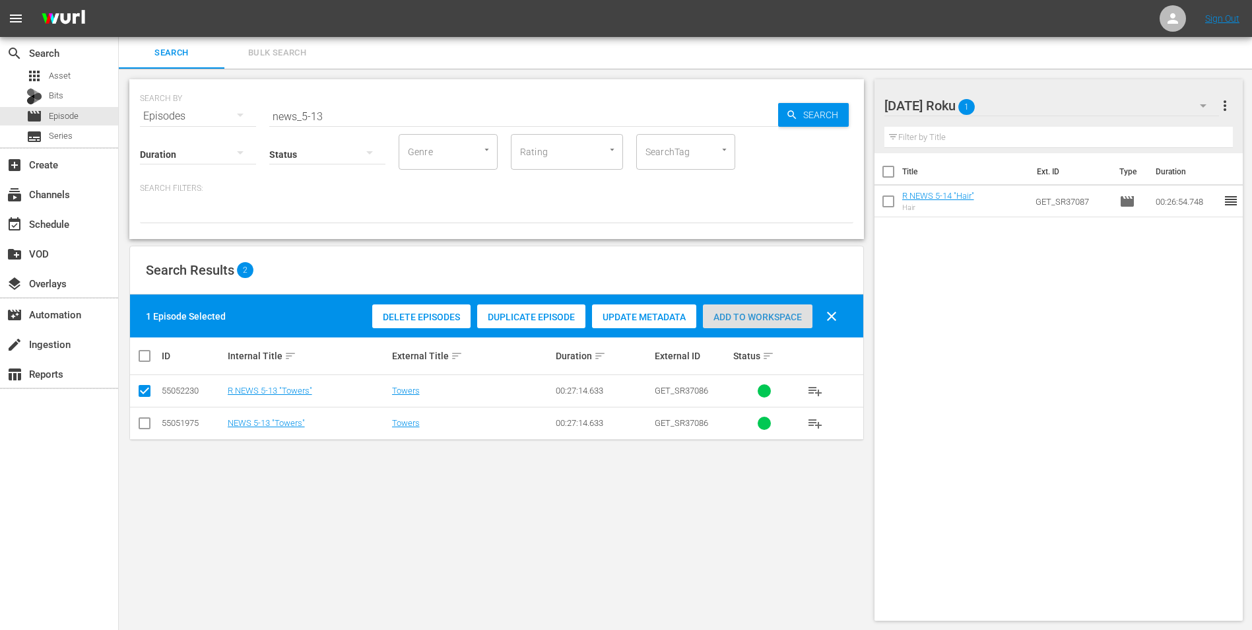
click at [781, 312] on span "Add to Workspace" at bounding box center [758, 317] width 110 height 11
click at [1003, 106] on div "[DATE] Roku 2" at bounding box center [1051, 105] width 335 height 37
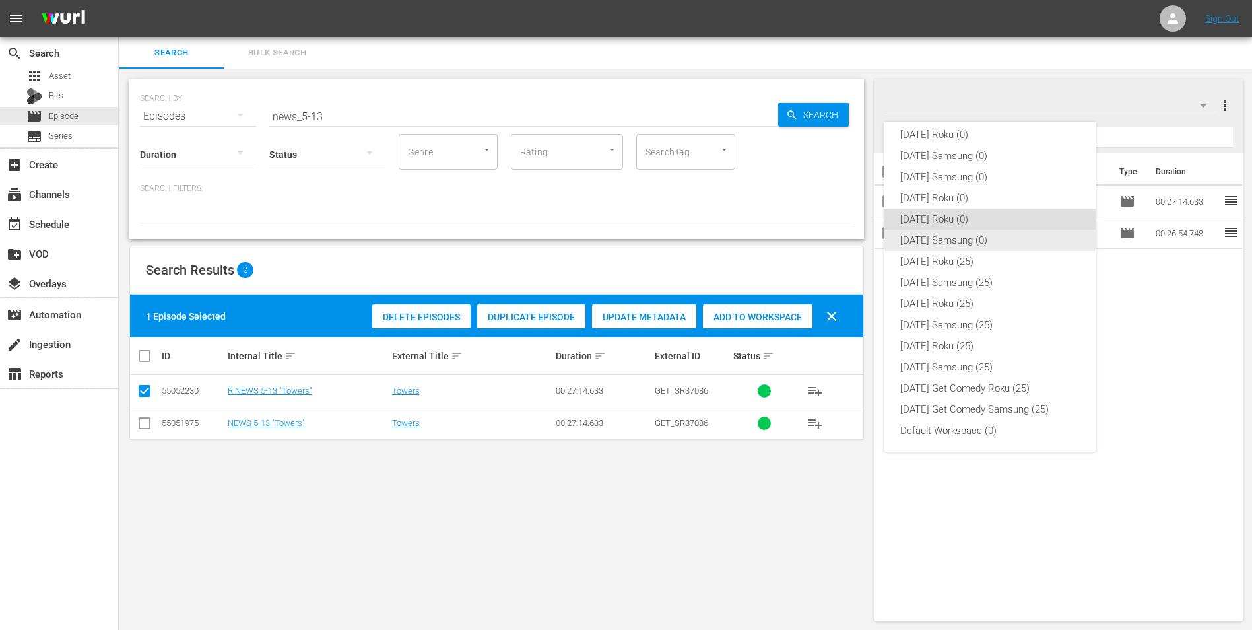
click at [946, 247] on div "[DATE] Samsung (0)" at bounding box center [990, 240] width 180 height 21
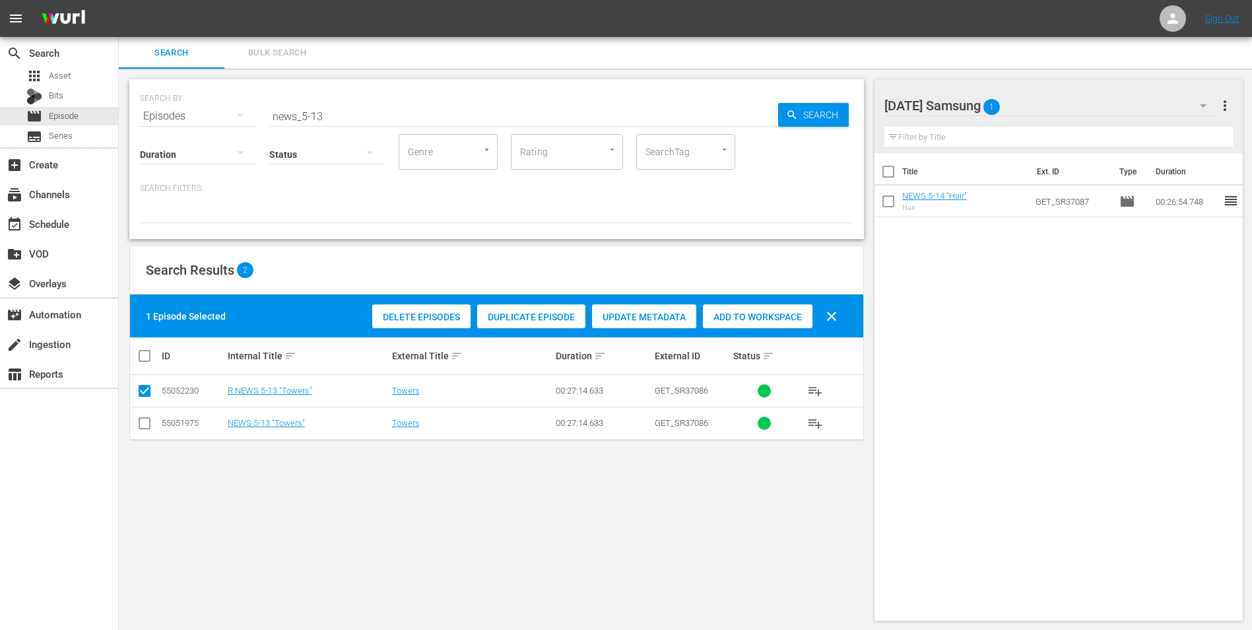
click at [142, 420] on input "checkbox" at bounding box center [145, 426] width 16 height 16
click at [143, 398] on input "checkbox" at bounding box center [145, 393] width 16 height 16
click at [769, 315] on span "Add to Workspace" at bounding box center [758, 317] width 110 height 11
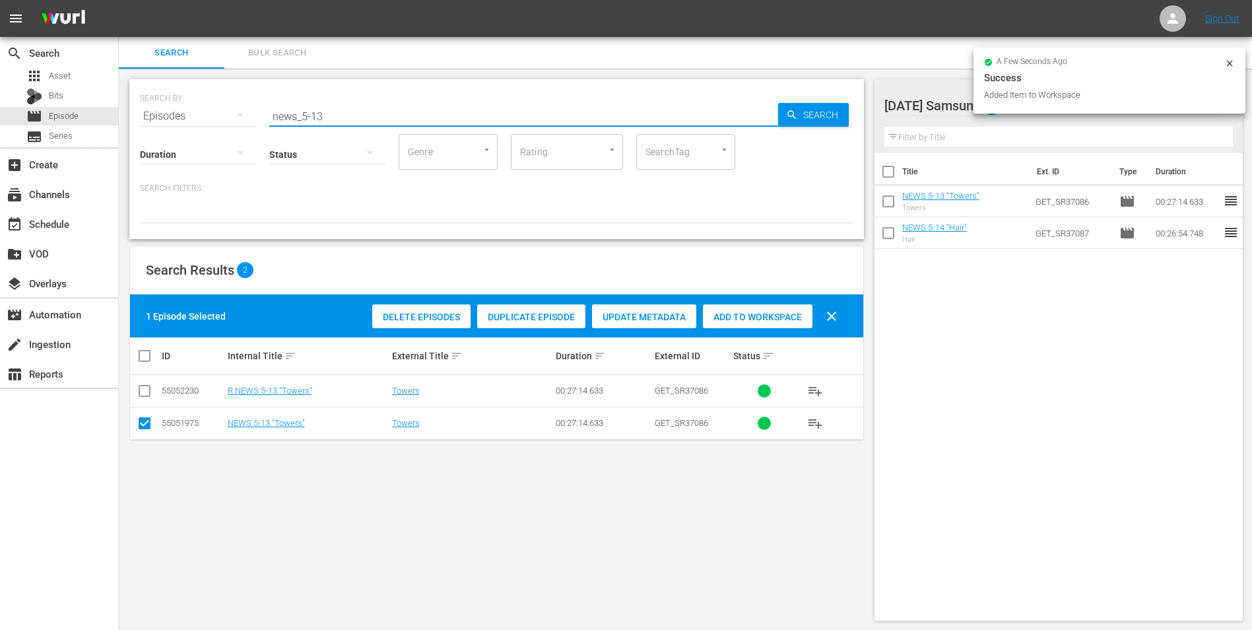
drag, startPoint x: 317, startPoint y: 115, endPoint x: 350, endPoint y: 116, distance: 33.0
click at [348, 115] on input "news_5-13" at bounding box center [523, 116] width 509 height 32
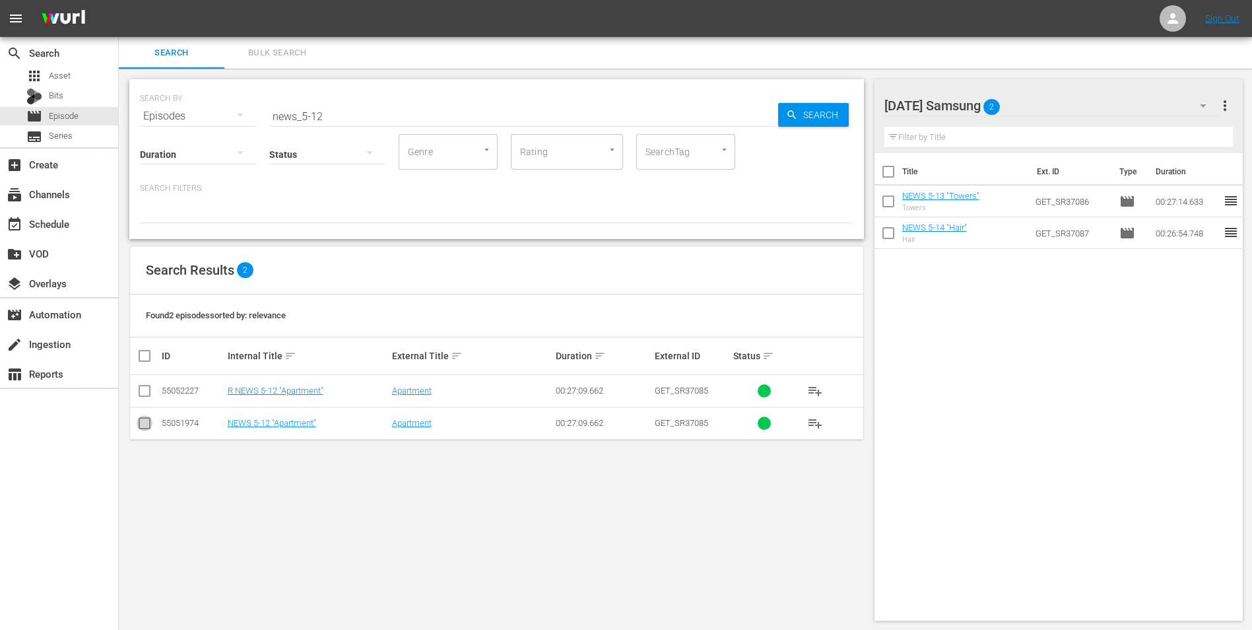
click at [143, 425] on input "checkbox" at bounding box center [145, 426] width 16 height 16
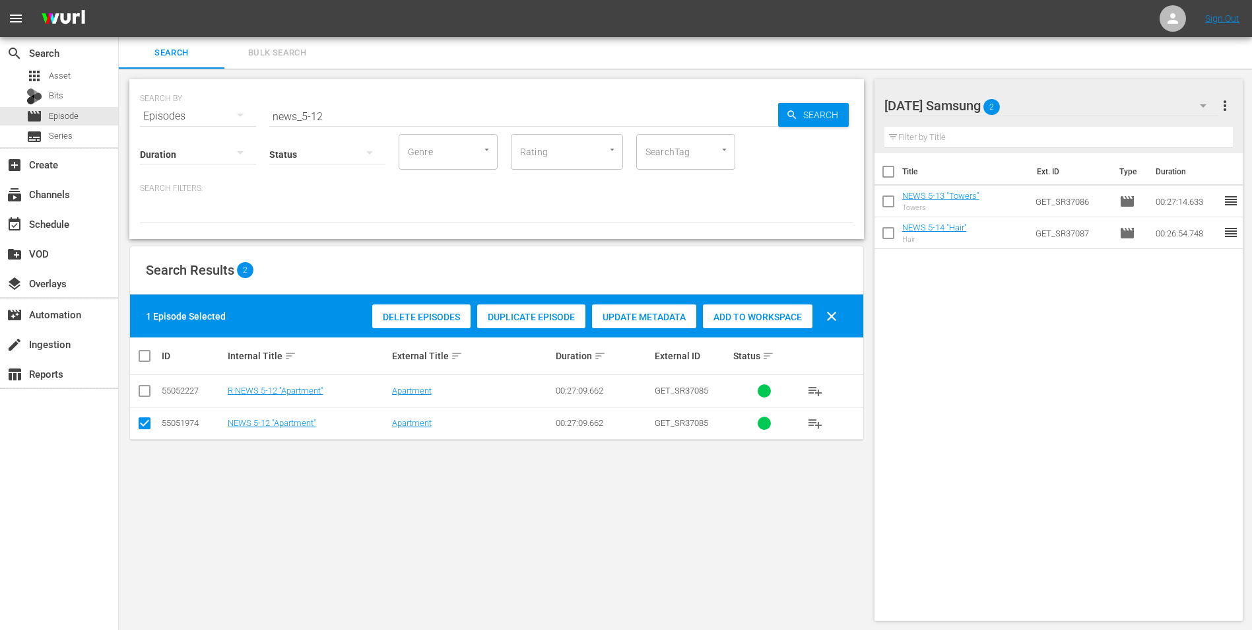
click at [791, 314] on span "Add to Workspace" at bounding box center [758, 317] width 110 height 11
click at [1040, 108] on div "[DATE] Samsung 3" at bounding box center [1051, 105] width 335 height 37
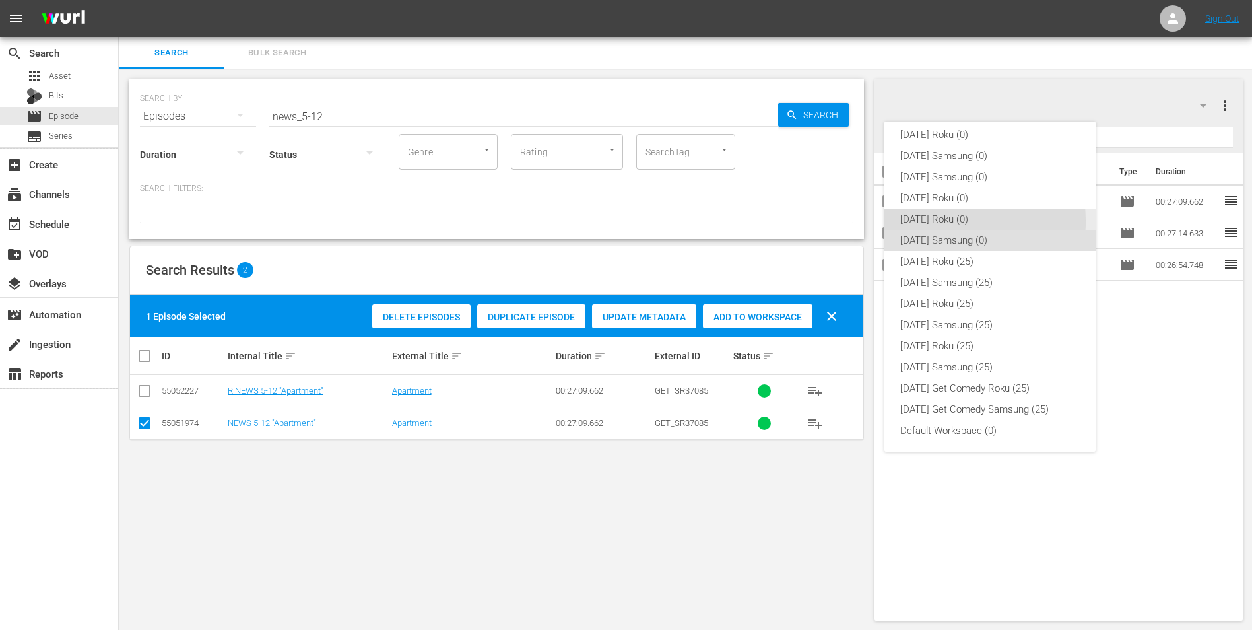
click at [934, 221] on div "[DATE] Roku (0)" at bounding box center [990, 219] width 180 height 21
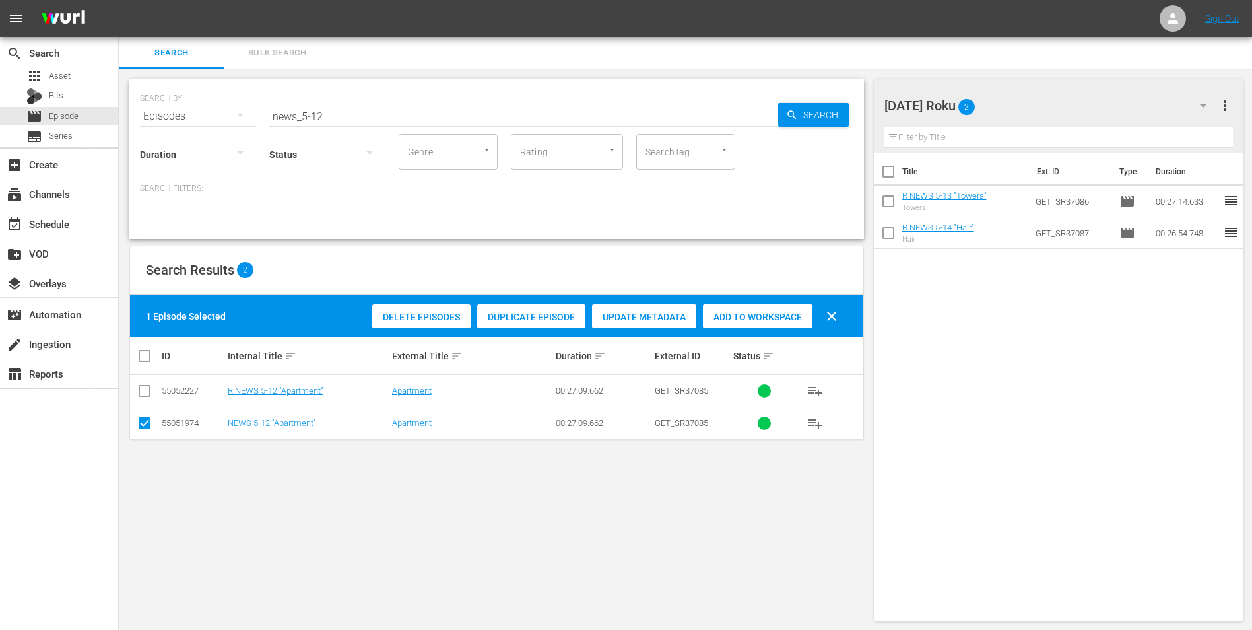
click at [136, 421] on td at bounding box center [145, 423] width 30 height 32
drag, startPoint x: 139, startPoint y: 425, endPoint x: 142, endPoint y: 419, distance: 6.8
click at [139, 424] on input "checkbox" at bounding box center [145, 426] width 16 height 16
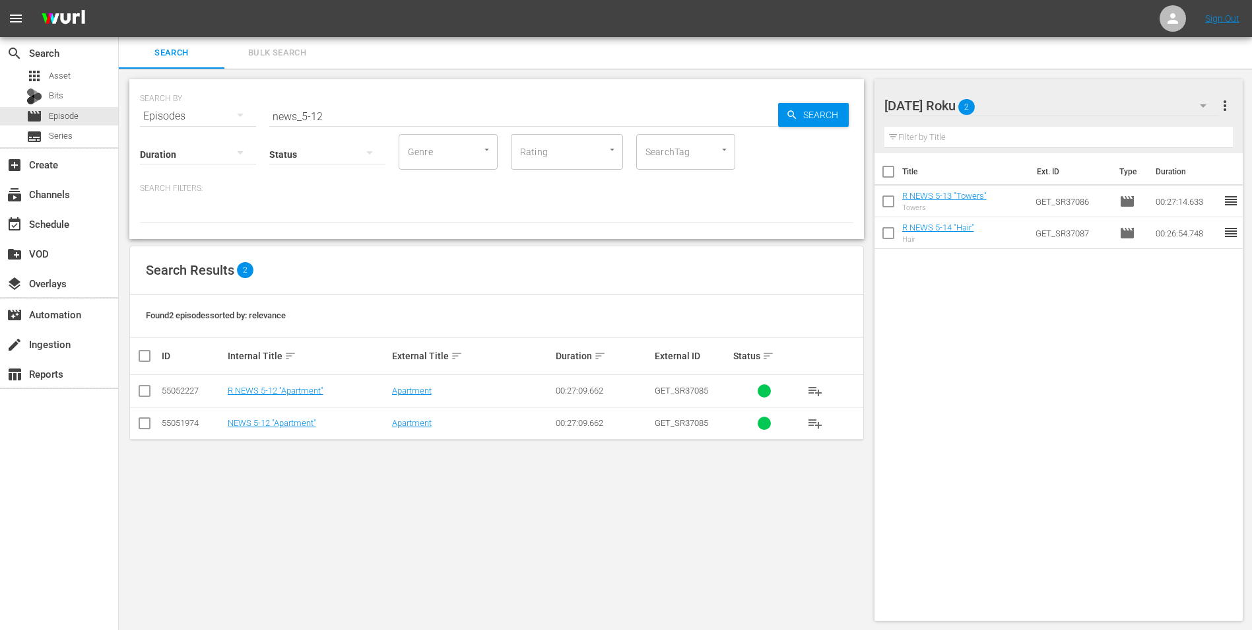
click at [142, 400] on input "checkbox" at bounding box center [145, 393] width 16 height 16
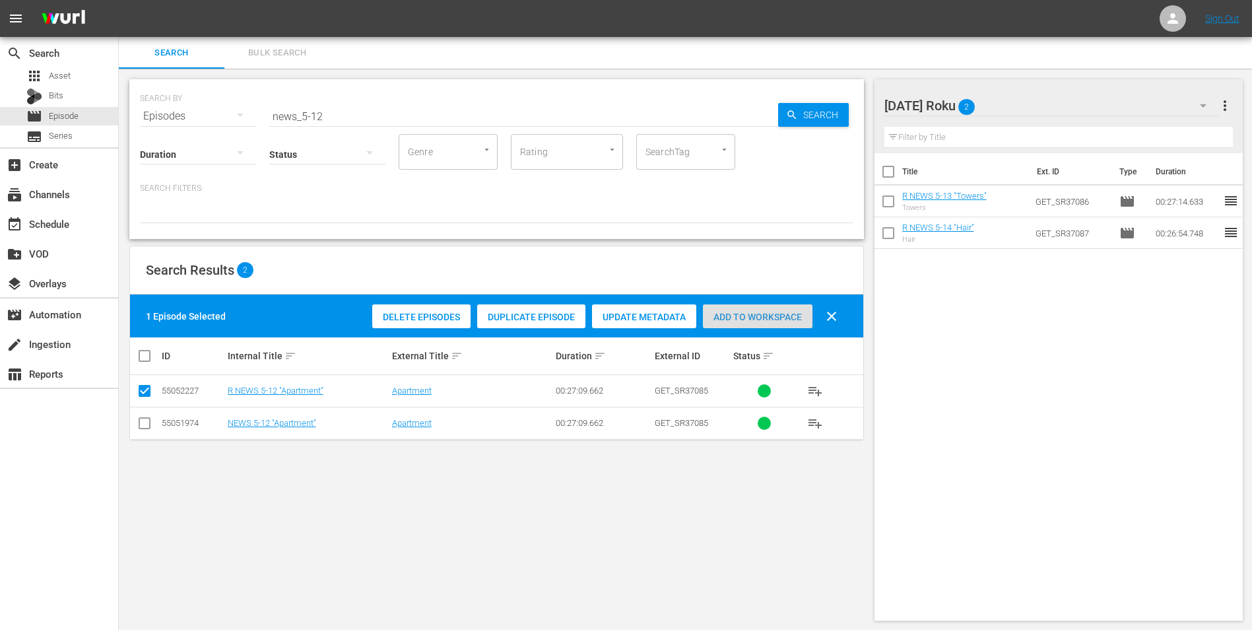
click at [767, 323] on div "Add to Workspace" at bounding box center [758, 316] width 110 height 25
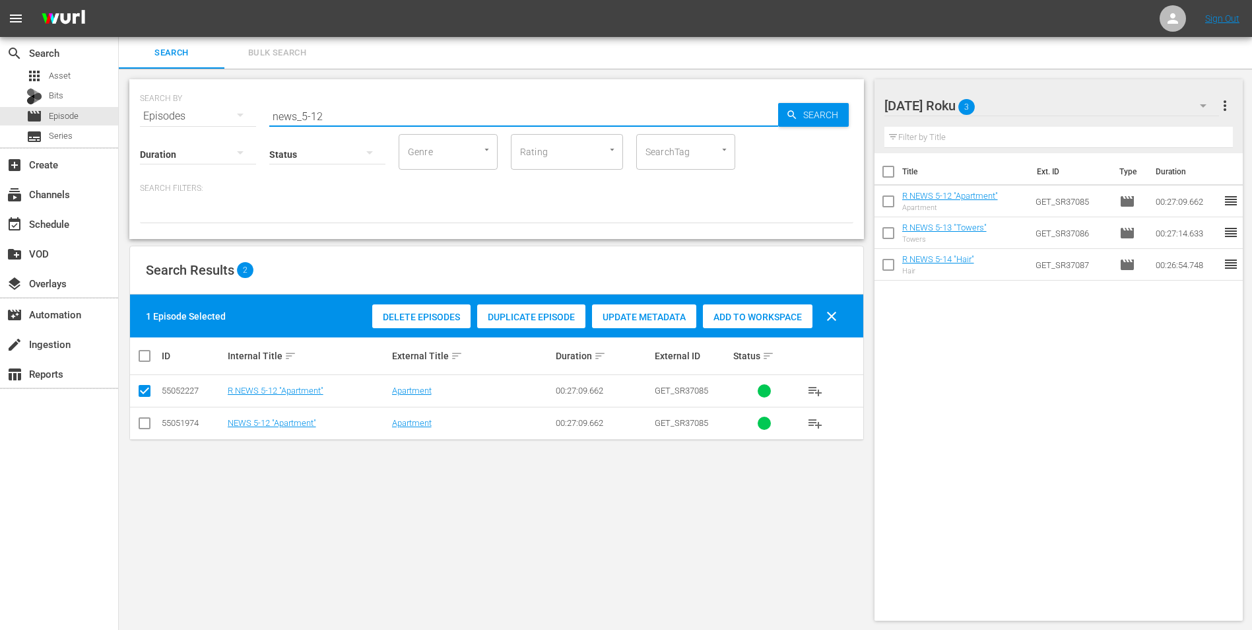
drag, startPoint x: 376, startPoint y: 121, endPoint x: 369, endPoint y: 117, distance: 8.3
click at [374, 121] on input "news_5-12" at bounding box center [523, 116] width 509 height 32
drag, startPoint x: 355, startPoint y: 119, endPoint x: 170, endPoint y: 90, distance: 187.0
click at [170, 90] on div "SEARCH BY Search By Episodes Search ID, Title, Description, Keywords, or Catego…" at bounding box center [496, 108] width 713 height 48
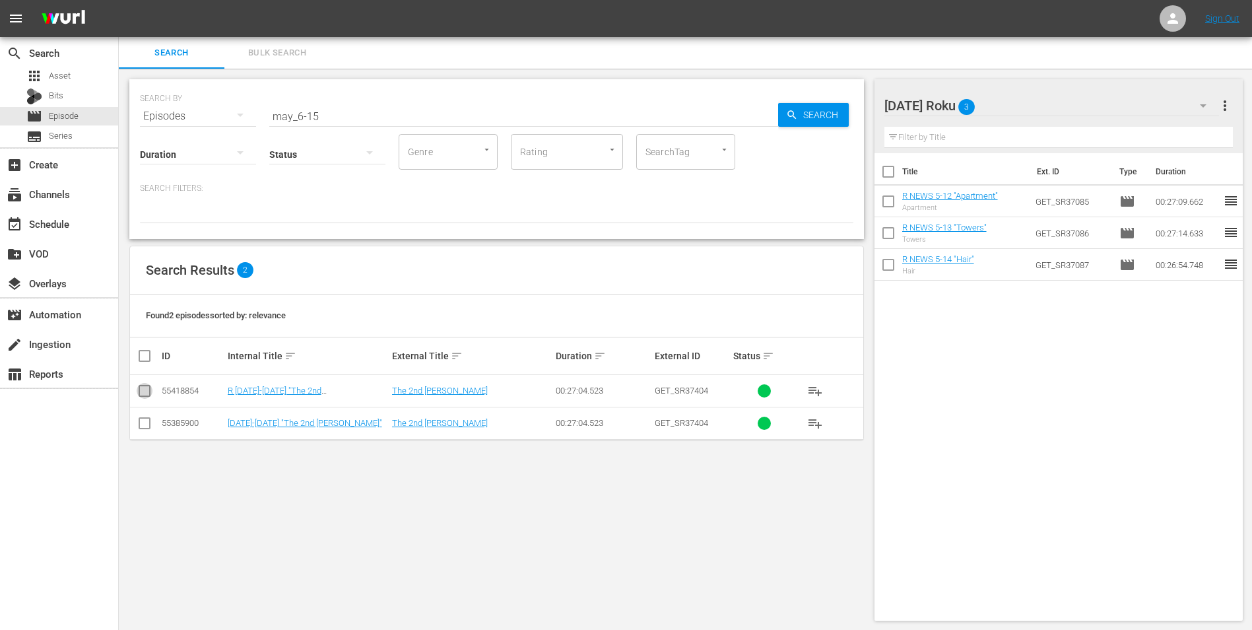
click at [142, 386] on input "checkbox" at bounding box center [145, 393] width 16 height 16
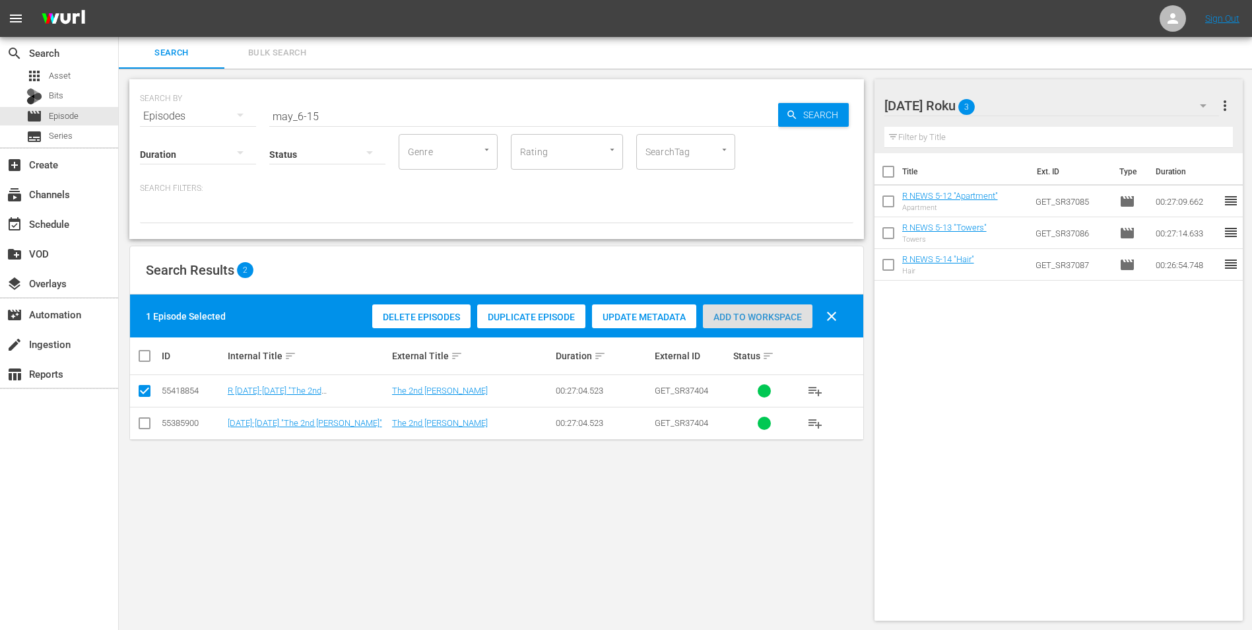
click at [778, 325] on div "Add to Workspace" at bounding box center [758, 316] width 110 height 25
click at [1027, 106] on div "[DATE] Roku 4" at bounding box center [1051, 105] width 335 height 37
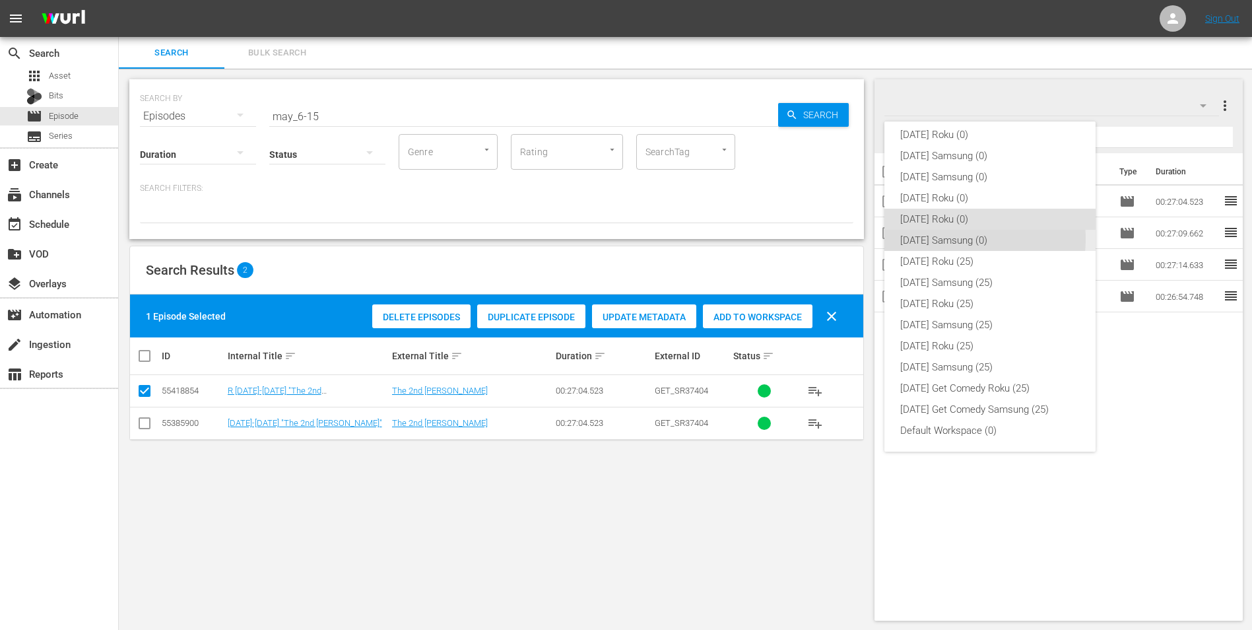
click at [959, 239] on div "[DATE] Samsung (0)" at bounding box center [990, 240] width 180 height 21
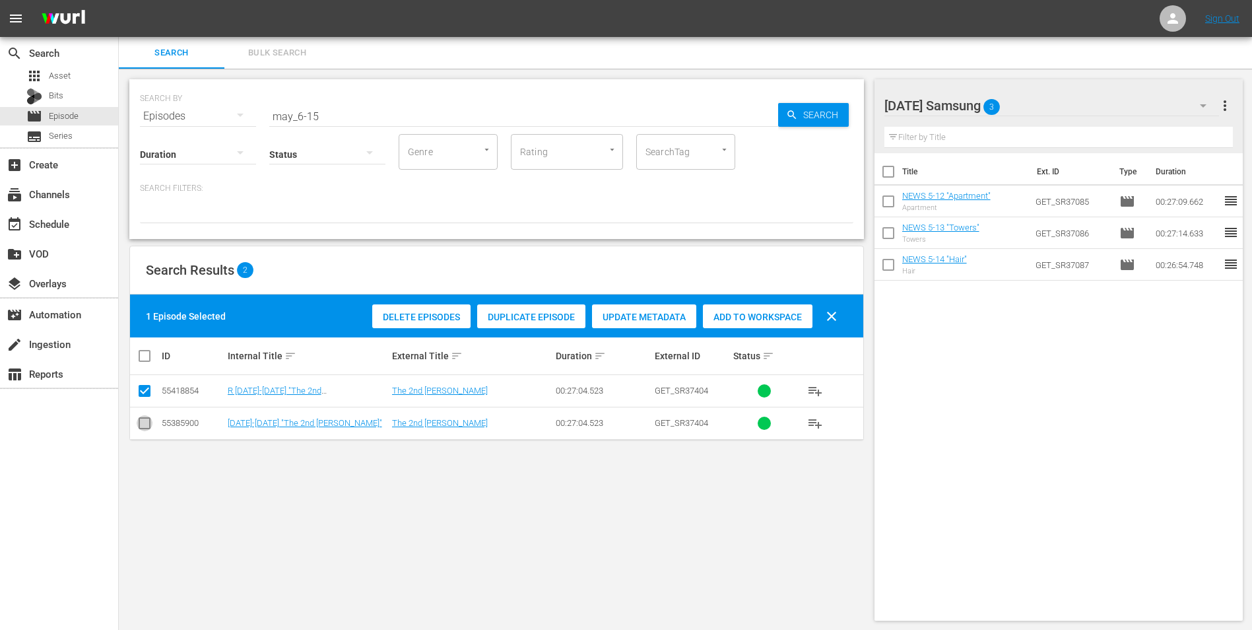
click at [145, 432] on input "checkbox" at bounding box center [145, 426] width 16 height 16
click at [142, 389] on input "checkbox" at bounding box center [145, 393] width 16 height 16
click at [770, 310] on div "Add to Workspace" at bounding box center [758, 316] width 110 height 25
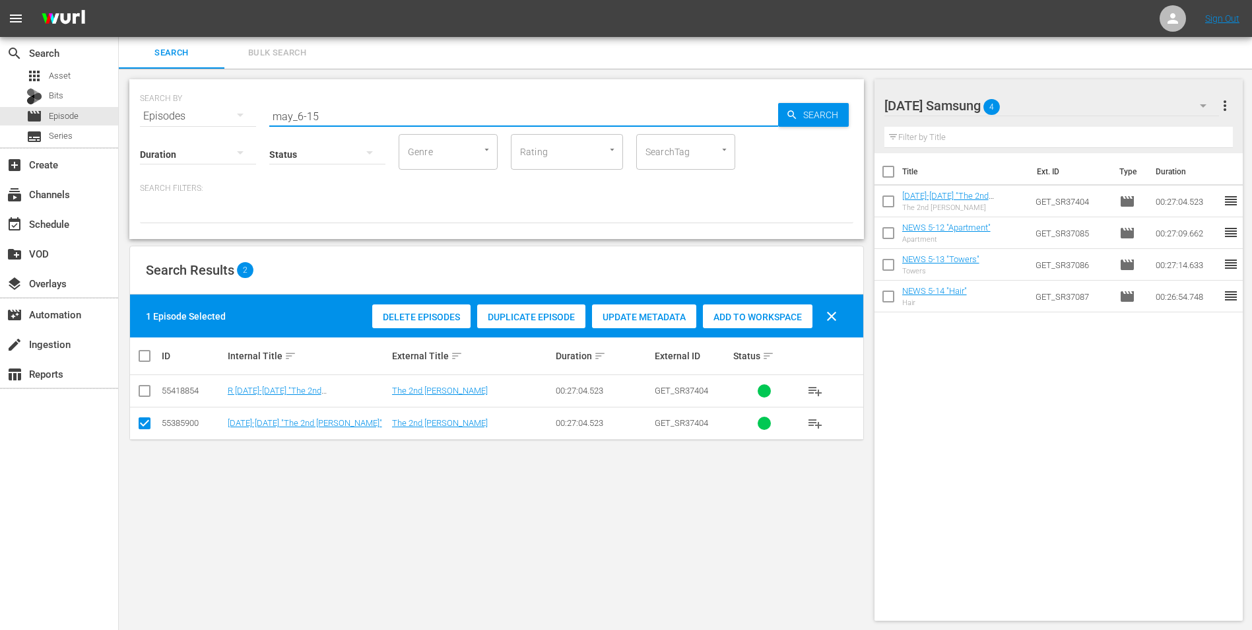
drag, startPoint x: 313, startPoint y: 115, endPoint x: 363, endPoint y: 123, distance: 50.0
click at [363, 123] on div "SEARCH BY Search By Episodes Search ID, Title, Description, Keywords, or Catego…" at bounding box center [496, 159] width 735 height 160
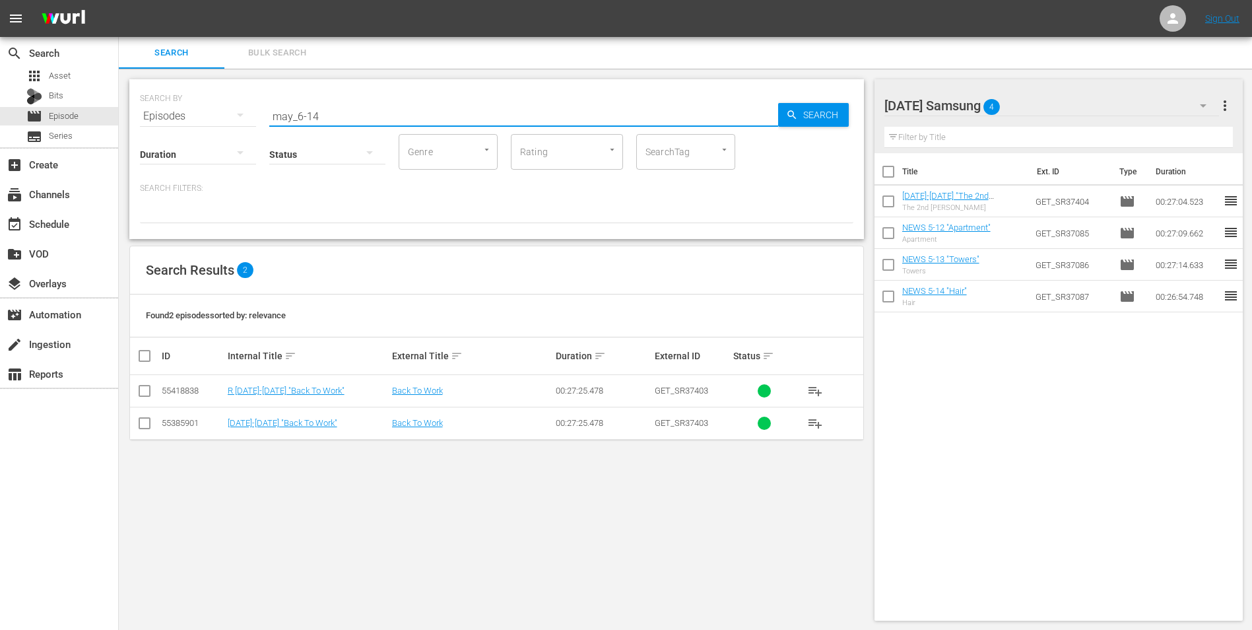
click at [145, 422] on input "checkbox" at bounding box center [145, 426] width 16 height 16
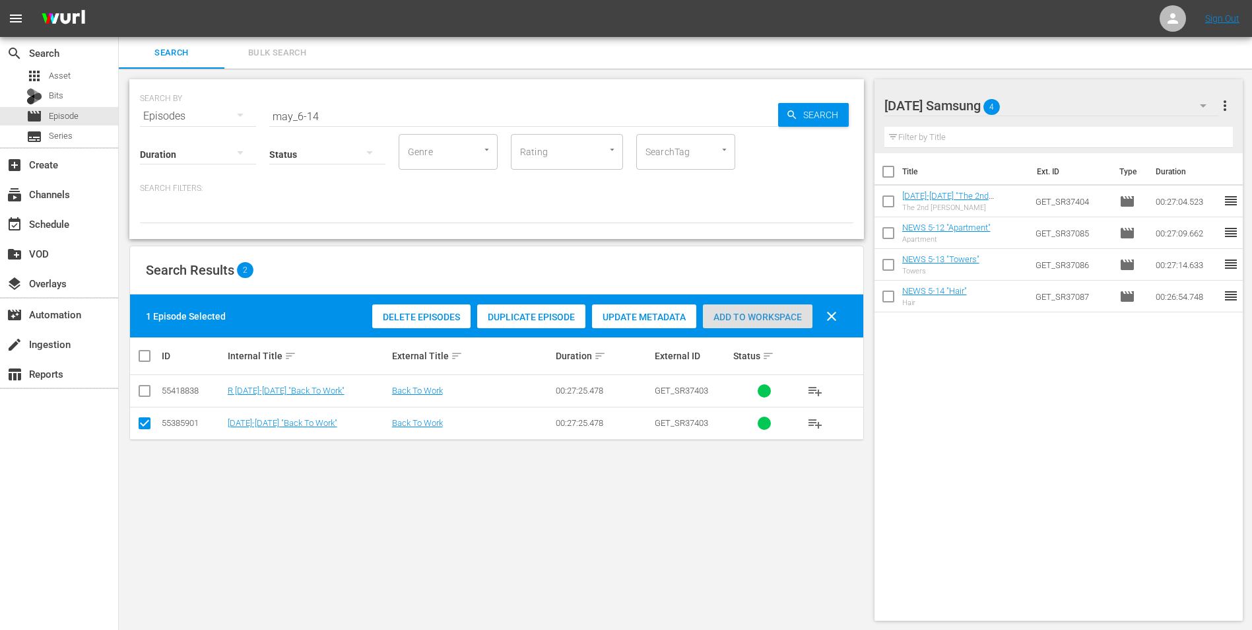
click at [764, 307] on div "Add to Workspace" at bounding box center [758, 316] width 110 height 25
click at [1039, 111] on div "[DATE] Samsung 5" at bounding box center [1051, 105] width 335 height 37
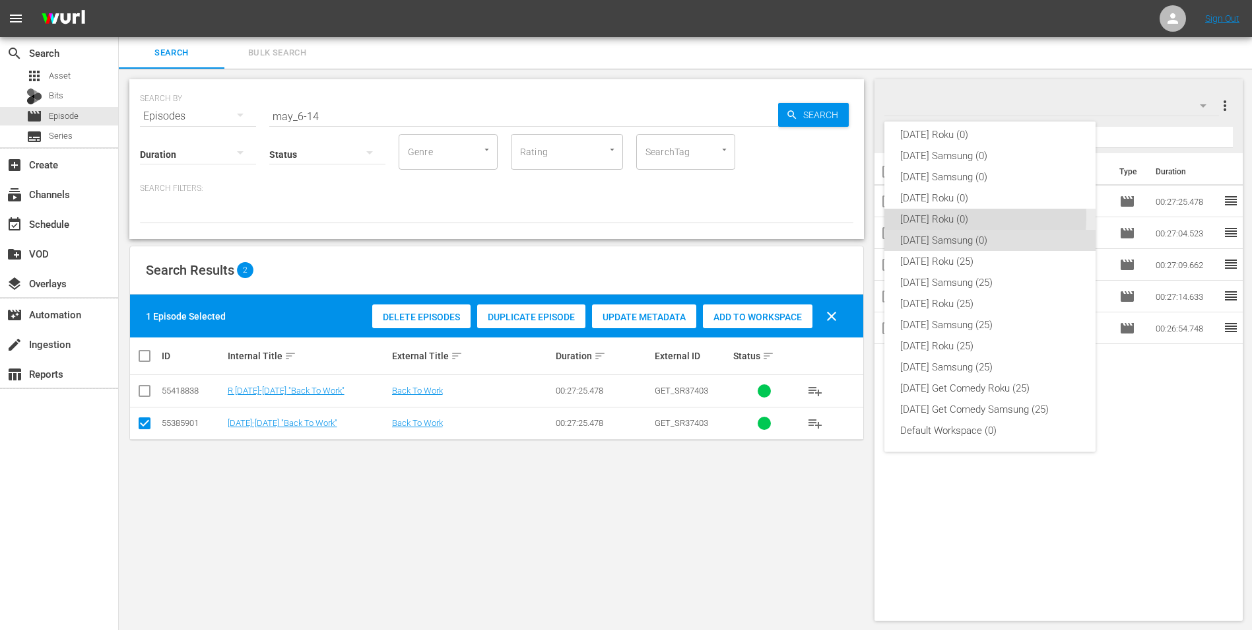
click at [935, 216] on div "[DATE] Roku (0)" at bounding box center [990, 219] width 180 height 21
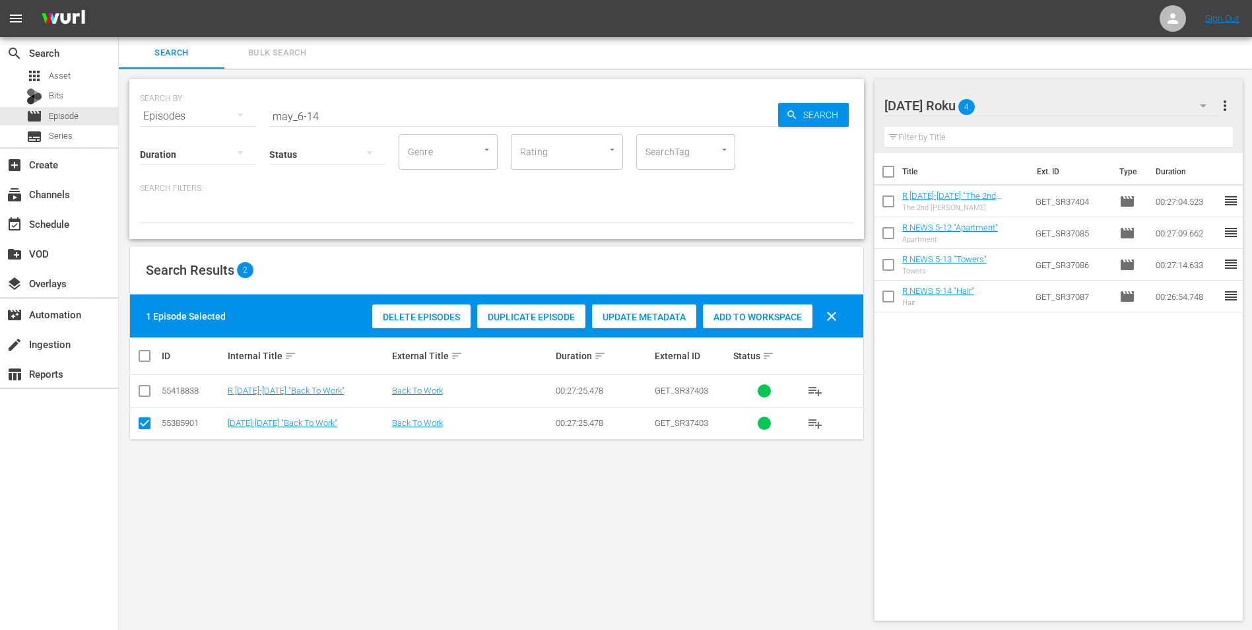
click at [148, 418] on input "checkbox" at bounding box center [145, 426] width 16 height 16
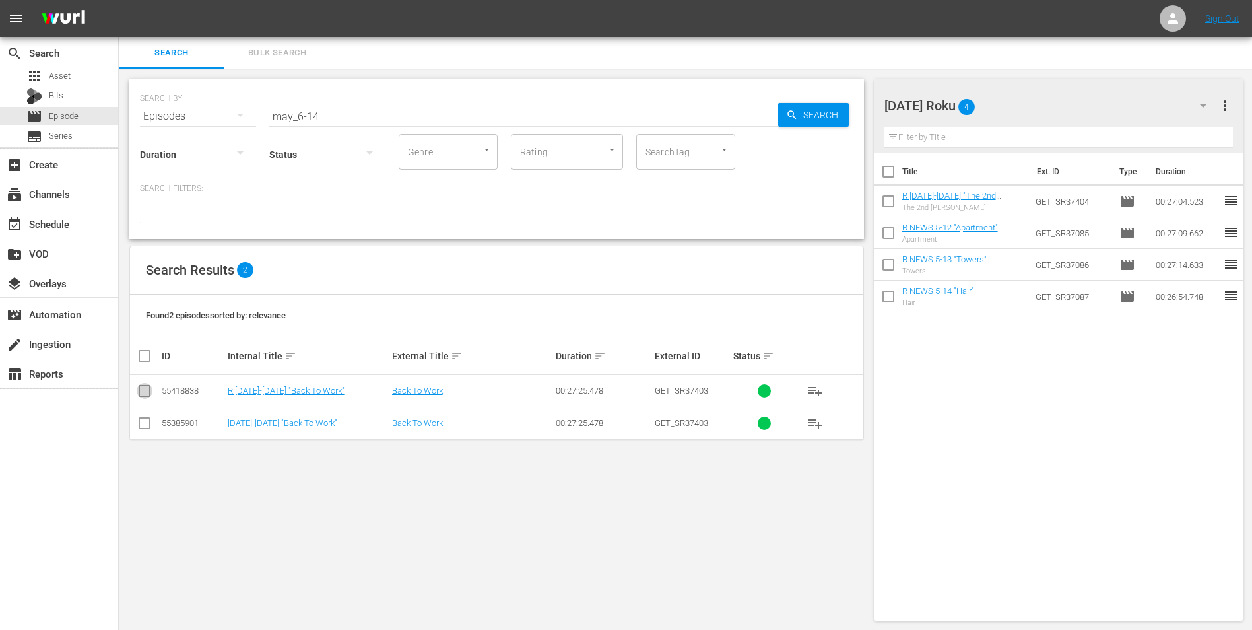
click at [148, 387] on input "checkbox" at bounding box center [145, 393] width 16 height 16
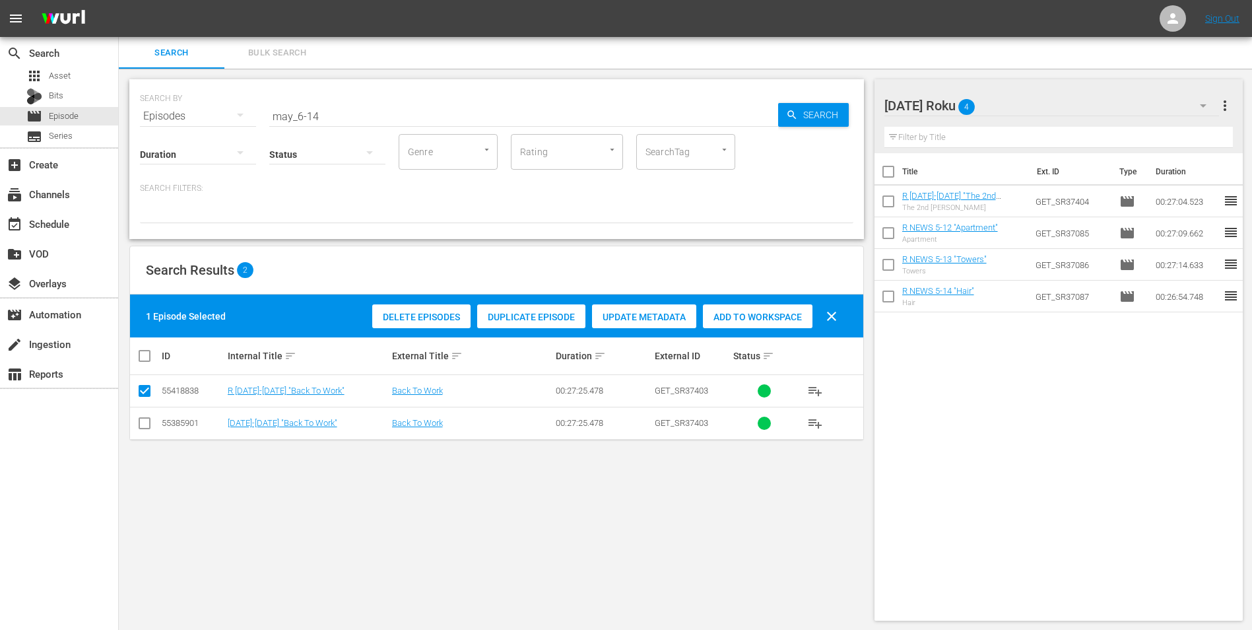
click at [791, 312] on span "Add to Workspace" at bounding box center [758, 317] width 110 height 11
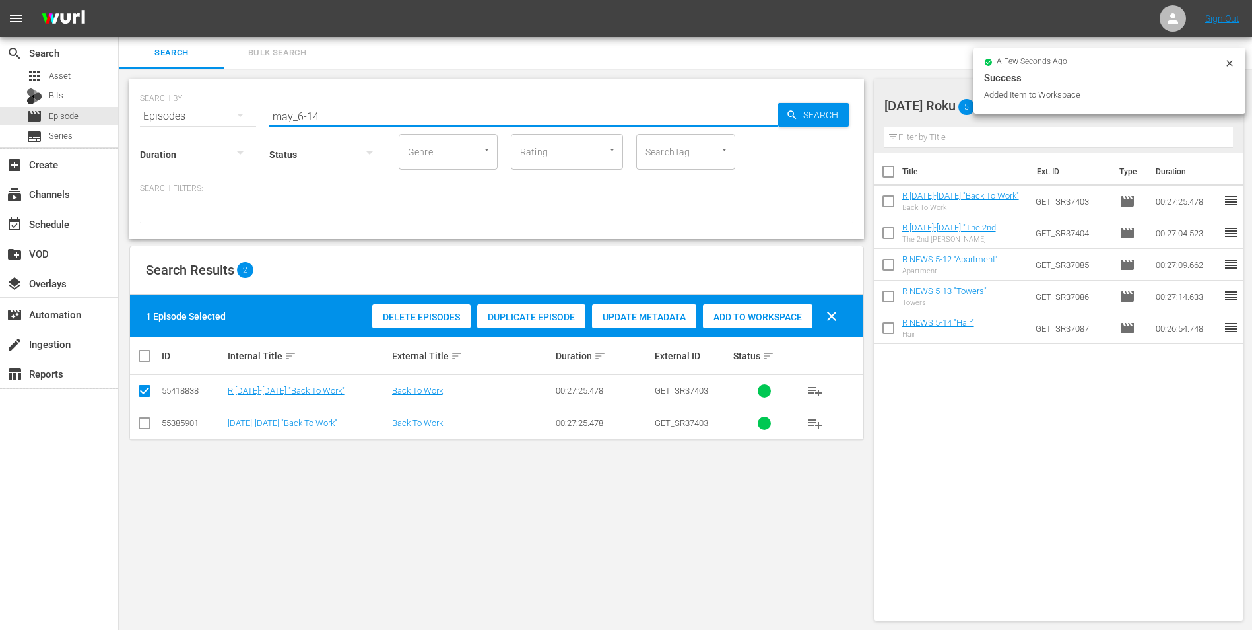
drag, startPoint x: 313, startPoint y: 115, endPoint x: 357, endPoint y: 118, distance: 43.7
click at [344, 119] on input "may_6-14" at bounding box center [523, 116] width 509 height 32
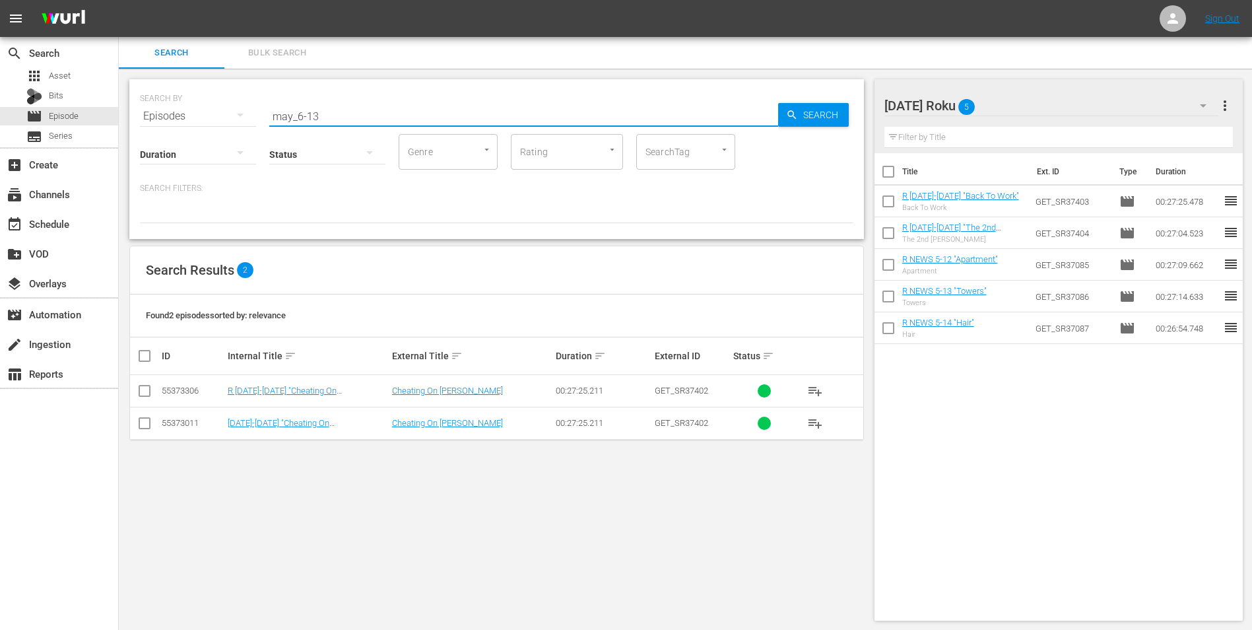
click at [145, 387] on input "checkbox" at bounding box center [145, 393] width 16 height 16
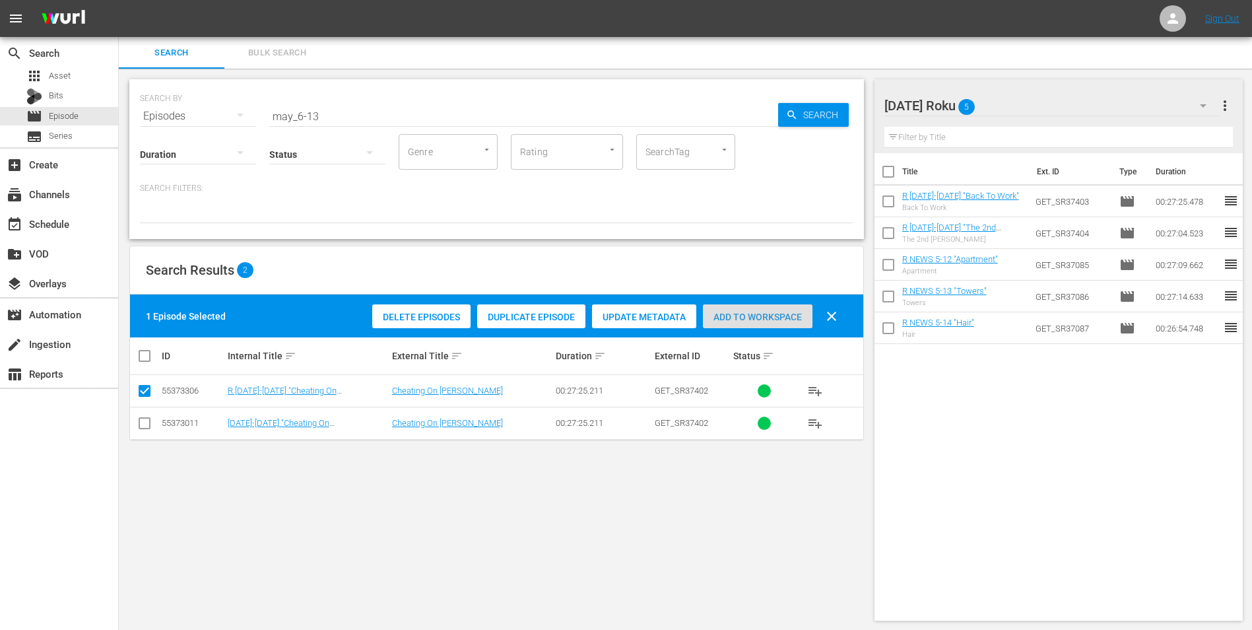
click at [738, 317] on span "Add to Workspace" at bounding box center [758, 317] width 110 height 11
click at [1045, 105] on div "[DATE] Roku 6" at bounding box center [1051, 105] width 335 height 37
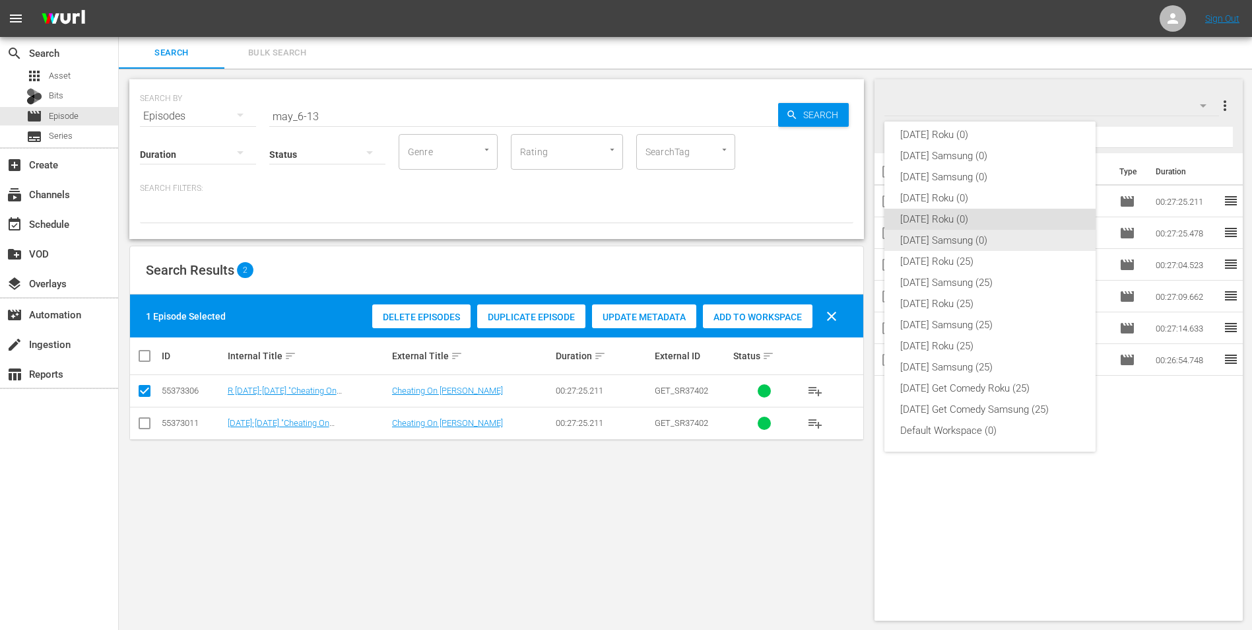
click at [940, 233] on div "[DATE] Samsung (0)" at bounding box center [990, 240] width 180 height 21
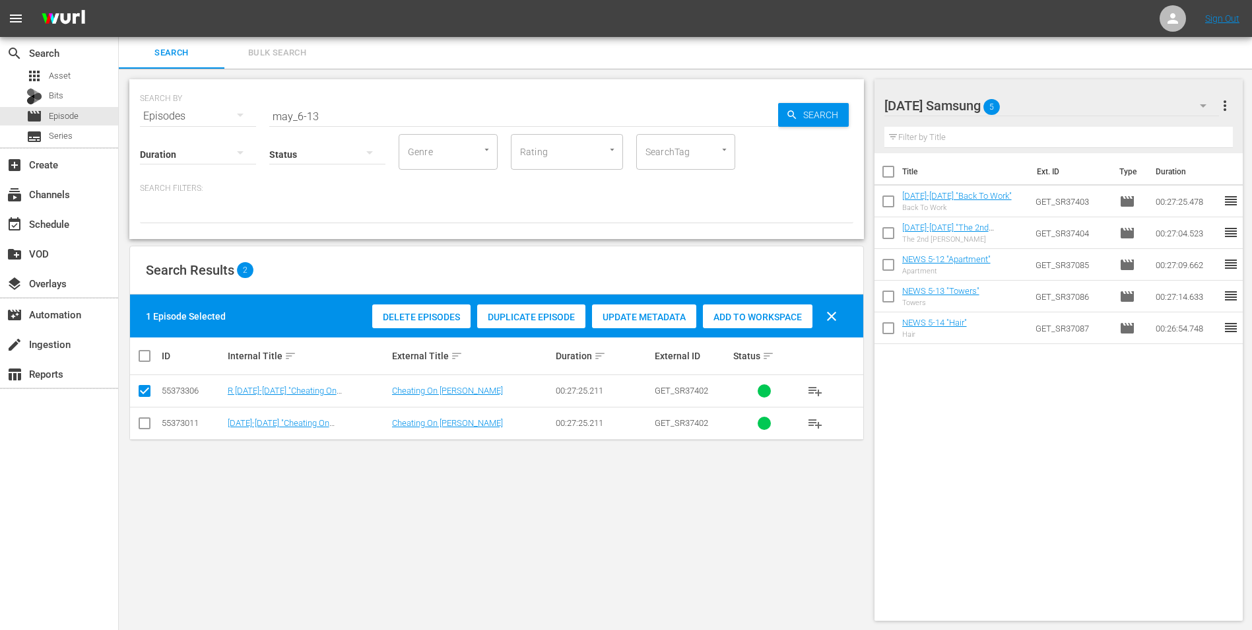
click at [145, 432] on input "checkbox" at bounding box center [145, 426] width 16 height 16
click at [145, 389] on input "checkbox" at bounding box center [145, 393] width 16 height 16
click at [767, 316] on span "Add to Workspace" at bounding box center [758, 317] width 110 height 11
click at [1061, 104] on div "[DATE] Samsung 6" at bounding box center [1051, 105] width 335 height 37
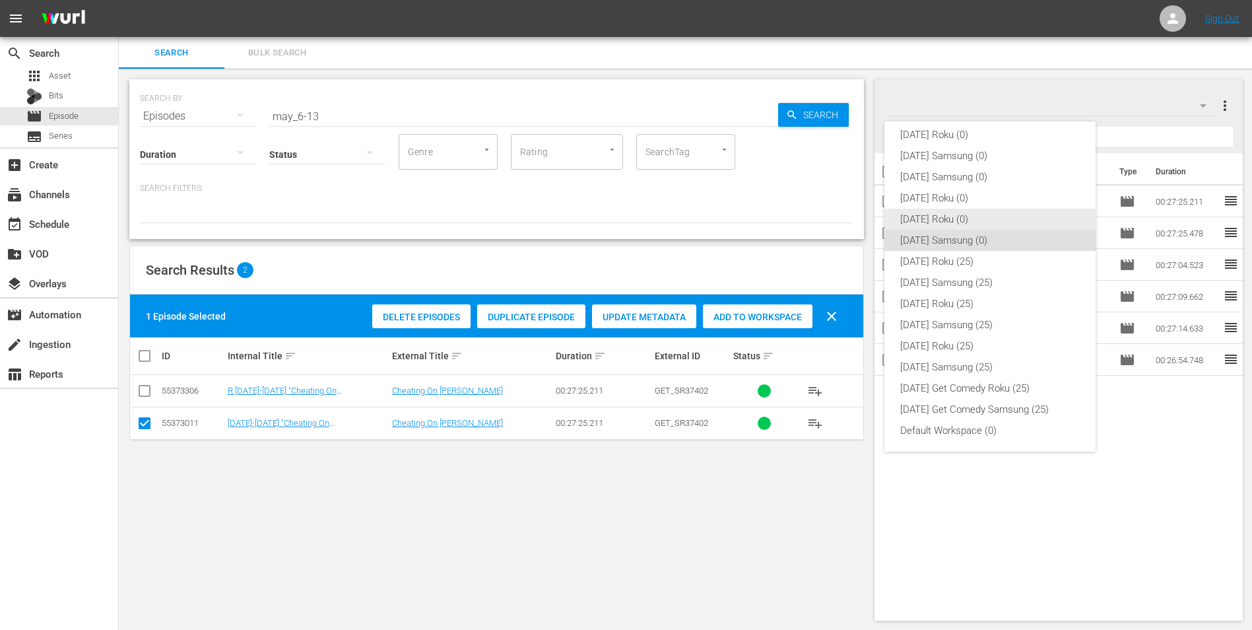
click at [933, 213] on div "[DATE] Roku (0)" at bounding box center [990, 219] width 180 height 21
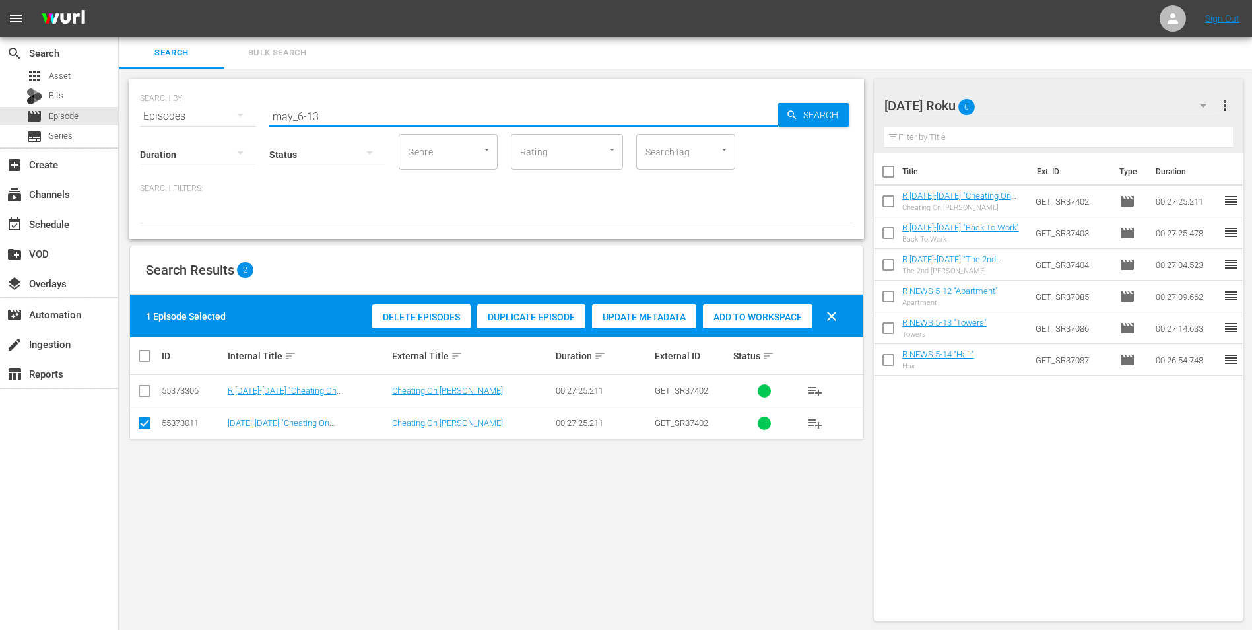
drag, startPoint x: 313, startPoint y: 119, endPoint x: 343, endPoint y: 122, distance: 29.2
click at [342, 122] on div "SEARCH BY Search By Episodes Search ID, Title, Description, Keywords, or Catego…" at bounding box center [496, 159] width 735 height 160
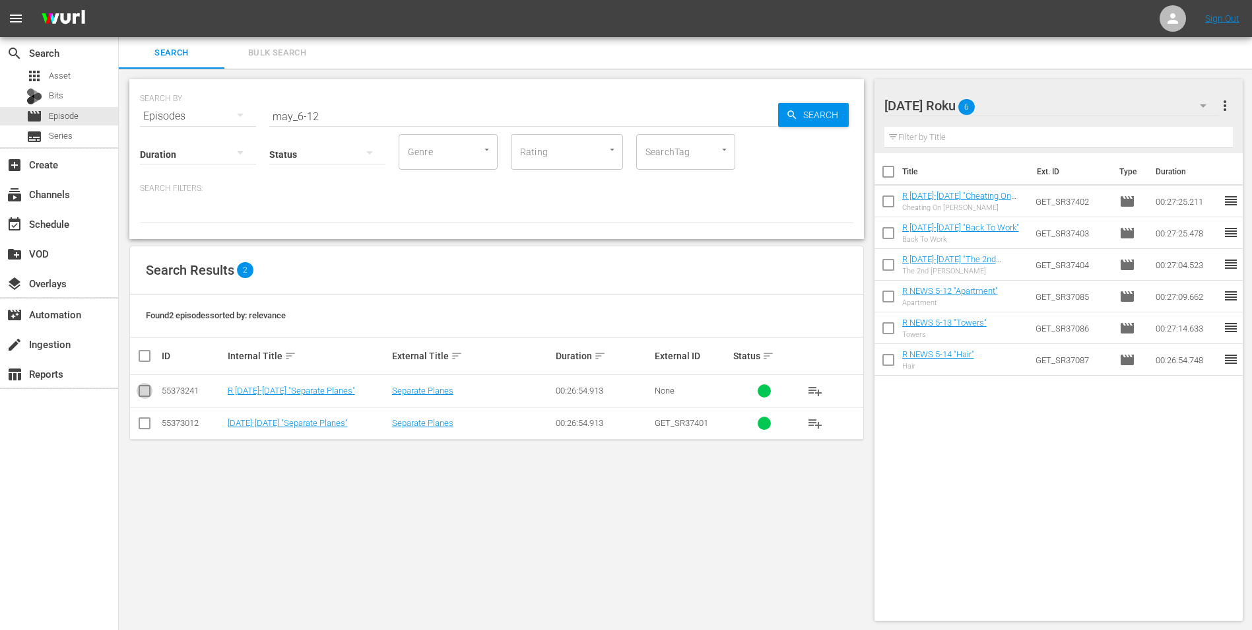
click at [145, 394] on input "checkbox" at bounding box center [145, 393] width 16 height 16
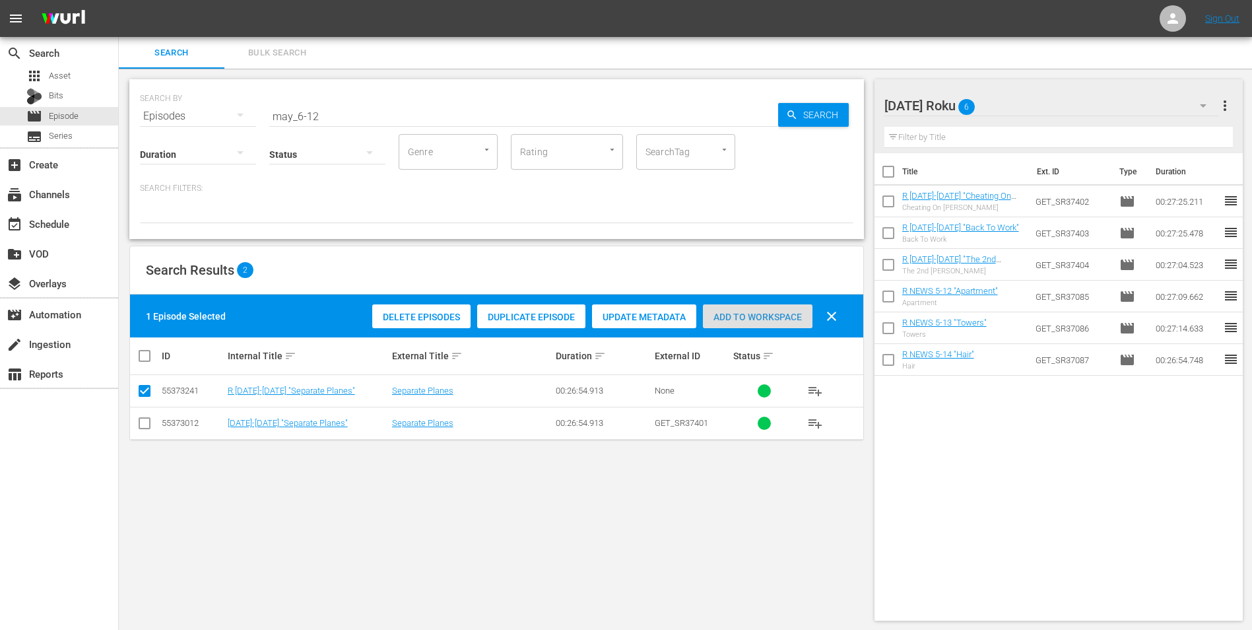
click at [776, 315] on span "Add to Workspace" at bounding box center [758, 317] width 110 height 11
click at [1010, 106] on div "[DATE] Roku 7" at bounding box center [1051, 105] width 335 height 37
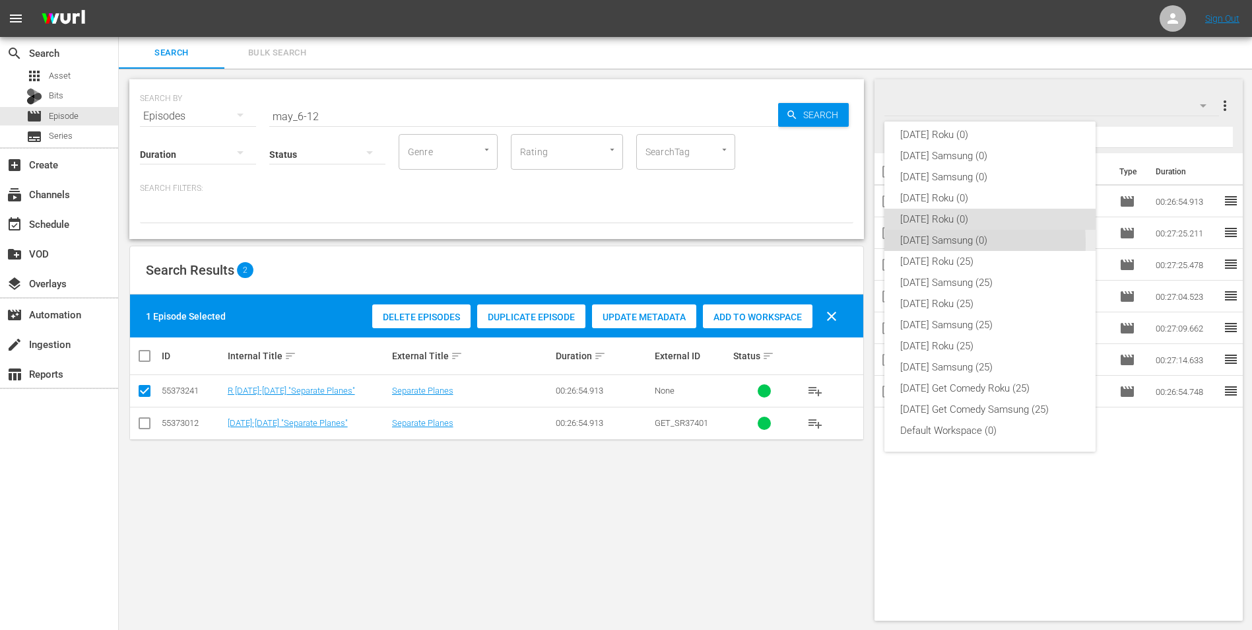
click at [909, 243] on div "[DATE] Samsung (0)" at bounding box center [990, 240] width 180 height 21
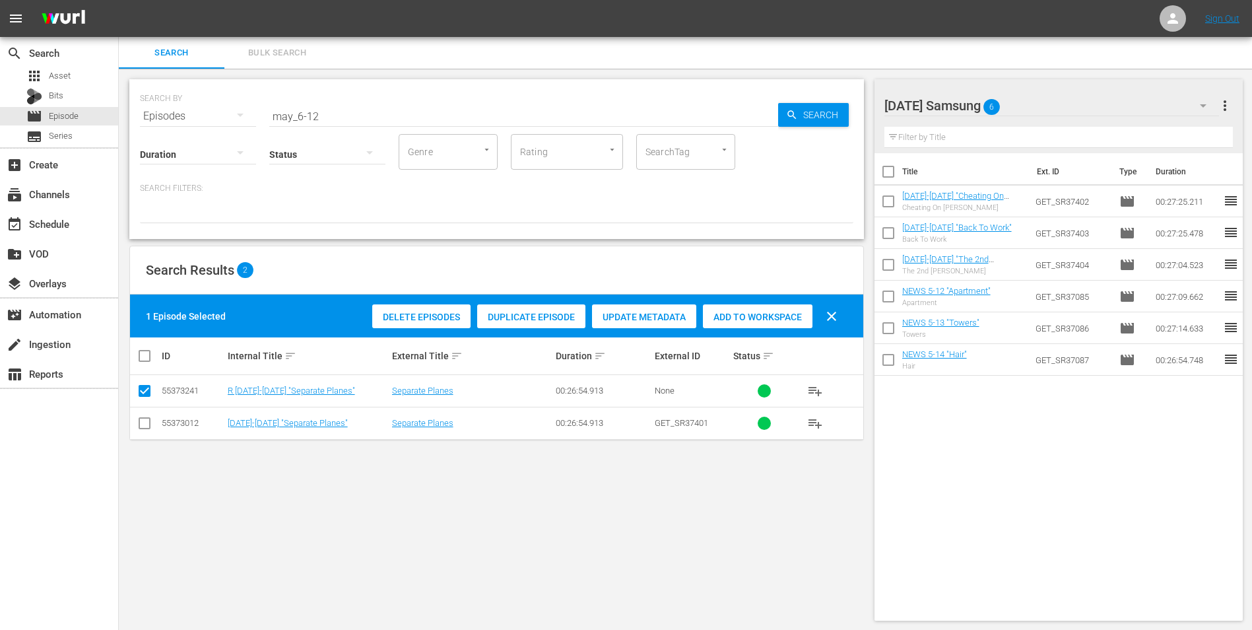
click at [145, 427] on input "checkbox" at bounding box center [145, 426] width 16 height 16
click at [141, 387] on input "checkbox" at bounding box center [145, 393] width 16 height 16
click at [774, 313] on span "Add to Workspace" at bounding box center [758, 317] width 110 height 11
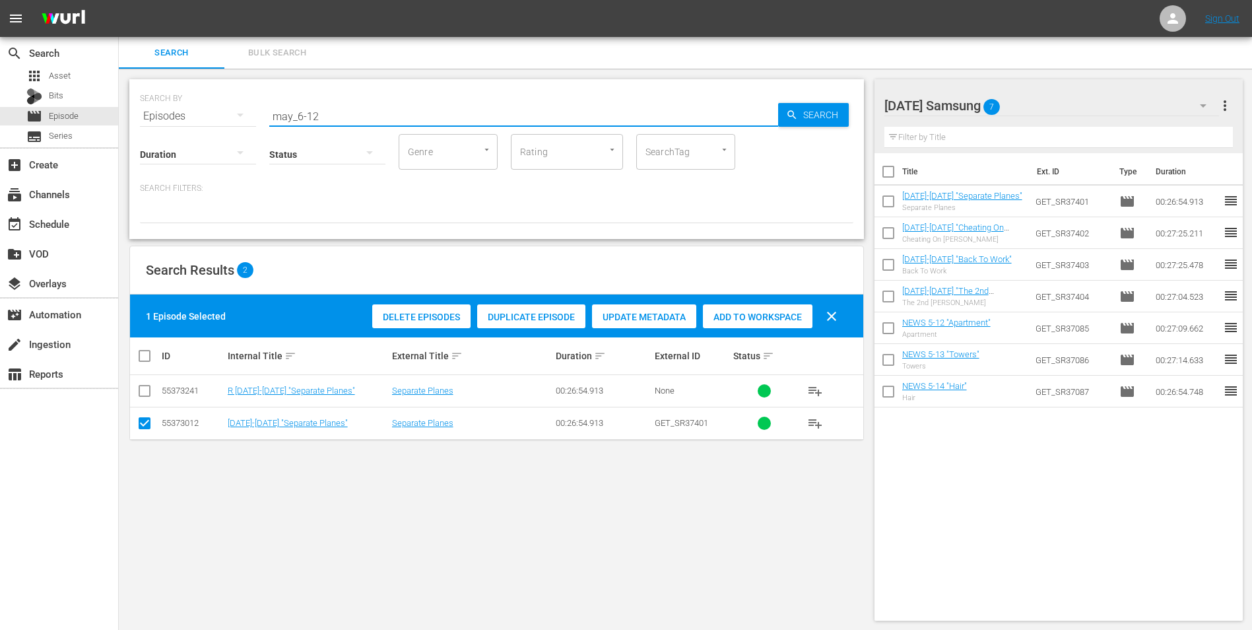
drag, startPoint x: 326, startPoint y: 114, endPoint x: 193, endPoint y: 120, distance: 132.8
click at [205, 119] on div "SEARCH BY Search By Episodes Search ID, Title, Description, Keywords, or Catego…" at bounding box center [496, 108] width 713 height 48
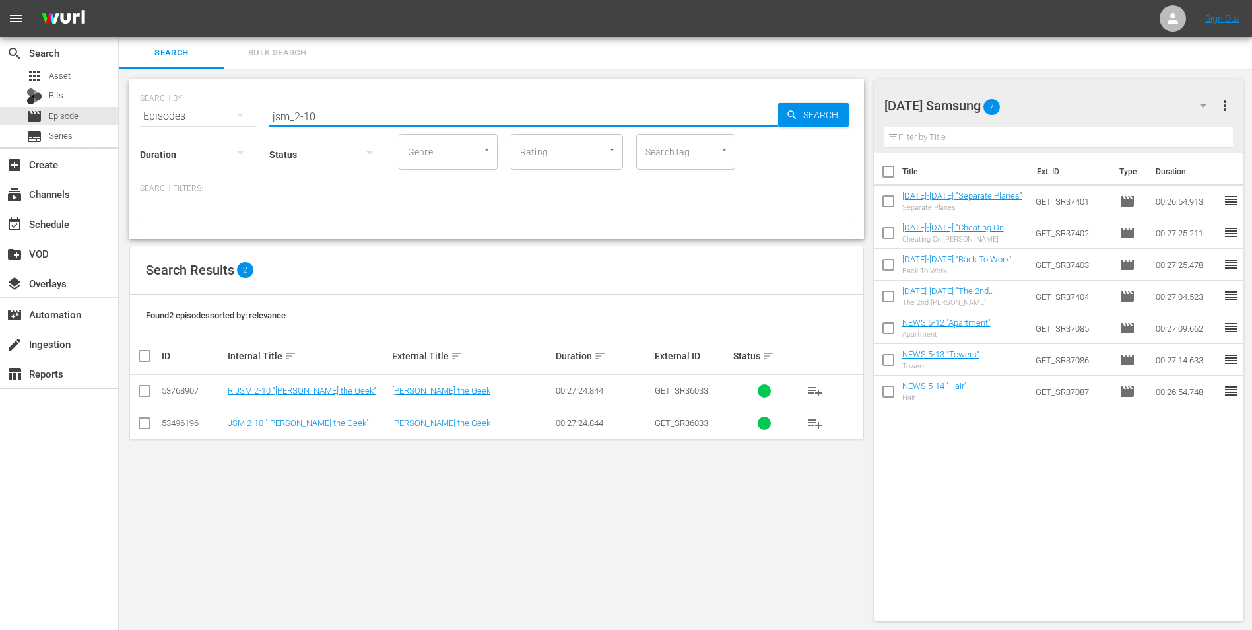
click at [143, 428] on input "checkbox" at bounding box center [145, 426] width 16 height 16
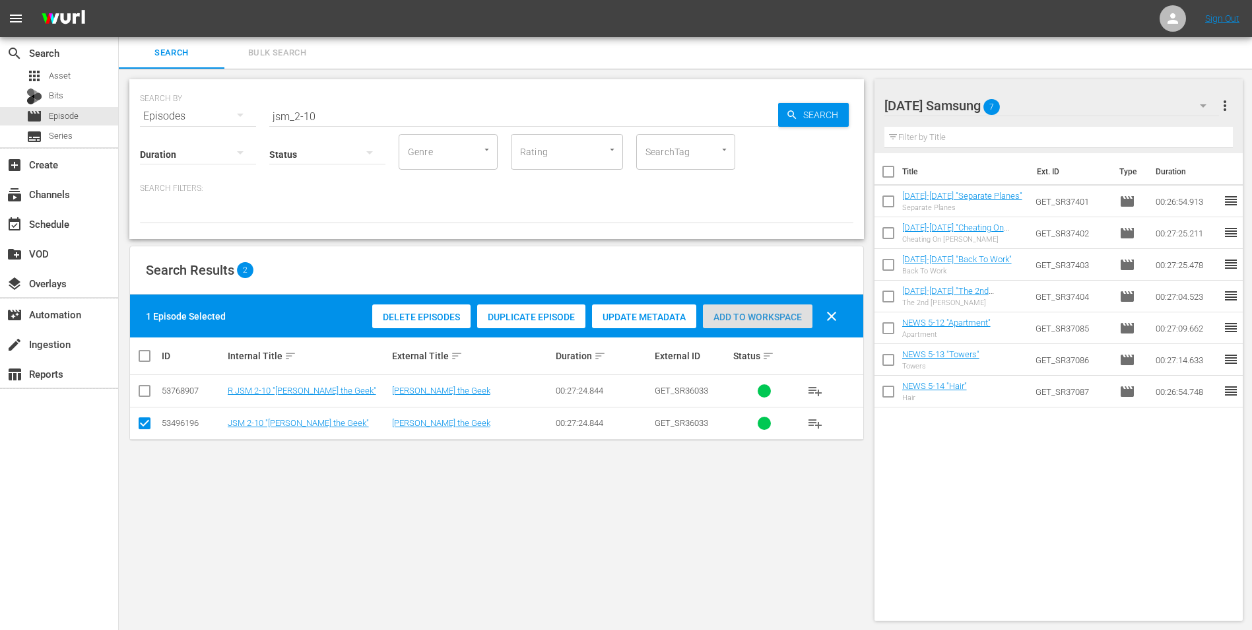
click at [781, 315] on span "Add to Workspace" at bounding box center [758, 317] width 110 height 11
click at [1045, 96] on div "[DATE] Samsung 8" at bounding box center [1051, 105] width 335 height 37
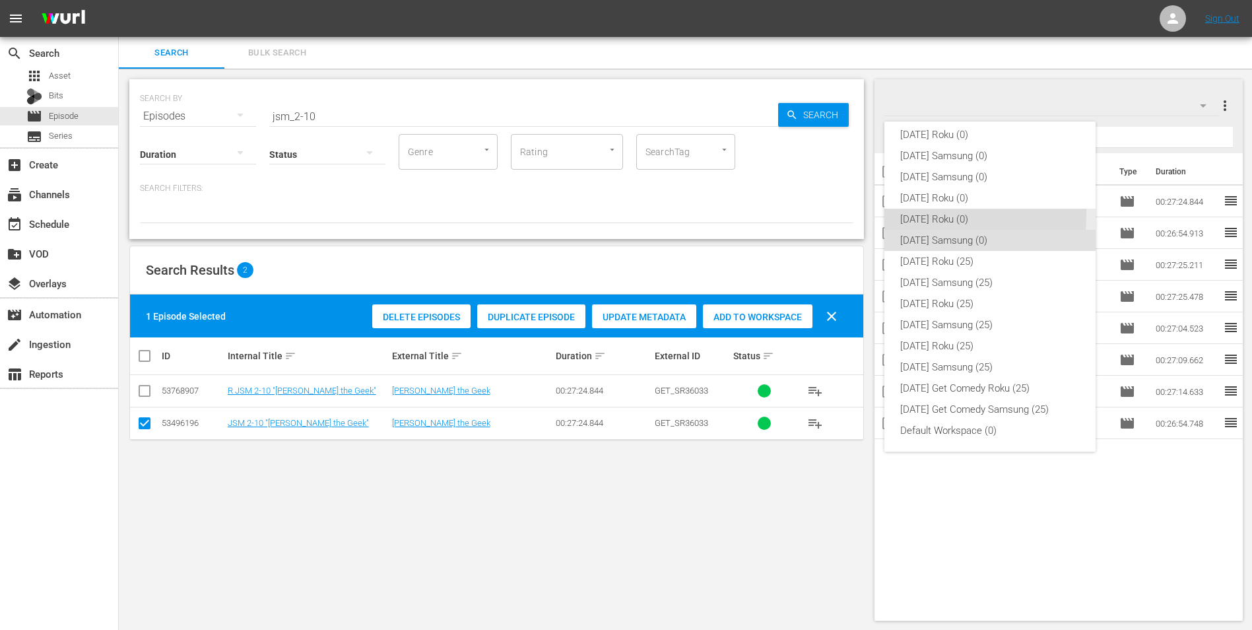
click at [925, 214] on div "[DATE] Roku (0)" at bounding box center [990, 219] width 180 height 21
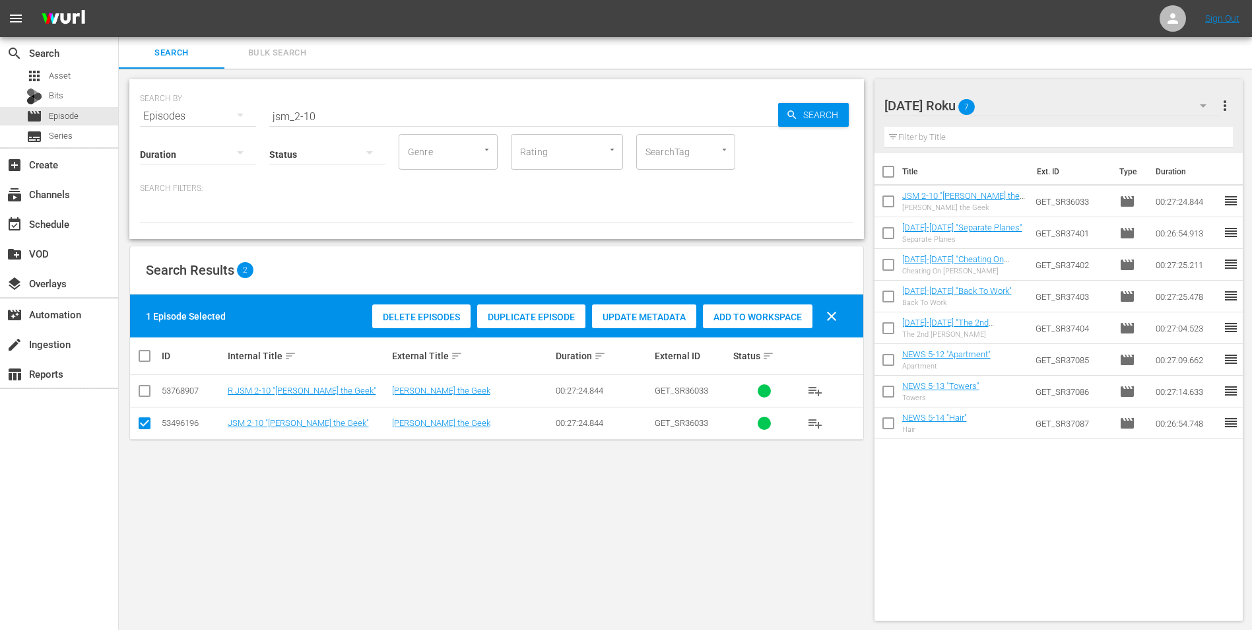
click at [141, 420] on input "checkbox" at bounding box center [145, 426] width 16 height 16
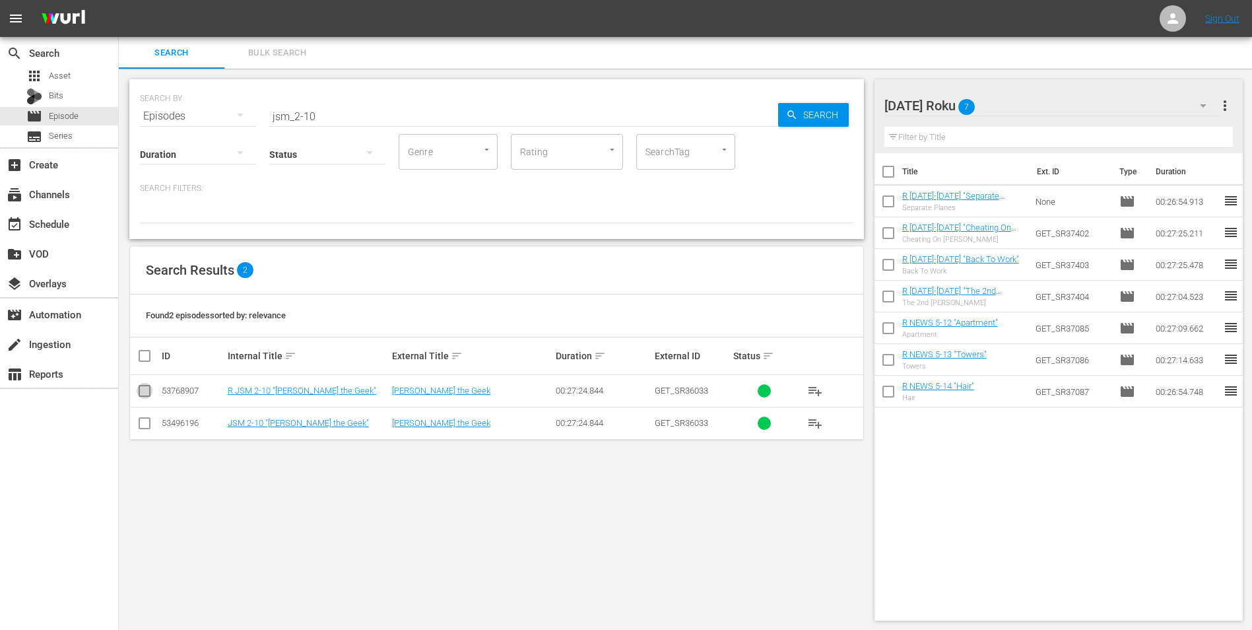
click at [143, 395] on input "checkbox" at bounding box center [145, 393] width 16 height 16
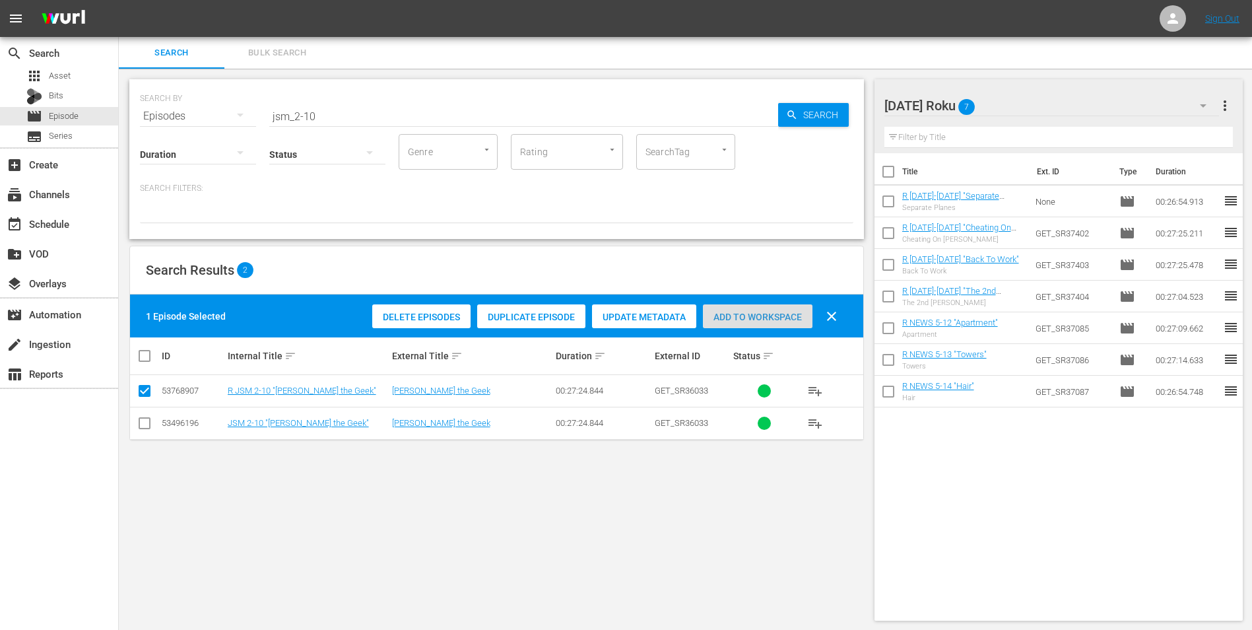
click at [793, 318] on span "Add to Workspace" at bounding box center [758, 317] width 110 height 11
click at [307, 117] on input "jsm_2-10" at bounding box center [523, 116] width 509 height 32
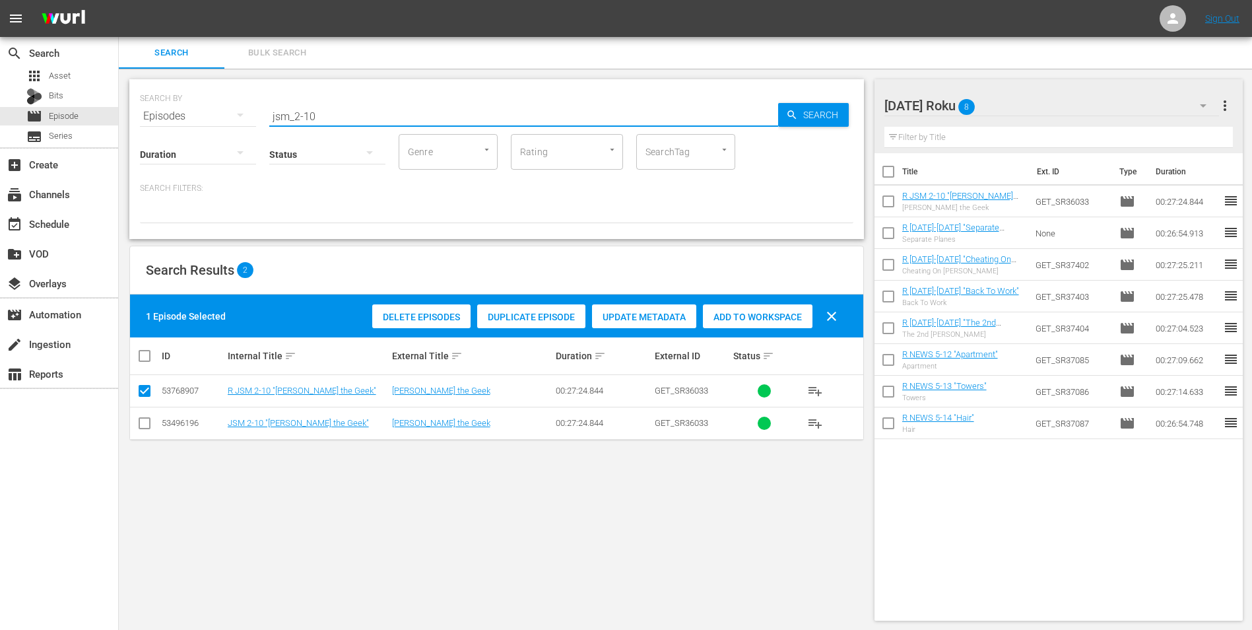
drag, startPoint x: 304, startPoint y: 117, endPoint x: 378, endPoint y: 119, distance: 74.6
click at [374, 118] on input "jsm_2-10" at bounding box center [523, 116] width 509 height 32
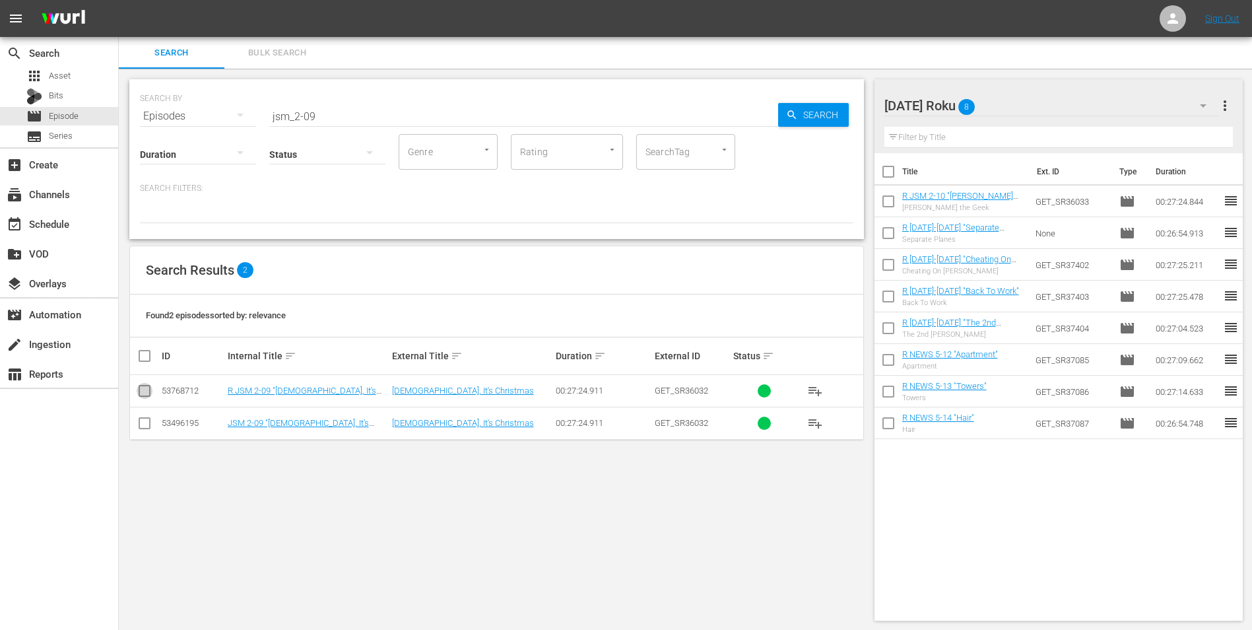
click at [144, 391] on input "checkbox" at bounding box center [145, 393] width 16 height 16
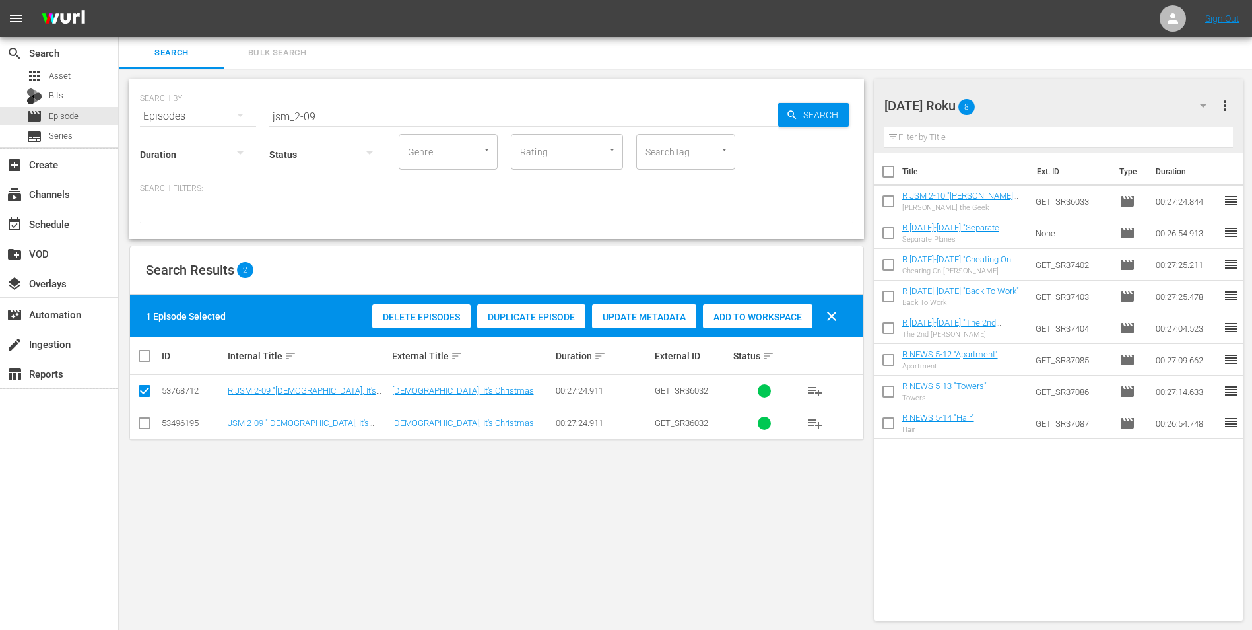
click at [750, 313] on span "Add to Workspace" at bounding box center [758, 317] width 110 height 11
click at [1036, 106] on div "[DATE] Roku 9" at bounding box center [1051, 105] width 335 height 37
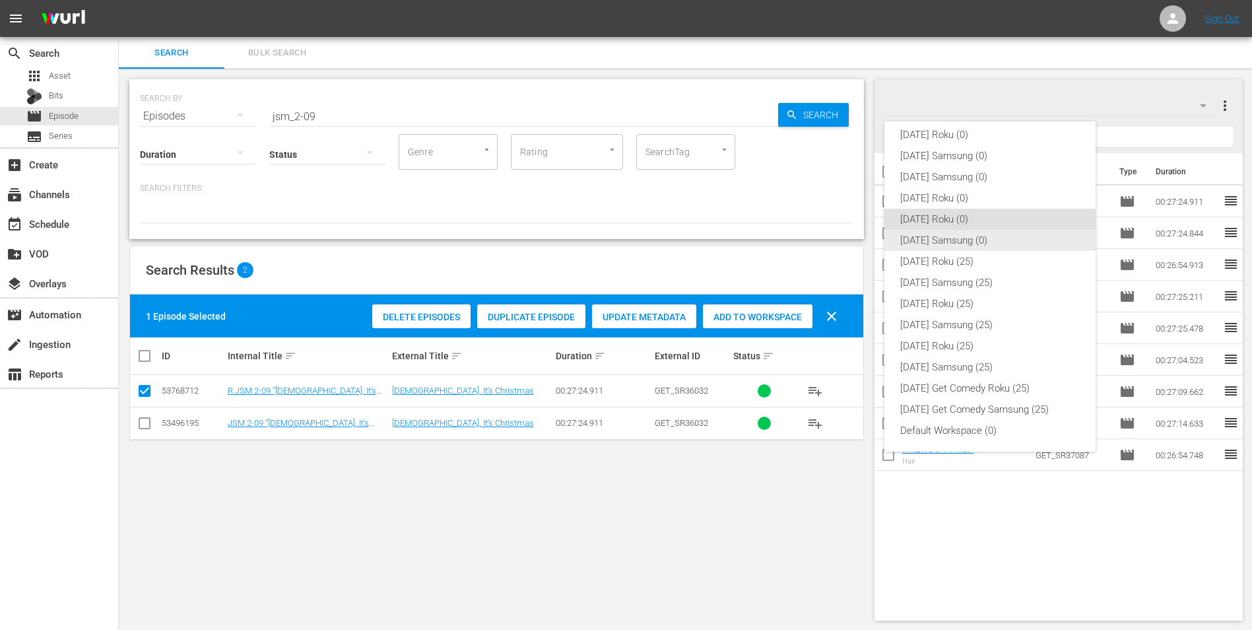
click at [938, 240] on div "[DATE] Samsung (0)" at bounding box center [990, 240] width 180 height 21
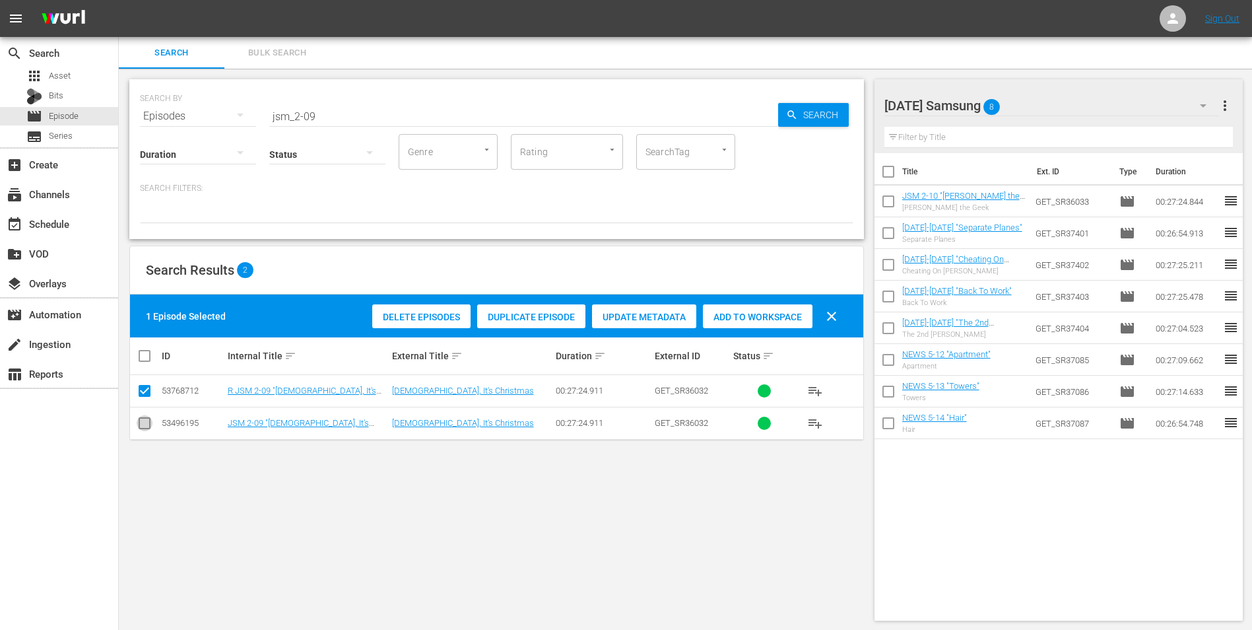
click at [147, 428] on input "checkbox" at bounding box center [145, 426] width 16 height 16
click at [144, 396] on input "checkbox" at bounding box center [145, 393] width 16 height 16
click at [772, 313] on span "Add to Workspace" at bounding box center [758, 317] width 110 height 11
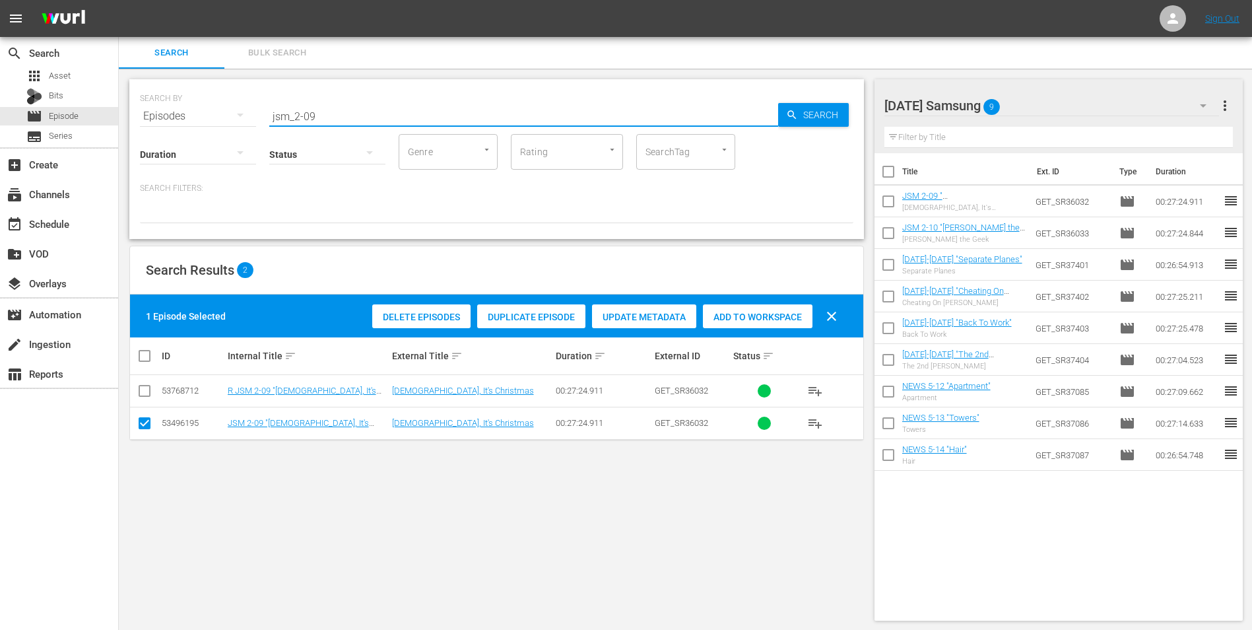
drag, startPoint x: 311, startPoint y: 114, endPoint x: 331, endPoint y: 126, distance: 23.1
click at [333, 114] on input "jsm_2-09" at bounding box center [523, 116] width 509 height 32
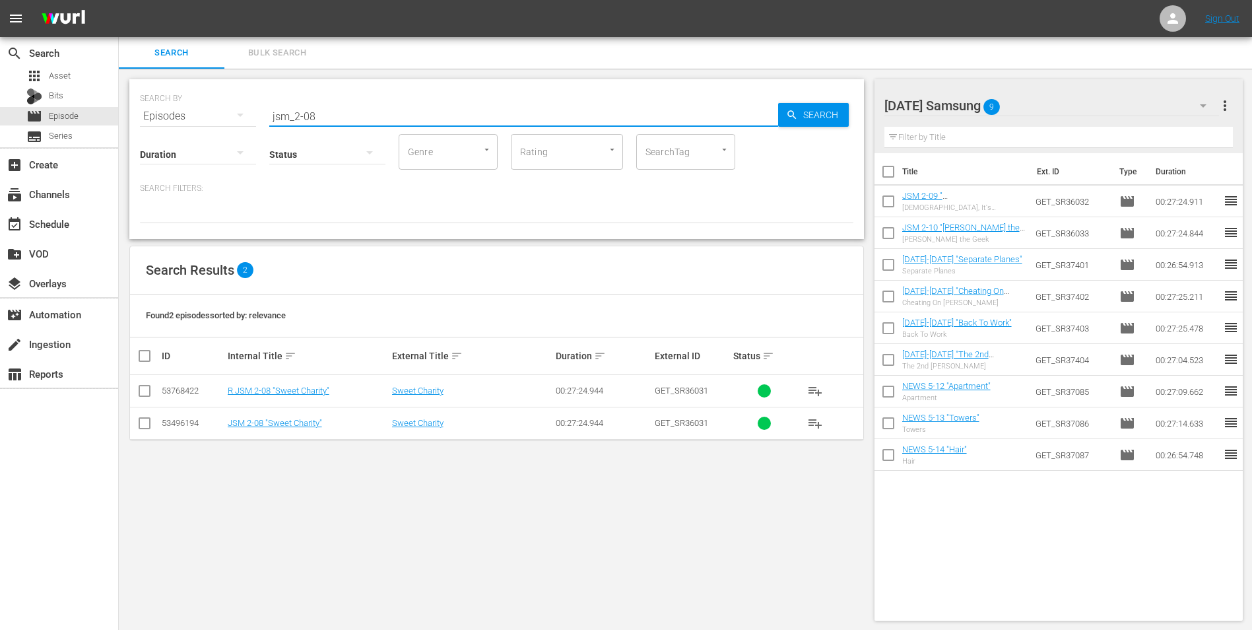
click at [155, 425] on td at bounding box center [145, 423] width 30 height 32
click at [139, 425] on input "checkbox" at bounding box center [145, 426] width 16 height 16
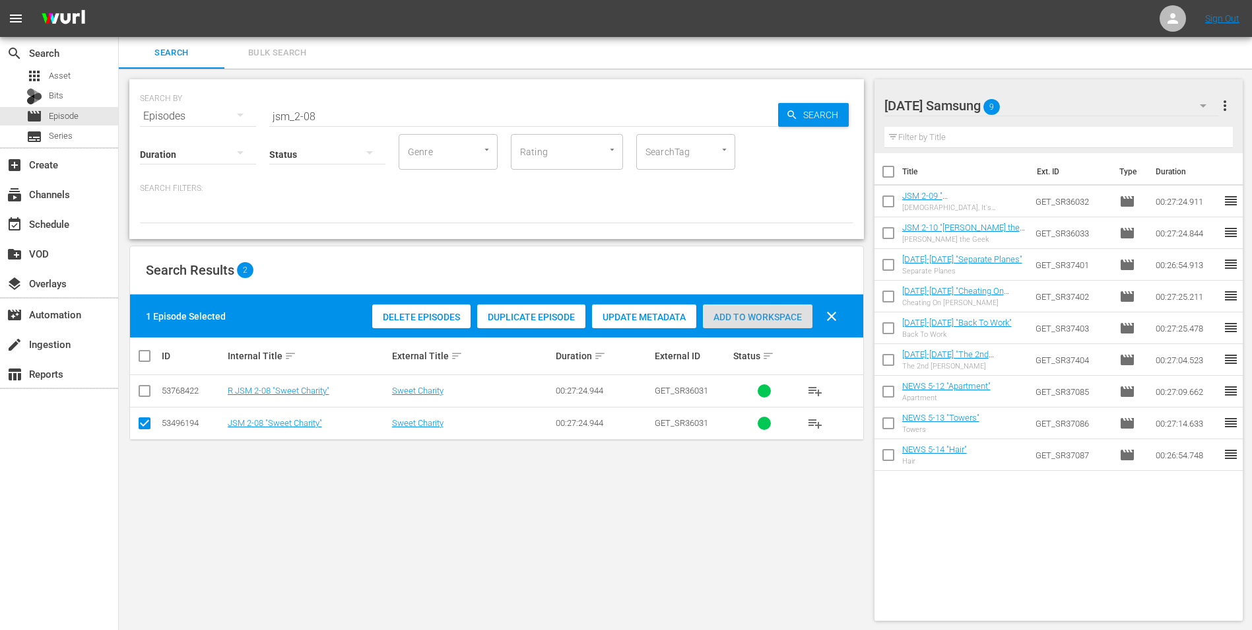
click at [768, 312] on span "Add to Workspace" at bounding box center [758, 317] width 110 height 11
click at [1034, 107] on div "[DATE] Samsung 10" at bounding box center [1051, 105] width 335 height 37
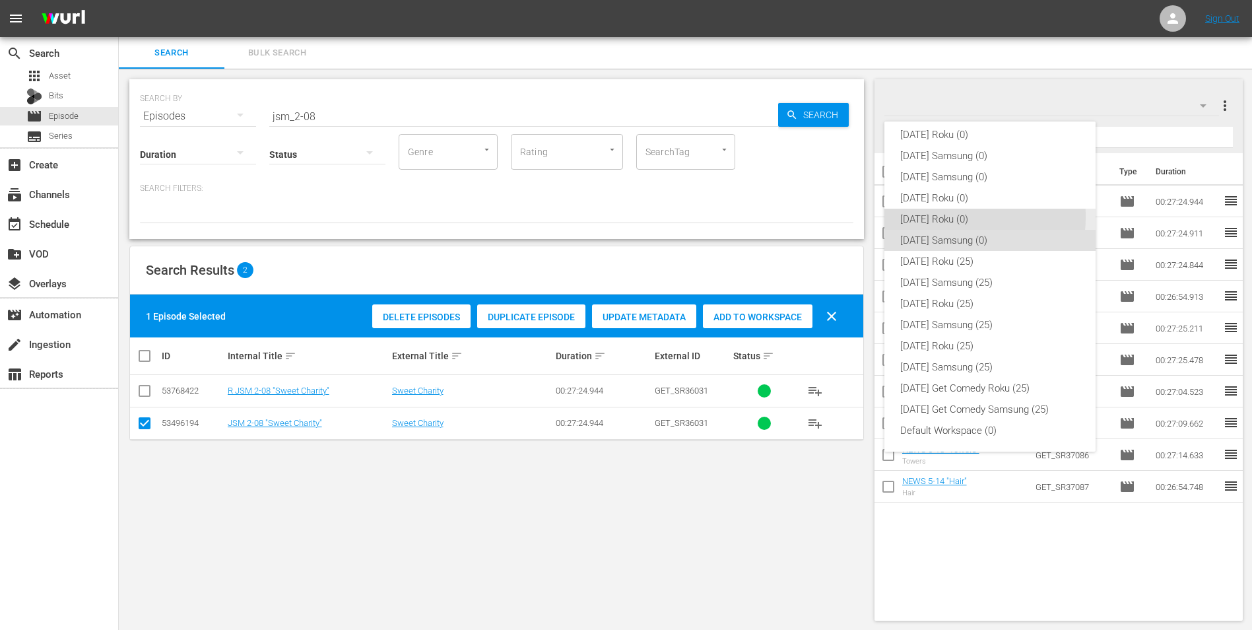
click at [929, 216] on div "[DATE] Roku (0)" at bounding box center [990, 219] width 180 height 21
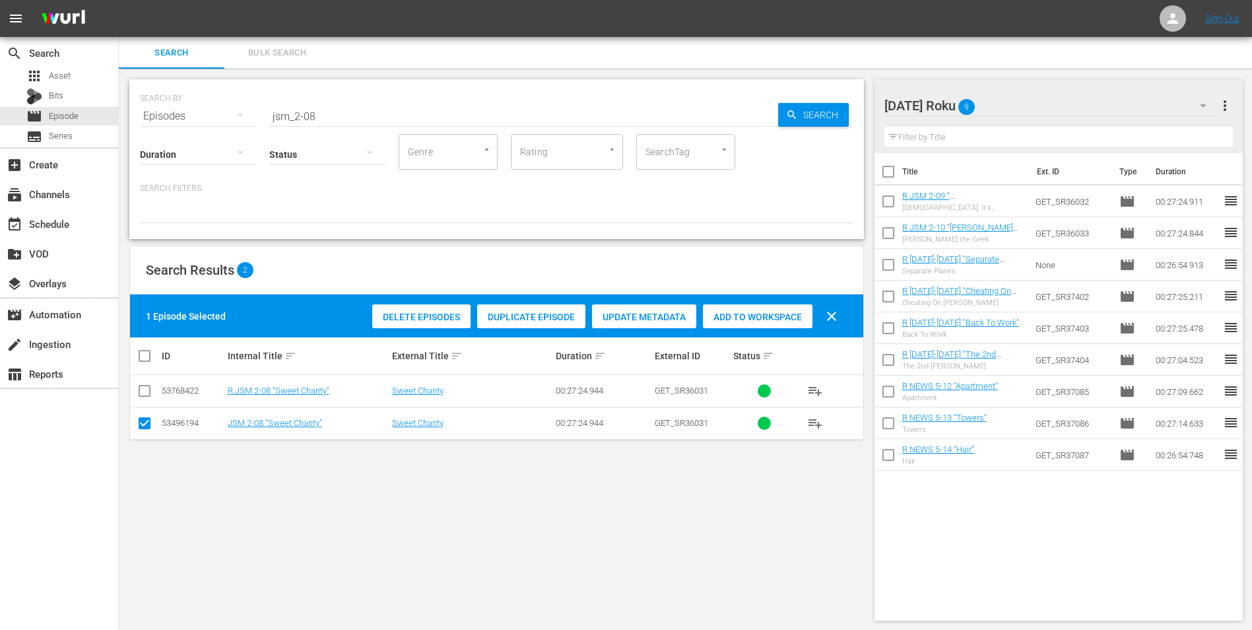
click at [150, 423] on input "checkbox" at bounding box center [145, 426] width 16 height 16
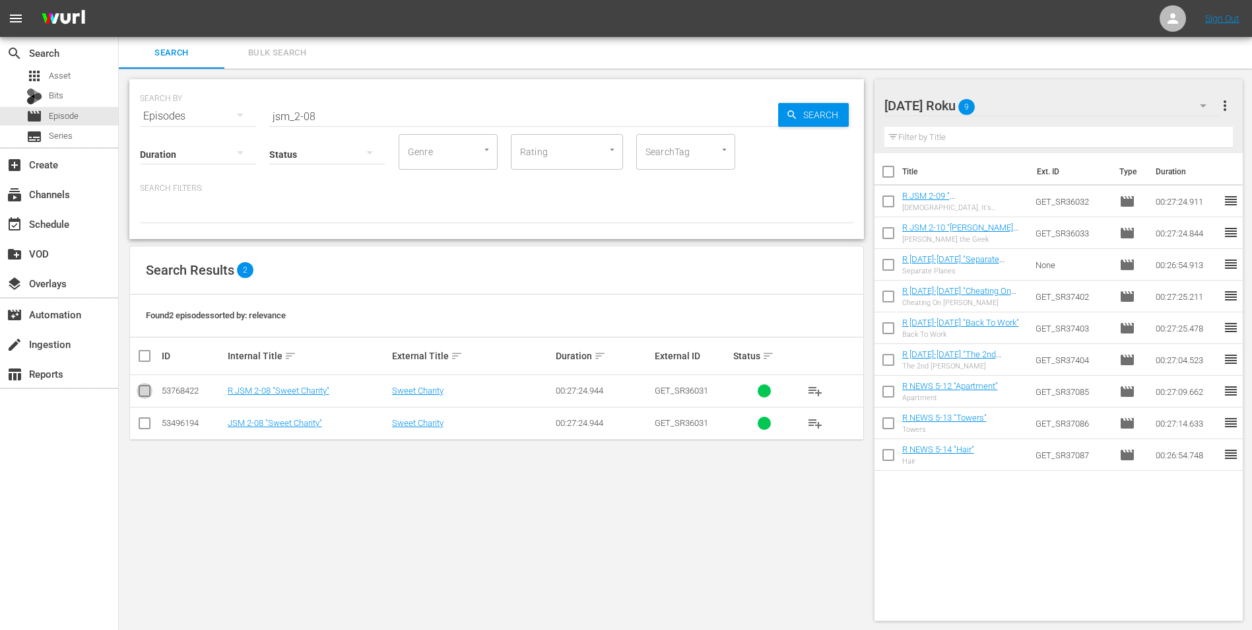
click at [148, 388] on input "checkbox" at bounding box center [145, 393] width 16 height 16
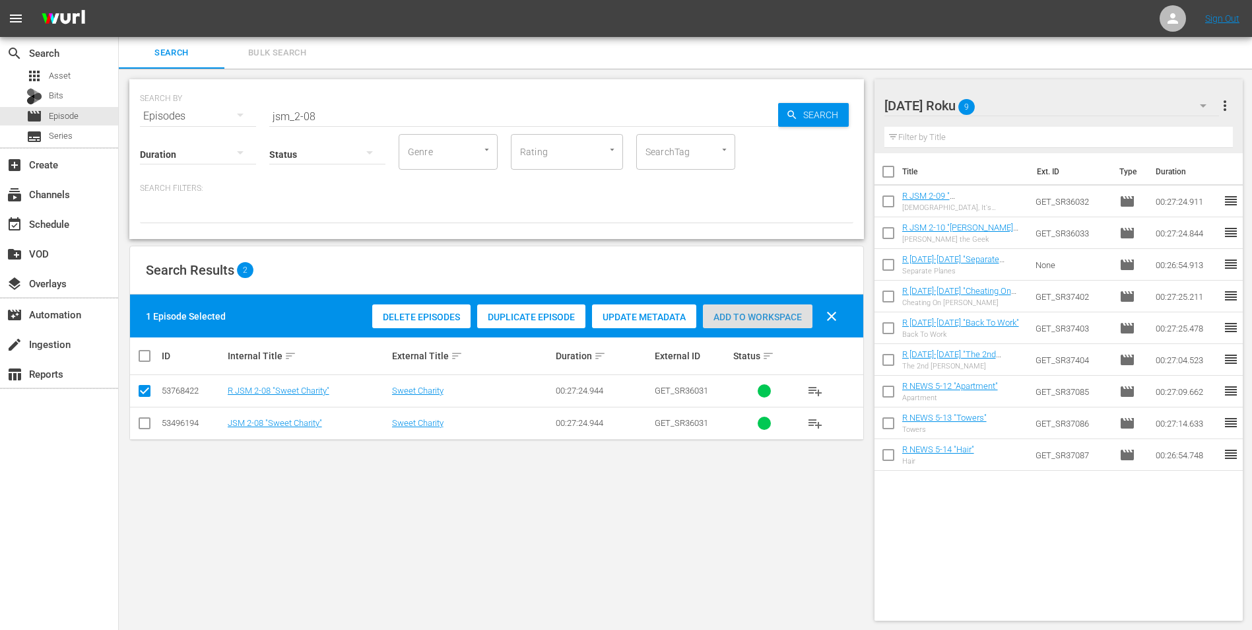
click at [791, 317] on span "Add to Workspace" at bounding box center [758, 317] width 110 height 11
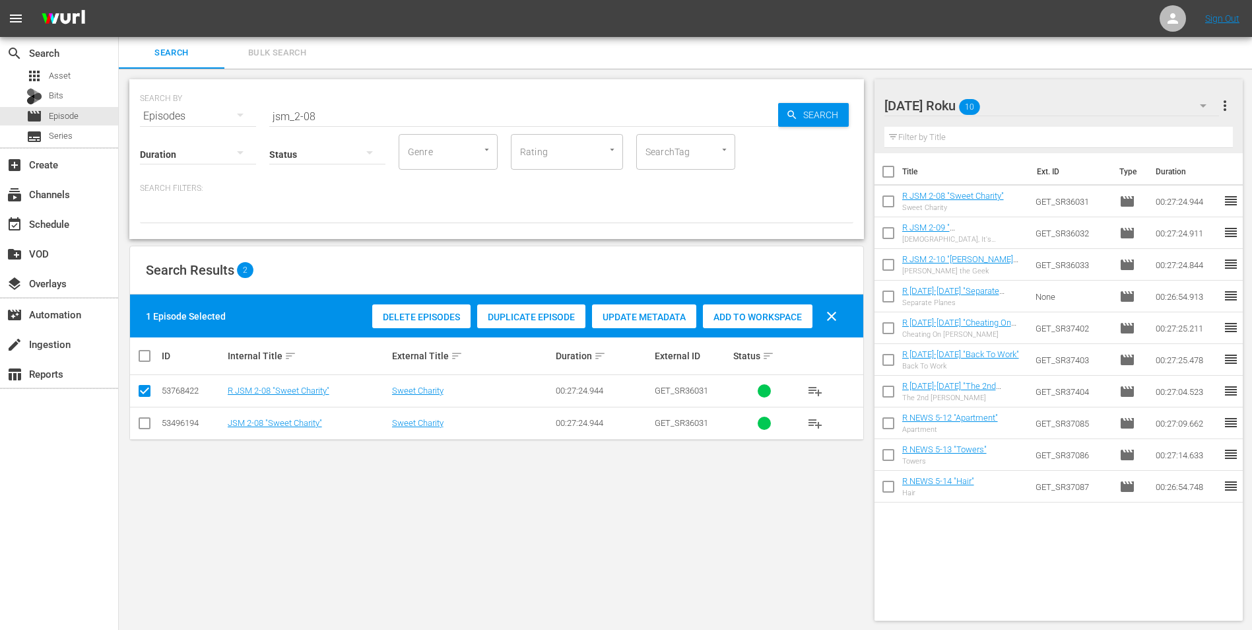
click at [1028, 102] on div "[DATE] Roku 10" at bounding box center [1051, 105] width 335 height 37
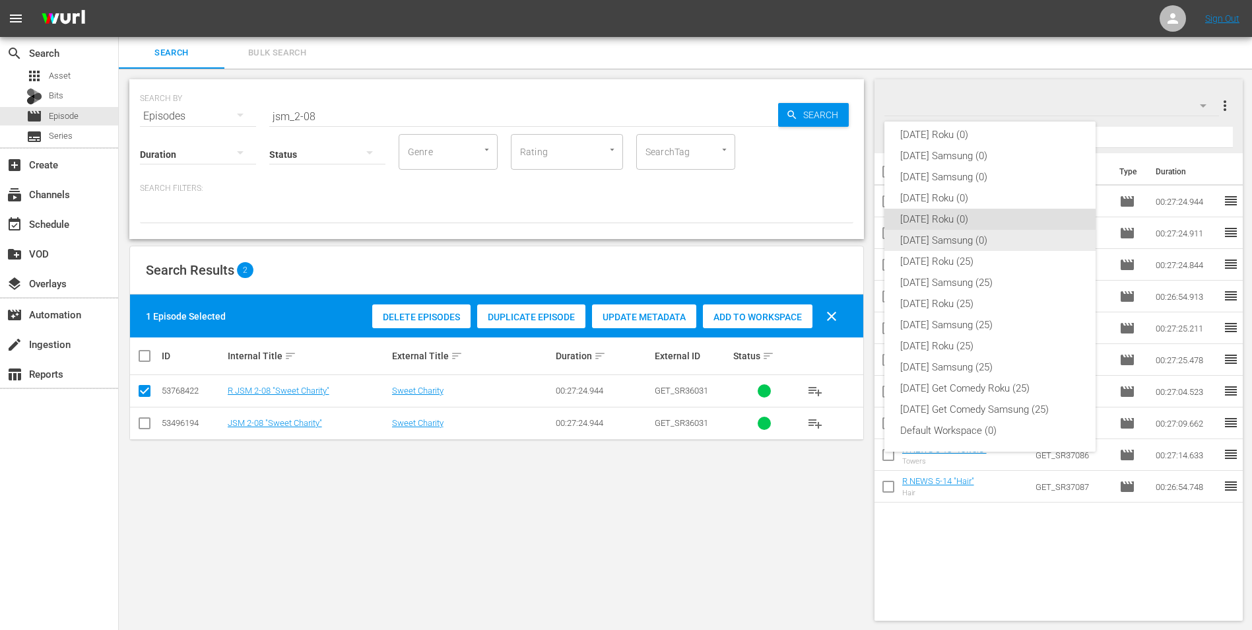
click at [943, 243] on div "[DATE] Samsung (0)" at bounding box center [990, 240] width 180 height 21
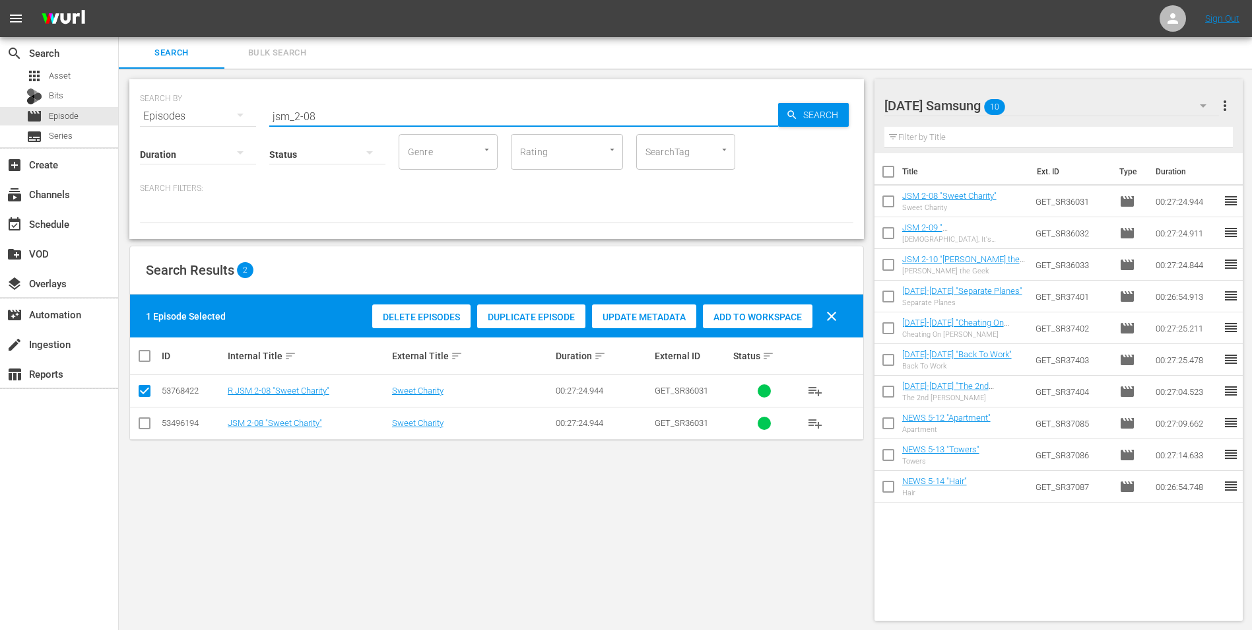
drag, startPoint x: 309, startPoint y: 112, endPoint x: 346, endPoint y: 121, distance: 38.7
click at [346, 121] on input "jsm_2-08" at bounding box center [523, 116] width 509 height 32
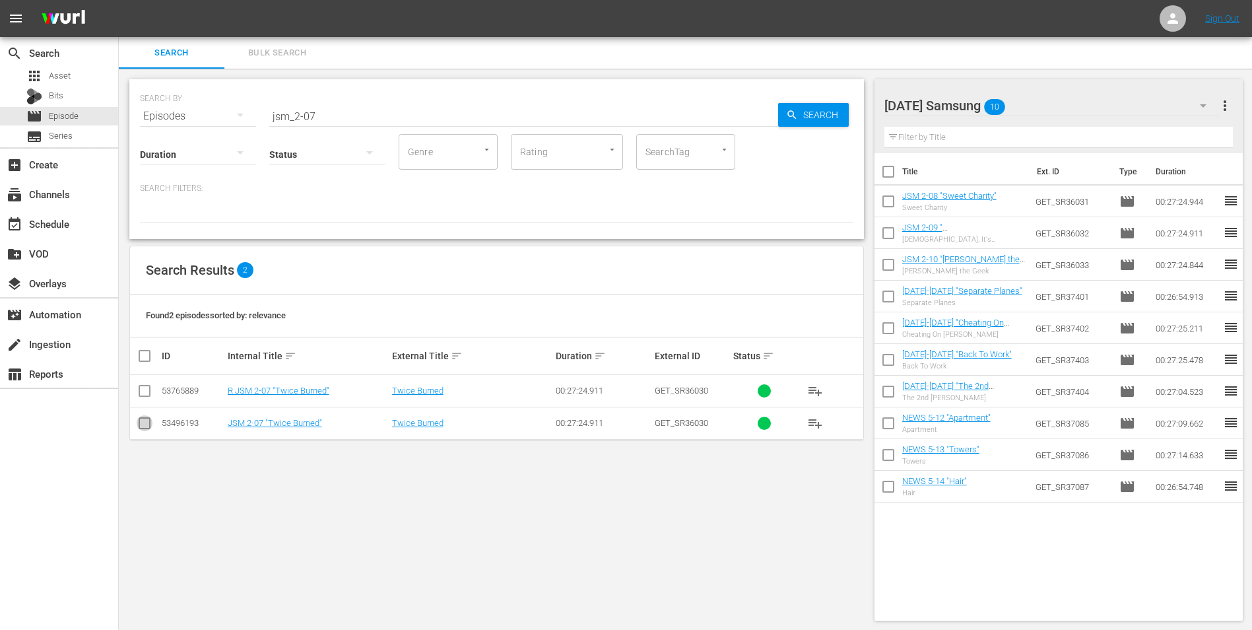
click at [146, 424] on input "checkbox" at bounding box center [145, 426] width 16 height 16
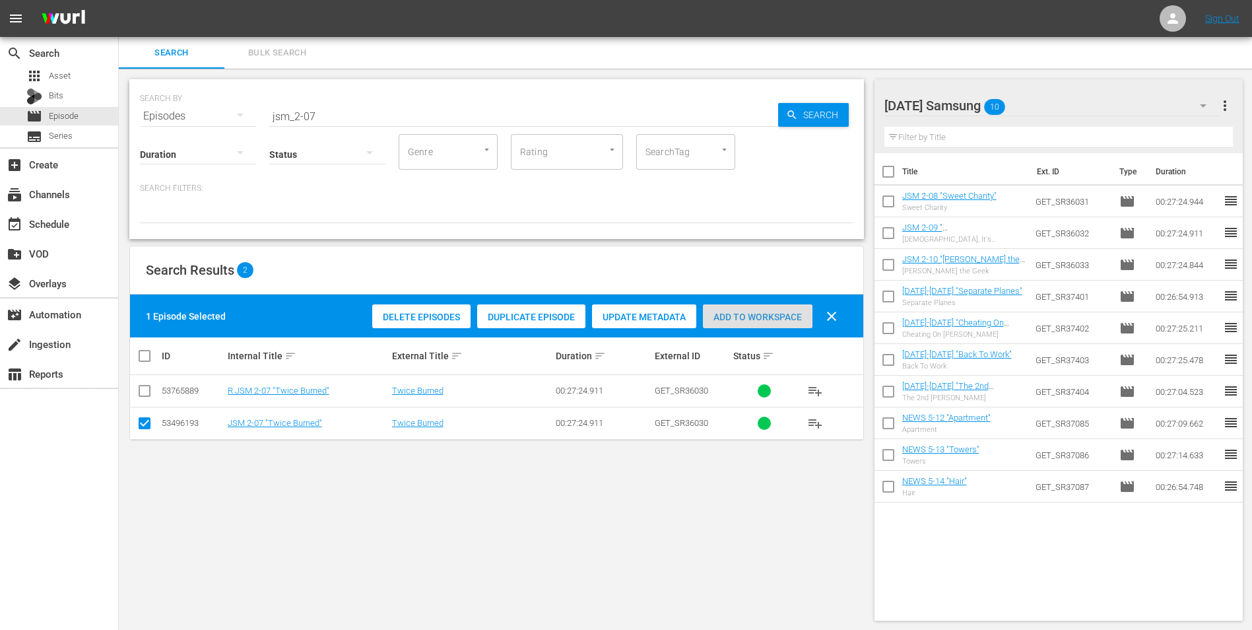
click at [737, 307] on div "Add to Workspace" at bounding box center [758, 316] width 110 height 25
click at [1049, 107] on div "[DATE] Samsung 11" at bounding box center [1051, 105] width 335 height 37
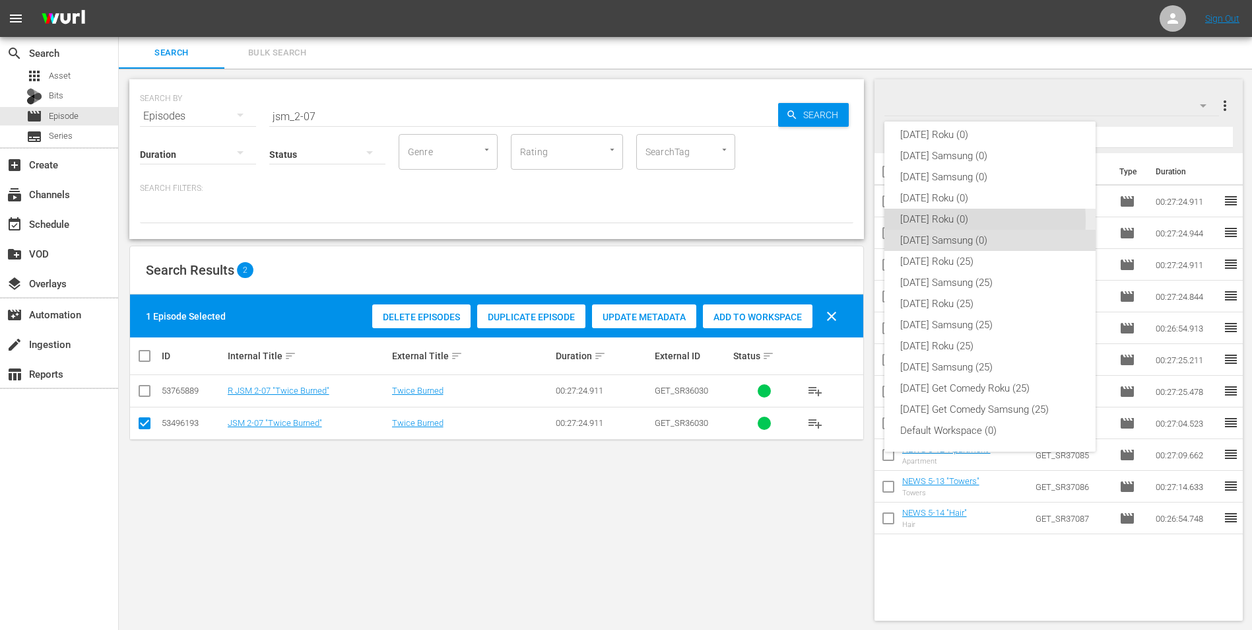
drag, startPoint x: 943, startPoint y: 220, endPoint x: 642, endPoint y: 302, distance: 312.5
click at [942, 223] on div "[DATE] Roku (0)" at bounding box center [990, 219] width 180 height 21
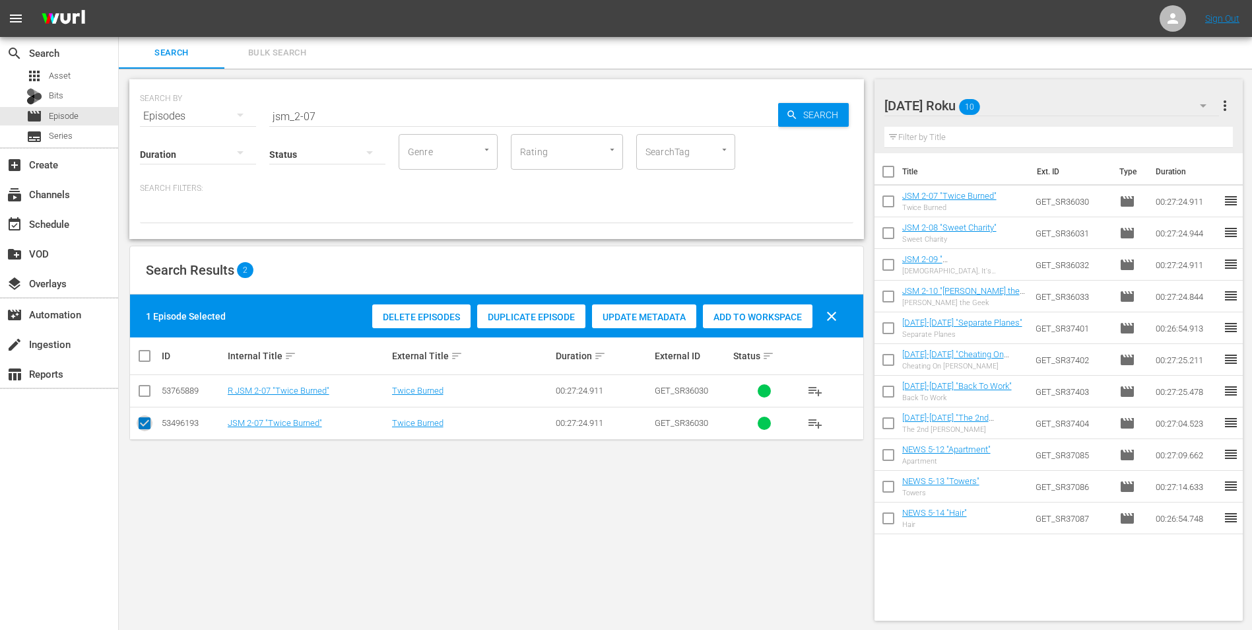
drag, startPoint x: 150, startPoint y: 425, endPoint x: 147, endPoint y: 401, distance: 24.0
click at [148, 418] on input "checkbox" at bounding box center [145, 426] width 16 height 16
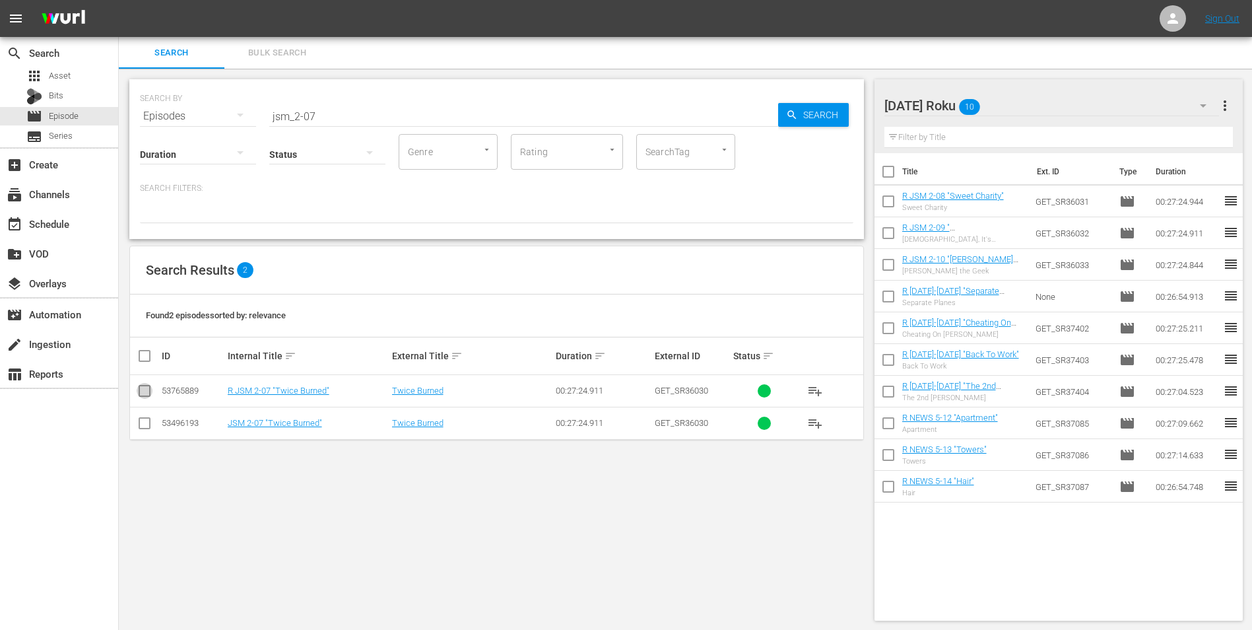
click at [145, 389] on input "checkbox" at bounding box center [145, 393] width 16 height 16
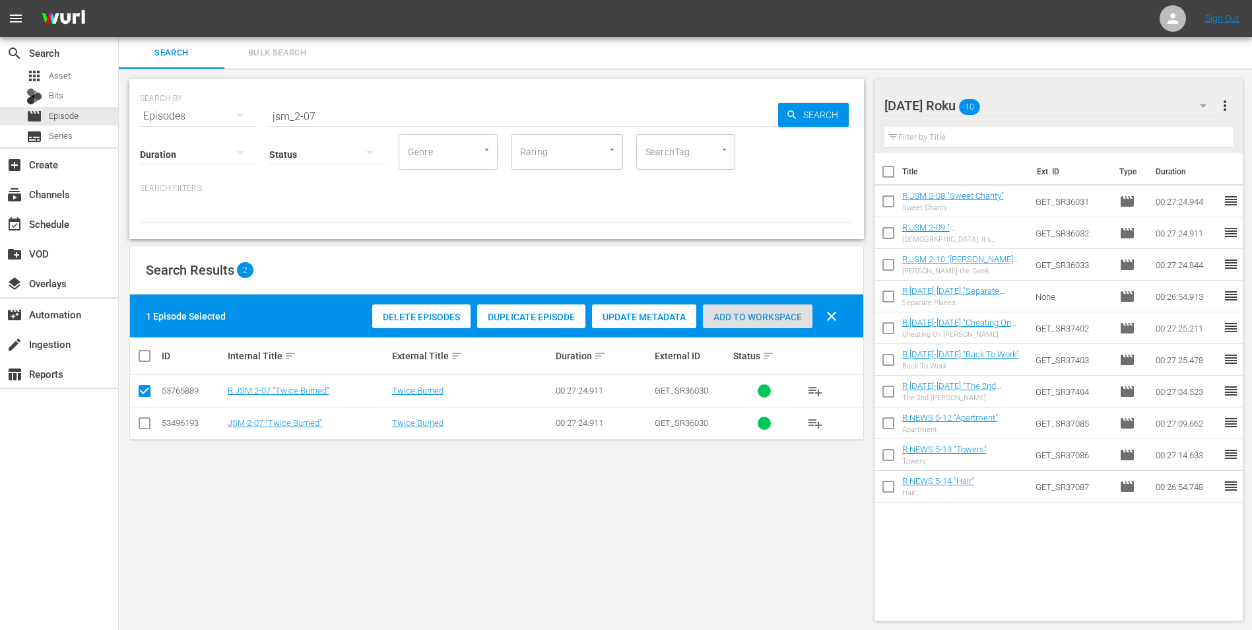
click at [777, 316] on span "Add to Workspace" at bounding box center [758, 317] width 110 height 11
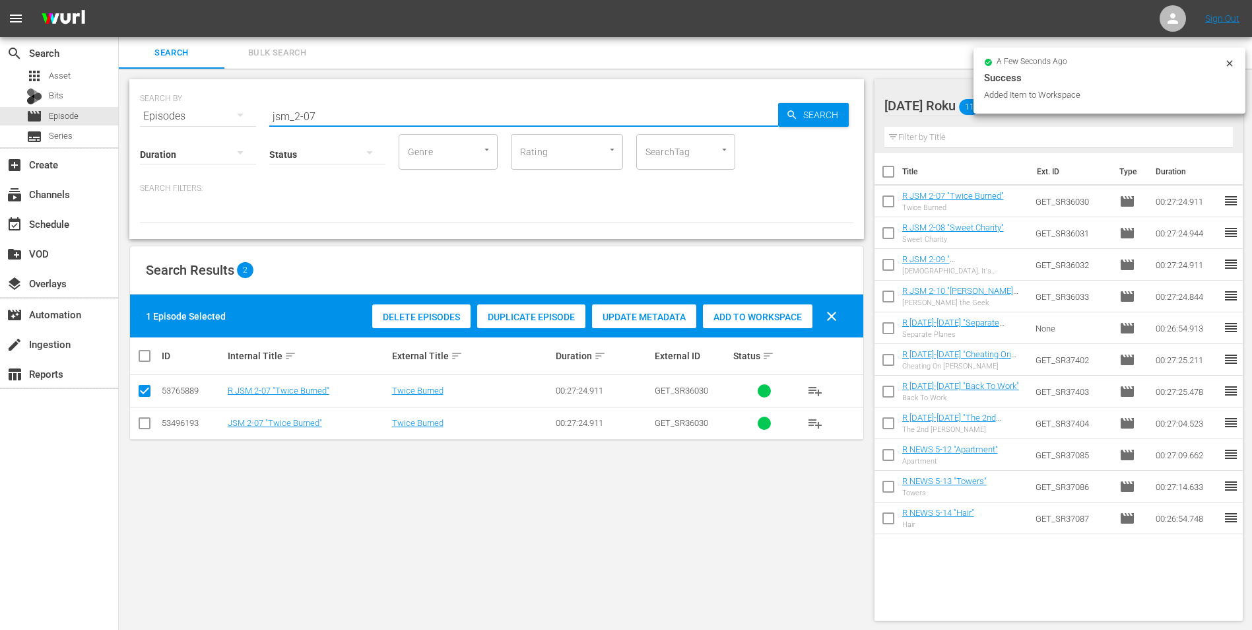
drag, startPoint x: 337, startPoint y: 119, endPoint x: 209, endPoint y: 125, distance: 128.8
click at [209, 125] on div "SEARCH BY Search By Episodes Search ID, Title, Description, Keywords, or Catego…" at bounding box center [496, 159] width 735 height 160
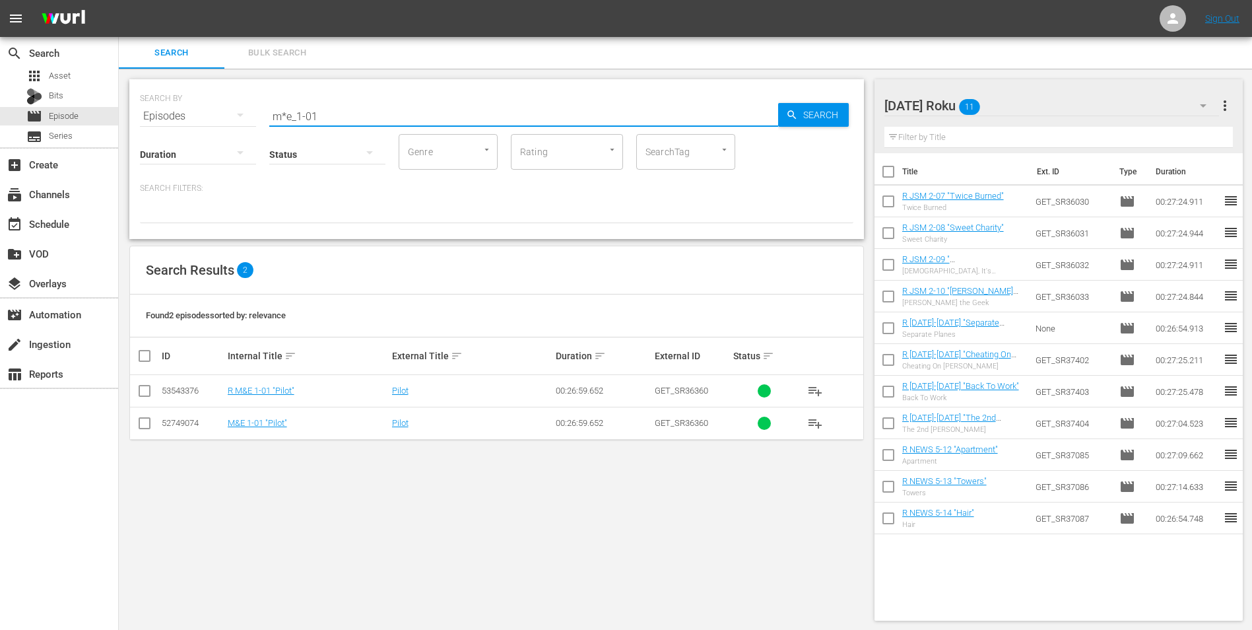
click at [145, 389] on input "checkbox" at bounding box center [145, 393] width 16 height 16
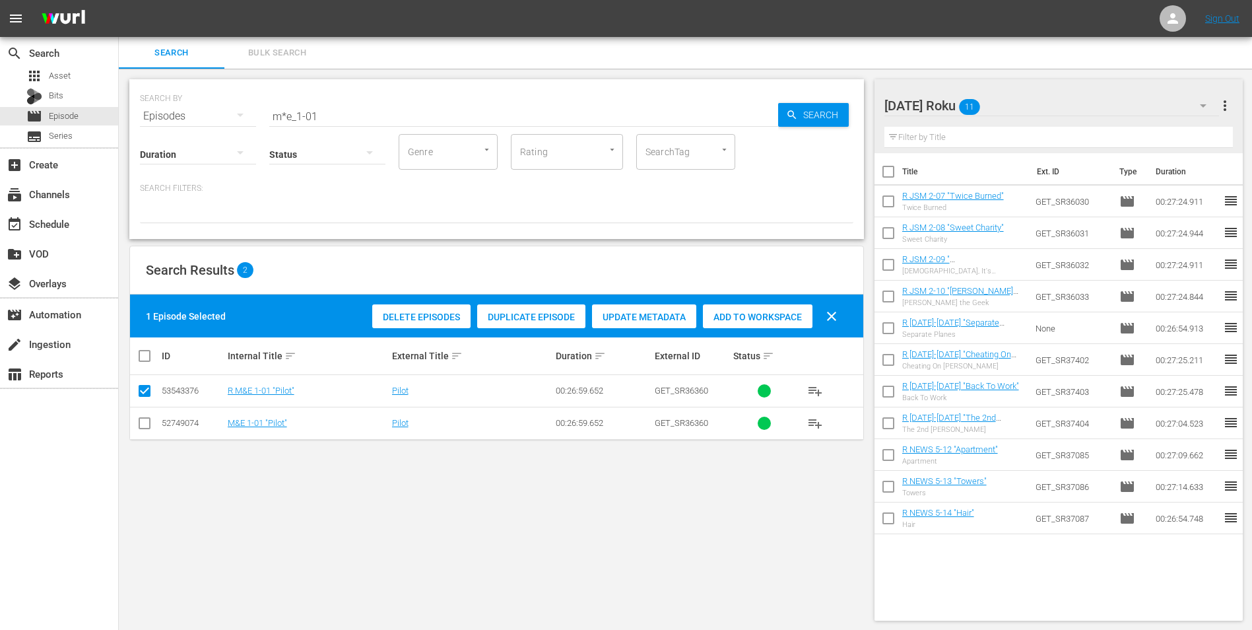
click at [778, 310] on div "Add to Workspace" at bounding box center [758, 316] width 110 height 25
click at [1030, 108] on div "[DATE] Roku 12" at bounding box center [1051, 105] width 335 height 37
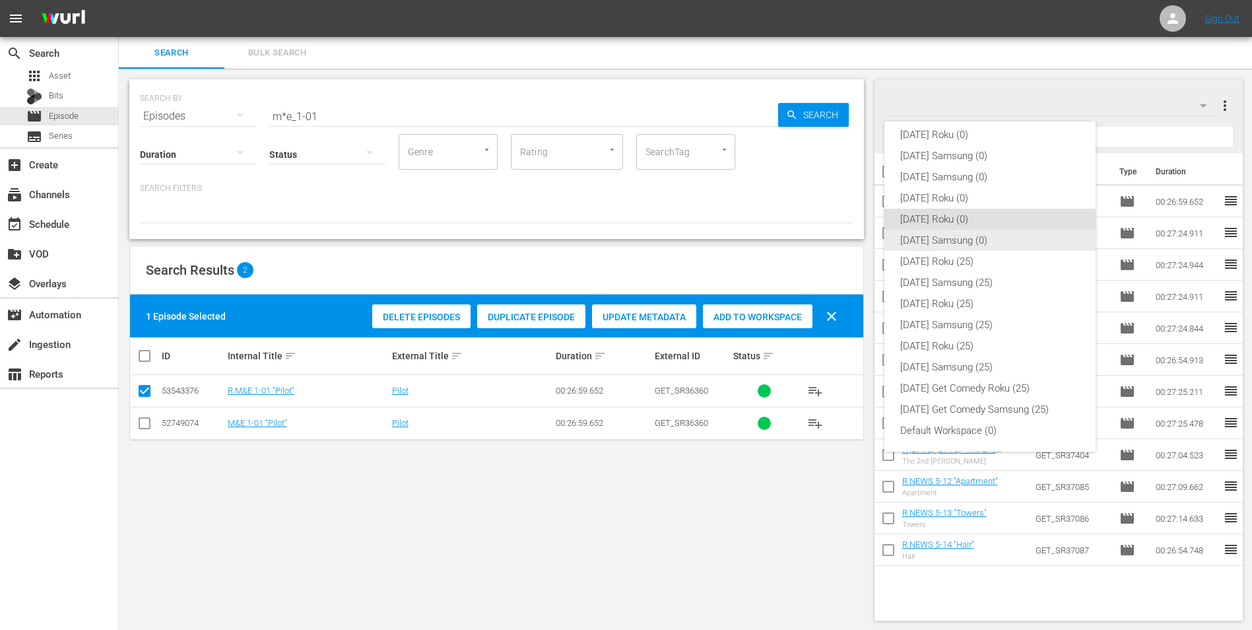
drag, startPoint x: 959, startPoint y: 239, endPoint x: 897, endPoint y: 261, distance: 65.8
click at [959, 240] on div "[DATE] Samsung (0)" at bounding box center [990, 240] width 180 height 21
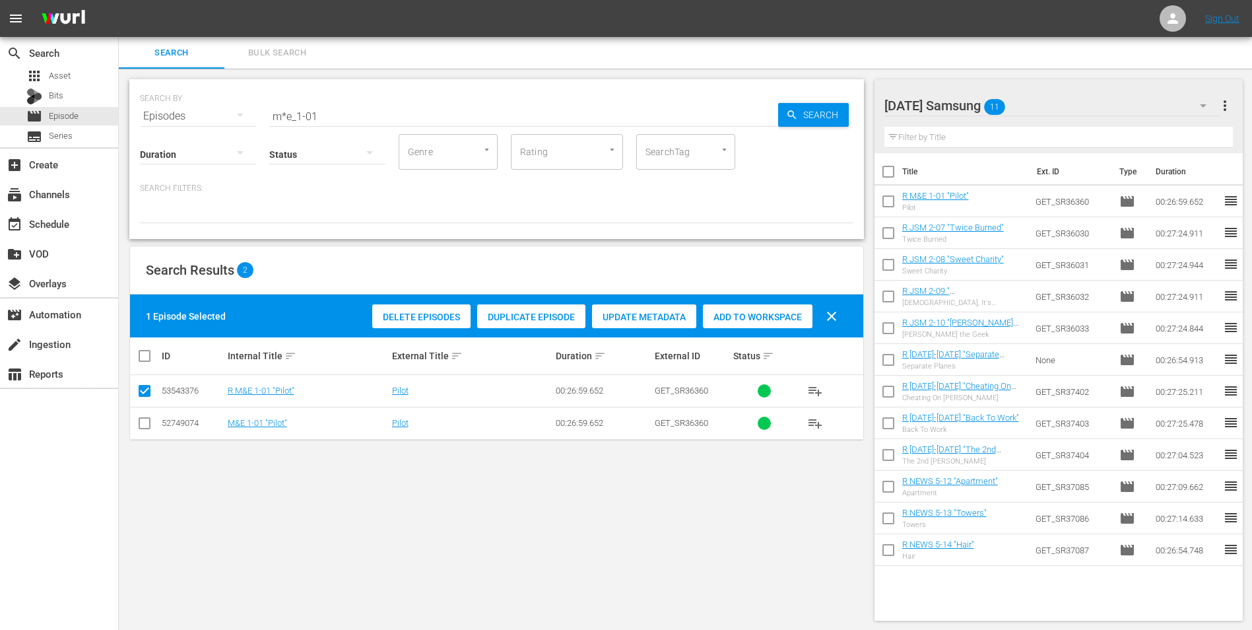
click at [143, 432] on td at bounding box center [145, 423] width 30 height 32
drag, startPoint x: 144, startPoint y: 428, endPoint x: 143, endPoint y: 389, distance: 38.9
click at [144, 424] on input "checkbox" at bounding box center [145, 426] width 16 height 16
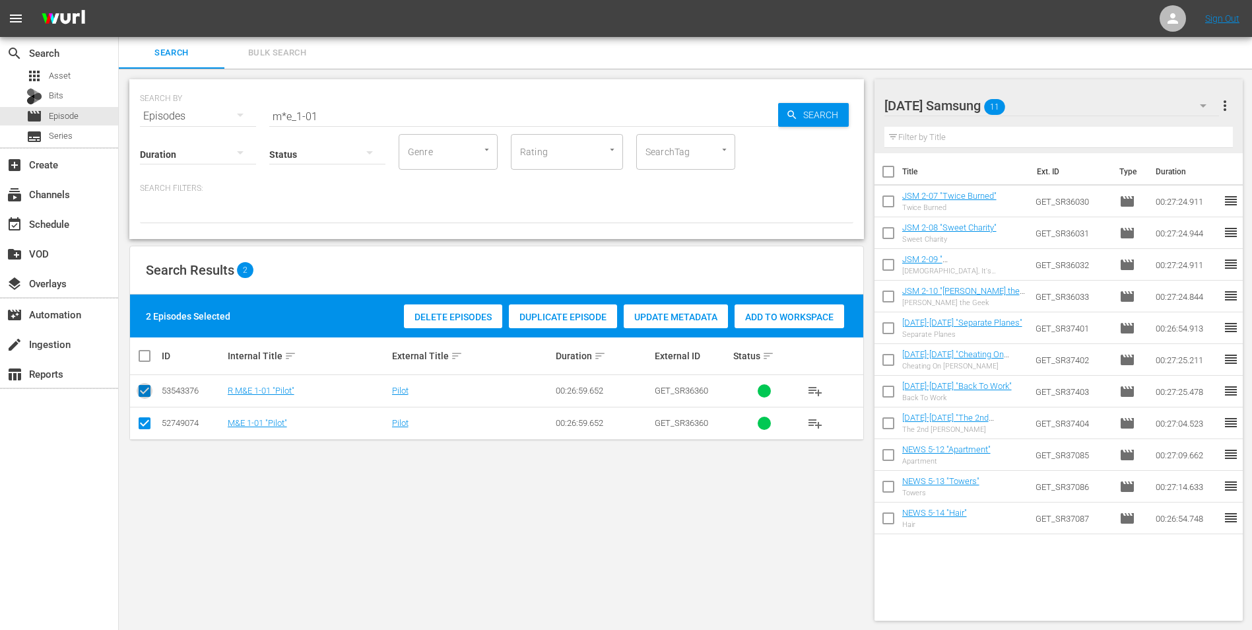
click at [143, 385] on input "checkbox" at bounding box center [145, 393] width 16 height 16
click at [787, 316] on span "Add to Workspace" at bounding box center [758, 317] width 110 height 11
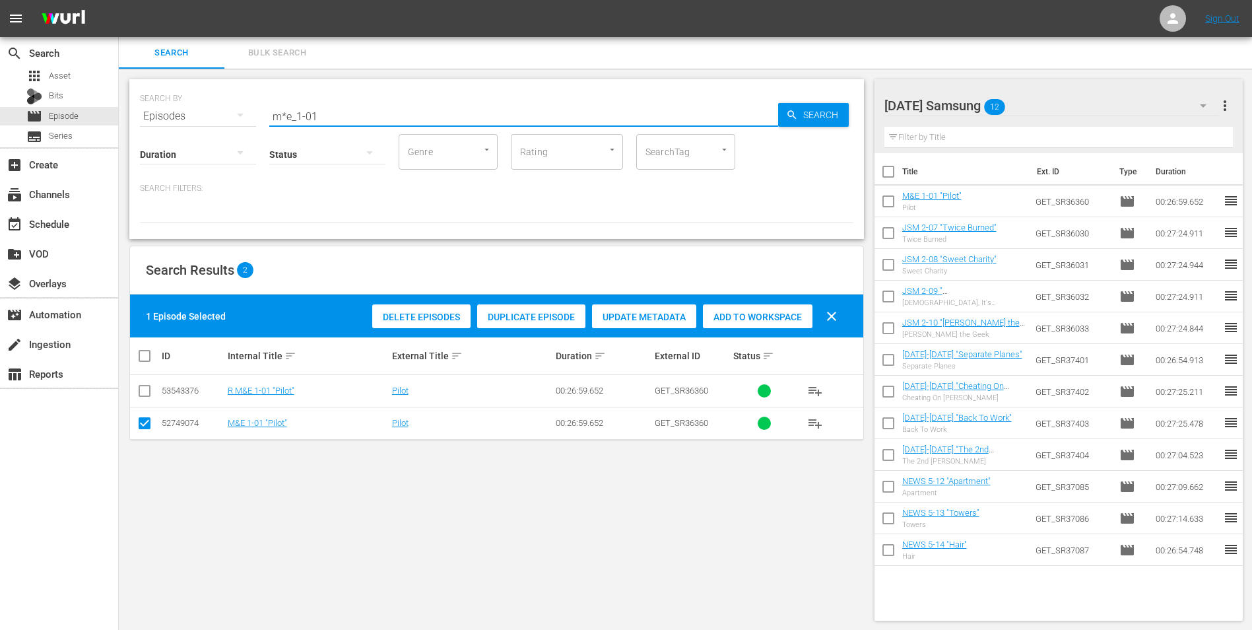
drag, startPoint x: 288, startPoint y: 116, endPoint x: 279, endPoint y: 116, distance: 9.9
click at [279, 116] on input "m*e_1-01" at bounding box center [523, 116] width 509 height 32
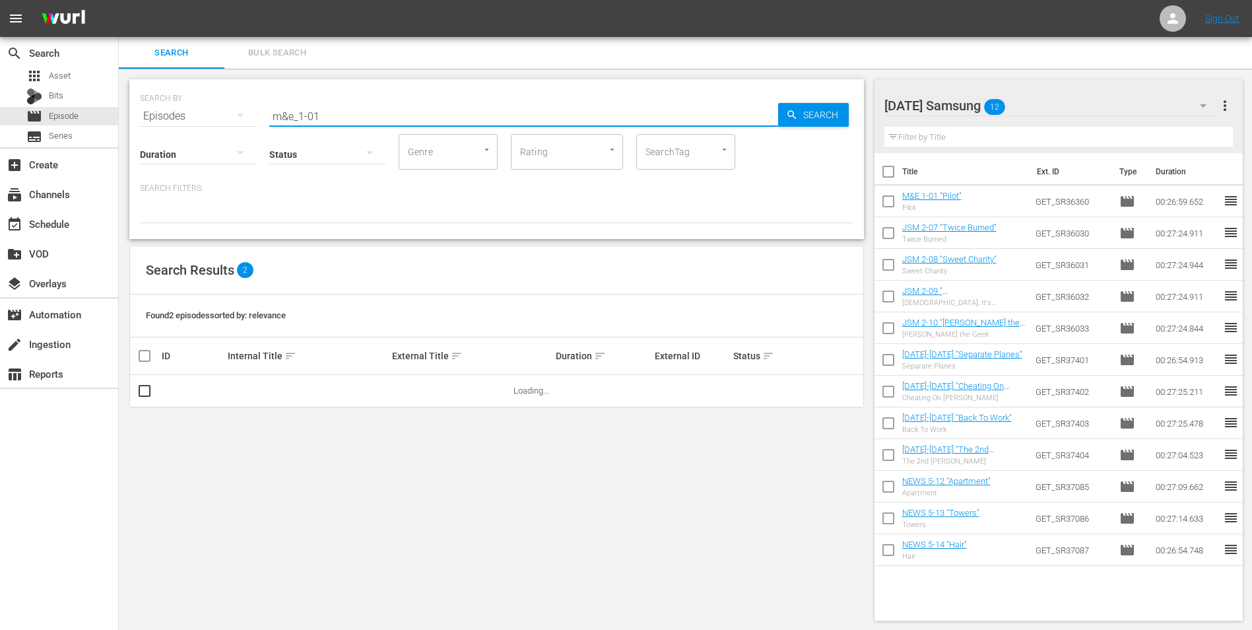
drag, startPoint x: 300, startPoint y: 114, endPoint x: 390, endPoint y: 117, distance: 89.8
click at [386, 119] on input "m&e_1-01" at bounding box center [523, 116] width 509 height 32
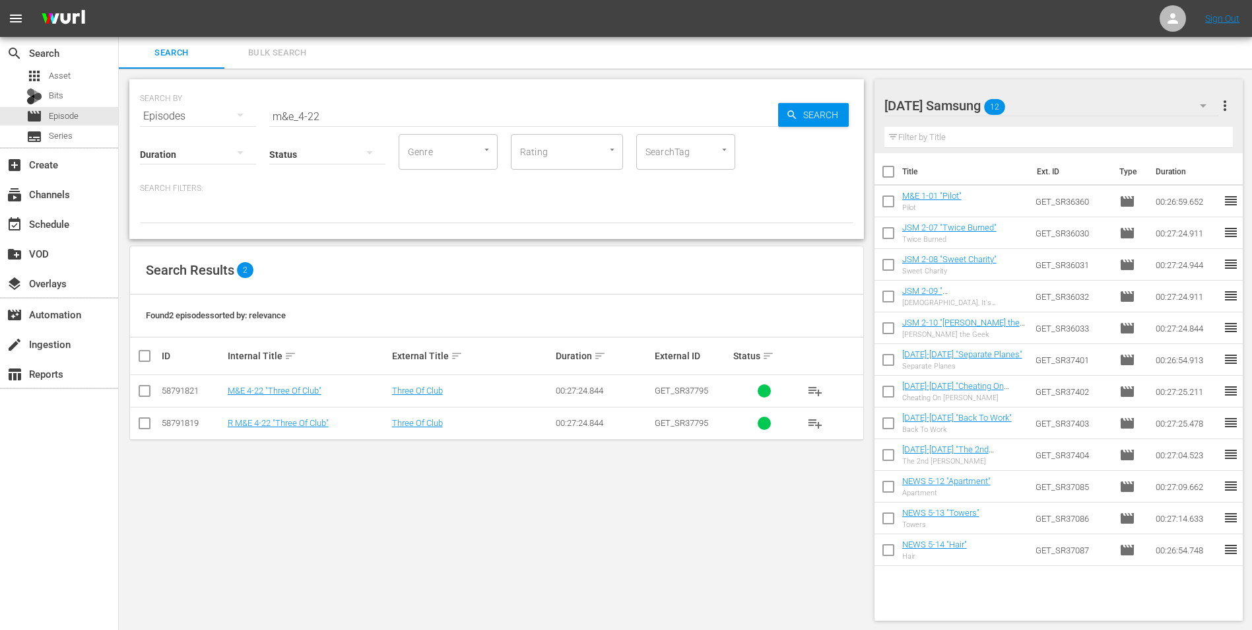
click at [1040, 104] on div "[DATE] Samsung 12" at bounding box center [1051, 105] width 335 height 37
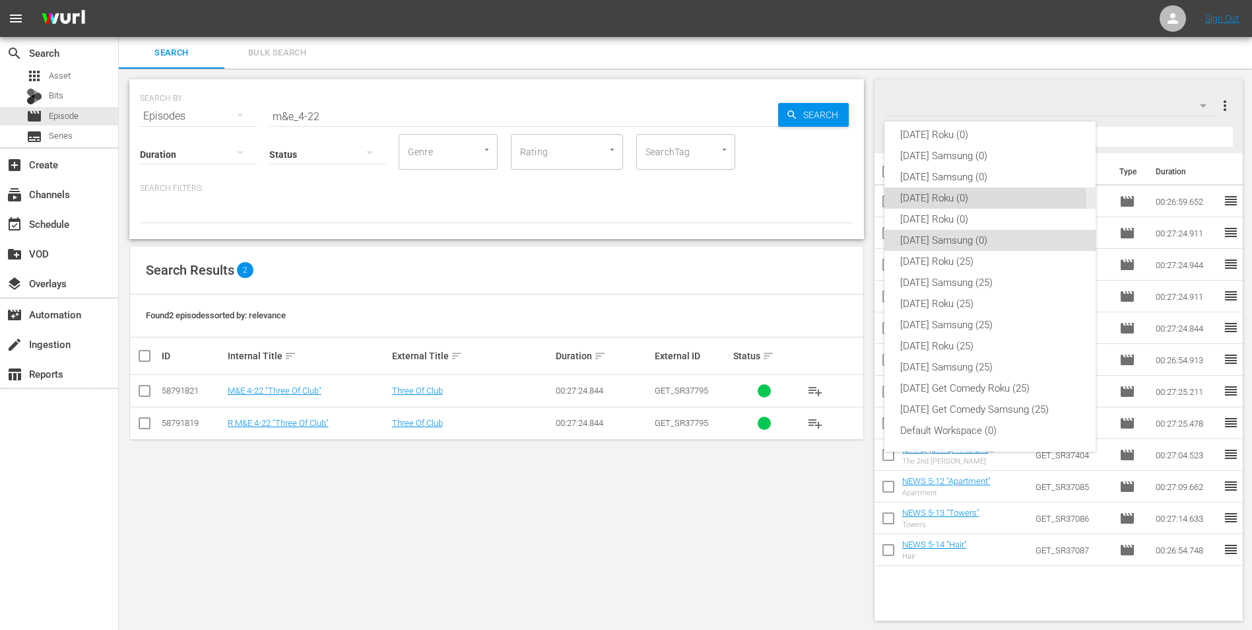
click at [943, 209] on div "[DATE] Roku (0) [DATE] Samsung (0) [DATE] Samsung (0) [DATE] Roku (0) [DATE] Ro…" at bounding box center [989, 283] width 211 height 338
click at [942, 215] on div "[DATE] Roku (0)" at bounding box center [990, 219] width 180 height 21
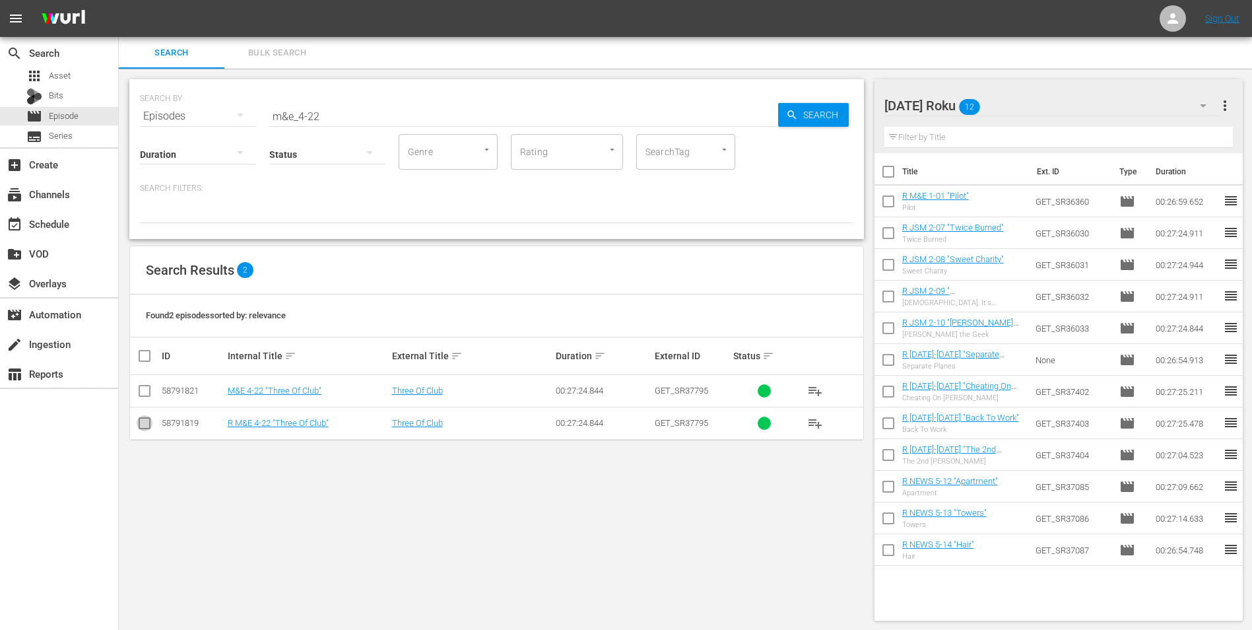
drag, startPoint x: 140, startPoint y: 424, endPoint x: 162, endPoint y: 428, distance: 22.1
click at [140, 424] on input "checkbox" at bounding box center [145, 426] width 16 height 16
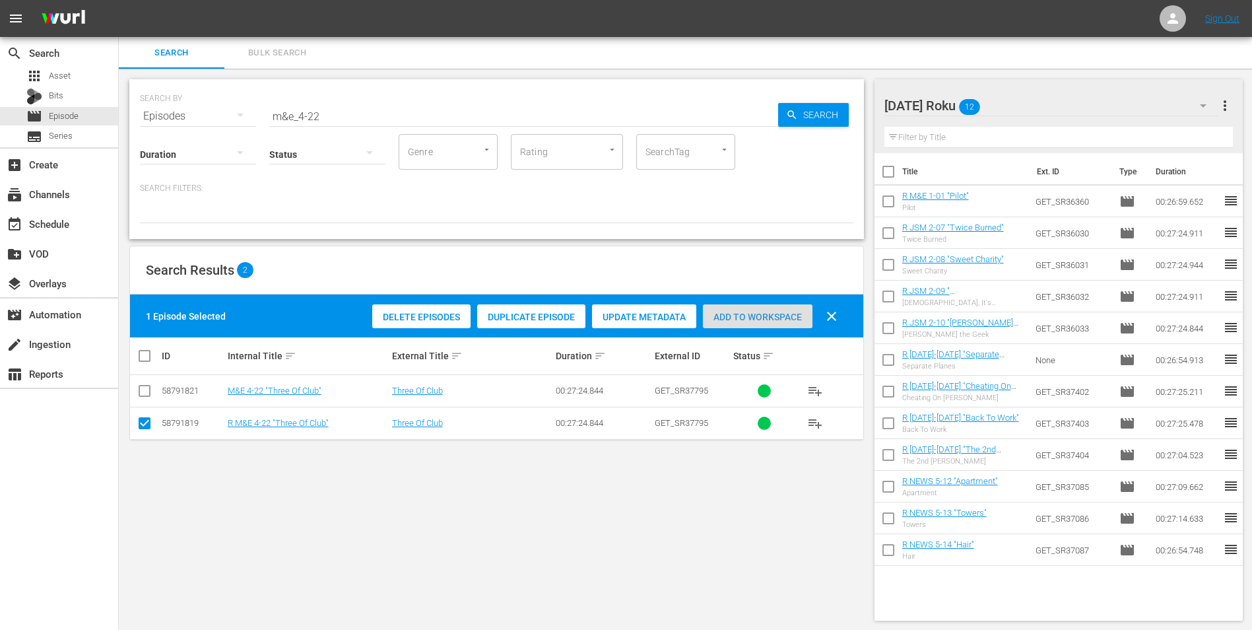
click at [789, 312] on span "Add to Workspace" at bounding box center [758, 317] width 110 height 11
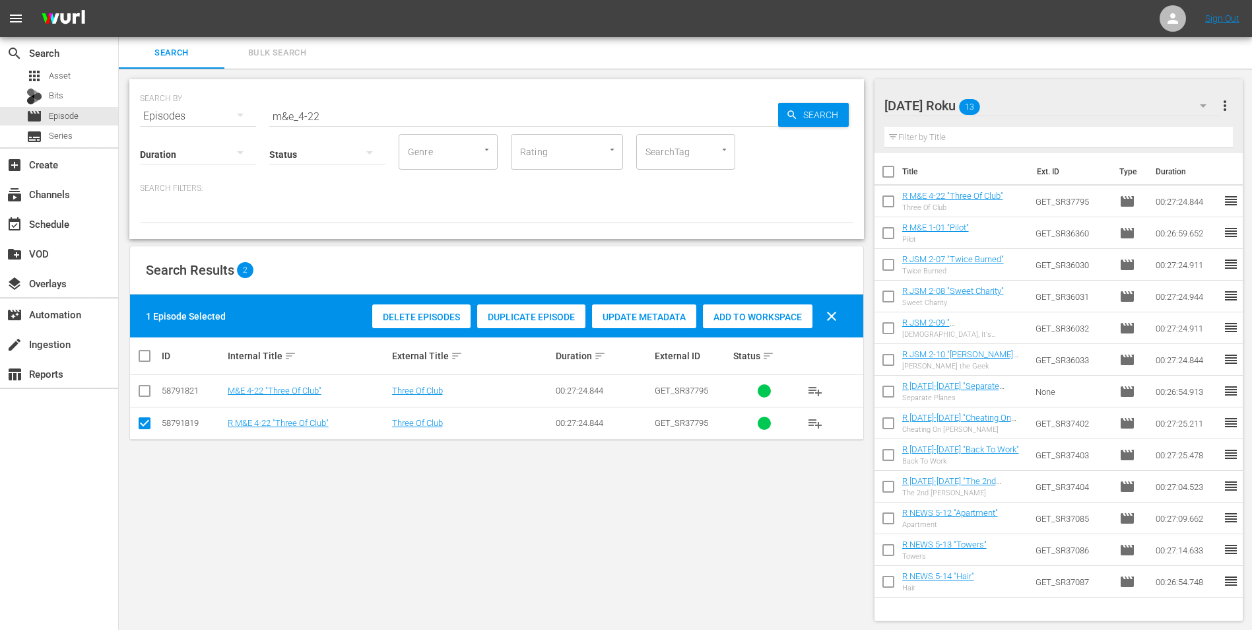
click at [1010, 106] on div "[DATE] Roku 13" at bounding box center [1051, 105] width 335 height 37
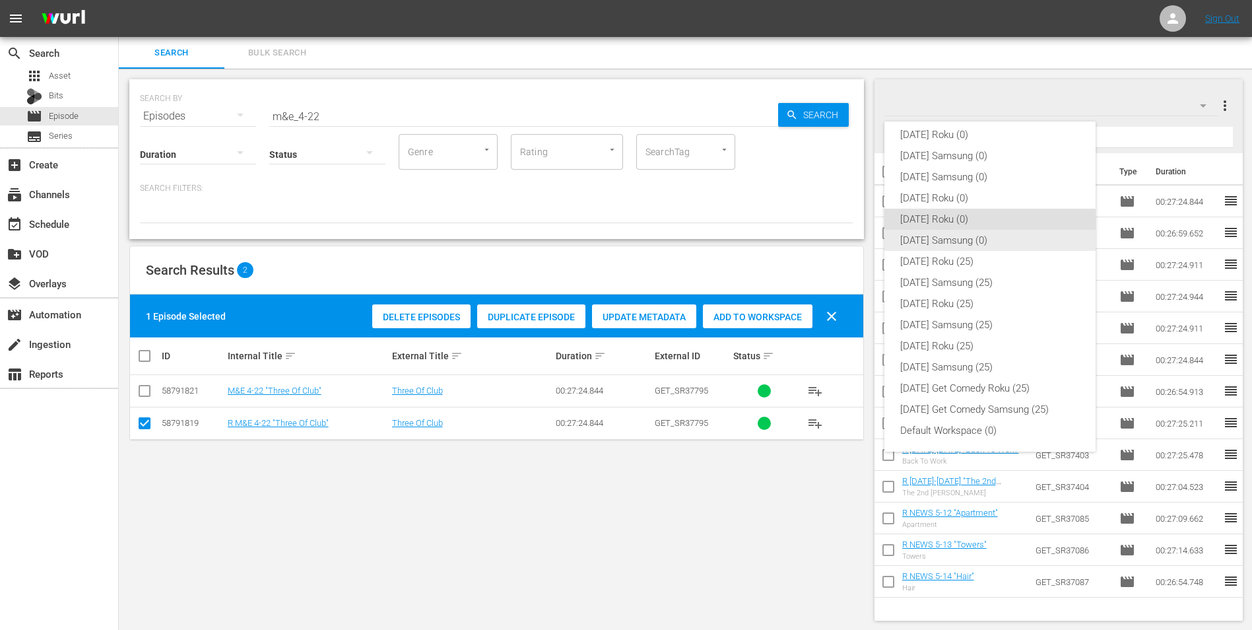
click at [929, 236] on div "[DATE] Samsung (0)" at bounding box center [990, 240] width 180 height 21
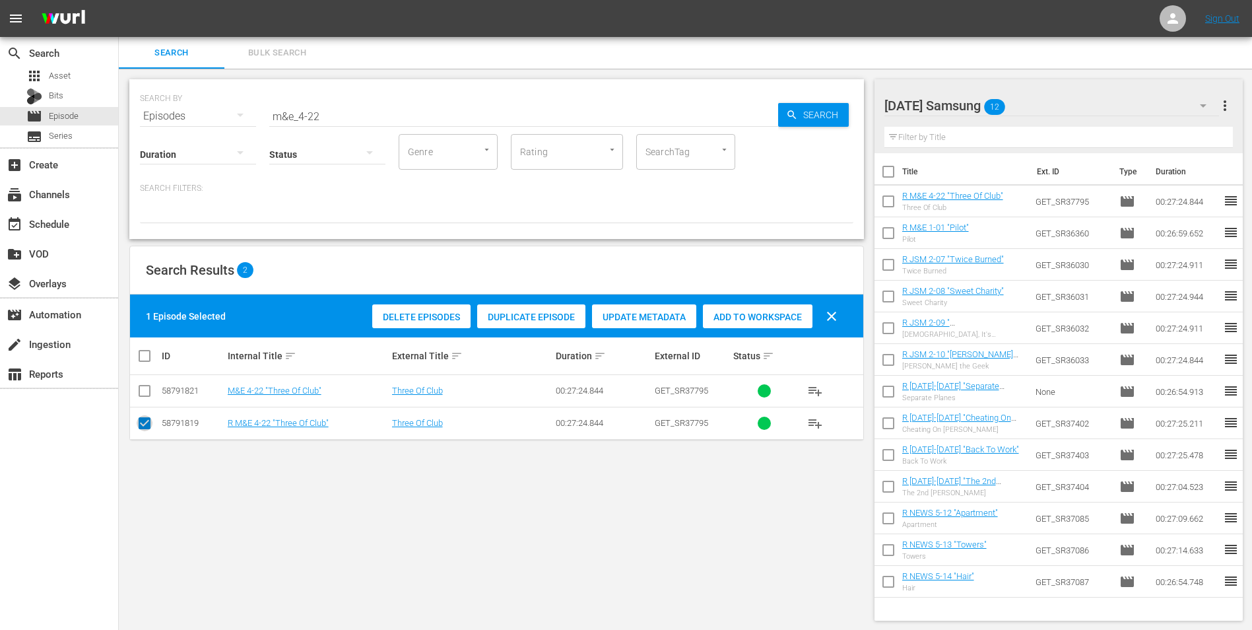
drag, startPoint x: 149, startPoint y: 428, endPoint x: 150, endPoint y: 401, distance: 27.1
click at [150, 426] on input "checkbox" at bounding box center [145, 426] width 16 height 16
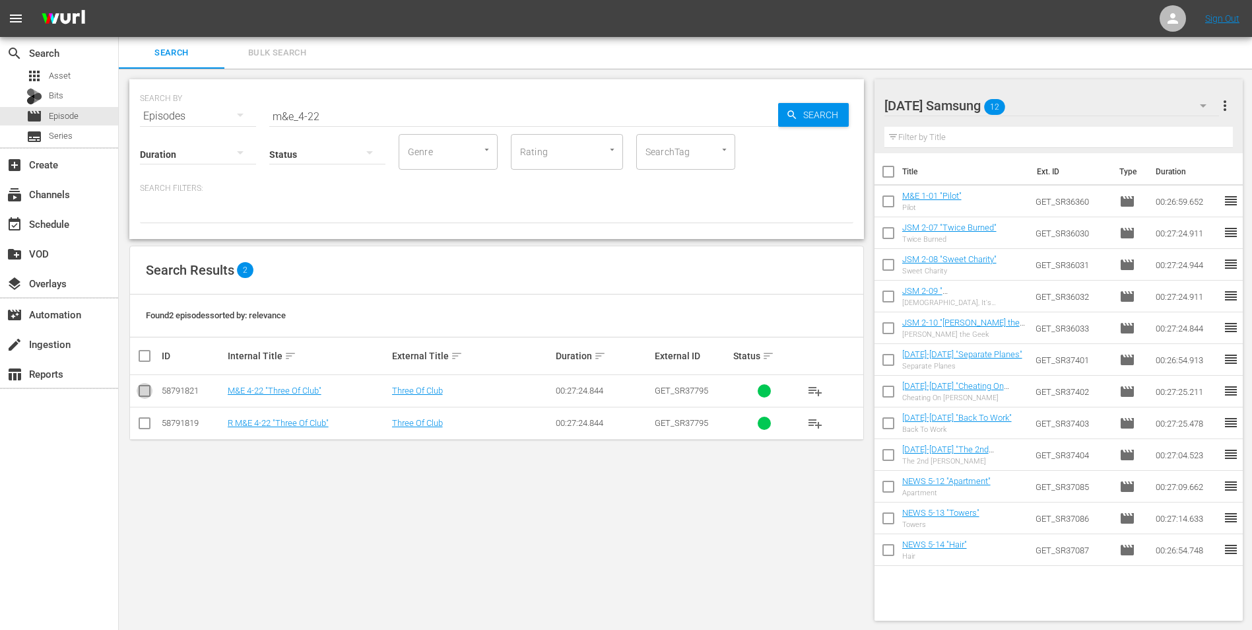
click at [146, 391] on input "checkbox" at bounding box center [145, 393] width 16 height 16
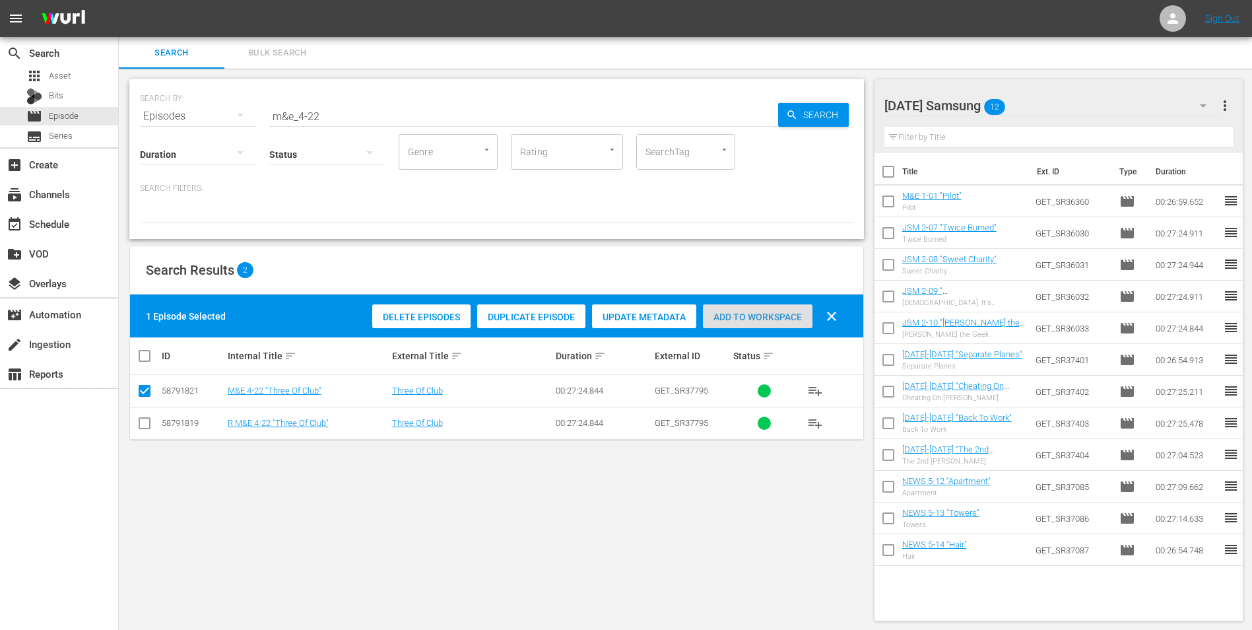
click at [772, 321] on span "Add to Workspace" at bounding box center [758, 317] width 110 height 11
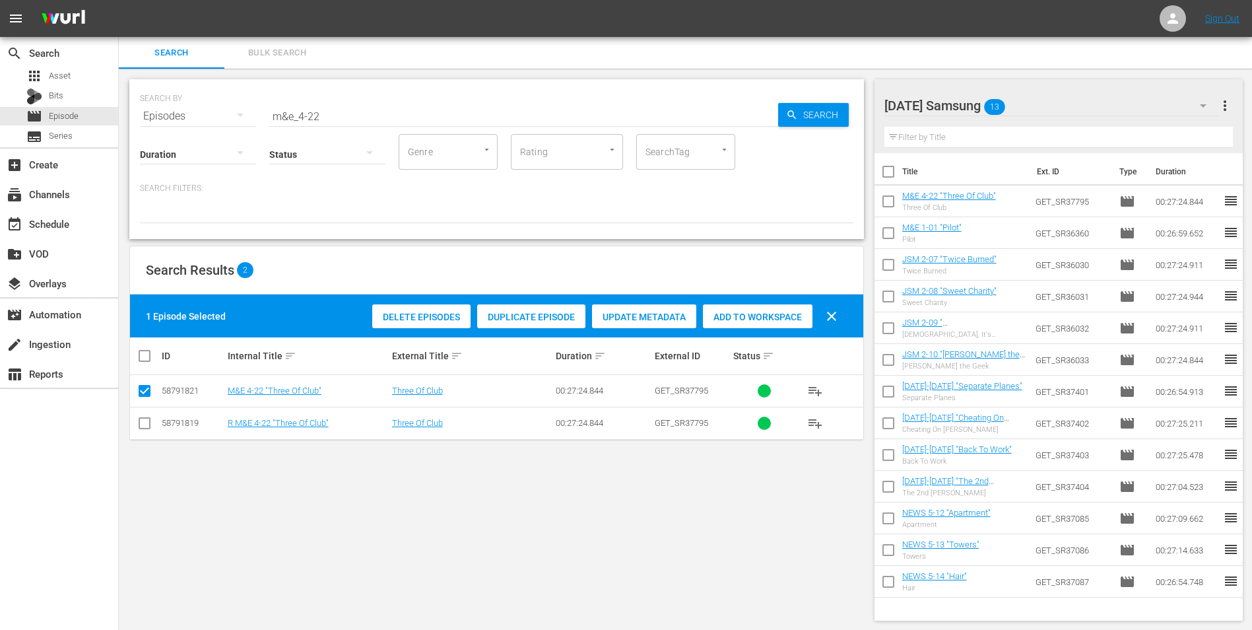
click at [1070, 109] on div "[DATE] Samsung 13" at bounding box center [1051, 105] width 335 height 37
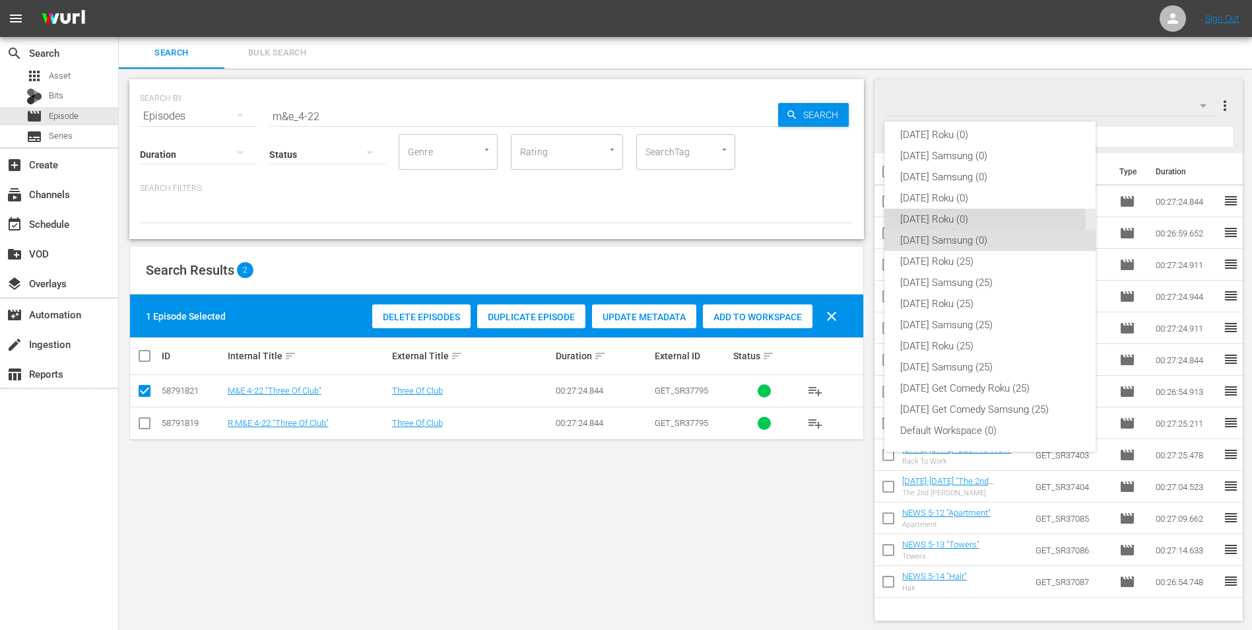
click at [952, 220] on div "[DATE] Roku (0)" at bounding box center [990, 219] width 180 height 21
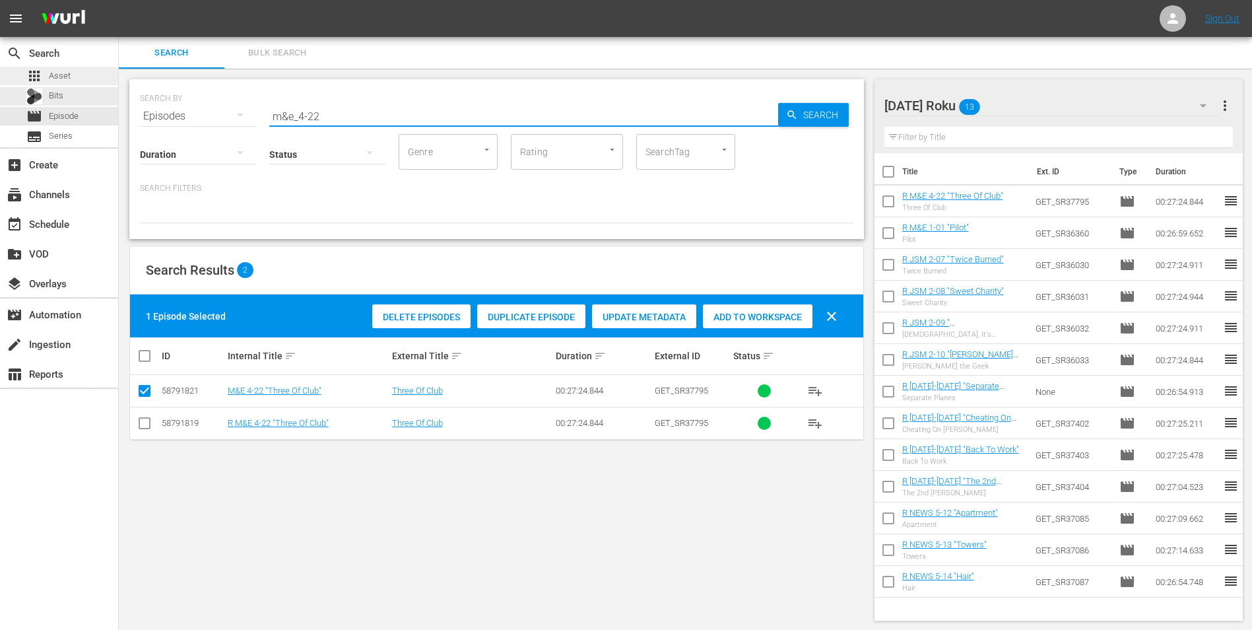
drag, startPoint x: 406, startPoint y: 117, endPoint x: 0, endPoint y: 81, distance: 407.5
click at [0, 82] on html "menu Sign Out search Search apps Asset Bits movie Episode subtitles Series add_…" at bounding box center [626, 315] width 1252 height 630
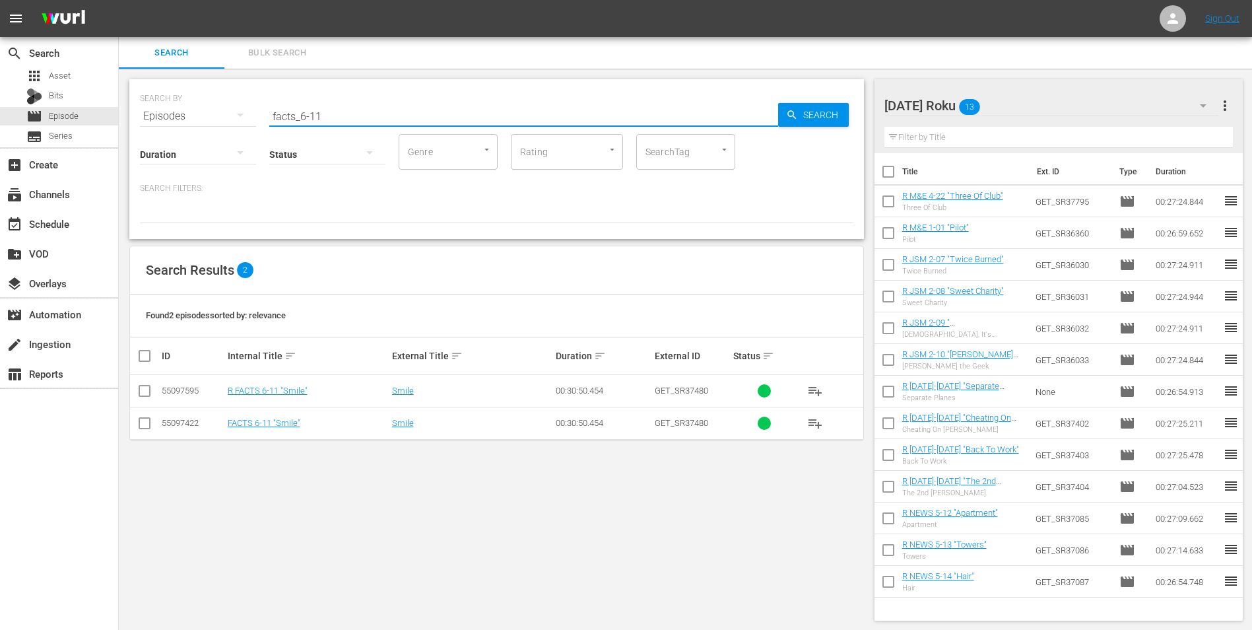
click at [139, 394] on input "checkbox" at bounding box center [145, 393] width 16 height 16
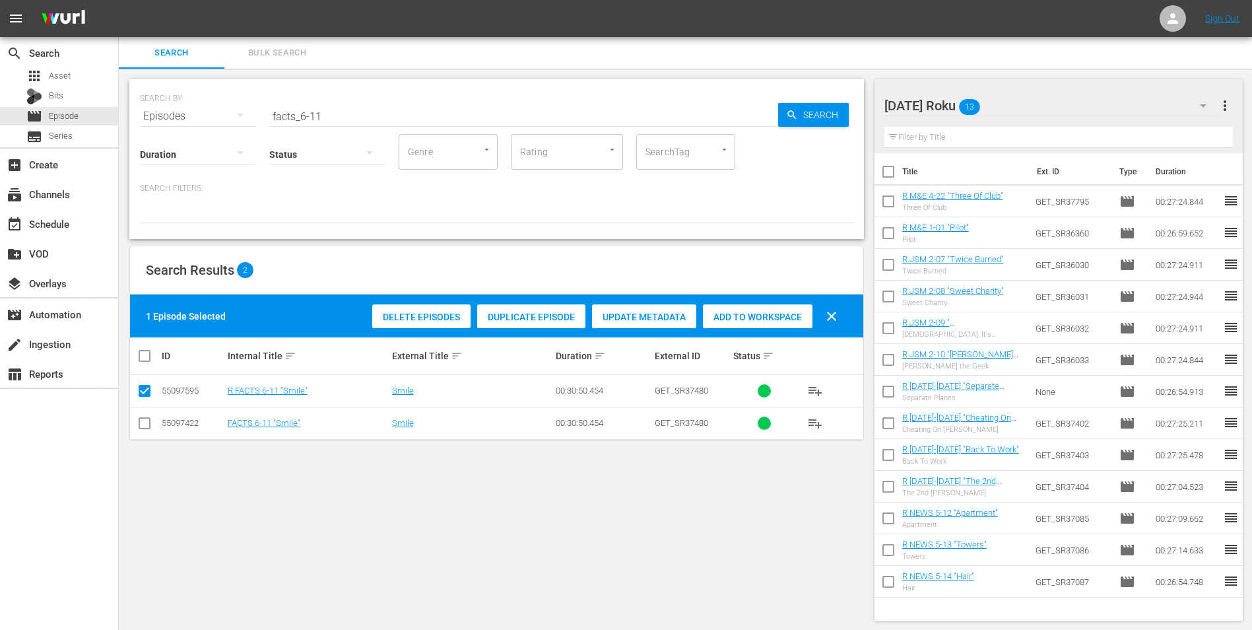
click at [747, 312] on span "Add to Workspace" at bounding box center [758, 317] width 110 height 11
click at [983, 106] on div at bounding box center [941, 106] width 114 height 33
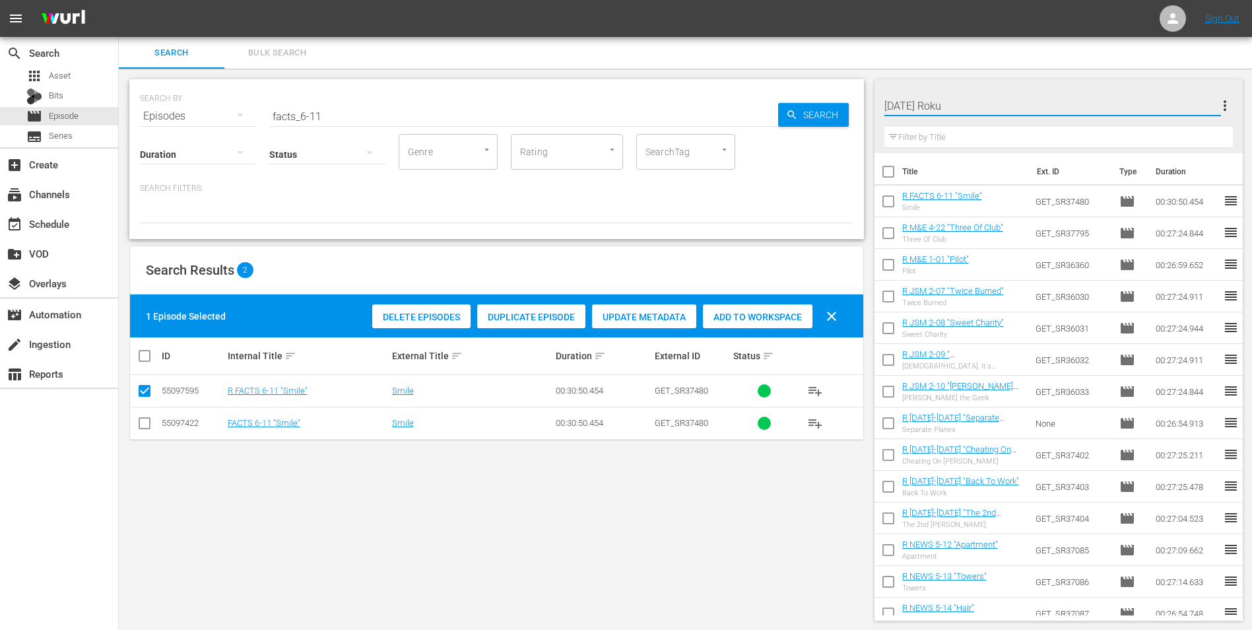
click at [1009, 69] on div "[DATE] Roku more_vert Filter by Title Title Ext. ID Type Duration R FACTS 6-11 …" at bounding box center [1063, 350] width 378 height 562
click at [1029, 99] on div "[DATE] Roku 14" at bounding box center [1051, 105] width 335 height 37
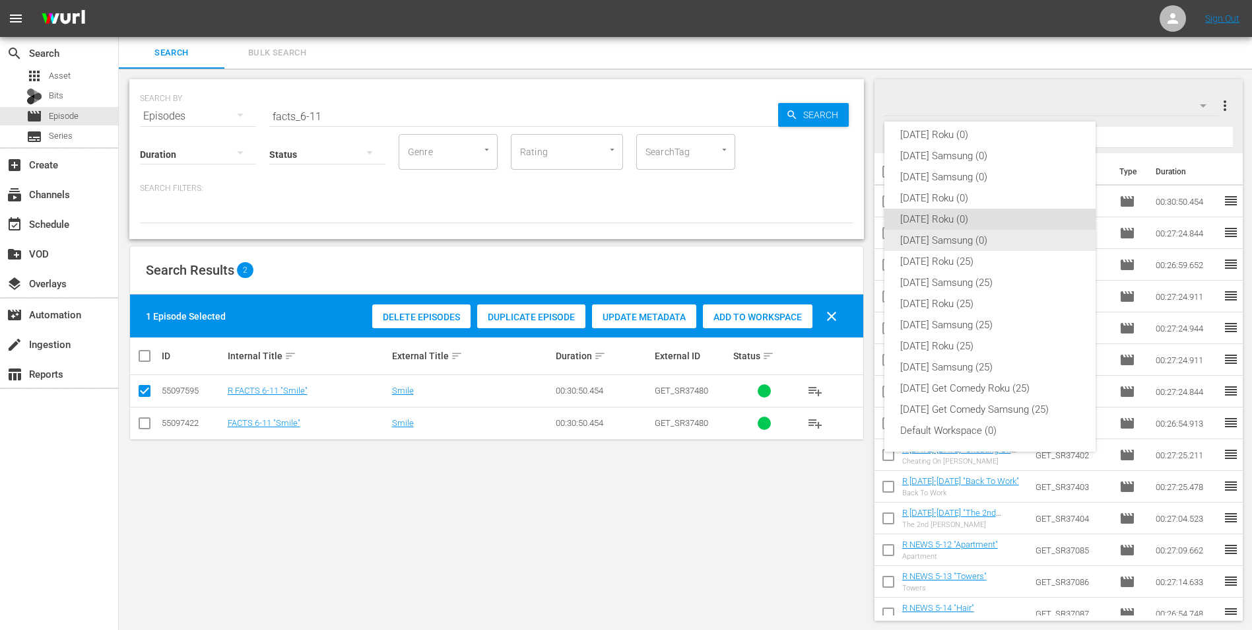
click at [938, 236] on div "[DATE] Samsung (0)" at bounding box center [990, 240] width 180 height 21
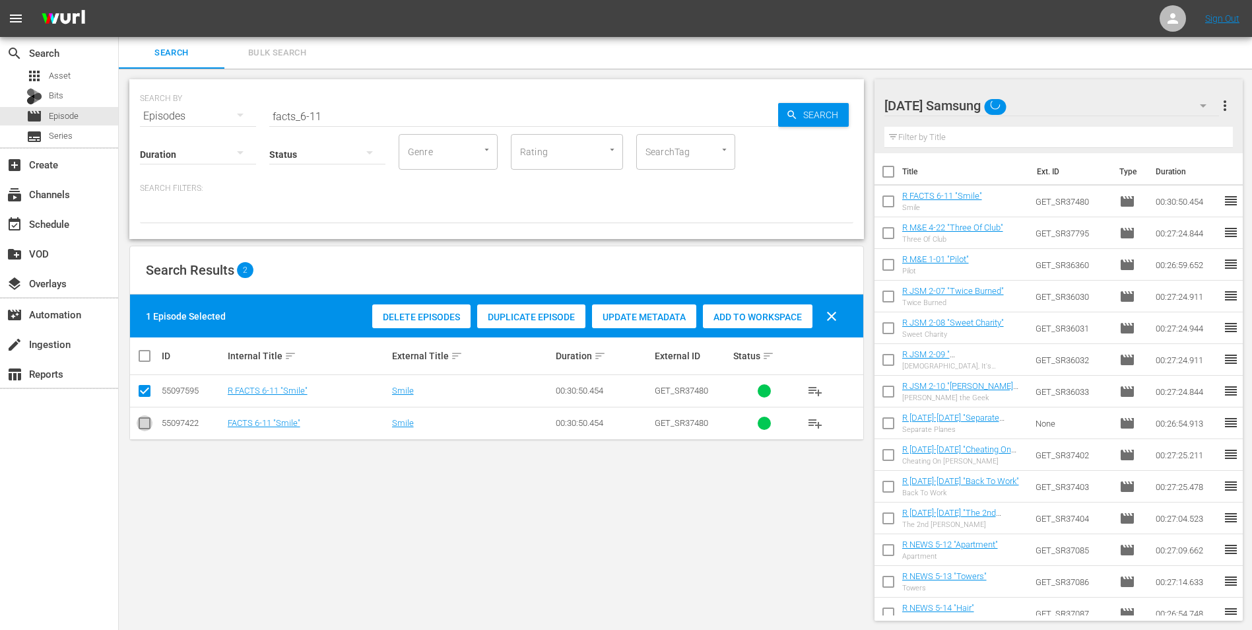
click at [145, 426] on input "checkbox" at bounding box center [145, 426] width 16 height 16
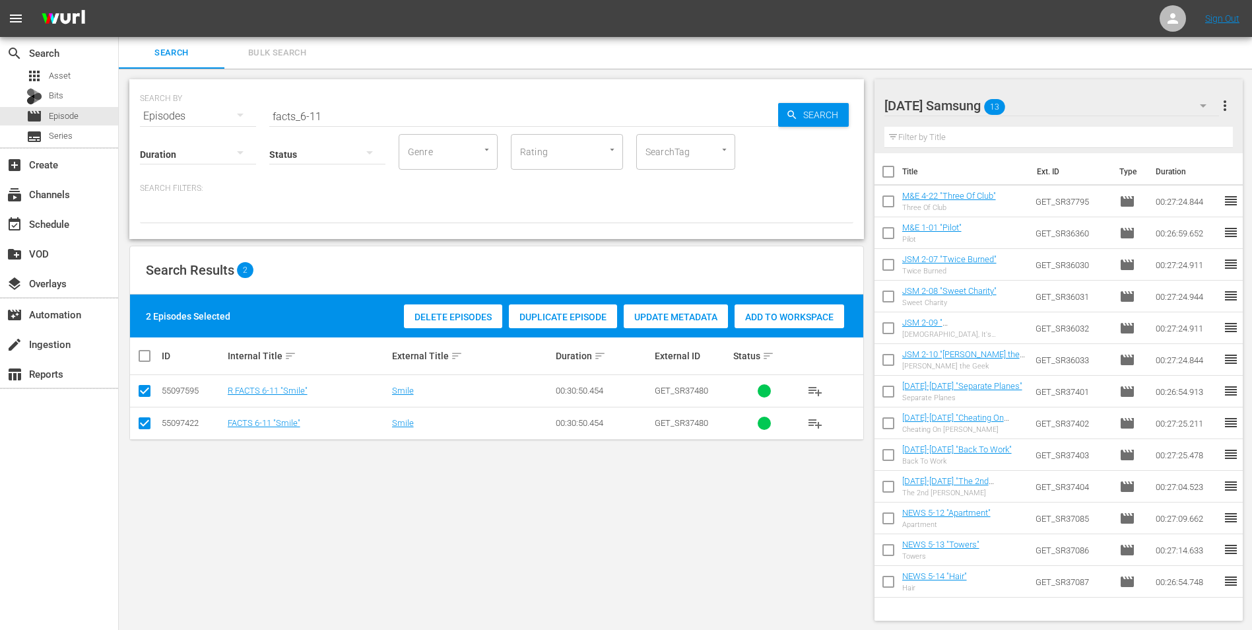
click at [145, 393] on input "checkbox" at bounding box center [145, 393] width 16 height 16
click at [774, 308] on div "Add to Workspace" at bounding box center [758, 316] width 110 height 25
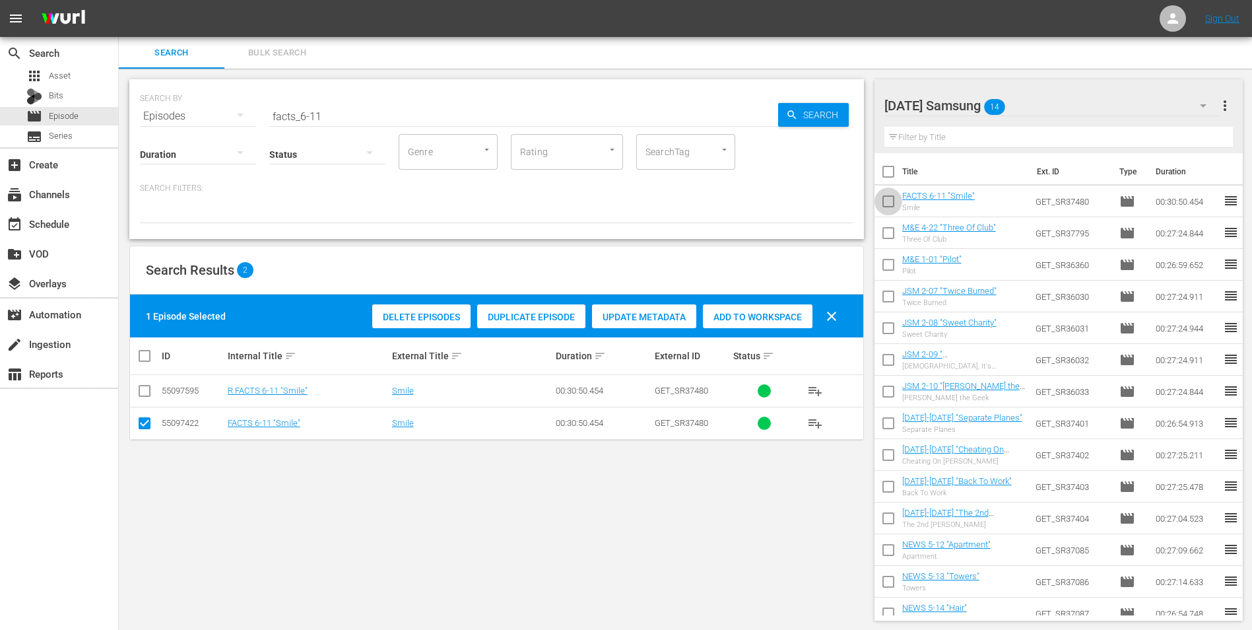
click at [888, 205] on input "checkbox" at bounding box center [888, 204] width 28 height 28
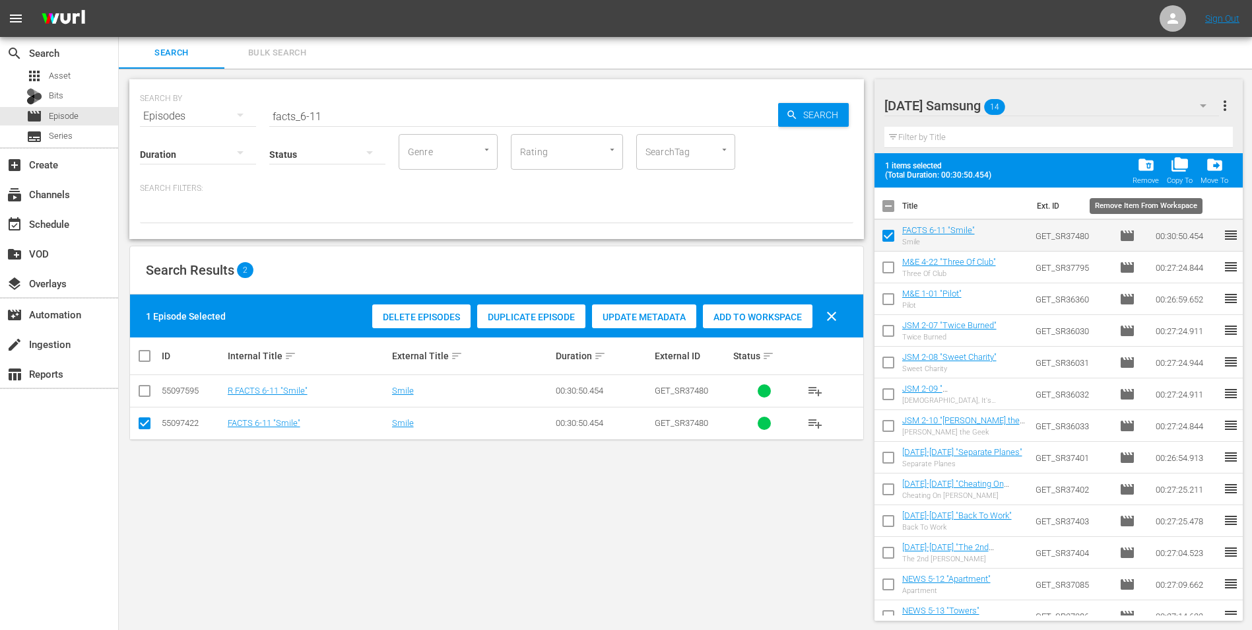
click at [1152, 171] on span "folder_delete" at bounding box center [1146, 165] width 18 height 18
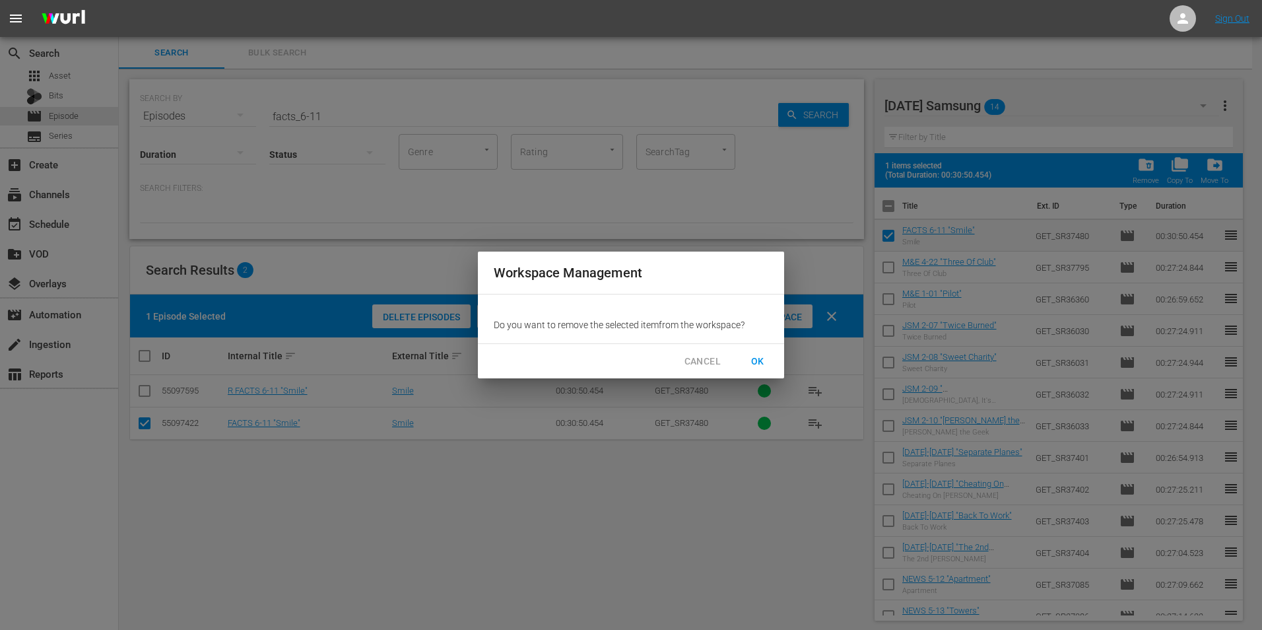
drag, startPoint x: 764, startPoint y: 364, endPoint x: 801, endPoint y: 310, distance: 65.9
click at [764, 364] on span "OK" at bounding box center [757, 361] width 21 height 16
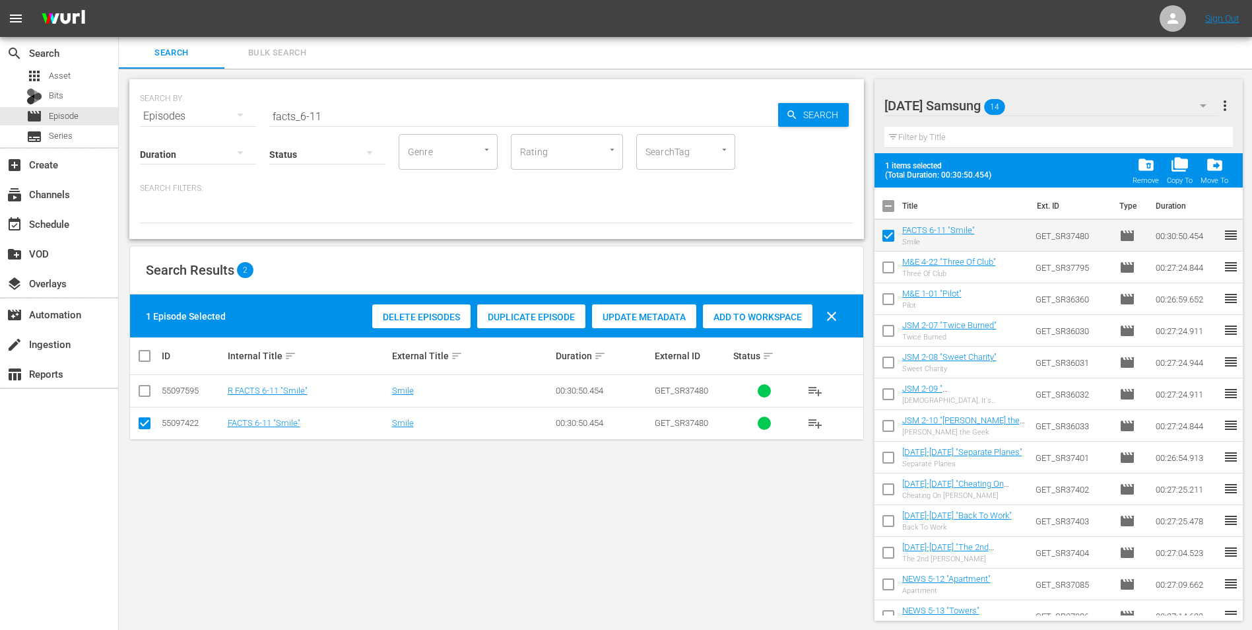
click at [1039, 103] on div "[DATE] Samsung 14" at bounding box center [1051, 105] width 335 height 37
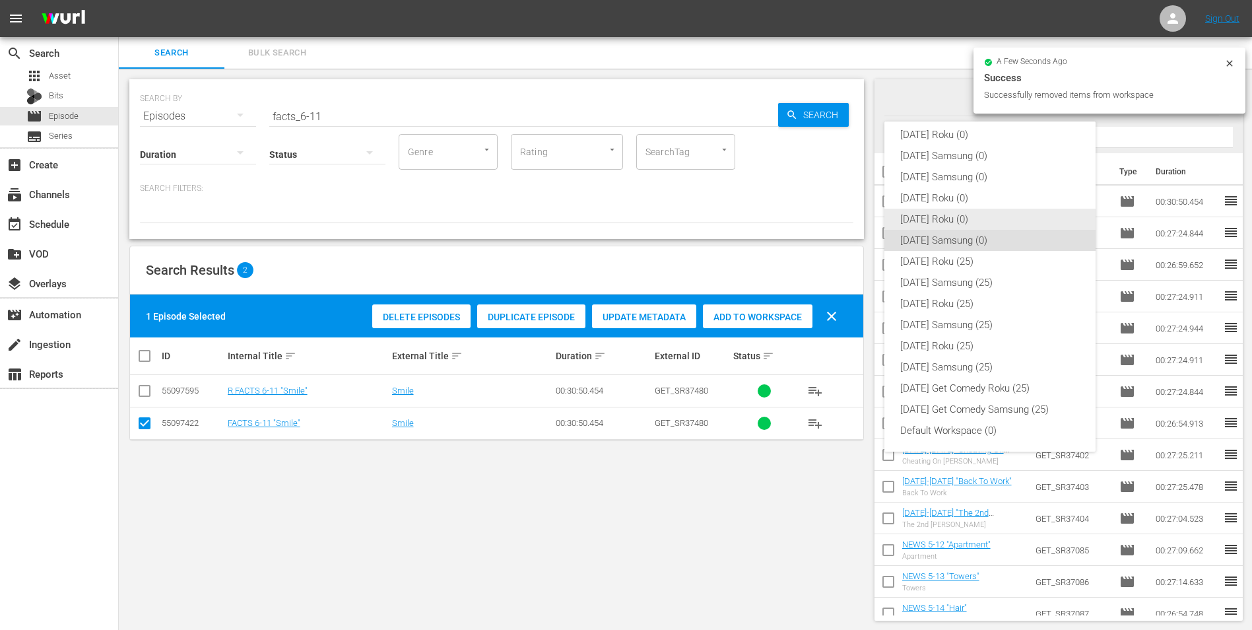
click at [944, 221] on div "[DATE] Roku (0)" at bounding box center [990, 219] width 180 height 21
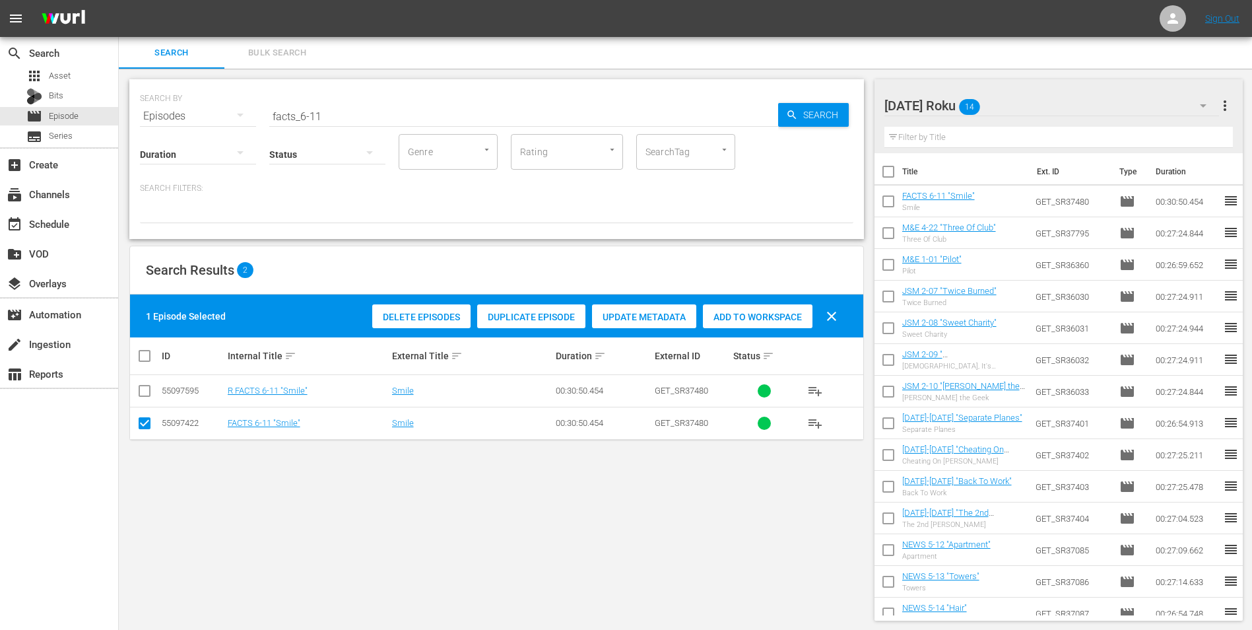
click at [886, 200] on input "checkbox" at bounding box center [888, 204] width 28 height 28
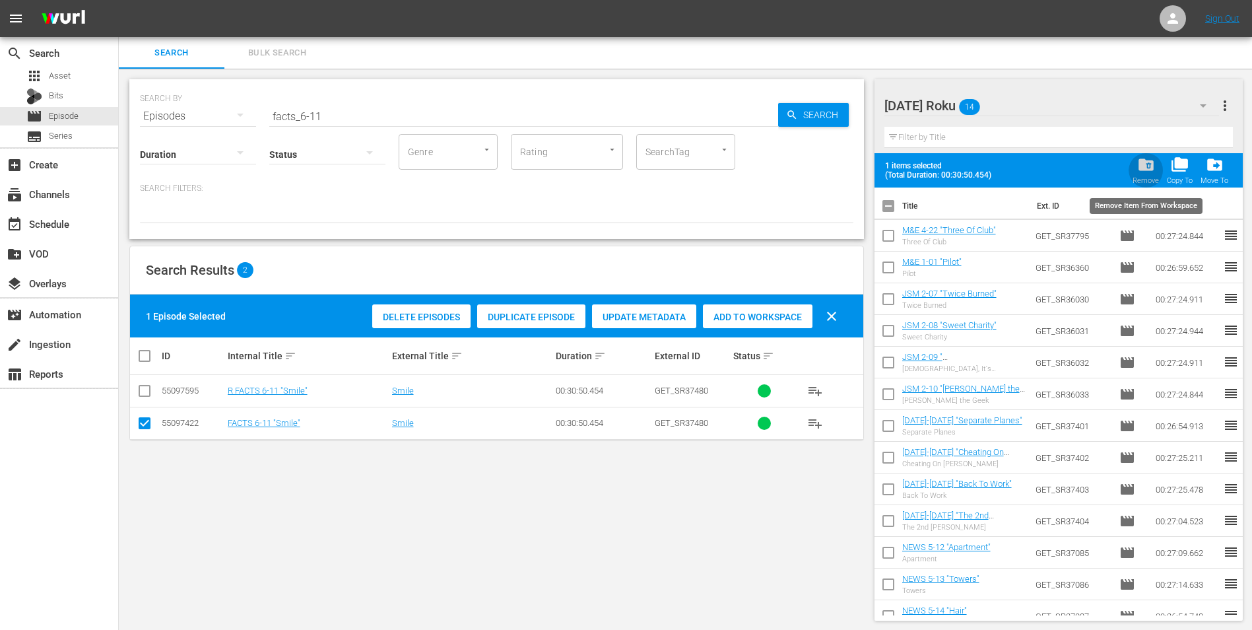
click at [1152, 166] on span "folder_delete" at bounding box center [1146, 165] width 18 height 18
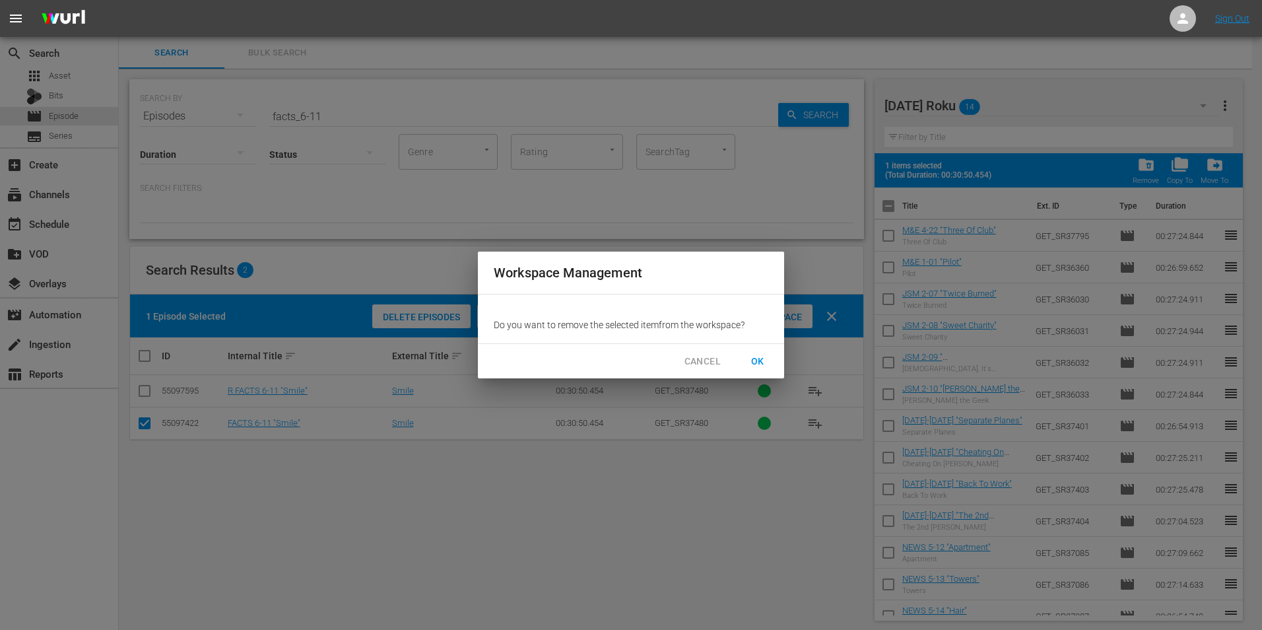
click at [709, 362] on span "CANCEL" at bounding box center [702, 361] width 36 height 16
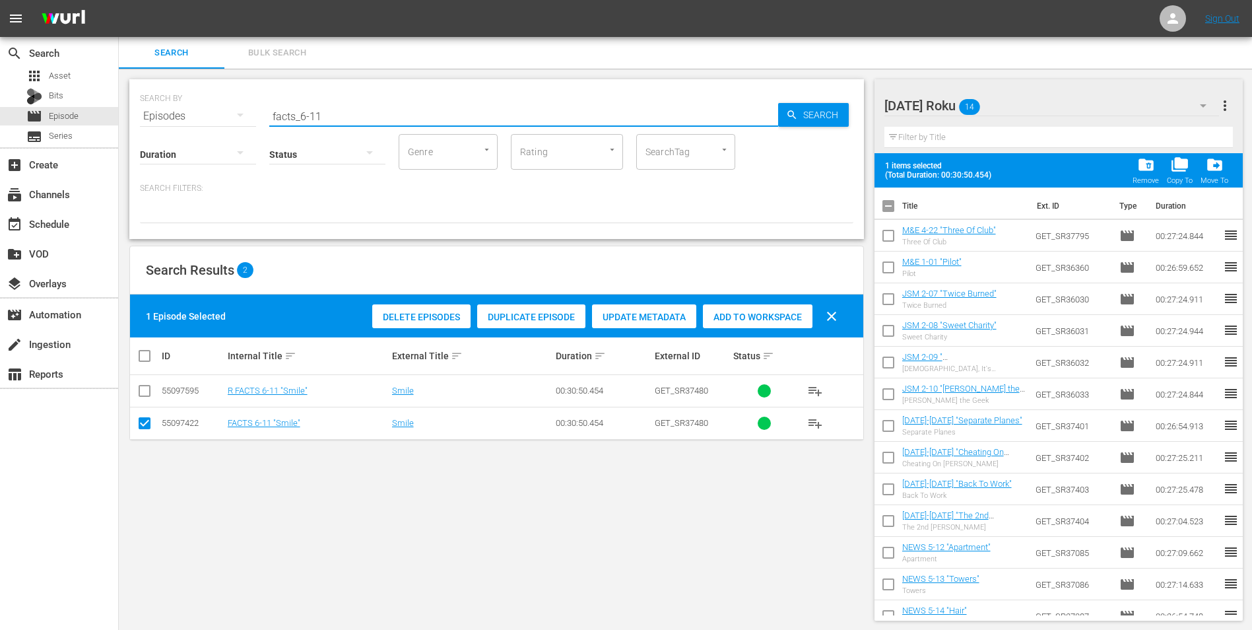
drag, startPoint x: 310, startPoint y: 119, endPoint x: 180, endPoint y: 108, distance: 129.8
click at [180, 108] on div "SEARCH BY Search By Episodes Search ID, Title, Description, Keywords, or Catego…" at bounding box center [496, 108] width 713 height 48
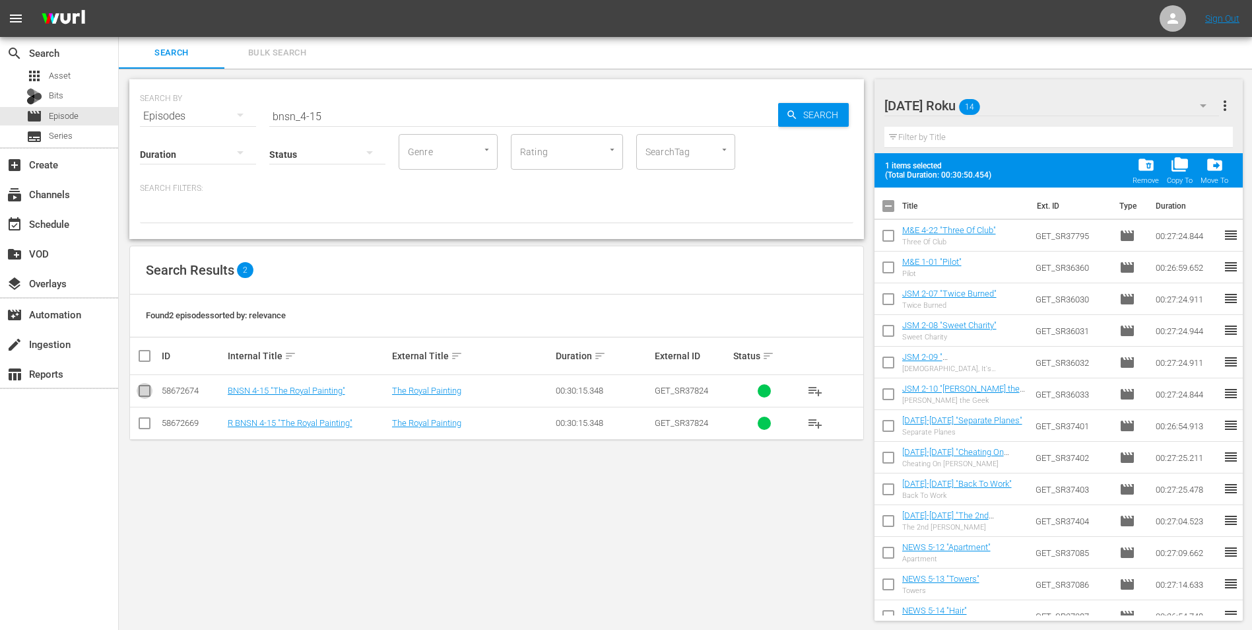
click at [145, 395] on input "checkbox" at bounding box center [145, 393] width 16 height 16
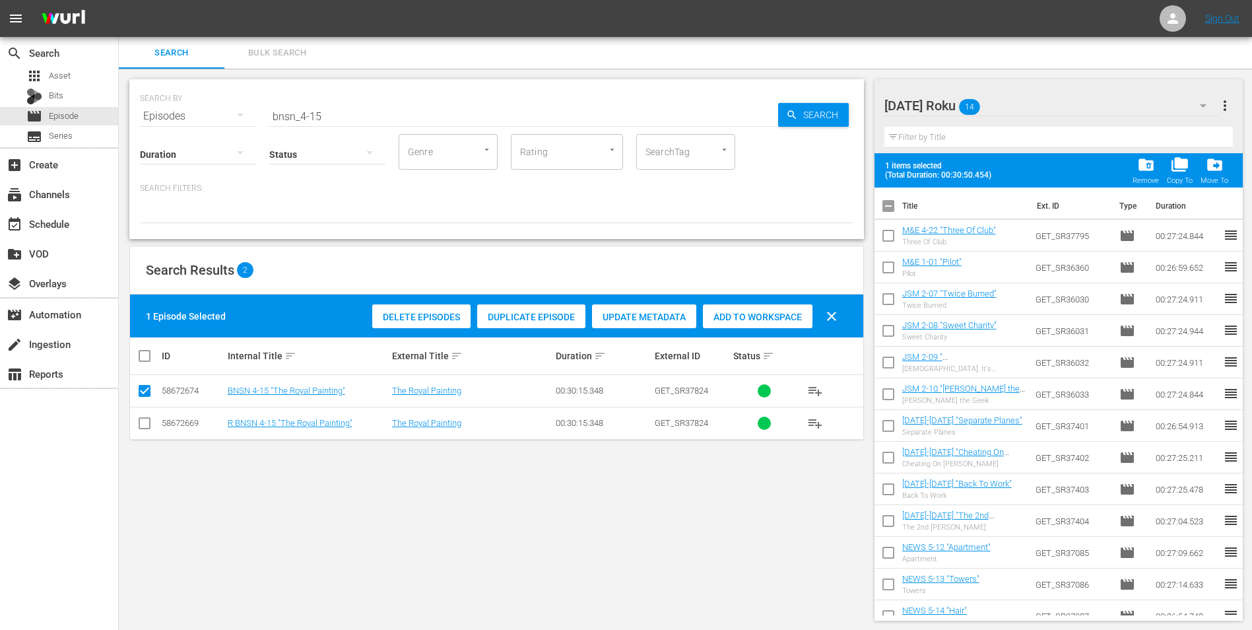
click at [779, 315] on span "Add to Workspace" at bounding box center [758, 317] width 110 height 11
click at [1120, 107] on div "[DATE] Roku 15" at bounding box center [1051, 105] width 335 height 37
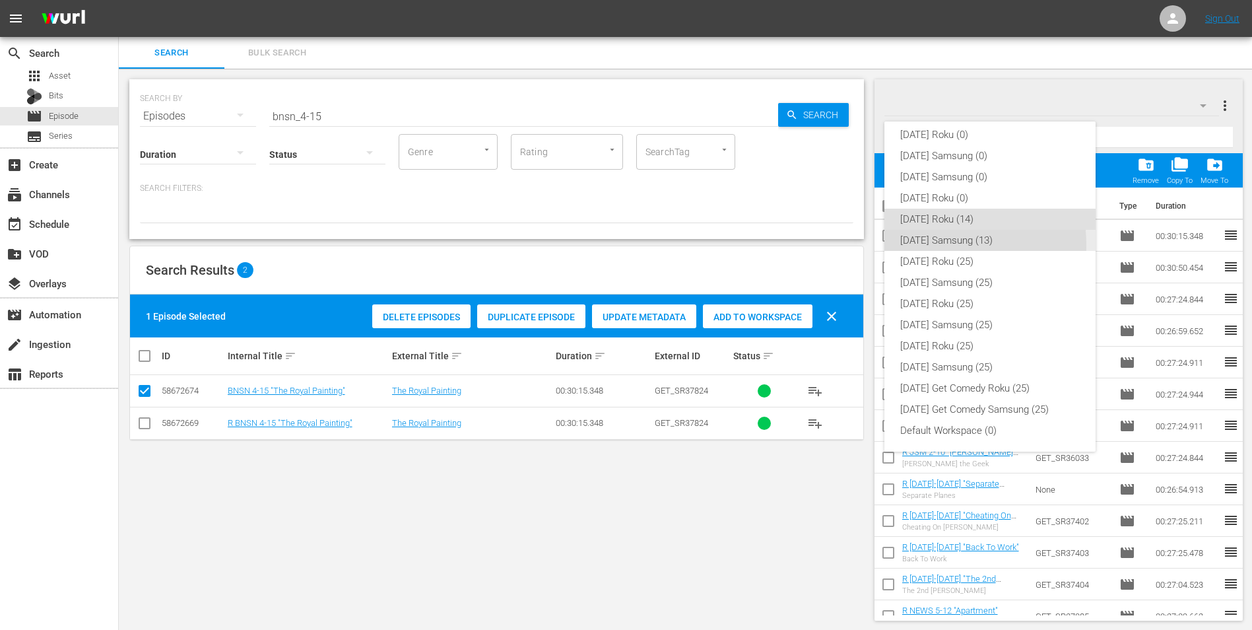
click at [937, 245] on div "[DATE] Samsung (13)" at bounding box center [990, 240] width 180 height 21
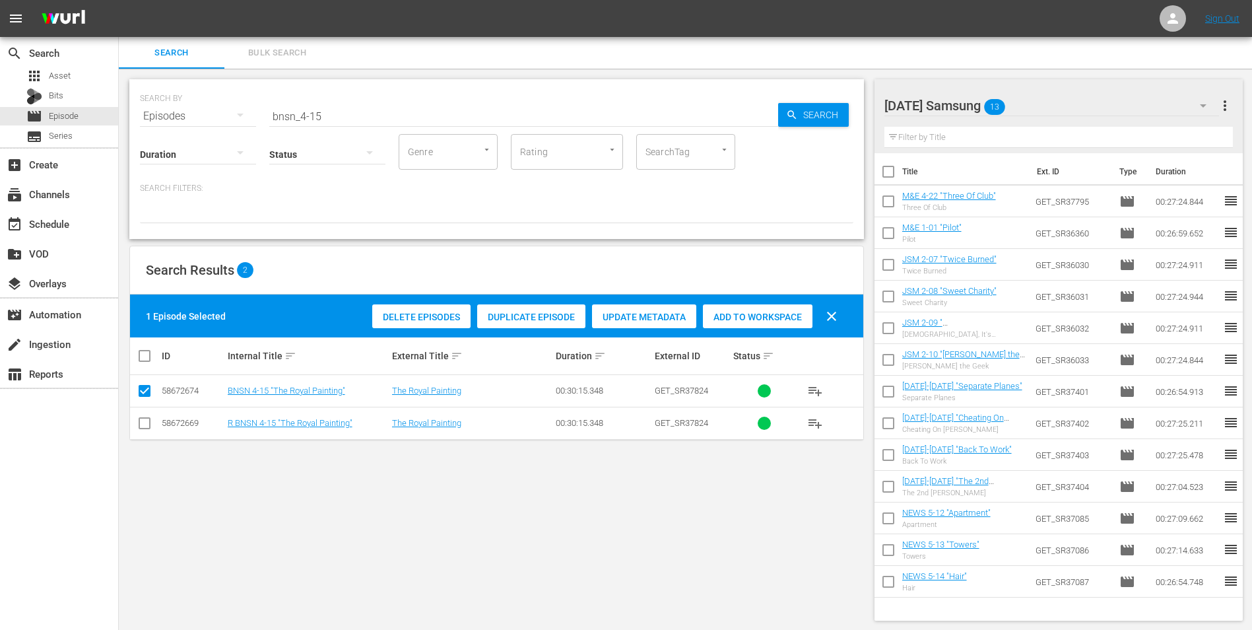
click at [1085, 92] on div "[DATE] Samsung 13" at bounding box center [1051, 105] width 335 height 37
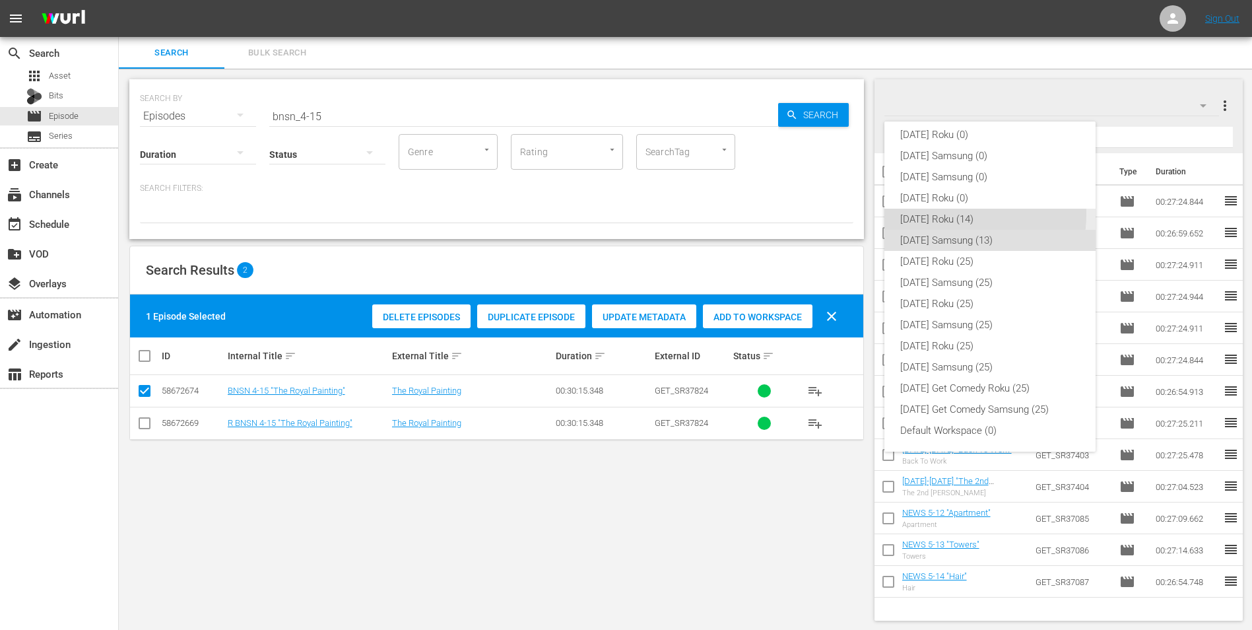
click at [942, 214] on div "[DATE] Roku (14)" at bounding box center [990, 219] width 180 height 21
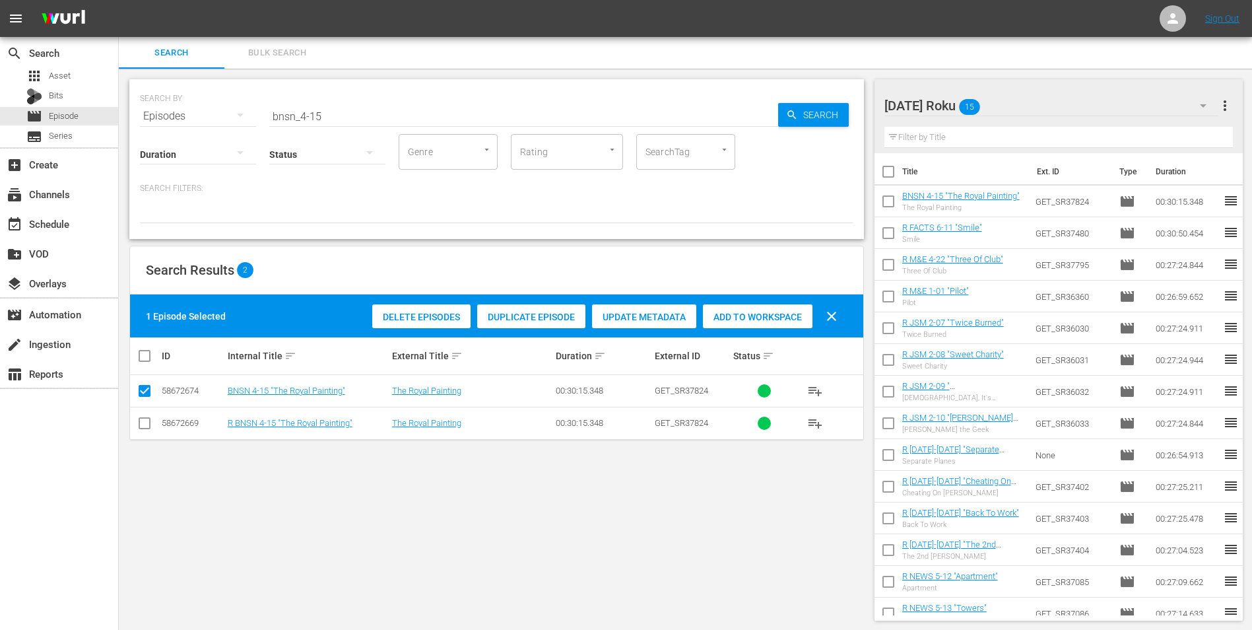
click at [148, 427] on input "checkbox" at bounding box center [145, 426] width 16 height 16
click at [143, 393] on input "checkbox" at bounding box center [145, 393] width 16 height 16
click at [766, 314] on span "Add to Workspace" at bounding box center [758, 317] width 110 height 11
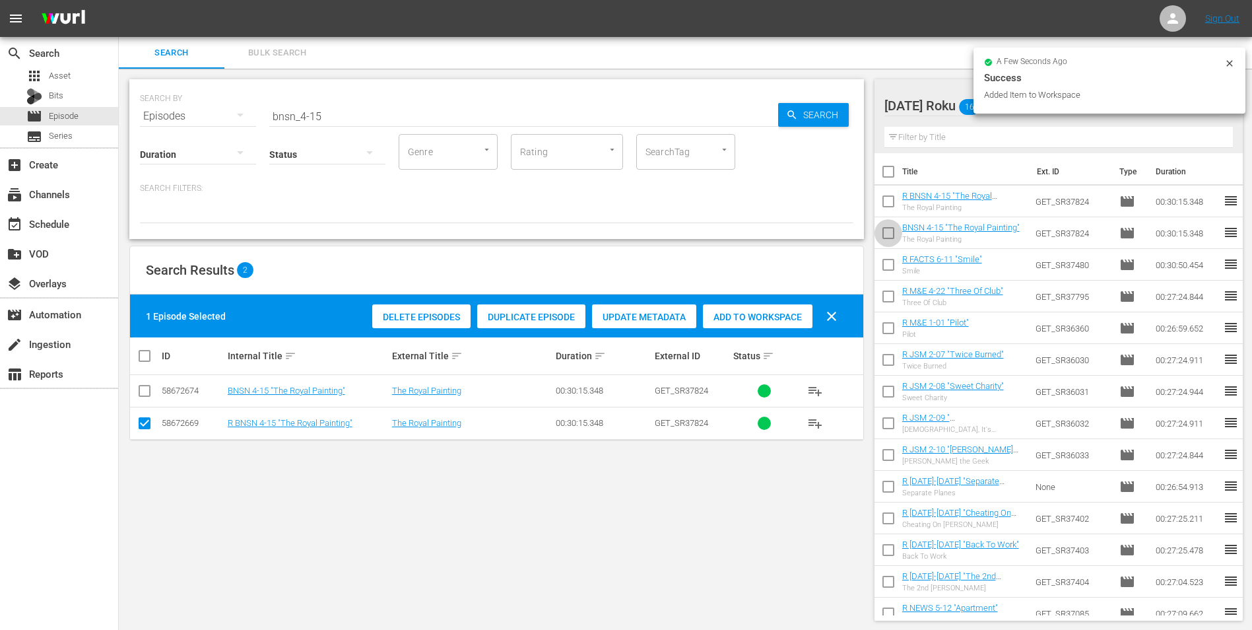
click at [888, 235] on input "checkbox" at bounding box center [888, 236] width 28 height 28
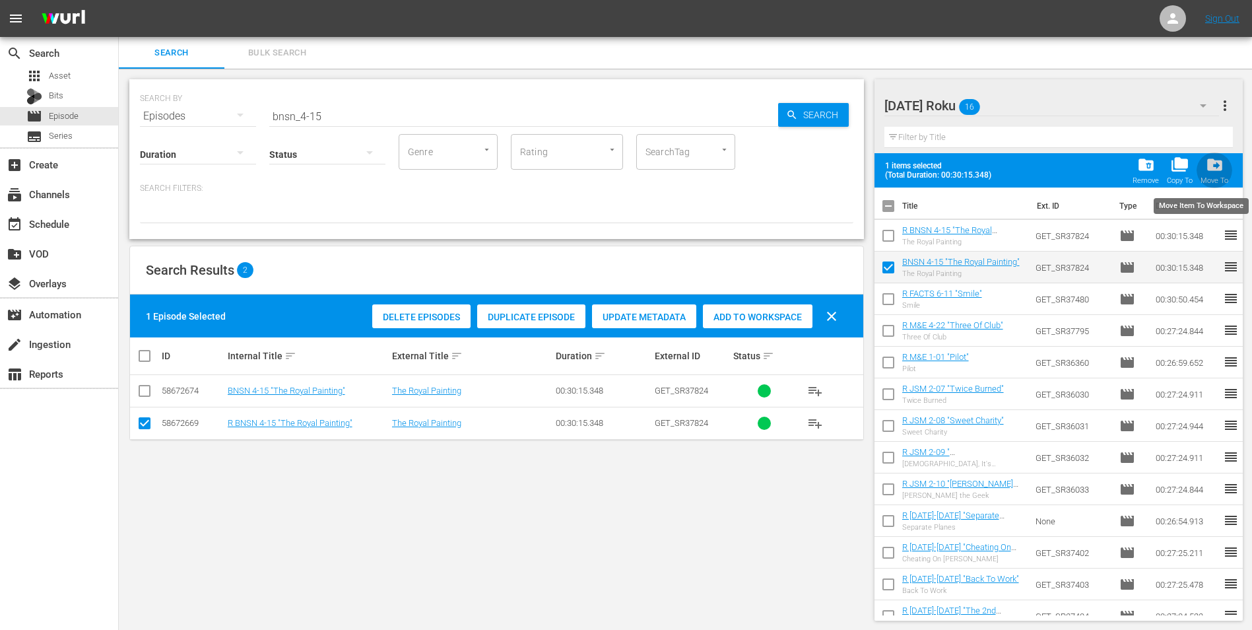
click at [1224, 171] on div "drive_file_move Move To" at bounding box center [1215, 170] width 28 height 29
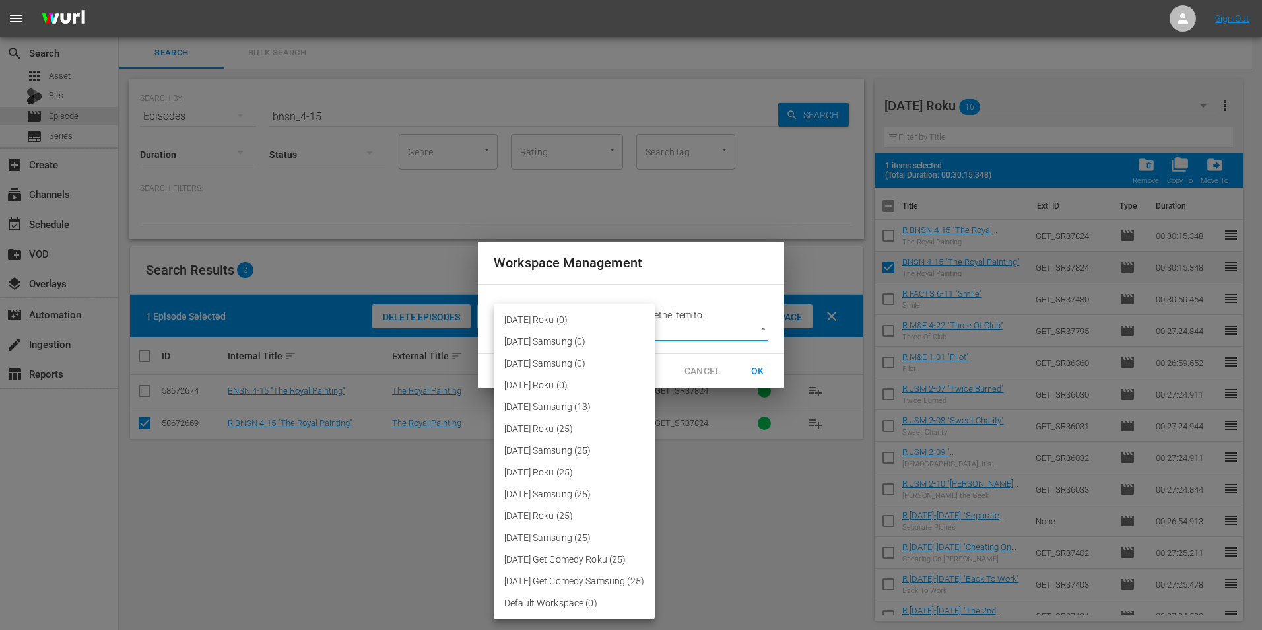
click at [623, 331] on body "menu Sign Out search Search apps Asset Bits movie Episode subtitles Series add_…" at bounding box center [631, 315] width 1262 height 630
click at [579, 411] on li "[DATE] Samsung (13)" at bounding box center [574, 407] width 161 height 22
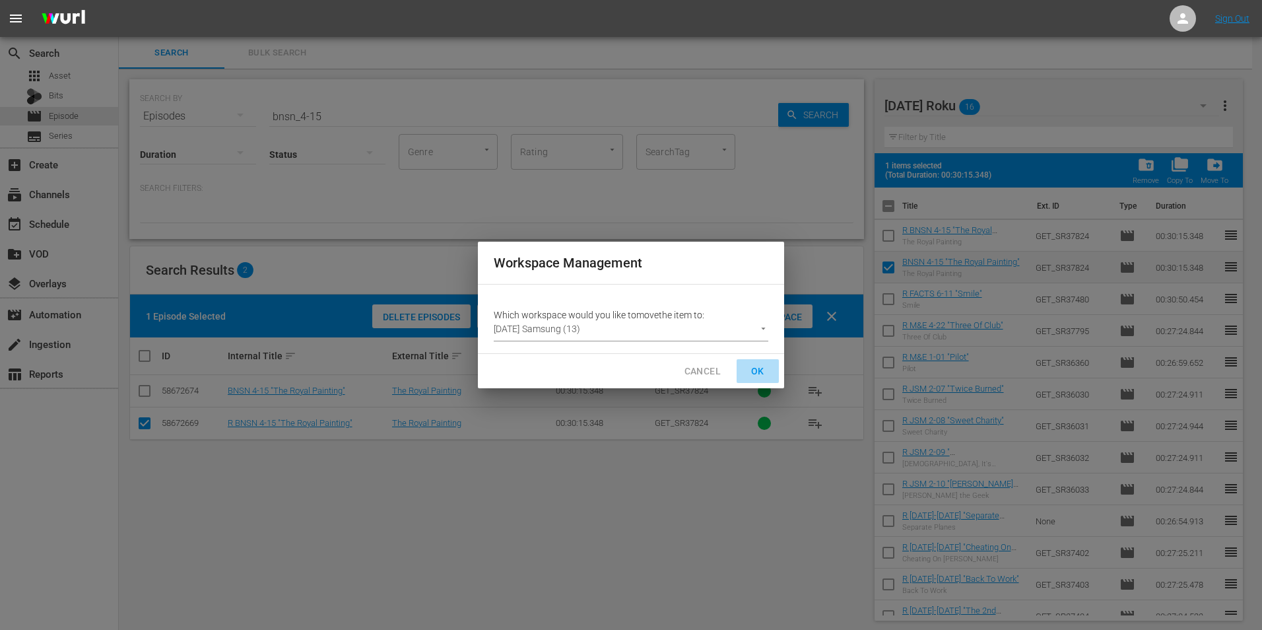
click at [760, 364] on span "OK" at bounding box center [757, 371] width 21 height 16
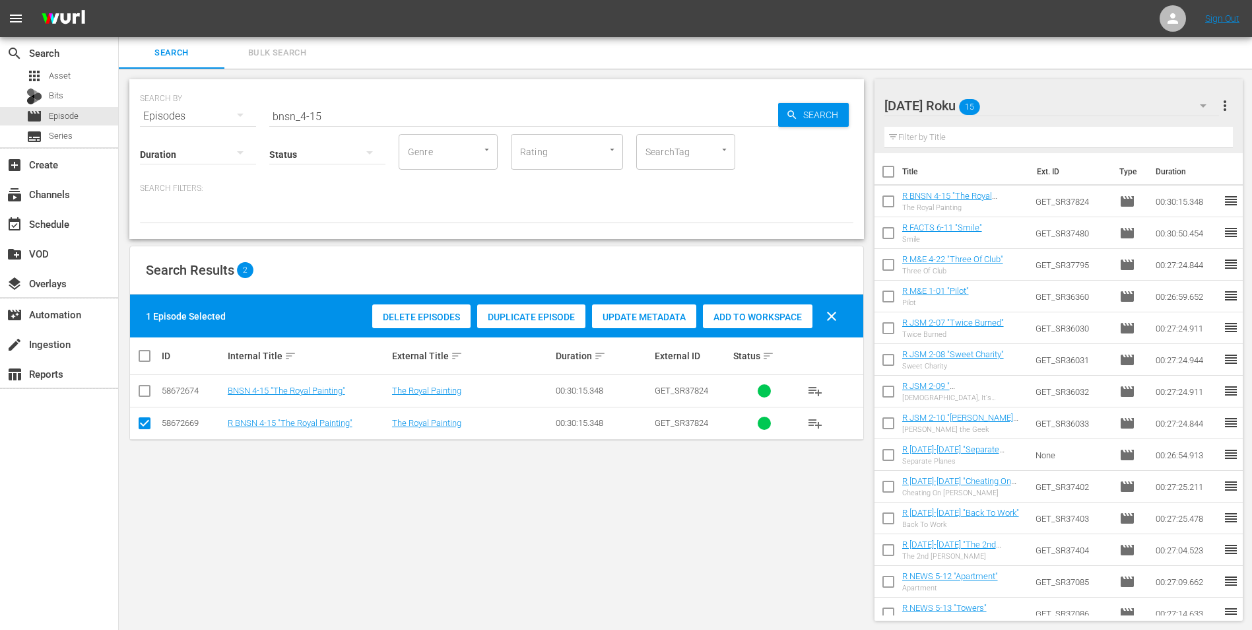
click at [1046, 102] on div "[DATE] Roku 15" at bounding box center [1051, 105] width 335 height 37
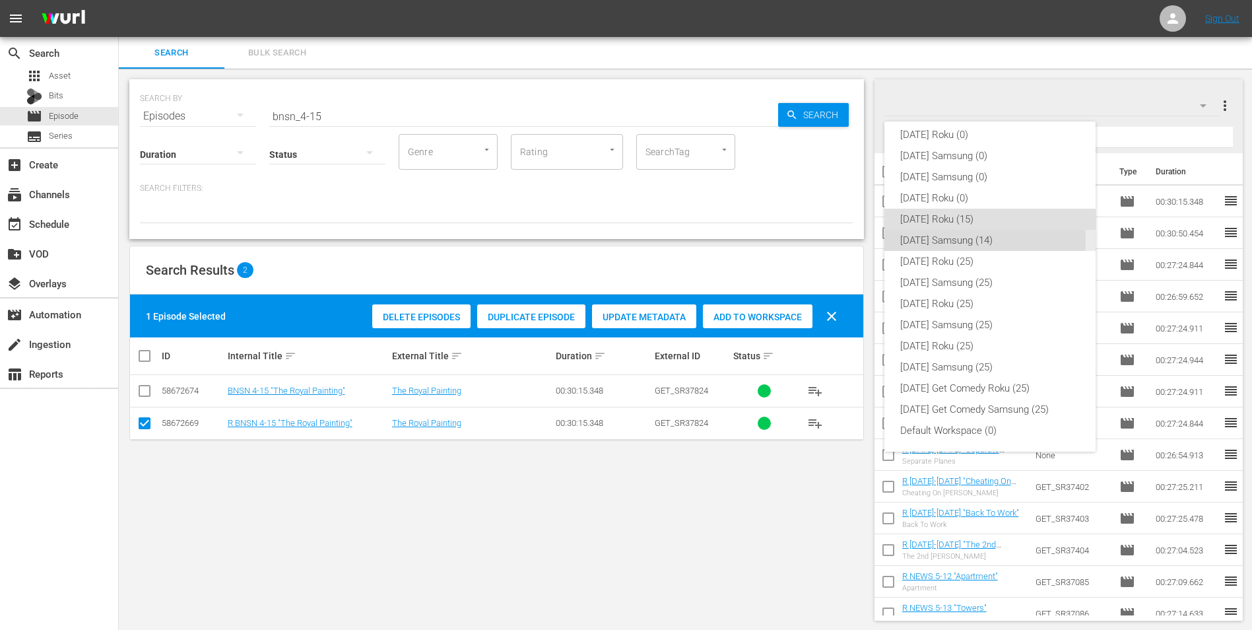
click at [980, 241] on div "[DATE] Samsung (14)" at bounding box center [990, 240] width 180 height 21
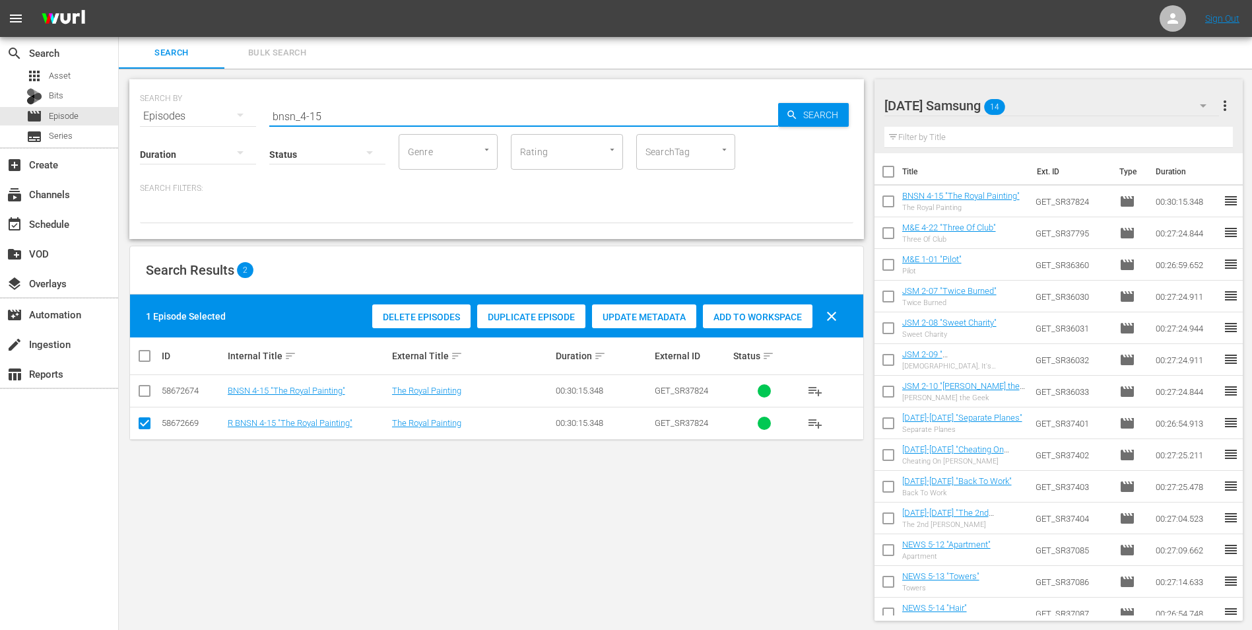
drag, startPoint x: 315, startPoint y: 111, endPoint x: 339, endPoint y: 112, distance: 23.8
click at [339, 112] on input "bnsn_4-15" at bounding box center [523, 116] width 509 height 32
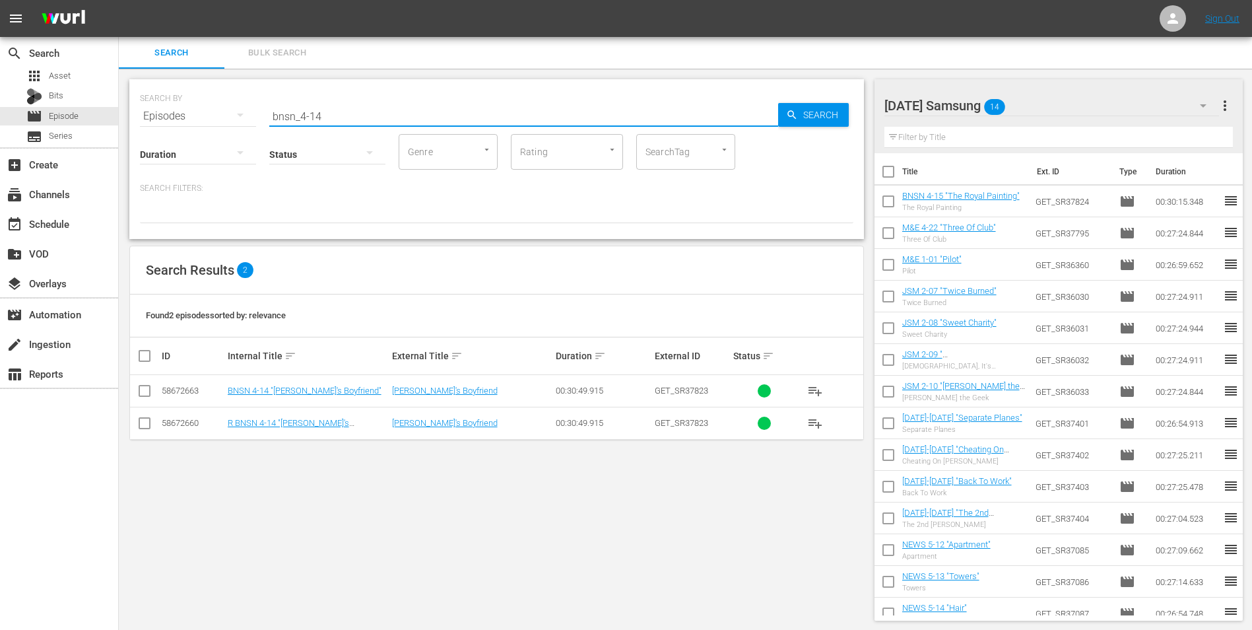
click at [145, 392] on input "checkbox" at bounding box center [145, 393] width 16 height 16
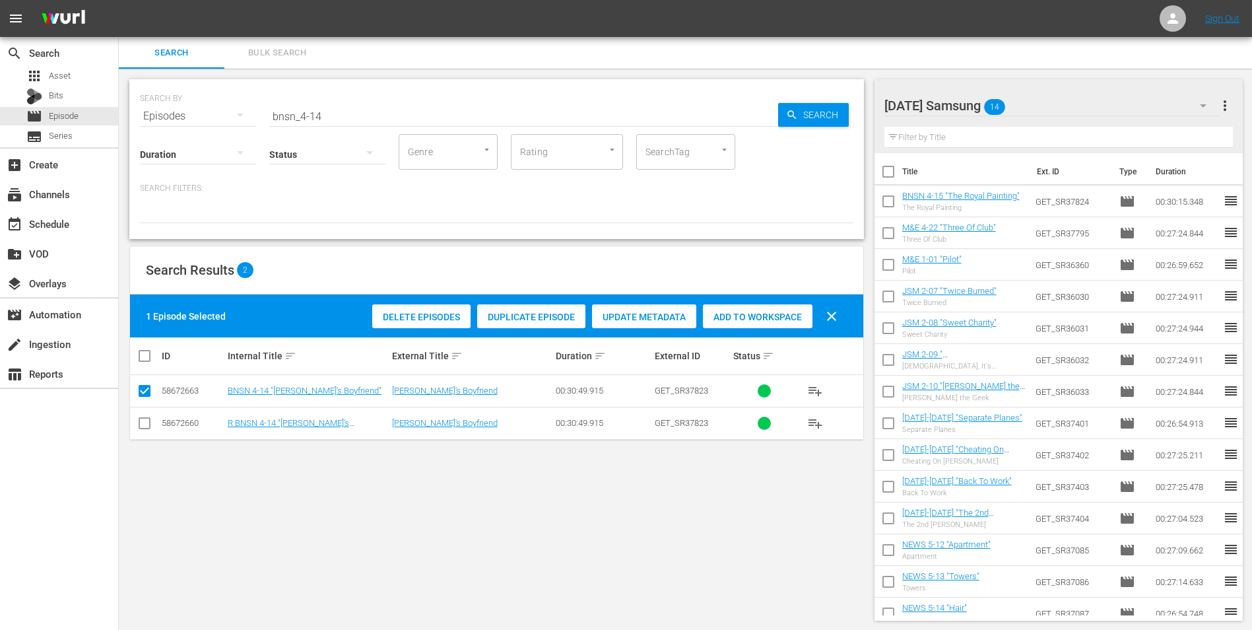
click at [787, 319] on span "Add to Workspace" at bounding box center [758, 317] width 110 height 11
click at [1075, 108] on div "[DATE] Samsung 15" at bounding box center [1051, 105] width 335 height 37
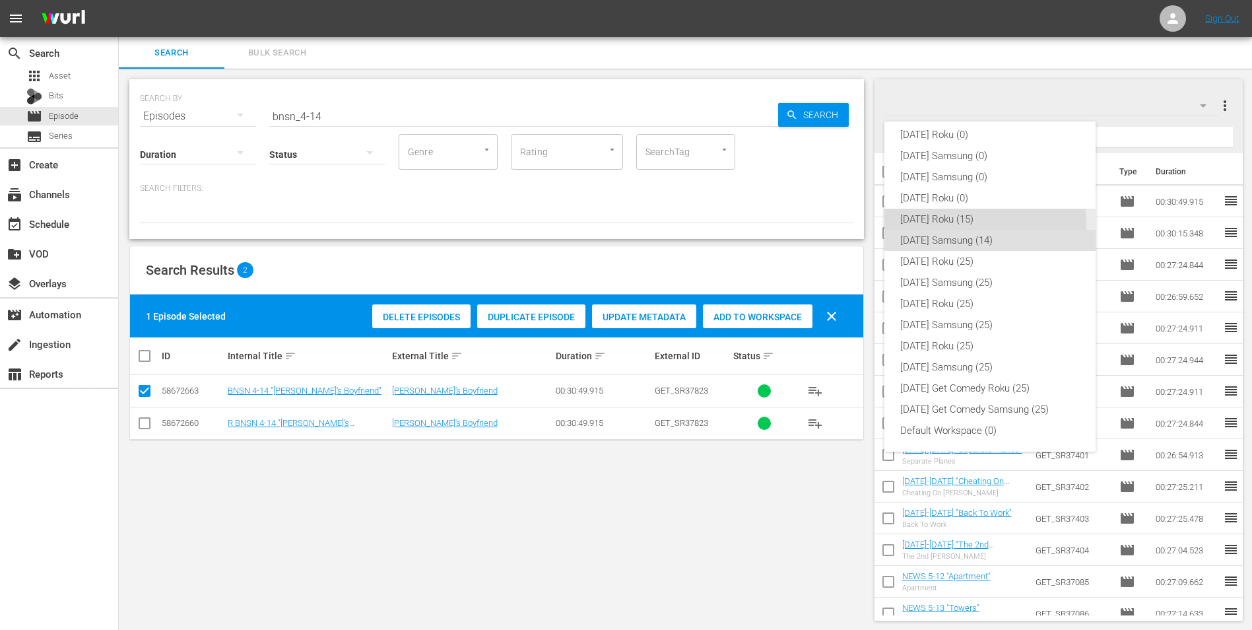
click at [932, 224] on div "[DATE] Roku (15)" at bounding box center [990, 219] width 180 height 21
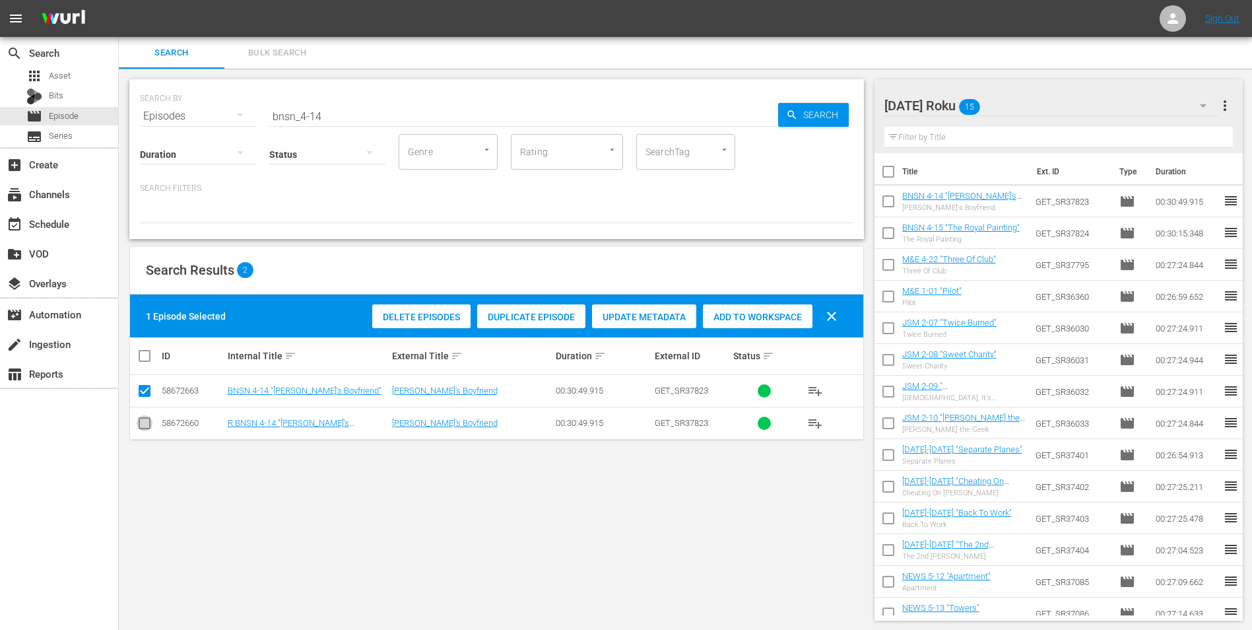
click at [141, 424] on input "checkbox" at bounding box center [145, 426] width 16 height 16
click at [146, 393] on input "checkbox" at bounding box center [145, 393] width 16 height 16
click at [763, 319] on span "Add to Workspace" at bounding box center [758, 317] width 110 height 11
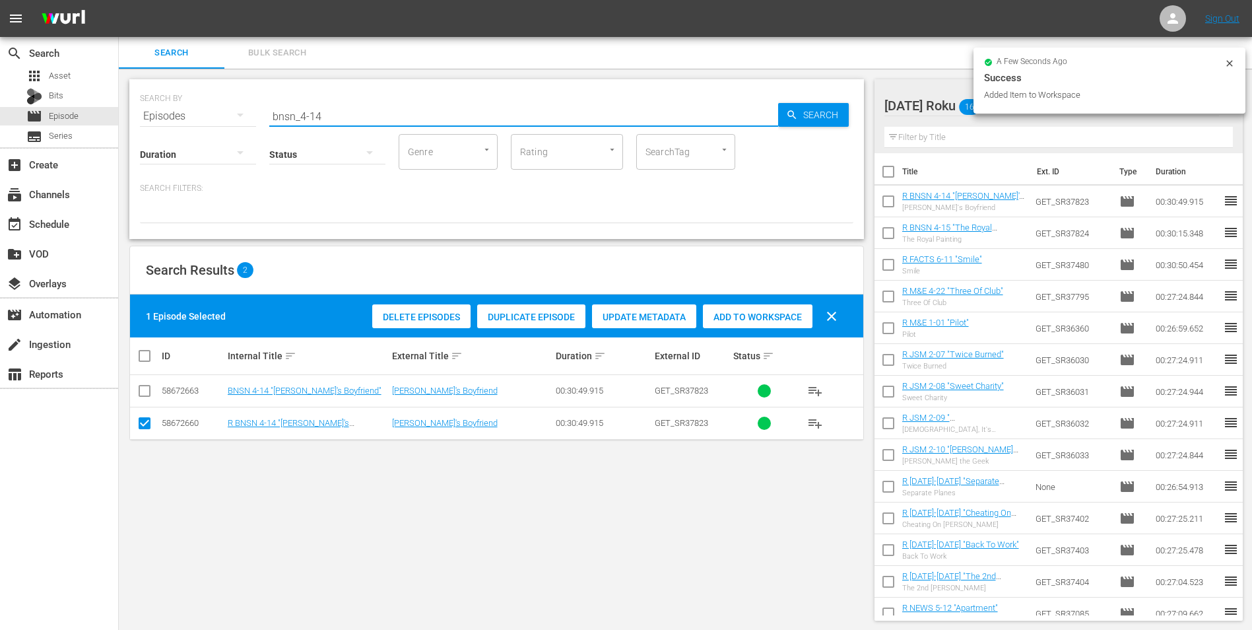
drag, startPoint x: 327, startPoint y: 116, endPoint x: 143, endPoint y: 105, distance: 184.5
click at [143, 105] on div "SEARCH BY Search By Episodes Search ID, Title, Description, Keywords, or Catego…" at bounding box center [496, 108] width 713 height 48
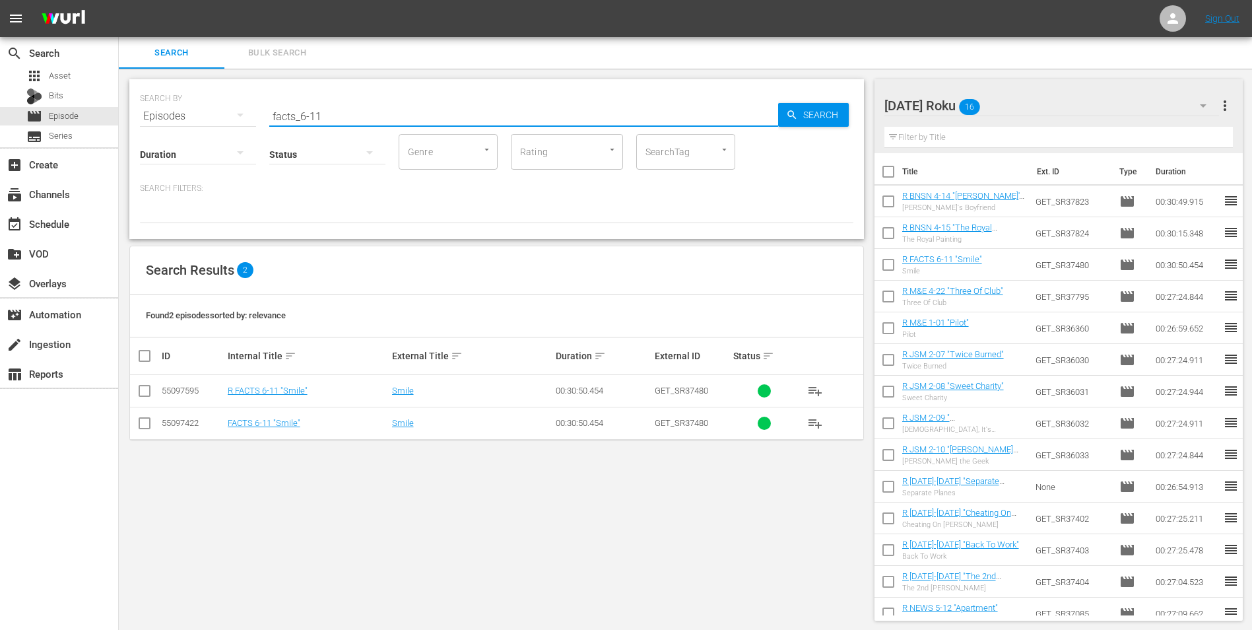
click at [144, 391] on input "checkbox" at bounding box center [145, 393] width 16 height 16
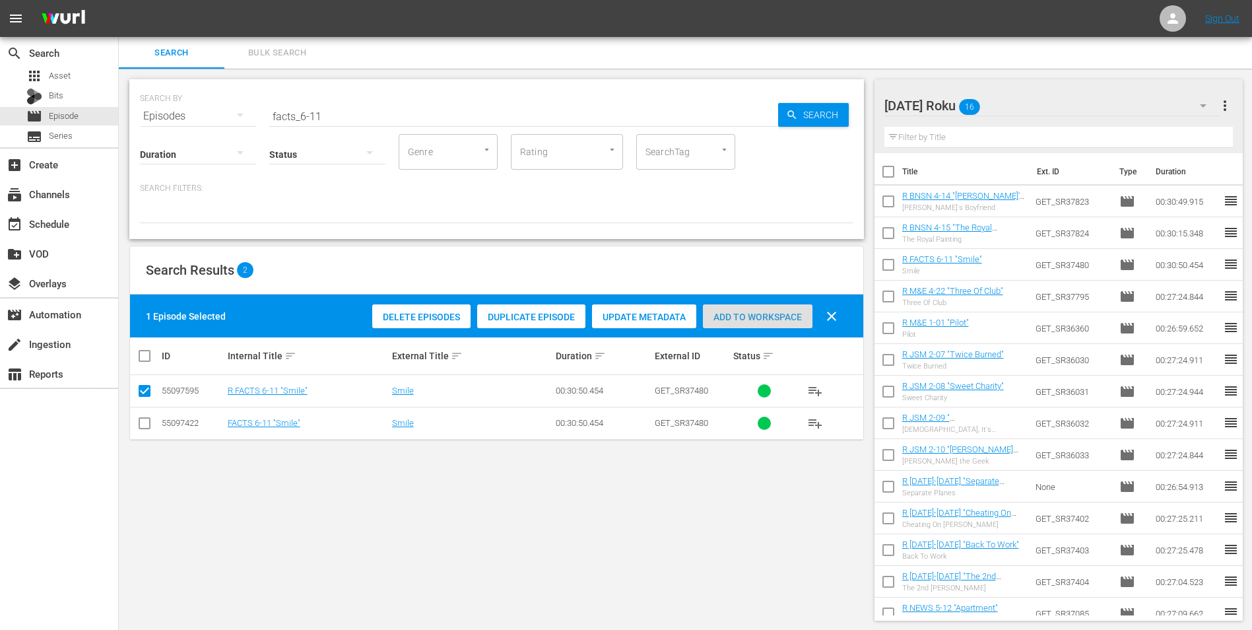
click at [787, 321] on span "Add to Workspace" at bounding box center [758, 317] width 110 height 11
click at [783, 312] on span "Add to Workspace" at bounding box center [758, 317] width 110 height 11
click at [888, 259] on input "checkbox" at bounding box center [888, 267] width 28 height 28
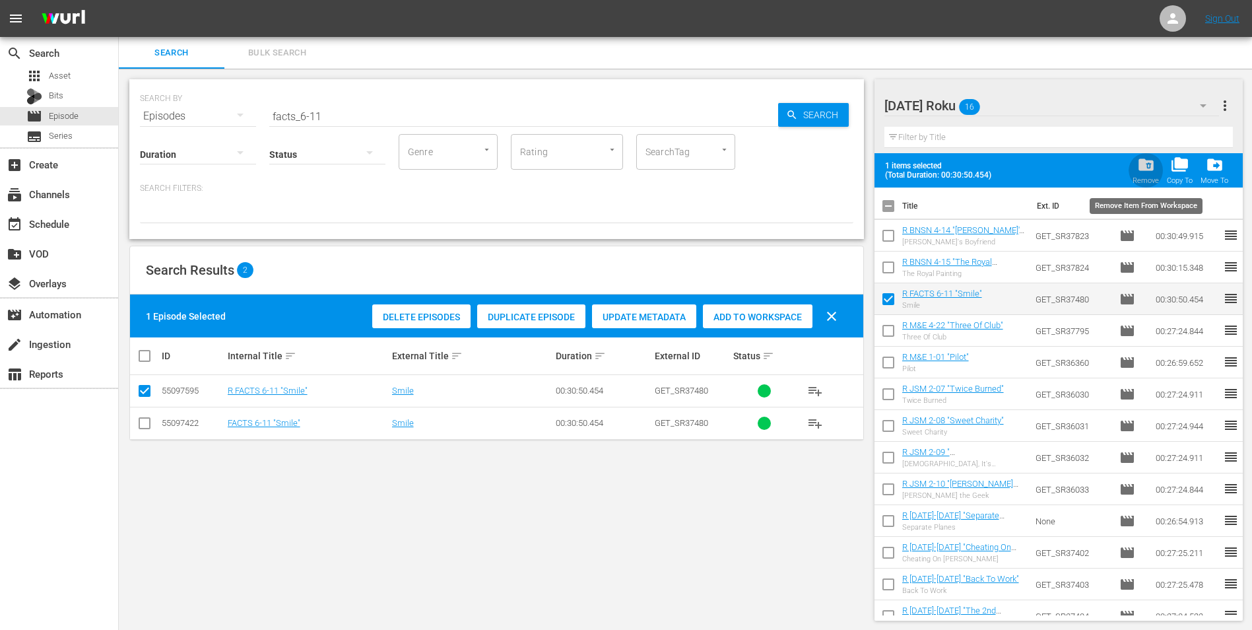
click at [1147, 179] on div "Remove" at bounding box center [1146, 180] width 26 height 9
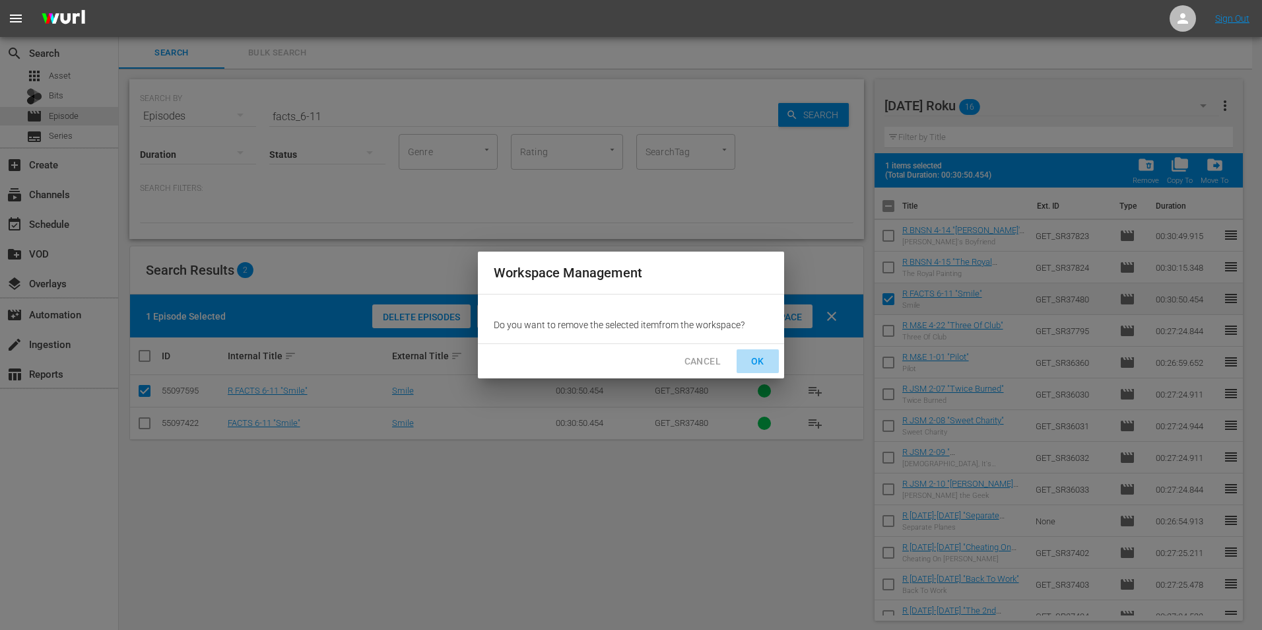
click at [765, 361] on span "OK" at bounding box center [757, 361] width 21 height 16
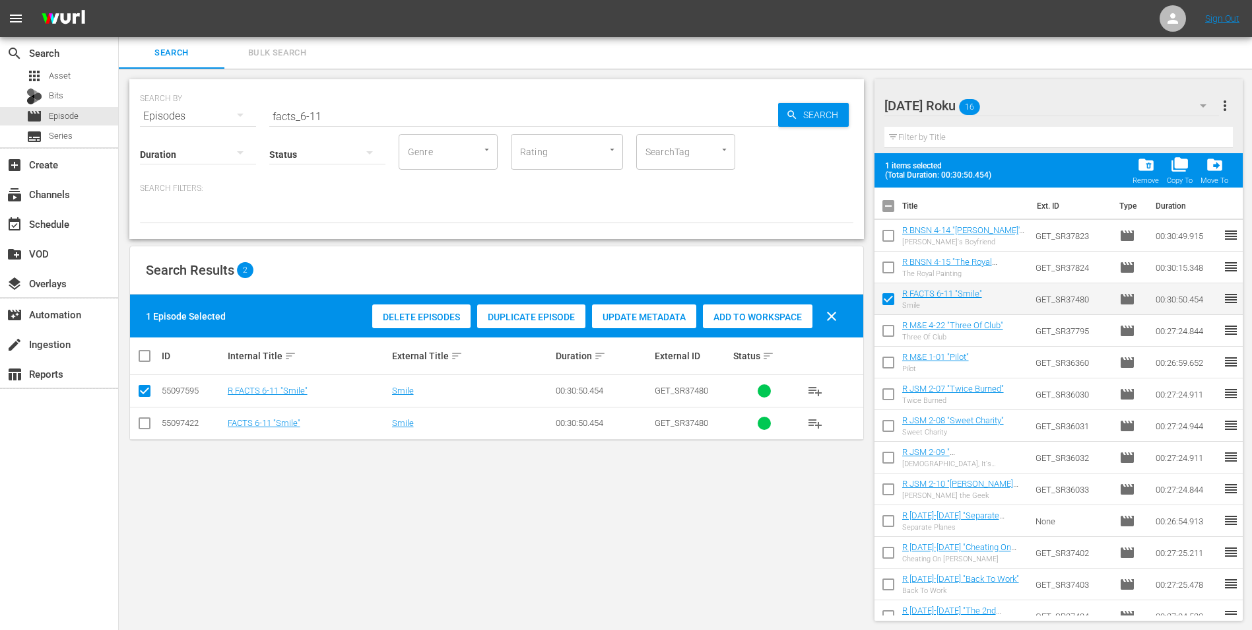
checkbox input "false"
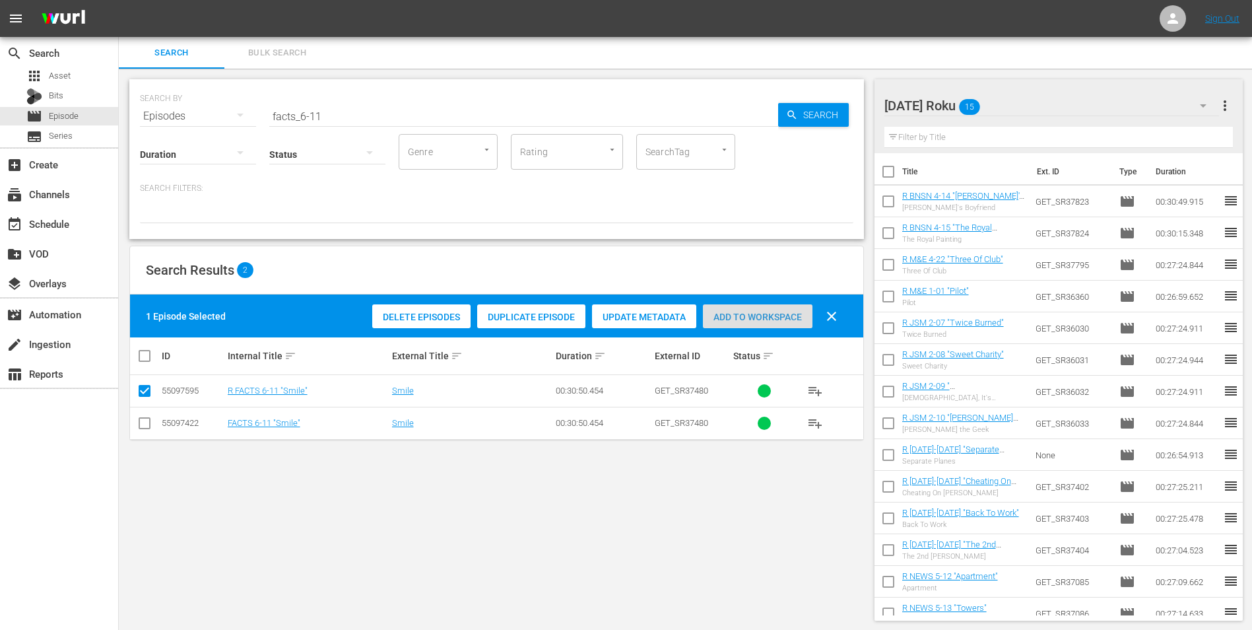
click at [764, 314] on span "Add to Workspace" at bounding box center [758, 317] width 110 height 11
click at [1023, 98] on div "Friday Roku 16" at bounding box center [1051, 105] width 335 height 37
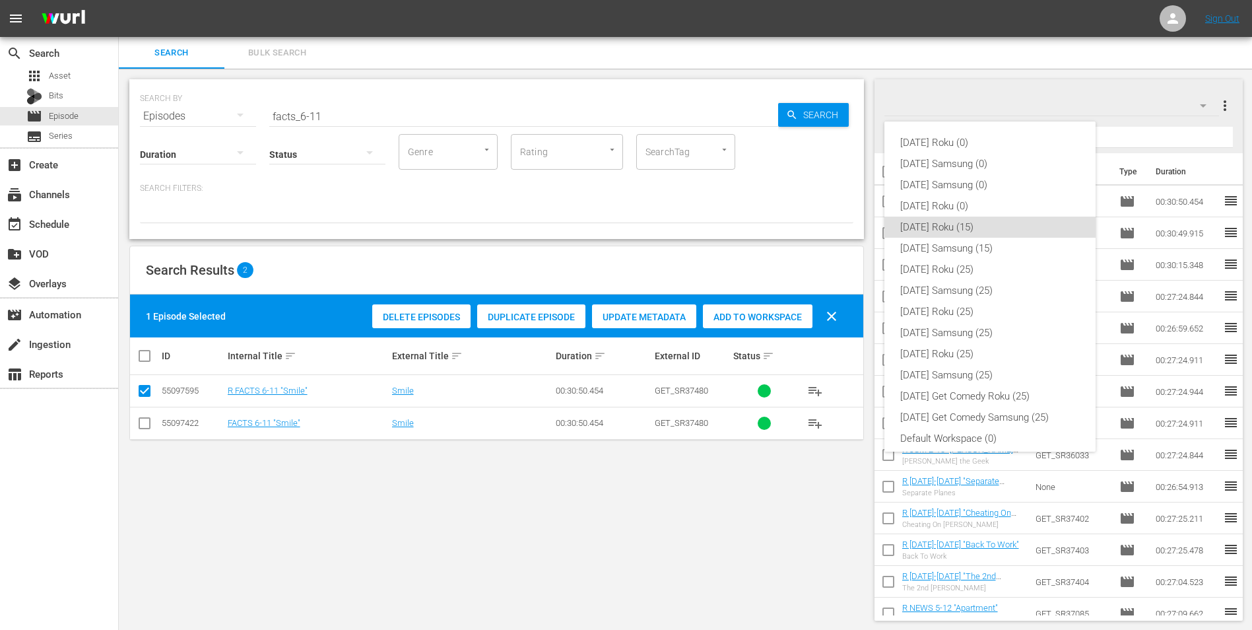
scroll to position [8, 0]
click at [923, 234] on div "Friday Samsung (15)" at bounding box center [990, 240] width 180 height 21
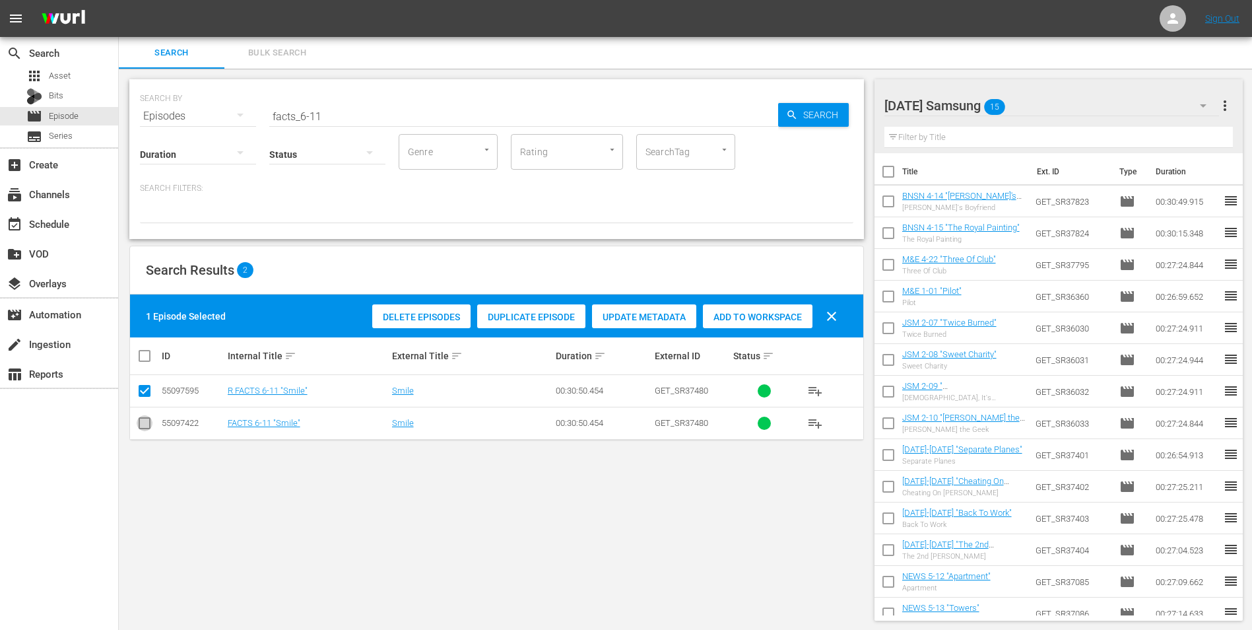
click at [151, 426] on input "checkbox" at bounding box center [145, 426] width 16 height 16
checkbox input "true"
click at [145, 391] on input "checkbox" at bounding box center [145, 393] width 16 height 16
checkbox input "false"
click at [794, 312] on span "Add to Workspace" at bounding box center [758, 317] width 110 height 11
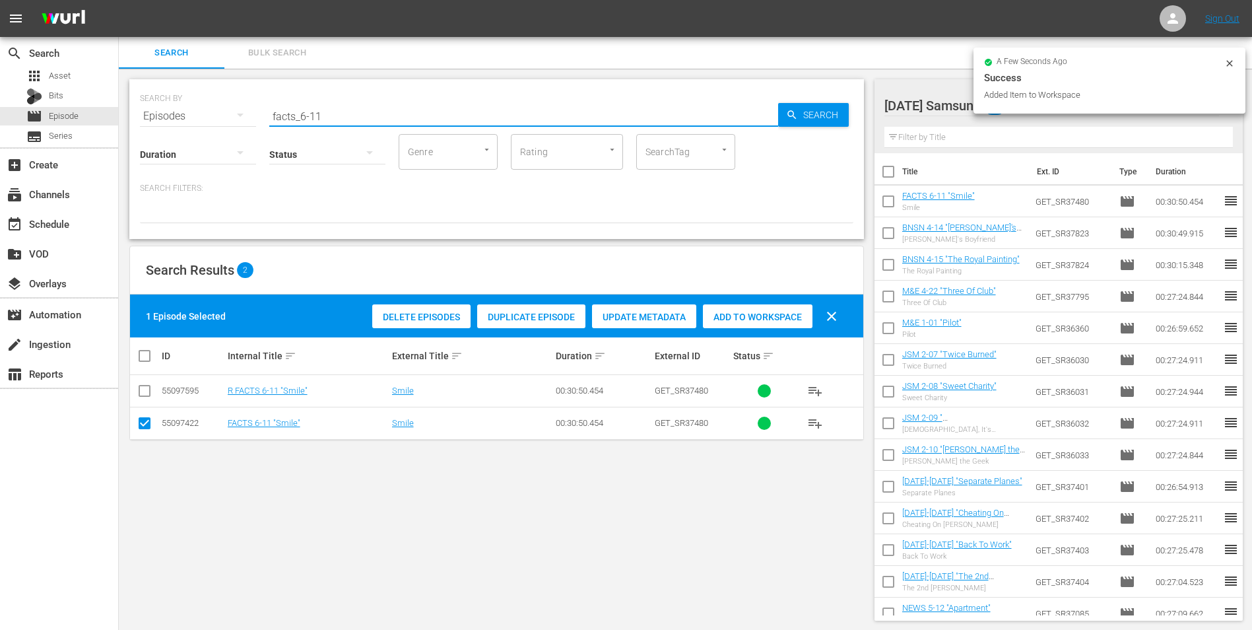
drag, startPoint x: 315, startPoint y: 112, endPoint x: 335, endPoint y: 114, distance: 19.8
click at [335, 114] on input "facts_6-11" at bounding box center [523, 116] width 509 height 32
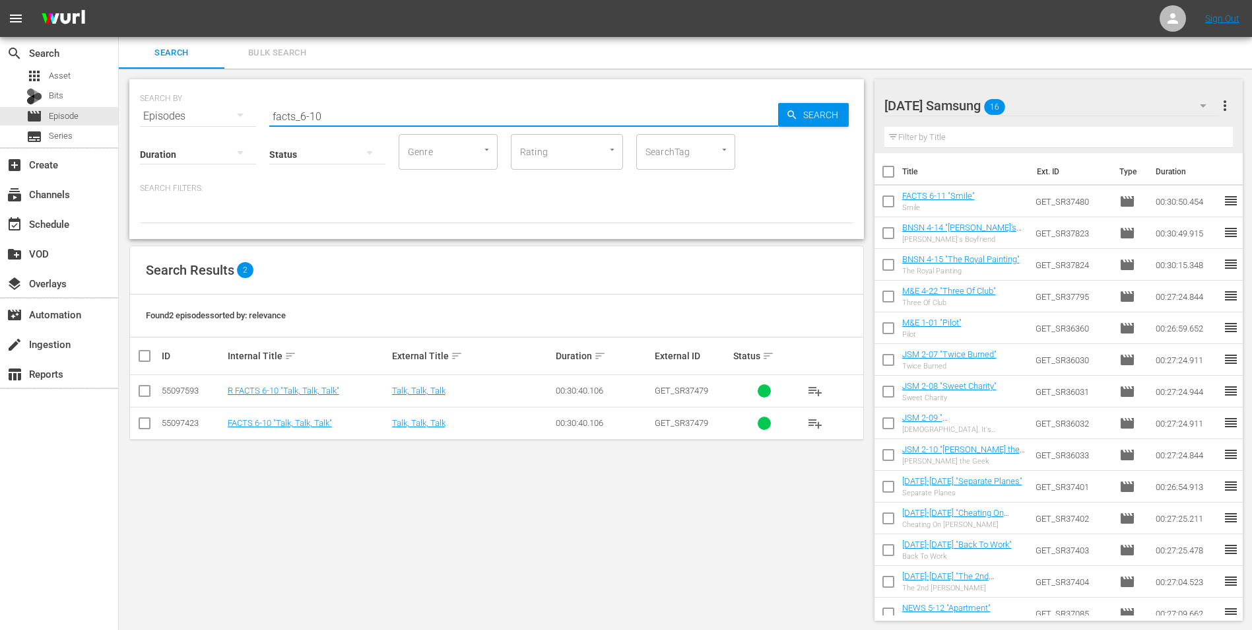
type input "facts_6-10"
click at [142, 426] on input "checkbox" at bounding box center [145, 426] width 16 height 16
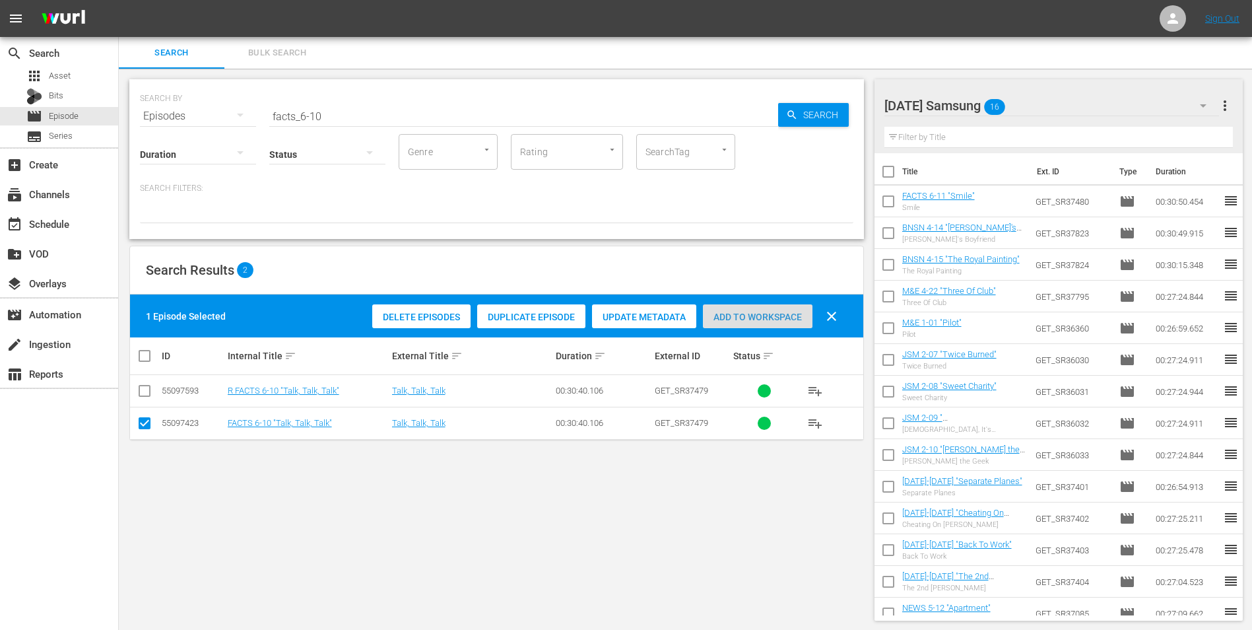
click at [781, 318] on span "Add to Workspace" at bounding box center [758, 317] width 110 height 11
click at [1040, 102] on div "Friday Samsung 17" at bounding box center [1051, 105] width 335 height 37
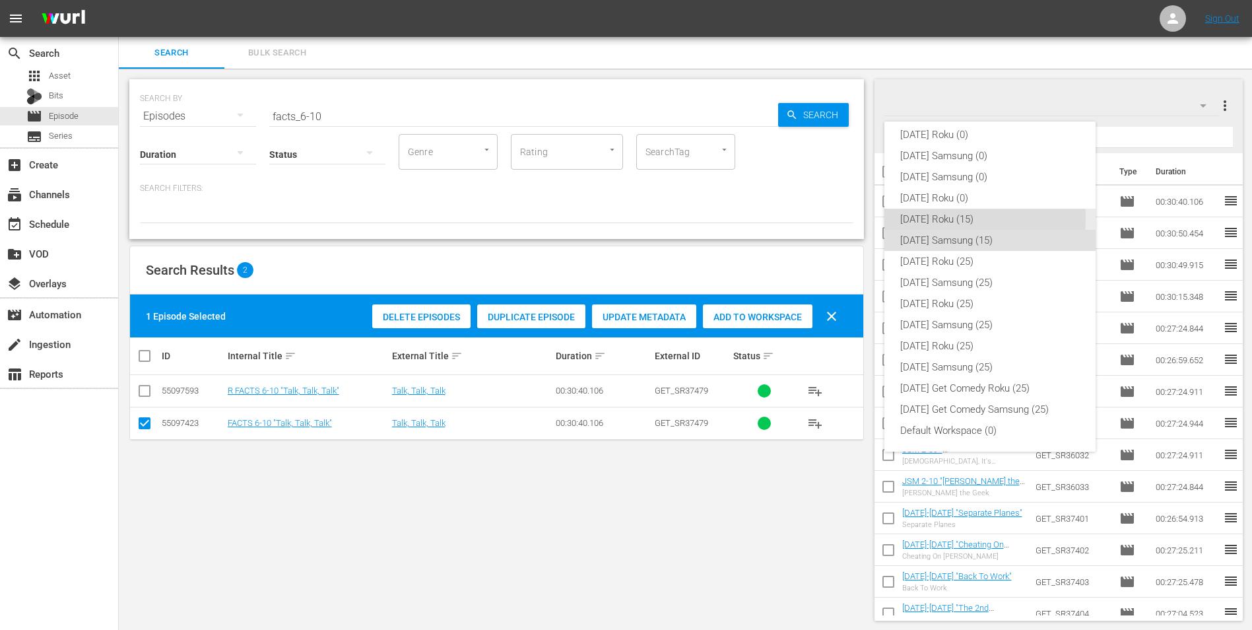
click at [935, 217] on div "[DATE] Roku (15)" at bounding box center [990, 219] width 180 height 21
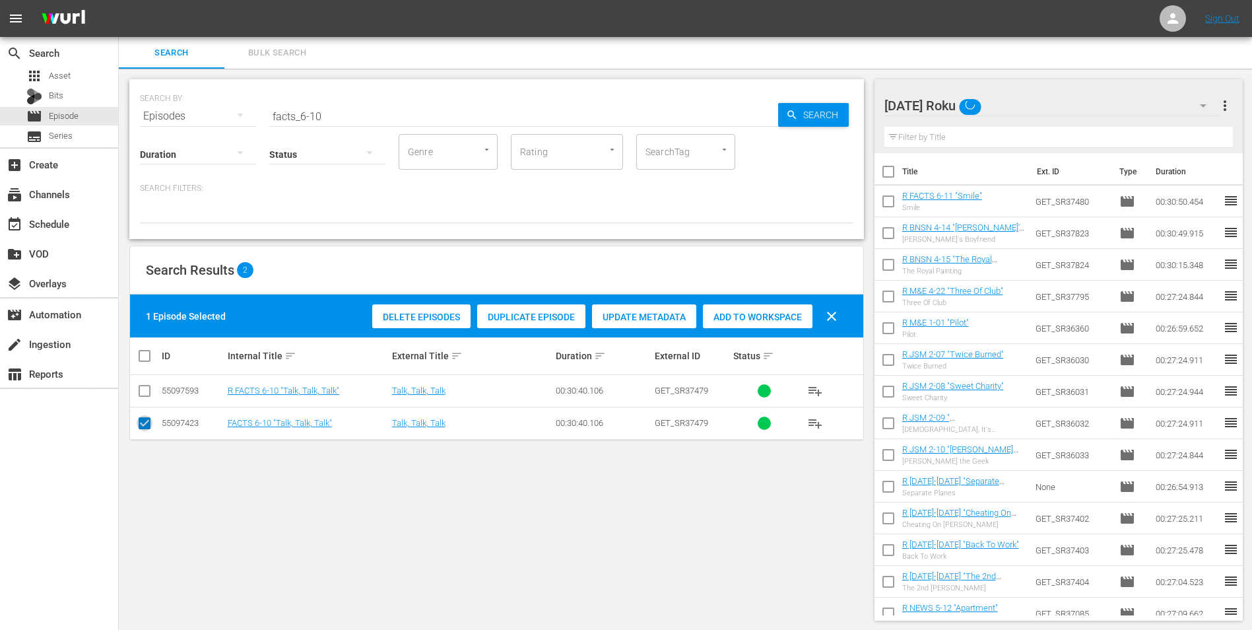
click at [141, 426] on input "checkbox" at bounding box center [145, 426] width 16 height 16
checkbox input "false"
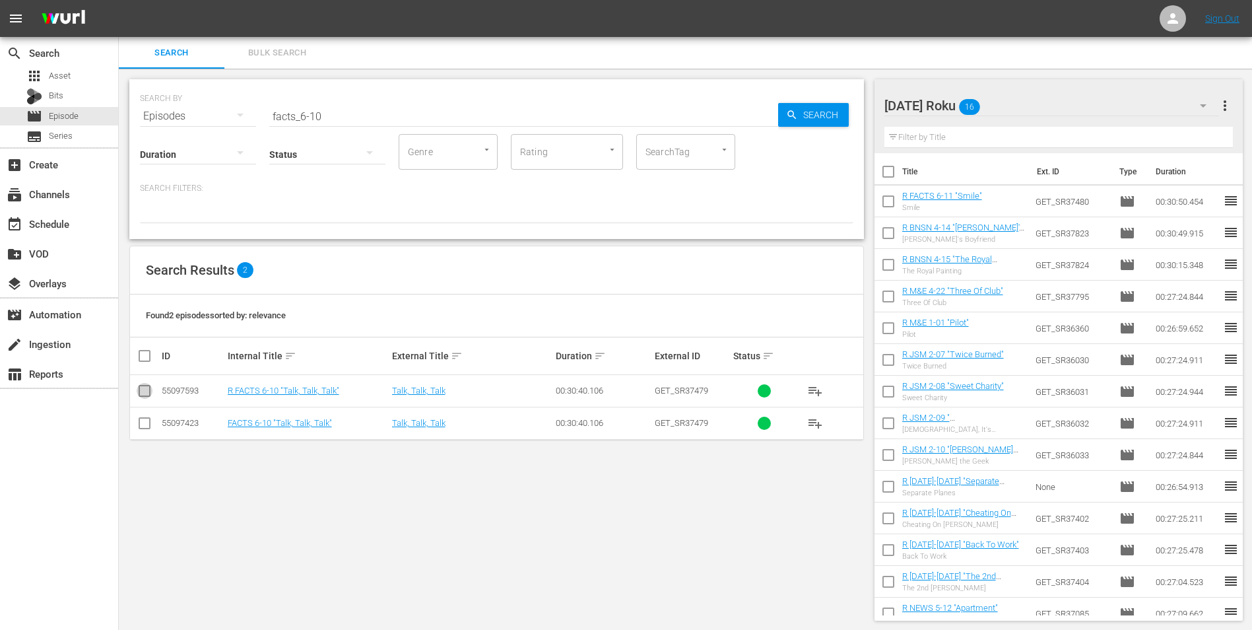
click at [143, 394] on input "checkbox" at bounding box center [145, 393] width 16 height 16
checkbox input "true"
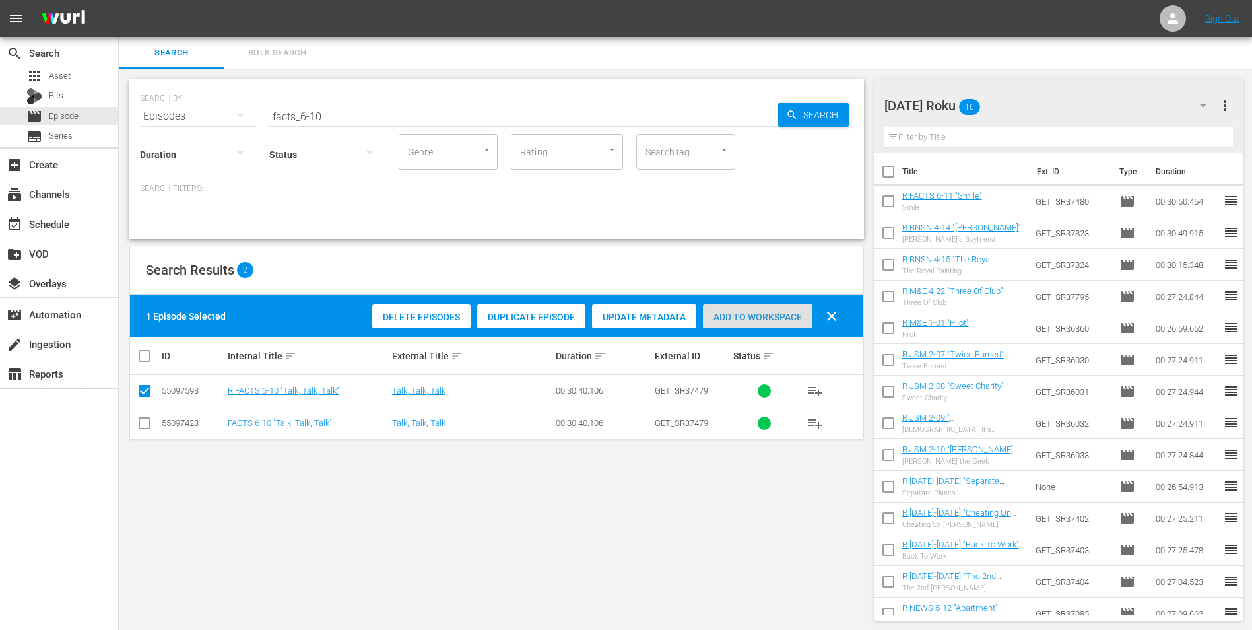
click at [741, 323] on div "Add to Workspace" at bounding box center [758, 316] width 110 height 25
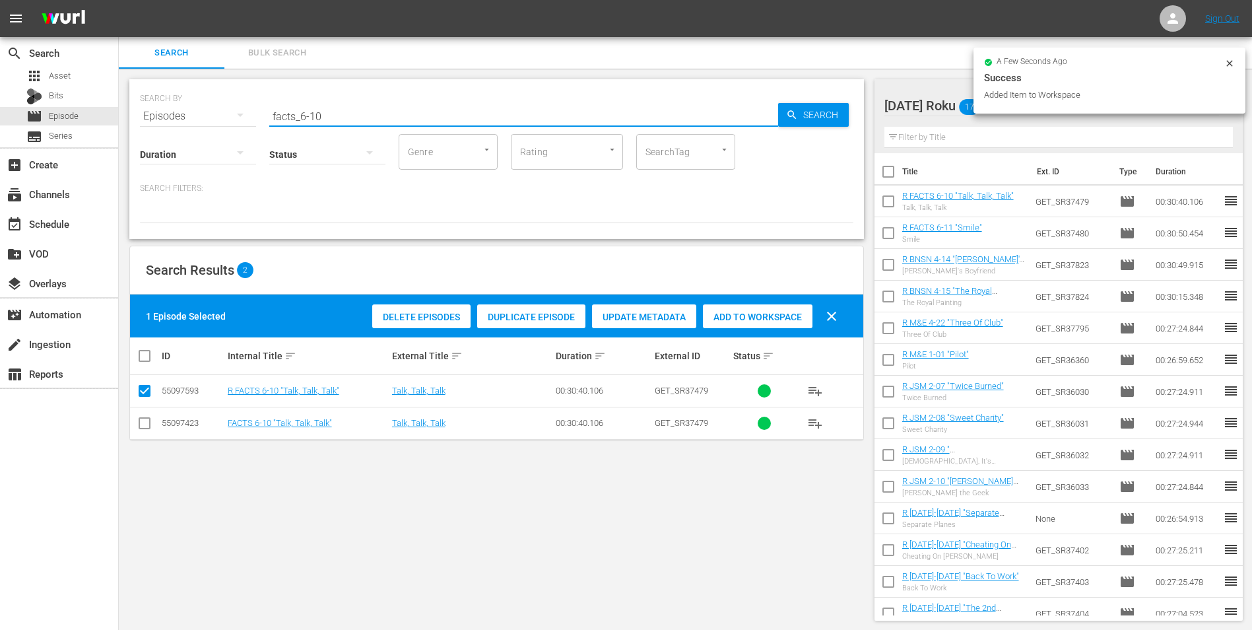
drag, startPoint x: 312, startPoint y: 114, endPoint x: 358, endPoint y: 115, distance: 46.2
click at [358, 115] on input "facts_6-10" at bounding box center [523, 116] width 509 height 32
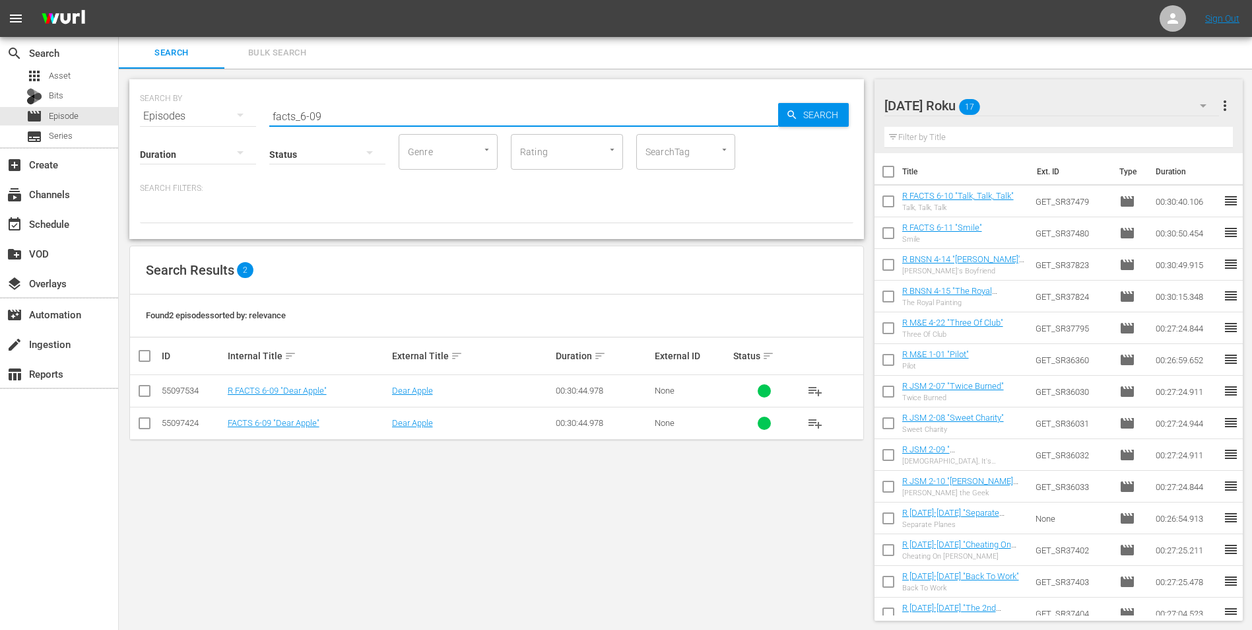
type input "facts_6-09"
click at [146, 389] on input "checkbox" at bounding box center [145, 393] width 16 height 16
checkbox input "true"
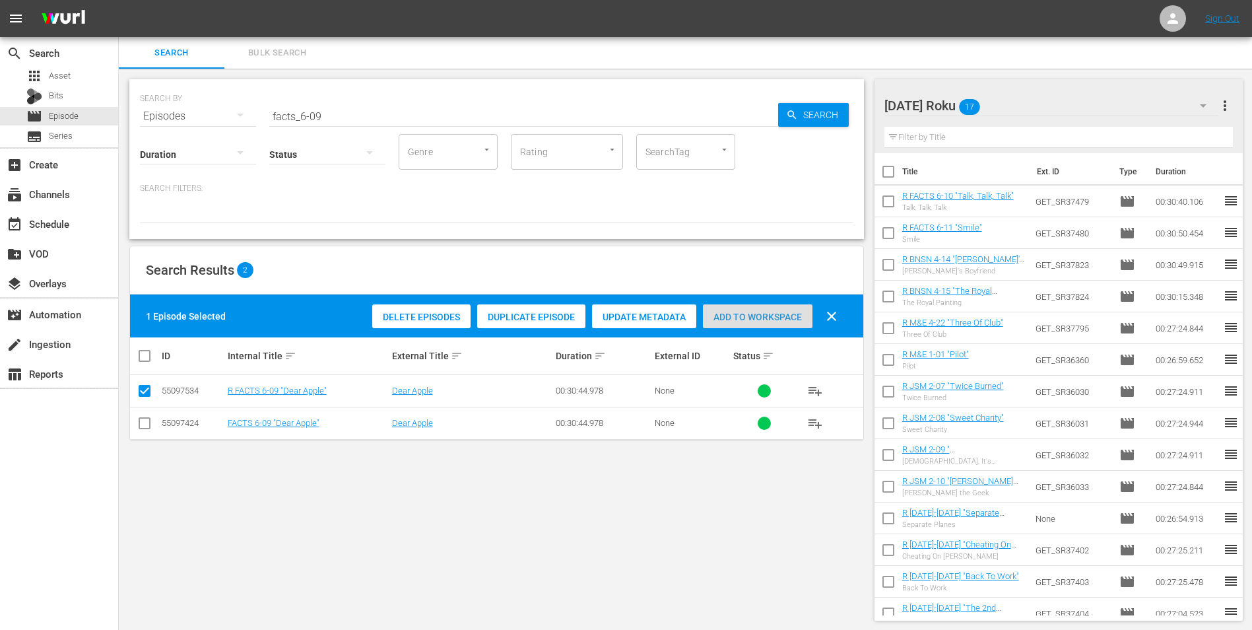
click at [794, 312] on span "Add to Workspace" at bounding box center [758, 317] width 110 height 11
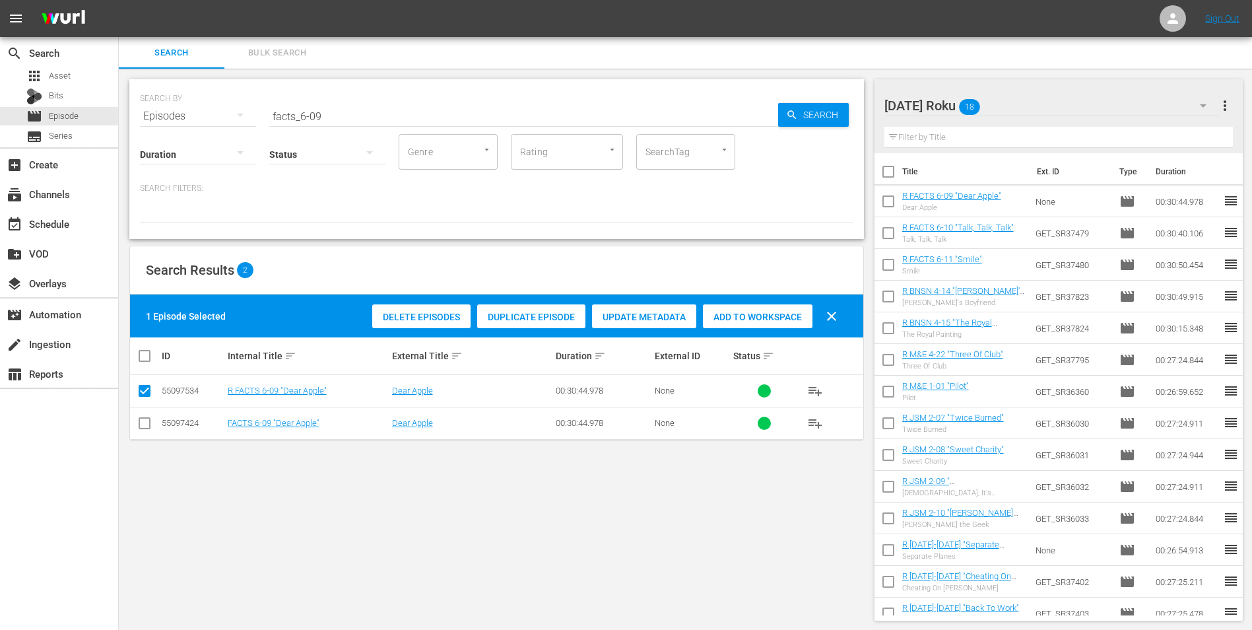
click at [1006, 100] on div "Friday Roku 18" at bounding box center [1051, 105] width 335 height 37
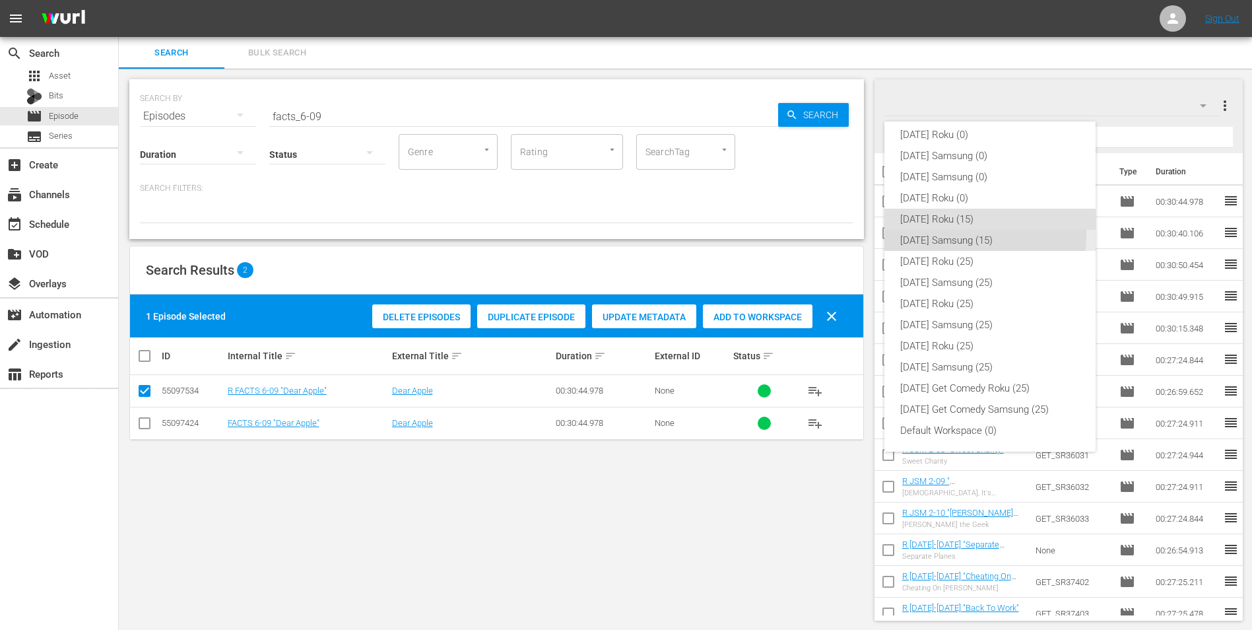
click at [919, 234] on div "Friday Samsung (15)" at bounding box center [990, 240] width 180 height 21
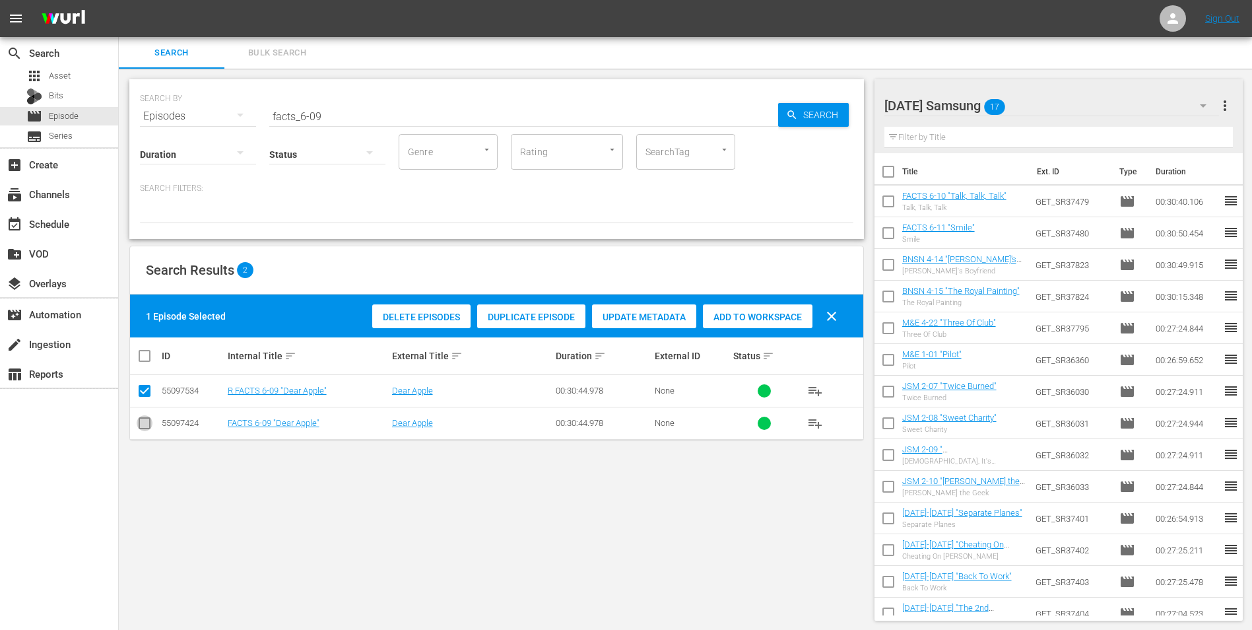
click at [149, 423] on input "checkbox" at bounding box center [145, 426] width 16 height 16
checkbox input "true"
click at [145, 384] on icon at bounding box center [145, 391] width 16 height 16
click at [143, 390] on input "checkbox" at bounding box center [145, 393] width 16 height 16
checkbox input "false"
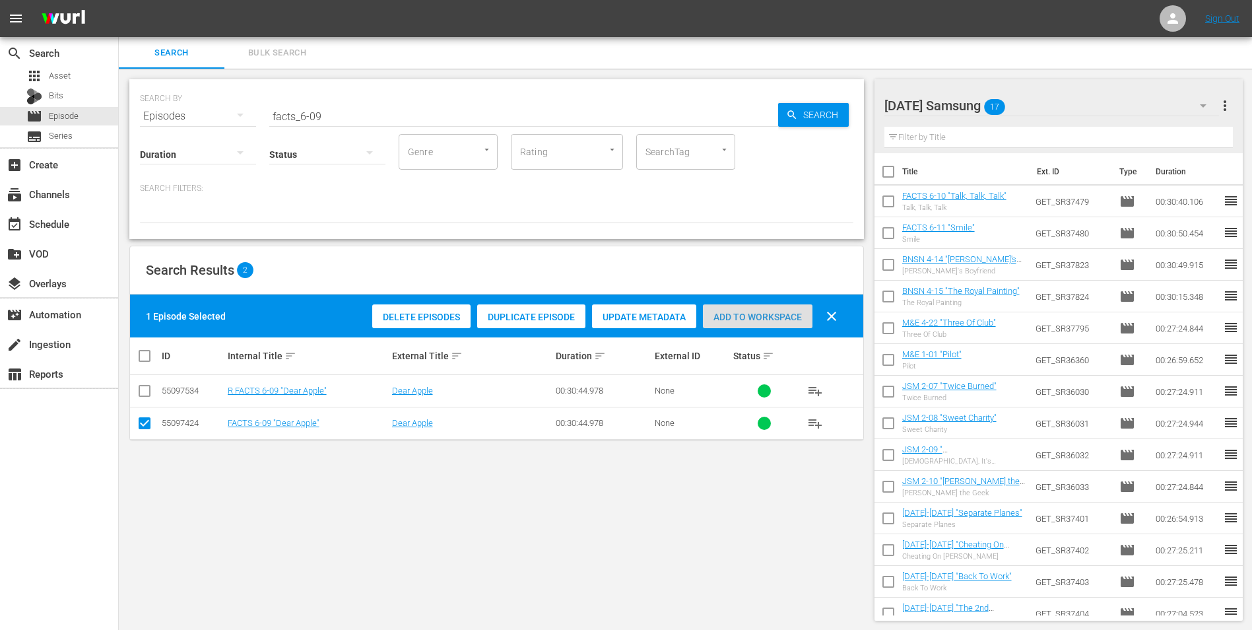
click at [717, 317] on span "Add to Workspace" at bounding box center [758, 317] width 110 height 11
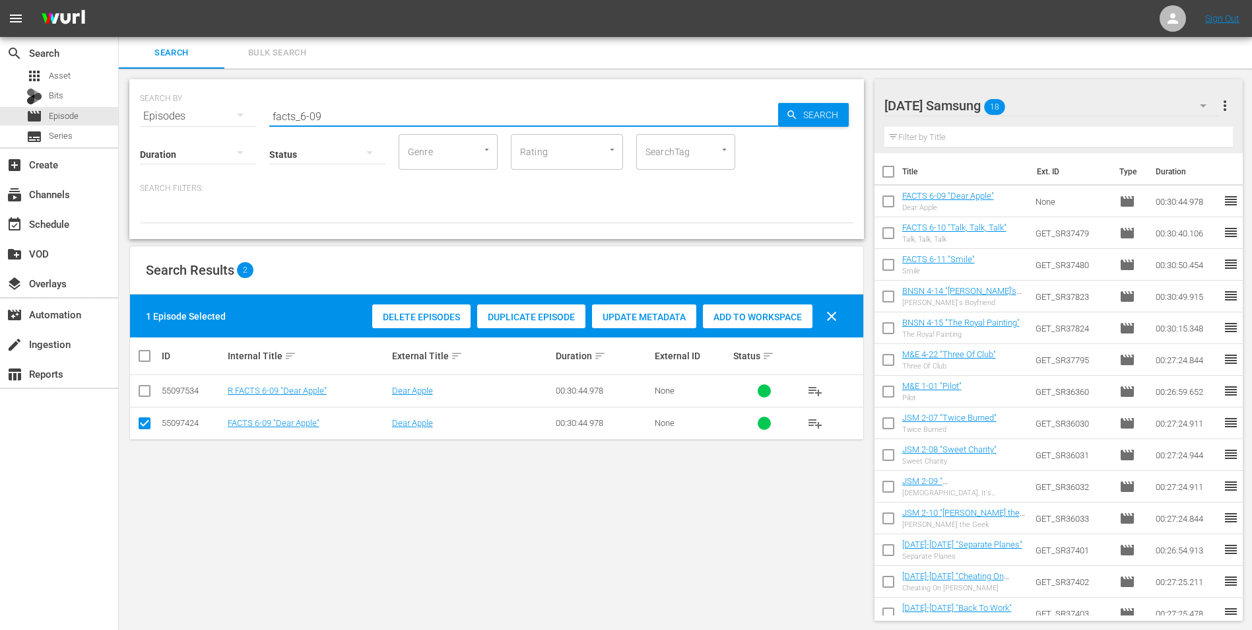
drag, startPoint x: 314, startPoint y: 115, endPoint x: 343, endPoint y: 116, distance: 28.4
click at [343, 116] on input "facts_6-09" at bounding box center [523, 116] width 509 height 32
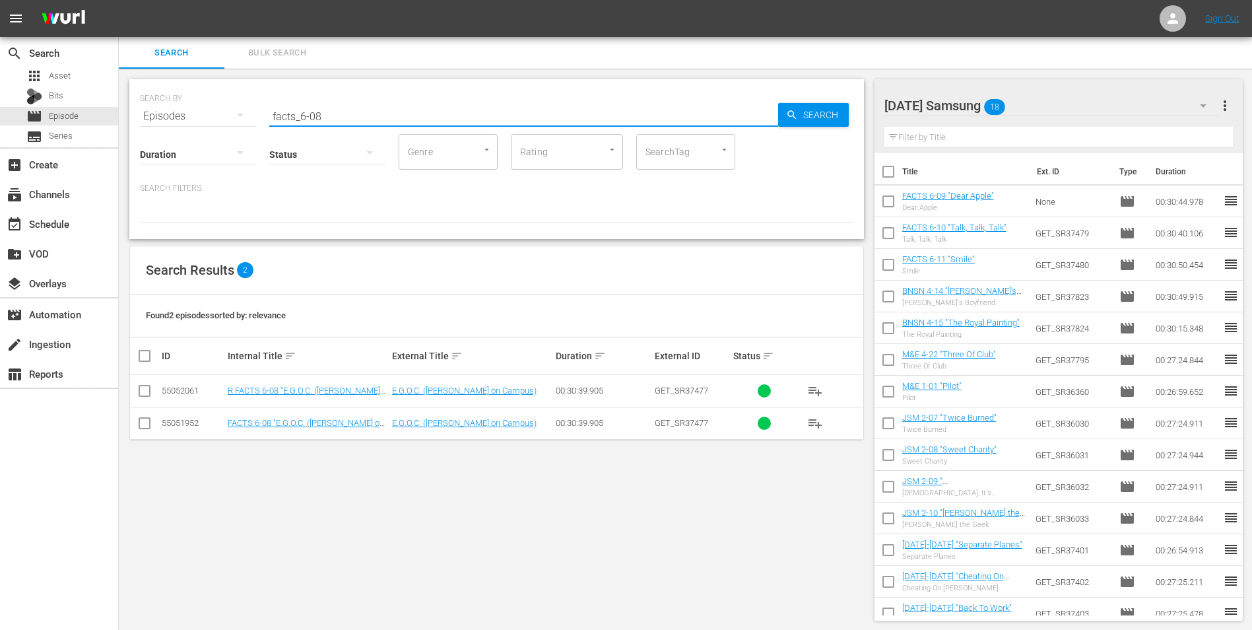
type input "facts_6-08"
click at [1041, 105] on div "Friday Samsung 18" at bounding box center [1051, 105] width 335 height 37
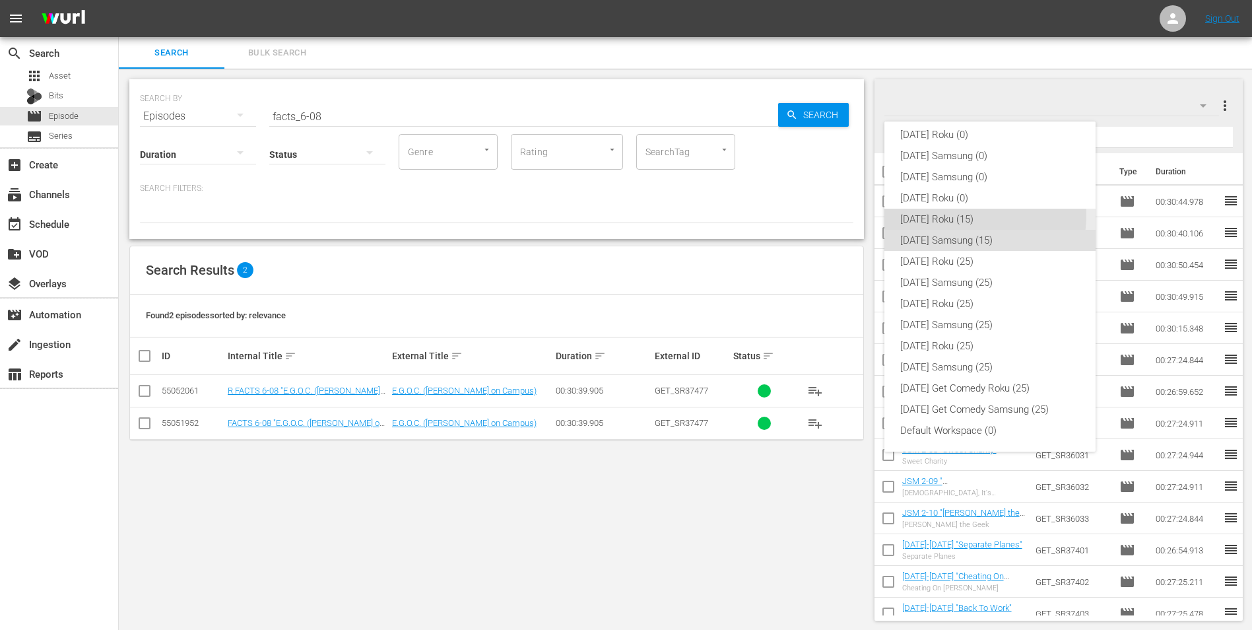
click at [942, 214] on div "[DATE] Roku (15)" at bounding box center [990, 219] width 180 height 21
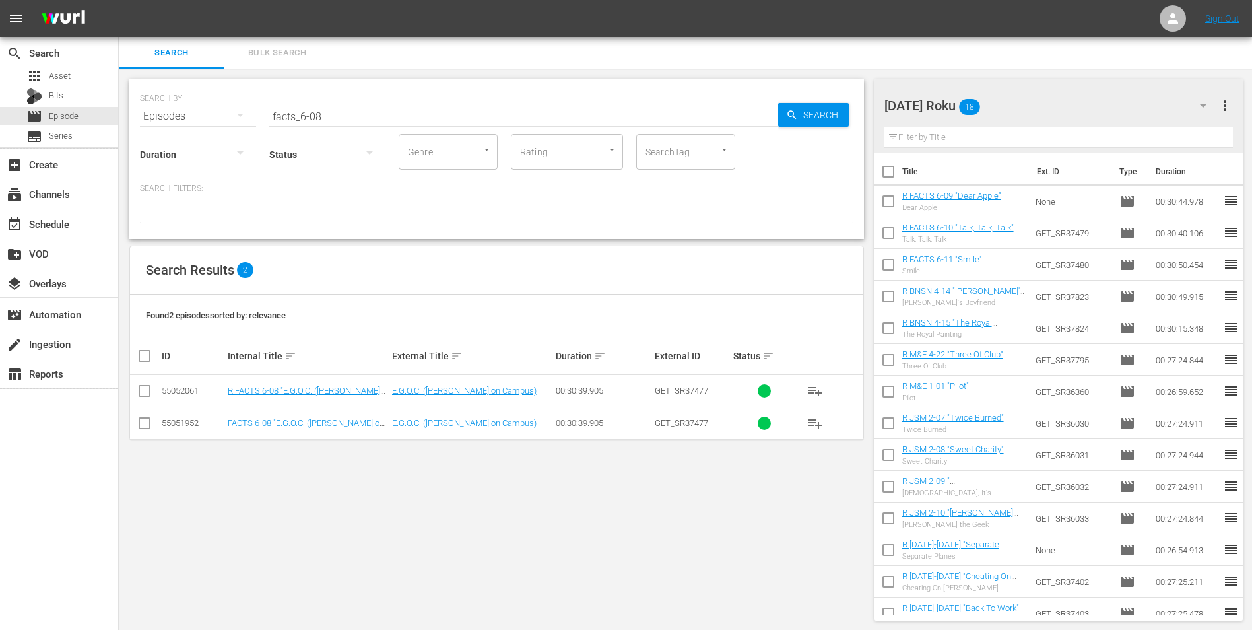
click at [142, 393] on input "checkbox" at bounding box center [145, 393] width 16 height 16
checkbox input "true"
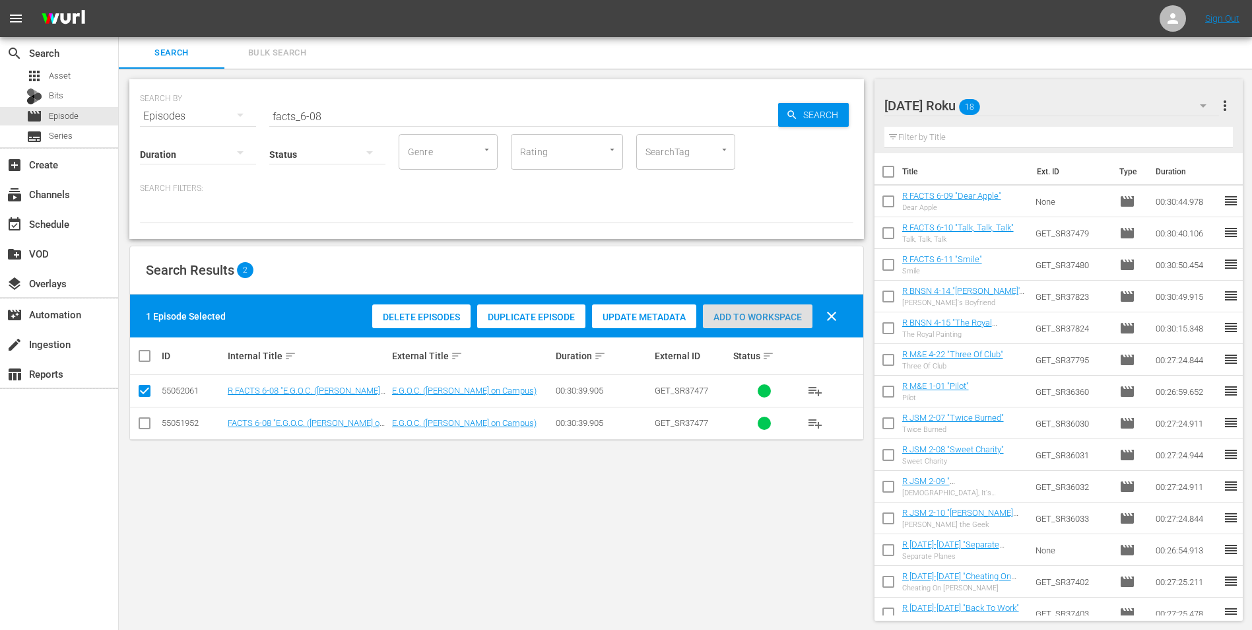
click at [784, 313] on span "Add to Workspace" at bounding box center [758, 317] width 110 height 11
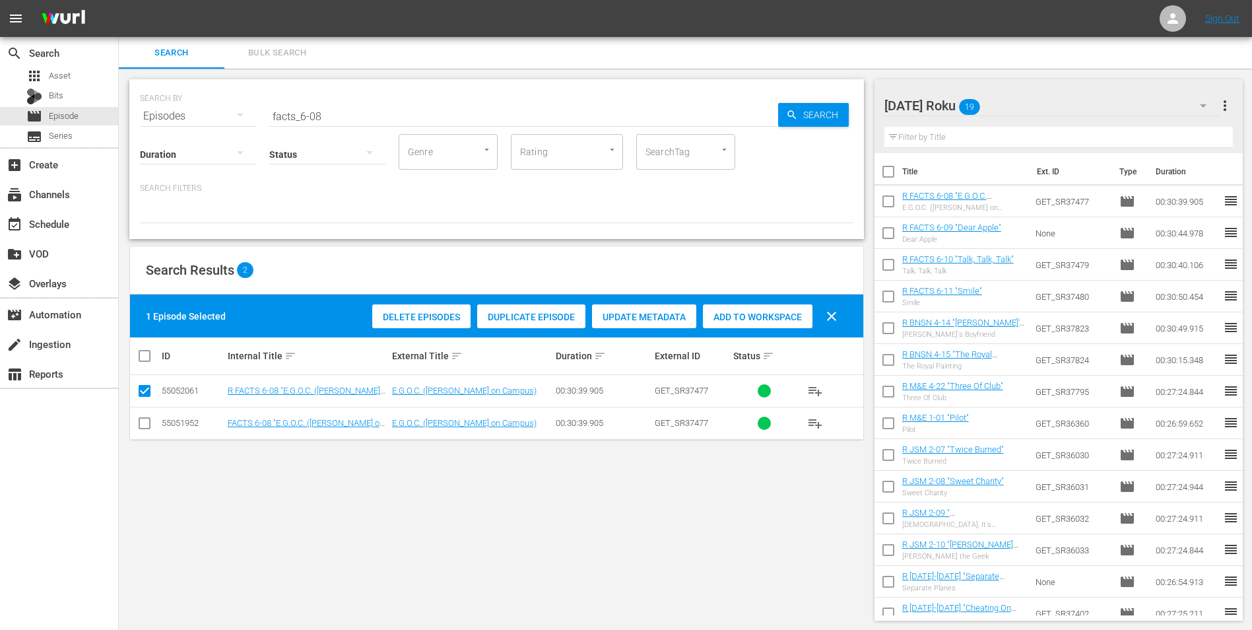
click at [1026, 107] on div "Friday Roku 19" at bounding box center [1051, 105] width 335 height 37
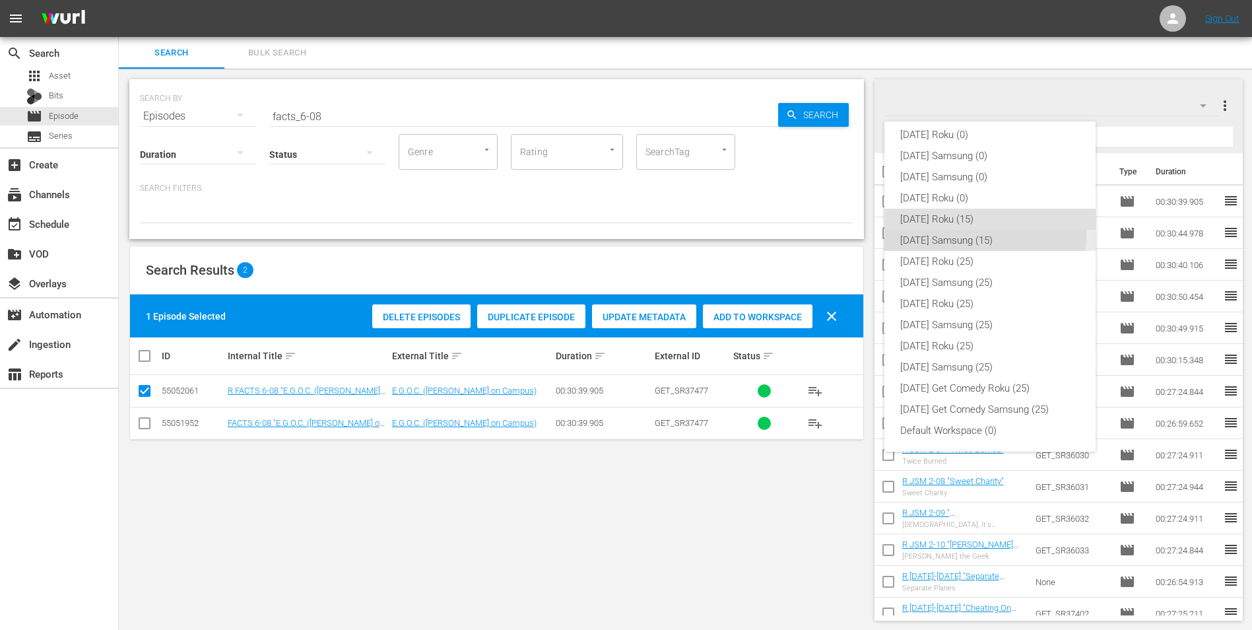
click at [940, 234] on div "Friday Samsung (15)" at bounding box center [990, 240] width 180 height 21
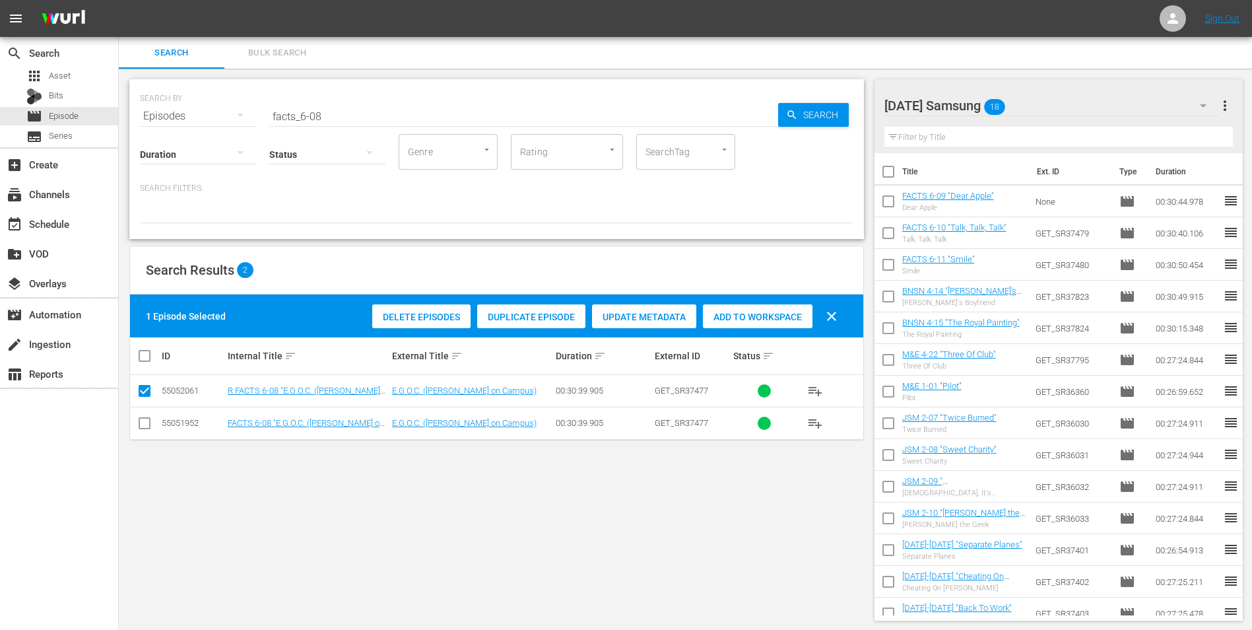
drag, startPoint x: 141, startPoint y: 426, endPoint x: 140, endPoint y: 405, distance: 21.2
click at [141, 424] on input "checkbox" at bounding box center [145, 426] width 16 height 16
checkbox input "true"
click at [143, 387] on input "checkbox" at bounding box center [145, 393] width 16 height 16
checkbox input "false"
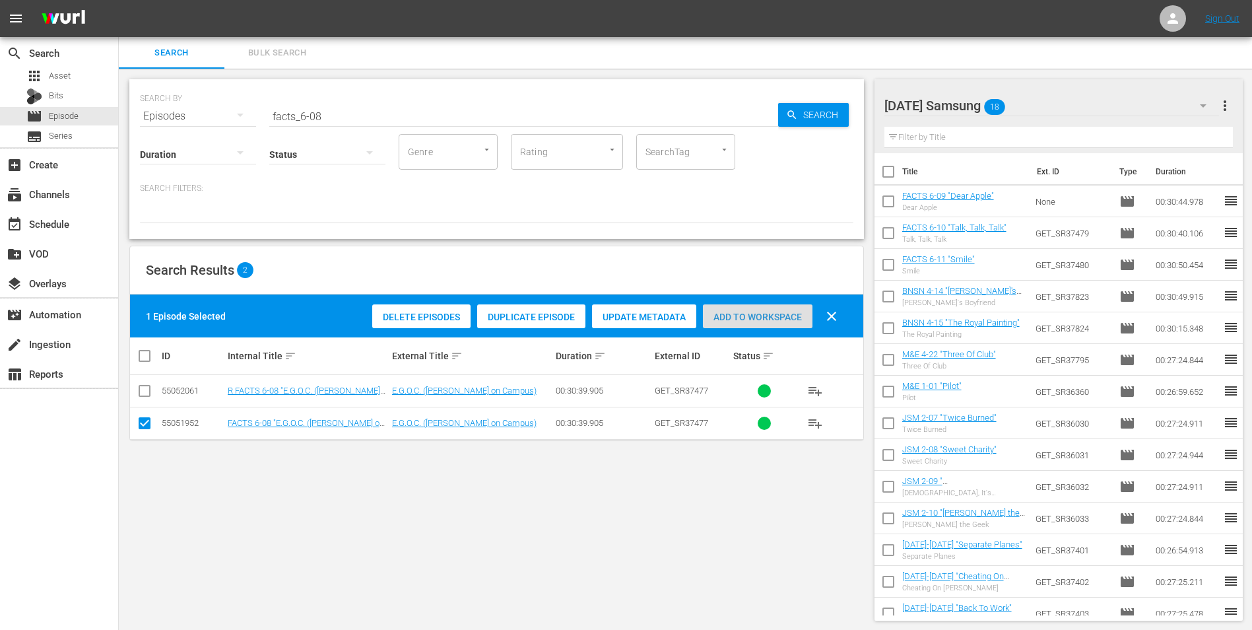
click at [781, 314] on span "Add to Workspace" at bounding box center [758, 317] width 110 height 11
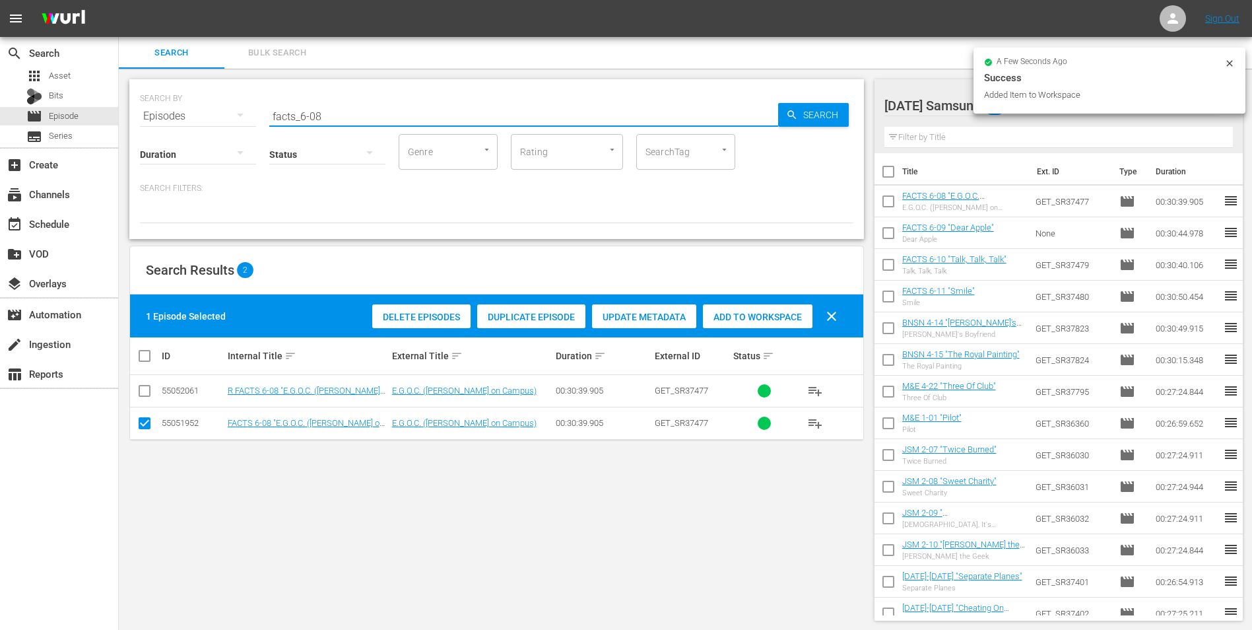
click at [315, 116] on input "facts_6-08" at bounding box center [523, 116] width 509 height 32
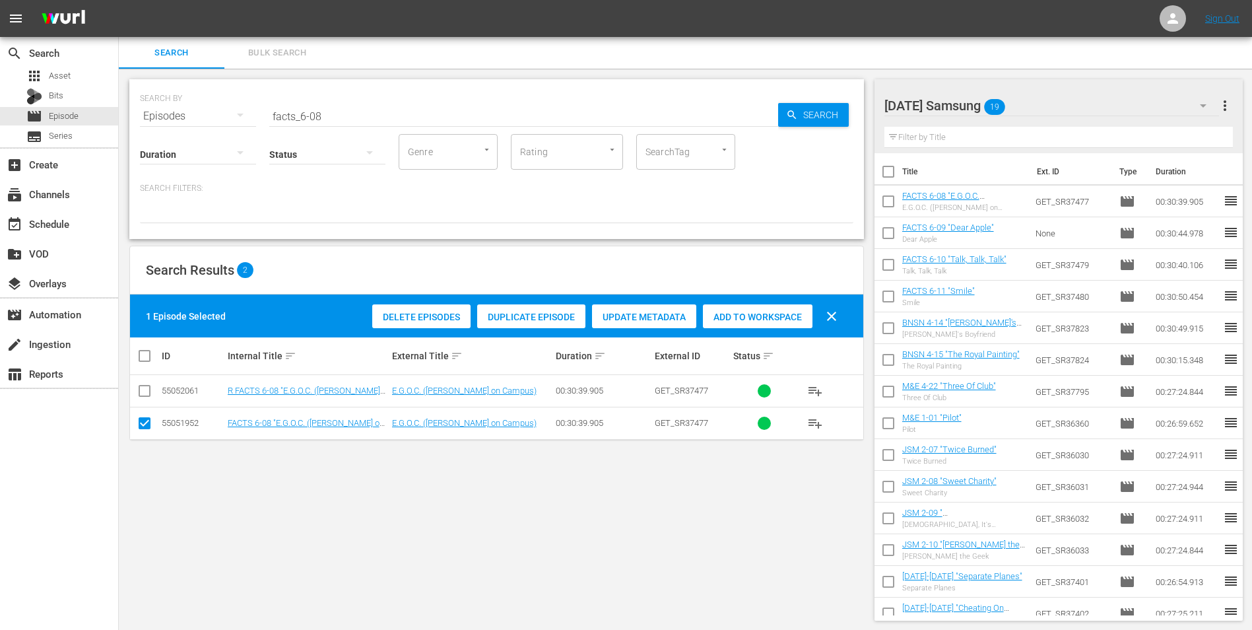
click at [1051, 110] on div "Friday Samsung 19" at bounding box center [1051, 105] width 335 height 37
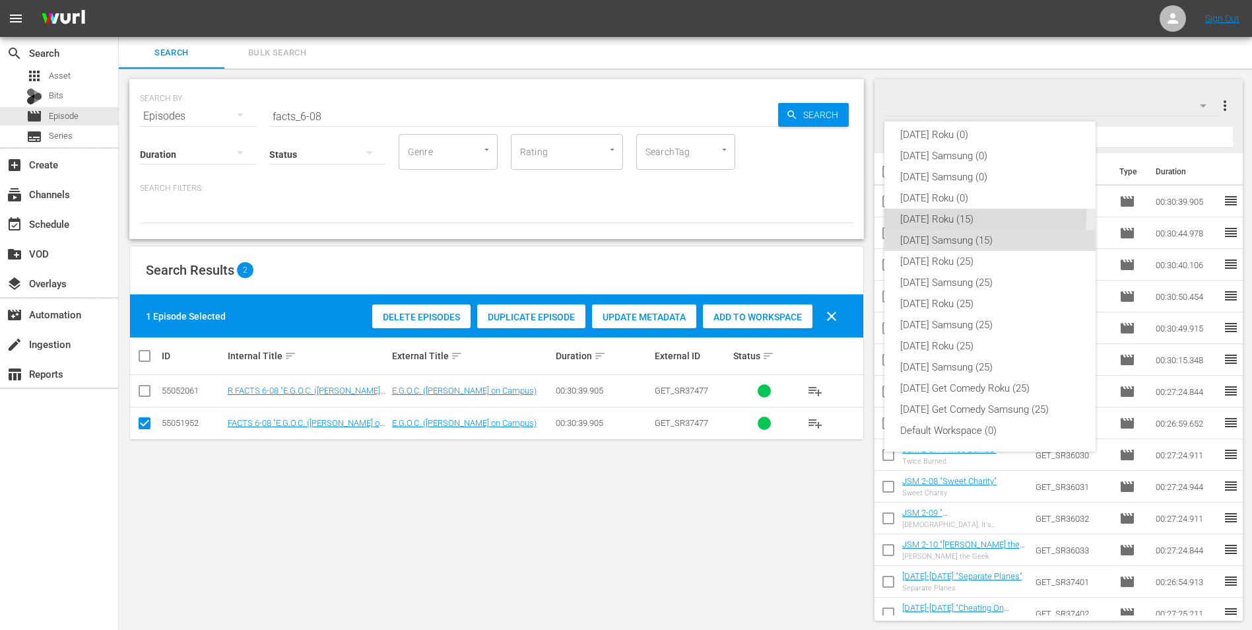
click at [952, 214] on div "[DATE] Roku (15)" at bounding box center [990, 219] width 180 height 21
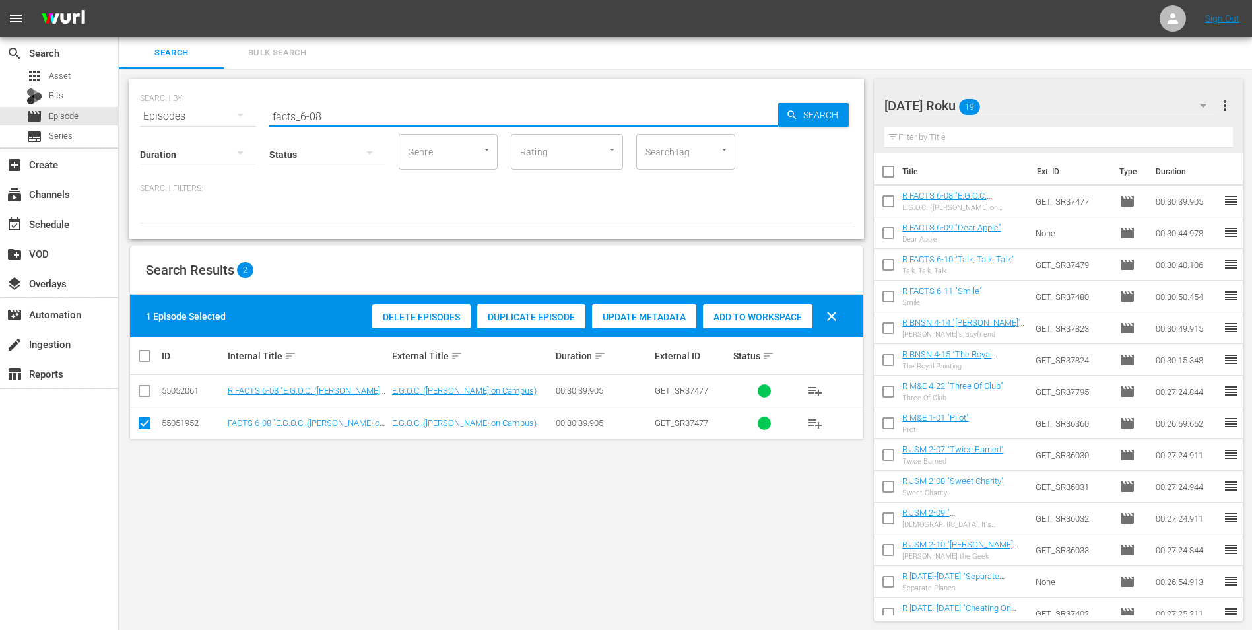
drag, startPoint x: 314, startPoint y: 114, endPoint x: 348, endPoint y: 113, distance: 34.3
click at [348, 113] on input "facts_6-08" at bounding box center [523, 116] width 509 height 32
click at [1051, 104] on div "Friday Roku 19" at bounding box center [1051, 105] width 335 height 37
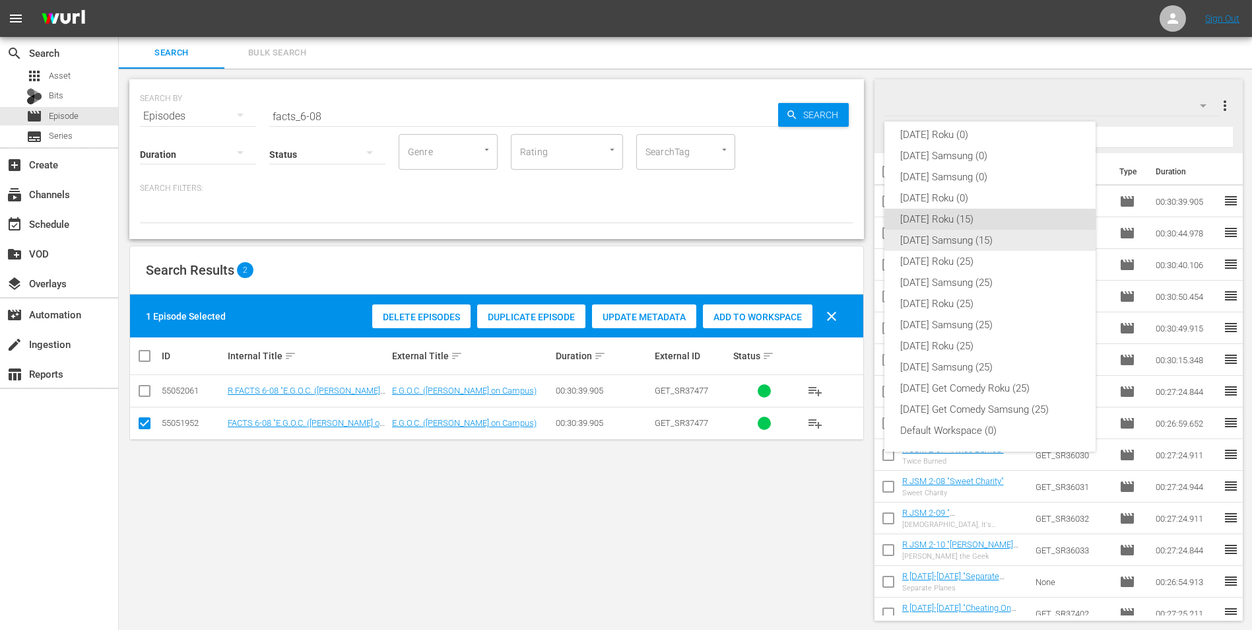
click at [948, 242] on div "Friday Samsung (15)" at bounding box center [990, 240] width 180 height 21
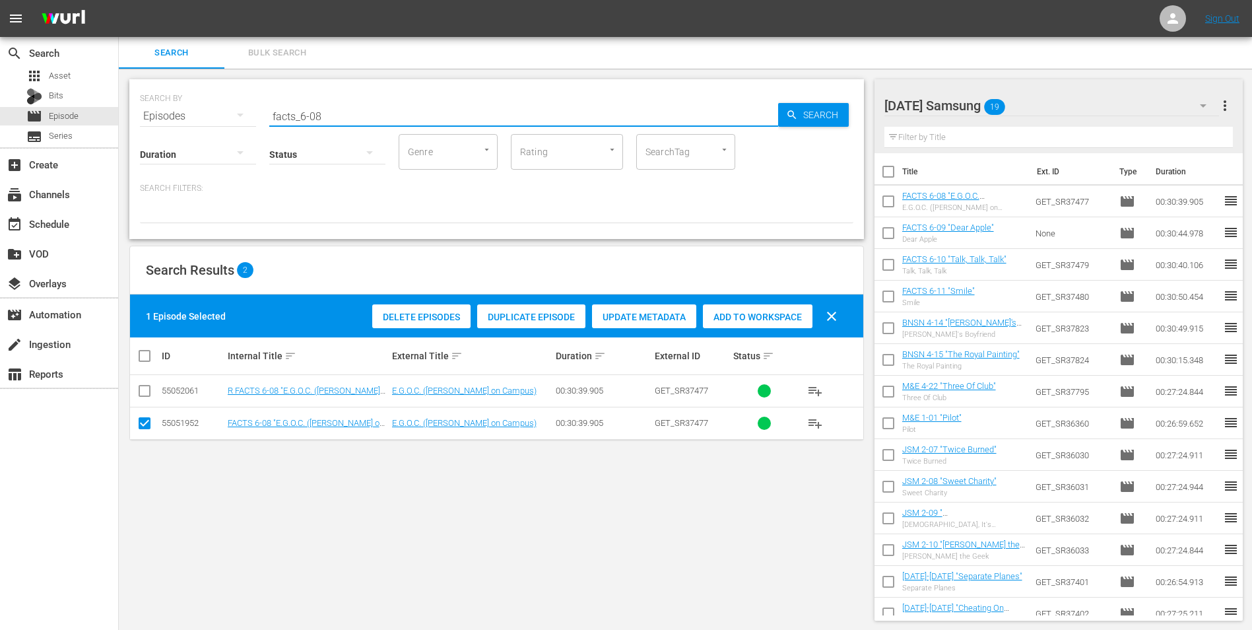
drag, startPoint x: 344, startPoint y: 118, endPoint x: 174, endPoint y: 107, distance: 170.0
click at [190, 109] on div "SEARCH BY Search By Episodes Search ID, Title, Description, Keywords, or Catego…" at bounding box center [496, 108] width 713 height 48
click at [1063, 96] on div "Friday Samsung 19" at bounding box center [1051, 105] width 335 height 37
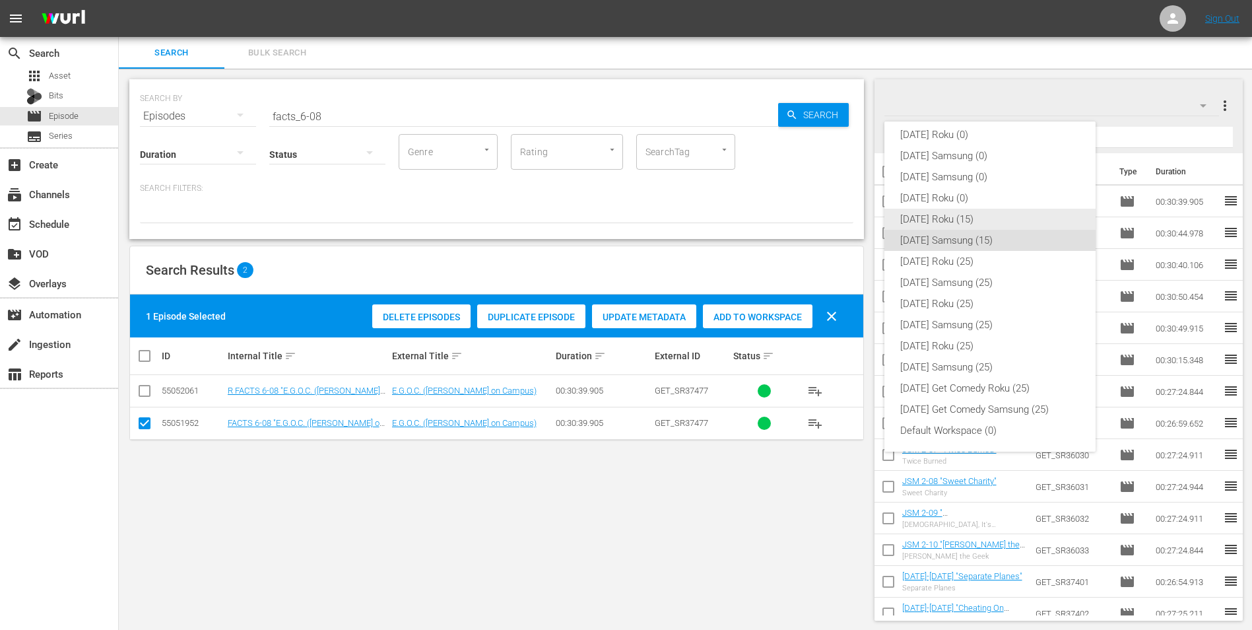
click at [962, 220] on div "[DATE] Roku (15)" at bounding box center [990, 219] width 180 height 21
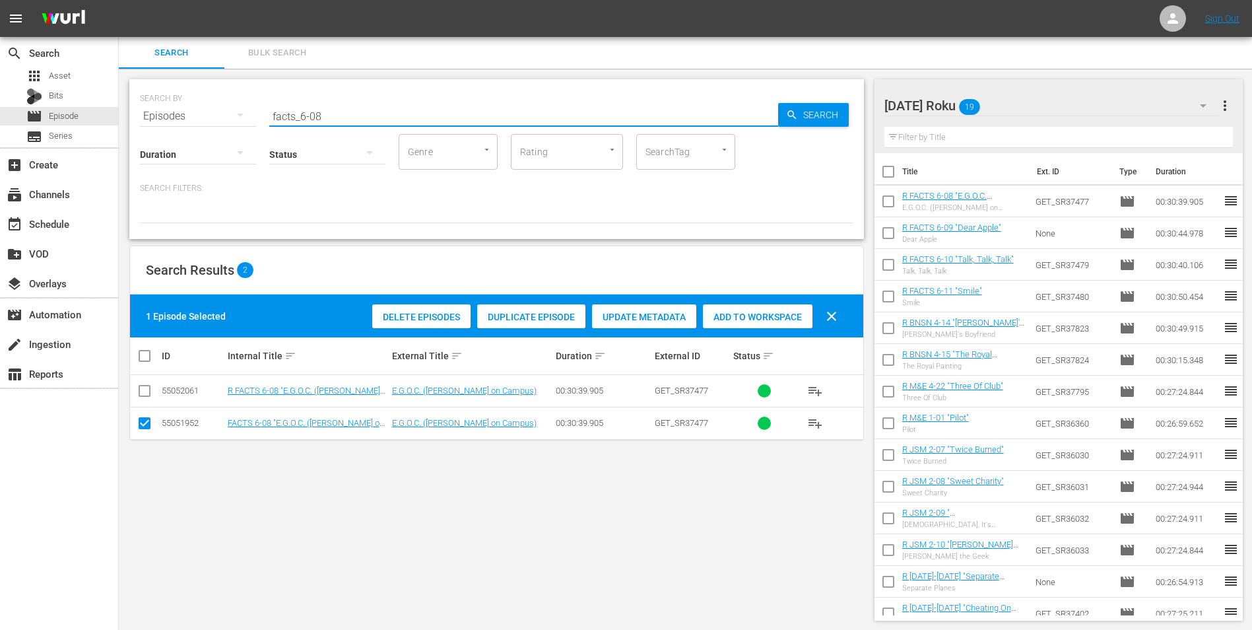
drag, startPoint x: 348, startPoint y: 114, endPoint x: 130, endPoint y: 88, distance: 219.9
click at [130, 88] on div "SEARCH BY Search By Episodes Search ID, Title, Description, Keywords, or Catego…" at bounding box center [496, 159] width 735 height 160
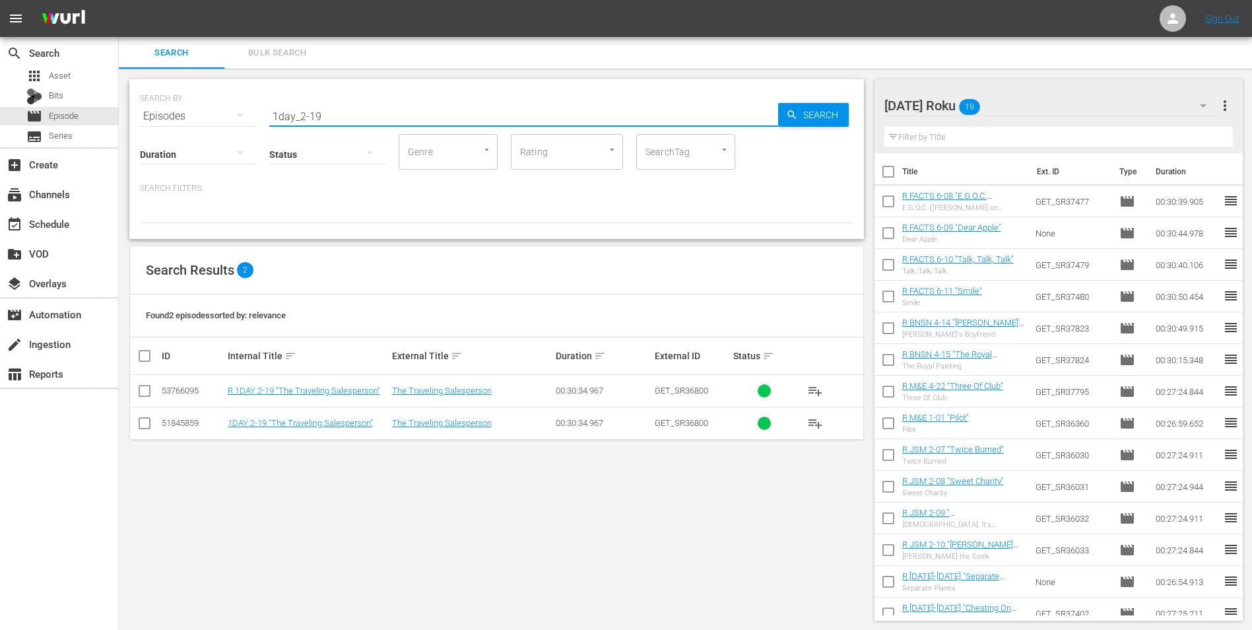
type input "1day_2-19"
click at [149, 387] on input "checkbox" at bounding box center [145, 393] width 16 height 16
checkbox input "true"
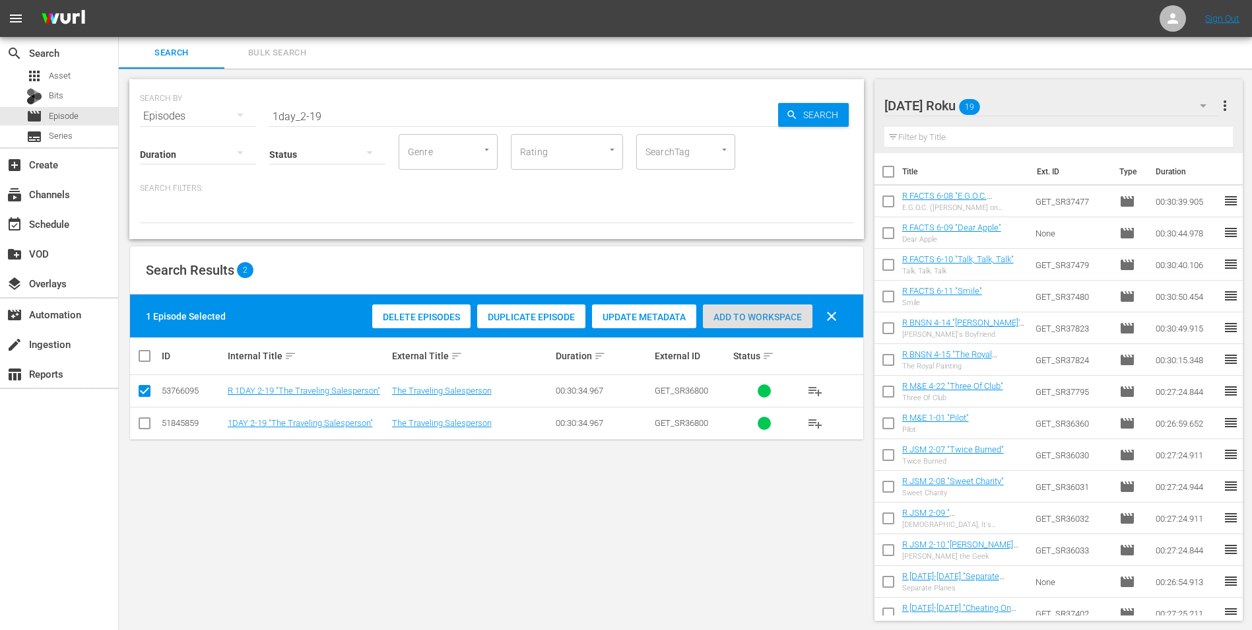
click at [774, 315] on span "Add to Workspace" at bounding box center [758, 317] width 110 height 11
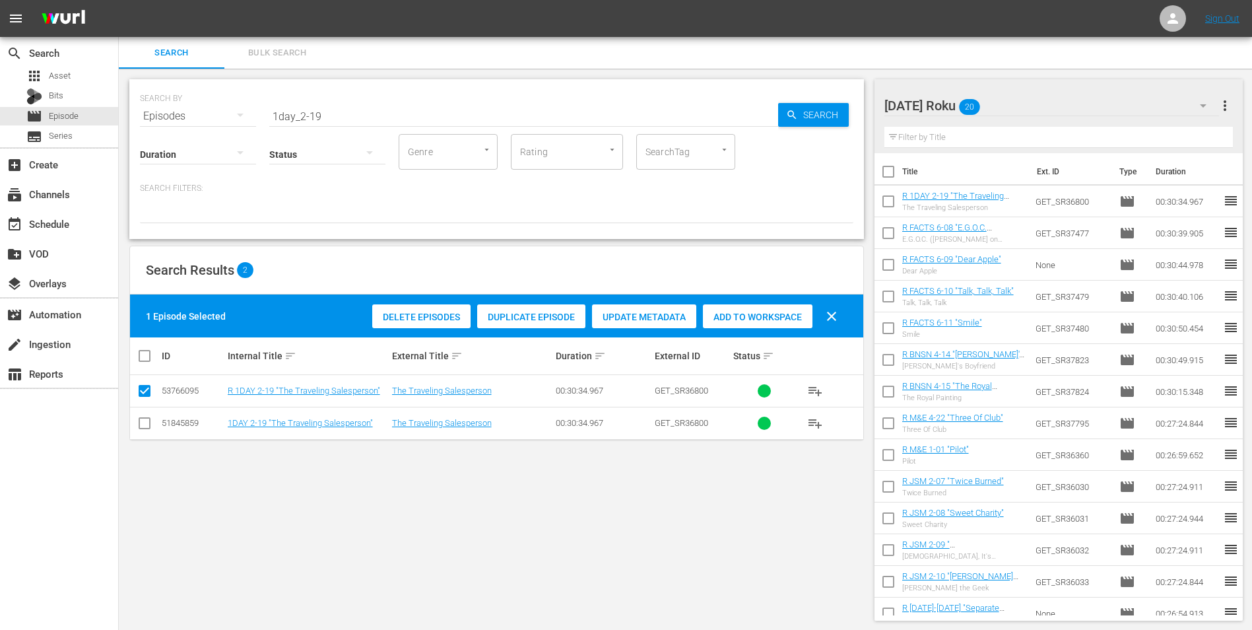
click at [1038, 97] on div "Friday Roku 20" at bounding box center [1051, 105] width 335 height 37
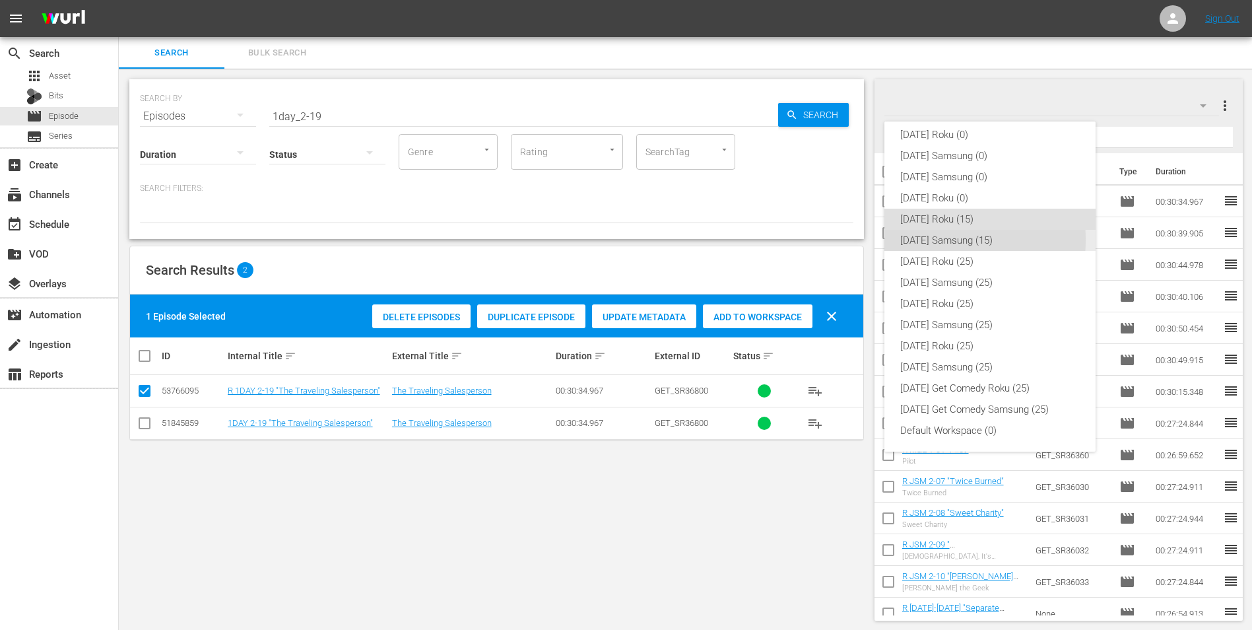
click at [931, 240] on div "Friday Samsung (15)" at bounding box center [990, 240] width 180 height 21
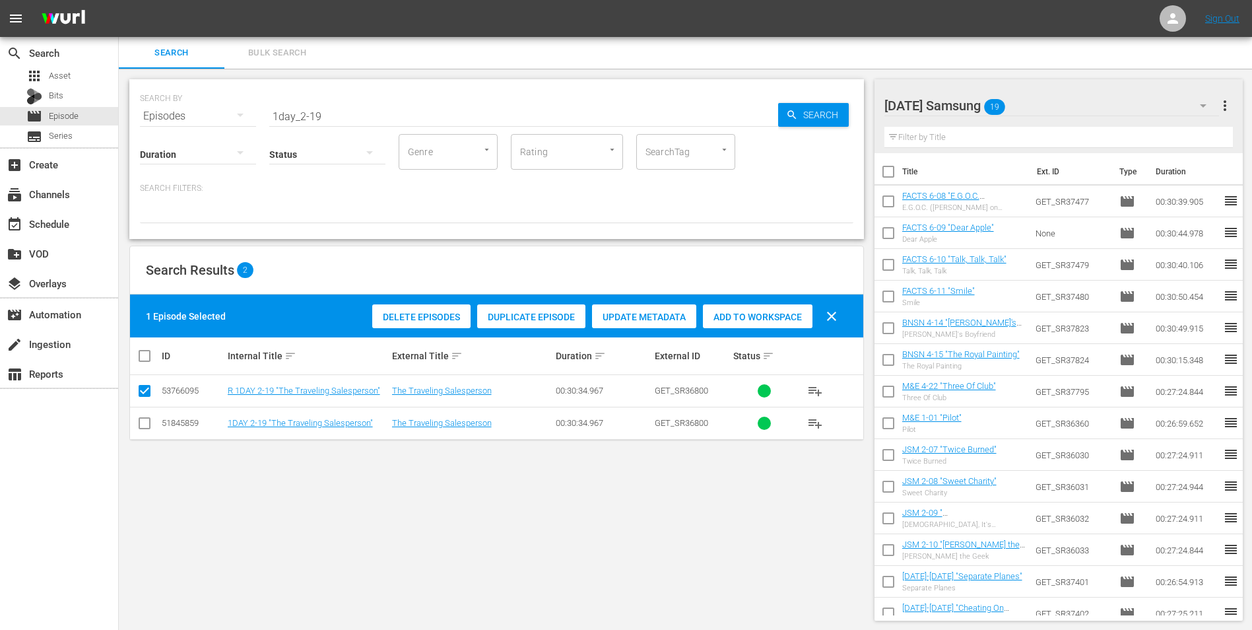
click at [141, 423] on input "checkbox" at bounding box center [145, 426] width 16 height 16
checkbox input "true"
click at [144, 395] on input "checkbox" at bounding box center [145, 393] width 16 height 16
checkbox input "false"
click at [762, 317] on span "Add to Workspace" at bounding box center [758, 317] width 110 height 11
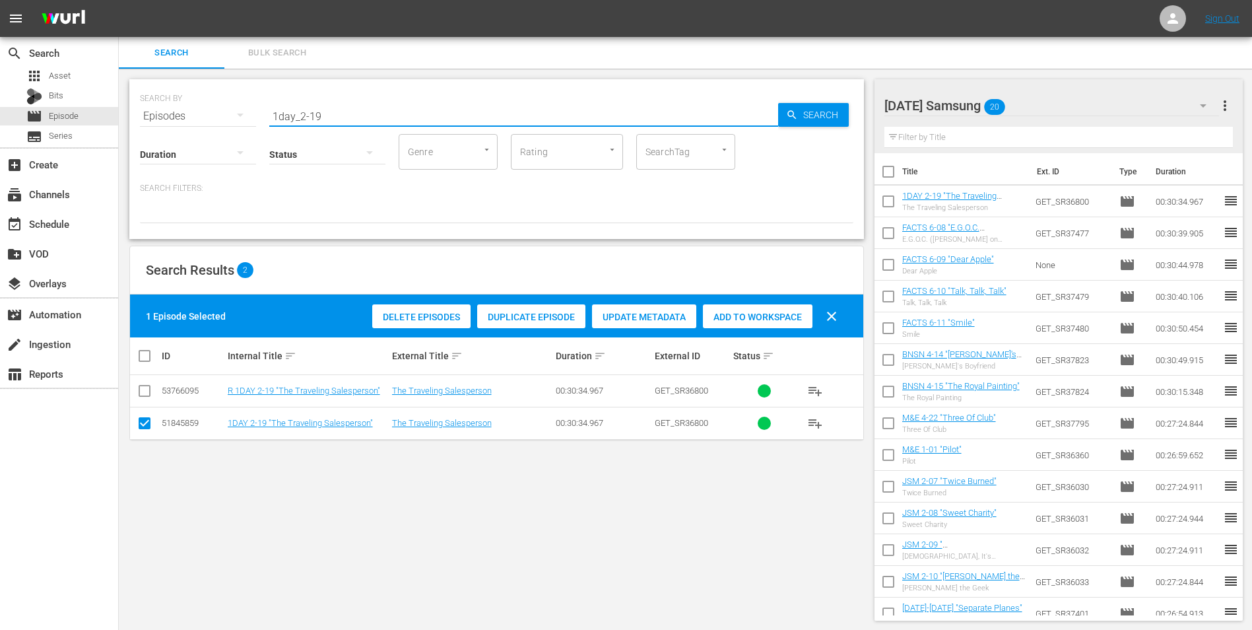
click at [312, 117] on input "1day_2-19" at bounding box center [523, 116] width 509 height 32
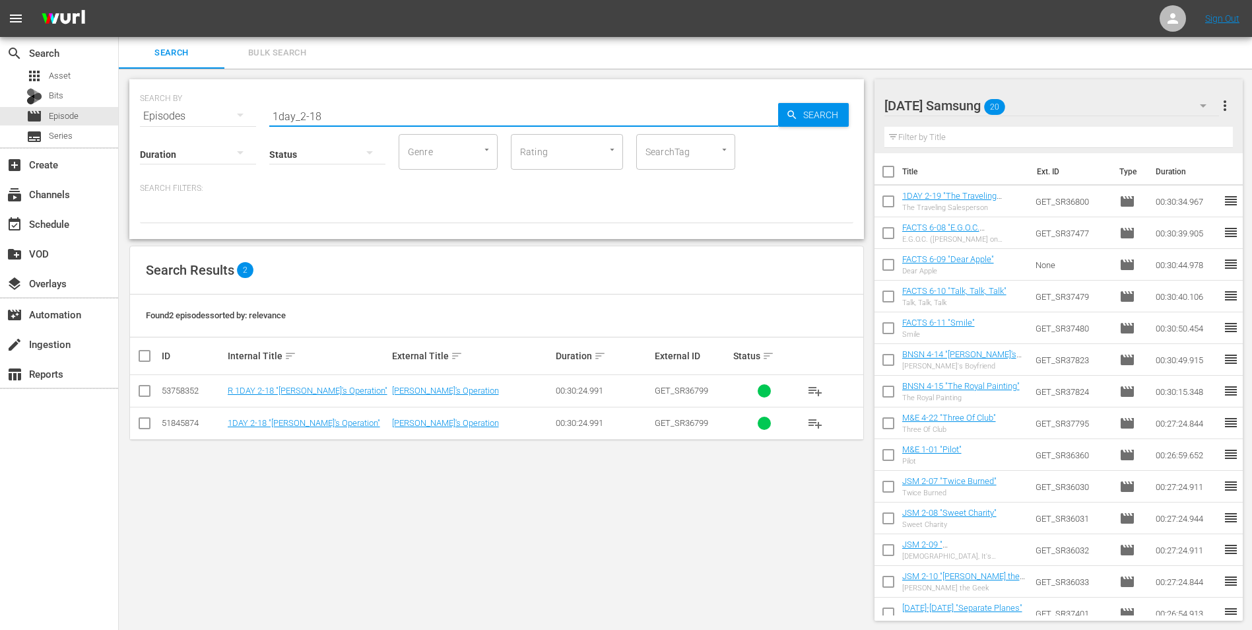
type input "1day_2-18"
click at [144, 424] on input "checkbox" at bounding box center [145, 426] width 16 height 16
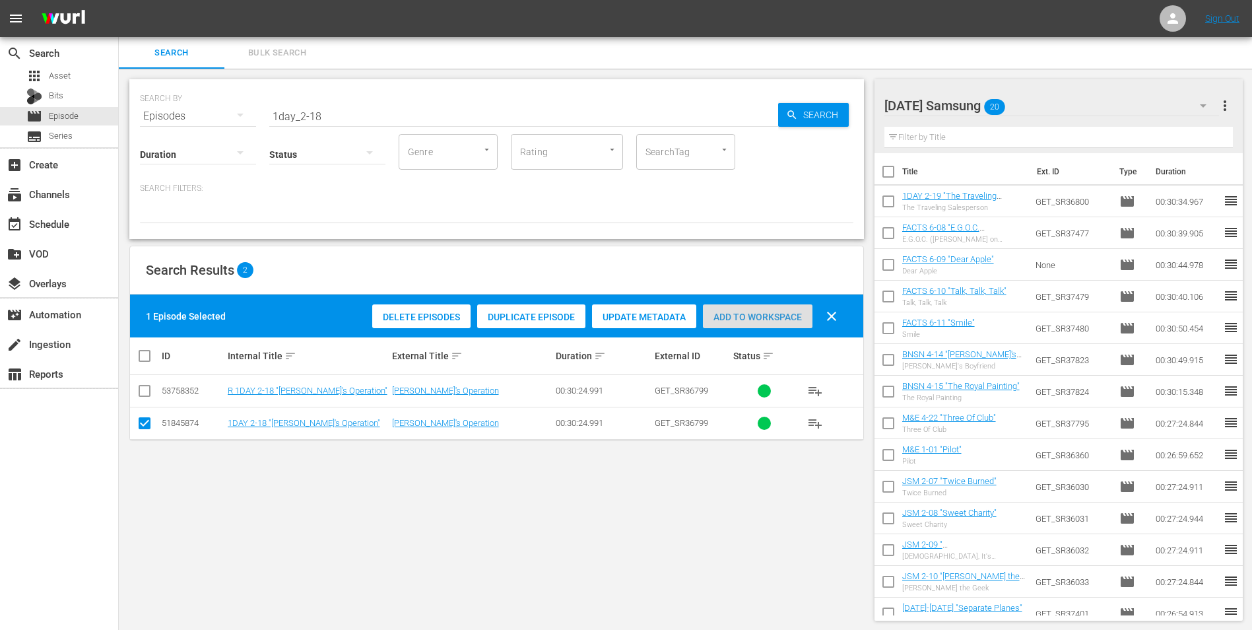
click at [784, 319] on span "Add to Workspace" at bounding box center [758, 317] width 110 height 11
click at [1030, 106] on div "Friday Samsung 21" at bounding box center [1051, 105] width 335 height 37
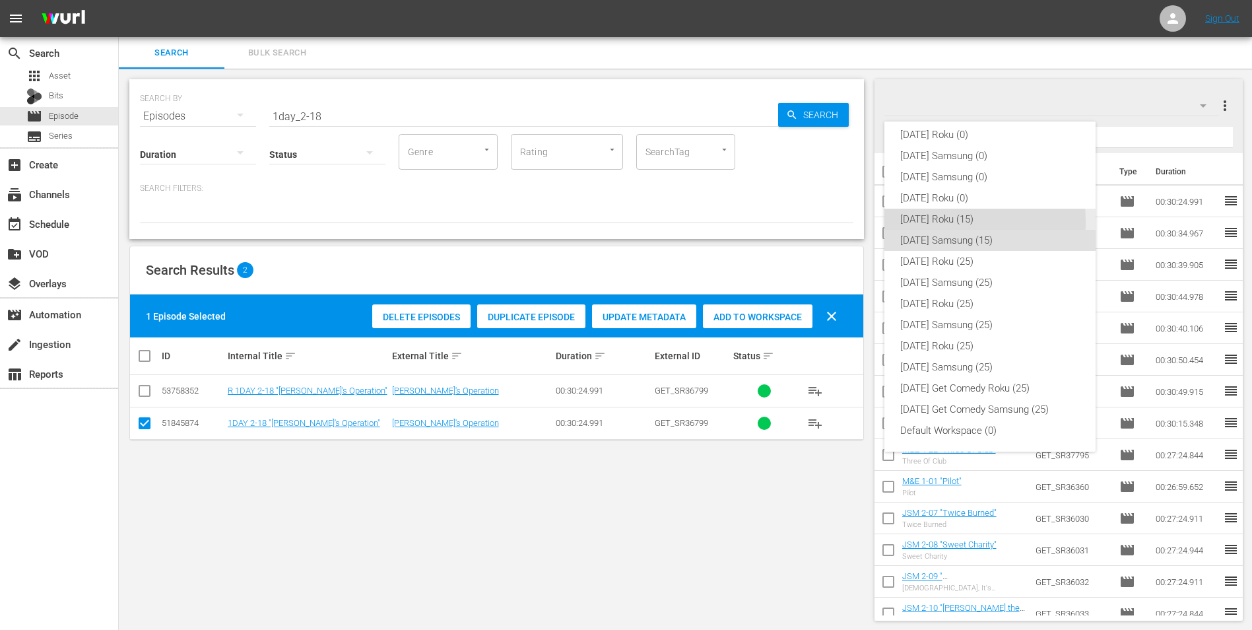
click at [927, 222] on div "[DATE] Roku (15)" at bounding box center [990, 219] width 180 height 21
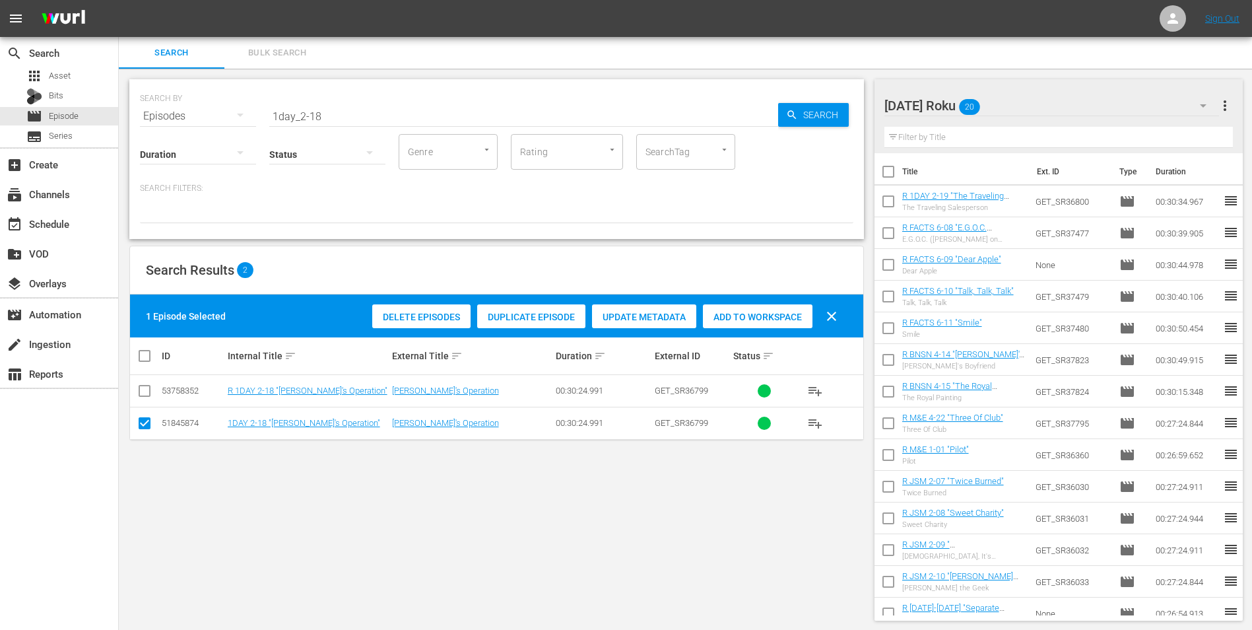
click at [145, 424] on input "checkbox" at bounding box center [145, 426] width 16 height 16
checkbox input "false"
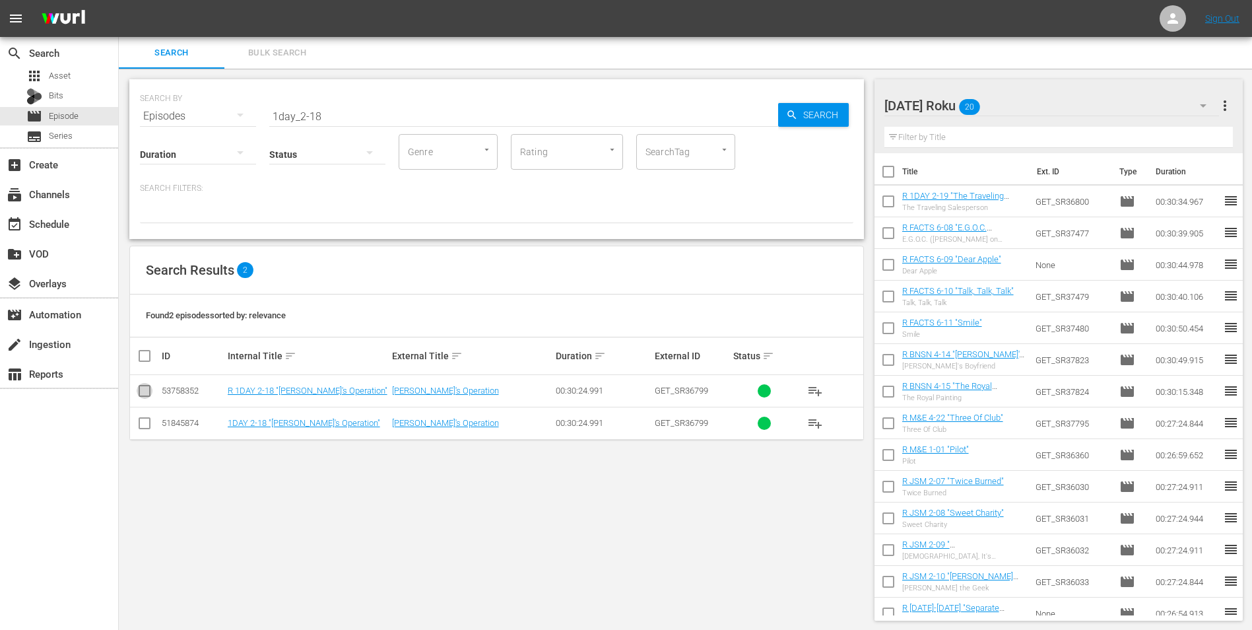
click at [148, 394] on input "checkbox" at bounding box center [145, 393] width 16 height 16
checkbox input "true"
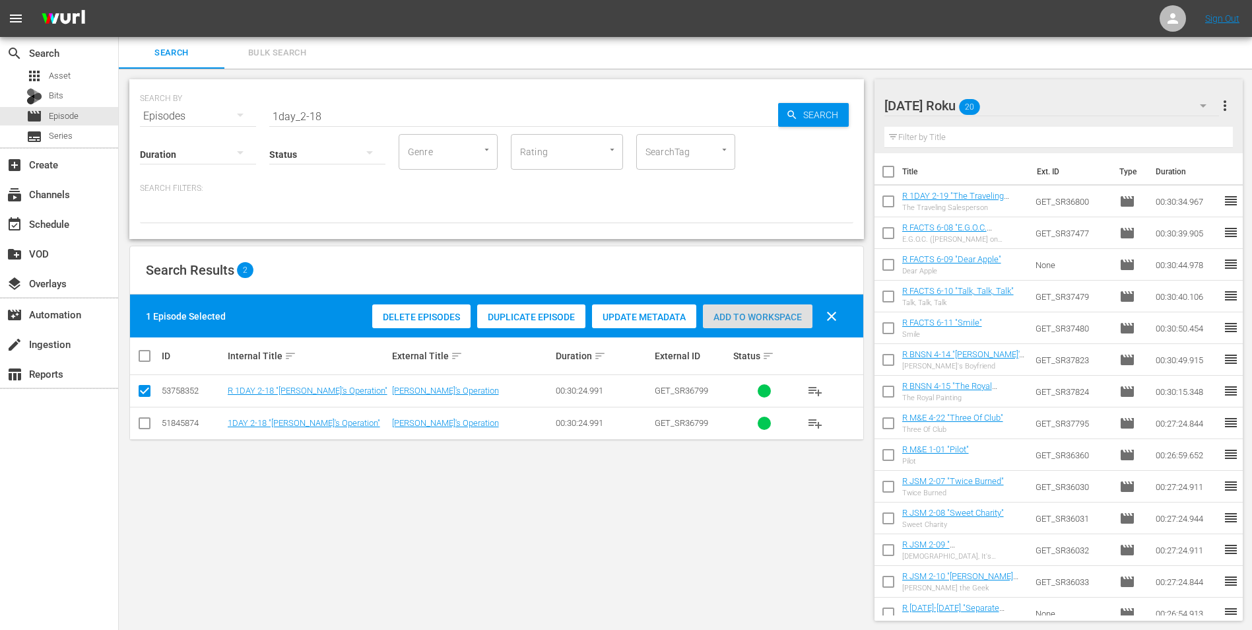
click at [752, 313] on span "Add to Workspace" at bounding box center [758, 317] width 110 height 11
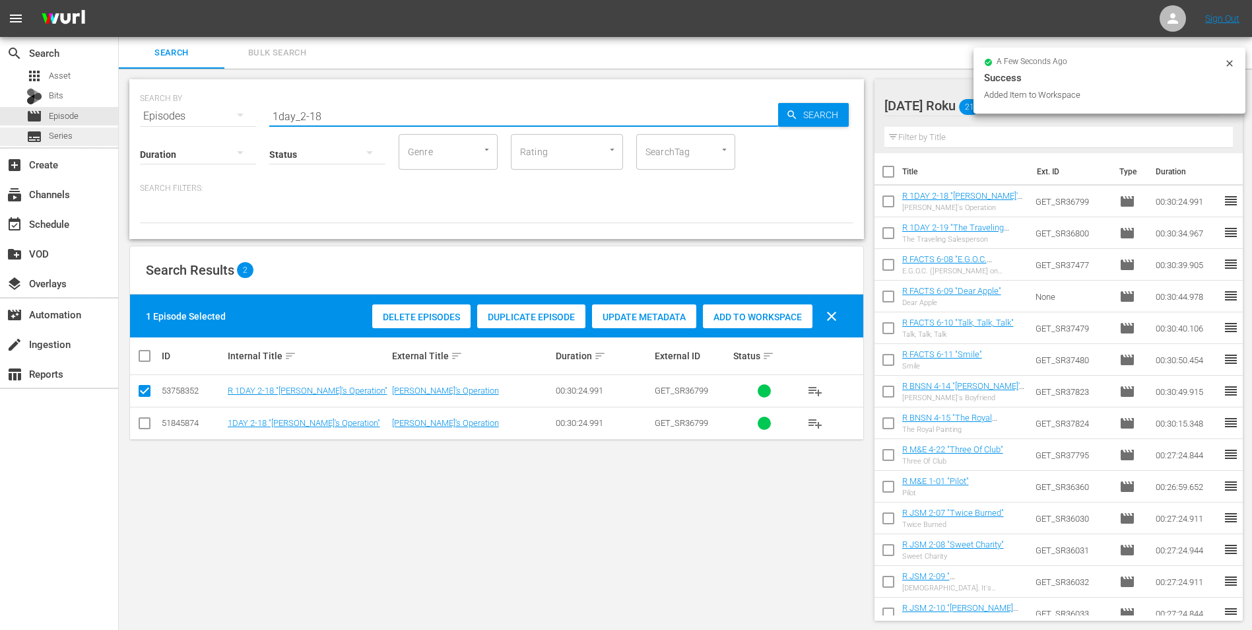
drag, startPoint x: 330, startPoint y: 117, endPoint x: 64, endPoint y: 141, distance: 267.1
click at [119, 0] on div "search Search apps Asset Bits movie Episode subtitles Series add_box Create sub…" at bounding box center [685, 0] width 1133 height 0
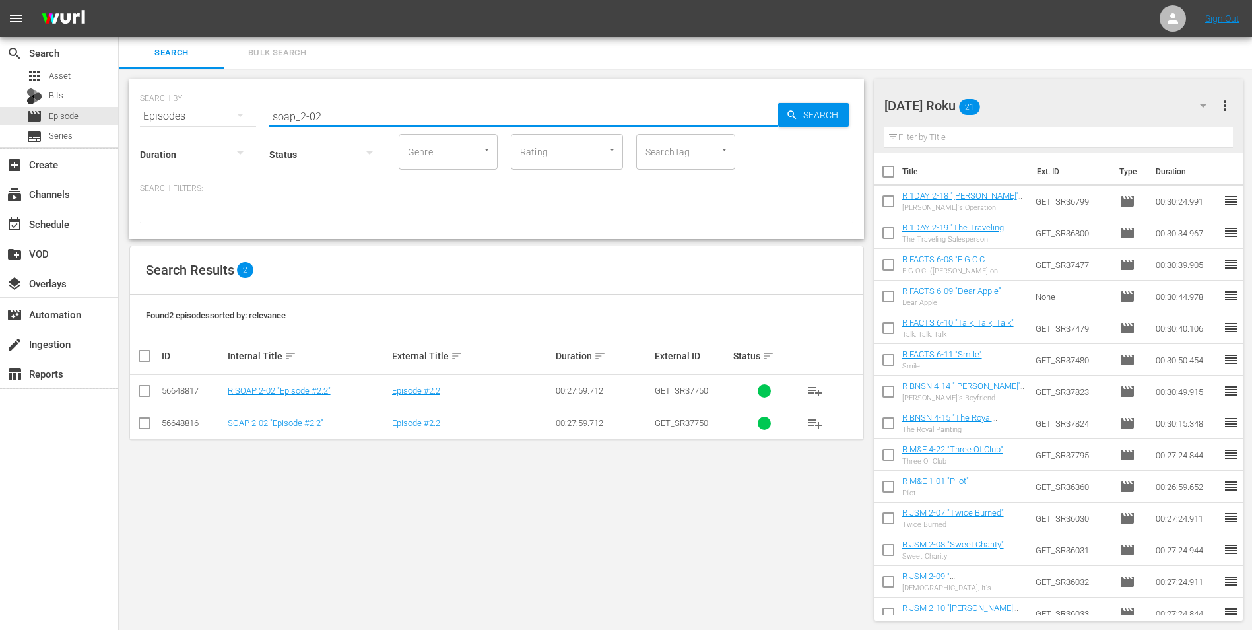
type input "soap_2-02"
click at [147, 389] on input "checkbox" at bounding box center [145, 393] width 16 height 16
checkbox input "true"
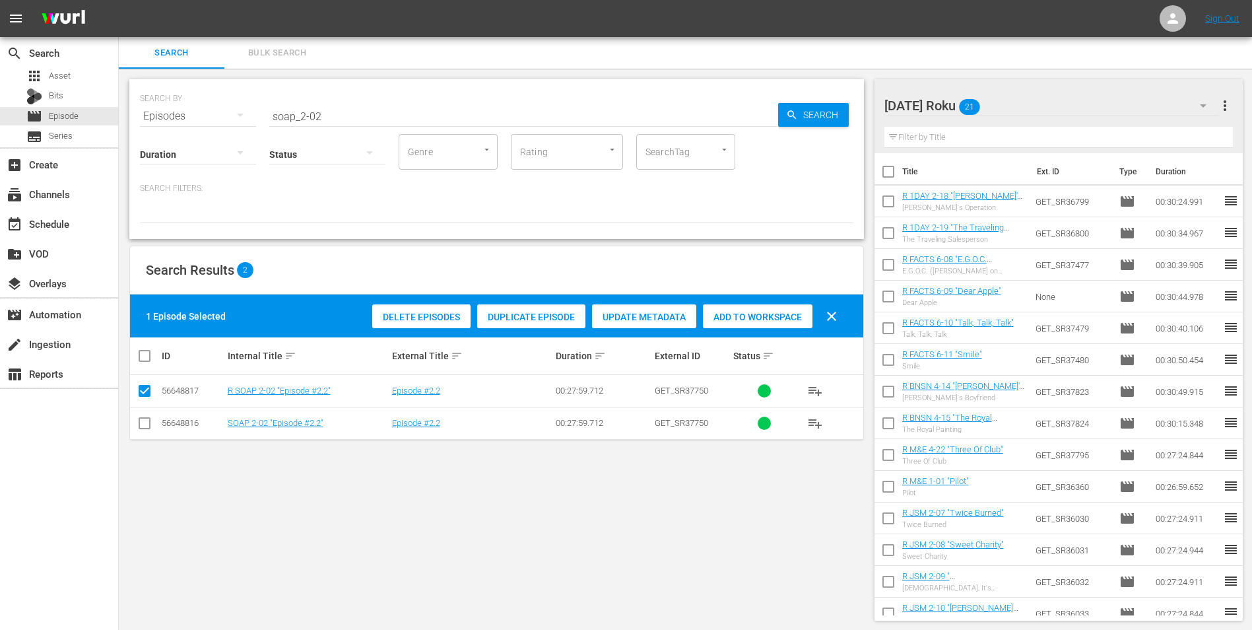
click at [779, 312] on span "Add to Workspace" at bounding box center [758, 317] width 110 height 11
click at [1004, 97] on div "Friday Roku 22" at bounding box center [1051, 105] width 335 height 37
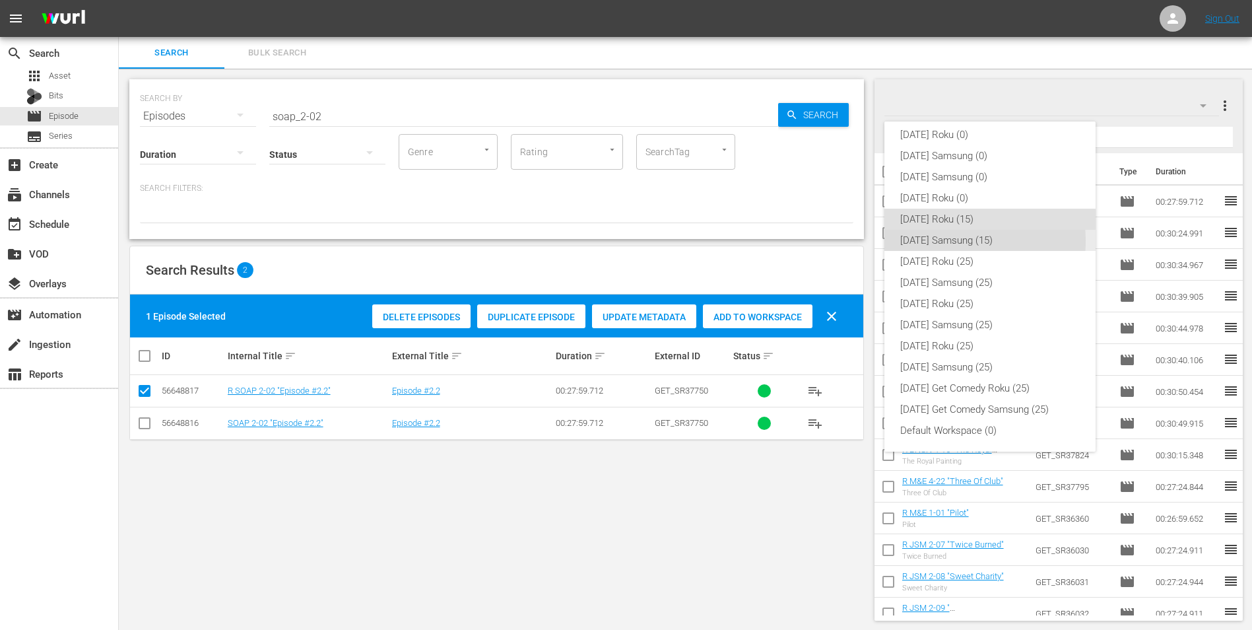
click at [946, 241] on div "Friday Samsung (15)" at bounding box center [990, 240] width 180 height 21
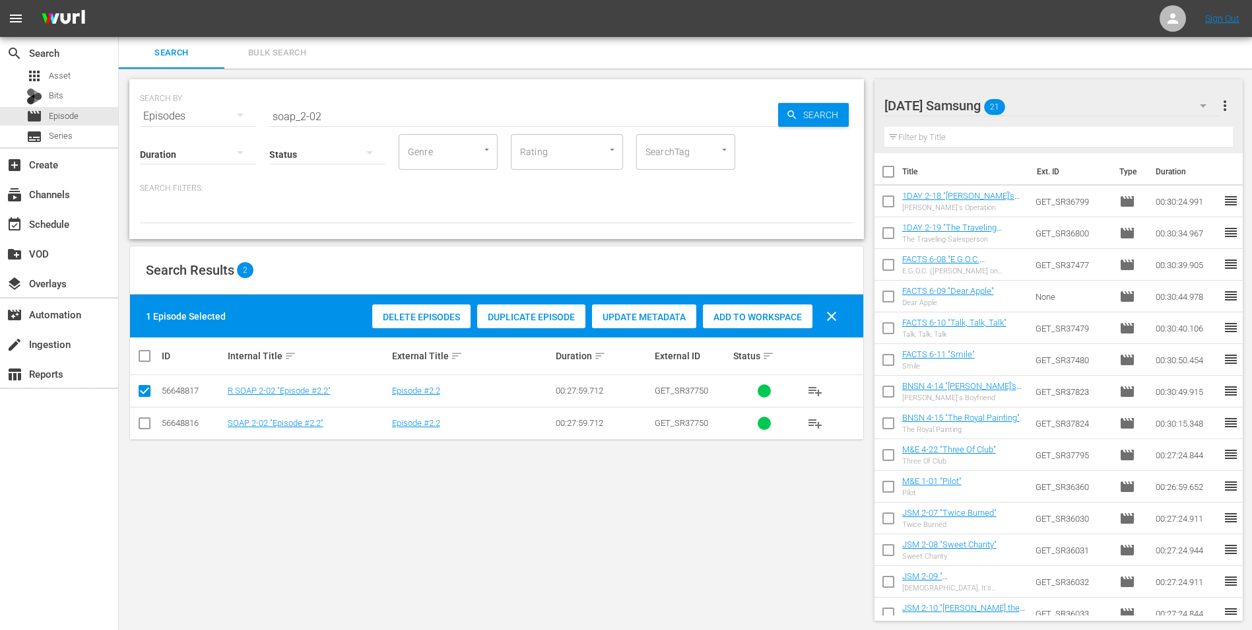
click at [148, 426] on input "checkbox" at bounding box center [145, 426] width 16 height 16
checkbox input "true"
click at [145, 402] on td at bounding box center [145, 391] width 30 height 32
click at [145, 397] on input "checkbox" at bounding box center [145, 393] width 16 height 16
checkbox input "false"
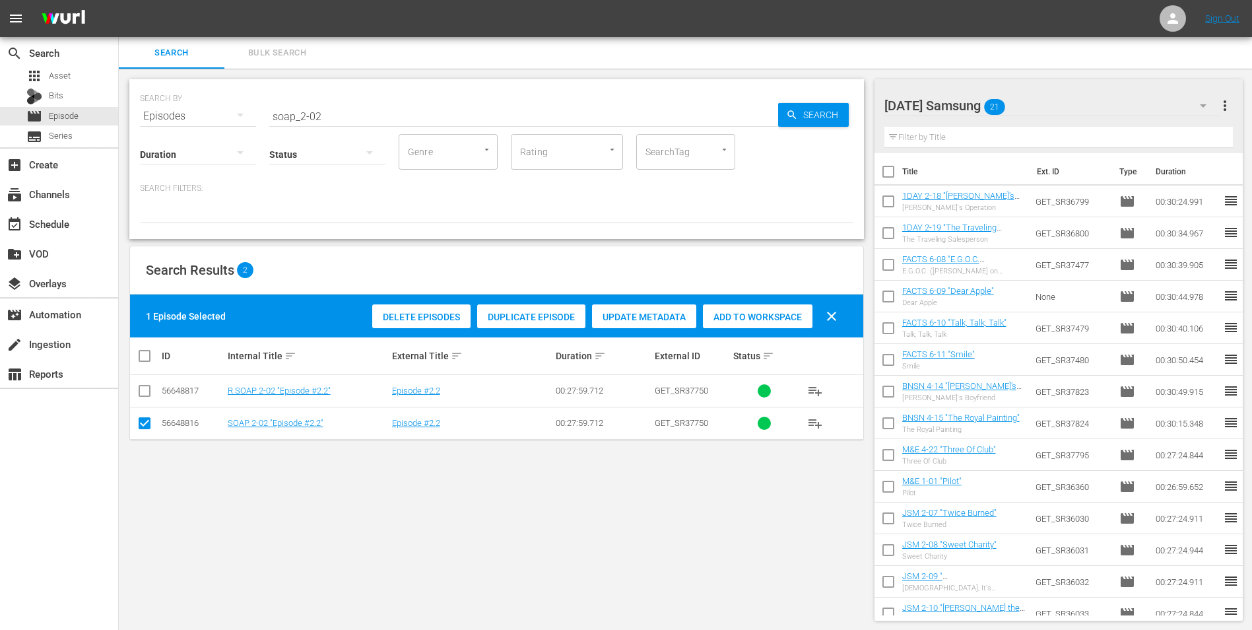
click at [774, 313] on span "Add to Workspace" at bounding box center [758, 317] width 110 height 11
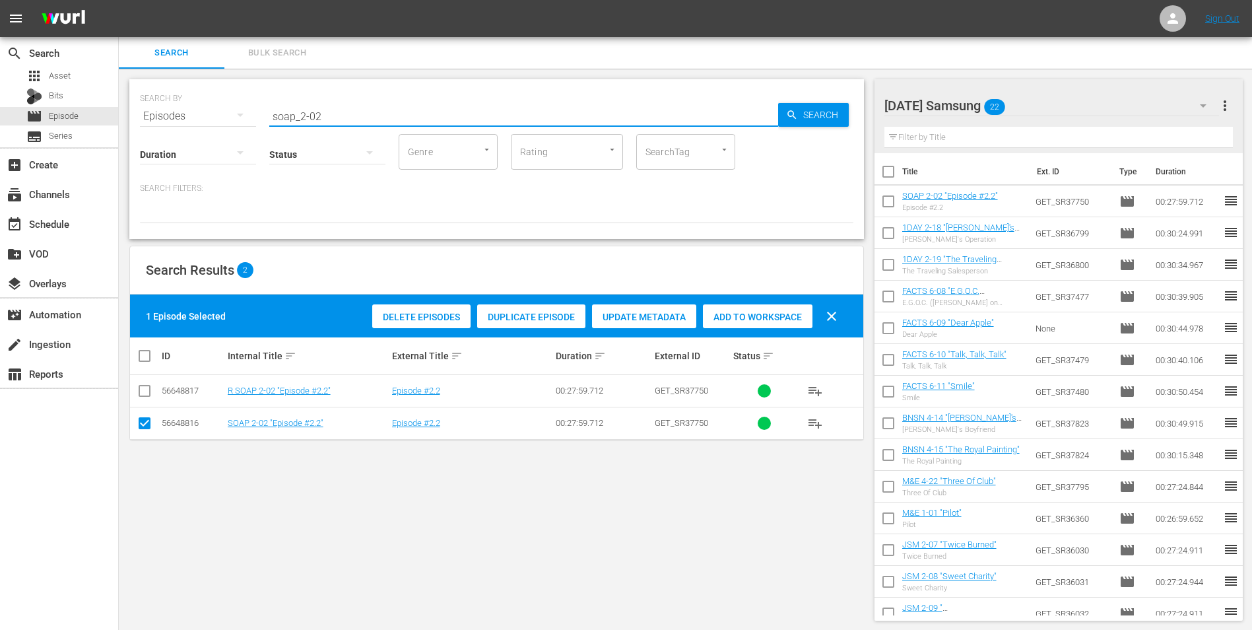
drag, startPoint x: 313, startPoint y: 112, endPoint x: 341, endPoint y: 116, distance: 28.0
click at [339, 116] on input "soap_2-02" at bounding box center [523, 116] width 509 height 32
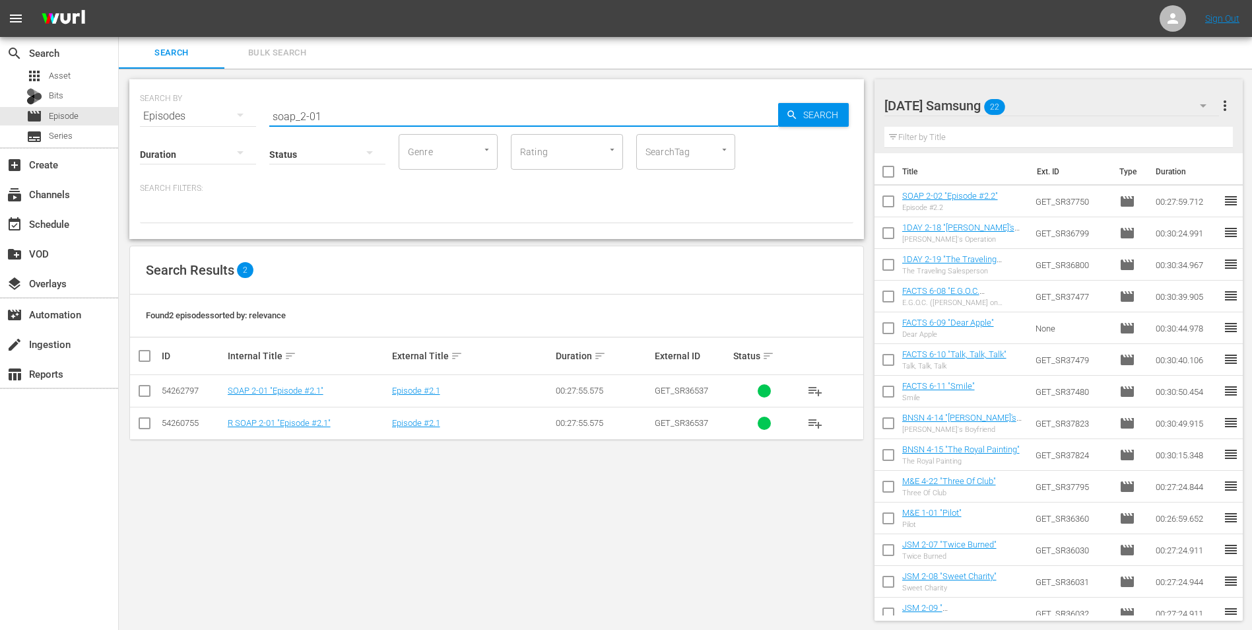
type input "soap_2-01"
click at [151, 390] on input "checkbox" at bounding box center [145, 393] width 16 height 16
checkbox input "true"
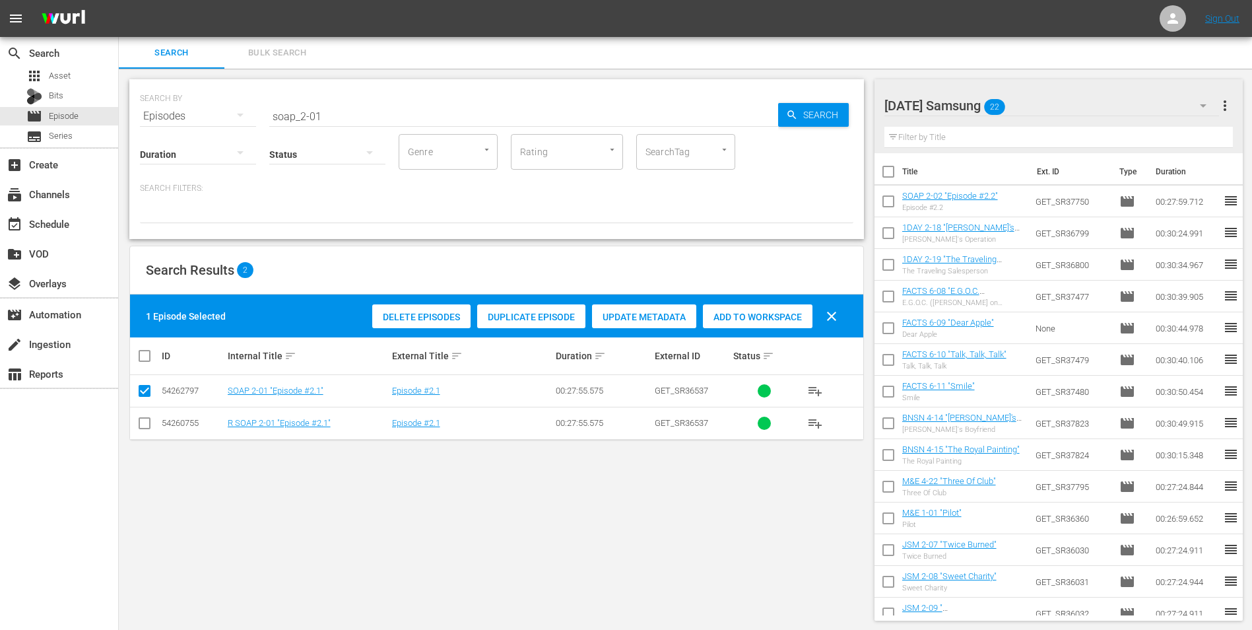
click at [762, 323] on div "Add to Workspace" at bounding box center [758, 316] width 110 height 25
click at [1071, 96] on div "Friday Samsung 23" at bounding box center [1051, 105] width 335 height 37
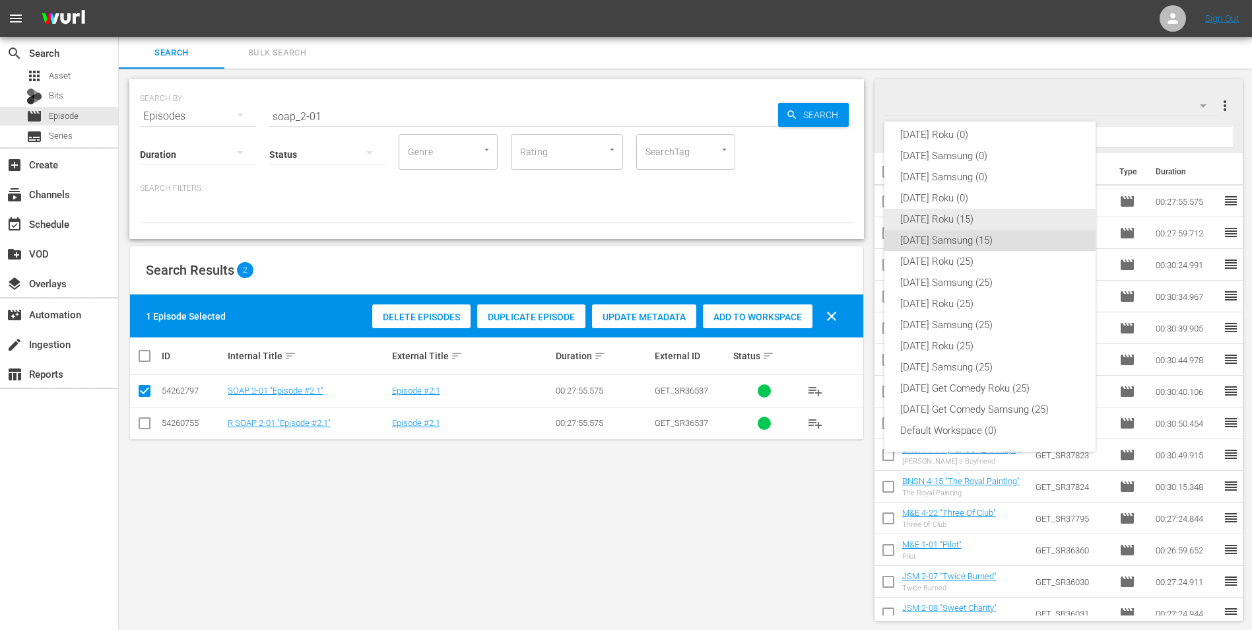
click at [915, 215] on div "[DATE] Roku (15)" at bounding box center [990, 219] width 180 height 21
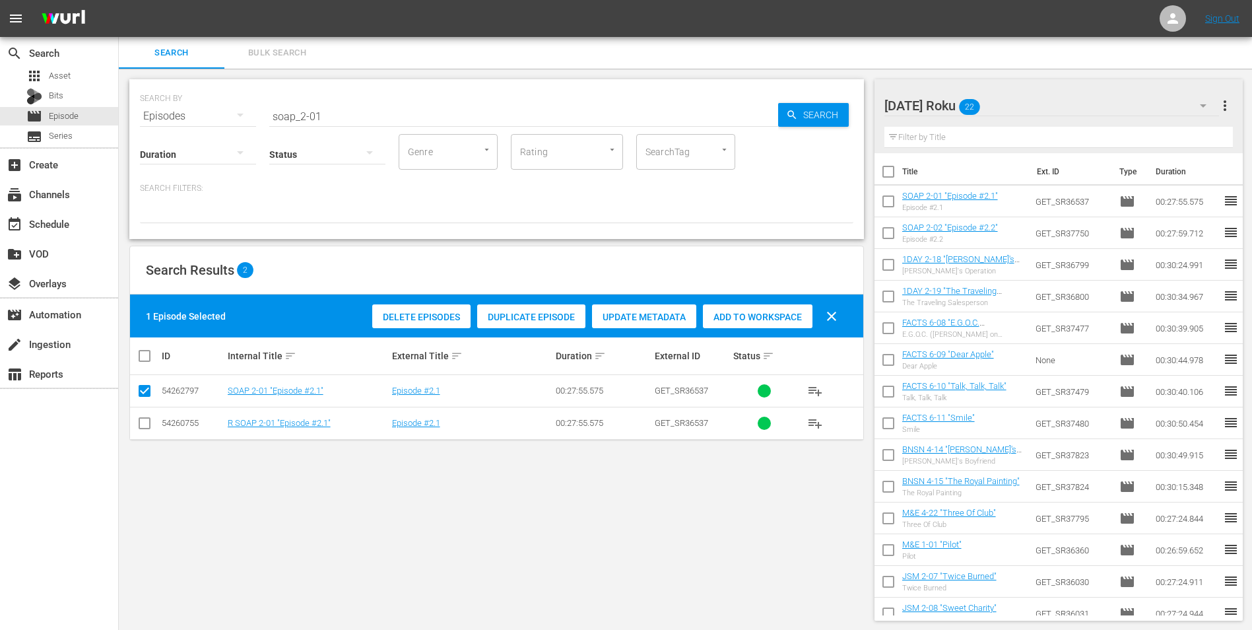
click at [139, 423] on input "checkbox" at bounding box center [145, 426] width 16 height 16
checkbox input "true"
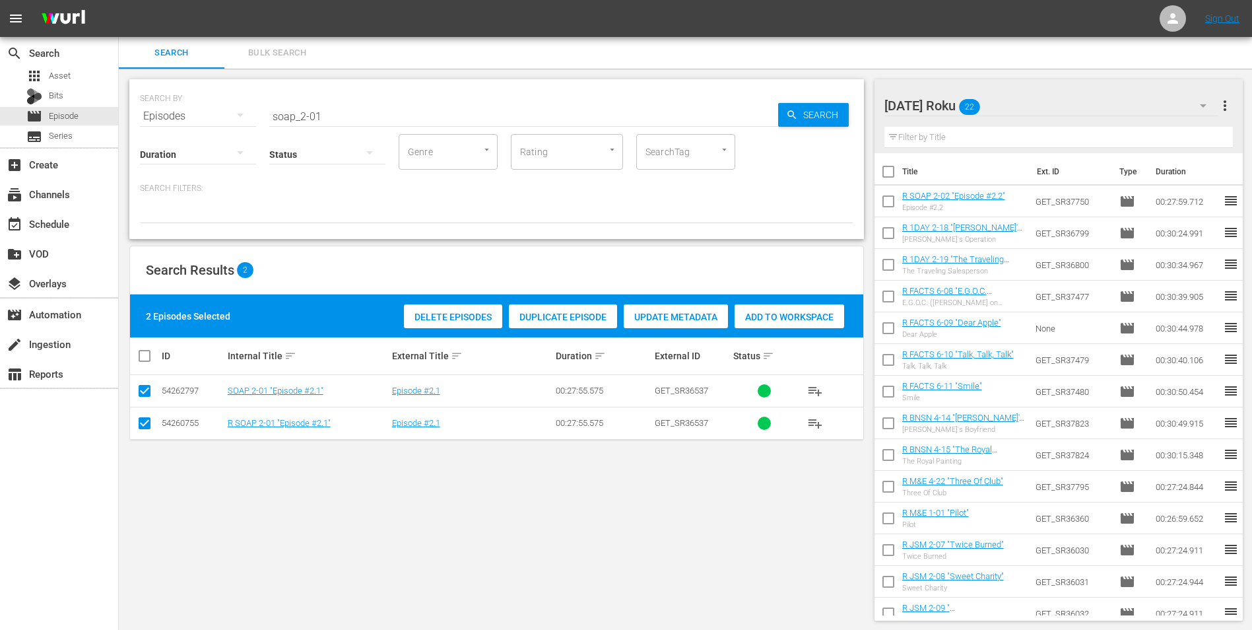
click at [142, 403] on td at bounding box center [145, 391] width 30 height 32
click at [142, 391] on input "checkbox" at bounding box center [145, 393] width 16 height 16
checkbox input "false"
click at [776, 312] on span "Add to Workspace" at bounding box center [758, 317] width 110 height 11
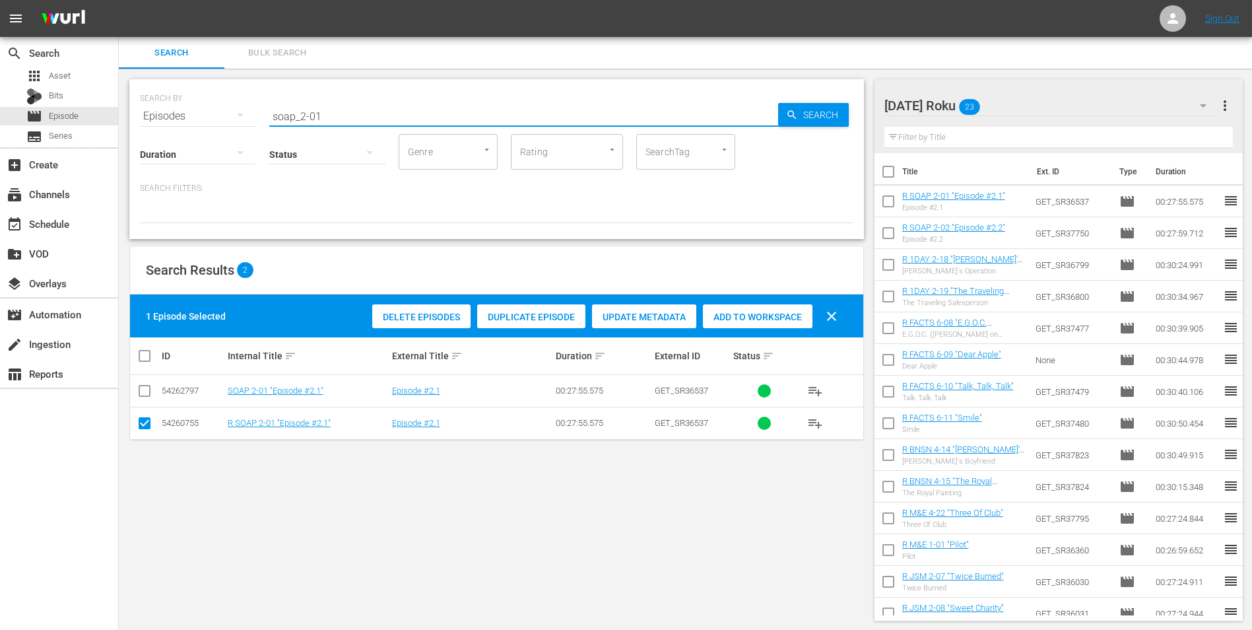
drag, startPoint x: 350, startPoint y: 113, endPoint x: 197, endPoint y: 114, distance: 153.8
click at [196, 114] on div "SEARCH BY Search By Episodes Search ID, Title, Description, Keywords, or Catego…" at bounding box center [496, 108] width 713 height 48
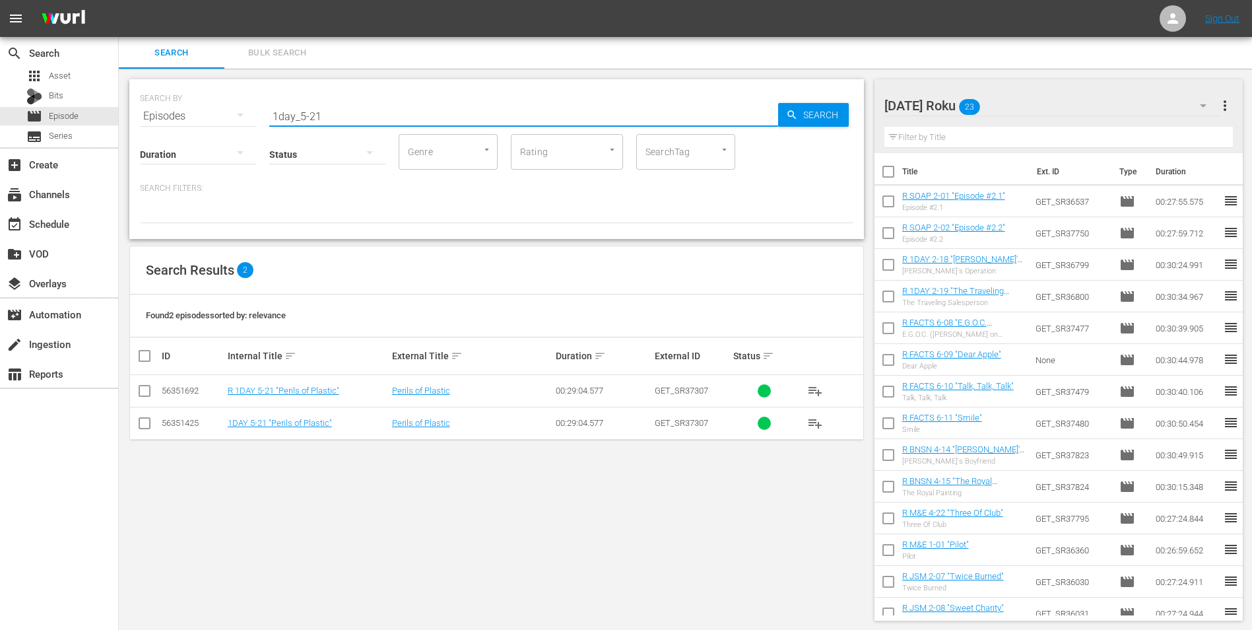
type input "1day_5-21"
click at [142, 393] on input "checkbox" at bounding box center [145, 393] width 16 height 16
checkbox input "true"
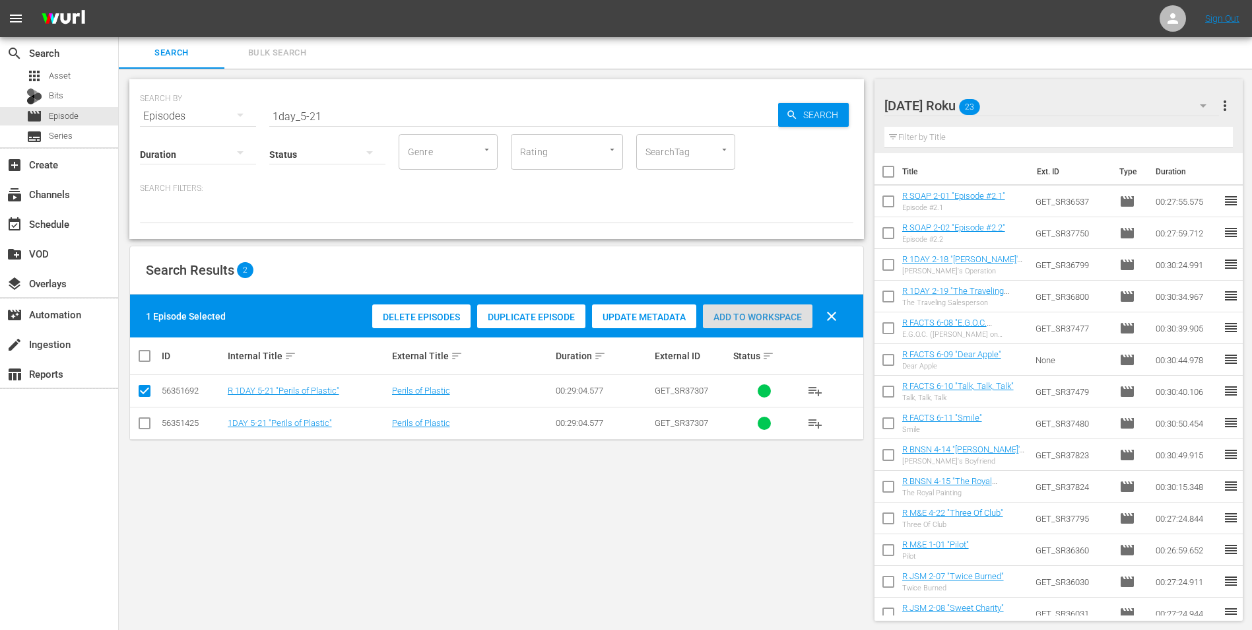
click at [766, 317] on span "Add to Workspace" at bounding box center [758, 317] width 110 height 11
click at [1029, 110] on div "Friday Roku 24" at bounding box center [1051, 105] width 335 height 37
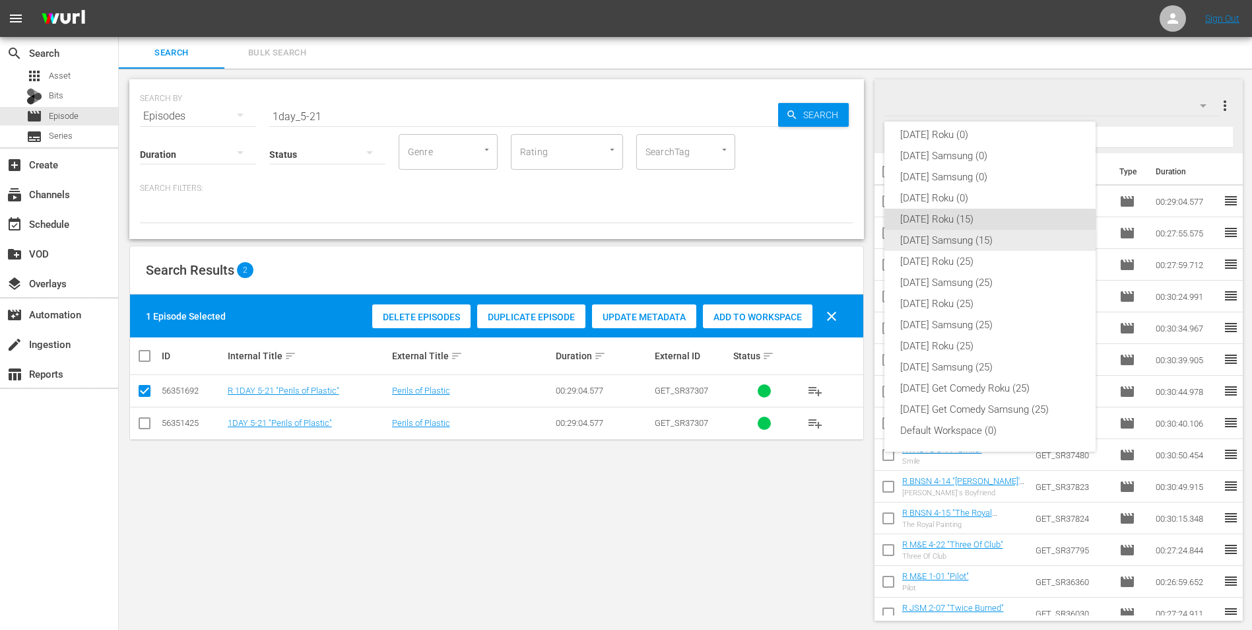
click at [915, 244] on div "Friday Samsung (15)" at bounding box center [990, 240] width 180 height 21
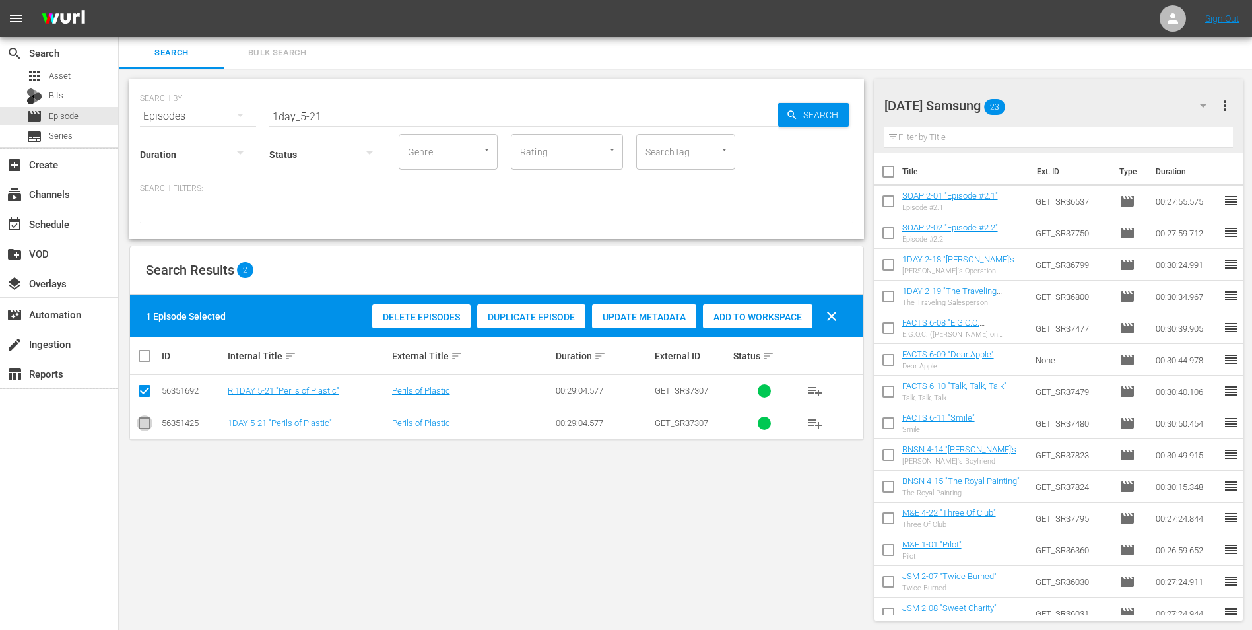
drag, startPoint x: 145, startPoint y: 424, endPoint x: 145, endPoint y: 401, distance: 22.4
click at [145, 422] on input "checkbox" at bounding box center [145, 426] width 16 height 16
checkbox input "true"
click at [145, 388] on input "checkbox" at bounding box center [145, 393] width 16 height 16
checkbox input "false"
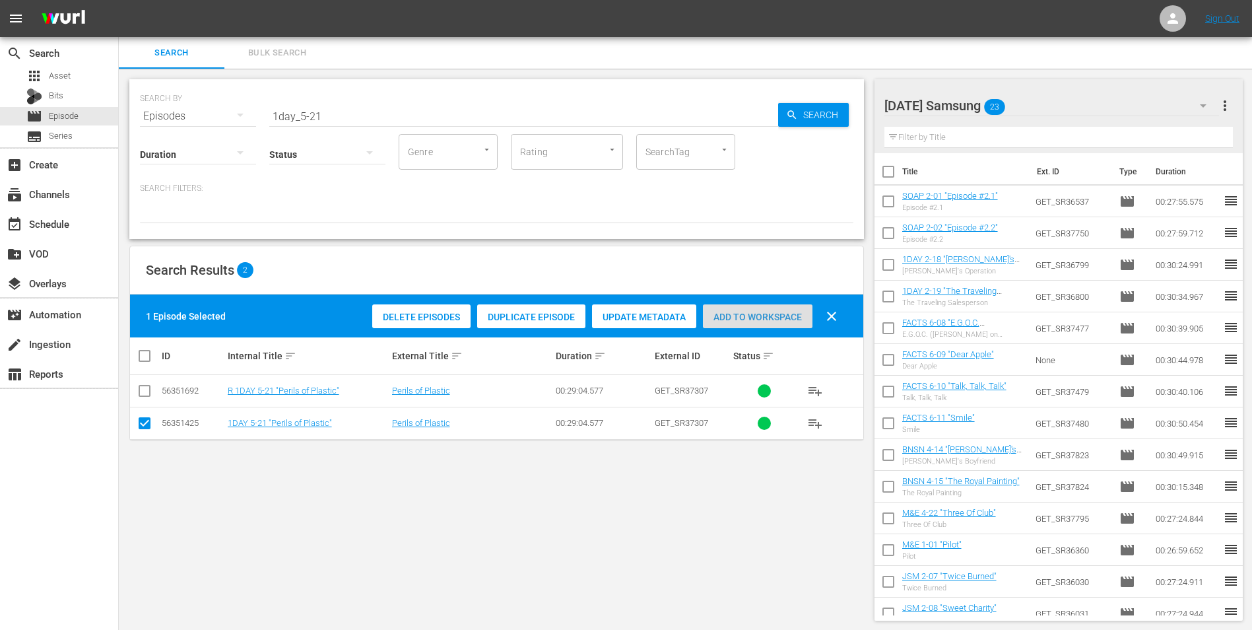
click at [725, 312] on span "Add to Workspace" at bounding box center [758, 317] width 110 height 11
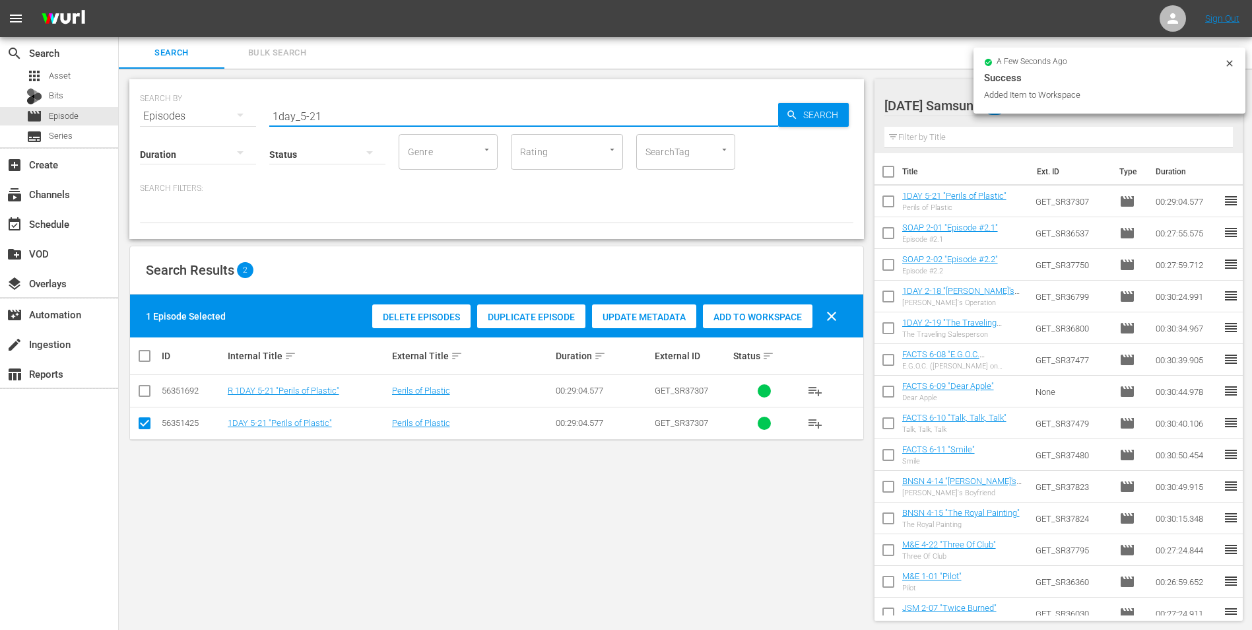
drag, startPoint x: 330, startPoint y: 115, endPoint x: 120, endPoint y: 102, distance: 210.3
click at [120, 102] on div "SEARCH BY Search By Episodes Search ID, Title, Description, Keywords, or Catego…" at bounding box center [497, 350] width 756 height 562
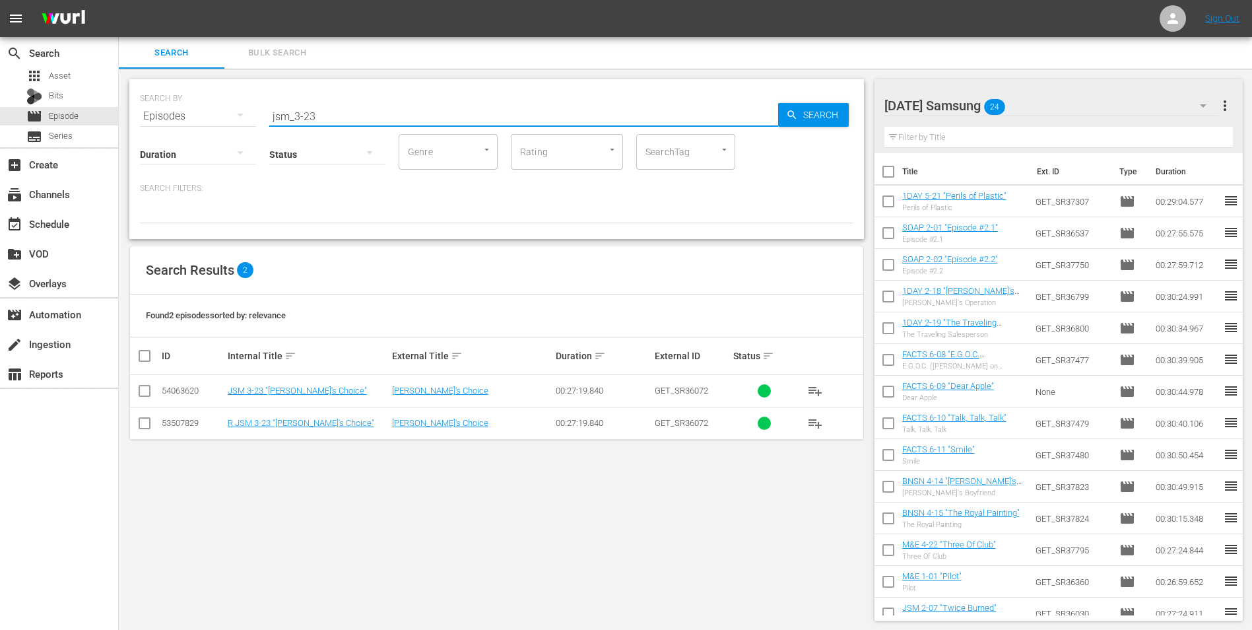
type input "jsm_3-23"
click at [147, 388] on input "checkbox" at bounding box center [145, 393] width 16 height 16
checkbox input "true"
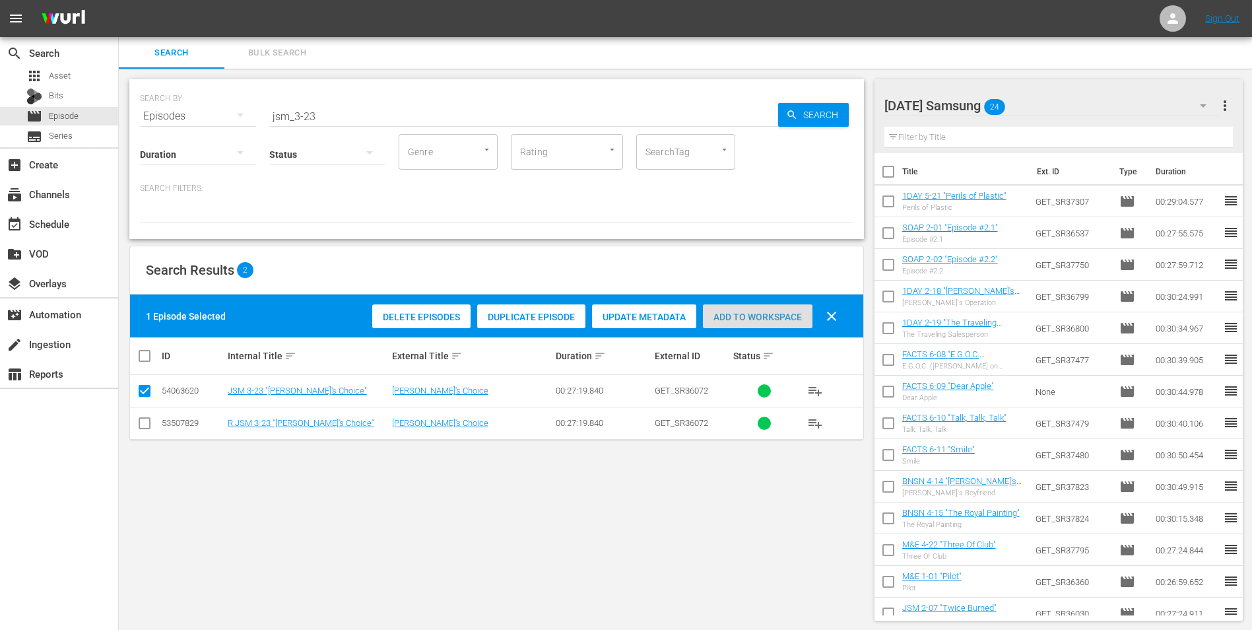
click at [759, 315] on span "Add to Workspace" at bounding box center [758, 317] width 110 height 11
click at [1035, 100] on div "Friday Samsung 25" at bounding box center [1051, 105] width 335 height 37
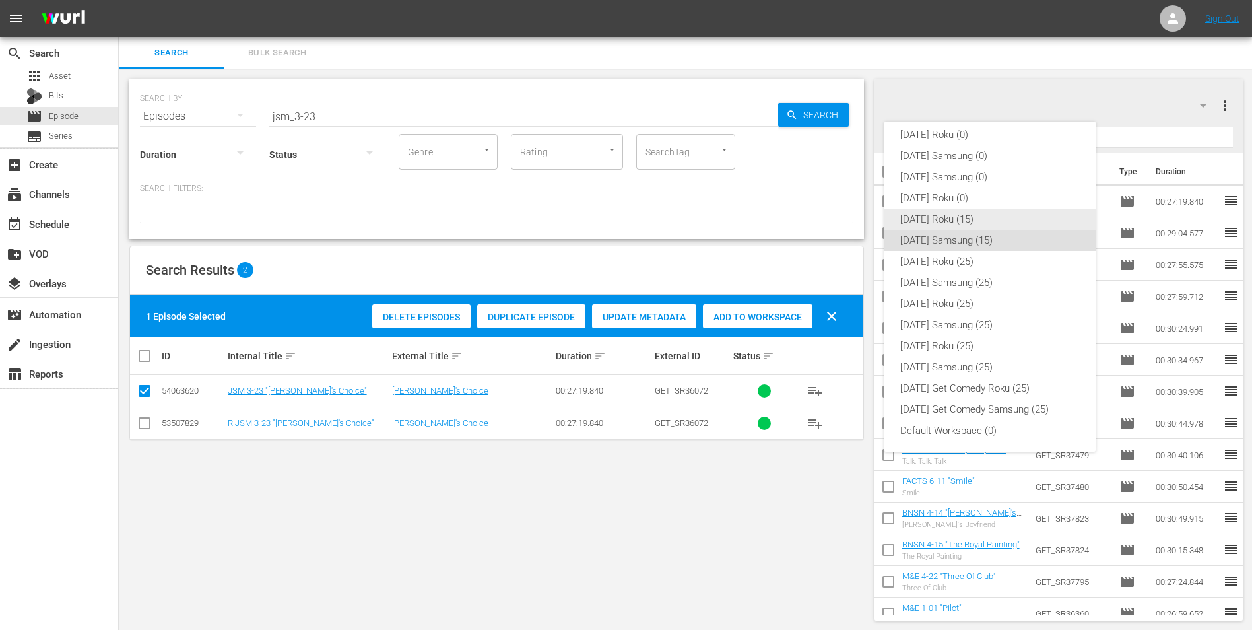
click at [914, 215] on div "[DATE] Roku (15)" at bounding box center [990, 219] width 180 height 21
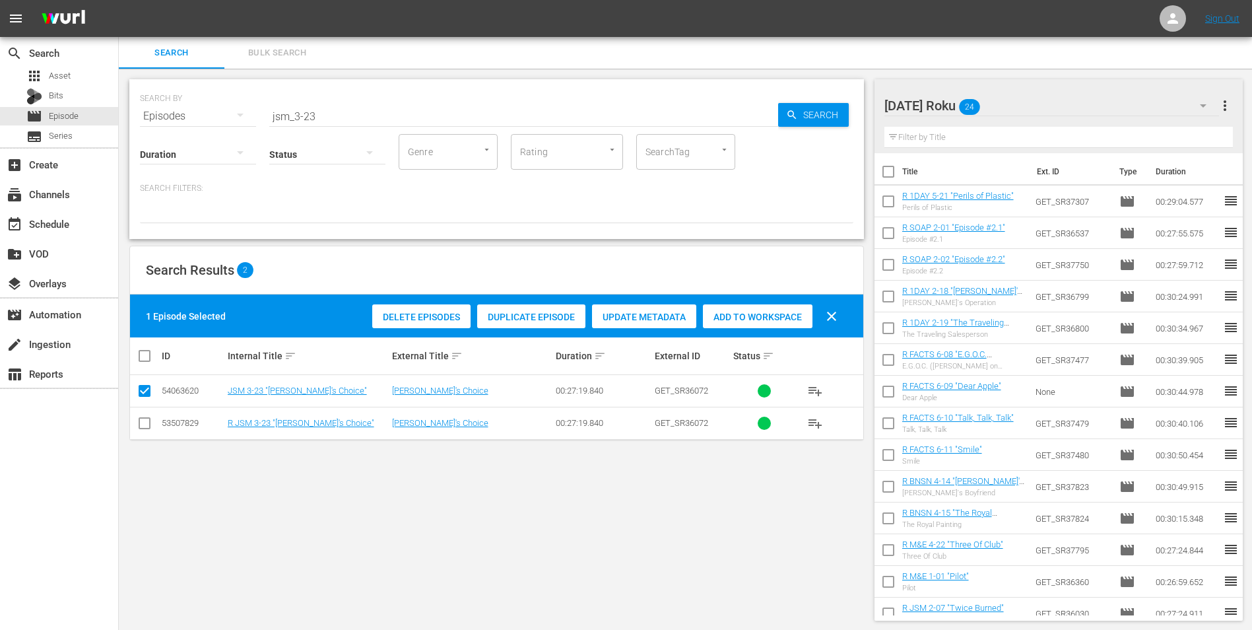
drag, startPoint x: 143, startPoint y: 426, endPoint x: 143, endPoint y: 417, distance: 9.2
click at [143, 425] on input "checkbox" at bounding box center [145, 426] width 16 height 16
checkbox input "true"
click at [141, 397] on input "checkbox" at bounding box center [145, 393] width 16 height 16
checkbox input "false"
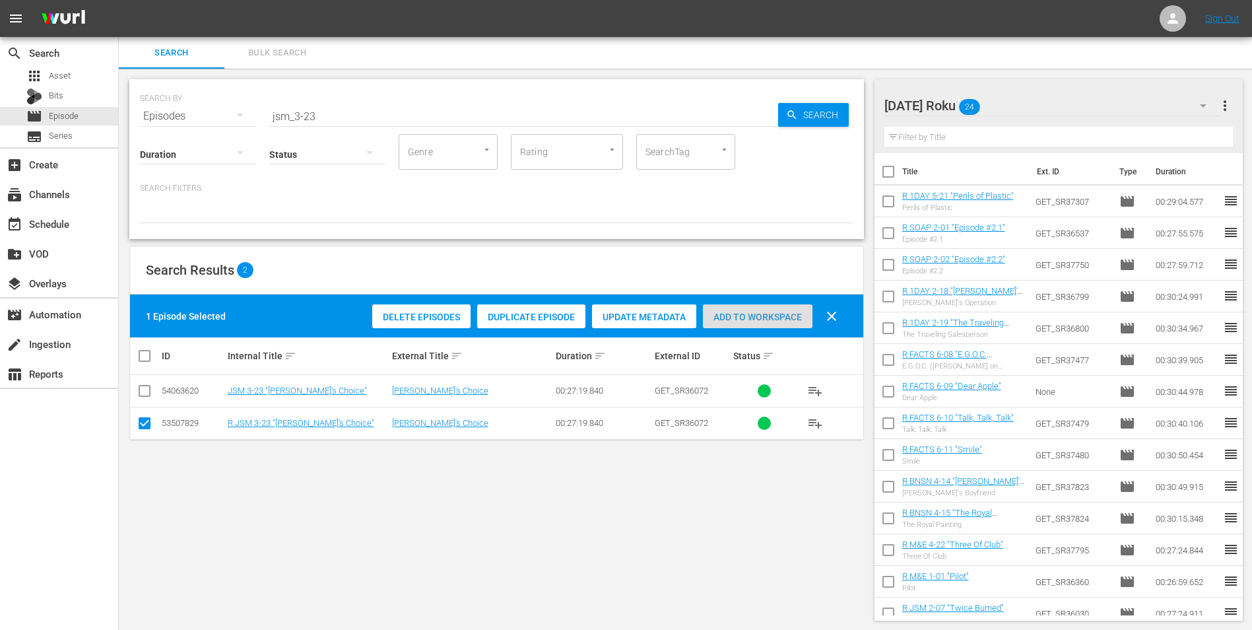
click at [764, 319] on span "Add to Workspace" at bounding box center [758, 317] width 110 height 11
click at [1040, 96] on div "Friday Roku 25" at bounding box center [1051, 105] width 335 height 37
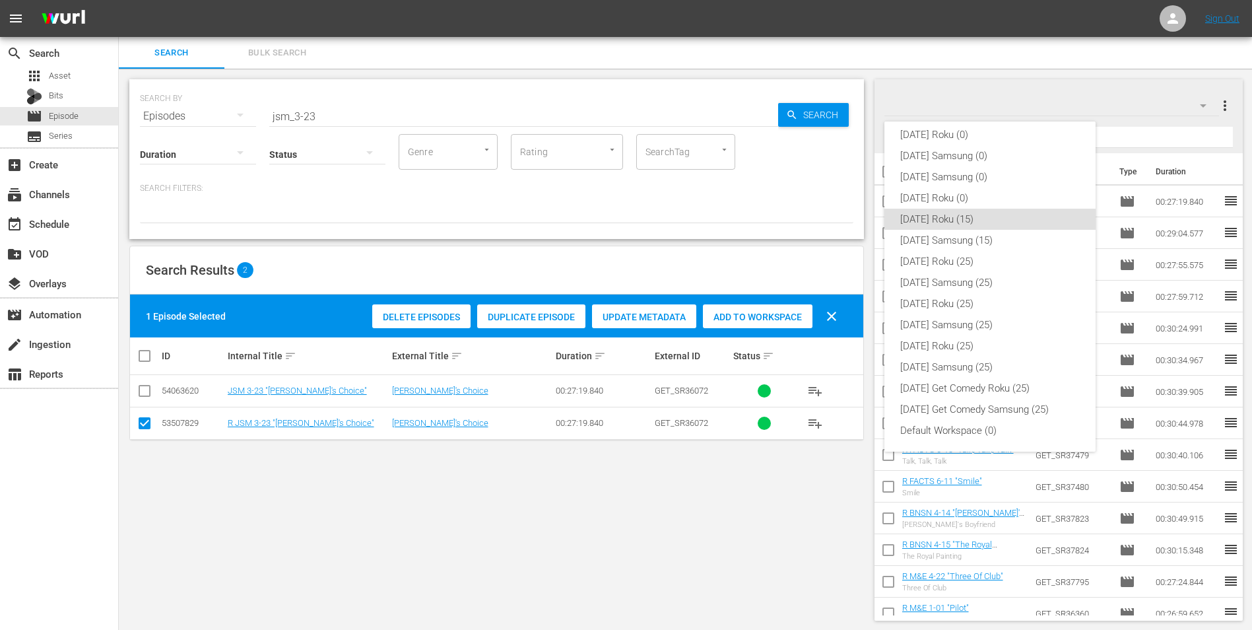
click at [46, 95] on div "Sunday Roku (0) Sunday Samsung (0) Saturday Samsung (0) Saturday Roku (0) Frida…" at bounding box center [626, 315] width 1252 height 630
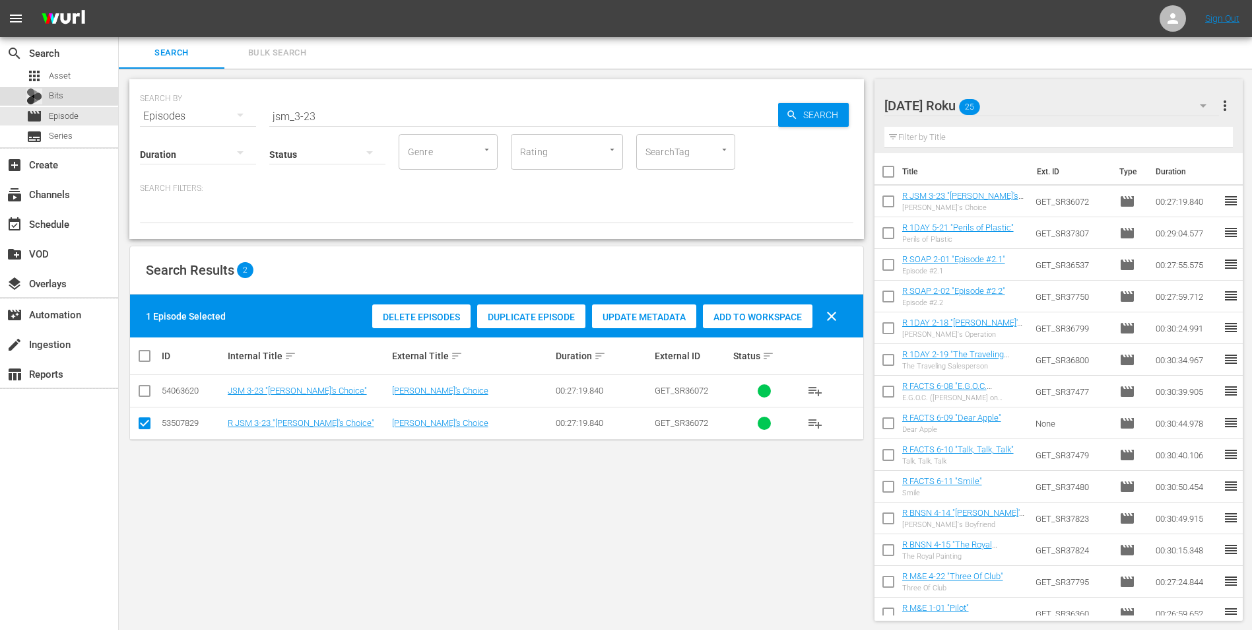
click at [57, 91] on span "Bits" at bounding box center [56, 95] width 15 height 13
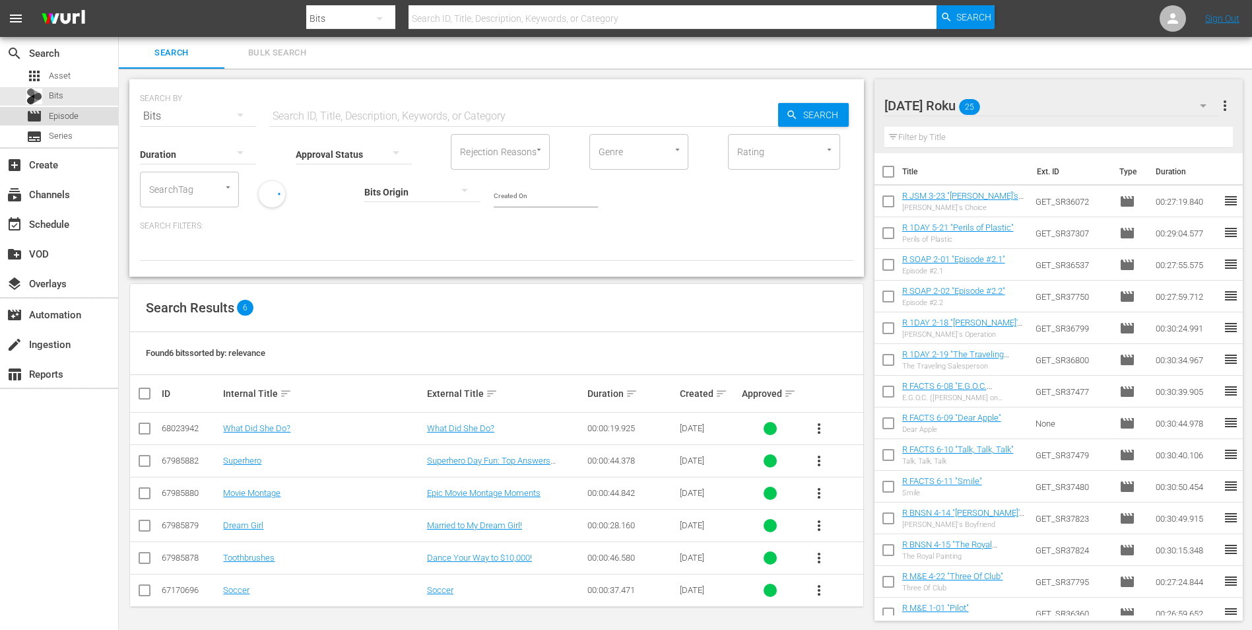
click at [61, 115] on span "Episode" at bounding box center [64, 116] width 30 height 13
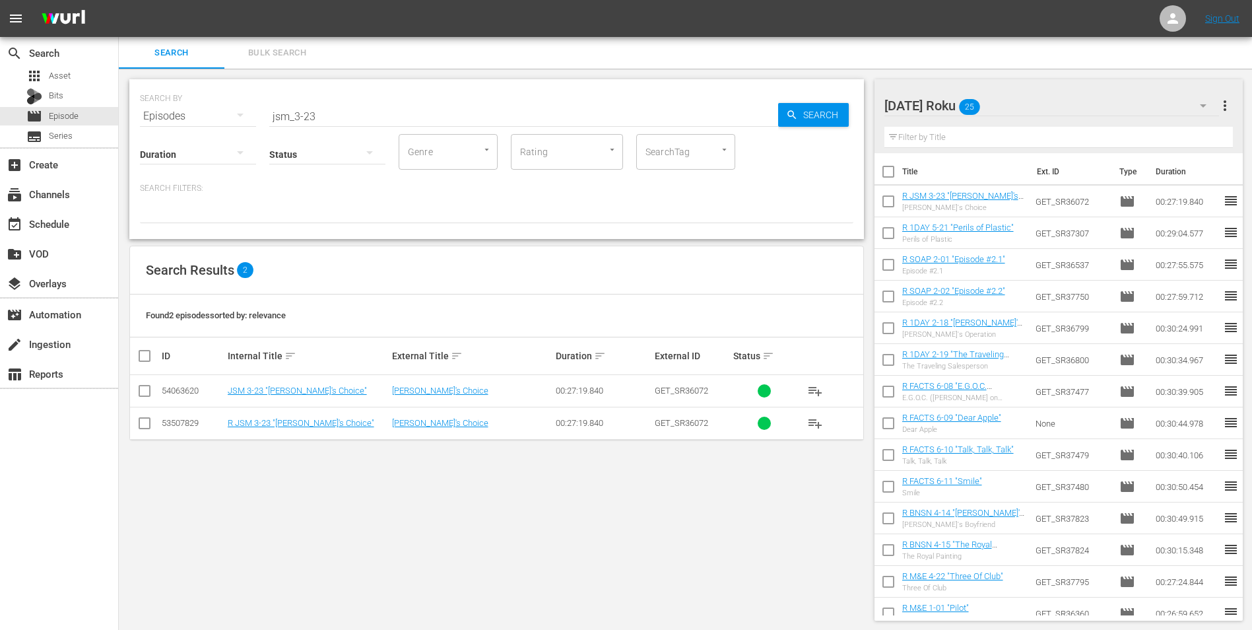
click at [1024, 99] on div "Friday Roku 25" at bounding box center [1051, 105] width 335 height 37
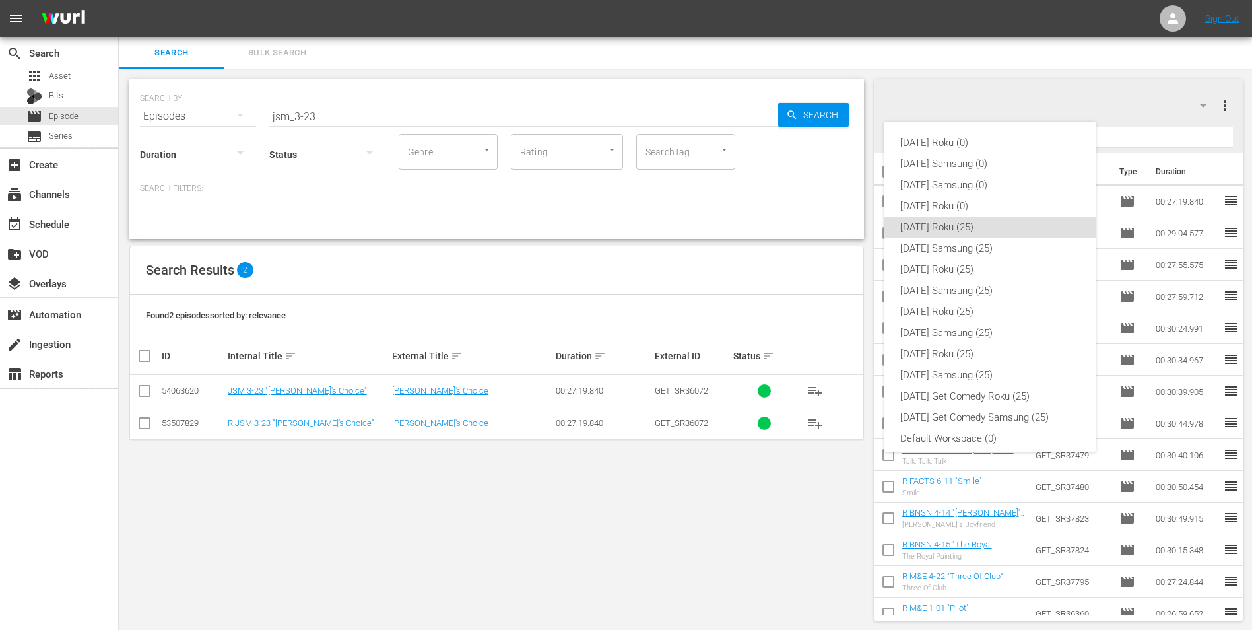
scroll to position [8, 0]
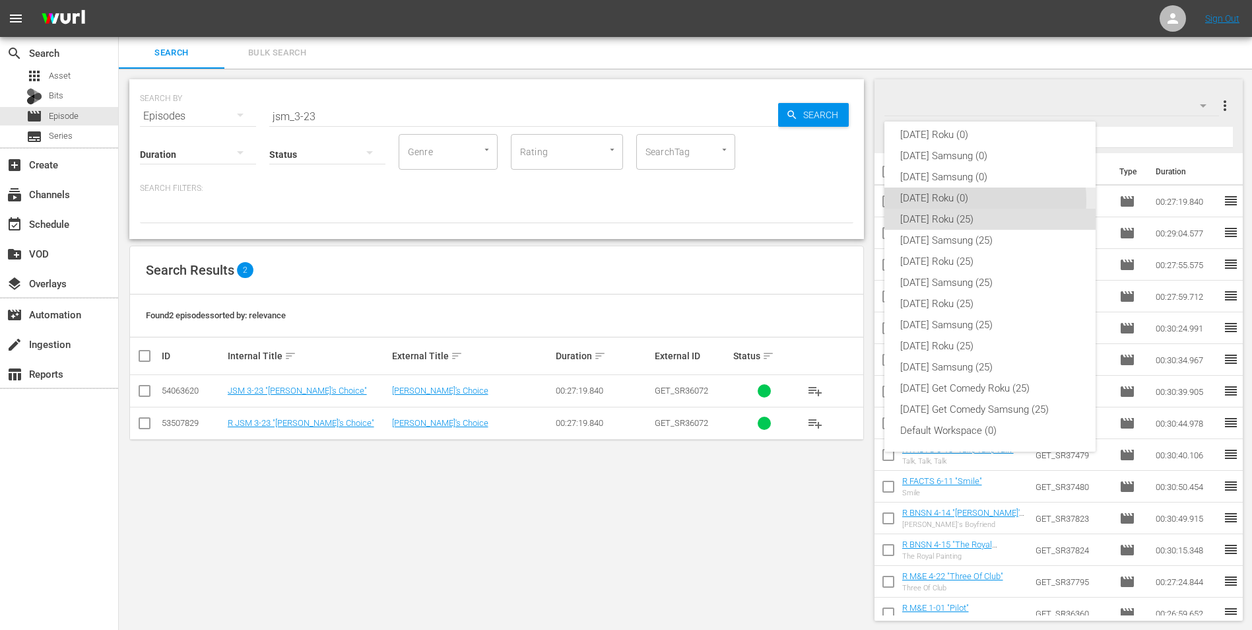
click at [962, 200] on div "[DATE] Roku (0)" at bounding box center [990, 197] width 180 height 21
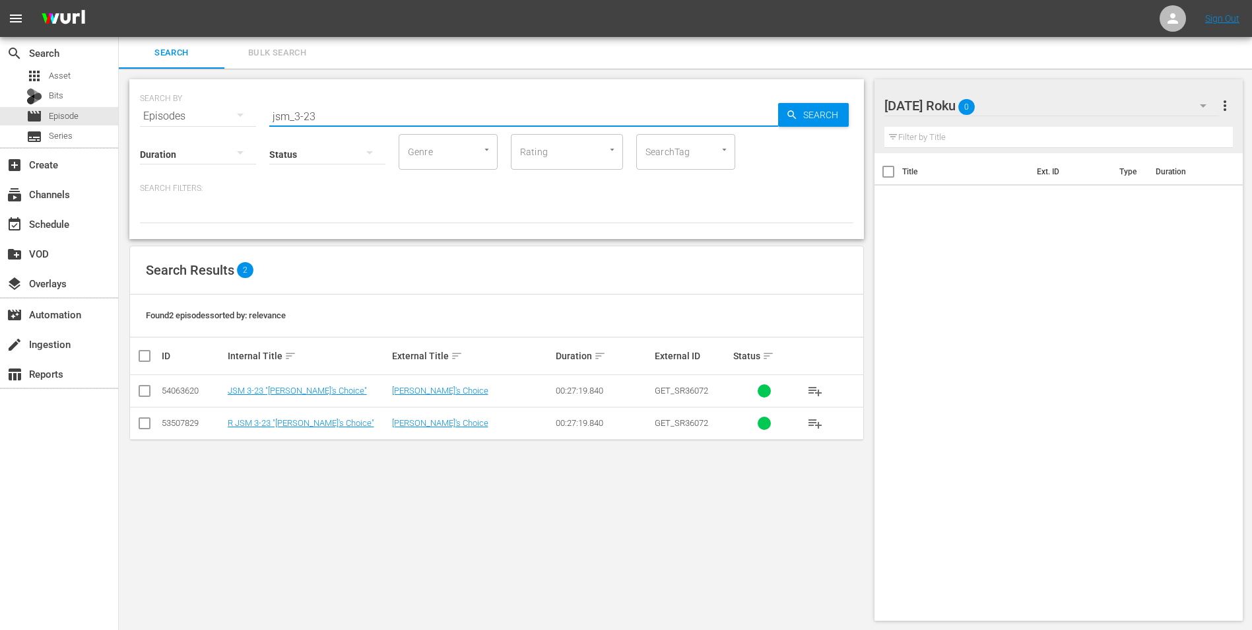
drag, startPoint x: 331, startPoint y: 112, endPoint x: 207, endPoint y: 119, distance: 123.6
click at [209, 119] on div "SEARCH BY Search By Episodes Search ID, Title, Description, Keywords, or Catego…" at bounding box center [496, 108] width 713 height 48
type input "2dads_1-07"
click at [148, 424] on input "checkbox" at bounding box center [145, 426] width 16 height 16
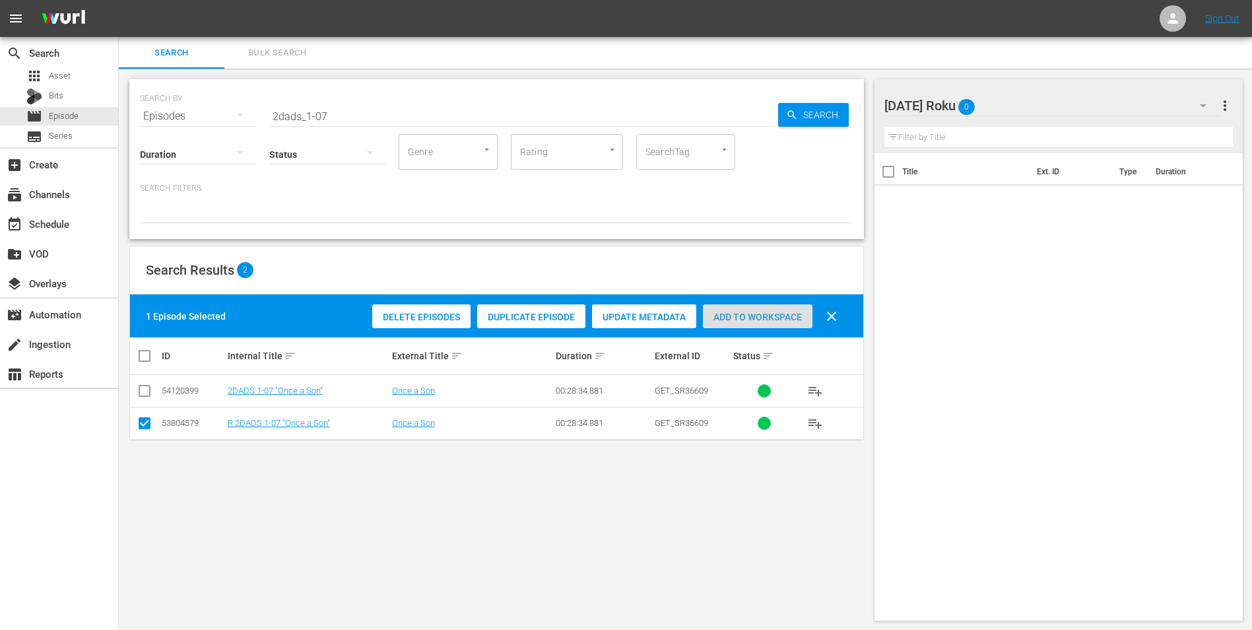
click at [777, 316] on span "Add to Workspace" at bounding box center [758, 317] width 110 height 11
click at [1069, 104] on div "Saturday Roku 1" at bounding box center [1051, 105] width 335 height 37
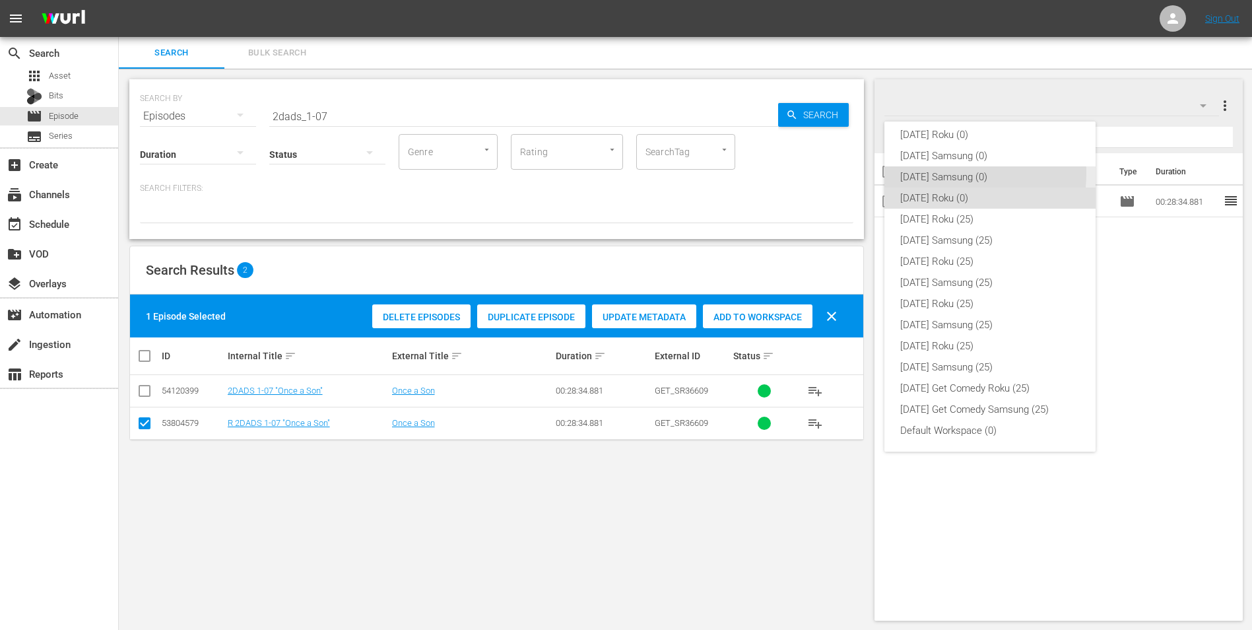
click at [939, 173] on div "[DATE] Samsung (0)" at bounding box center [990, 176] width 180 height 21
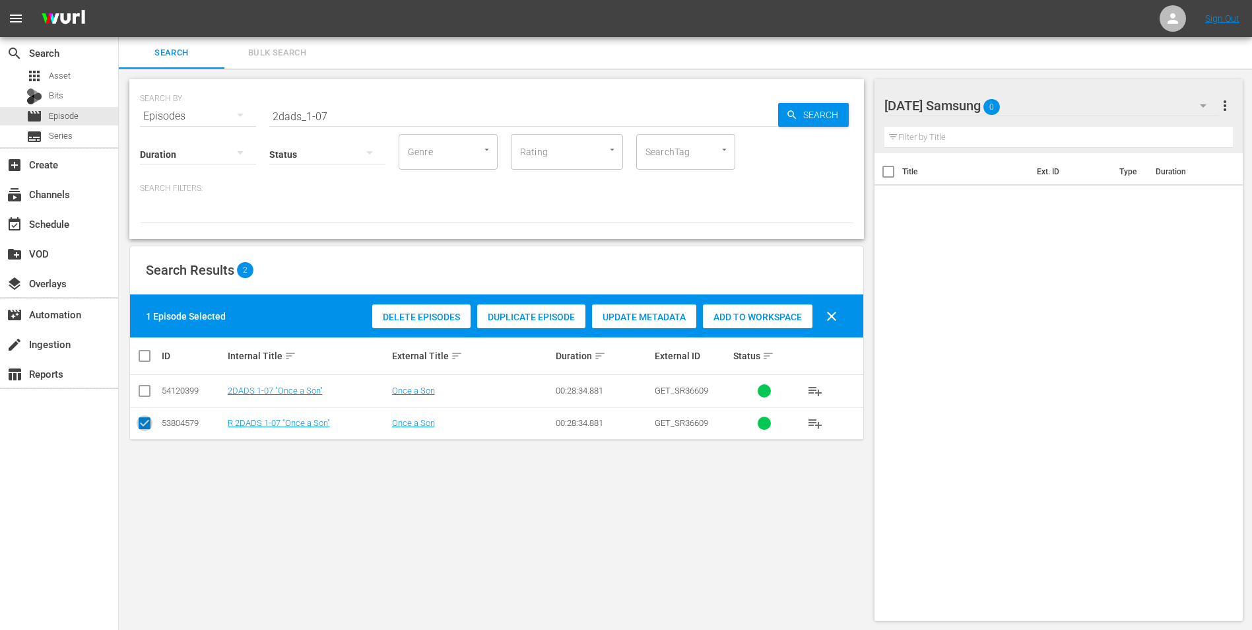
click at [141, 426] on input "checkbox" at bounding box center [145, 426] width 16 height 16
checkbox input "false"
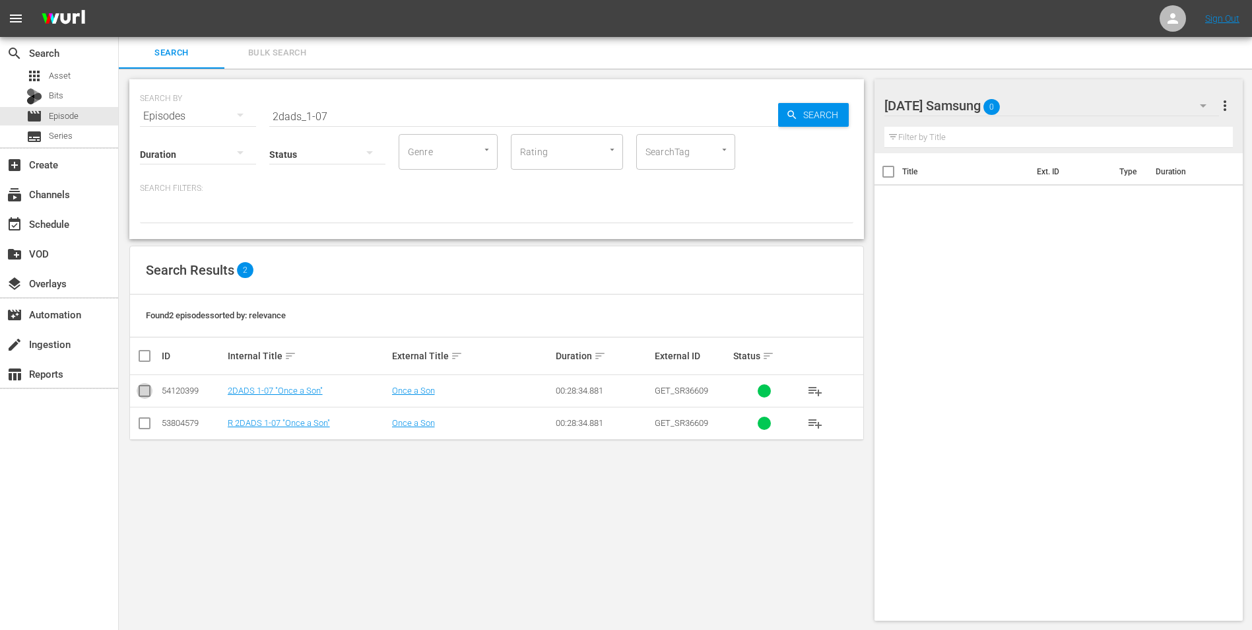
click at [140, 387] on input "checkbox" at bounding box center [145, 393] width 16 height 16
checkbox input "true"
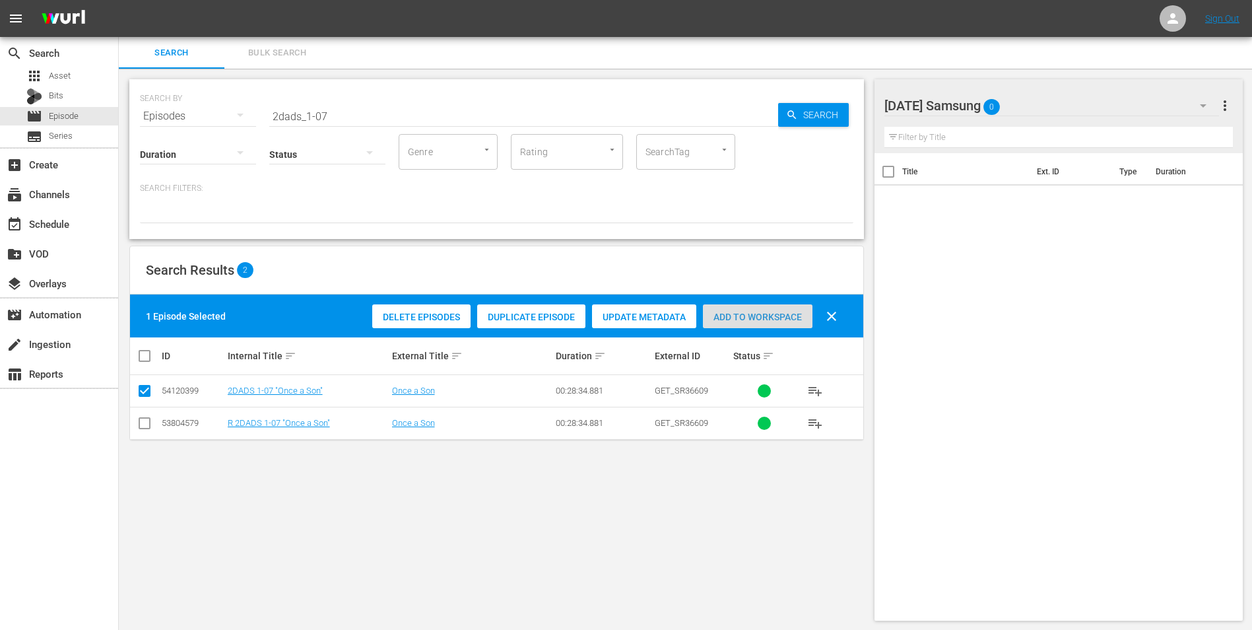
click at [760, 315] on span "Add to Workspace" at bounding box center [758, 317] width 110 height 11
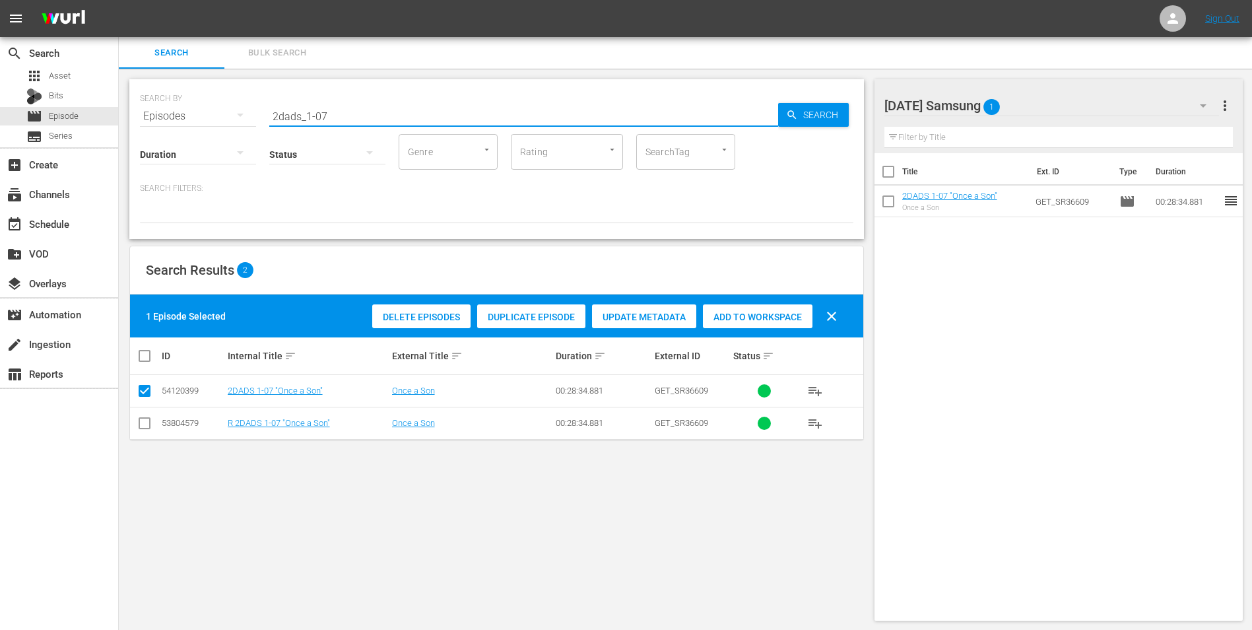
drag, startPoint x: 321, startPoint y: 114, endPoint x: 368, endPoint y: 124, distance: 48.0
click at [368, 124] on div "SEARCH BY Search By Episodes Search ID, Title, Description, Keywords, or Catego…" at bounding box center [496, 159] width 735 height 160
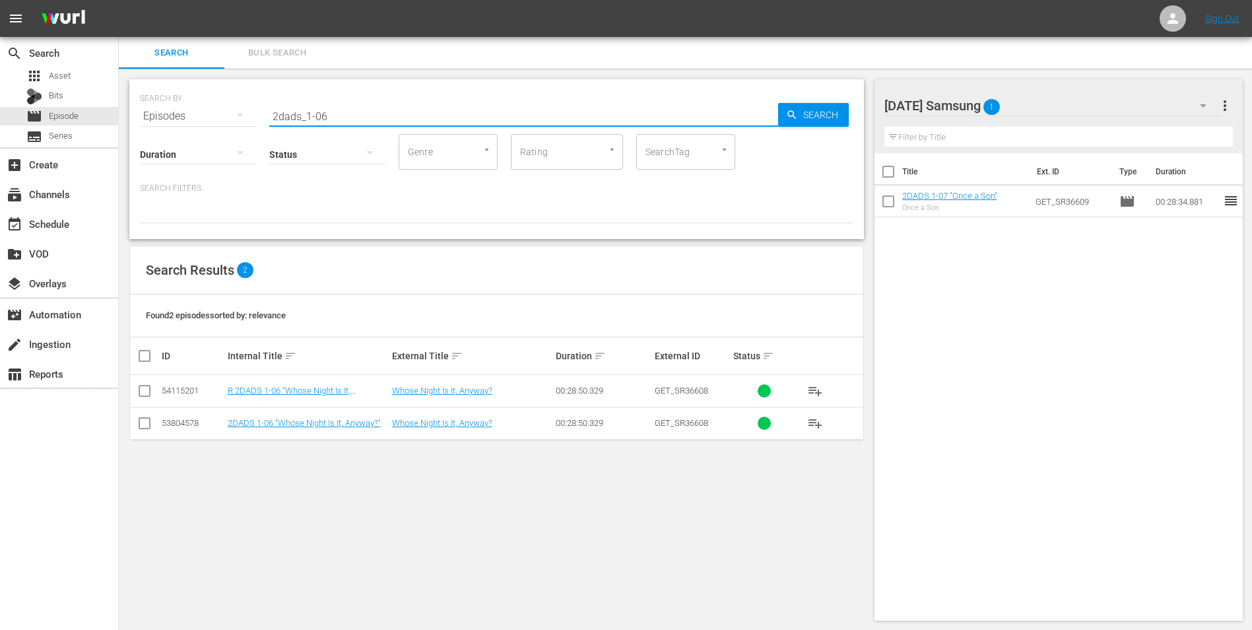
type input "2dads_1-06"
click at [143, 425] on input "checkbox" at bounding box center [145, 426] width 16 height 16
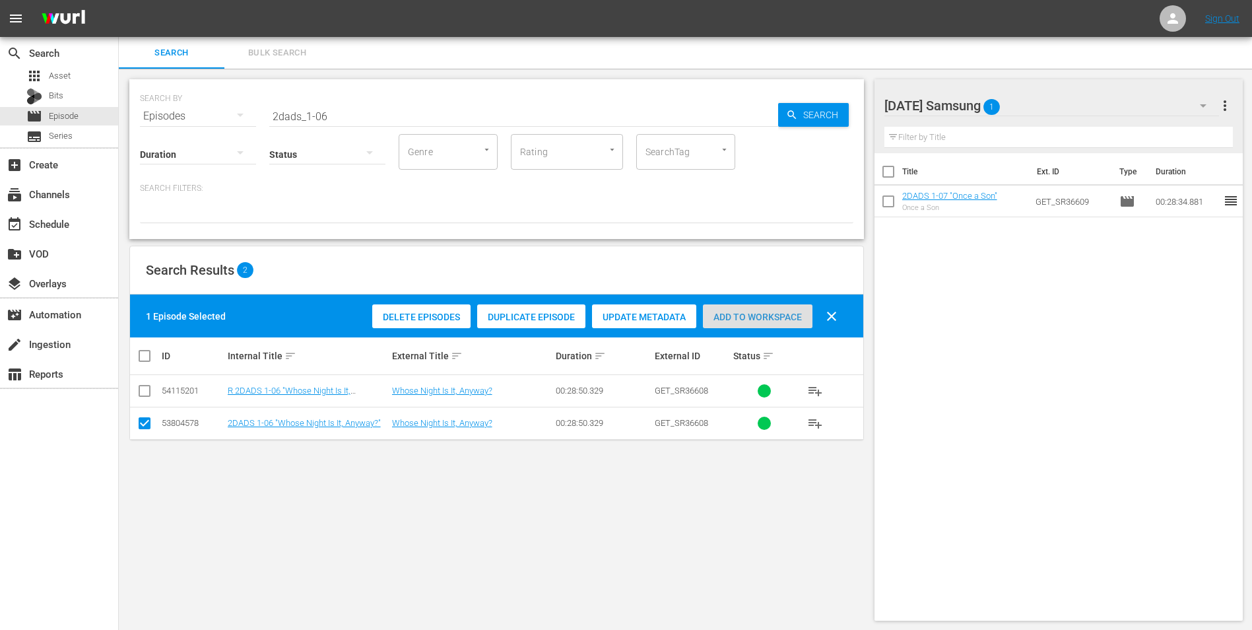
click at [785, 317] on span "Add to Workspace" at bounding box center [758, 317] width 110 height 11
click at [1070, 110] on div "Saturday Samsung 2" at bounding box center [1051, 105] width 335 height 37
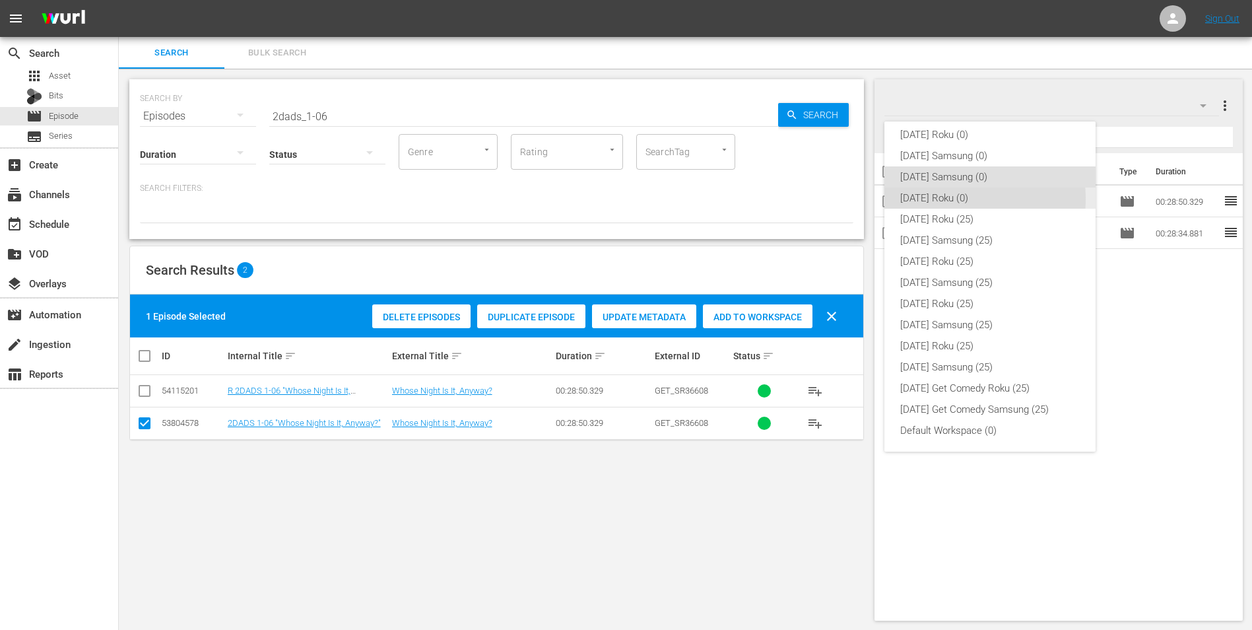
click at [942, 199] on div "[DATE] Roku (0)" at bounding box center [990, 197] width 180 height 21
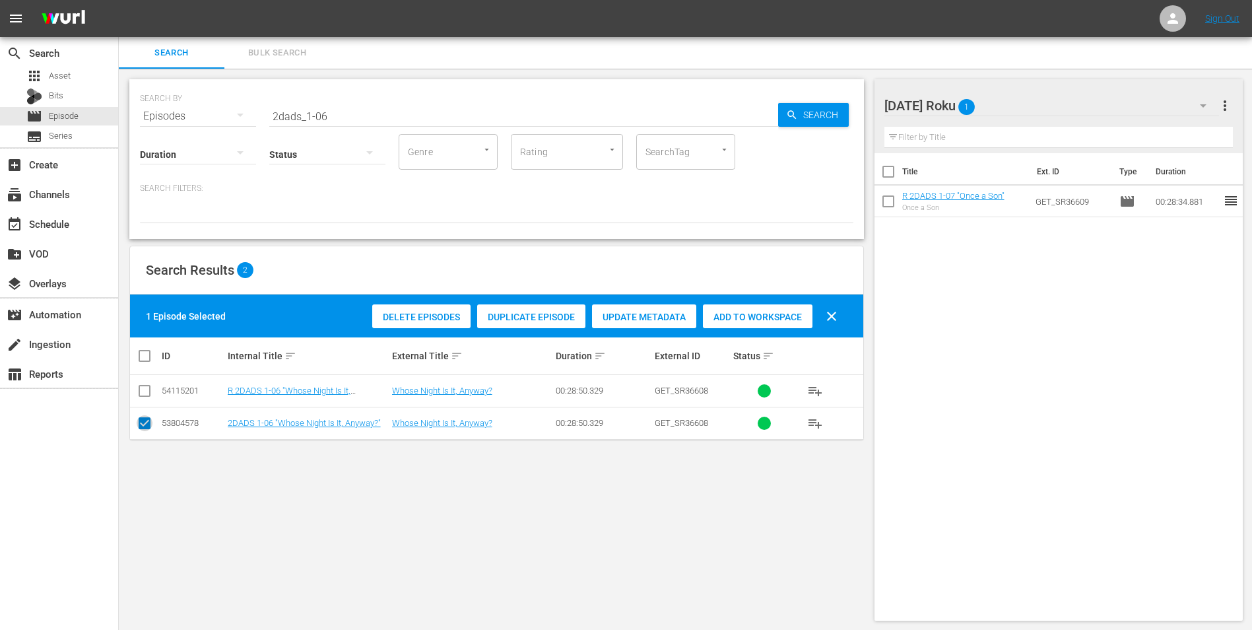
drag, startPoint x: 145, startPoint y: 421, endPoint x: 145, endPoint y: 391, distance: 29.7
click at [145, 420] on input "checkbox" at bounding box center [145, 426] width 16 height 16
checkbox input "false"
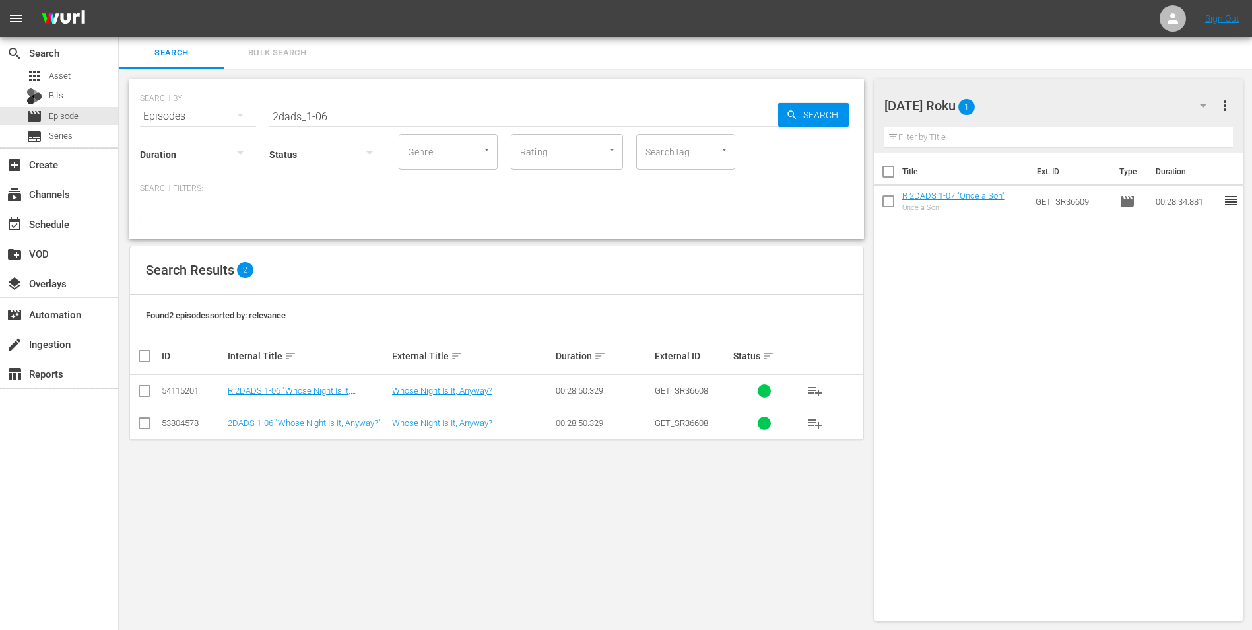
click at [145, 387] on input "checkbox" at bounding box center [145, 393] width 16 height 16
checkbox input "true"
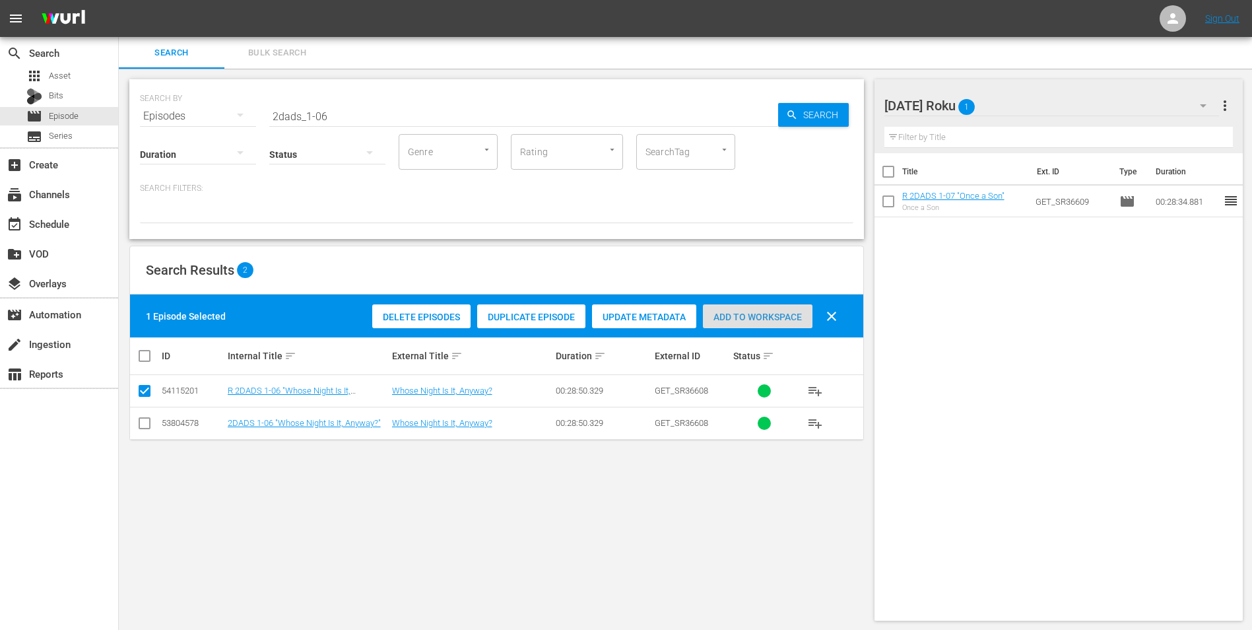
click at [748, 307] on div "Add to Workspace" at bounding box center [758, 316] width 110 height 25
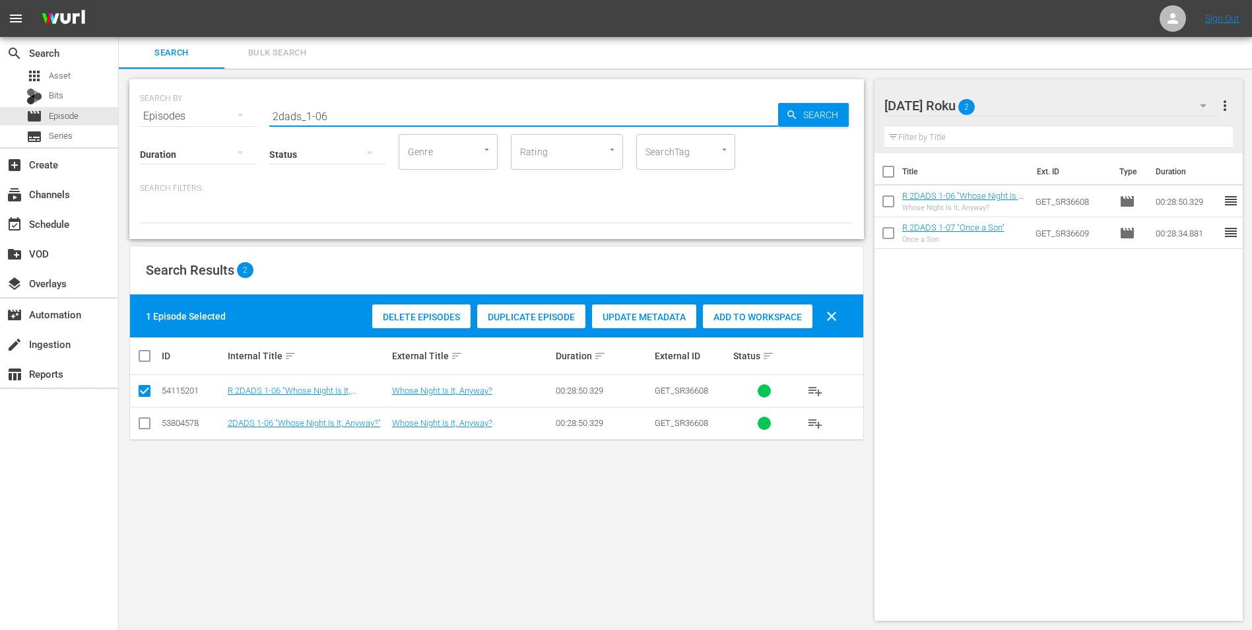
drag, startPoint x: 331, startPoint y: 114, endPoint x: 197, endPoint y: 110, distance: 134.0
click at [197, 110] on div "SEARCH BY Search By Episodes Search ID, Title, Description, Keywords, or Catego…" at bounding box center [496, 108] width 713 height 48
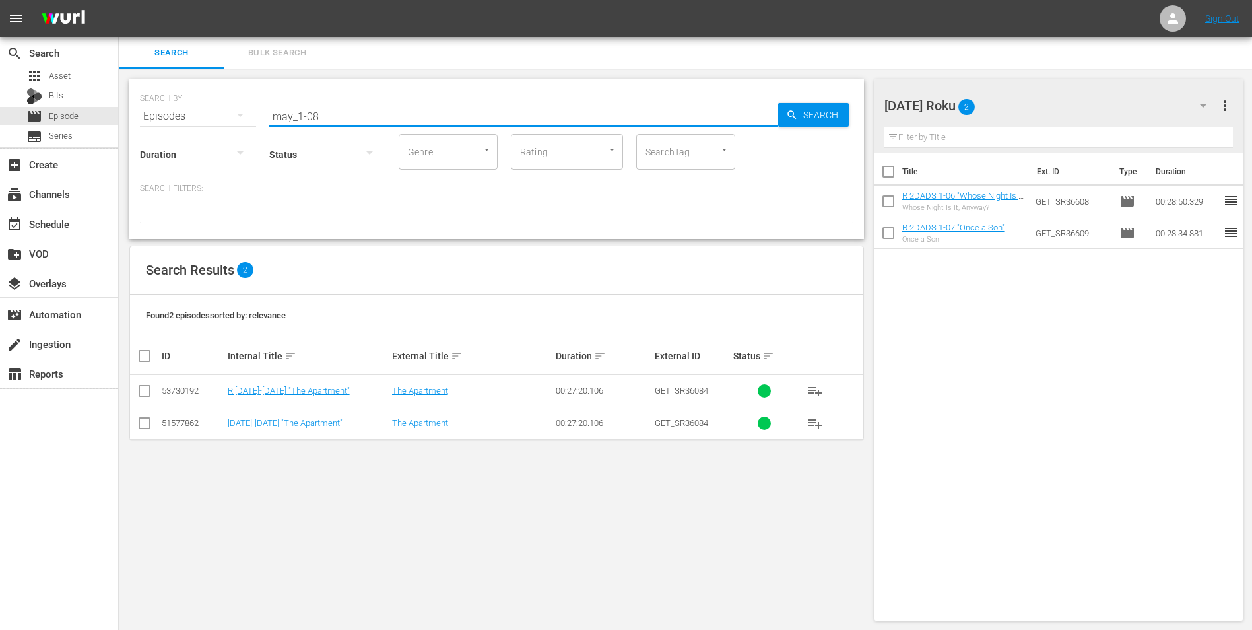
type input "may_1-08"
click at [148, 387] on input "checkbox" at bounding box center [145, 393] width 16 height 16
checkbox input "true"
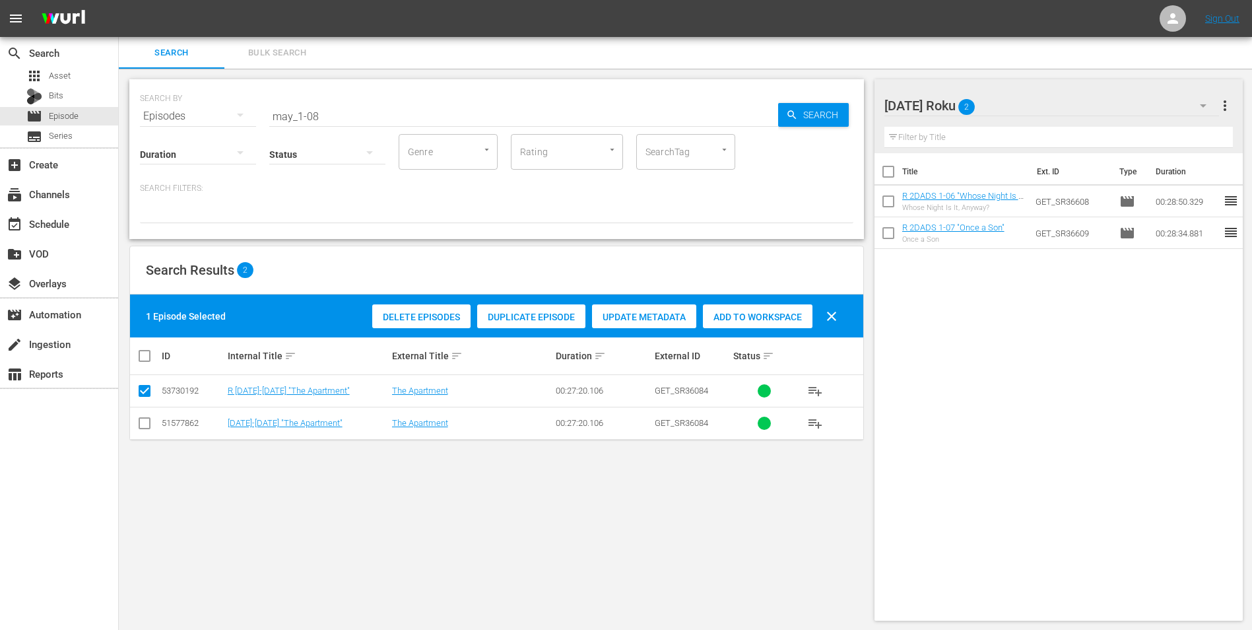
click at [746, 315] on span "Add to Workspace" at bounding box center [758, 317] width 110 height 11
click at [1057, 103] on div "Saturday Roku 3" at bounding box center [1051, 105] width 335 height 37
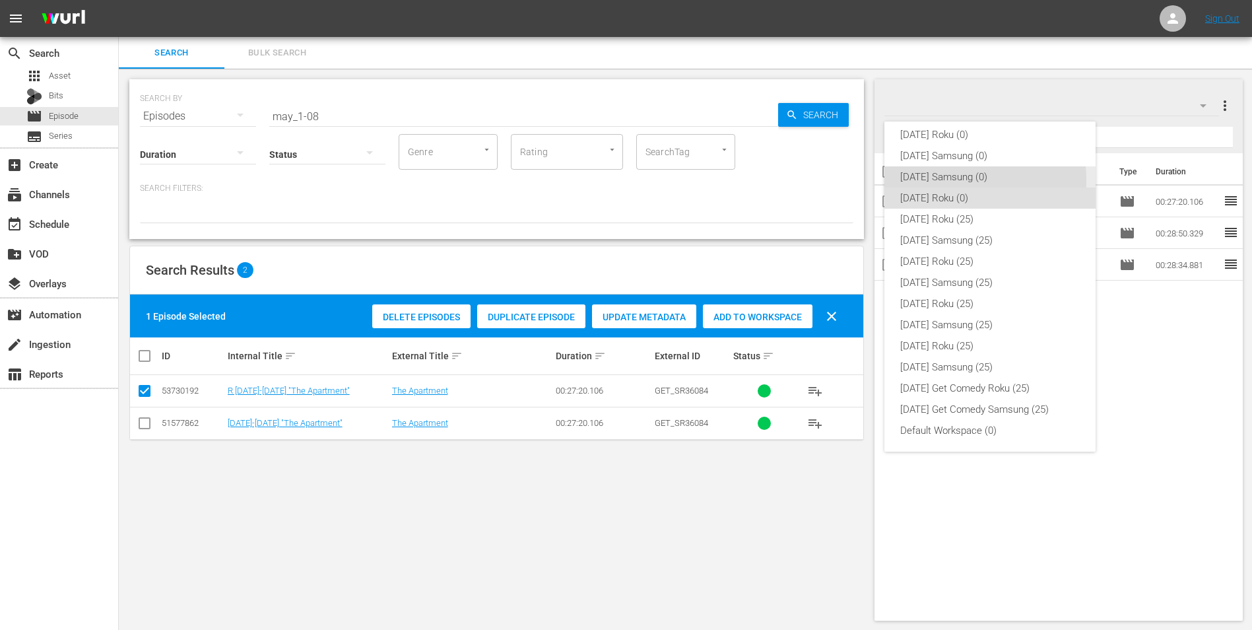
click at [945, 180] on div "[DATE] Samsung (0)" at bounding box center [990, 176] width 180 height 21
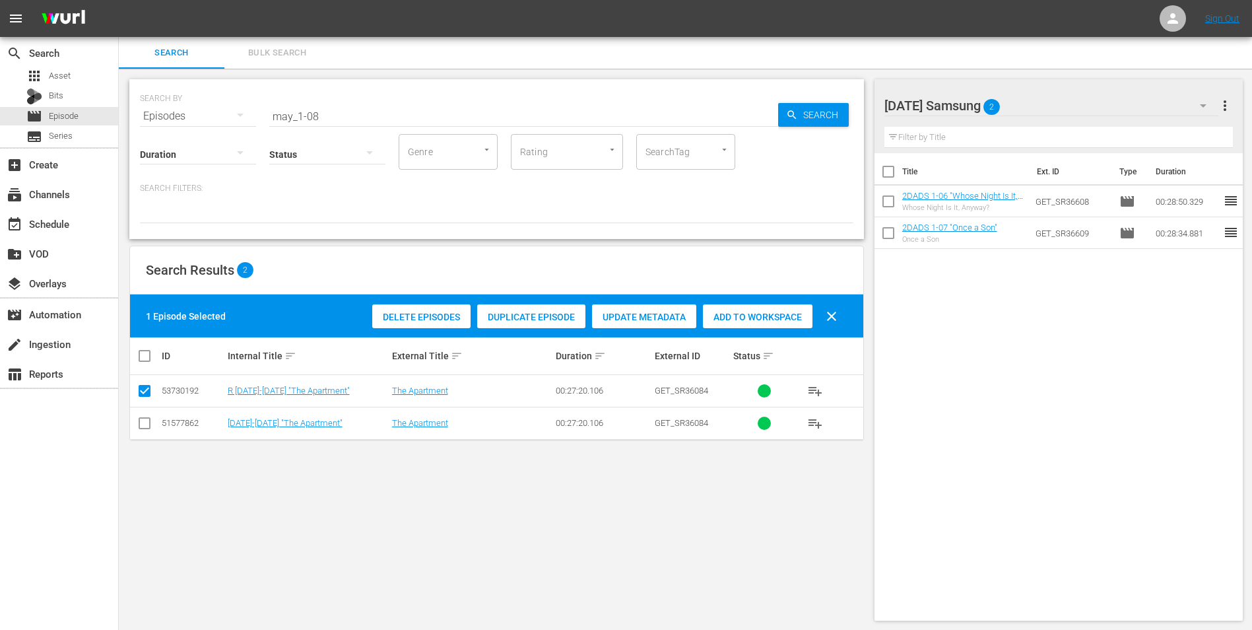
click at [148, 422] on input "checkbox" at bounding box center [145, 426] width 16 height 16
checkbox input "true"
click at [141, 393] on input "checkbox" at bounding box center [145, 393] width 16 height 16
checkbox input "false"
click at [733, 317] on span "Add to Workspace" at bounding box center [758, 317] width 110 height 11
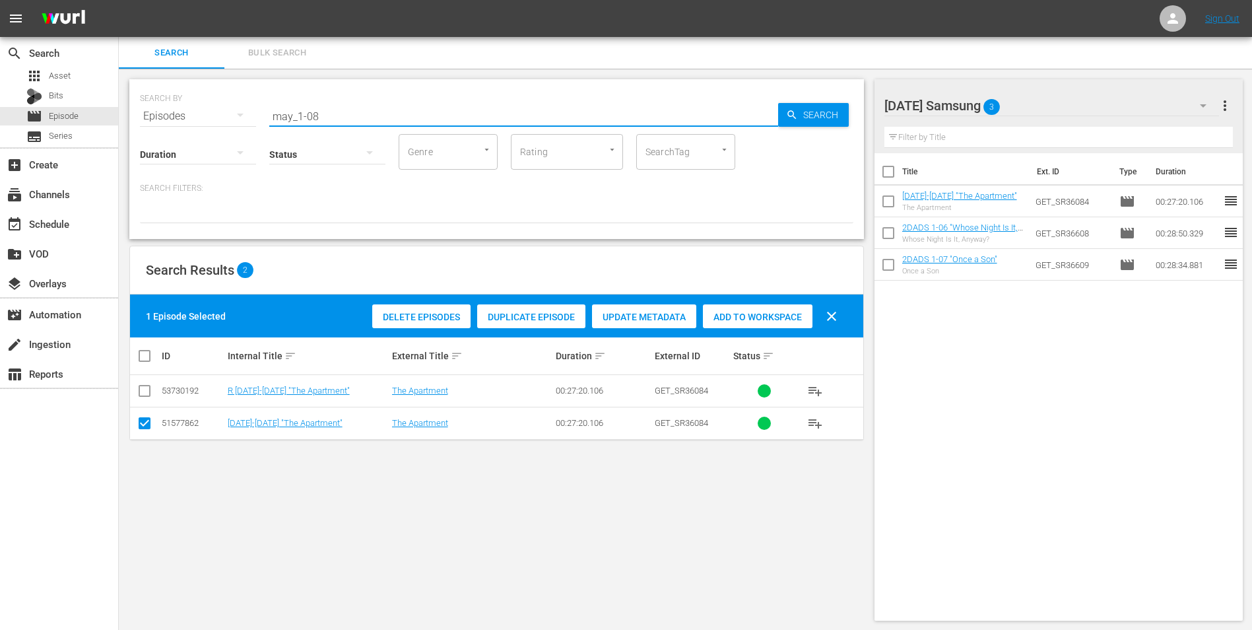
drag, startPoint x: 312, startPoint y: 115, endPoint x: 329, endPoint y: 117, distance: 16.6
click at [328, 117] on input "may_1-08" at bounding box center [523, 116] width 509 height 32
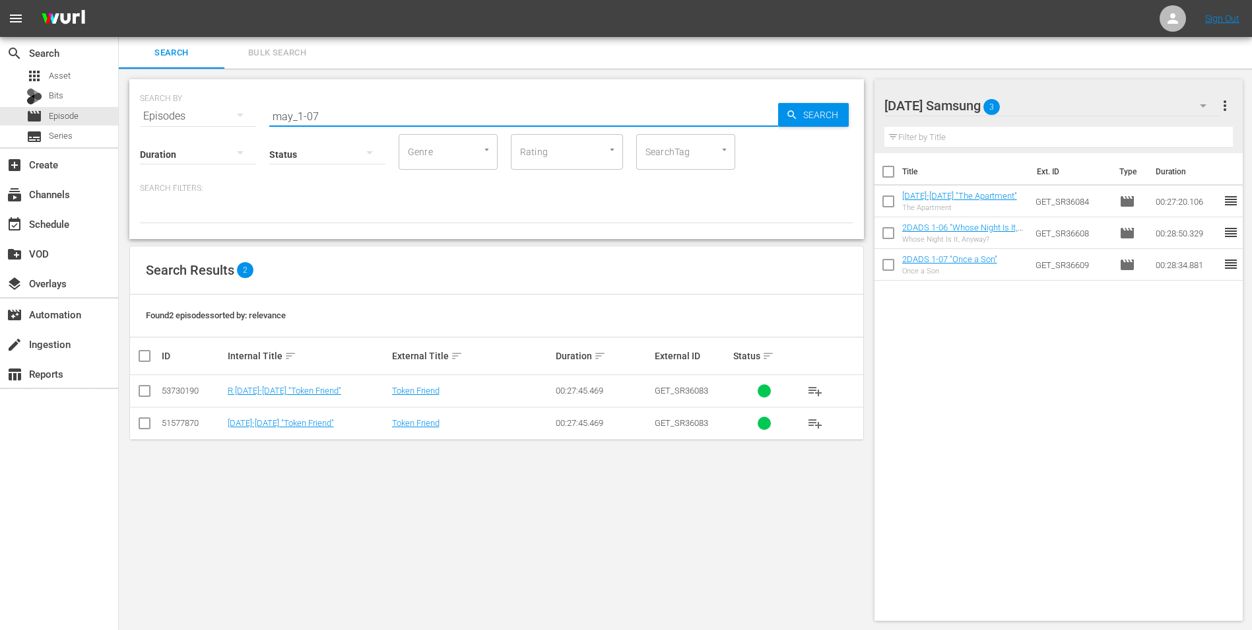
type input "may_1-07"
click at [143, 421] on input "checkbox" at bounding box center [145, 426] width 16 height 16
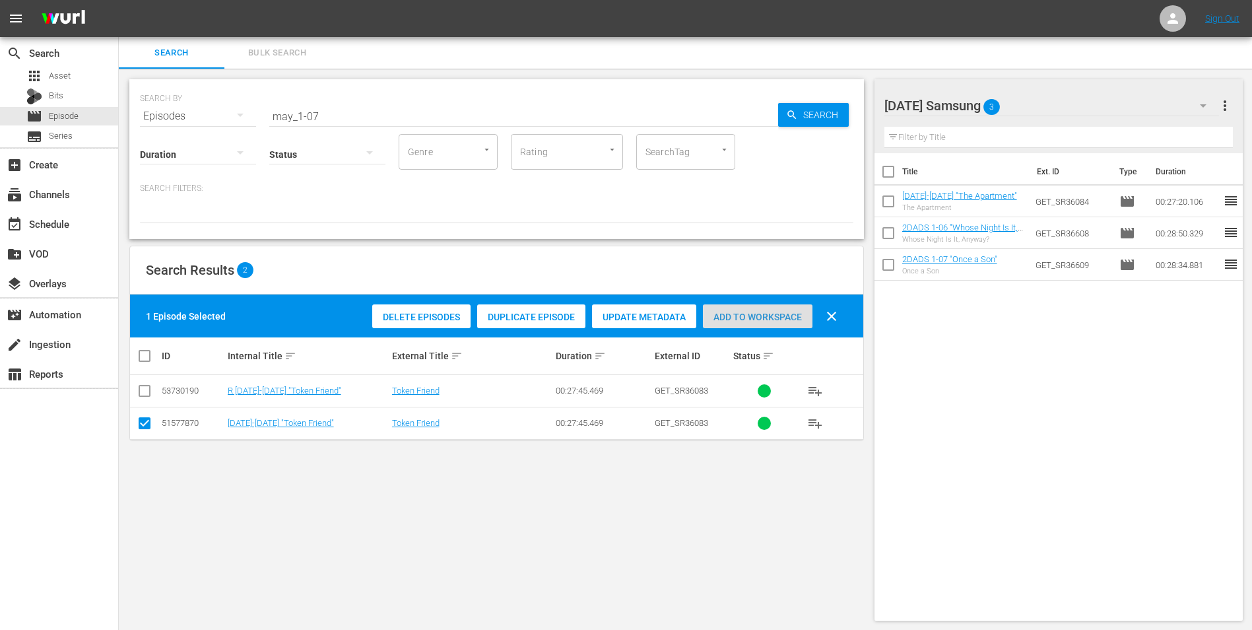
click at [744, 304] on div "Add to Workspace" at bounding box center [758, 316] width 110 height 25
click at [1067, 100] on div "Saturday Samsung 4" at bounding box center [1051, 105] width 335 height 37
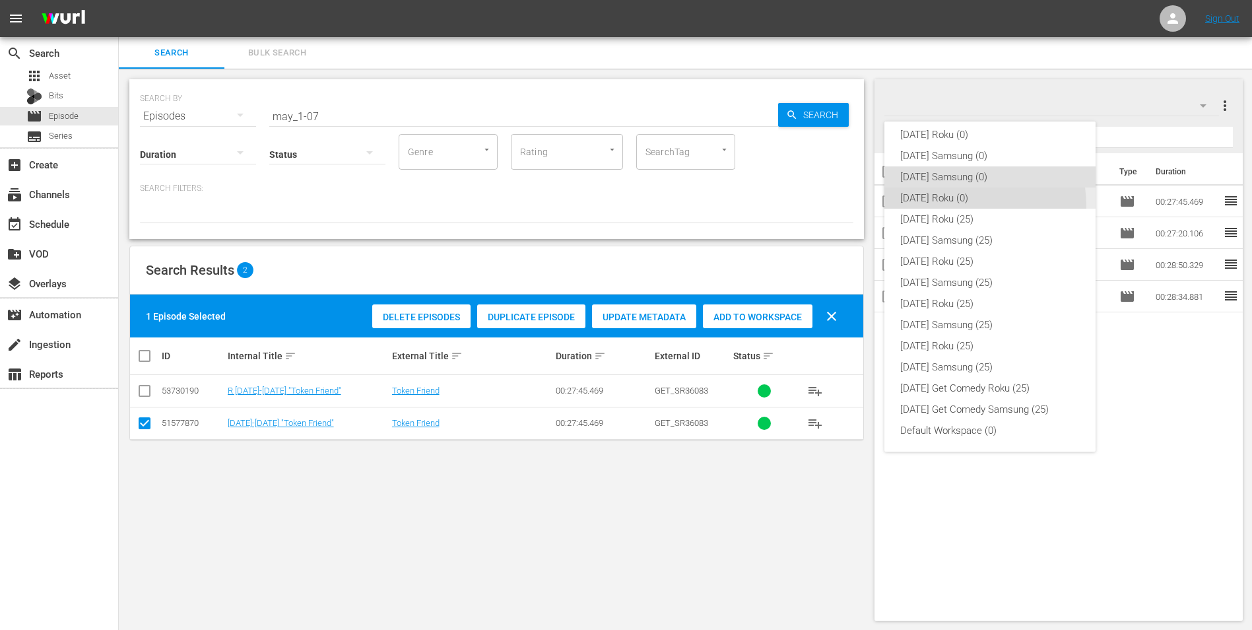
click at [943, 207] on div "[DATE] Roku (0)" at bounding box center [990, 197] width 180 height 21
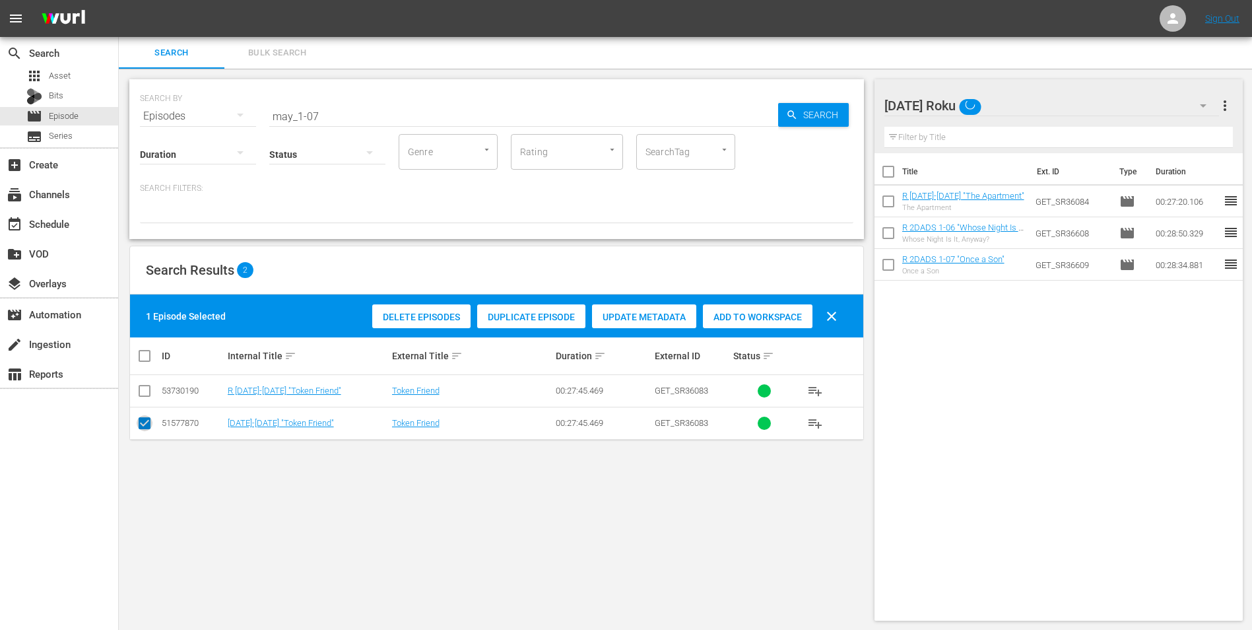
drag, startPoint x: 143, startPoint y: 427, endPoint x: 144, endPoint y: 399, distance: 27.7
click at [144, 424] on input "checkbox" at bounding box center [145, 426] width 16 height 16
checkbox input "false"
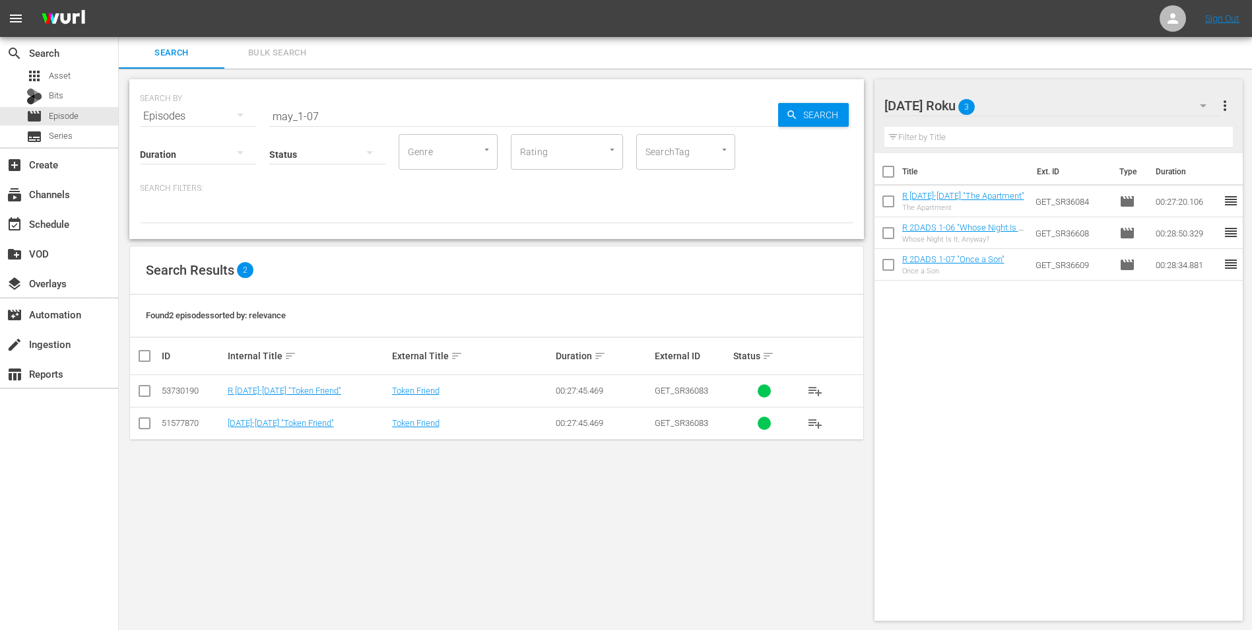
click at [144, 379] on td at bounding box center [145, 391] width 30 height 32
click at [143, 391] on input "checkbox" at bounding box center [145, 393] width 16 height 16
checkbox input "true"
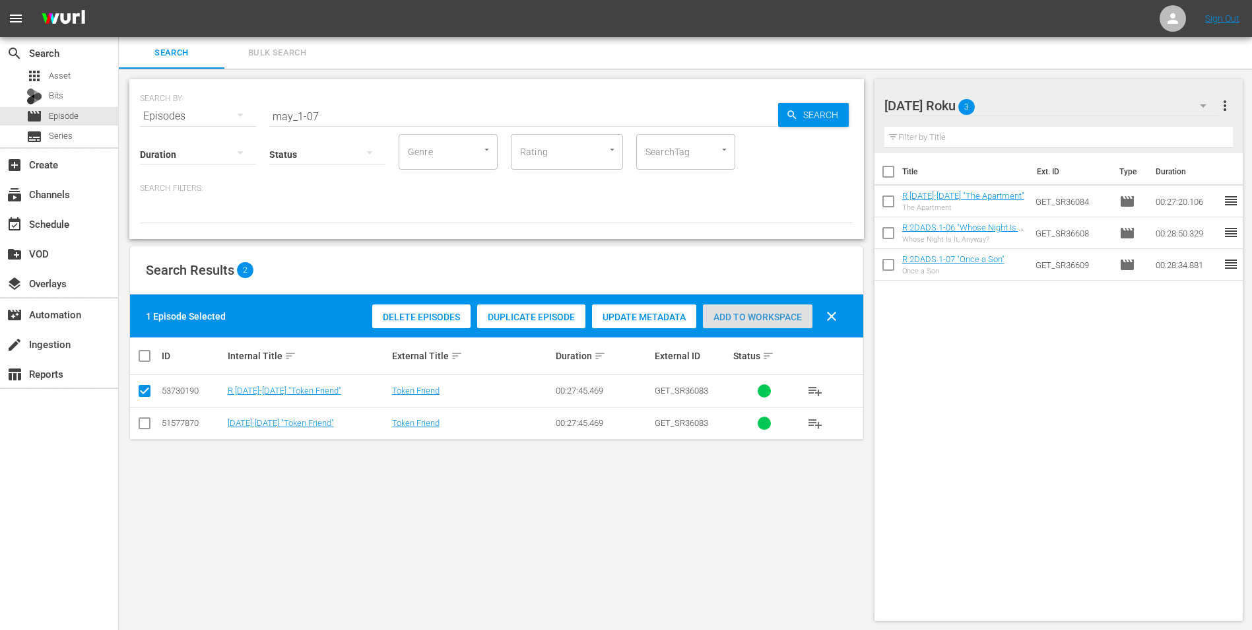
click at [759, 321] on span "Add to Workspace" at bounding box center [758, 317] width 110 height 11
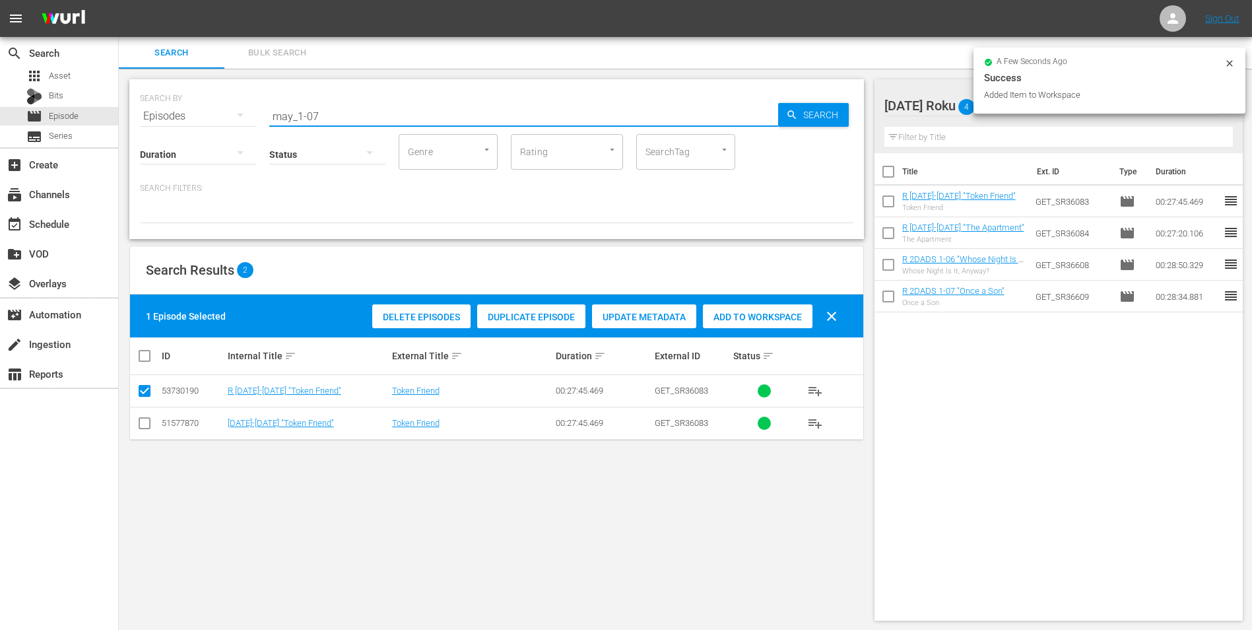
click at [311, 114] on input "may_1-07" at bounding box center [523, 116] width 509 height 32
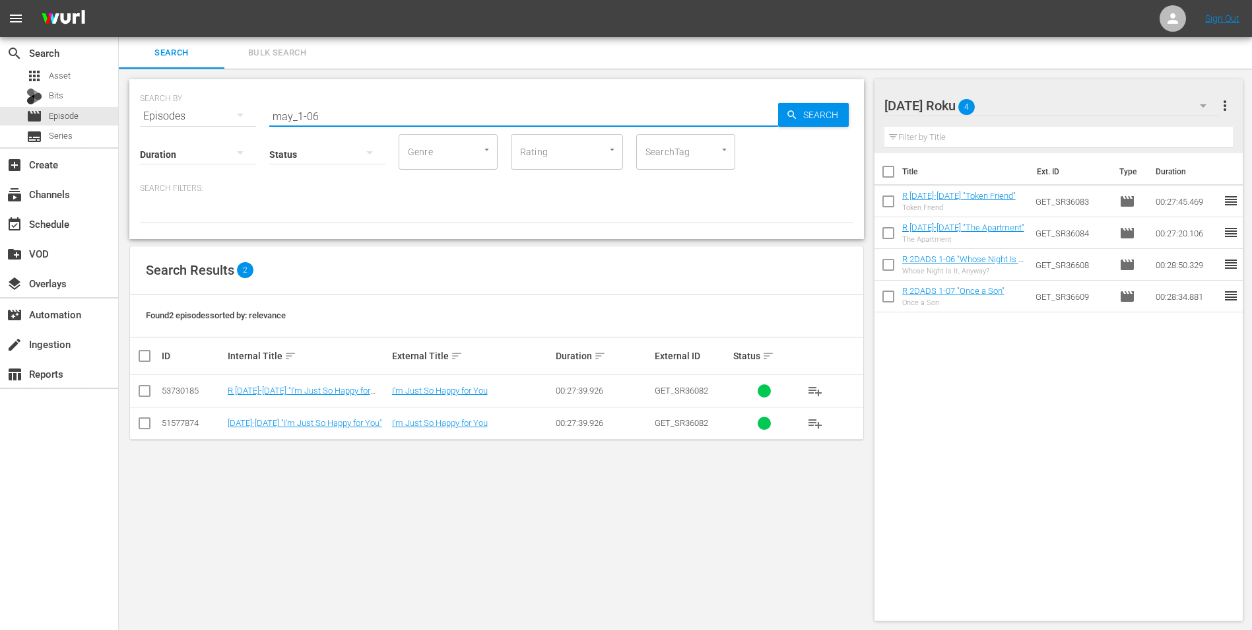
type input "may_1-06"
click at [1024, 98] on div "Saturday Roku 4" at bounding box center [1051, 105] width 335 height 37
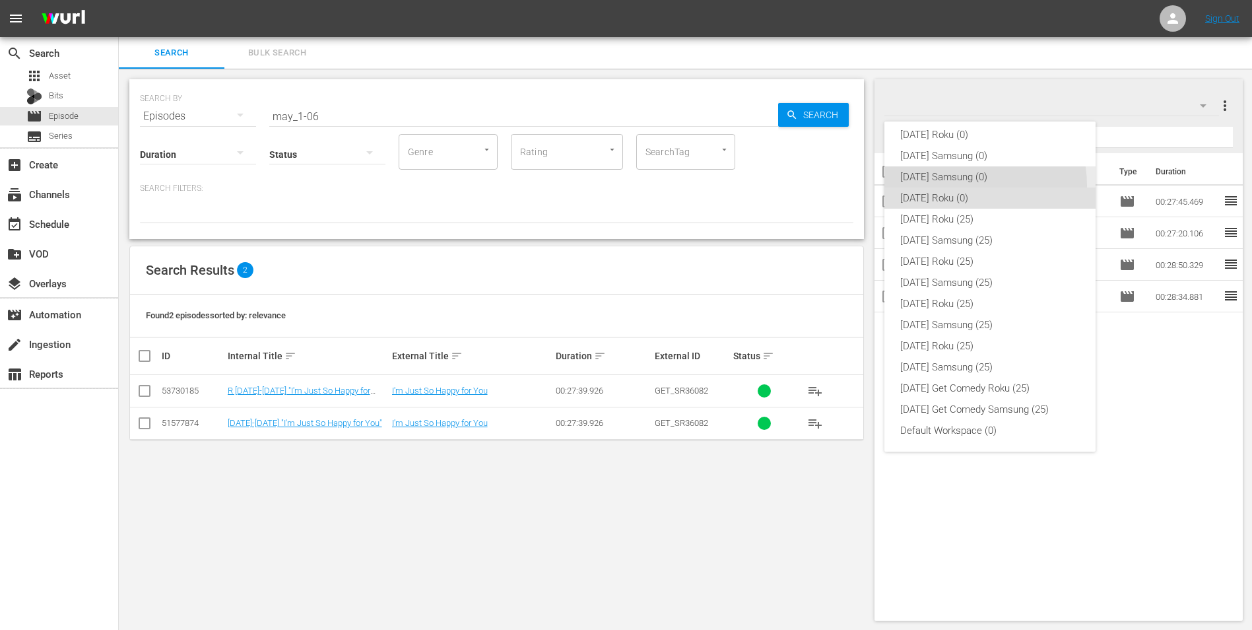
click at [953, 186] on div "[DATE] Samsung (0)" at bounding box center [990, 176] width 180 height 21
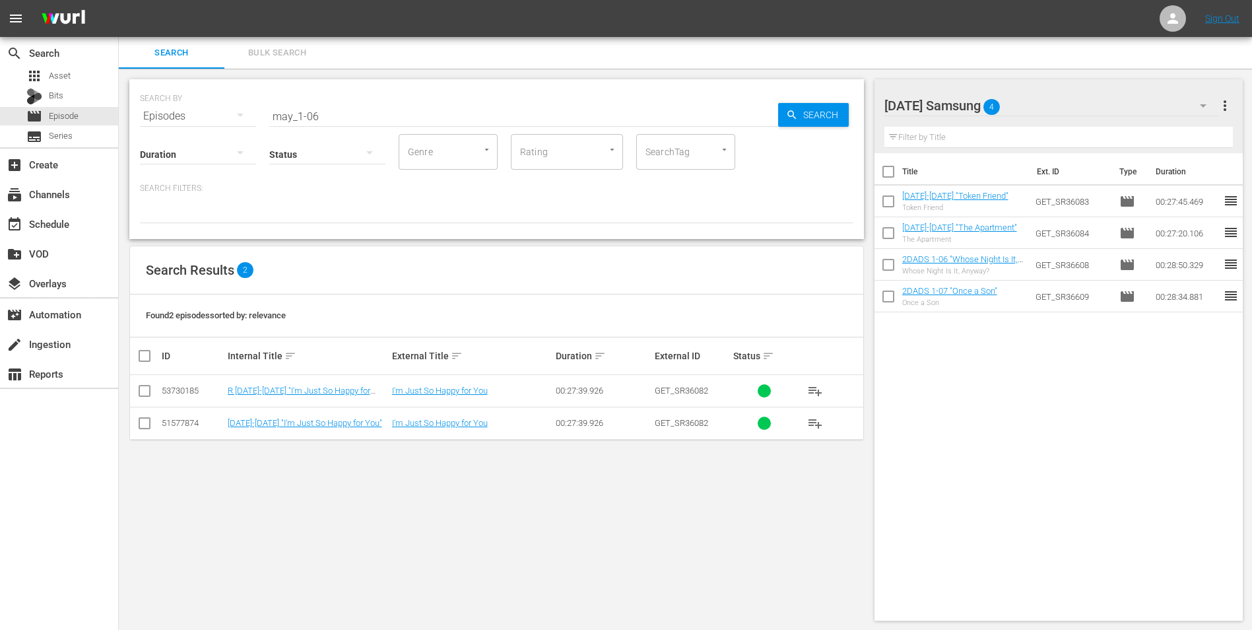
click at [145, 424] on input "checkbox" at bounding box center [145, 426] width 16 height 16
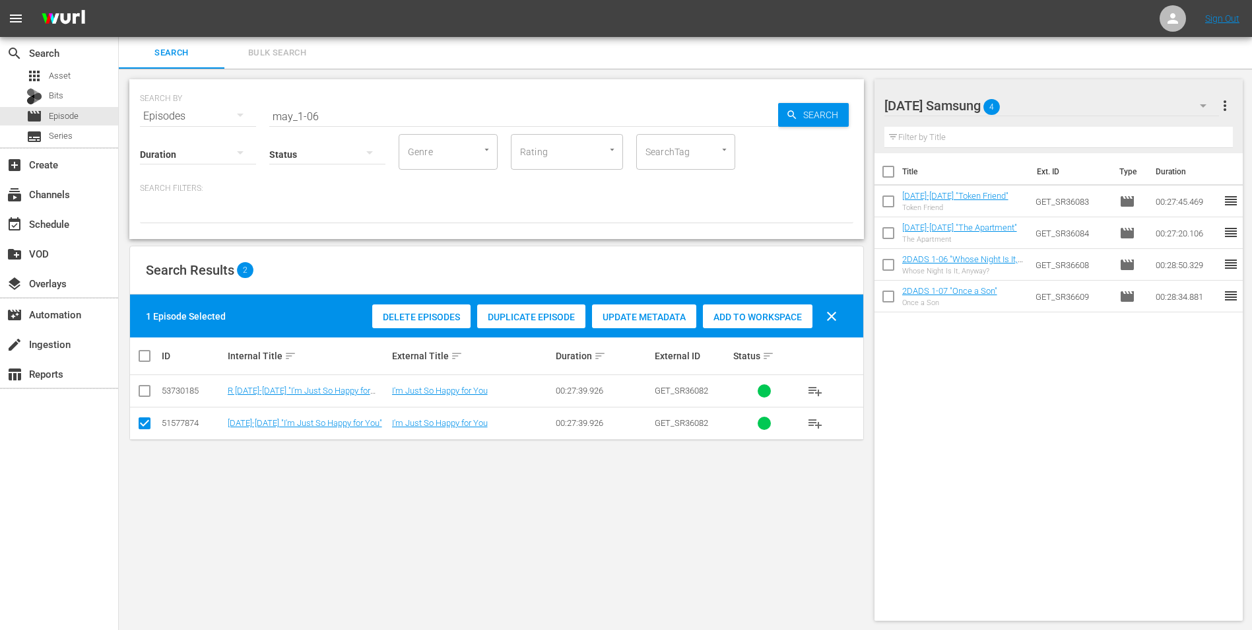
click at [731, 322] on div "Add to Workspace" at bounding box center [758, 316] width 110 height 25
click at [1048, 92] on div "Saturday Samsung 5" at bounding box center [1051, 105] width 335 height 37
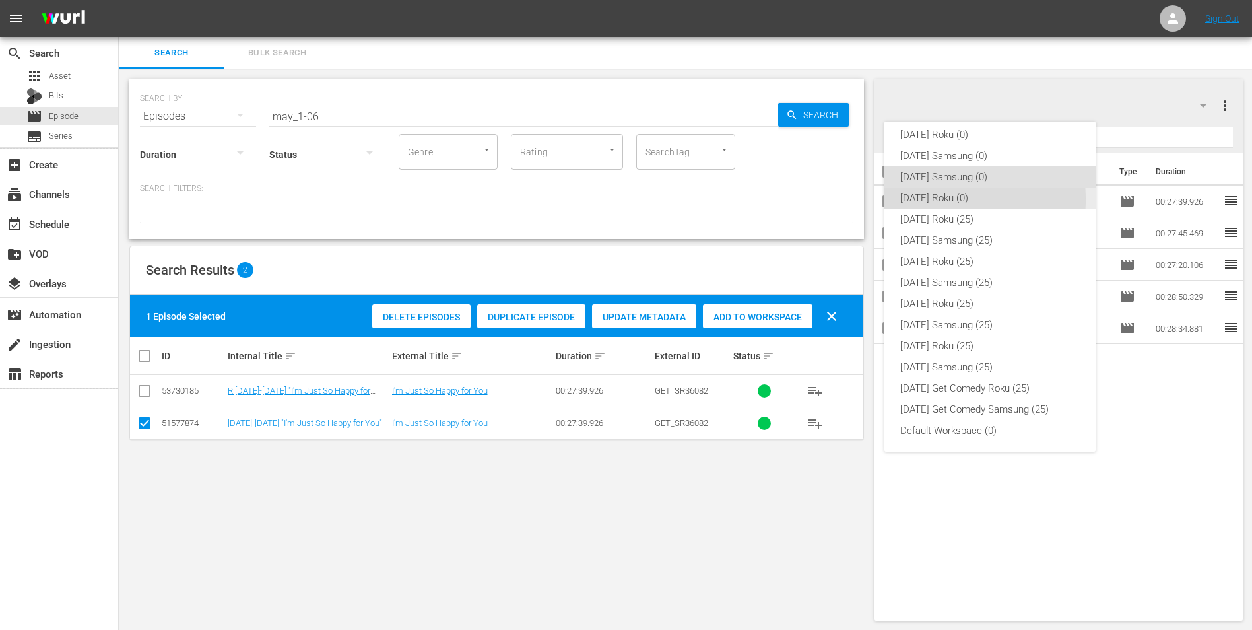
click at [925, 199] on div "[DATE] Roku (0)" at bounding box center [990, 197] width 180 height 21
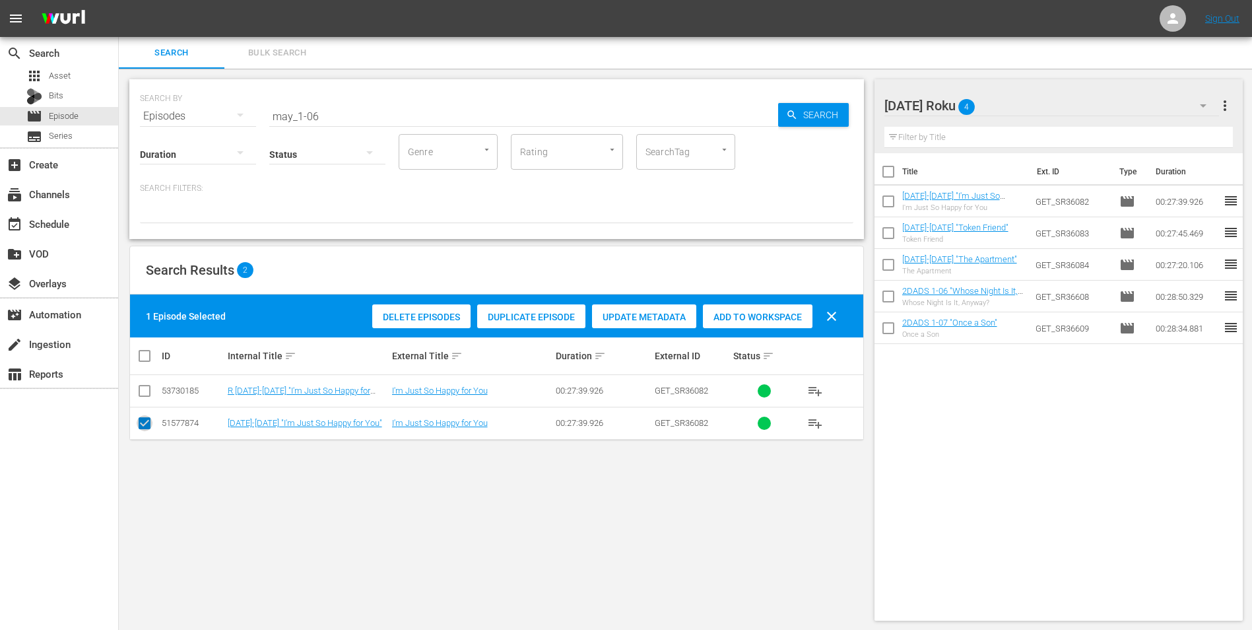
click at [149, 419] on input "checkbox" at bounding box center [145, 426] width 16 height 16
checkbox input "false"
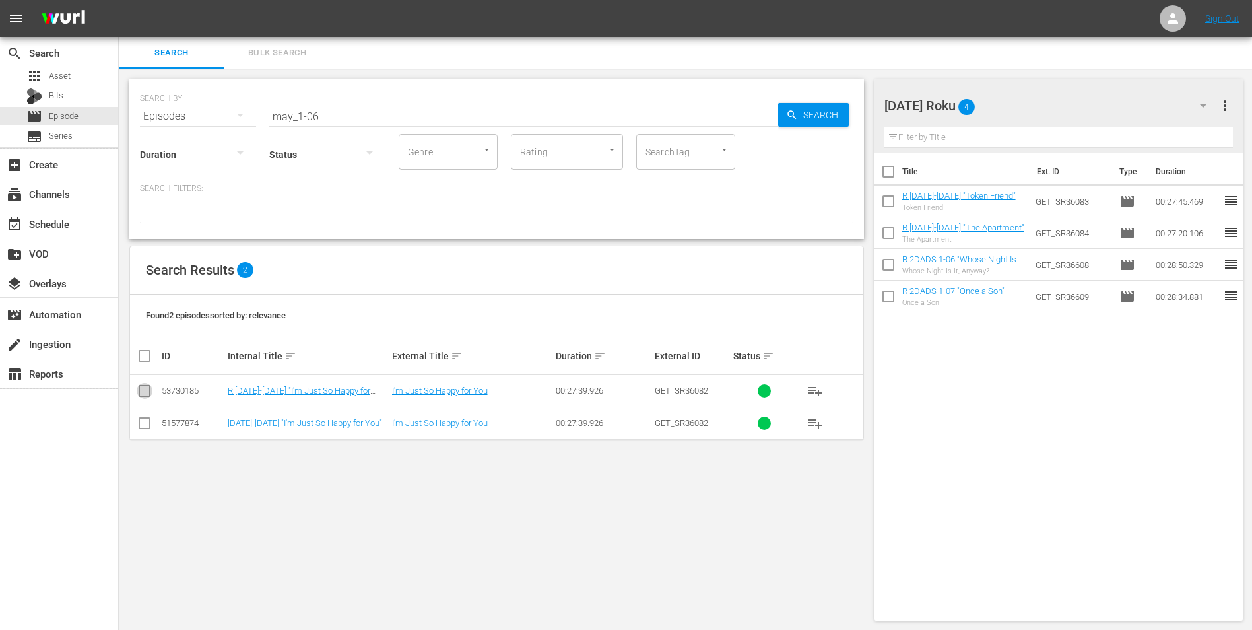
click at [147, 393] on input "checkbox" at bounding box center [145, 393] width 16 height 16
checkbox input "true"
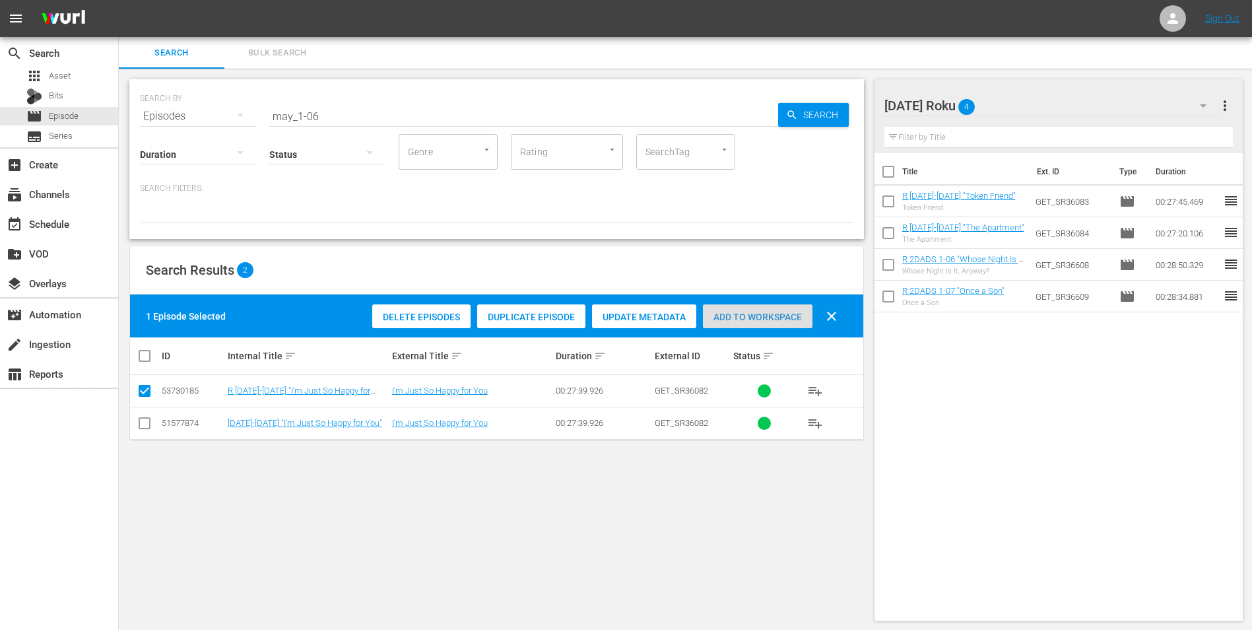
click at [777, 312] on span "Add to Workspace" at bounding box center [758, 317] width 110 height 11
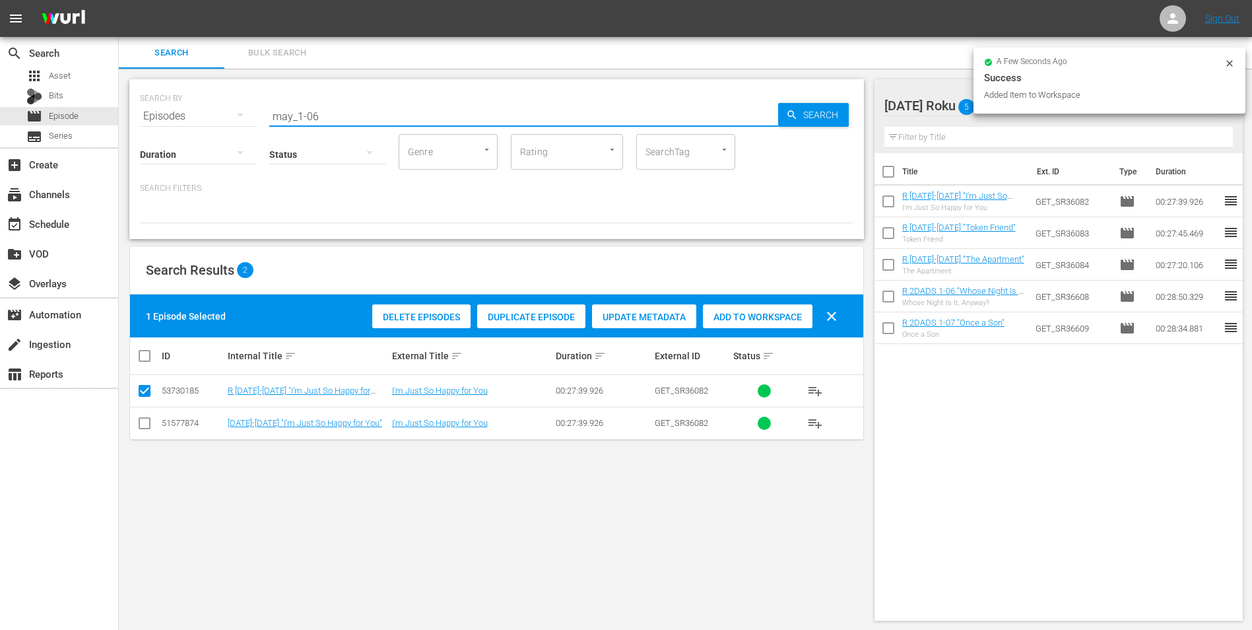
drag, startPoint x: 313, startPoint y: 121, endPoint x: 341, endPoint y: 121, distance: 27.7
click at [341, 121] on input "may_1-06" at bounding box center [523, 116] width 509 height 32
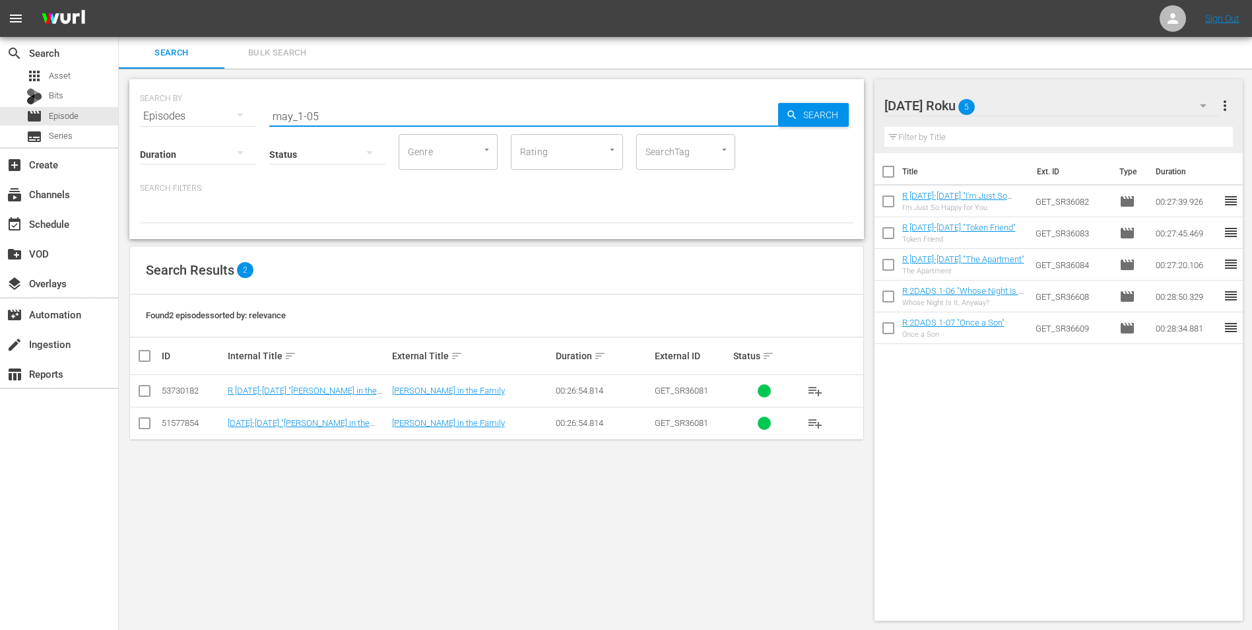
type input "may_1-05"
click at [145, 394] on input "checkbox" at bounding box center [145, 393] width 16 height 16
checkbox input "true"
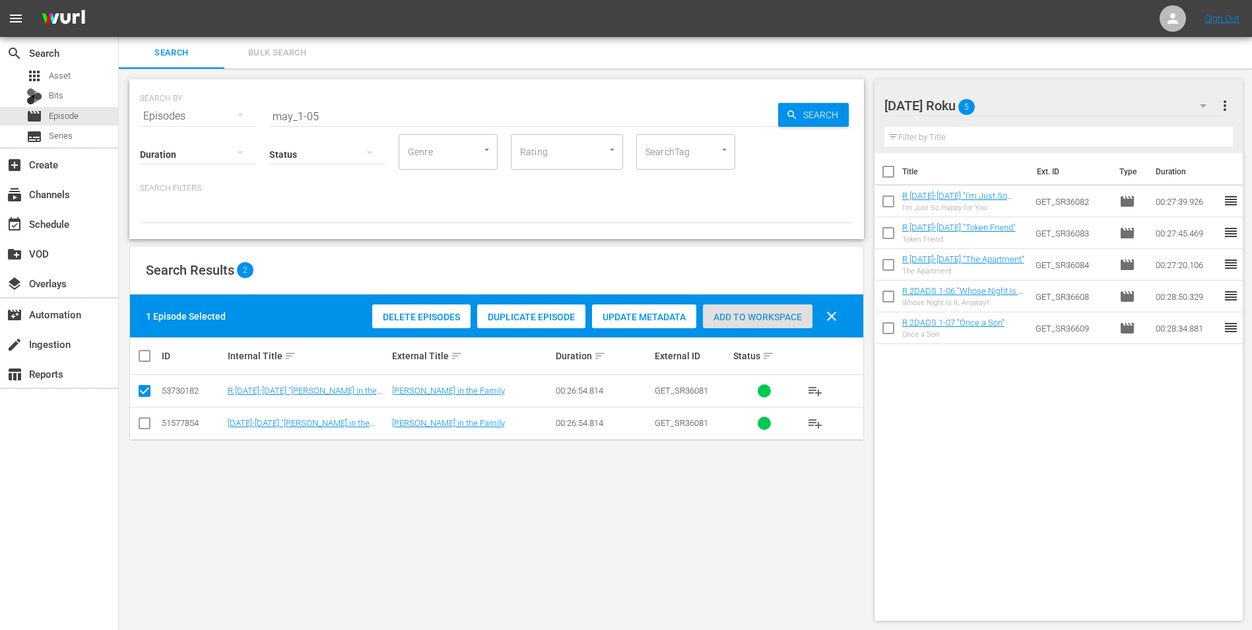
click at [737, 317] on span "Add to Workspace" at bounding box center [758, 317] width 110 height 11
click at [1043, 106] on div "Saturday Roku 6" at bounding box center [1051, 105] width 335 height 37
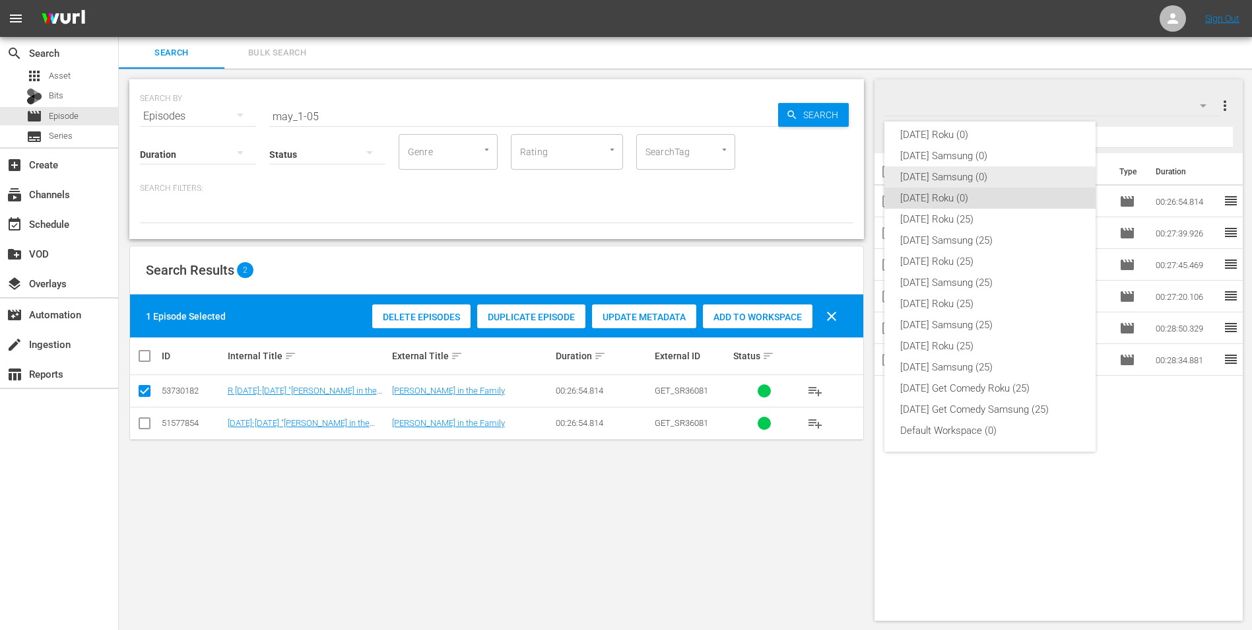
click at [939, 178] on div "[DATE] Samsung (0)" at bounding box center [990, 176] width 180 height 21
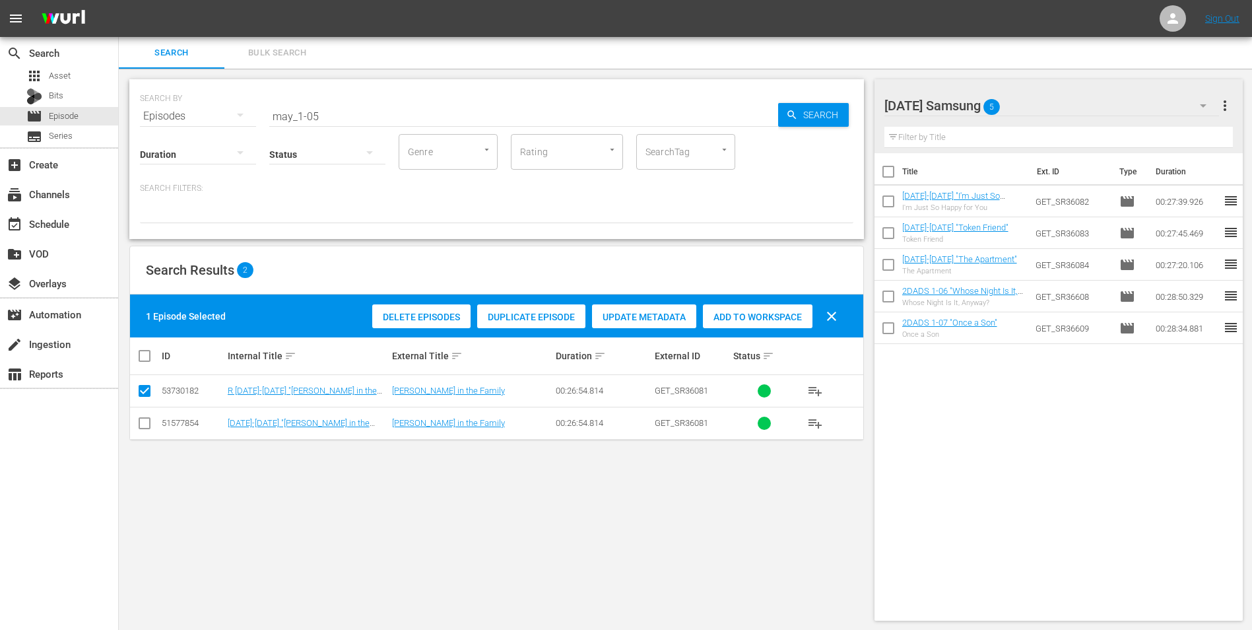
click at [148, 420] on input "checkbox" at bounding box center [145, 426] width 16 height 16
checkbox input "true"
click at [147, 396] on input "checkbox" at bounding box center [145, 393] width 16 height 16
checkbox input "false"
click at [764, 318] on span "Add to Workspace" at bounding box center [758, 317] width 110 height 11
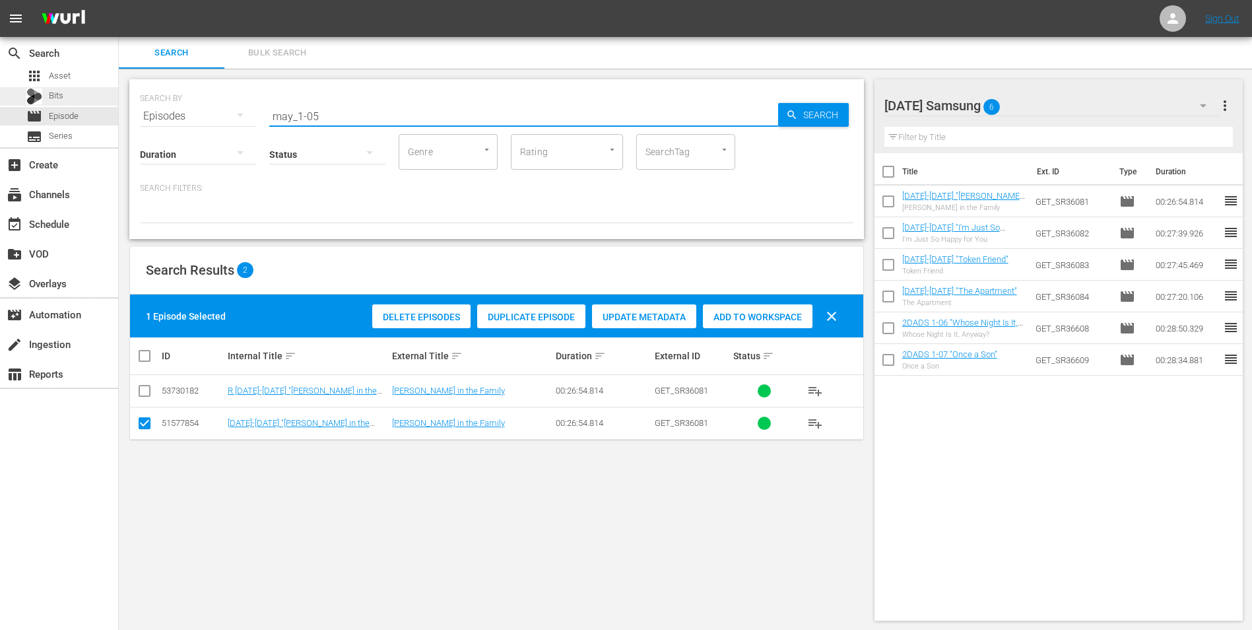
drag, startPoint x: 352, startPoint y: 115, endPoint x: 110, endPoint y: 92, distance: 243.3
click at [119, 0] on div "search Search apps Asset Bits movie Episode subtitles Series add_box Create sub…" at bounding box center [685, 0] width 1133 height 0
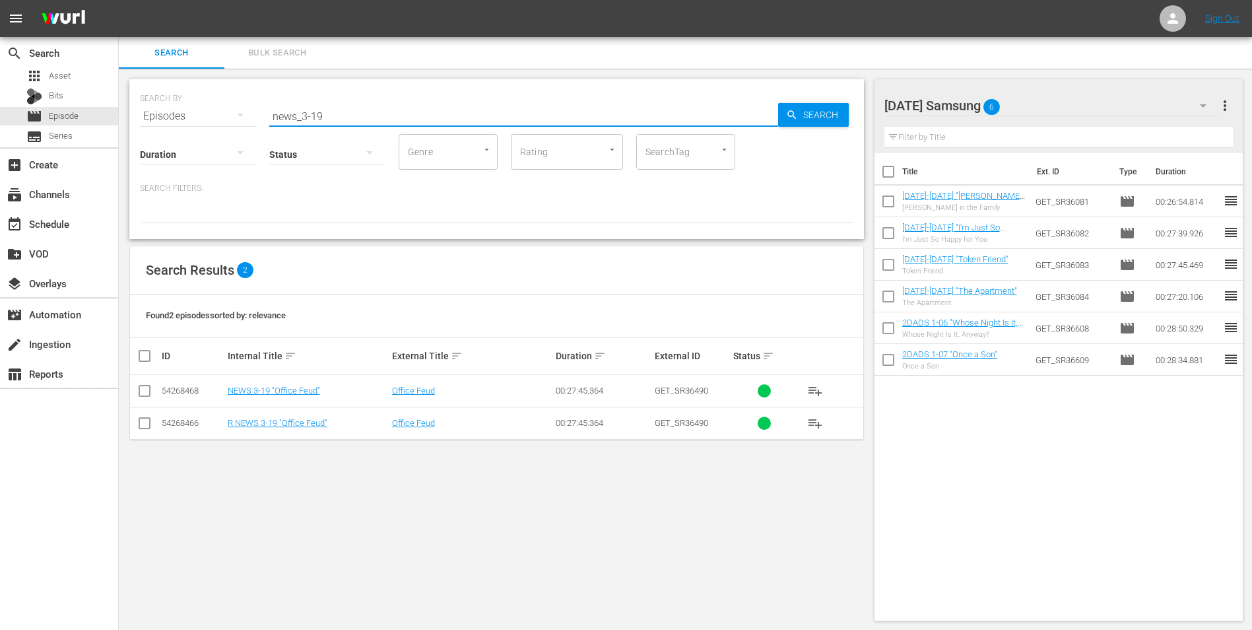
type input "news_3-19"
click at [148, 387] on input "checkbox" at bounding box center [145, 393] width 16 height 16
checkbox input "true"
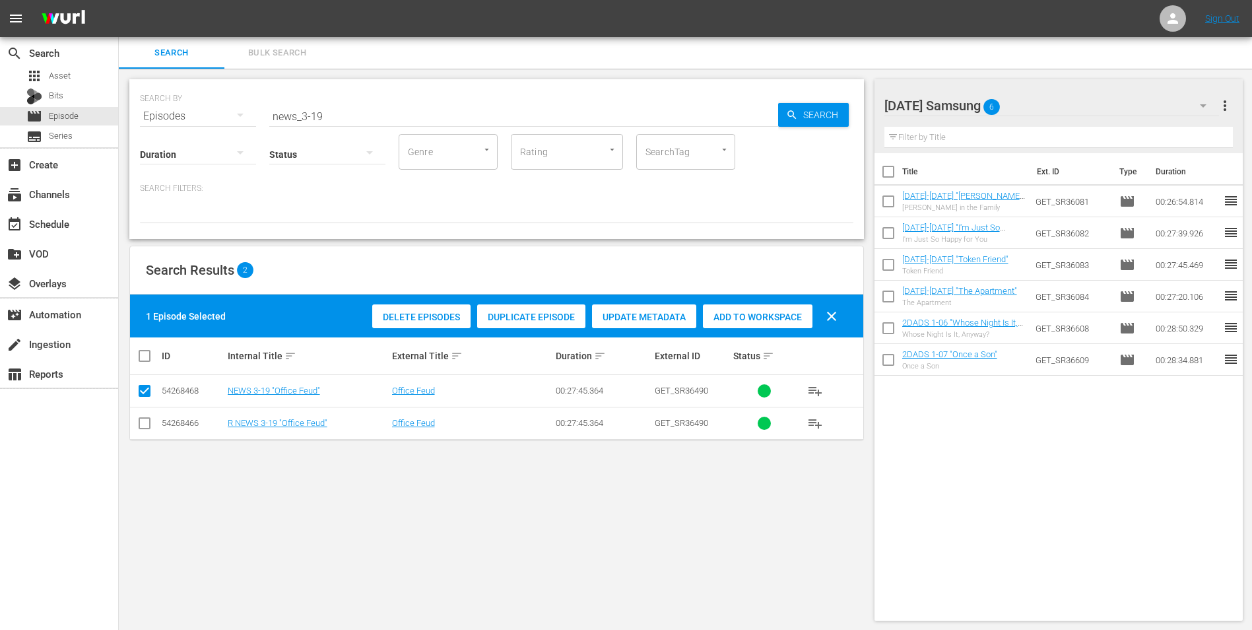
click at [783, 318] on span "Add to Workspace" at bounding box center [758, 317] width 110 height 11
click at [1078, 101] on div "Saturday Samsung 7" at bounding box center [1051, 105] width 335 height 37
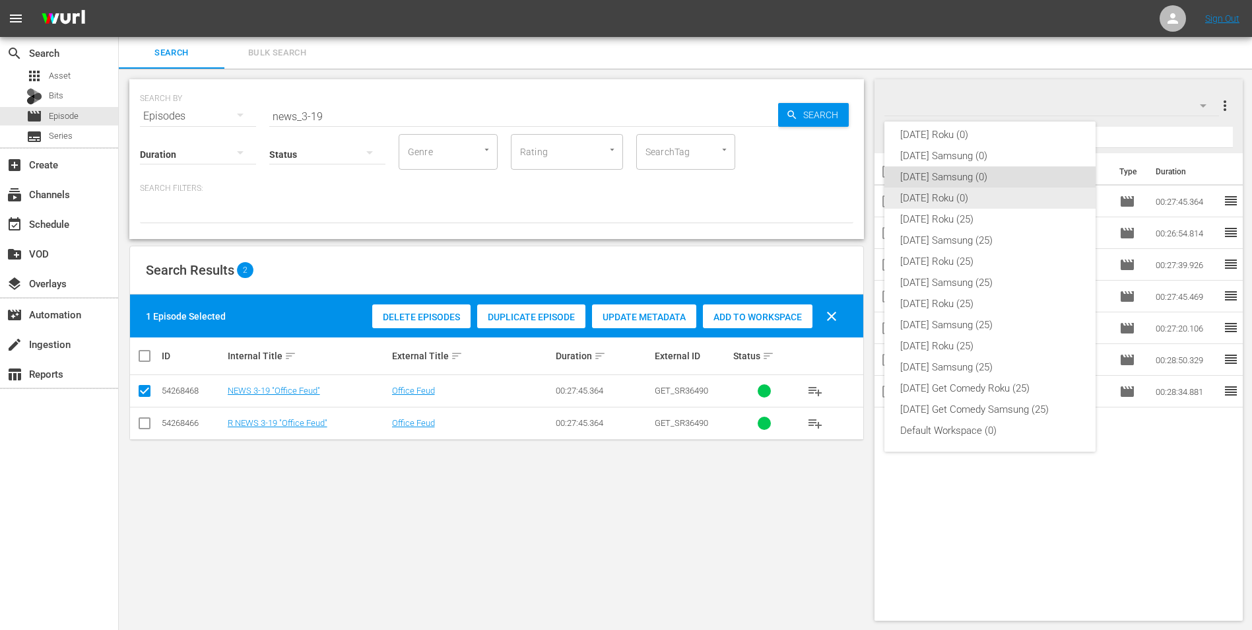
click at [1002, 205] on div "[DATE] Roku (0)" at bounding box center [990, 197] width 180 height 21
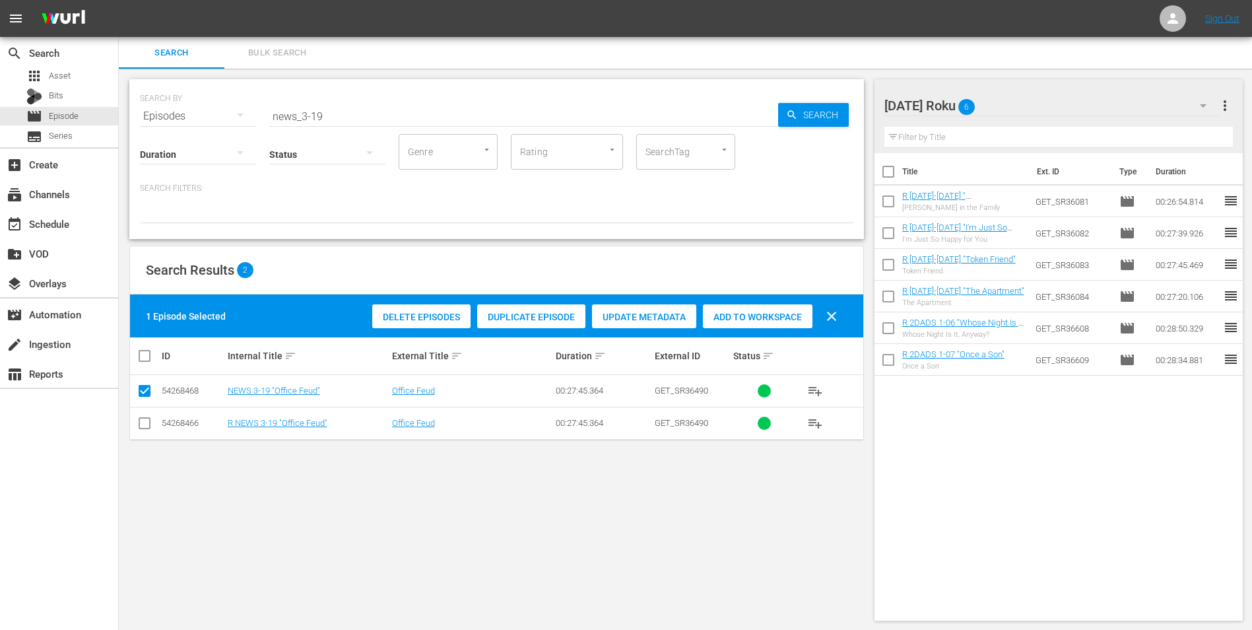
click at [150, 424] on input "checkbox" at bounding box center [145, 426] width 16 height 16
checkbox input "true"
click at [148, 389] on input "checkbox" at bounding box center [145, 393] width 16 height 16
checkbox input "false"
click at [772, 313] on span "Add to Workspace" at bounding box center [758, 317] width 110 height 11
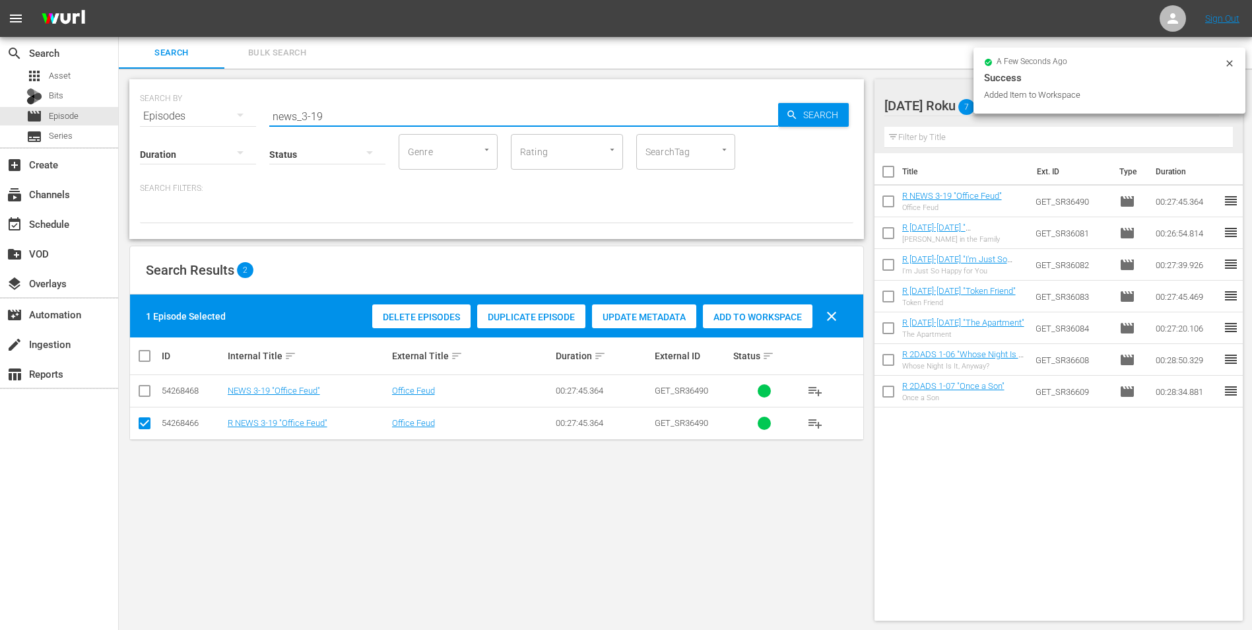
drag, startPoint x: 317, startPoint y: 112, endPoint x: 391, endPoint y: 129, distance: 76.5
click at [375, 120] on input "news_3-19" at bounding box center [523, 116] width 509 height 32
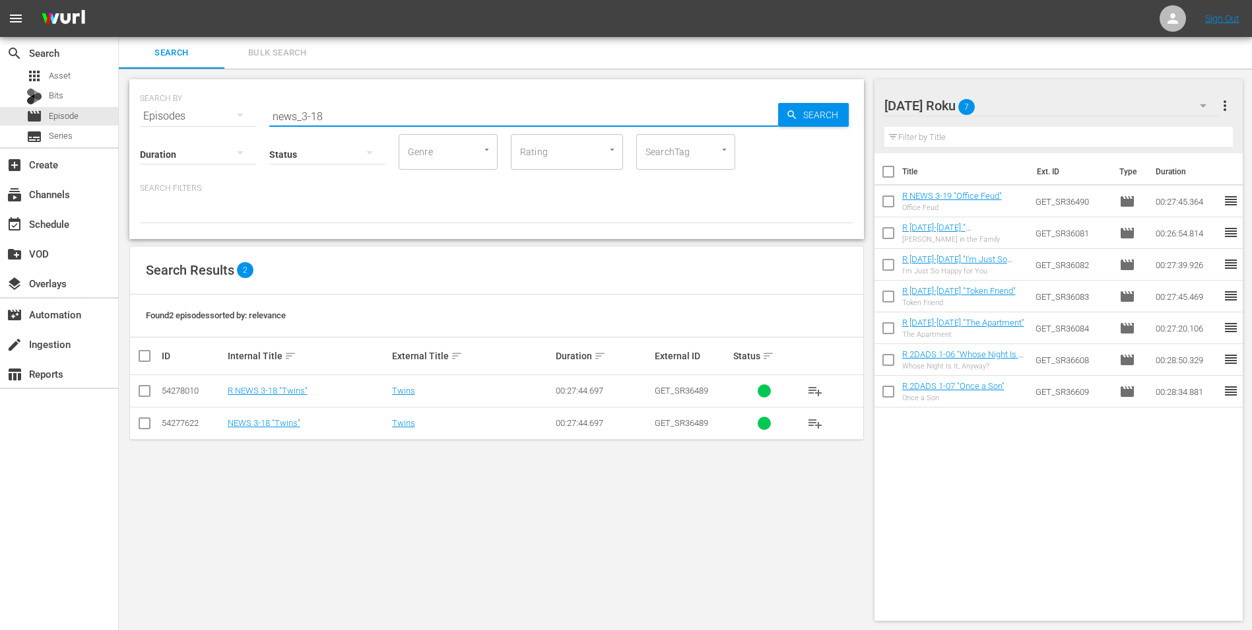
type input "news_3-18"
click at [147, 390] on input "checkbox" at bounding box center [145, 393] width 16 height 16
checkbox input "true"
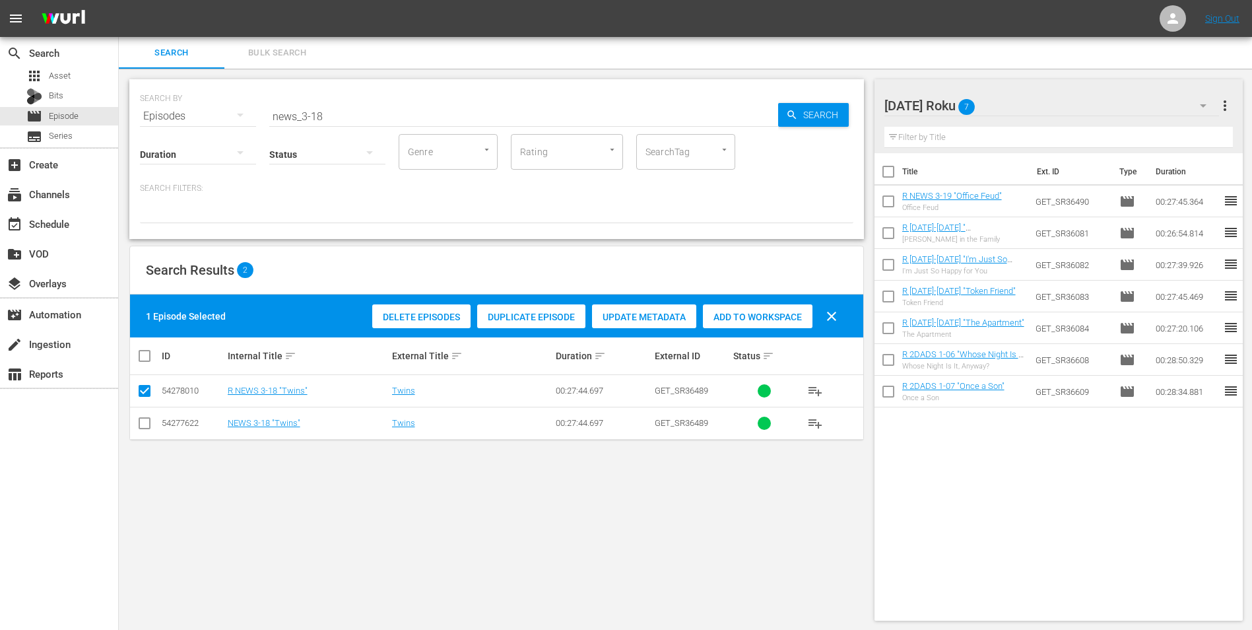
click at [750, 326] on div "Add to Workspace" at bounding box center [758, 316] width 110 height 25
click at [1068, 96] on div "Saturday Roku 8" at bounding box center [1051, 105] width 335 height 37
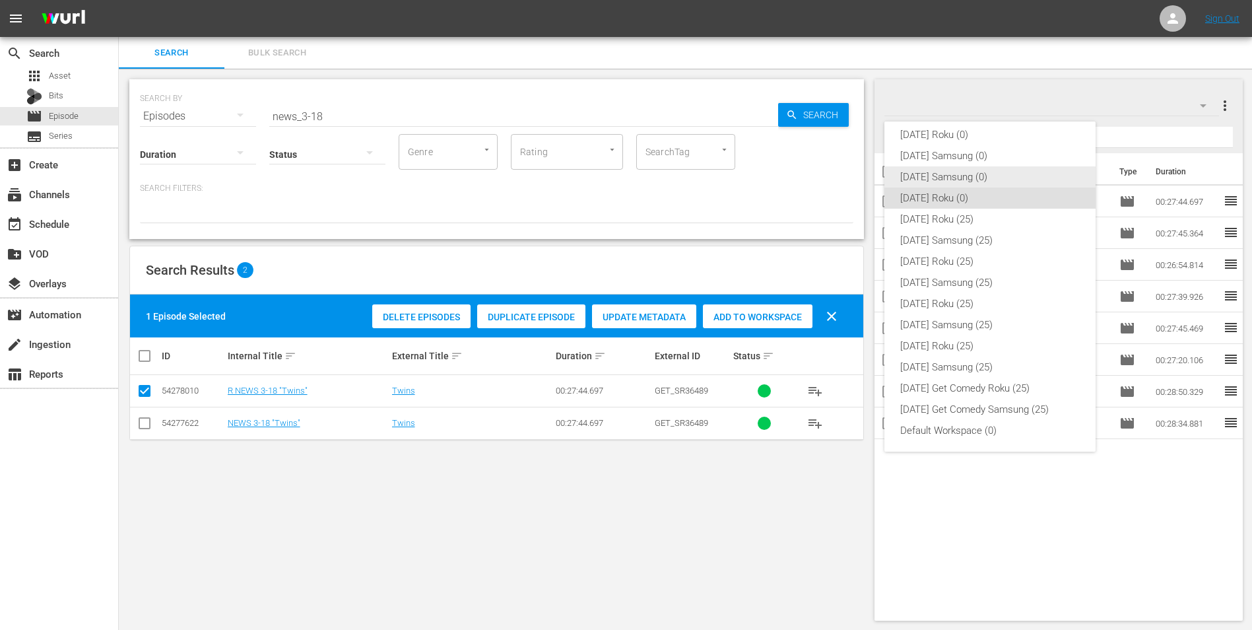
click at [941, 174] on div "[DATE] Samsung (0)" at bounding box center [990, 176] width 180 height 21
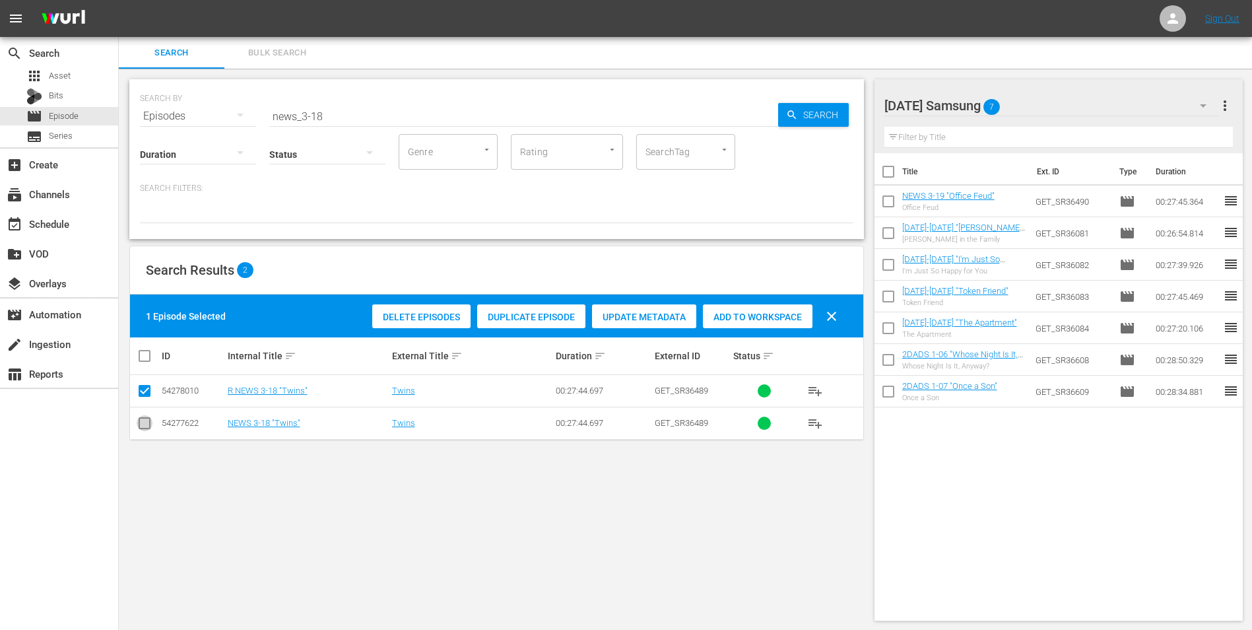
click at [142, 424] on input "checkbox" at bounding box center [145, 426] width 16 height 16
checkbox input "true"
click at [143, 389] on input "checkbox" at bounding box center [145, 393] width 16 height 16
checkbox input "false"
click at [758, 315] on span "Add to Workspace" at bounding box center [758, 317] width 110 height 11
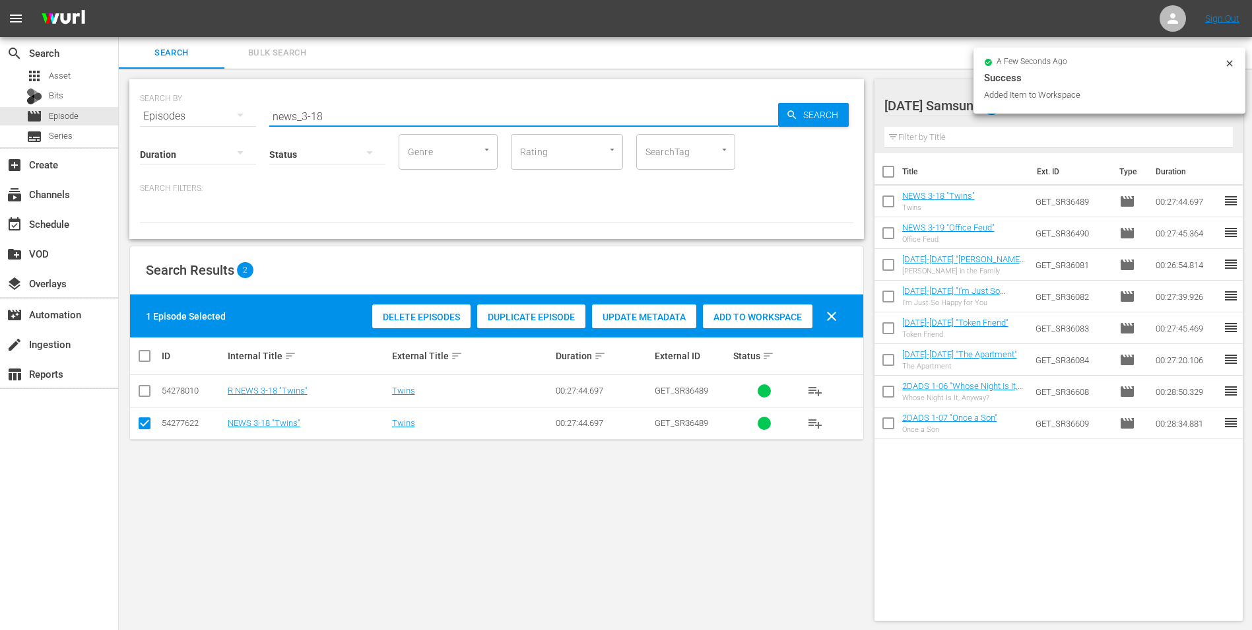
click at [317, 118] on input "news_3-18" at bounding box center [523, 116] width 509 height 32
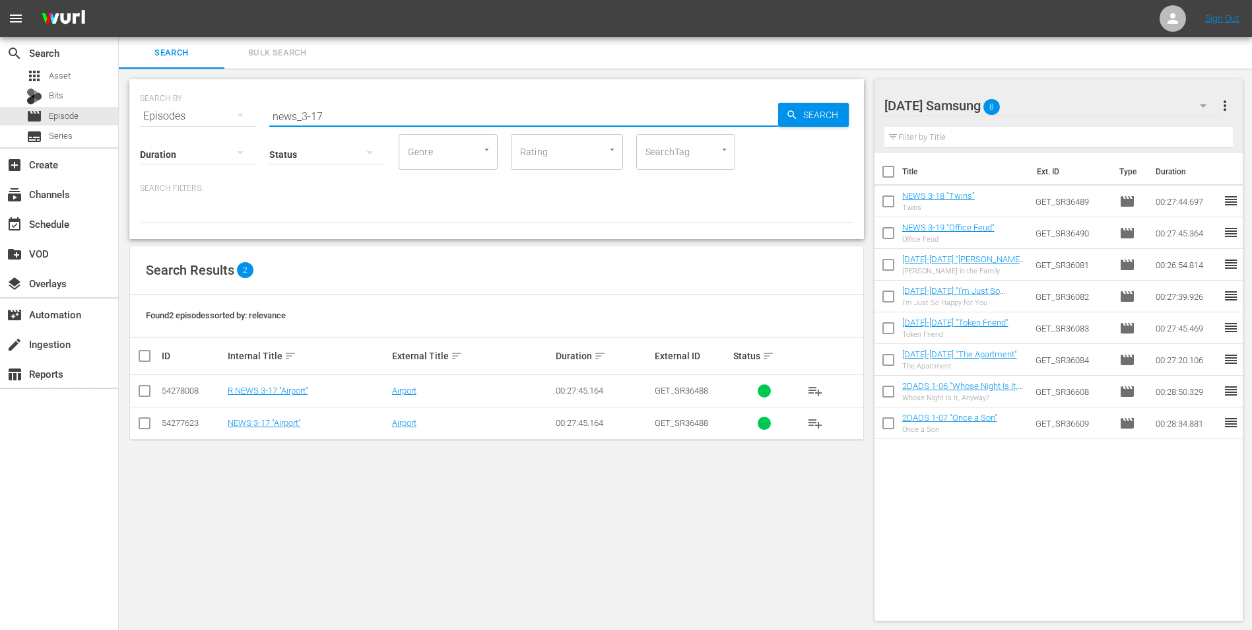
type input "news_3-17"
click at [147, 430] on input "checkbox" at bounding box center [145, 426] width 16 height 16
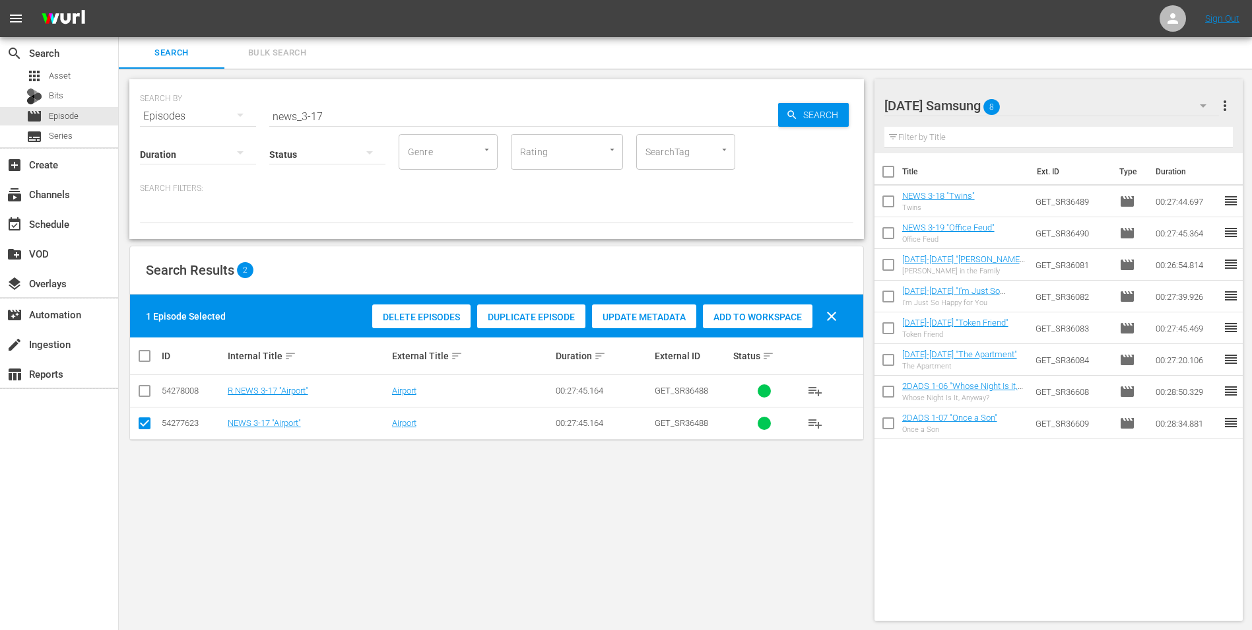
click at [753, 317] on span "Add to Workspace" at bounding box center [758, 317] width 110 height 11
click at [1047, 103] on div "Saturday Samsung 9" at bounding box center [1051, 105] width 335 height 37
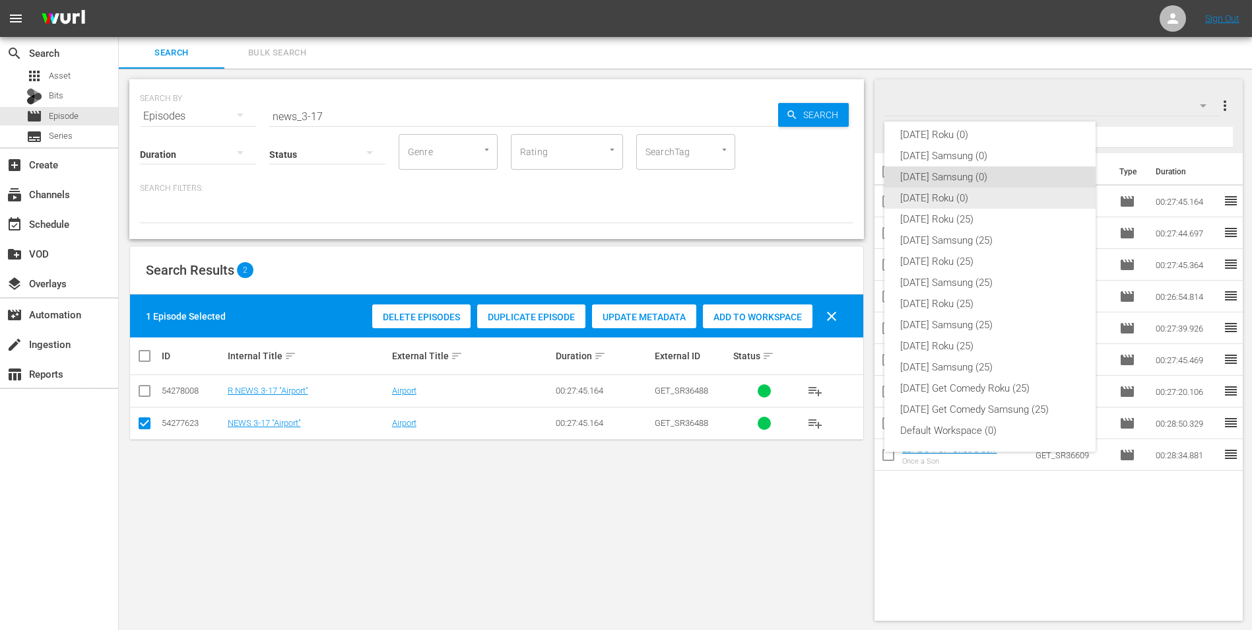
click at [949, 203] on div "[DATE] Roku (0)" at bounding box center [990, 197] width 180 height 21
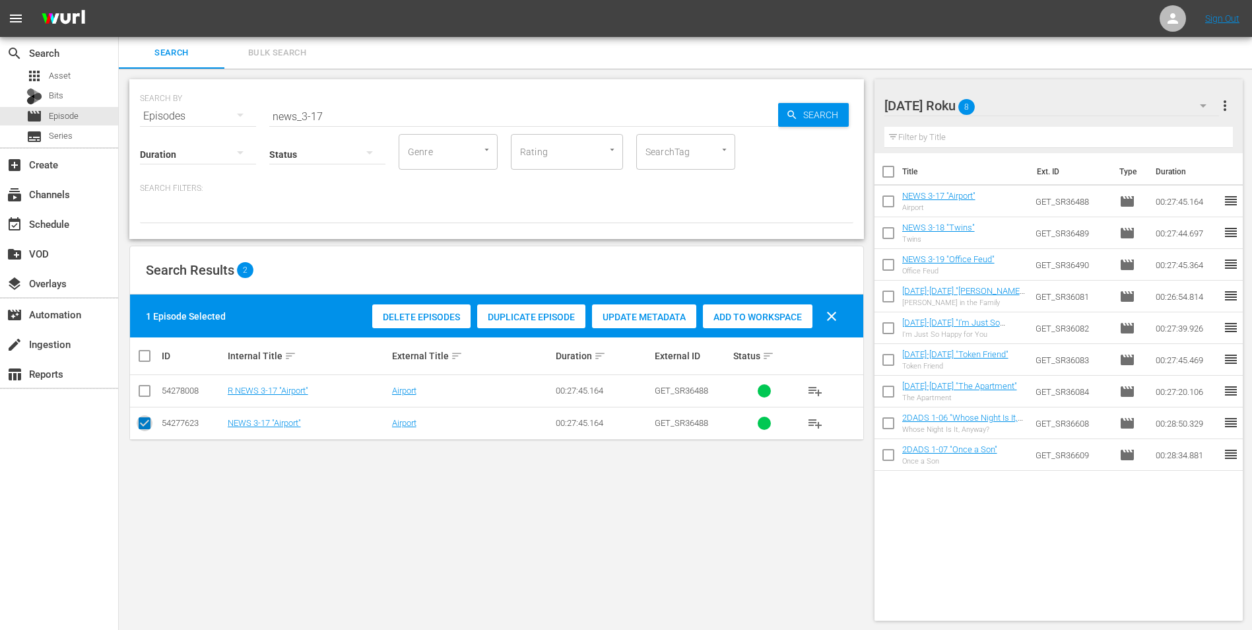
click at [141, 424] on input "checkbox" at bounding box center [145, 426] width 16 height 16
checkbox input "false"
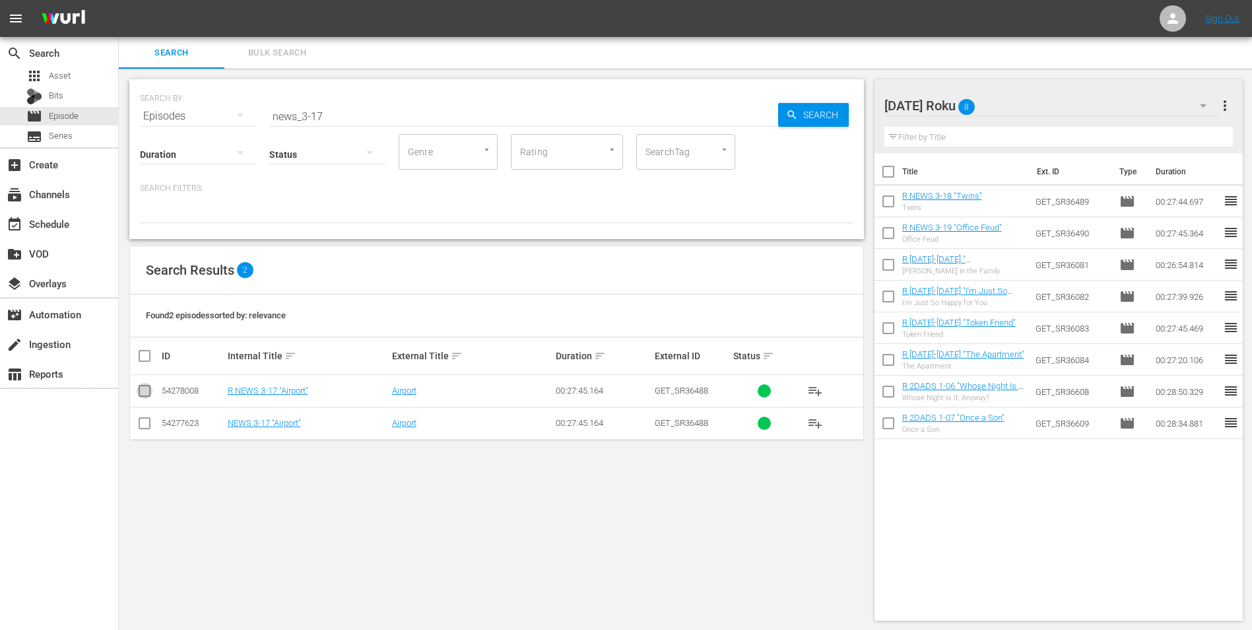
click at [141, 388] on input "checkbox" at bounding box center [145, 393] width 16 height 16
checkbox input "true"
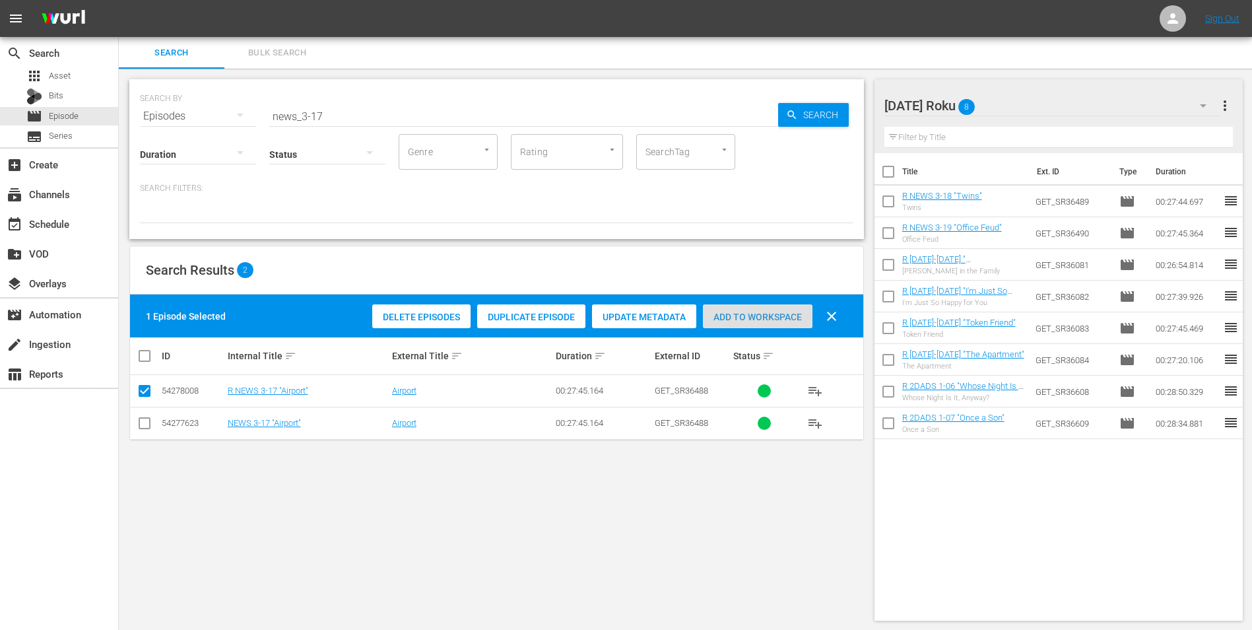
click at [761, 317] on span "Add to Workspace" at bounding box center [758, 317] width 110 height 11
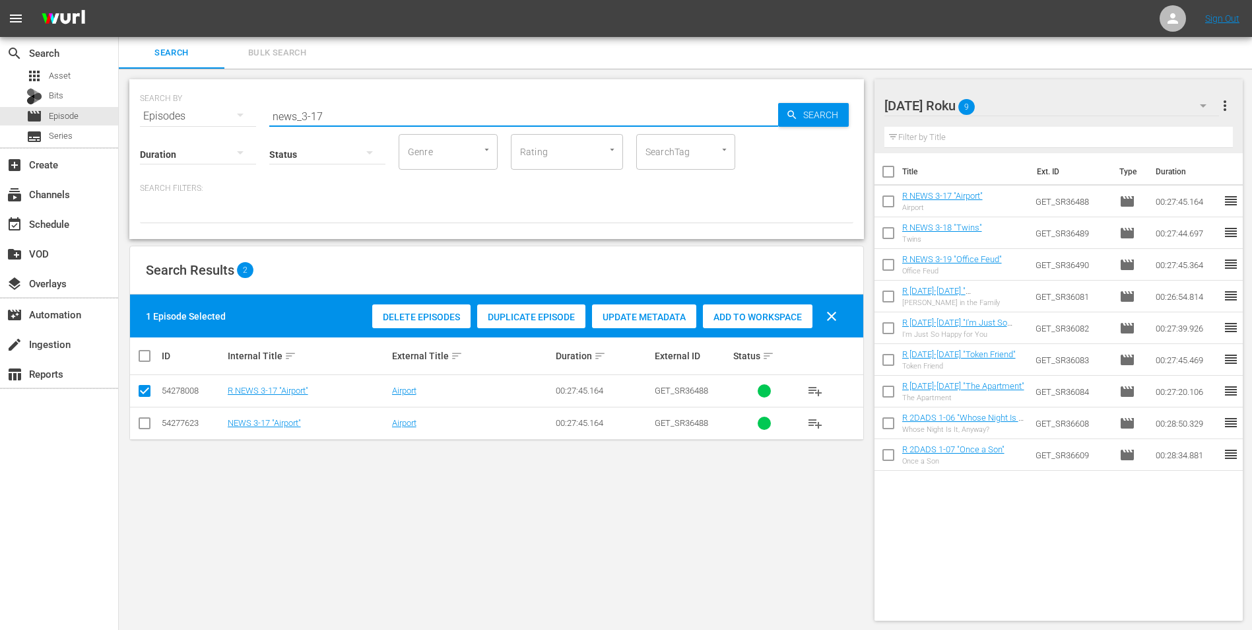
drag, startPoint x: 351, startPoint y: 114, endPoint x: 194, endPoint y: 106, distance: 157.3
click at [197, 111] on div "SEARCH BY Search By Episodes Search ID, Title, Description, Keywords, or Catego…" at bounding box center [496, 108] width 713 height 48
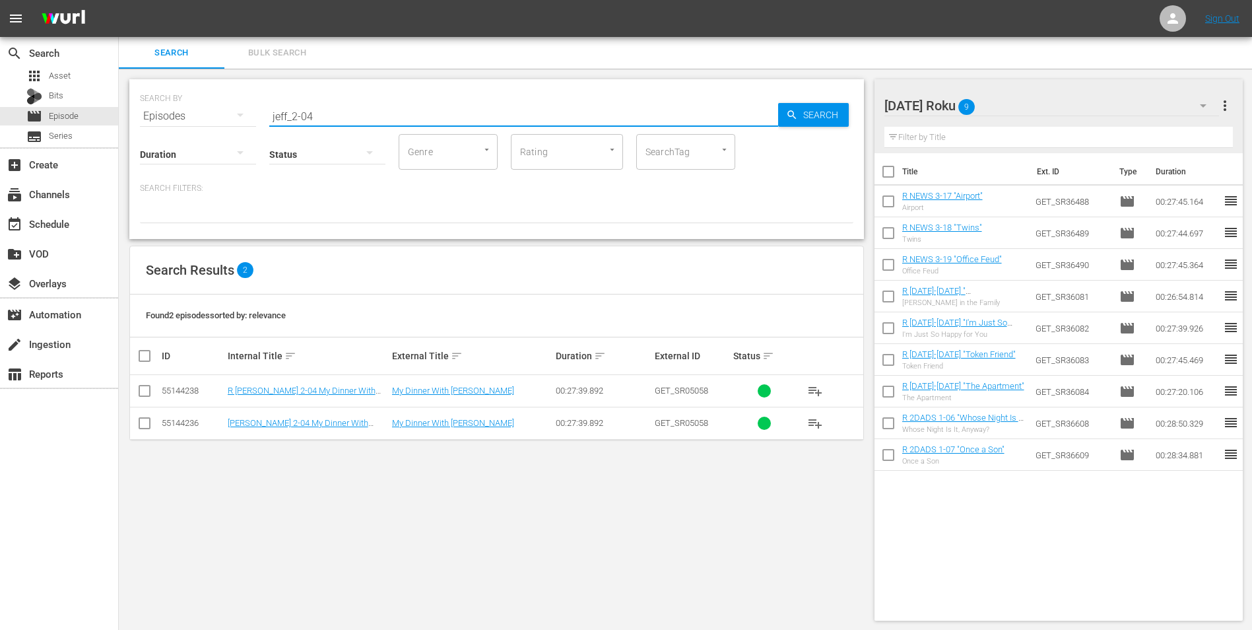
type input "jeff_2-04"
click at [141, 390] on input "checkbox" at bounding box center [145, 393] width 16 height 16
checkbox input "true"
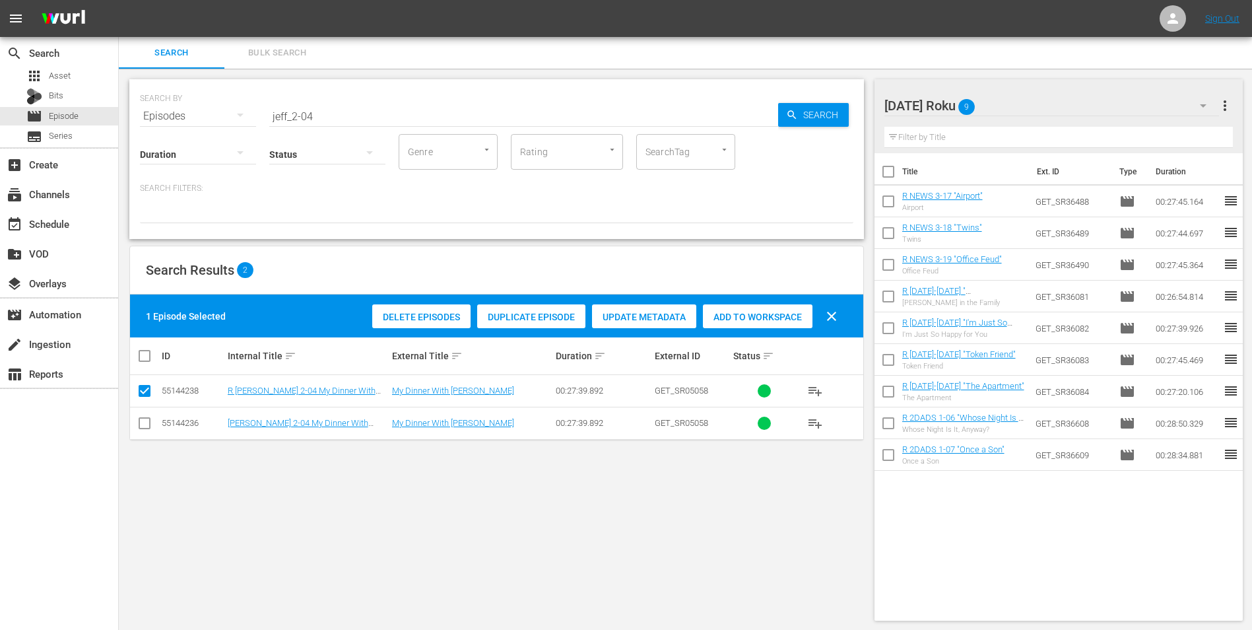
click at [756, 317] on span "Add to Workspace" at bounding box center [758, 317] width 110 height 11
click at [1043, 104] on div "Saturday Roku 10" at bounding box center [1051, 105] width 335 height 37
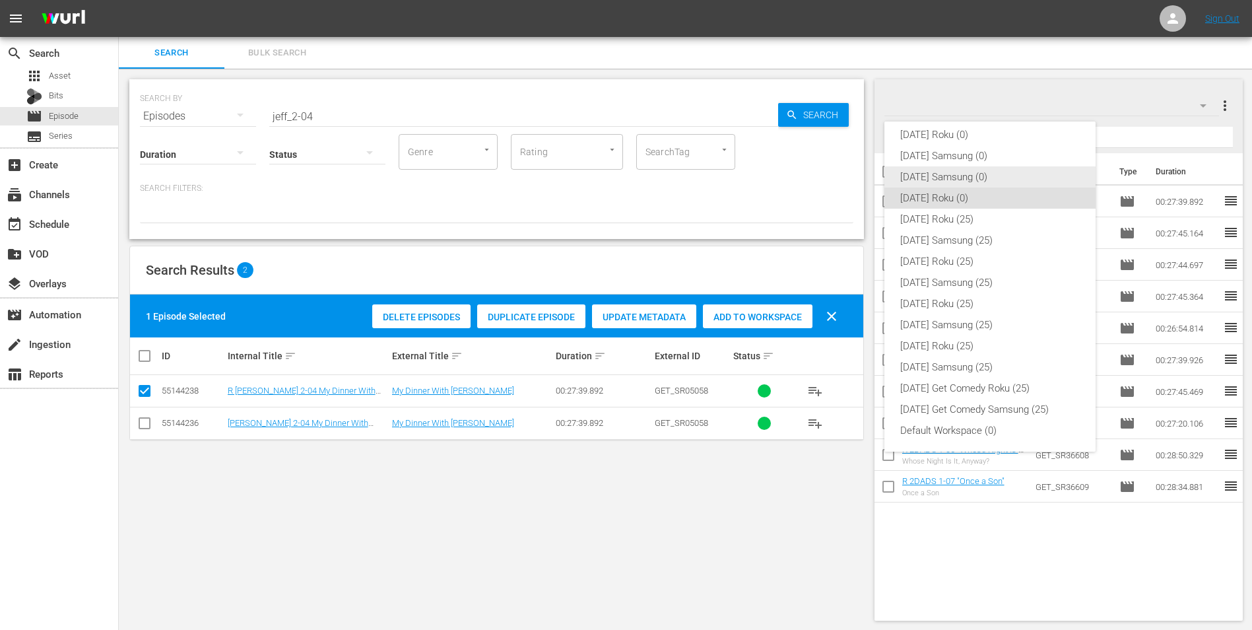
click at [939, 179] on div "[DATE] Samsung (0)" at bounding box center [990, 176] width 180 height 21
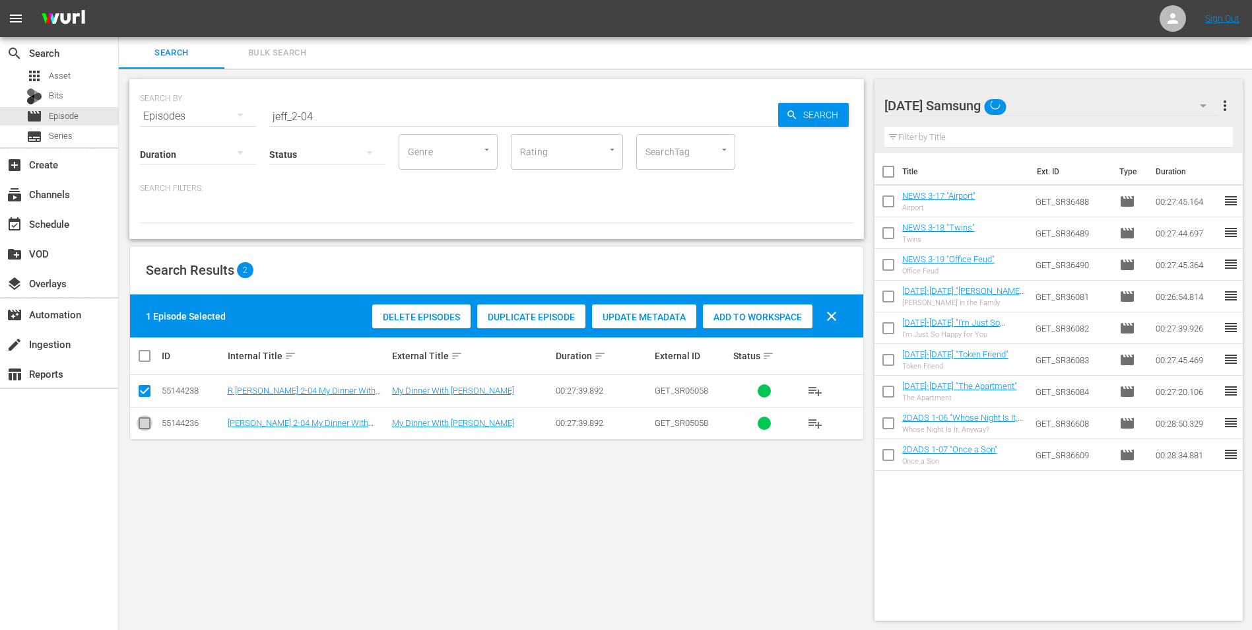
click at [146, 425] on input "checkbox" at bounding box center [145, 426] width 16 height 16
checkbox input "true"
drag, startPoint x: 143, startPoint y: 392, endPoint x: 152, endPoint y: 385, distance: 11.8
click at [145, 389] on input "checkbox" at bounding box center [145, 393] width 16 height 16
checkbox input "false"
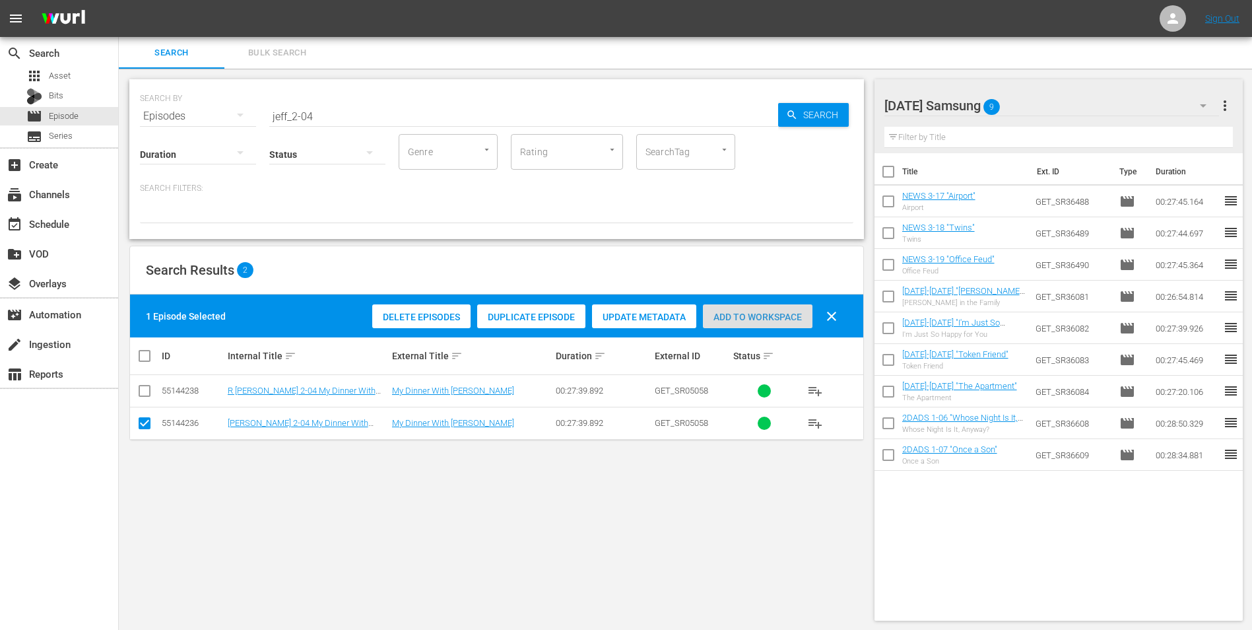
click at [768, 310] on div "Add to Workspace" at bounding box center [758, 316] width 110 height 25
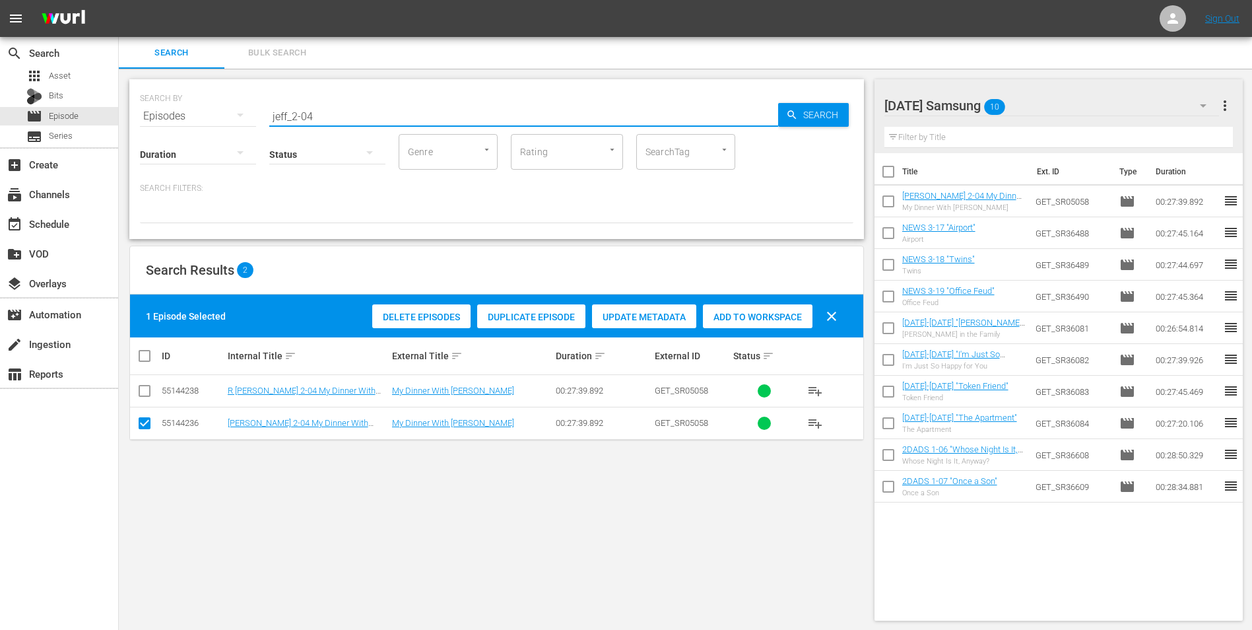
drag, startPoint x: 307, startPoint y: 116, endPoint x: 329, endPoint y: 114, distance: 22.6
click at [329, 114] on input "jeff_2-04" at bounding box center [523, 116] width 509 height 32
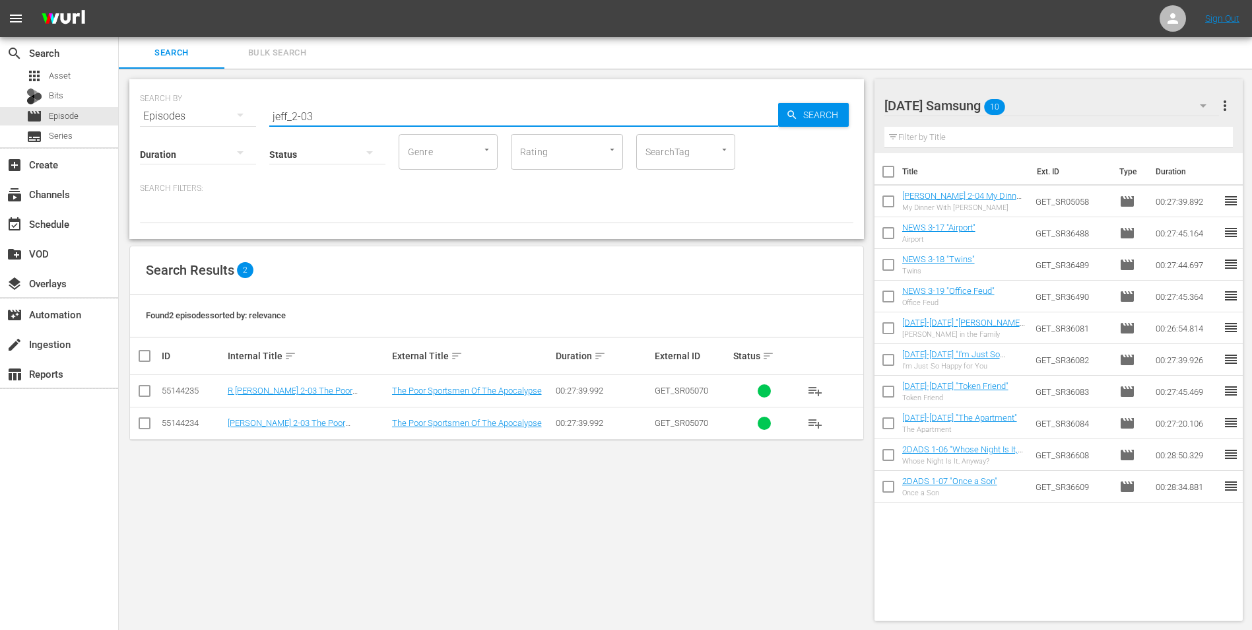
type input "jeff_2-03"
click at [140, 426] on input "checkbox" at bounding box center [145, 426] width 16 height 16
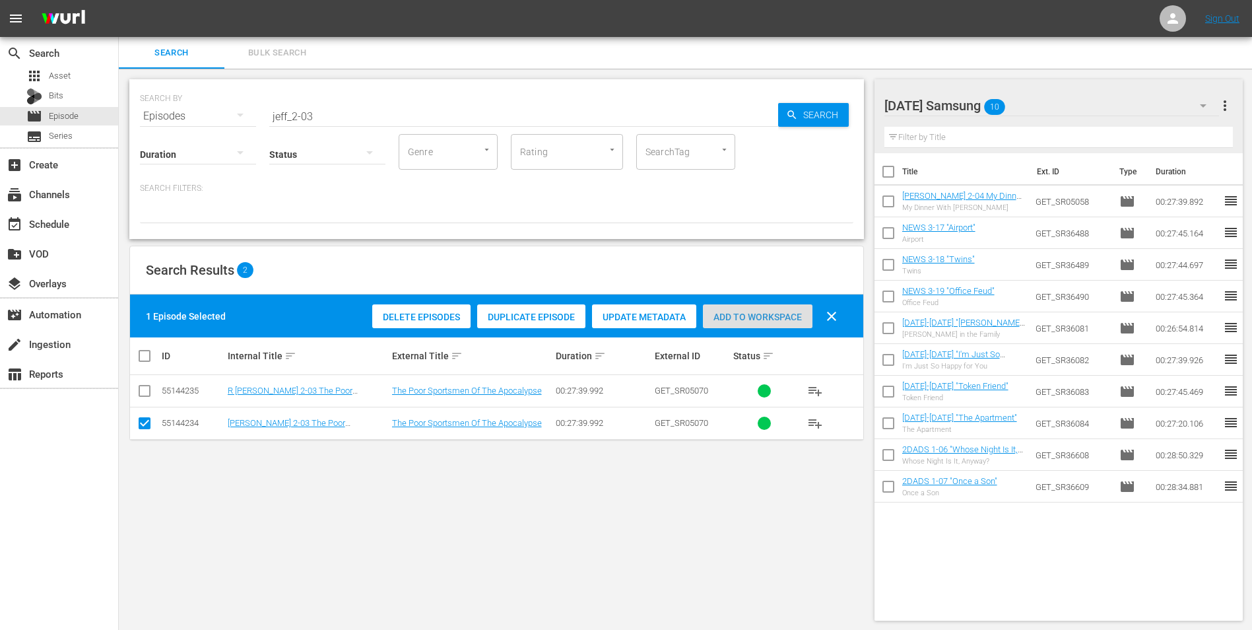
click at [774, 314] on span "Add to Workspace" at bounding box center [758, 317] width 110 height 11
click at [1060, 100] on div "Saturday Samsung 11" at bounding box center [1051, 105] width 335 height 37
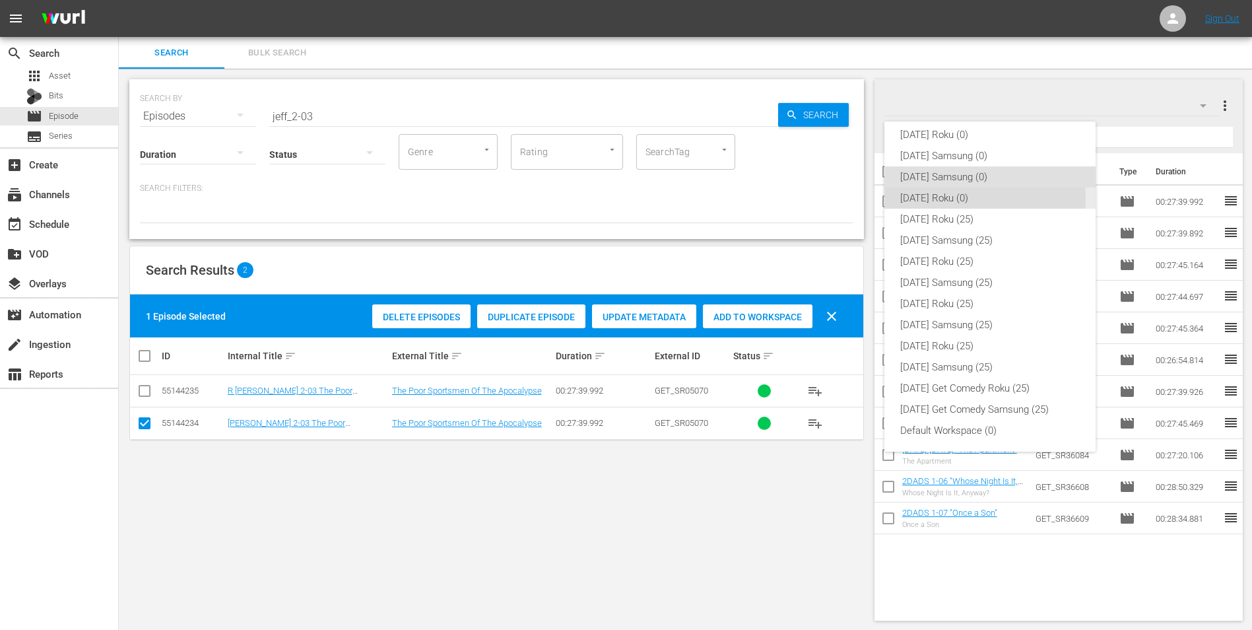
click at [935, 199] on div "[DATE] Roku (0)" at bounding box center [990, 197] width 180 height 21
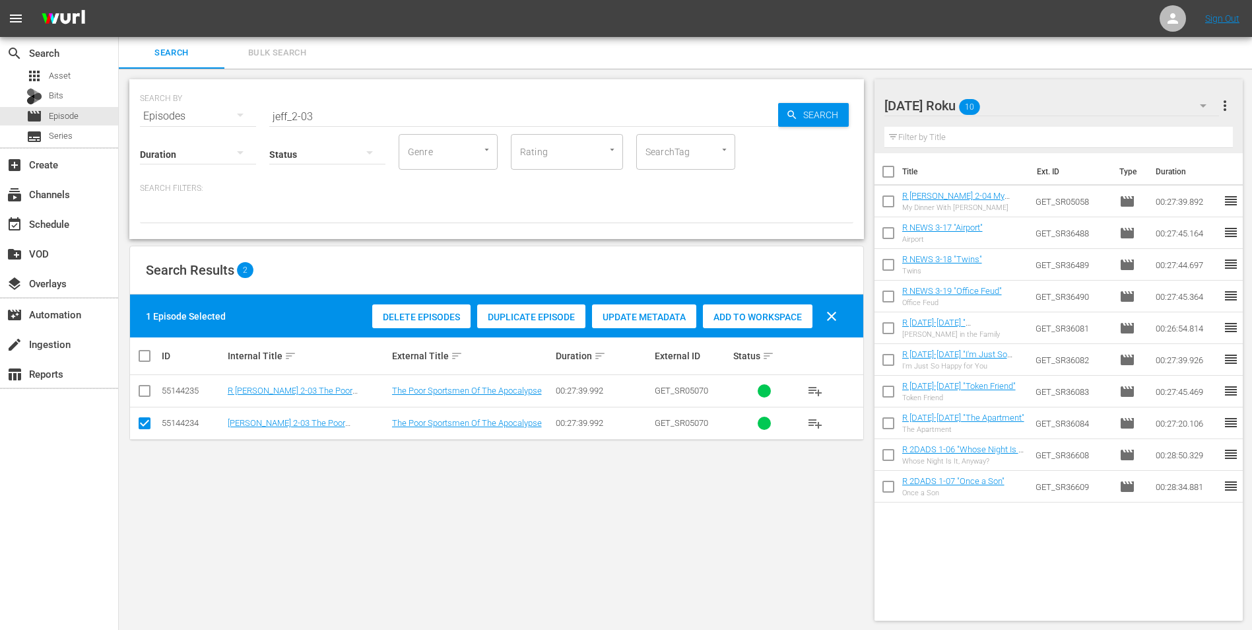
click at [142, 427] on input "checkbox" at bounding box center [145, 426] width 16 height 16
checkbox input "false"
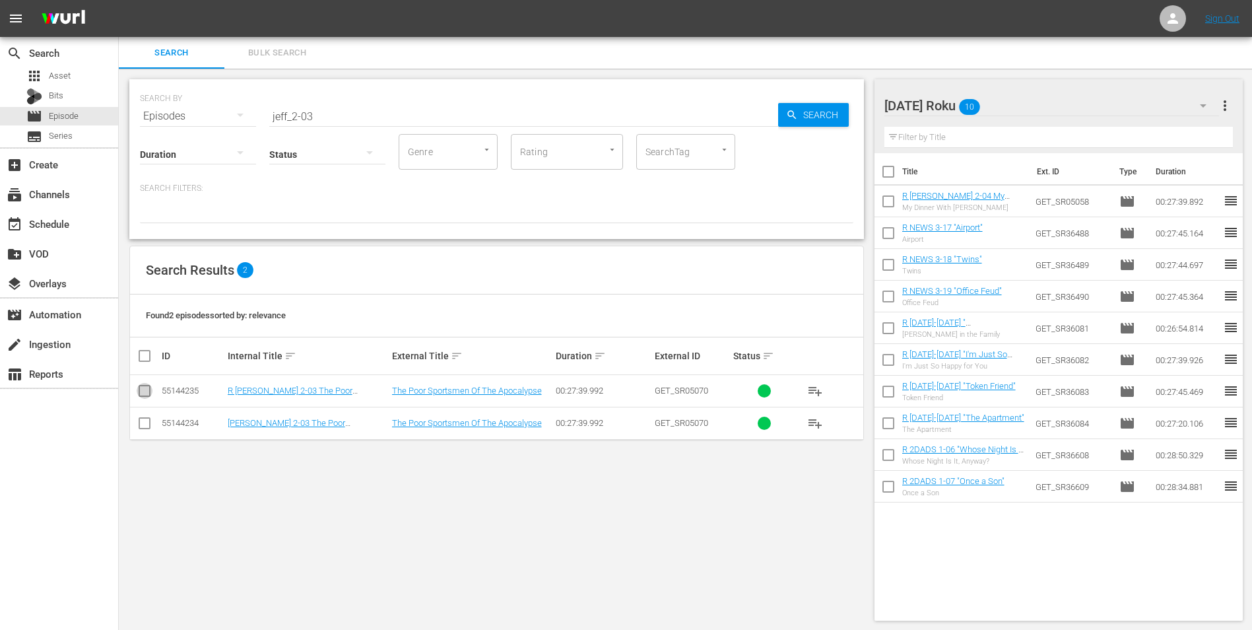
click at [142, 388] on input "checkbox" at bounding box center [145, 393] width 16 height 16
checkbox input "true"
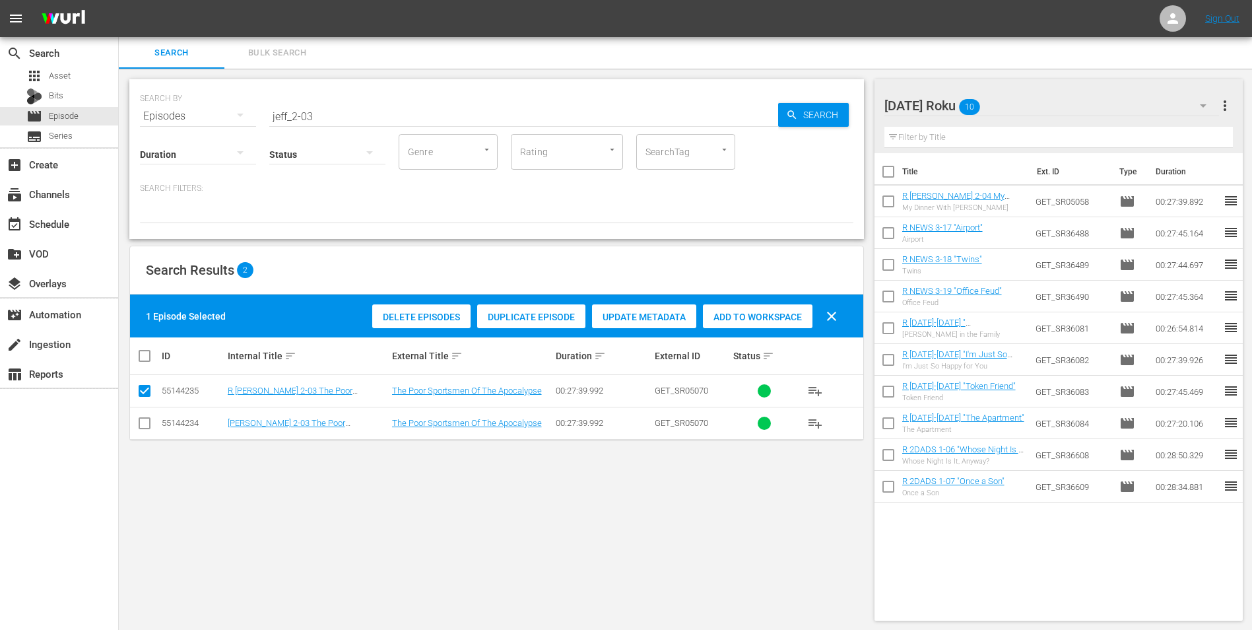
click at [770, 312] on span "Add to Workspace" at bounding box center [758, 317] width 110 height 11
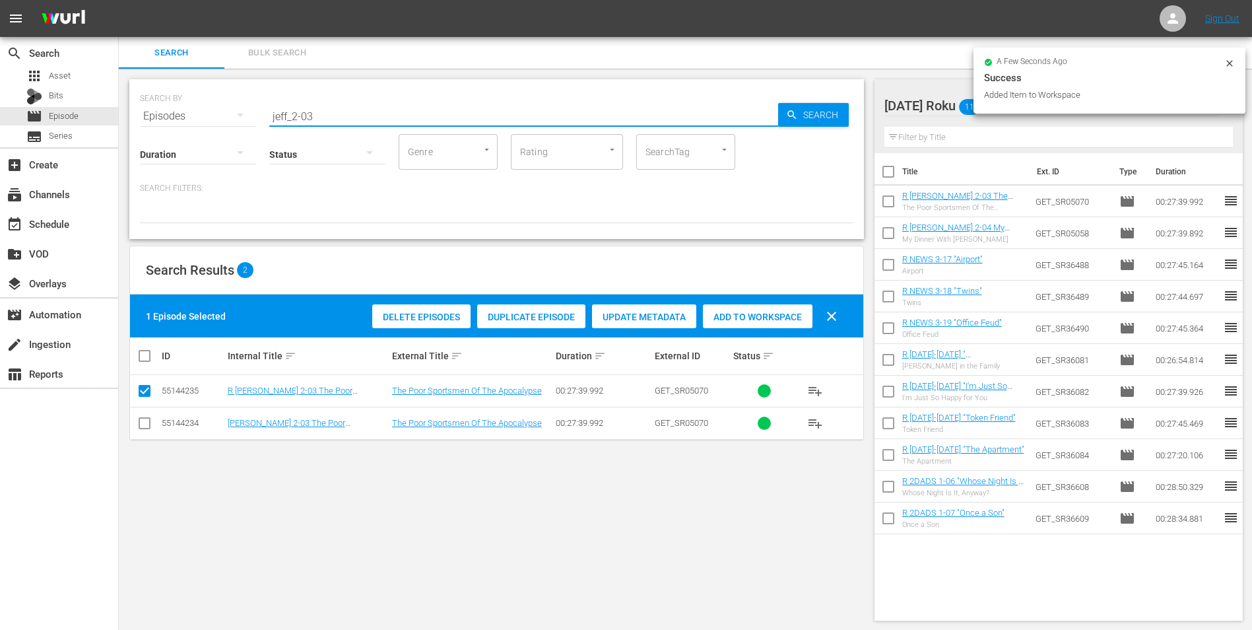
drag, startPoint x: 346, startPoint y: 121, endPoint x: 82, endPoint y: 106, distance: 264.4
click at [119, 0] on div "search Search apps Asset Bits movie Episode subtitles Series add_box Create sub…" at bounding box center [685, 0] width 1133 height 0
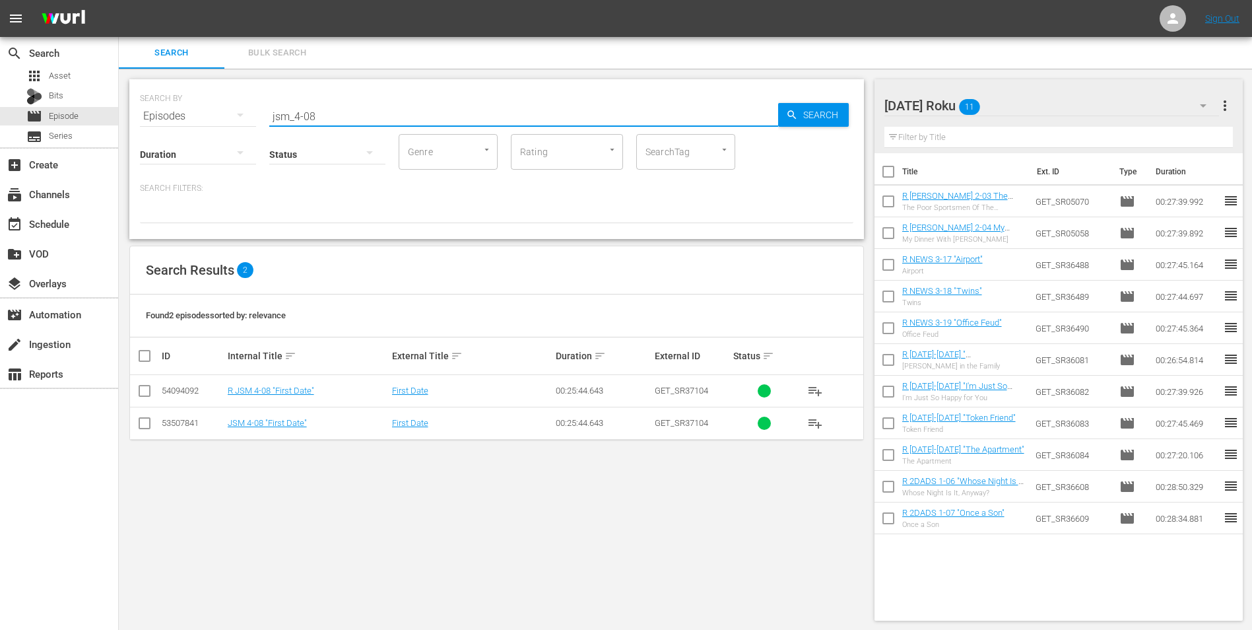
type input "jsm_4-08"
click at [147, 390] on input "checkbox" at bounding box center [145, 393] width 16 height 16
checkbox input "true"
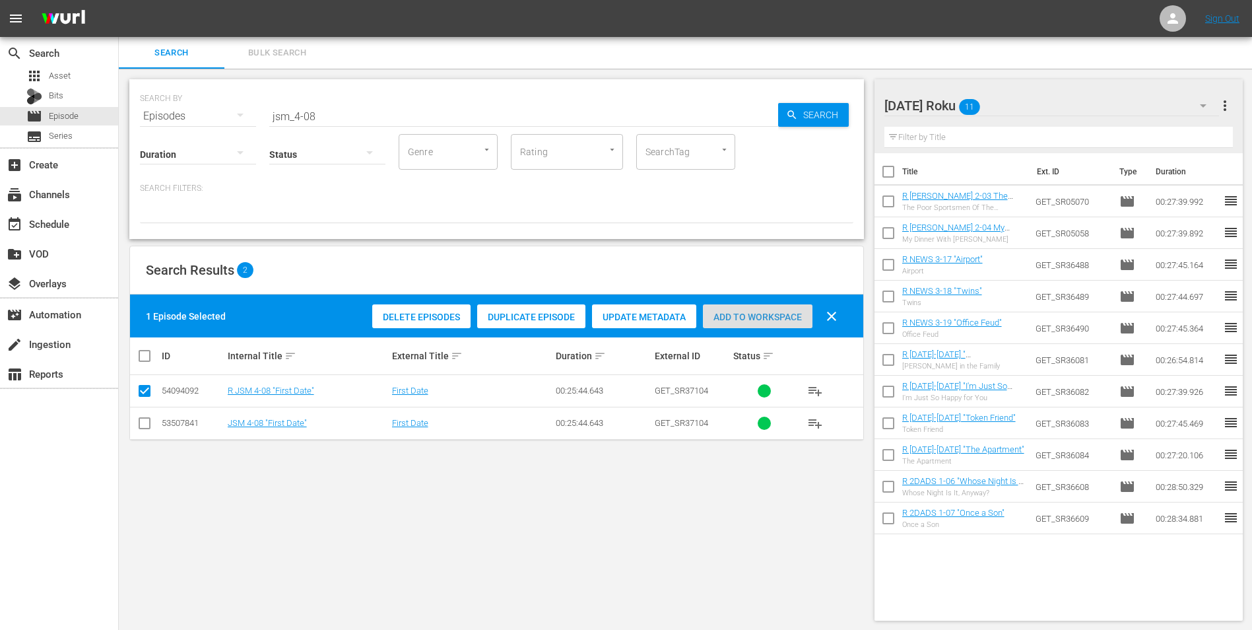
click at [783, 308] on div "Add to Workspace" at bounding box center [758, 316] width 110 height 25
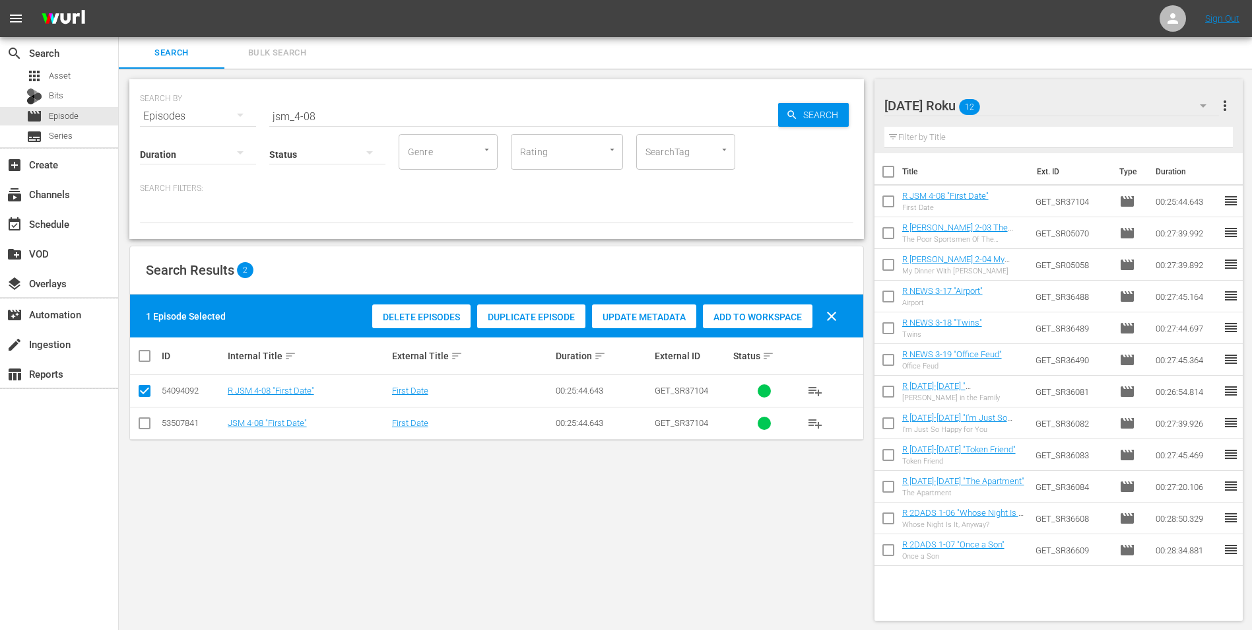
click at [1047, 106] on div "Saturday Roku 12" at bounding box center [1051, 105] width 335 height 37
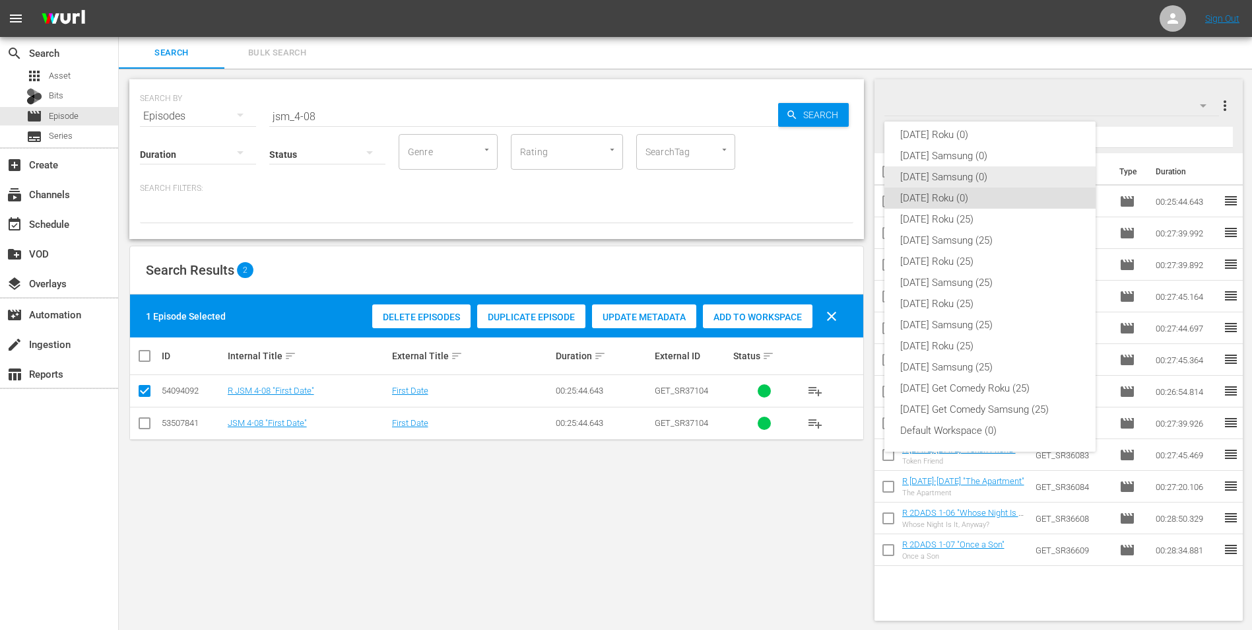
click at [960, 174] on div "[DATE] Samsung (0)" at bounding box center [990, 176] width 180 height 21
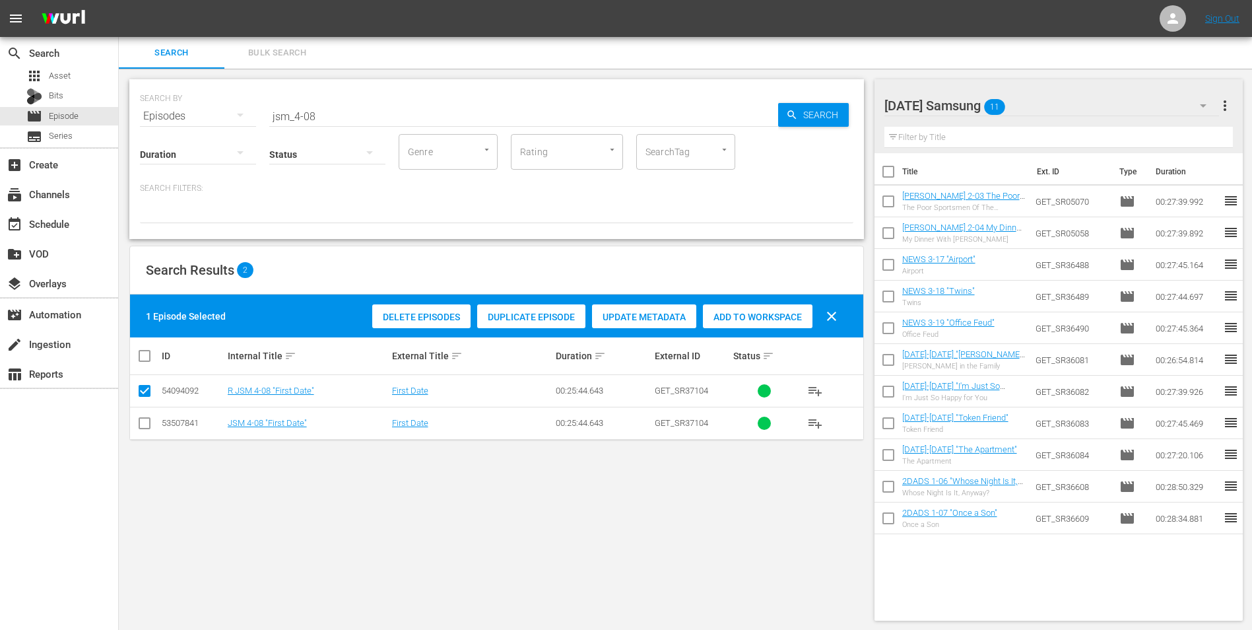
click at [145, 420] on input "checkbox" at bounding box center [145, 426] width 16 height 16
checkbox input "true"
click at [141, 391] on input "checkbox" at bounding box center [145, 393] width 16 height 16
checkbox input "false"
click at [742, 315] on span "Add to Workspace" at bounding box center [758, 317] width 110 height 11
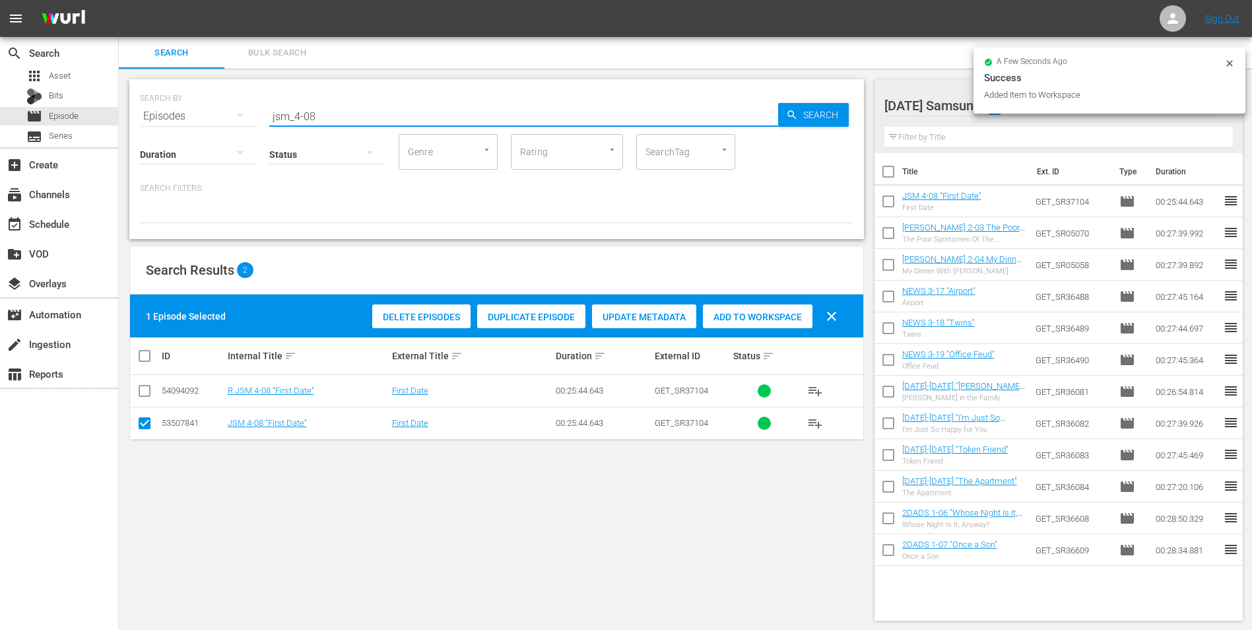
drag, startPoint x: 312, startPoint y: 115, endPoint x: 333, endPoint y: 112, distance: 21.5
click at [332, 112] on input "jsm_4-08" at bounding box center [523, 116] width 509 height 32
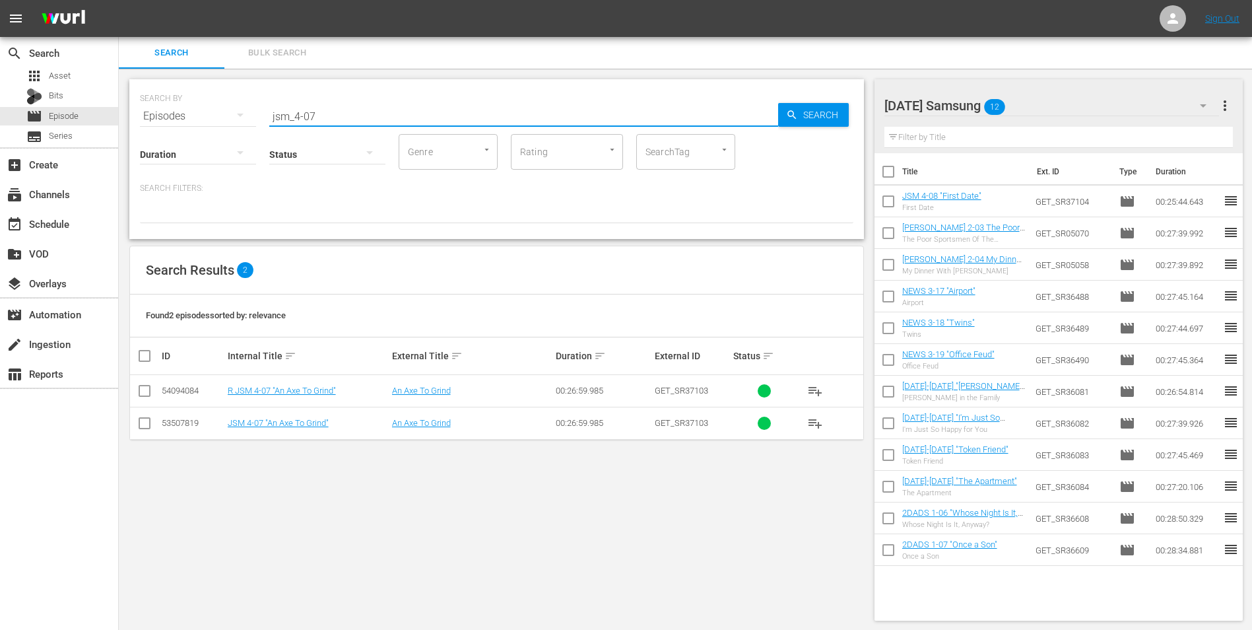
type input "jsm_4-07"
click at [139, 424] on input "checkbox" at bounding box center [145, 426] width 16 height 16
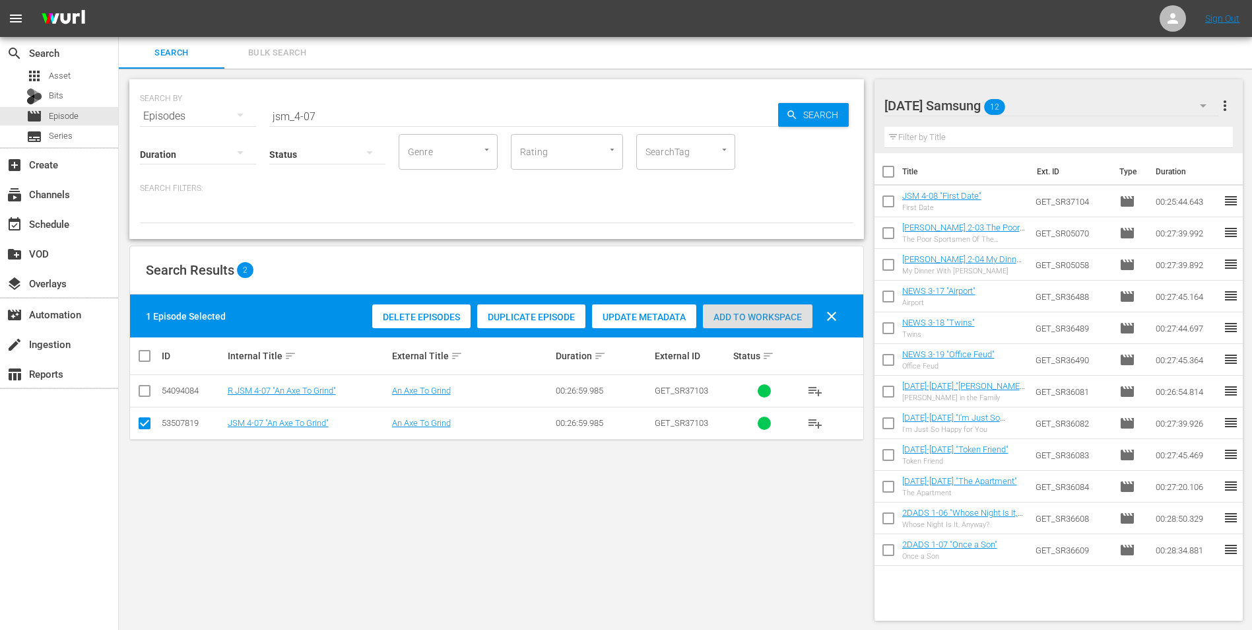
click at [791, 316] on span "Add to Workspace" at bounding box center [758, 317] width 110 height 11
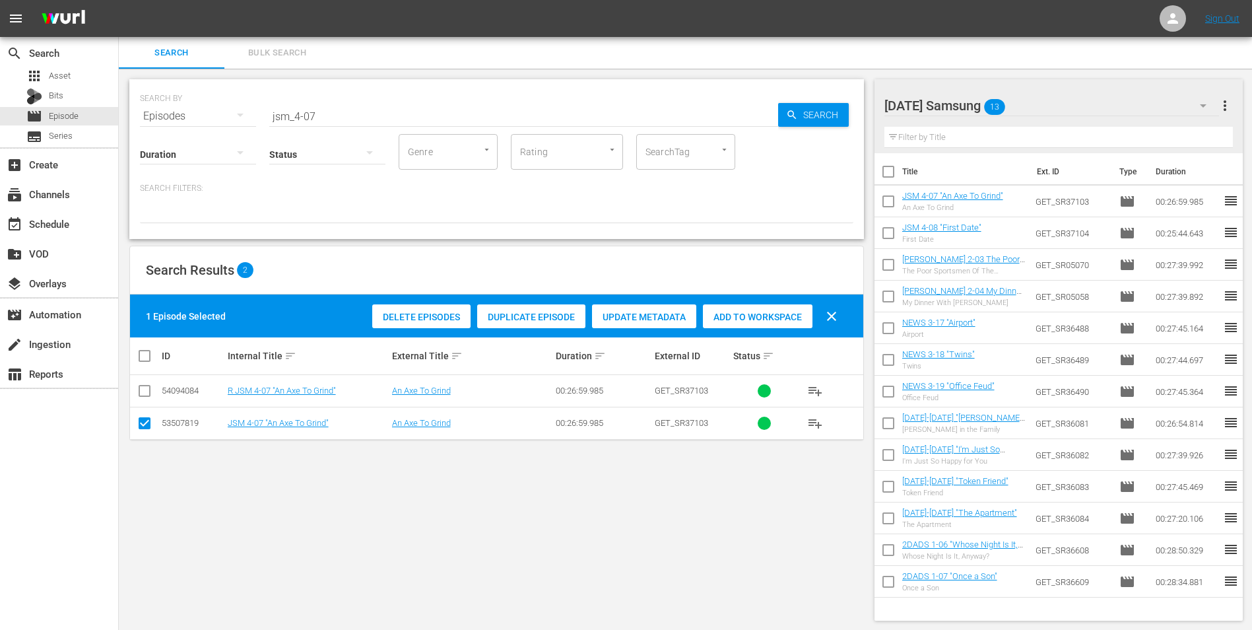
click at [1039, 98] on div "Saturday Samsung 13" at bounding box center [1051, 105] width 335 height 37
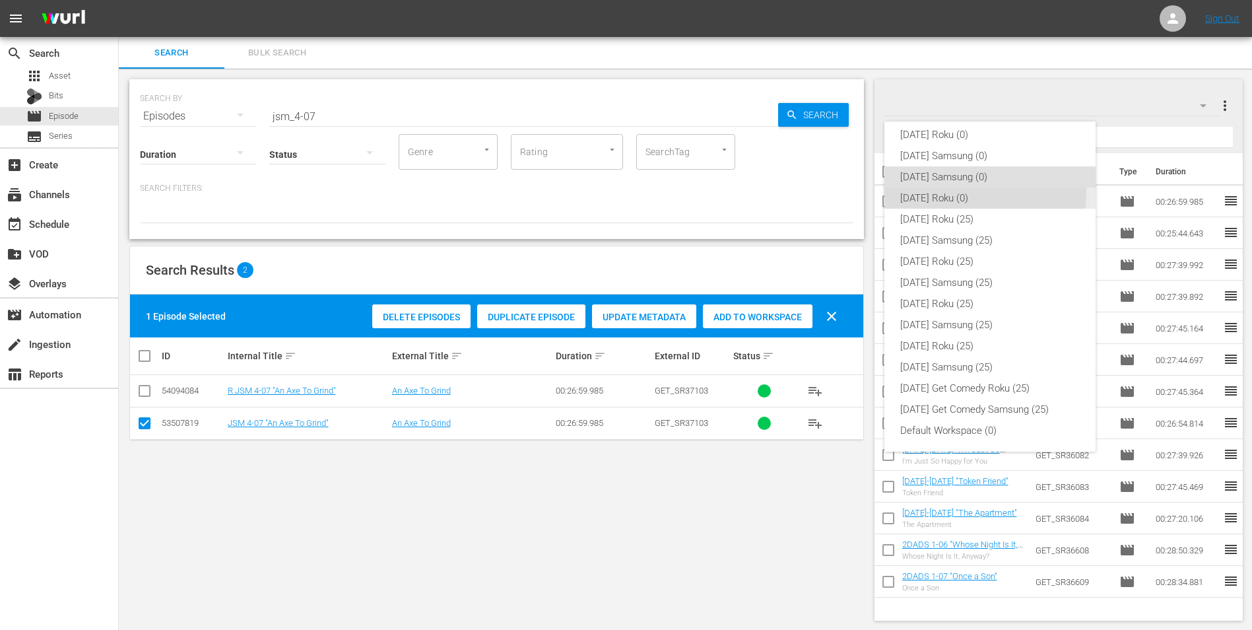
click at [932, 190] on div "[DATE] Roku (0)" at bounding box center [990, 197] width 180 height 21
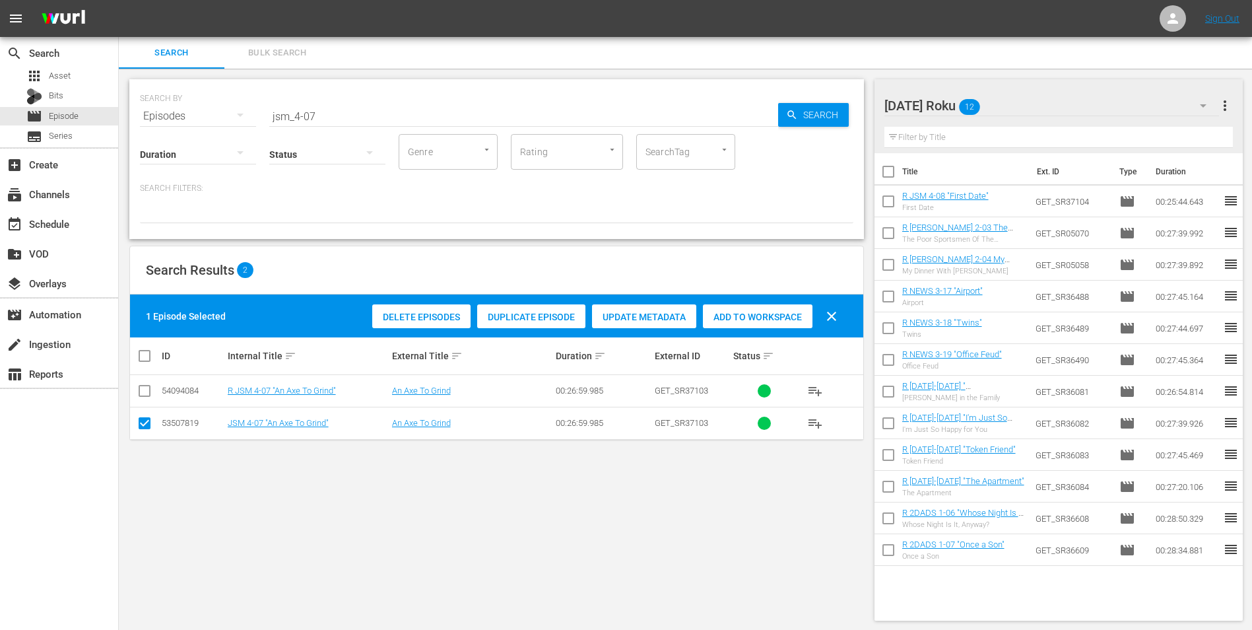
drag, startPoint x: 145, startPoint y: 428, endPoint x: 145, endPoint y: 418, distance: 9.2
click at [145, 423] on input "checkbox" at bounding box center [145, 426] width 16 height 16
checkbox input "false"
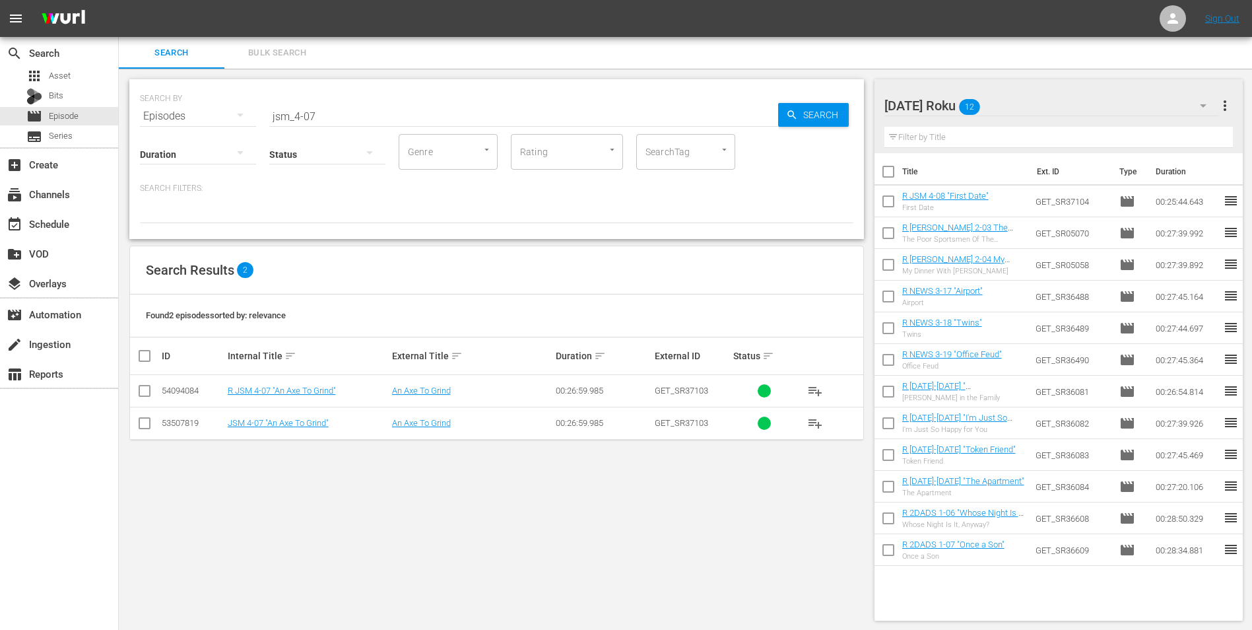
click at [147, 397] on input "checkbox" at bounding box center [145, 393] width 16 height 16
checkbox input "true"
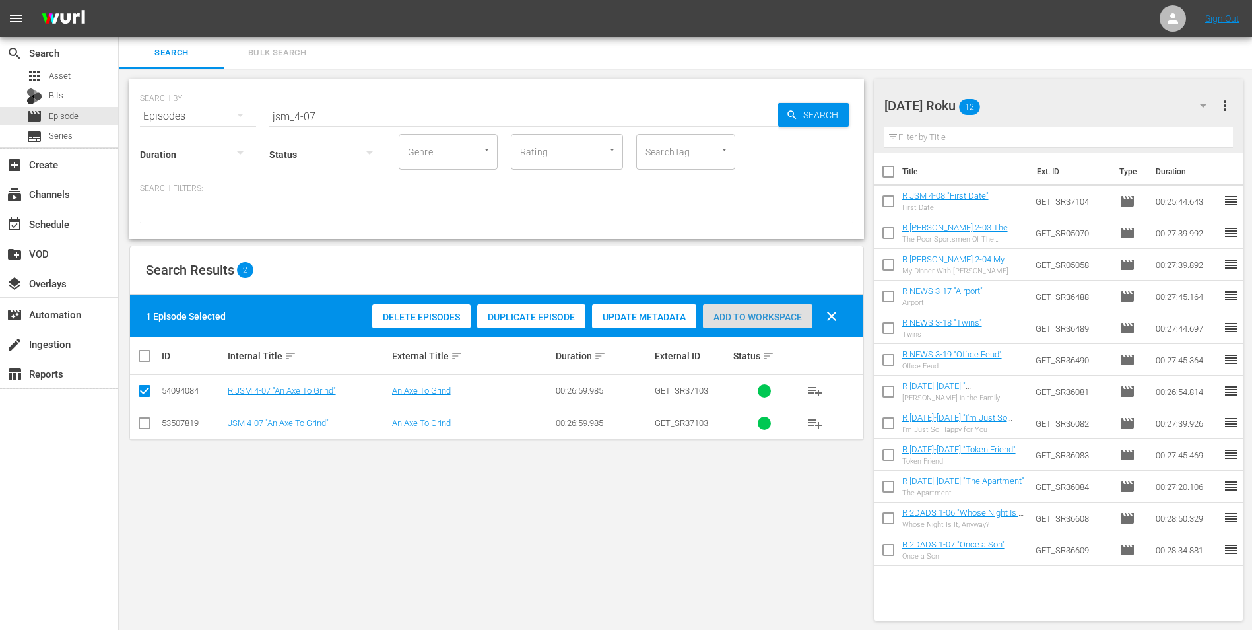
click at [752, 315] on span "Add to Workspace" at bounding box center [758, 317] width 110 height 11
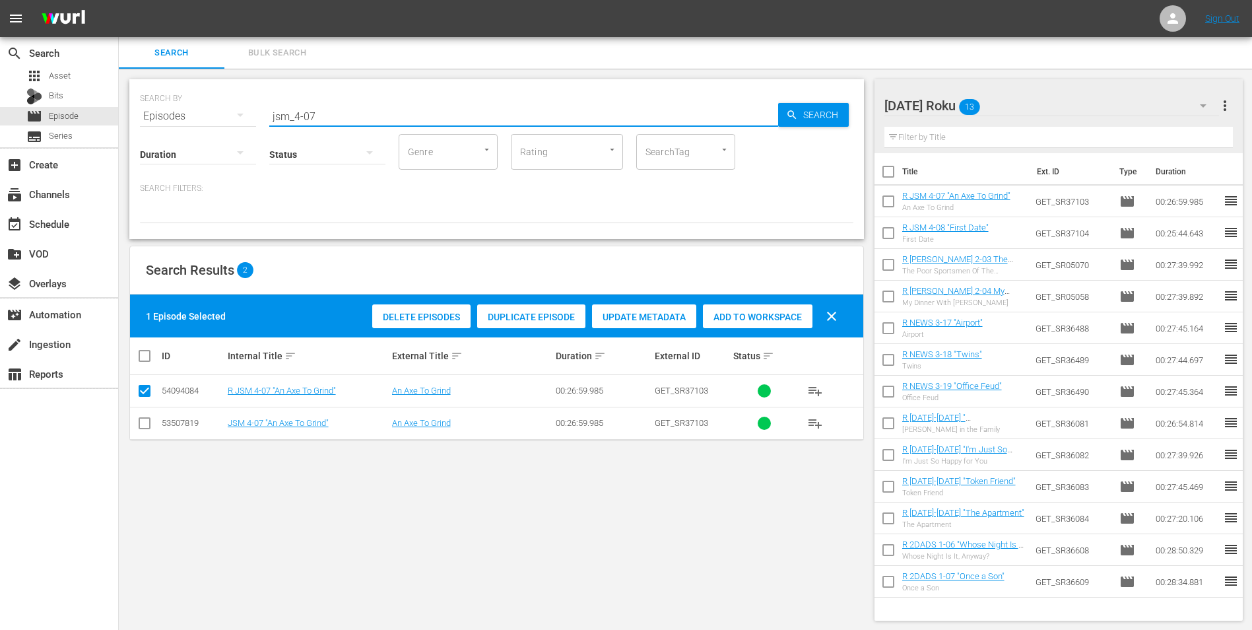
drag, startPoint x: 353, startPoint y: 116, endPoint x: 181, endPoint y: 107, distance: 171.8
click at [181, 107] on div "SEARCH BY Search By Episodes Search ID, Title, Description, Keywords, or Catego…" at bounding box center [496, 108] width 713 height 48
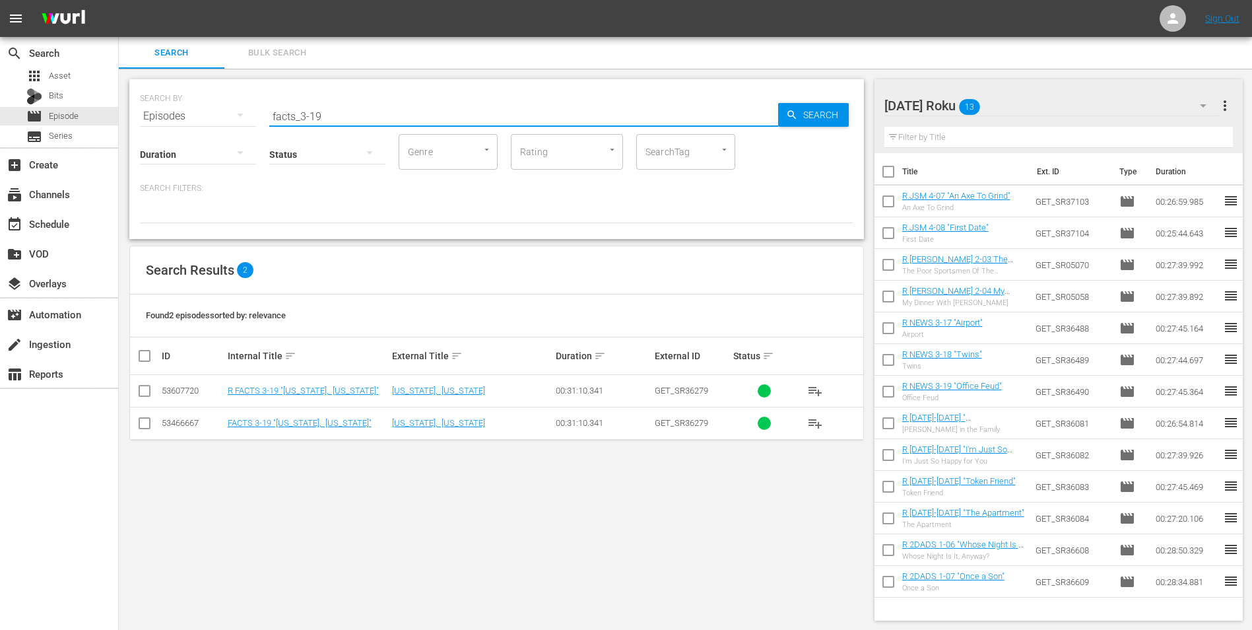
type input "facts_3-19"
click at [140, 392] on input "checkbox" at bounding box center [145, 393] width 16 height 16
checkbox input "true"
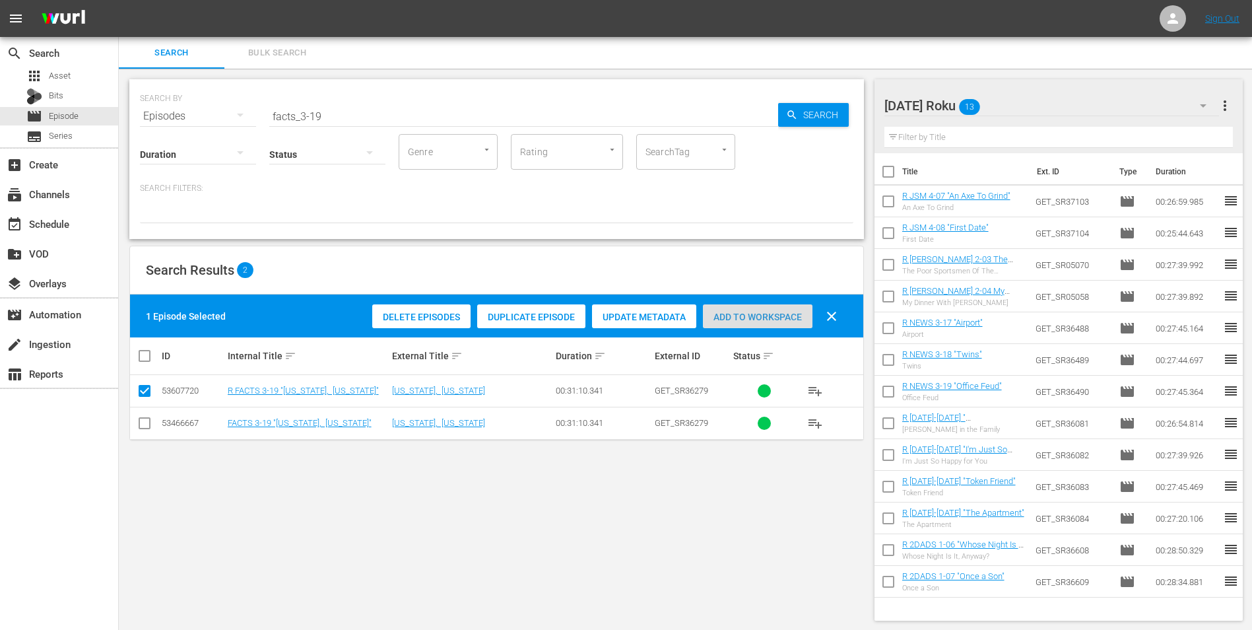
click at [727, 313] on span "Add to Workspace" at bounding box center [758, 317] width 110 height 11
click at [1056, 106] on div "Saturday Roku 14" at bounding box center [1051, 105] width 335 height 37
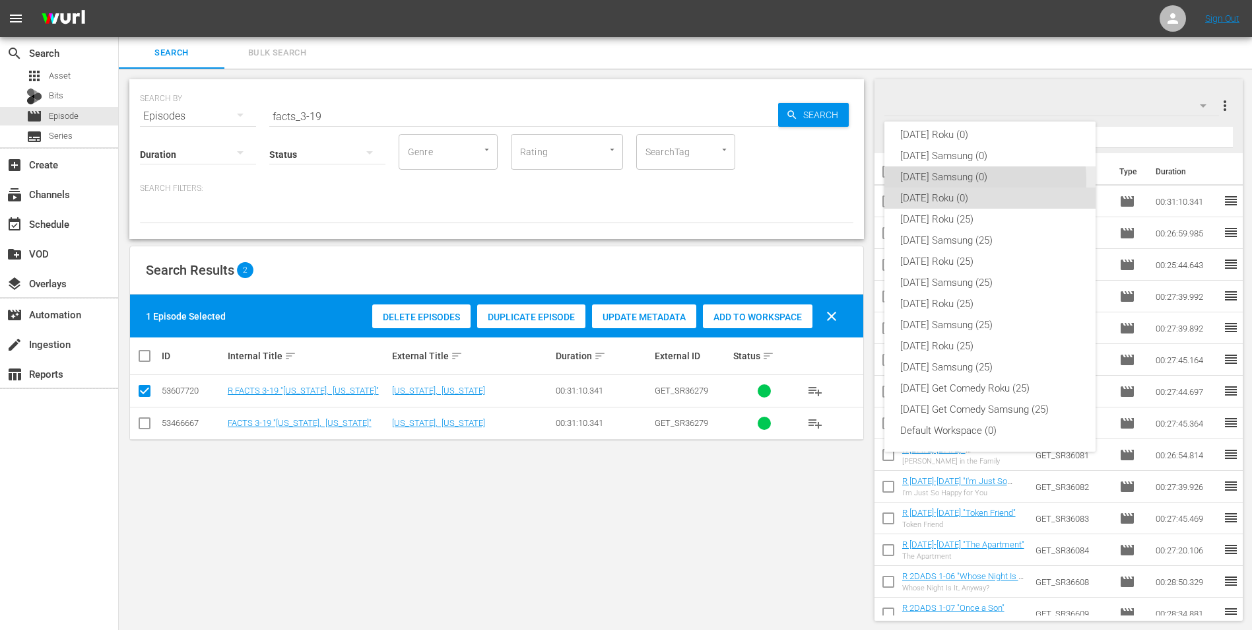
click at [968, 180] on div "[DATE] Samsung (0)" at bounding box center [990, 176] width 180 height 21
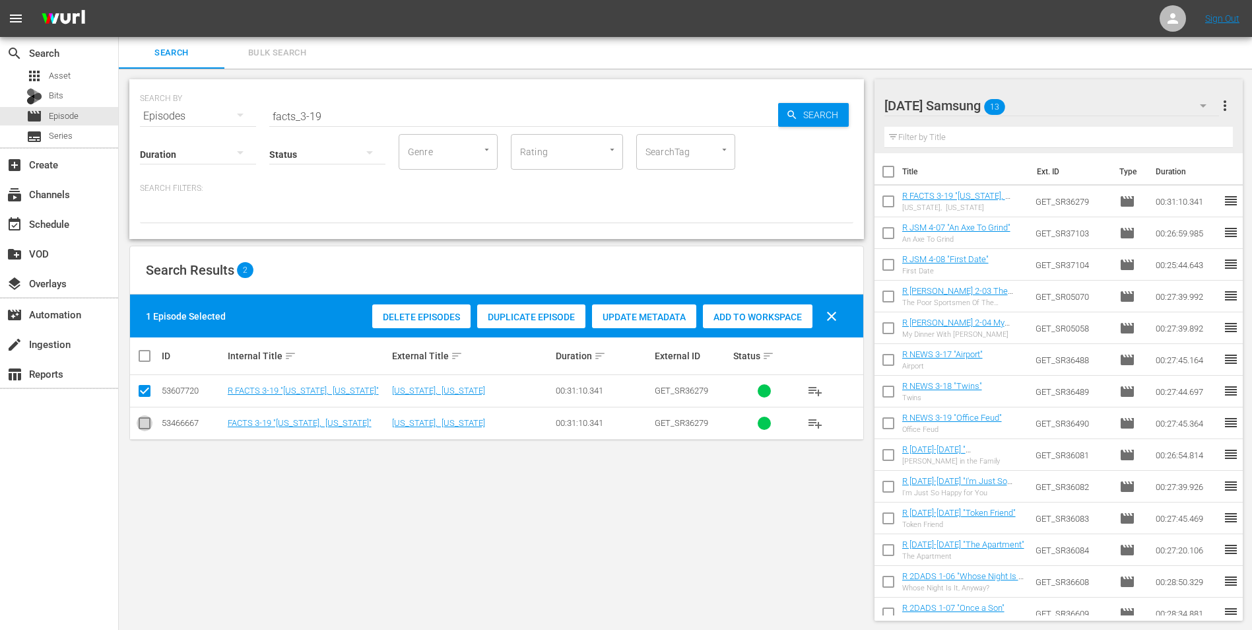
click at [145, 426] on input "checkbox" at bounding box center [145, 426] width 16 height 16
checkbox input "true"
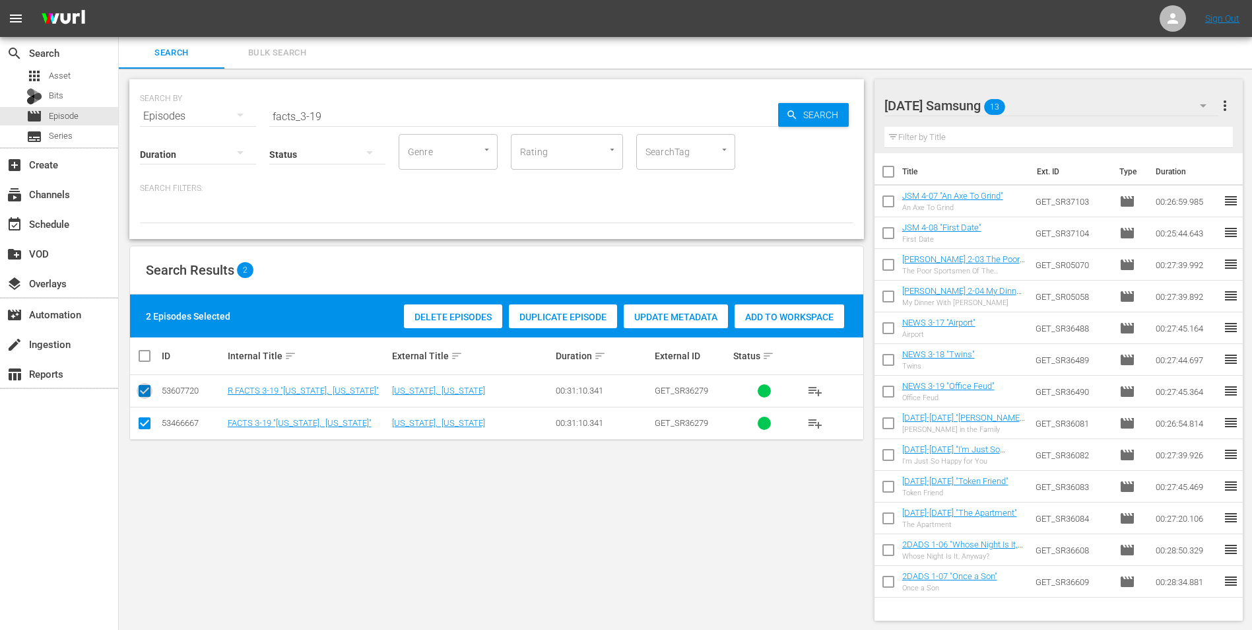
click at [145, 395] on input "checkbox" at bounding box center [145, 393] width 16 height 16
checkbox input "false"
click at [728, 312] on span "Add to Workspace" at bounding box center [758, 317] width 110 height 11
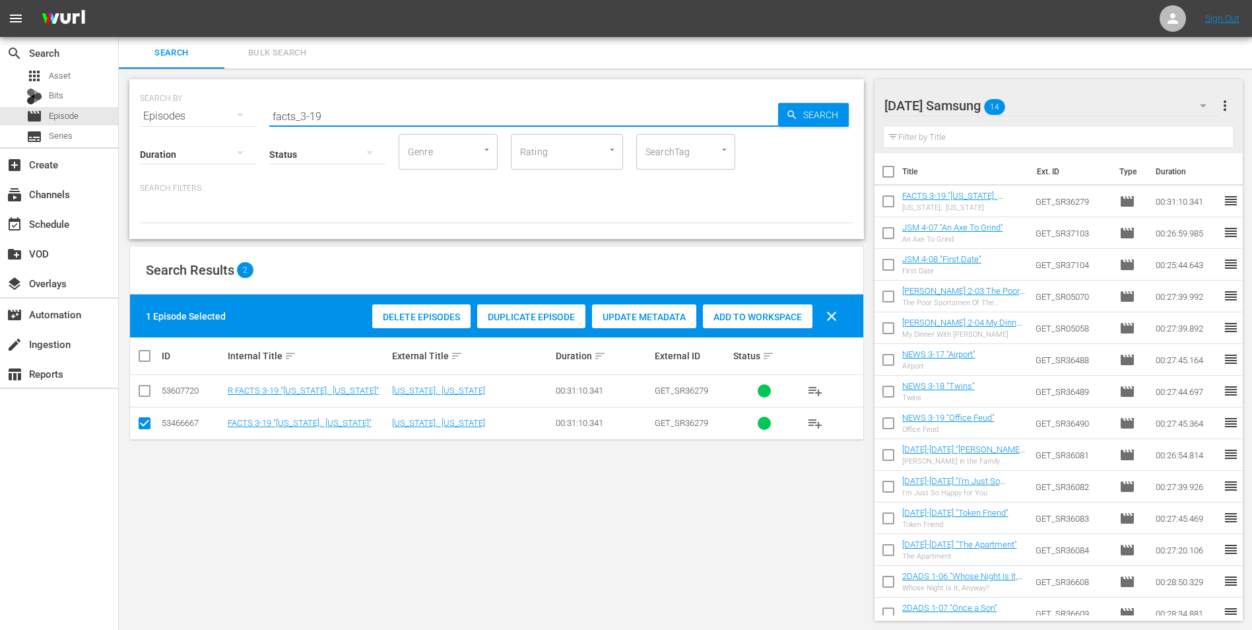
drag, startPoint x: 315, startPoint y: 115, endPoint x: 381, endPoint y: 115, distance: 66.0
click at [368, 115] on input "facts_3-19" at bounding box center [523, 116] width 509 height 32
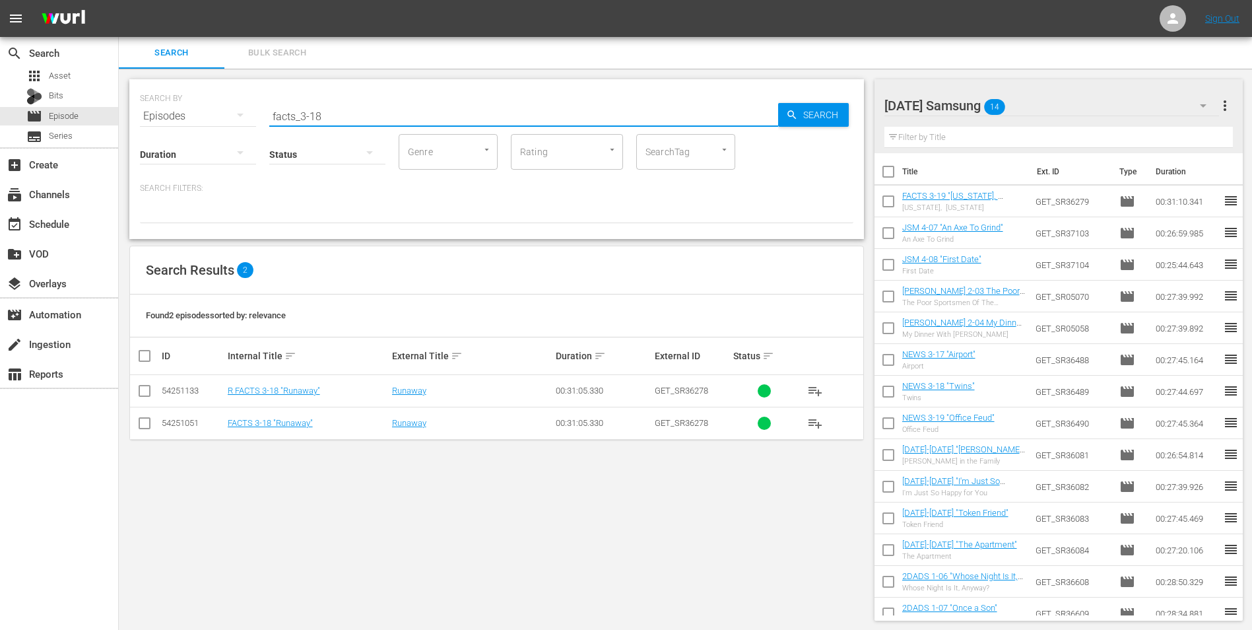
type input "facts_3-18"
click at [146, 426] on input "checkbox" at bounding box center [145, 426] width 16 height 16
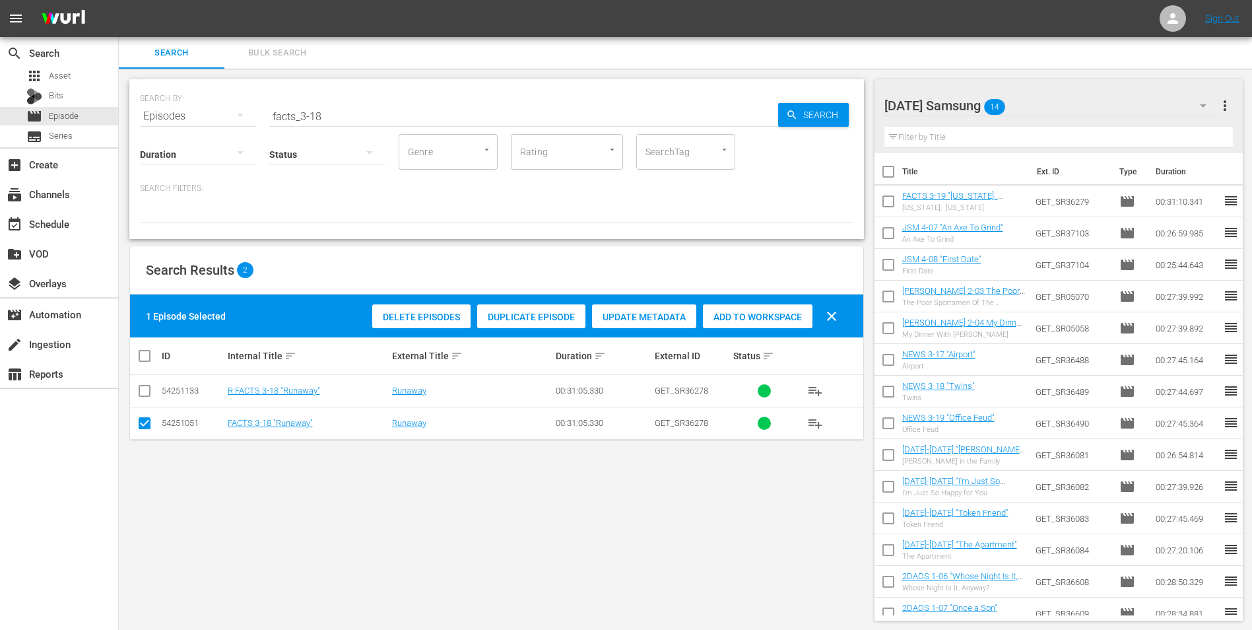
click at [751, 323] on div "Add to Workspace" at bounding box center [758, 316] width 110 height 25
click at [1043, 106] on div "Saturday Samsung 15" at bounding box center [1051, 105] width 335 height 37
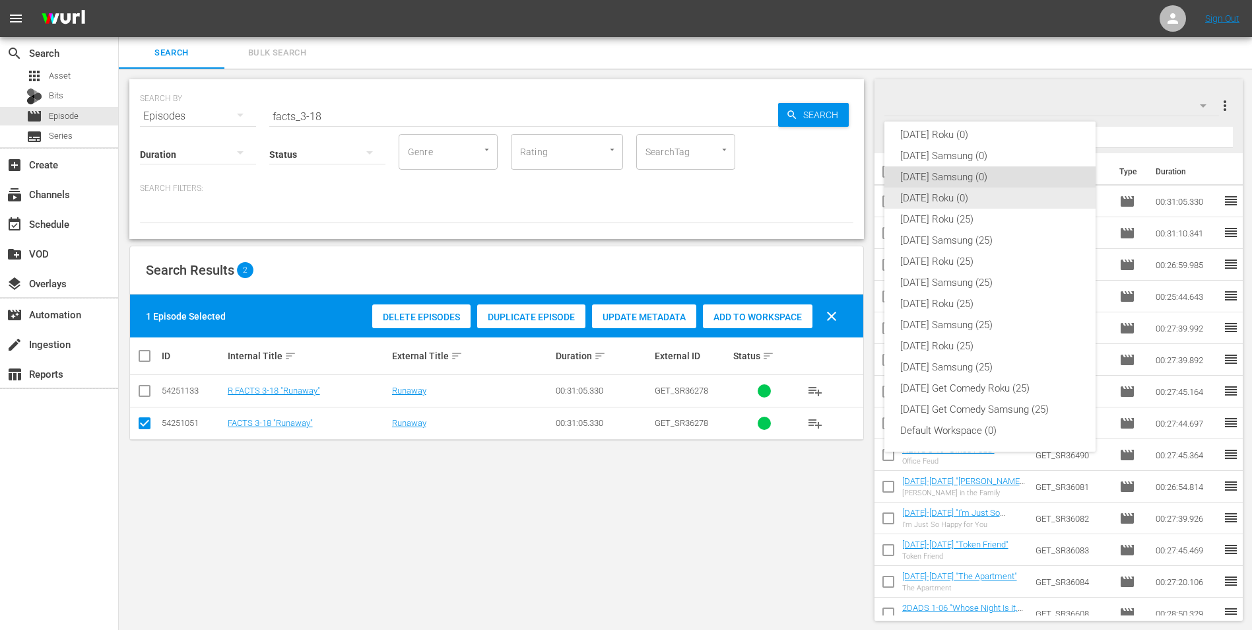
click at [935, 194] on div "[DATE] Roku (0)" at bounding box center [990, 197] width 180 height 21
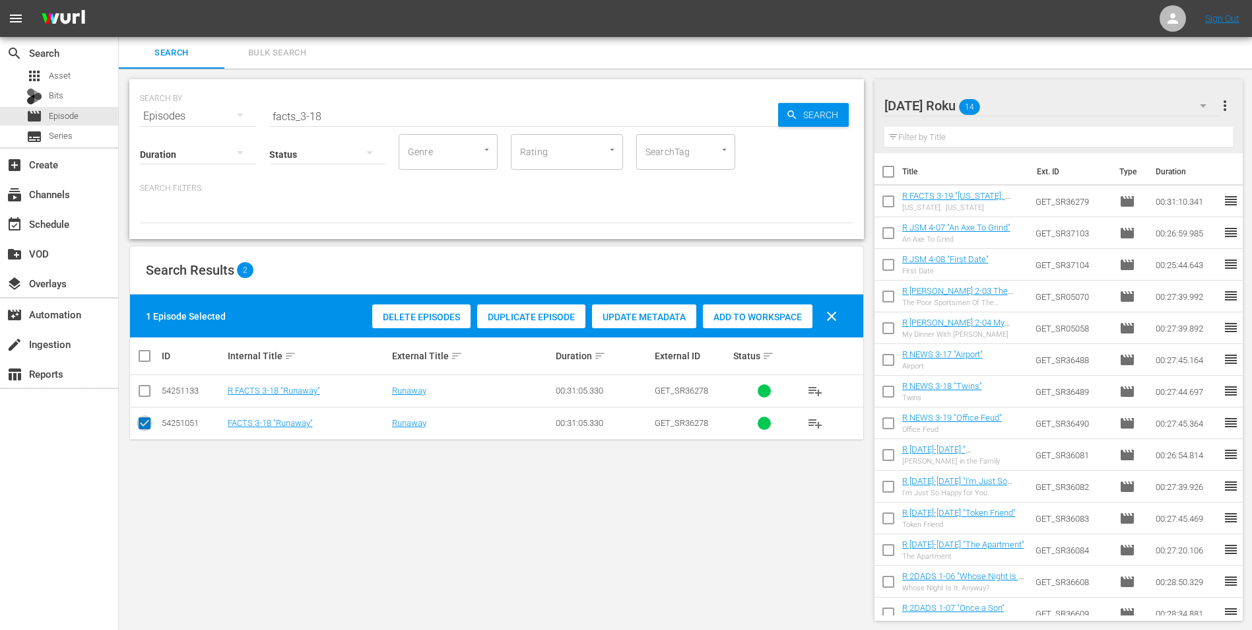
click at [144, 426] on input "checkbox" at bounding box center [145, 426] width 16 height 16
checkbox input "false"
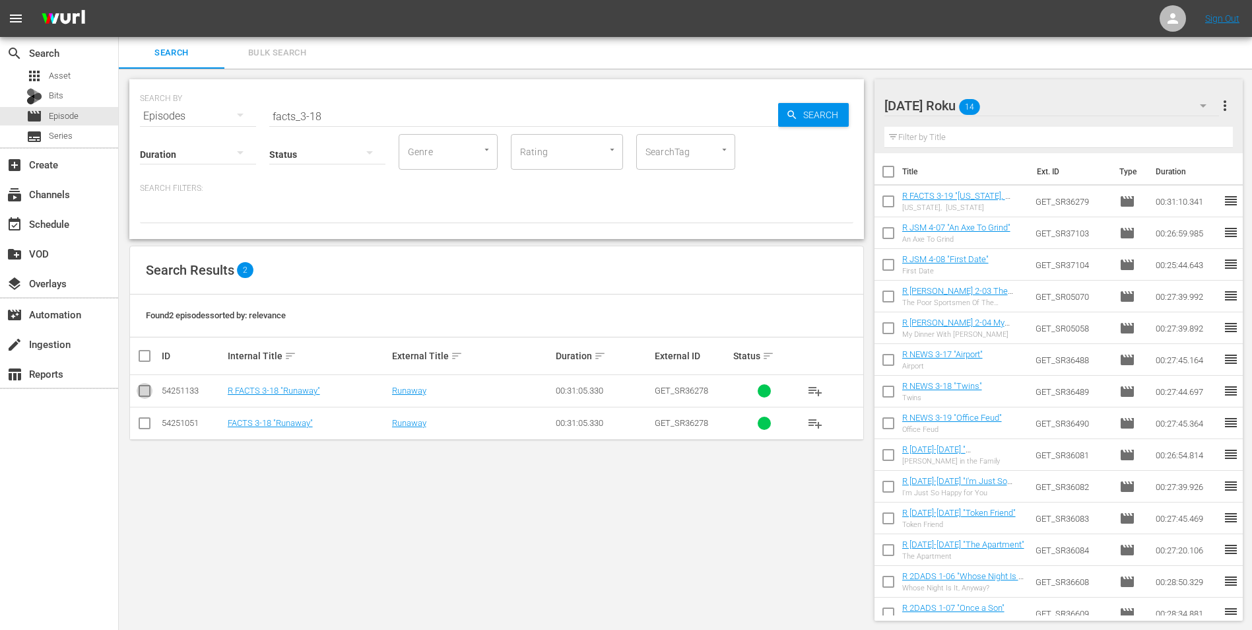
click at [146, 396] on input "checkbox" at bounding box center [145, 393] width 16 height 16
checkbox input "true"
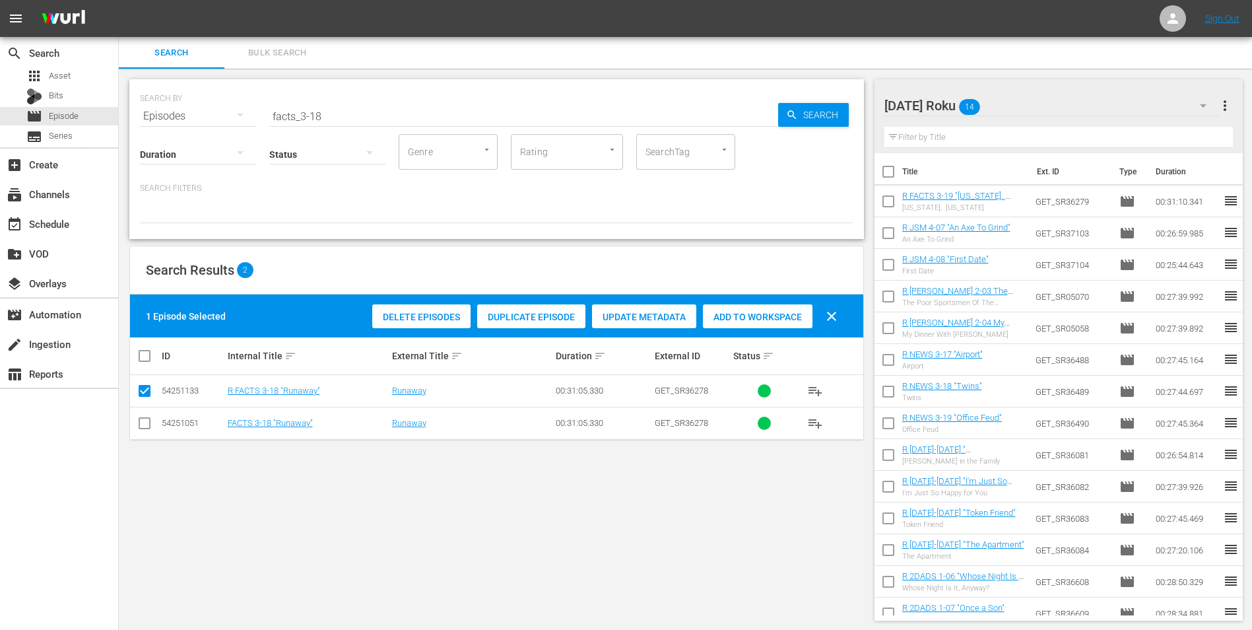
click at [764, 312] on span "Add to Workspace" at bounding box center [758, 317] width 110 height 11
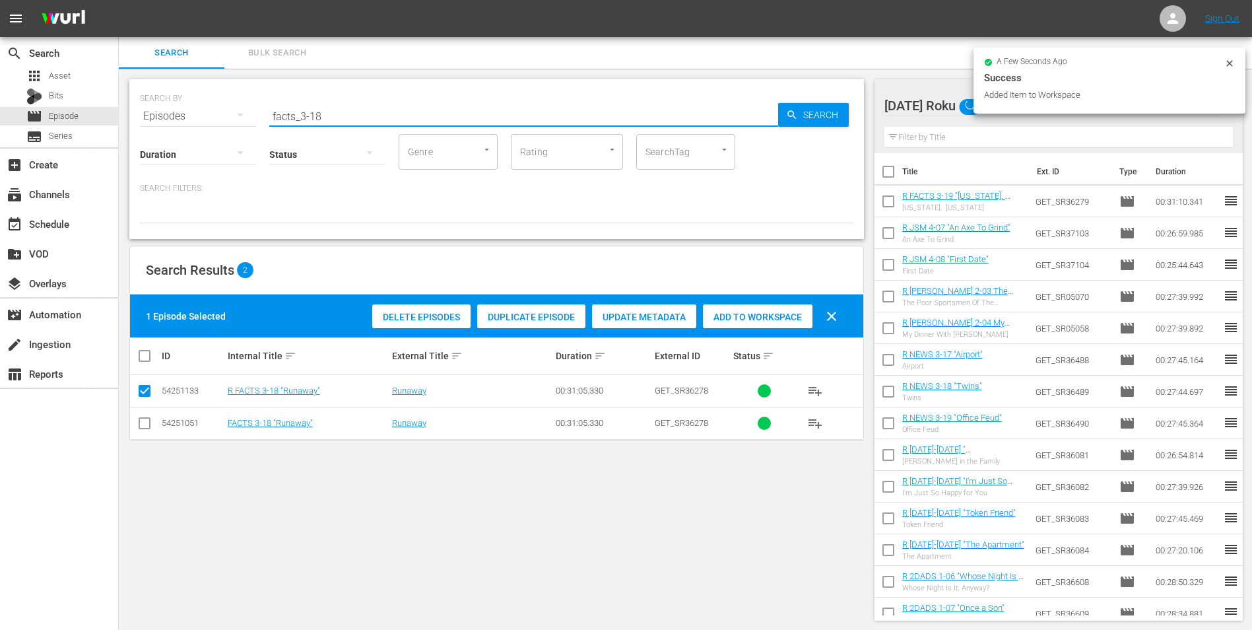
drag, startPoint x: 346, startPoint y: 117, endPoint x: 168, endPoint y: 126, distance: 178.4
click at [172, 121] on div "SEARCH BY Search By Episodes Search ID, Title, Description, Keywords, or Catego…" at bounding box center [496, 108] width 713 height 48
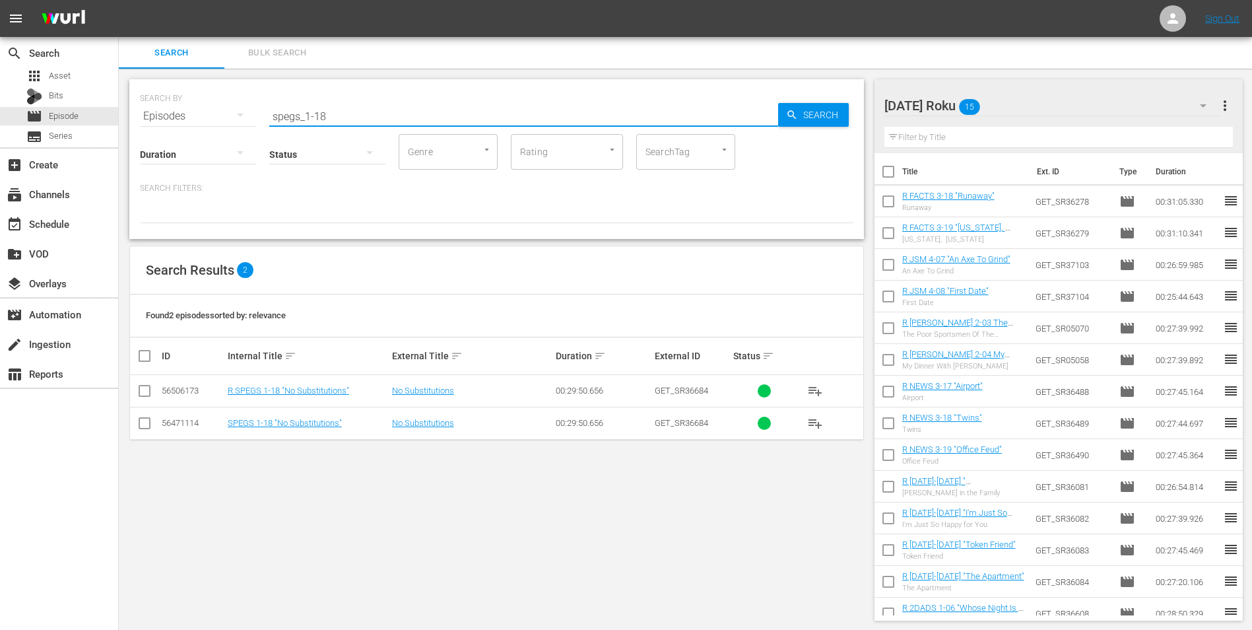
type input "spegs_1-18"
click at [144, 392] on input "checkbox" at bounding box center [145, 393] width 16 height 16
checkbox input "true"
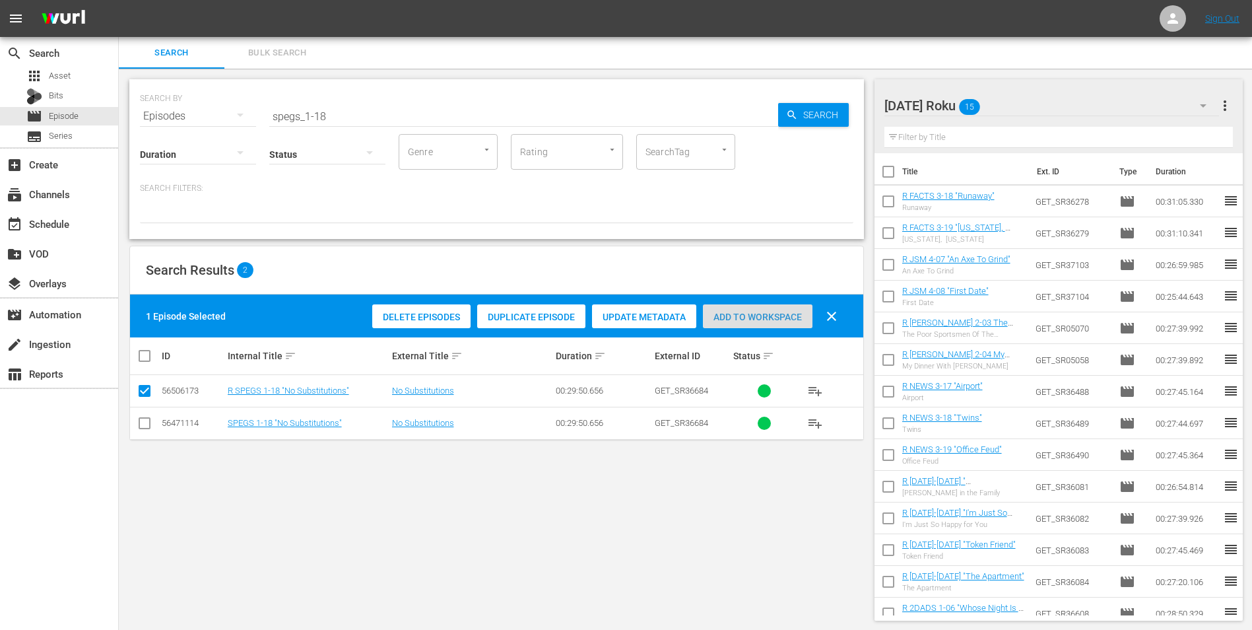
click at [775, 314] on span "Add to Workspace" at bounding box center [758, 317] width 110 height 11
click at [1053, 89] on div "Saturday Roku 16" at bounding box center [1051, 105] width 335 height 37
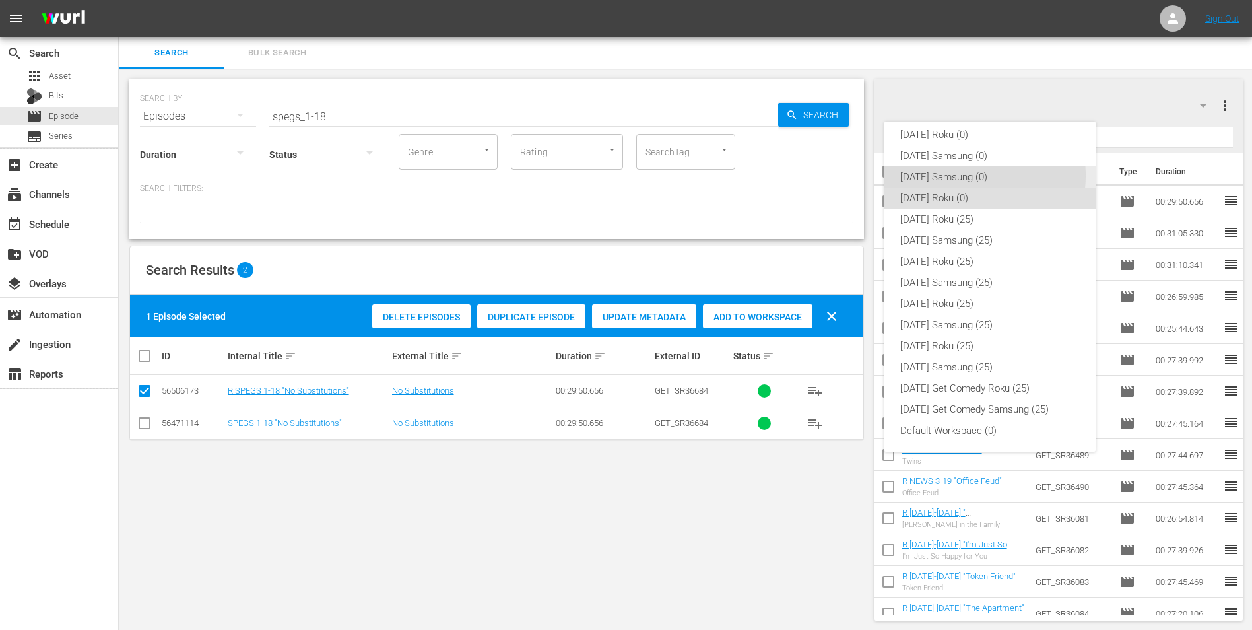
click at [968, 176] on div "[DATE] Samsung (0)" at bounding box center [990, 176] width 180 height 21
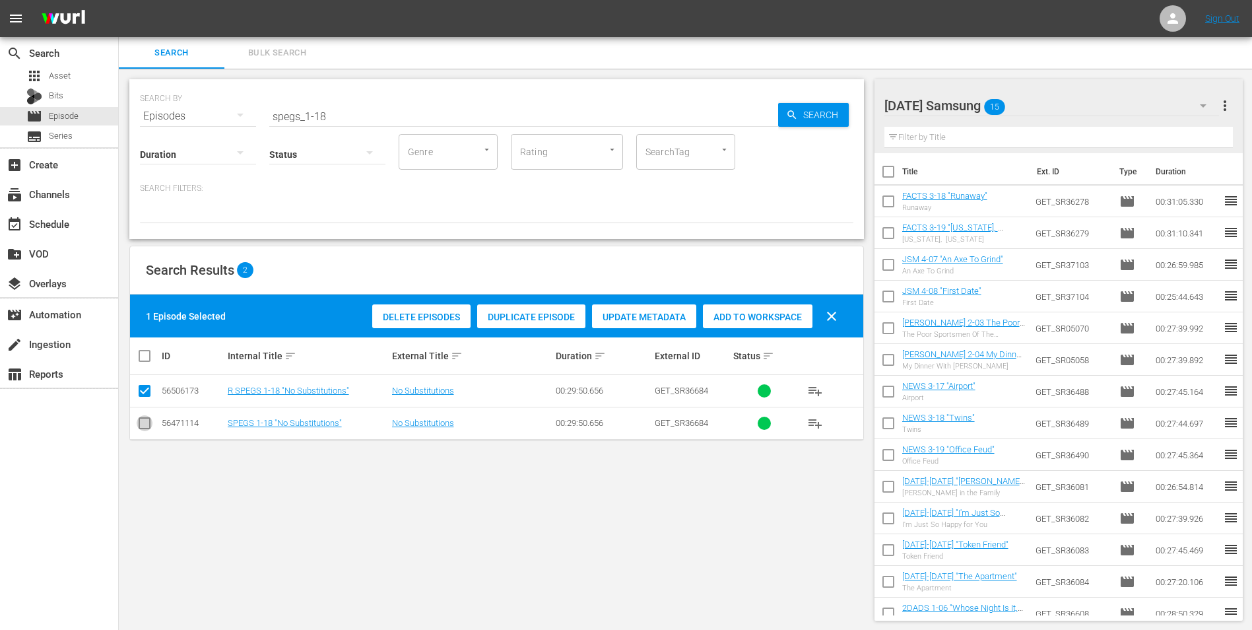
drag, startPoint x: 147, startPoint y: 421, endPoint x: 146, endPoint y: 397, distance: 23.8
click at [147, 420] on input "checkbox" at bounding box center [145, 426] width 16 height 16
checkbox input "true"
click at [145, 390] on input "checkbox" at bounding box center [145, 393] width 16 height 16
checkbox input "false"
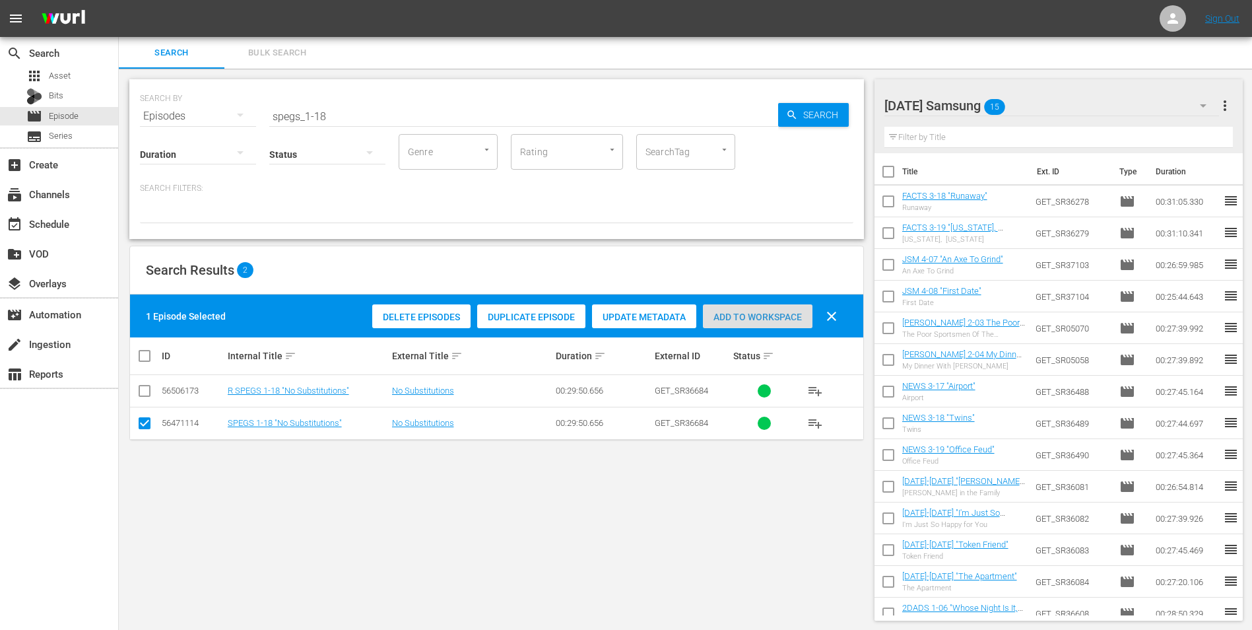
click at [764, 317] on span "Add to Workspace" at bounding box center [758, 317] width 110 height 11
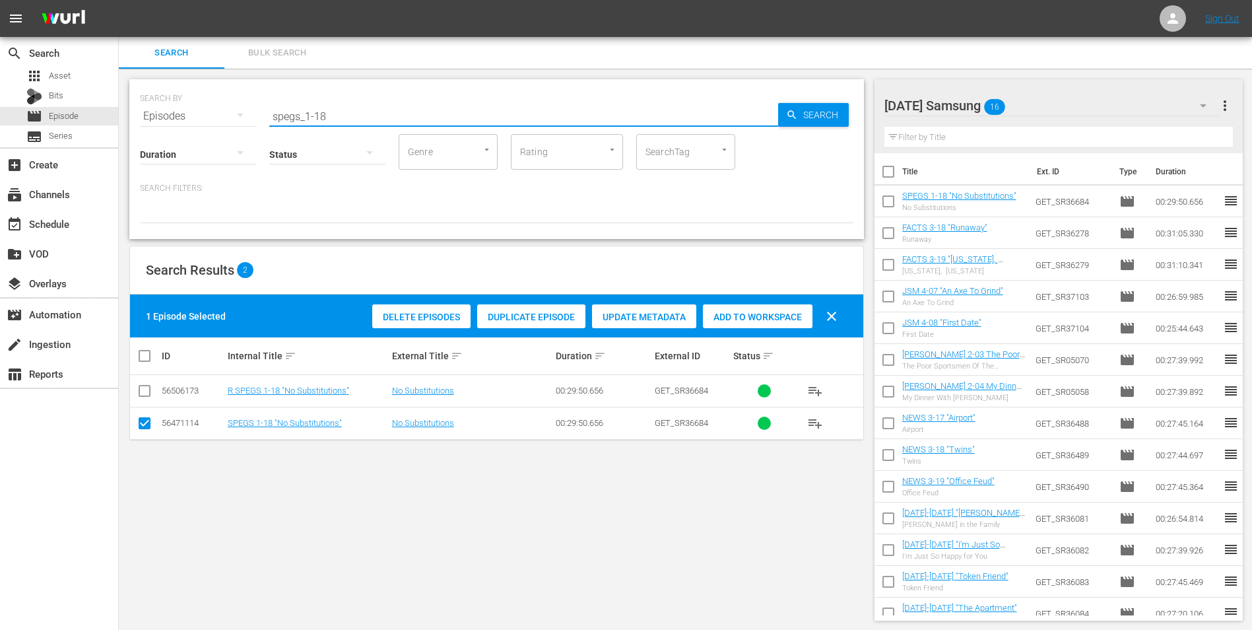
drag, startPoint x: 350, startPoint y: 115, endPoint x: -3, endPoint y: 84, distance: 354.5
click at [0, 84] on html "menu Sign Out search Search apps Asset Bits movie Episode subtitles Series add_…" at bounding box center [626, 315] width 1252 height 630
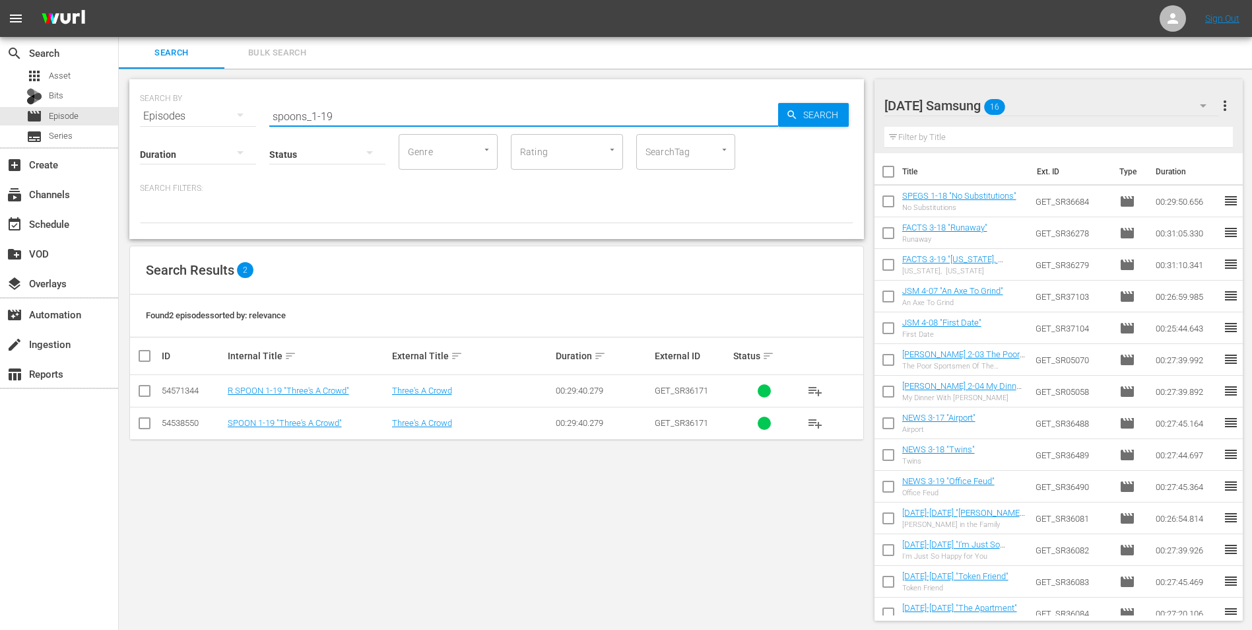
type input "spoons_1-19"
click at [140, 420] on input "checkbox" at bounding box center [145, 426] width 16 height 16
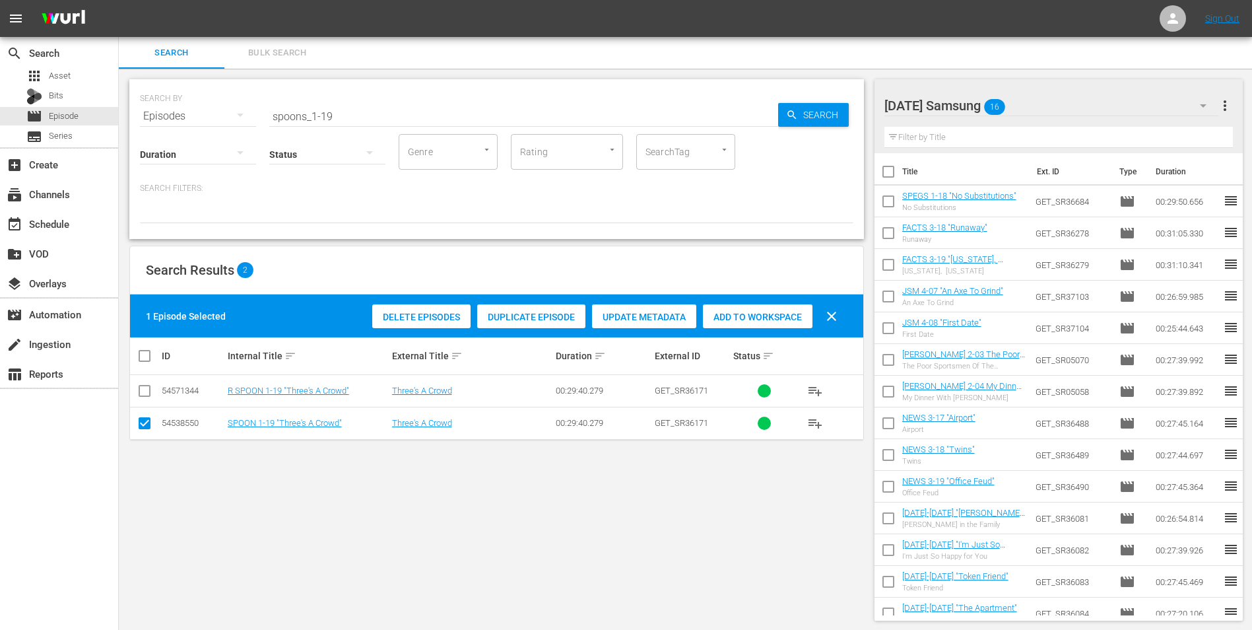
click at [748, 324] on div "Add to Workspace" at bounding box center [758, 316] width 110 height 25
click at [1040, 102] on div "Saturday Samsung 17" at bounding box center [1051, 105] width 335 height 37
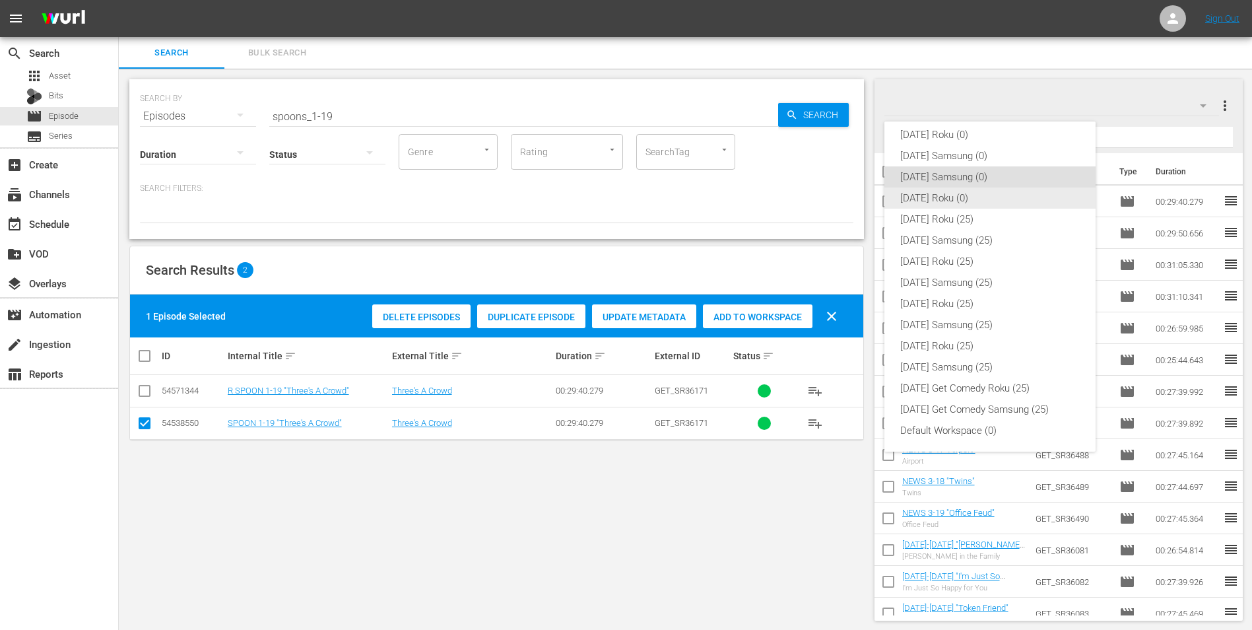
click at [941, 195] on div "[DATE] Roku (0)" at bounding box center [990, 197] width 180 height 21
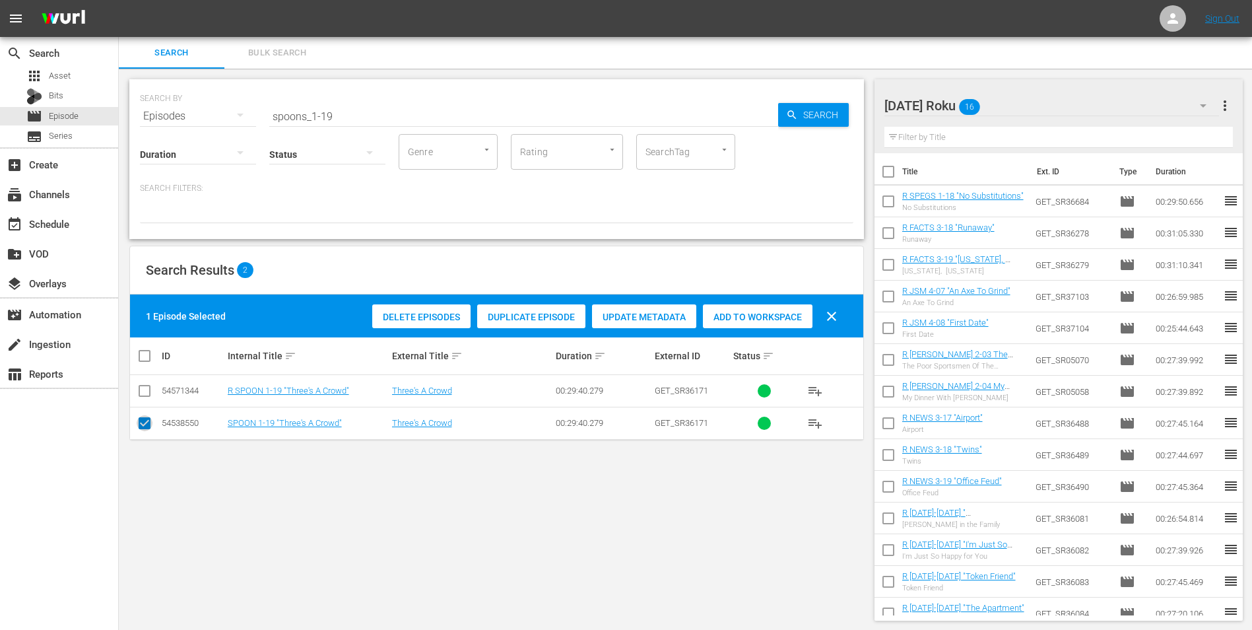
click at [137, 425] on input "checkbox" at bounding box center [145, 426] width 16 height 16
checkbox input "false"
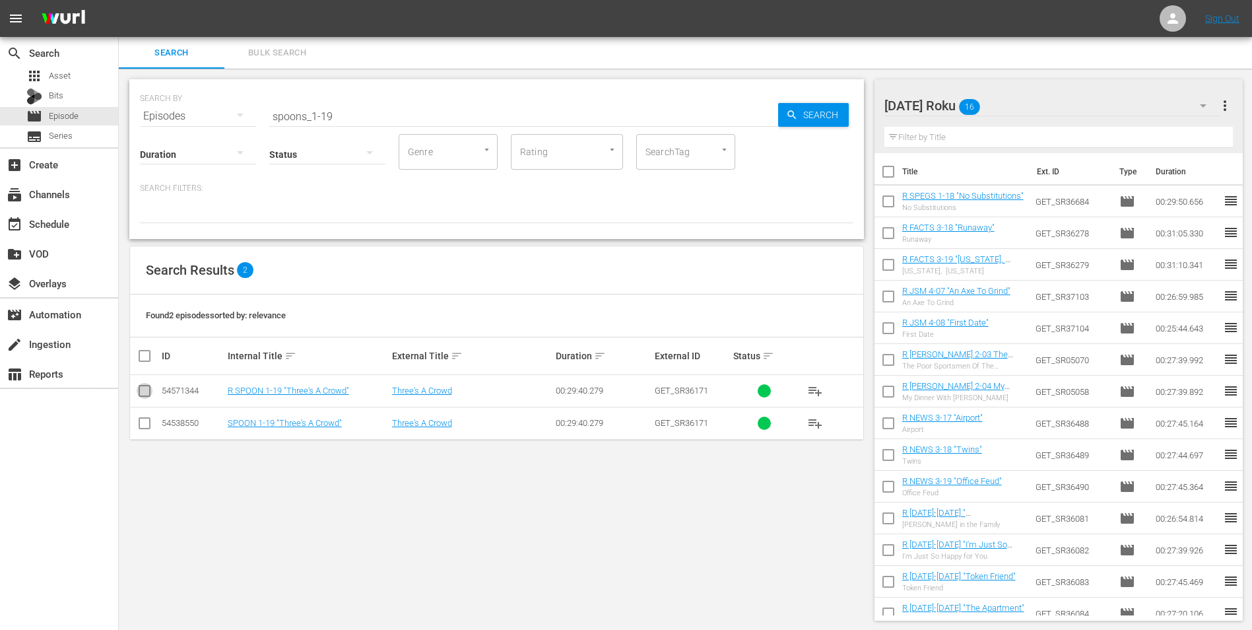
click at [146, 392] on input "checkbox" at bounding box center [145, 393] width 16 height 16
checkbox input "true"
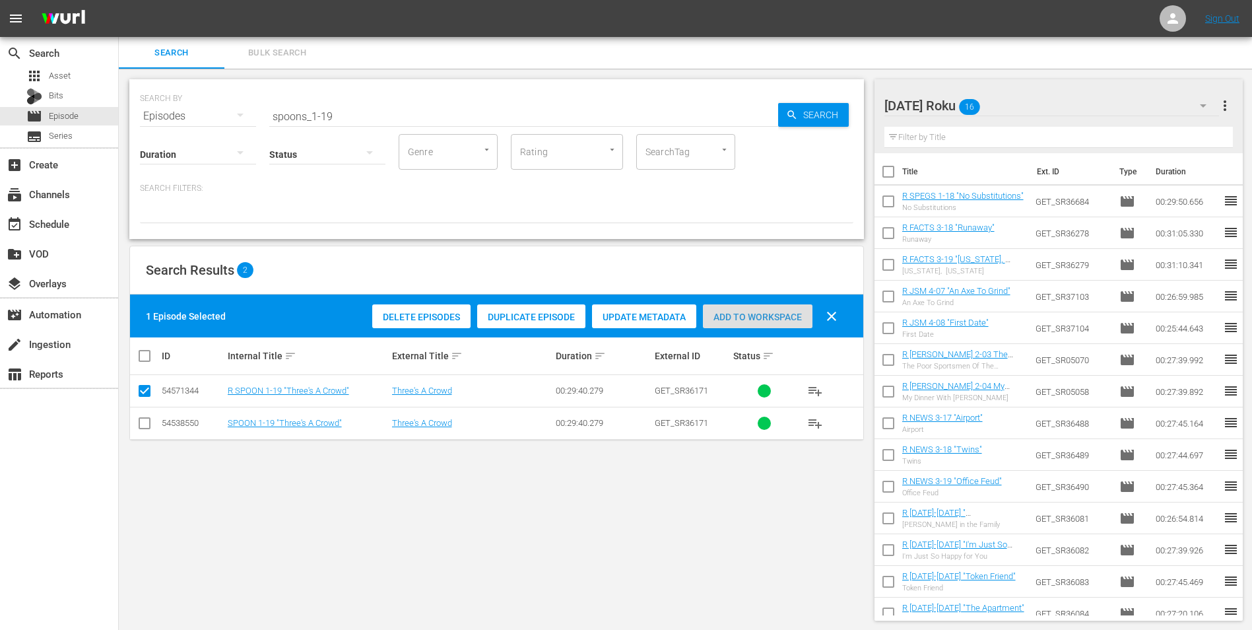
click at [780, 319] on span "Add to Workspace" at bounding box center [758, 317] width 110 height 11
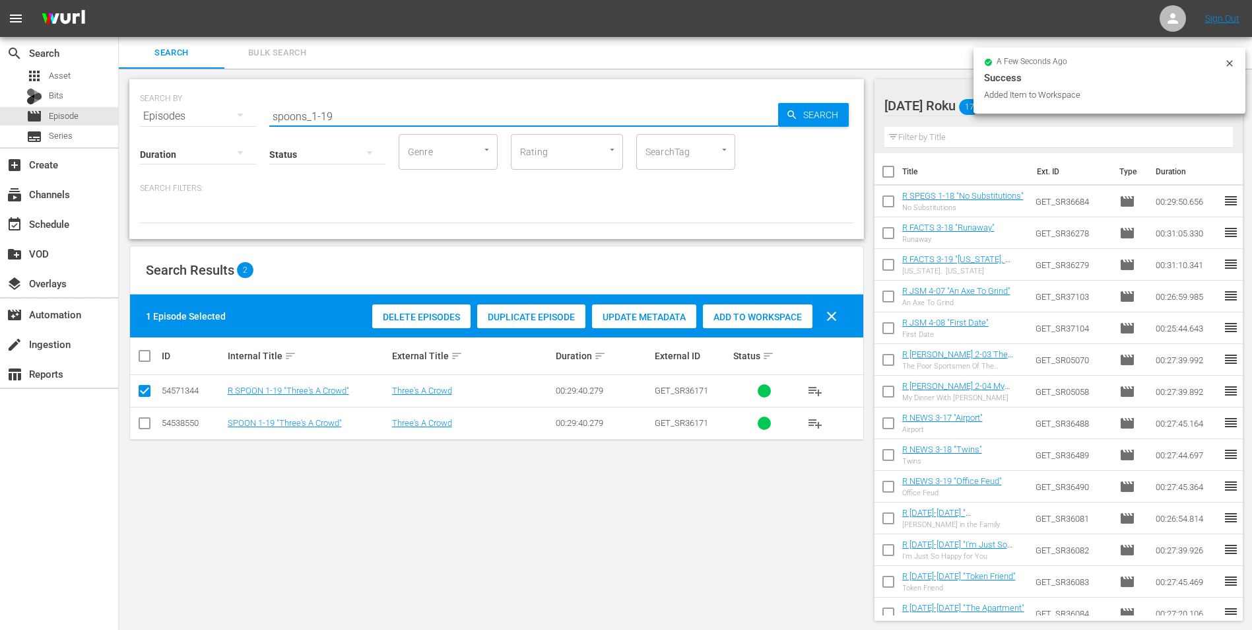
drag, startPoint x: 325, startPoint y: 114, endPoint x: 361, endPoint y: 119, distance: 35.9
click at [360, 119] on input "spoons_1-19" at bounding box center [523, 116] width 509 height 32
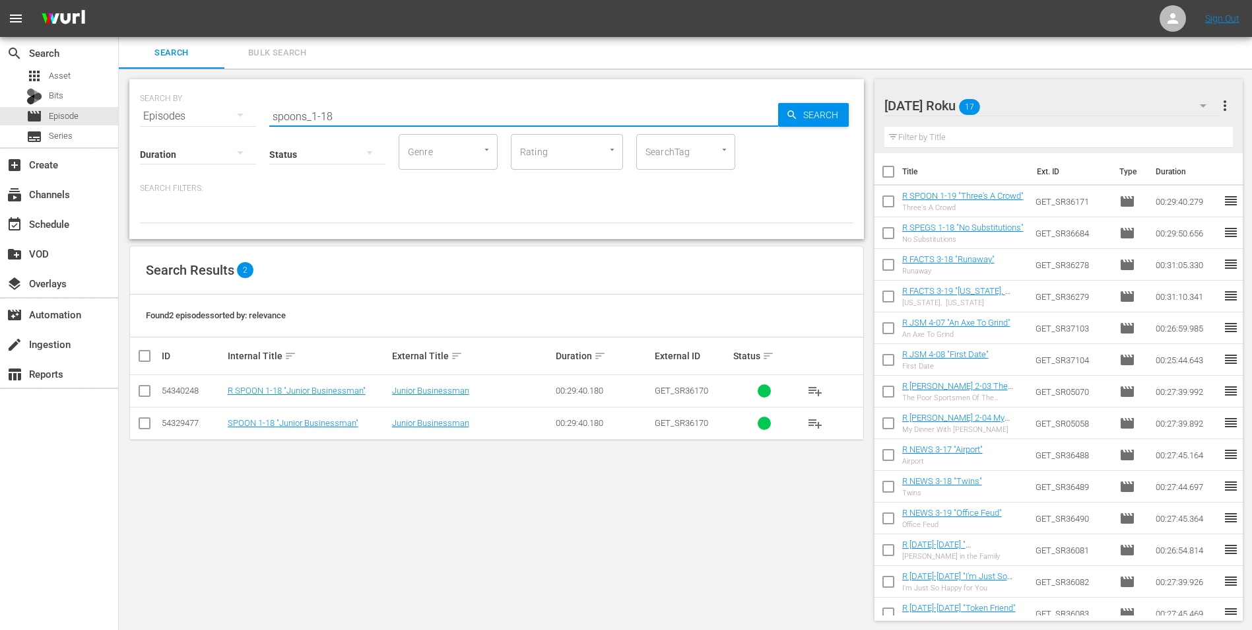
type input "spoons_1-18"
click at [143, 392] on input "checkbox" at bounding box center [145, 393] width 16 height 16
checkbox input "true"
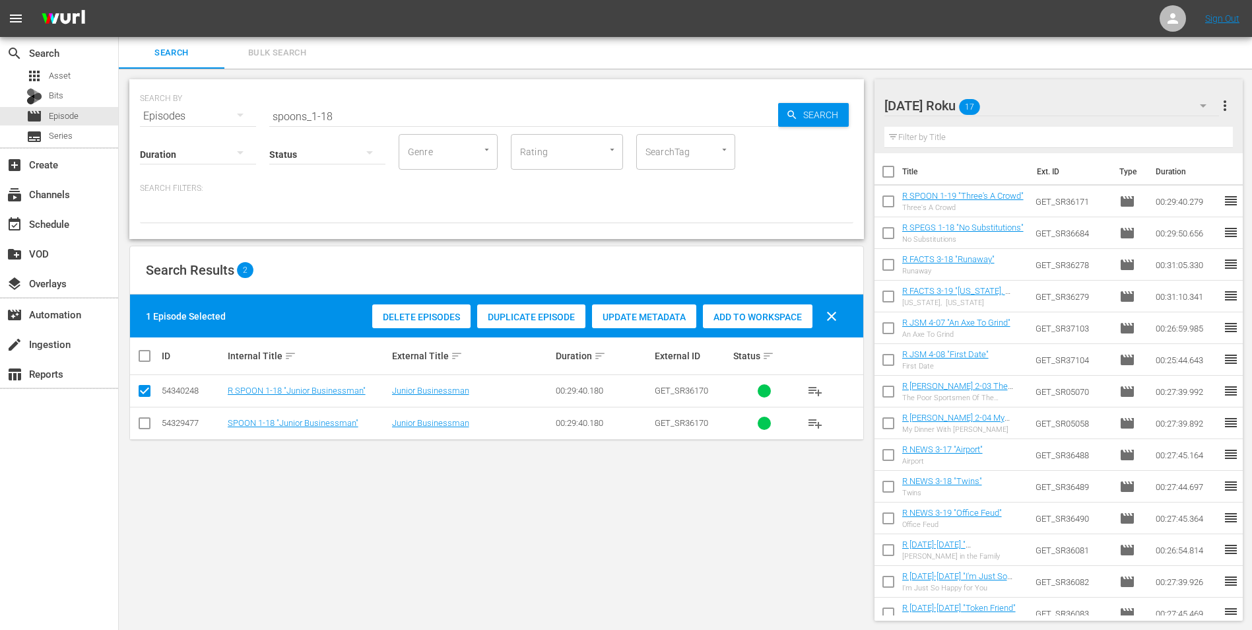
click at [737, 319] on span "Add to Workspace" at bounding box center [758, 317] width 110 height 11
click at [1045, 107] on div "Saturday Roku 18" at bounding box center [1051, 105] width 335 height 37
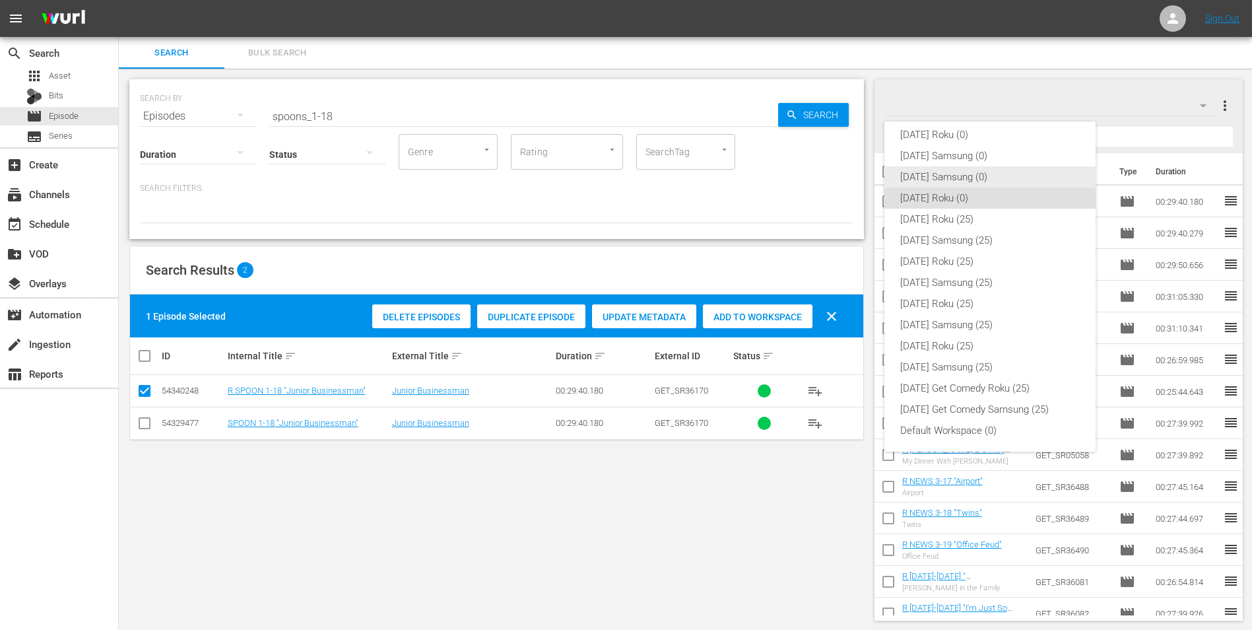
click at [956, 181] on div "[DATE] Samsung (0)" at bounding box center [990, 176] width 180 height 21
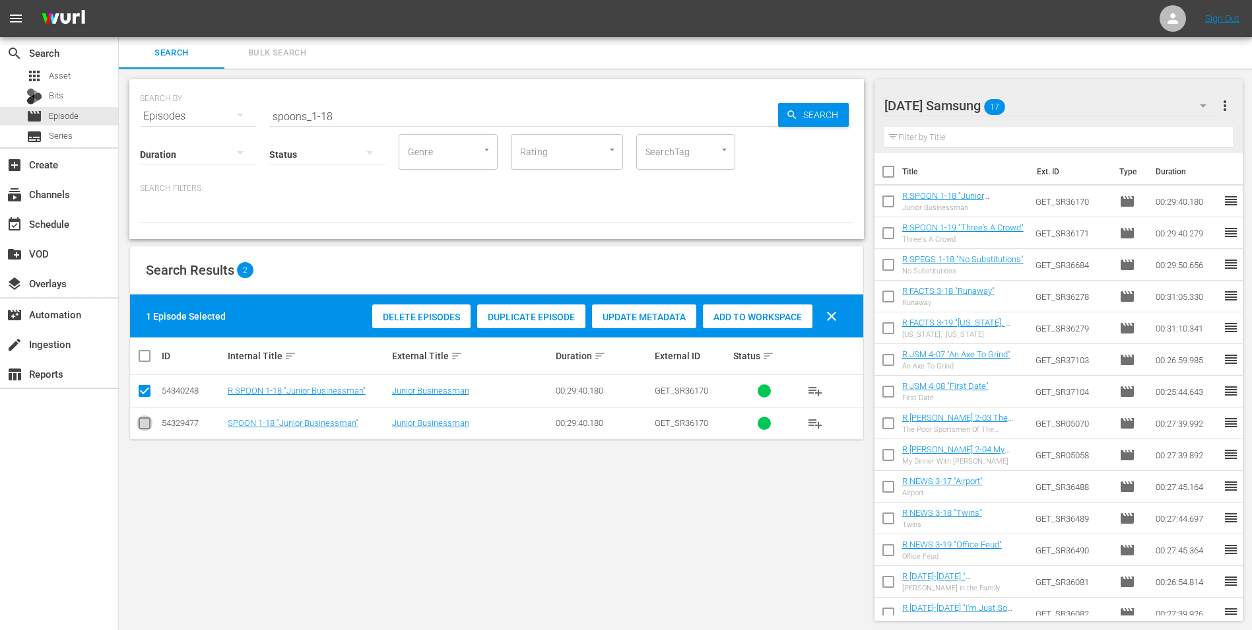
click at [141, 424] on input "checkbox" at bounding box center [145, 426] width 16 height 16
checkbox input "true"
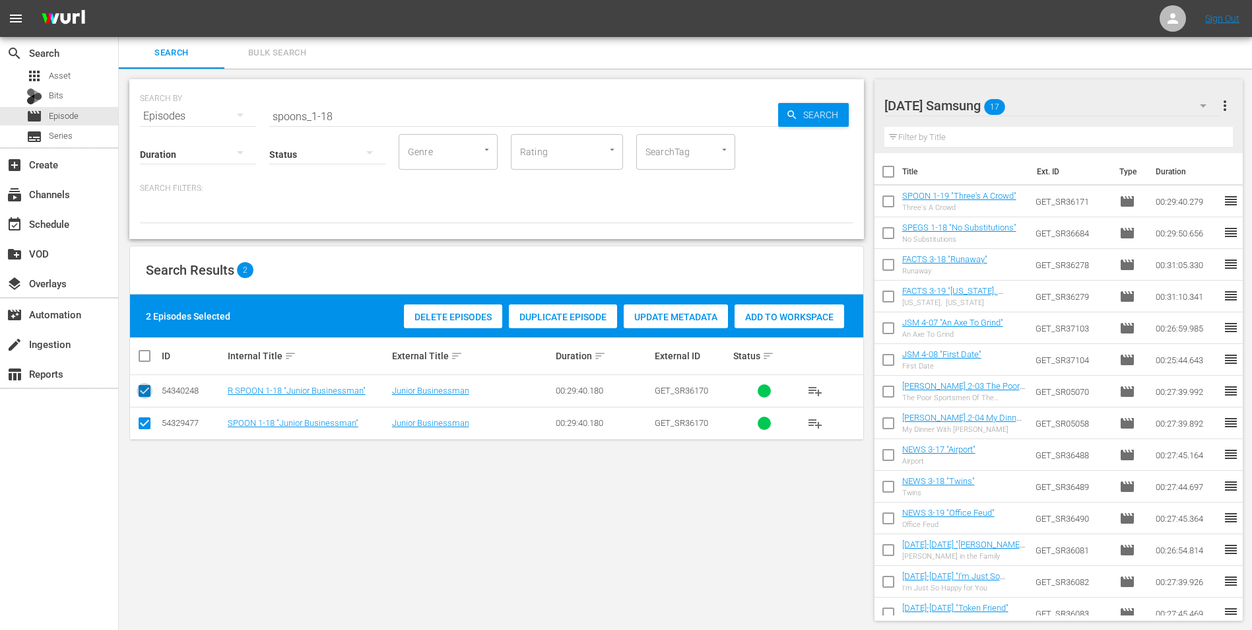
click at [148, 385] on input "checkbox" at bounding box center [145, 393] width 16 height 16
checkbox input "false"
click at [768, 305] on div "Add to Workspace" at bounding box center [758, 316] width 110 height 25
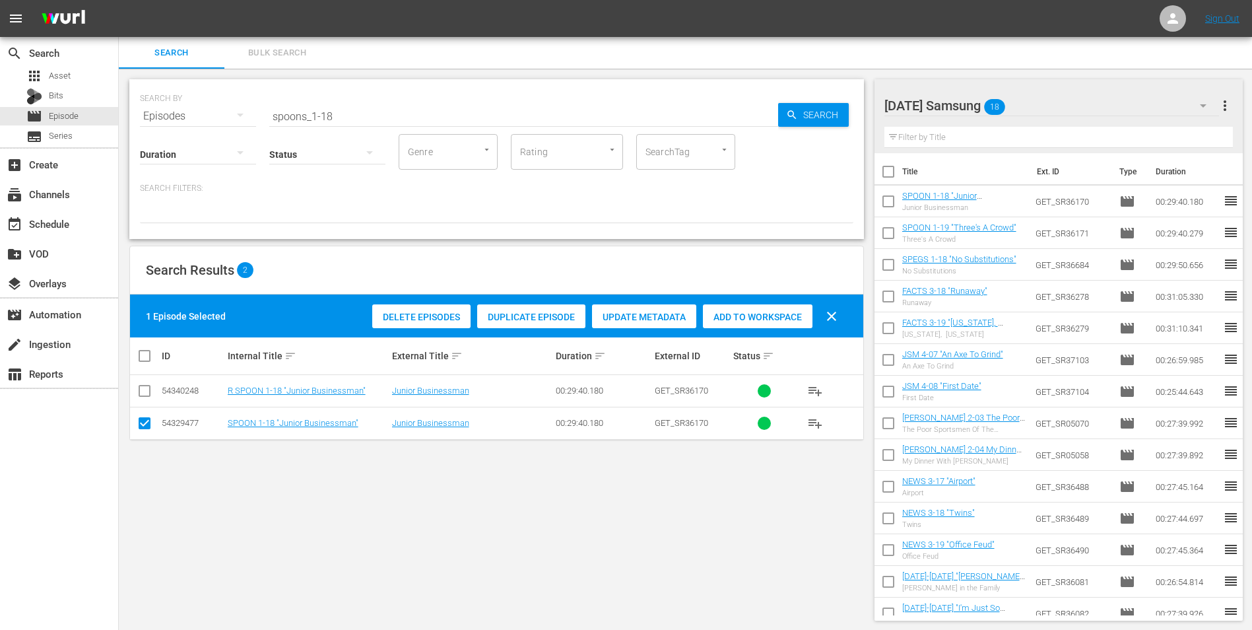
click at [1065, 94] on div "Saturday Samsung 18" at bounding box center [1051, 105] width 335 height 37
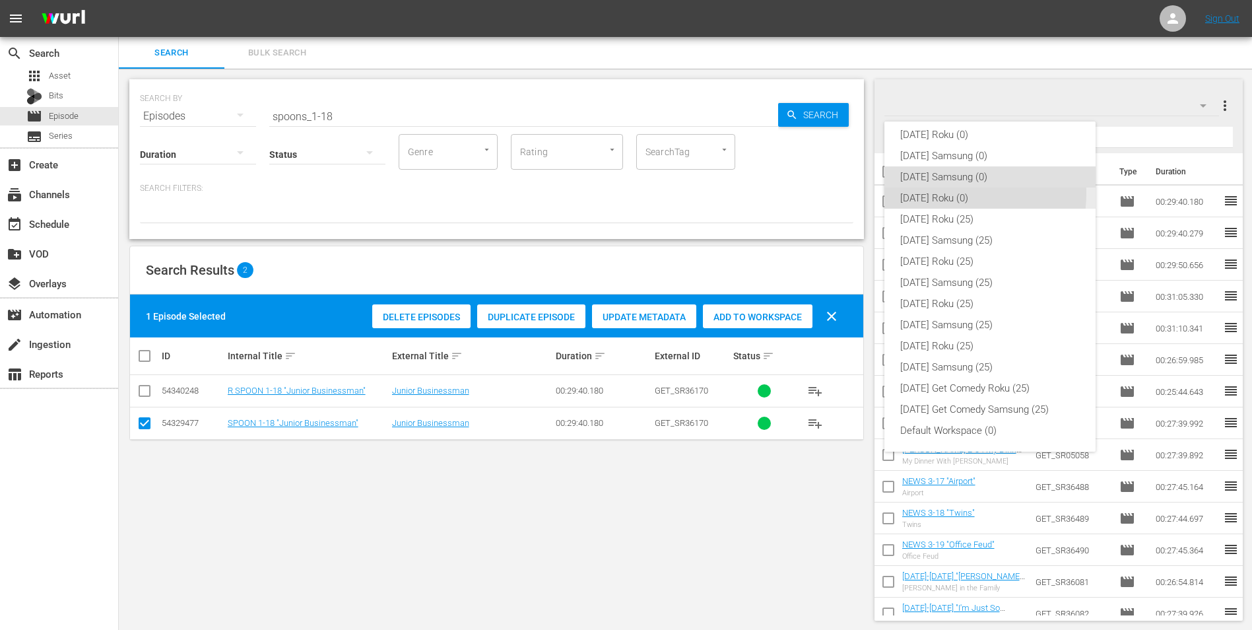
click at [952, 193] on div "[DATE] Roku (0)" at bounding box center [990, 197] width 180 height 21
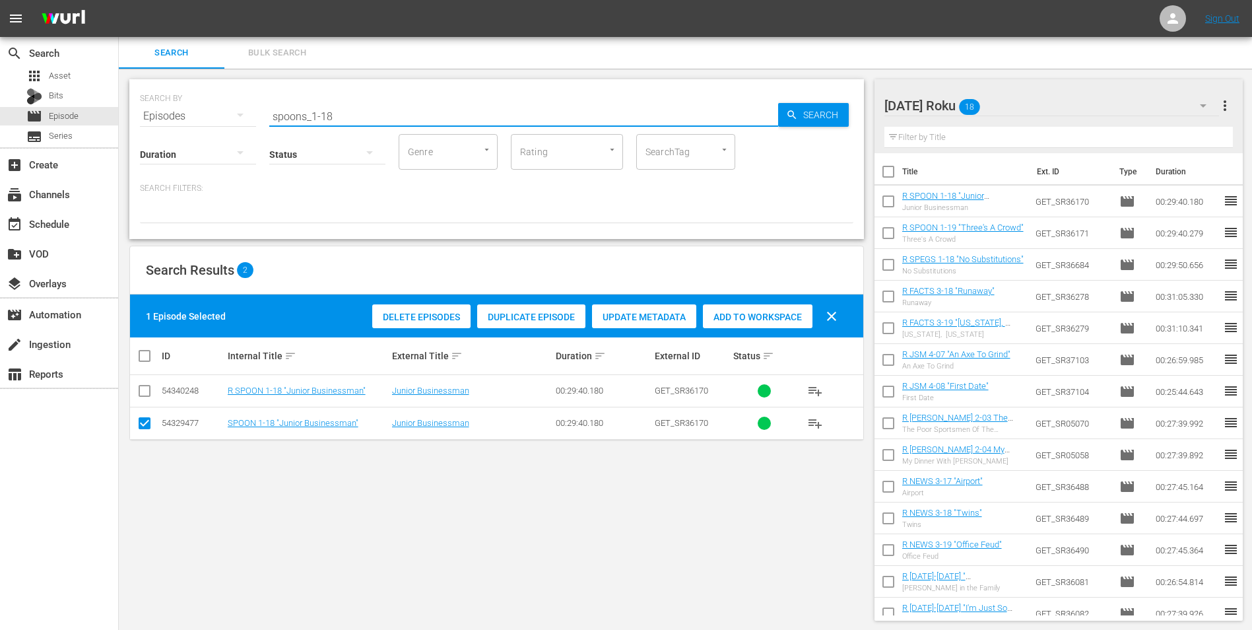
drag, startPoint x: 325, startPoint y: 116, endPoint x: 368, endPoint y: 122, distance: 43.3
click at [368, 122] on div "SEARCH BY Search By Episodes Search ID, Title, Description, Keywords, or Catego…" at bounding box center [496, 159] width 735 height 160
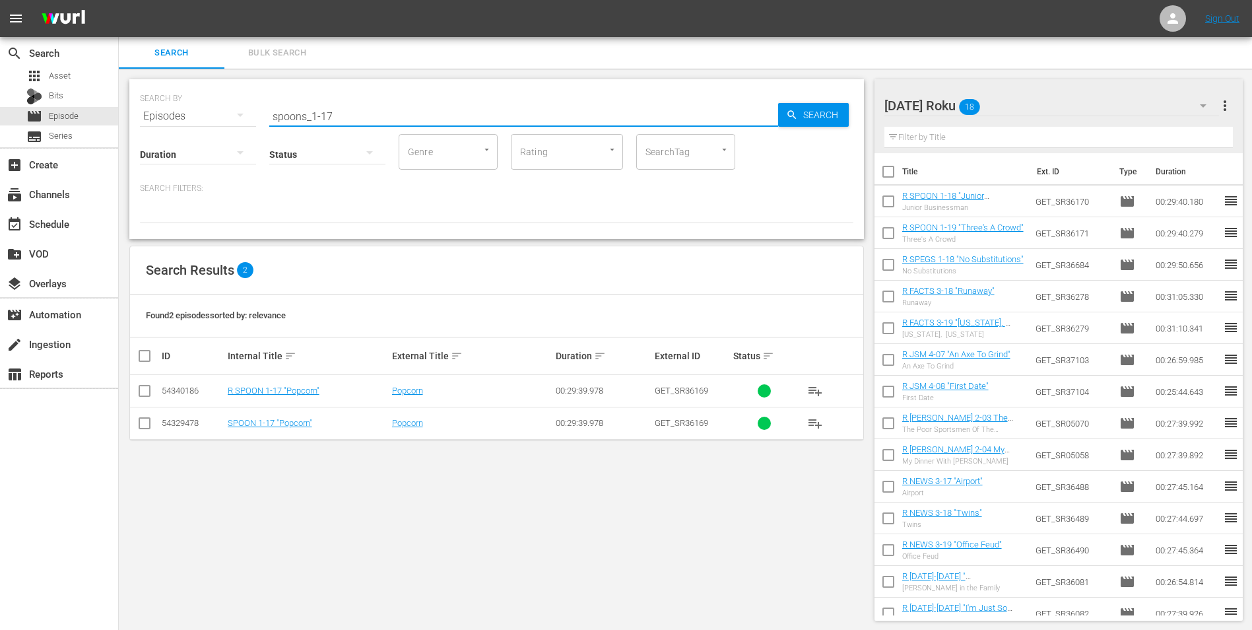
type input "spoons_1-17"
click at [146, 391] on input "checkbox" at bounding box center [145, 393] width 16 height 16
checkbox input "true"
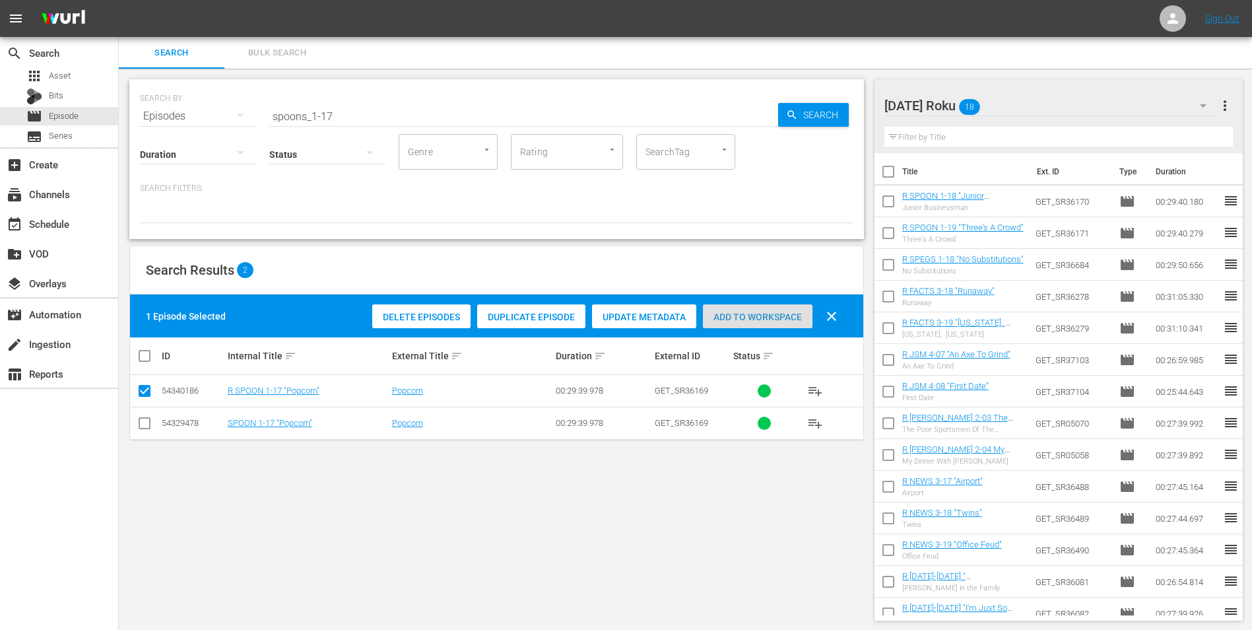
click at [777, 314] on span "Add to Workspace" at bounding box center [758, 317] width 110 height 11
click at [1033, 106] on div "Saturday Roku 19" at bounding box center [1051, 105] width 335 height 37
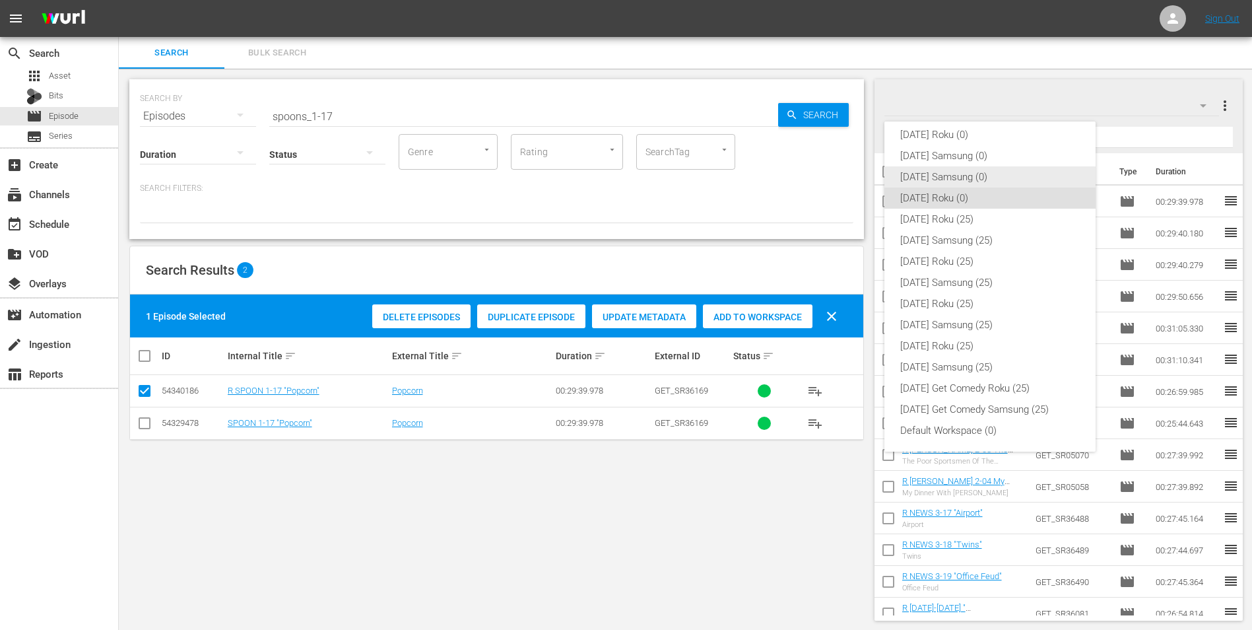
click at [954, 183] on div "[DATE] Samsung (0)" at bounding box center [990, 176] width 180 height 21
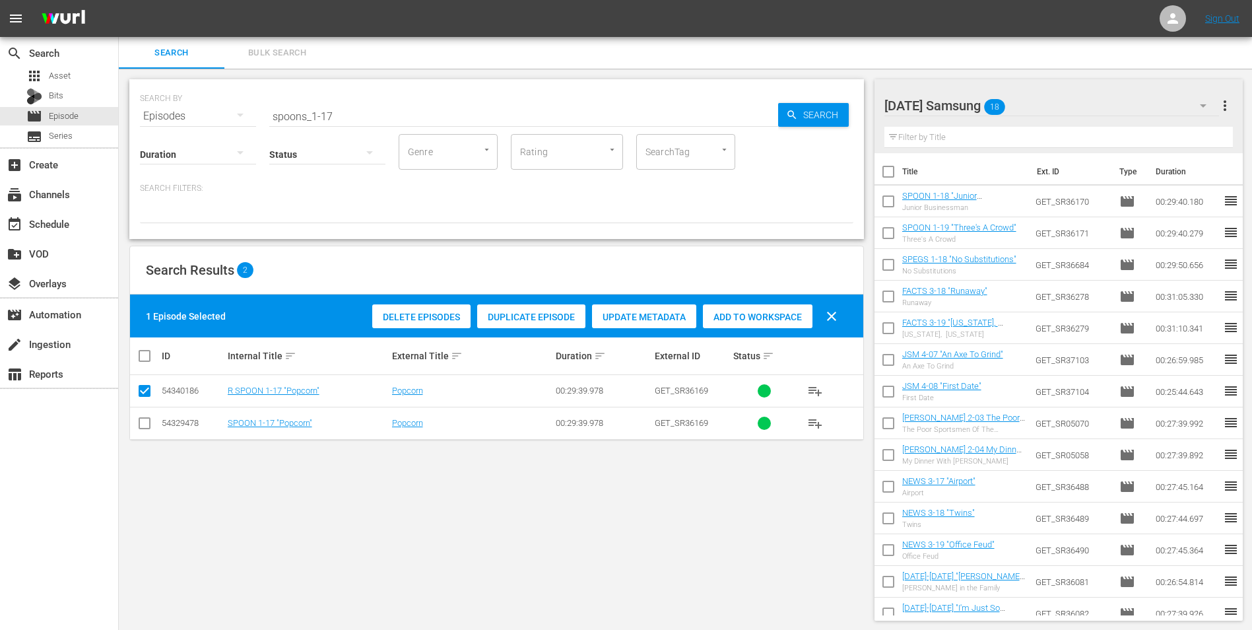
click at [141, 421] on input "checkbox" at bounding box center [145, 426] width 16 height 16
checkbox input "true"
click at [144, 396] on input "checkbox" at bounding box center [145, 393] width 16 height 16
checkbox input "false"
click at [774, 308] on div "Add to Workspace" at bounding box center [758, 316] width 110 height 25
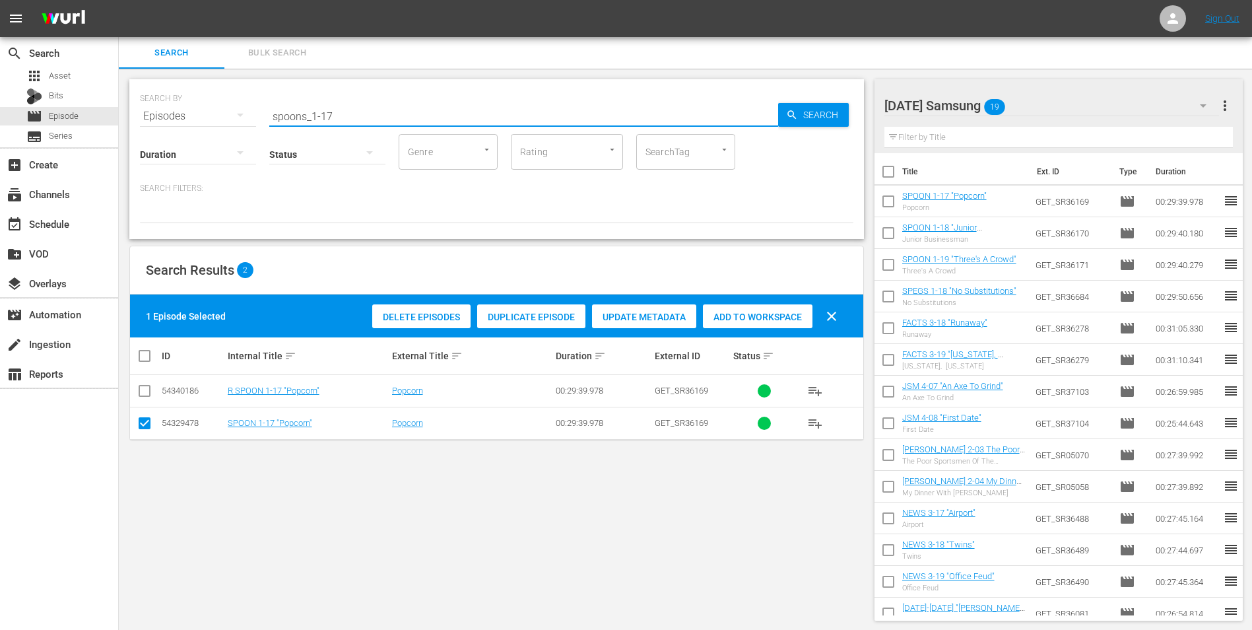
drag, startPoint x: 350, startPoint y: 118, endPoint x: 127, endPoint y: 86, distance: 226.1
click at [135, 113] on div "SEARCH BY Search By Episodes Search ID, Title, Description, Keywords, or Catego…" at bounding box center [496, 159] width 735 height 160
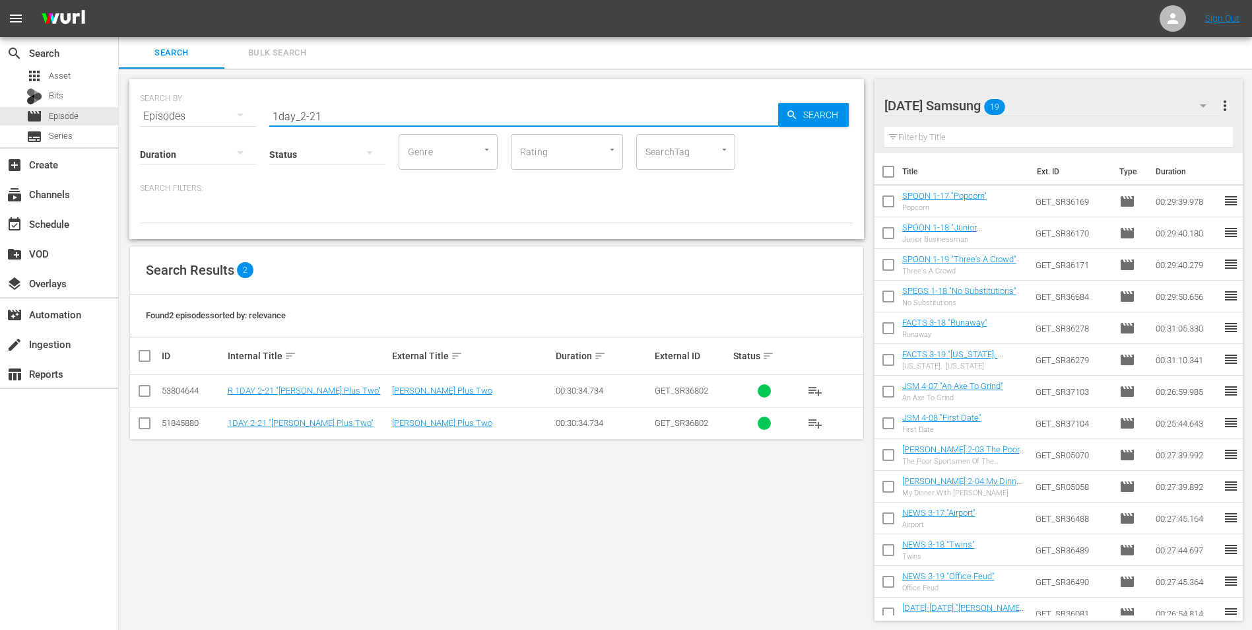
type input "1day_2-21"
click at [142, 425] on input "checkbox" at bounding box center [145, 426] width 16 height 16
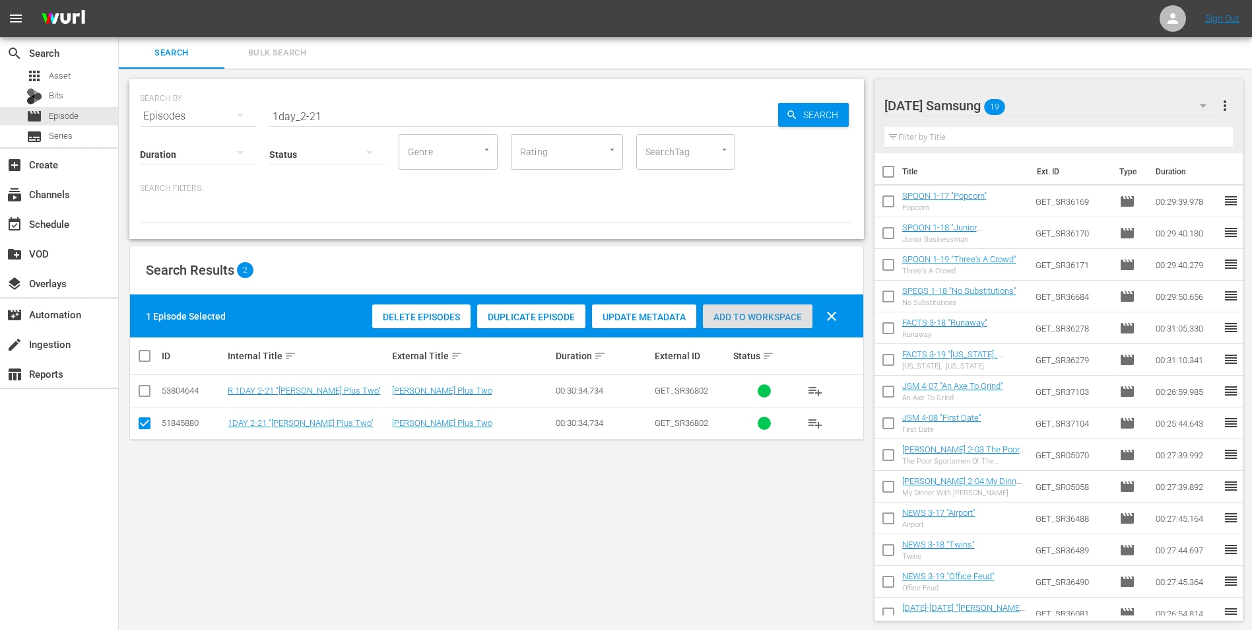
click at [755, 312] on span "Add to Workspace" at bounding box center [758, 317] width 110 height 11
click at [1076, 97] on div "Saturday Samsung 20" at bounding box center [1051, 105] width 335 height 37
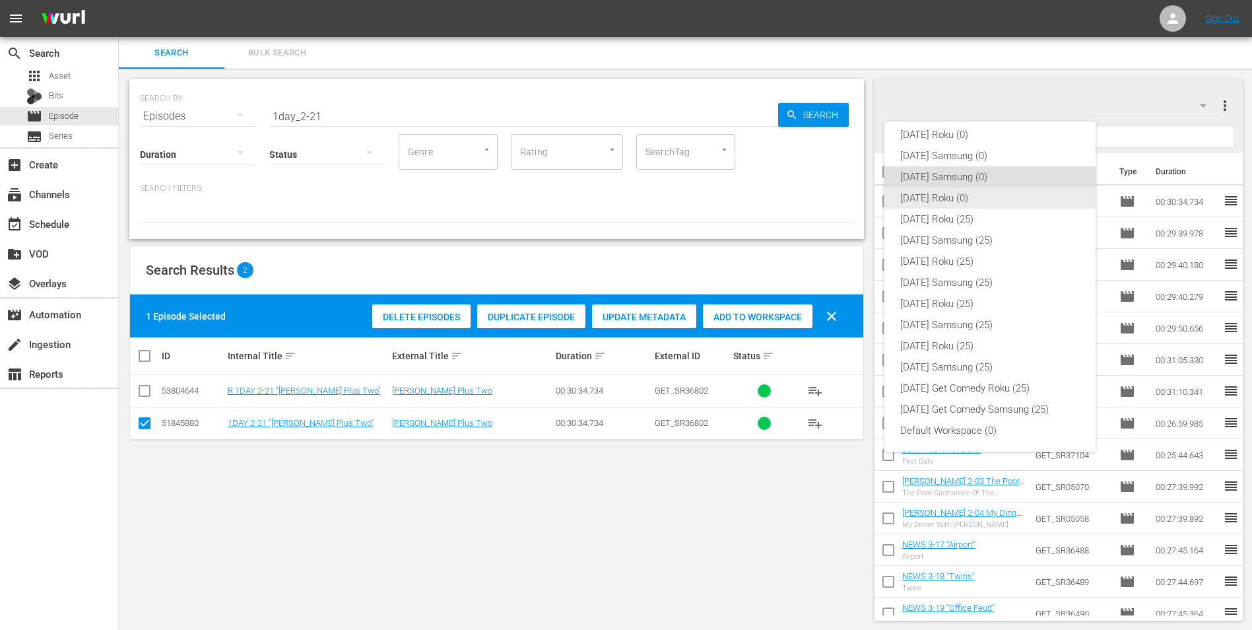
click at [927, 201] on div "[DATE] Roku (0)" at bounding box center [990, 197] width 180 height 21
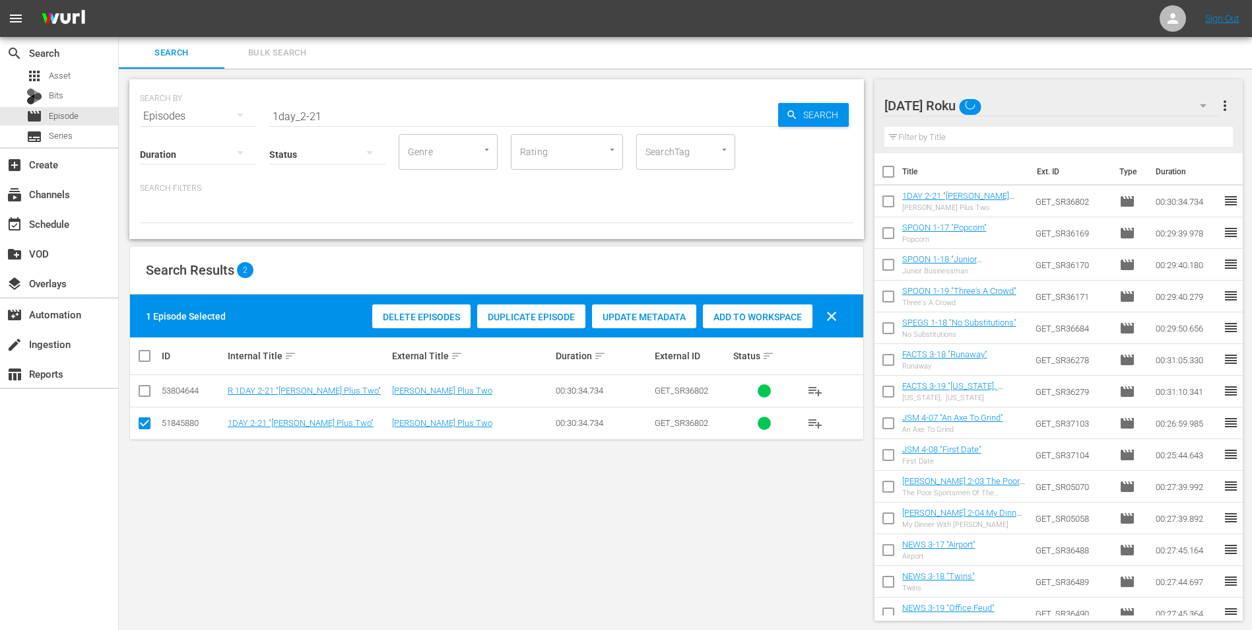
click at [143, 424] on input "checkbox" at bounding box center [145, 426] width 16 height 16
checkbox input "false"
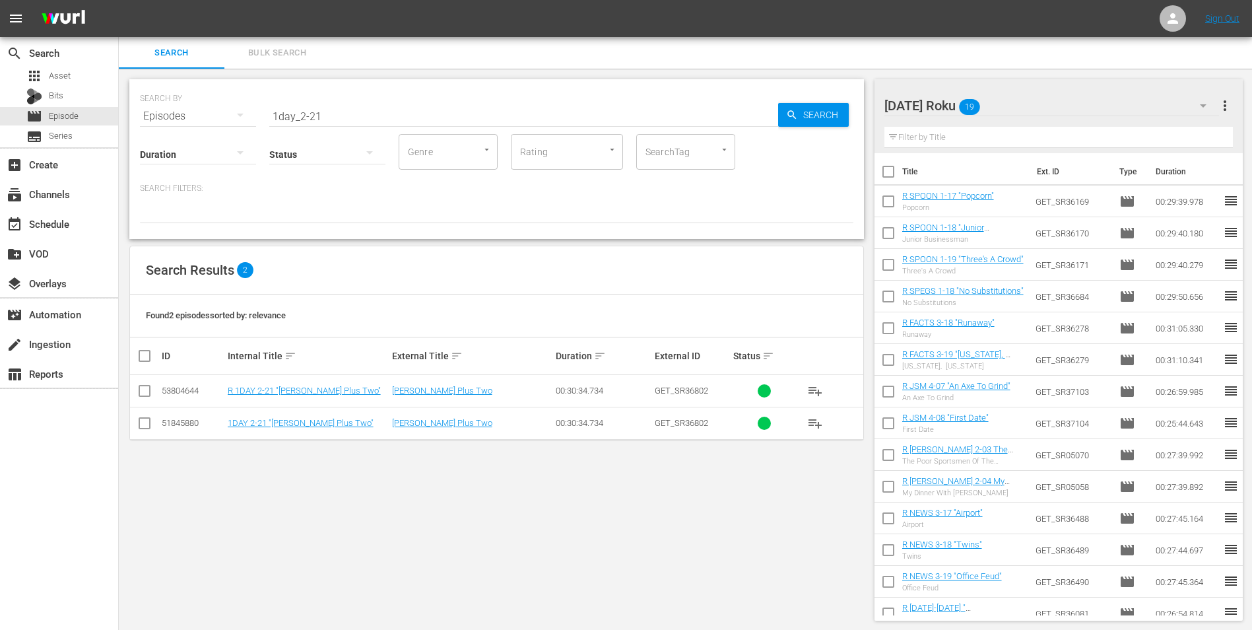
click at [143, 385] on input "checkbox" at bounding box center [145, 393] width 16 height 16
checkbox input "true"
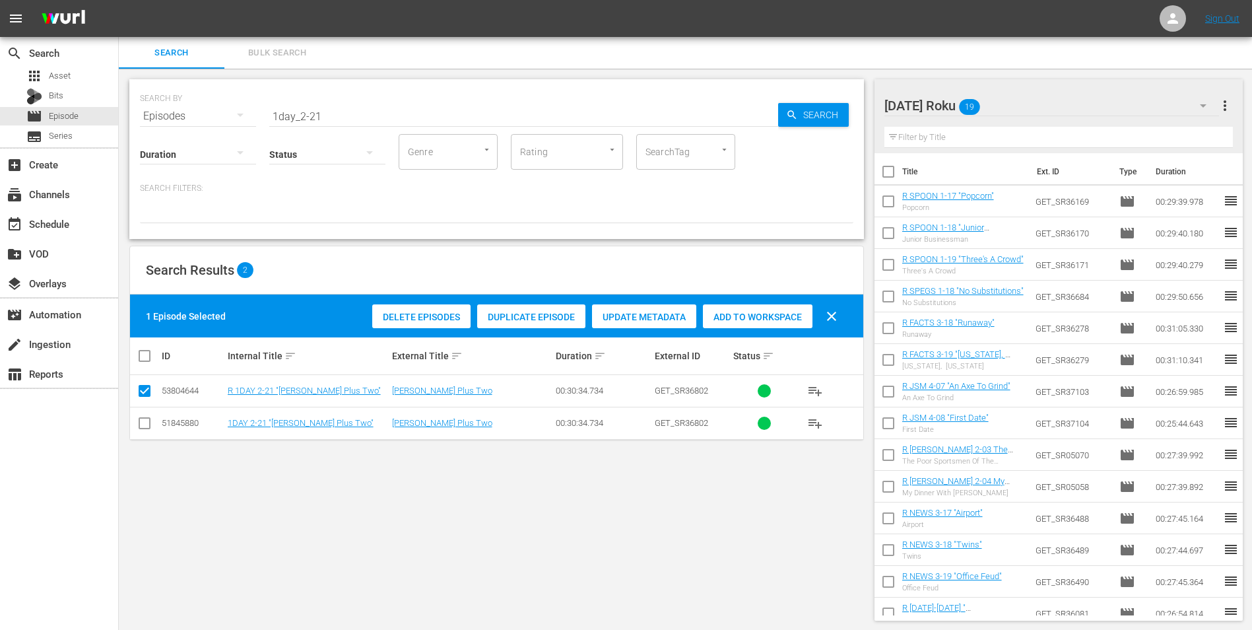
click at [786, 313] on span "Add to Workspace" at bounding box center [758, 317] width 110 height 11
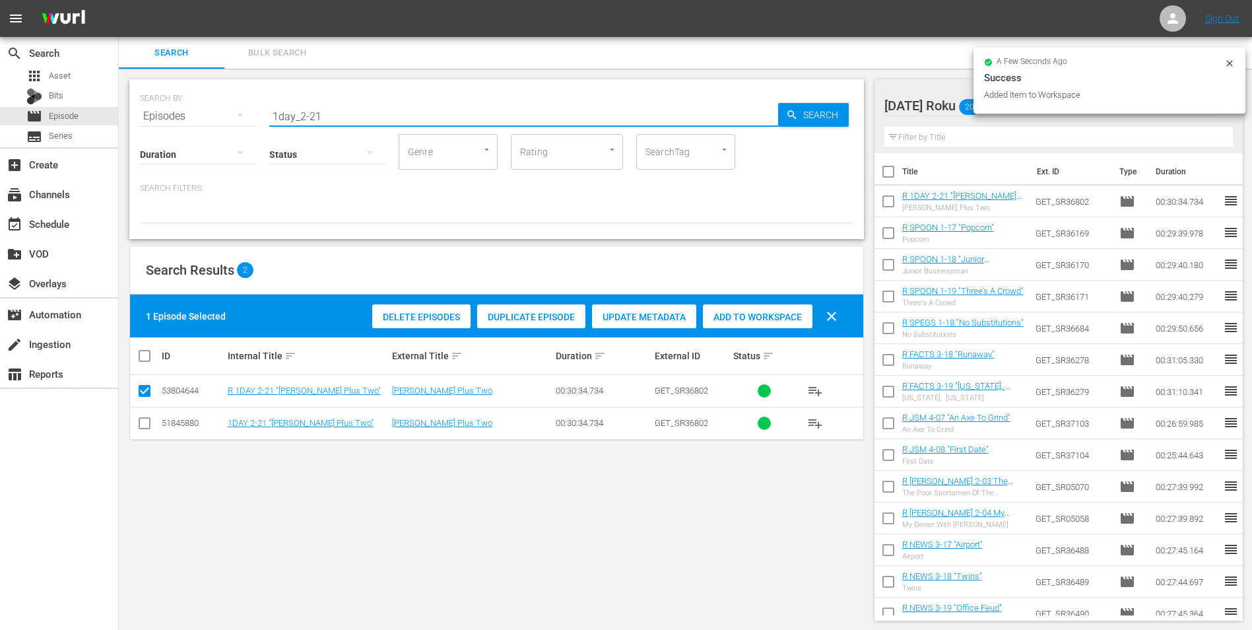
drag, startPoint x: 315, startPoint y: 117, endPoint x: 339, endPoint y: 115, distance: 23.8
click at [339, 115] on input "1day_2-21" at bounding box center [523, 116] width 509 height 32
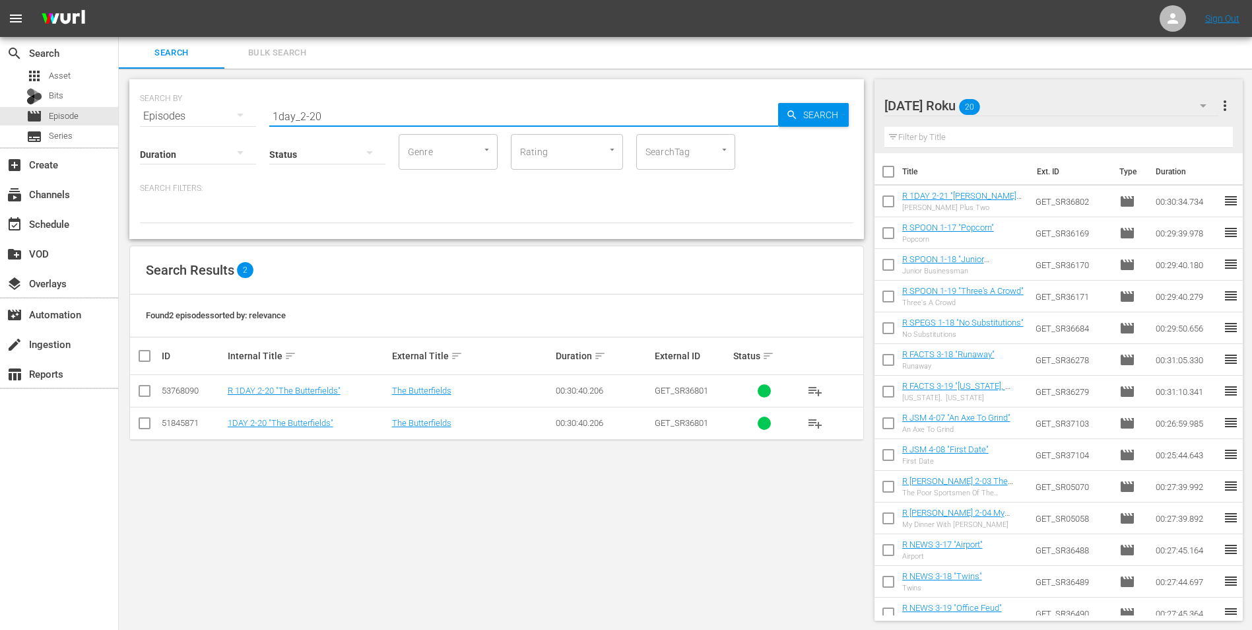
type input "1day_2-20"
click at [148, 389] on input "checkbox" at bounding box center [145, 393] width 16 height 16
checkbox input "true"
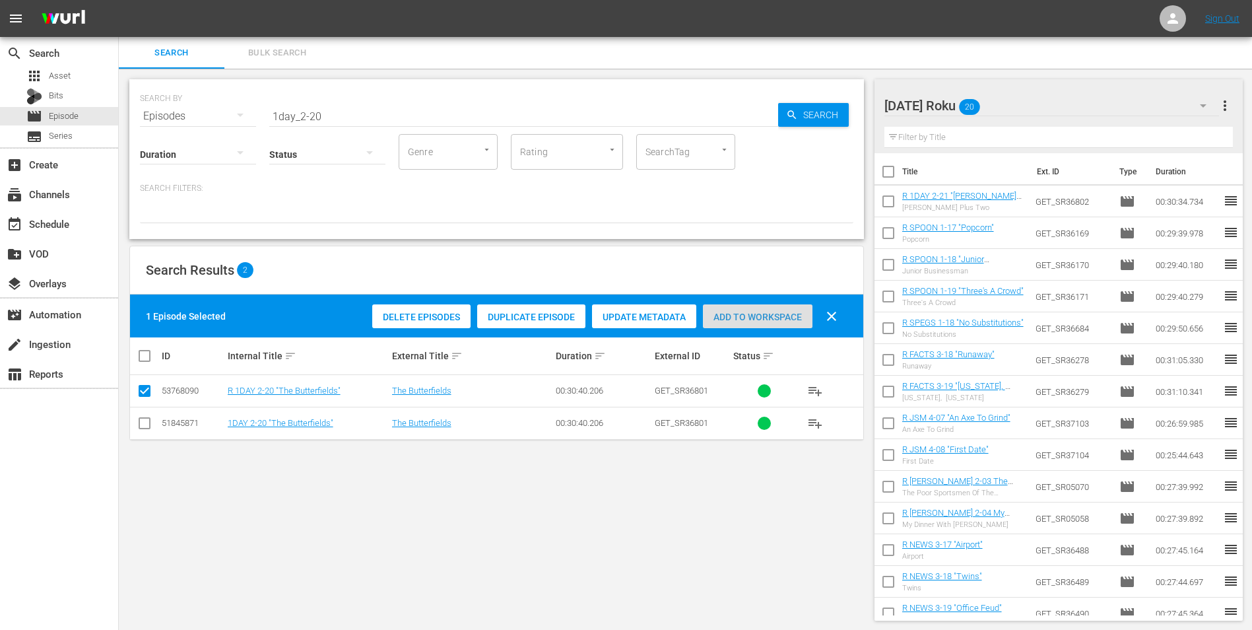
click at [776, 318] on span "Add to Workspace" at bounding box center [758, 317] width 110 height 11
click at [1032, 106] on div "Saturday Roku 21" at bounding box center [1051, 105] width 335 height 37
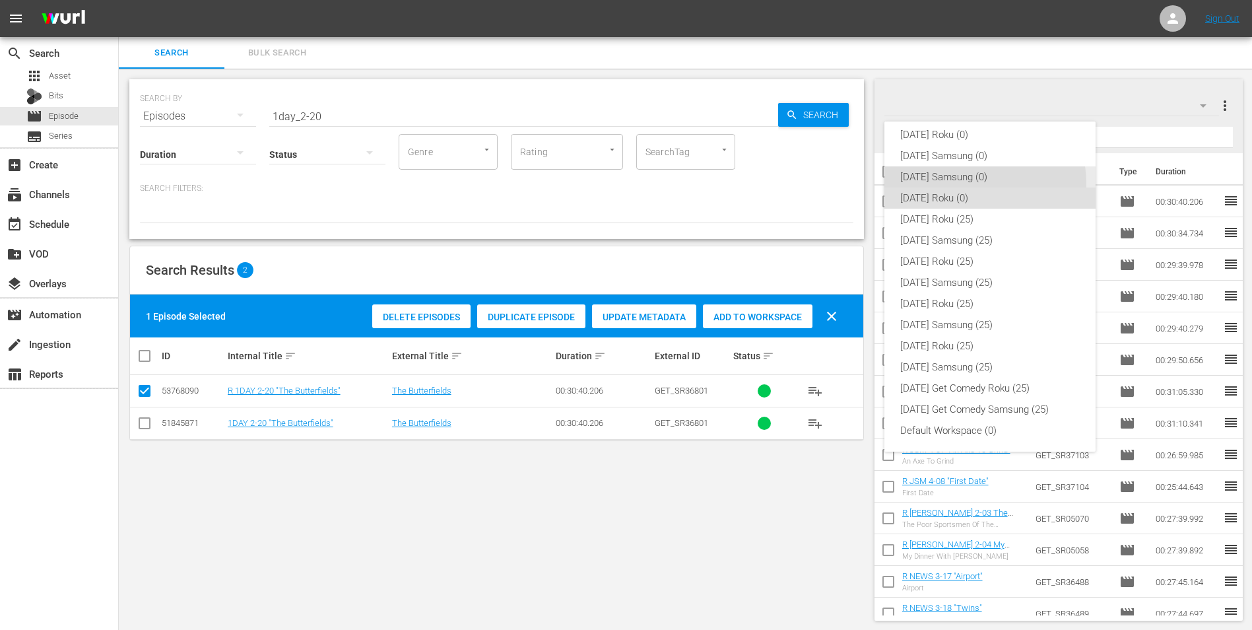
click at [960, 184] on div "[DATE] Samsung (0)" at bounding box center [990, 176] width 180 height 21
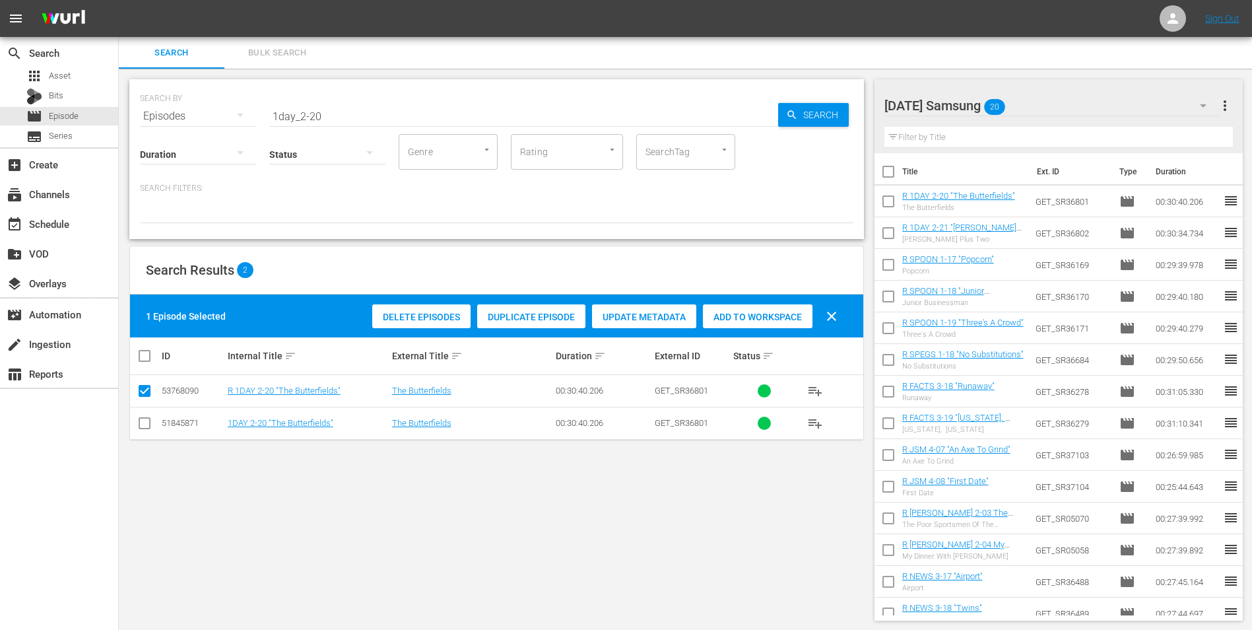
click at [144, 421] on input "checkbox" at bounding box center [145, 426] width 16 height 16
checkbox input "true"
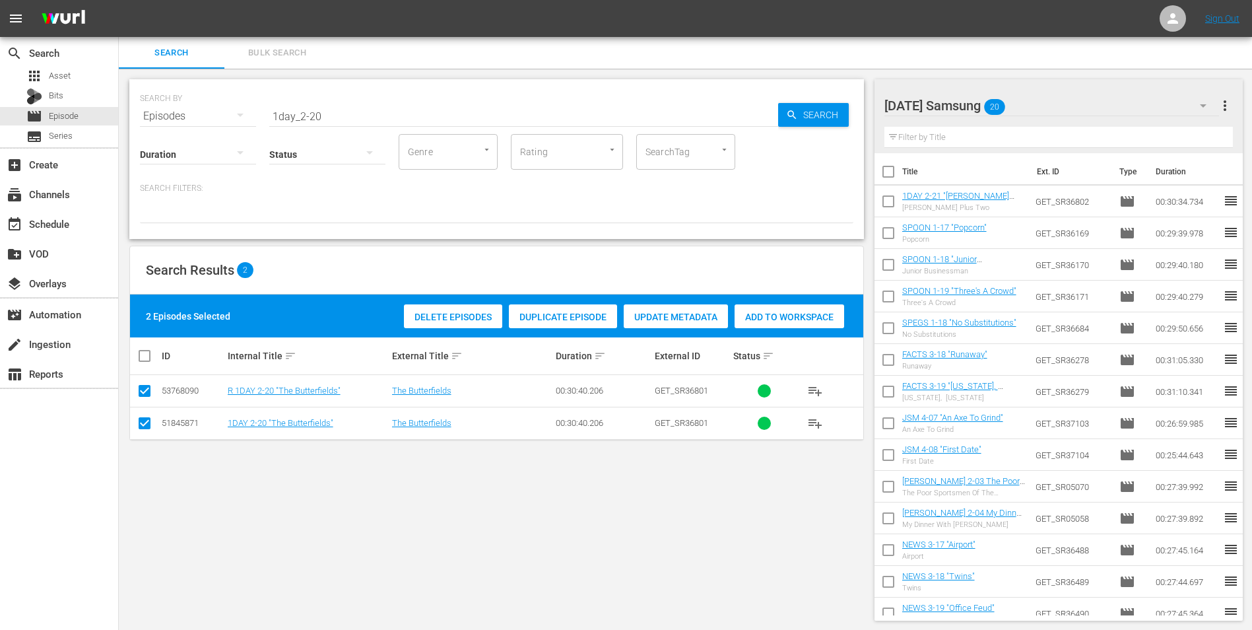
click at [142, 393] on input "checkbox" at bounding box center [145, 393] width 16 height 16
checkbox input "false"
click at [776, 312] on span "Add to Workspace" at bounding box center [758, 317] width 110 height 11
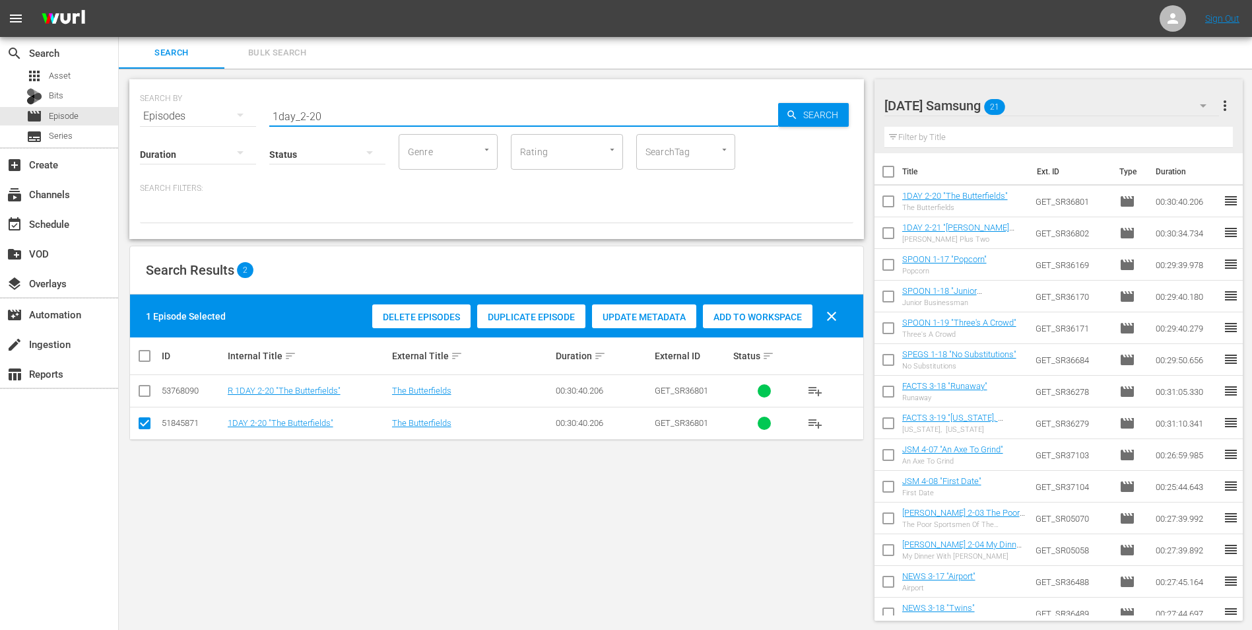
drag, startPoint x: 331, startPoint y: 117, endPoint x: 165, endPoint y: 141, distance: 168.0
click at [166, 140] on div "SEARCH BY Search By Episodes Search ID, Title, Description, Keywords, or Catego…" at bounding box center [496, 159] width 735 height 160
click at [1090, 104] on div "Saturday Samsung 21" at bounding box center [1051, 105] width 335 height 37
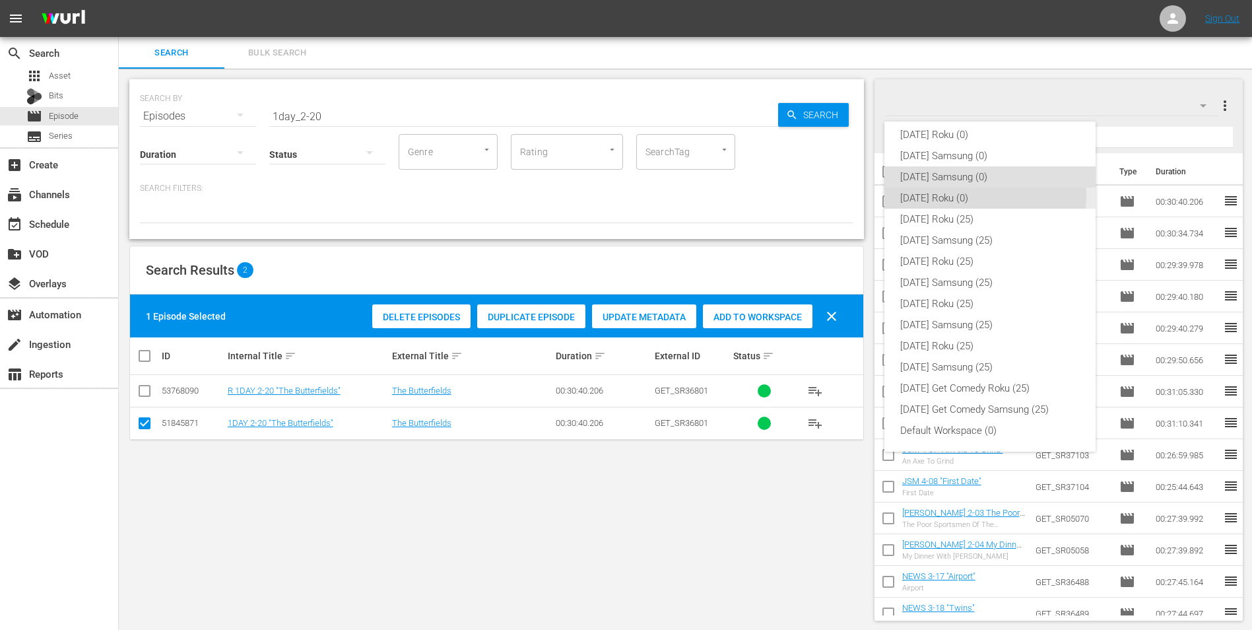
click at [943, 195] on div "[DATE] Roku (0)" at bounding box center [990, 197] width 180 height 21
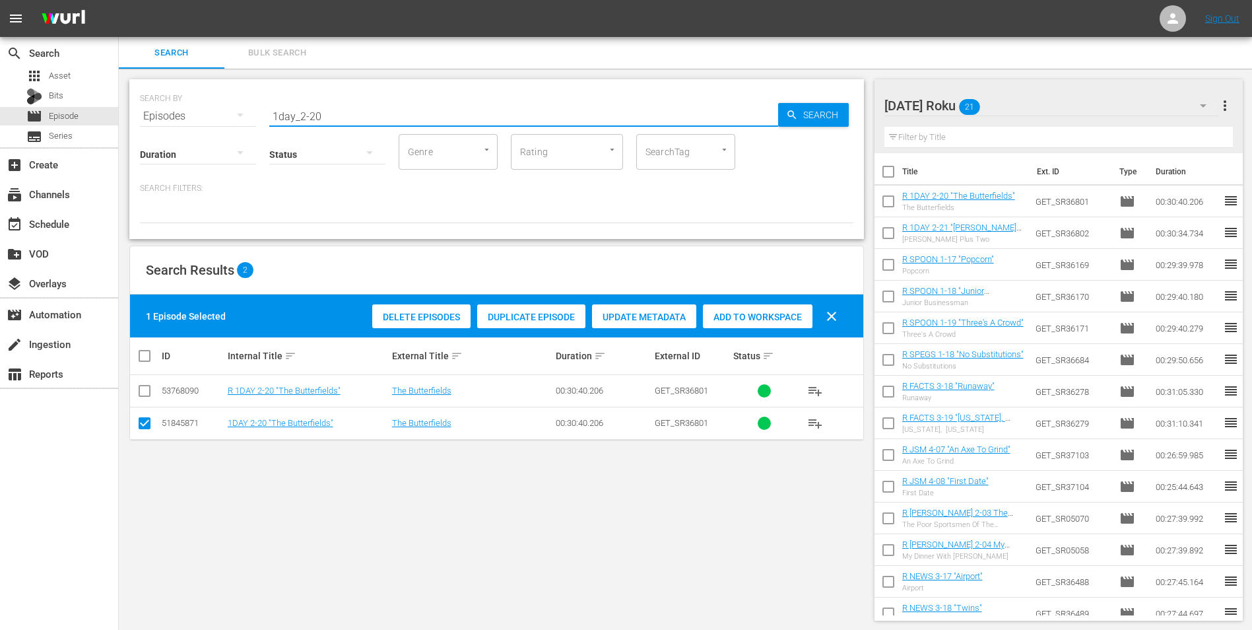
drag, startPoint x: 334, startPoint y: 117, endPoint x: 185, endPoint y: 111, distance: 149.3
click at [185, 111] on div "SEARCH BY Search By Episodes Search ID, Title, Description, Keywords, or Catego…" at bounding box center [496, 108] width 713 height 48
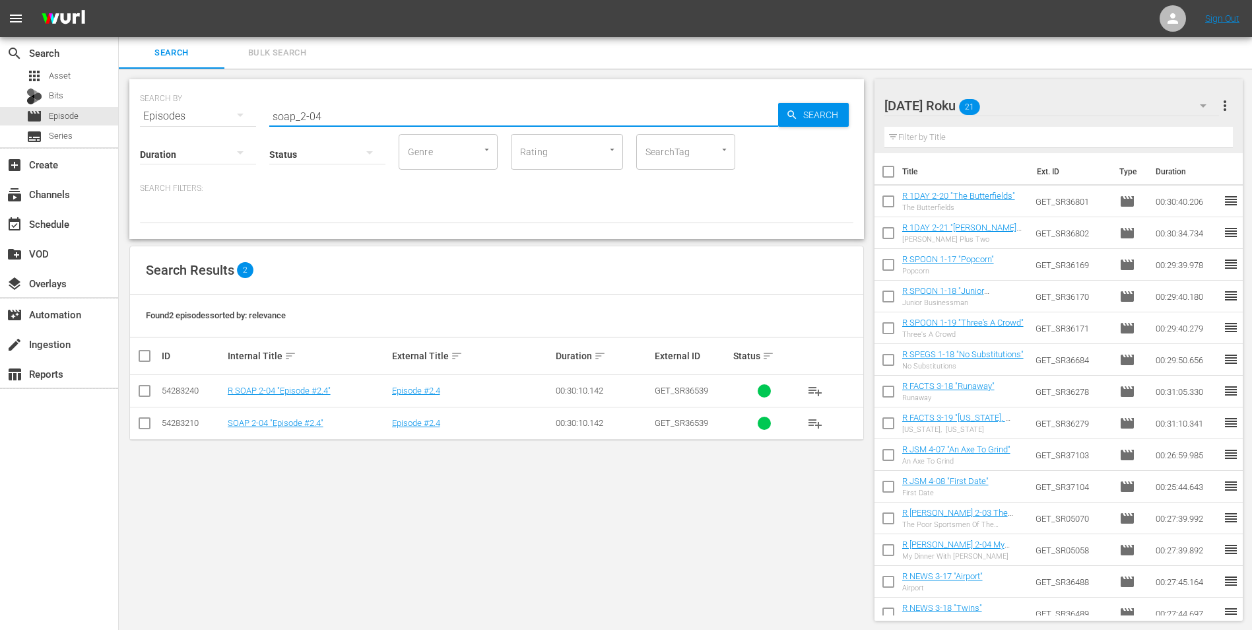
type input "soap_2-04"
drag, startPoint x: 144, startPoint y: 394, endPoint x: 155, endPoint y: 395, distance: 11.2
click at [144, 394] on input "checkbox" at bounding box center [145, 393] width 16 height 16
checkbox input "true"
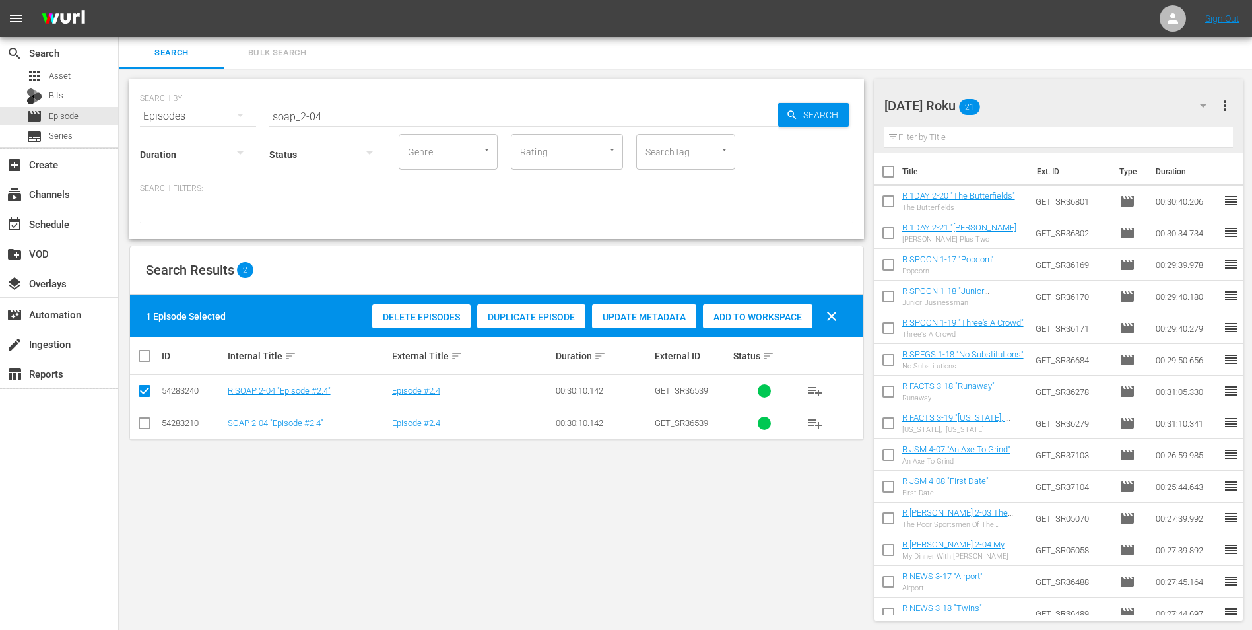
click at [787, 314] on span "Add to Workspace" at bounding box center [758, 317] width 110 height 11
click at [1063, 106] on div "Saturday Roku 22" at bounding box center [1051, 105] width 335 height 37
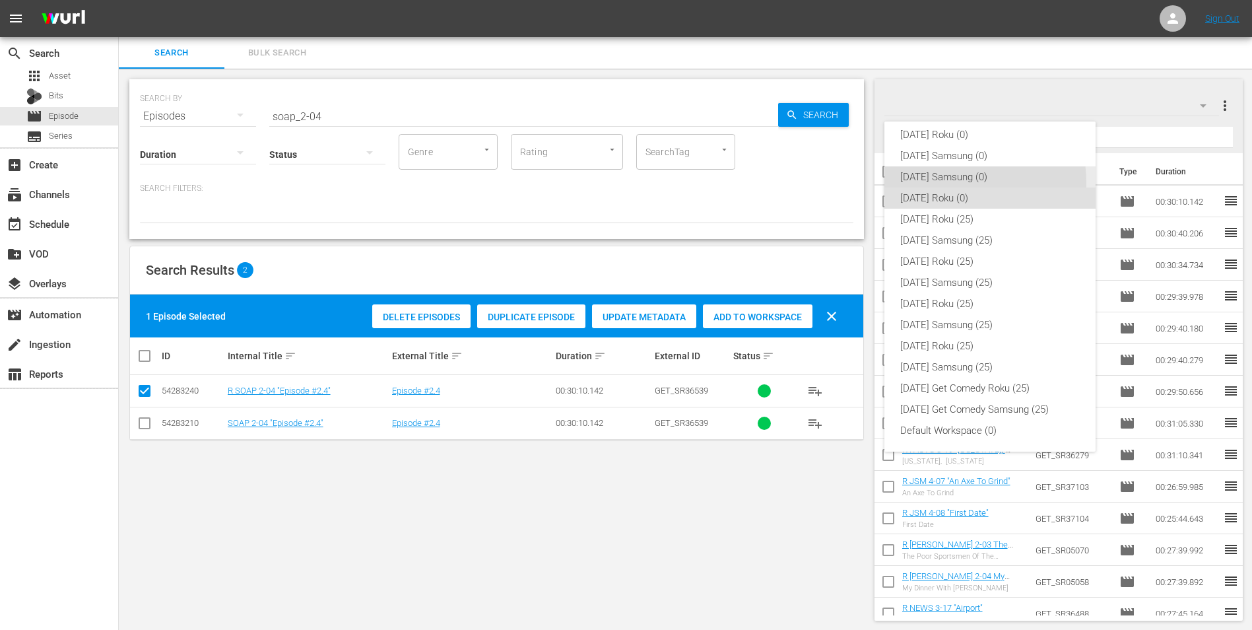
click at [932, 183] on div "[DATE] Samsung (0)" at bounding box center [990, 176] width 180 height 21
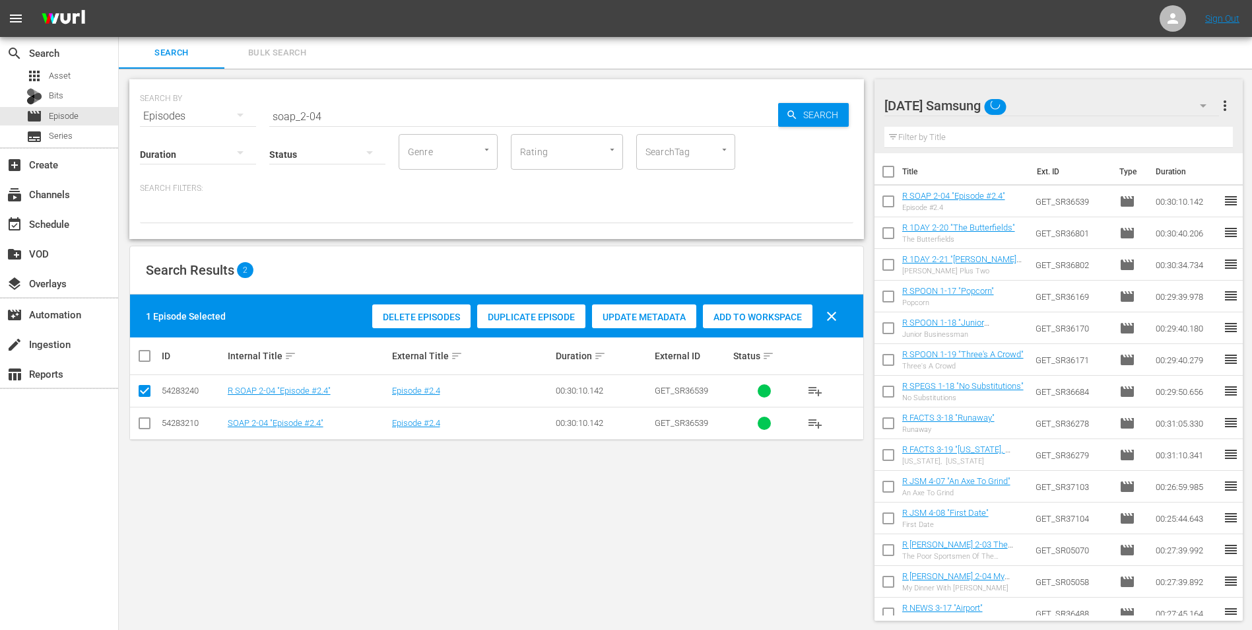
click at [143, 426] on input "checkbox" at bounding box center [145, 426] width 16 height 16
checkbox input "true"
click at [145, 384] on icon at bounding box center [145, 391] width 16 height 16
click at [145, 387] on input "checkbox" at bounding box center [145, 393] width 16 height 16
checkbox input "false"
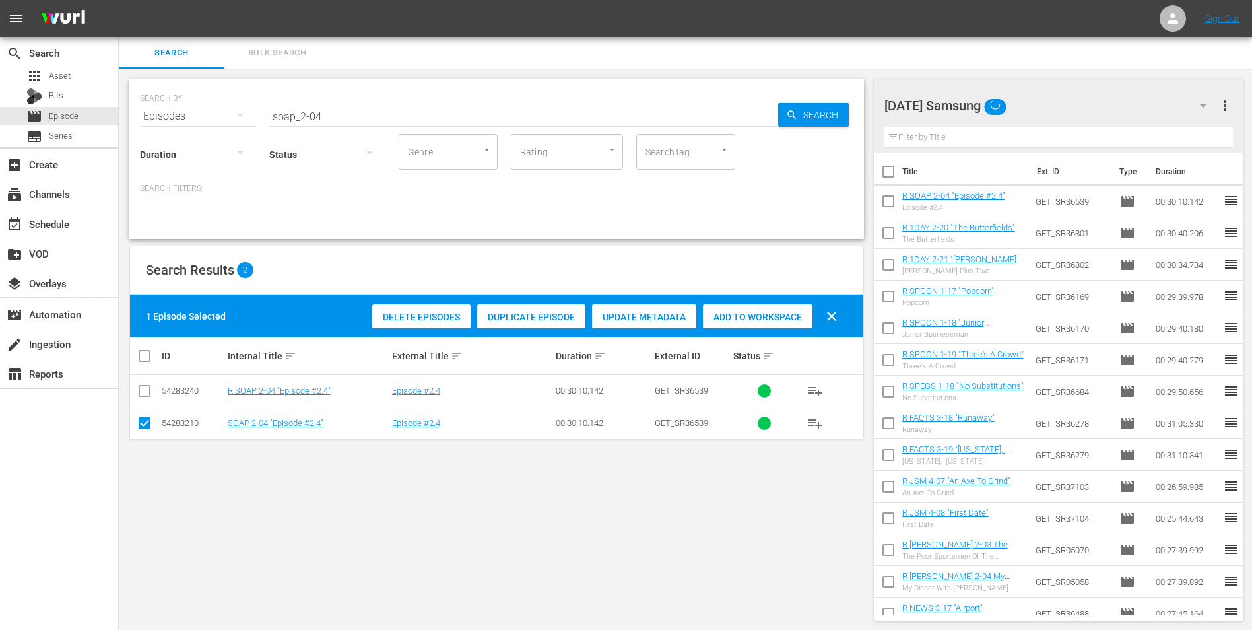
click at [747, 316] on span "Add to Workspace" at bounding box center [758, 317] width 110 height 11
drag, startPoint x: 314, startPoint y: 112, endPoint x: 337, endPoint y: 114, distance: 23.2
click at [339, 113] on input "soap_2-04" at bounding box center [523, 116] width 509 height 32
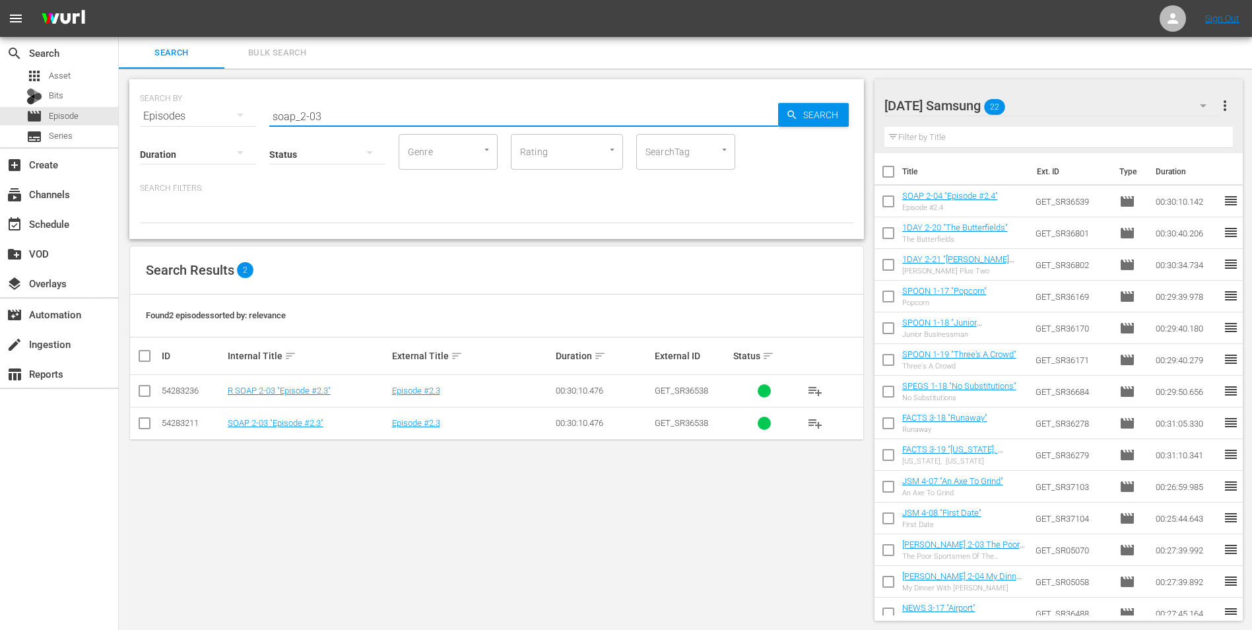
type input "soap_2-03"
click at [143, 415] on icon at bounding box center [145, 423] width 16 height 16
click at [143, 422] on input "checkbox" at bounding box center [145, 426] width 16 height 16
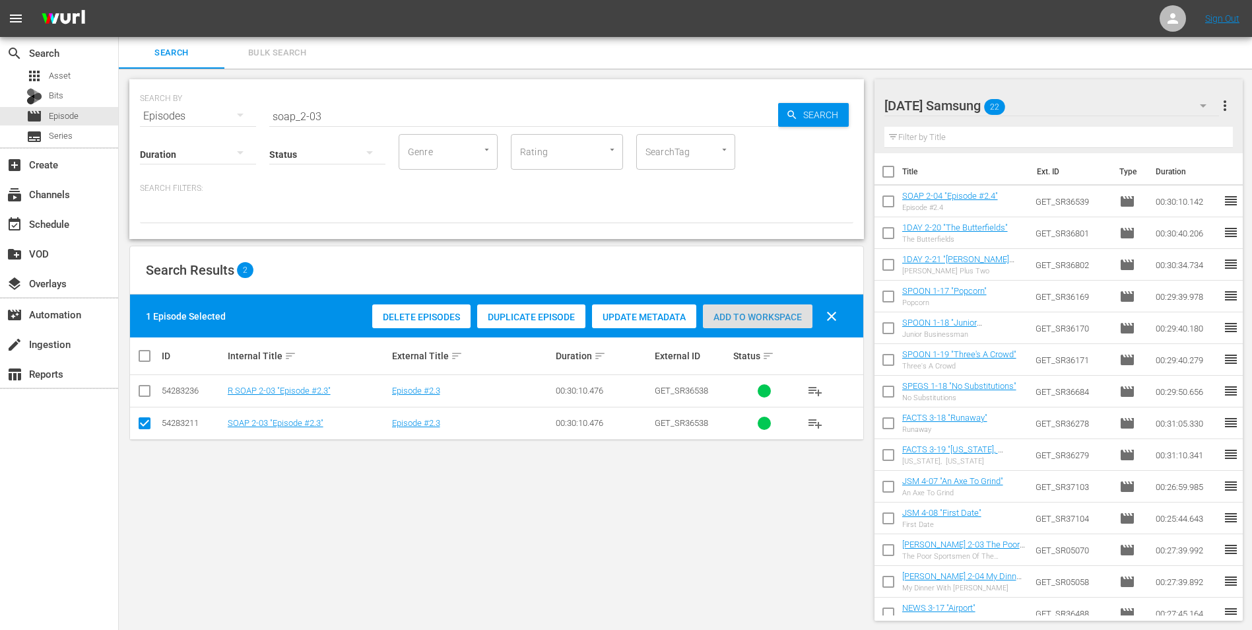
click at [789, 315] on span "Add to Workspace" at bounding box center [758, 317] width 110 height 11
click at [1046, 104] on div "Saturday Samsung 23" at bounding box center [1051, 105] width 335 height 37
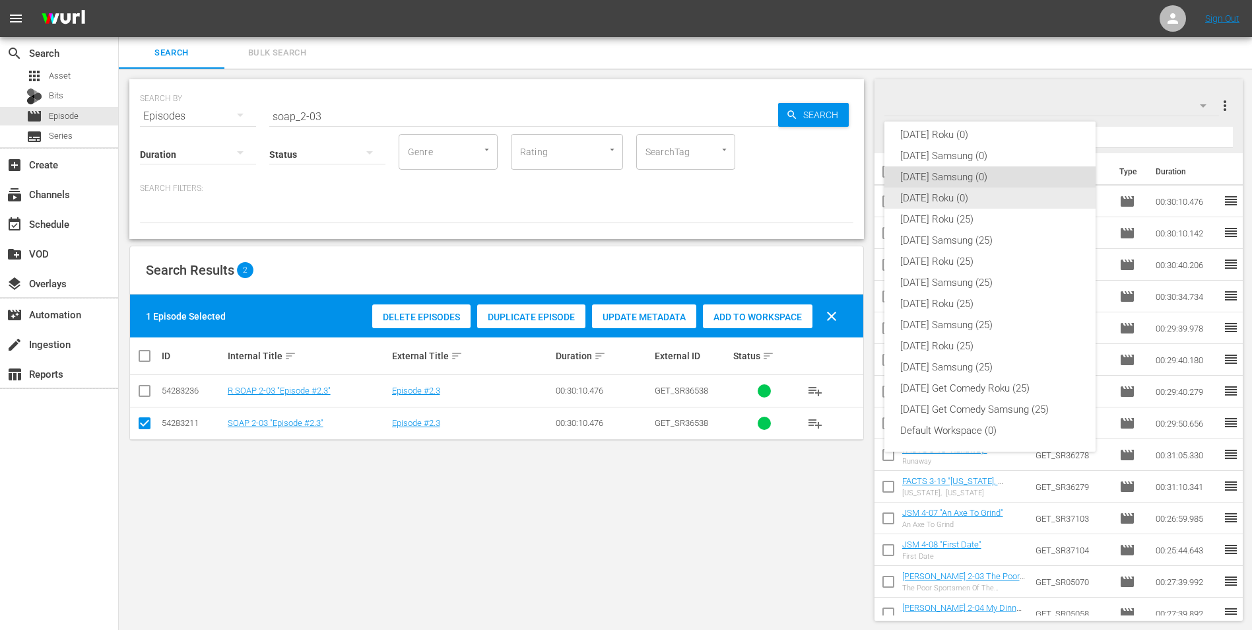
click at [921, 194] on div "[DATE] Roku (0)" at bounding box center [990, 197] width 180 height 21
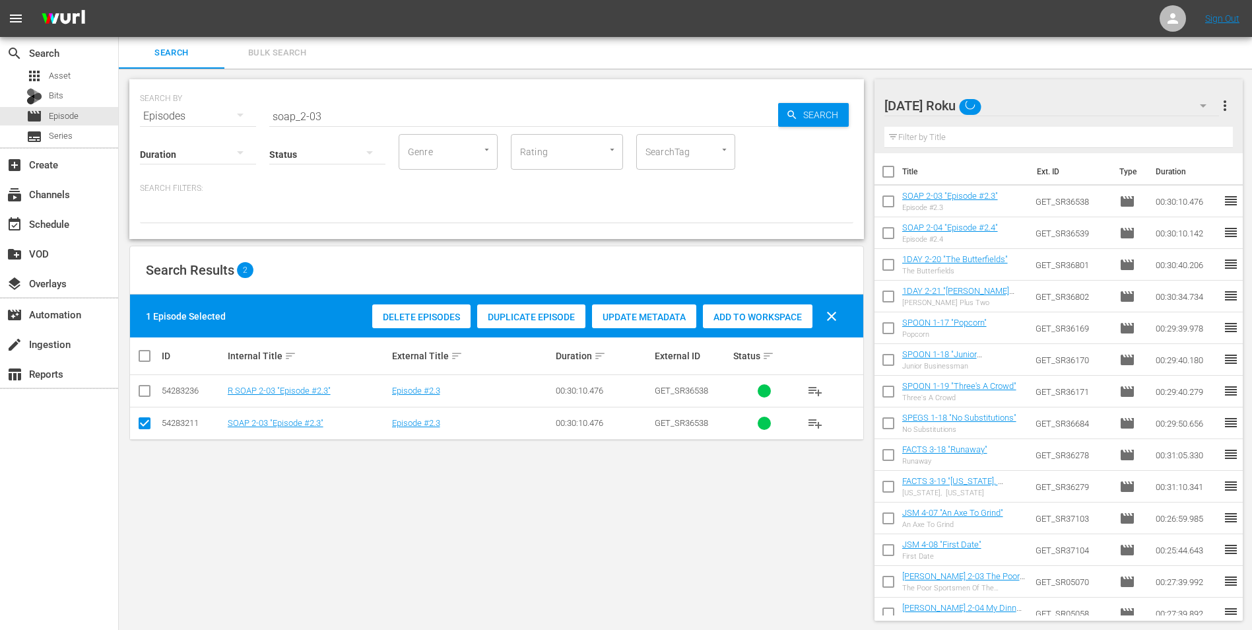
click at [153, 425] on td at bounding box center [145, 423] width 30 height 32
click at [148, 422] on input "checkbox" at bounding box center [145, 426] width 16 height 16
checkbox input "false"
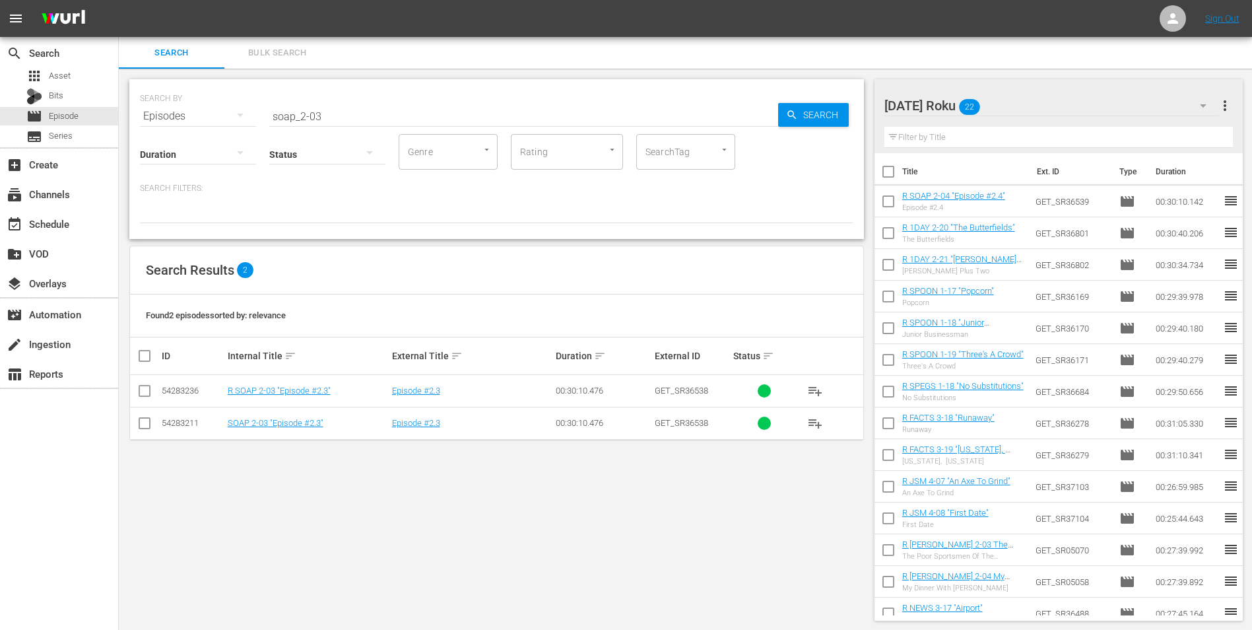
drag, startPoint x: 143, startPoint y: 402, endPoint x: 143, endPoint y: 395, distance: 7.3
click at [143, 399] on td at bounding box center [145, 391] width 30 height 32
click at [143, 389] on input "checkbox" at bounding box center [145, 393] width 16 height 16
checkbox input "true"
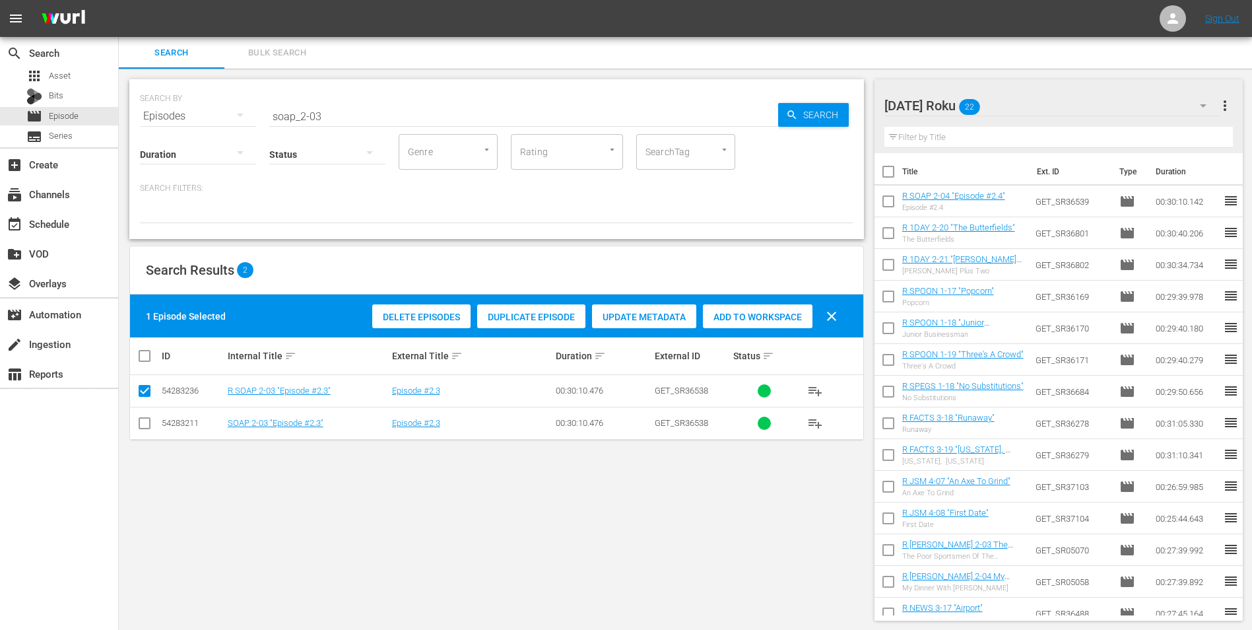
click at [737, 310] on div "Add to Workspace" at bounding box center [758, 316] width 110 height 25
click at [1032, 102] on div "Saturday Roku 23" at bounding box center [1051, 105] width 335 height 37
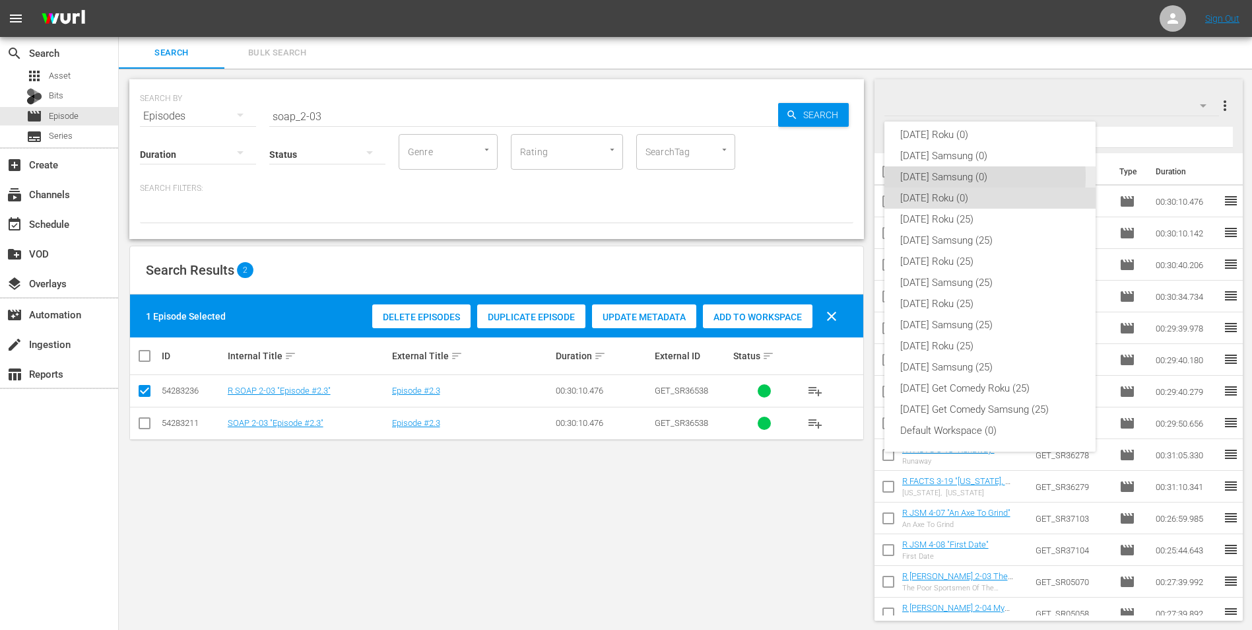
click at [946, 176] on div "[DATE] Samsung (0)" at bounding box center [990, 176] width 180 height 21
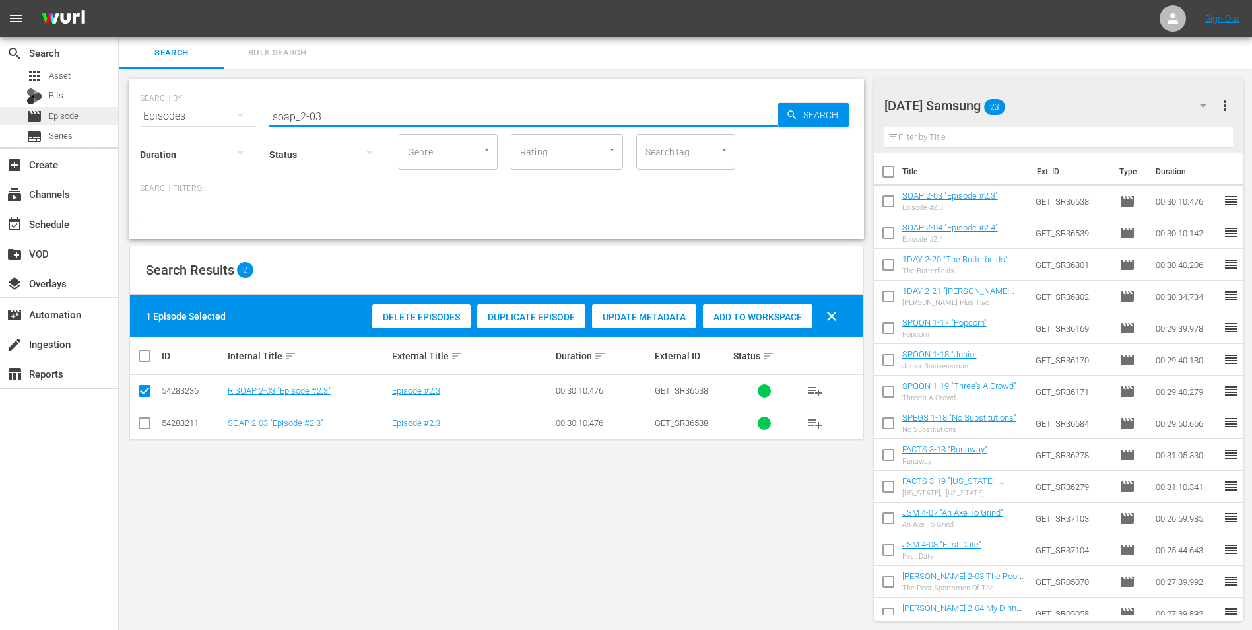
drag, startPoint x: 364, startPoint y: 117, endPoint x: 108, endPoint y: 110, distance: 255.5
click at [119, 0] on div "search Search apps Asset Bits movie Episode subtitles Series add_box Create sub…" at bounding box center [685, 0] width 1133 height 0
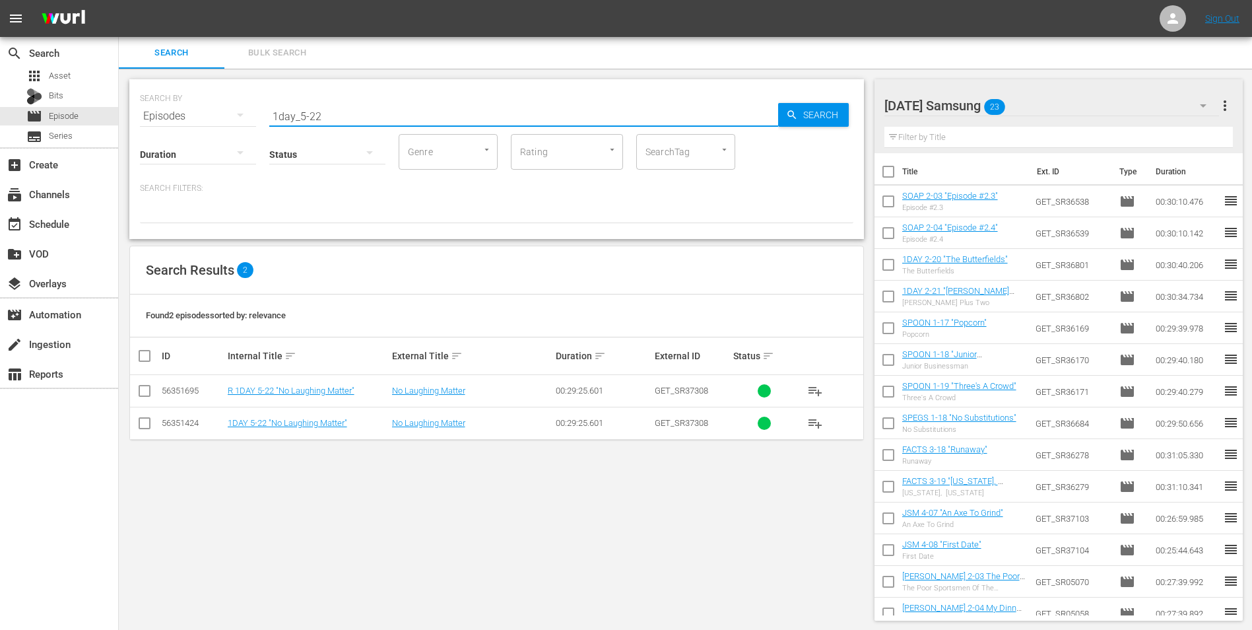
type input "1day_5-22"
drag, startPoint x: 148, startPoint y: 424, endPoint x: 162, endPoint y: 424, distance: 14.5
click at [148, 424] on input "checkbox" at bounding box center [145, 426] width 16 height 16
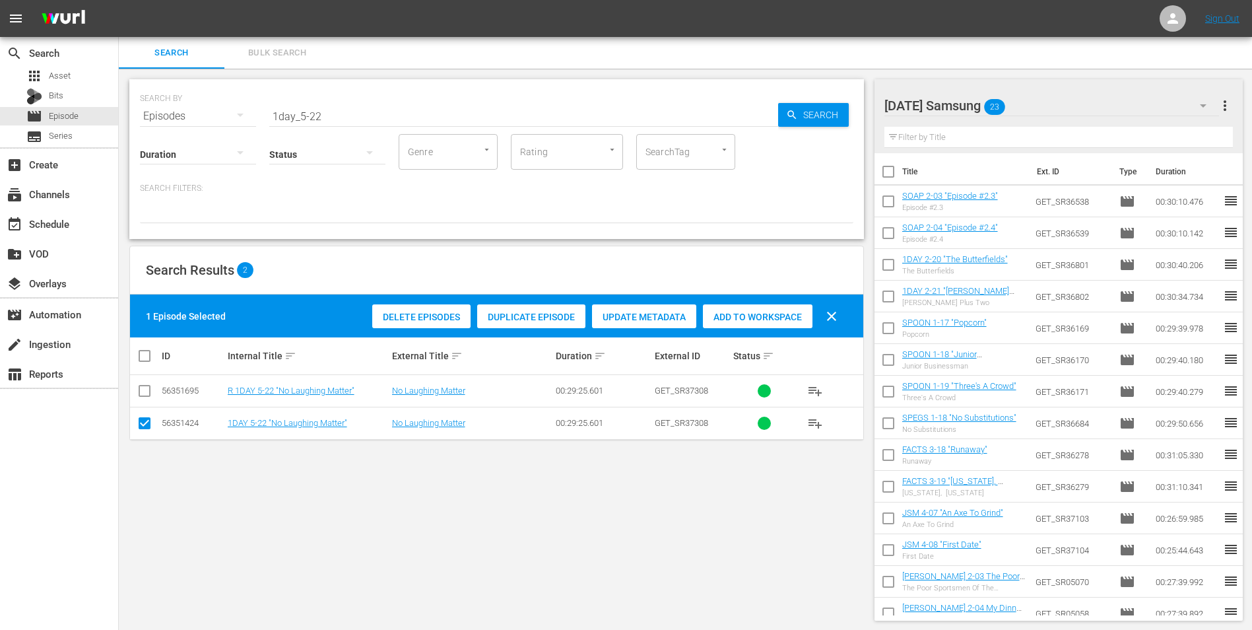
click at [801, 318] on span "Add to Workspace" at bounding box center [758, 317] width 110 height 11
click at [1056, 105] on div "Saturday Samsung 24" at bounding box center [1051, 105] width 335 height 37
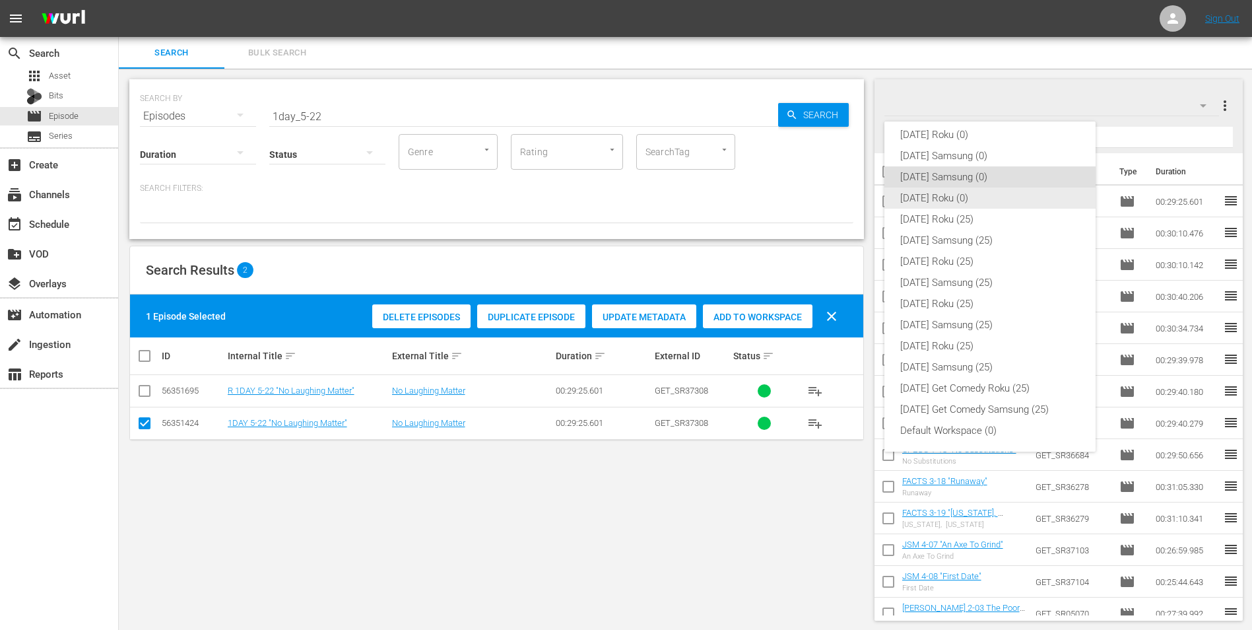
click at [938, 196] on div "[DATE] Roku (0)" at bounding box center [990, 197] width 180 height 21
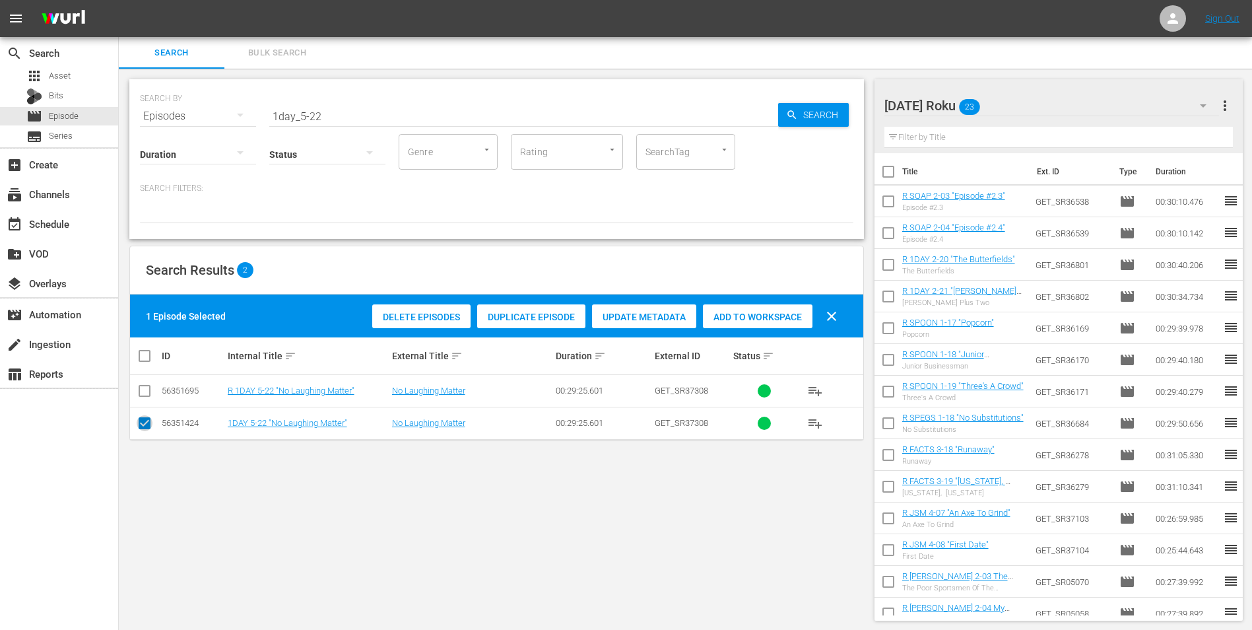
click at [143, 426] on input "checkbox" at bounding box center [145, 426] width 16 height 16
checkbox input "false"
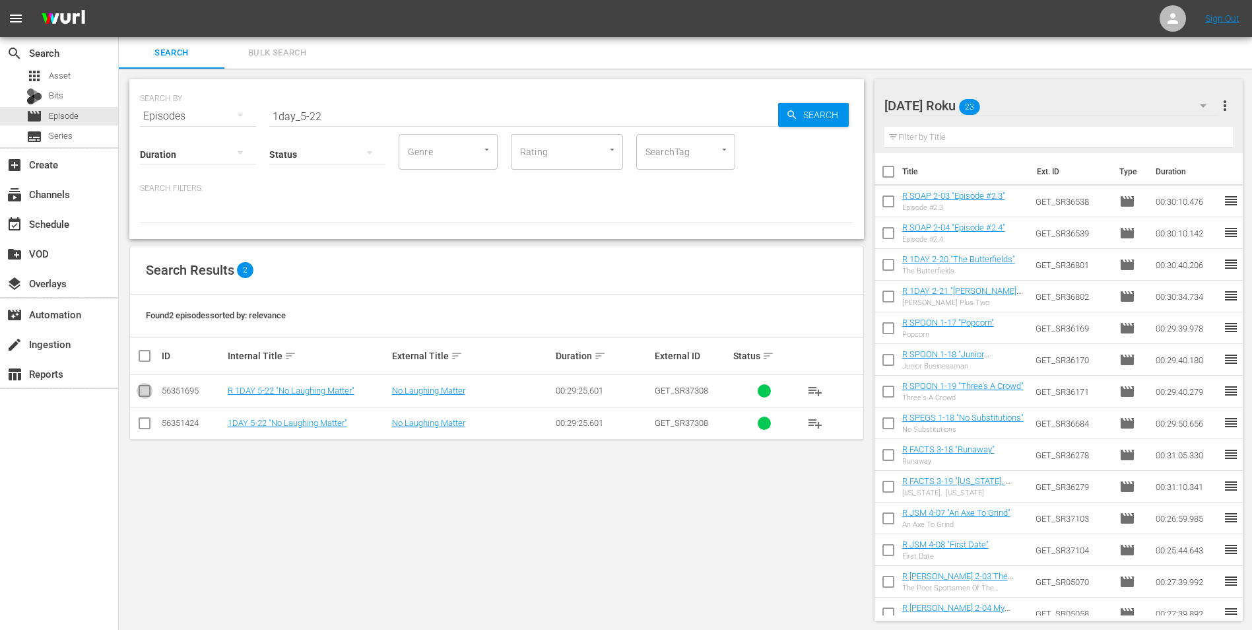
click at [148, 394] on input "checkbox" at bounding box center [145, 393] width 16 height 16
checkbox input "true"
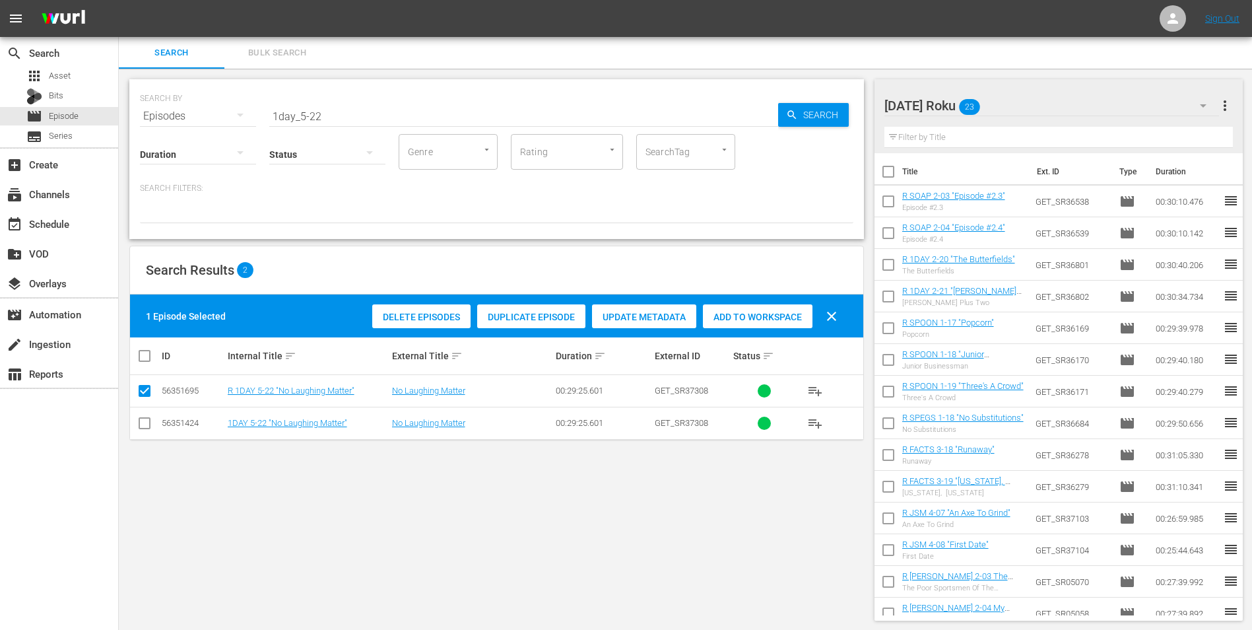
click at [730, 325] on div "Add to Workspace" at bounding box center [758, 316] width 110 height 25
drag, startPoint x: 328, startPoint y: 112, endPoint x: 131, endPoint y: 109, distance: 197.4
click at [131, 109] on div "SEARCH BY Search By Episodes Search ID, Title, Description, Keywords, or Catego…" at bounding box center [496, 159] width 735 height 160
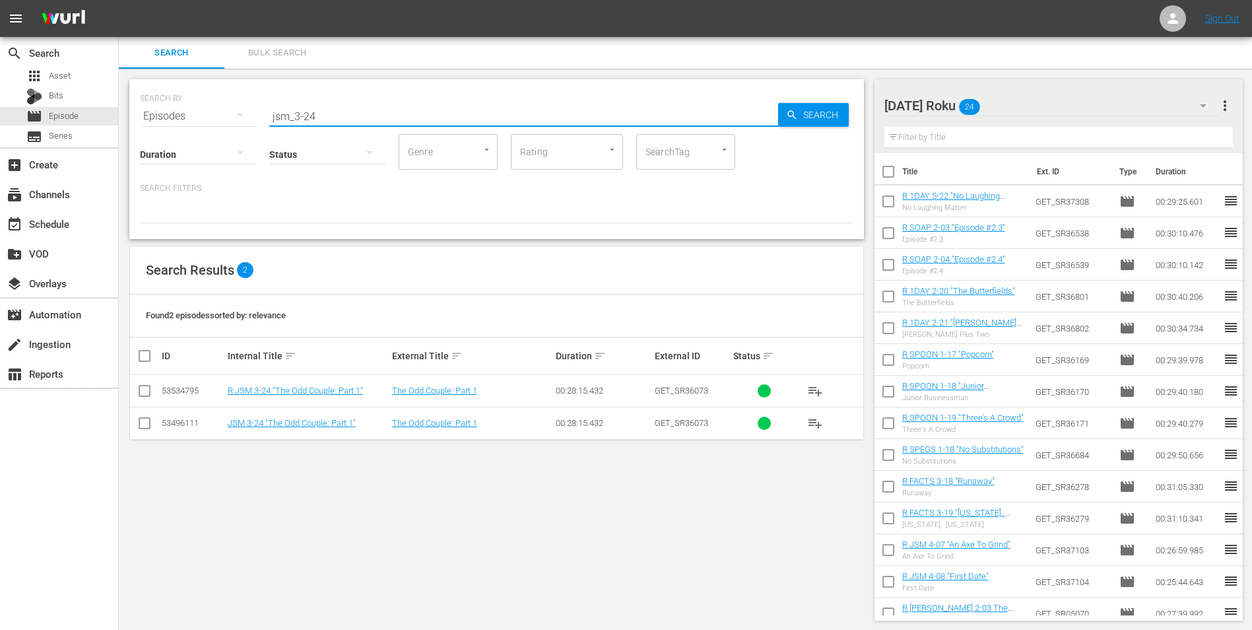
type input "jsm_3-24"
click at [143, 390] on input "checkbox" at bounding box center [145, 393] width 16 height 16
checkbox input "true"
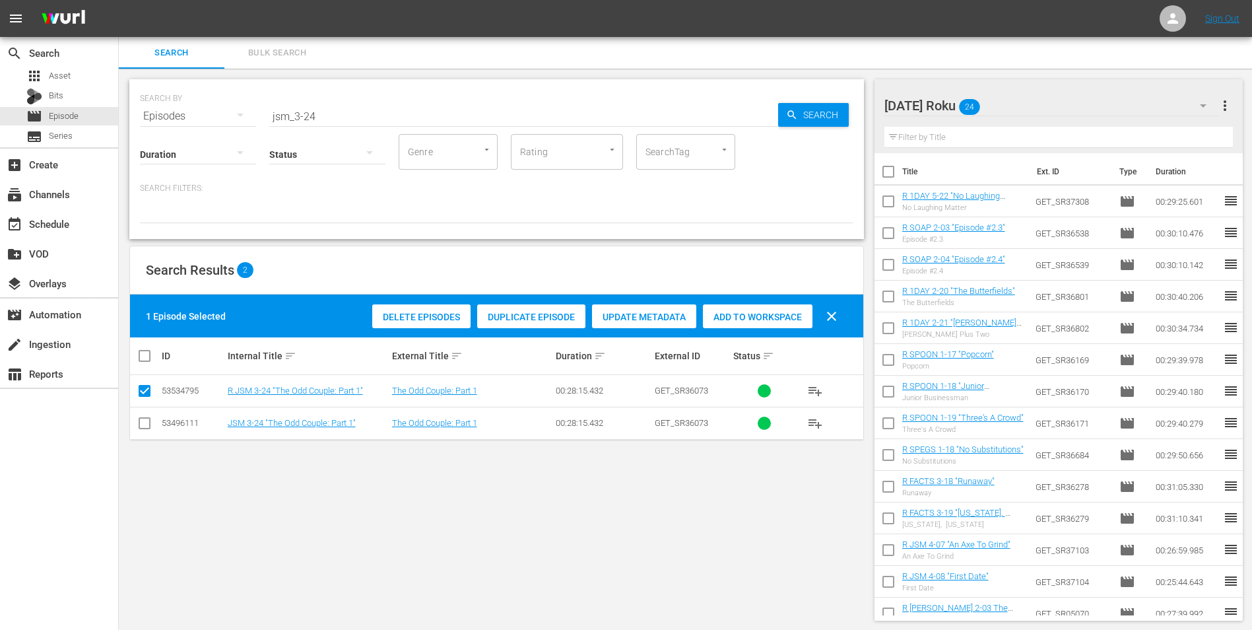
click at [768, 315] on span "Add to Workspace" at bounding box center [758, 317] width 110 height 11
click at [1034, 105] on div "Saturday Roku 25" at bounding box center [1051, 105] width 335 height 37
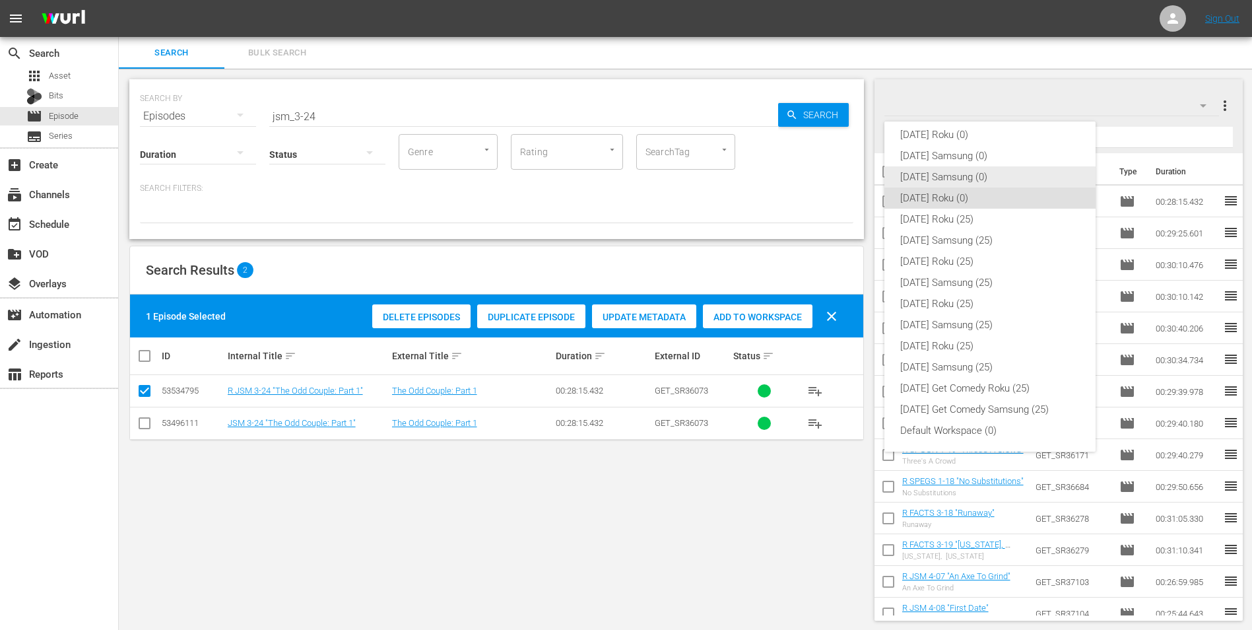
click at [937, 181] on div "[DATE] Samsung (0)" at bounding box center [990, 176] width 180 height 21
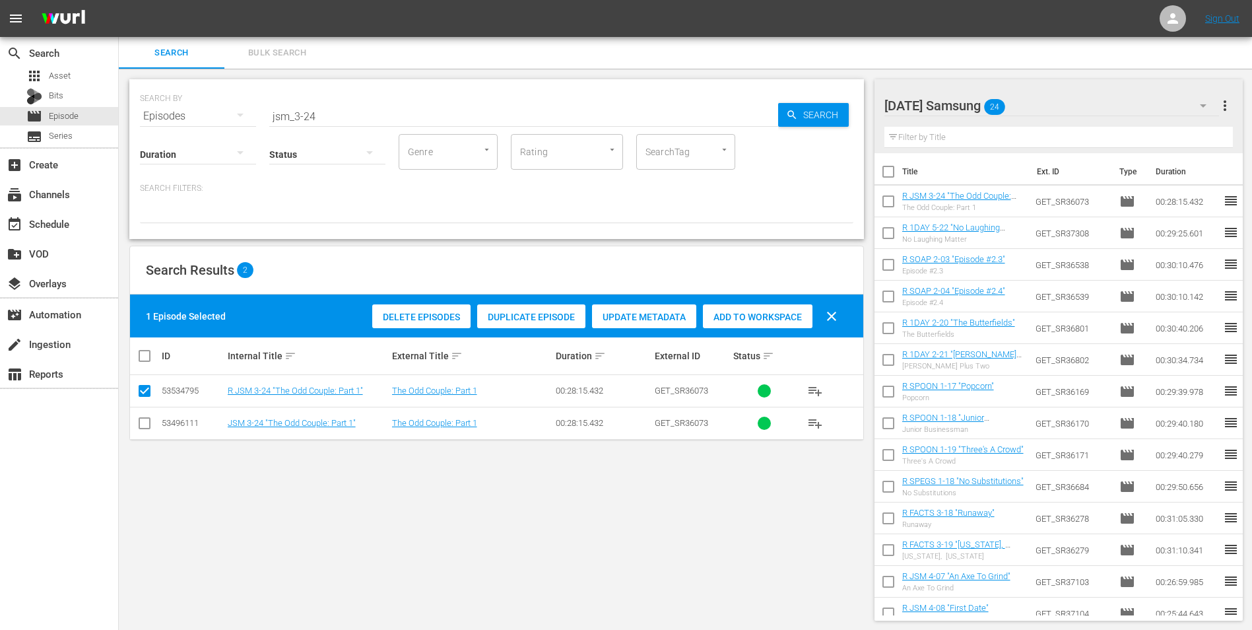
click at [141, 423] on input "checkbox" at bounding box center [145, 426] width 16 height 16
checkbox input "true"
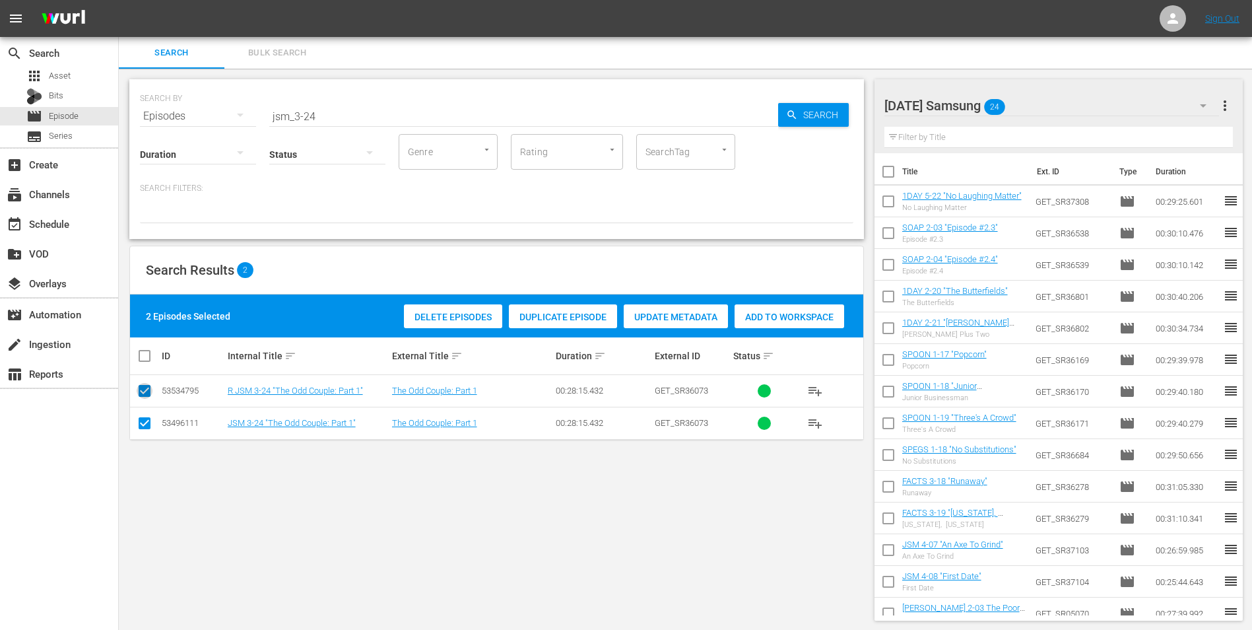
click at [145, 395] on input "checkbox" at bounding box center [145, 393] width 16 height 16
checkbox input "false"
click at [770, 313] on span "Add to Workspace" at bounding box center [758, 317] width 110 height 11
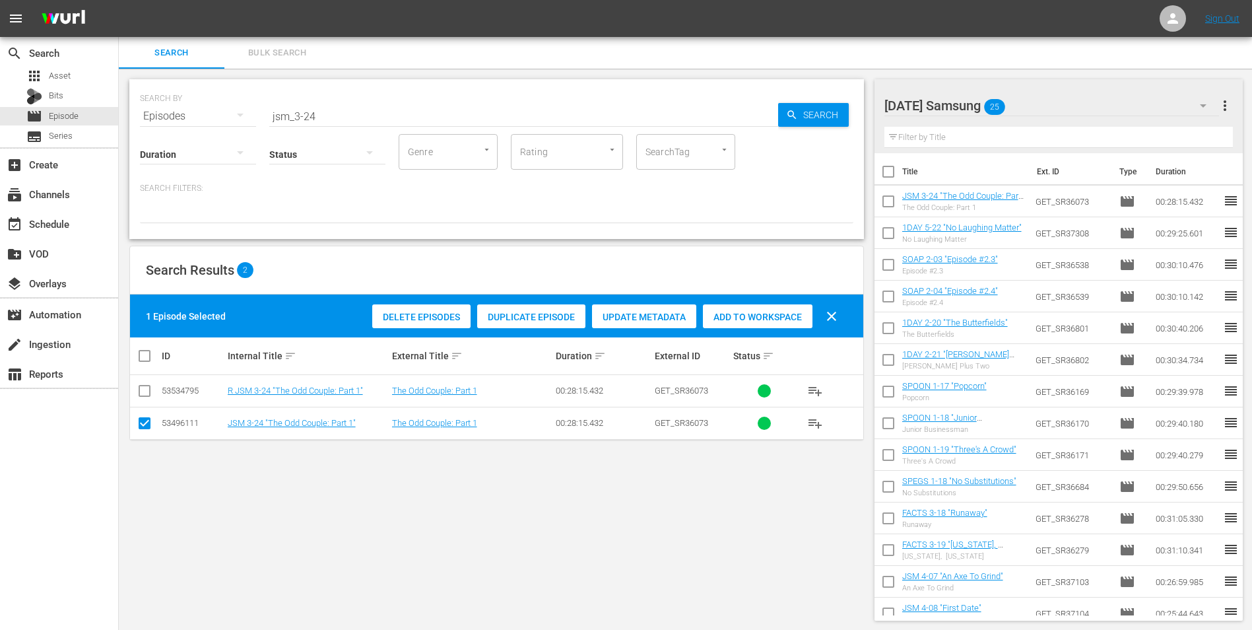
click at [1062, 96] on div "Saturday Samsung 25" at bounding box center [1051, 105] width 335 height 37
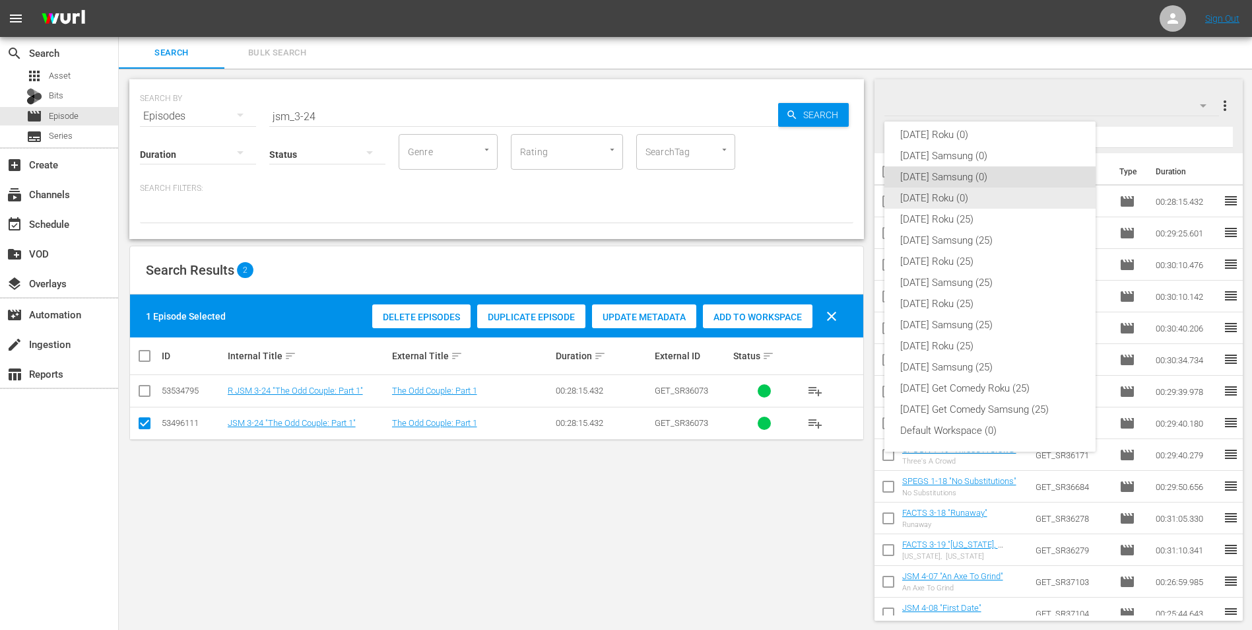
click at [940, 194] on div "[DATE] Roku (0)" at bounding box center [990, 197] width 180 height 21
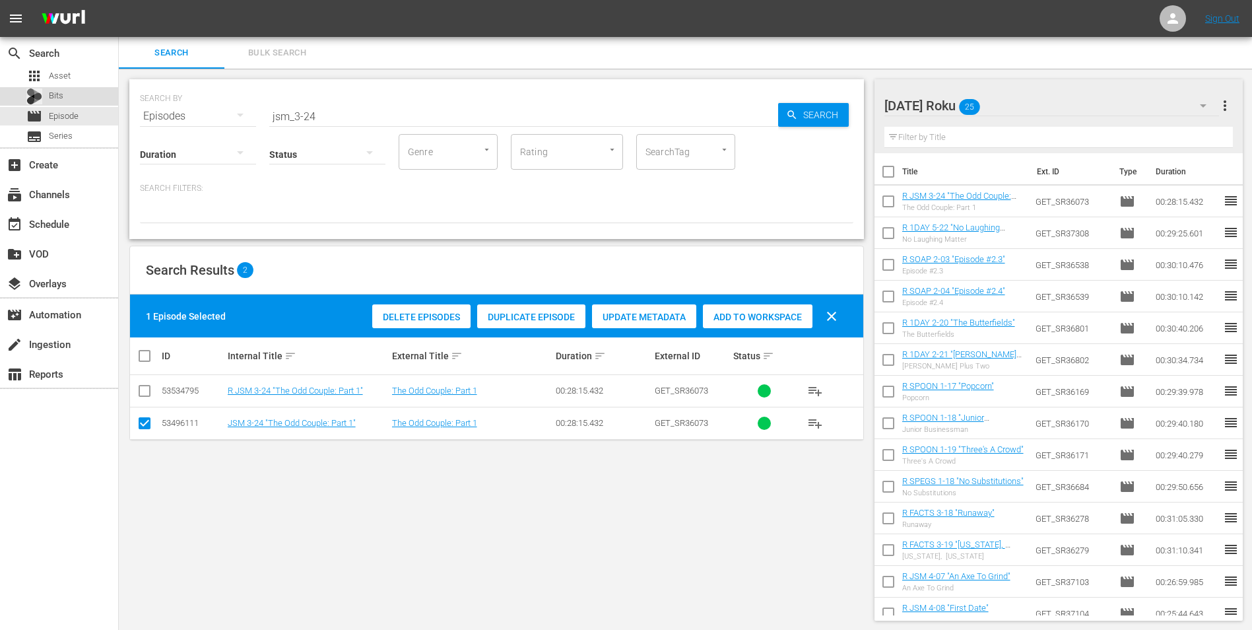
click at [63, 97] on span "Bits" at bounding box center [56, 95] width 15 height 13
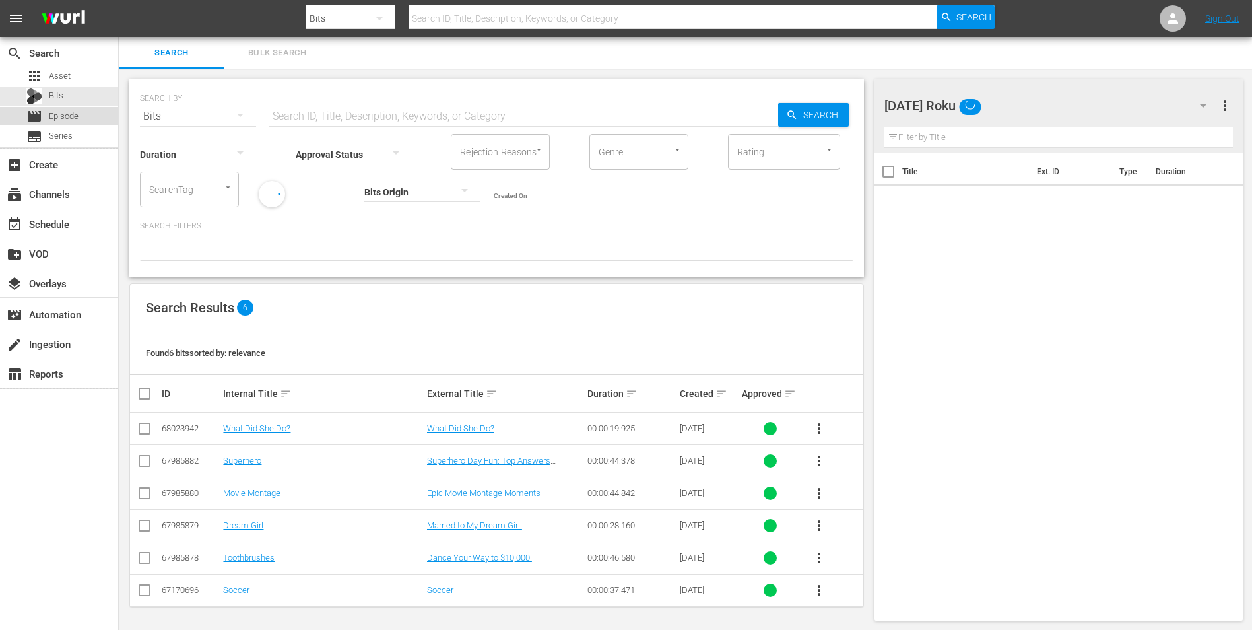
click at [57, 116] on span "Episode" at bounding box center [64, 116] width 30 height 13
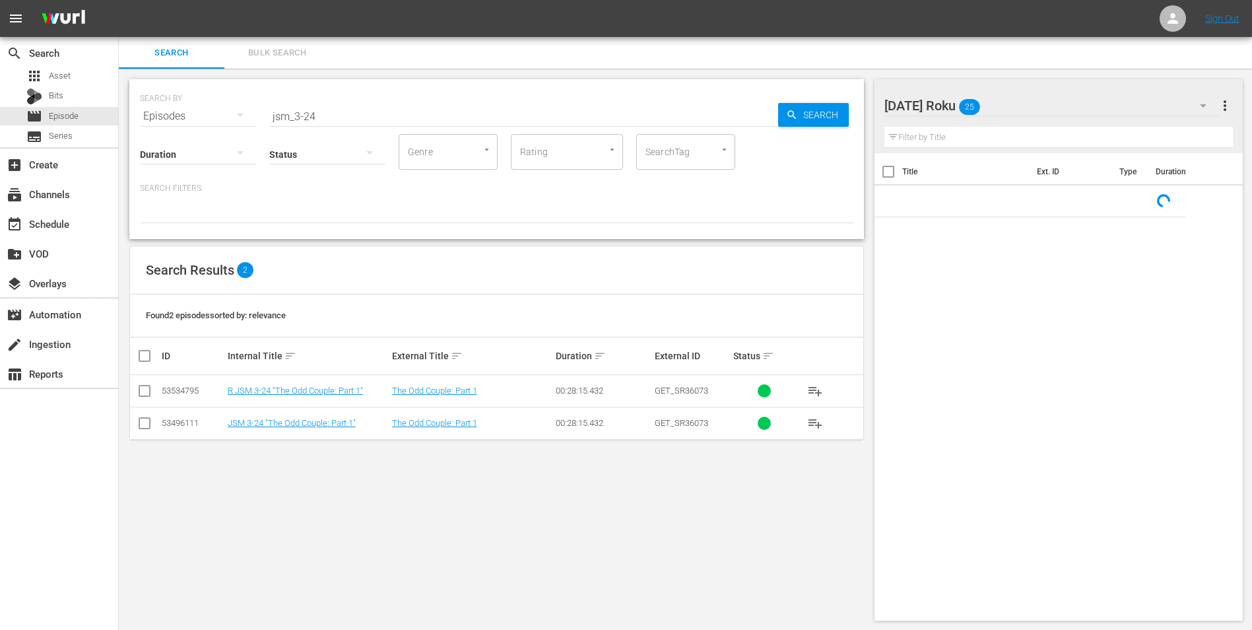
click at [1039, 106] on div "Saturday Roku 25" at bounding box center [1051, 105] width 335 height 37
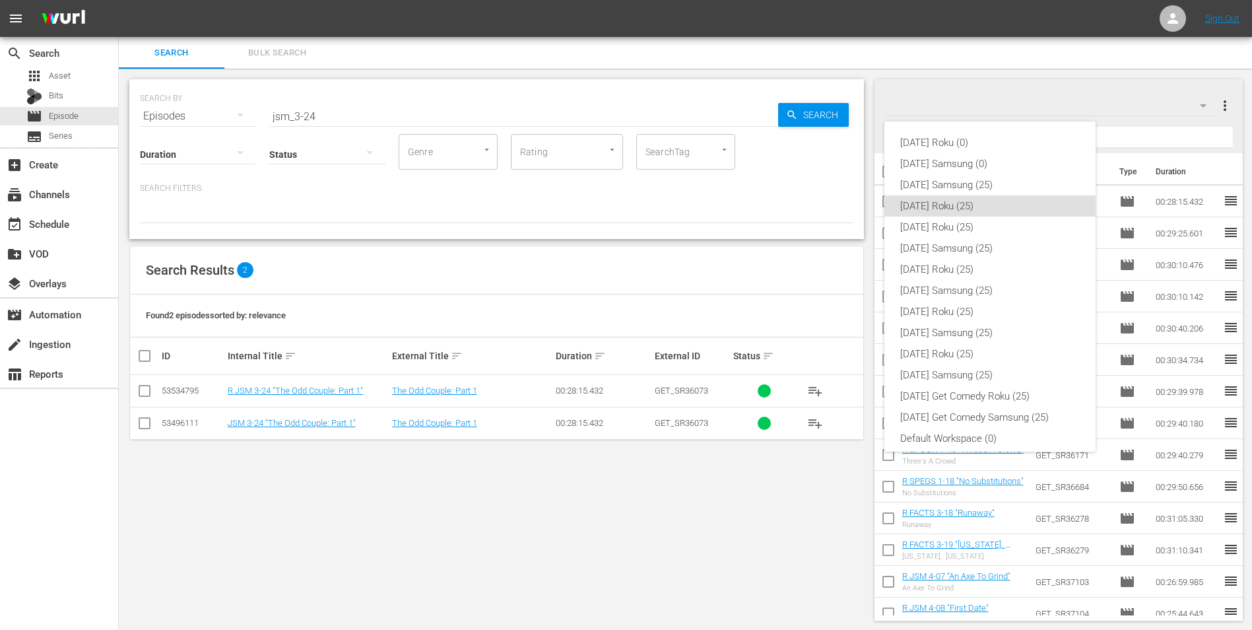
scroll to position [8, 0]
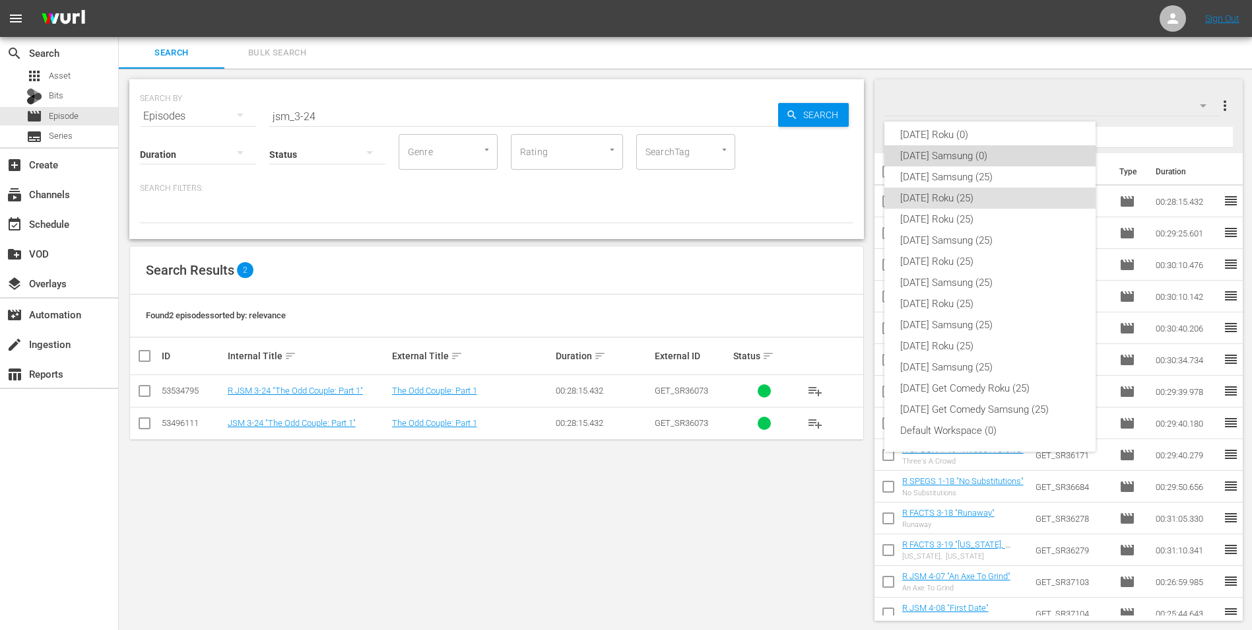
click at [991, 150] on div "[DATE] Samsung (0)" at bounding box center [990, 155] width 180 height 21
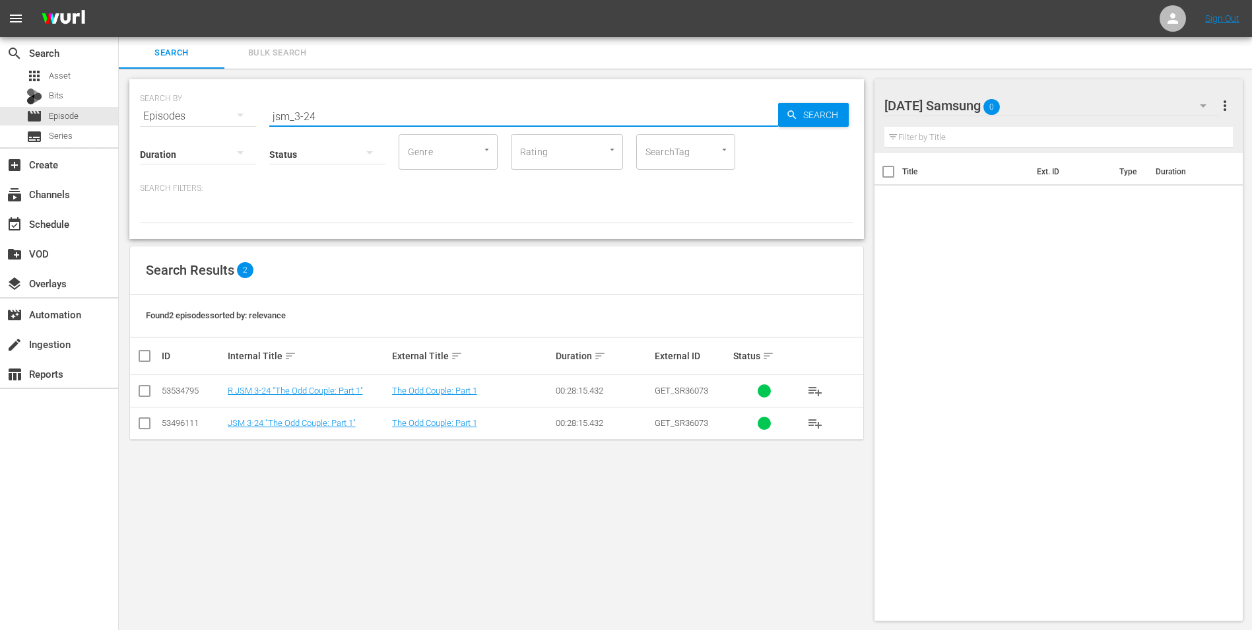
drag, startPoint x: 329, startPoint y: 114, endPoint x: 147, endPoint y: 96, distance: 182.4
click at [147, 96] on div "SEARCH BY Search By Episodes Search ID, Title, Description, Keywords, or Catego…" at bounding box center [496, 108] width 713 height 48
type input "2dads_1-09"
click at [143, 420] on input "checkbox" at bounding box center [145, 426] width 16 height 16
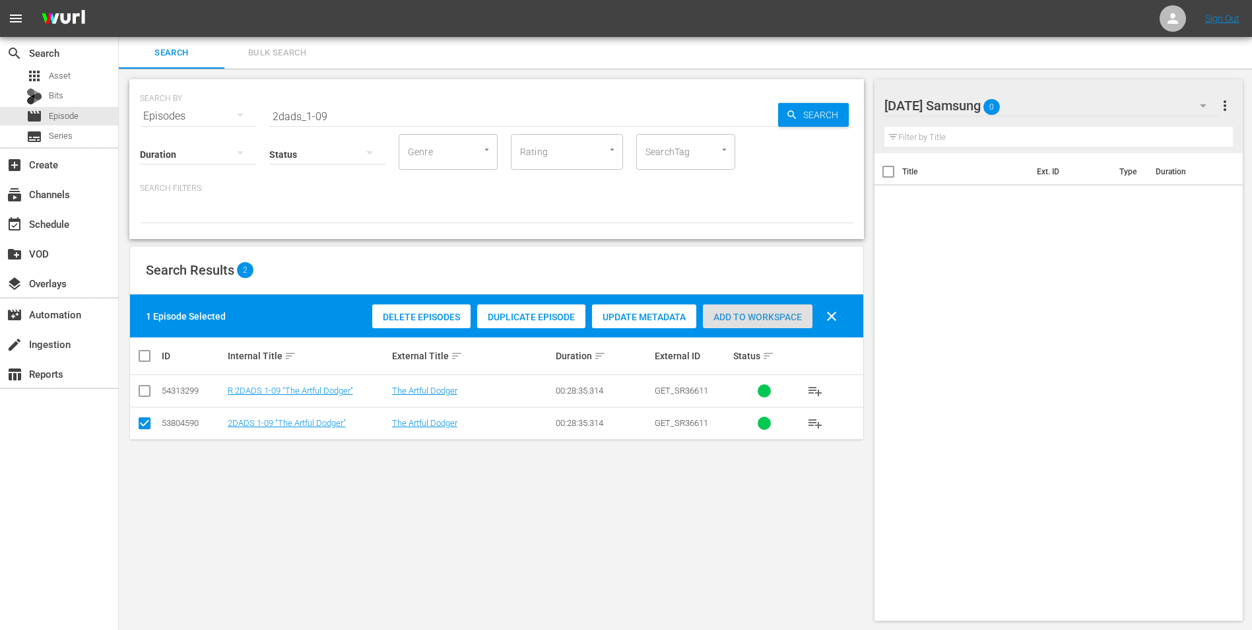
click at [777, 315] on span "Add to Workspace" at bounding box center [758, 317] width 110 height 11
click at [1043, 104] on div "Sunday Samsung 1" at bounding box center [1051, 105] width 335 height 37
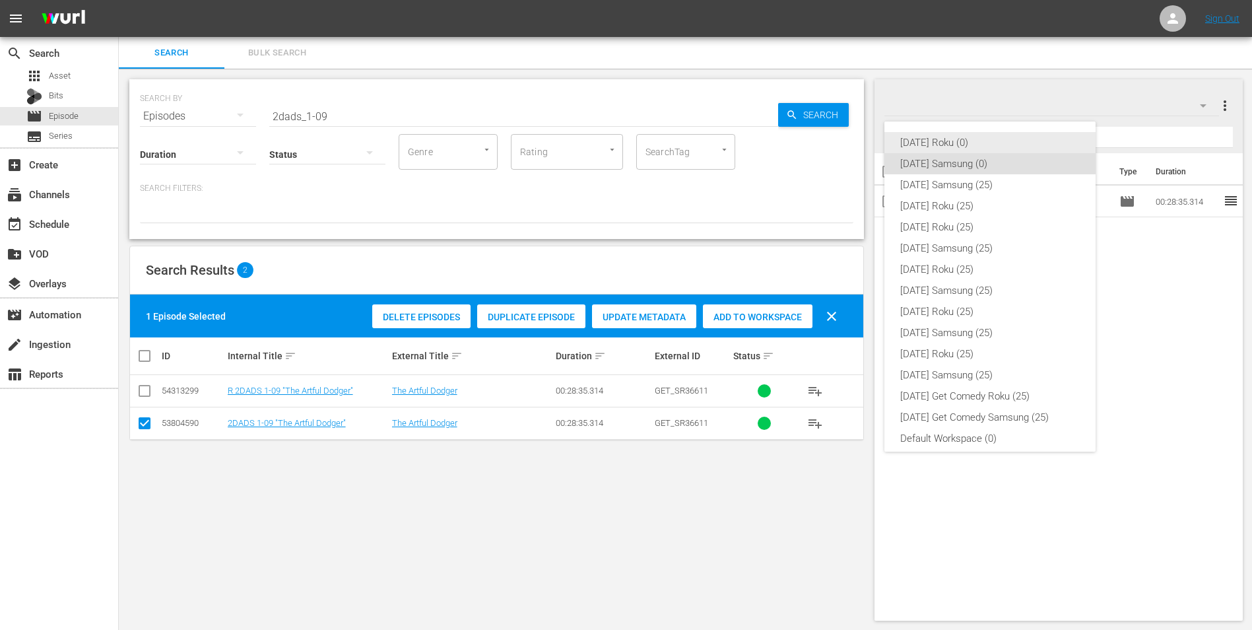
click at [935, 142] on div "[DATE] Roku (0)" at bounding box center [990, 142] width 180 height 21
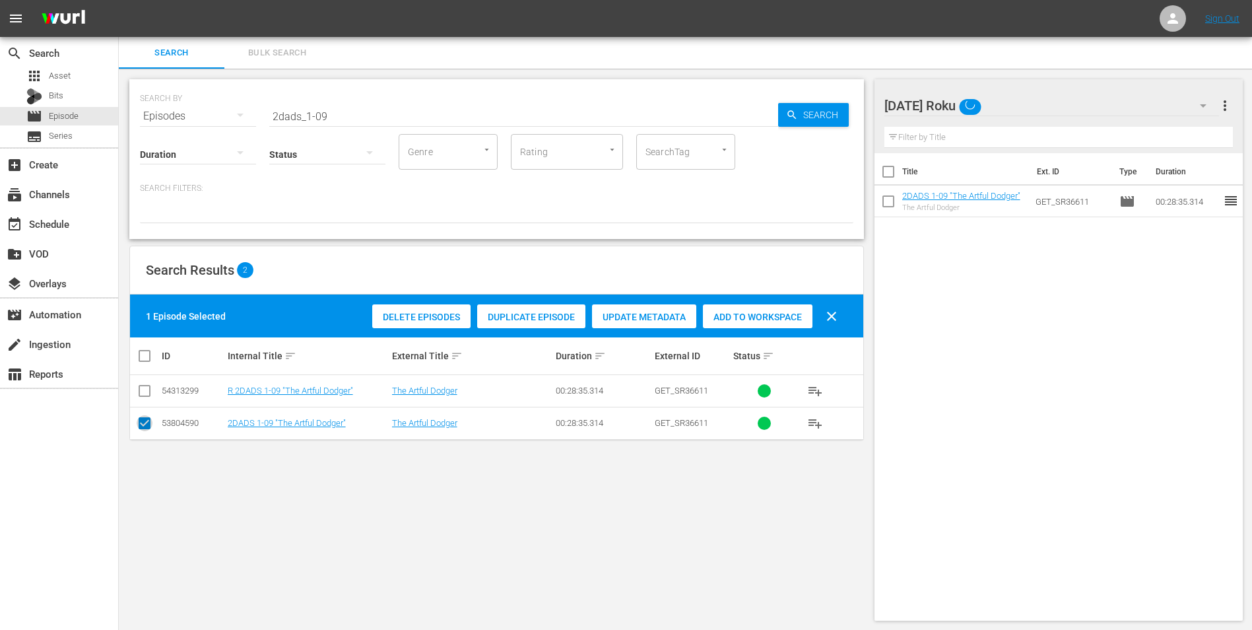
click at [140, 420] on input "checkbox" at bounding box center [145, 426] width 16 height 16
checkbox input "false"
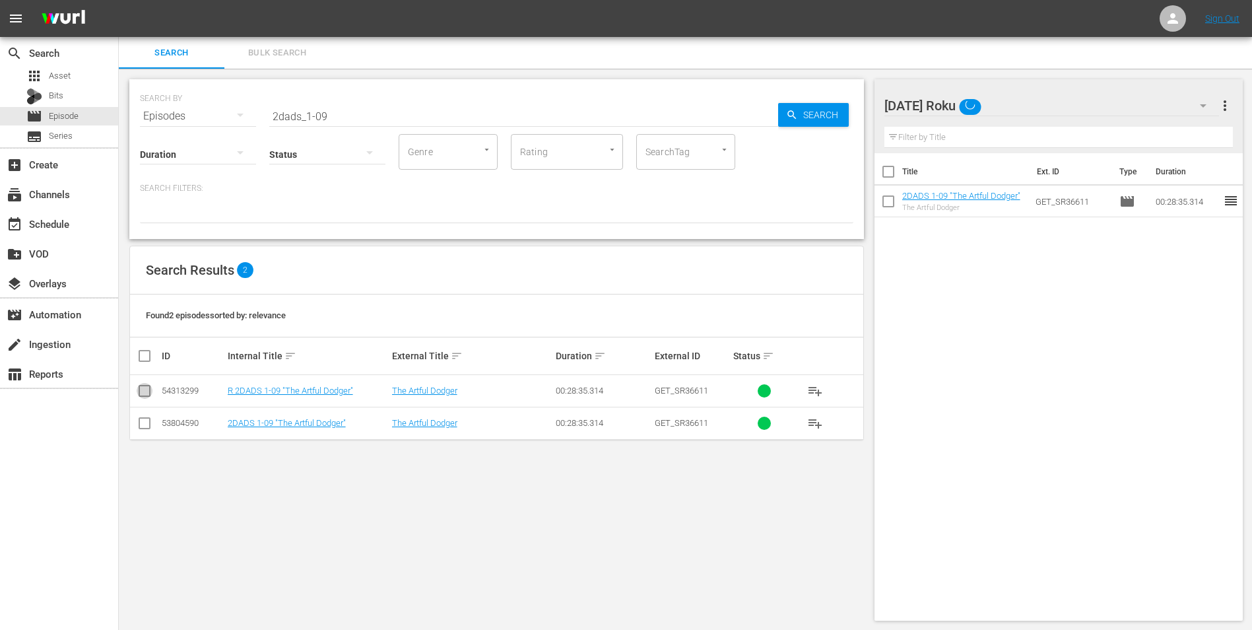
click at [145, 390] on input "checkbox" at bounding box center [145, 393] width 16 height 16
checkbox input "true"
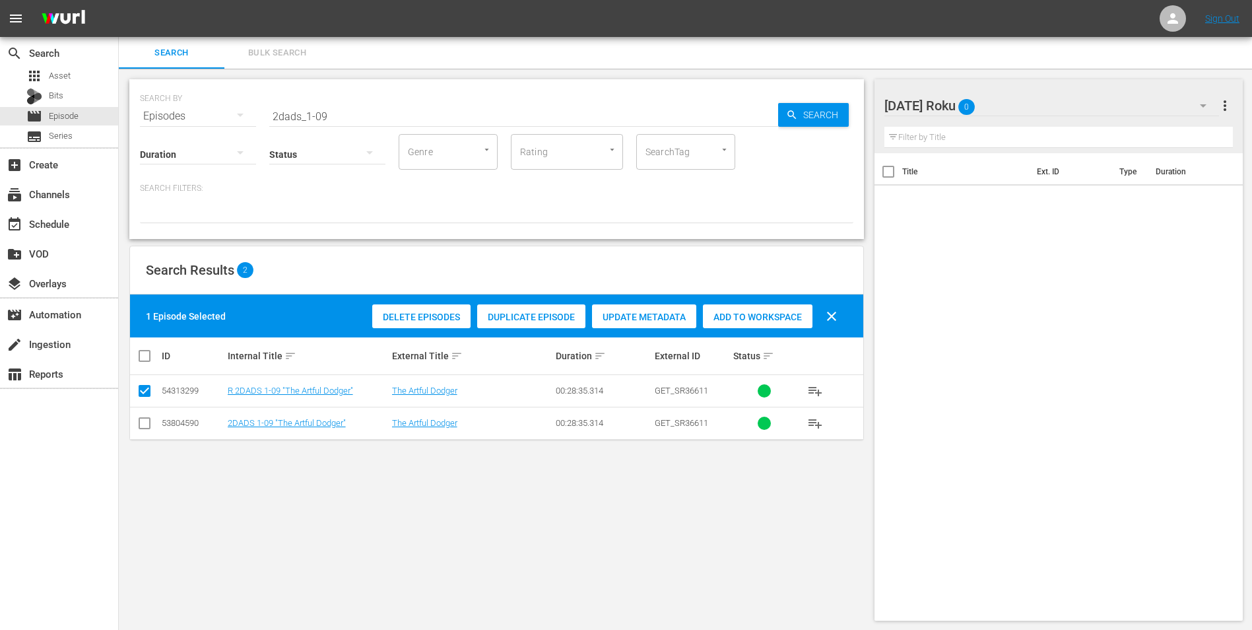
click at [788, 316] on span "Add to Workspace" at bounding box center [758, 317] width 110 height 11
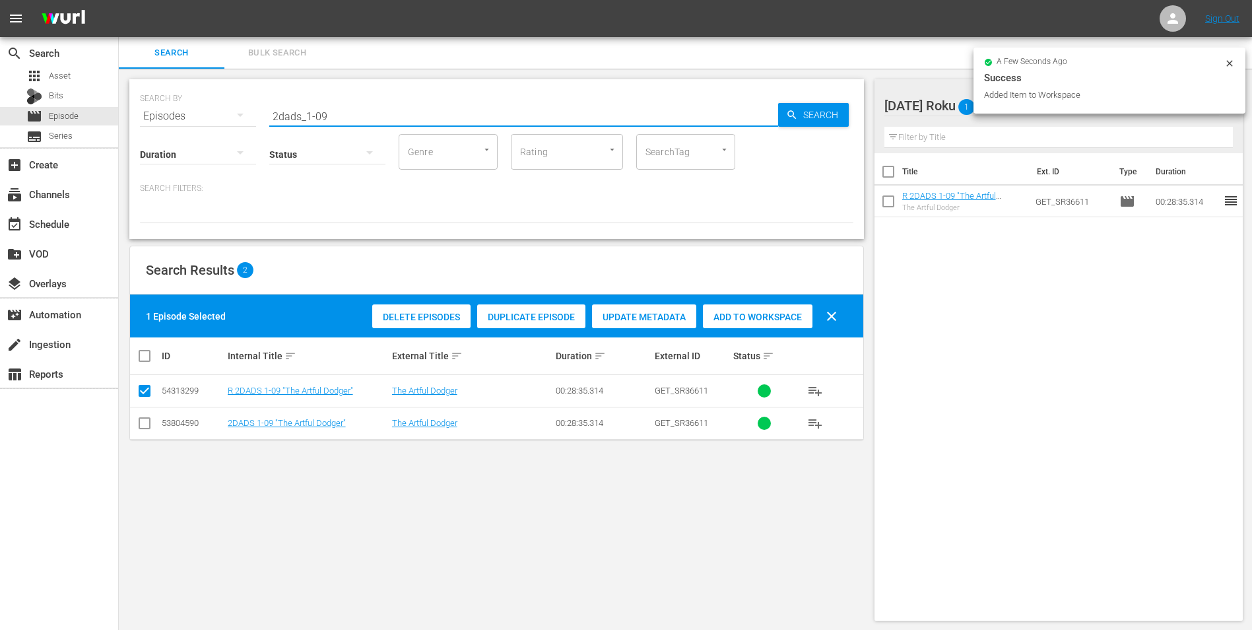
drag, startPoint x: 319, startPoint y: 115, endPoint x: 381, endPoint y: 110, distance: 61.7
click at [377, 109] on input "2dads_1-09" at bounding box center [523, 116] width 509 height 32
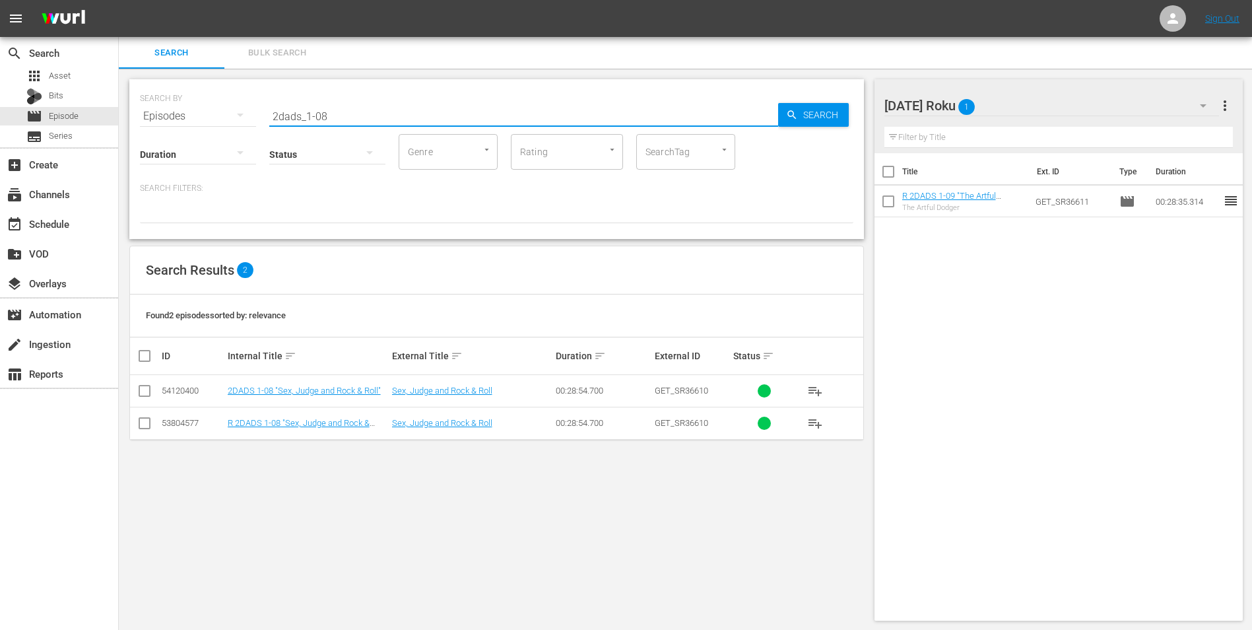
type input "2dads_1-08"
click at [142, 426] on input "checkbox" at bounding box center [145, 426] width 16 height 16
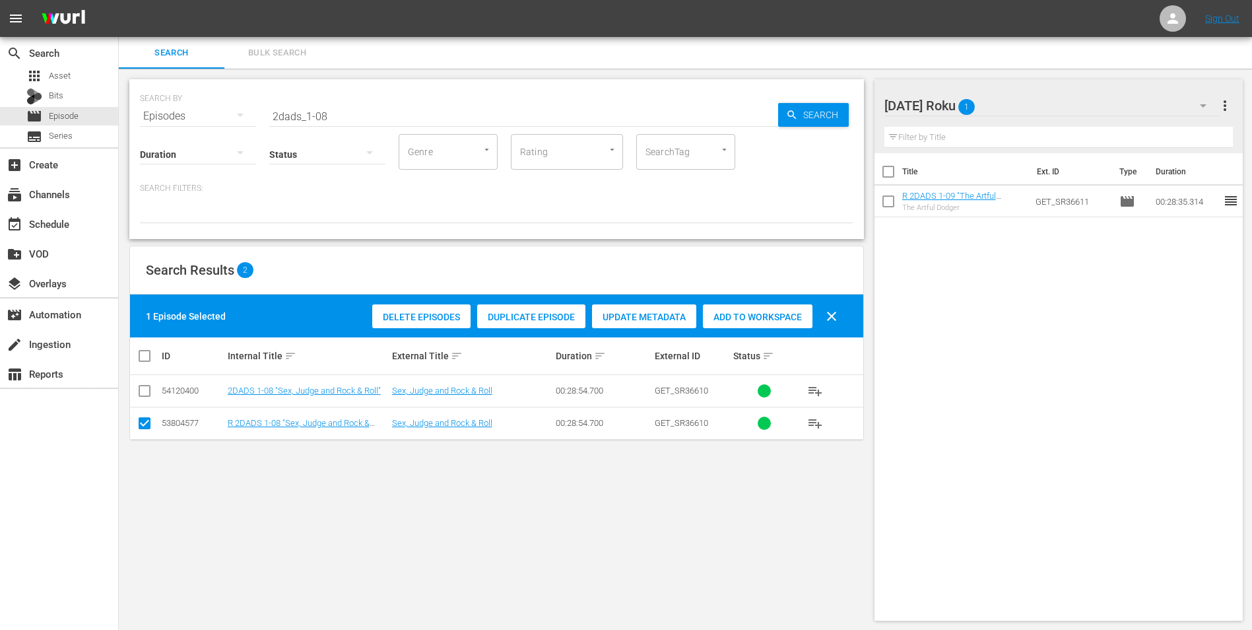
click at [739, 310] on div "Add to Workspace" at bounding box center [758, 316] width 110 height 25
click at [1014, 92] on div "Sunday Roku 2" at bounding box center [1051, 105] width 335 height 37
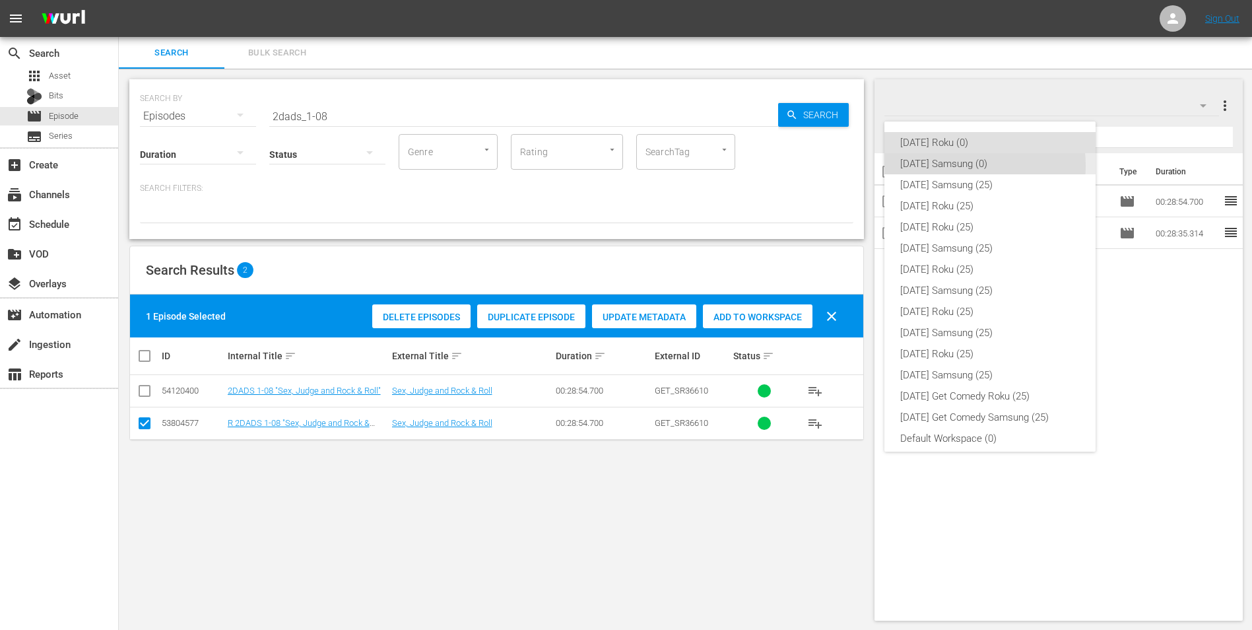
click at [959, 166] on div "[DATE] Samsung (0)" at bounding box center [990, 163] width 180 height 21
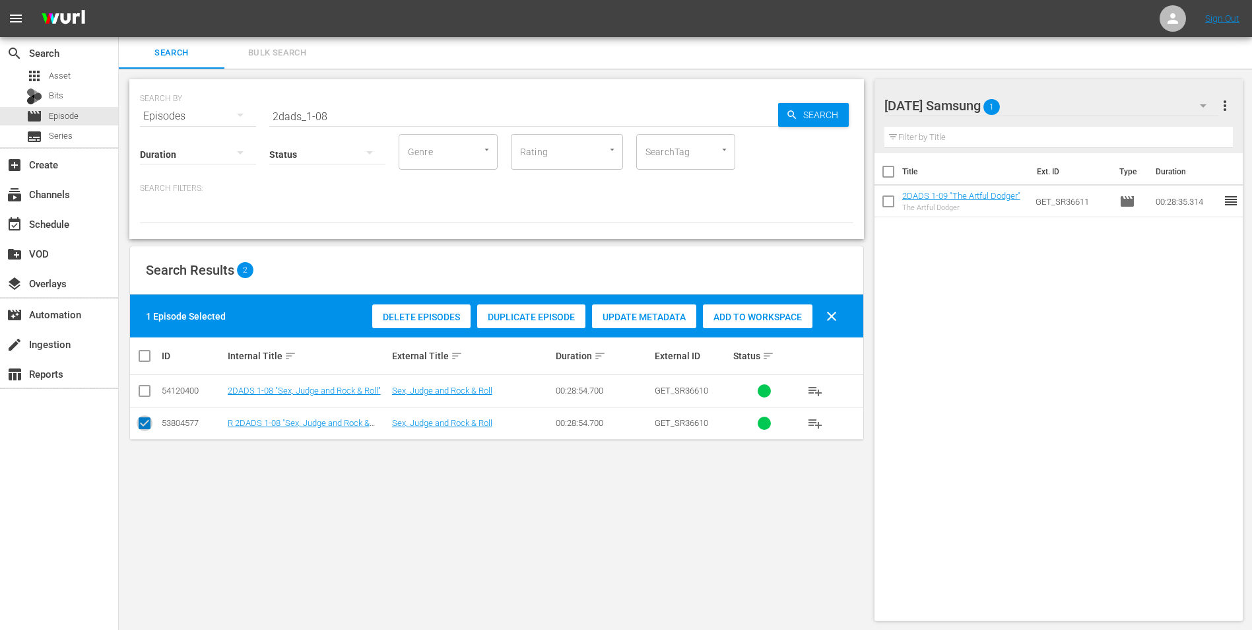
drag, startPoint x: 141, startPoint y: 430, endPoint x: 142, endPoint y: 404, distance: 26.4
click at [141, 429] on input "checkbox" at bounding box center [145, 426] width 16 height 16
checkbox input "false"
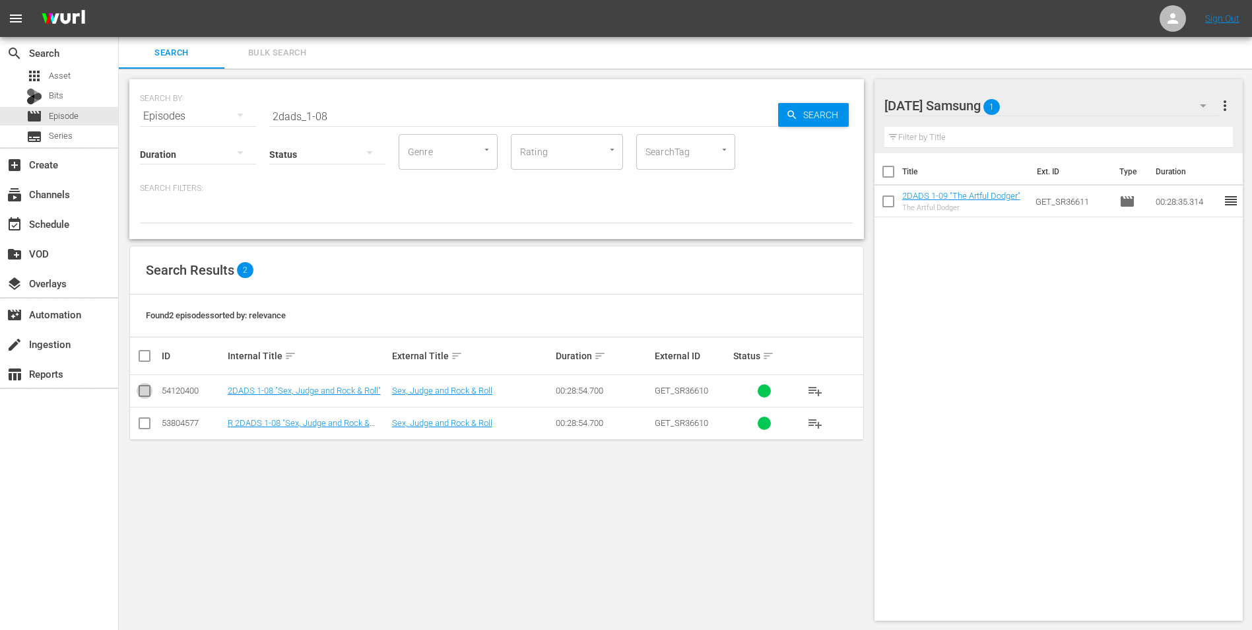
click at [143, 400] on input "checkbox" at bounding box center [145, 393] width 16 height 16
checkbox input "true"
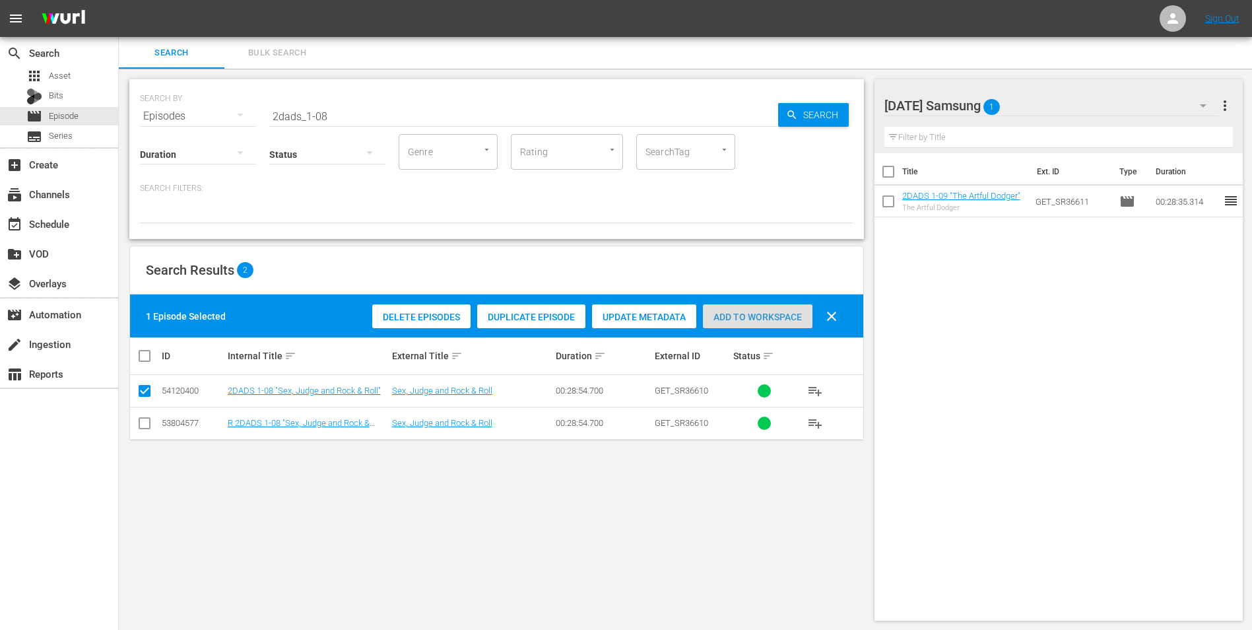
click at [781, 321] on span "Add to Workspace" at bounding box center [758, 317] width 110 height 11
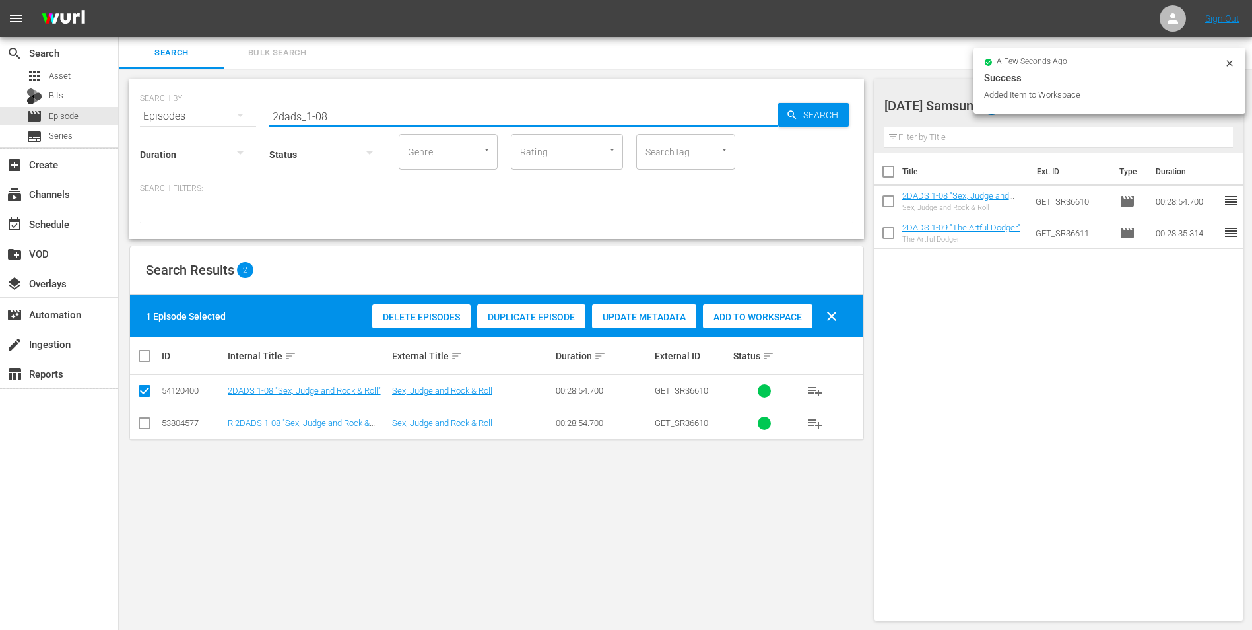
drag, startPoint x: 385, startPoint y: 113, endPoint x: 136, endPoint y: 113, distance: 248.8
click at [137, 113] on div "SEARCH BY Search By Episodes Search ID, Title, Description, Keywords, or Catego…" at bounding box center [496, 159] width 735 height 160
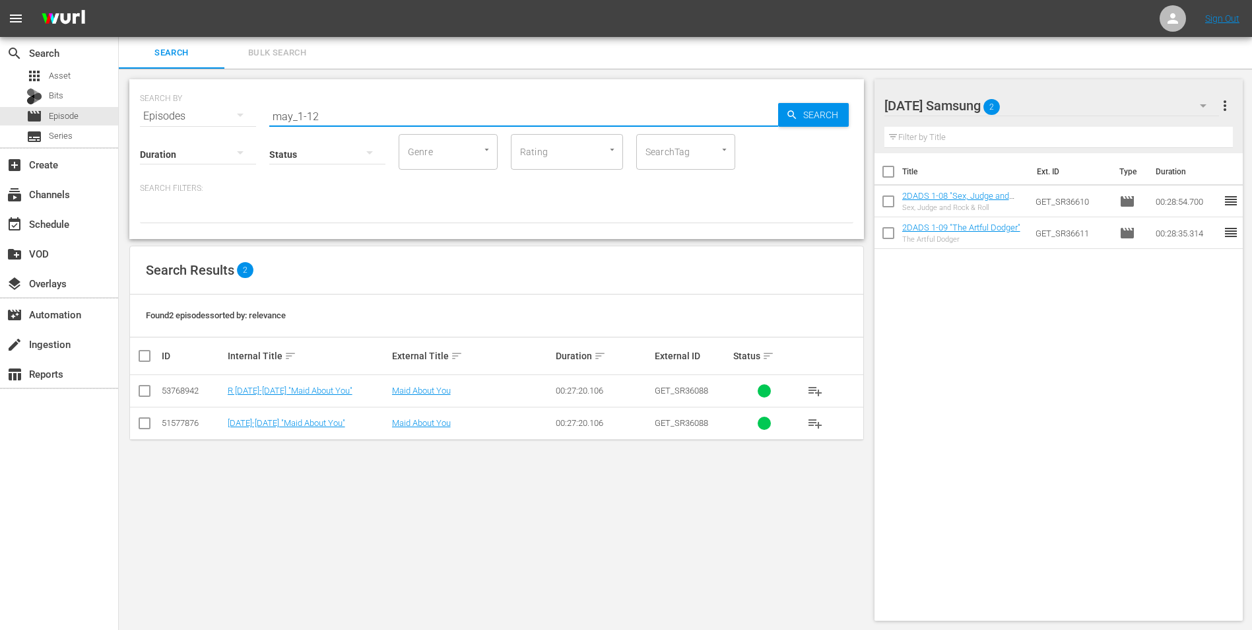
type input "may_1-12"
click at [148, 424] on input "checkbox" at bounding box center [145, 426] width 16 height 16
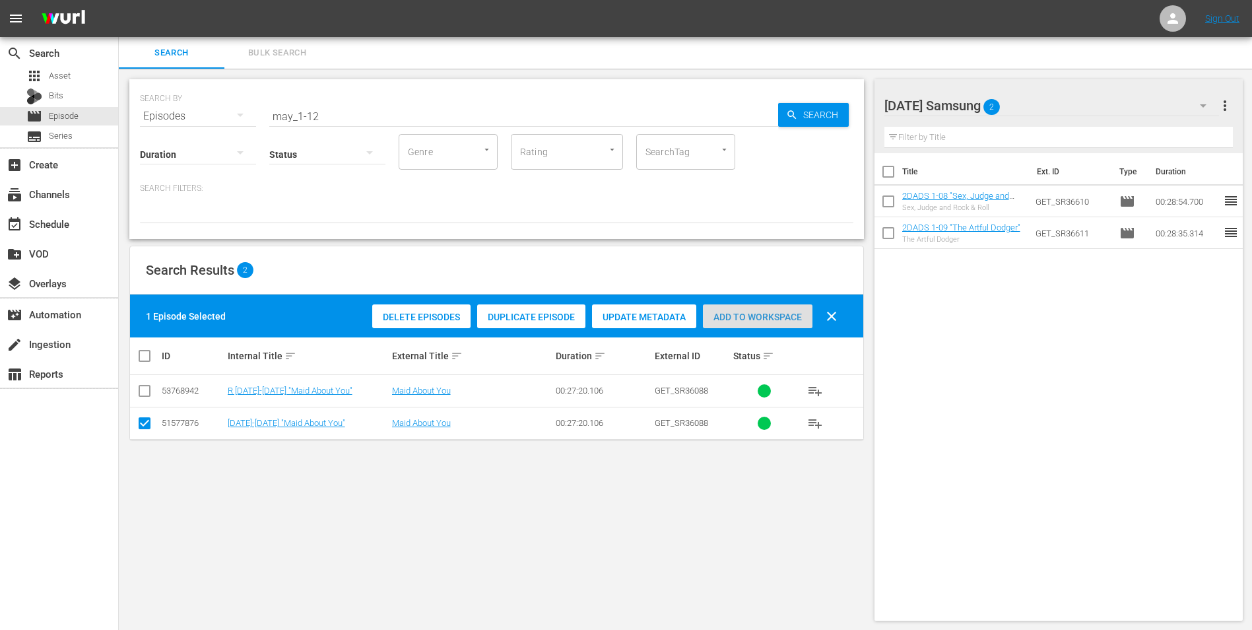
click at [731, 314] on span "Add to Workspace" at bounding box center [758, 317] width 110 height 11
click at [1051, 103] on div "Sunday Samsung 3" at bounding box center [1051, 105] width 335 height 37
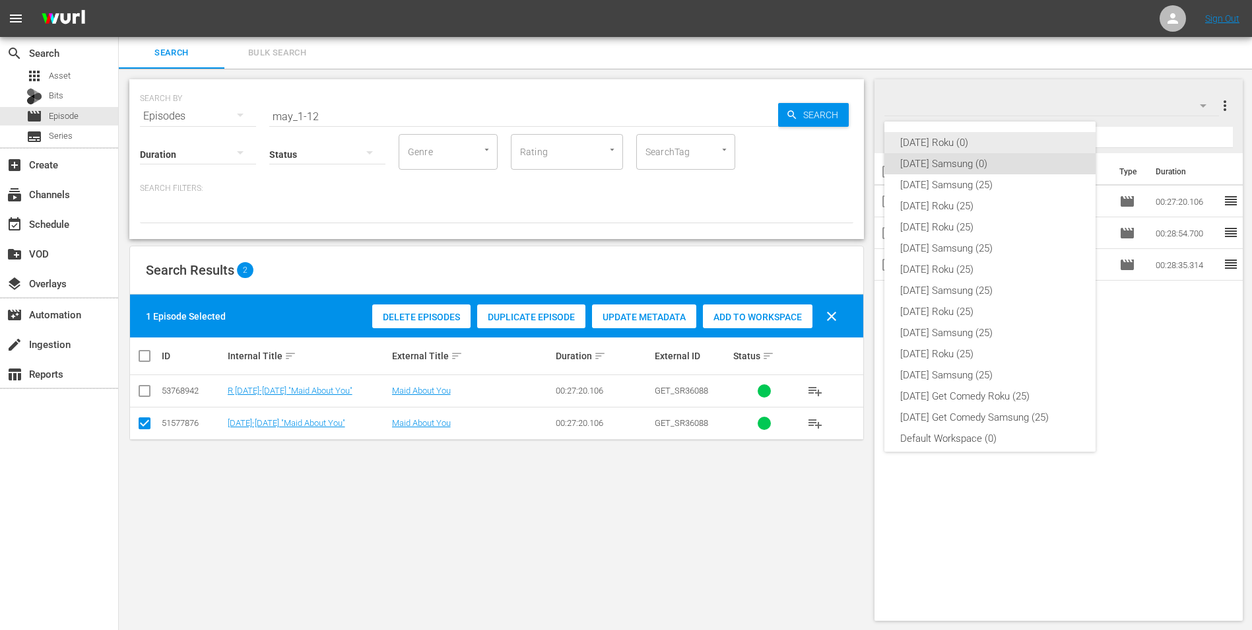
click at [946, 139] on div "[DATE] Roku (0)" at bounding box center [990, 142] width 180 height 21
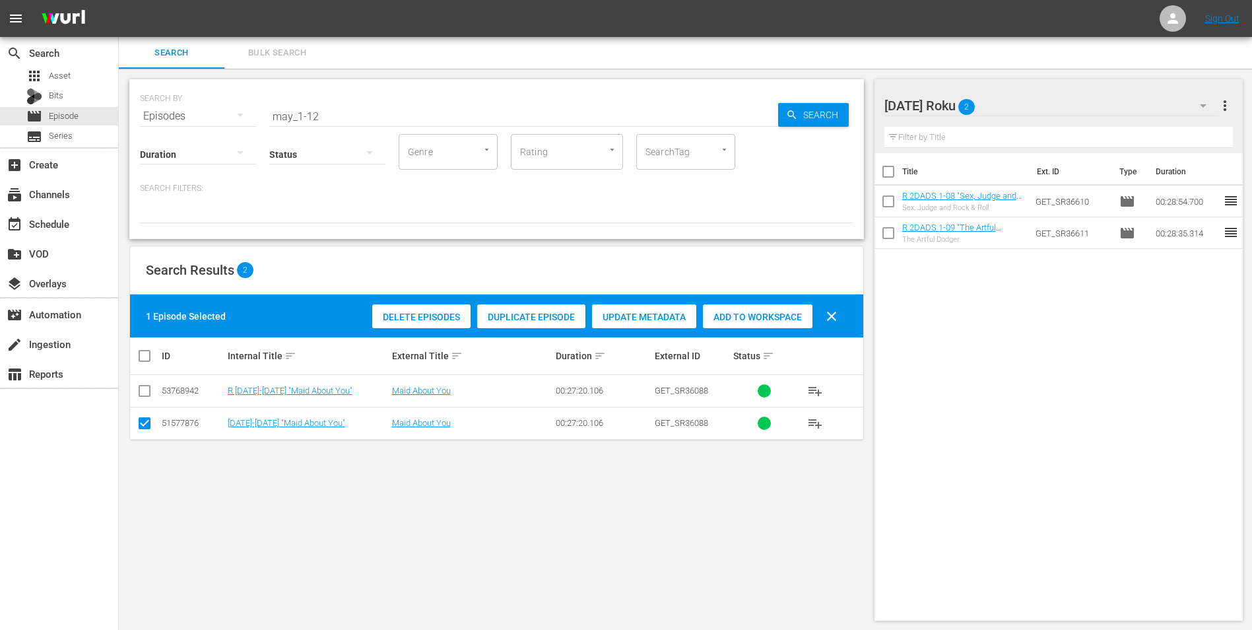
click at [147, 426] on input "checkbox" at bounding box center [145, 426] width 16 height 16
checkbox input "false"
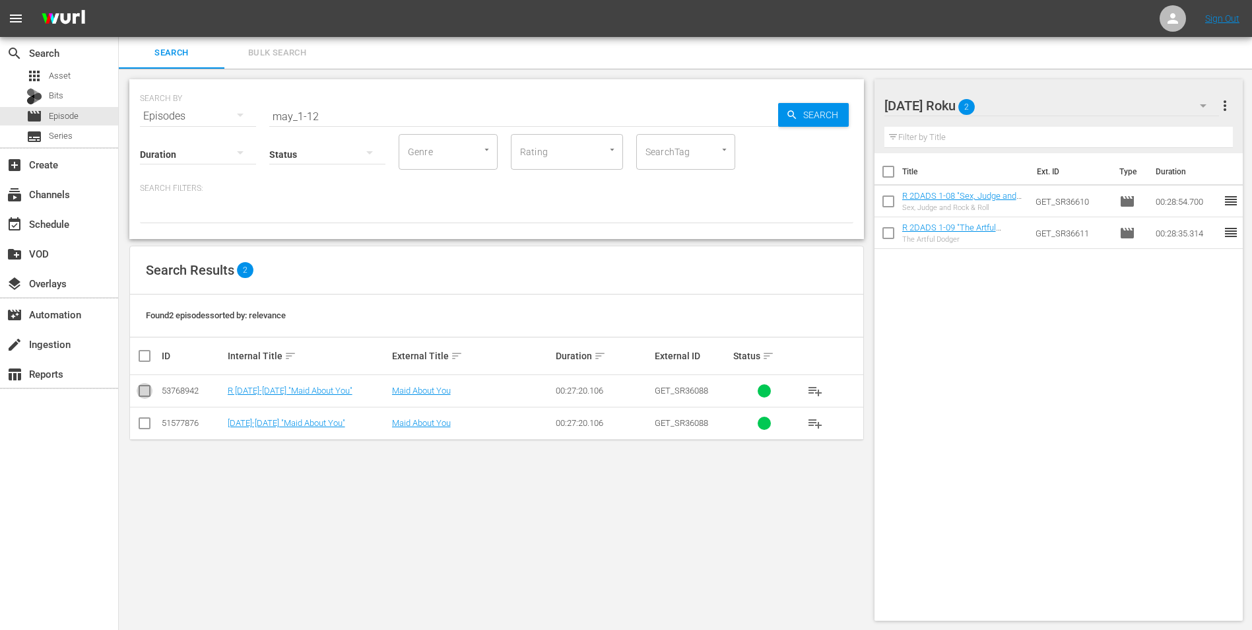
click at [143, 400] on input "checkbox" at bounding box center [145, 393] width 16 height 16
checkbox input "true"
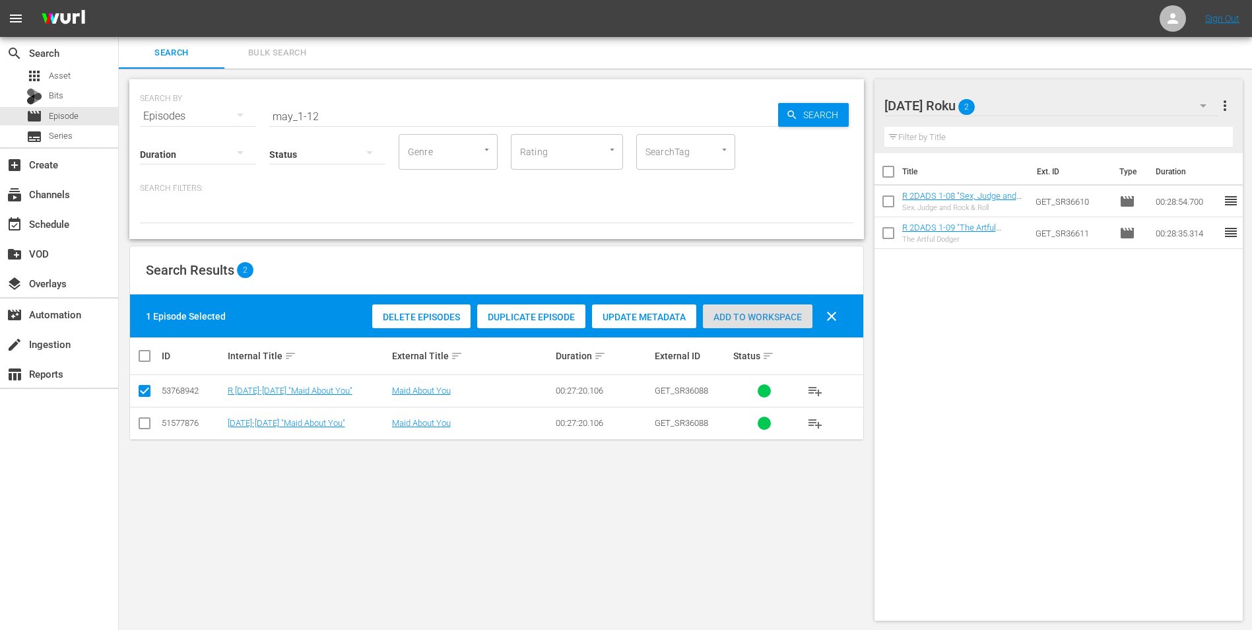
click at [744, 323] on div "Add to Workspace" at bounding box center [758, 316] width 110 height 25
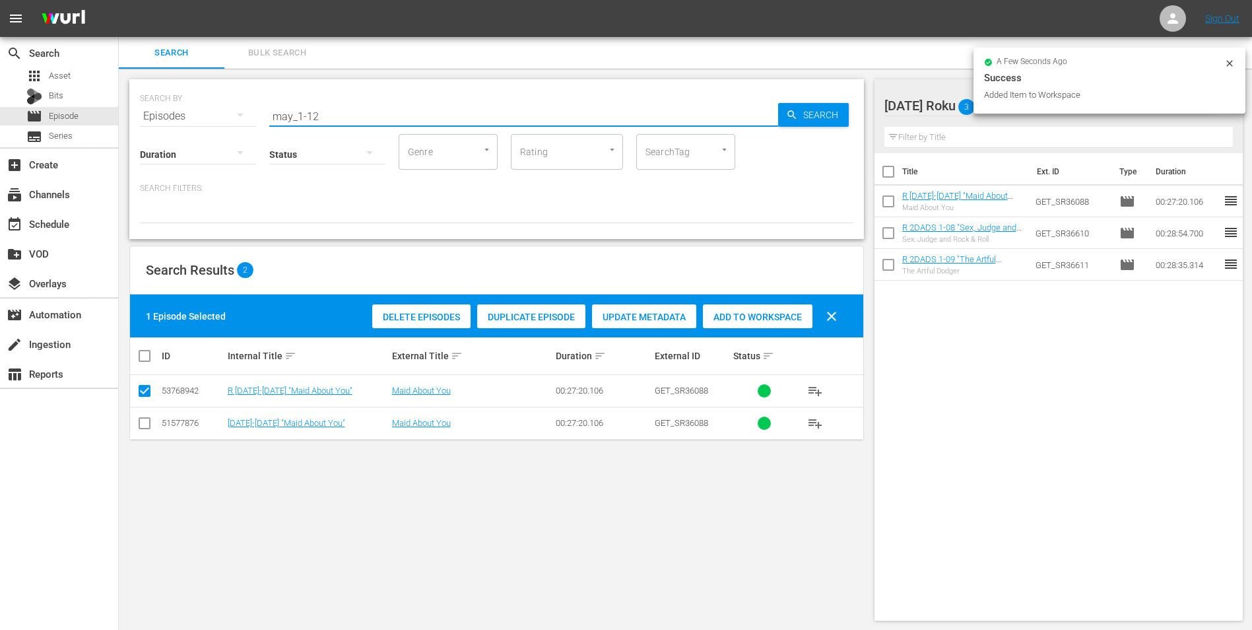
drag, startPoint x: 308, startPoint y: 112, endPoint x: 335, endPoint y: 117, distance: 26.8
click at [335, 117] on input "may_1-12" at bounding box center [523, 116] width 509 height 32
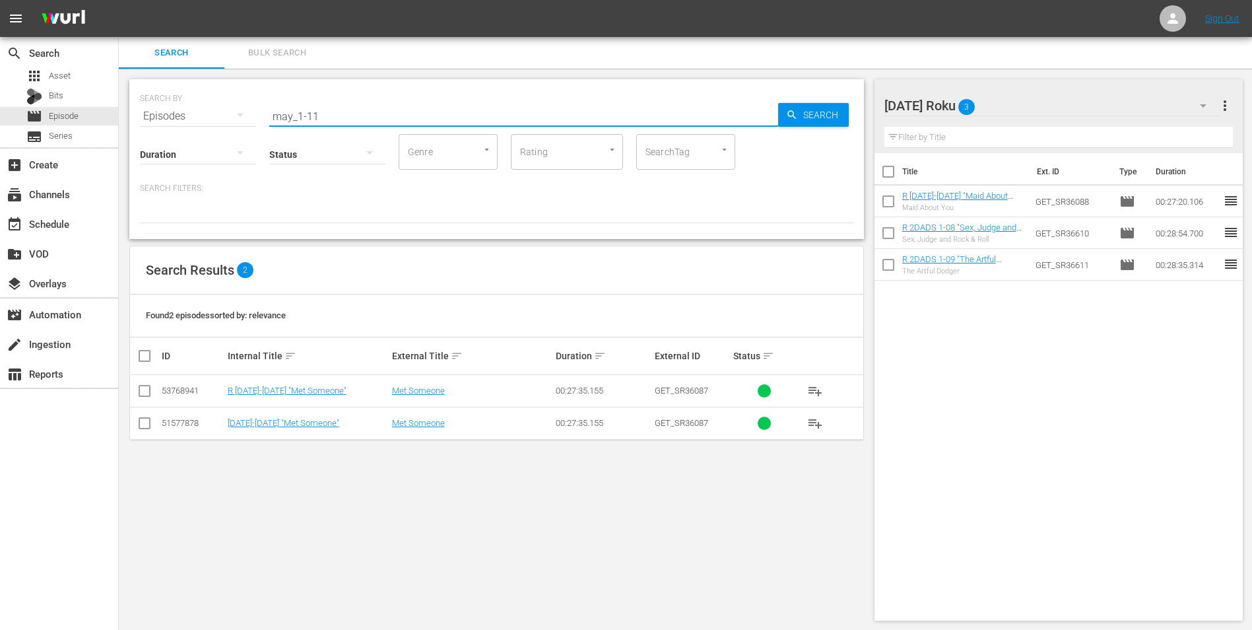
type input "may_1-11"
drag, startPoint x: 143, startPoint y: 394, endPoint x: 490, endPoint y: 394, distance: 346.5
click at [145, 394] on input "checkbox" at bounding box center [145, 393] width 16 height 16
checkbox input "true"
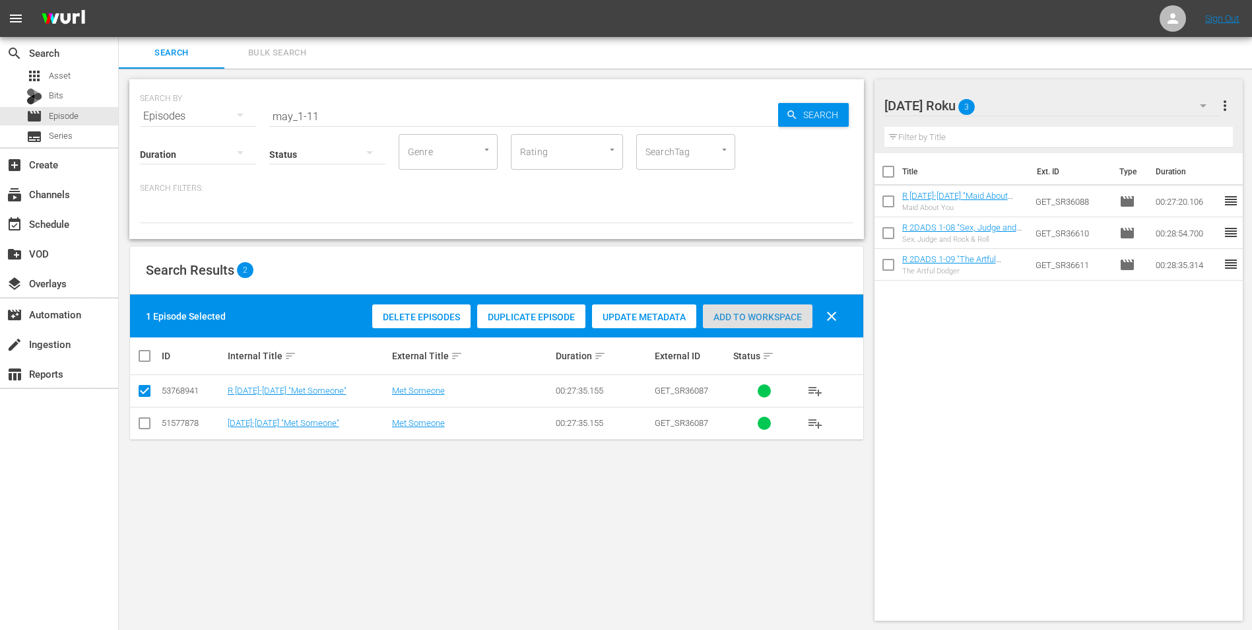
click at [775, 314] on span "Add to Workspace" at bounding box center [758, 317] width 110 height 11
click at [1073, 101] on div "Sunday Roku 4" at bounding box center [1051, 105] width 335 height 37
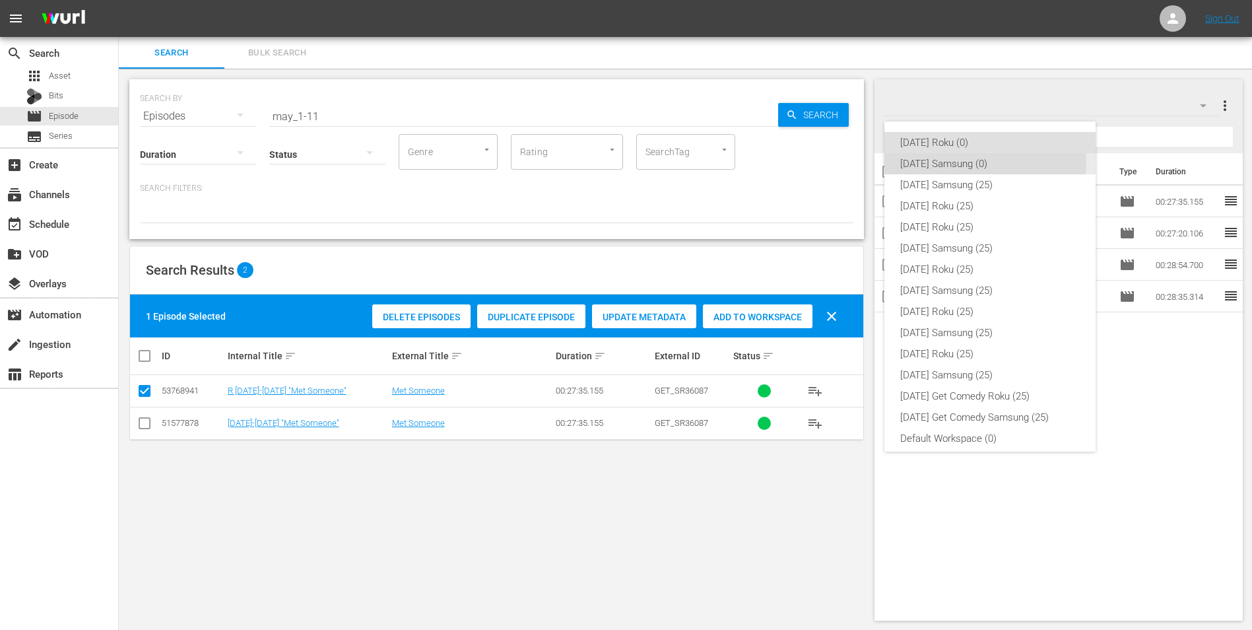
click at [981, 162] on div "[DATE] Samsung (0)" at bounding box center [990, 163] width 180 height 21
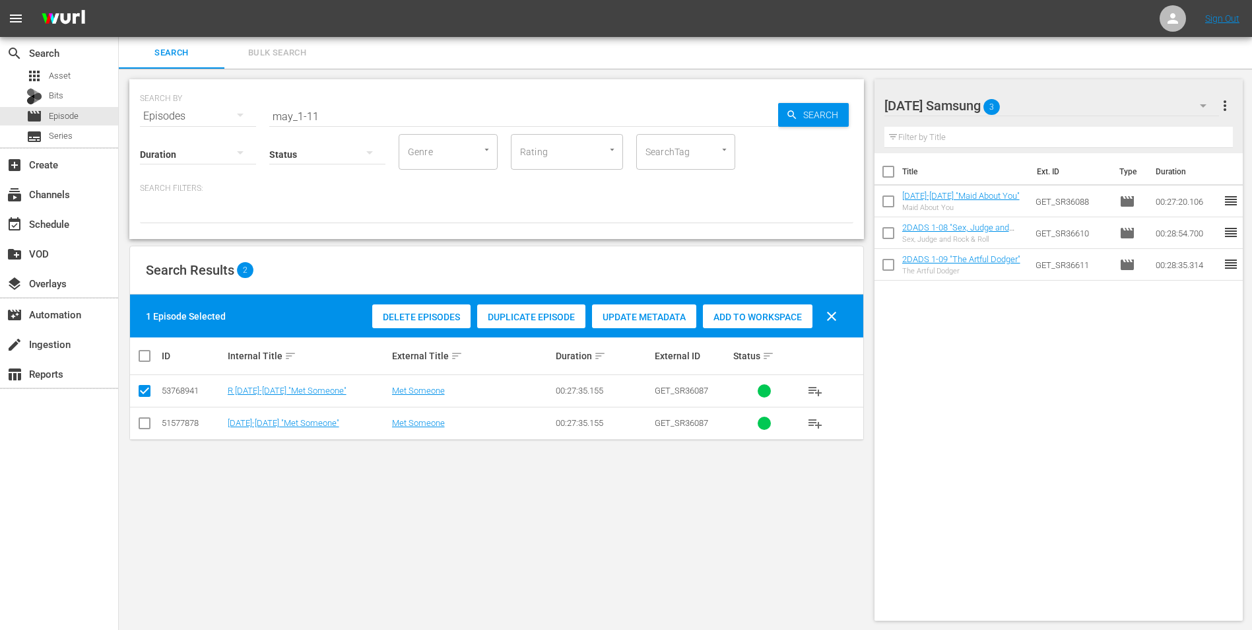
click at [137, 424] on input "checkbox" at bounding box center [145, 426] width 16 height 16
checkbox input "true"
click at [146, 388] on input "checkbox" at bounding box center [145, 393] width 16 height 16
checkbox input "false"
click at [757, 320] on span "Add to Workspace" at bounding box center [758, 317] width 110 height 11
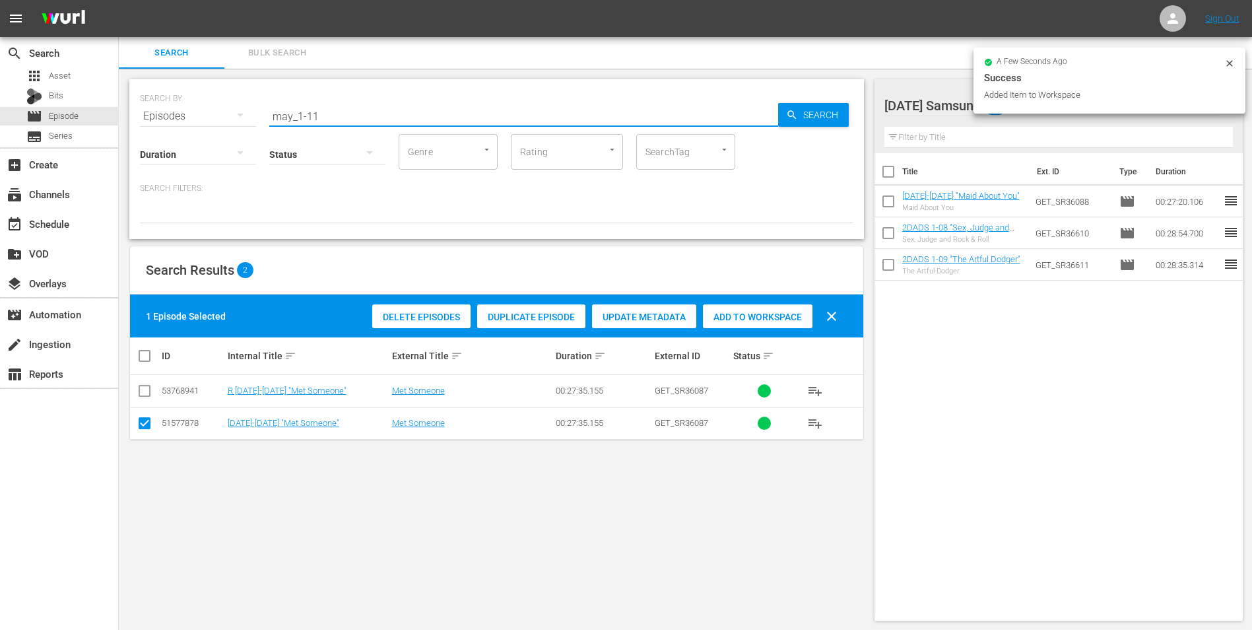
drag, startPoint x: 313, startPoint y: 119, endPoint x: 354, endPoint y: 123, distance: 41.8
click at [352, 123] on div "SEARCH BY Search By Episodes Search ID, Title, Description, Keywords, or Catego…" at bounding box center [496, 159] width 735 height 160
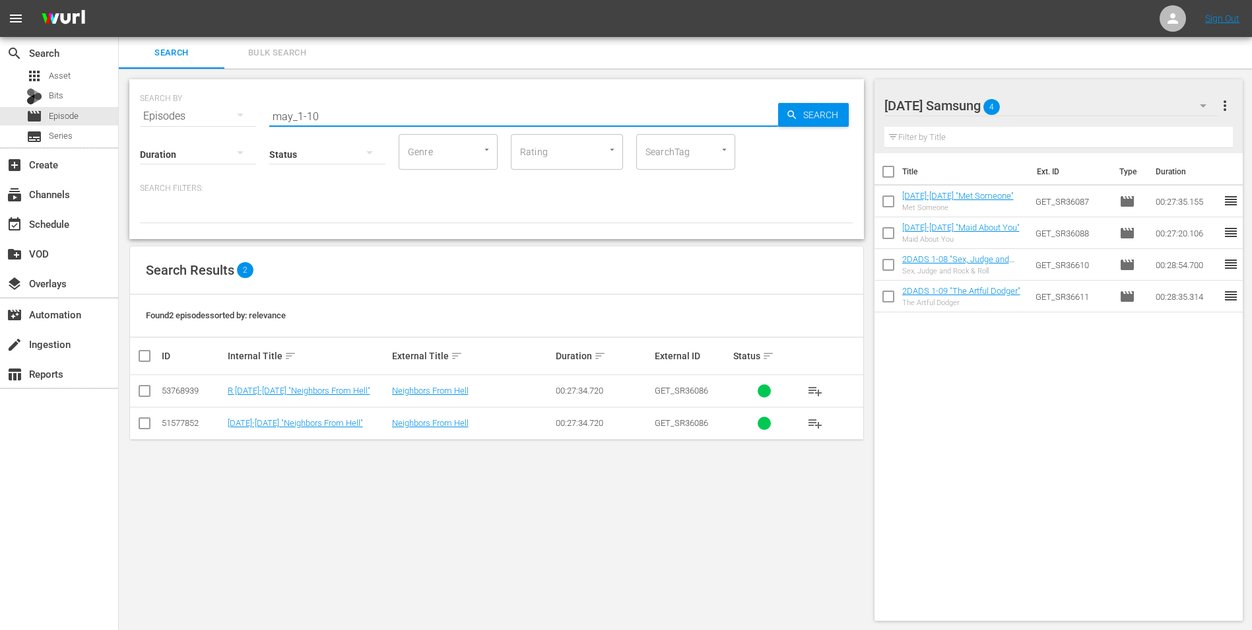
type input "may_1-10"
click at [142, 421] on input "checkbox" at bounding box center [145, 426] width 16 height 16
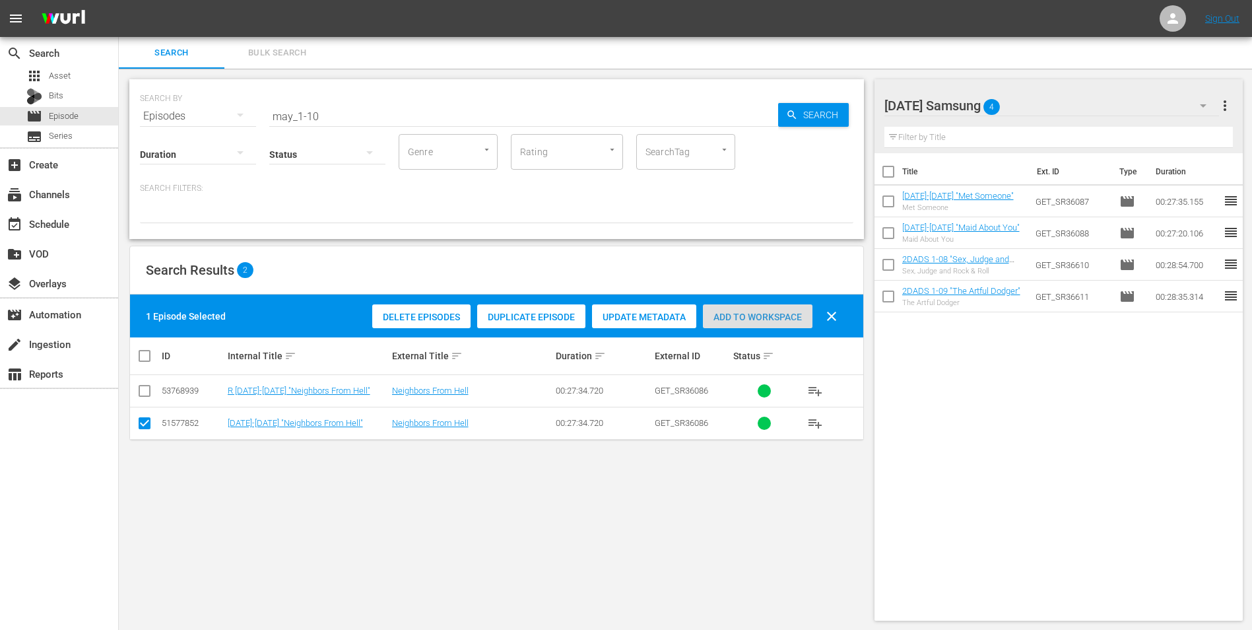
click at [723, 315] on span "Add to Workspace" at bounding box center [758, 317] width 110 height 11
click at [1028, 96] on div "Sunday Samsung 5" at bounding box center [1051, 105] width 335 height 37
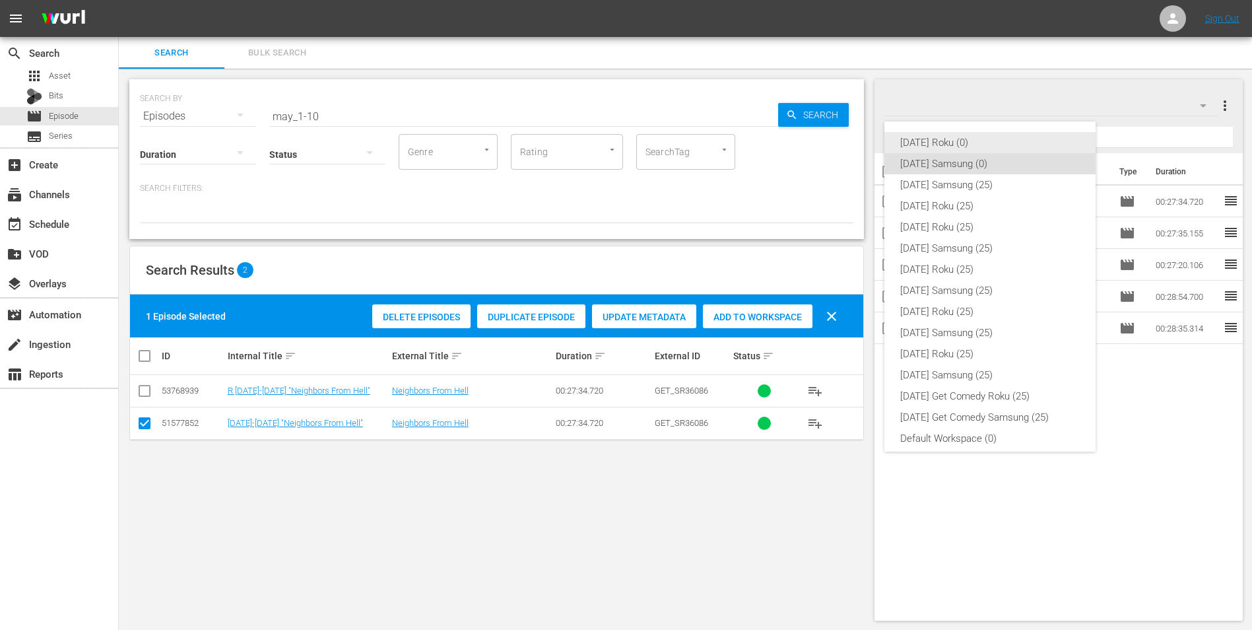
click at [962, 143] on div "[DATE] Roku (0)" at bounding box center [990, 142] width 180 height 21
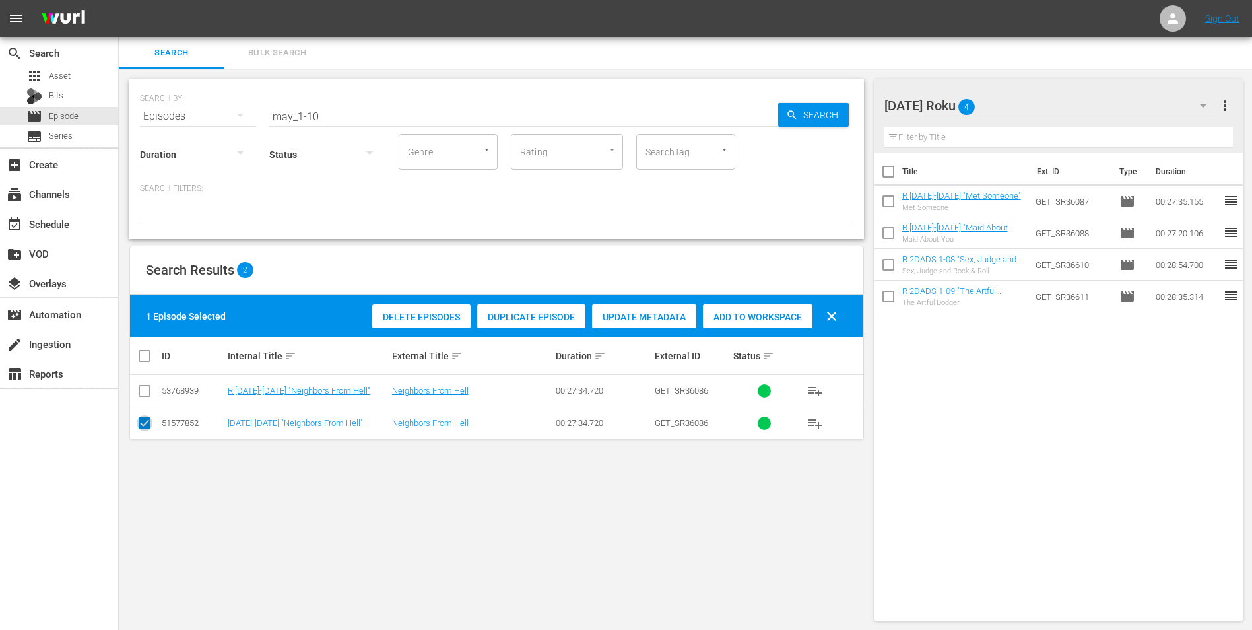
drag, startPoint x: 145, startPoint y: 428, endPoint x: 148, endPoint y: 388, distance: 40.4
click at [145, 426] on input "checkbox" at bounding box center [145, 426] width 16 height 16
checkbox input "false"
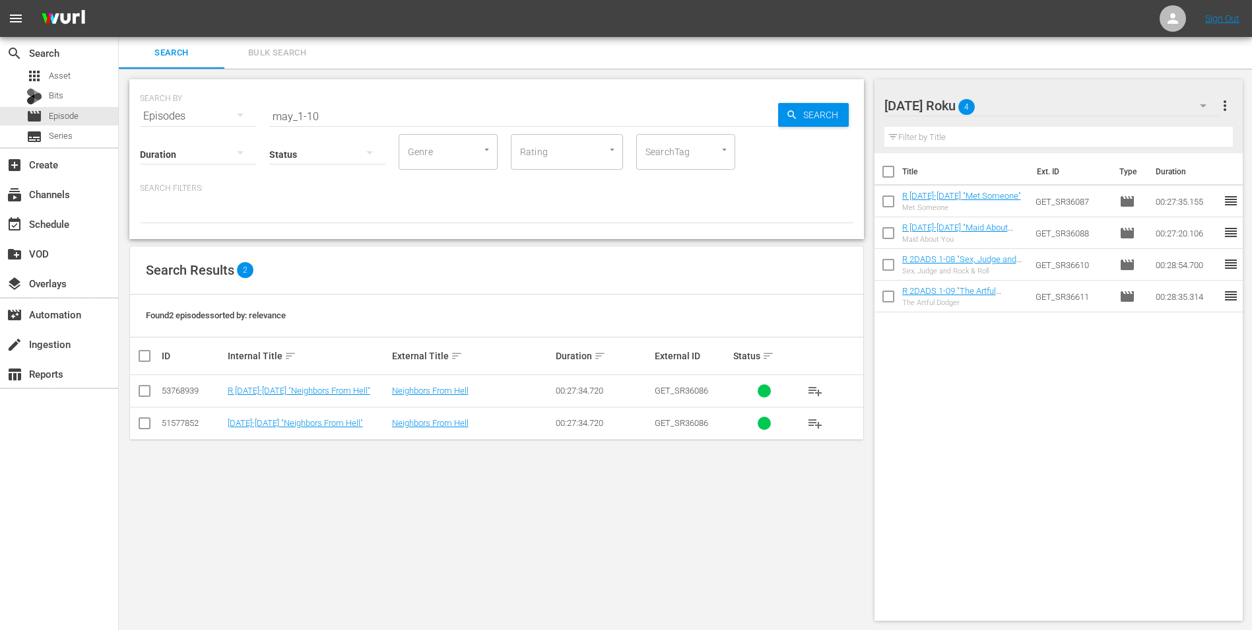
click at [143, 393] on input "checkbox" at bounding box center [145, 393] width 16 height 16
checkbox input "true"
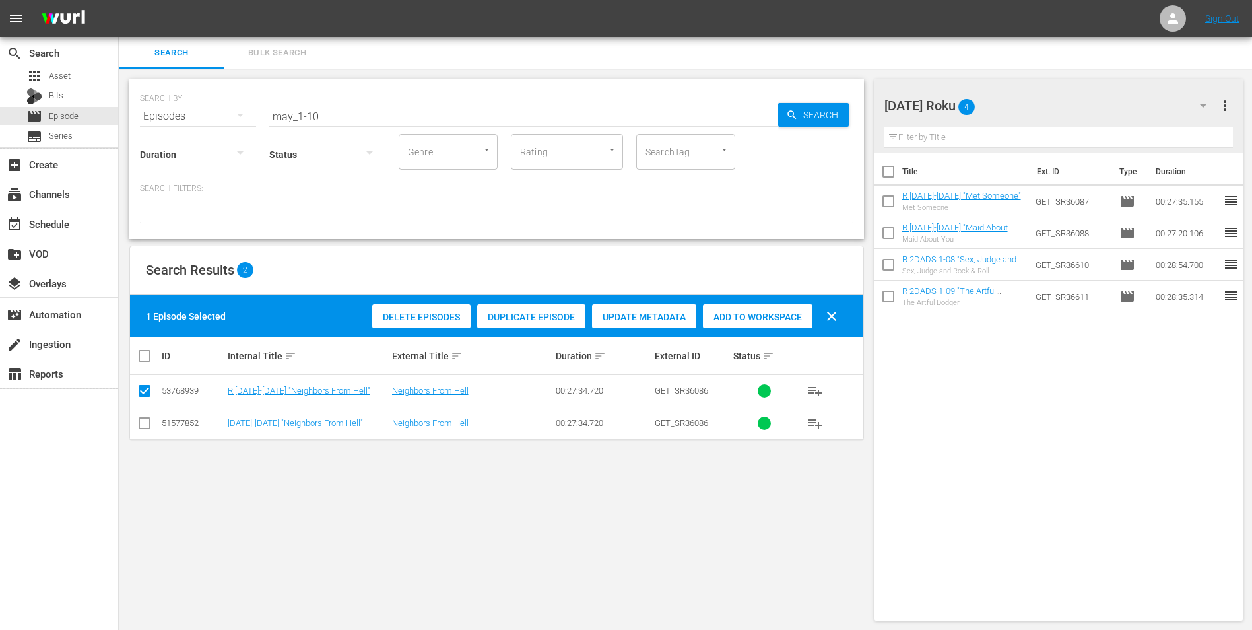
click at [726, 320] on span "Add to Workspace" at bounding box center [758, 317] width 110 height 11
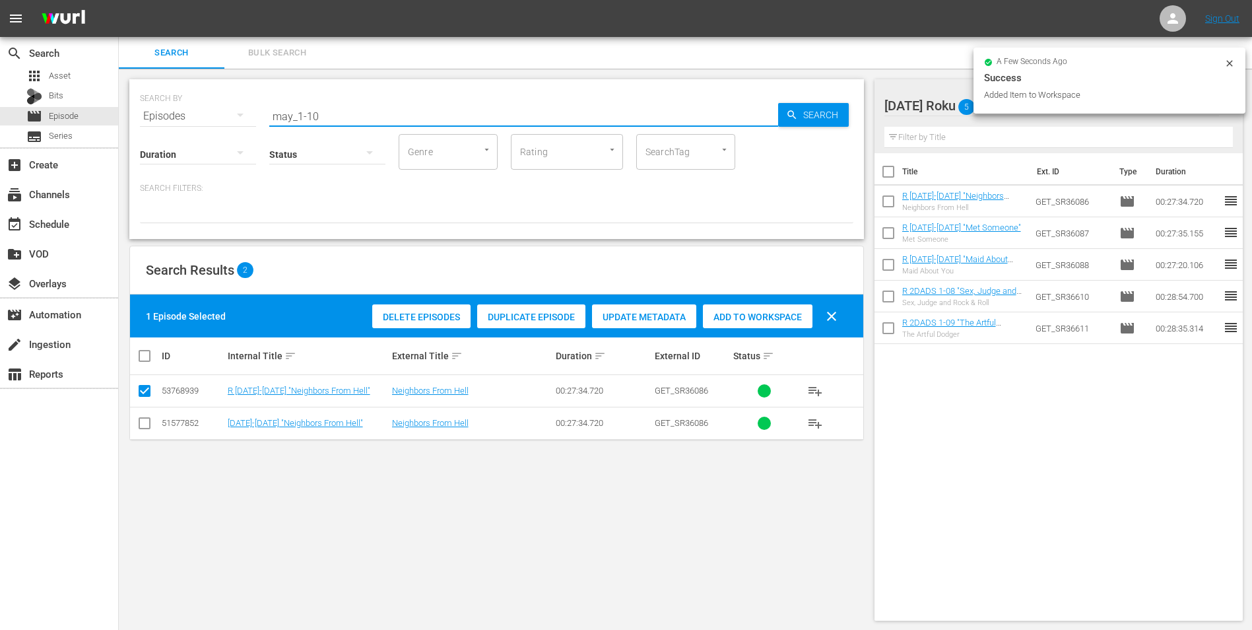
drag, startPoint x: 306, startPoint y: 114, endPoint x: 359, endPoint y: 116, distance: 52.9
click at [354, 115] on input "may_1-10" at bounding box center [523, 116] width 509 height 32
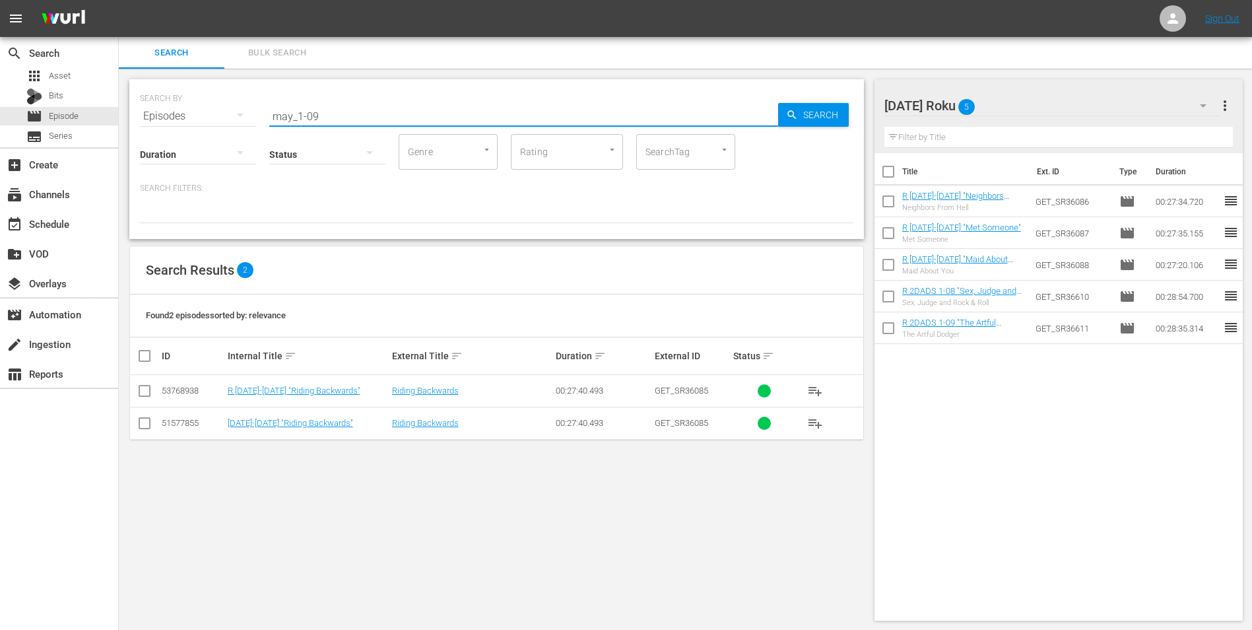
type input "may_1-09"
click at [148, 390] on input "checkbox" at bounding box center [145, 393] width 16 height 16
checkbox input "true"
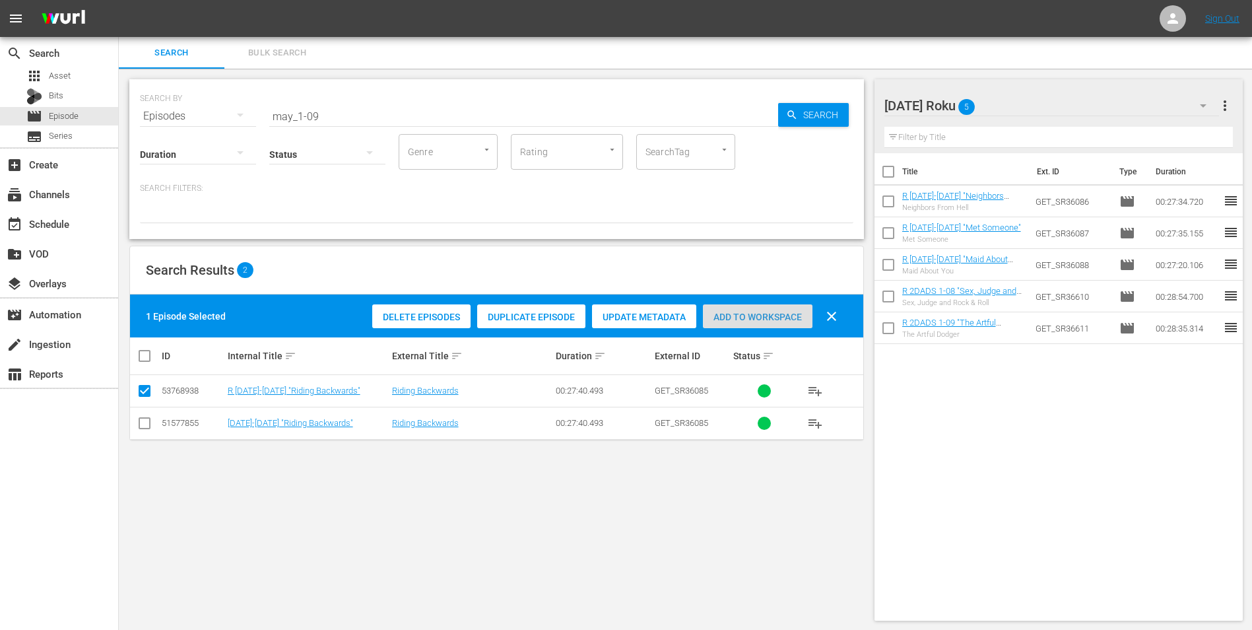
click at [787, 316] on span "Add to Workspace" at bounding box center [758, 317] width 110 height 11
click at [1028, 110] on div "Sunday Roku 6" at bounding box center [1051, 105] width 335 height 37
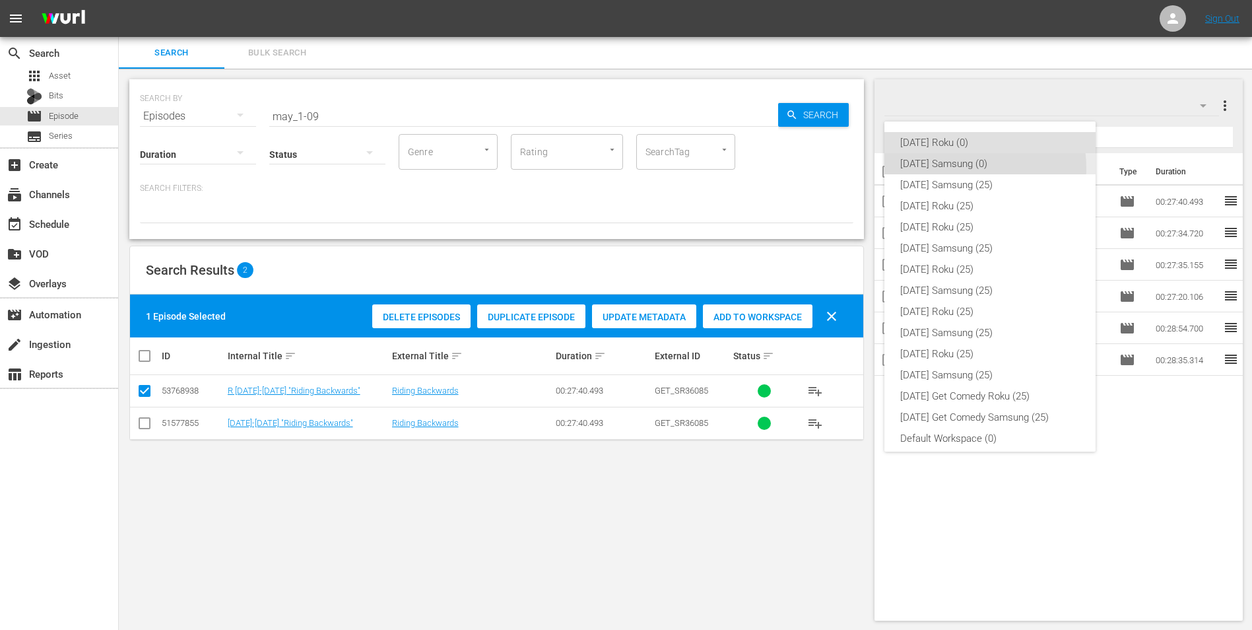
click at [956, 168] on div "[DATE] Samsung (0)" at bounding box center [990, 163] width 180 height 21
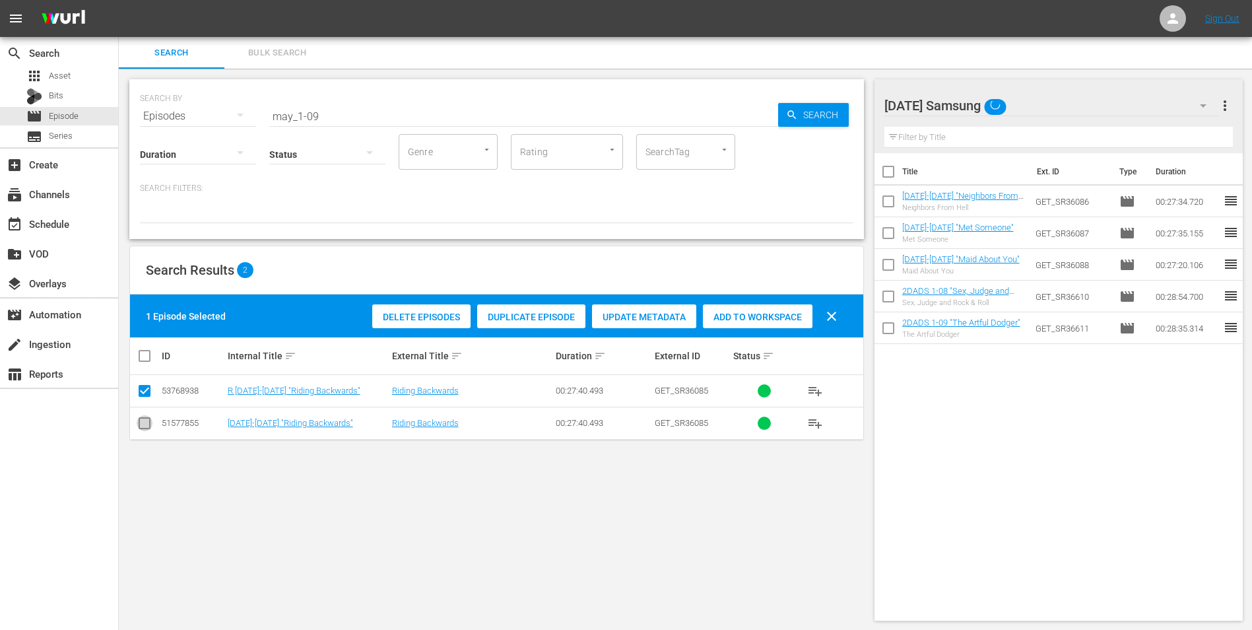
drag, startPoint x: 145, startPoint y: 427, endPoint x: 152, endPoint y: 397, distance: 31.1
click at [146, 425] on input "checkbox" at bounding box center [145, 426] width 16 height 16
checkbox input "true"
click at [148, 393] on input "checkbox" at bounding box center [145, 393] width 16 height 16
checkbox input "false"
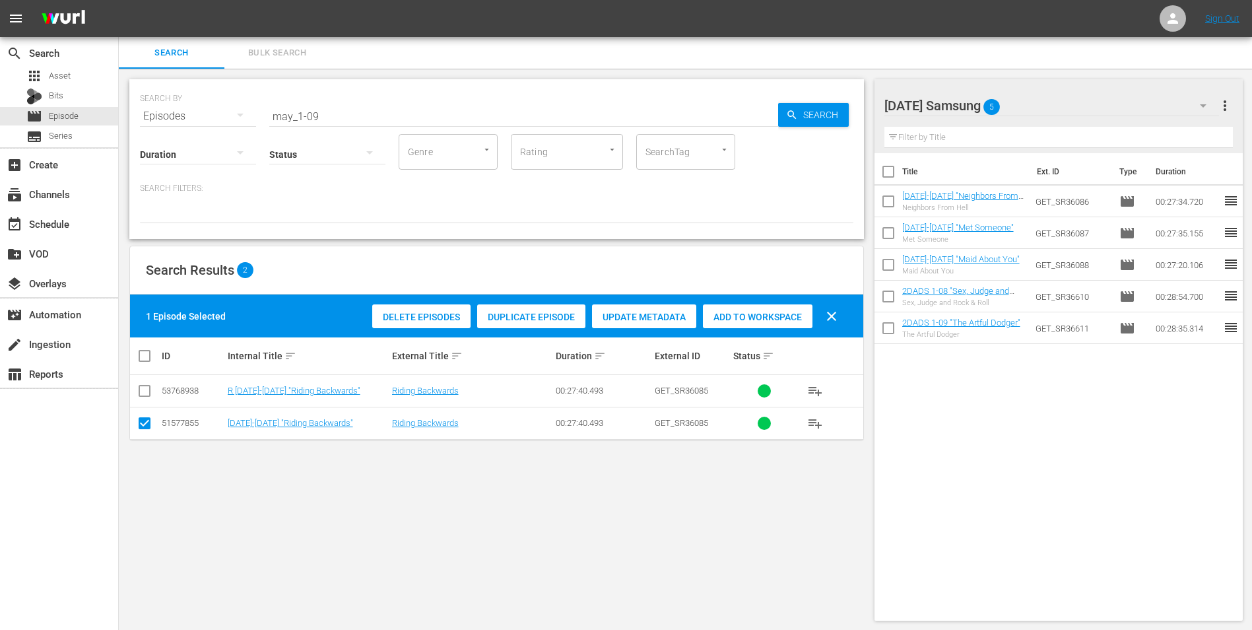
click at [748, 323] on div "Add to Workspace" at bounding box center [758, 316] width 110 height 25
click at [1047, 106] on div "Sunday Samsung 6" at bounding box center [1051, 105] width 335 height 37
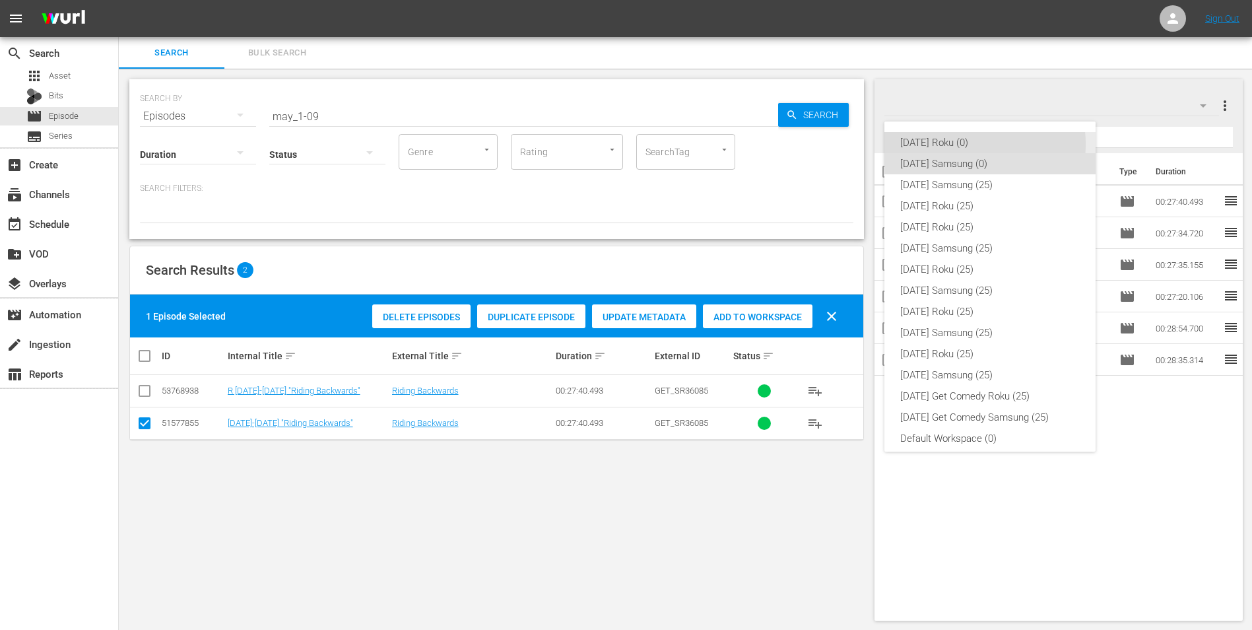
click at [965, 144] on div "[DATE] Roku (0)" at bounding box center [990, 142] width 180 height 21
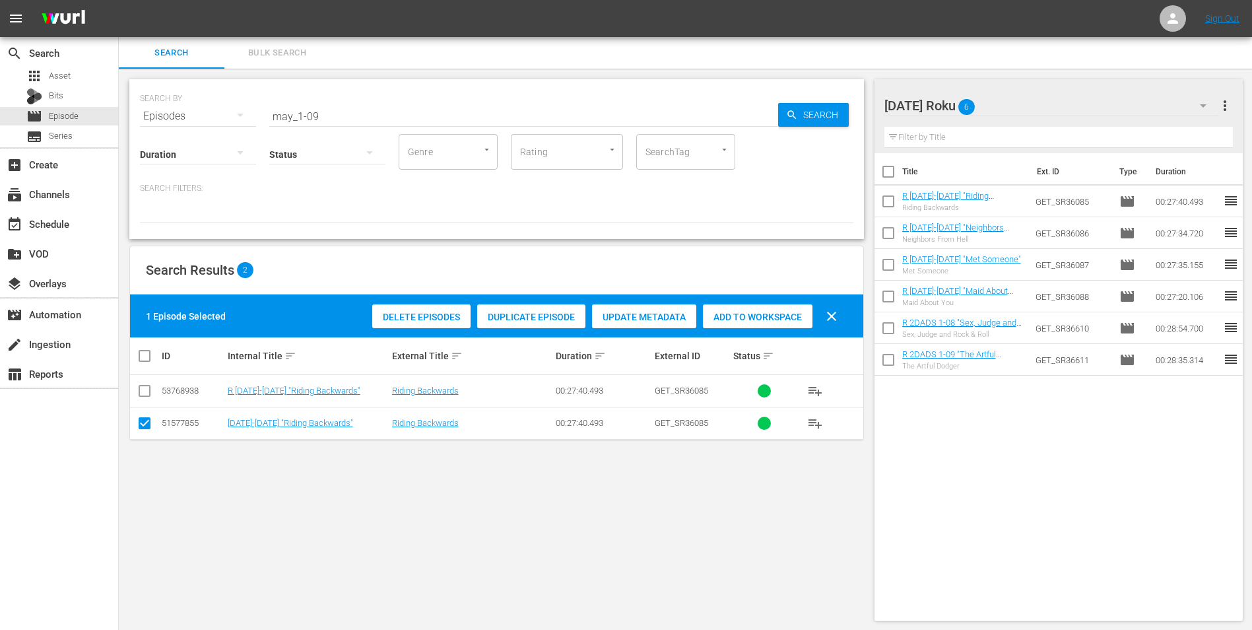
click at [696, 494] on div "SEARCH BY Search By Episodes Search ID, Title, Description, Keywords, or Catego…" at bounding box center [497, 350] width 756 height 562
drag, startPoint x: 329, startPoint y: 114, endPoint x: 98, endPoint y: 110, distance: 231.0
click at [119, 0] on div "search Search apps Asset Bits movie Episode subtitles Series add_box Create sub…" at bounding box center [685, 0] width 1133 height 0
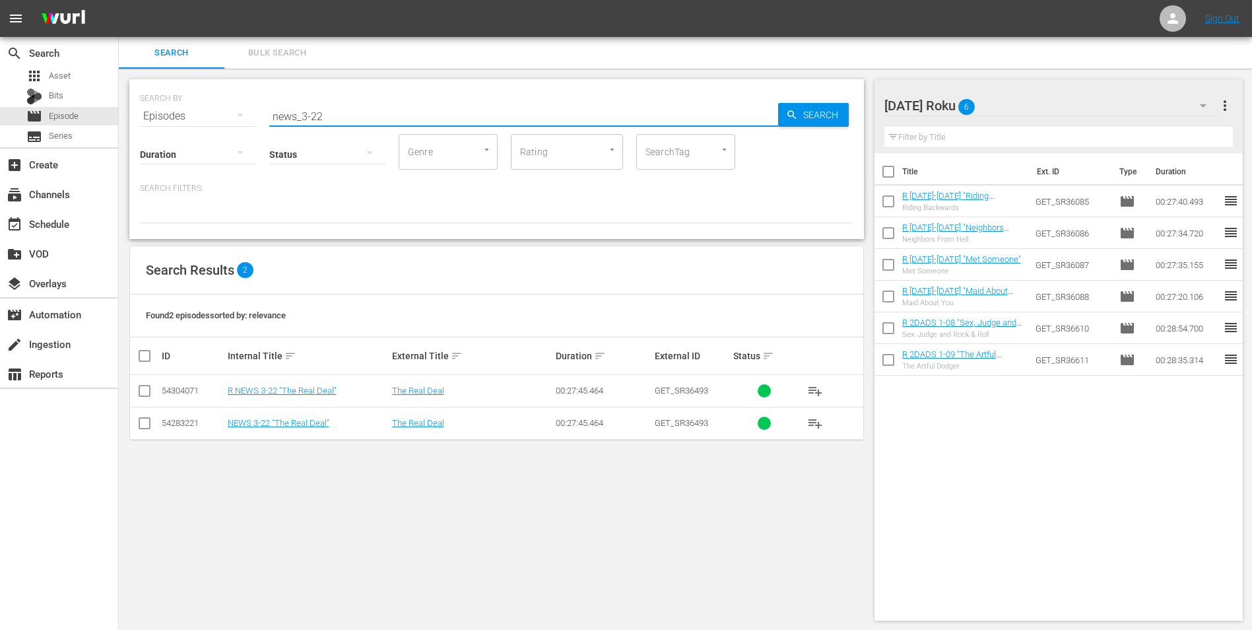
type input "news_3-22"
click at [139, 391] on input "checkbox" at bounding box center [145, 393] width 16 height 16
checkbox input "true"
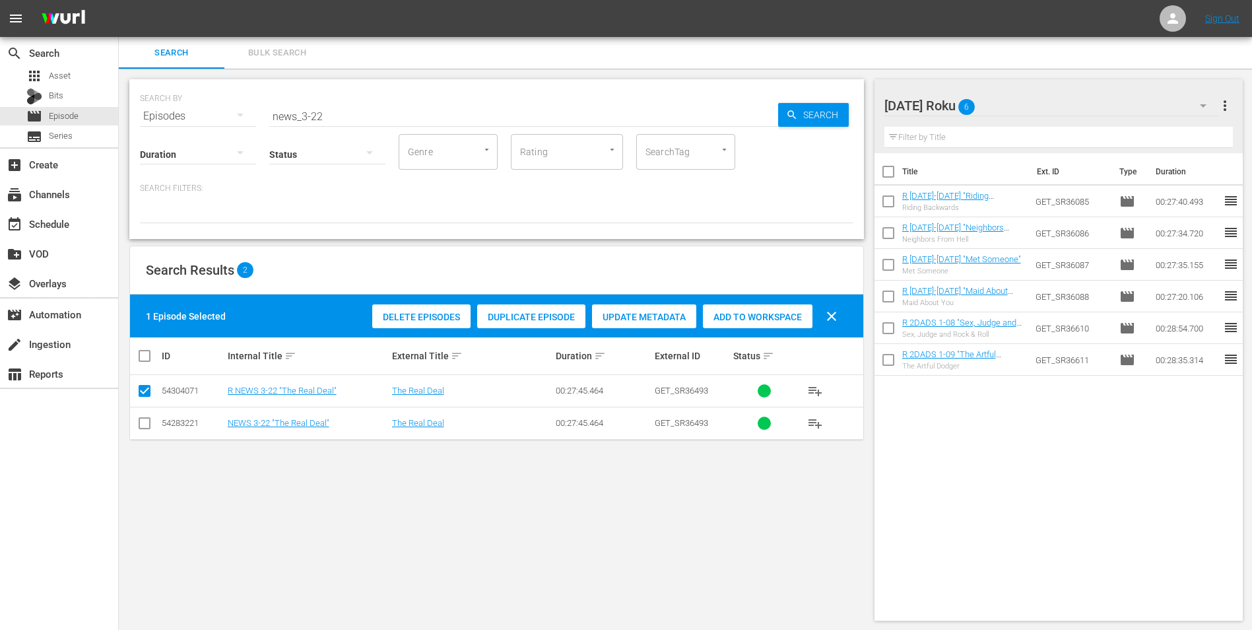
click at [779, 317] on span "Add to Workspace" at bounding box center [758, 317] width 110 height 11
click at [1036, 107] on div "Sunday Roku 7" at bounding box center [1051, 105] width 335 height 37
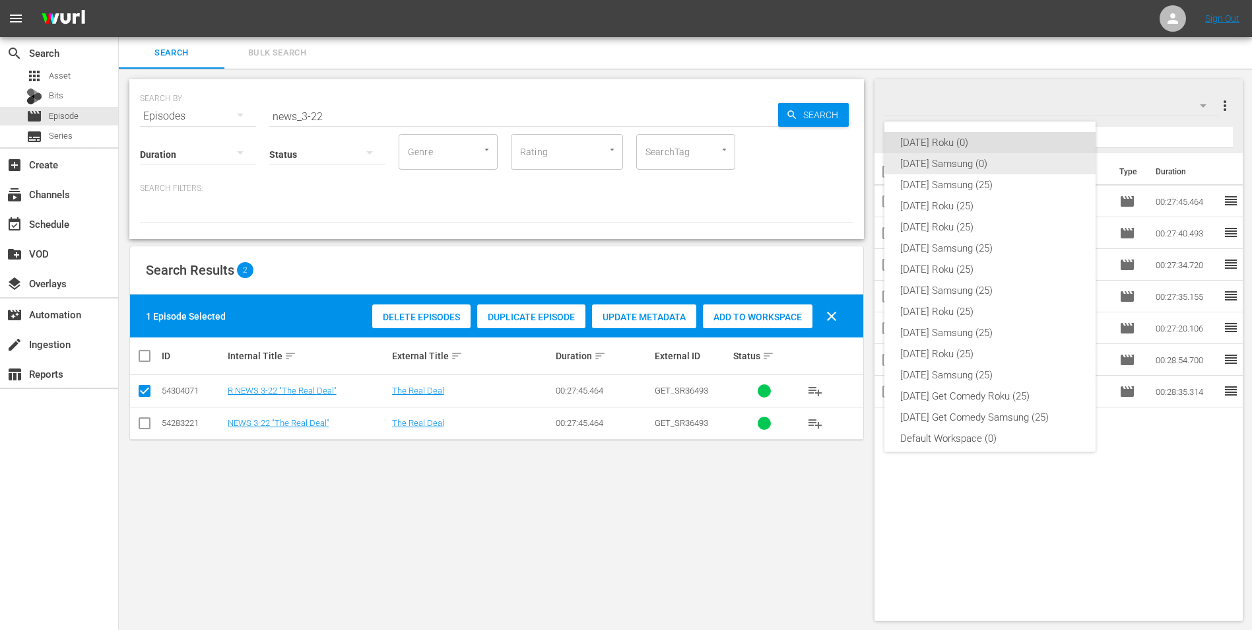
click at [948, 164] on div "[DATE] Samsung (0)" at bounding box center [990, 163] width 180 height 21
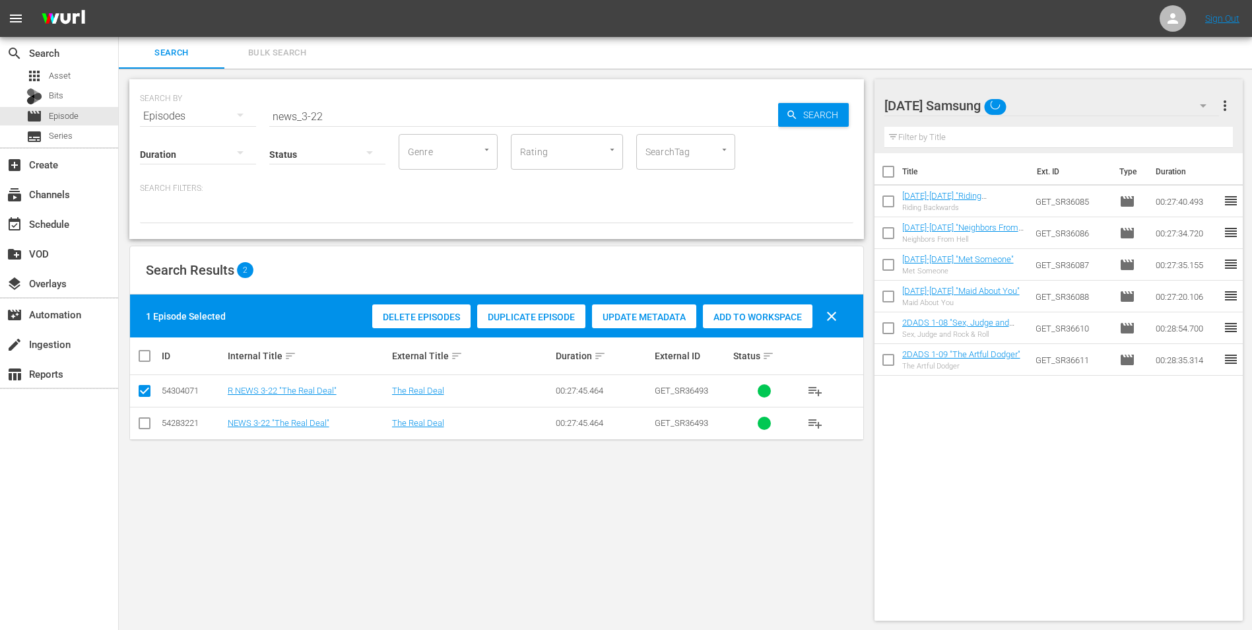
click at [143, 422] on input "checkbox" at bounding box center [145, 426] width 16 height 16
checkbox input "true"
click at [143, 396] on input "checkbox" at bounding box center [145, 393] width 16 height 16
checkbox input "false"
click at [758, 319] on span "Add to Workspace" at bounding box center [758, 317] width 110 height 11
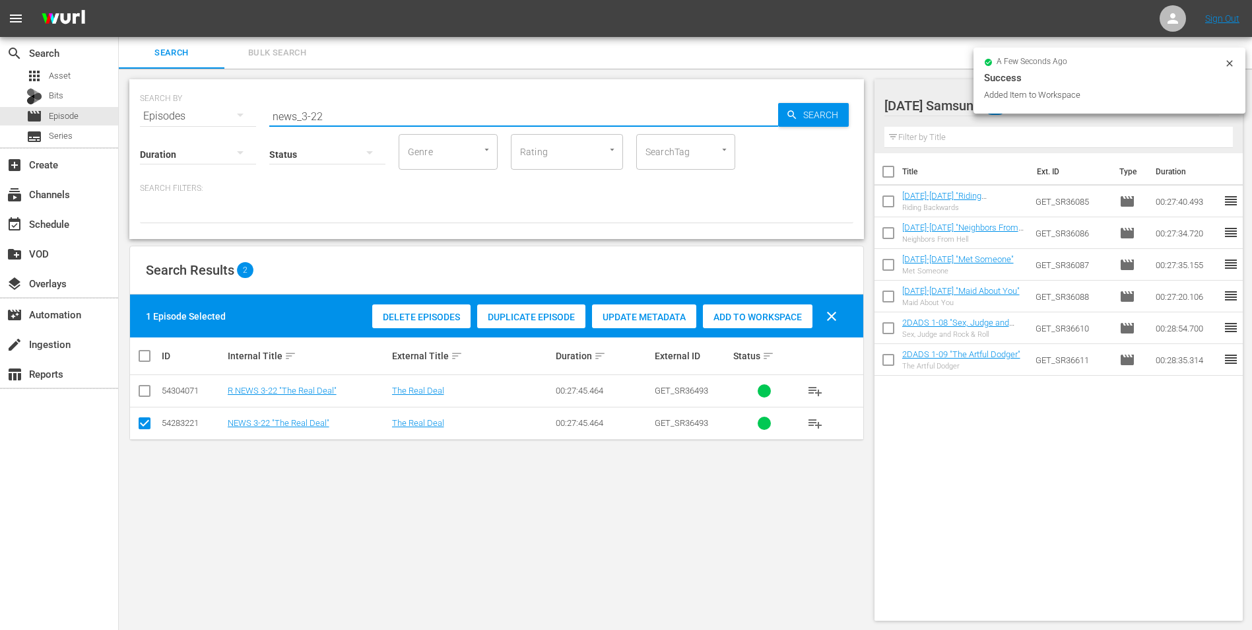
drag, startPoint x: 317, startPoint y: 111, endPoint x: 335, endPoint y: 114, distance: 18.7
click at [335, 114] on input "news_3-22" at bounding box center [523, 116] width 509 height 32
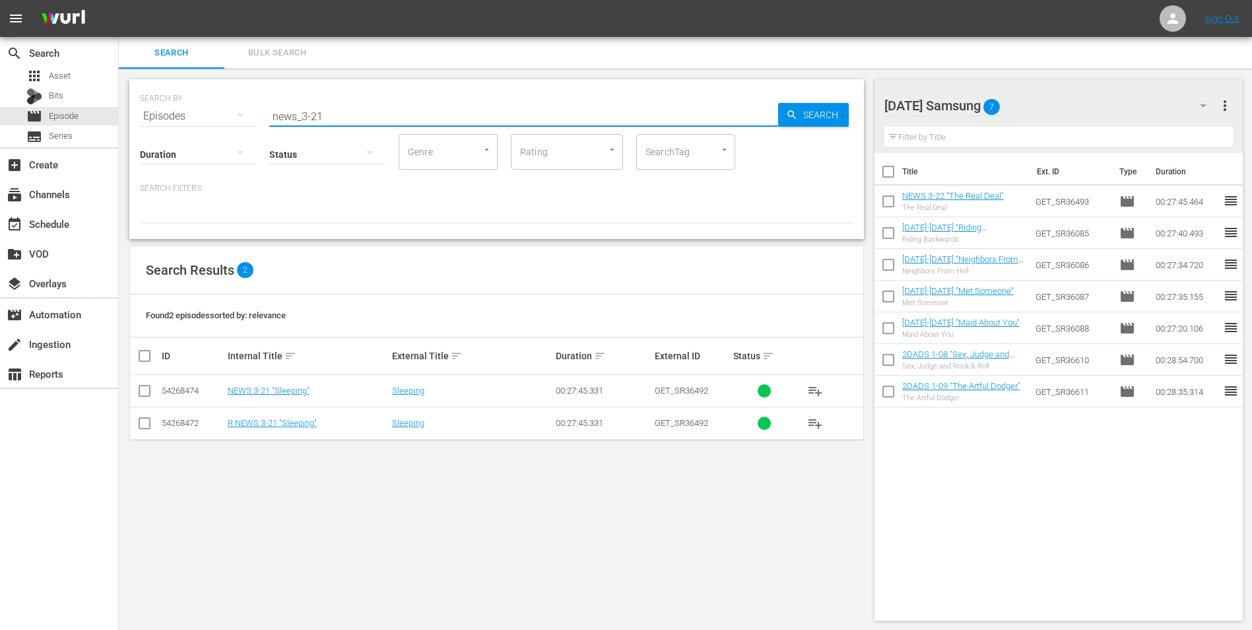
type input "news_3-21"
